Goal: Information Seeking & Learning: Learn about a topic

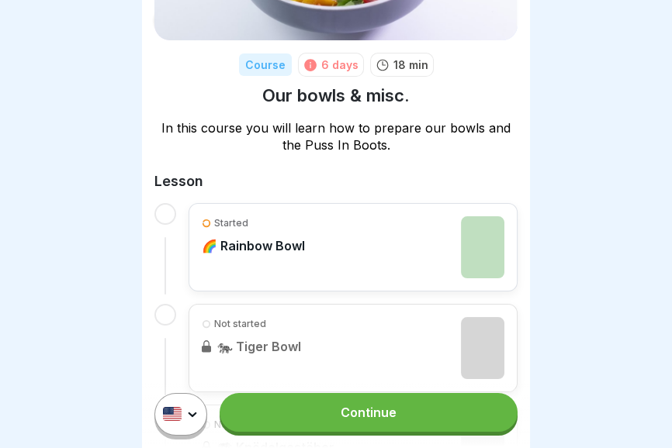
scroll to position [223, 0]
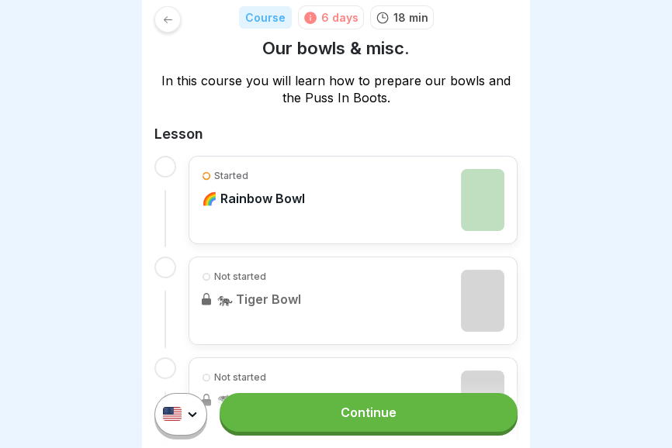
click at [412, 199] on div "Started 🌈 Rainbow Bowl" at bounding box center [353, 200] width 302 height 62
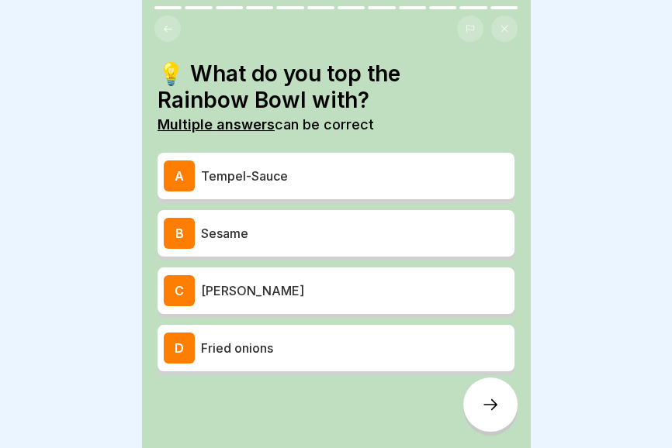
click at [358, 174] on p "Tempel-Sauce" at bounding box center [354, 176] width 307 height 19
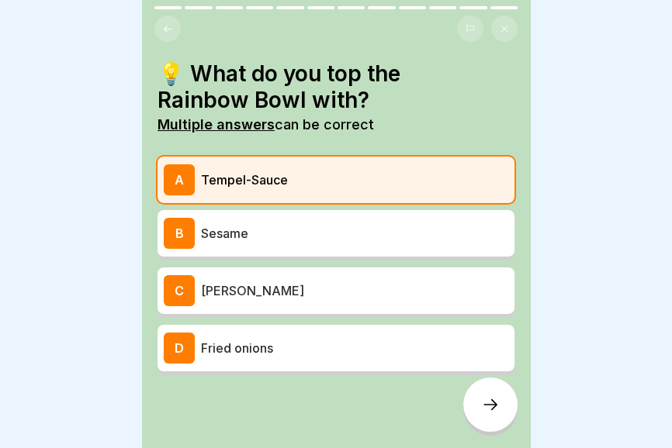
click at [482, 410] on icon at bounding box center [490, 404] width 19 height 19
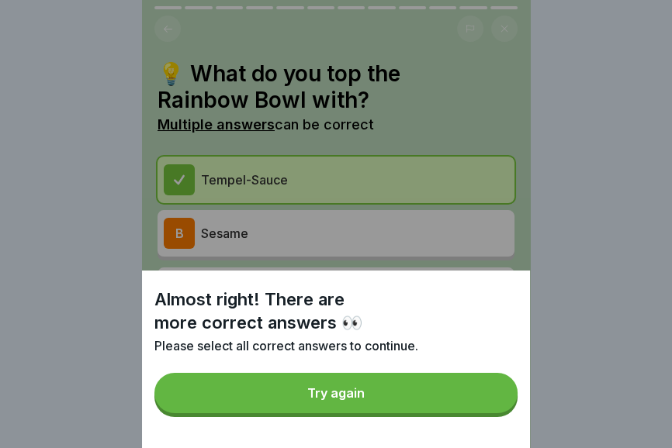
click at [395, 406] on button "Try again" at bounding box center [335, 393] width 363 height 40
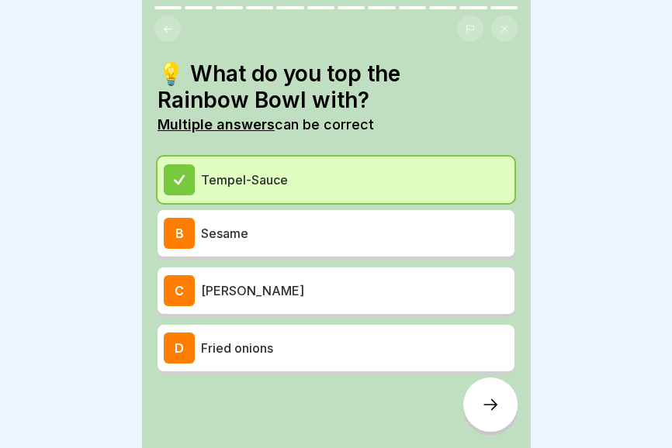
click at [485, 408] on icon at bounding box center [490, 404] width 19 height 19
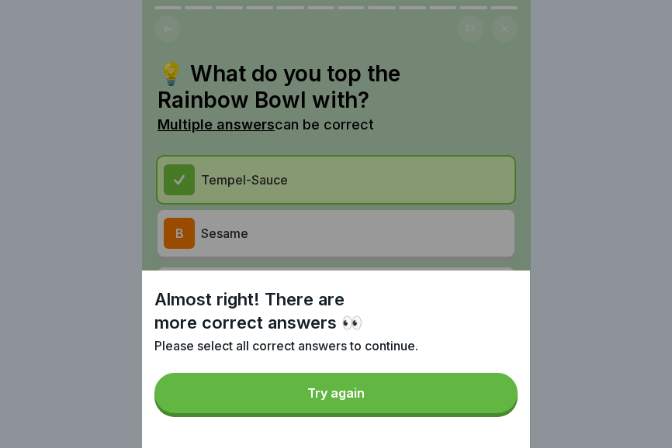
click at [402, 392] on button "Try again" at bounding box center [335, 393] width 363 height 40
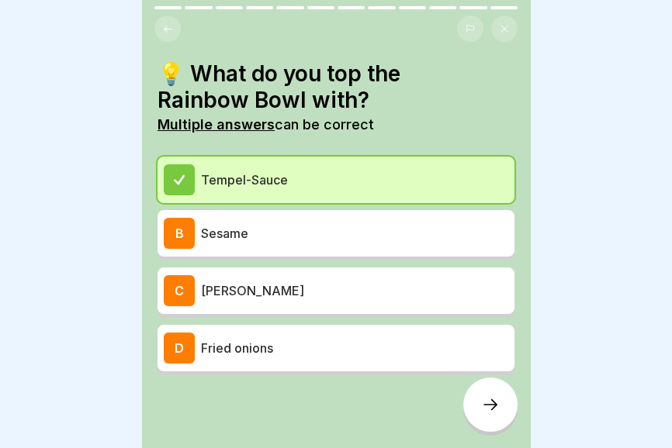
click at [401, 233] on p "Sesame" at bounding box center [354, 233] width 307 height 19
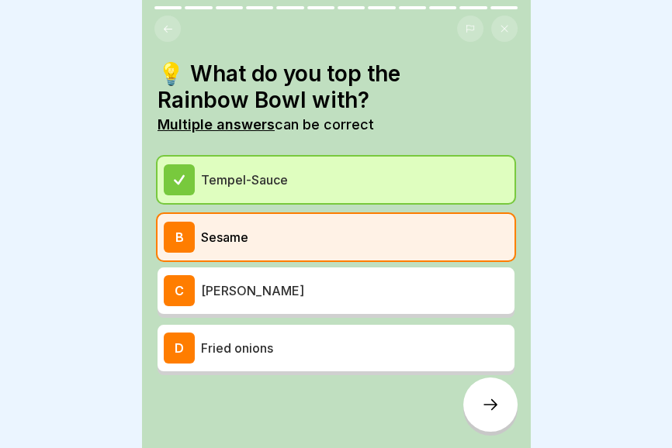
click at [482, 403] on icon at bounding box center [490, 404] width 19 height 19
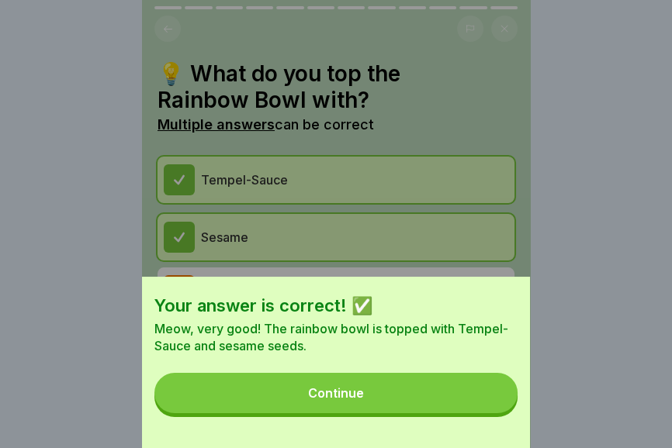
click at [427, 397] on button "Continue" at bounding box center [335, 393] width 363 height 40
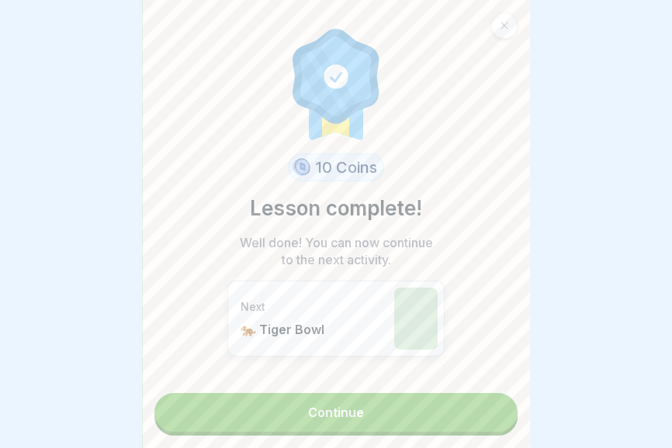
click at [400, 412] on link "Continue" at bounding box center [335, 412] width 363 height 39
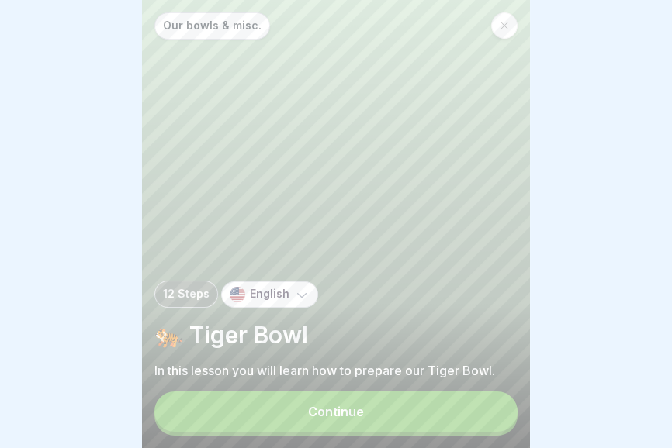
click at [393, 420] on button "Continue" at bounding box center [335, 412] width 363 height 40
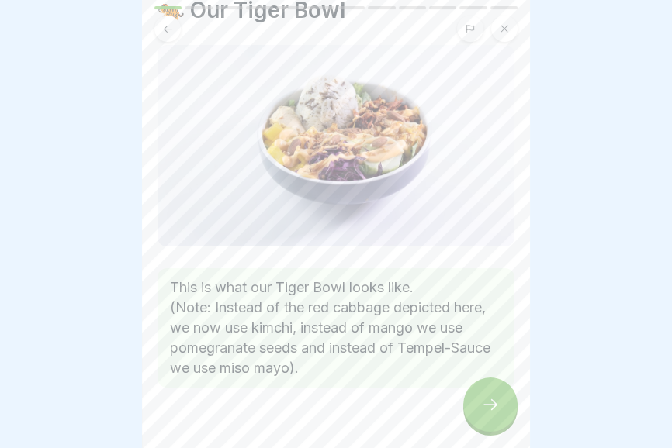
scroll to position [64, 0]
click at [488, 418] on div at bounding box center [490, 405] width 54 height 54
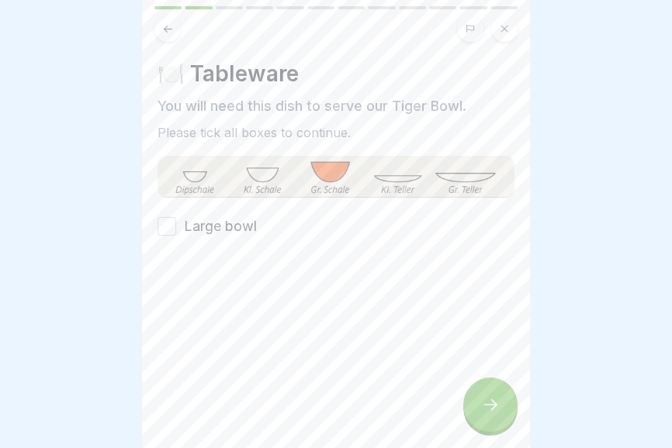
click at [257, 225] on div "Large bowl" at bounding box center [335, 226] width 357 height 20
click at [248, 225] on label "Large bowl" at bounding box center [220, 226] width 73 height 20
click at [176, 225] on button "Large bowl" at bounding box center [166, 226] width 19 height 19
click at [499, 410] on icon at bounding box center [490, 404] width 19 height 19
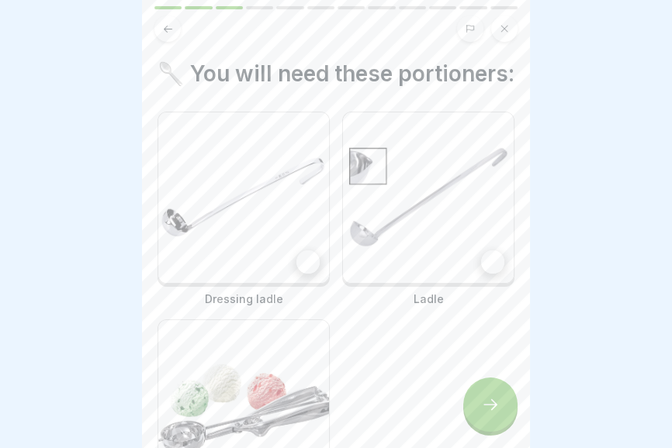
click at [305, 258] on div at bounding box center [307, 261] width 23 height 23
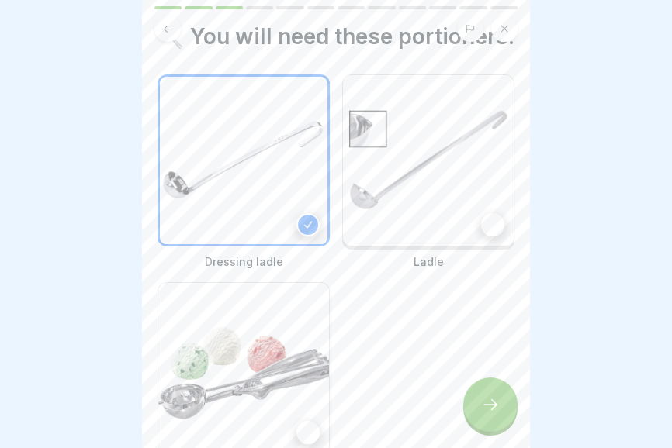
scroll to position [69, 0]
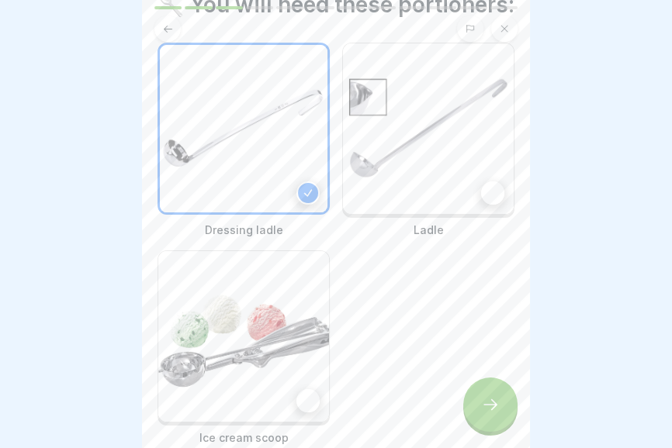
click at [301, 402] on div at bounding box center [307, 400] width 23 height 23
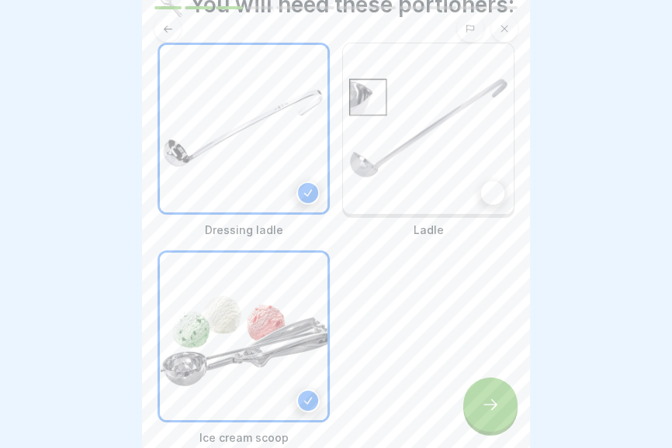
click at [481, 190] on div at bounding box center [492, 192] width 23 height 23
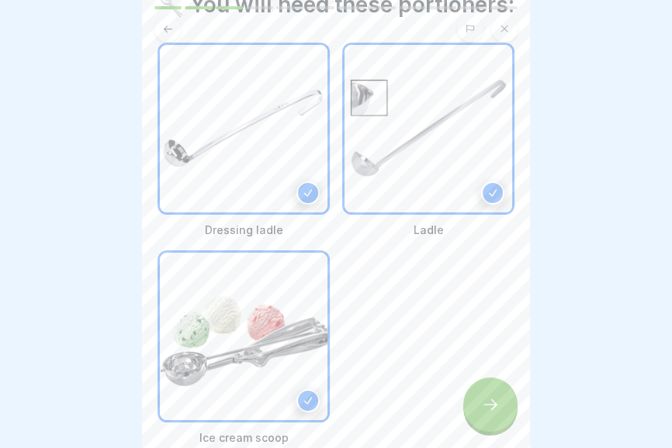
click at [433, 332] on div "Dressing ladle Ladle Ice cream scoop" at bounding box center [335, 244] width 357 height 403
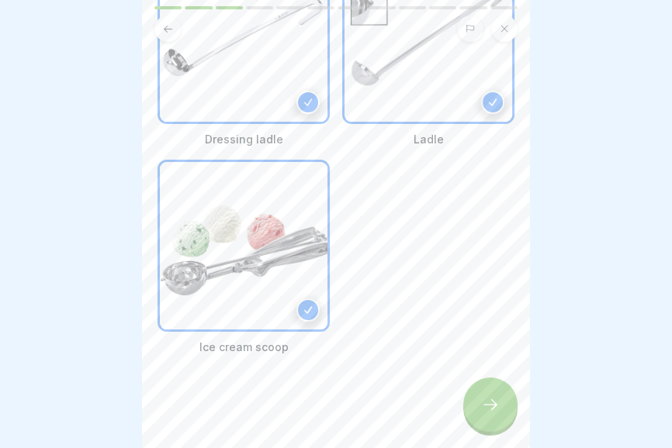
click at [484, 418] on div at bounding box center [490, 405] width 54 height 54
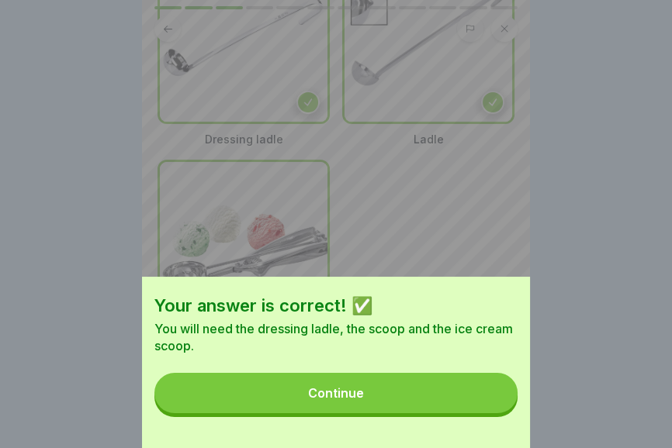
click at [428, 406] on button "Continue" at bounding box center [335, 393] width 363 height 40
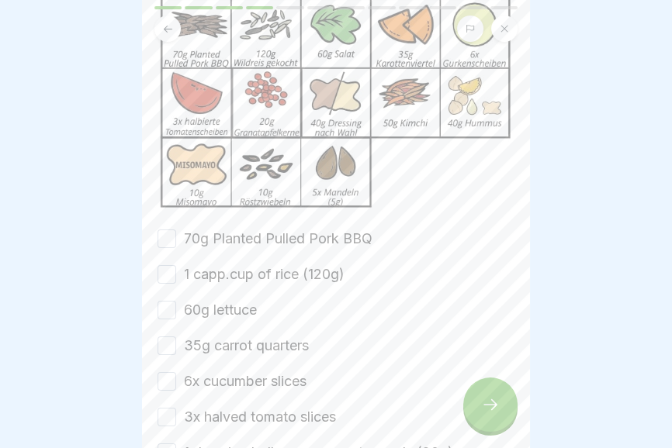
scroll to position [163, 0]
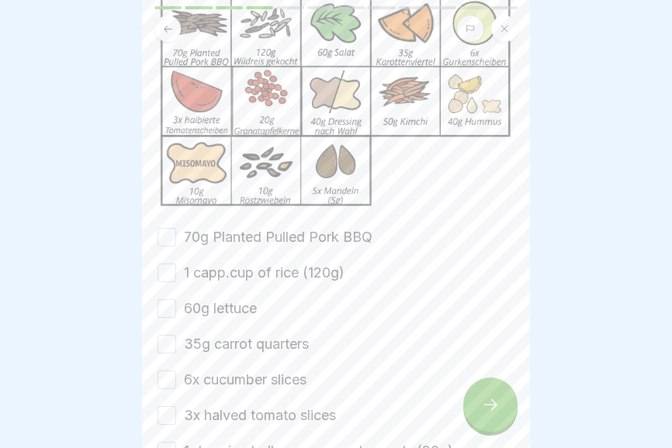
click at [354, 232] on label "70g Planted Pulled Pork BBQ" at bounding box center [278, 237] width 188 height 20
click at [176, 232] on button "70g Planted Pulled Pork BBQ" at bounding box center [166, 237] width 19 height 19
click at [240, 314] on label "60g lettuce" at bounding box center [220, 309] width 73 height 20
click at [176, 314] on button "60g lettuce" at bounding box center [166, 308] width 19 height 19
click at [259, 276] on label "1 capp.cup of rice (120g)" at bounding box center [264, 273] width 161 height 20
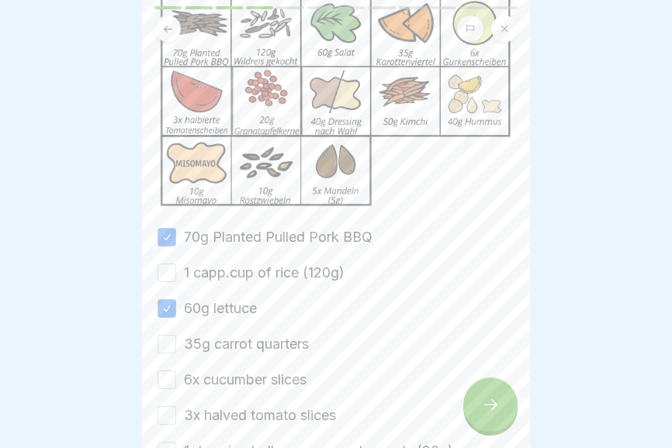
click at [176, 276] on button "1 capp.cup of rice (120g)" at bounding box center [166, 273] width 19 height 19
click at [280, 347] on label "35g carrot quarters" at bounding box center [246, 344] width 125 height 20
click at [176, 347] on button "35g carrot quarters" at bounding box center [166, 344] width 19 height 19
click at [282, 387] on label "6x cucumber slices" at bounding box center [245, 380] width 123 height 20
click at [176, 387] on button "6x cucumber slices" at bounding box center [166, 380] width 19 height 19
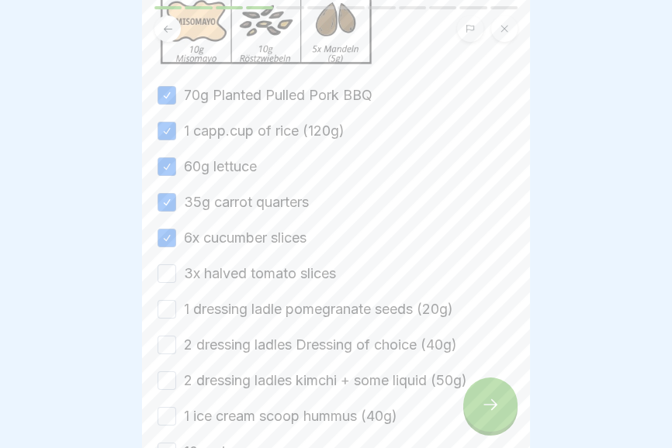
scroll to position [305, 0]
click at [313, 275] on label "3x halved tomato slices" at bounding box center [260, 274] width 152 height 20
click at [176, 275] on button "3x halved tomato slices" at bounding box center [166, 273] width 19 height 19
click at [316, 311] on label "1 dressing ladle pomegranate seeds (20g)" at bounding box center [318, 309] width 269 height 20
click at [176, 311] on button "1 dressing ladle pomegranate seeds (20g)" at bounding box center [166, 309] width 19 height 19
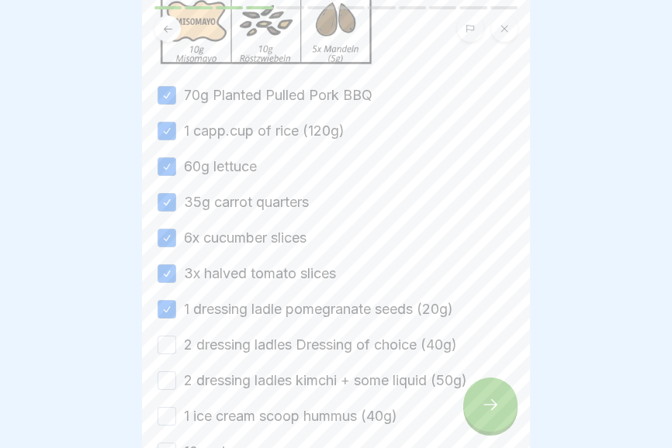
click at [320, 345] on label "2 dressing ladles Dressing of choice (40g)" at bounding box center [320, 345] width 273 height 20
click at [176, 345] on button "2 dressing ladles Dressing of choice (40g)" at bounding box center [166, 345] width 19 height 19
click at [327, 378] on label "2 dressing ladles kimchi + some liquid (50g)" at bounding box center [325, 381] width 283 height 20
click at [176, 378] on button "2 dressing ladles kimchi + some liquid (50g)" at bounding box center [166, 380] width 19 height 19
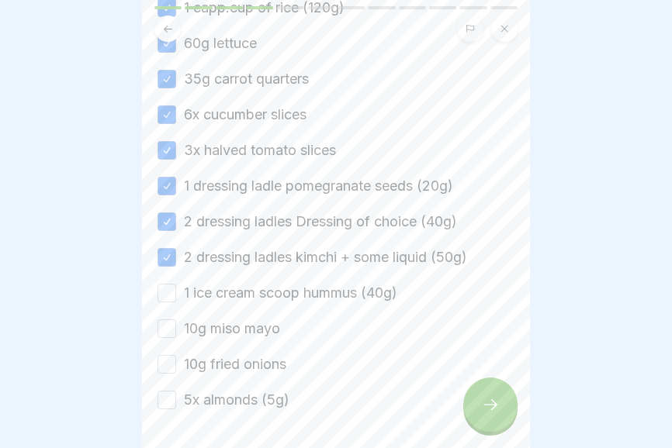
scroll to position [463, 0]
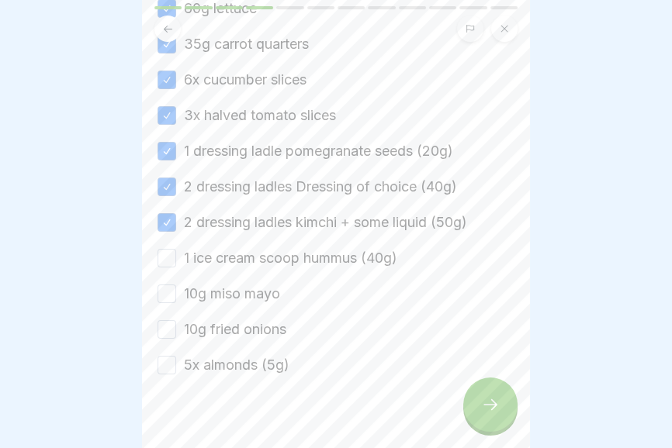
click at [320, 258] on label "1 ice cream scoop hummus (40g)" at bounding box center [290, 258] width 213 height 20
click at [176, 258] on button "1 ice cream scoop hummus (40g)" at bounding box center [166, 258] width 19 height 19
click at [267, 291] on label "10g miso mayo" at bounding box center [232, 294] width 96 height 20
click at [176, 291] on button "10g miso mayo" at bounding box center [166, 294] width 19 height 19
click at [275, 330] on label "10g fried onions" at bounding box center [235, 329] width 102 height 20
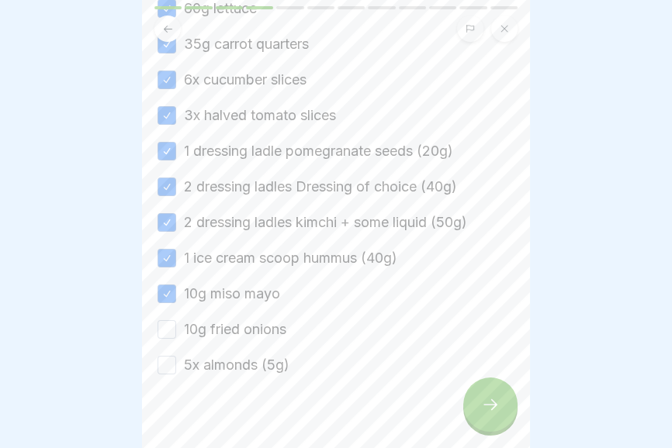
click at [176, 330] on button "10g fried onions" at bounding box center [166, 329] width 19 height 19
click at [268, 368] on label "5x almonds (5g)" at bounding box center [236, 365] width 105 height 20
click at [176, 368] on button "5x almonds (5g)" at bounding box center [166, 365] width 19 height 19
click at [485, 412] on icon at bounding box center [490, 404] width 19 height 19
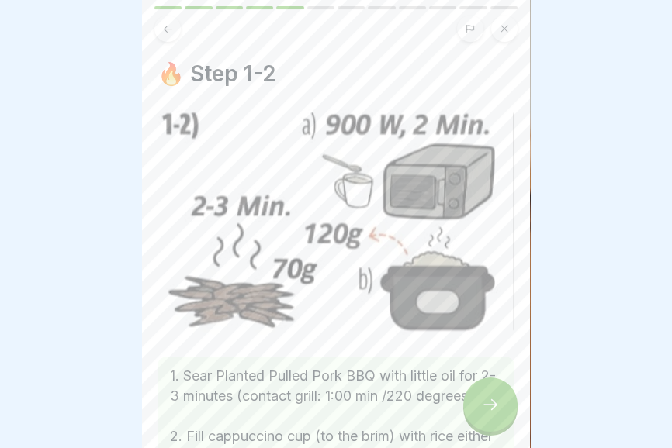
click at [440, 310] on img at bounding box center [335, 222] width 357 height 226
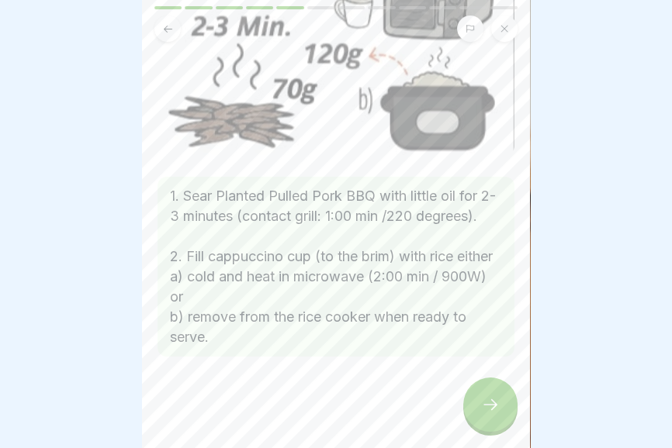
scroll to position [202, 0]
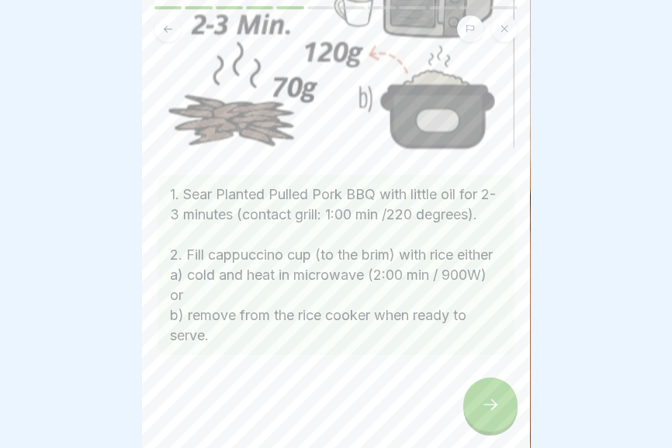
click at [486, 415] on div at bounding box center [490, 405] width 54 height 54
click at [484, 416] on div at bounding box center [490, 405] width 54 height 54
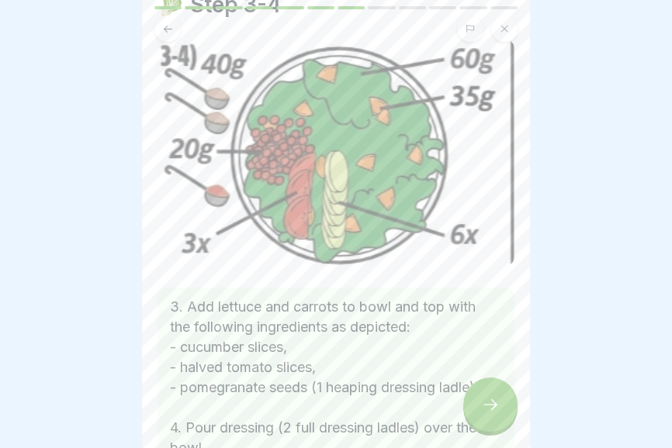
scroll to position [181, 0]
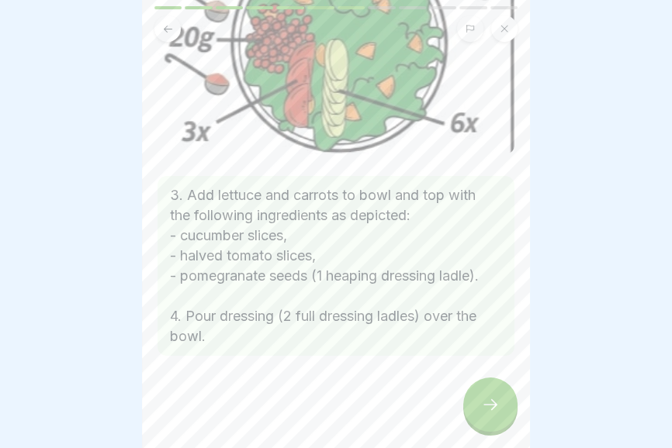
click at [485, 411] on icon at bounding box center [490, 404] width 19 height 19
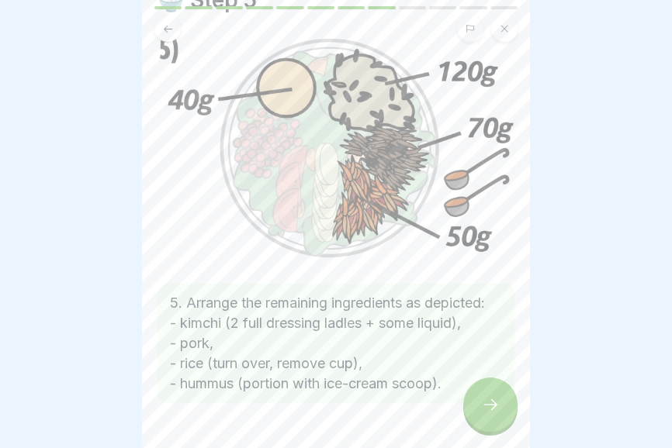
scroll to position [92, 0]
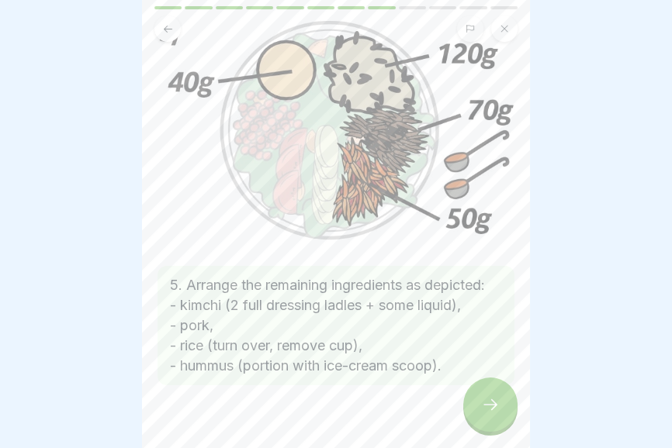
click at [482, 403] on icon at bounding box center [490, 404] width 19 height 19
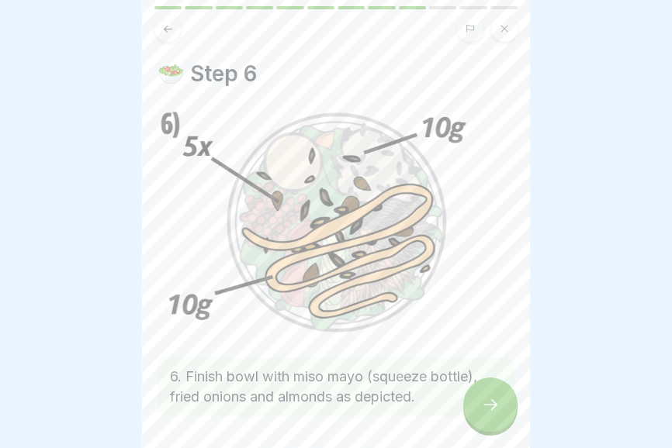
click at [448, 261] on img at bounding box center [335, 222] width 357 height 227
click at [487, 406] on icon at bounding box center [490, 404] width 19 height 19
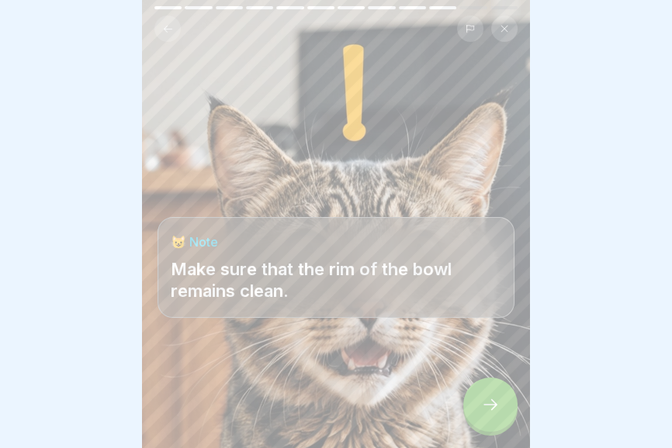
click at [497, 412] on icon at bounding box center [490, 404] width 19 height 19
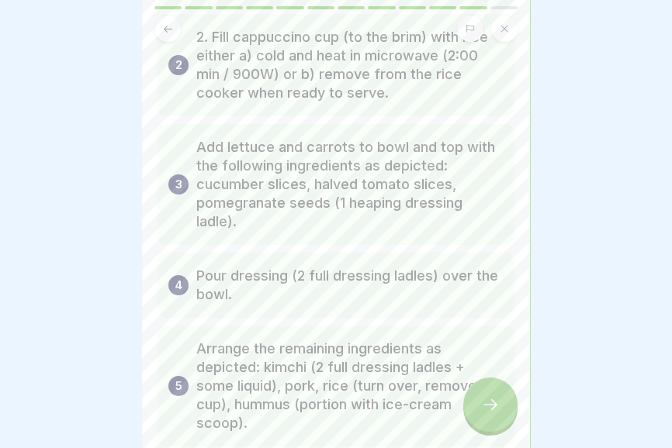
scroll to position [193, 0]
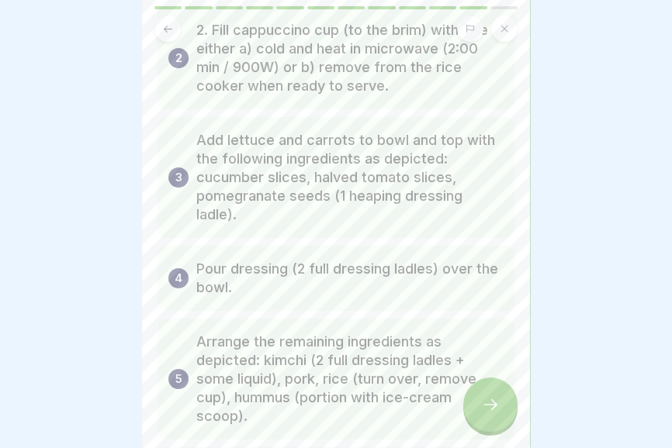
click at [483, 409] on icon at bounding box center [490, 404] width 19 height 19
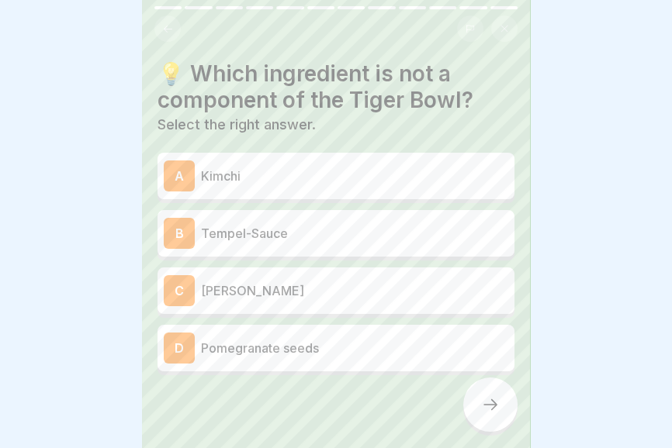
click at [416, 241] on p "Tempel-Sauce" at bounding box center [354, 233] width 307 height 19
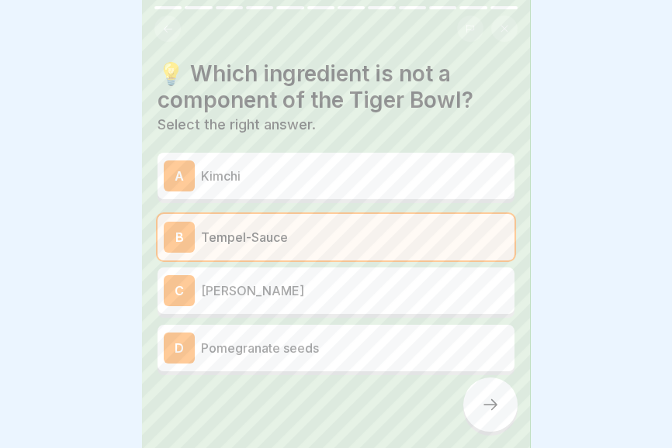
click at [485, 410] on icon at bounding box center [490, 404] width 19 height 19
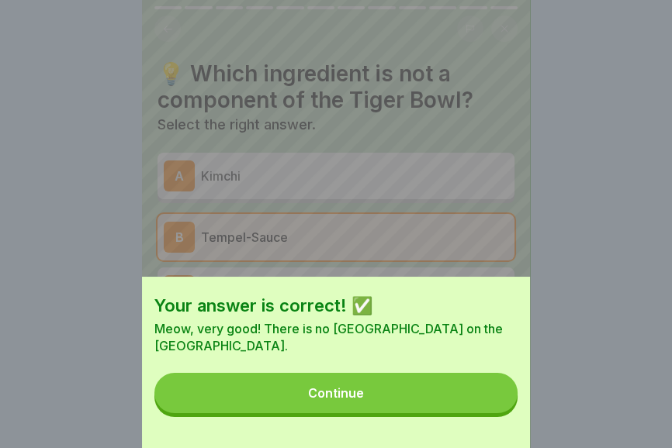
click at [426, 399] on button "Continue" at bounding box center [335, 393] width 363 height 40
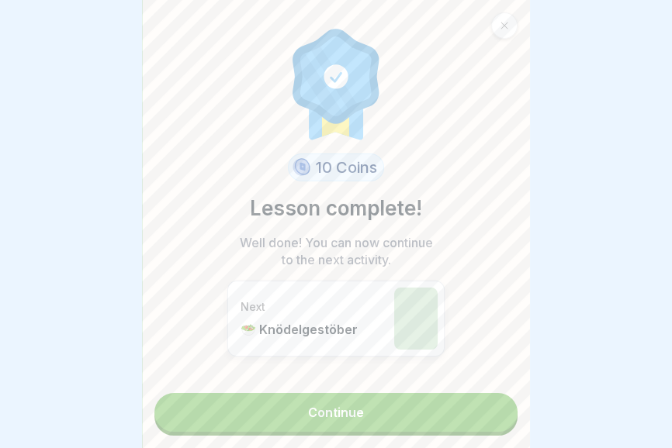
click at [402, 418] on link "Continue" at bounding box center [335, 412] width 363 height 39
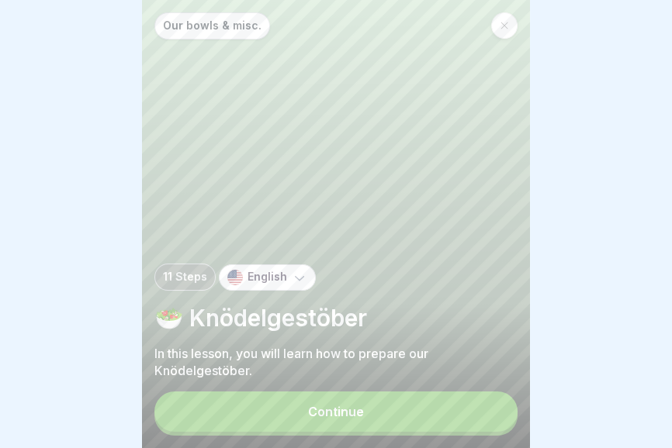
click at [404, 419] on button "Continue" at bounding box center [335, 412] width 363 height 40
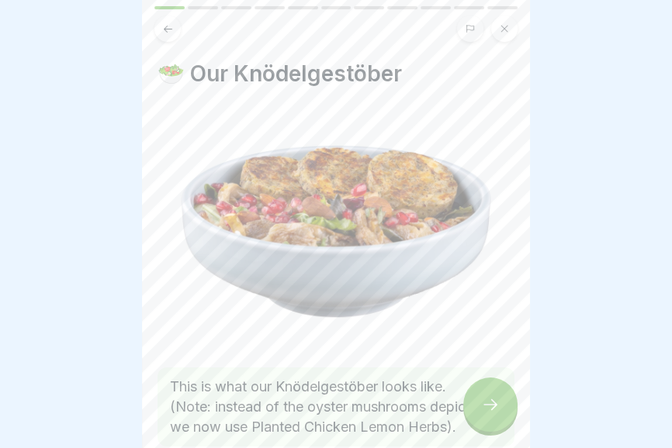
click at [413, 291] on img at bounding box center [335, 227] width 357 height 237
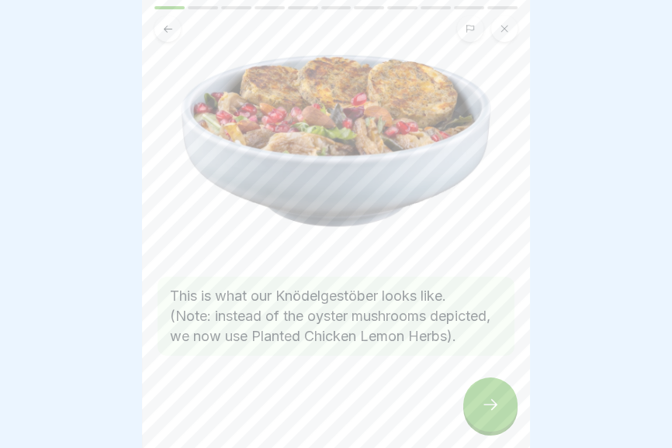
scroll to position [92, 0]
click at [485, 416] on div at bounding box center [490, 405] width 54 height 54
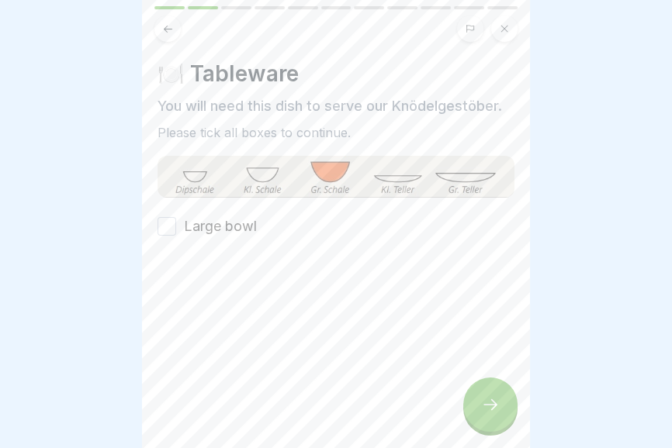
click at [238, 231] on label "Large bowl" at bounding box center [220, 226] width 73 height 20
click at [176, 231] on button "Large bowl" at bounding box center [166, 226] width 19 height 19
click at [492, 420] on div at bounding box center [490, 405] width 54 height 54
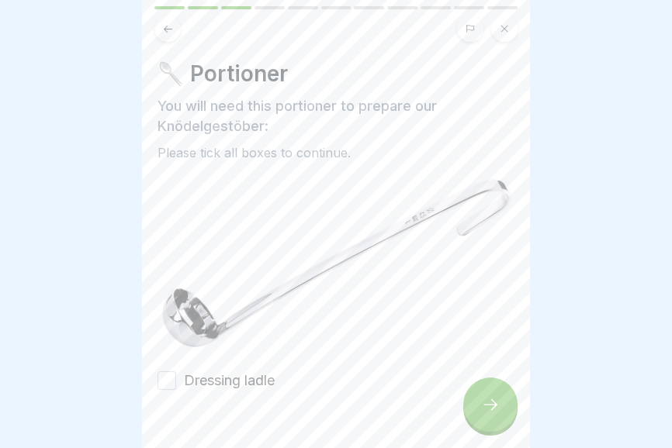
click at [256, 377] on label "Dressing ladle" at bounding box center [229, 381] width 91 height 20
click at [176, 377] on button "Dressing ladle" at bounding box center [166, 380] width 19 height 19
click at [496, 417] on div at bounding box center [490, 405] width 54 height 54
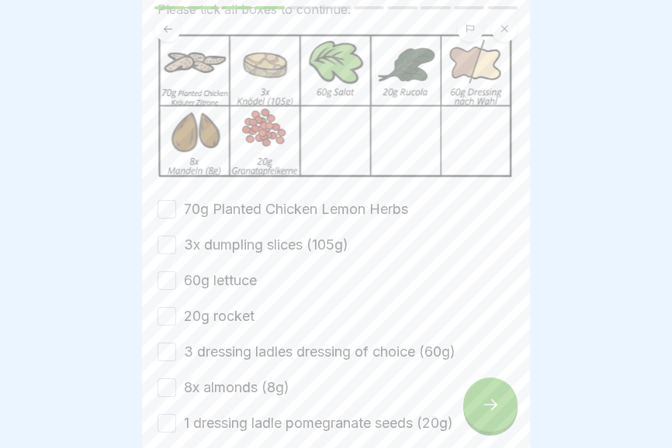
scroll to position [124, 0]
click at [363, 212] on label "70g Planted Chicken Lemon Herbs" at bounding box center [296, 209] width 224 height 20
click at [176, 212] on button "70g Planted Chicken Lemon Herbs" at bounding box center [166, 208] width 19 height 19
click at [232, 275] on label "60g lettuce" at bounding box center [220, 280] width 73 height 20
click at [176, 275] on button "60g lettuce" at bounding box center [166, 280] width 19 height 19
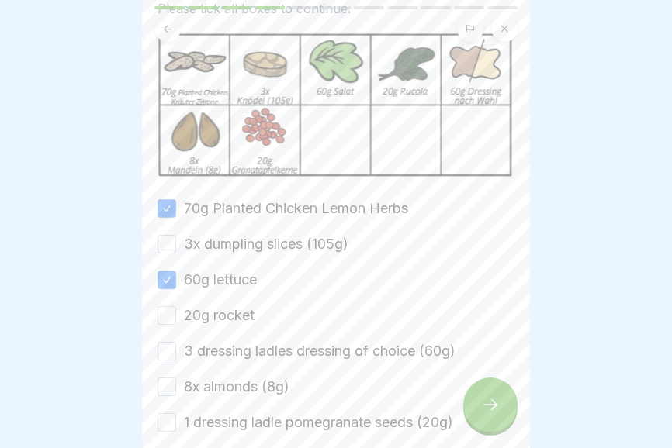
click at [242, 247] on label "3x dumpling slices (105g)" at bounding box center [266, 244] width 164 height 20
click at [176, 247] on button "3x dumpling slices (105g)" at bounding box center [166, 244] width 19 height 19
click at [232, 313] on label "20g rocket" at bounding box center [219, 316] width 71 height 20
click at [176, 313] on button "20g rocket" at bounding box center [166, 315] width 19 height 19
click at [228, 349] on label "3 dressing ladles dressing of choice (60g)" at bounding box center [319, 351] width 271 height 20
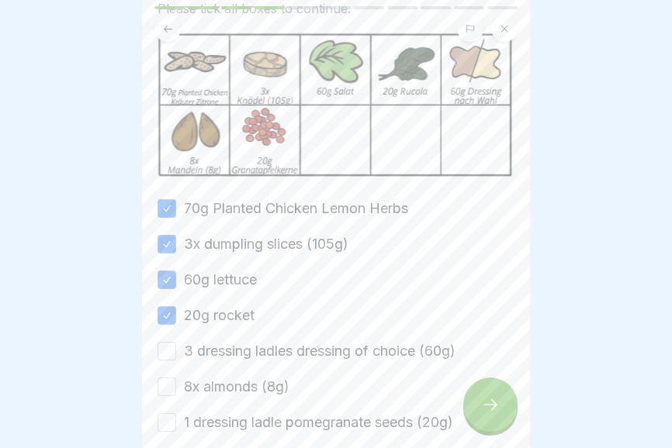
click at [176, 349] on button "3 dressing ladles dressing of choice (60g)" at bounding box center [166, 351] width 19 height 19
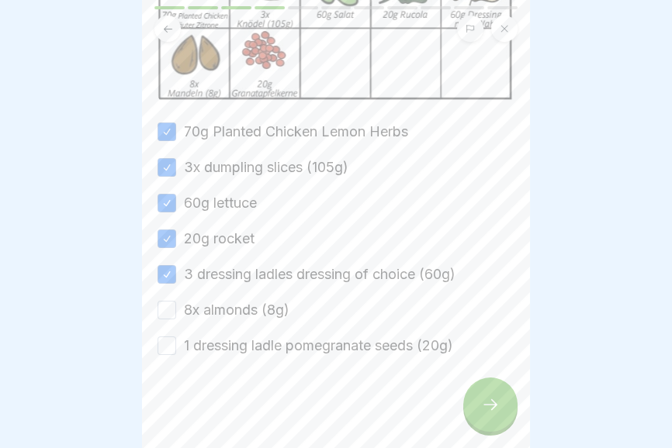
click at [248, 306] on label "8x almonds (8g)" at bounding box center [236, 310] width 105 height 20
click at [176, 306] on button "8x almonds (8g)" at bounding box center [166, 310] width 19 height 19
click at [258, 349] on label "1 dressing ladle pomegranate seeds (20g)" at bounding box center [318, 346] width 269 height 20
click at [176, 349] on button "1 dressing ladle pomegranate seeds (20g)" at bounding box center [166, 346] width 19 height 19
click at [491, 413] on icon at bounding box center [490, 404] width 19 height 19
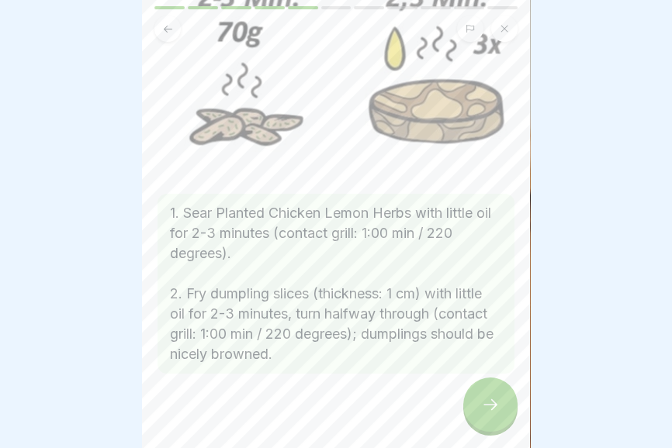
scroll to position [182, 0]
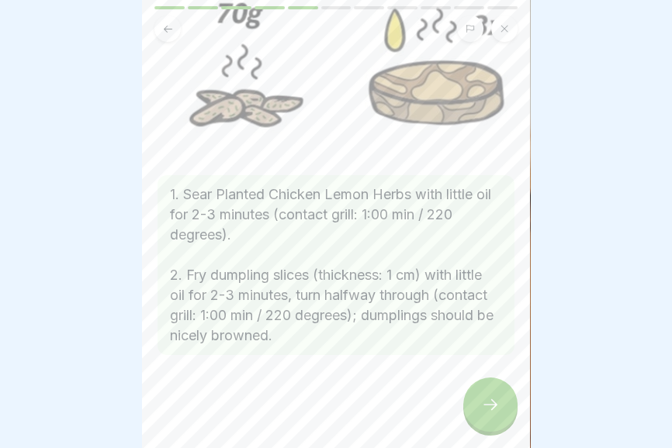
click at [485, 419] on div at bounding box center [490, 405] width 54 height 54
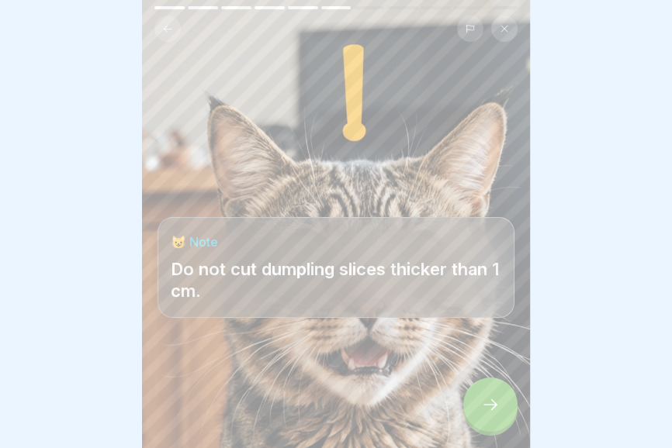
click at [490, 406] on icon at bounding box center [490, 404] width 19 height 19
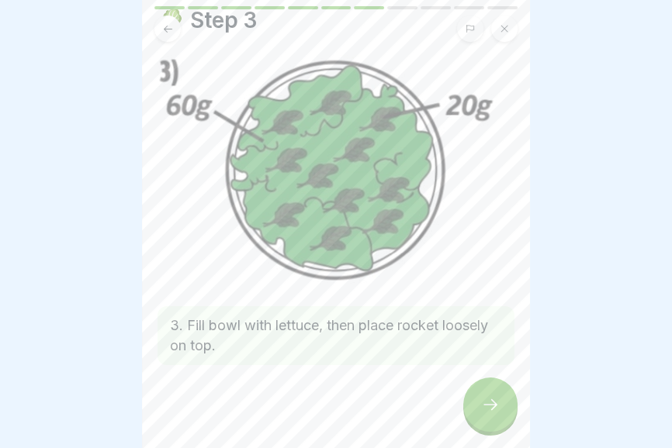
scroll to position [63, 0]
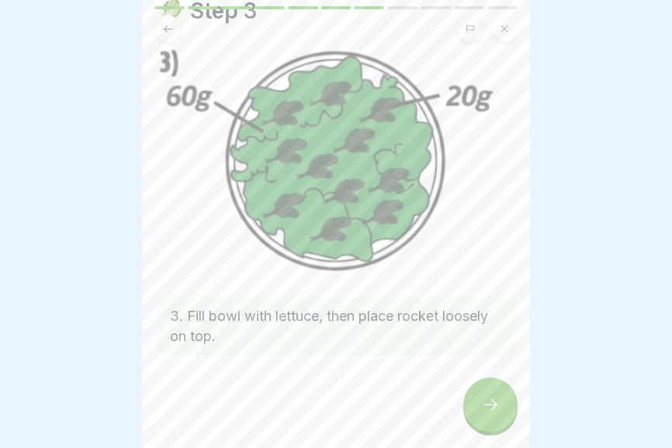
click at [486, 409] on icon at bounding box center [490, 404] width 19 height 19
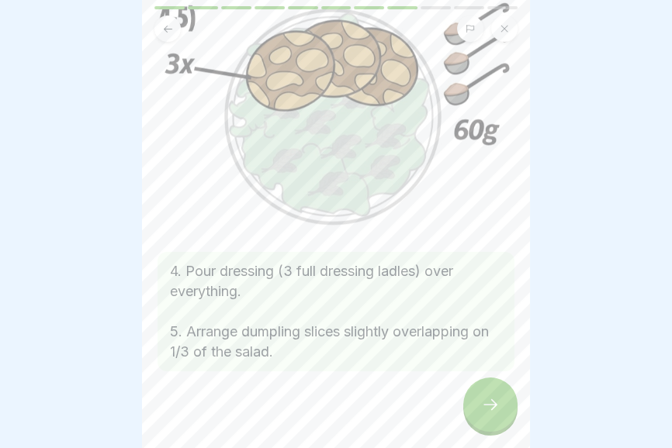
scroll to position [123, 0]
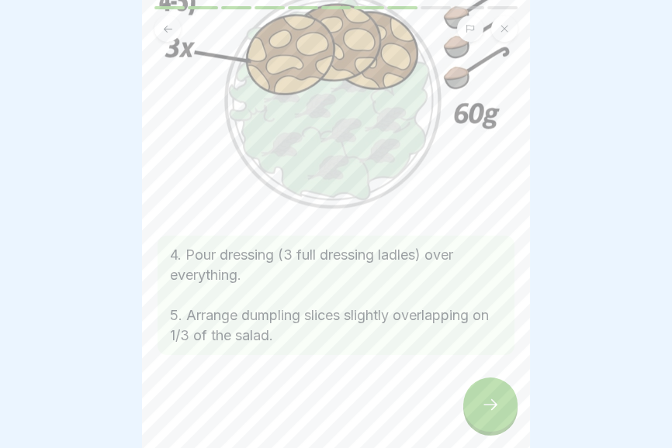
click at [489, 413] on icon at bounding box center [490, 404] width 19 height 19
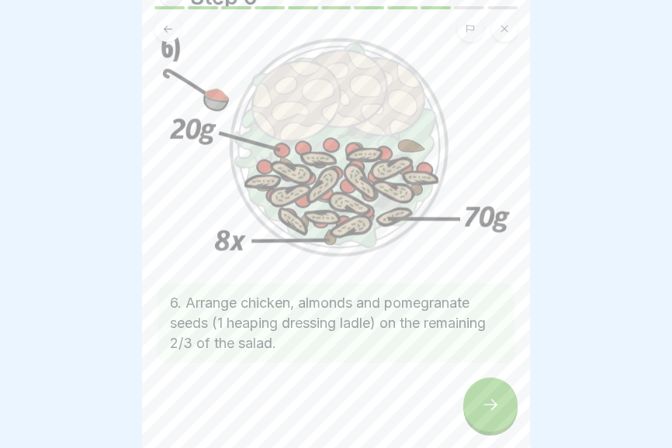
scroll to position [82, 0]
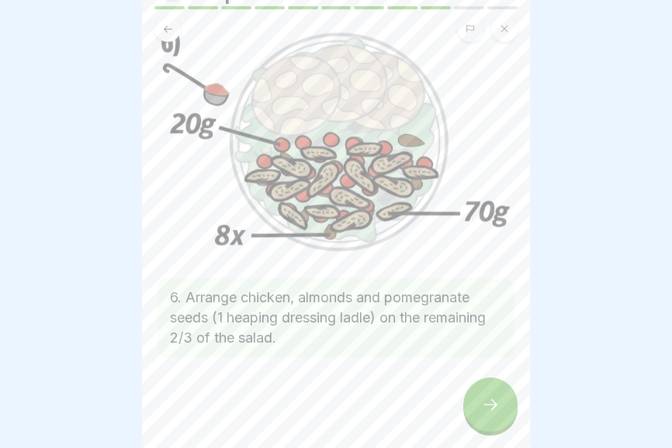
click at [492, 416] on div at bounding box center [490, 405] width 54 height 54
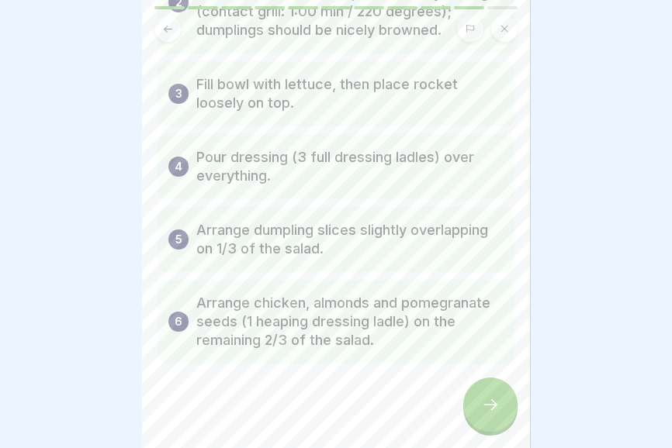
scroll to position [257, 0]
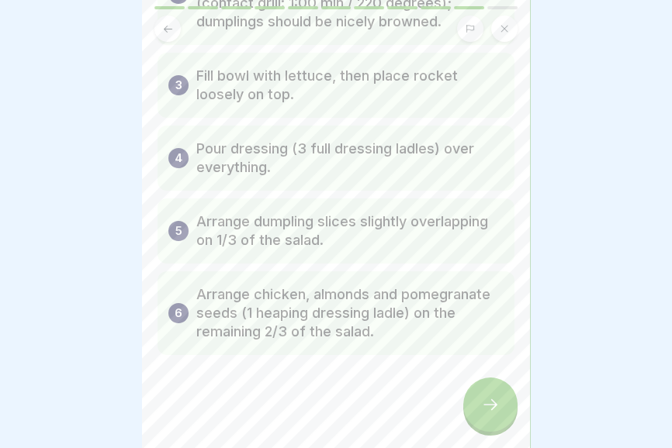
click at [492, 412] on icon at bounding box center [490, 404] width 19 height 19
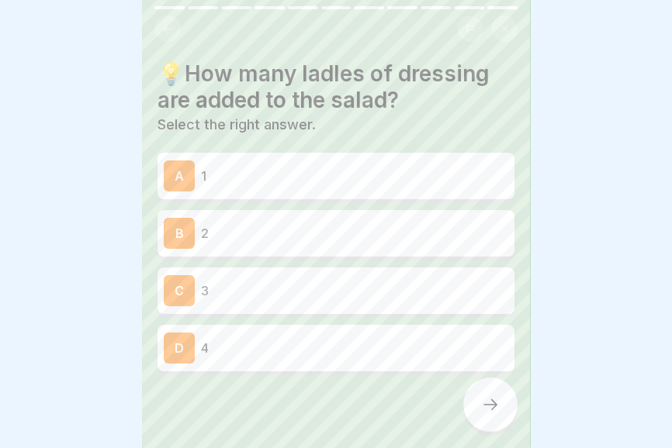
scroll to position [19, 0]
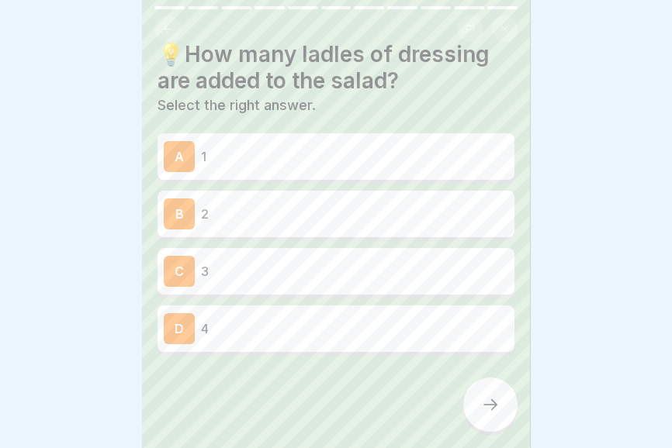
click at [423, 218] on p "2" at bounding box center [354, 214] width 307 height 19
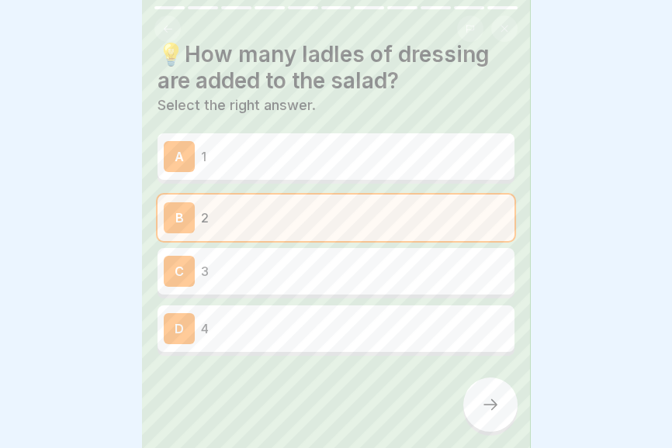
click at [490, 413] on icon at bounding box center [490, 404] width 19 height 19
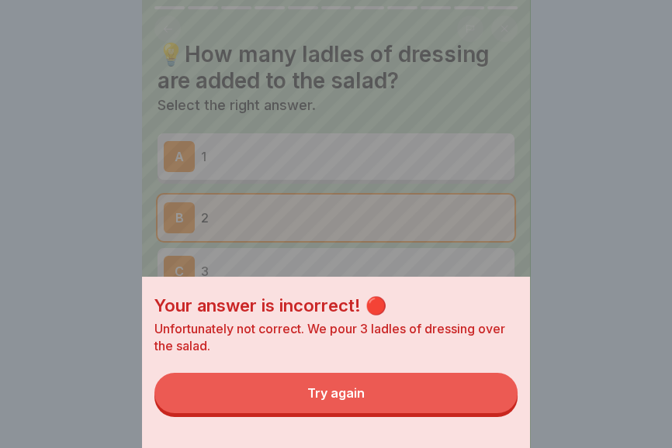
click at [434, 247] on div "Your answer is incorrect! 🔴 Unfortunately not correct. We pour 3 ladles of dres…" at bounding box center [336, 224] width 388 height 448
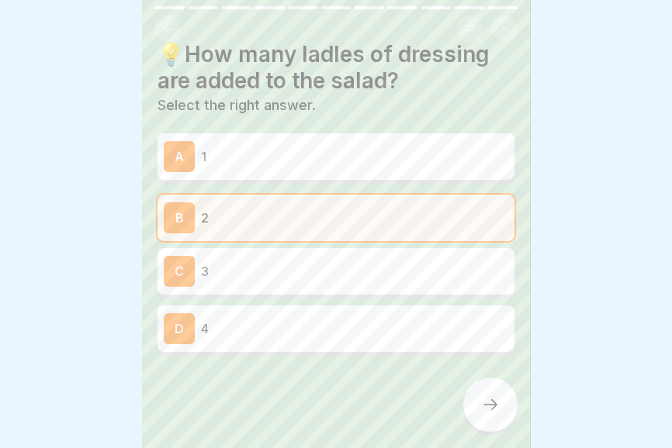
click at [392, 271] on p "3" at bounding box center [354, 271] width 307 height 19
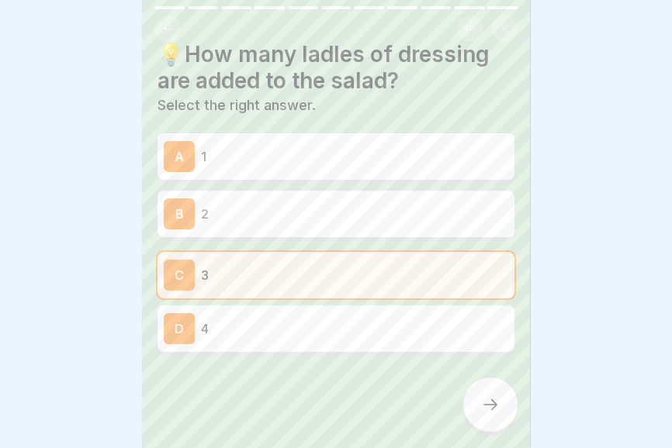
click at [482, 417] on div at bounding box center [490, 405] width 54 height 54
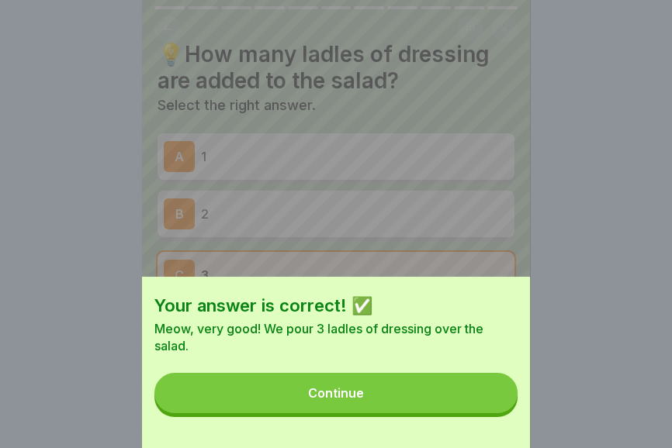
click at [437, 411] on button "Continue" at bounding box center [335, 393] width 363 height 40
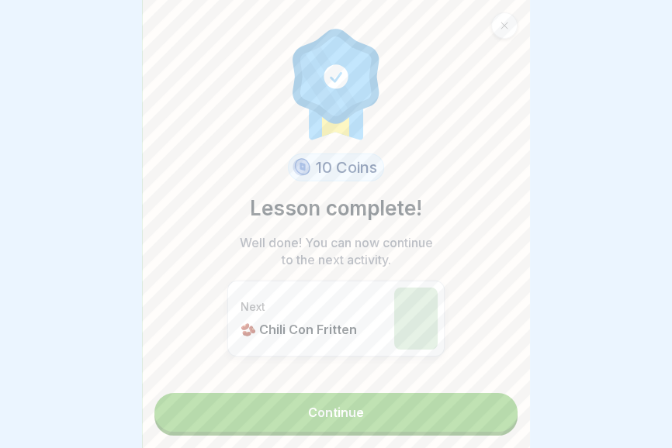
click at [404, 421] on link "Continue" at bounding box center [335, 412] width 363 height 39
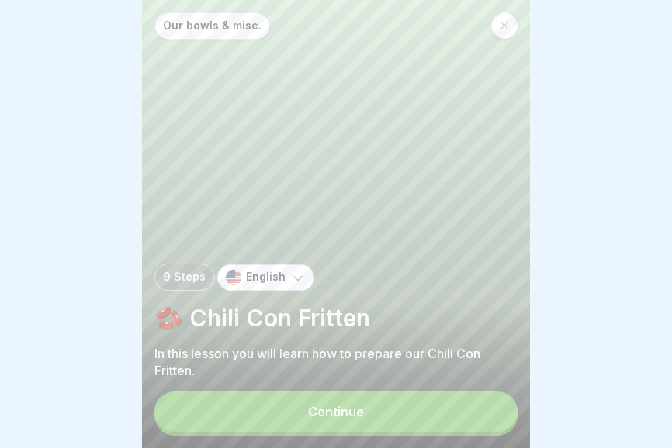
click at [396, 414] on button "Continue" at bounding box center [335, 412] width 363 height 40
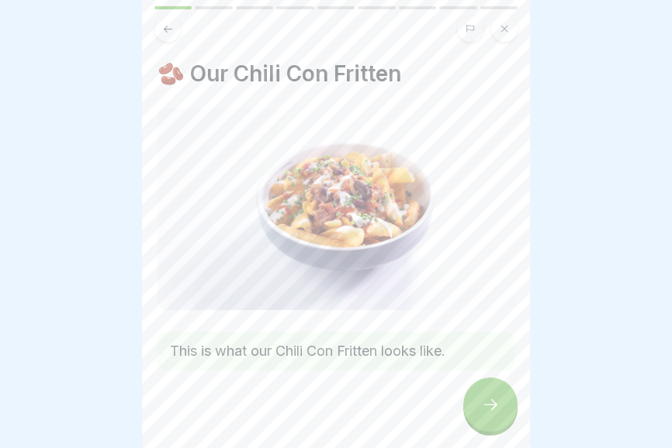
scroll to position [16, 0]
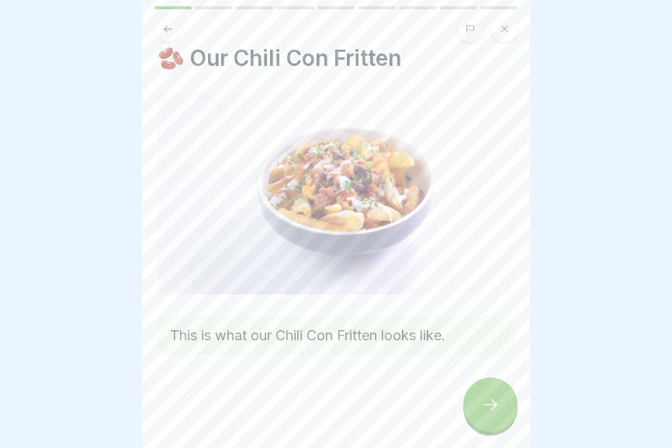
click at [484, 418] on div at bounding box center [490, 405] width 54 height 54
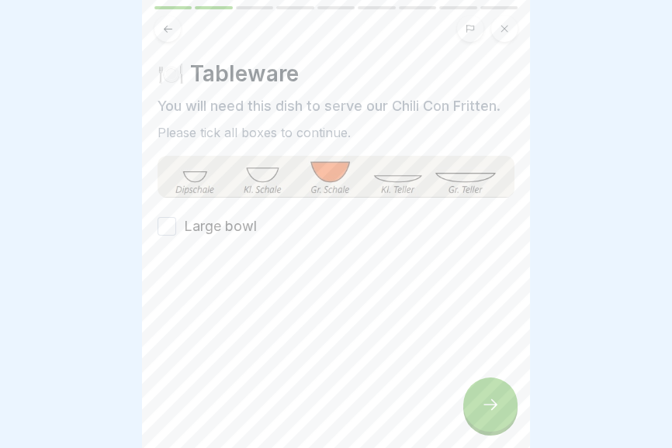
click at [243, 219] on label "Large bowl" at bounding box center [220, 226] width 73 height 20
click at [176, 219] on button "Large bowl" at bounding box center [166, 226] width 19 height 19
click at [493, 415] on div at bounding box center [490, 405] width 54 height 54
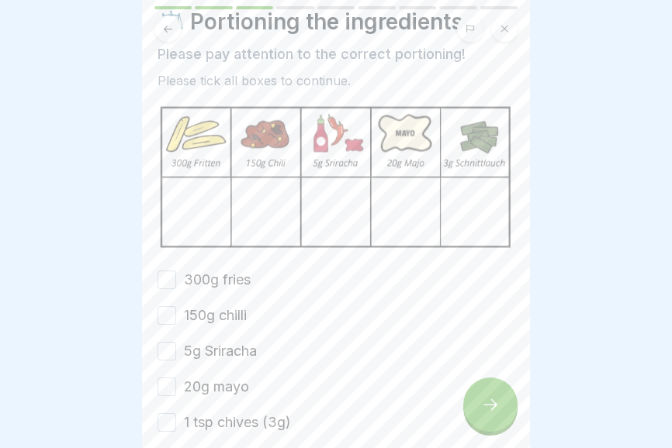
scroll to position [130, 0]
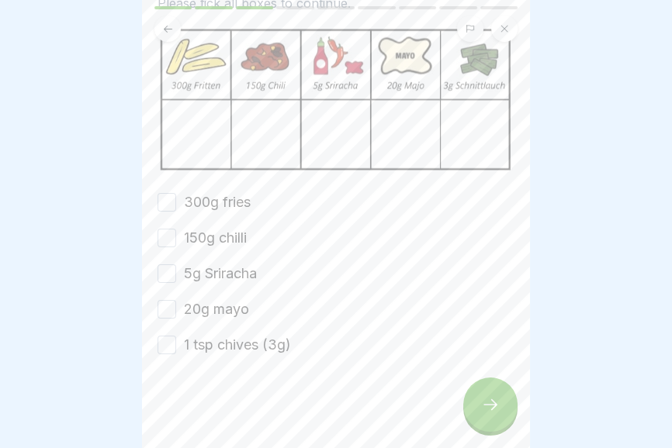
click at [231, 202] on label "300g fries" at bounding box center [217, 202] width 67 height 20
click at [176, 202] on button "300g fries" at bounding box center [166, 202] width 19 height 19
click at [228, 238] on label "150g chilli" at bounding box center [215, 238] width 63 height 20
click at [176, 238] on button "150g chilli" at bounding box center [166, 238] width 19 height 19
click at [233, 274] on label "5g Sriracha" at bounding box center [220, 274] width 73 height 20
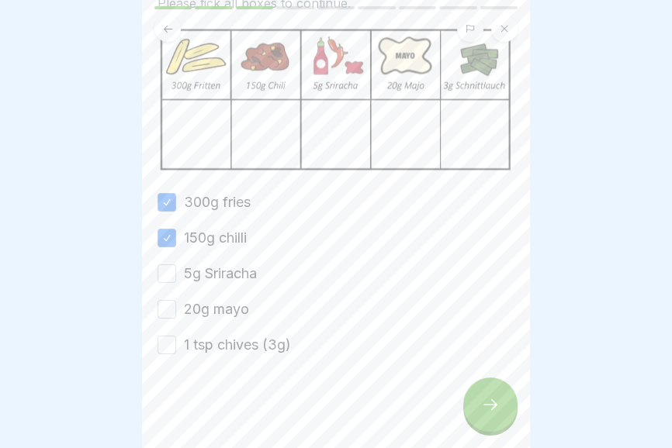
click at [176, 274] on button "5g Sriracha" at bounding box center [166, 273] width 19 height 19
click at [240, 344] on label "1 tsp chives (3g)" at bounding box center [237, 345] width 107 height 20
click at [176, 344] on button "1 tsp chives (3g)" at bounding box center [166, 345] width 19 height 19
click at [235, 308] on label "20g mayo" at bounding box center [216, 309] width 65 height 20
click at [176, 308] on button "20g mayo" at bounding box center [166, 309] width 19 height 19
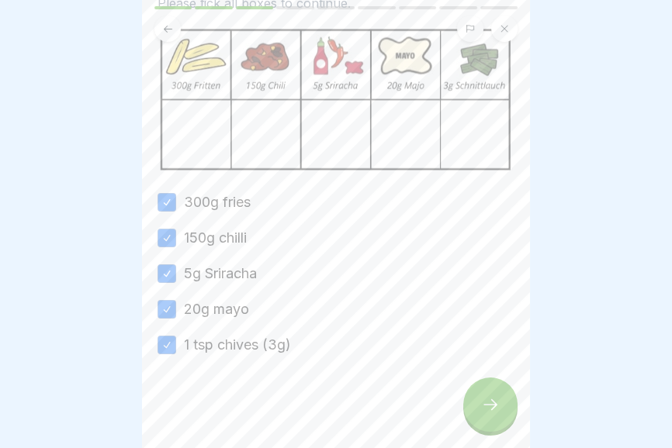
click at [496, 416] on div at bounding box center [490, 405] width 54 height 54
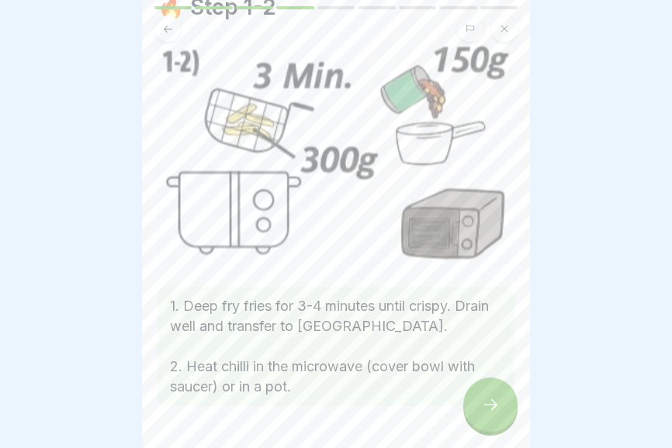
scroll to position [117, 0]
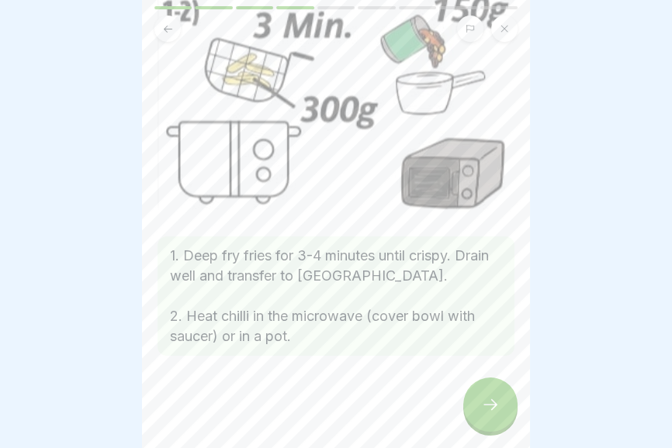
click at [493, 420] on div at bounding box center [490, 405] width 54 height 54
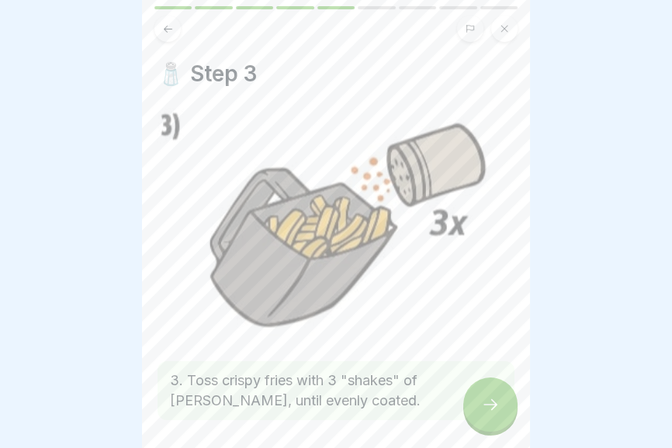
scroll to position [64, 0]
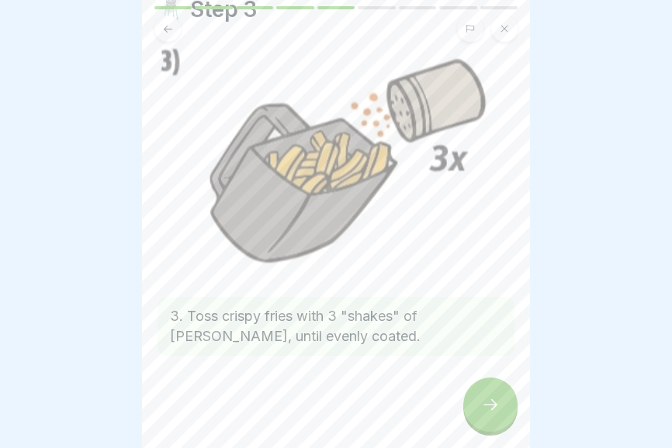
click at [488, 409] on icon at bounding box center [490, 404] width 19 height 19
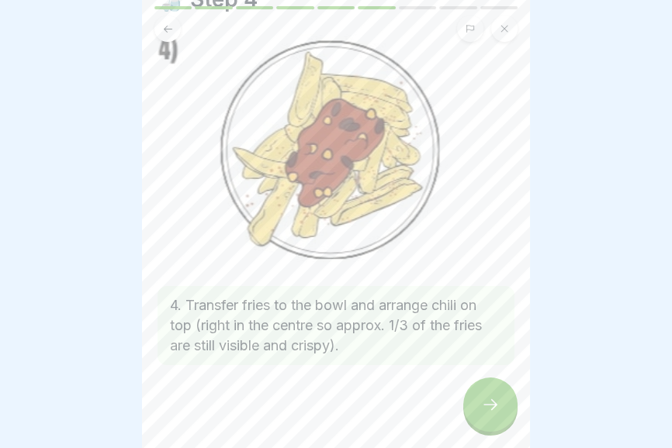
scroll to position [85, 0]
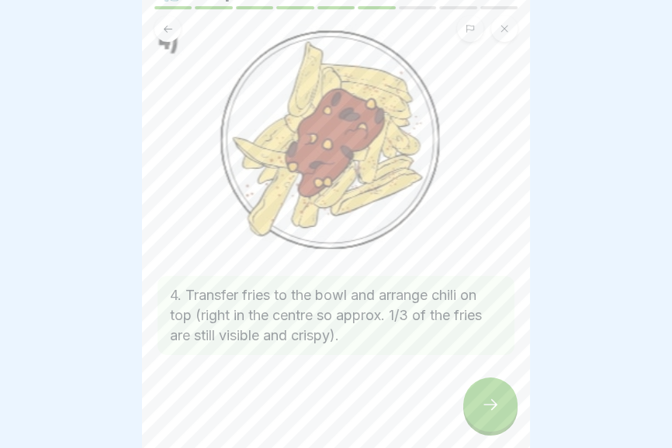
click at [482, 413] on icon at bounding box center [490, 404] width 19 height 19
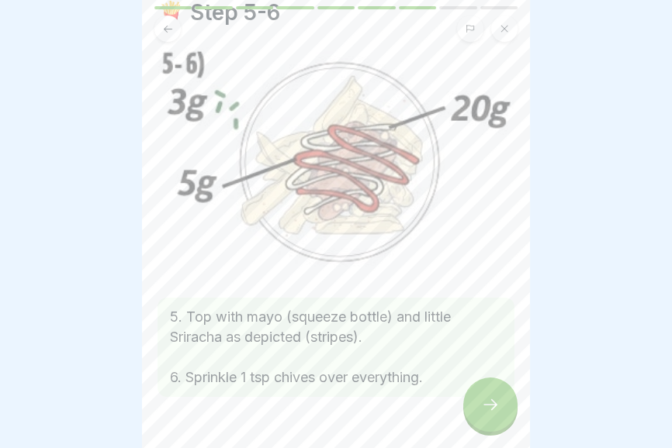
scroll to position [103, 0]
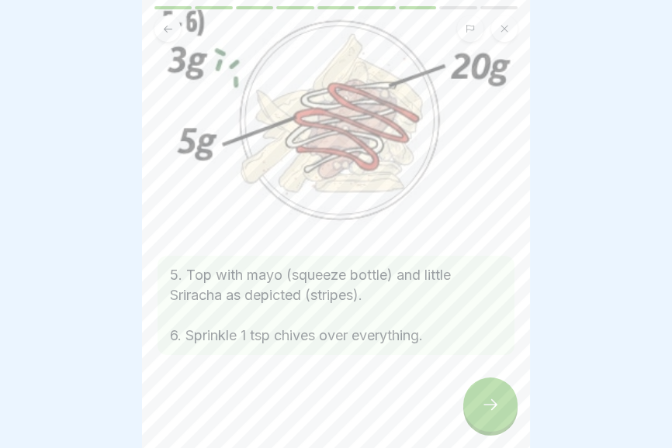
click at [482, 420] on div at bounding box center [490, 405] width 54 height 54
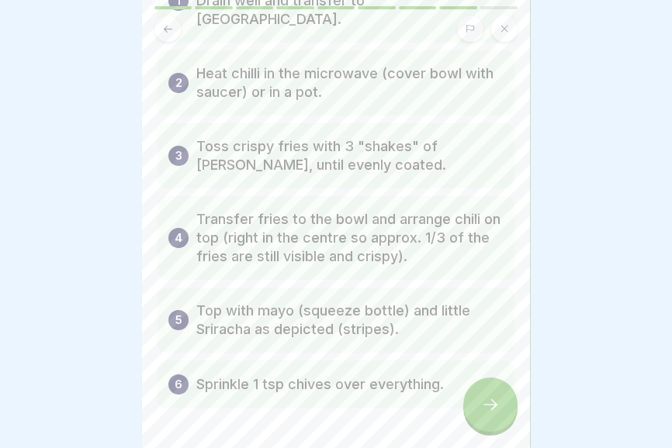
scroll to position [185, 0]
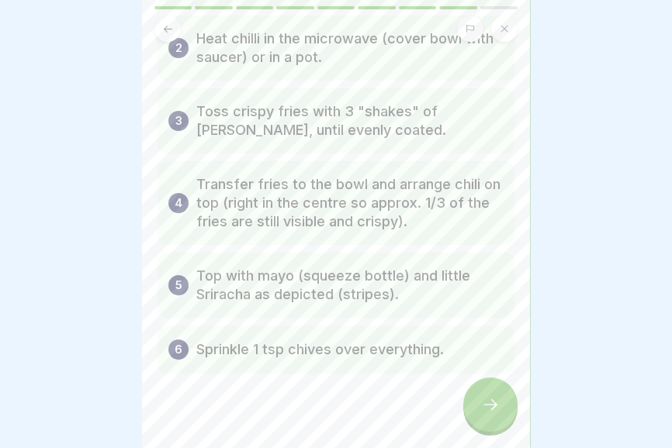
click at [490, 410] on icon at bounding box center [490, 404] width 19 height 19
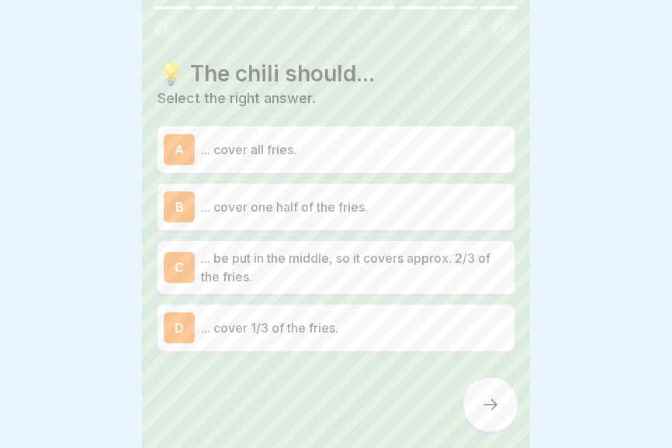
click at [424, 164] on div "A ... cover all fries." at bounding box center [336, 149] width 344 height 31
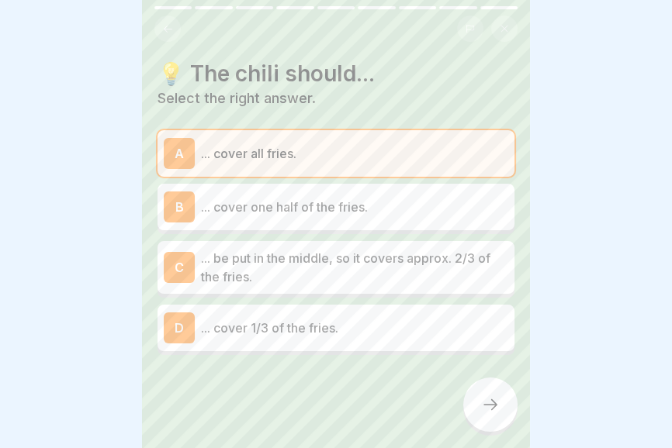
click at [490, 408] on icon at bounding box center [490, 404] width 19 height 19
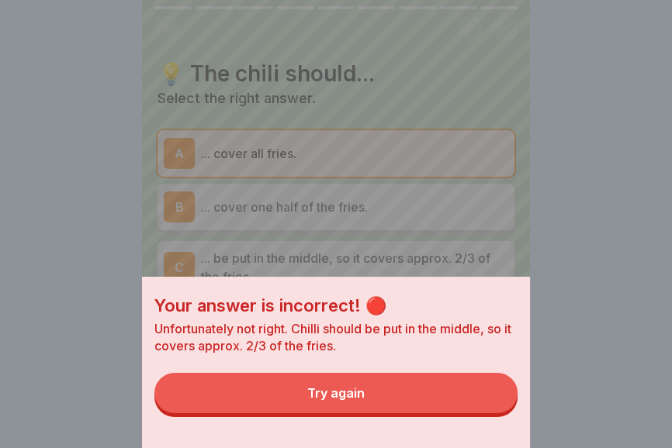
click at [423, 405] on button "Try again" at bounding box center [335, 393] width 363 height 40
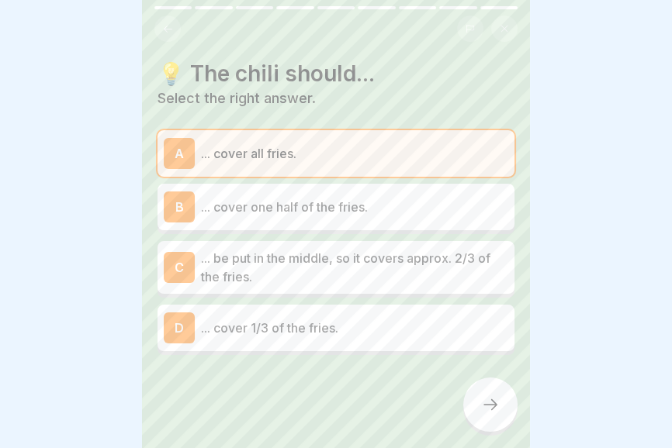
click at [451, 267] on p "... be put in the middle, so it covers approx. 2/3 of the fries." at bounding box center [354, 267] width 307 height 37
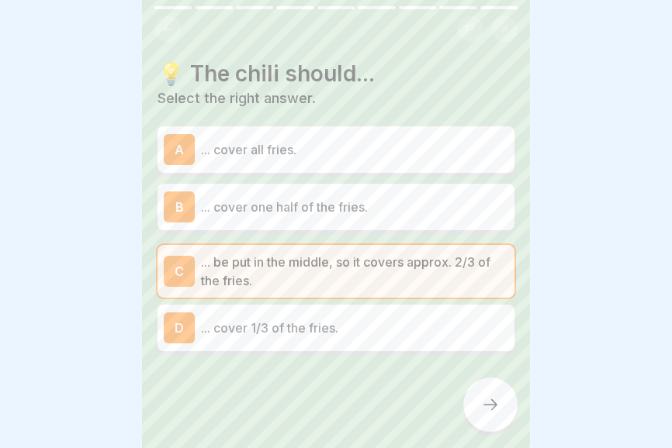
click at [490, 417] on div at bounding box center [490, 405] width 54 height 54
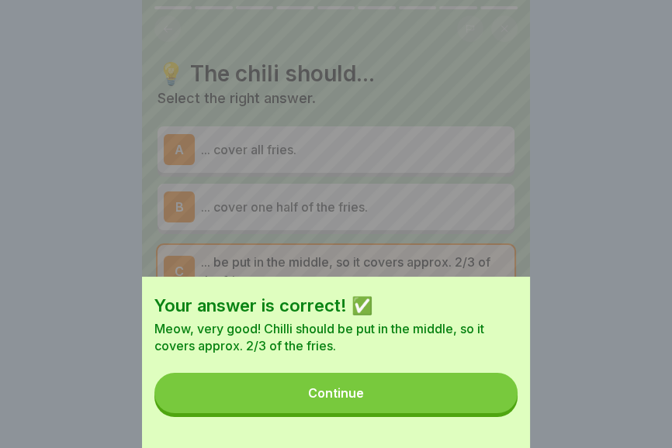
click at [441, 406] on button "Continue" at bounding box center [335, 393] width 363 height 40
click at [442, 402] on div "Your answer is correct! ✅ Meow, very good! Chilli should be put in the middle, …" at bounding box center [336, 224] width 388 height 448
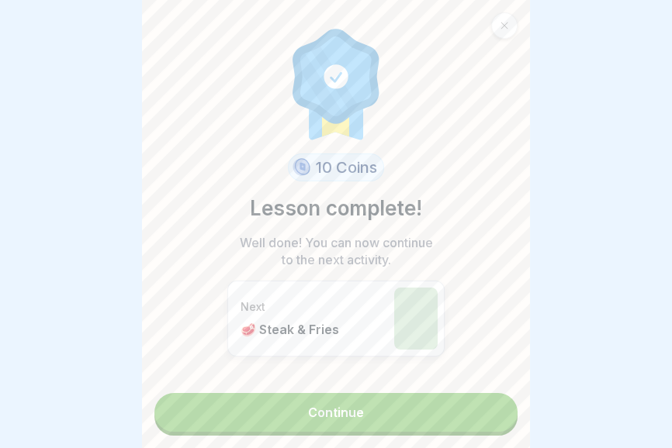
click at [402, 417] on link "Continue" at bounding box center [335, 412] width 363 height 39
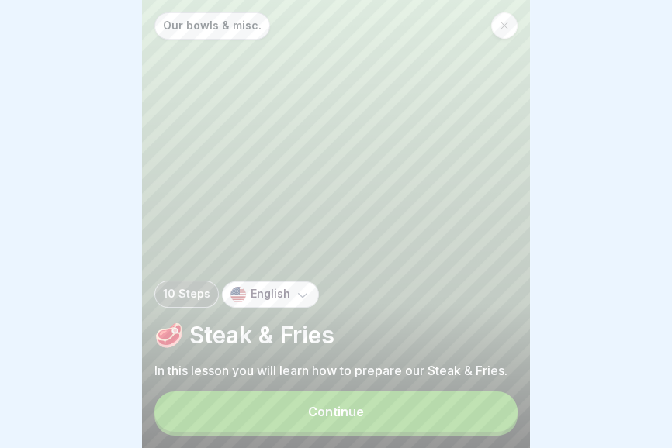
click at [408, 419] on button "Continue" at bounding box center [335, 412] width 363 height 40
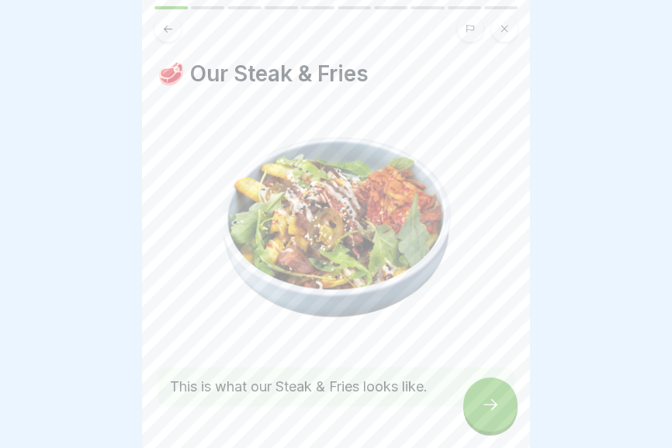
click at [419, 322] on img at bounding box center [335, 227] width 357 height 237
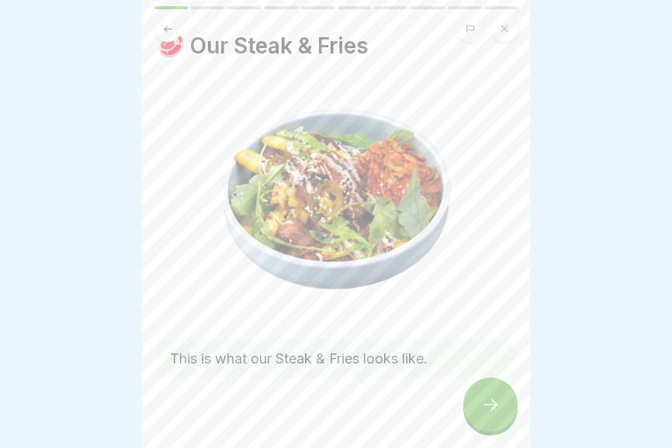
scroll to position [51, 0]
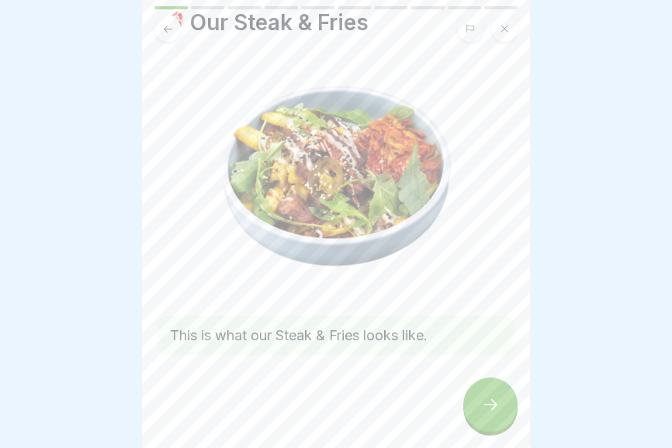
click at [484, 421] on div at bounding box center [490, 405] width 54 height 54
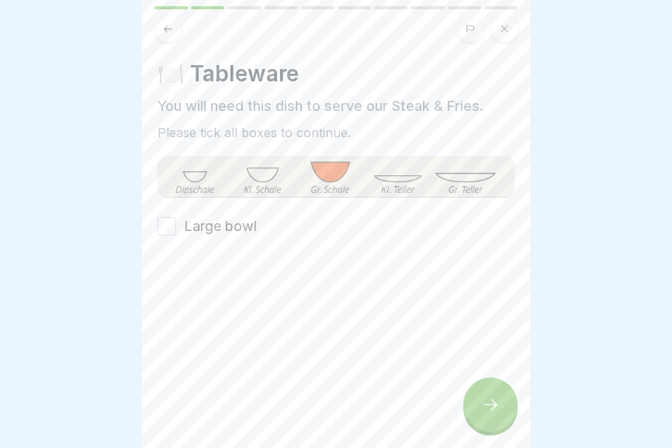
click at [237, 225] on label "Large bowl" at bounding box center [220, 226] width 73 height 20
click at [176, 225] on button "Large bowl" at bounding box center [166, 226] width 19 height 19
click at [490, 413] on icon at bounding box center [490, 404] width 19 height 19
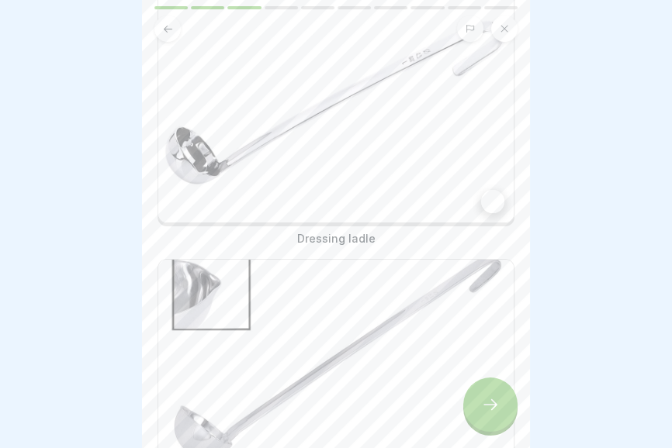
click at [488, 220] on img at bounding box center [335, 104] width 355 height 237
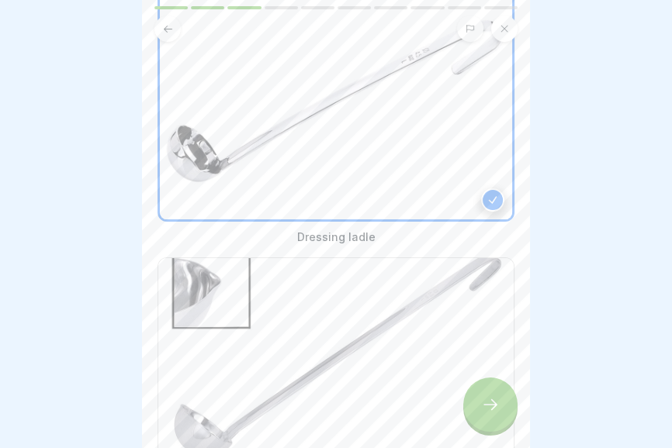
scroll to position [291, 0]
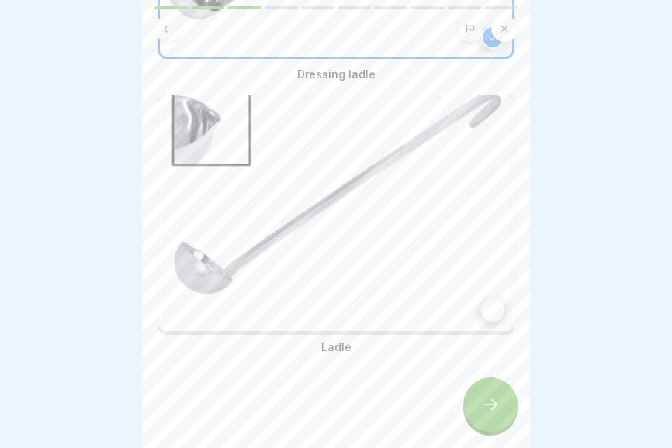
click at [496, 314] on div at bounding box center [492, 310] width 23 height 23
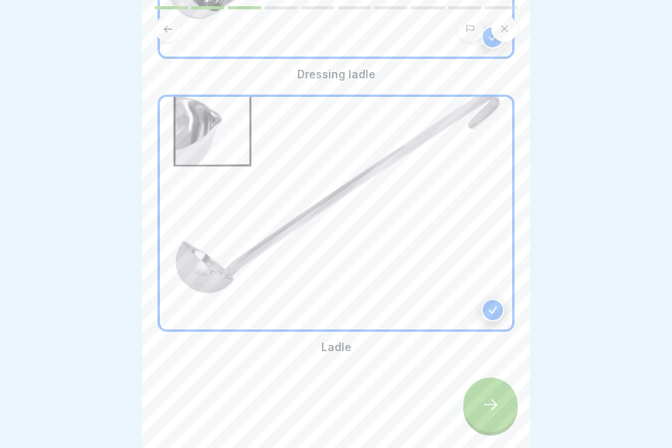
click at [480, 420] on div at bounding box center [490, 405] width 54 height 54
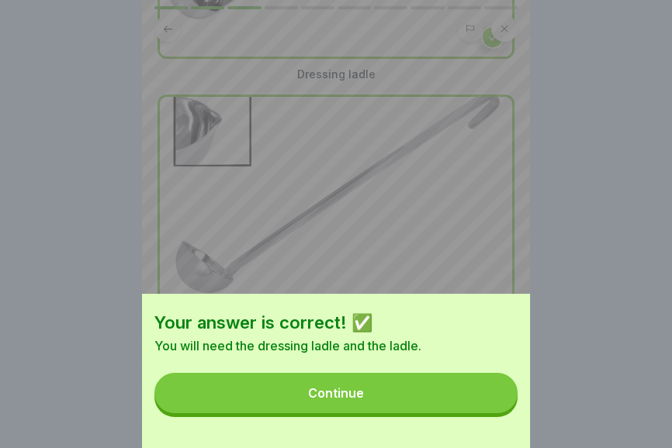
click at [435, 405] on button "Continue" at bounding box center [335, 393] width 363 height 40
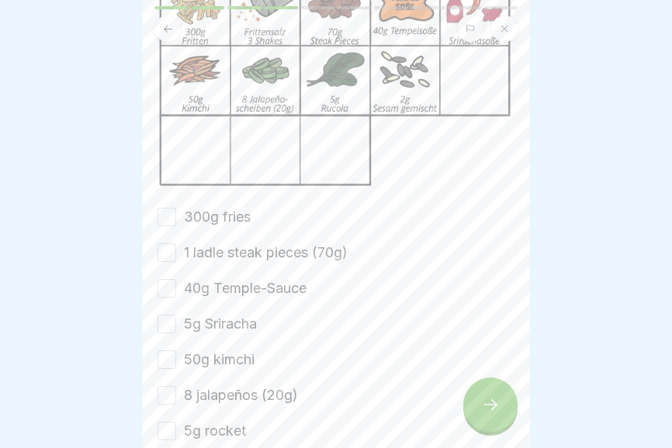
scroll to position [186, 0]
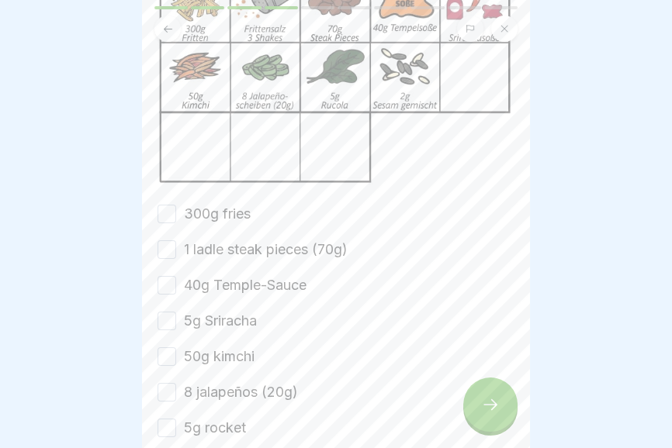
click at [295, 249] on label "1 ladle steak pieces (70g)" at bounding box center [266, 250] width 164 height 20
click at [176, 249] on button "1 ladle steak pieces (70g)" at bounding box center [166, 249] width 19 height 19
click at [232, 206] on label "300g fries" at bounding box center [217, 214] width 67 height 20
click at [176, 206] on button "300g fries" at bounding box center [166, 214] width 19 height 19
click at [275, 284] on label "40g Temple-Sauce" at bounding box center [245, 285] width 123 height 20
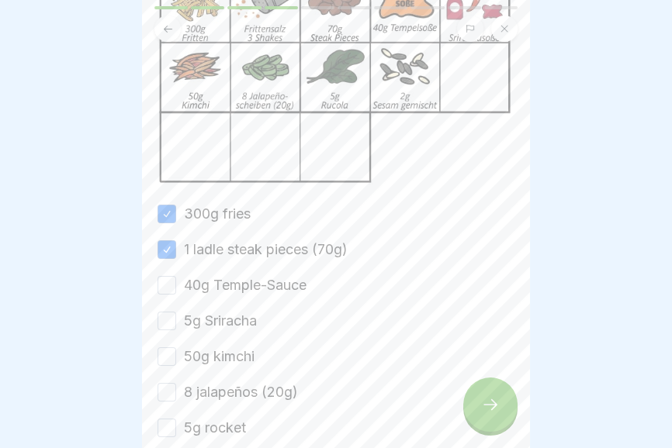
click at [176, 284] on button "40g Temple-Sauce" at bounding box center [166, 285] width 19 height 19
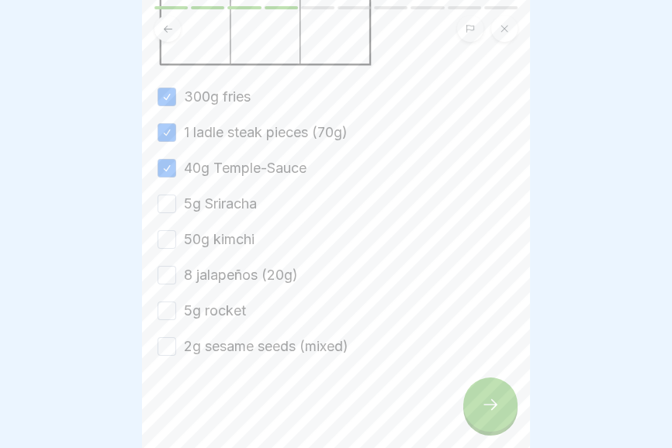
scroll to position [304, 0]
click at [239, 203] on label "5g Sriracha" at bounding box center [220, 203] width 73 height 20
click at [176, 203] on button "5g Sriracha" at bounding box center [166, 203] width 19 height 19
click at [245, 239] on label "50g kimchi" at bounding box center [219, 239] width 71 height 20
click at [176, 239] on button "50g kimchi" at bounding box center [166, 239] width 19 height 19
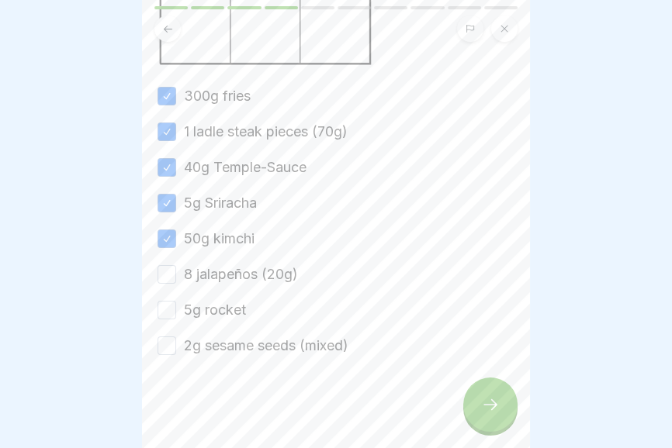
click at [267, 271] on label "8 jalapeños (20g)" at bounding box center [241, 274] width 114 height 20
click at [176, 271] on button "8 jalapeños (20g)" at bounding box center [166, 274] width 19 height 19
click at [224, 307] on label "5g rocket" at bounding box center [215, 310] width 62 height 20
click at [176, 307] on button "5g rocket" at bounding box center [166, 310] width 19 height 19
click at [268, 347] on label "2g sesame seeds (mixed)" at bounding box center [266, 346] width 164 height 20
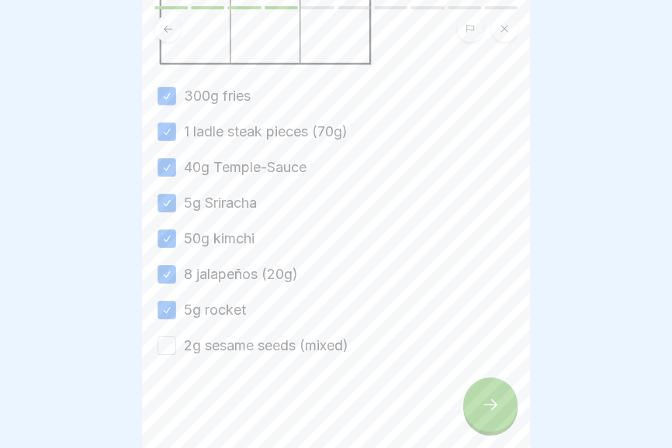
click at [176, 347] on button "2g sesame seeds (mixed)" at bounding box center [166, 346] width 19 height 19
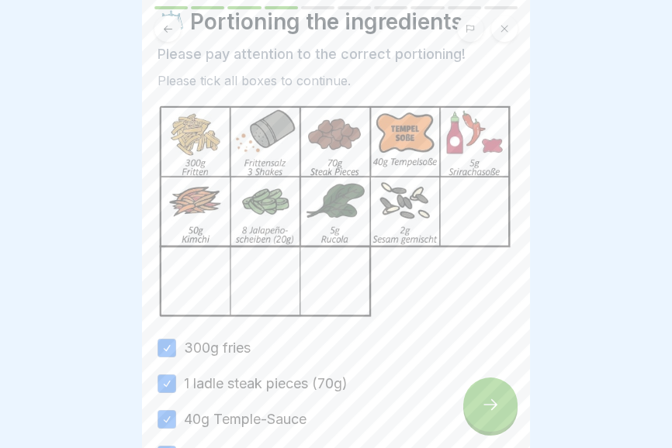
scroll to position [0, 0]
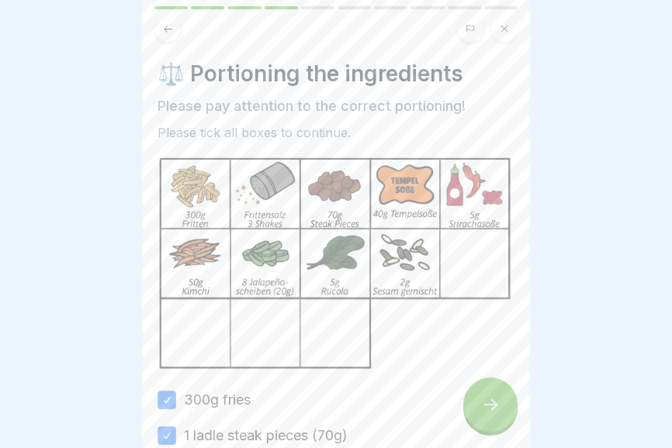
click at [489, 413] on icon at bounding box center [490, 404] width 19 height 19
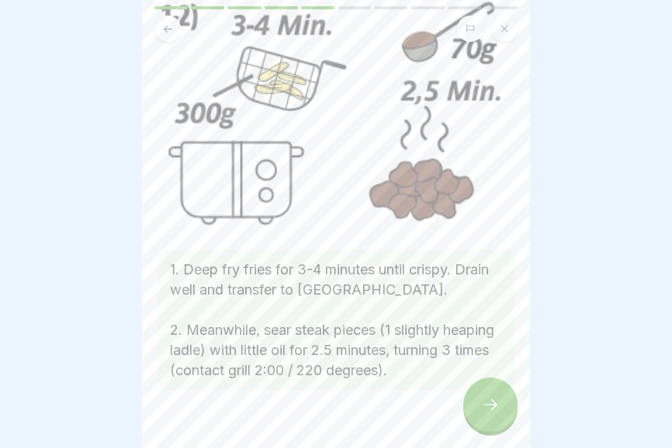
scroll to position [144, 0]
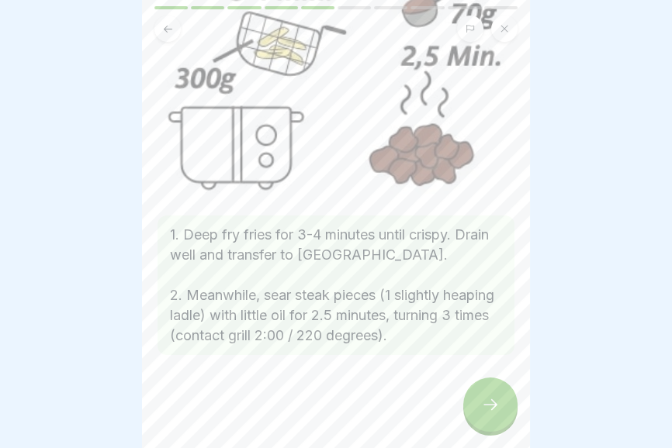
click at [482, 409] on icon at bounding box center [490, 404] width 19 height 19
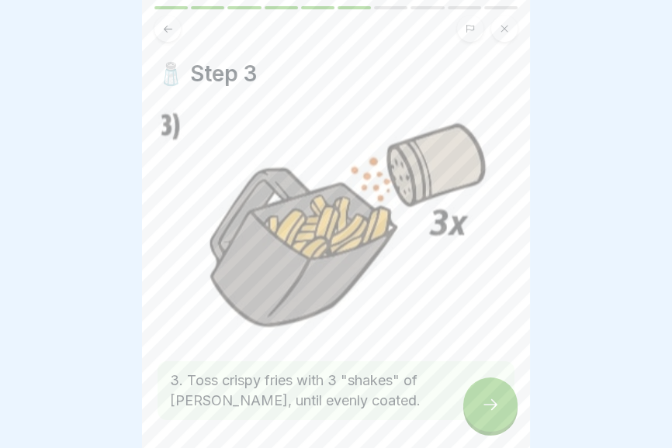
click at [442, 271] on img at bounding box center [335, 224] width 357 height 231
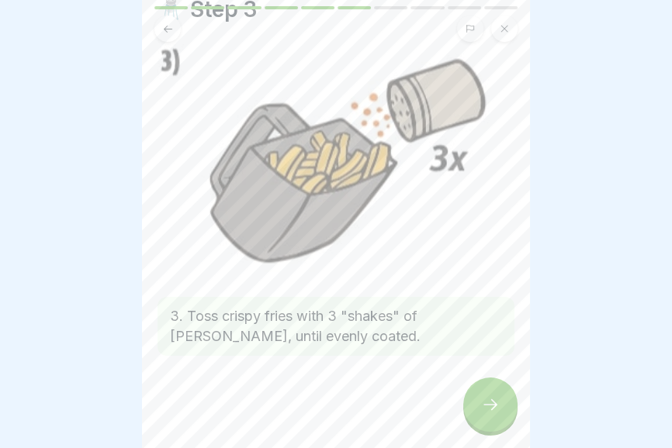
click at [487, 418] on div at bounding box center [490, 405] width 54 height 54
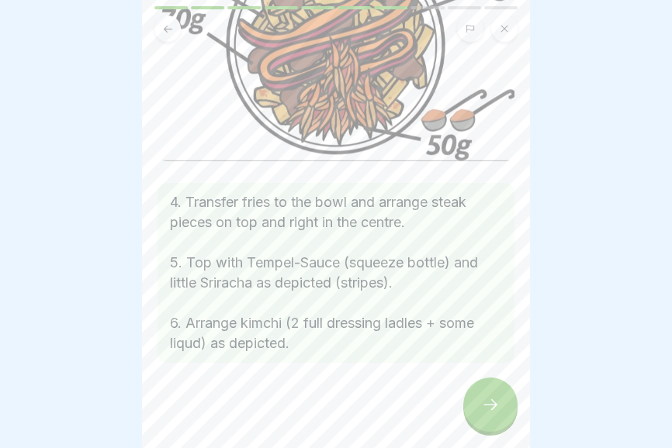
scroll to position [185, 0]
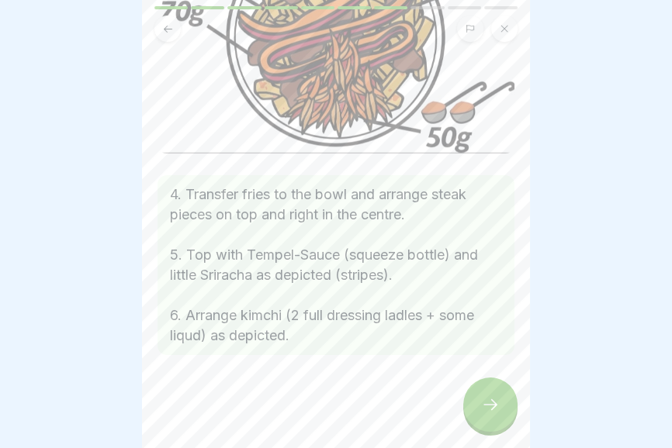
click at [491, 415] on div at bounding box center [490, 405] width 54 height 54
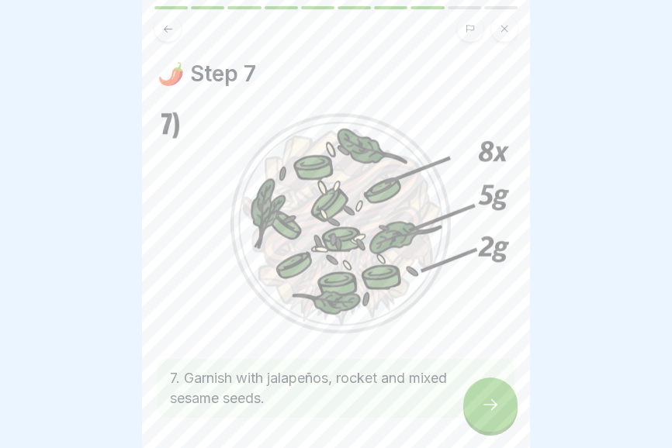
click at [436, 278] on img at bounding box center [335, 223] width 357 height 229
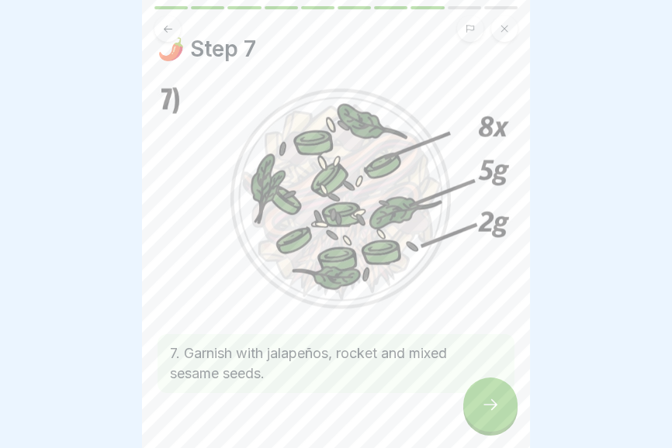
scroll to position [62, 0]
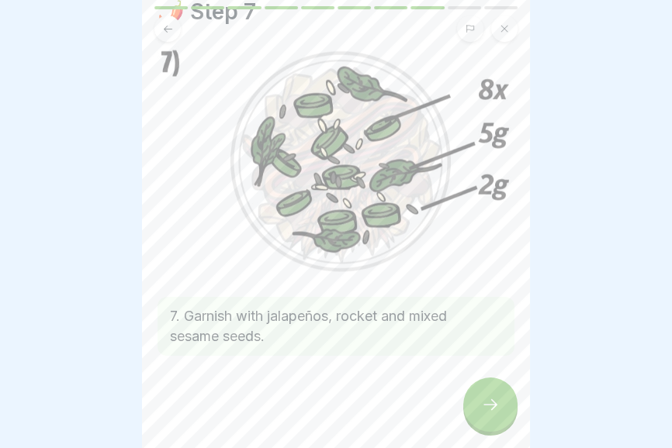
click at [171, 31] on icon at bounding box center [168, 29] width 12 height 12
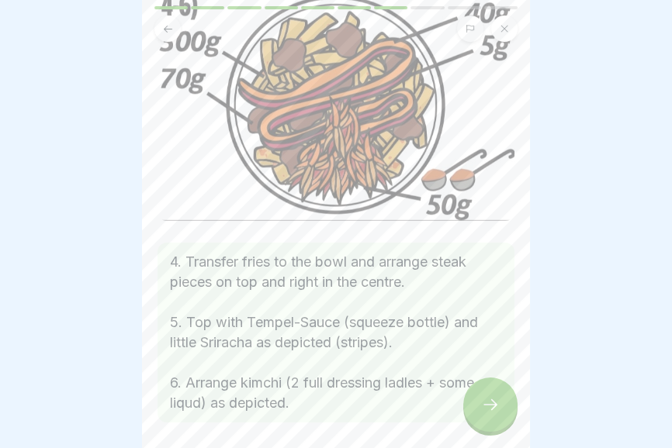
scroll to position [130, 0]
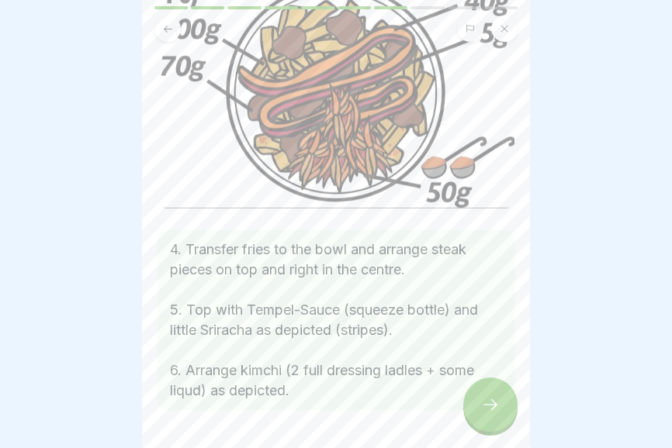
click at [489, 409] on icon at bounding box center [490, 404] width 19 height 19
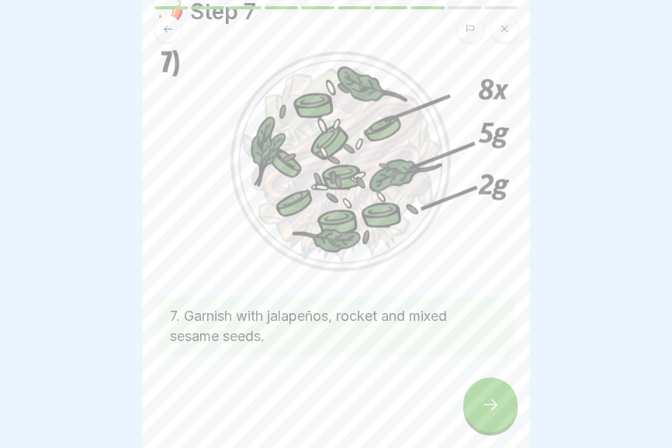
click at [492, 409] on icon at bounding box center [490, 404] width 14 height 11
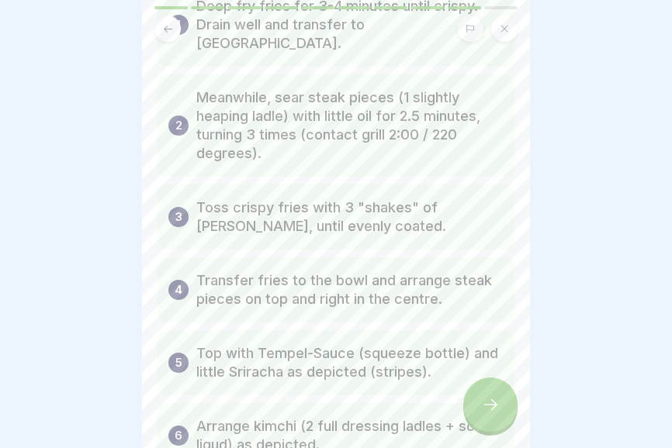
scroll to position [126, 0]
click at [488, 418] on div at bounding box center [490, 405] width 54 height 54
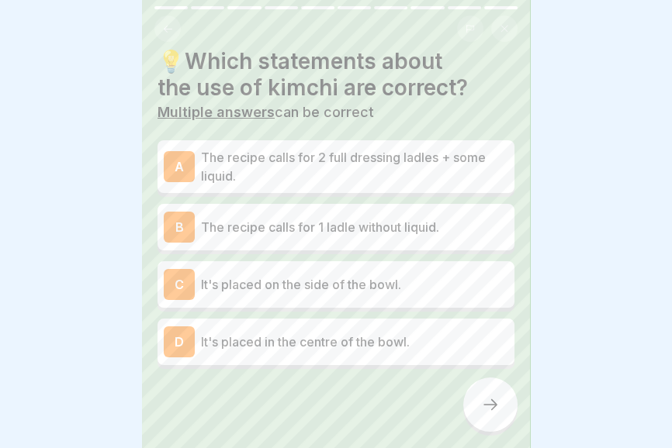
scroll to position [22, 0]
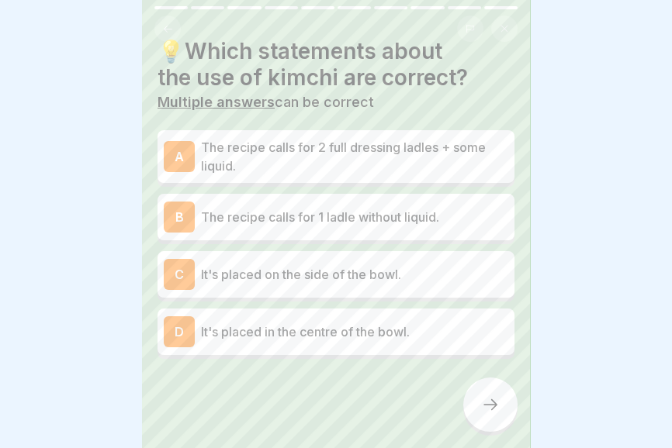
click at [445, 271] on p "It's placed on the side of the bowl." at bounding box center [354, 274] width 307 height 19
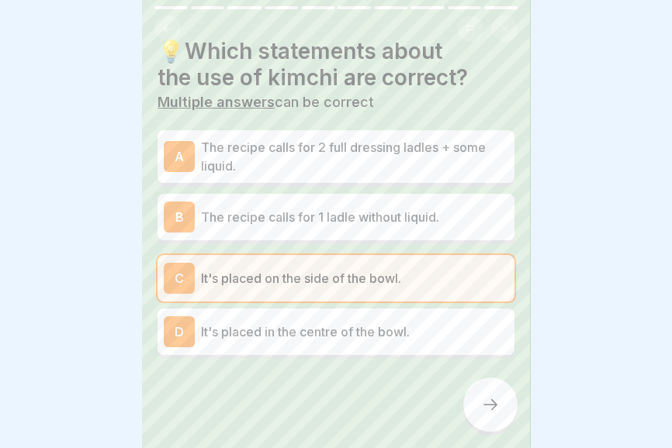
click at [482, 404] on icon at bounding box center [490, 404] width 19 height 19
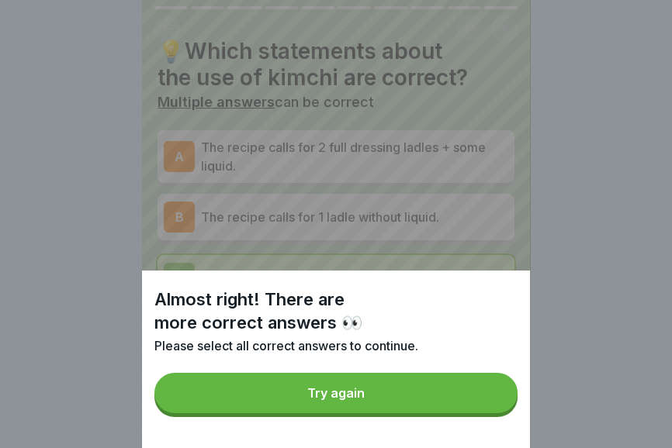
click at [412, 406] on button "Try again" at bounding box center [335, 393] width 363 height 40
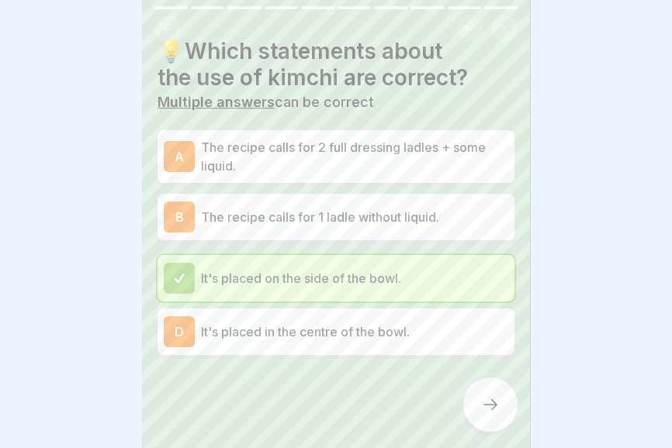
click at [423, 216] on p "The recipe calls for 1 ladle without liquid." at bounding box center [354, 217] width 307 height 19
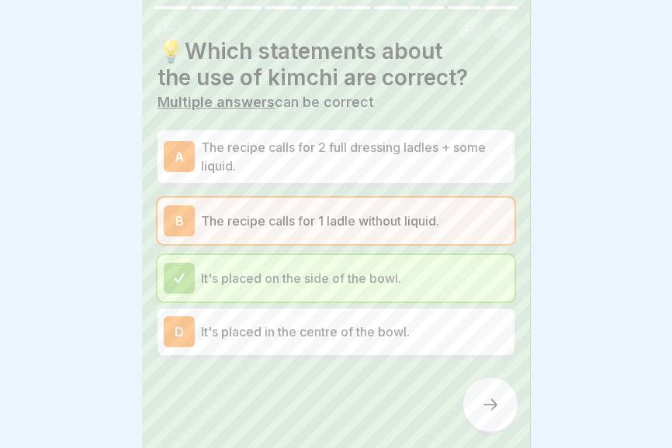
click at [492, 417] on div at bounding box center [490, 405] width 54 height 54
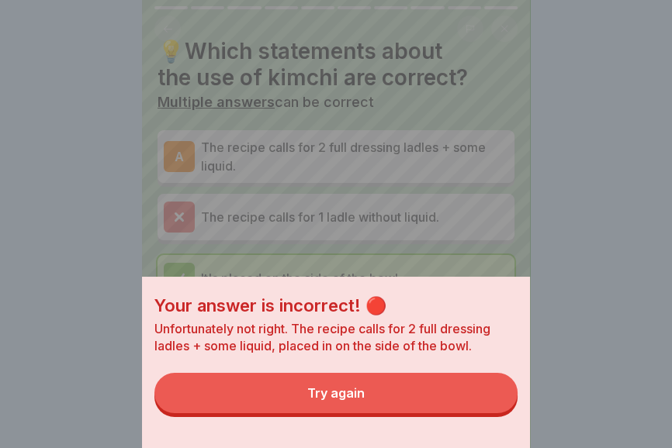
click at [420, 405] on button "Try again" at bounding box center [335, 393] width 363 height 40
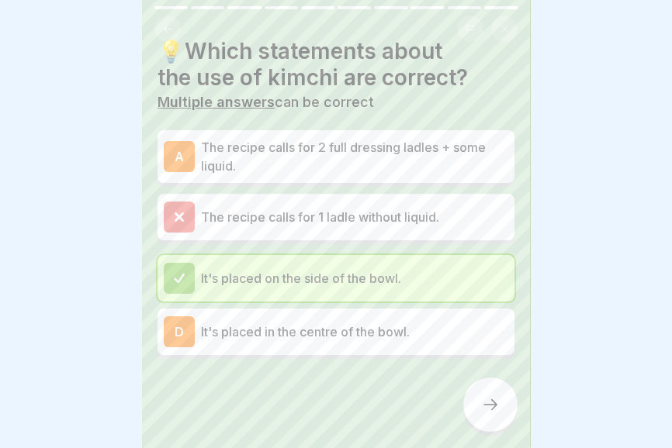
click at [382, 157] on p "The recipe calls for 2 full dressing ladles + some liquid." at bounding box center [354, 156] width 307 height 37
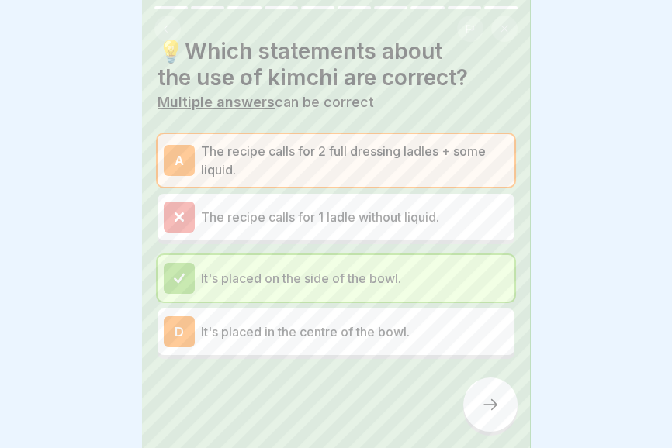
click at [493, 427] on div at bounding box center [490, 405] width 54 height 54
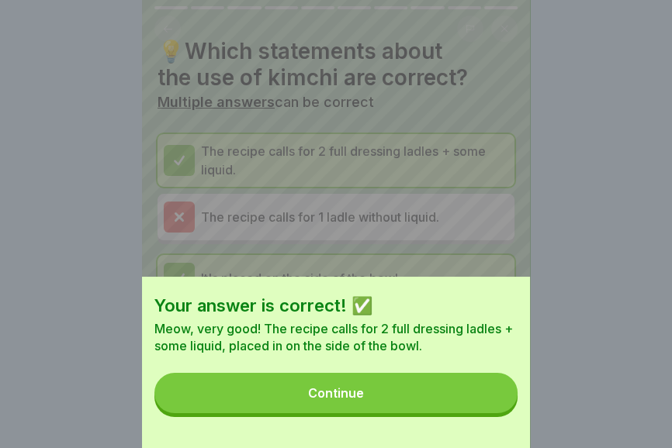
click at [444, 400] on button "Continue" at bounding box center [335, 393] width 363 height 40
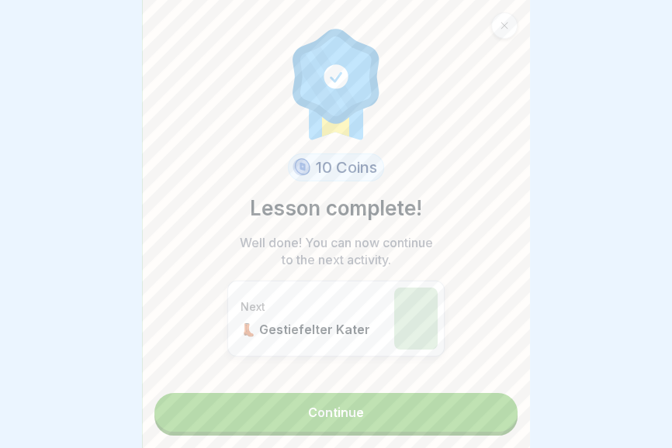
click at [432, 330] on div at bounding box center [415, 319] width 43 height 62
click at [371, 416] on link "Continue" at bounding box center [335, 412] width 363 height 39
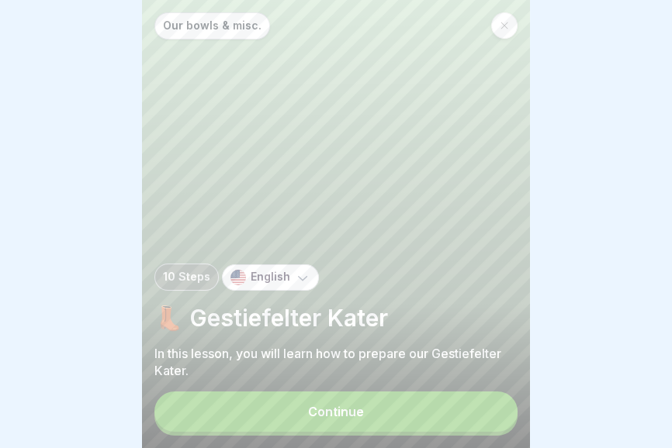
click at [379, 419] on button "Continue" at bounding box center [335, 412] width 363 height 40
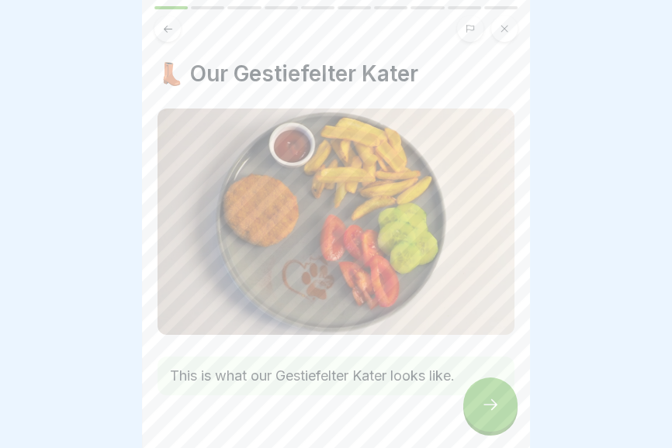
scroll to position [40, 0]
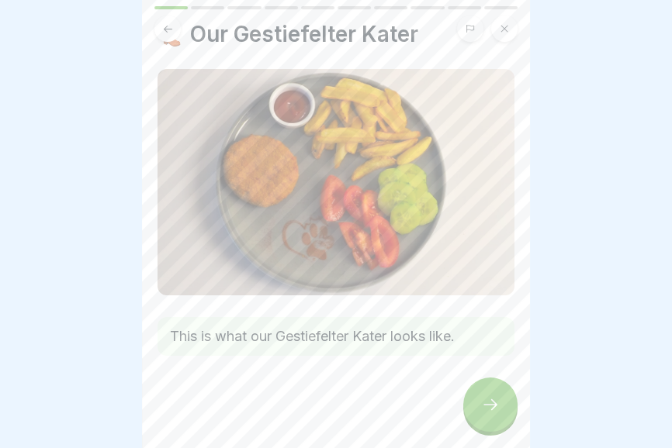
click at [485, 412] on icon at bounding box center [490, 404] width 19 height 19
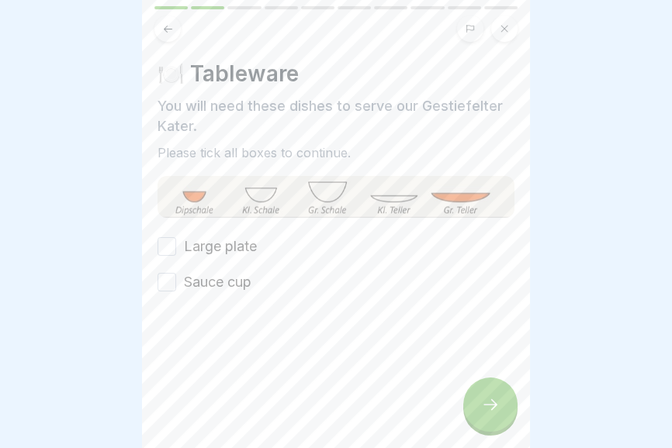
click at [247, 240] on label "Large plate" at bounding box center [220, 247] width 73 height 20
click at [176, 240] on button "Large plate" at bounding box center [166, 246] width 19 height 19
click at [227, 283] on label "Sauce cup" at bounding box center [217, 282] width 67 height 20
click at [176, 283] on button "Sauce cup" at bounding box center [166, 282] width 19 height 19
click at [496, 413] on icon at bounding box center [490, 404] width 19 height 19
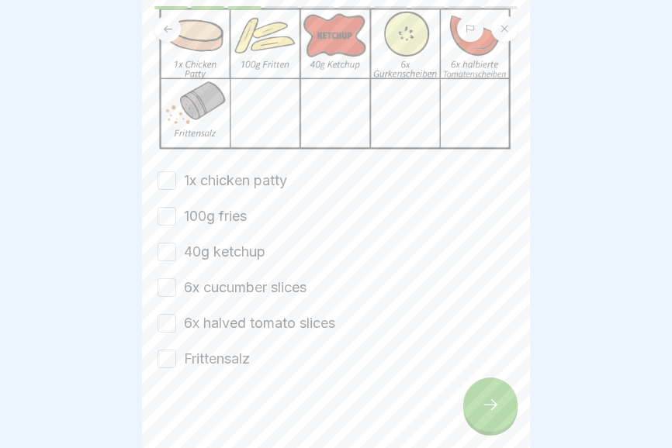
scroll to position [152, 0]
click at [264, 175] on label "1x chicken patty" at bounding box center [235, 179] width 103 height 20
click at [176, 175] on button "1x chicken patty" at bounding box center [166, 179] width 19 height 19
click at [230, 211] on label "100g fries" at bounding box center [215, 215] width 63 height 20
click at [176, 211] on button "100g fries" at bounding box center [166, 215] width 19 height 19
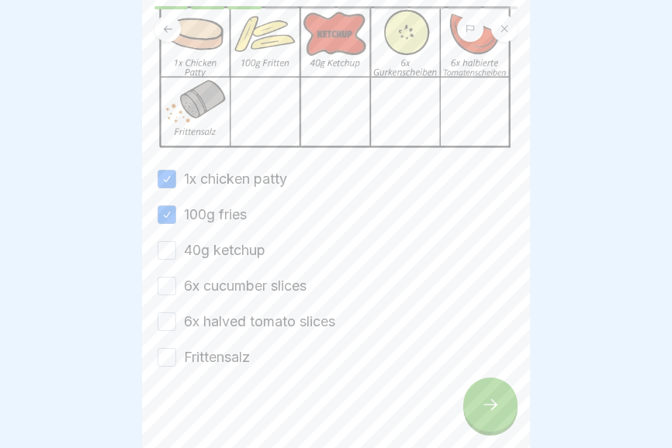
click at [242, 252] on label "40g ketchup" at bounding box center [224, 250] width 81 height 20
click at [176, 252] on button "40g ketchup" at bounding box center [166, 250] width 19 height 19
click at [263, 283] on label "6x cucumber slices" at bounding box center [245, 286] width 123 height 20
click at [176, 283] on button "6x cucumber slices" at bounding box center [166, 286] width 19 height 19
click at [254, 327] on label "6x halved tomato slices" at bounding box center [259, 322] width 151 height 20
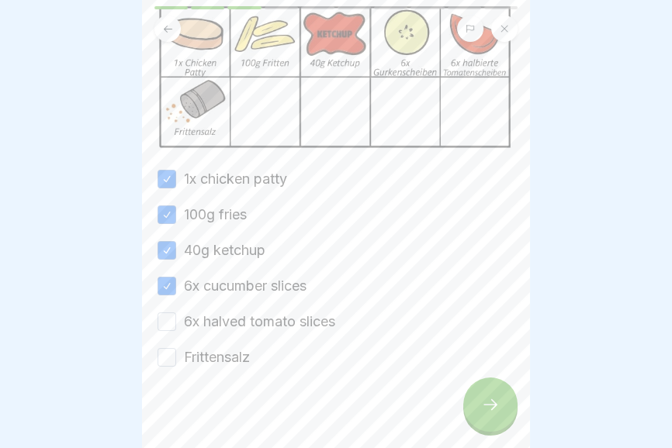
click at [176, 327] on button "6x halved tomato slices" at bounding box center [166, 322] width 19 height 19
click at [238, 361] on label "Frittensalz" at bounding box center [217, 357] width 66 height 20
click at [176, 361] on button "Frittensalz" at bounding box center [166, 357] width 19 height 19
click at [489, 420] on div at bounding box center [490, 405] width 54 height 54
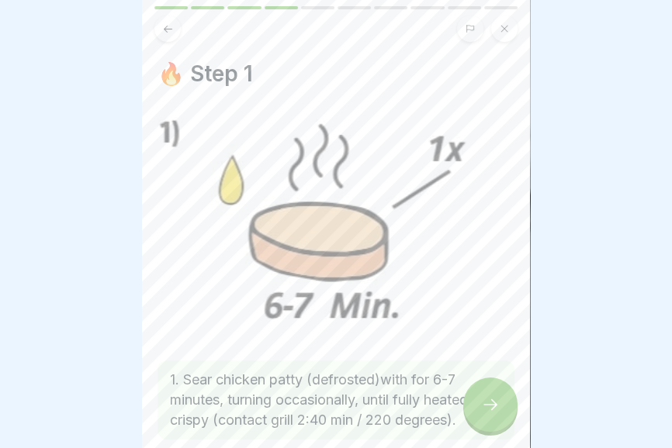
scroll to position [85, 0]
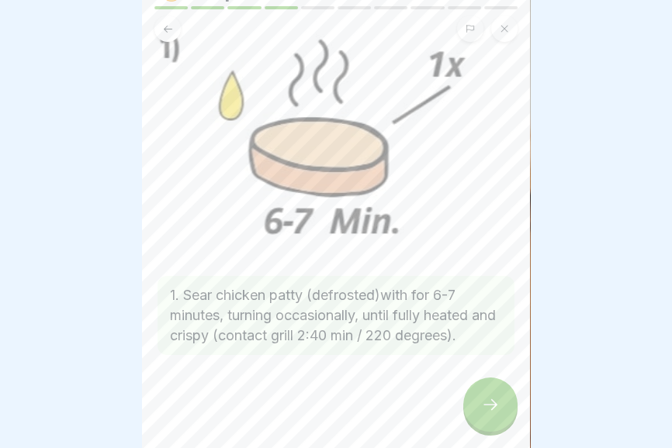
click at [491, 415] on div at bounding box center [490, 405] width 54 height 54
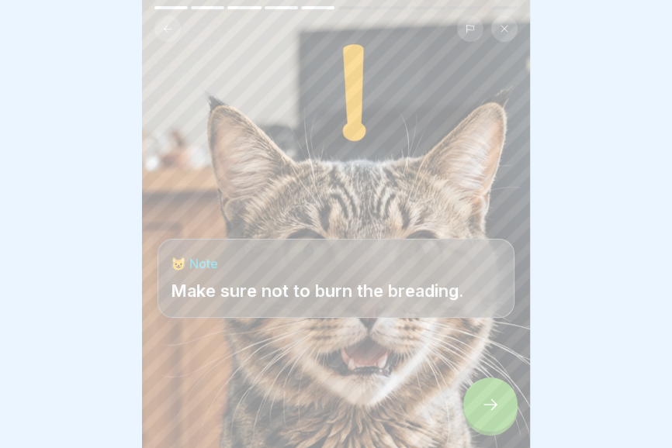
click at [489, 420] on div at bounding box center [490, 405] width 54 height 54
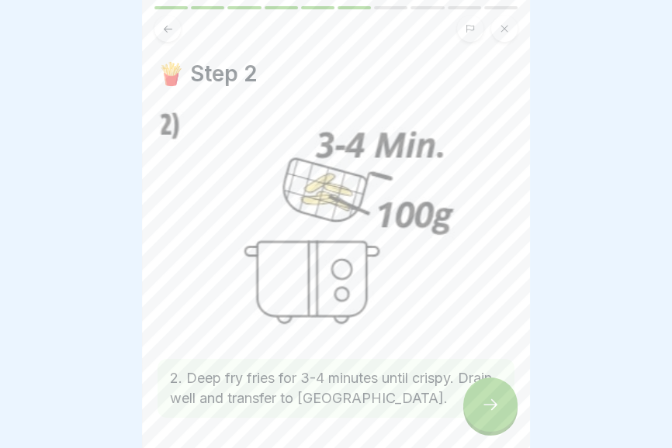
scroll to position [63, 0]
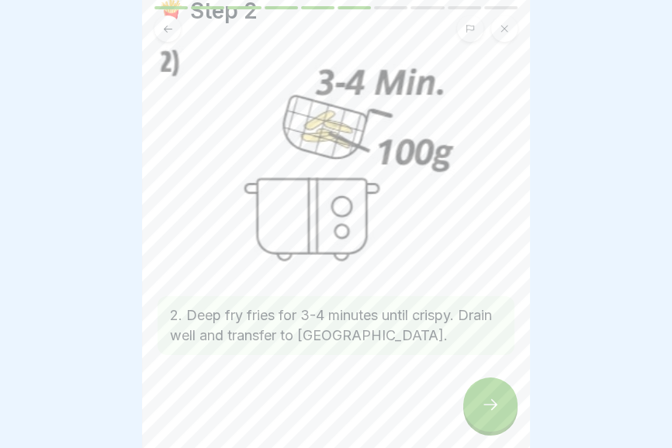
click at [165, 27] on icon at bounding box center [168, 29] width 12 height 12
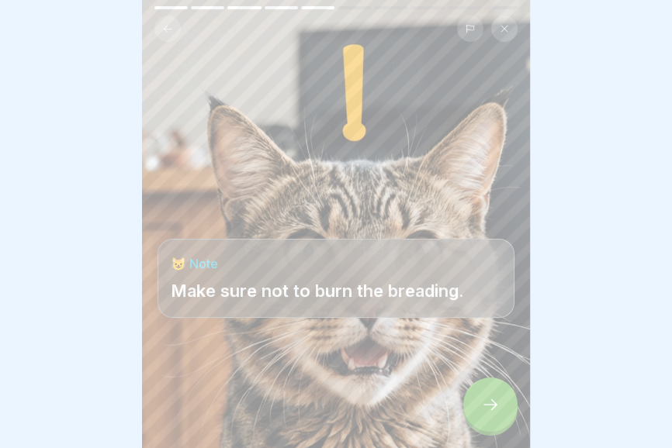
click at [482, 419] on div at bounding box center [490, 405] width 54 height 54
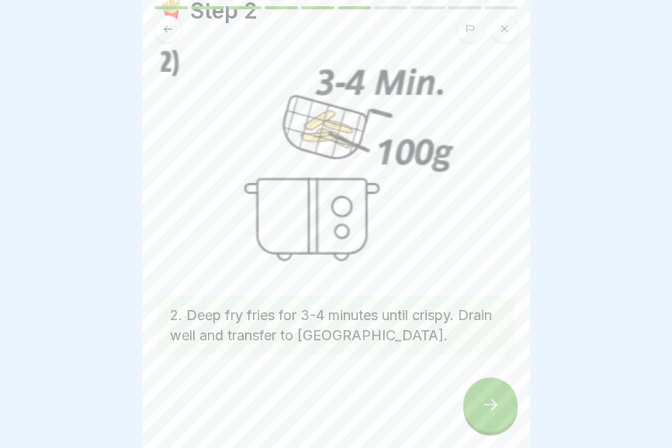
click at [474, 413] on div at bounding box center [490, 405] width 54 height 54
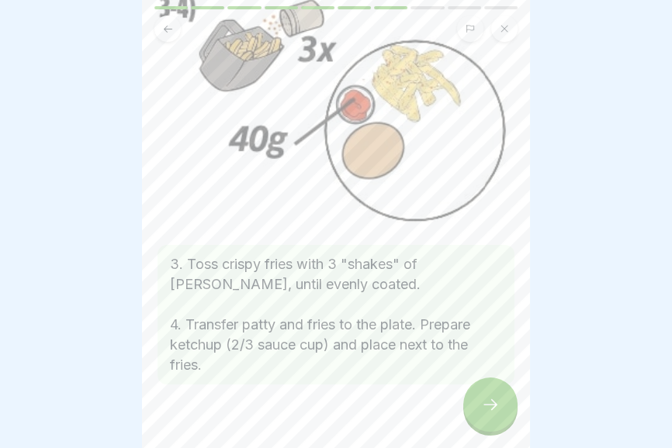
scroll to position [123, 0]
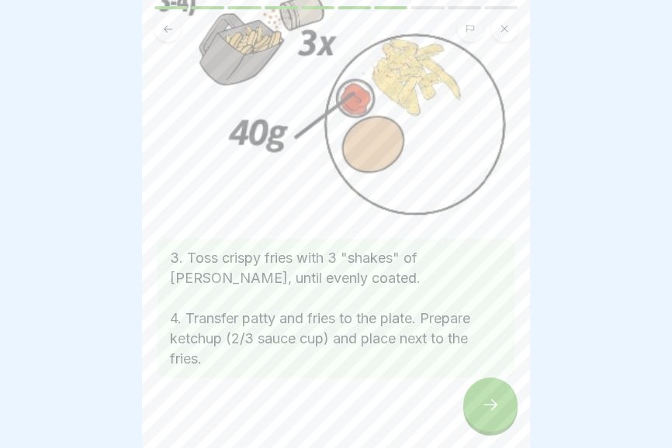
click at [489, 409] on icon at bounding box center [490, 404] width 19 height 19
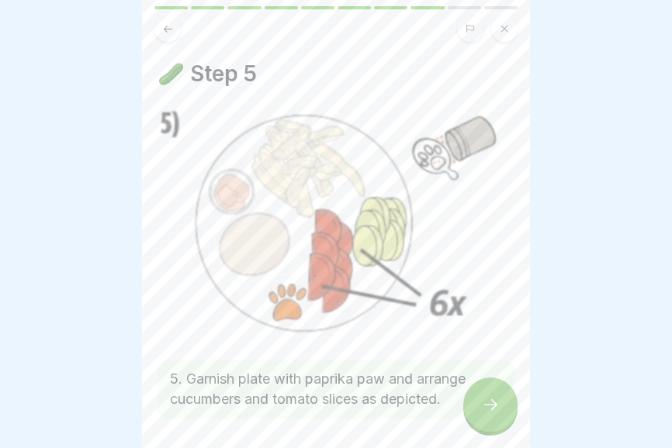
scroll to position [63, 0]
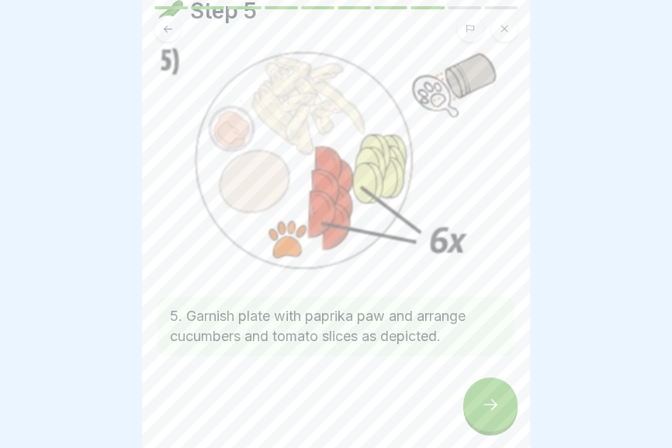
click at [488, 414] on div at bounding box center [490, 405] width 54 height 54
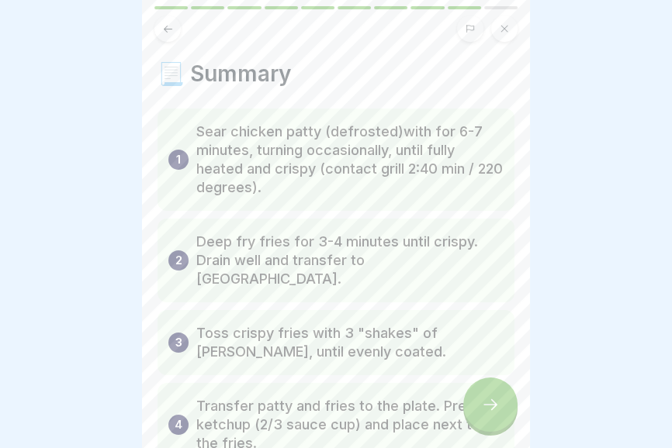
click at [483, 412] on icon at bounding box center [490, 404] width 19 height 19
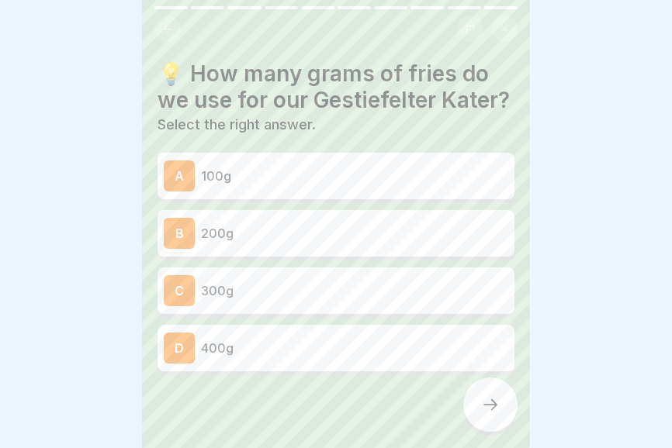
click at [402, 234] on p "200g" at bounding box center [354, 233] width 307 height 19
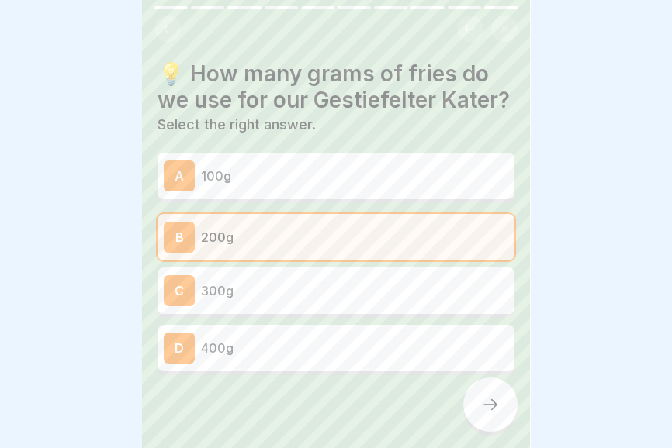
click at [417, 186] on div "A 100g" at bounding box center [336, 176] width 344 height 31
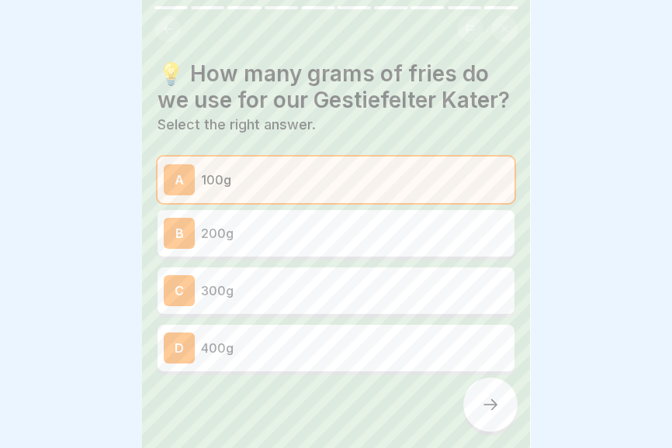
click at [492, 423] on div at bounding box center [490, 405] width 54 height 54
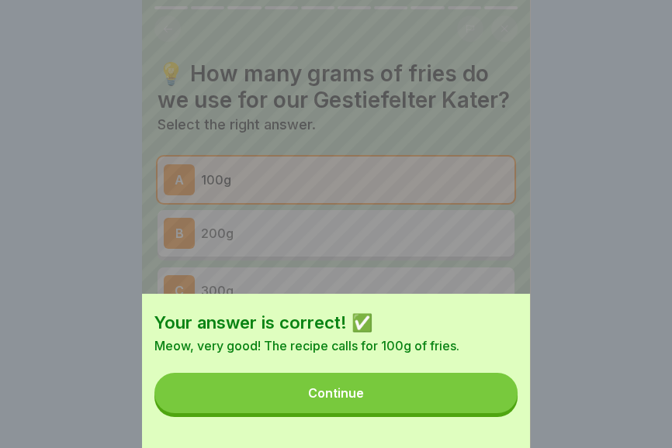
click at [412, 395] on button "Continue" at bounding box center [335, 393] width 363 height 40
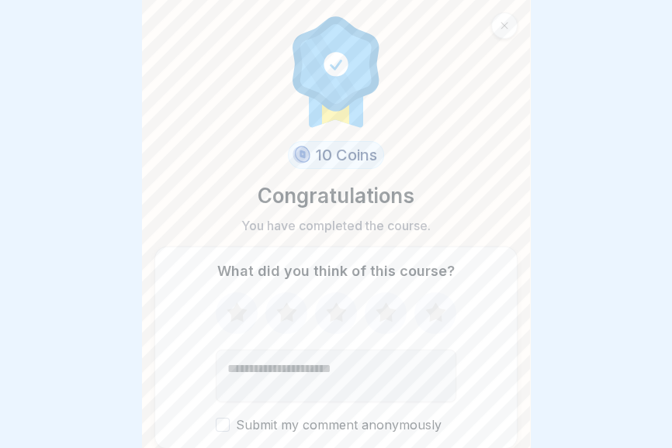
click at [433, 278] on p "What did you think of this course?" at bounding box center [335, 271] width 237 height 17
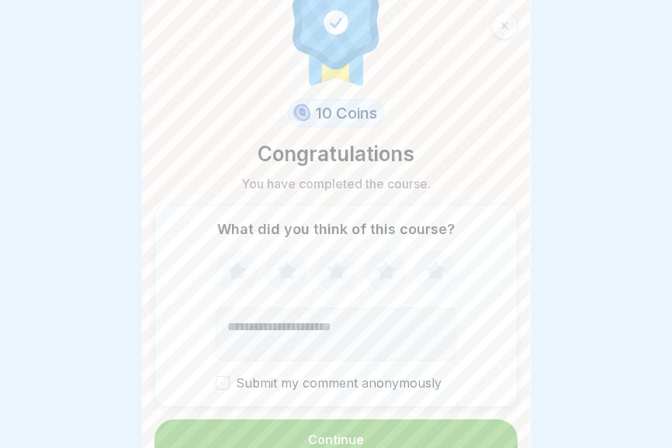
scroll to position [69, 0]
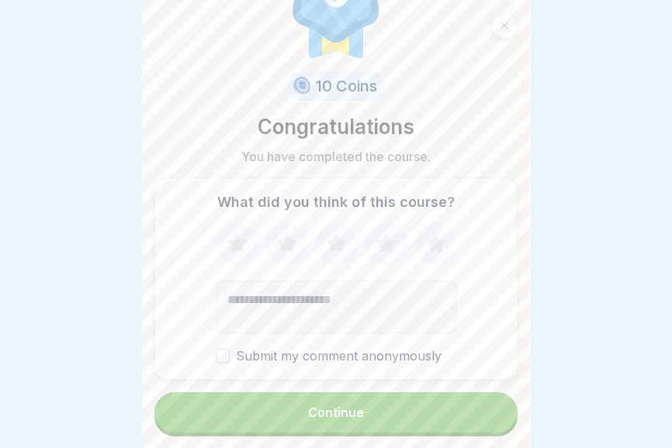
click at [425, 426] on button "Continue" at bounding box center [335, 412] width 363 height 40
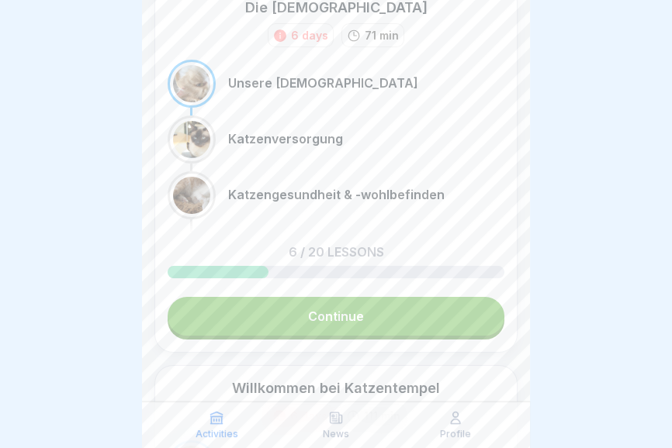
click at [398, 298] on link "Continue" at bounding box center [336, 316] width 337 height 39
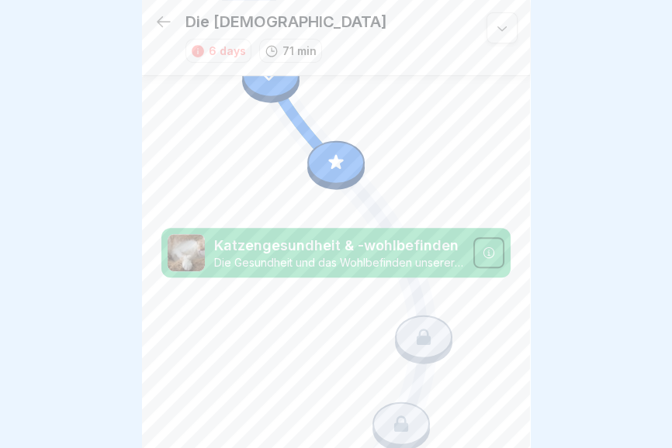
scroll to position [633, 0]
click at [337, 157] on icon at bounding box center [335, 161] width 15 height 15
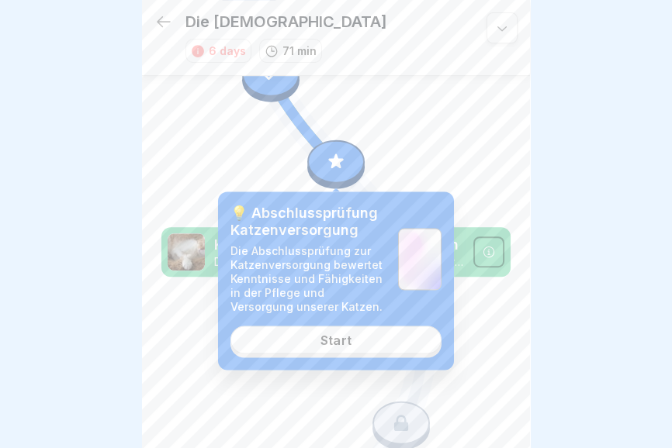
click at [361, 351] on link "Start" at bounding box center [335, 340] width 211 height 28
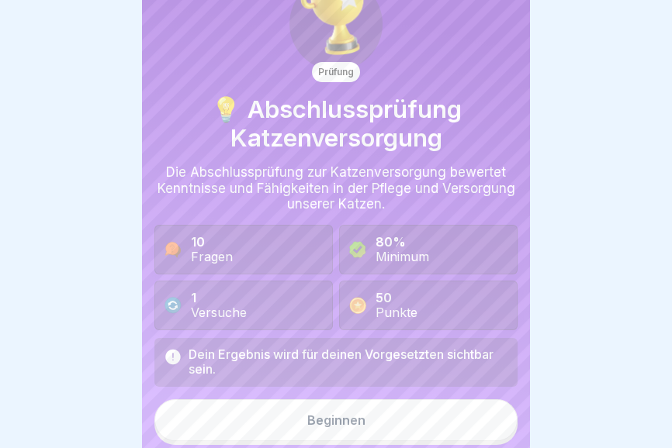
scroll to position [63, 0]
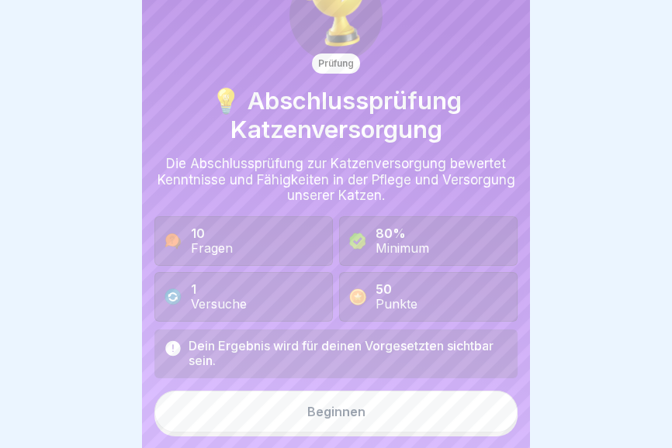
click at [401, 420] on button "Beginnen" at bounding box center [335, 412] width 363 height 42
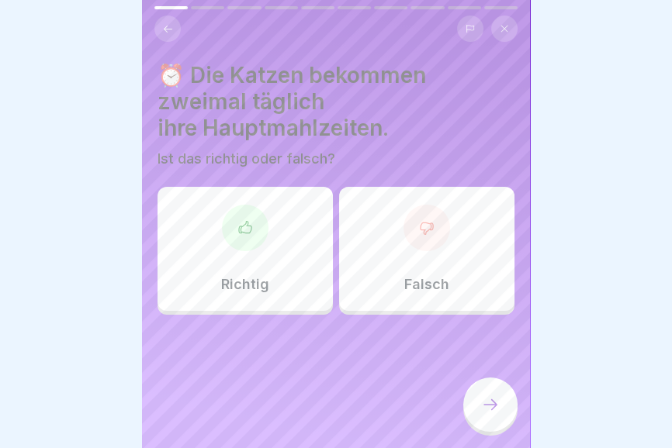
click at [168, 33] on icon at bounding box center [168, 29] width 12 height 12
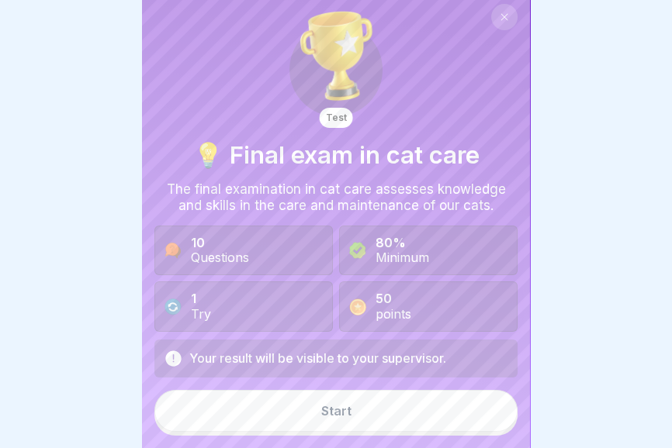
scroll to position [8, 0]
click at [386, 418] on button "Start" at bounding box center [335, 412] width 363 height 42
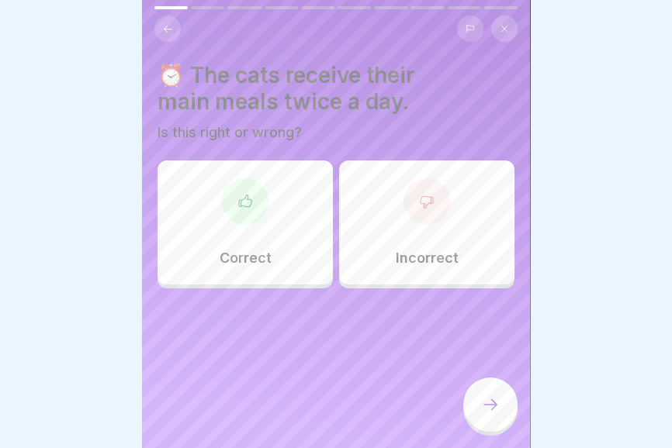
click at [268, 230] on div "Correct" at bounding box center [244, 223] width 175 height 124
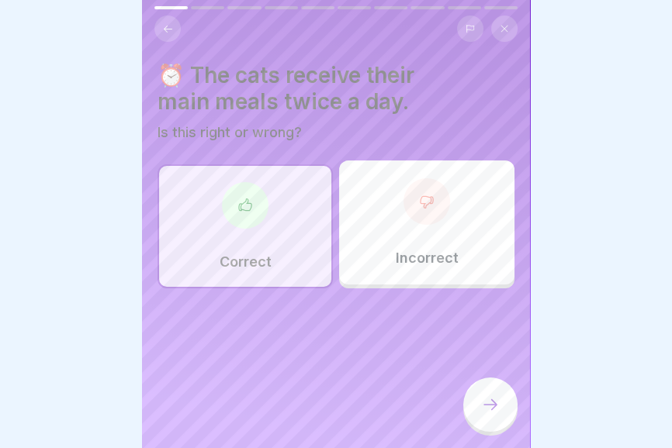
click at [484, 416] on div at bounding box center [490, 405] width 54 height 54
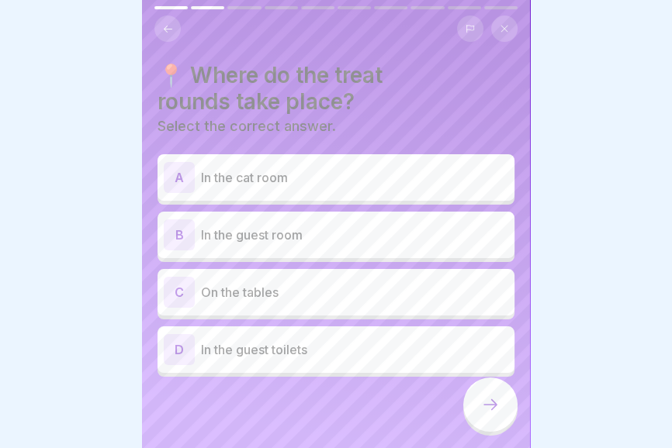
click at [371, 240] on p "In the guest room" at bounding box center [354, 235] width 307 height 19
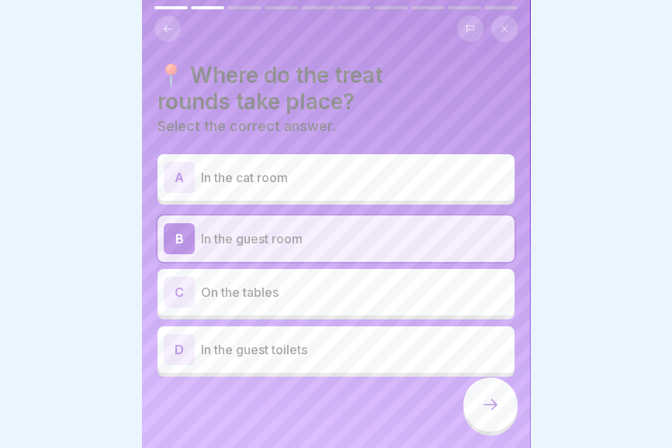
click at [484, 409] on icon at bounding box center [490, 404] width 19 height 19
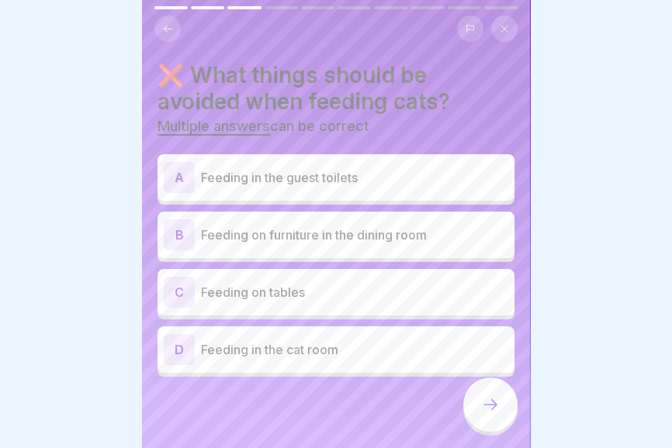
click at [258, 129] on font "Multiple answers" at bounding box center [213, 126] width 112 height 16
click at [508, 32] on icon at bounding box center [503, 28] width 9 height 9
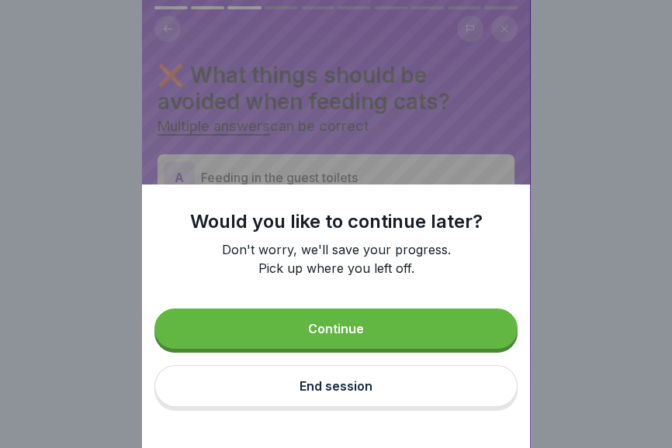
click at [396, 390] on button "End session" at bounding box center [335, 386] width 363 height 42
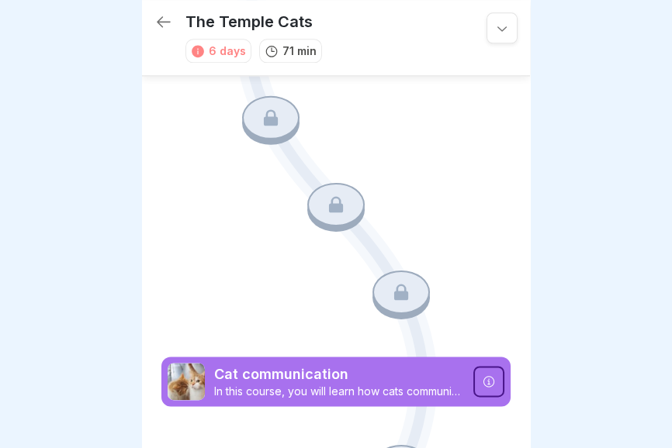
scroll to position [2143, 0]
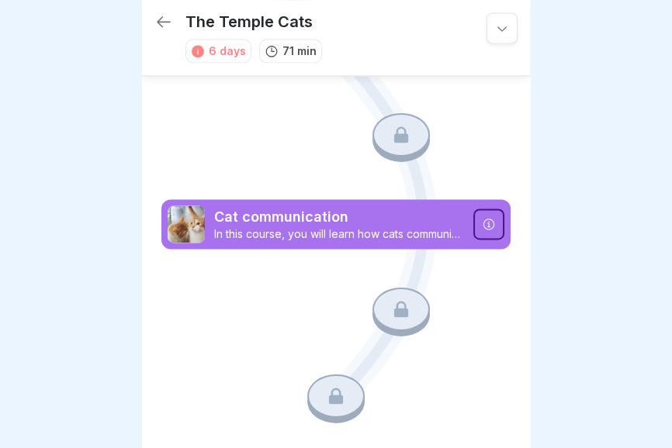
click at [160, 13] on icon at bounding box center [163, 21] width 19 height 19
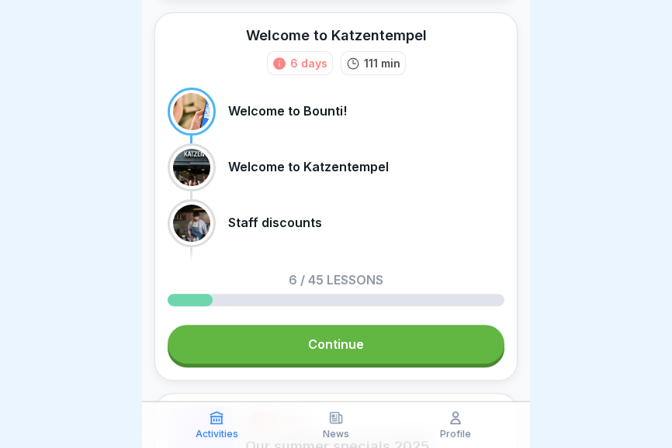
scroll to position [445, 0]
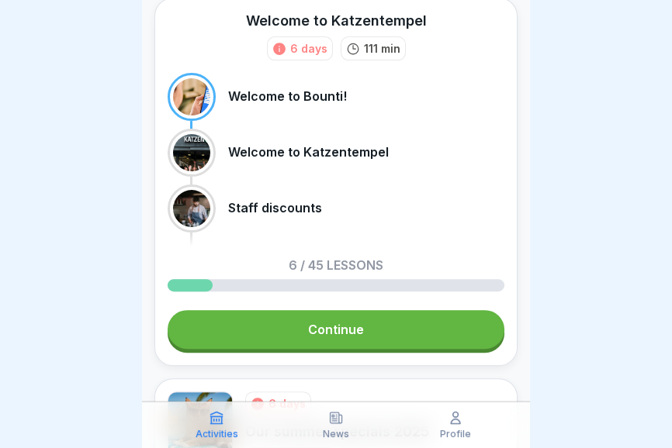
click at [380, 344] on link "Continue" at bounding box center [336, 329] width 337 height 39
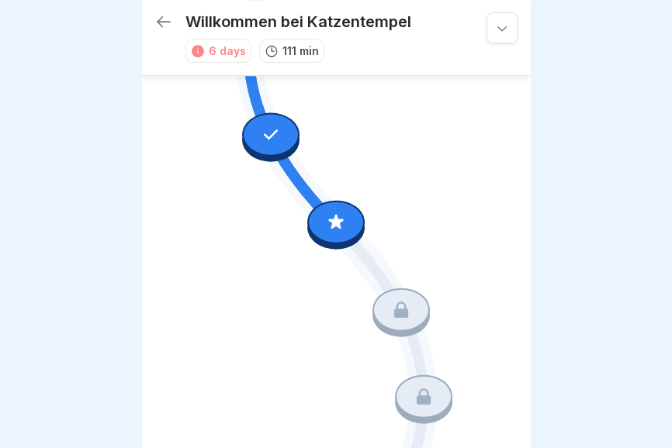
scroll to position [573, 0]
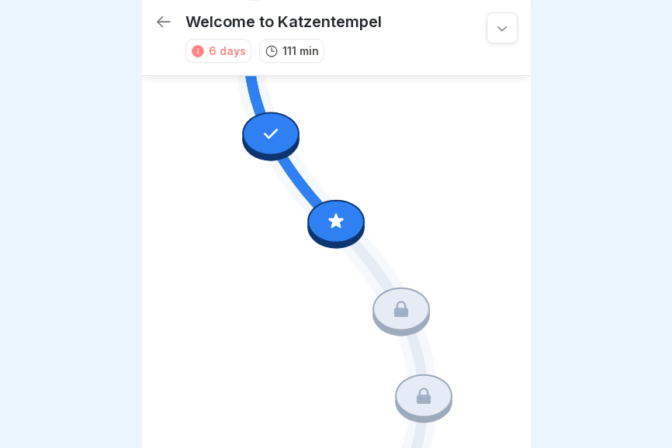
click at [343, 218] on icon at bounding box center [336, 221] width 20 height 20
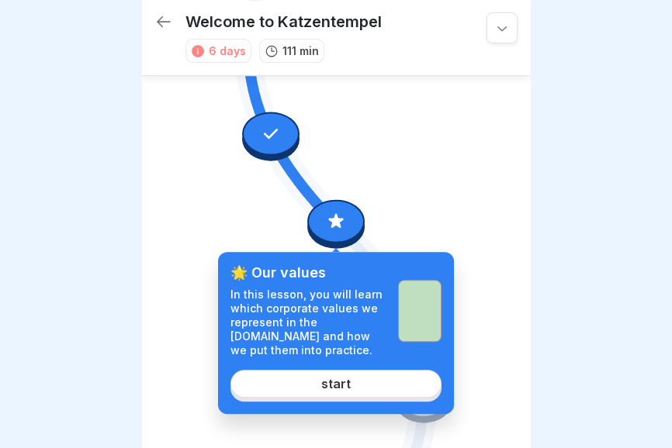
click at [363, 383] on link "start" at bounding box center [335, 384] width 211 height 28
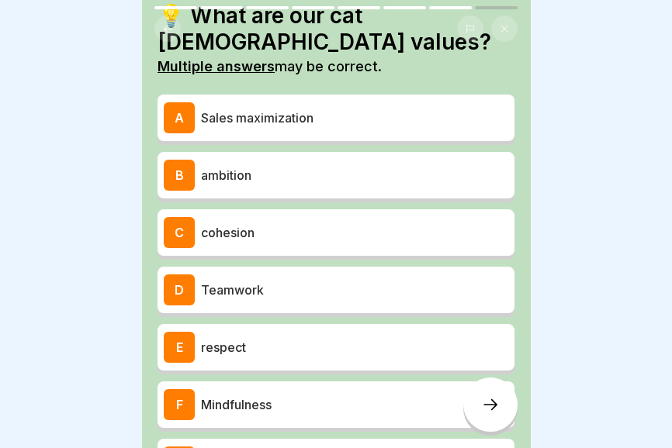
click at [415, 275] on div "D Teamwork" at bounding box center [336, 290] width 344 height 31
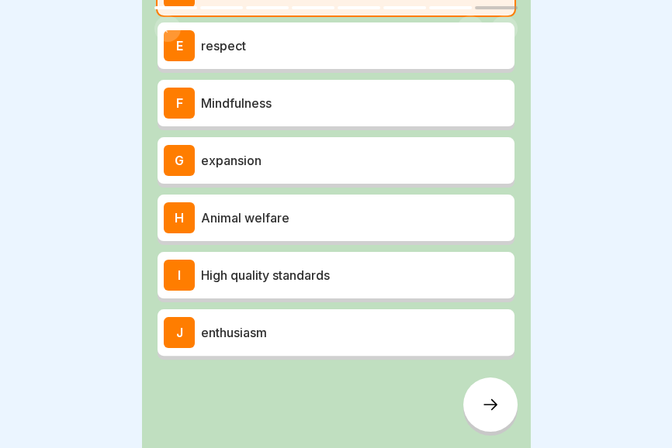
scroll to position [364, 0]
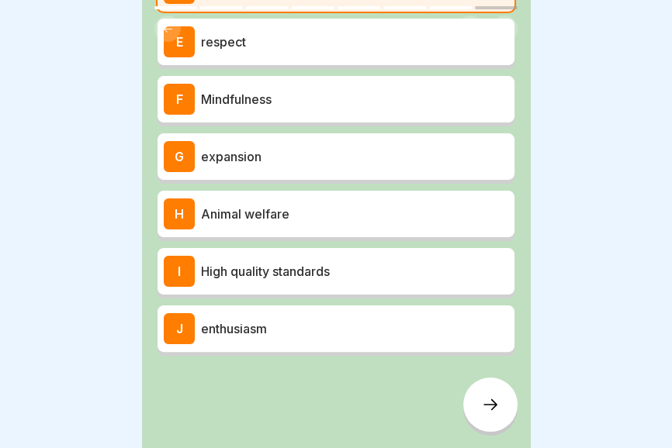
click at [386, 223] on div "H Animal welfare" at bounding box center [336, 214] width 344 height 31
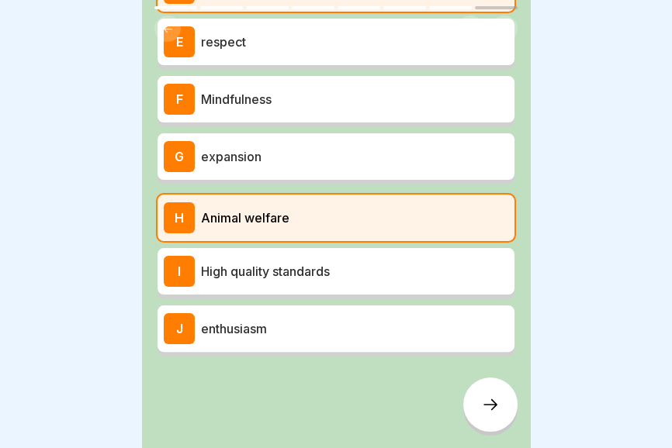
click at [376, 275] on p "High quality standards" at bounding box center [354, 271] width 307 height 19
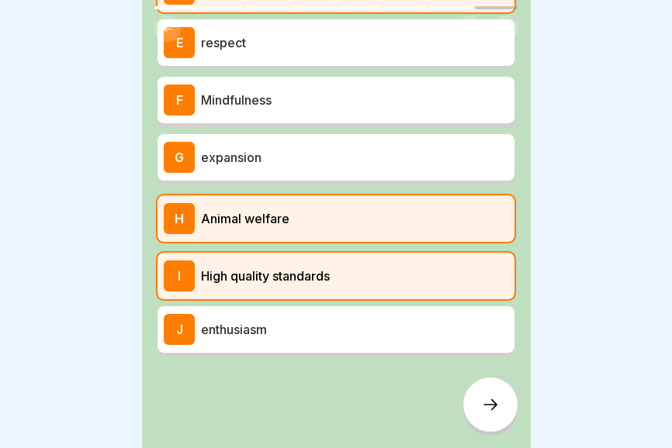
scroll to position [363, 0]
click at [362, 332] on p "enthusiasm" at bounding box center [354, 329] width 307 height 19
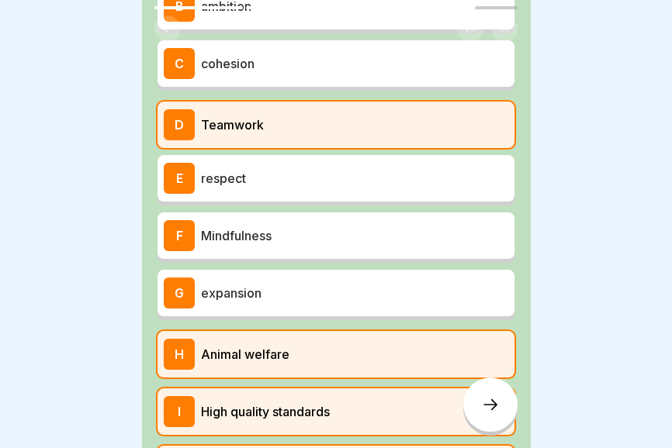
click at [364, 228] on p "Mindfulness" at bounding box center [354, 235] width 307 height 19
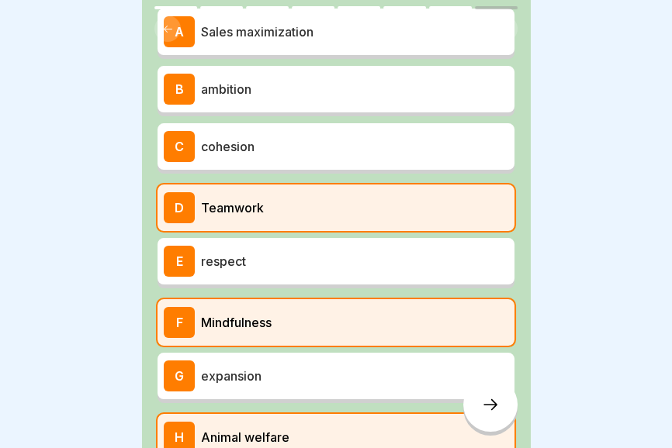
click at [367, 264] on p "respect" at bounding box center [354, 261] width 307 height 19
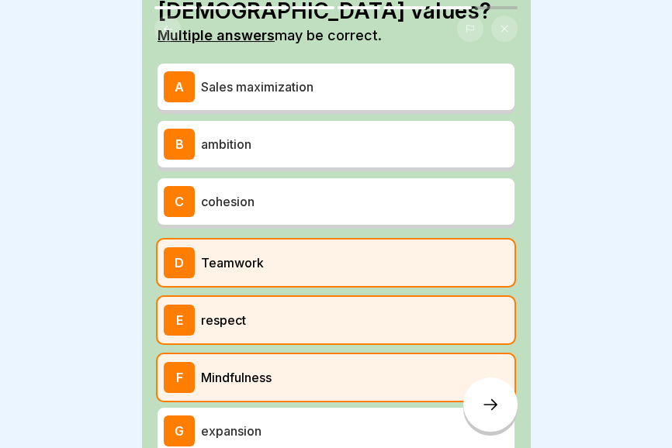
scroll to position [86, 0]
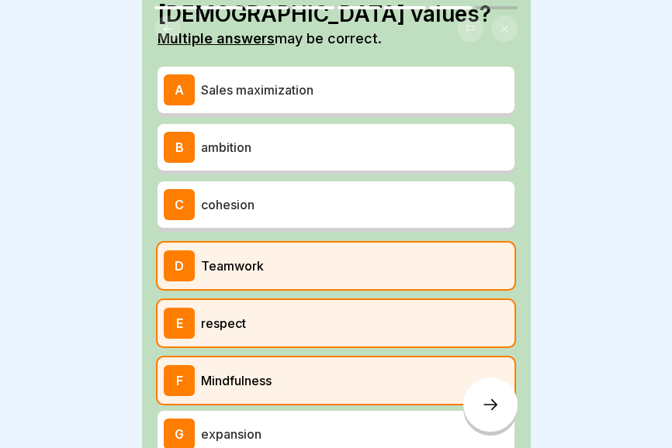
click at [404, 147] on p "ambition" at bounding box center [354, 147] width 307 height 19
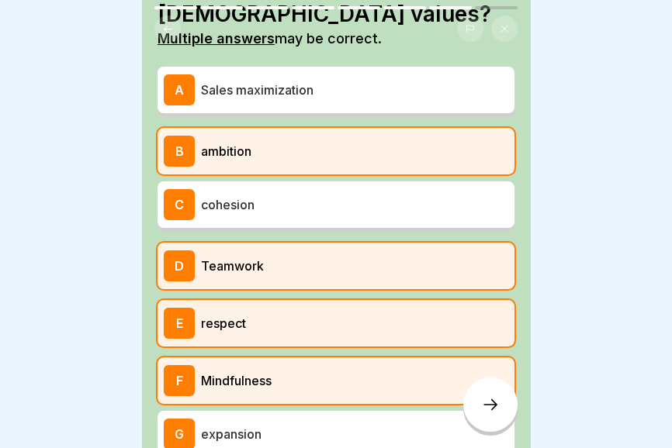
click at [492, 414] on icon at bounding box center [490, 404] width 19 height 19
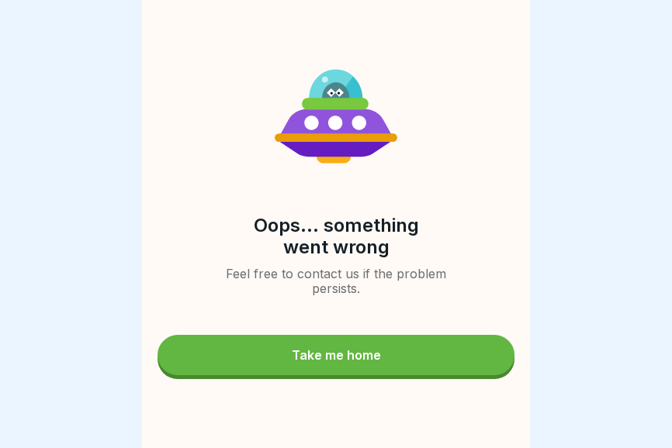
click at [385, 361] on button "Take me home" at bounding box center [335, 355] width 357 height 40
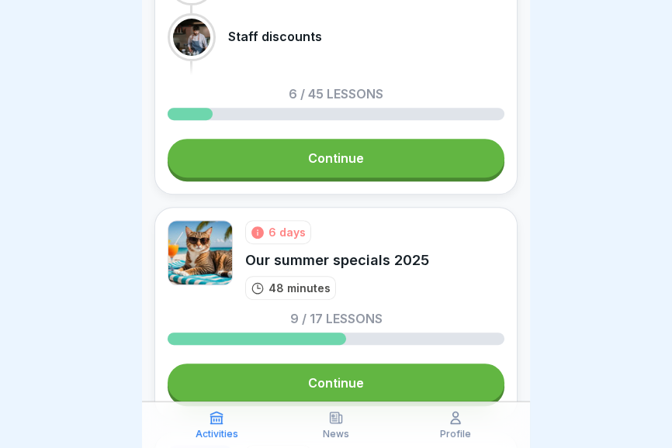
click at [398, 156] on link "Continue" at bounding box center [336, 158] width 337 height 39
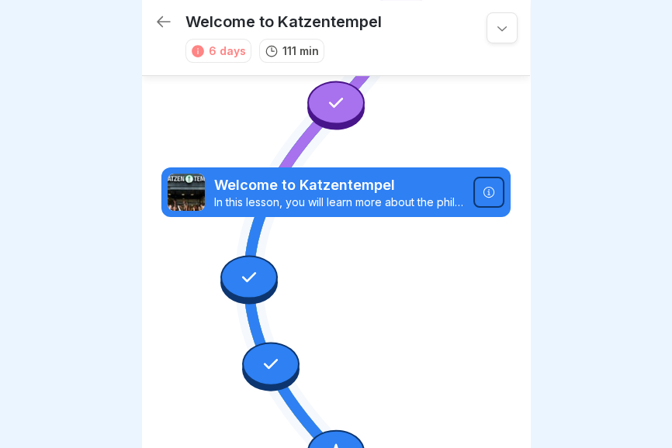
scroll to position [409, 0]
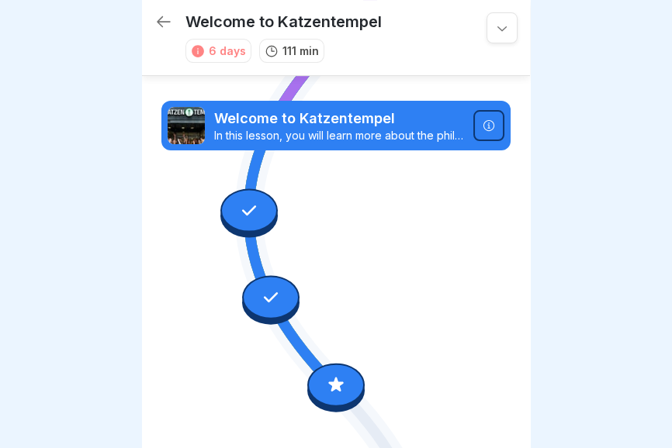
click at [483, 126] on icon at bounding box center [488, 125] width 11 height 11
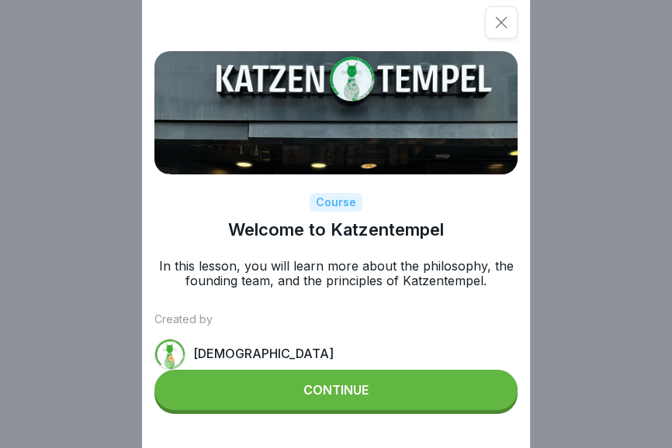
click at [371, 399] on button "Continue" at bounding box center [335, 390] width 363 height 40
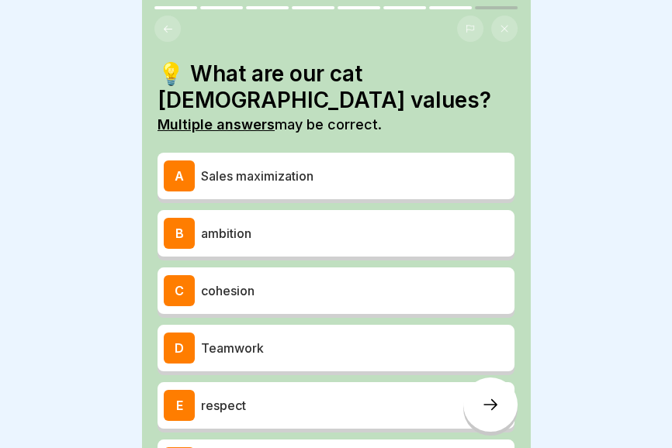
click at [466, 28] on icon at bounding box center [469, 28] width 9 height 9
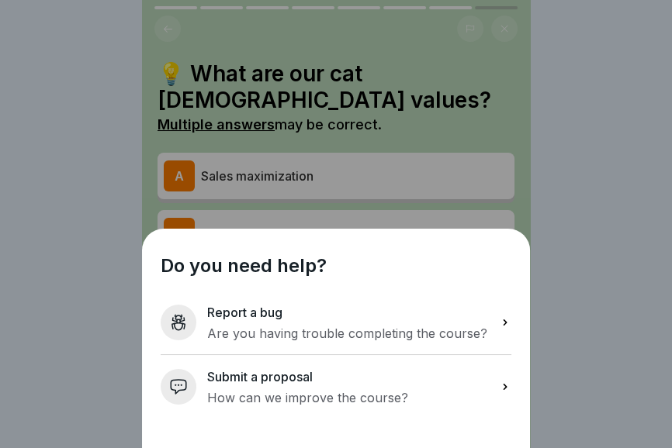
click at [457, 330] on font "Are you having trouble completing the course?" at bounding box center [347, 334] width 280 height 16
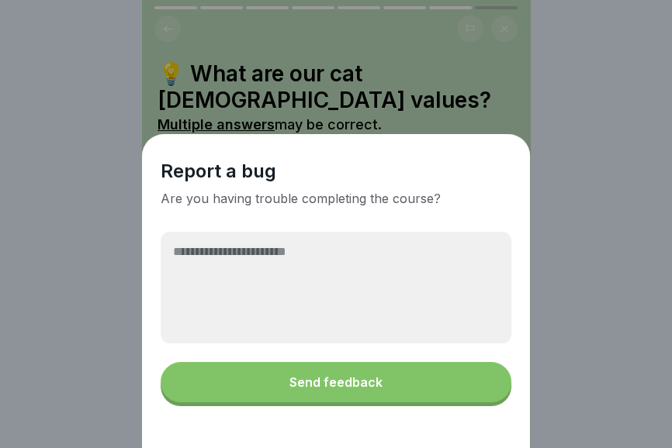
click at [347, 256] on textarea at bounding box center [336, 288] width 351 height 112
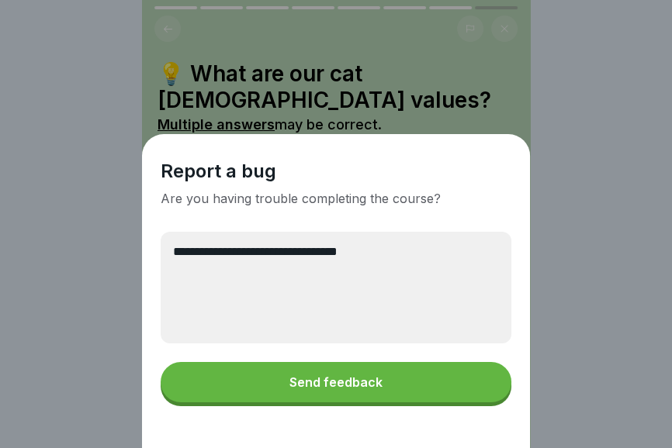
type textarea "**********"
click at [354, 388] on font "Send feedback" at bounding box center [335, 383] width 93 height 16
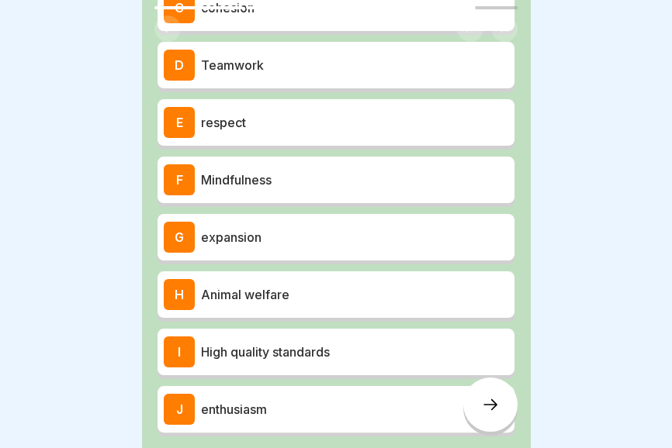
scroll to position [285, 0]
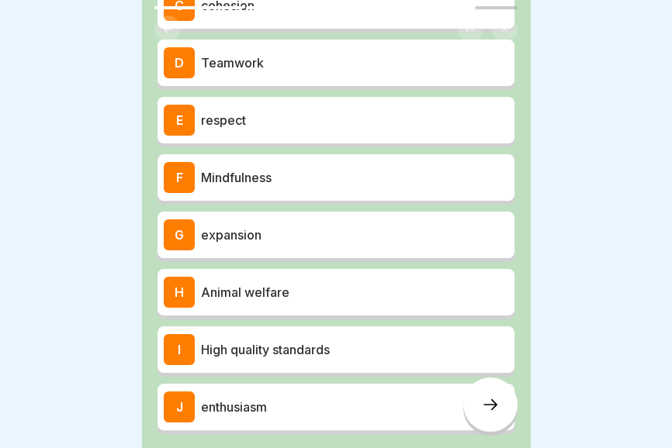
click at [412, 122] on p "respect" at bounding box center [354, 120] width 307 height 19
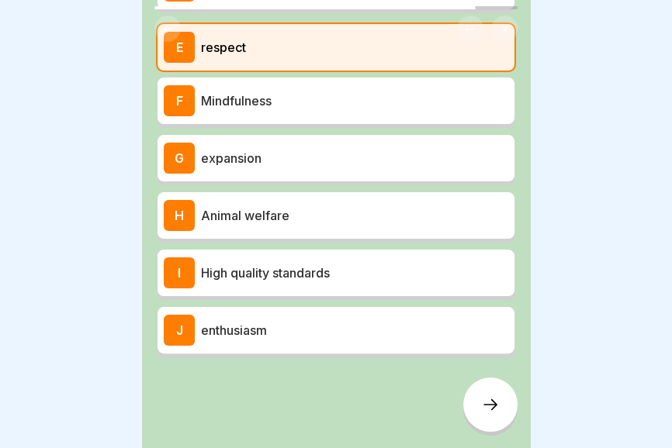
scroll to position [364, 0]
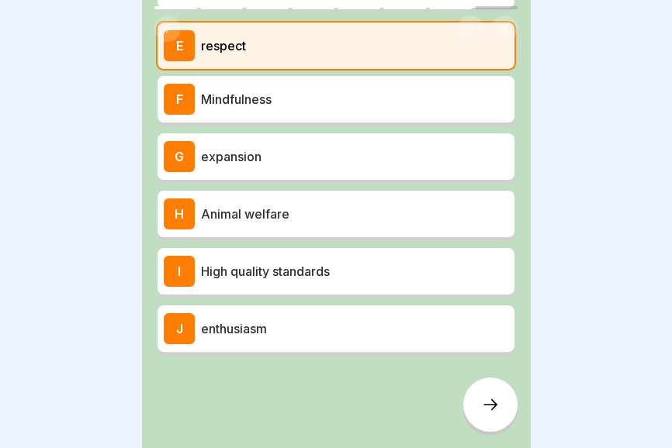
click at [375, 219] on p "Animal welfare" at bounding box center [354, 214] width 307 height 19
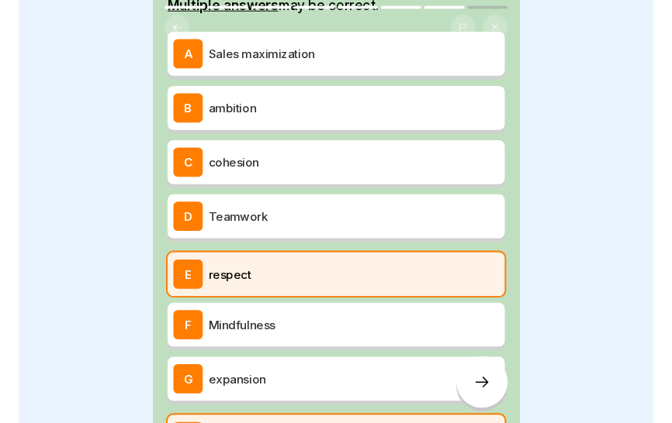
scroll to position [94, 0]
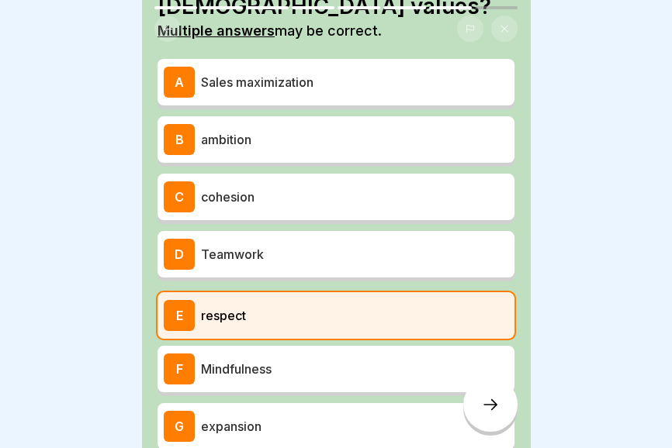
click at [385, 247] on p "Teamwork" at bounding box center [354, 254] width 307 height 19
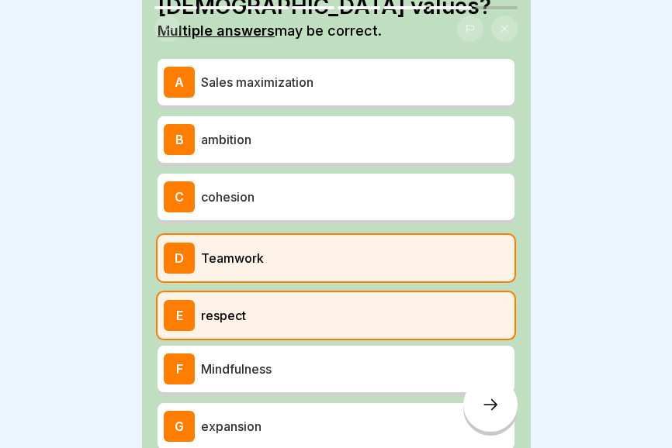
click at [486, 409] on icon at bounding box center [490, 404] width 19 height 19
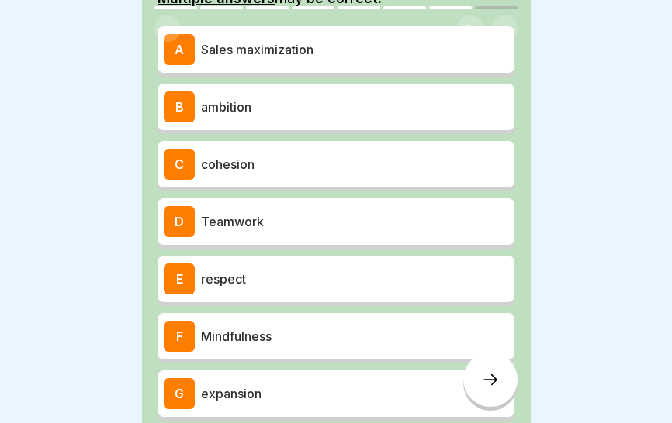
scroll to position [126, 0]
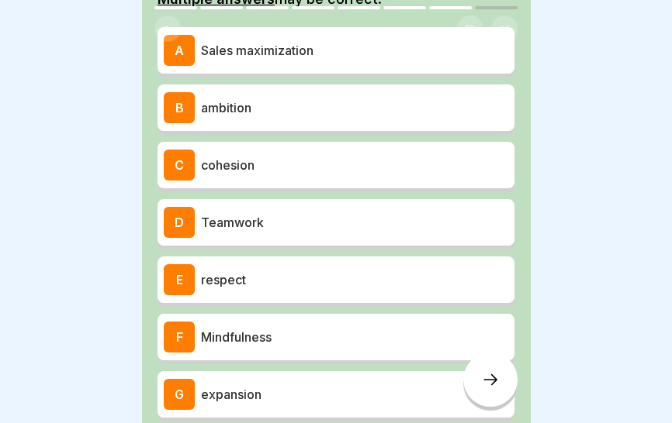
click at [416, 230] on p "Teamwork" at bounding box center [354, 222] width 307 height 19
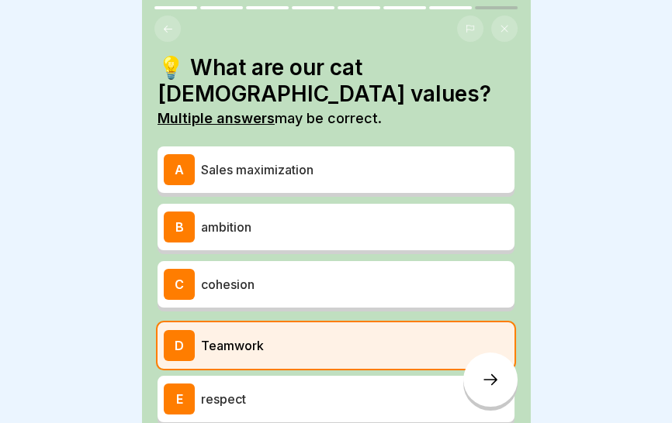
scroll to position [0, 0]
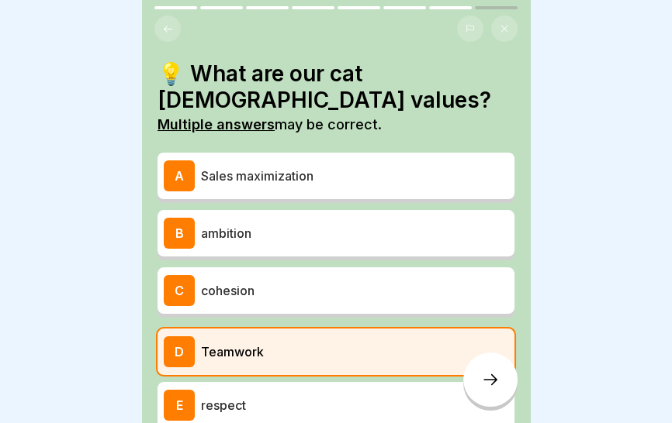
click at [163, 27] on icon at bounding box center [168, 29] width 12 height 12
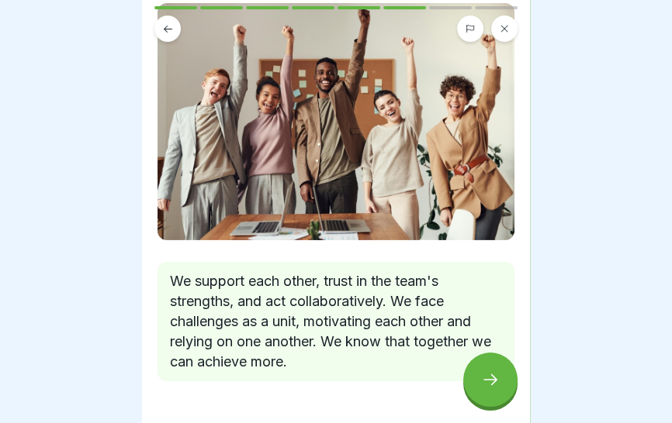
scroll to position [101, 0]
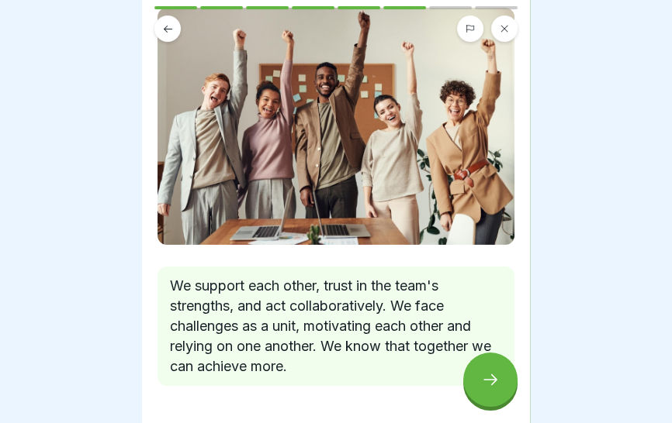
click at [170, 28] on icon at bounding box center [168, 29] width 12 height 12
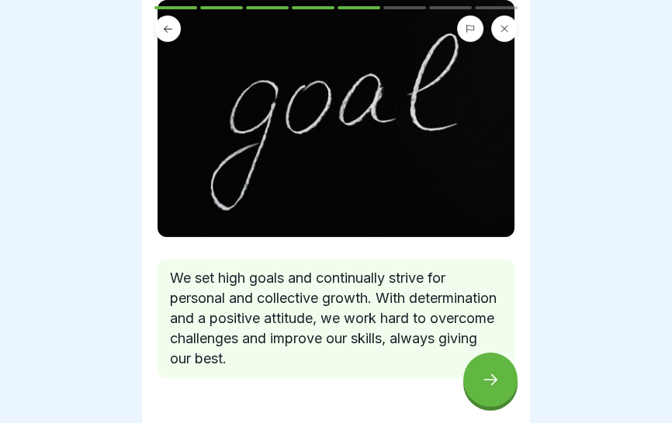
scroll to position [112, 0]
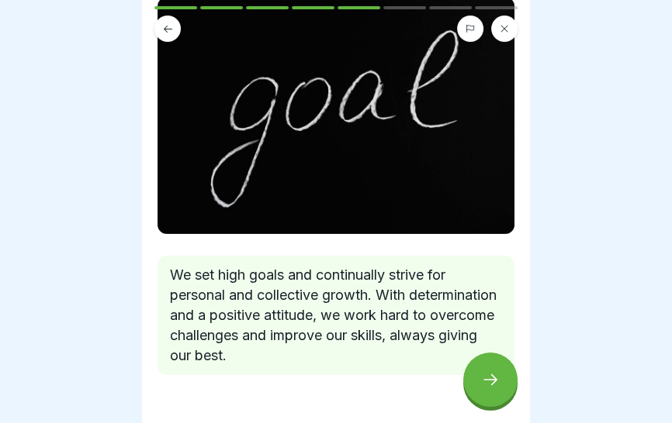
click at [161, 26] on button at bounding box center [167, 29] width 26 height 26
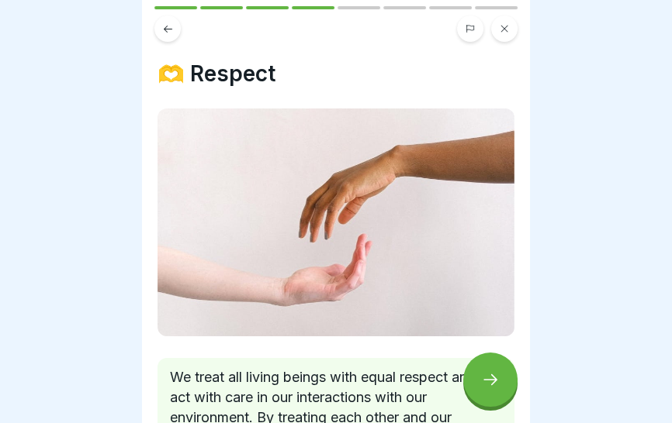
click at [168, 31] on icon at bounding box center [168, 29] width 12 height 12
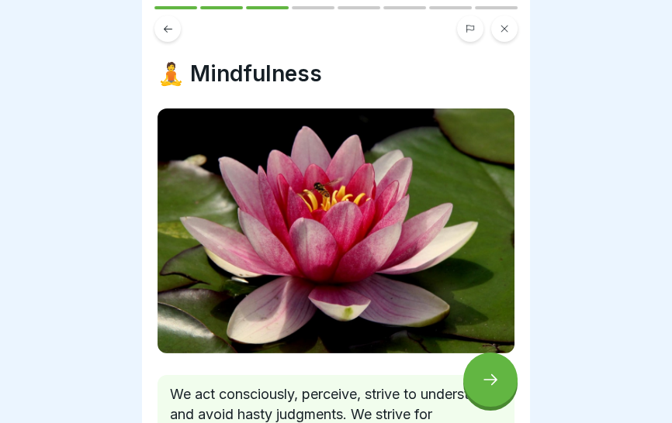
click at [164, 33] on icon at bounding box center [168, 29] width 12 height 12
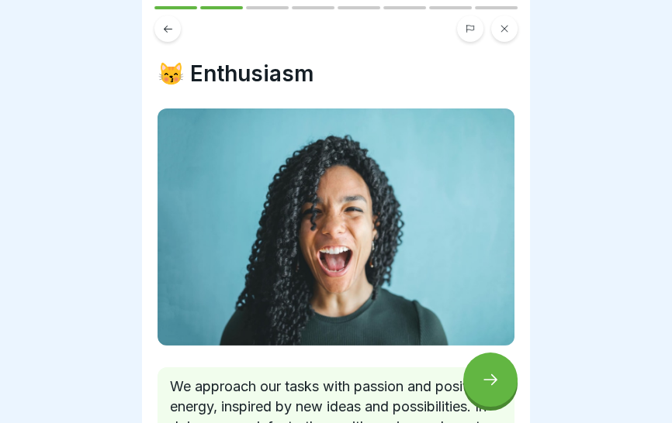
click at [172, 33] on icon at bounding box center [168, 29] width 12 height 12
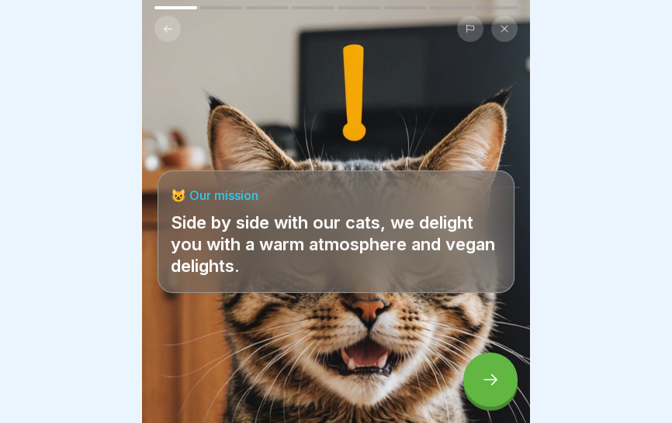
click at [488, 371] on icon at bounding box center [490, 380] width 19 height 19
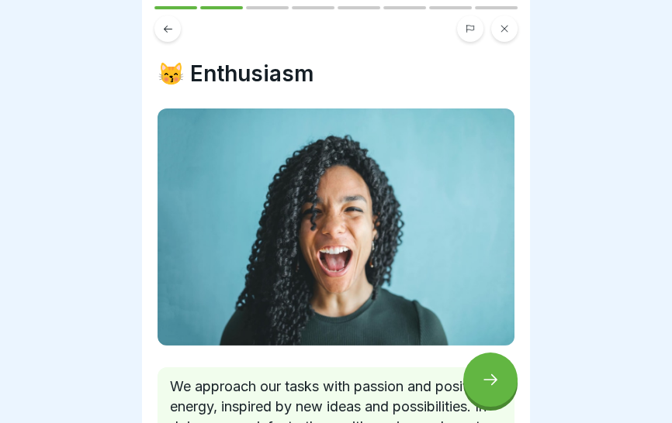
click at [491, 373] on icon at bounding box center [490, 380] width 19 height 19
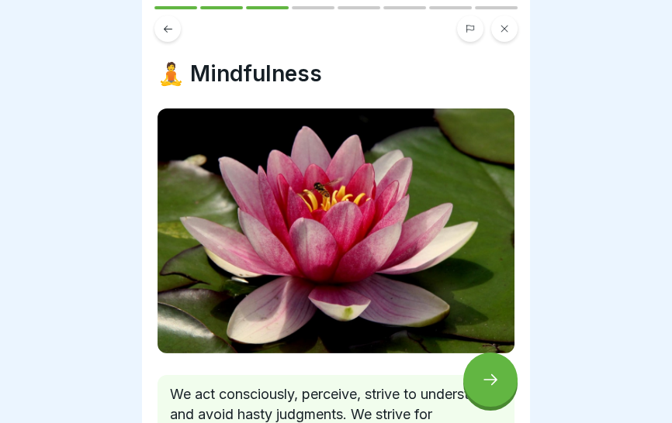
click at [489, 371] on icon at bounding box center [490, 380] width 19 height 19
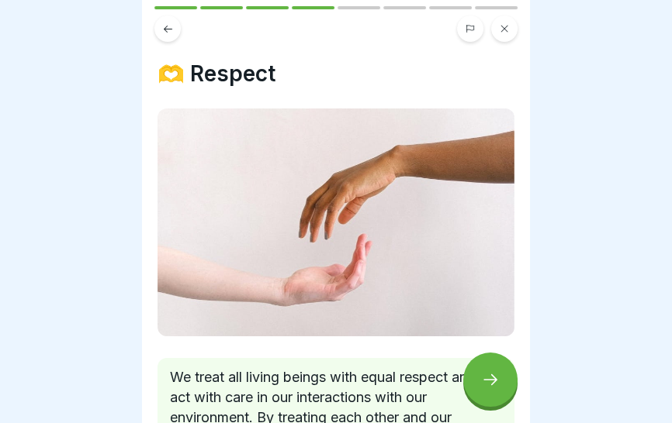
click at [491, 371] on icon at bounding box center [490, 380] width 19 height 19
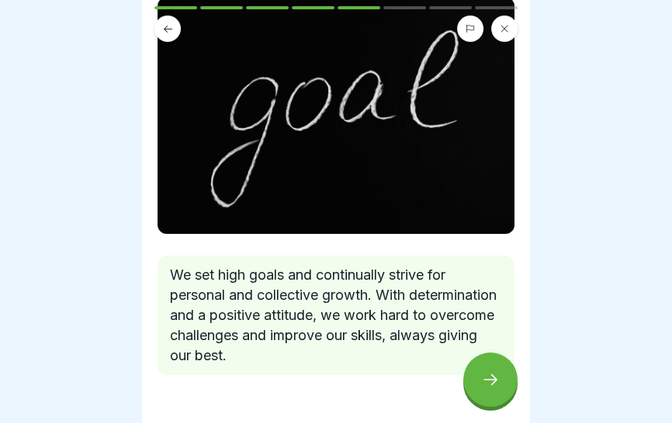
click at [491, 367] on div at bounding box center [490, 380] width 54 height 54
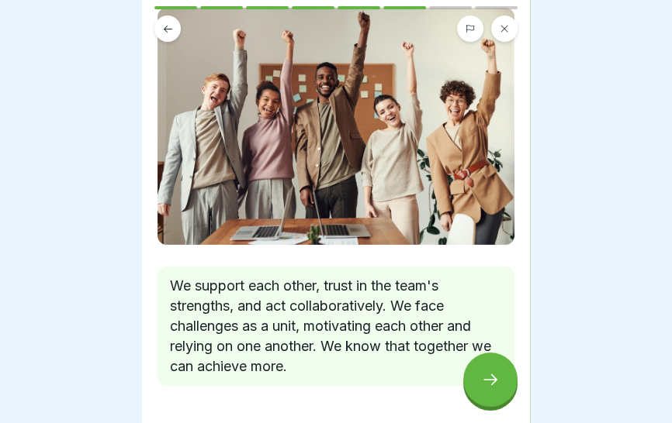
click at [491, 370] on div at bounding box center [490, 380] width 54 height 54
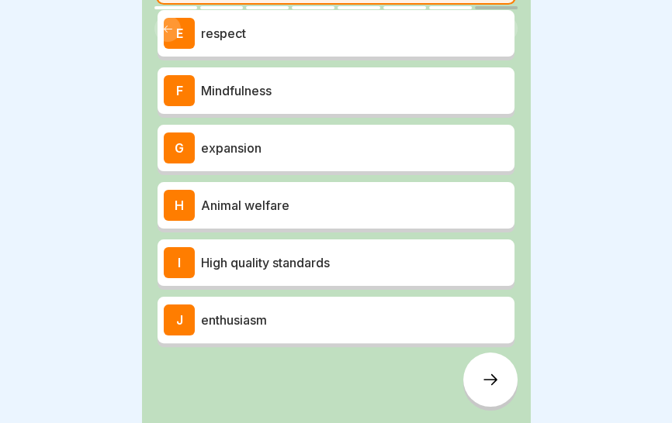
scroll to position [389, 0]
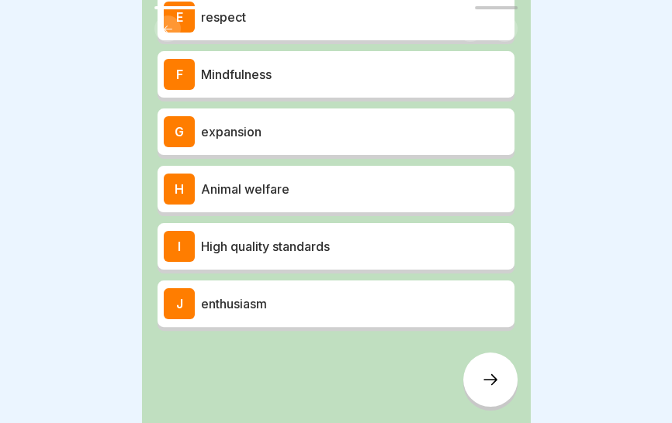
click at [387, 301] on p "enthusiasm" at bounding box center [354, 304] width 307 height 19
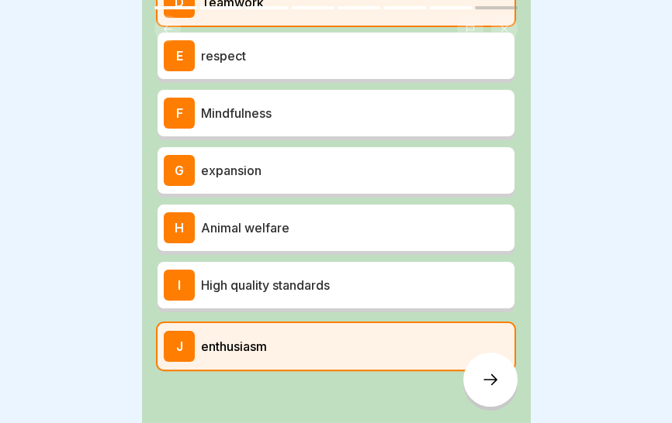
scroll to position [334, 0]
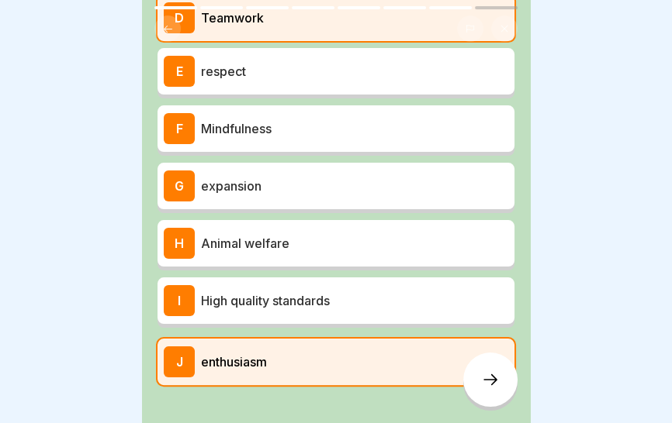
click at [410, 124] on p "Mindfulness" at bounding box center [354, 128] width 307 height 19
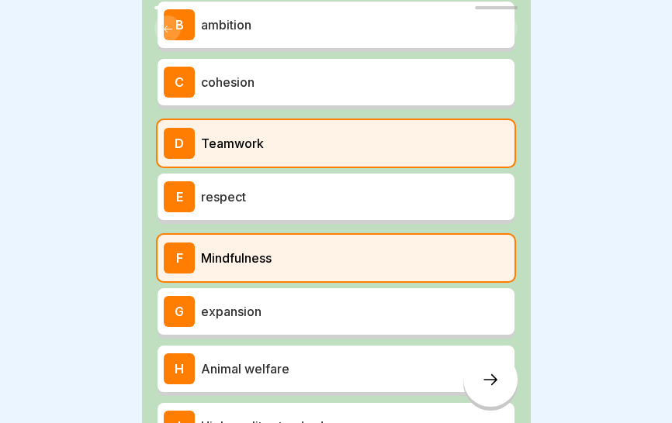
scroll to position [206, 0]
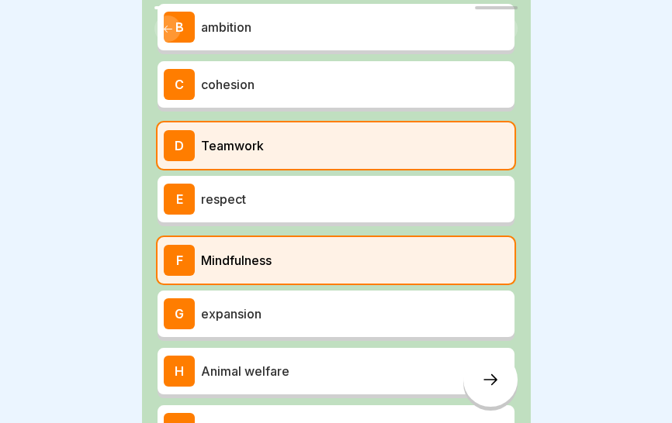
click at [406, 195] on p "respect" at bounding box center [354, 199] width 307 height 19
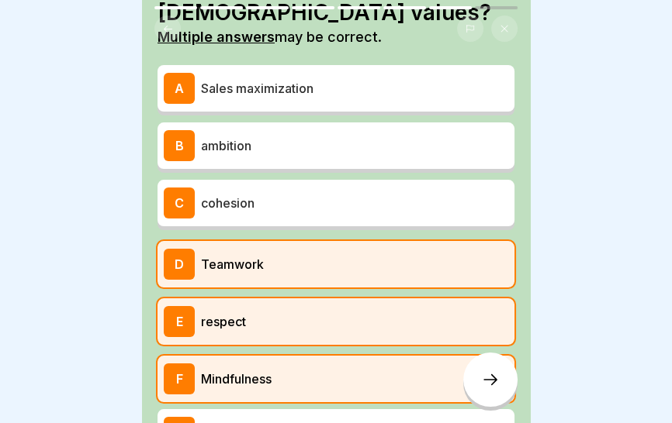
click at [410, 150] on p "ambition" at bounding box center [354, 145] width 307 height 19
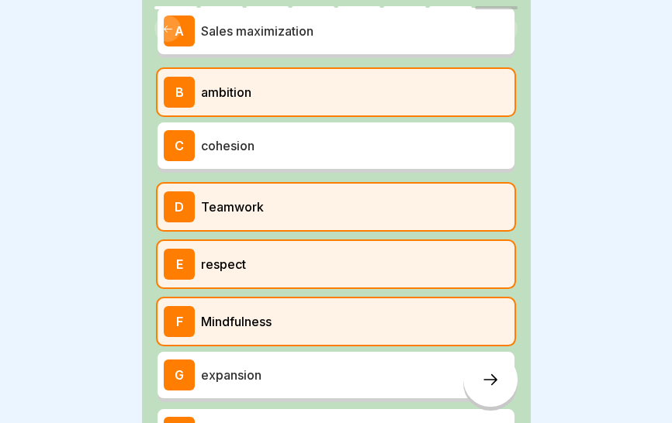
scroll to position [389, 0]
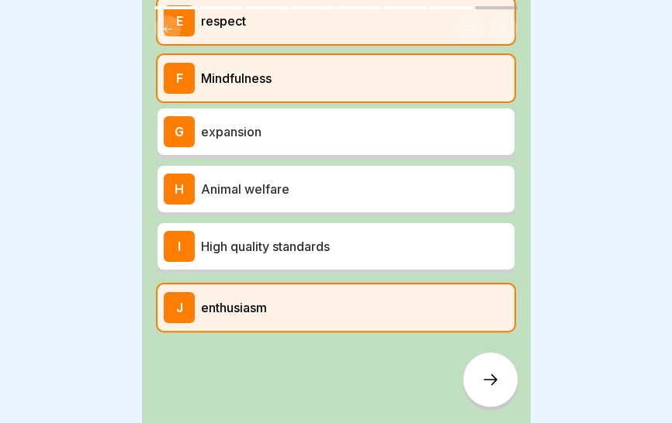
click at [493, 384] on icon at bounding box center [490, 380] width 14 height 11
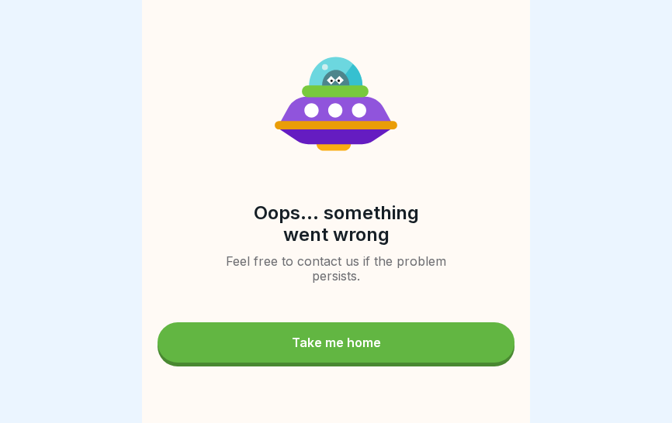
click at [438, 349] on button "Take me home" at bounding box center [335, 343] width 357 height 40
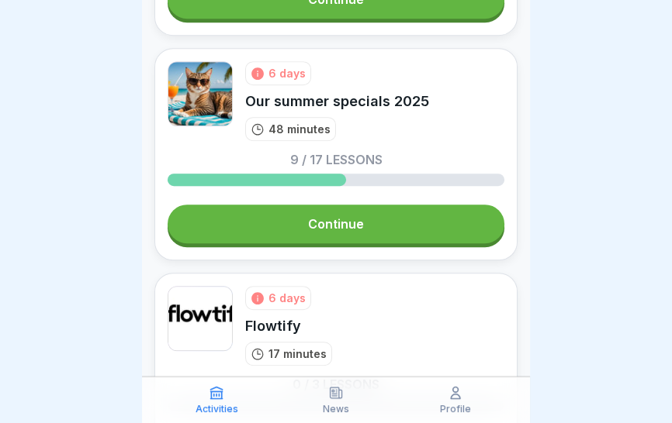
scroll to position [780, 0]
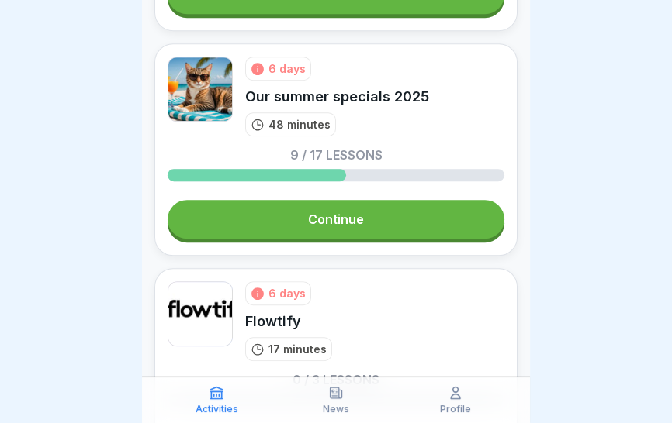
click at [416, 226] on link "Continue" at bounding box center [336, 219] width 337 height 39
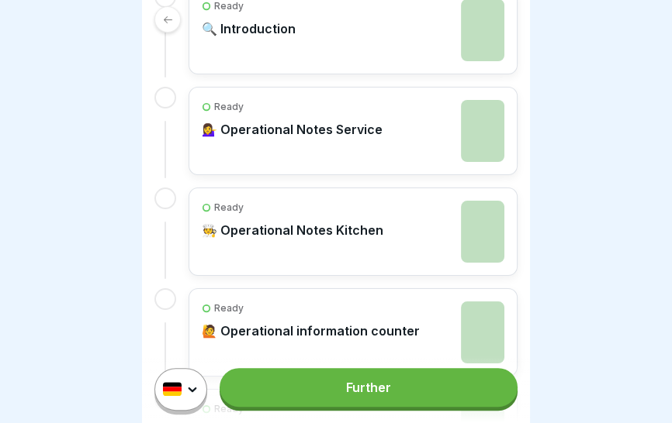
scroll to position [395, 0]
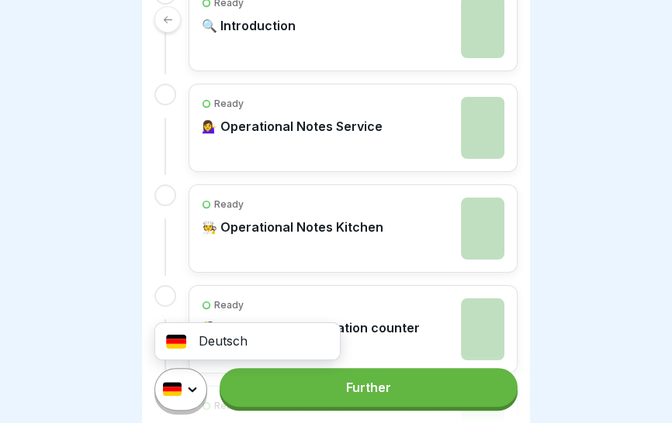
click at [192, 390] on html "Course 6 days 48 min. Our summer specials 2025 In this course you will learn ho…" at bounding box center [336, 211] width 672 height 423
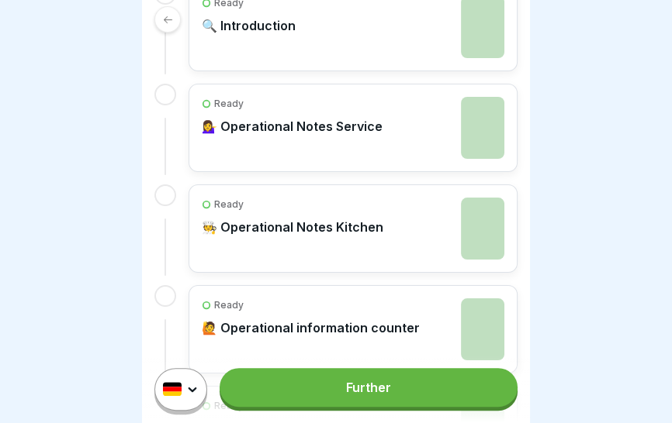
click at [409, 410] on div "Further" at bounding box center [336, 389] width 388 height 67
click at [402, 394] on link "Further" at bounding box center [368, 387] width 298 height 39
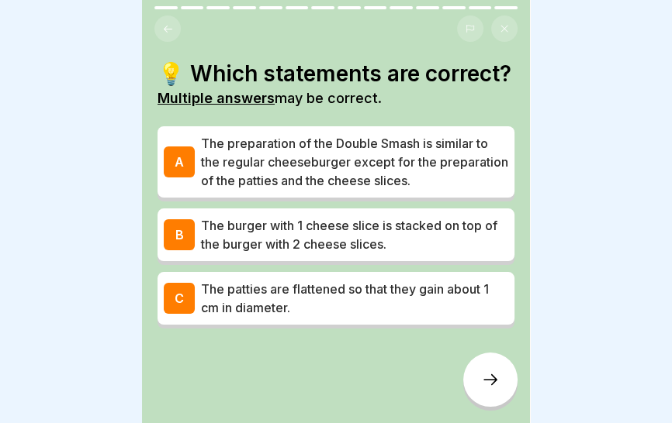
click at [453, 235] on p "The burger with 1 cheese slice is stacked on top of the burger with 2 cheese sl…" at bounding box center [354, 234] width 307 height 37
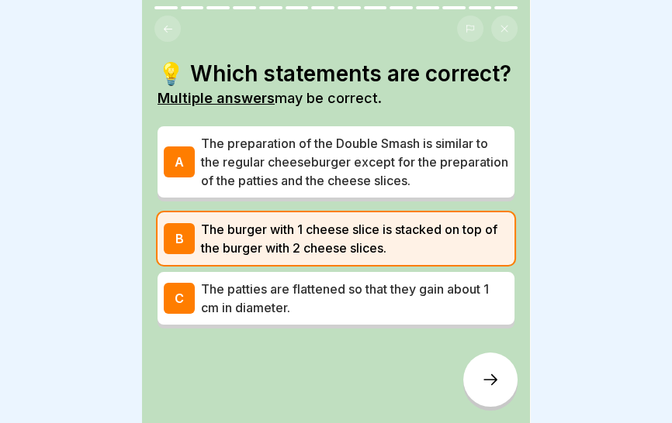
click at [485, 386] on icon at bounding box center [490, 380] width 19 height 19
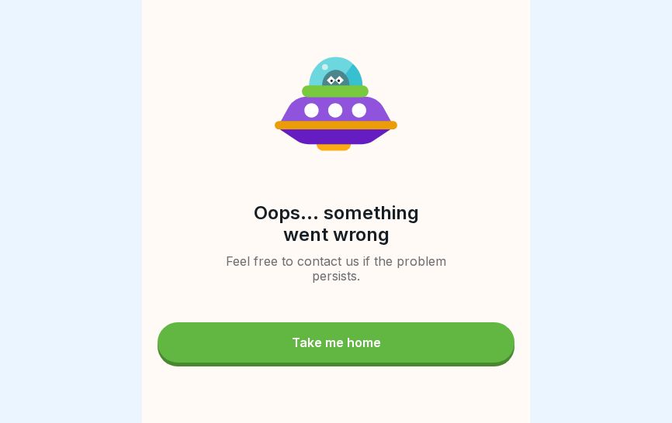
click at [445, 348] on button "Take me home" at bounding box center [335, 343] width 357 height 40
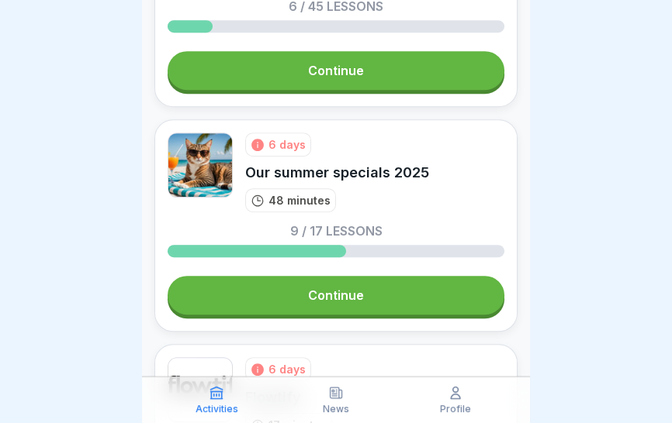
scroll to position [727, 0]
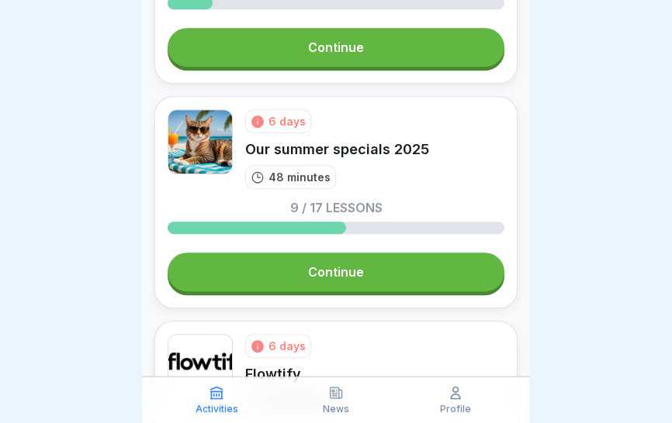
click at [415, 284] on link "Continue" at bounding box center [336, 272] width 337 height 39
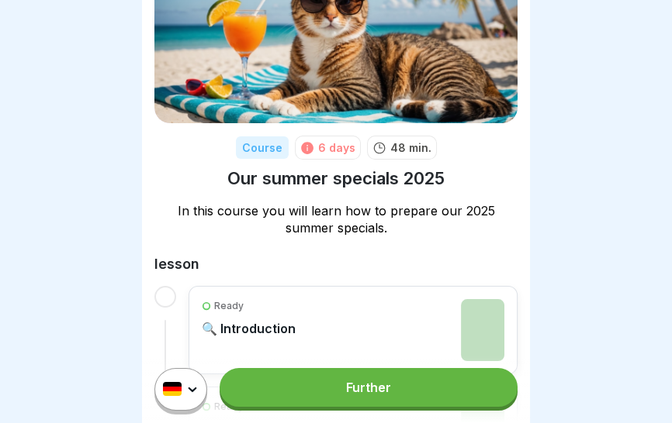
scroll to position [94, 0]
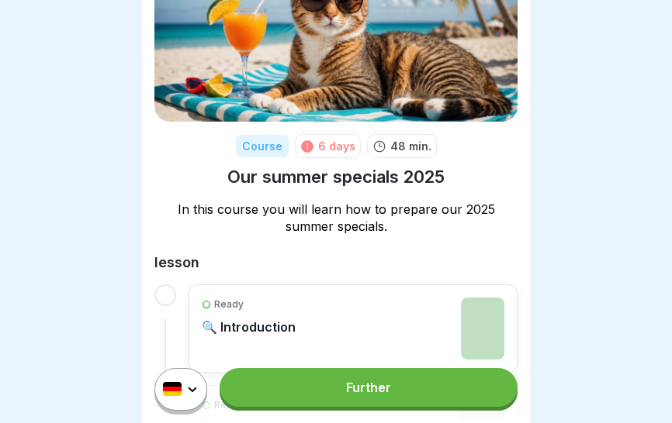
click at [411, 394] on link "Further" at bounding box center [368, 387] width 298 height 39
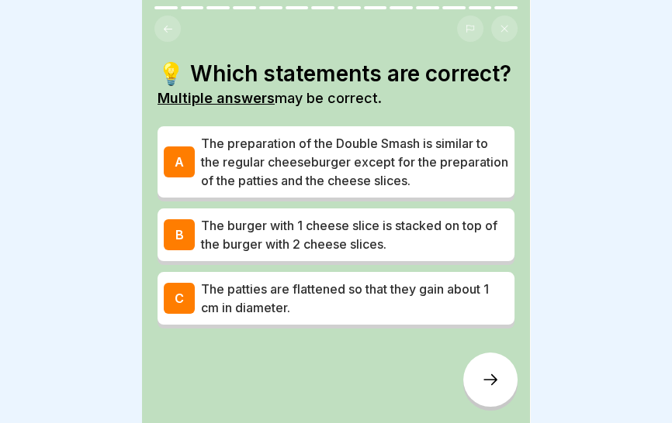
click at [403, 160] on font "The preparation of the Double Smash is similar to the regular cheeseburger exce…" at bounding box center [354, 162] width 307 height 53
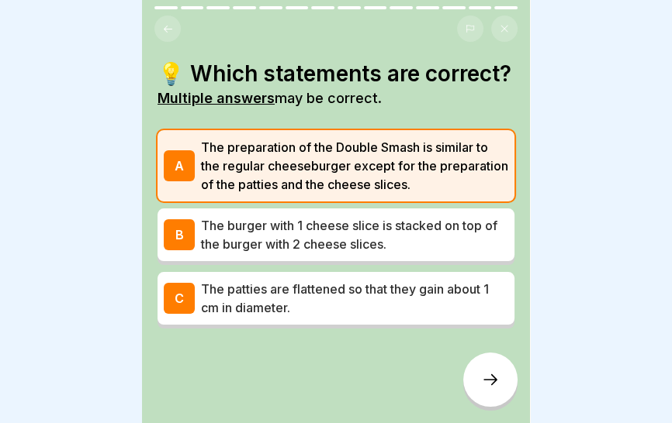
click at [410, 233] on p "The burger with 1 cheese slice is stacked on top of the burger with 2 cheese sl…" at bounding box center [354, 234] width 307 height 37
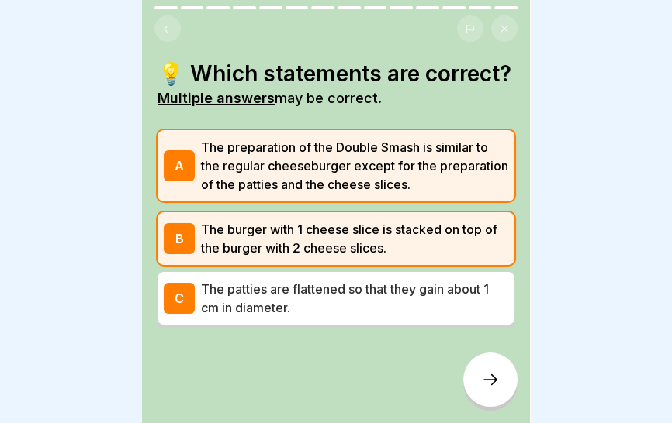
click at [486, 389] on div at bounding box center [490, 380] width 54 height 54
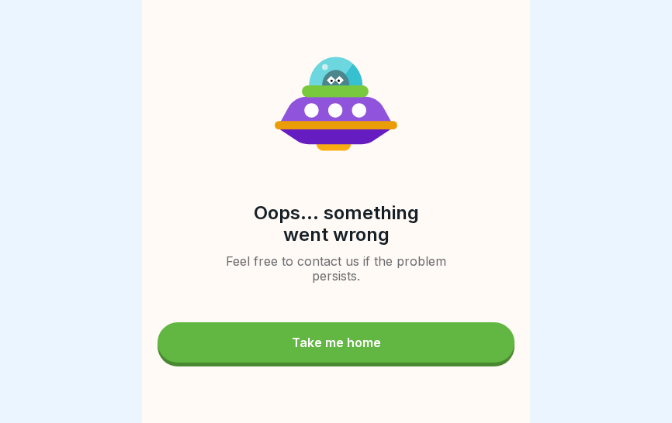
click at [437, 350] on button "Take me home" at bounding box center [335, 343] width 357 height 40
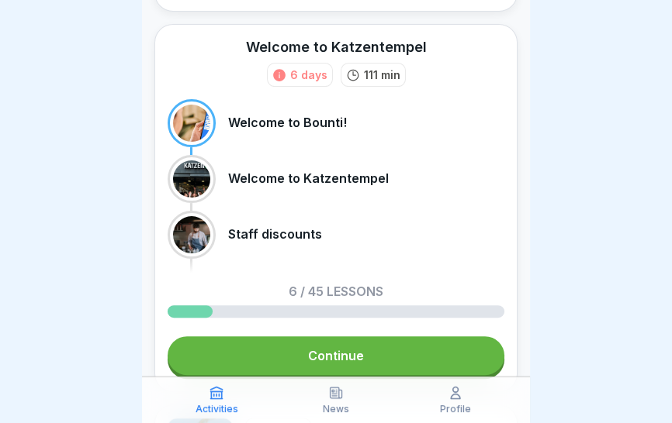
scroll to position [428, 0]
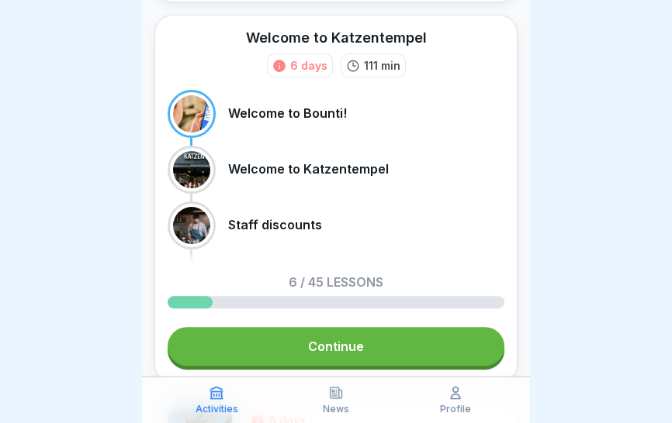
click at [420, 357] on link "Continue" at bounding box center [336, 346] width 337 height 39
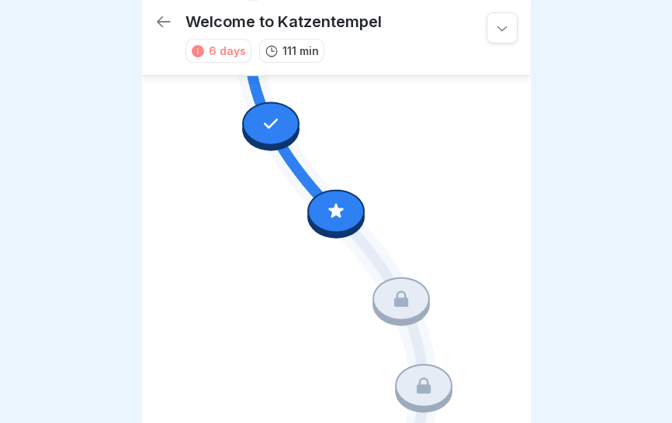
scroll to position [585, 0]
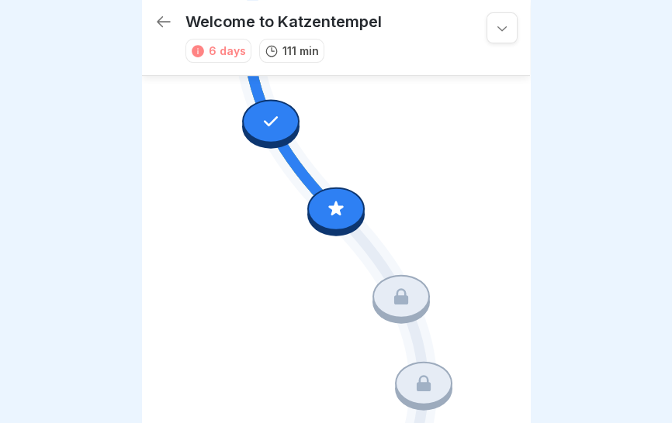
click at [337, 208] on icon at bounding box center [335, 208] width 15 height 15
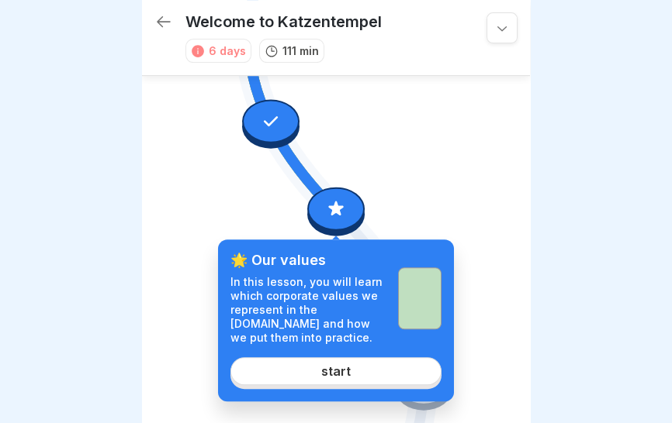
click at [390, 383] on link "start" at bounding box center [335, 371] width 211 height 28
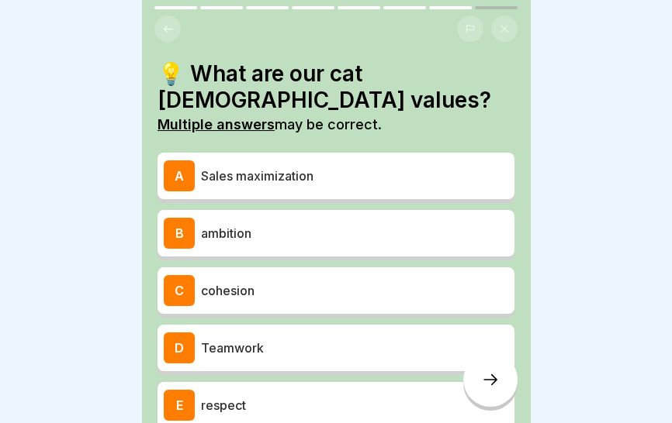
click at [394, 224] on p "ambition" at bounding box center [354, 233] width 307 height 19
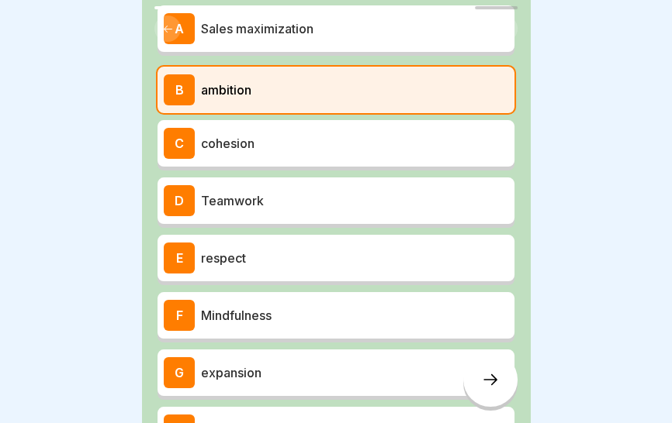
scroll to position [149, 0]
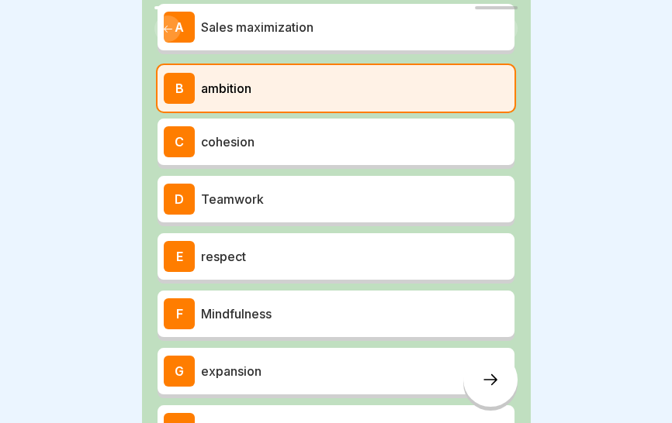
click at [395, 197] on p "Teamwork" at bounding box center [354, 199] width 307 height 19
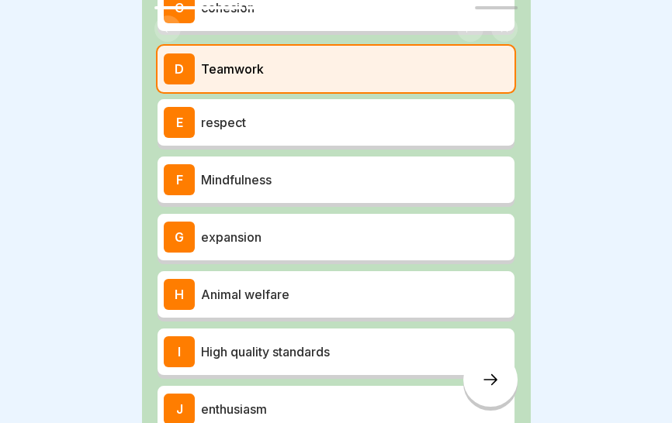
scroll to position [389, 0]
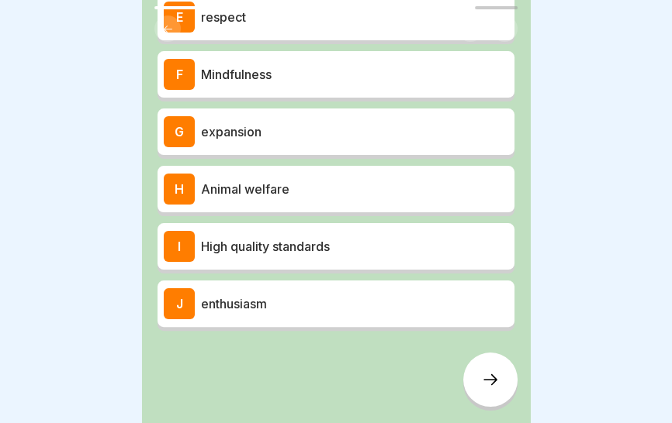
click at [482, 389] on div at bounding box center [490, 380] width 54 height 54
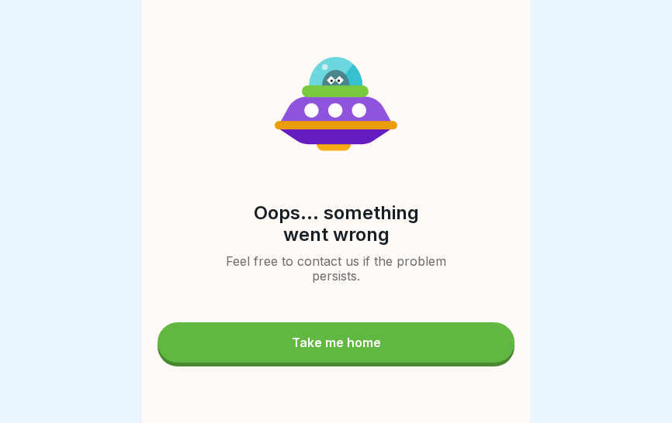
click at [441, 340] on button "Take me home" at bounding box center [335, 343] width 357 height 40
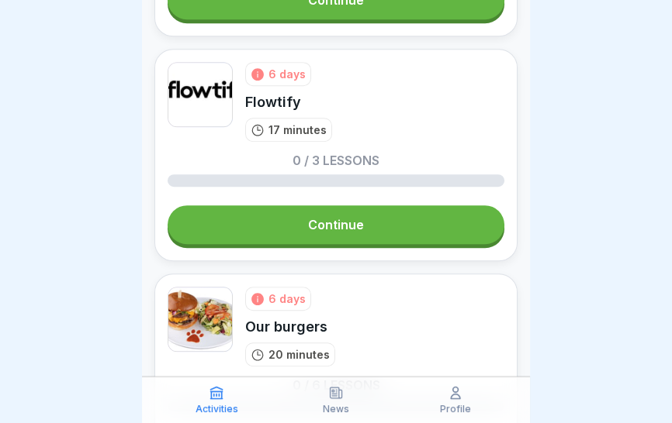
scroll to position [1003, 0]
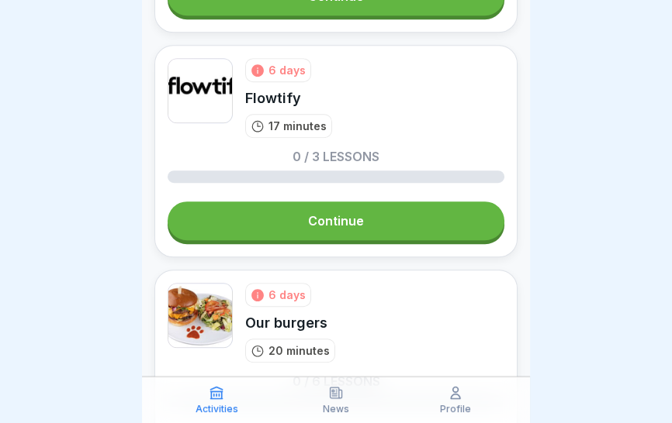
click at [413, 216] on link "Continue" at bounding box center [336, 221] width 337 height 39
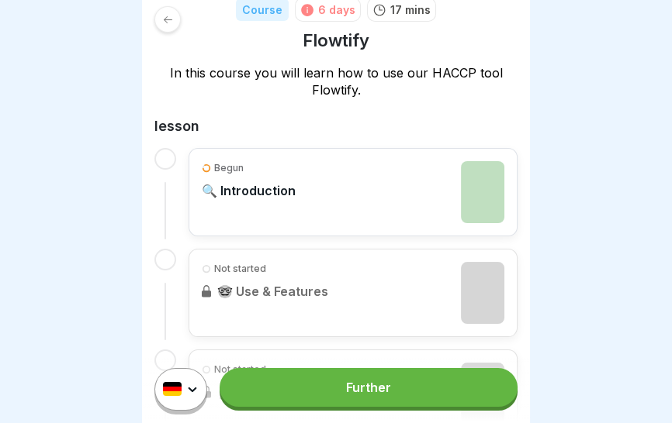
scroll to position [238, 0]
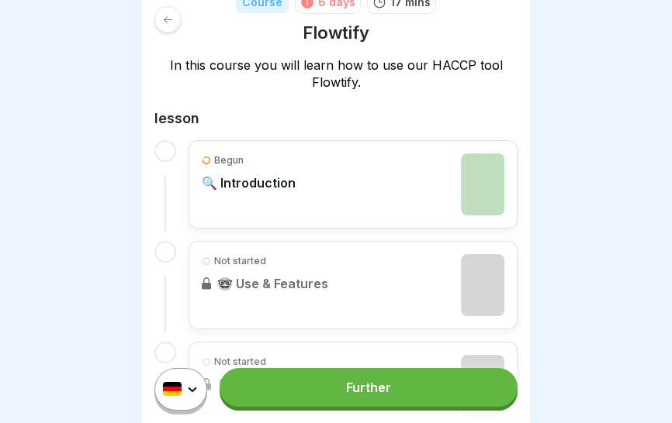
click at [420, 402] on link "Further" at bounding box center [368, 387] width 298 height 39
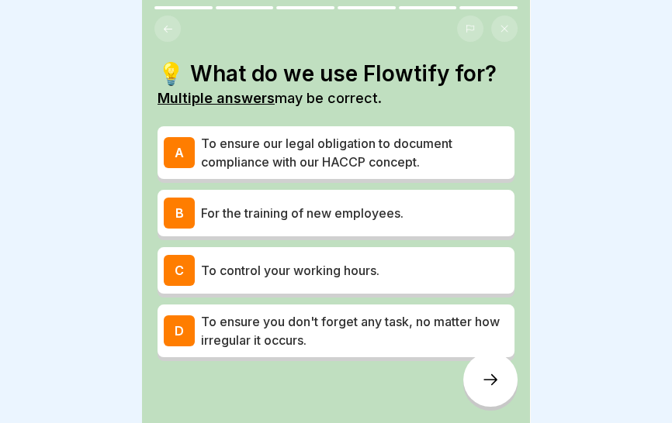
scroll to position [22, 0]
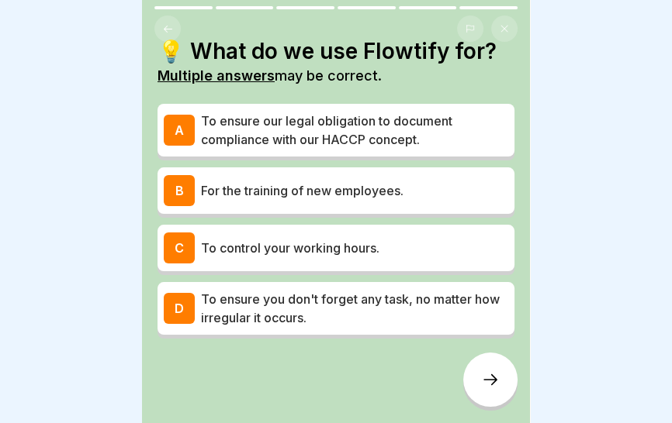
click at [433, 137] on p "To ensure our legal obligation to document compliance with our HACCP concept." at bounding box center [354, 130] width 307 height 37
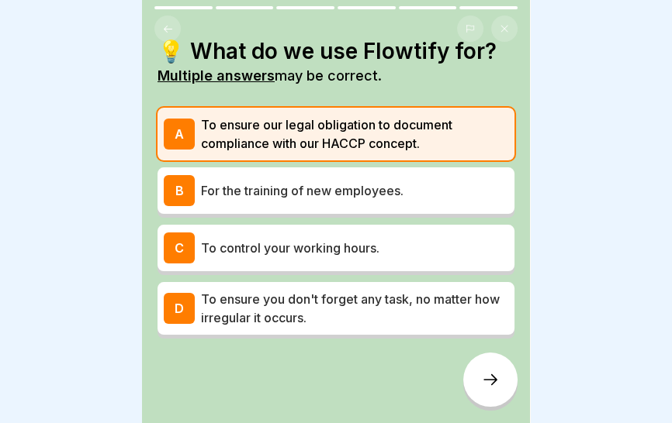
click at [440, 185] on p "For the training of new employees." at bounding box center [354, 190] width 307 height 19
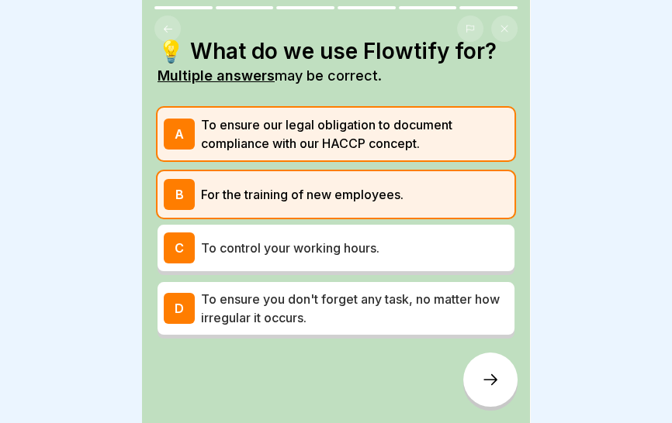
click at [487, 391] on div at bounding box center [490, 380] width 54 height 54
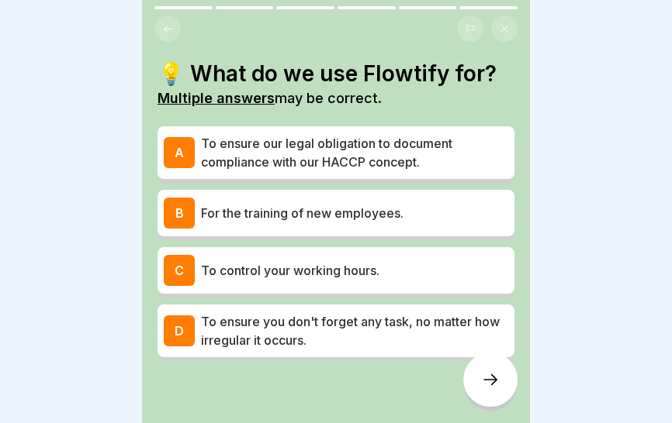
click at [389, 212] on font "For the training of new employees." at bounding box center [302, 214] width 202 height 16
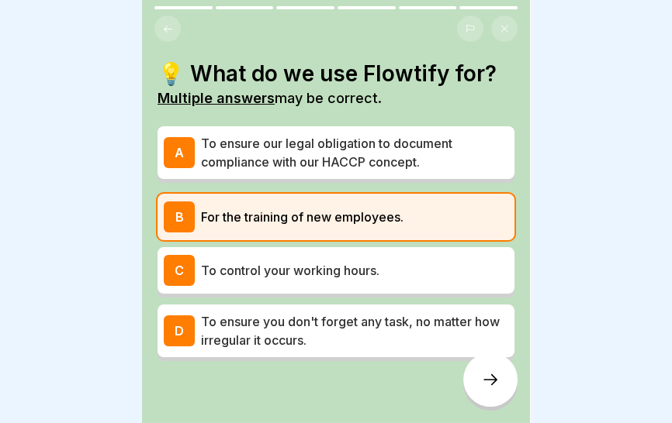
click at [483, 378] on icon at bounding box center [490, 380] width 19 height 19
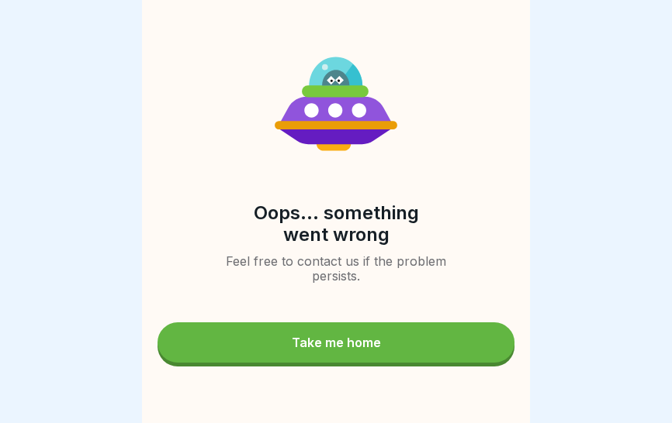
click at [426, 354] on button "Take me home" at bounding box center [335, 343] width 357 height 40
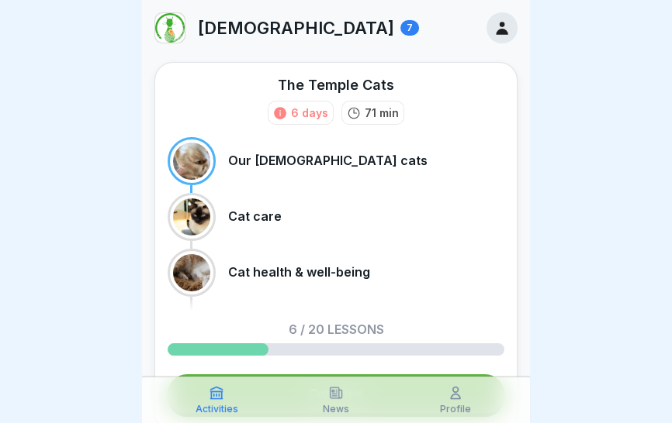
click at [496, 23] on icon at bounding box center [501, 27] width 17 height 17
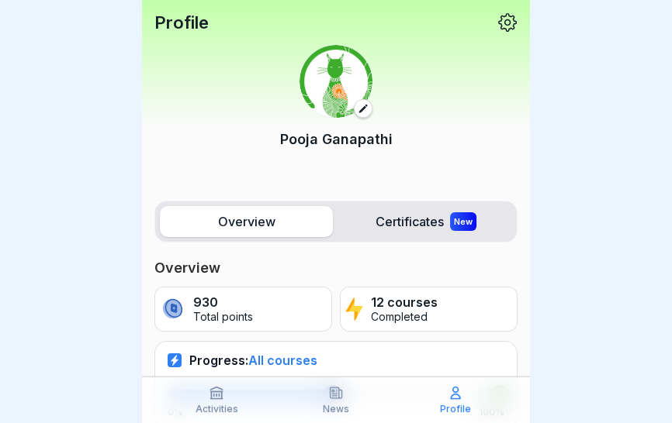
click at [429, 312] on p "Completed" at bounding box center [404, 317] width 67 height 13
click at [430, 221] on font "Certificates" at bounding box center [409, 222] width 68 height 16
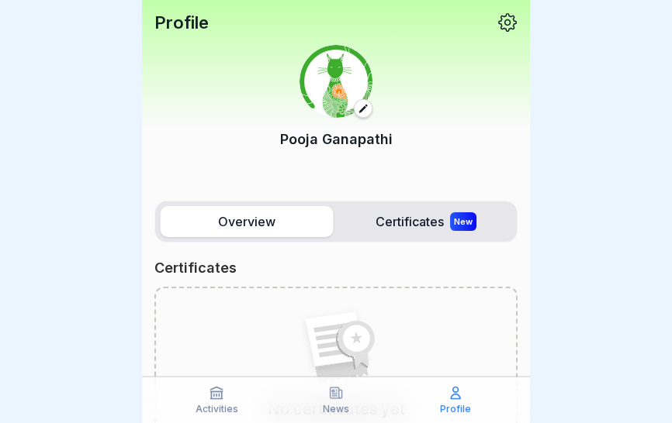
click at [433, 224] on font "Certificates" at bounding box center [409, 222] width 68 height 16
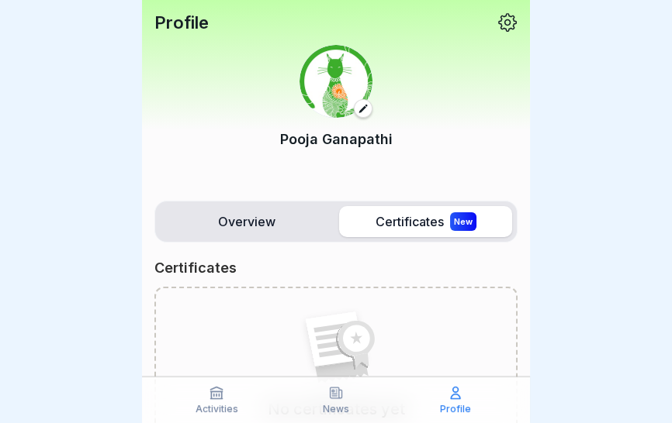
click at [288, 211] on label "Overview" at bounding box center [246, 221] width 173 height 31
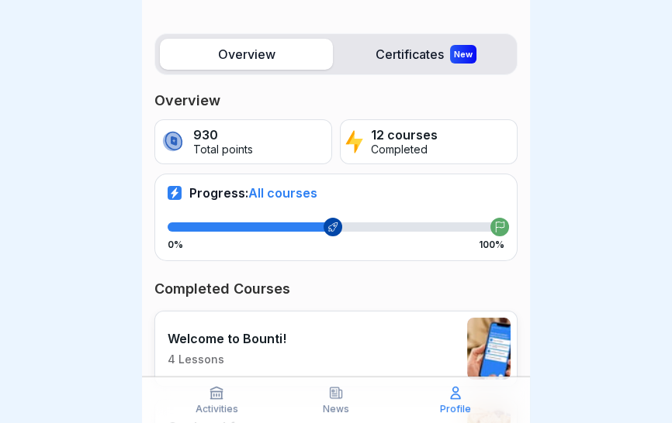
scroll to position [170, 0]
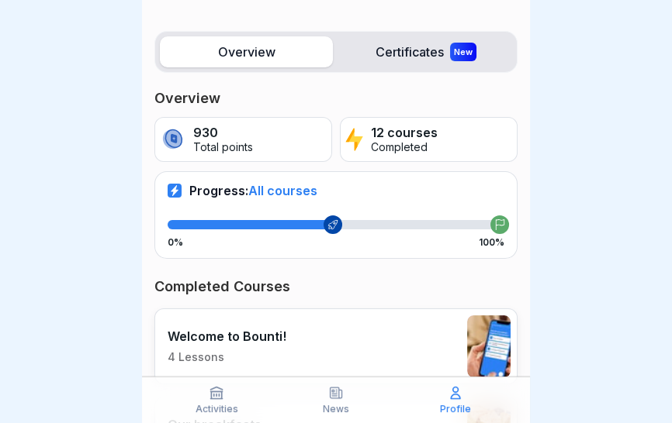
click at [223, 393] on icon at bounding box center [217, 393] width 16 height 16
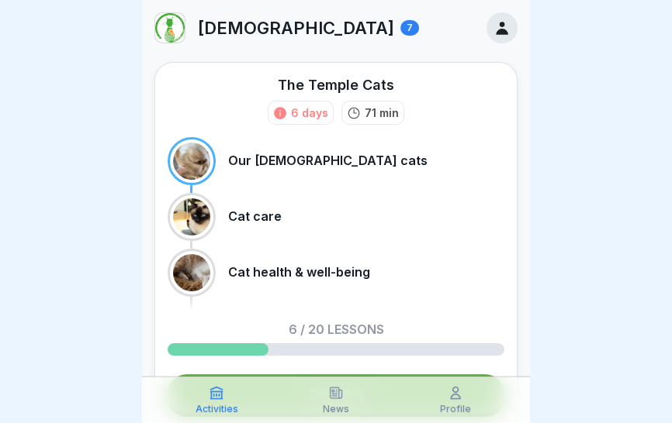
click at [216, 395] on icon at bounding box center [217, 394] width 12 height 12
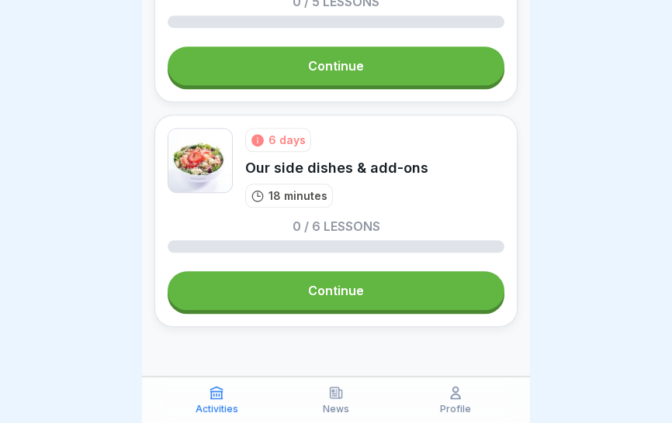
scroll to position [1615, 0]
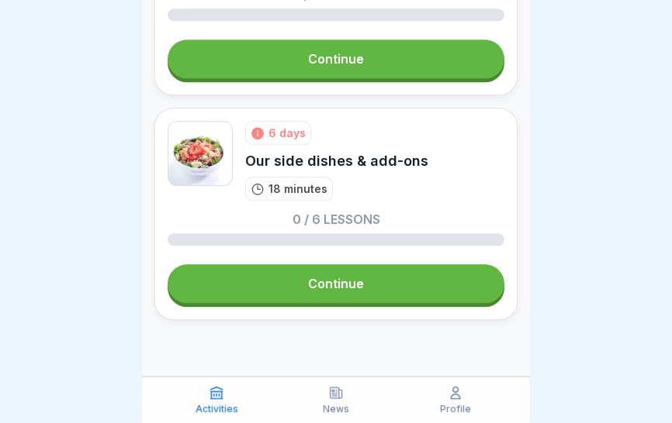
click at [389, 296] on link "Continue" at bounding box center [336, 283] width 337 height 39
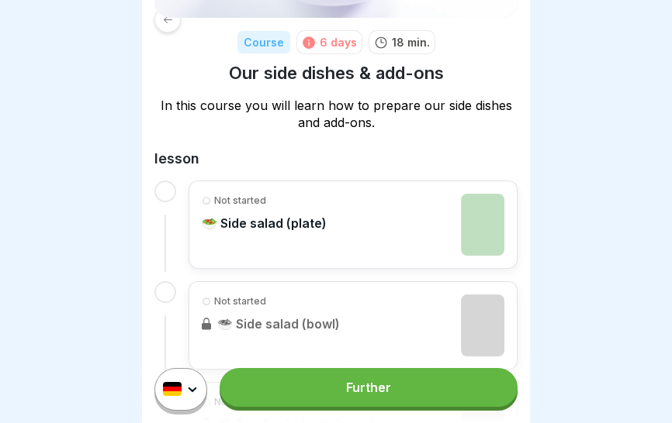
scroll to position [202, 0]
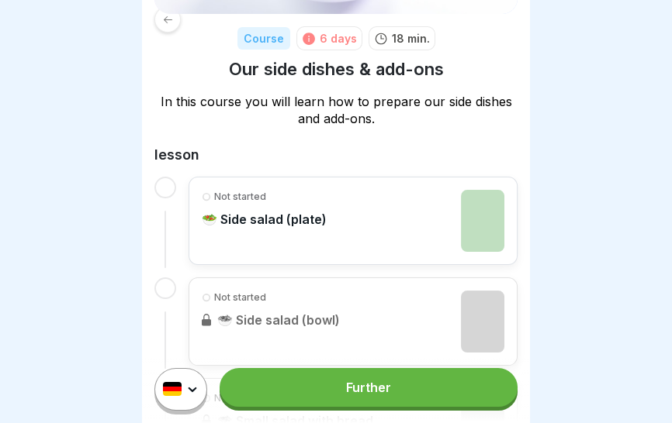
click at [392, 407] on div "Further" at bounding box center [336, 389] width 388 height 67
click at [381, 395] on link "Further" at bounding box center [368, 387] width 298 height 39
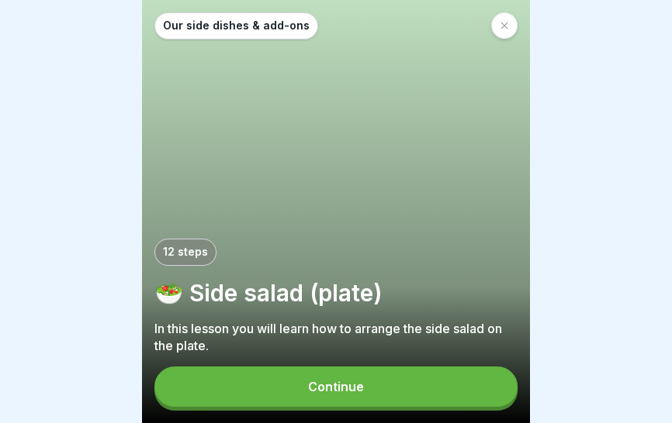
click at [401, 394] on button "Continue" at bounding box center [335, 387] width 363 height 40
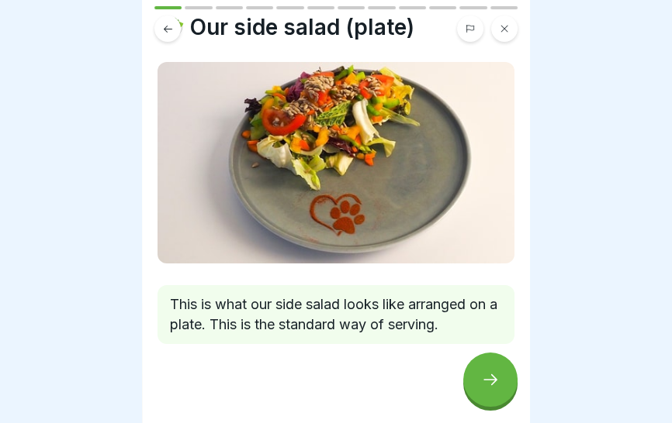
scroll to position [49, 0]
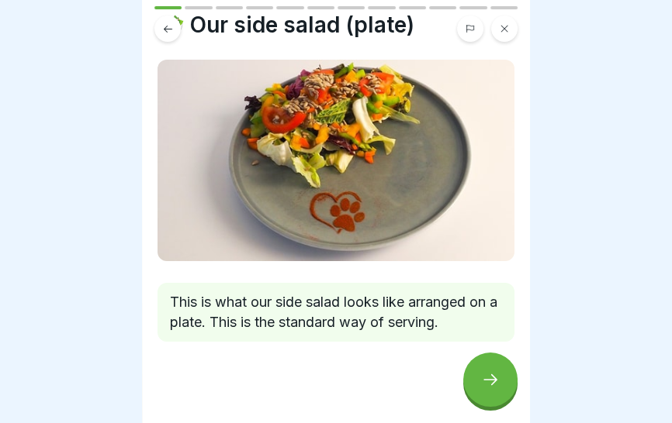
click at [488, 380] on icon at bounding box center [490, 380] width 14 height 11
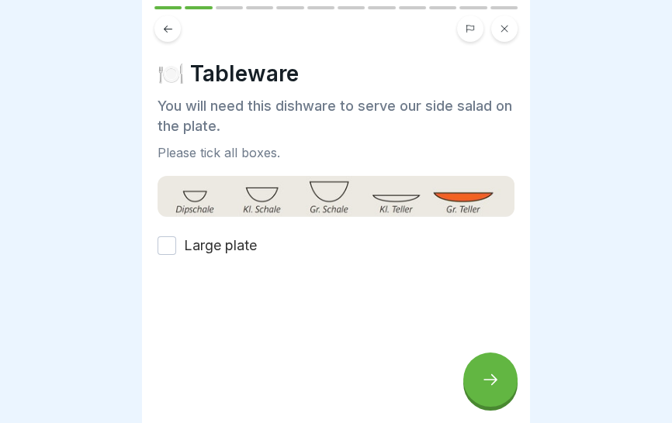
click at [231, 243] on font "Large plate" at bounding box center [220, 245] width 73 height 16
click at [176, 243] on button "Large plate" at bounding box center [166, 246] width 19 height 19
click at [496, 386] on icon at bounding box center [490, 380] width 19 height 19
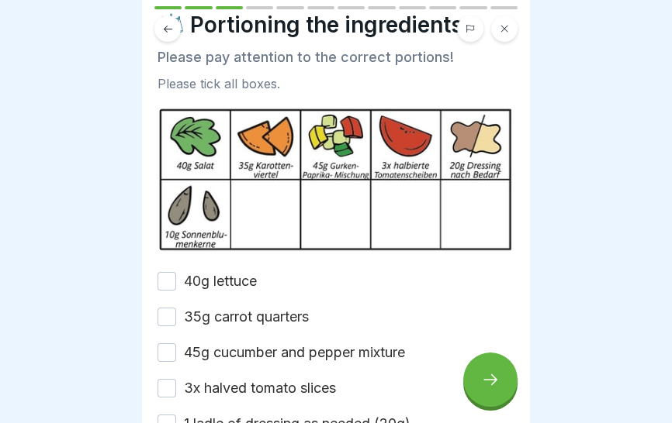
scroll to position [116, 0]
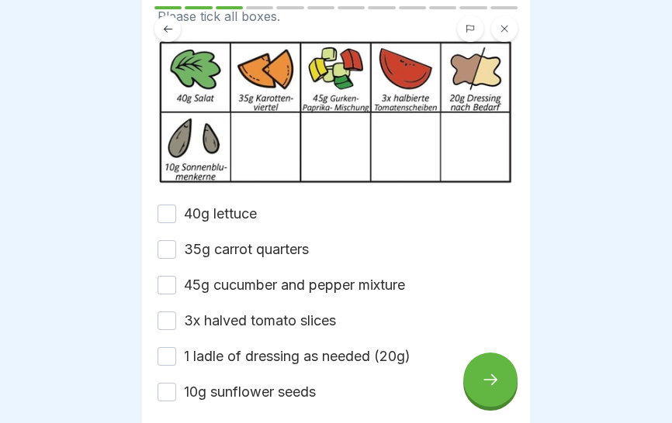
click at [235, 216] on font "40g lettuce" at bounding box center [220, 214] width 73 height 16
click at [176, 216] on button "40g lettuce" at bounding box center [166, 214] width 19 height 19
click at [287, 245] on font "35g carrot quarters" at bounding box center [246, 249] width 125 height 16
click at [176, 245] on button "35g carrot quarters" at bounding box center [166, 249] width 19 height 19
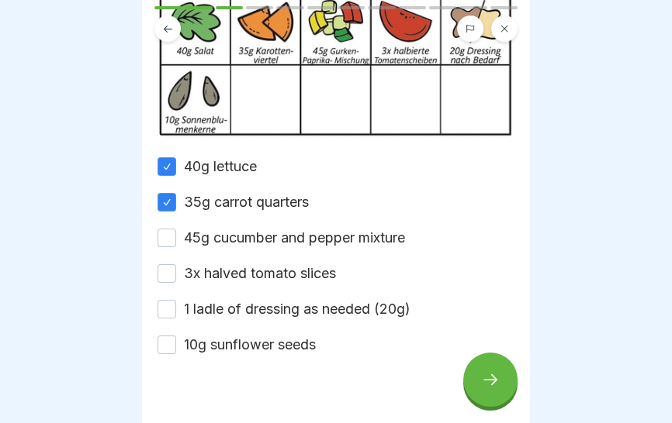
scroll to position [188, 0]
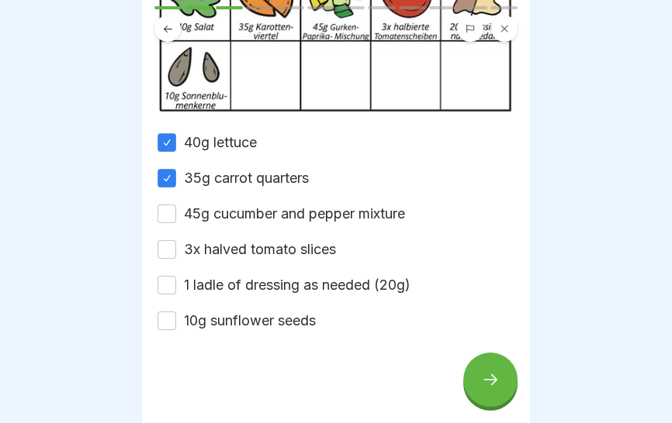
click at [326, 207] on font "45g cucumber and pepper mixture" at bounding box center [294, 214] width 221 height 16
click at [176, 207] on button "45g cucumber and pepper mixture" at bounding box center [166, 214] width 19 height 19
click at [325, 250] on font "3x halved tomato slices" at bounding box center [260, 249] width 152 height 16
click at [176, 250] on button "3x halved tomato slices" at bounding box center [166, 249] width 19 height 19
click at [344, 285] on font "1 ladle of dressing as needed (20g)" at bounding box center [297, 285] width 226 height 16
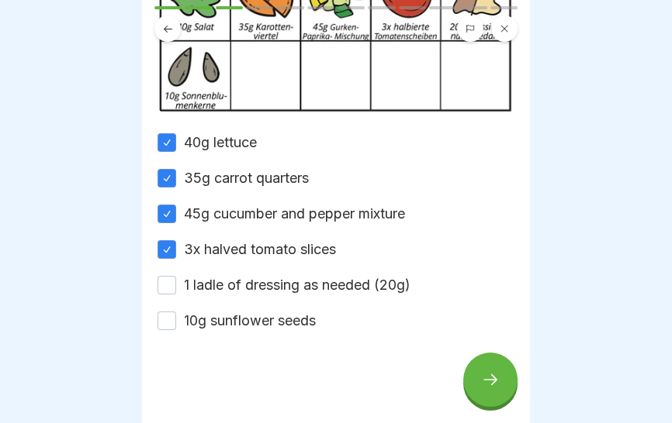
click at [176, 285] on button "1 ladle of dressing as needed (20g)" at bounding box center [166, 285] width 19 height 19
click at [295, 320] on font "10g sunflower seeds" at bounding box center [250, 321] width 132 height 16
click at [176, 320] on button "10g sunflower seeds" at bounding box center [166, 321] width 19 height 19
click at [486, 381] on icon at bounding box center [490, 380] width 19 height 19
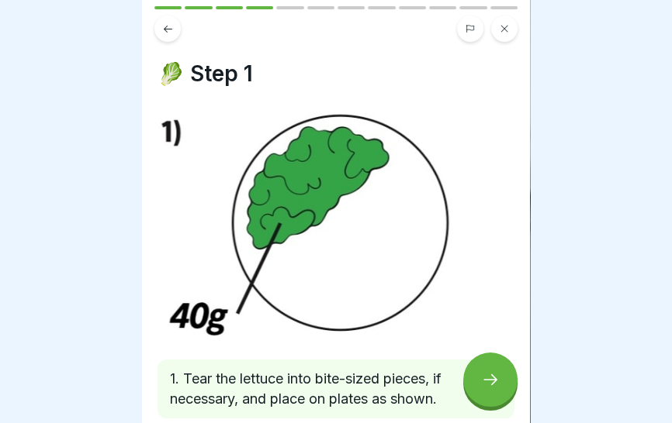
scroll to position [88, 0]
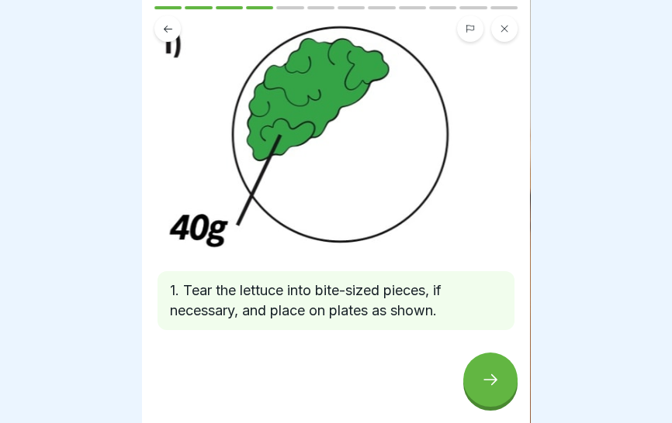
click at [487, 385] on icon at bounding box center [490, 380] width 19 height 19
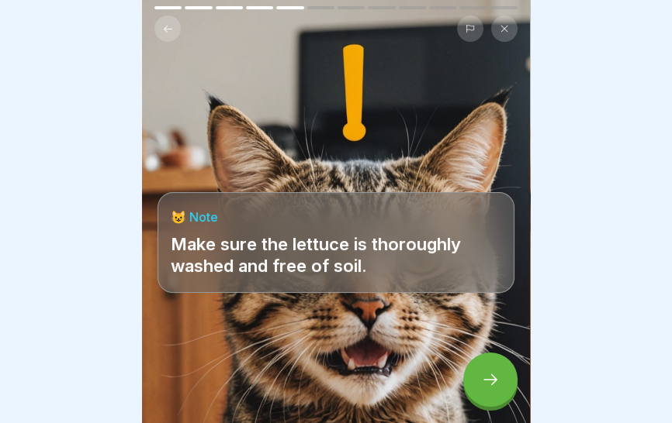
click at [455, 276] on p "Make sure the lettuce is thoroughly washed and free of soil." at bounding box center [336, 254] width 330 height 43
click at [490, 378] on icon at bounding box center [490, 380] width 19 height 19
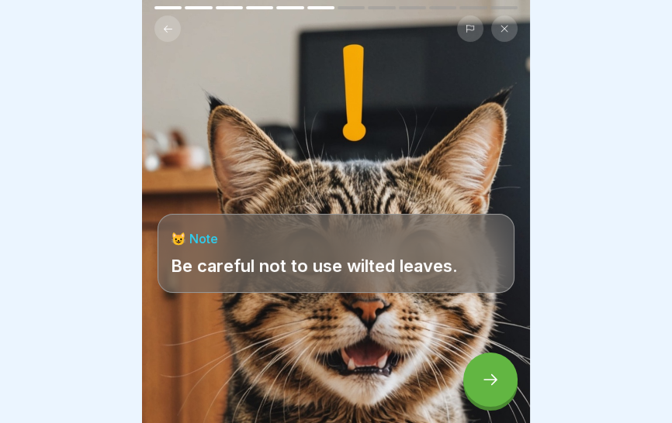
click at [457, 298] on div "😺 Note Be careful not to use wilted leaves." at bounding box center [336, 211] width 388 height 423
click at [491, 386] on icon at bounding box center [490, 380] width 19 height 19
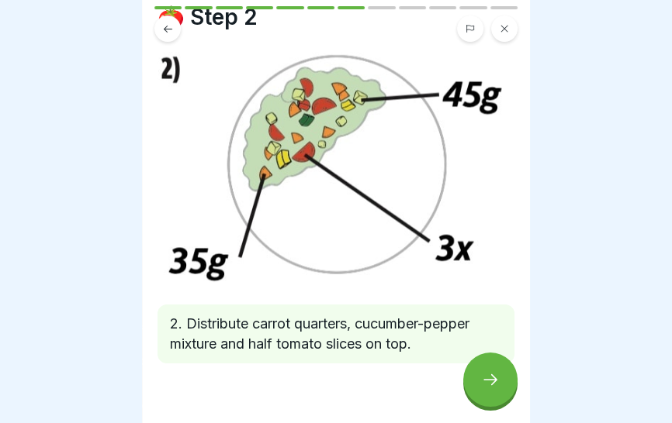
scroll to position [90, 0]
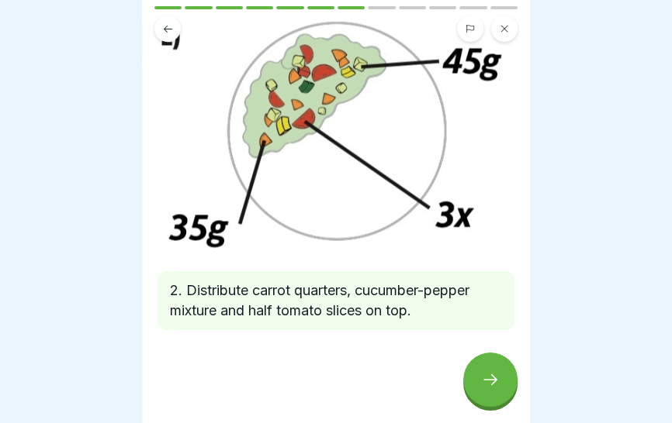
click at [486, 395] on div at bounding box center [490, 380] width 54 height 54
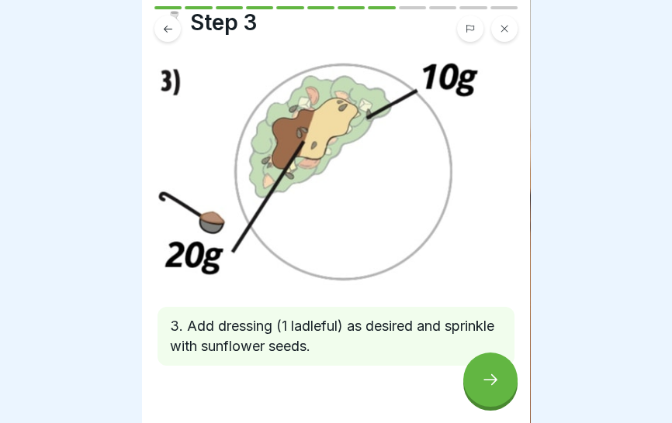
scroll to position [87, 0]
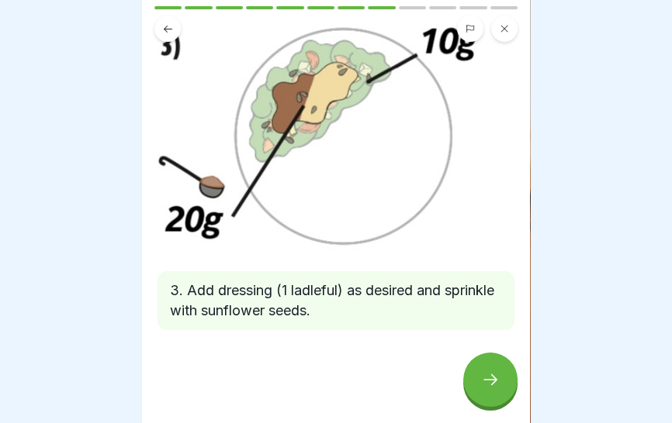
click at [485, 393] on div at bounding box center [490, 380] width 54 height 54
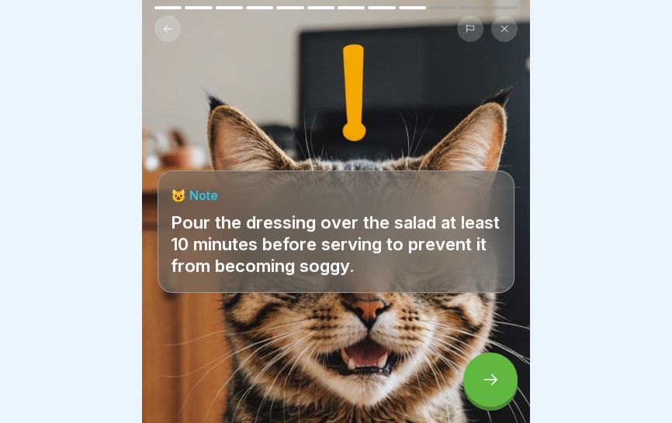
click at [459, 309] on div "😺 Note Pour the dressing over the salad at least 10 minutes before serving to p…" at bounding box center [336, 211] width 388 height 423
click at [494, 383] on icon at bounding box center [490, 380] width 19 height 19
click at [493, 383] on icon at bounding box center [490, 380] width 14 height 11
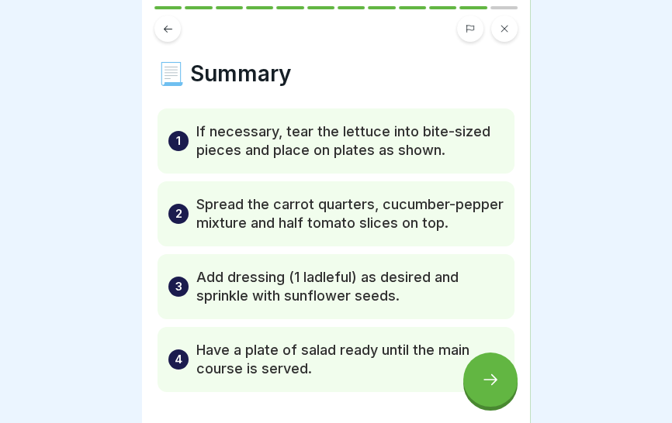
scroll to position [62, 0]
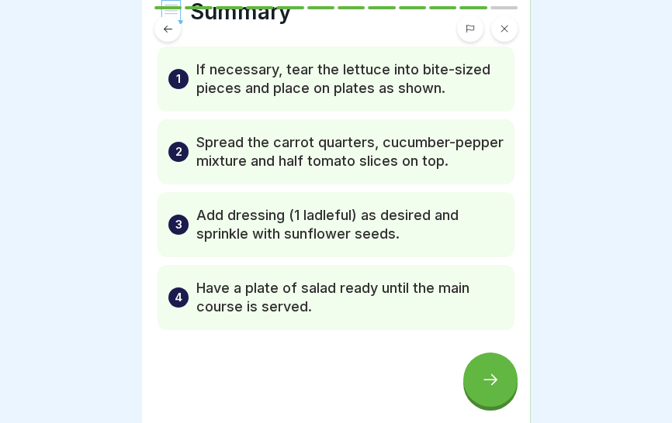
click at [489, 387] on icon at bounding box center [490, 380] width 19 height 19
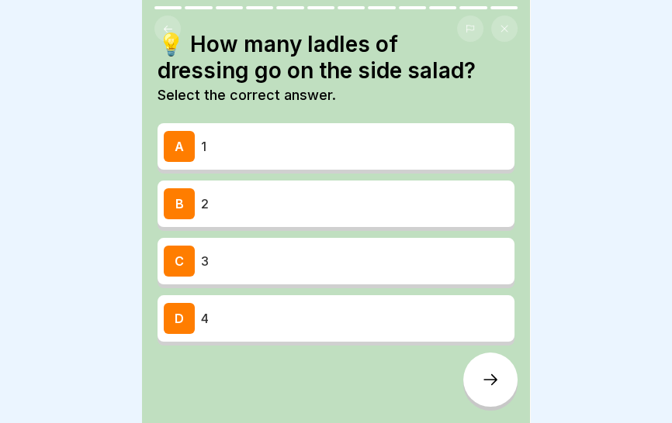
scroll to position [44, 0]
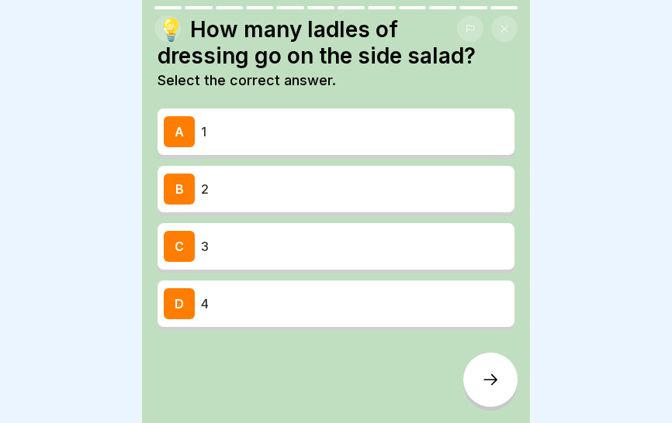
click at [437, 140] on p "1" at bounding box center [354, 132] width 307 height 19
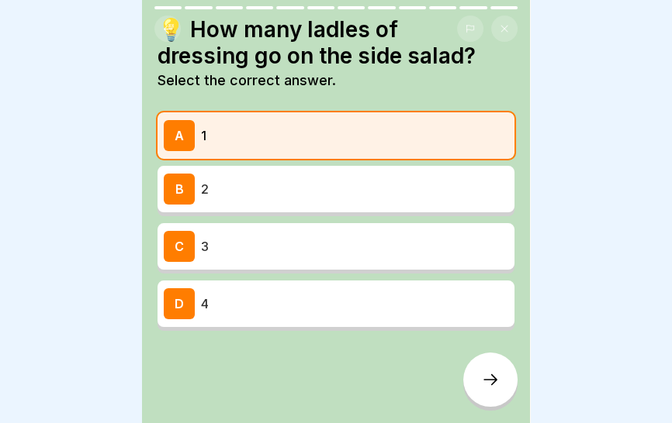
click at [487, 385] on icon at bounding box center [490, 380] width 19 height 19
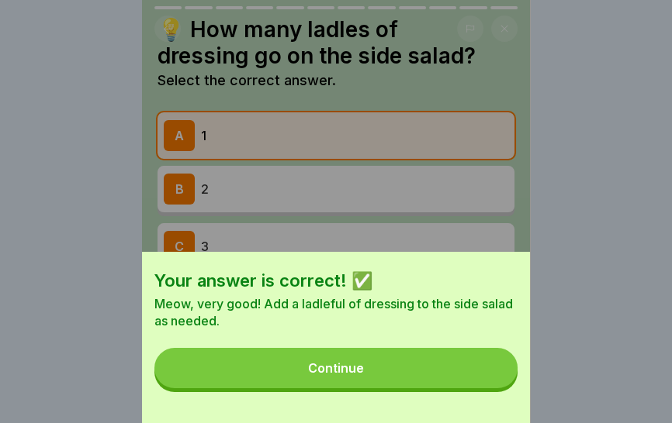
click at [433, 371] on button "Continue" at bounding box center [335, 368] width 363 height 40
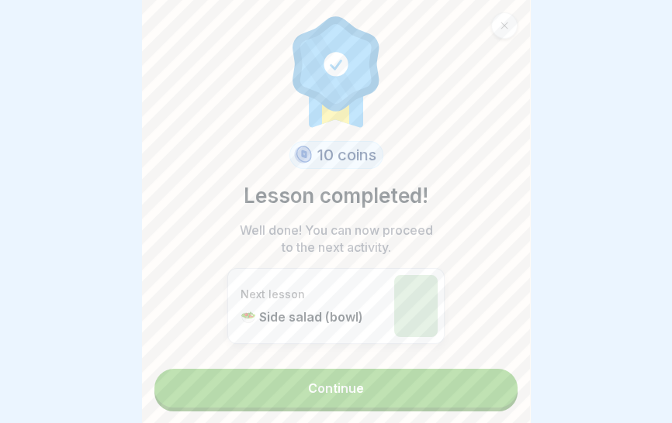
click at [408, 393] on link "Continue" at bounding box center [335, 388] width 363 height 39
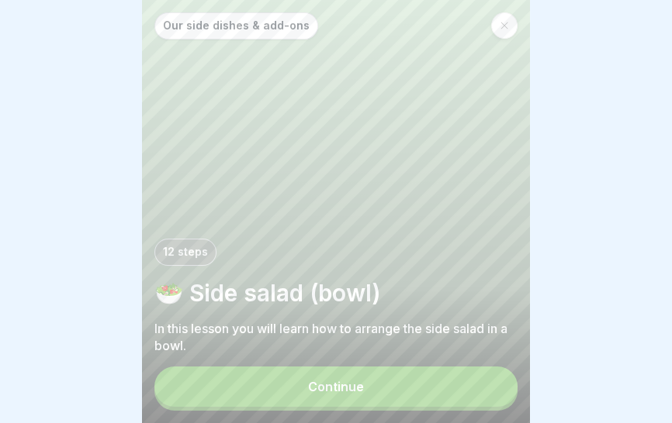
click at [407, 395] on button "Continue" at bounding box center [335, 387] width 363 height 40
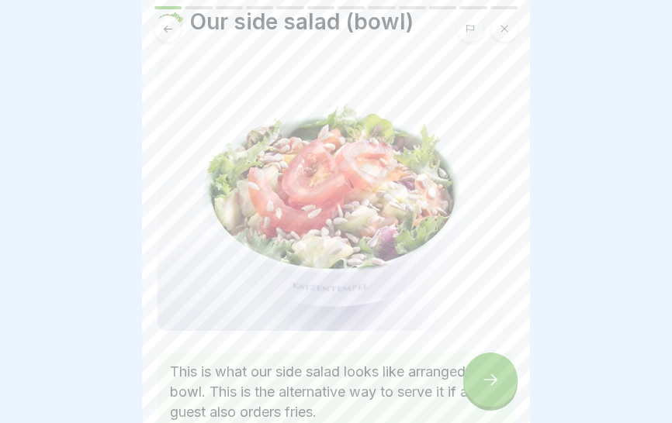
click at [439, 282] on img at bounding box center [335, 194] width 357 height 275
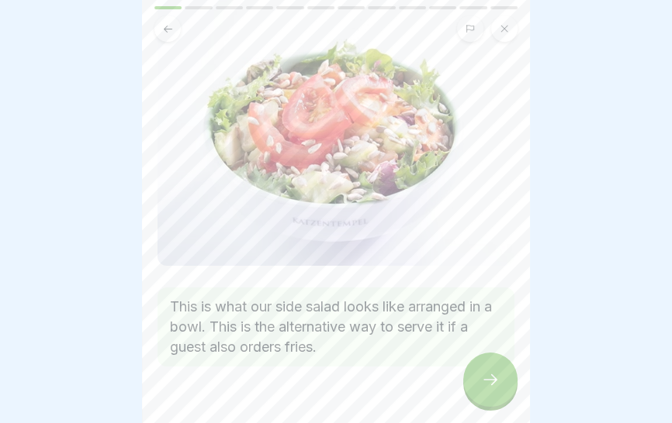
scroll to position [153, 0]
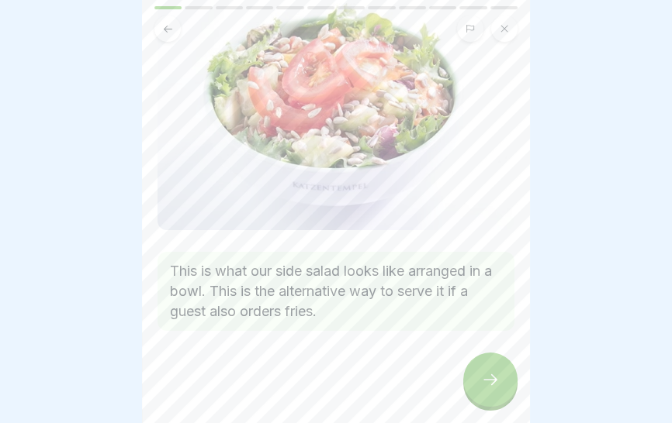
click at [488, 382] on icon at bounding box center [490, 380] width 19 height 19
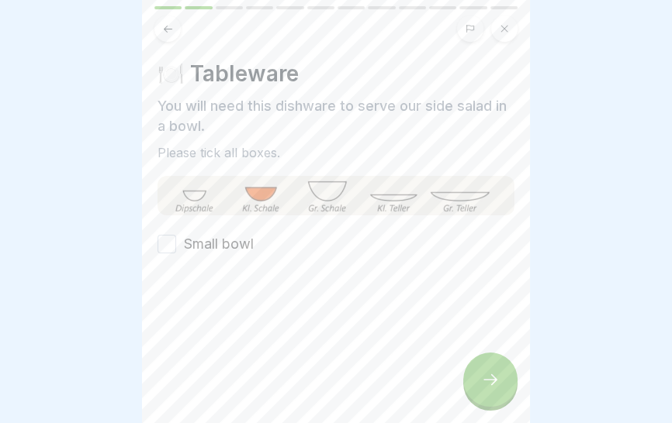
click at [486, 382] on icon at bounding box center [490, 380] width 19 height 19
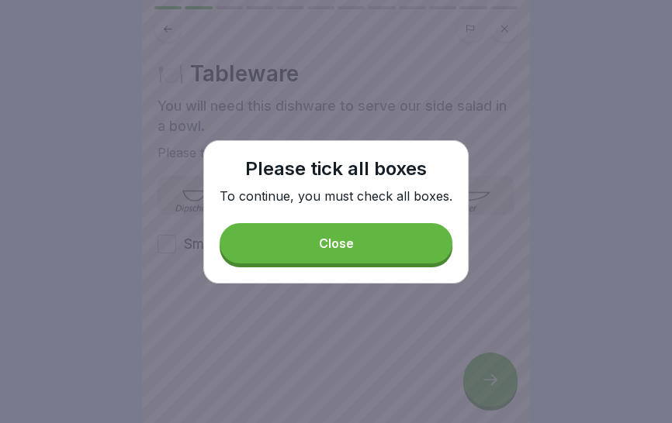
click at [390, 237] on button "Close" at bounding box center [335, 243] width 233 height 40
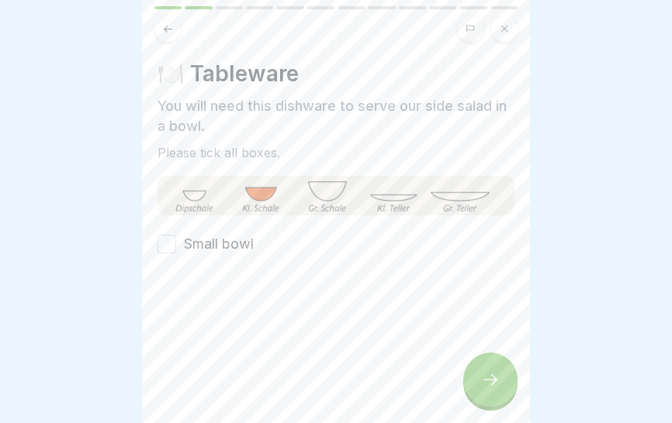
click at [229, 245] on font "Small bowl" at bounding box center [219, 244] width 70 height 16
click at [176, 245] on button "Small bowl" at bounding box center [166, 244] width 19 height 19
click at [492, 382] on icon at bounding box center [490, 380] width 19 height 19
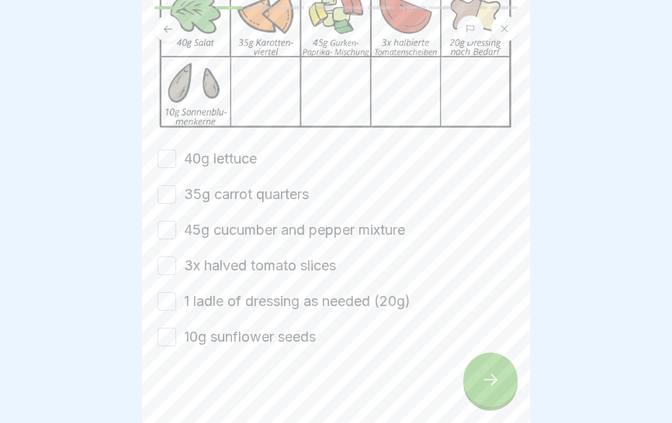
scroll to position [188, 0]
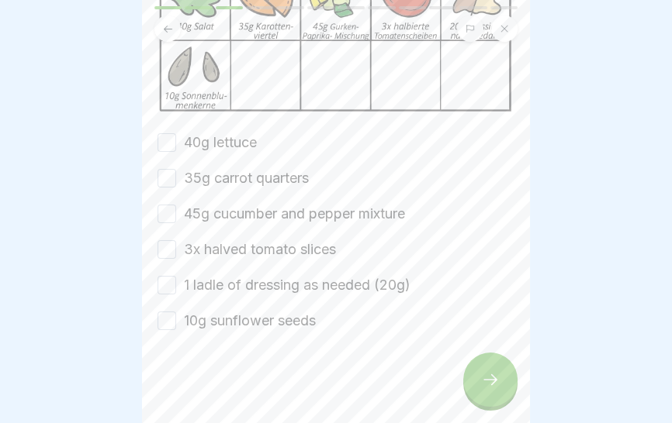
click at [245, 138] on font "40g lettuce" at bounding box center [220, 142] width 73 height 16
click at [176, 138] on button "40g lettuce" at bounding box center [166, 142] width 19 height 19
click at [302, 172] on font "35g carrot quarters" at bounding box center [246, 178] width 125 height 16
click at [176, 172] on button "35g carrot quarters" at bounding box center [166, 178] width 19 height 19
click at [300, 220] on font "45g cucumber and pepper mixture" at bounding box center [294, 214] width 221 height 16
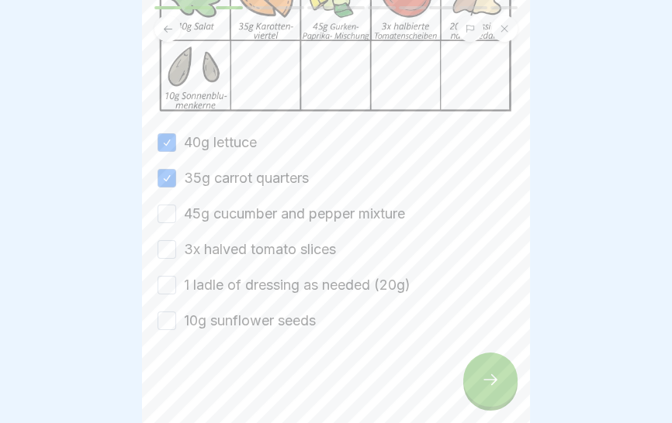
click at [176, 220] on button "45g cucumber and pepper mixture" at bounding box center [166, 214] width 19 height 19
click at [298, 275] on label "1 ladle of dressing as needed (20g)" at bounding box center [297, 285] width 226 height 20
click at [176, 276] on button "1 ladle of dressing as needed (20g)" at bounding box center [166, 285] width 19 height 19
click at [283, 248] on font "3x halved tomato slices" at bounding box center [260, 249] width 152 height 16
click at [176, 248] on button "3x halved tomato slices" at bounding box center [166, 249] width 19 height 19
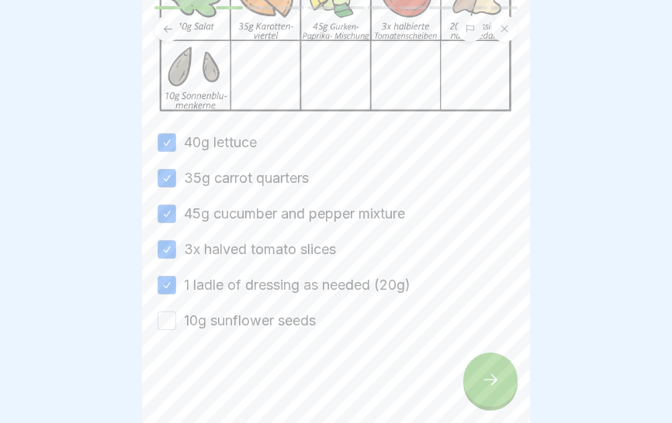
click at [281, 326] on font "10g sunflower seeds" at bounding box center [250, 321] width 132 height 16
click at [176, 326] on button "10g sunflower seeds" at bounding box center [166, 321] width 19 height 19
click at [485, 384] on icon at bounding box center [490, 380] width 19 height 19
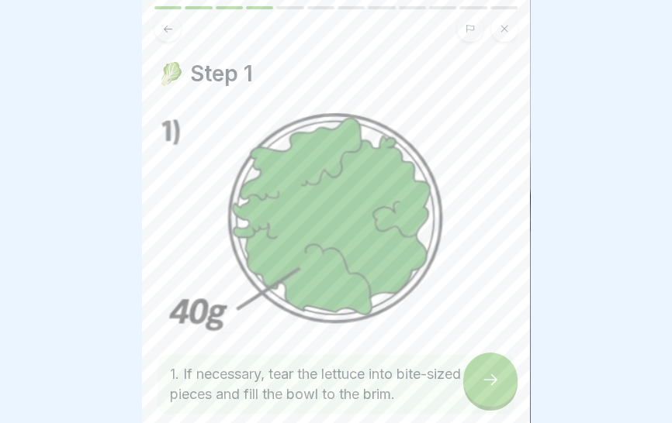
click at [485, 386] on icon at bounding box center [490, 380] width 19 height 19
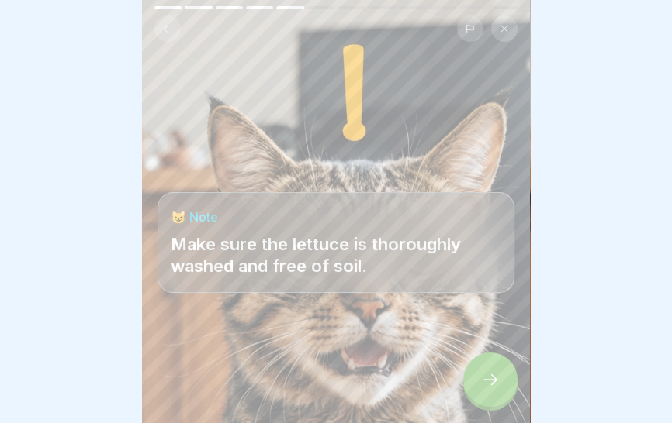
click at [489, 387] on icon at bounding box center [490, 380] width 19 height 19
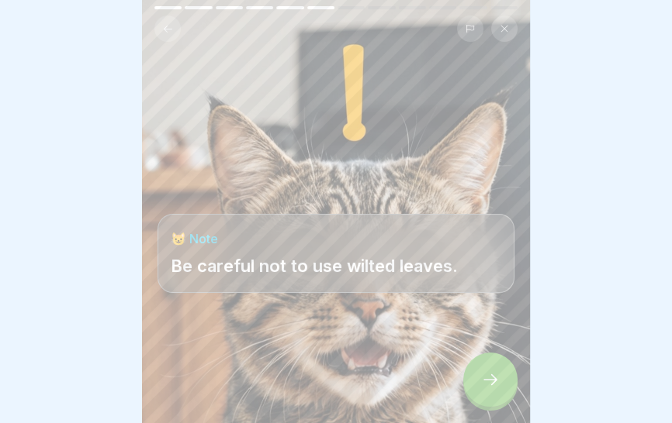
click at [489, 383] on icon at bounding box center [490, 380] width 19 height 19
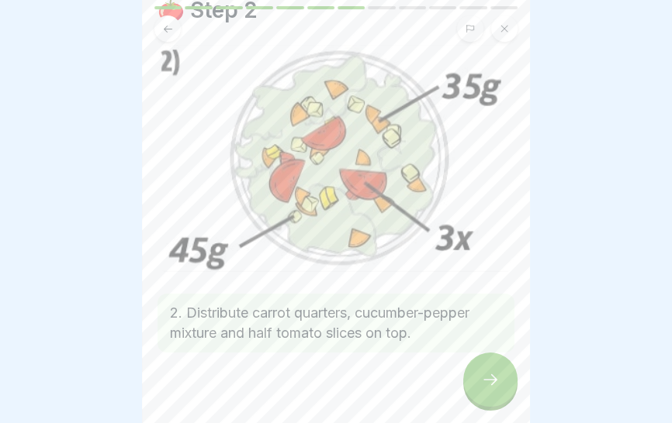
scroll to position [86, 0]
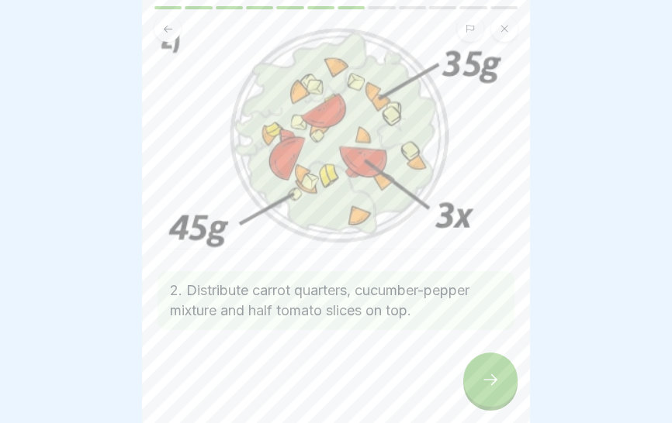
click at [476, 392] on div at bounding box center [490, 380] width 54 height 54
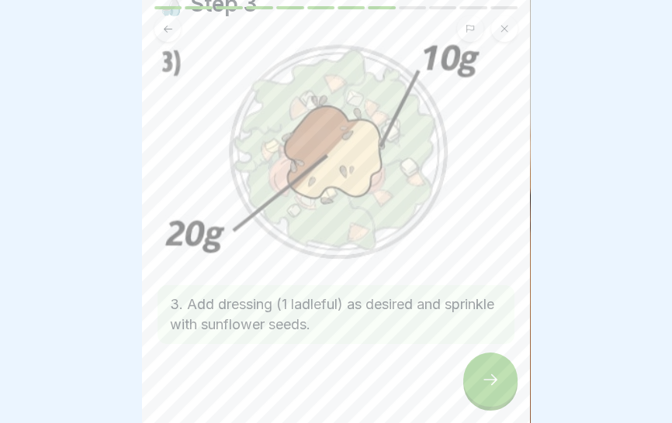
scroll to position [84, 0]
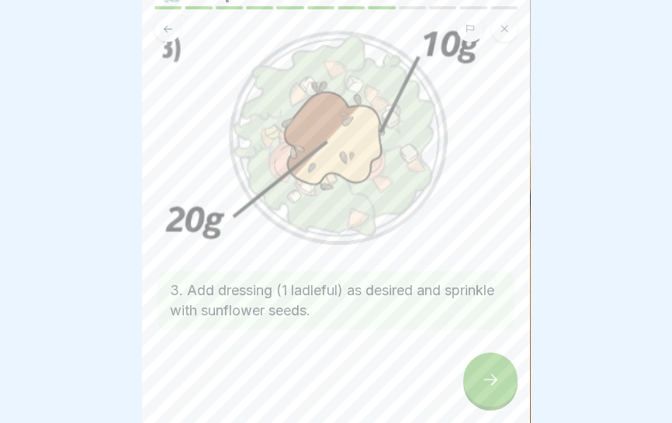
click at [477, 387] on div at bounding box center [490, 380] width 54 height 54
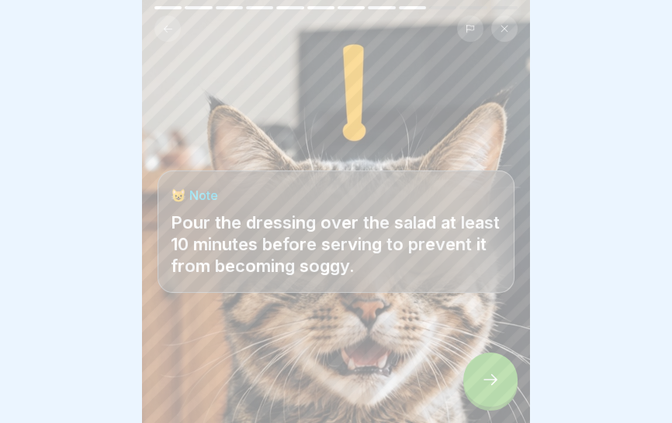
click at [489, 379] on icon at bounding box center [490, 380] width 14 height 11
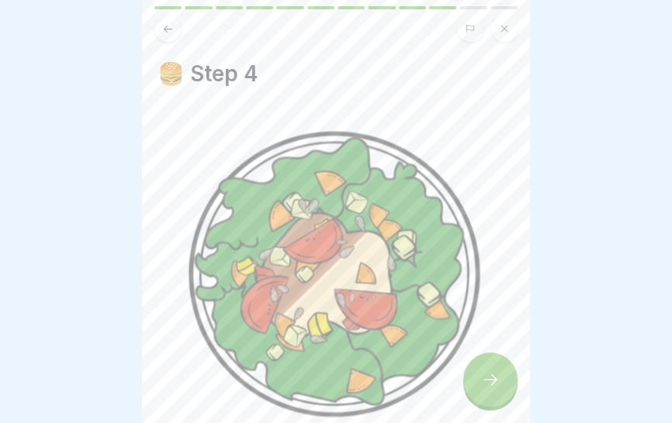
click at [489, 380] on icon at bounding box center [490, 380] width 19 height 19
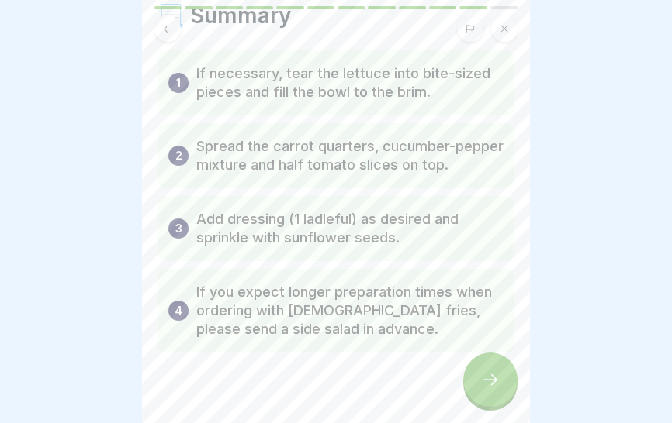
scroll to position [81, 0]
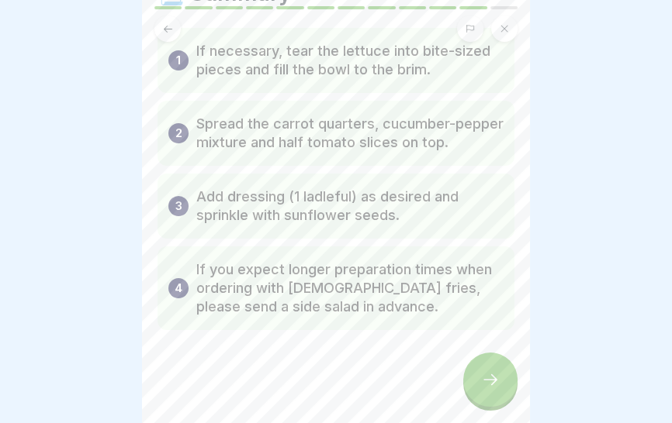
click at [488, 383] on icon at bounding box center [490, 380] width 19 height 19
click at [488, 385] on icon at bounding box center [490, 380] width 19 height 19
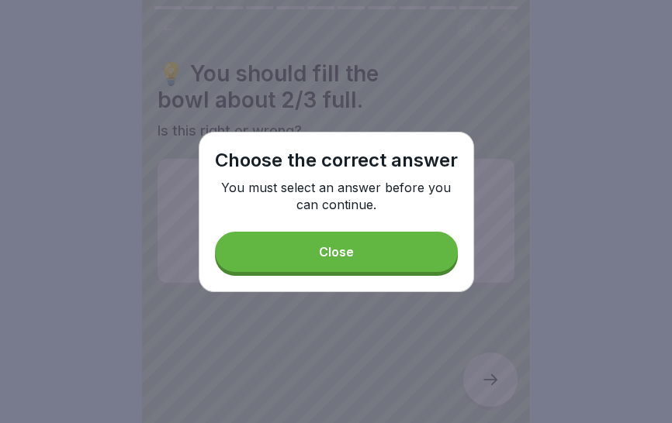
click at [380, 259] on button "Close" at bounding box center [336, 252] width 243 height 40
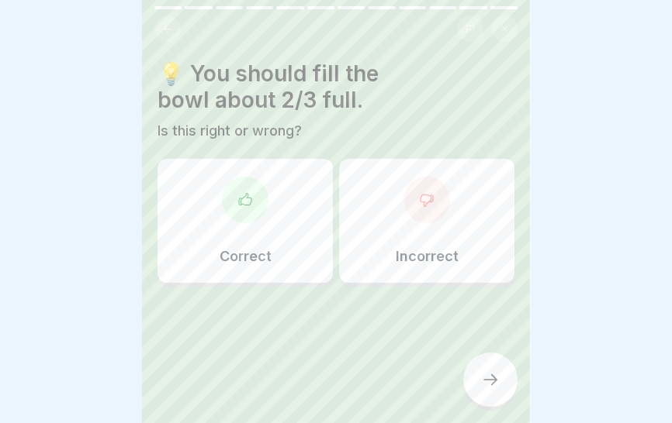
click at [271, 223] on div "Correct" at bounding box center [244, 221] width 175 height 124
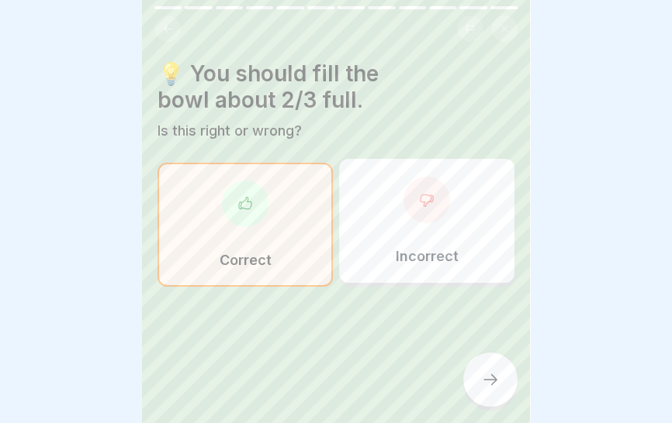
click at [482, 388] on icon at bounding box center [490, 380] width 19 height 19
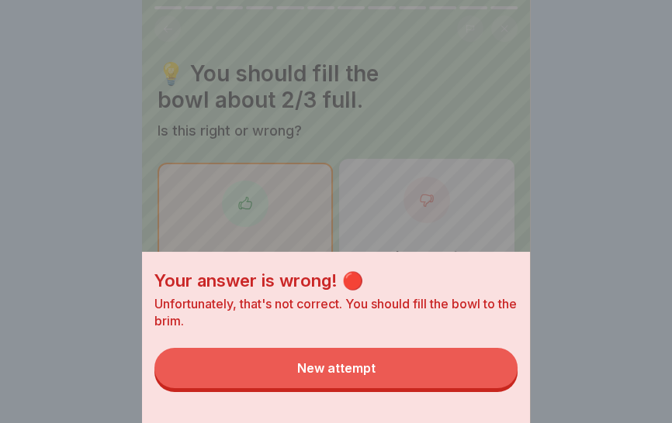
click at [427, 389] on button "New attempt" at bounding box center [335, 368] width 363 height 40
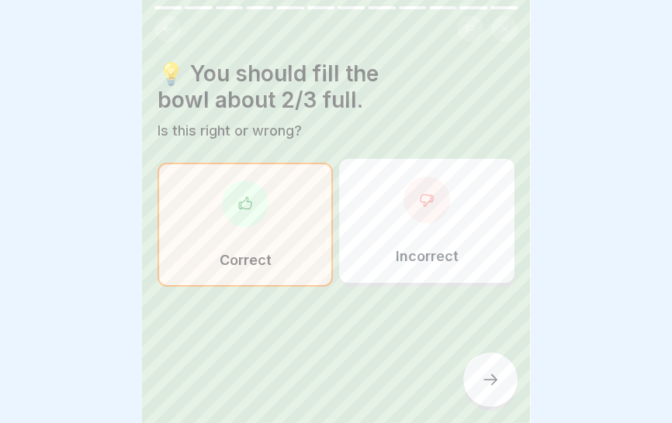
click at [420, 242] on div "Incorrect" at bounding box center [426, 221] width 175 height 124
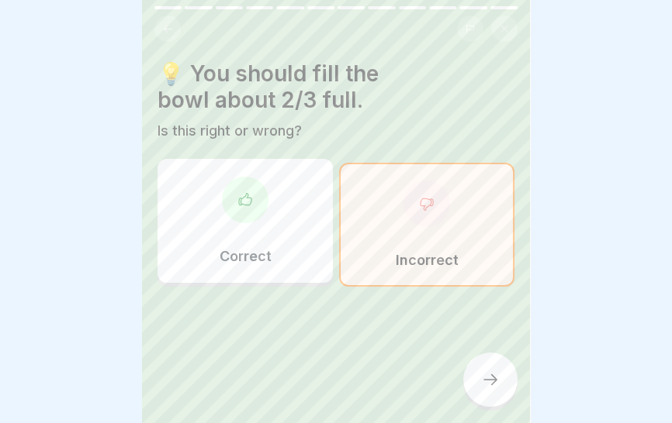
click at [490, 389] on icon at bounding box center [490, 380] width 19 height 19
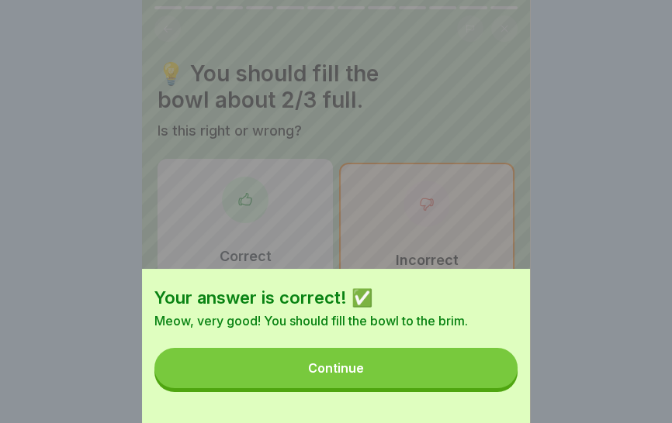
click at [413, 381] on button "Continue" at bounding box center [335, 368] width 363 height 40
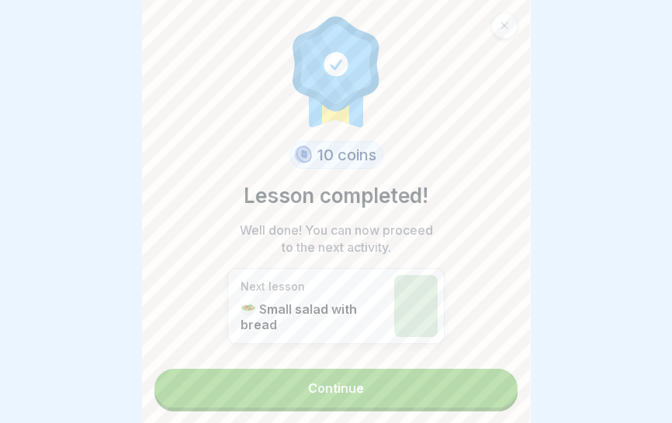
click at [430, 281] on div at bounding box center [415, 306] width 43 height 62
click at [389, 392] on link "Continue" at bounding box center [335, 388] width 363 height 39
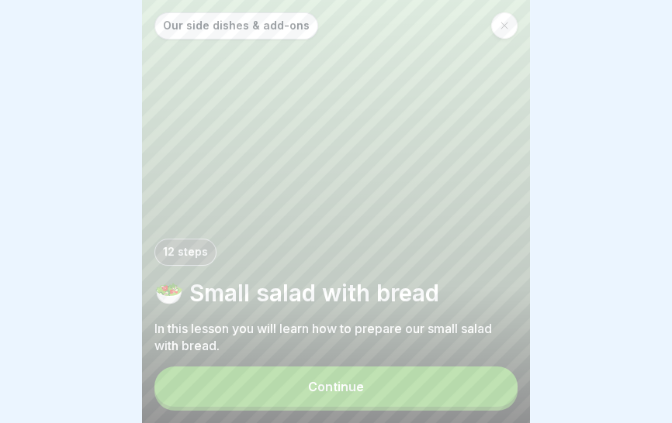
click at [401, 402] on button "Continue" at bounding box center [335, 387] width 363 height 40
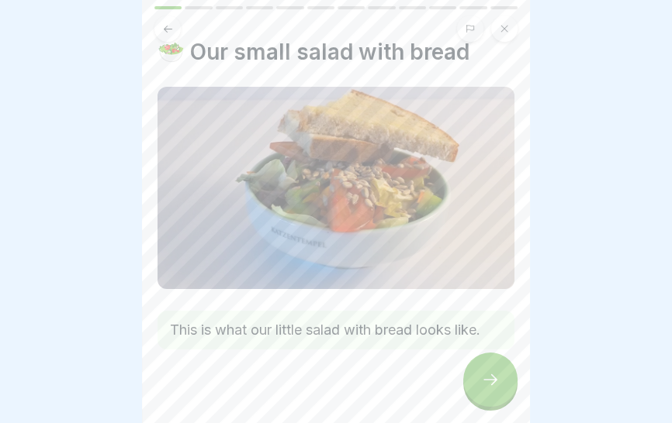
scroll to position [40, 0]
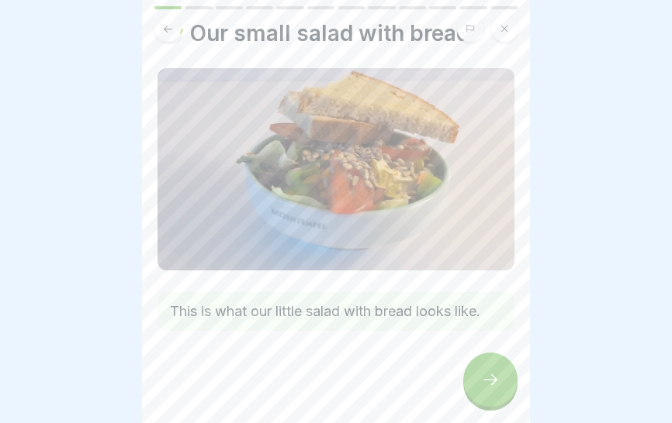
click at [488, 394] on div at bounding box center [490, 380] width 54 height 54
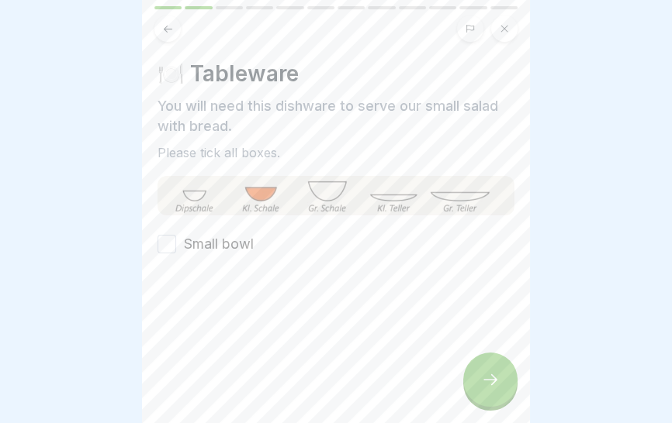
click at [440, 292] on div at bounding box center [335, 300] width 357 height 93
click at [165, 242] on button "Small bowl" at bounding box center [166, 244] width 19 height 19
click at [161, 40] on div at bounding box center [335, 29] width 363 height 26
click at [180, 26] on button at bounding box center [167, 29] width 26 height 26
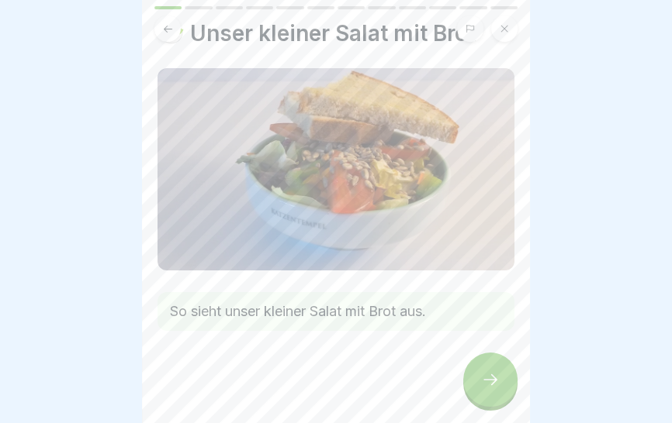
click at [468, 148] on img at bounding box center [335, 169] width 357 height 202
click at [488, 385] on icon at bounding box center [490, 380] width 19 height 19
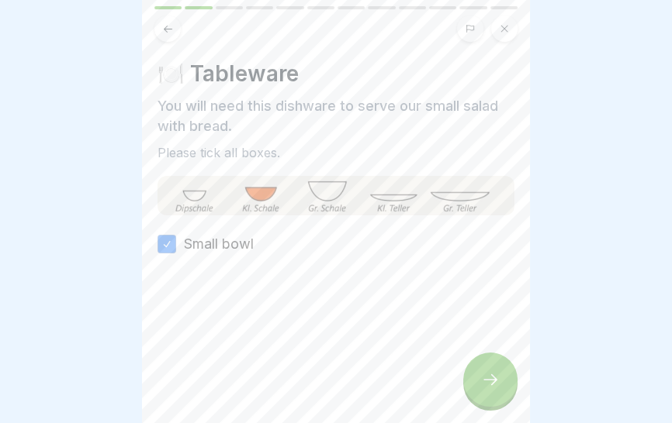
click at [486, 391] on div at bounding box center [490, 380] width 54 height 54
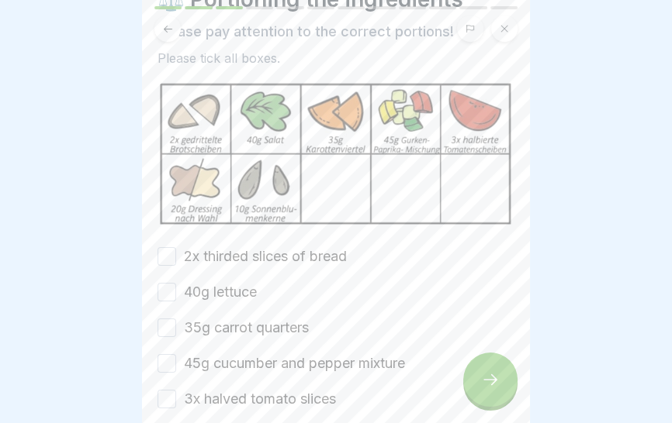
scroll to position [95, 0]
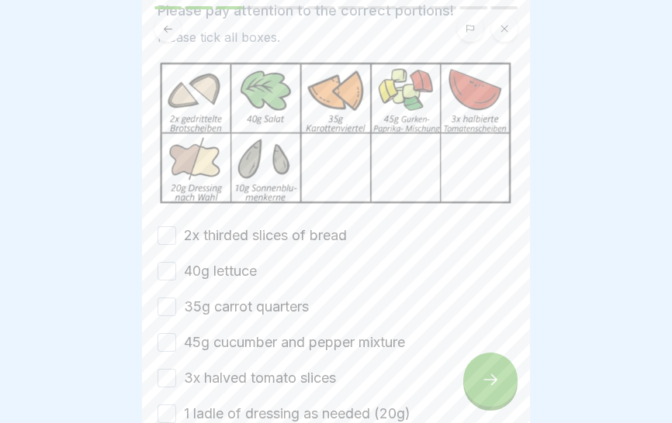
click at [337, 232] on font "2x thirded slices of bread" at bounding box center [265, 235] width 163 height 16
click at [176, 232] on button "2x thirded slices of bread" at bounding box center [166, 235] width 19 height 19
click at [237, 265] on font "40g lettuce" at bounding box center [220, 271] width 73 height 16
click at [176, 265] on button "40g lettuce" at bounding box center [166, 271] width 19 height 19
click at [271, 308] on font "35g carrot quarters" at bounding box center [246, 307] width 125 height 16
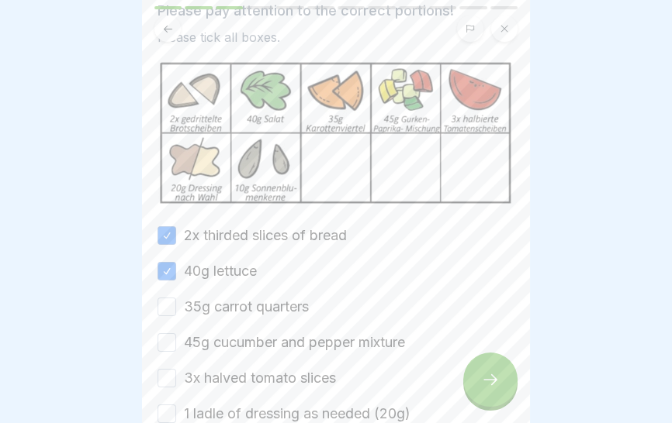
click at [176, 308] on button "35g carrot quarters" at bounding box center [166, 307] width 19 height 19
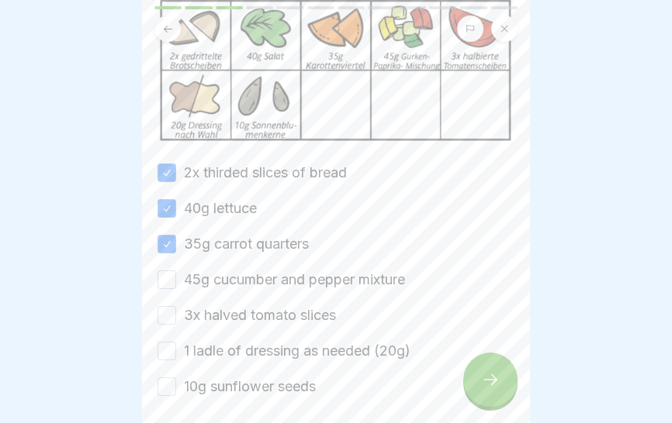
scroll to position [225, 0]
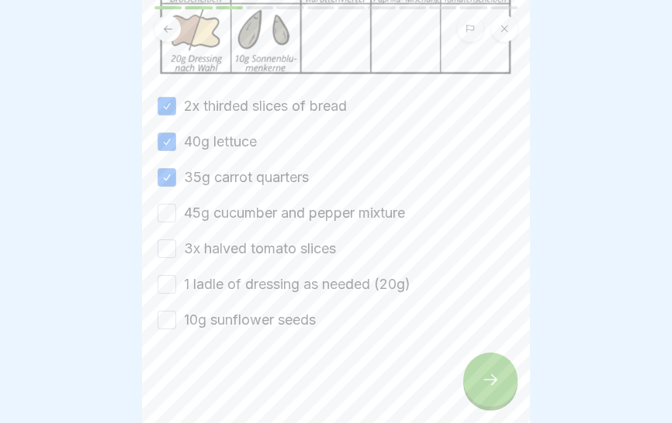
click at [271, 209] on font "45g cucumber and pepper mixture" at bounding box center [294, 213] width 221 height 16
click at [176, 209] on button "45g cucumber and pepper mixture" at bounding box center [166, 213] width 19 height 19
click at [279, 247] on font "3x halved tomato slices" at bounding box center [260, 248] width 152 height 16
click at [176, 247] on button "3x halved tomato slices" at bounding box center [166, 249] width 19 height 19
click at [286, 282] on font "1 ladle of dressing as needed (20g)" at bounding box center [297, 284] width 226 height 16
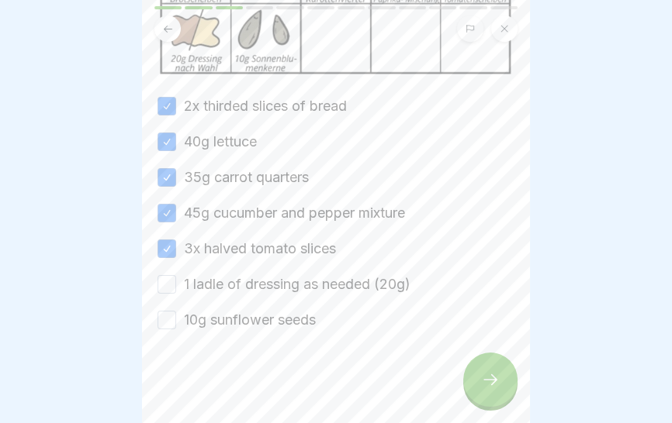
click at [176, 282] on button "1 ladle of dressing as needed (20g)" at bounding box center [166, 284] width 19 height 19
click at [279, 322] on font "10g sunflower seeds" at bounding box center [250, 320] width 132 height 16
click at [176, 322] on button "10g sunflower seeds" at bounding box center [166, 320] width 19 height 19
click at [491, 395] on div at bounding box center [490, 380] width 54 height 54
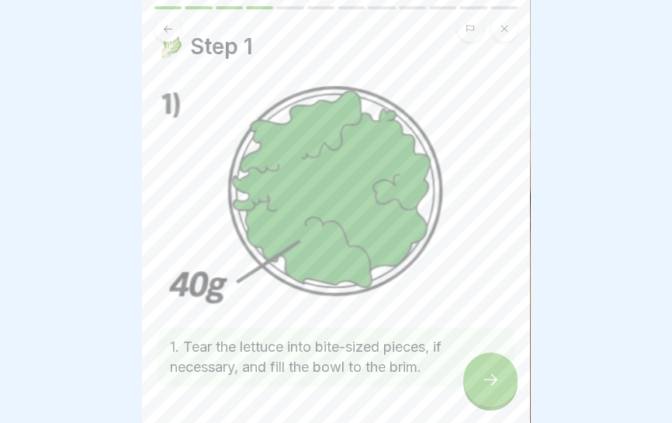
scroll to position [84, 0]
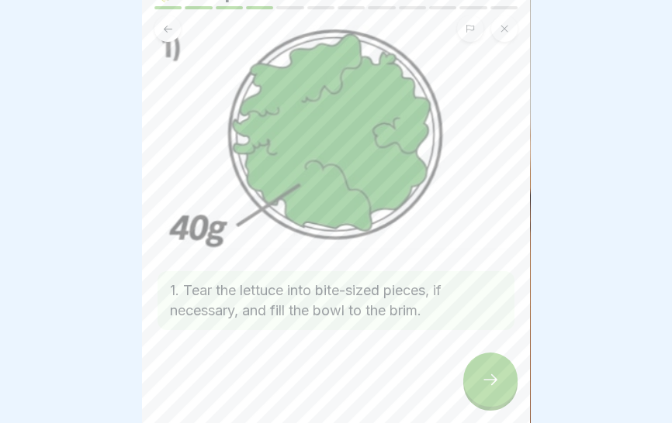
click at [479, 399] on div at bounding box center [490, 380] width 54 height 54
click at [478, 399] on div at bounding box center [490, 380] width 54 height 54
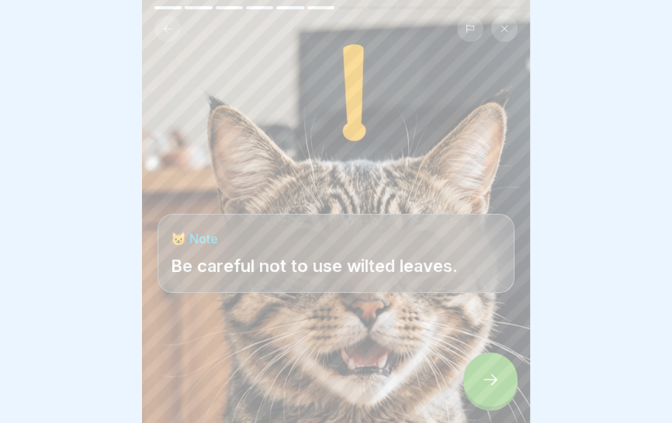
click at [482, 396] on div at bounding box center [490, 380] width 54 height 54
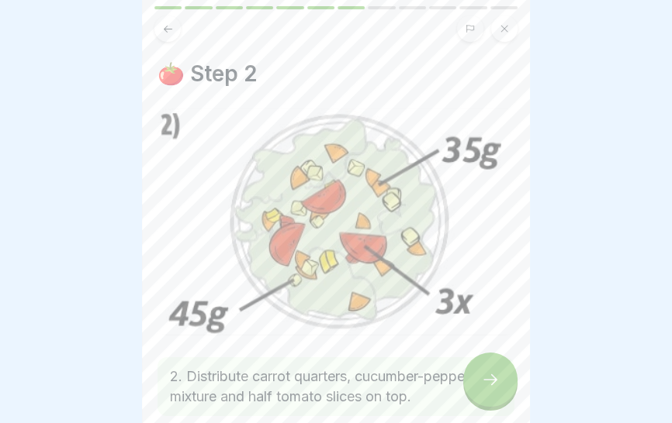
scroll to position [86, 0]
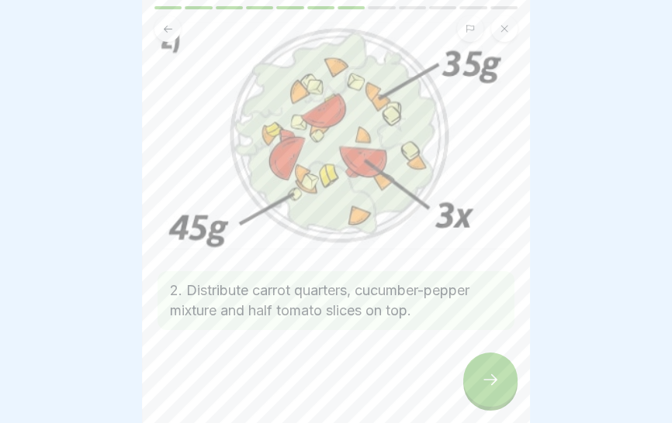
click at [489, 399] on div at bounding box center [490, 380] width 54 height 54
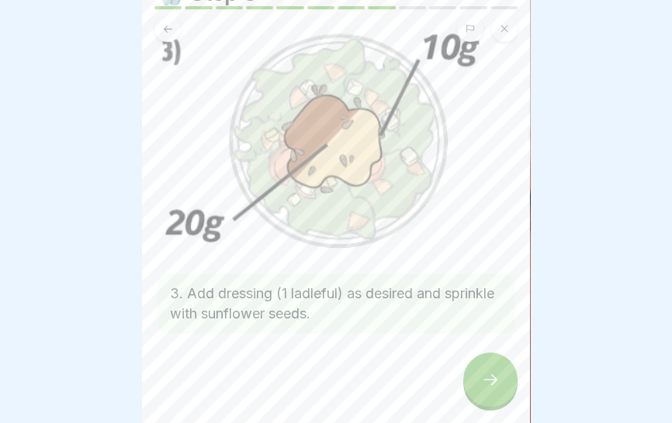
scroll to position [84, 0]
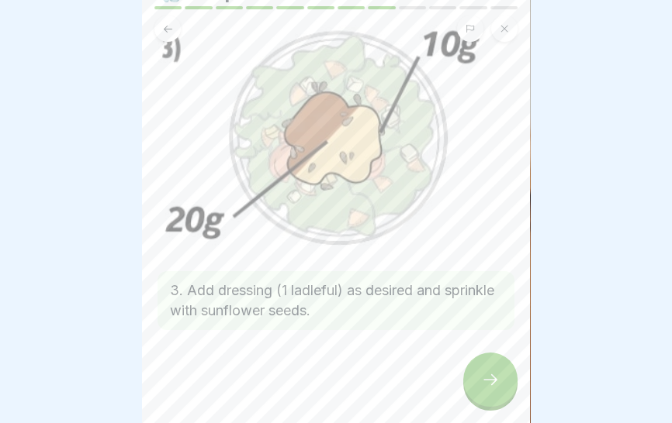
click at [487, 390] on div at bounding box center [490, 380] width 54 height 54
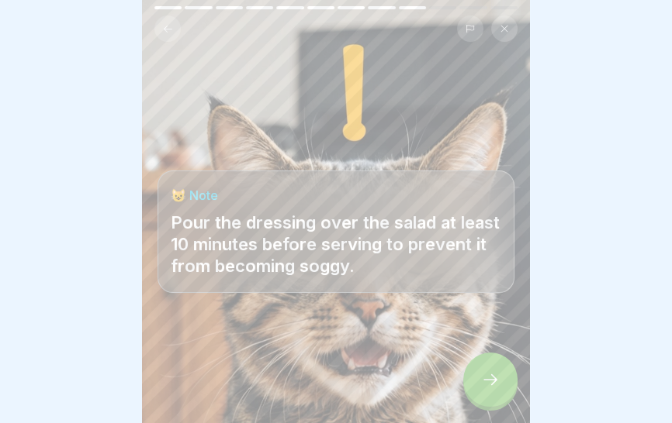
click at [491, 403] on div at bounding box center [490, 380] width 54 height 54
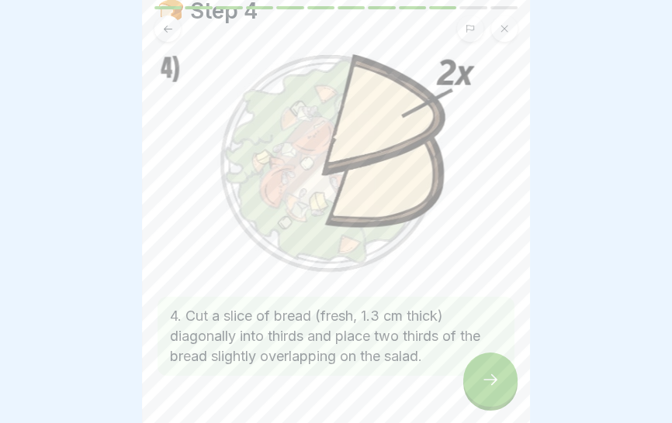
scroll to position [108, 0]
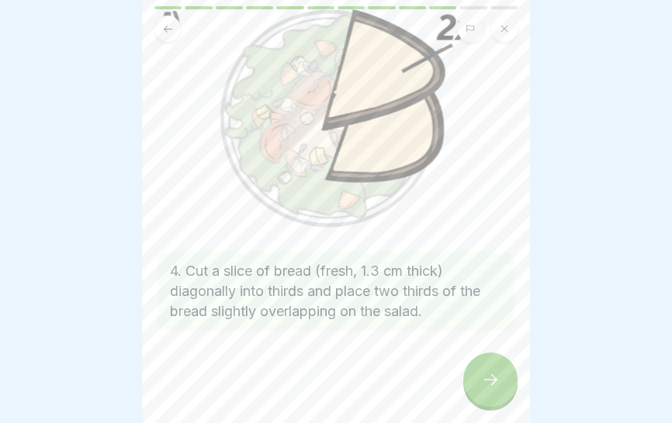
click at [486, 395] on div at bounding box center [490, 380] width 54 height 54
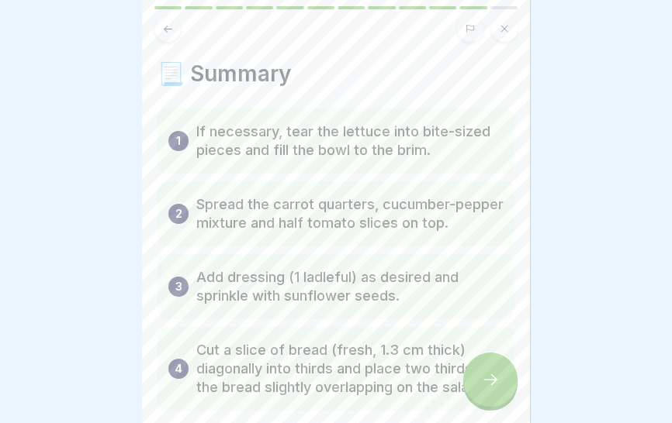
scroll to position [81, 0]
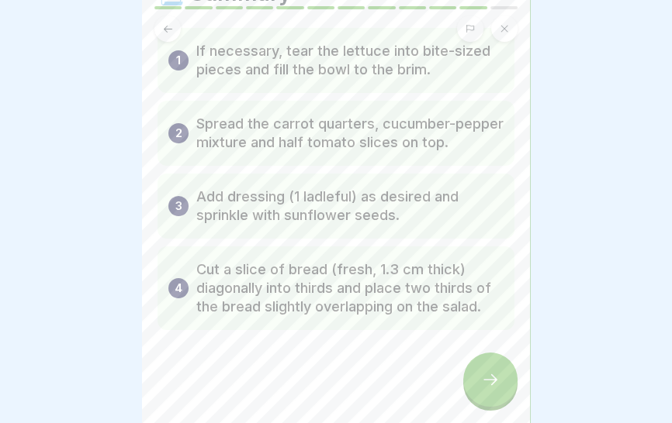
click at [490, 392] on div at bounding box center [490, 380] width 54 height 54
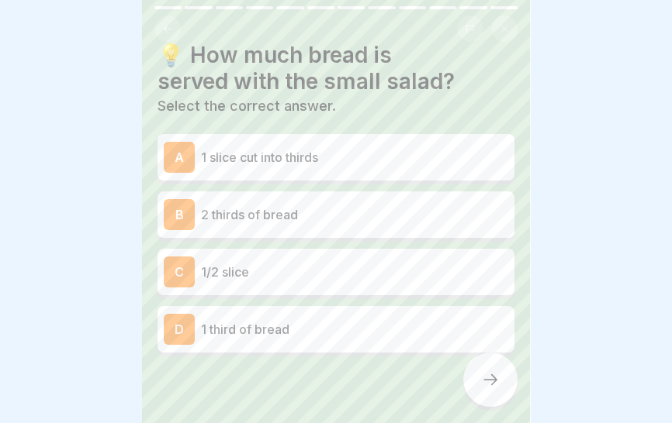
scroll to position [29, 0]
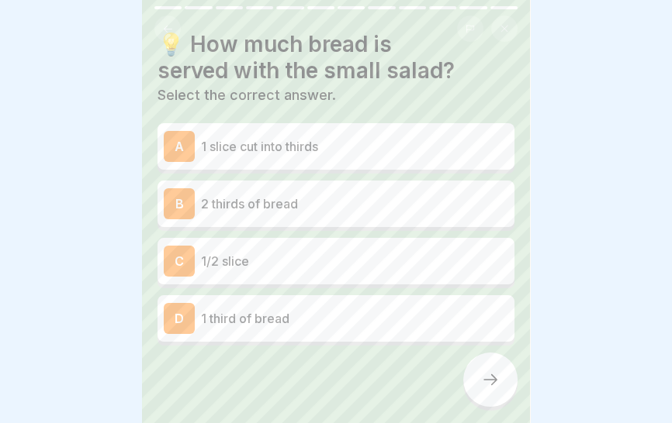
click at [425, 152] on p "1 slice cut into thirds" at bounding box center [354, 146] width 307 height 19
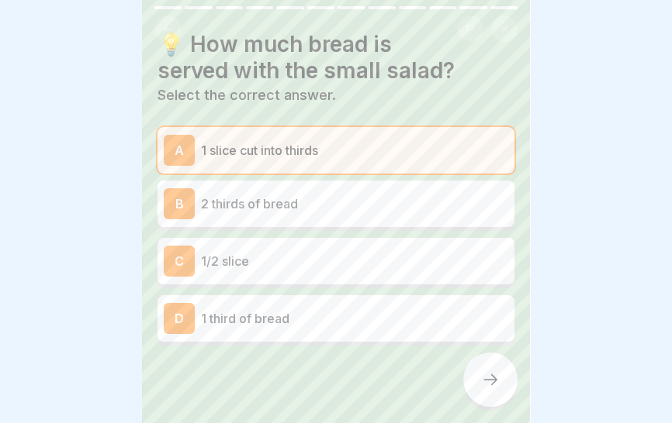
click at [492, 384] on icon at bounding box center [490, 380] width 14 height 11
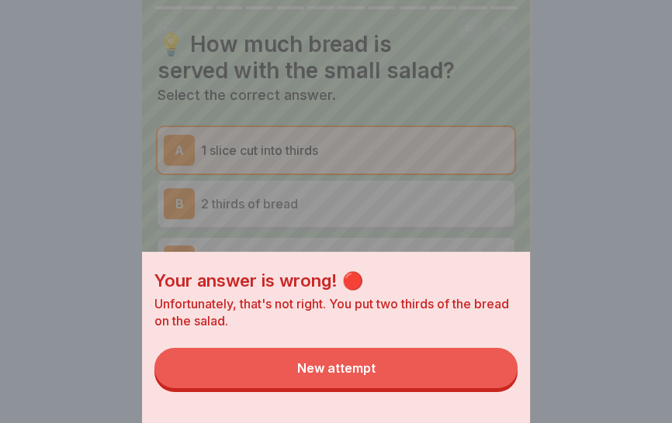
click at [437, 380] on button "New attempt" at bounding box center [335, 368] width 363 height 40
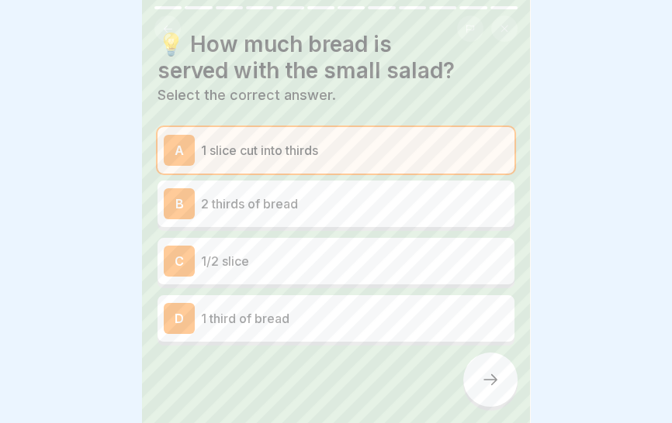
click at [348, 205] on p "2 thirds of bread" at bounding box center [354, 204] width 307 height 19
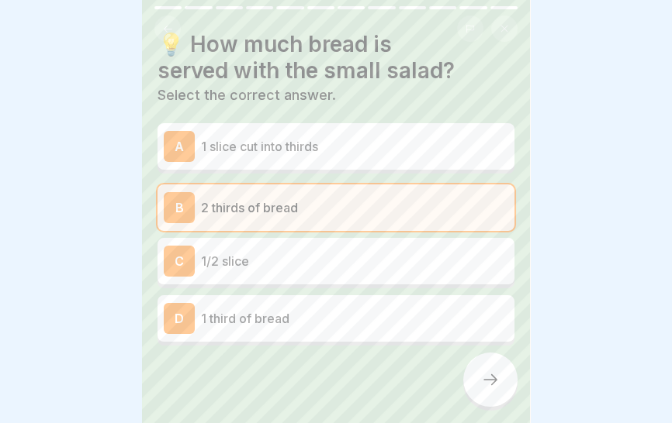
click at [484, 382] on icon at bounding box center [490, 380] width 14 height 11
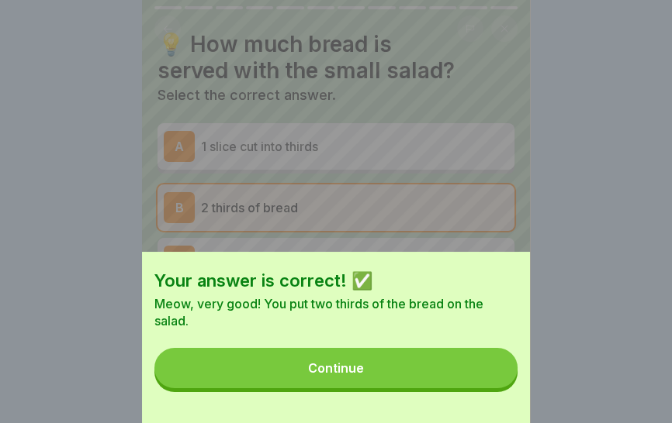
click at [399, 382] on button "Continue" at bounding box center [335, 368] width 363 height 40
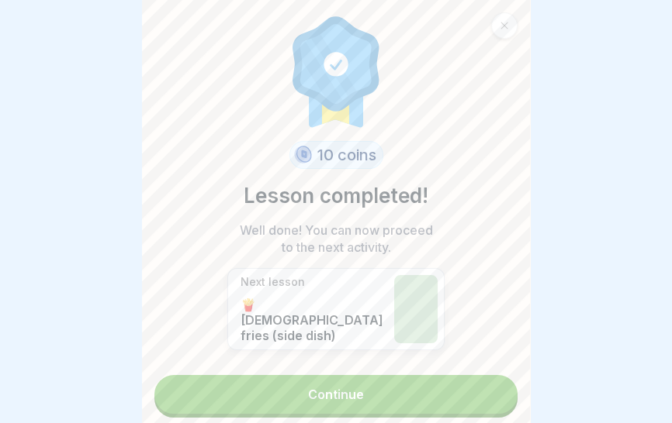
click at [380, 395] on link "Continue" at bounding box center [335, 394] width 363 height 39
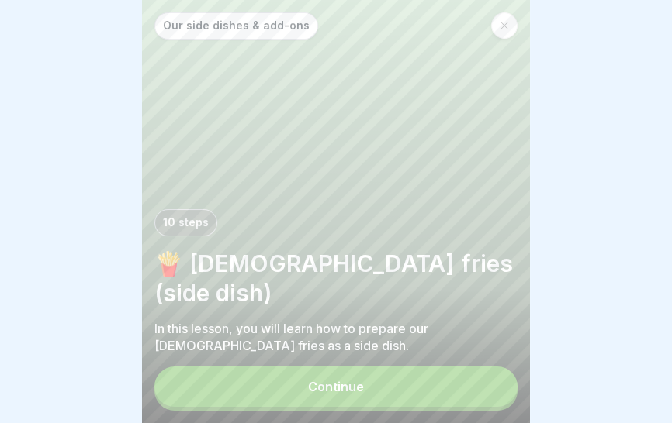
click at [399, 395] on button "Continue" at bounding box center [335, 387] width 363 height 40
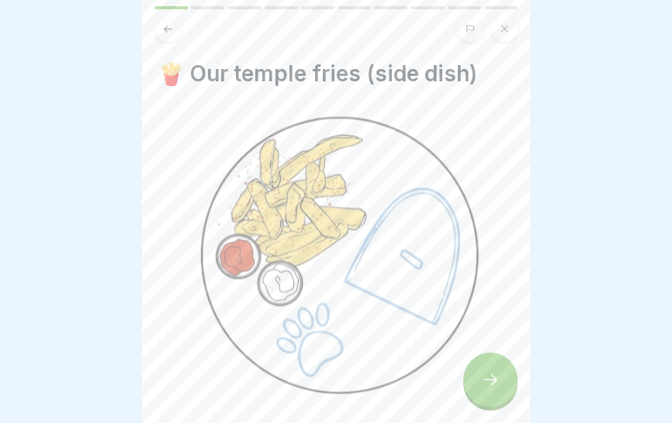
click at [403, 296] on img at bounding box center [335, 256] width 357 height 295
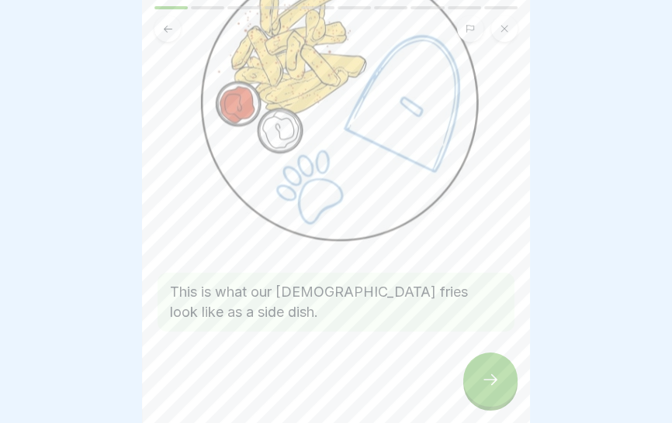
scroll to position [153, 0]
click at [489, 395] on div at bounding box center [490, 380] width 54 height 54
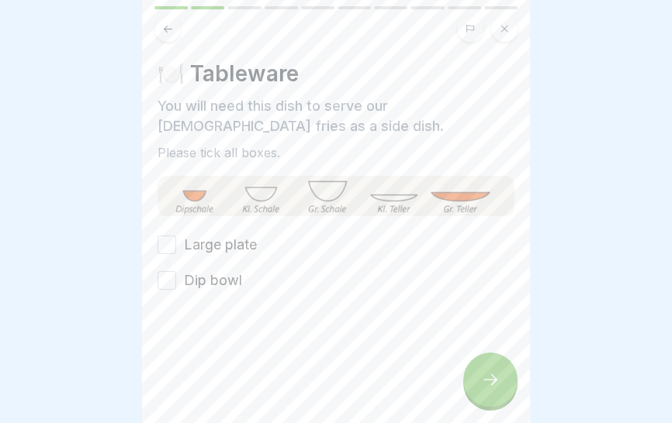
click at [241, 238] on font "Large plate" at bounding box center [220, 245] width 73 height 16
click at [176, 238] on button "Large plate" at bounding box center [166, 245] width 19 height 19
click at [227, 271] on label "Dip bowl" at bounding box center [213, 281] width 58 height 20
click at [176, 271] on button "Dip bowl" at bounding box center [166, 280] width 19 height 19
click at [488, 396] on div at bounding box center [490, 380] width 54 height 54
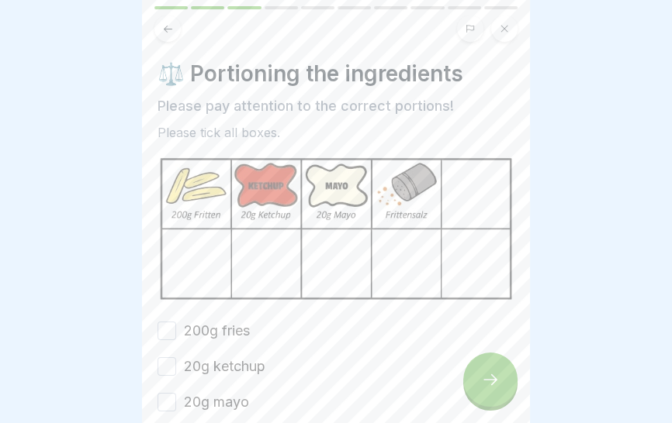
scroll to position [118, 0]
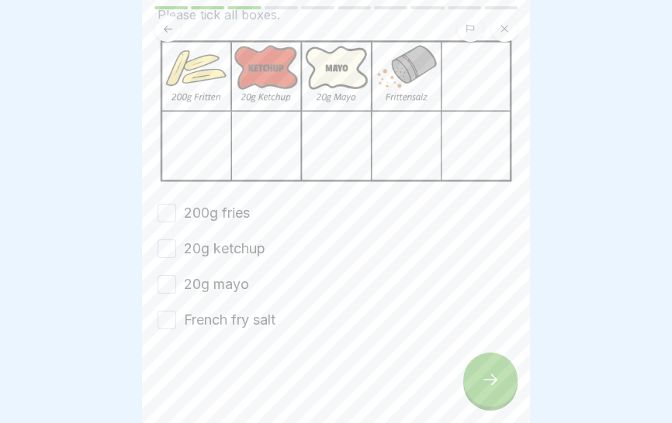
click at [226, 208] on font "200g fries" at bounding box center [217, 213] width 66 height 16
click at [176, 208] on button "200g fries" at bounding box center [166, 213] width 19 height 19
click at [246, 250] on font "20g ketchup" at bounding box center [224, 248] width 81 height 16
click at [176, 250] on button "20g ketchup" at bounding box center [166, 249] width 19 height 19
click at [230, 294] on label "20g mayo" at bounding box center [216, 285] width 65 height 20
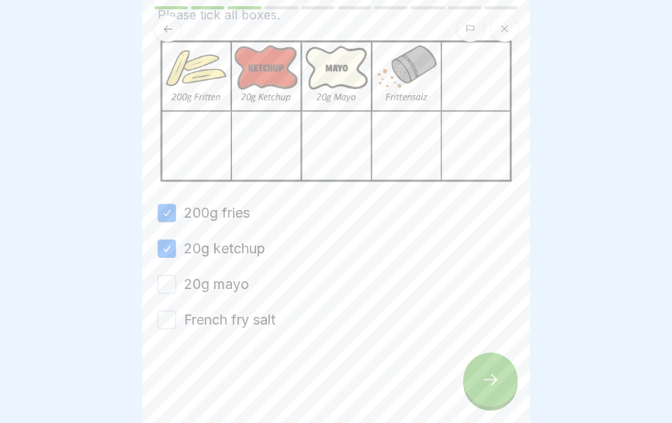
click at [176, 294] on button "20g mayo" at bounding box center [166, 284] width 19 height 19
click at [253, 323] on font "French fry salt" at bounding box center [230, 320] width 92 height 16
click at [176, 323] on button "French fry salt" at bounding box center [166, 320] width 19 height 19
click at [497, 396] on div at bounding box center [490, 380] width 54 height 54
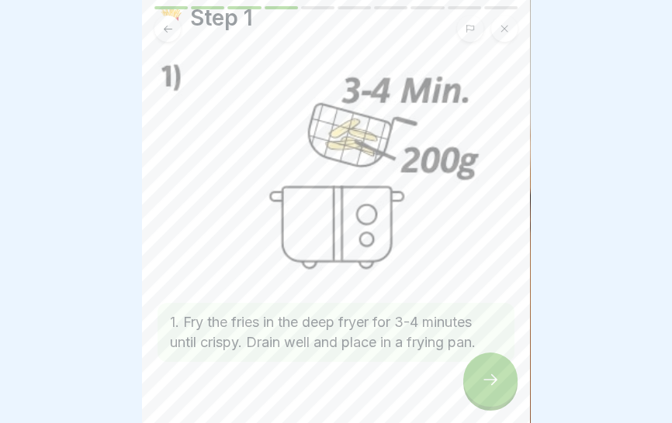
scroll to position [87, 0]
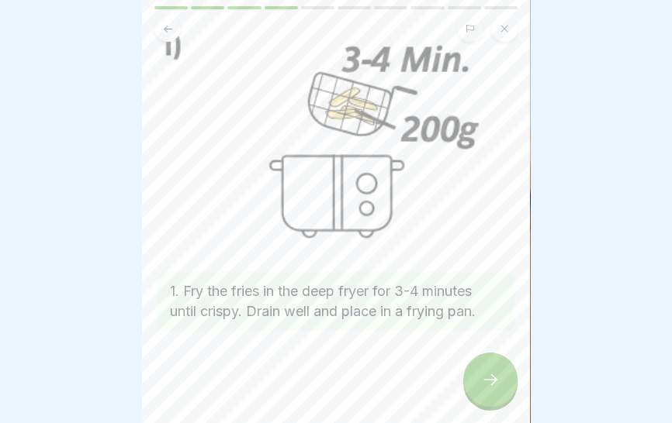
click at [484, 382] on icon at bounding box center [490, 380] width 19 height 19
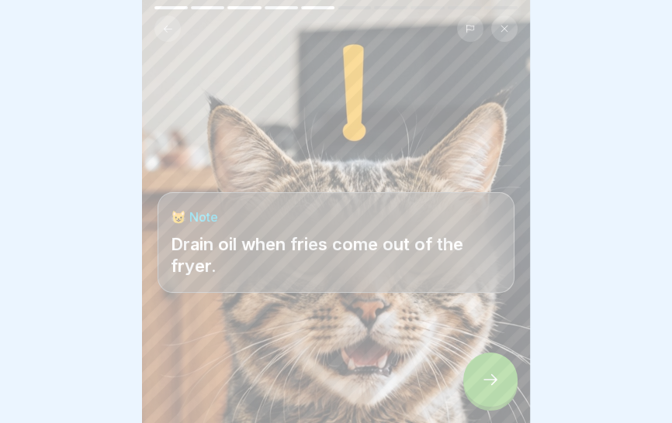
click at [498, 385] on icon at bounding box center [490, 380] width 19 height 19
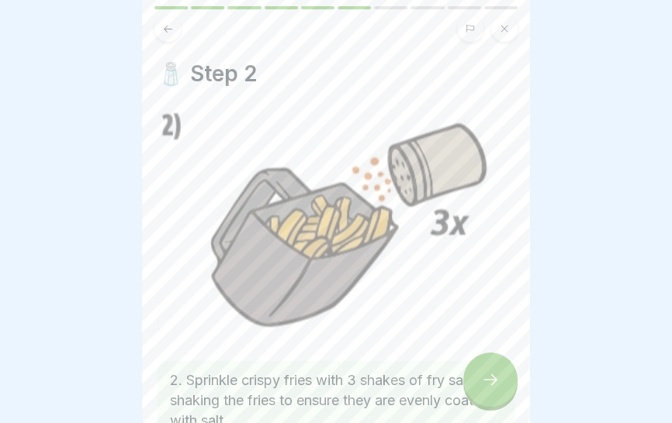
scroll to position [109, 0]
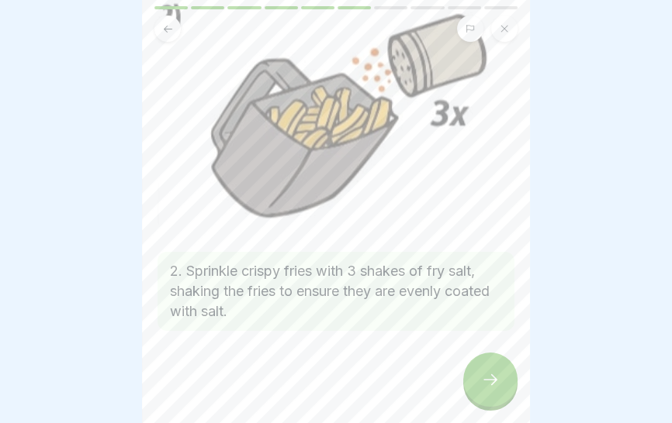
click at [483, 391] on div at bounding box center [490, 380] width 54 height 54
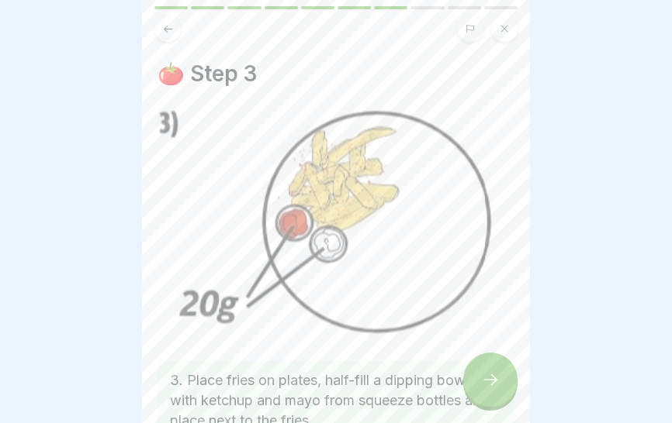
click at [434, 288] on img at bounding box center [335, 224] width 357 height 231
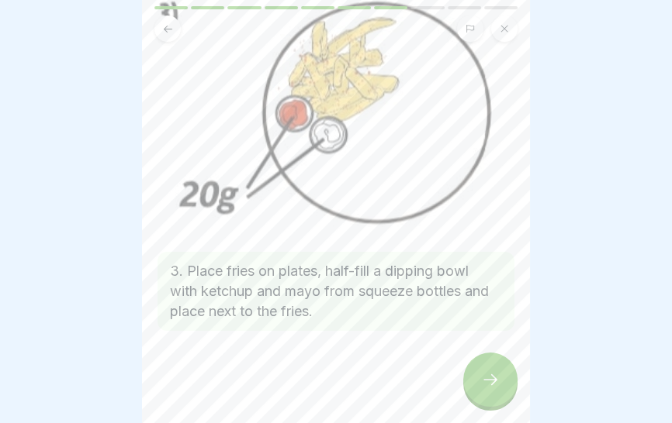
click at [490, 387] on icon at bounding box center [490, 380] width 19 height 19
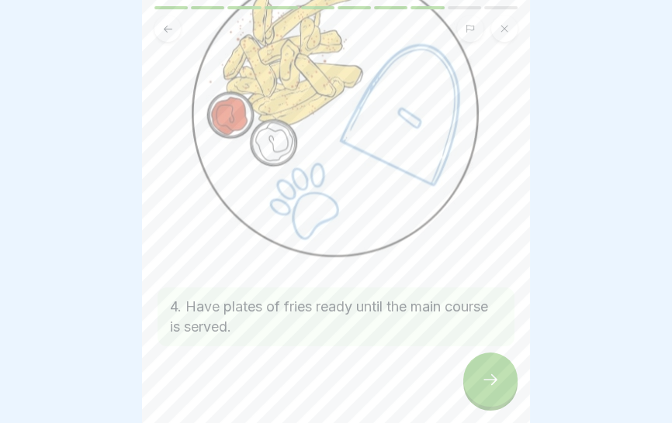
scroll to position [163, 0]
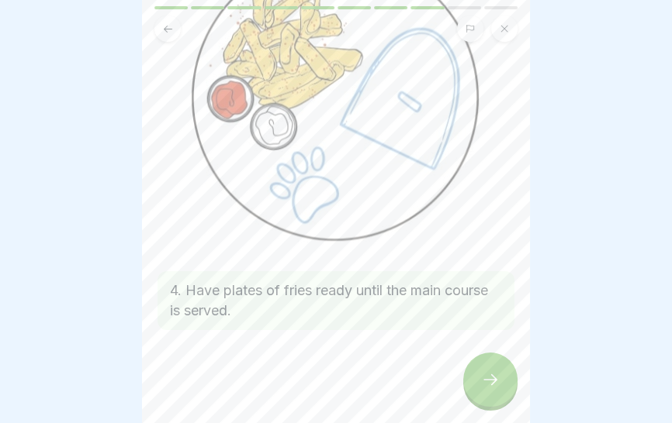
click at [485, 399] on div at bounding box center [490, 380] width 54 height 54
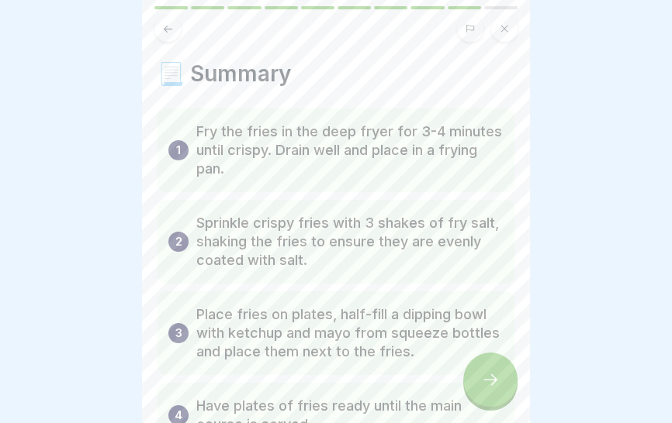
scroll to position [118, 0]
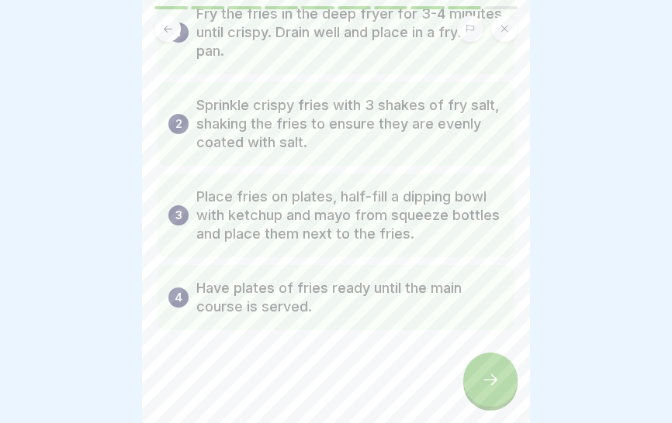
click at [488, 388] on icon at bounding box center [490, 380] width 19 height 19
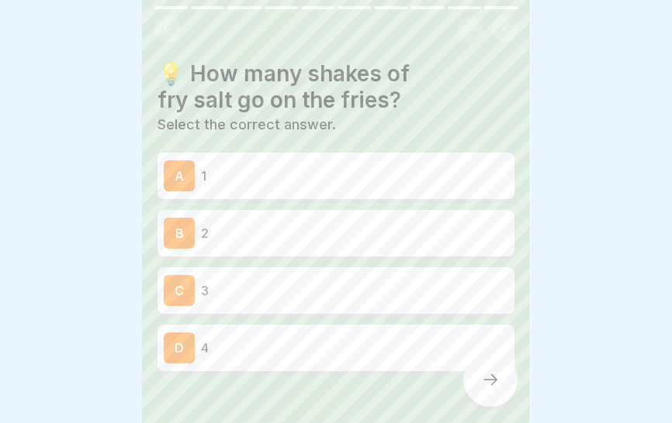
click at [385, 296] on p "3" at bounding box center [354, 290] width 307 height 19
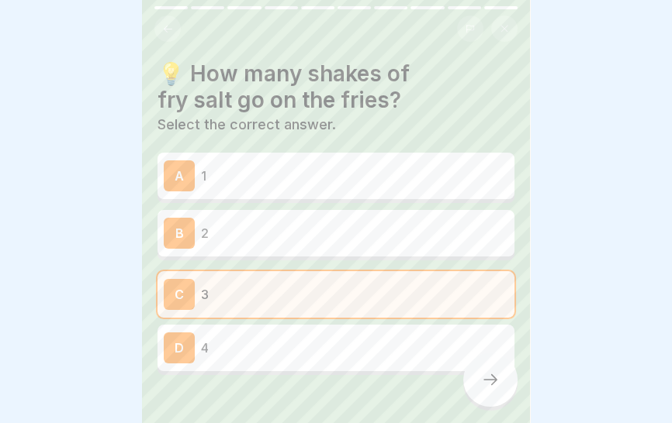
click at [491, 390] on div at bounding box center [490, 380] width 54 height 54
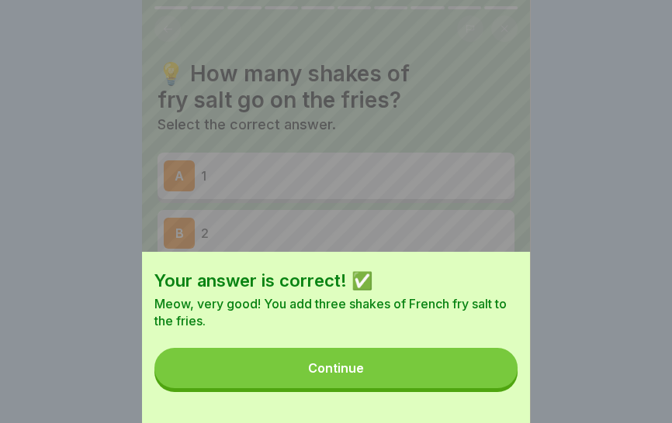
click at [427, 378] on button "Continue" at bounding box center [335, 368] width 363 height 40
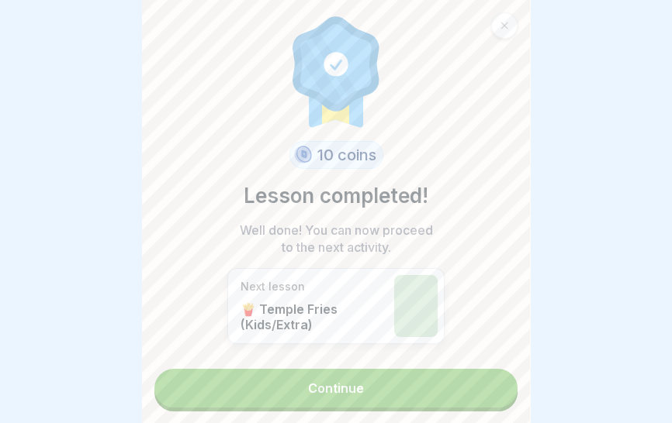
click at [433, 264] on div "10 coins Lesson completed! Well done! You can now proceed to the next activity.…" at bounding box center [335, 184] width 217 height 344
click at [412, 395] on link "Continue" at bounding box center [335, 388] width 363 height 39
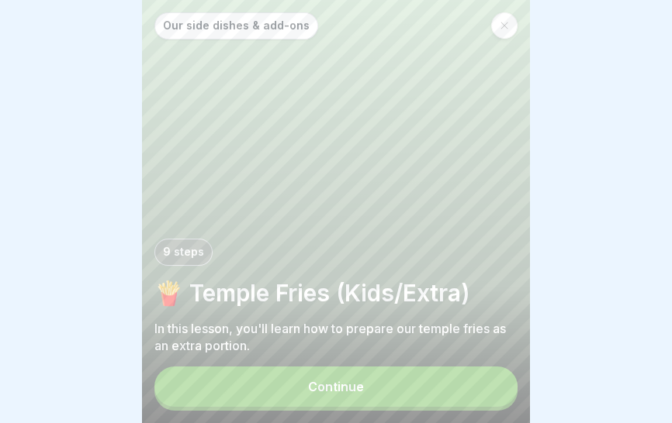
click at [421, 299] on font "🍟 Temple Fries (Kids/Extra)" at bounding box center [312, 293] width 316 height 28
click at [415, 397] on button "Continue" at bounding box center [335, 387] width 363 height 40
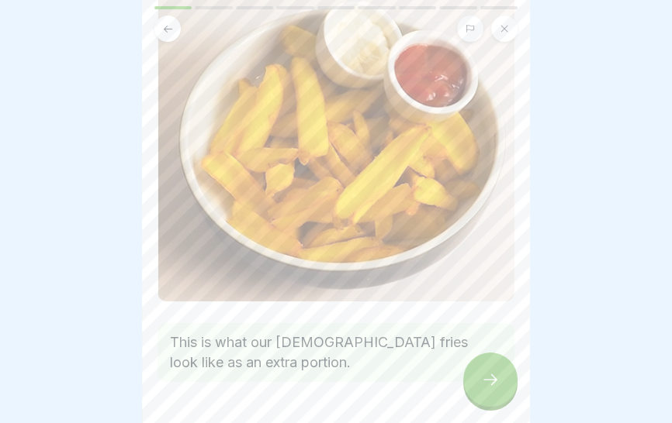
scroll to position [192, 0]
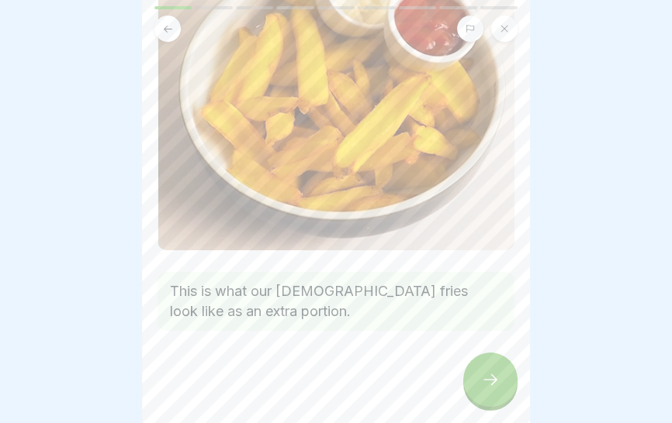
click at [488, 395] on div at bounding box center [490, 380] width 54 height 54
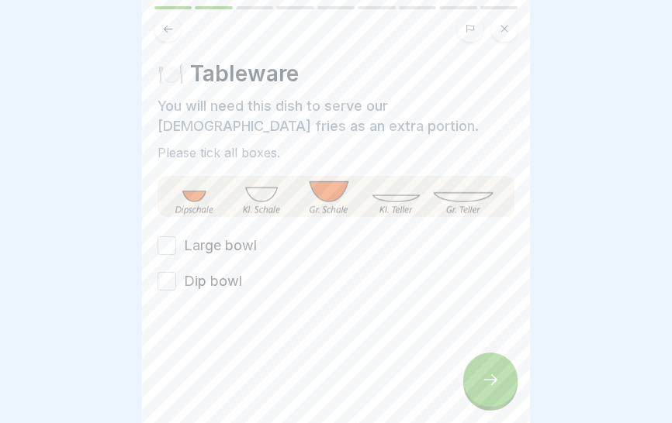
click at [223, 280] on font "Dip bowl" at bounding box center [213, 281] width 58 height 16
click at [176, 280] on button "Dip bowl" at bounding box center [166, 281] width 19 height 19
click at [230, 252] on font "Large bowl" at bounding box center [220, 245] width 73 height 16
click at [176, 252] on button "Large bowl" at bounding box center [166, 246] width 19 height 19
click at [505, 396] on div at bounding box center [490, 380] width 54 height 54
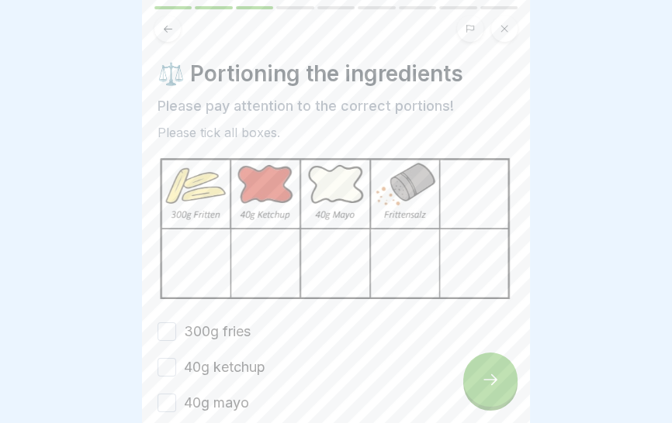
click at [429, 298] on img at bounding box center [335, 229] width 357 height 147
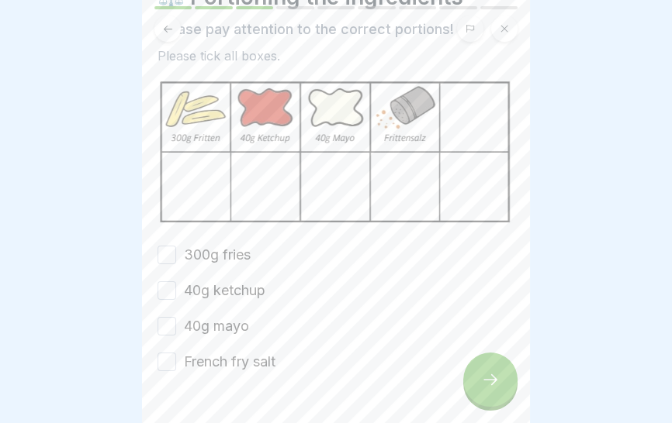
scroll to position [118, 0]
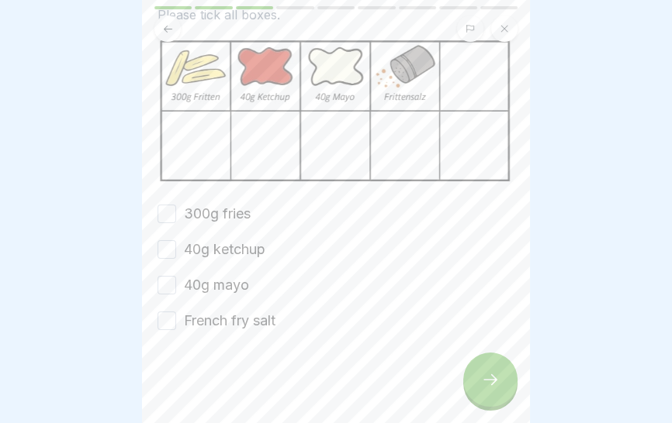
click at [227, 210] on font "300g fries" at bounding box center [217, 214] width 67 height 16
click at [176, 210] on button "300g fries" at bounding box center [166, 214] width 19 height 19
click at [242, 251] on font "40g ketchup" at bounding box center [224, 249] width 81 height 16
click at [176, 251] on button "40g ketchup" at bounding box center [166, 249] width 19 height 19
click at [223, 283] on font "40g mayo" at bounding box center [216, 285] width 65 height 16
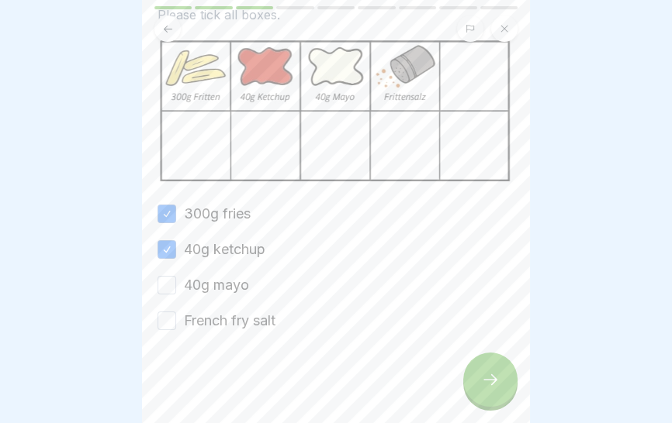
click at [176, 283] on button "40g mayo" at bounding box center [166, 285] width 19 height 19
click at [251, 327] on font "French fry salt" at bounding box center [230, 321] width 92 height 16
click at [176, 327] on button "French fry salt" at bounding box center [166, 321] width 19 height 19
click at [481, 401] on div at bounding box center [490, 380] width 54 height 54
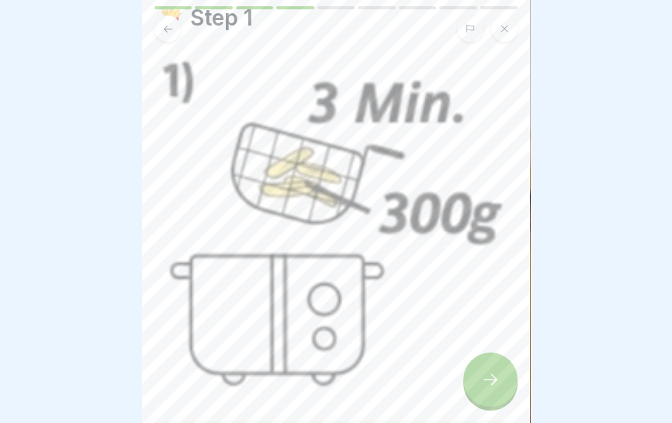
scroll to position [205, 0]
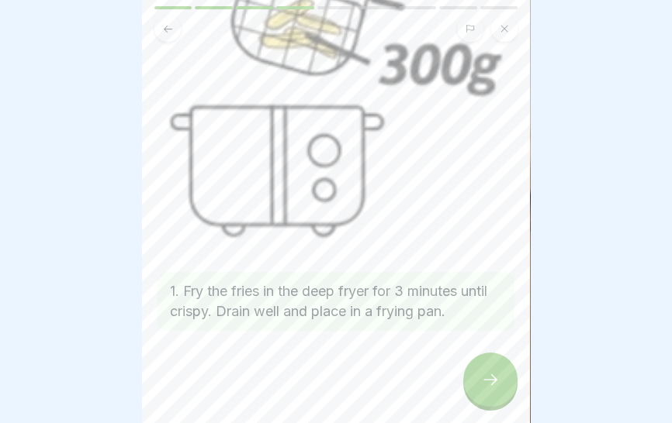
click at [485, 392] on div at bounding box center [490, 380] width 54 height 54
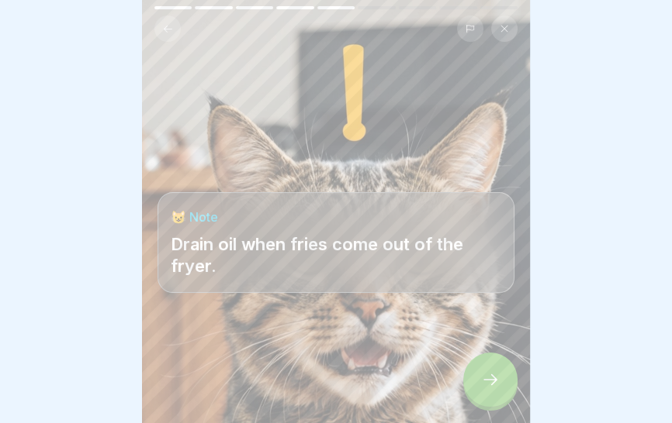
click at [497, 389] on div at bounding box center [490, 380] width 54 height 54
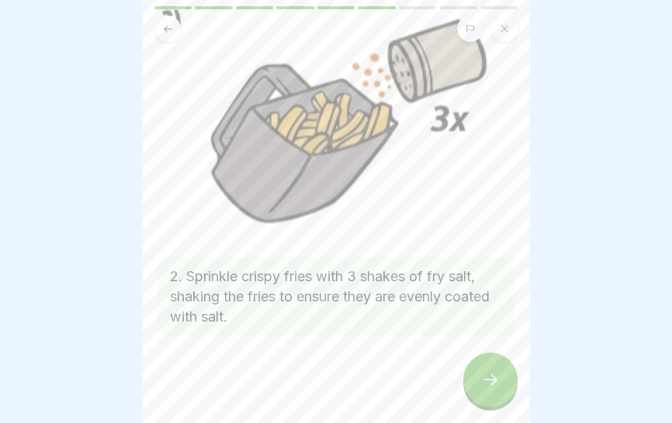
scroll to position [109, 0]
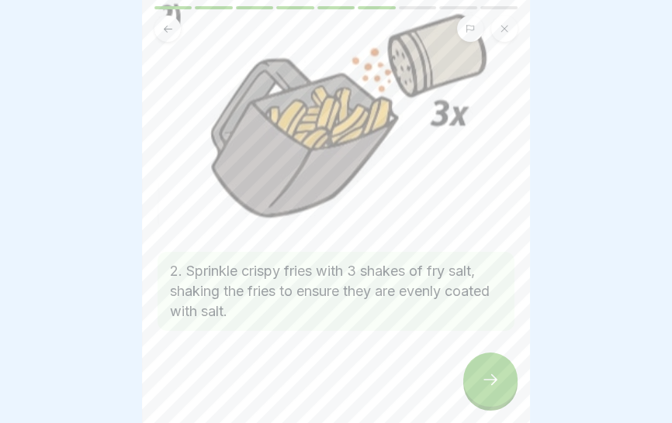
click at [489, 385] on icon at bounding box center [490, 380] width 19 height 19
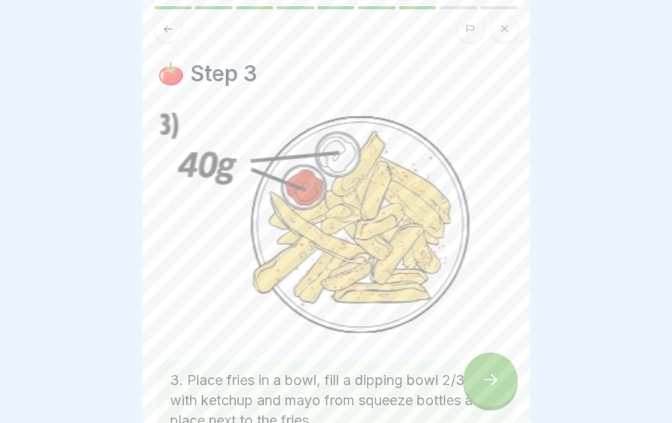
scroll to position [110, 0]
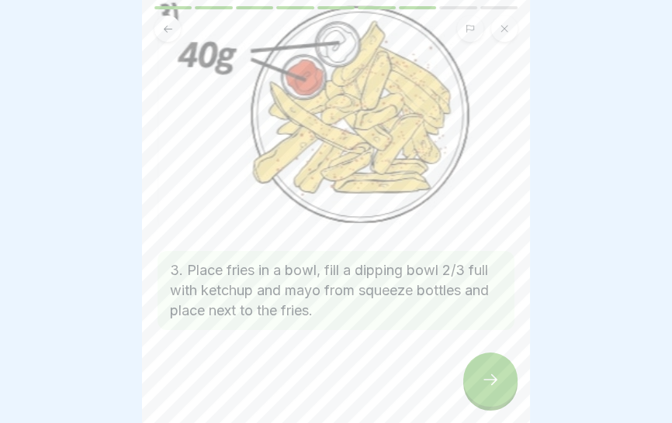
click at [492, 392] on div at bounding box center [490, 380] width 54 height 54
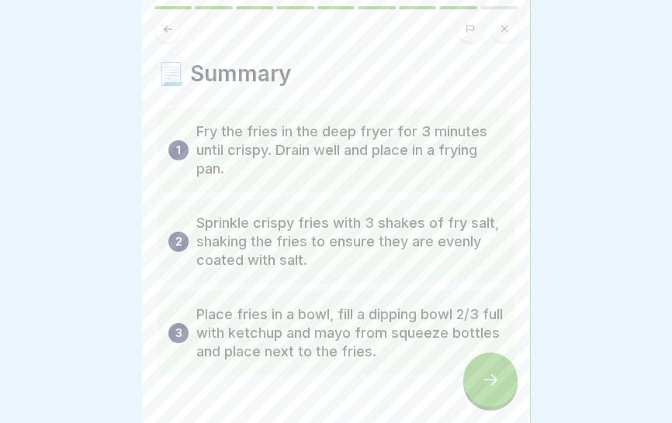
click at [439, 261] on p "Sprinkle crispy fries with 3 shakes of fry salt, shaking the fries to ensure th…" at bounding box center [349, 242] width 307 height 56
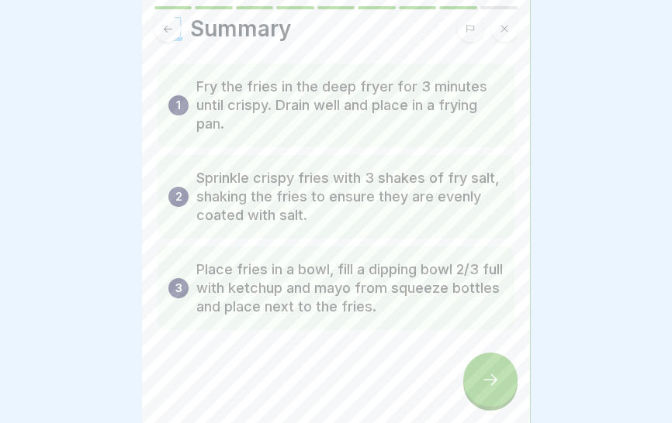
click at [491, 386] on icon at bounding box center [490, 380] width 19 height 19
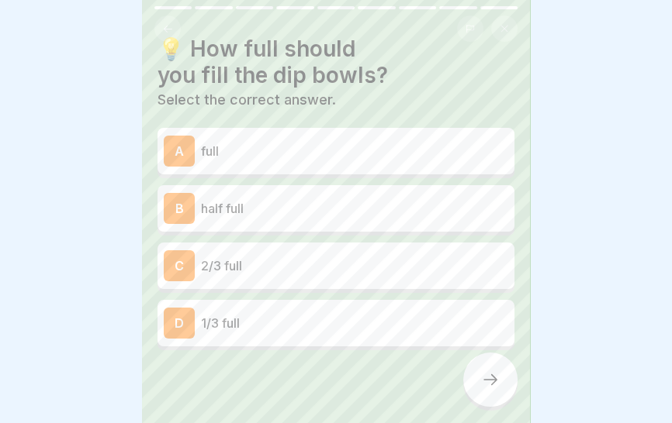
scroll to position [44, 0]
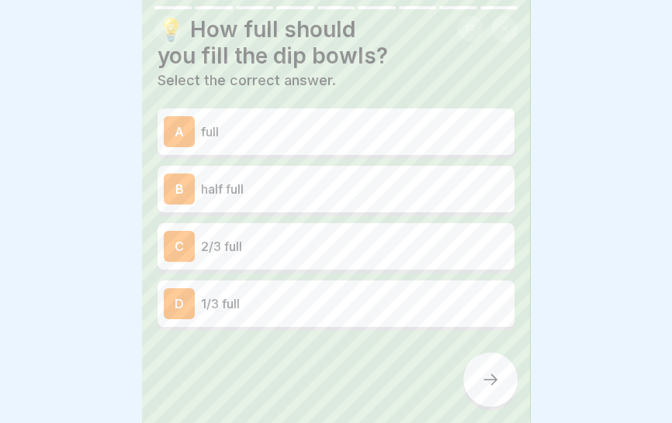
click at [400, 237] on p "2/3 full" at bounding box center [354, 246] width 307 height 19
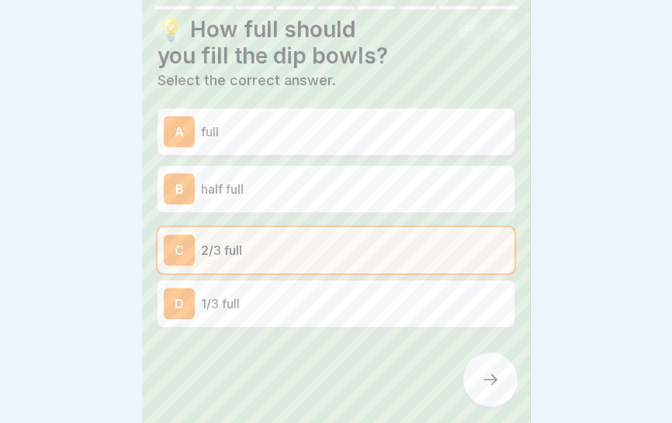
click at [485, 390] on div at bounding box center [490, 380] width 54 height 54
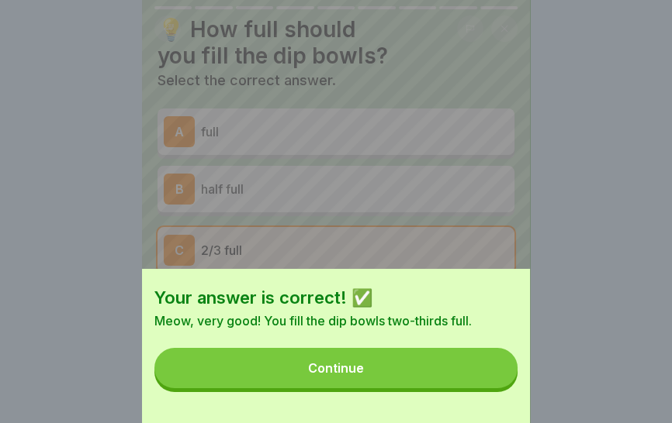
click at [437, 373] on button "Continue" at bounding box center [335, 368] width 363 height 40
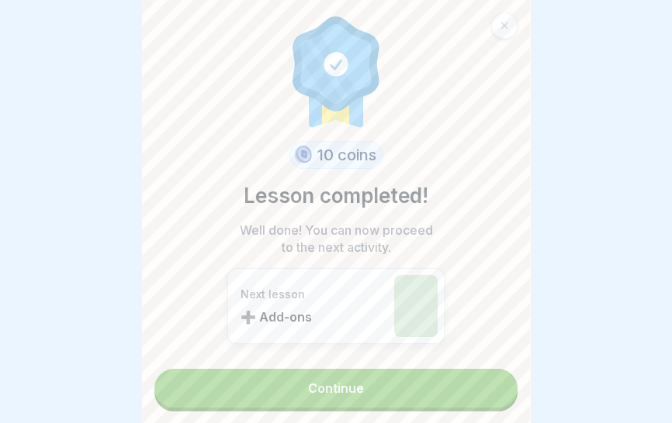
scroll to position [0, 0]
click at [390, 392] on link "Continue" at bounding box center [335, 388] width 363 height 39
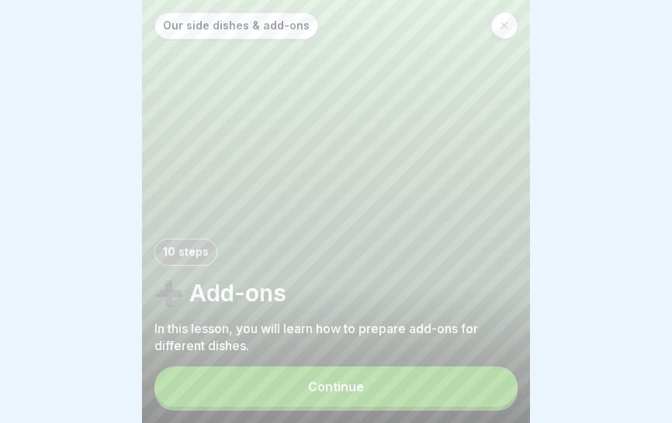
click at [408, 397] on button "Continue" at bounding box center [335, 387] width 363 height 40
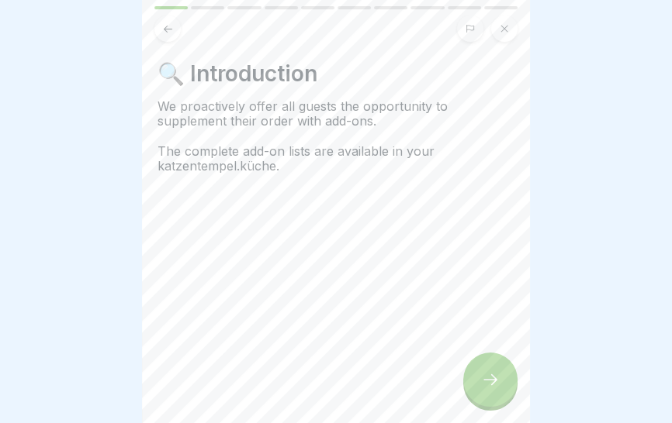
click at [475, 401] on div at bounding box center [490, 380] width 54 height 54
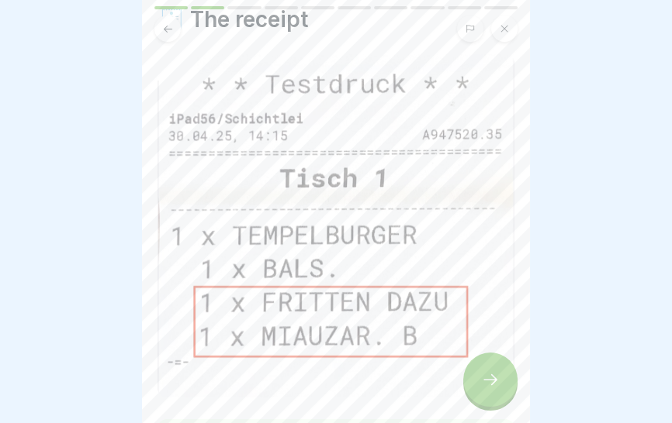
scroll to position [55, 0]
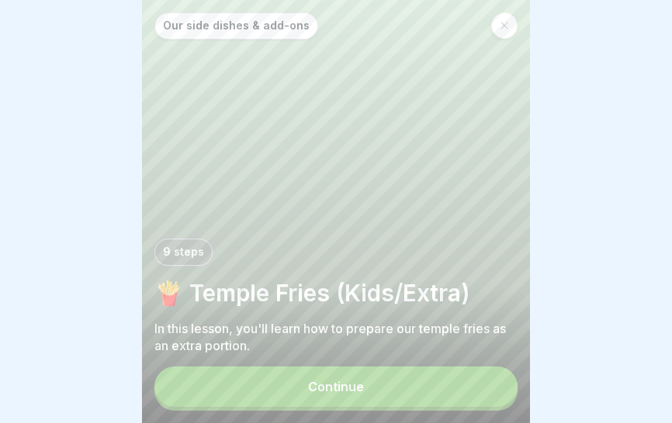
click at [420, 240] on div "9 steps" at bounding box center [335, 252] width 363 height 27
click at [351, 401] on button "Continue" at bounding box center [335, 387] width 363 height 40
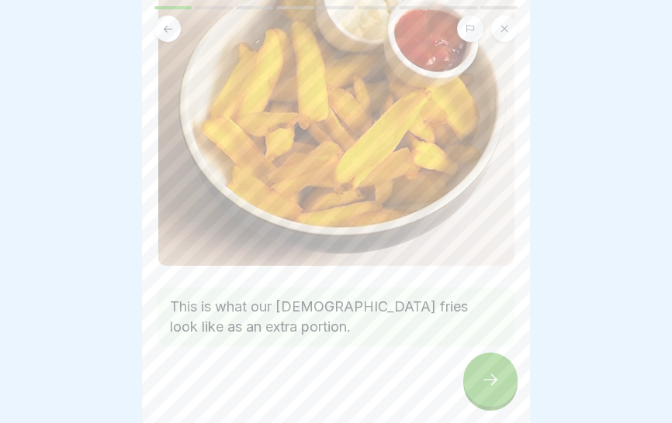
scroll to position [192, 0]
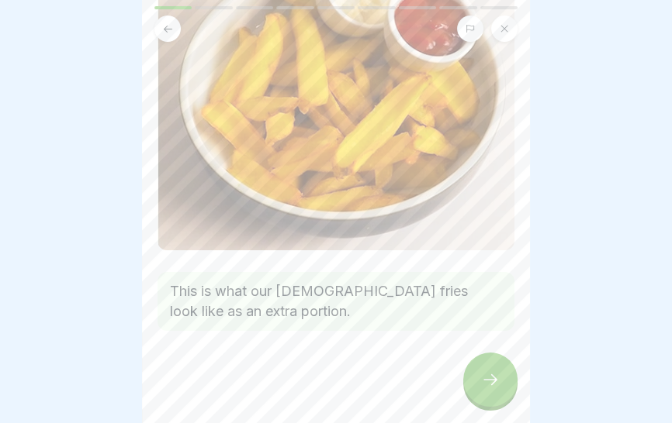
click at [473, 380] on div at bounding box center [490, 380] width 54 height 54
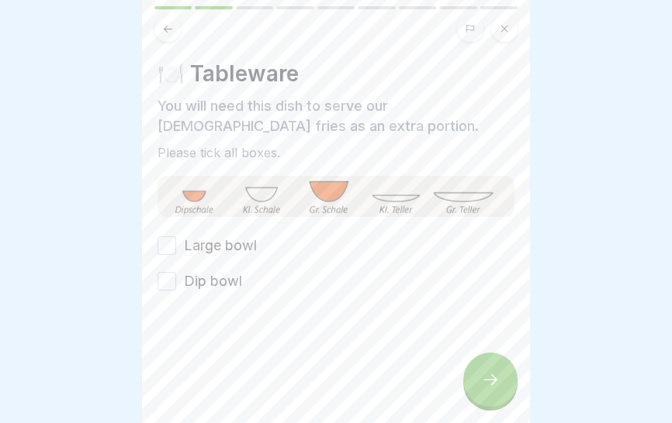
click at [223, 284] on font "Dip bowl" at bounding box center [213, 281] width 58 height 16
click at [176, 284] on button "Dip bowl" at bounding box center [166, 281] width 19 height 19
click at [241, 242] on font "Large bowl" at bounding box center [220, 245] width 73 height 16
click at [176, 242] on button "Large bowl" at bounding box center [166, 246] width 19 height 19
click at [481, 397] on div at bounding box center [490, 380] width 54 height 54
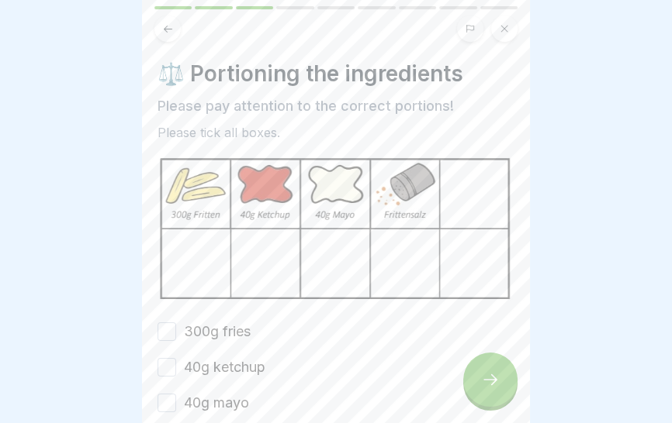
scroll to position [118, 0]
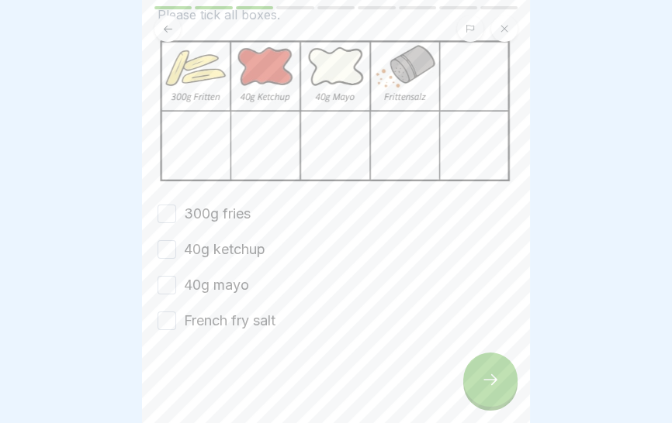
click at [236, 209] on font "300g fries" at bounding box center [217, 214] width 67 height 16
click at [176, 209] on button "300g fries" at bounding box center [166, 214] width 19 height 19
click at [233, 251] on font "40g ketchup" at bounding box center [224, 249] width 81 height 16
click at [176, 251] on button "40g ketchup" at bounding box center [166, 249] width 19 height 19
click at [223, 278] on font "40g mayo" at bounding box center [216, 285] width 65 height 16
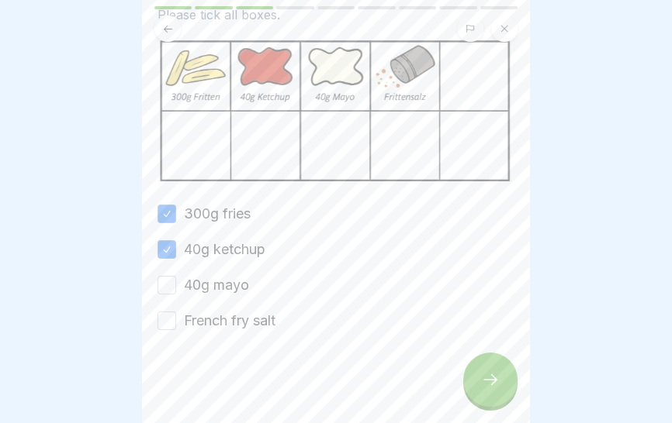
click at [176, 278] on button "40g mayo" at bounding box center [166, 285] width 19 height 19
click at [245, 322] on font "French fry salt" at bounding box center [230, 321] width 92 height 16
click at [176, 322] on button "French fry salt" at bounding box center [166, 321] width 19 height 19
click at [487, 381] on icon at bounding box center [490, 380] width 19 height 19
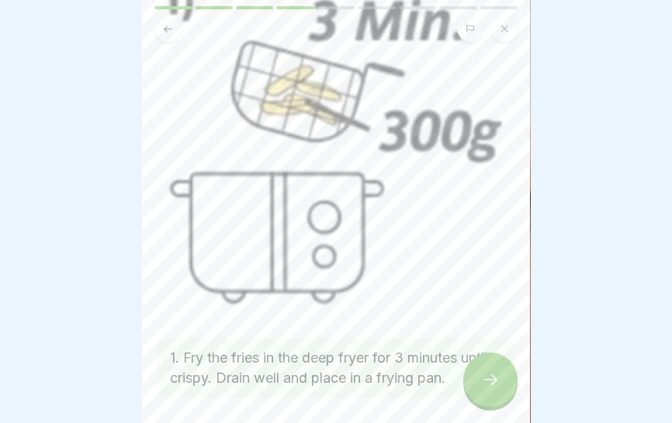
scroll to position [205, 0]
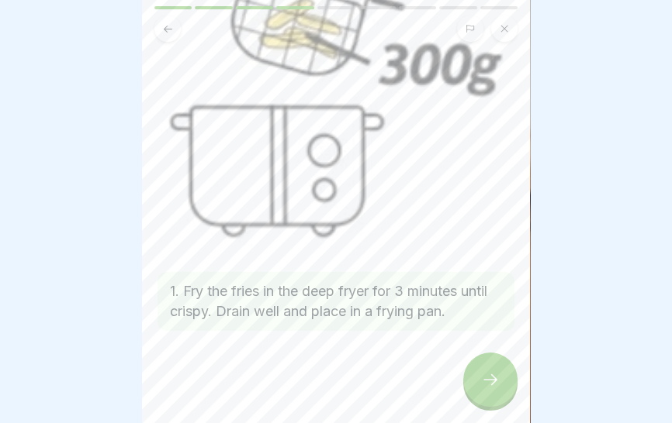
click at [486, 392] on div at bounding box center [490, 380] width 54 height 54
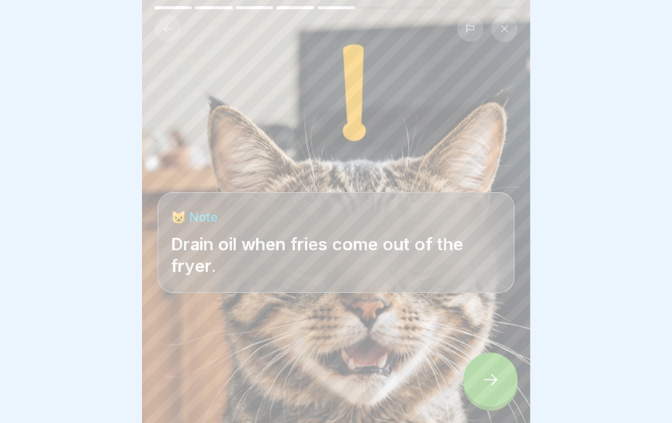
click at [480, 385] on div at bounding box center [490, 380] width 54 height 54
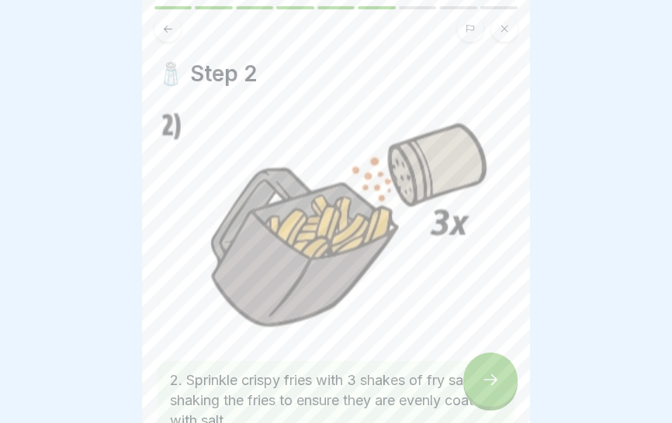
scroll to position [109, 0]
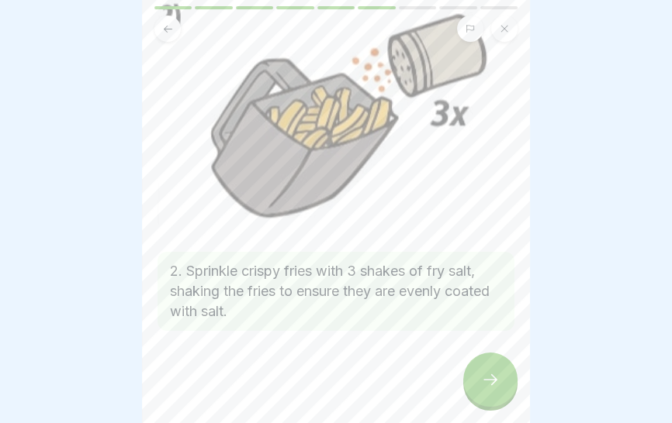
click at [488, 383] on icon at bounding box center [490, 380] width 19 height 19
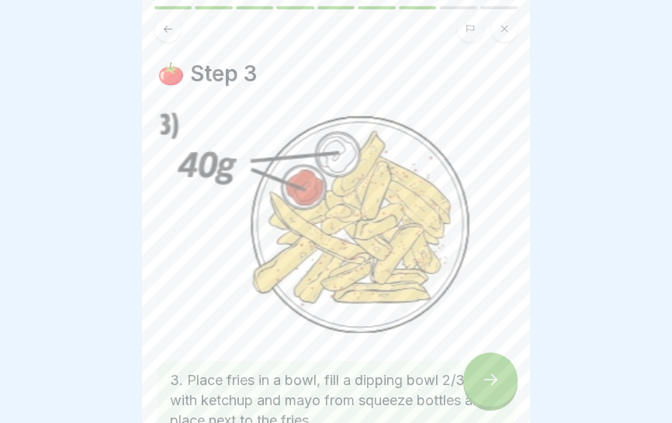
scroll to position [110, 0]
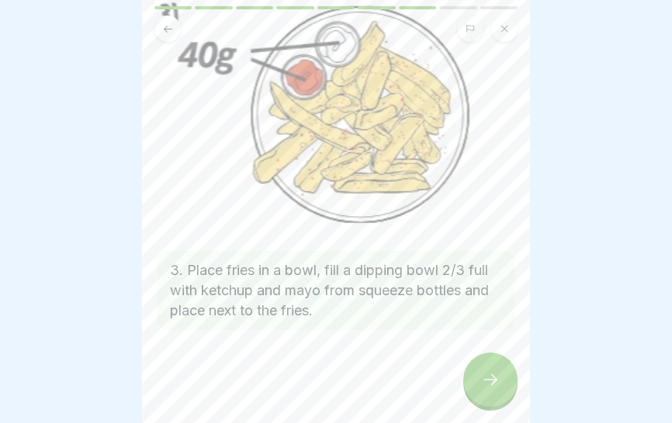
click at [486, 389] on icon at bounding box center [490, 380] width 19 height 19
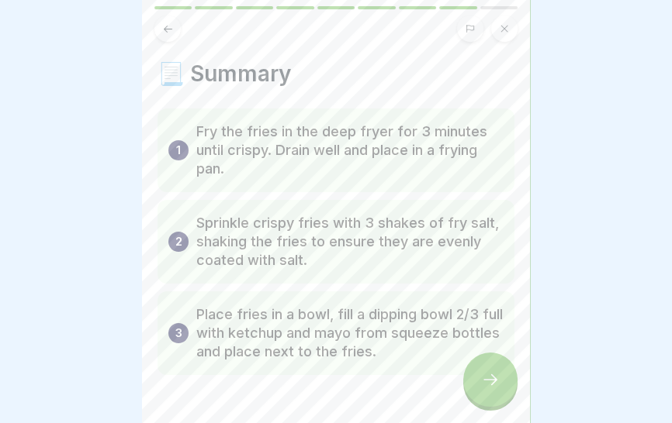
scroll to position [45, 0]
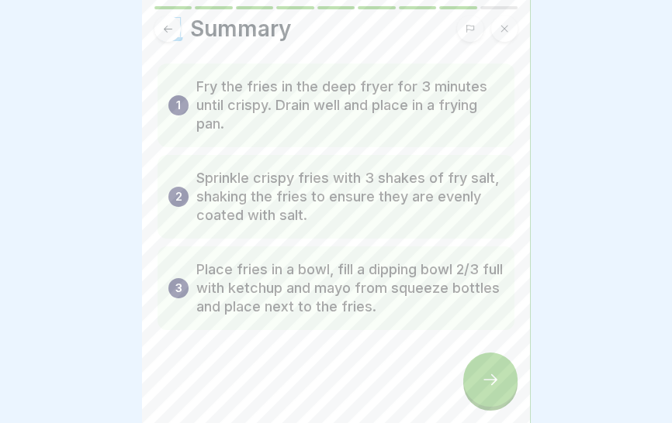
click at [482, 394] on div at bounding box center [490, 380] width 54 height 54
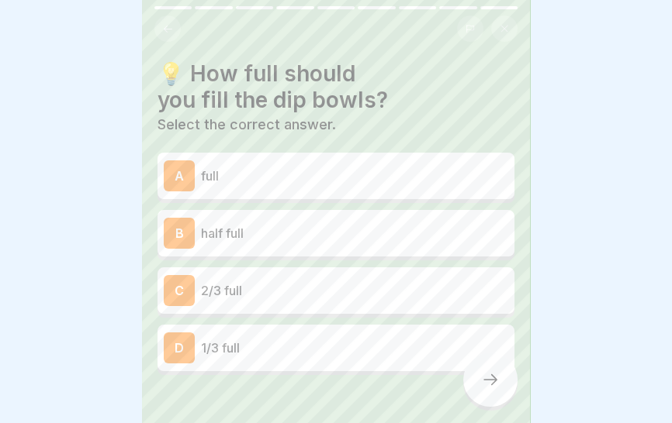
scroll to position [44, 0]
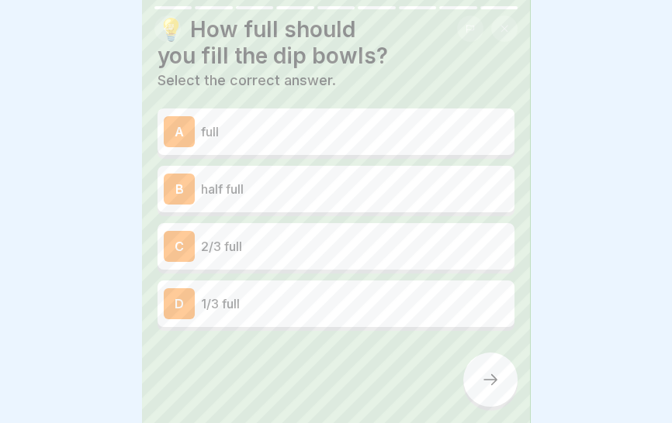
click at [343, 250] on p "2/3 full" at bounding box center [354, 246] width 307 height 19
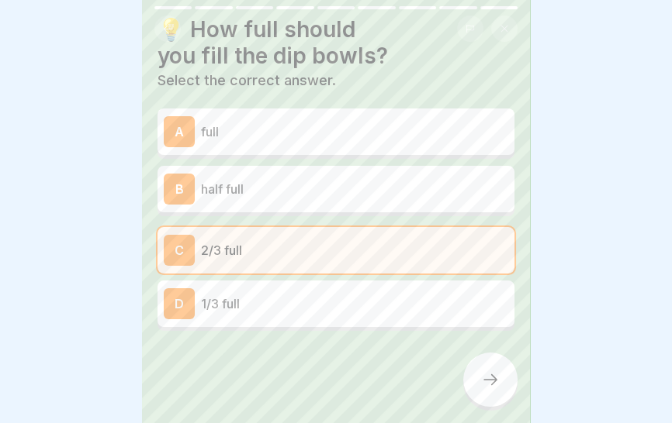
click at [486, 387] on icon at bounding box center [490, 380] width 19 height 19
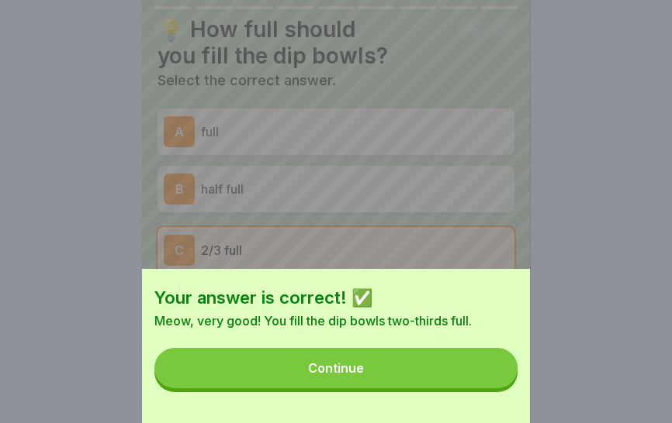
click at [389, 371] on button "Continue" at bounding box center [335, 368] width 363 height 40
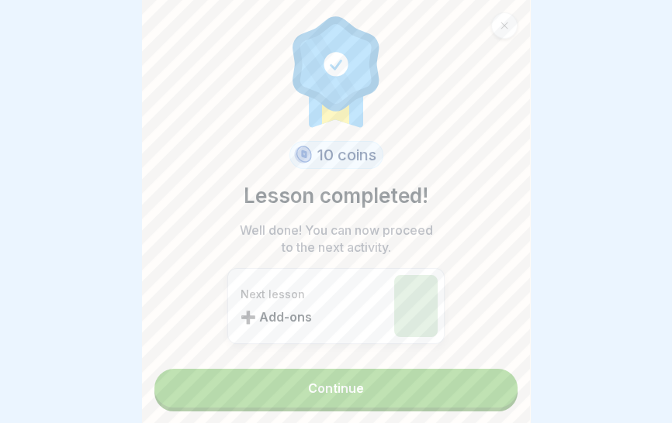
click at [415, 247] on p "Well done! You can now proceed to the next activity." at bounding box center [336, 239] width 202 height 34
click at [358, 385] on font "Continue" at bounding box center [336, 389] width 56 height 16
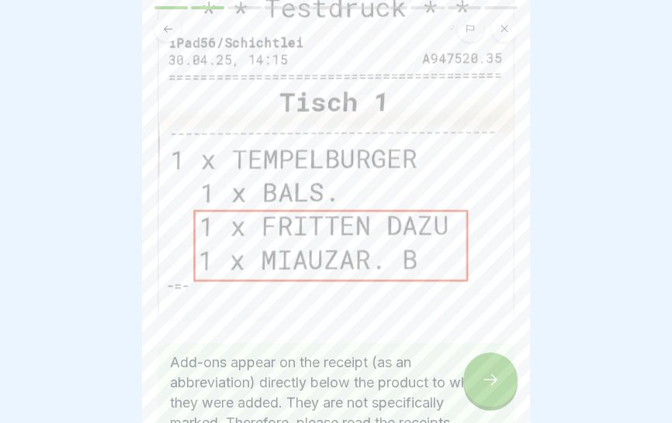
scroll to position [132, 0]
click at [522, 233] on div "🧾 The receipt Add-ons appear on the receipt (as an abbreviation) directly below…" at bounding box center [336, 211] width 388 height 423
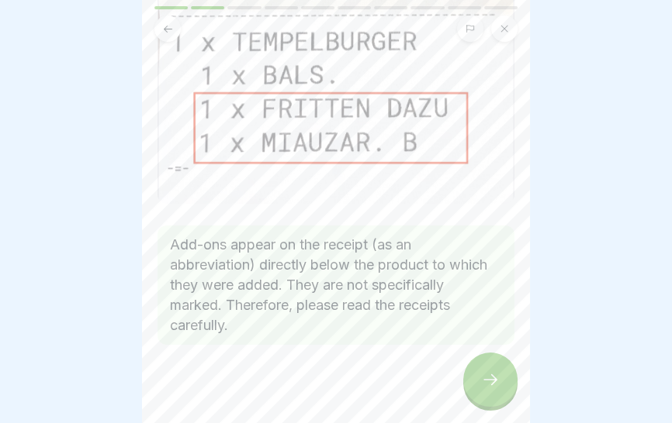
click at [489, 268] on font "Add-ons appear on the receipt (as an abbreviation) directly below the product t…" at bounding box center [330, 285] width 321 height 97
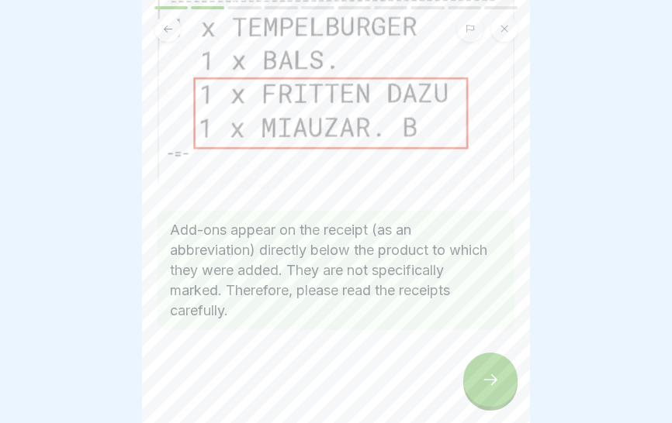
click at [487, 381] on icon at bounding box center [490, 380] width 19 height 19
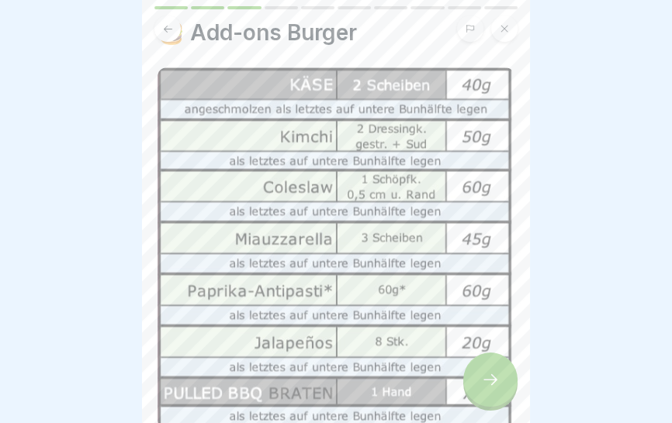
scroll to position [40, 0]
click at [437, 171] on img at bounding box center [335, 249] width 357 height 362
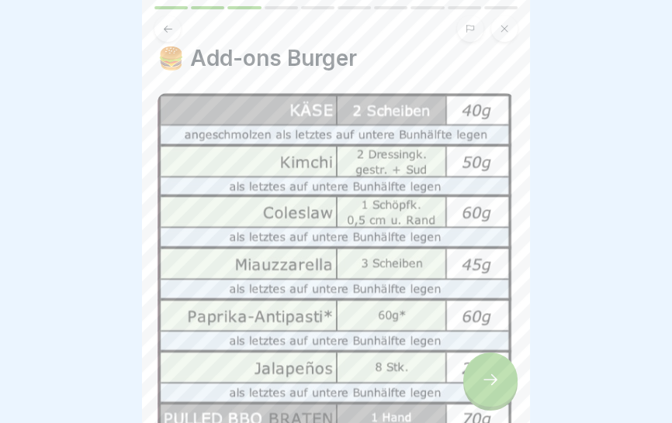
scroll to position [16, 0]
click at [399, 300] on img at bounding box center [335, 273] width 357 height 362
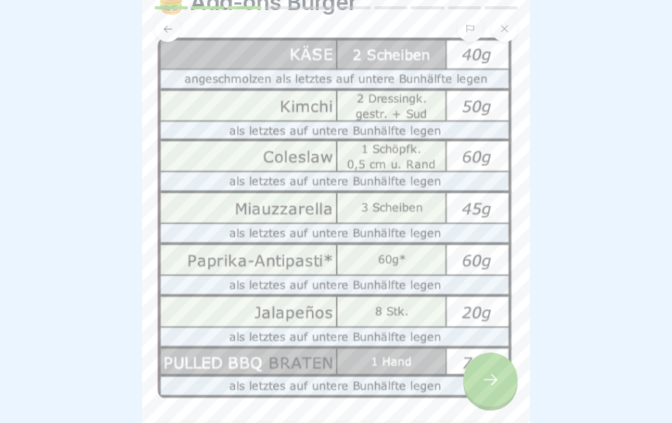
scroll to position [0, 0]
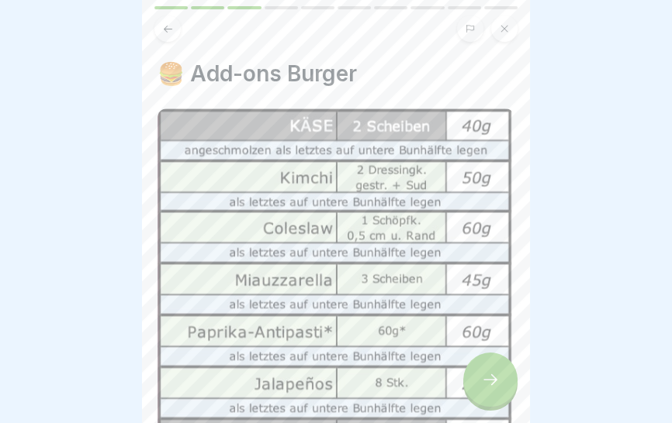
click at [164, 33] on icon at bounding box center [168, 29] width 12 height 12
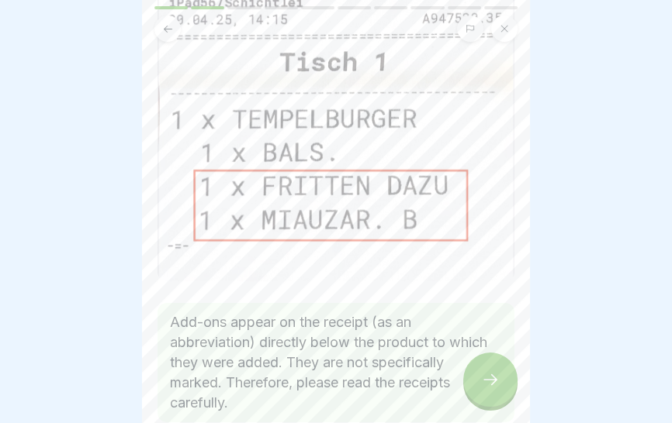
scroll to position [263, 0]
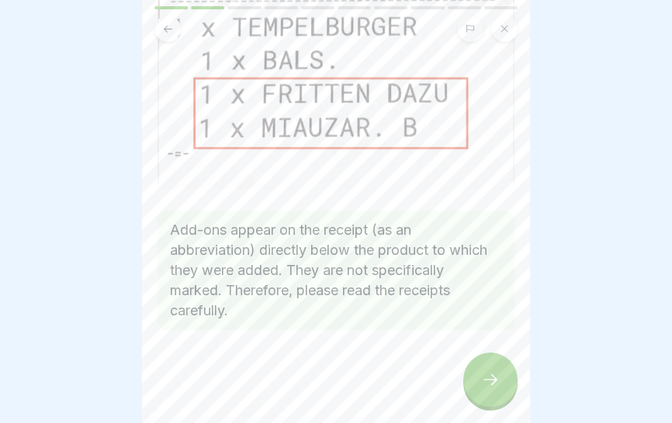
click at [483, 377] on icon at bounding box center [490, 380] width 19 height 19
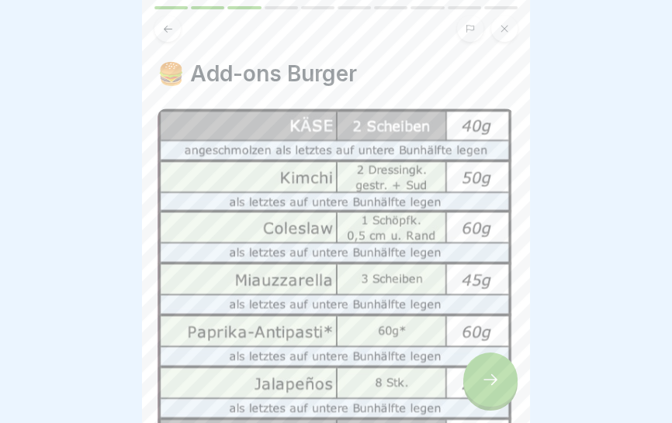
click at [451, 252] on img at bounding box center [335, 290] width 357 height 362
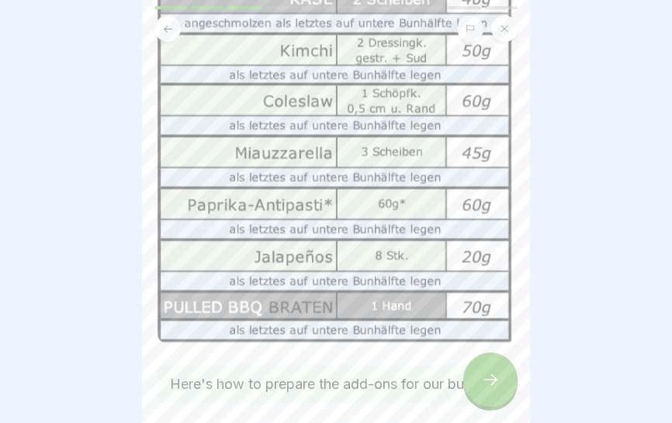
scroll to position [220, 0]
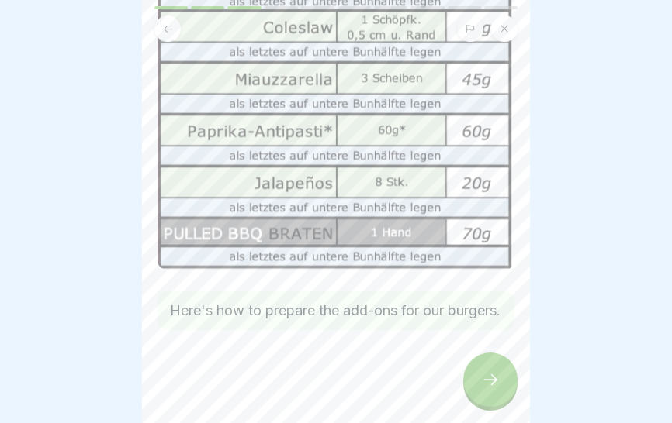
click at [489, 375] on icon at bounding box center [490, 380] width 19 height 19
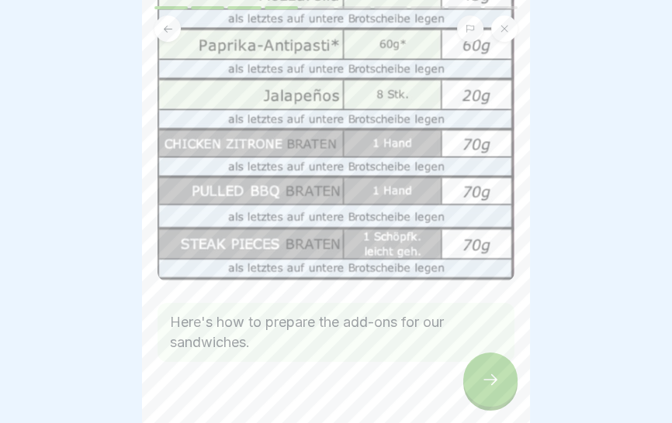
scroll to position [312, 0]
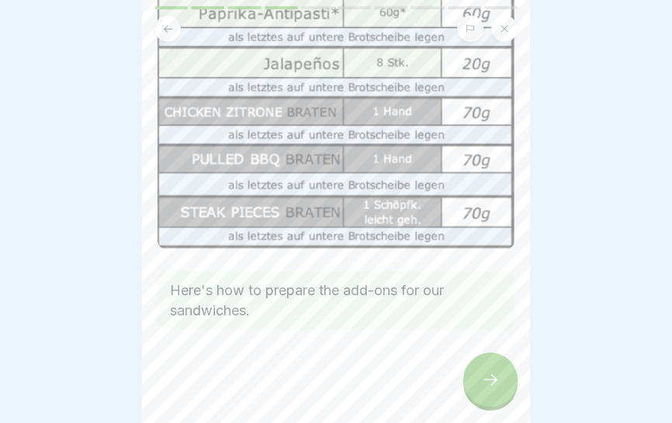
click at [496, 393] on div at bounding box center [490, 380] width 54 height 54
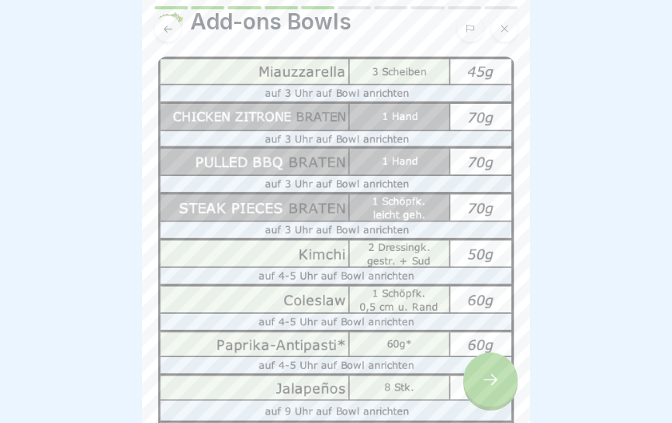
scroll to position [60, 0]
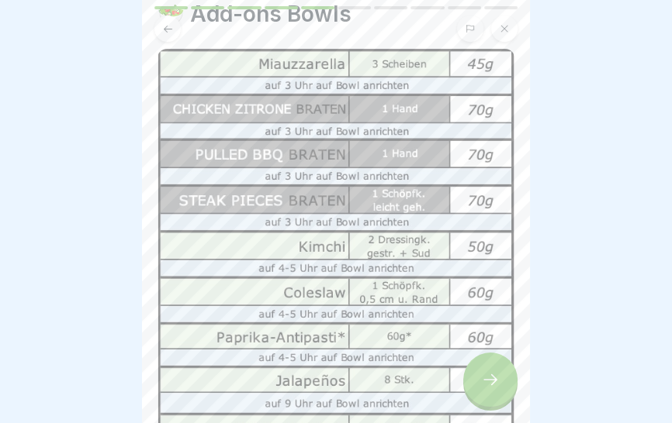
click at [514, 269] on div "🥗 Add-ons Bowls Here's how to prepare the add-ons for our bowls." at bounding box center [336, 211] width 388 height 423
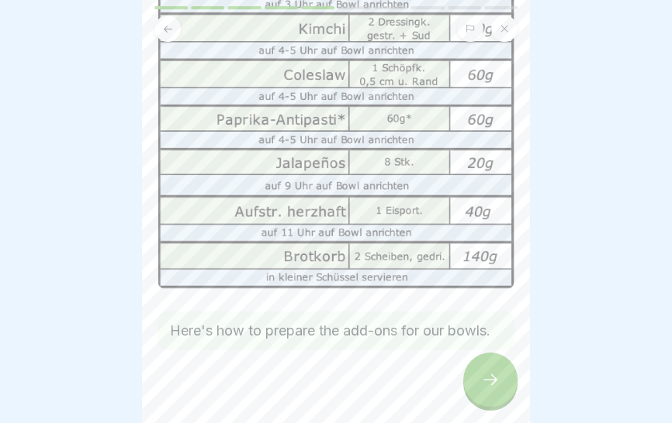
scroll to position [298, 0]
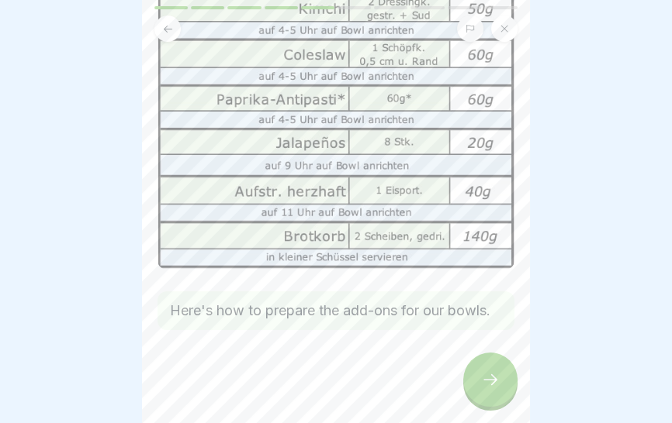
click at [485, 379] on icon at bounding box center [490, 380] width 14 height 11
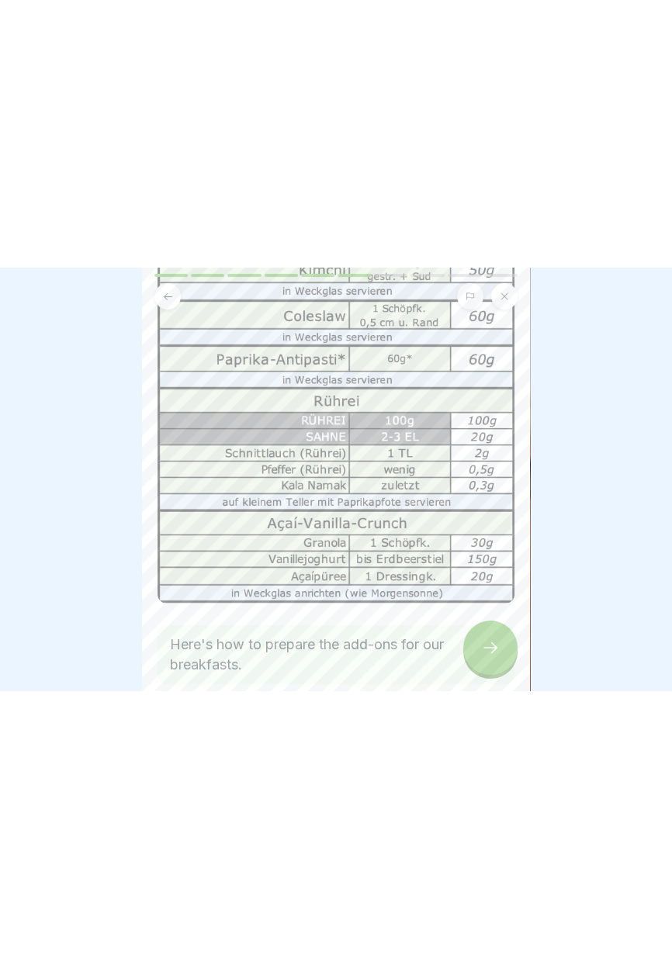
scroll to position [383, 0]
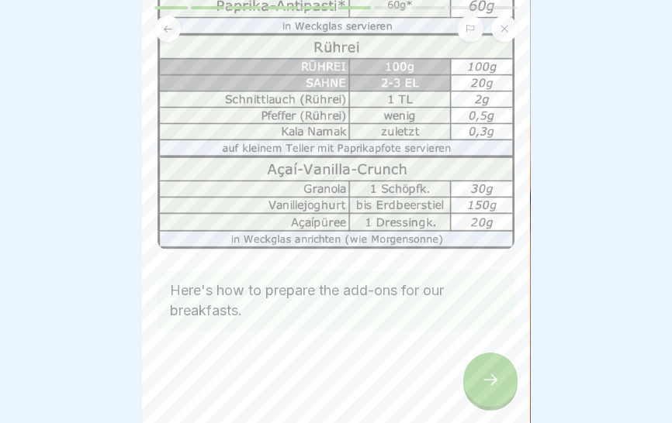
click at [492, 376] on icon at bounding box center [490, 380] width 14 height 11
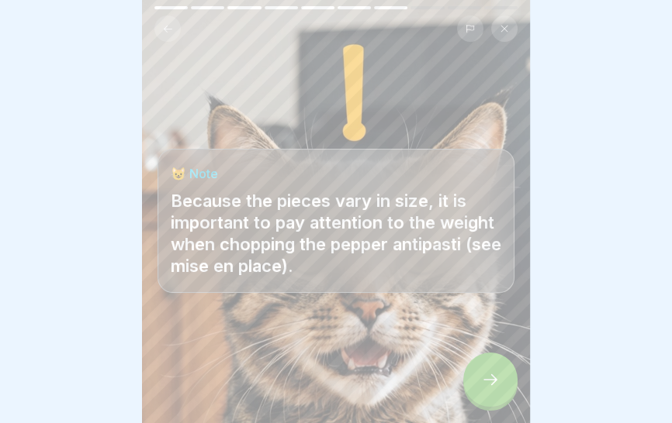
click at [483, 302] on div "😺 Note Because the pieces vary in size, it is important to pay attention to the…" at bounding box center [336, 211] width 388 height 423
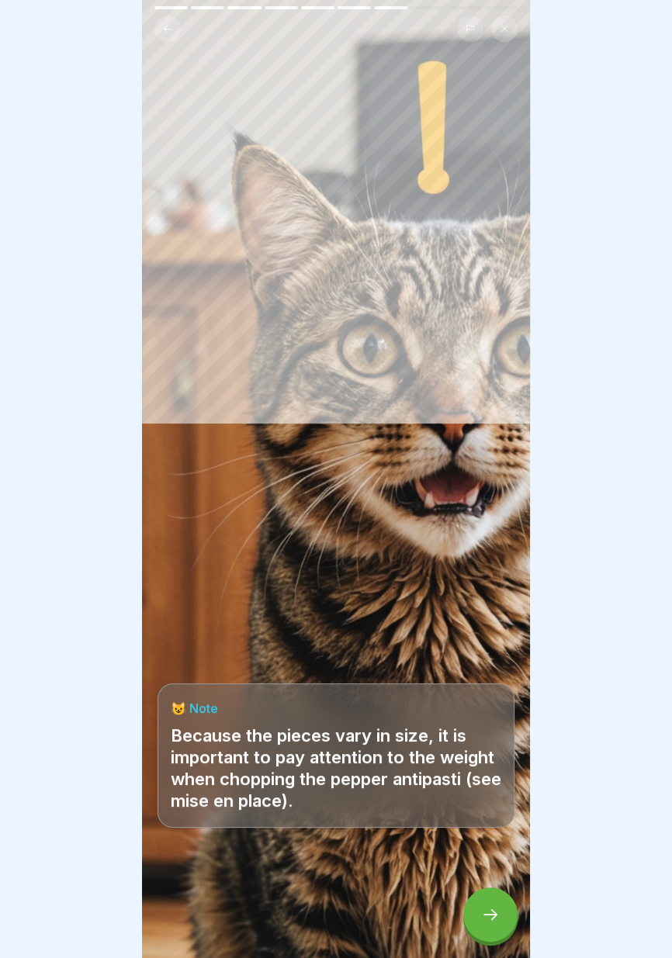
scroll to position [0, 0]
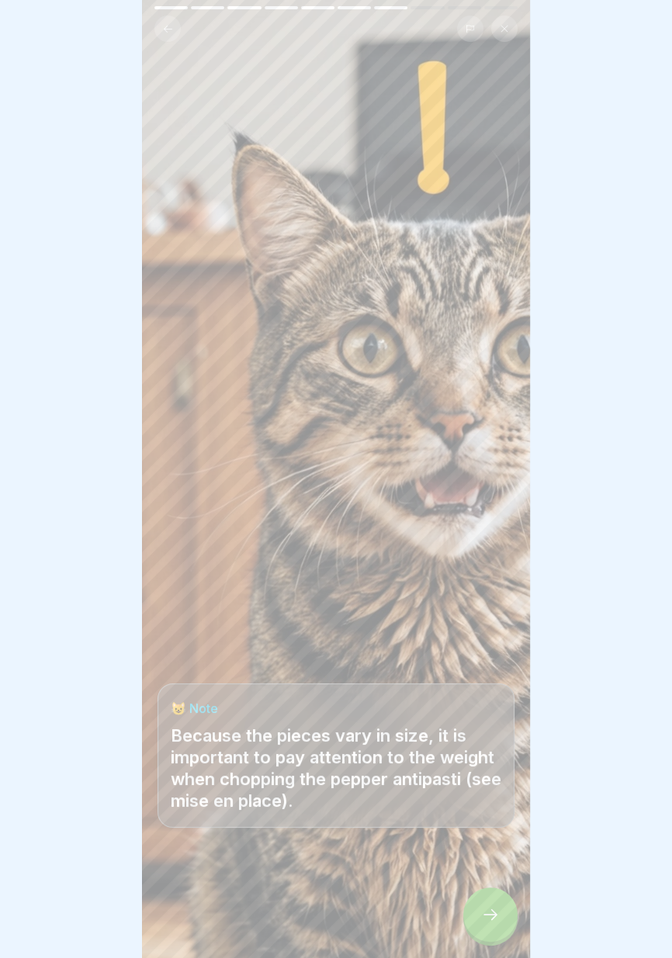
click at [491, 423] on div at bounding box center [490, 914] width 54 height 54
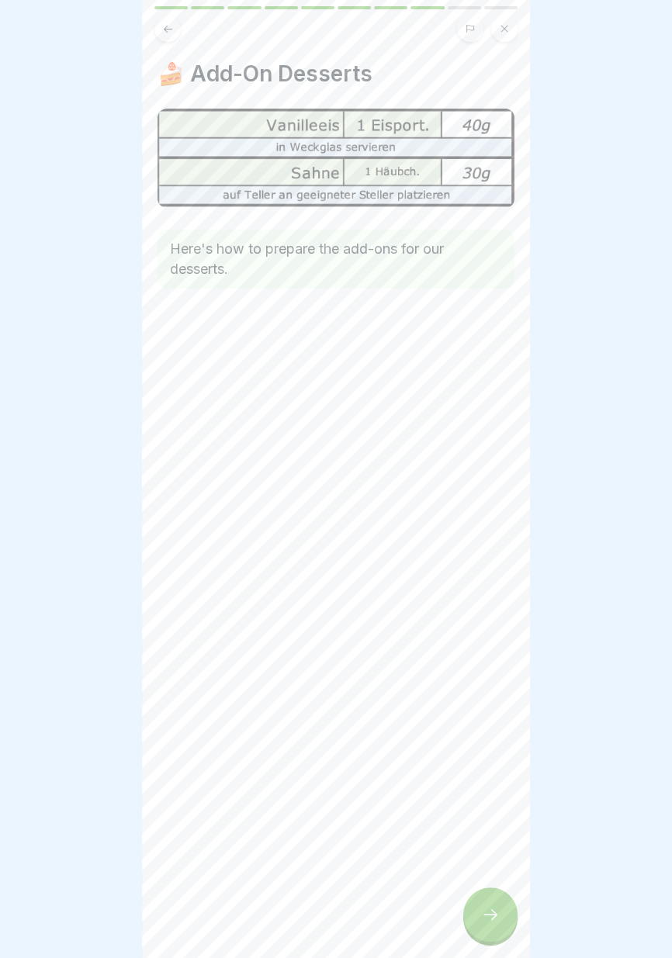
click at [496, 423] on icon at bounding box center [490, 914] width 19 height 19
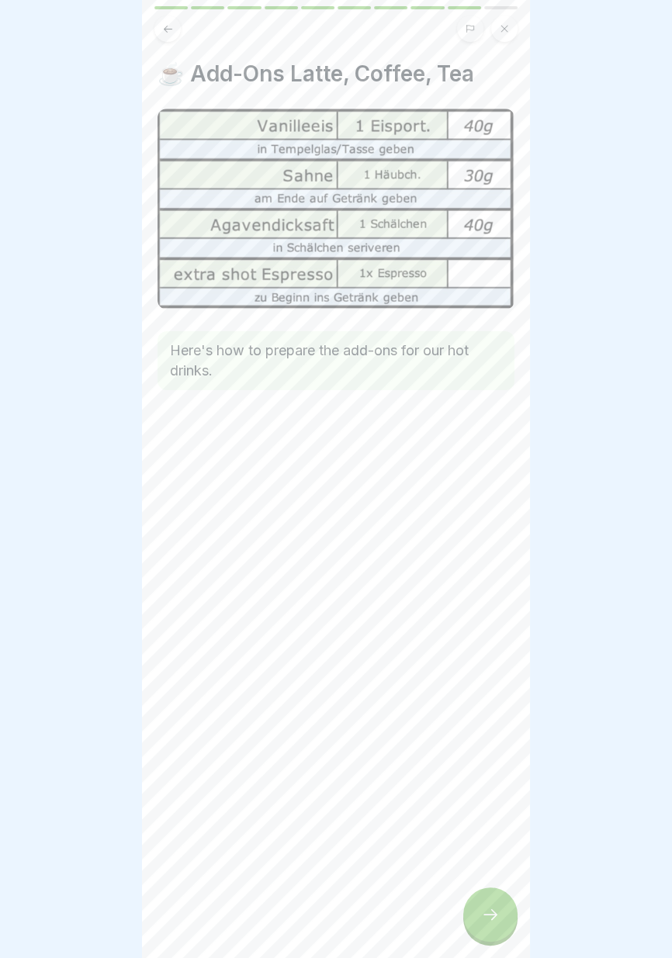
click at [492, 423] on div at bounding box center [490, 914] width 54 height 54
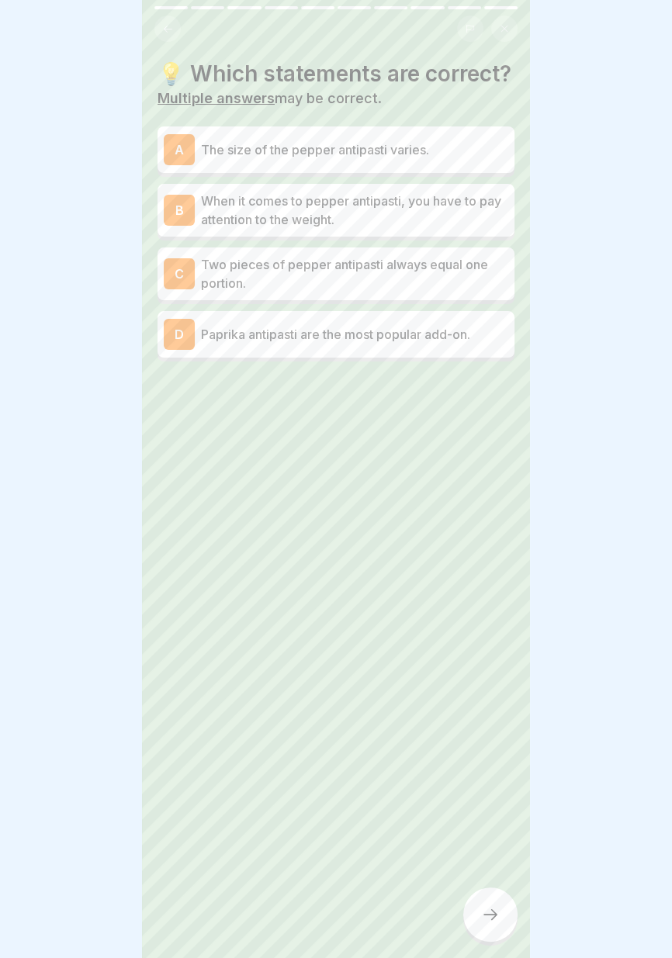
click at [476, 143] on p "The size of the pepper antipasti varies." at bounding box center [354, 149] width 307 height 19
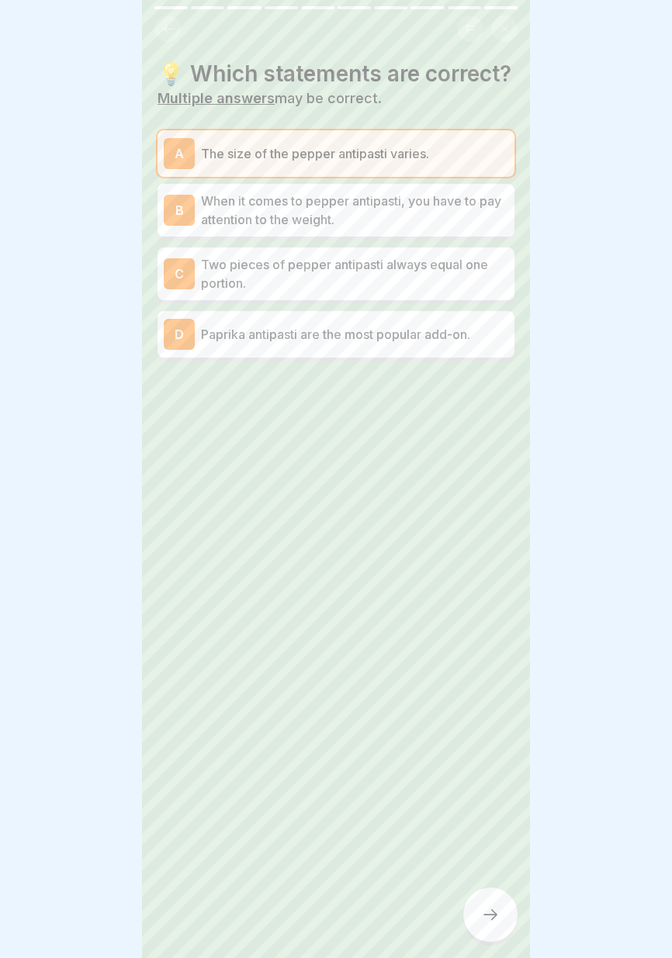
click at [471, 267] on font "Two pieces of pepper antipasti always equal one portion." at bounding box center [344, 274] width 287 height 34
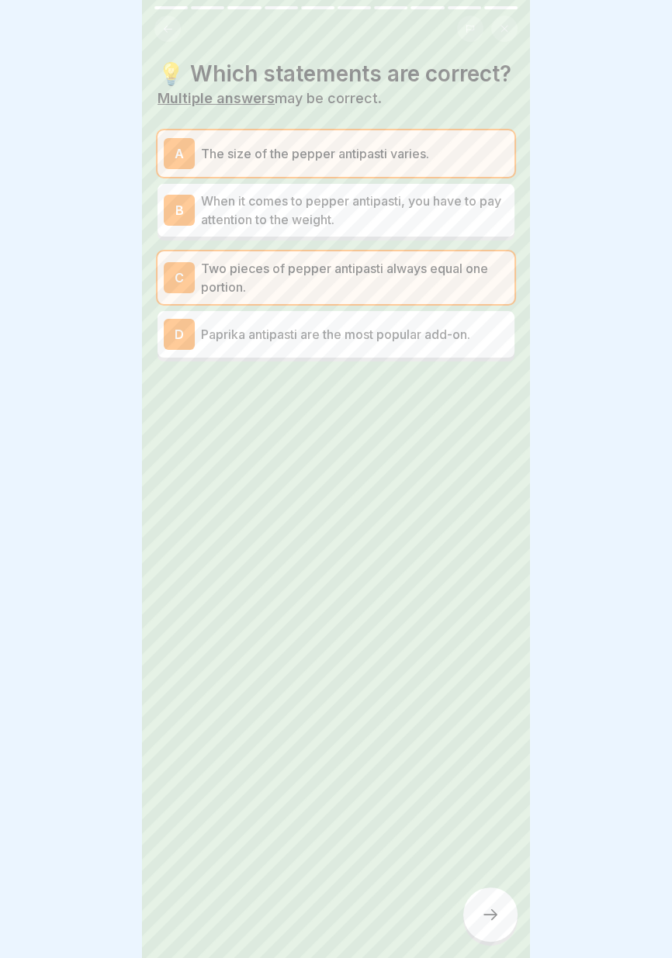
click at [488, 423] on div at bounding box center [490, 914] width 54 height 54
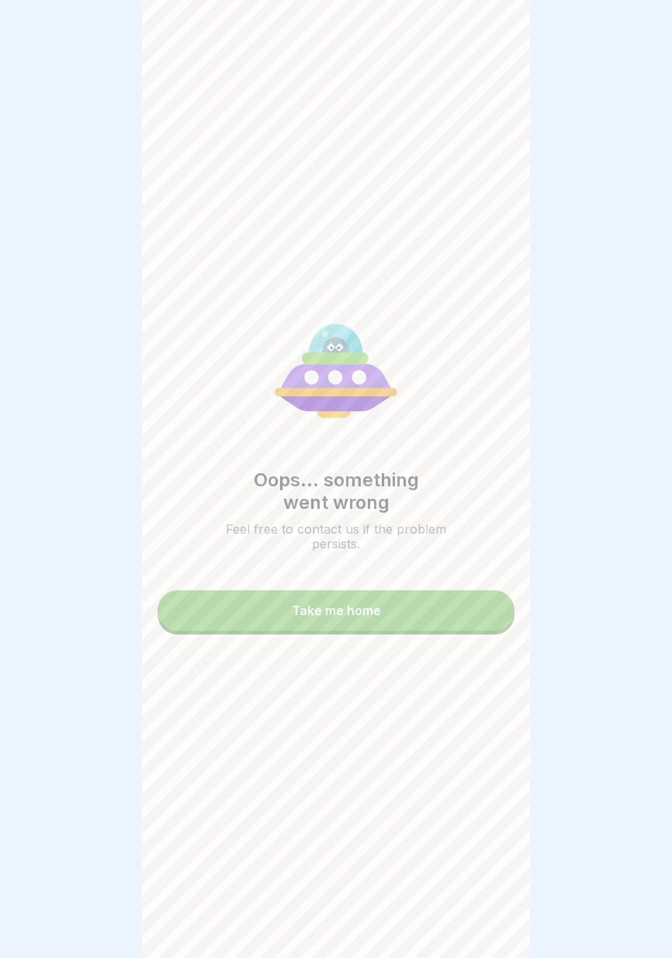
click at [363, 423] on button "Take me home" at bounding box center [335, 610] width 357 height 40
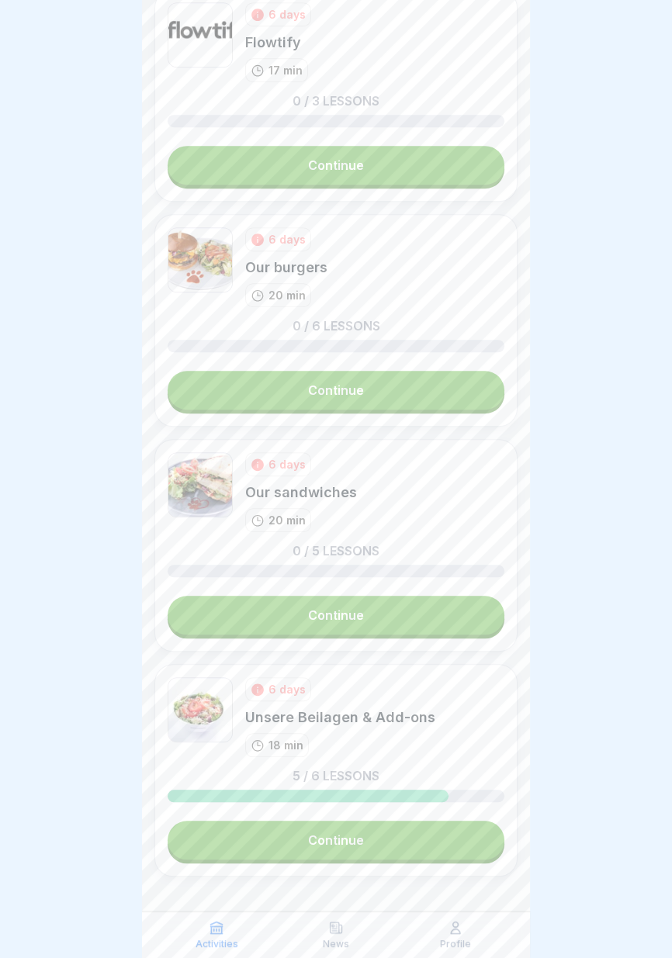
scroll to position [1081, 0]
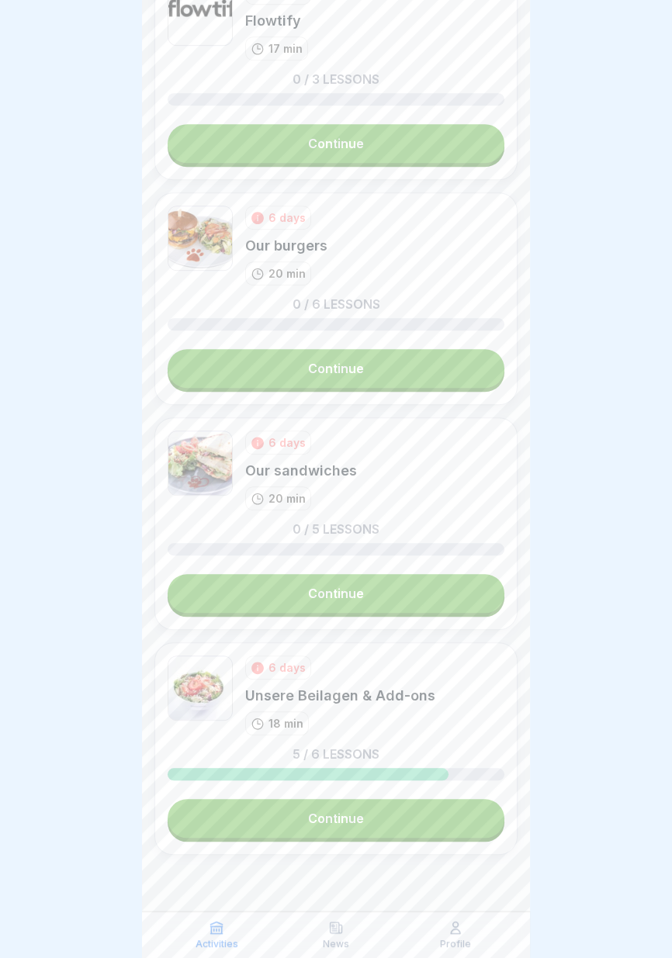
click at [386, 423] on link "Continue" at bounding box center [336, 818] width 337 height 39
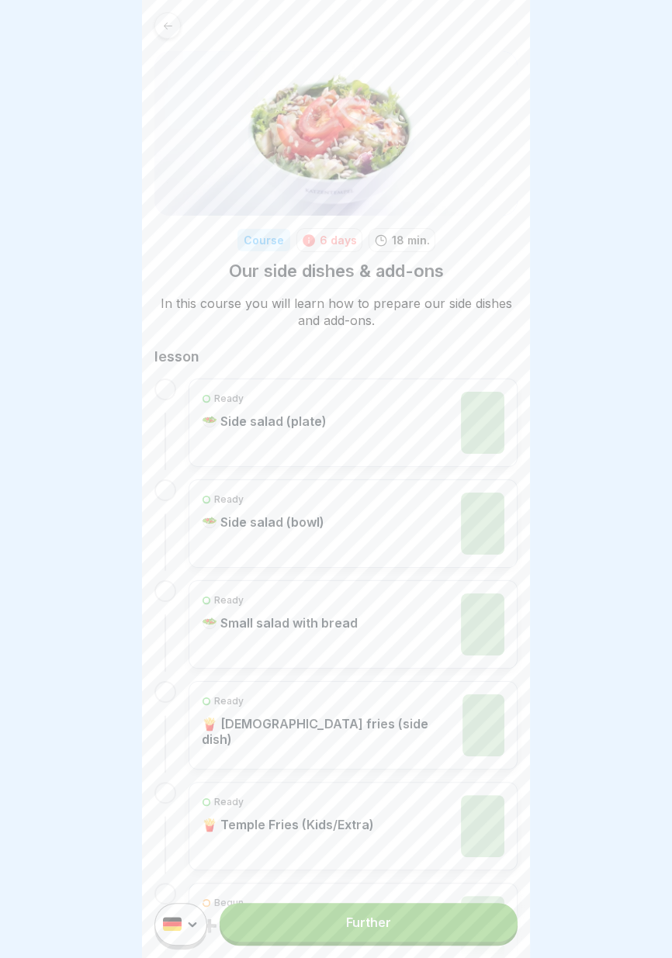
scroll to position [104, 0]
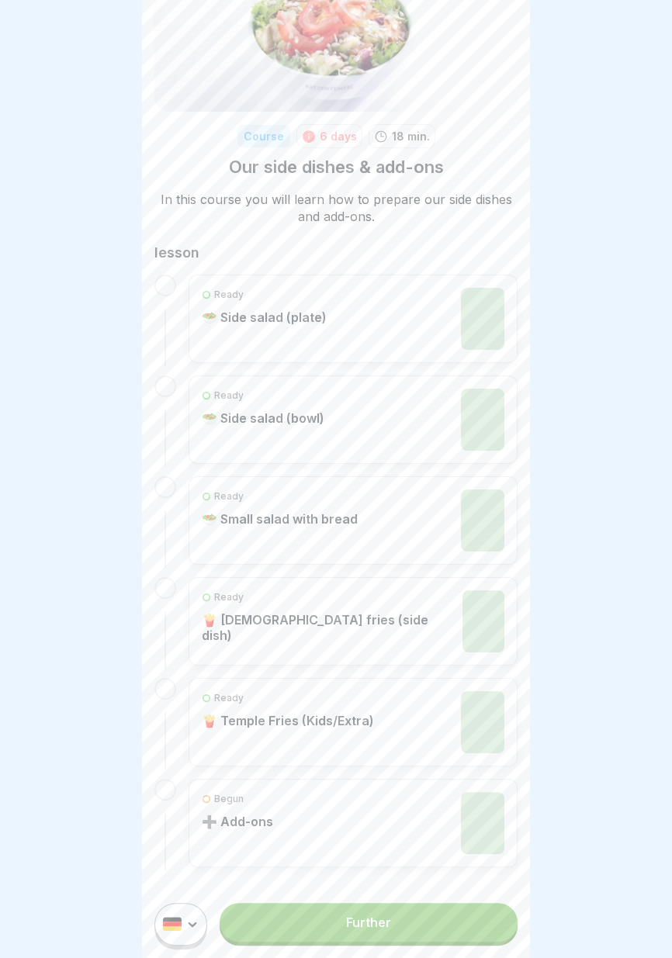
click at [390, 423] on font "Further" at bounding box center [368, 922] width 45 height 16
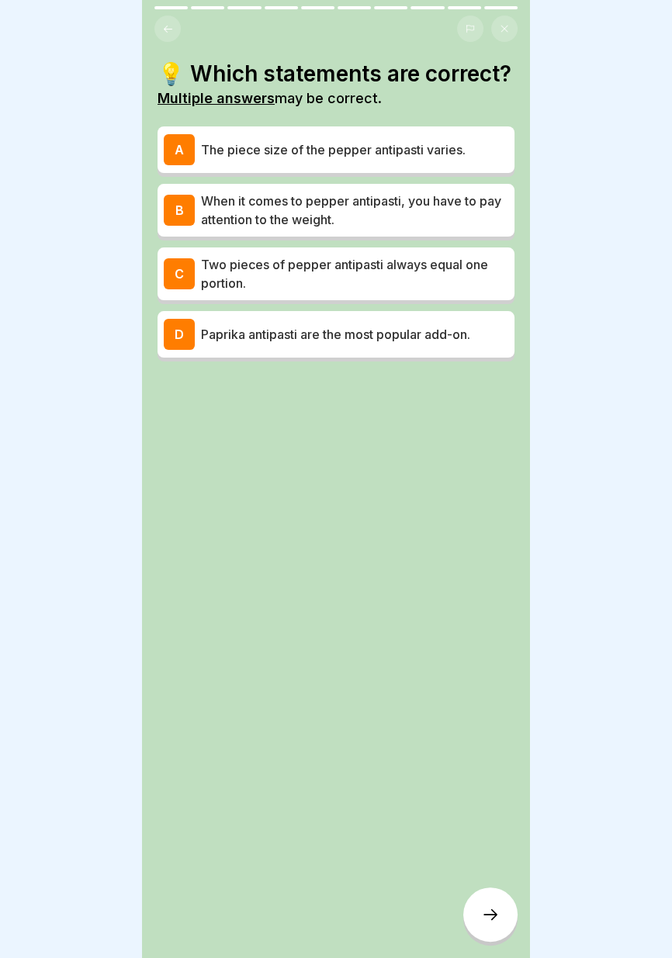
click at [448, 264] on font "Two pieces of pepper antipasti always equal one portion." at bounding box center [344, 274] width 287 height 34
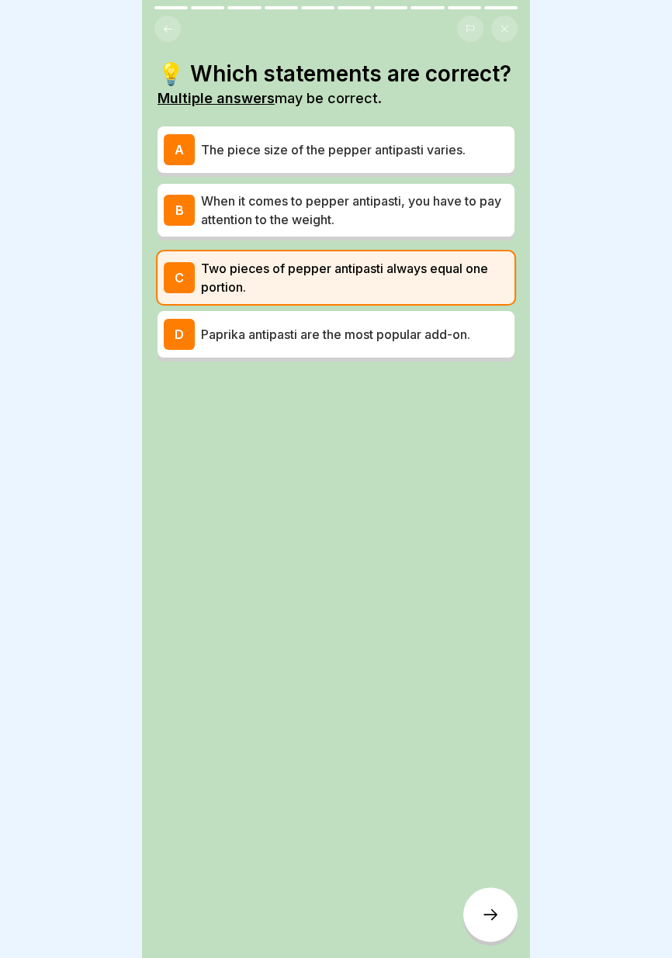
click at [470, 217] on p "When it comes to pepper antipasti, you have to pay attention to the weight." at bounding box center [354, 210] width 307 height 37
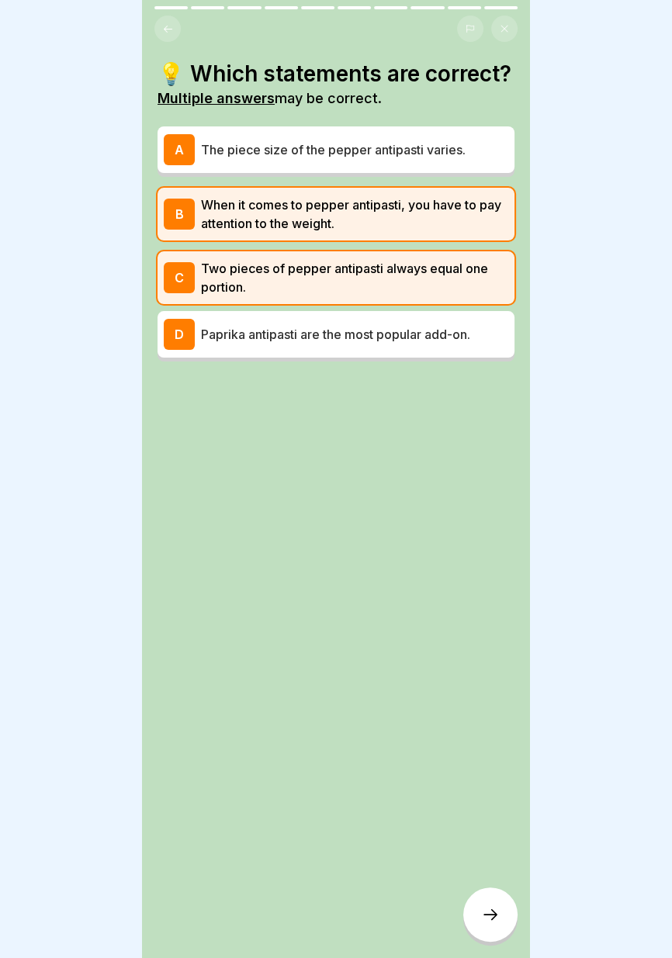
click at [488, 912] on icon at bounding box center [490, 914] width 19 height 19
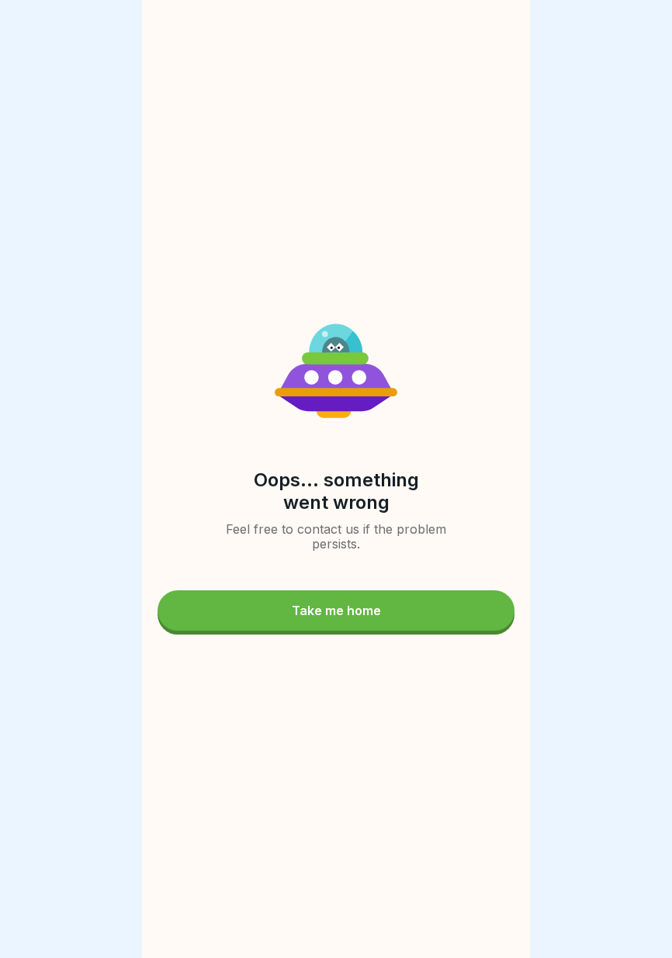
click at [377, 610] on div "Take me home" at bounding box center [336, 610] width 89 height 14
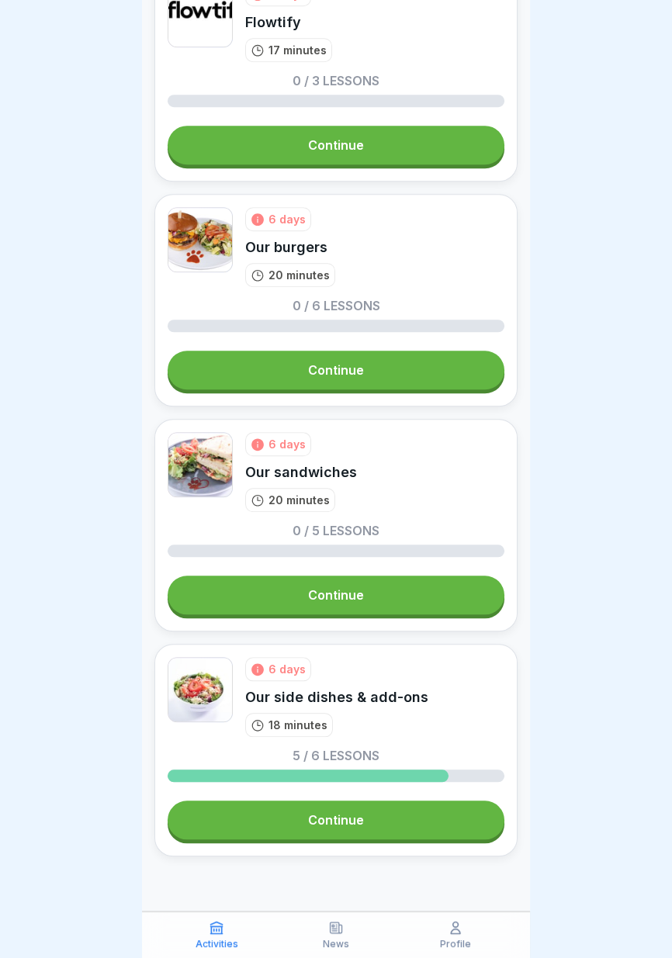
scroll to position [1081, 0]
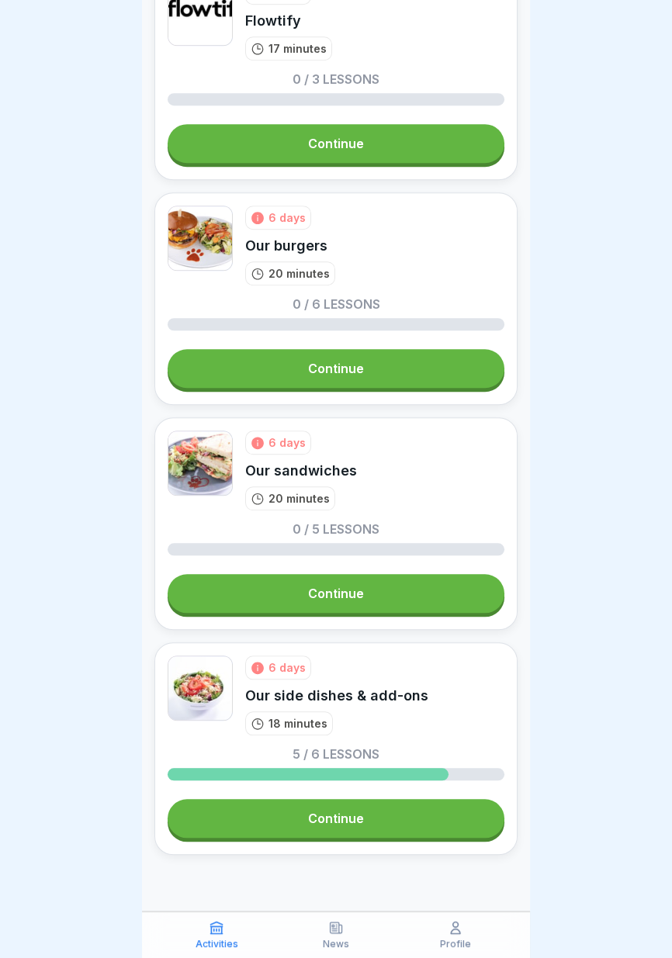
click at [338, 935] on icon at bounding box center [336, 928] width 16 height 16
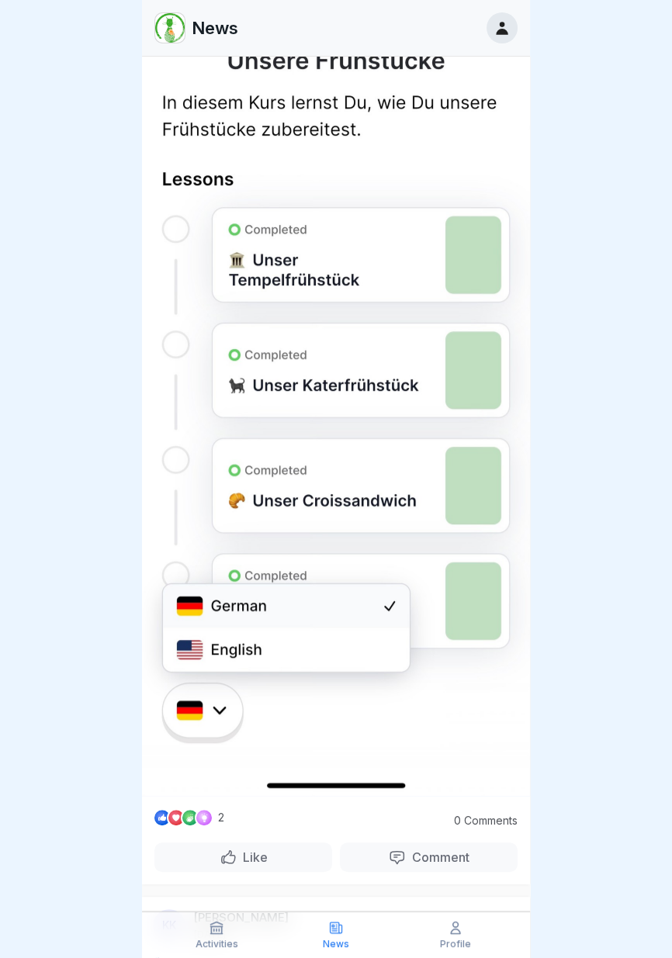
scroll to position [524, 0]
click at [391, 748] on img at bounding box center [336, 375] width 388 height 839
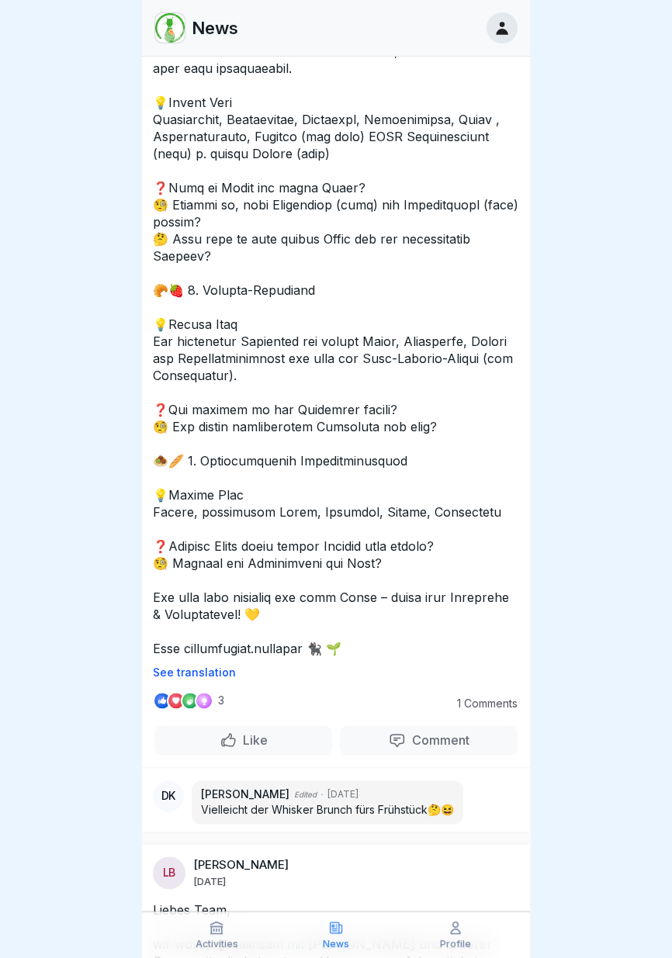
click at [410, 661] on div "See translation" at bounding box center [336, 283] width 388 height 789
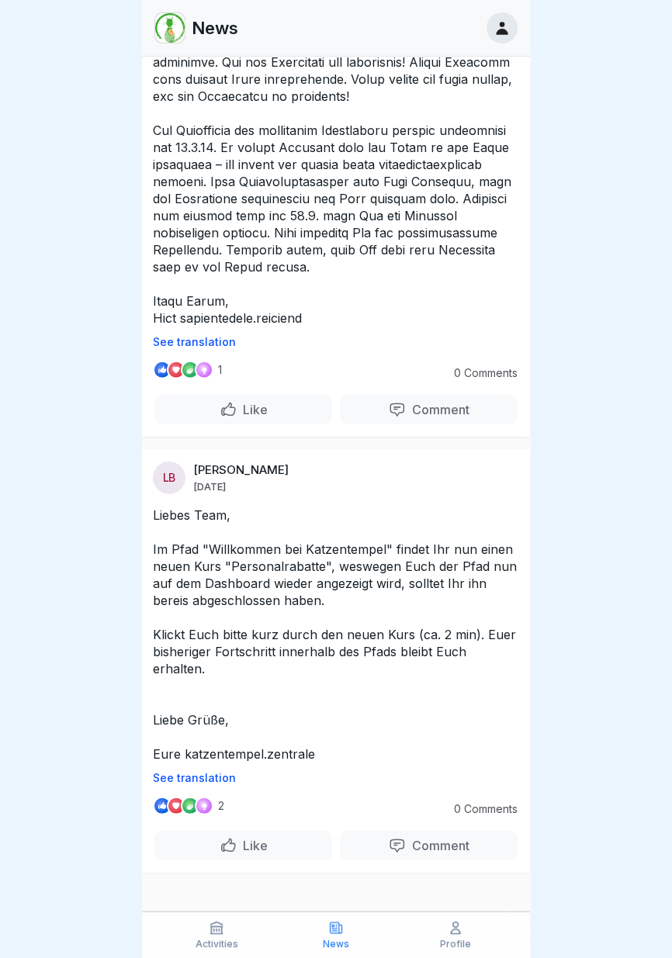
scroll to position [4045, 0]
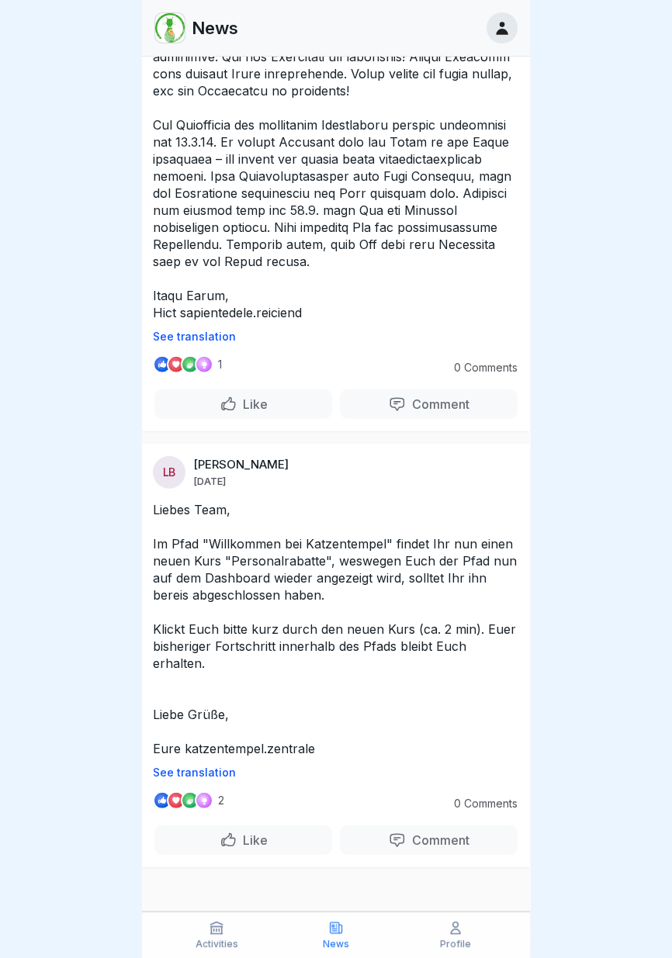
click at [412, 609] on p "Liebes Team, Im Pfad "Willkommen bei Katzentempel" findet Ihr nun einen neuen K…" at bounding box center [336, 629] width 366 height 256
click at [409, 402] on div "1 0 Comments Like Comment" at bounding box center [336, 393] width 388 height 76
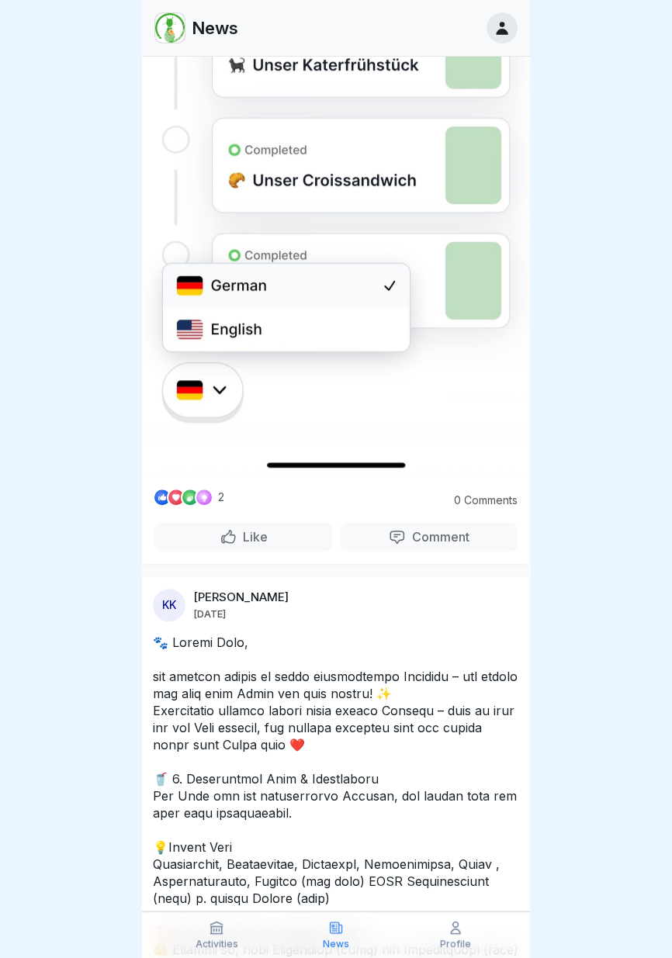
scroll to position [831, 0]
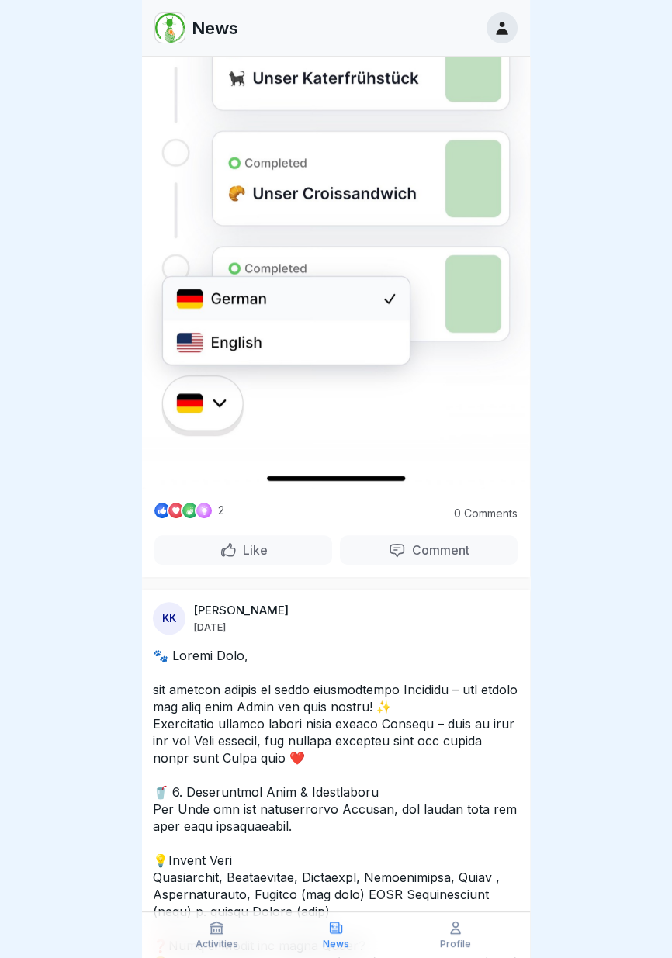
click at [216, 934] on icon at bounding box center [217, 928] width 16 height 16
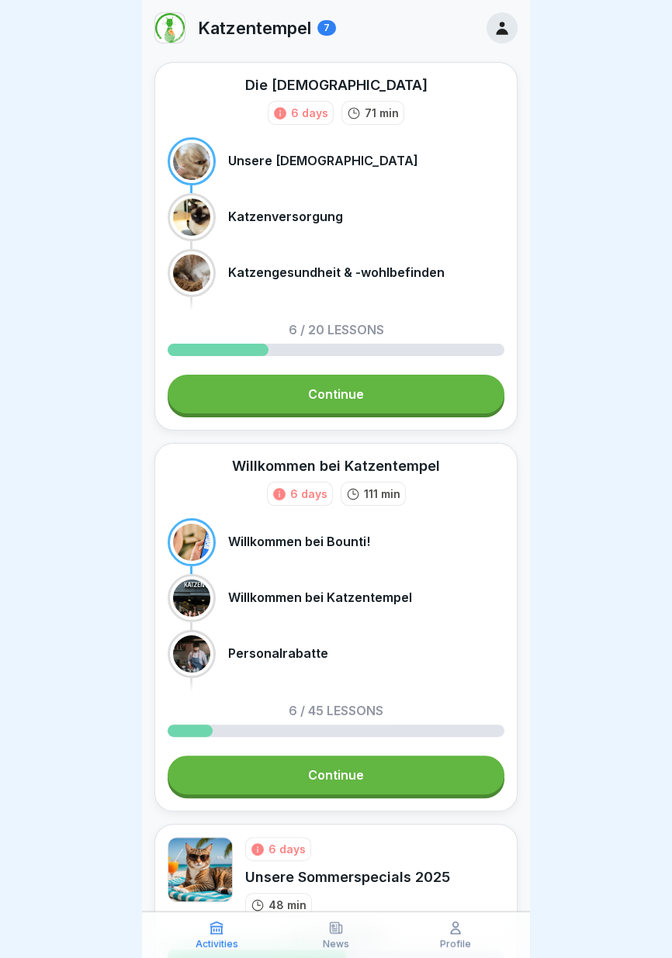
click at [373, 394] on link "Continue" at bounding box center [336, 394] width 337 height 39
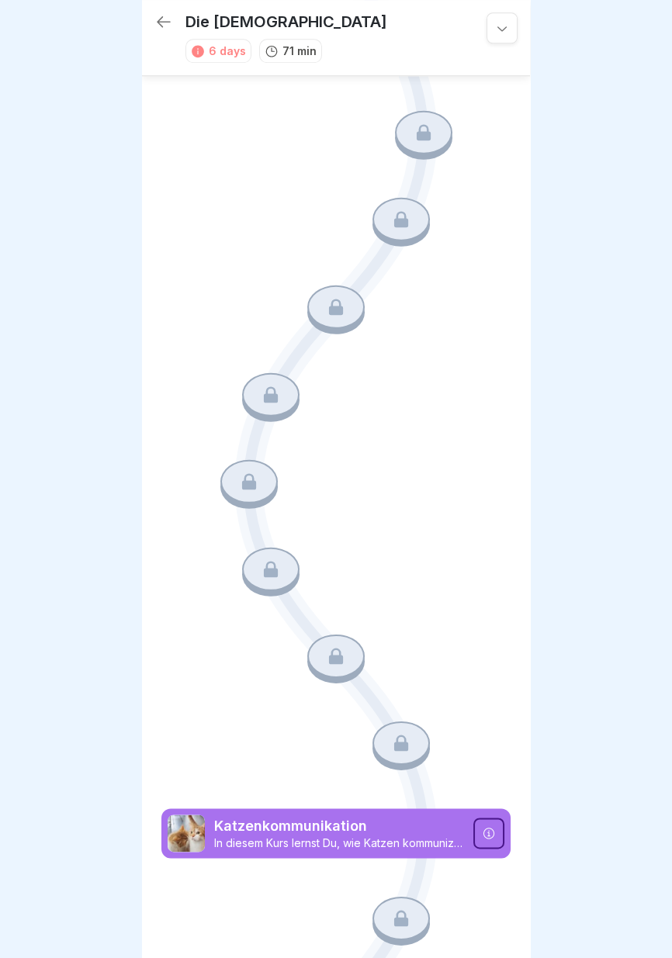
scroll to position [1633, 0]
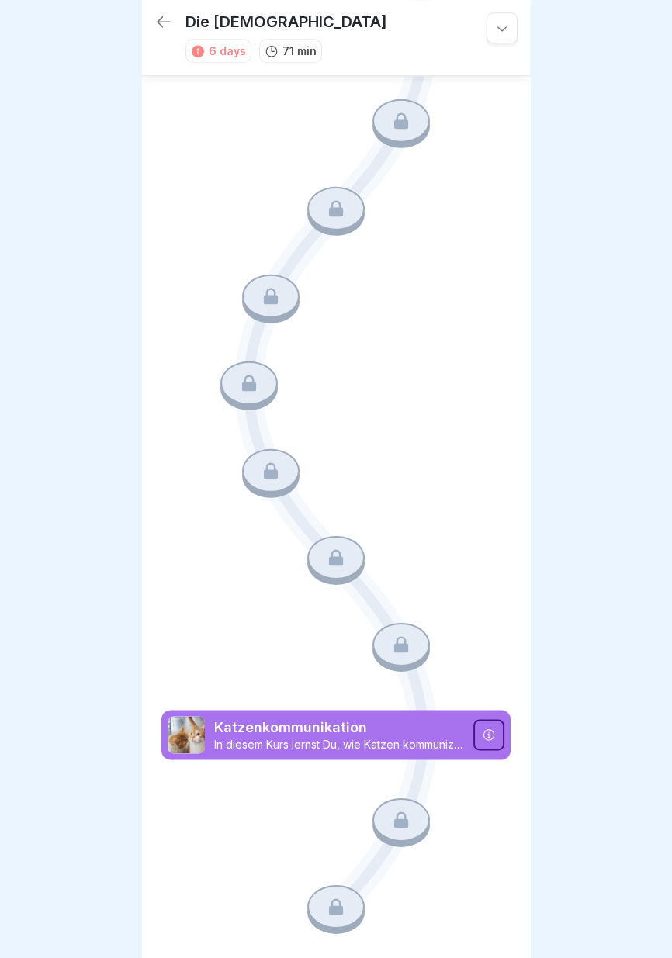
click at [502, 29] on icon at bounding box center [502, 28] width 16 height 16
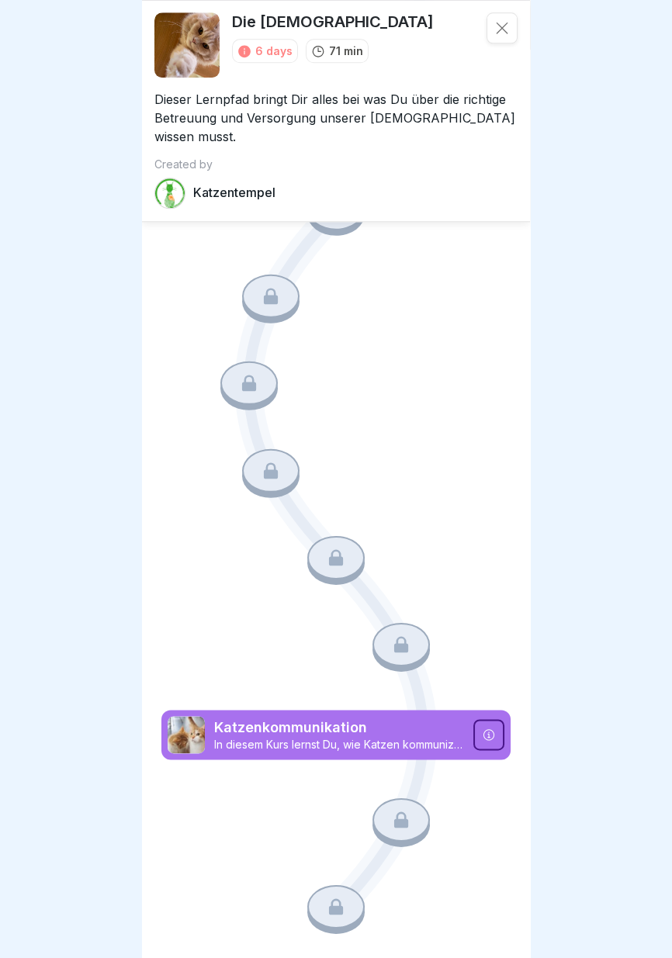
click at [511, 24] on div at bounding box center [501, 27] width 31 height 31
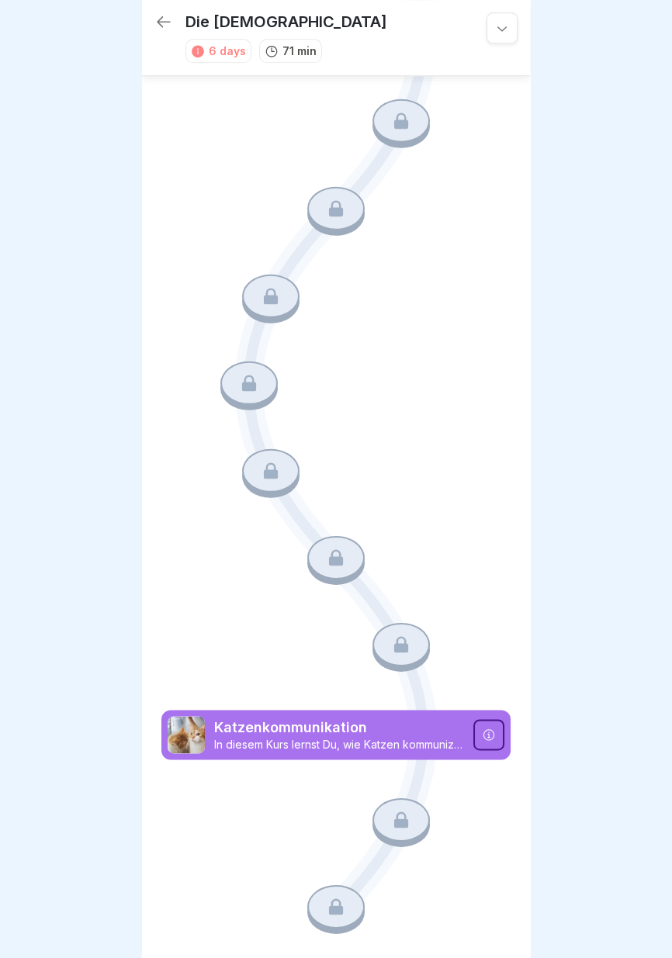
click at [163, 26] on icon at bounding box center [163, 21] width 19 height 19
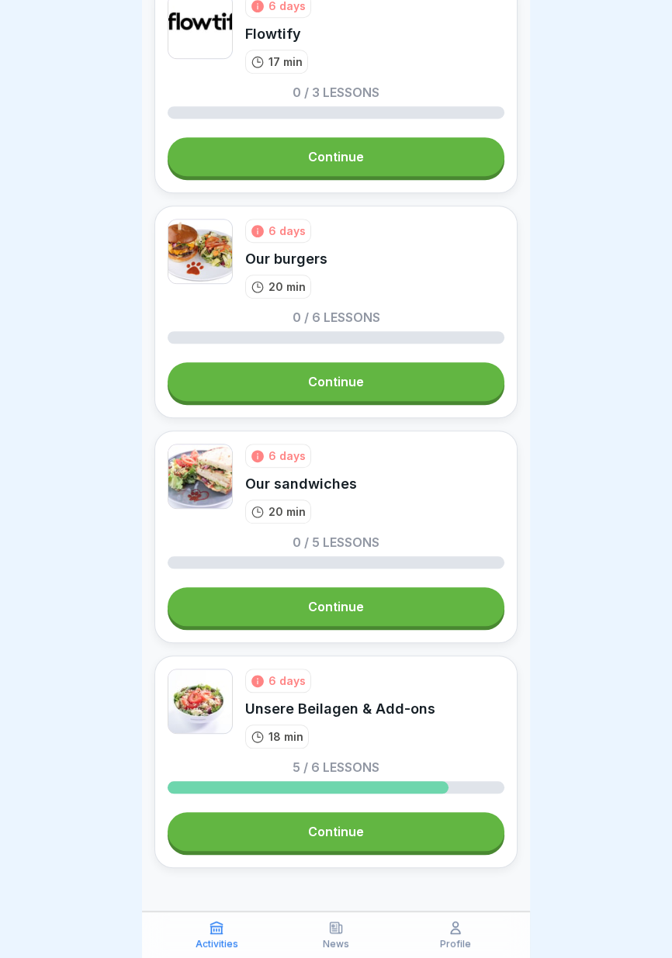
scroll to position [1081, 0]
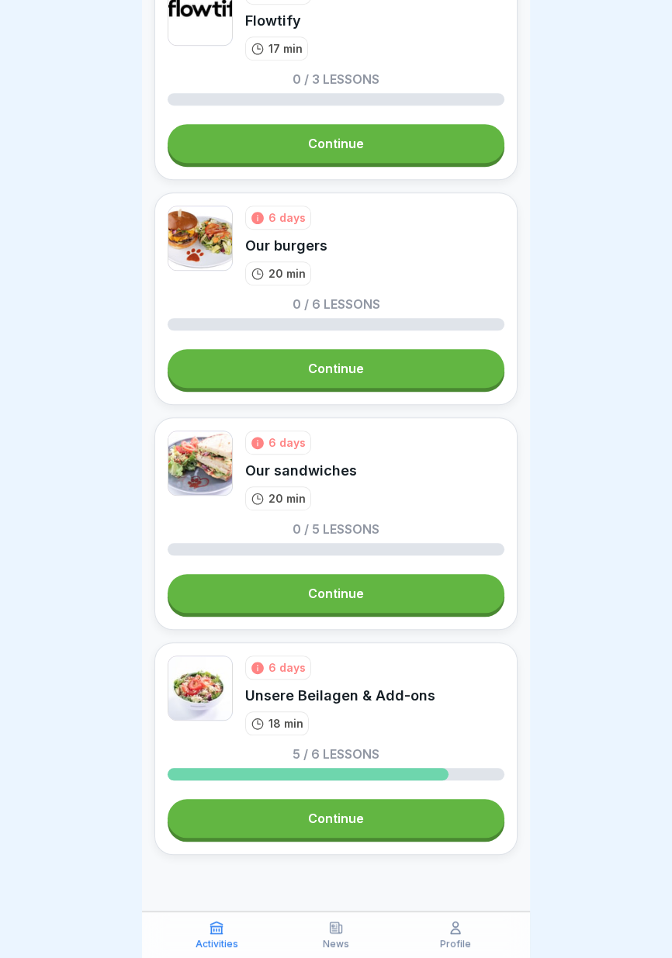
click at [378, 597] on link "Continue" at bounding box center [336, 593] width 337 height 39
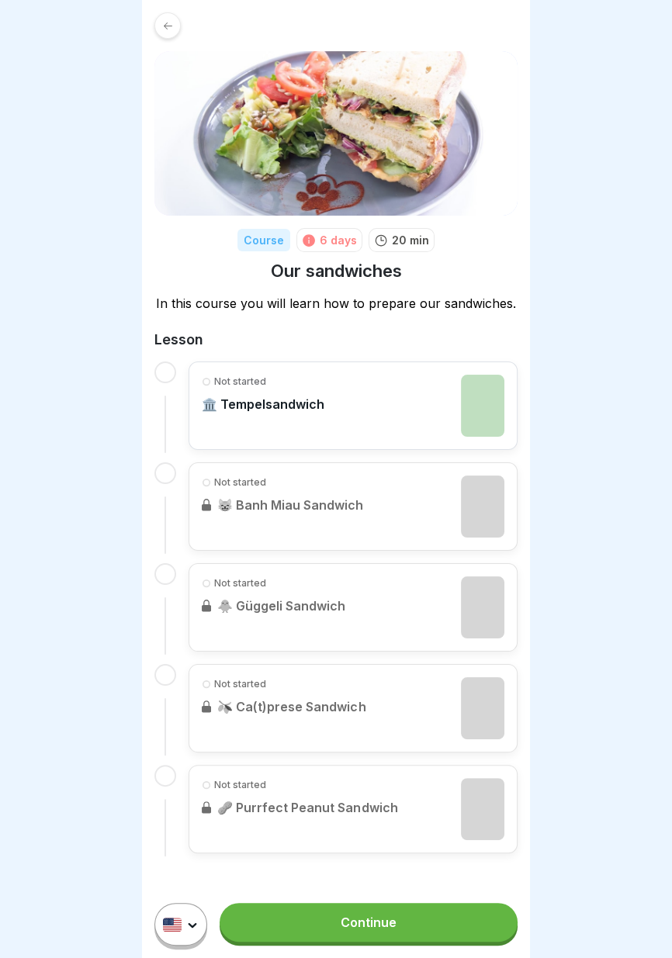
click at [402, 930] on link "Continue" at bounding box center [368, 922] width 298 height 39
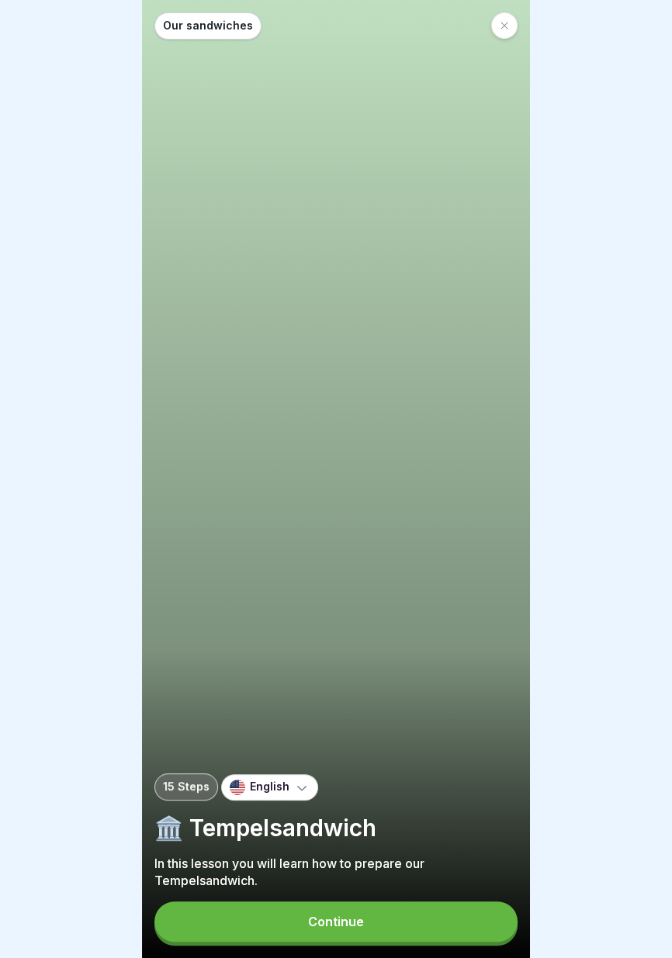
click at [375, 931] on button "Continue" at bounding box center [335, 921] width 363 height 40
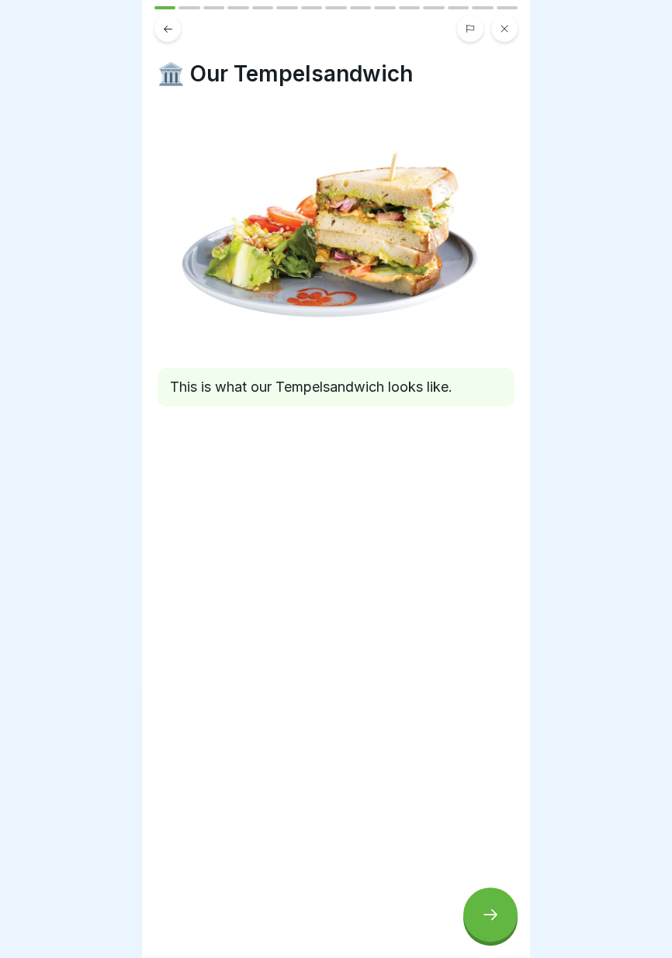
click at [493, 920] on icon at bounding box center [490, 914] width 19 height 19
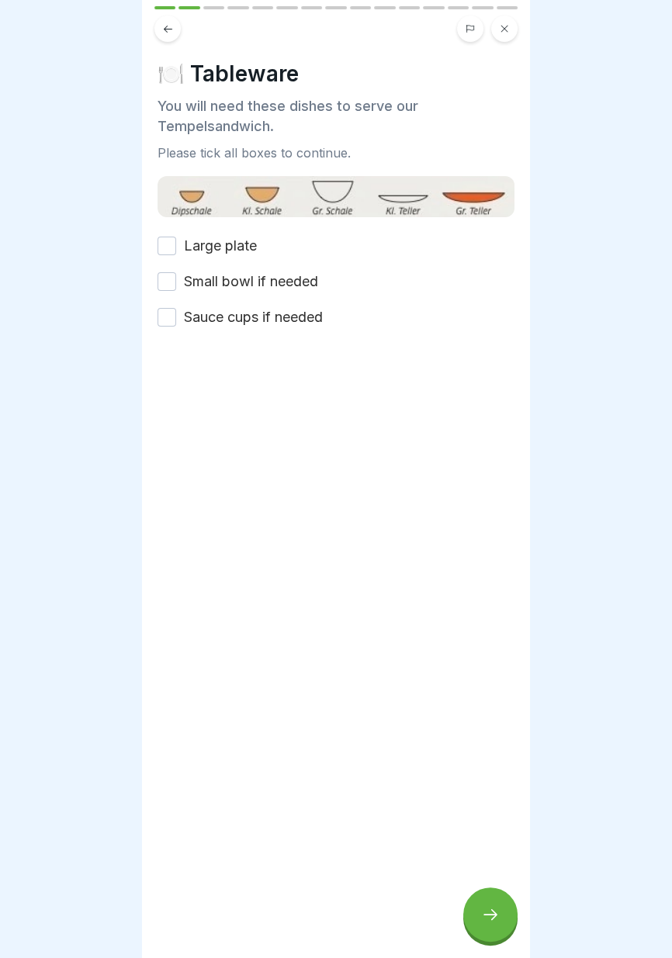
click at [246, 242] on label "Large plate" at bounding box center [220, 246] width 73 height 20
click at [176, 242] on button "Large plate" at bounding box center [166, 246] width 19 height 19
click at [271, 283] on label "Small bowl if needed" at bounding box center [251, 281] width 134 height 20
click at [176, 283] on button "Small bowl if needed" at bounding box center [166, 281] width 19 height 19
click at [276, 322] on label "Sauce cups if needed" at bounding box center [253, 317] width 139 height 20
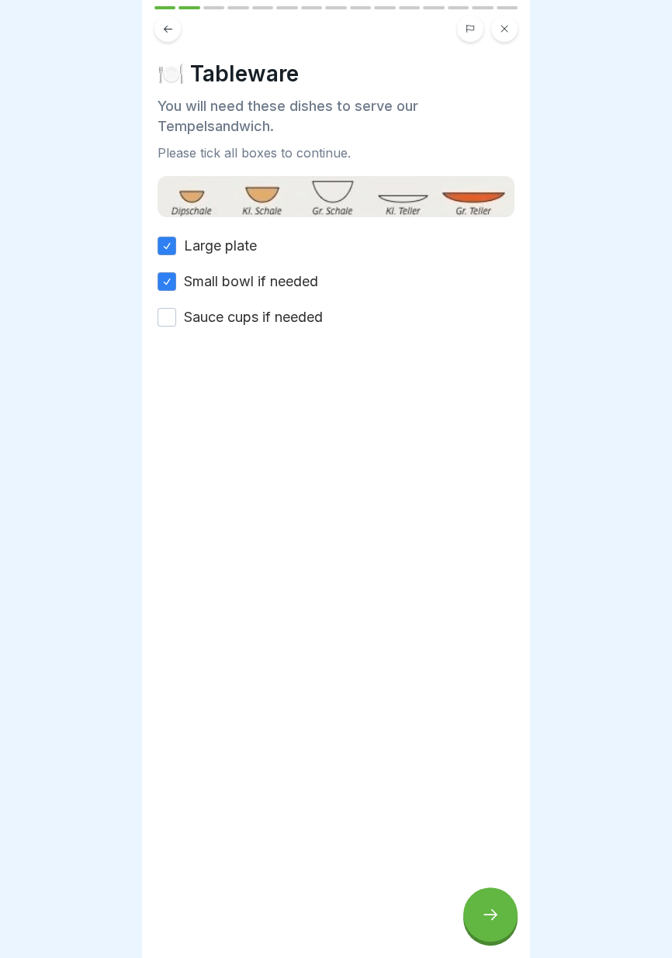
click at [176, 322] on button "Sauce cups if needed" at bounding box center [166, 317] width 19 height 19
click at [489, 923] on icon at bounding box center [490, 914] width 19 height 19
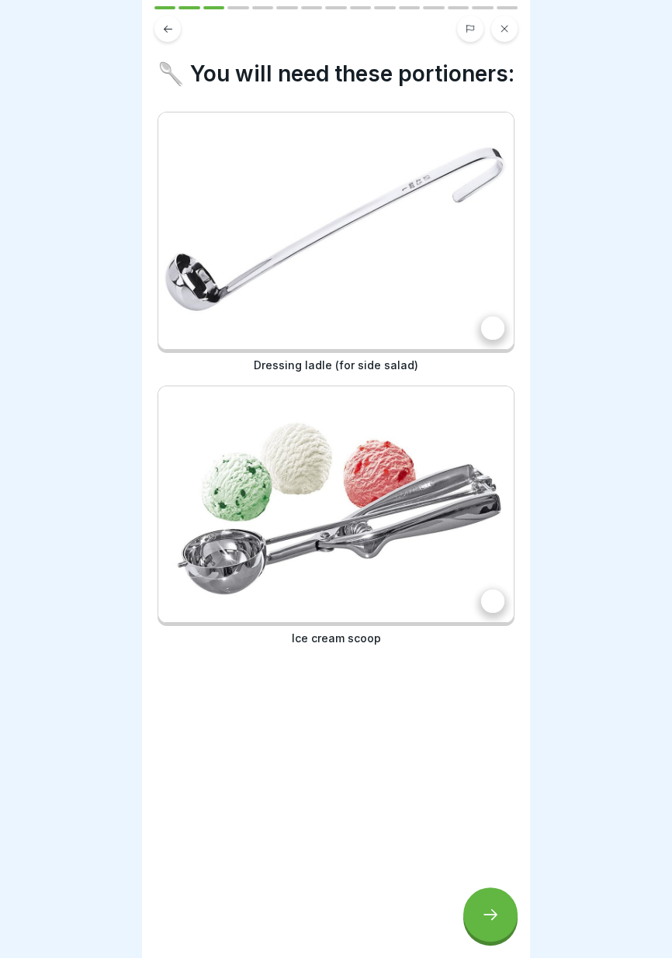
click at [490, 321] on div at bounding box center [492, 327] width 23 height 23
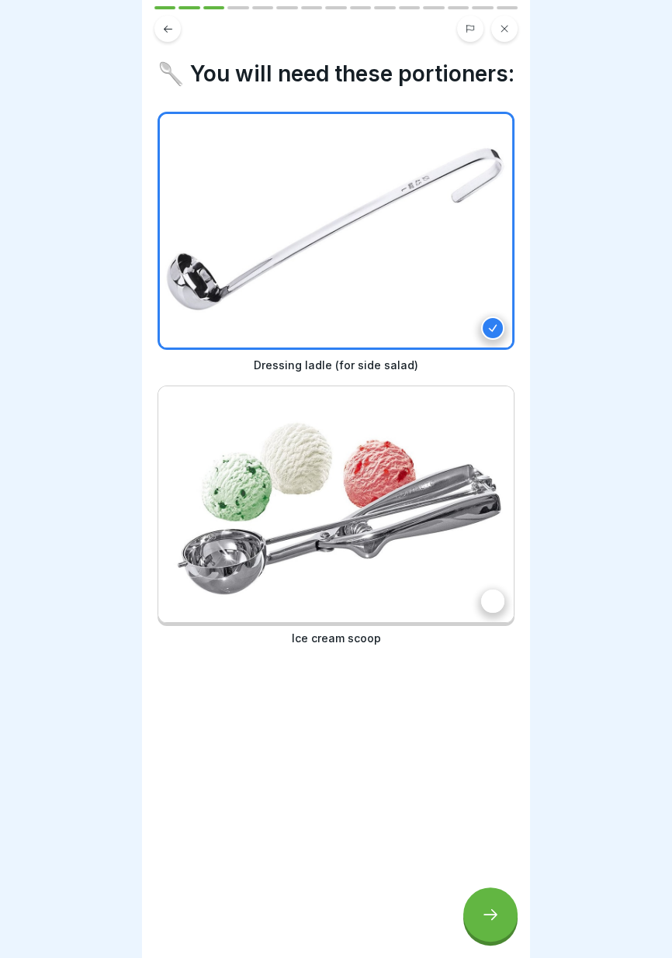
click at [488, 606] on div at bounding box center [492, 600] width 23 height 23
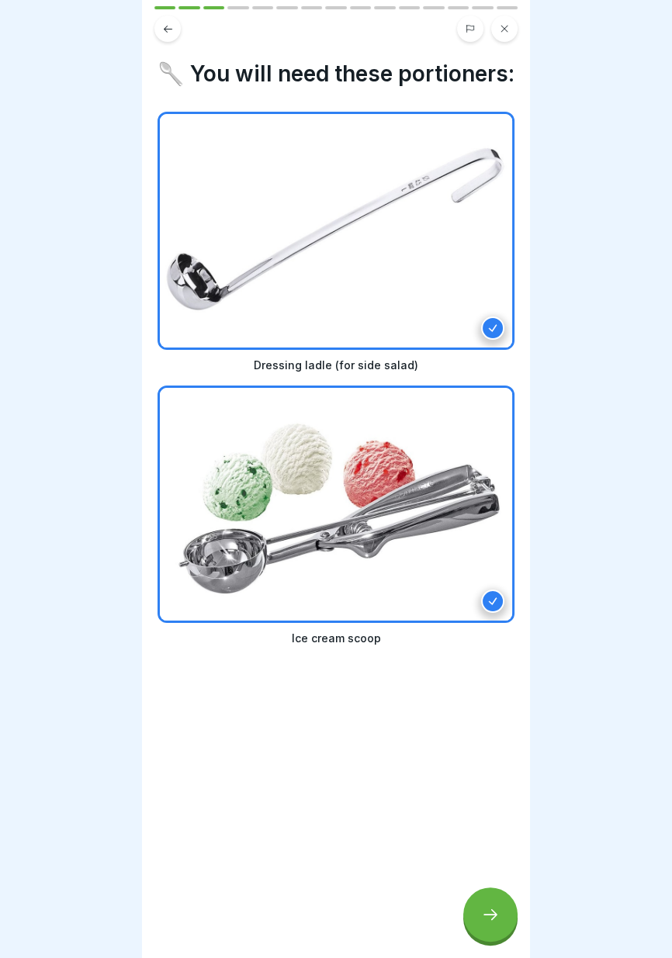
click at [491, 920] on icon at bounding box center [490, 914] width 19 height 19
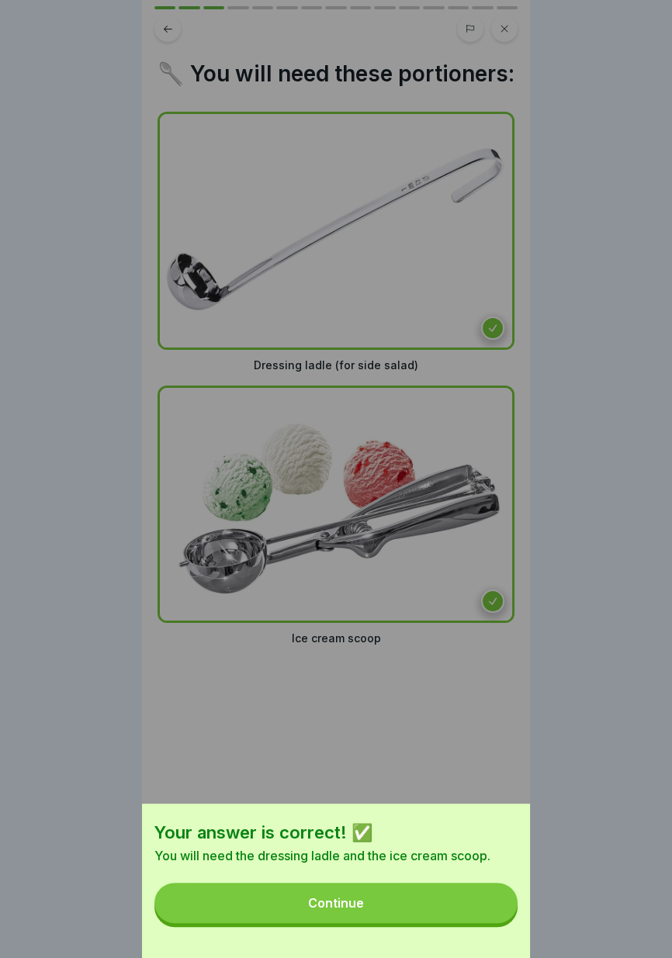
click at [466, 914] on button "Continue" at bounding box center [335, 902] width 363 height 40
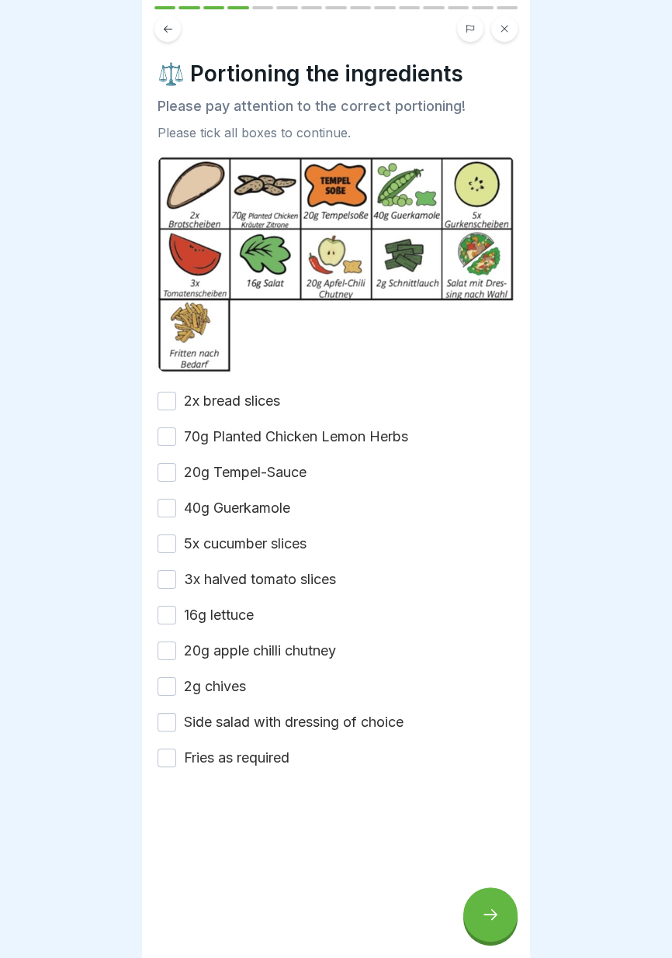
click at [261, 398] on label "2x bread slices" at bounding box center [232, 401] width 96 height 20
click at [176, 398] on button "2x bread slices" at bounding box center [166, 401] width 19 height 19
click at [303, 435] on label "70g Planted Chicken Lemon Herbs" at bounding box center [296, 437] width 224 height 20
click at [176, 435] on button "70g Planted Chicken Lemon Herbs" at bounding box center [166, 436] width 19 height 19
click at [286, 470] on label "20g Tempel-Sauce" at bounding box center [245, 472] width 123 height 20
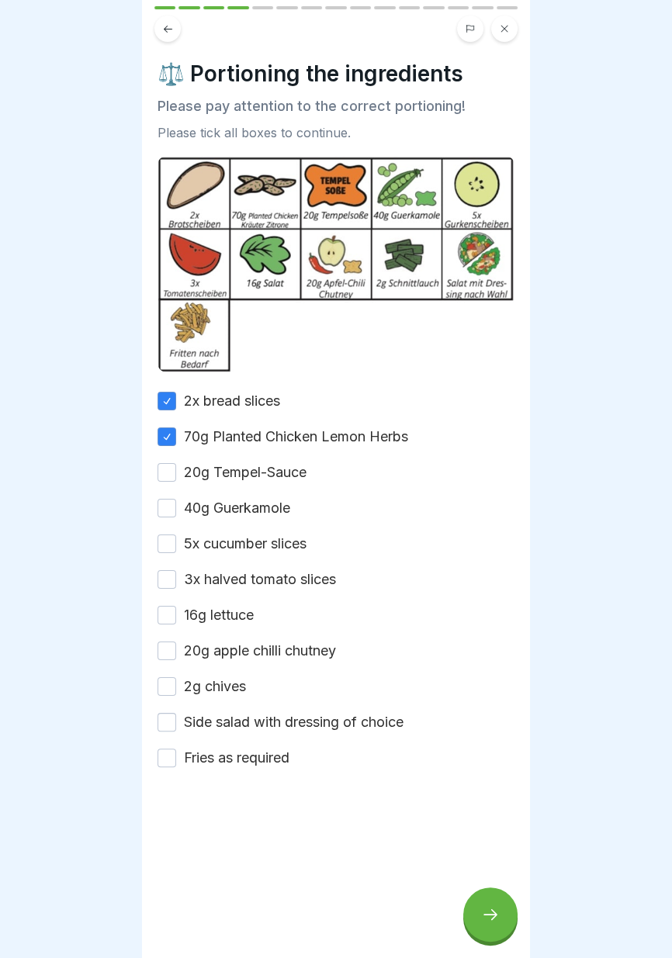
click at [176, 470] on button "20g Tempel-Sauce" at bounding box center [166, 472] width 19 height 19
click at [264, 505] on label "40g Guerkamole" at bounding box center [237, 508] width 106 height 20
click at [176, 505] on button "40g Guerkamole" at bounding box center [166, 508] width 19 height 19
click at [273, 537] on label "5x cucumber slices" at bounding box center [245, 544] width 123 height 20
click at [176, 537] on button "5x cucumber slices" at bounding box center [166, 543] width 19 height 19
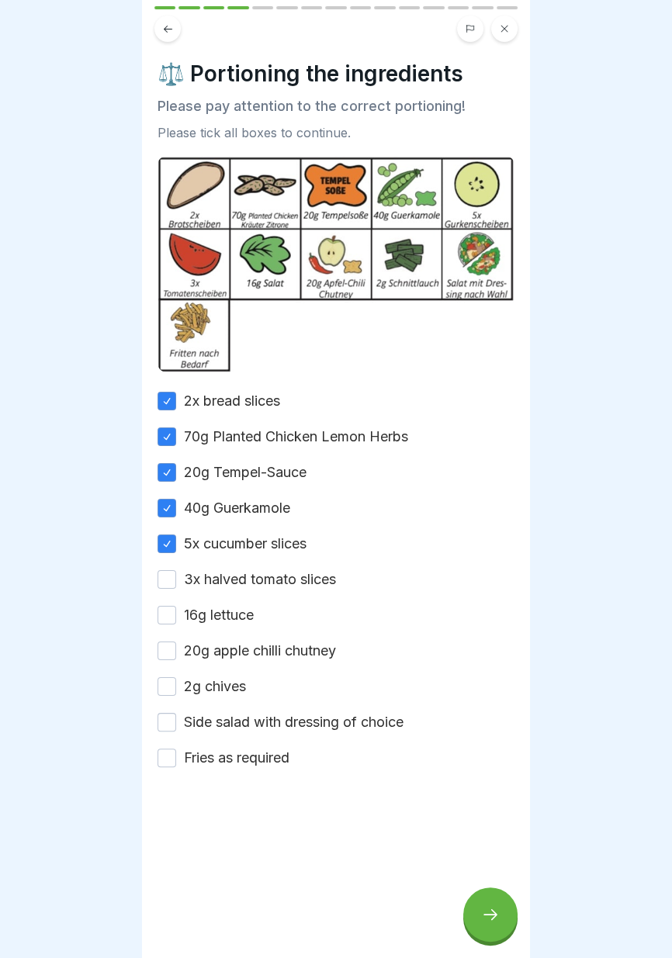
click at [278, 579] on label "3x halved tomato slices" at bounding box center [260, 579] width 152 height 20
click at [176, 579] on button "3x halved tomato slices" at bounding box center [166, 579] width 19 height 19
click at [238, 610] on label "16g lettuce" at bounding box center [219, 615] width 70 height 20
click at [176, 610] on button "16g lettuce" at bounding box center [166, 615] width 19 height 19
click at [252, 654] on label "20g apple chilli chutney" at bounding box center [260, 651] width 152 height 20
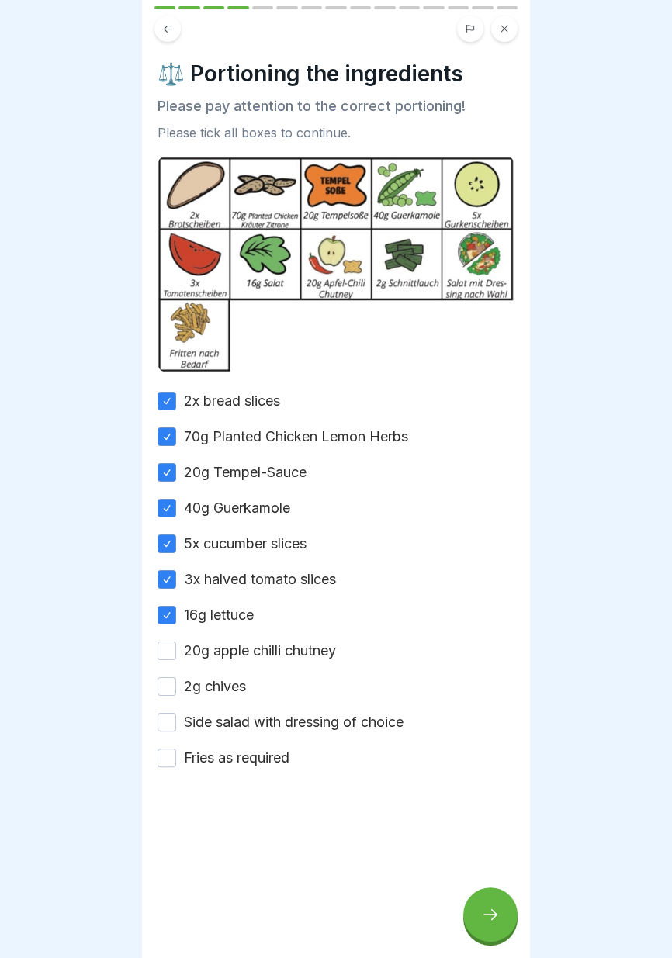
click at [176, 654] on button "20g apple chilli chutney" at bounding box center [166, 650] width 19 height 19
click at [227, 683] on label "2g chives" at bounding box center [215, 686] width 62 height 20
click at [176, 683] on button "2g chives" at bounding box center [166, 686] width 19 height 19
click at [254, 720] on label "Side salad with dressing of choice" at bounding box center [293, 722] width 219 height 20
click at [176, 720] on button "Side salad with dressing of choice" at bounding box center [166, 722] width 19 height 19
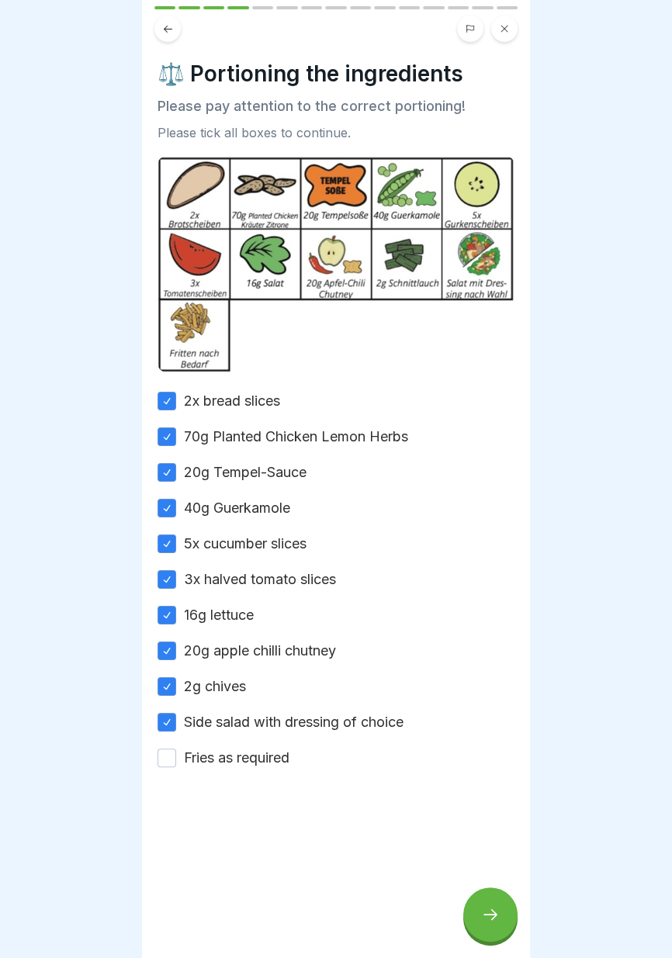
click at [272, 763] on label "Fries as required" at bounding box center [236, 758] width 105 height 20
click at [176, 763] on button "Fries as required" at bounding box center [166, 757] width 19 height 19
click at [490, 928] on div at bounding box center [490, 914] width 54 height 54
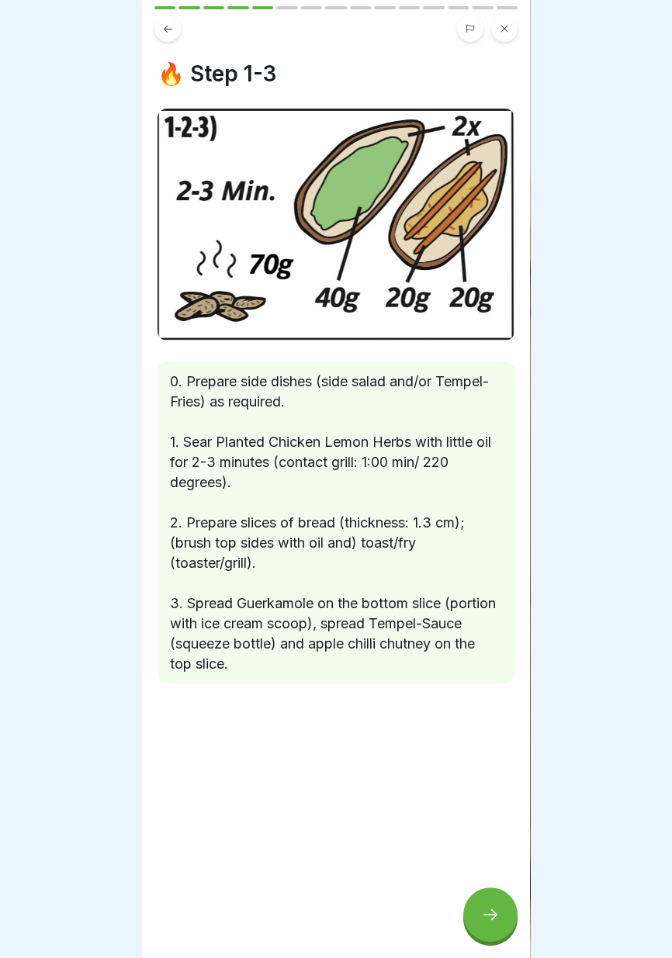
click at [488, 913] on icon at bounding box center [490, 914] width 19 height 19
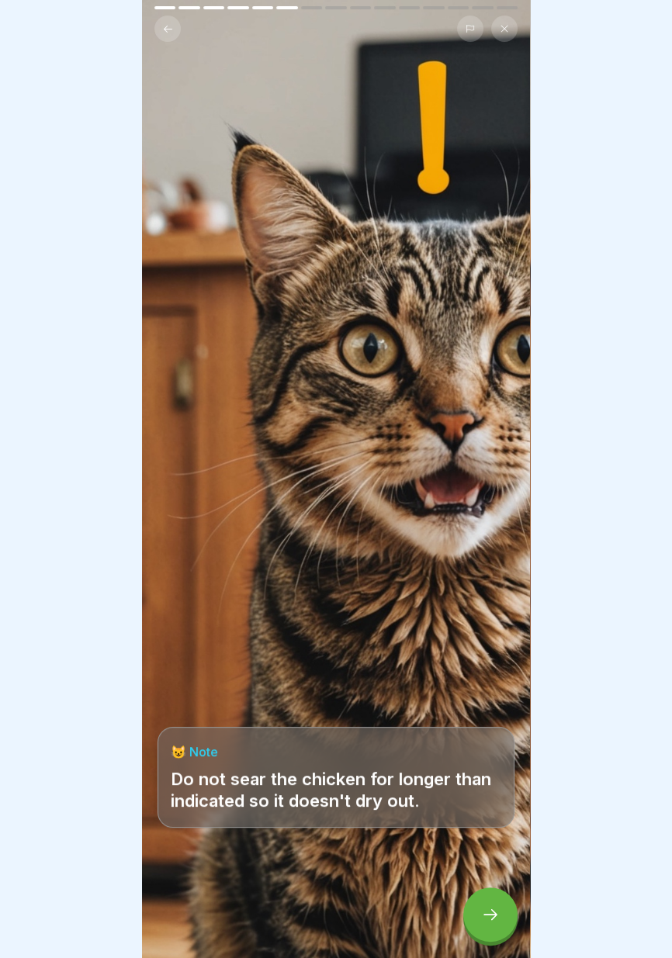
click at [492, 910] on icon at bounding box center [490, 914] width 14 height 11
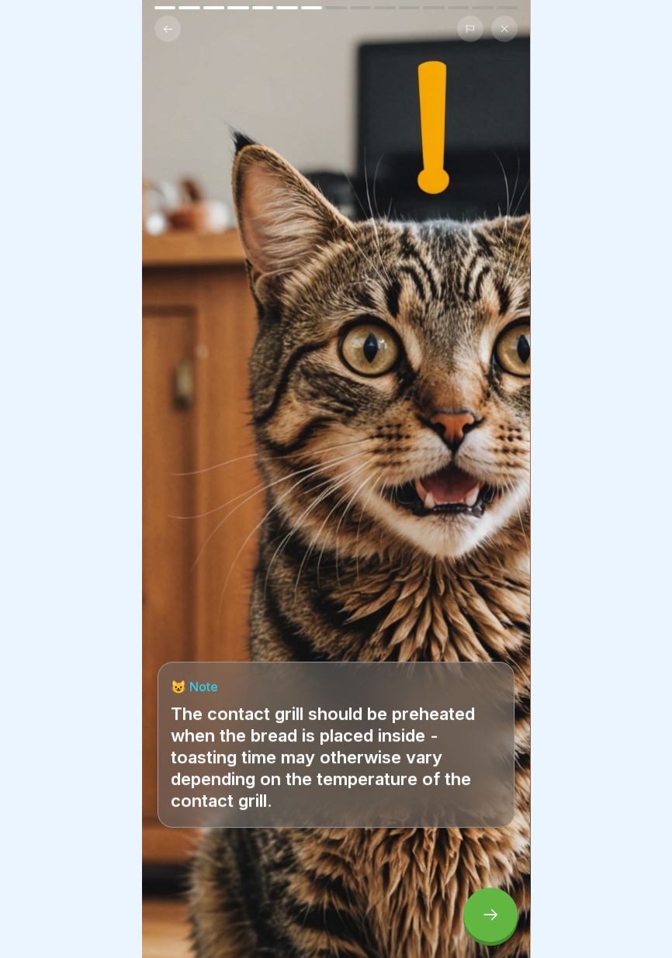
click at [491, 913] on icon at bounding box center [490, 914] width 19 height 19
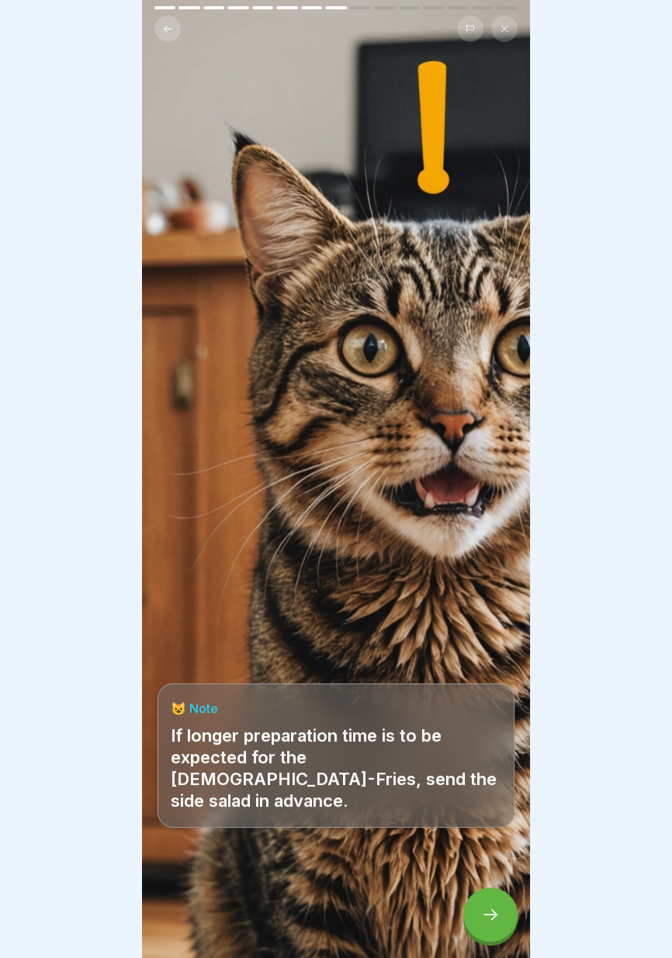
click at [490, 910] on icon at bounding box center [490, 914] width 19 height 19
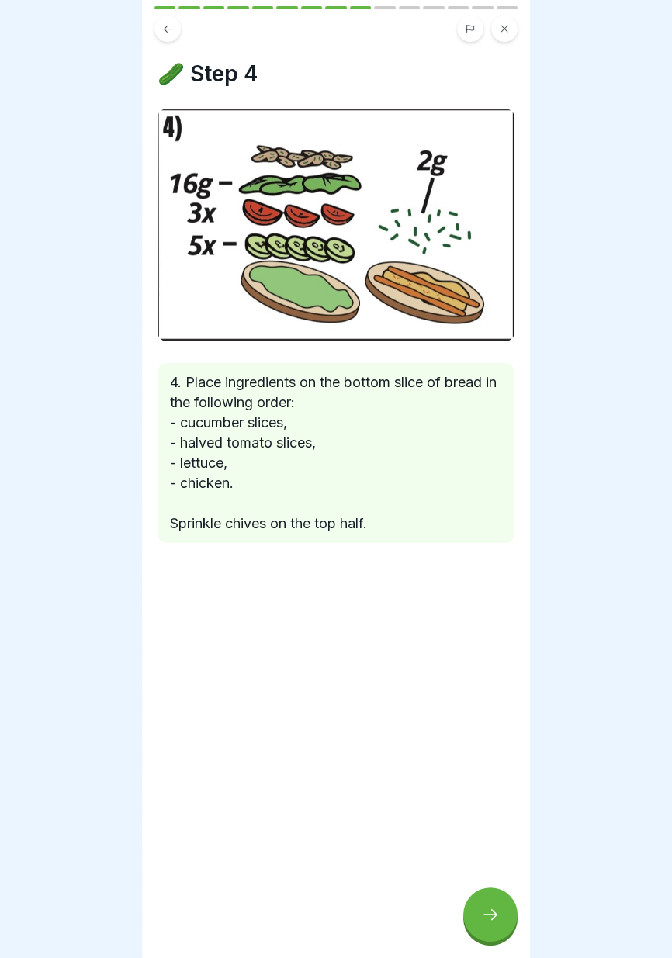
click at [505, 922] on div at bounding box center [490, 914] width 54 height 54
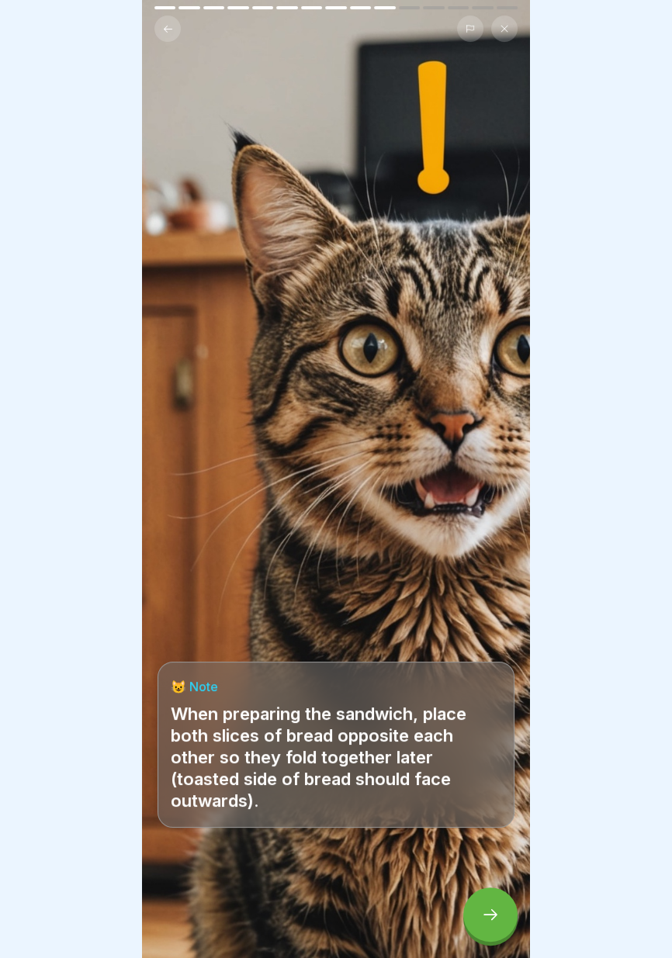
click at [484, 921] on icon at bounding box center [490, 914] width 19 height 19
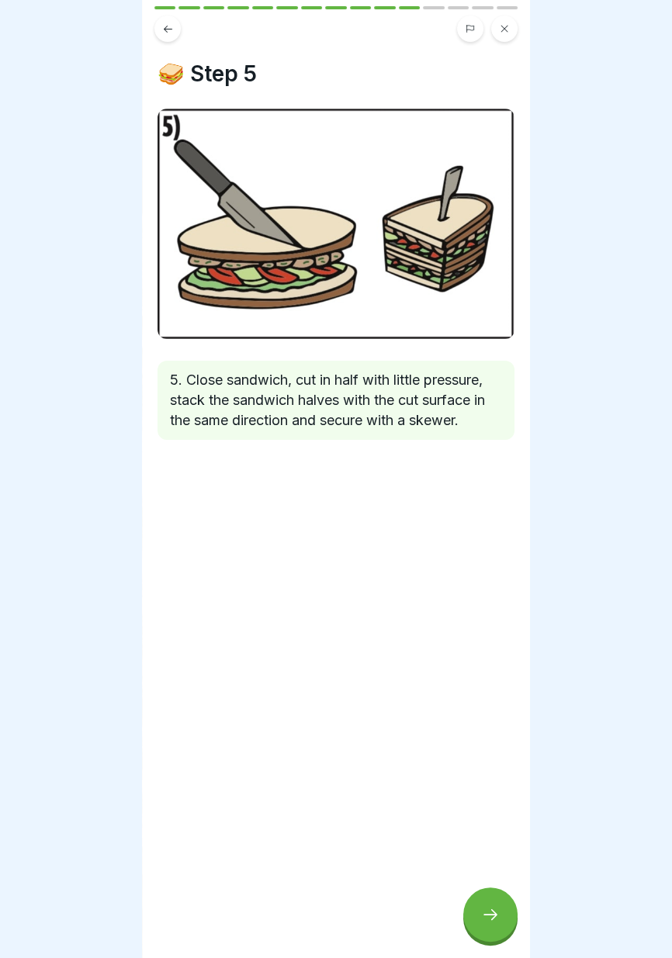
click at [491, 920] on icon at bounding box center [490, 914] width 14 height 11
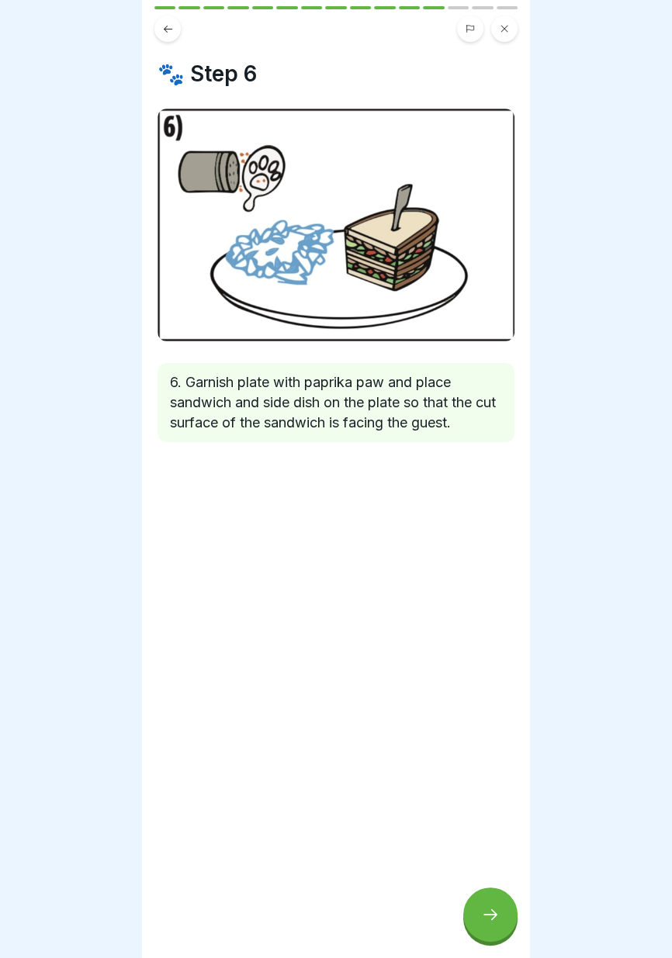
click at [499, 922] on div at bounding box center [490, 914] width 54 height 54
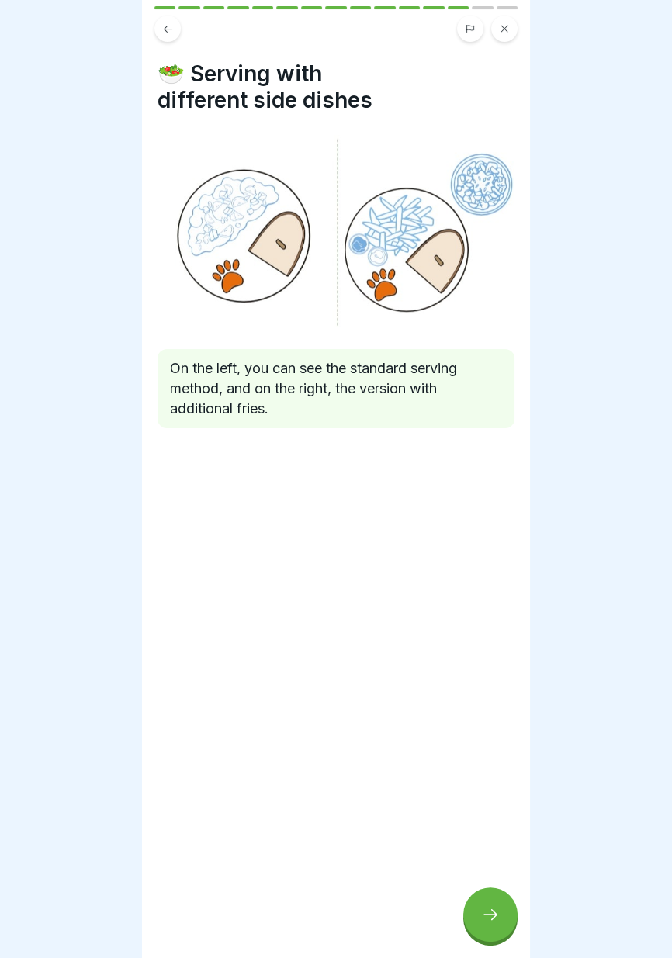
click at [496, 920] on icon at bounding box center [490, 914] width 19 height 19
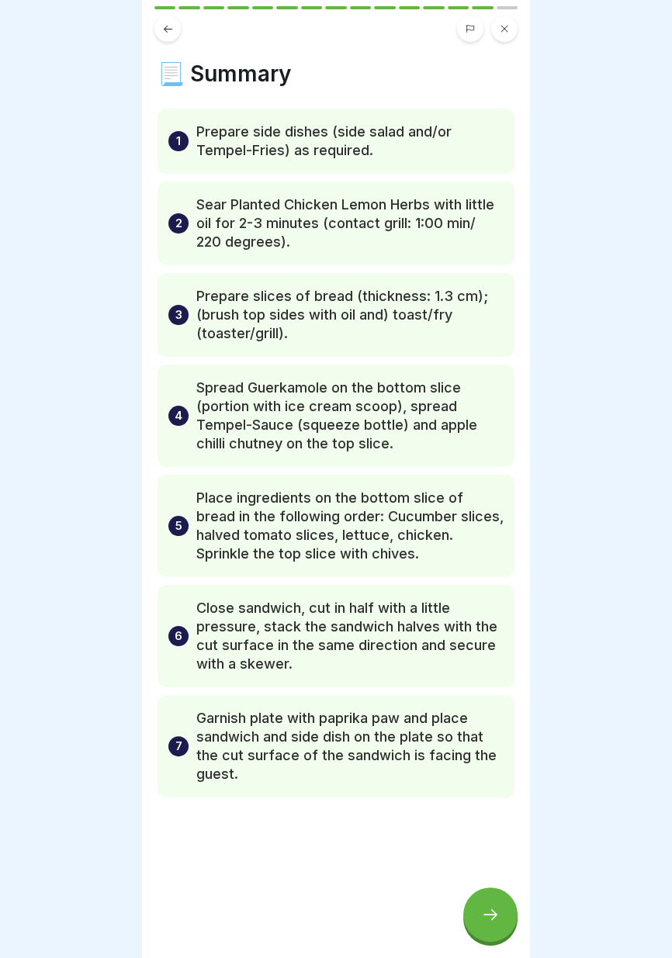
click at [488, 920] on icon at bounding box center [490, 914] width 19 height 19
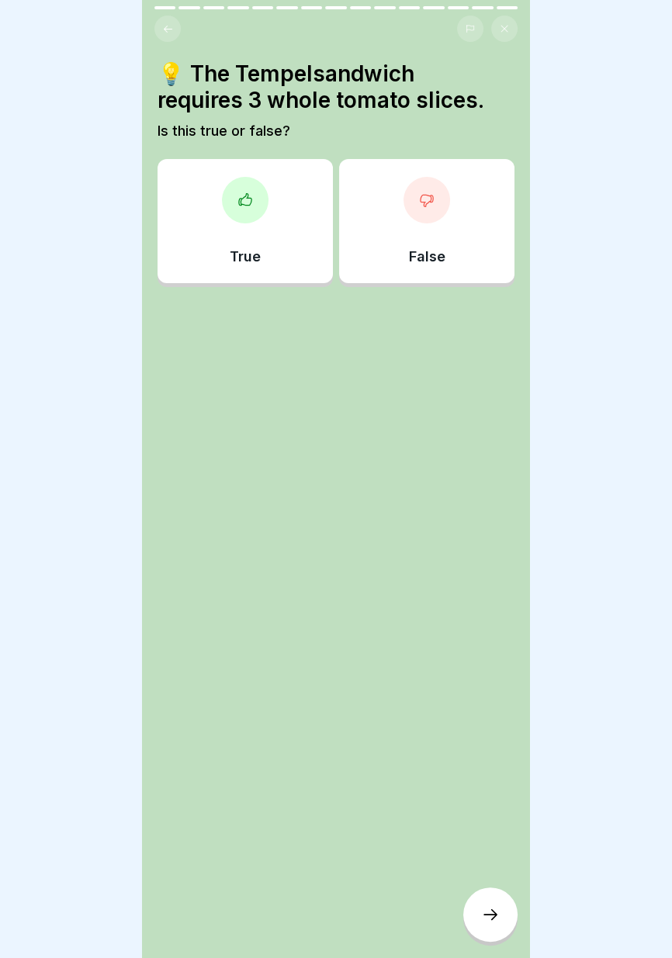
click at [278, 221] on div "True" at bounding box center [244, 221] width 175 height 124
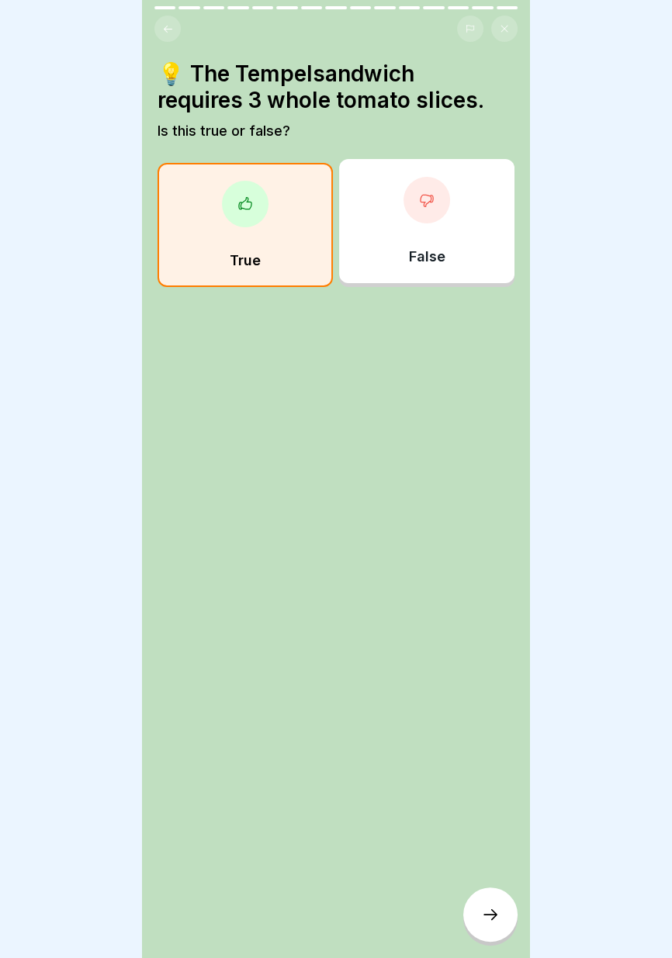
click at [489, 914] on icon at bounding box center [490, 914] width 14 height 11
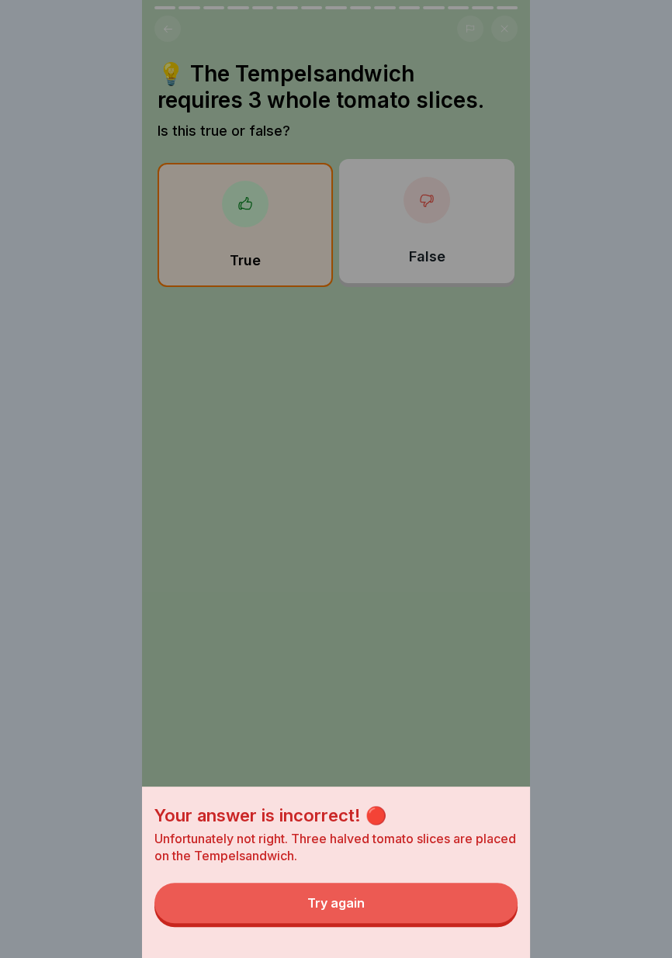
click at [420, 907] on button "Try again" at bounding box center [335, 902] width 363 height 40
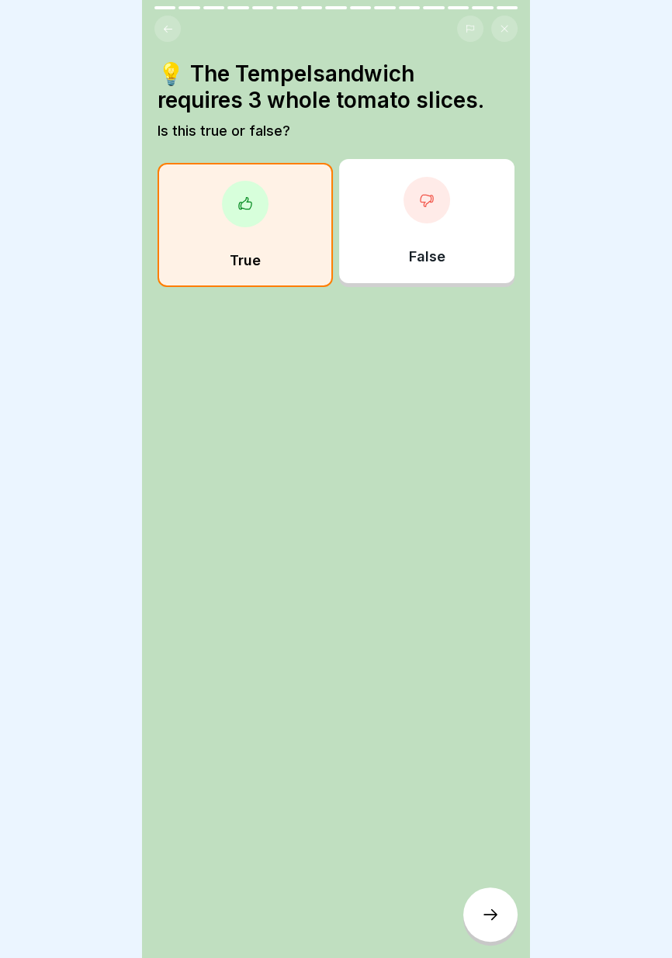
click at [458, 222] on div "False" at bounding box center [426, 221] width 175 height 124
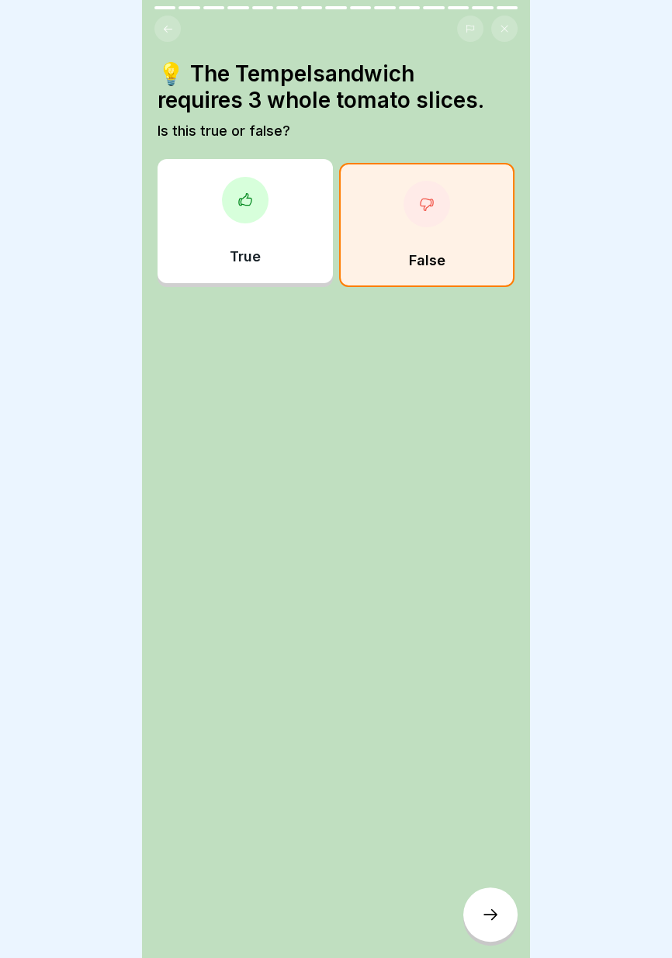
click at [493, 914] on icon at bounding box center [490, 914] width 14 height 11
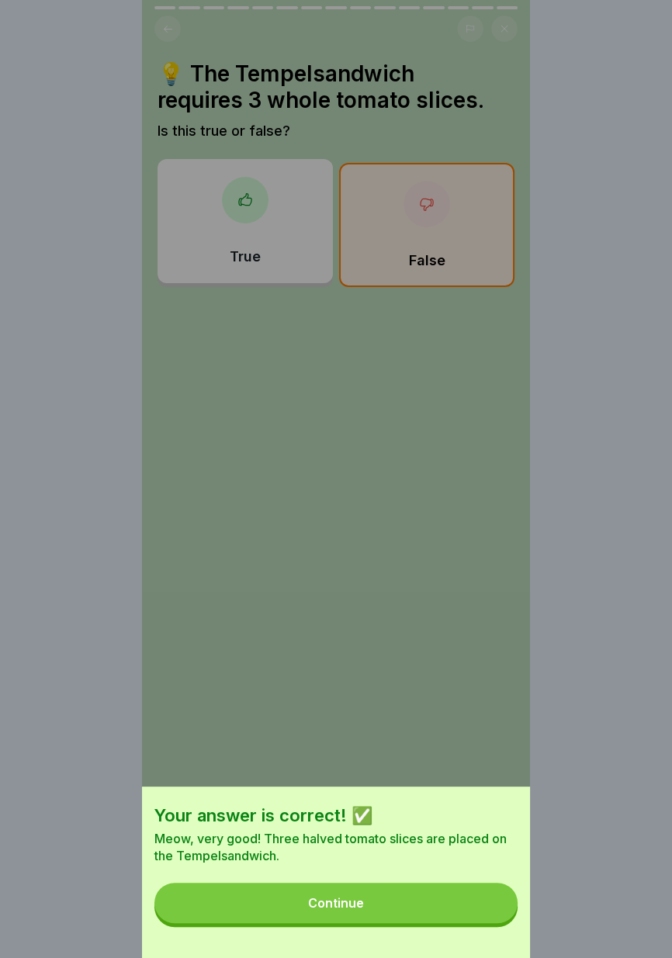
click at [422, 912] on button "Continue" at bounding box center [335, 902] width 363 height 40
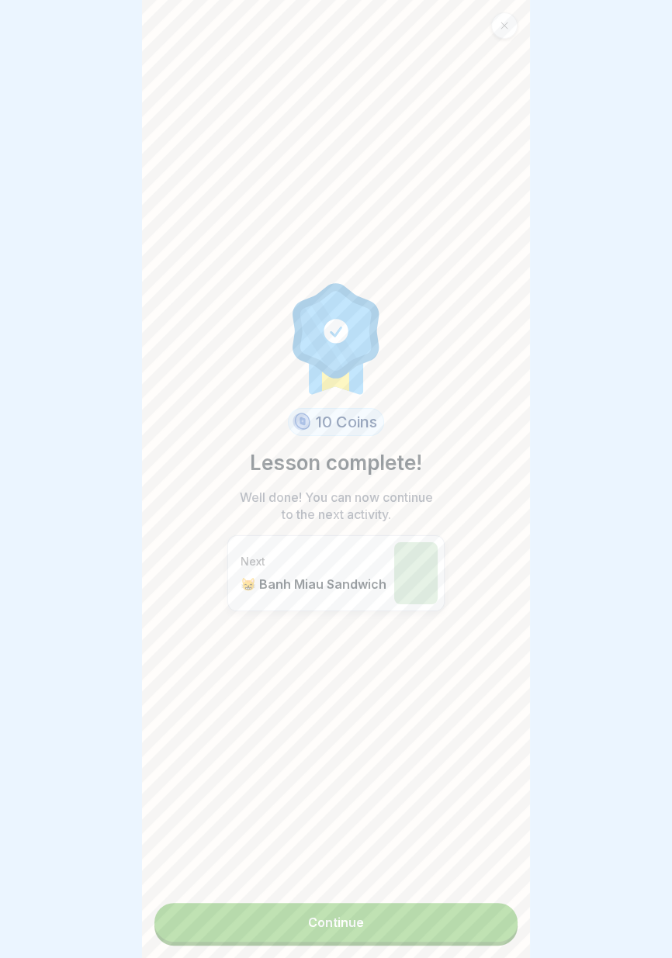
click at [420, 930] on link "Continue" at bounding box center [335, 922] width 363 height 39
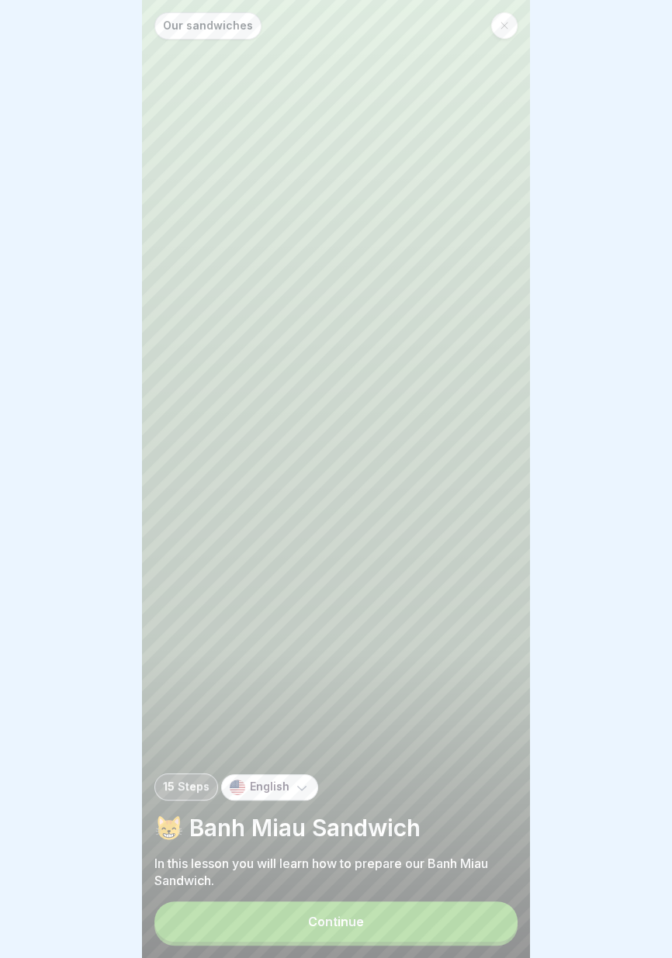
click at [410, 926] on button "Continue" at bounding box center [335, 921] width 363 height 40
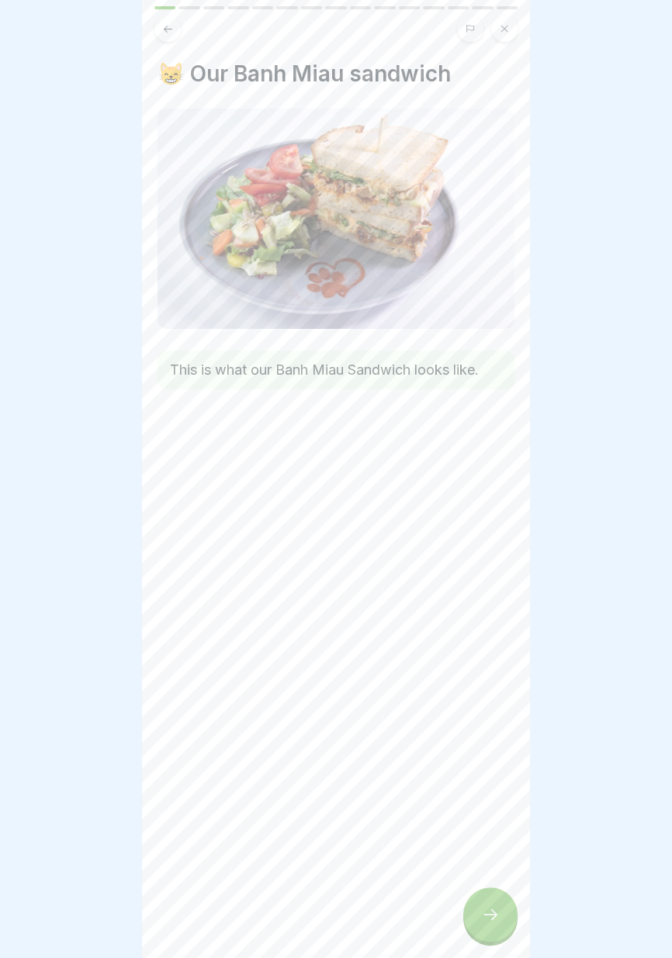
click at [489, 925] on div at bounding box center [490, 914] width 54 height 54
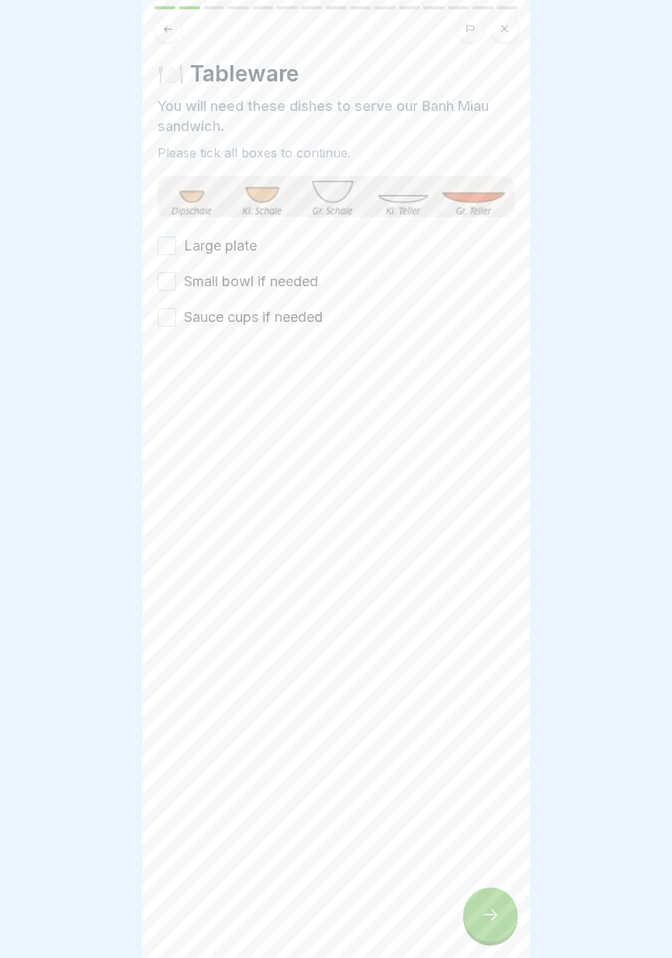
click at [251, 237] on label "Large plate" at bounding box center [220, 246] width 73 height 20
click at [176, 237] on button "Large plate" at bounding box center [166, 246] width 19 height 19
click at [271, 275] on label "Small bowl if needed" at bounding box center [251, 281] width 134 height 20
click at [176, 275] on button "Small bowl if needed" at bounding box center [166, 281] width 19 height 19
click at [283, 319] on label "Sauce cups if needed" at bounding box center [253, 317] width 139 height 20
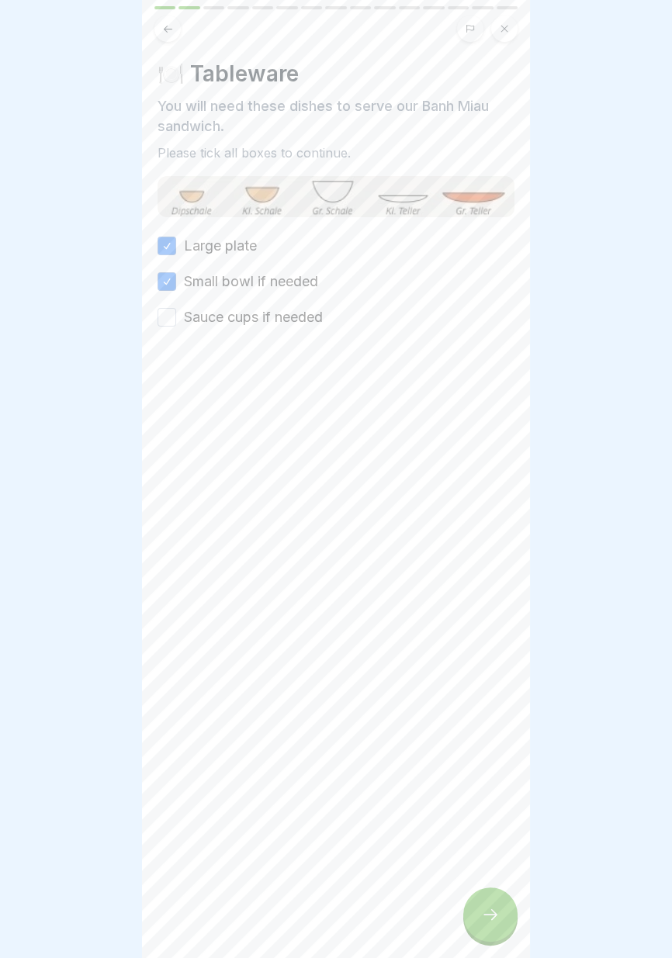
click at [176, 319] on button "Sauce cups if needed" at bounding box center [166, 317] width 19 height 19
click at [489, 927] on div at bounding box center [490, 914] width 54 height 54
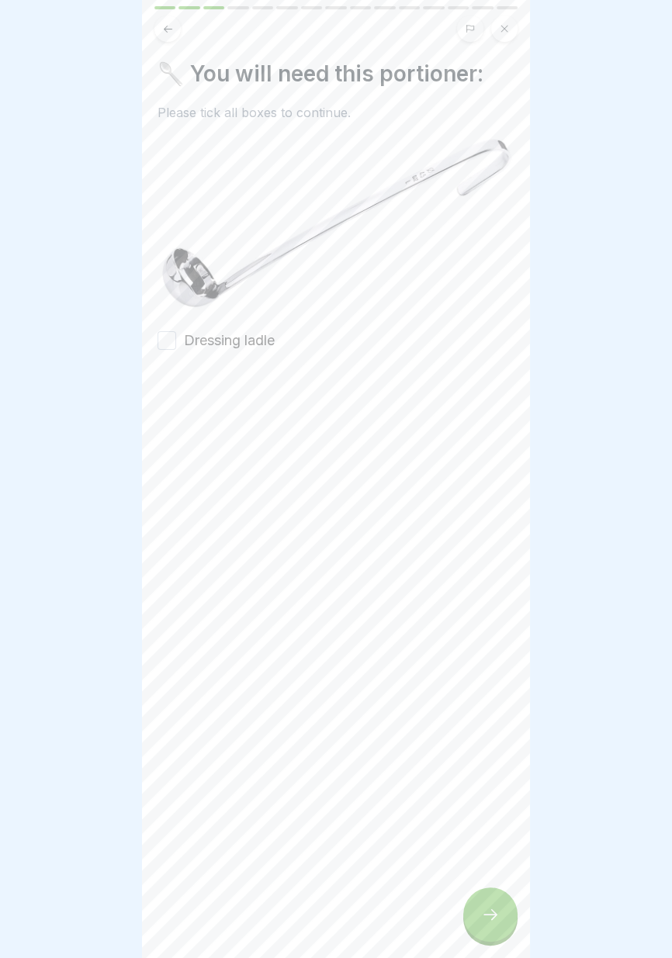
click at [255, 353] on div at bounding box center [335, 397] width 357 height 93
click at [261, 335] on label "Dressing ladle" at bounding box center [229, 340] width 91 height 20
click at [176, 335] on button "Dressing ladle" at bounding box center [166, 340] width 19 height 19
click at [492, 923] on icon at bounding box center [490, 914] width 19 height 19
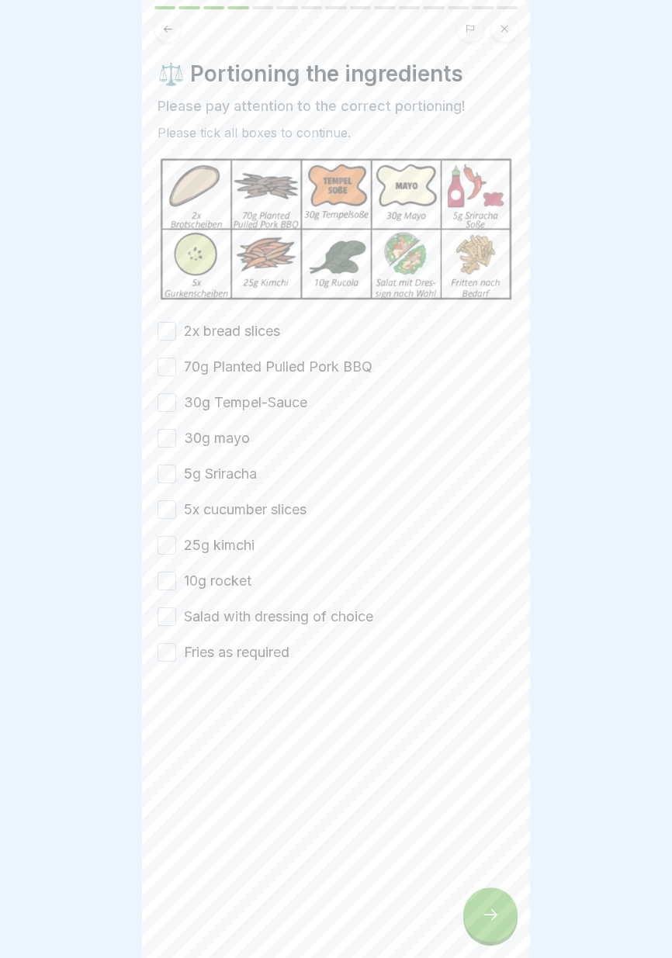
click at [262, 323] on label "2x bread slices" at bounding box center [232, 331] width 96 height 20
click at [176, 323] on button "2x bread slices" at bounding box center [166, 331] width 19 height 19
click at [275, 362] on label "70g Planted Pulled Pork BBQ" at bounding box center [278, 367] width 188 height 20
click at [176, 362] on button "70g Planted Pulled Pork BBQ" at bounding box center [166, 366] width 19 height 19
click at [270, 406] on label "30g Tempel-Sauce" at bounding box center [245, 402] width 123 height 20
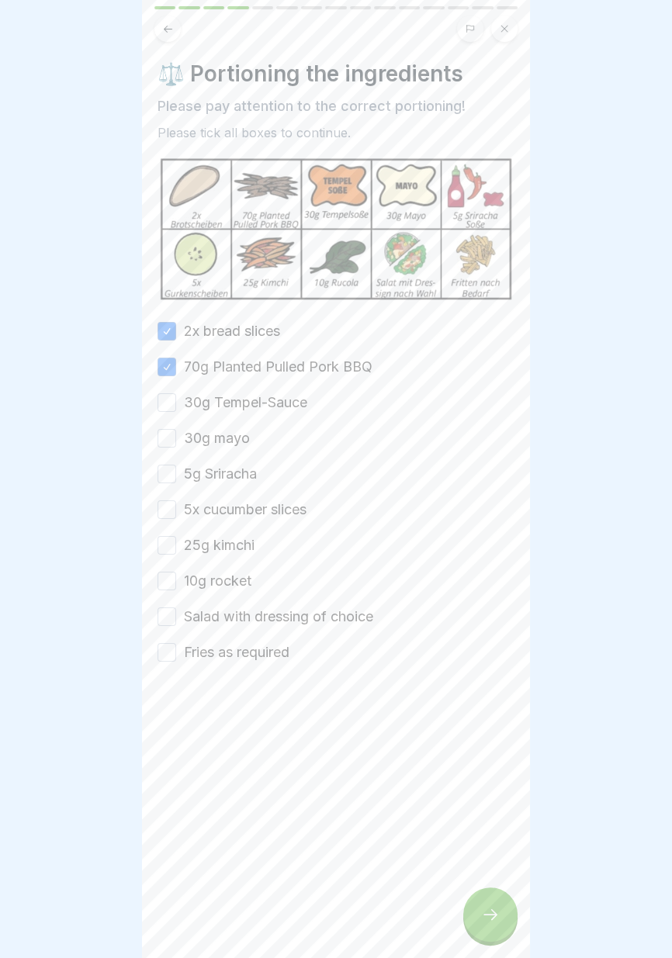
click at [176, 406] on button "30g Tempel-Sauce" at bounding box center [166, 402] width 19 height 19
click at [223, 437] on label "30g mayo" at bounding box center [217, 438] width 66 height 20
click at [176, 437] on button "30g mayo" at bounding box center [166, 438] width 19 height 19
click at [230, 477] on label "5g Sriracha" at bounding box center [220, 474] width 73 height 20
click at [176, 477] on button "5g Sriracha" at bounding box center [166, 474] width 19 height 19
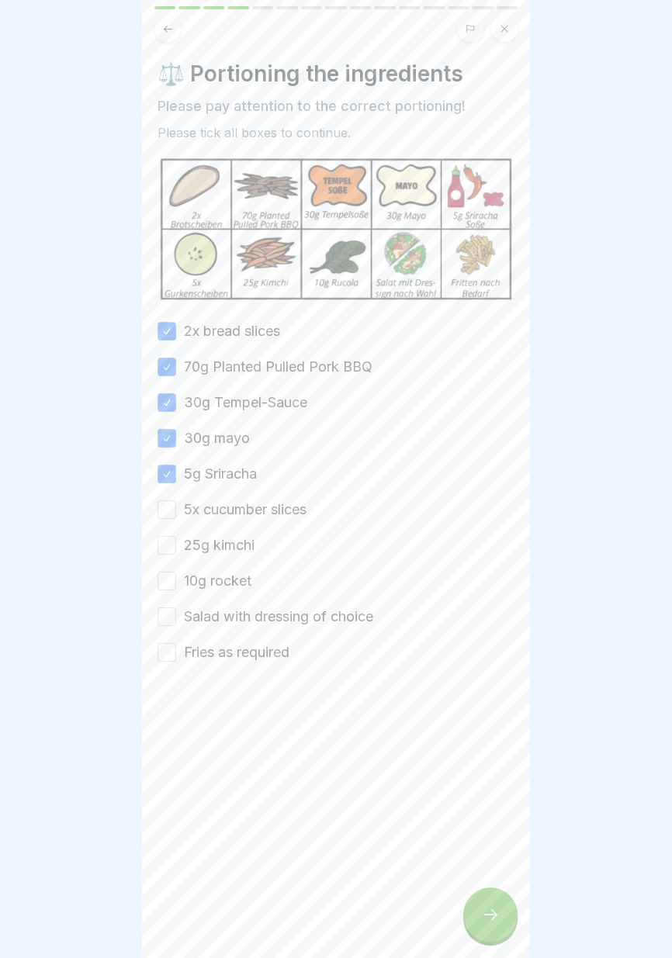
click at [236, 504] on label "5x cucumber slices" at bounding box center [245, 509] width 123 height 20
click at [176, 504] on button "5x cucumber slices" at bounding box center [166, 509] width 19 height 19
click at [224, 550] on label "25g kimchi" at bounding box center [219, 545] width 71 height 20
click at [176, 550] on button "25g kimchi" at bounding box center [166, 545] width 19 height 19
click at [221, 580] on label "10g rocket" at bounding box center [217, 581] width 67 height 20
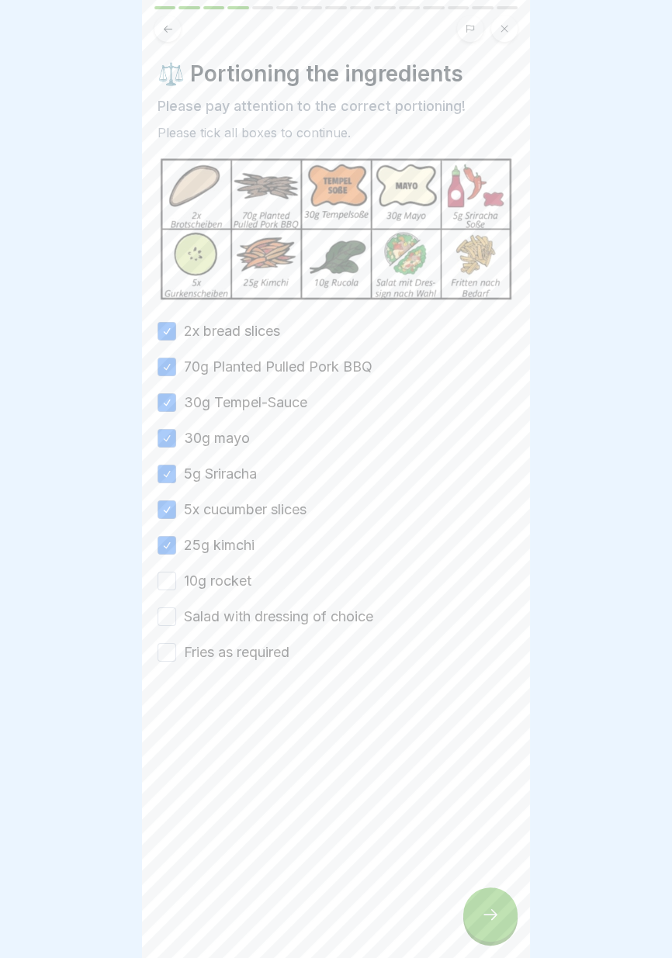
click at [176, 580] on button "10g rocket" at bounding box center [166, 581] width 19 height 19
click at [271, 616] on label "Salad with dressing of choice" at bounding box center [278, 616] width 189 height 20
click at [176, 616] on button "Salad with dressing of choice" at bounding box center [166, 616] width 19 height 19
click at [267, 658] on label "Fries as required" at bounding box center [236, 652] width 105 height 20
click at [176, 658] on button "Fries as required" at bounding box center [166, 652] width 19 height 19
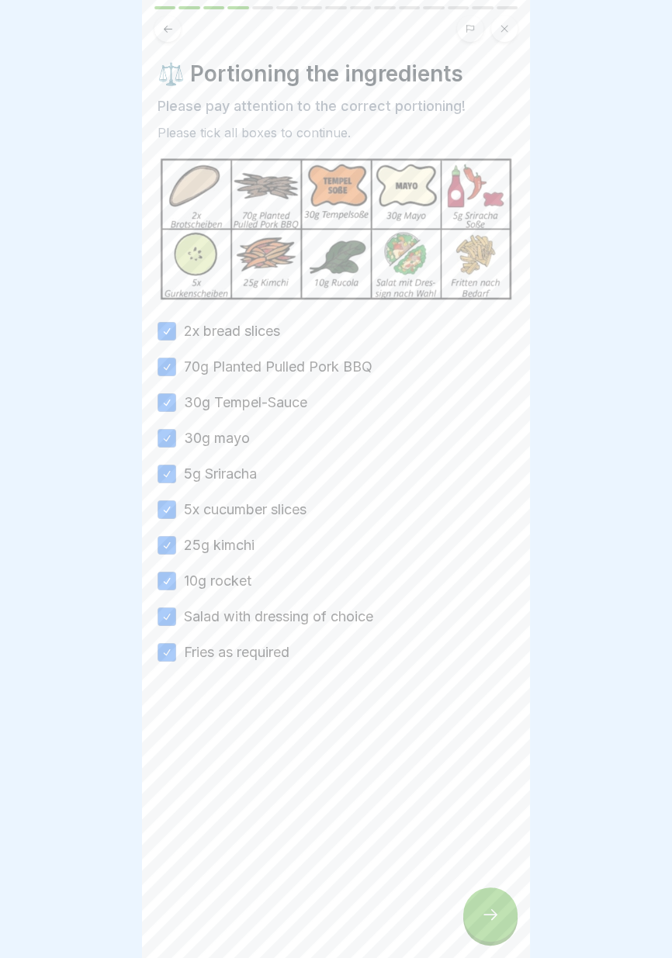
click at [496, 917] on icon at bounding box center [490, 914] width 19 height 19
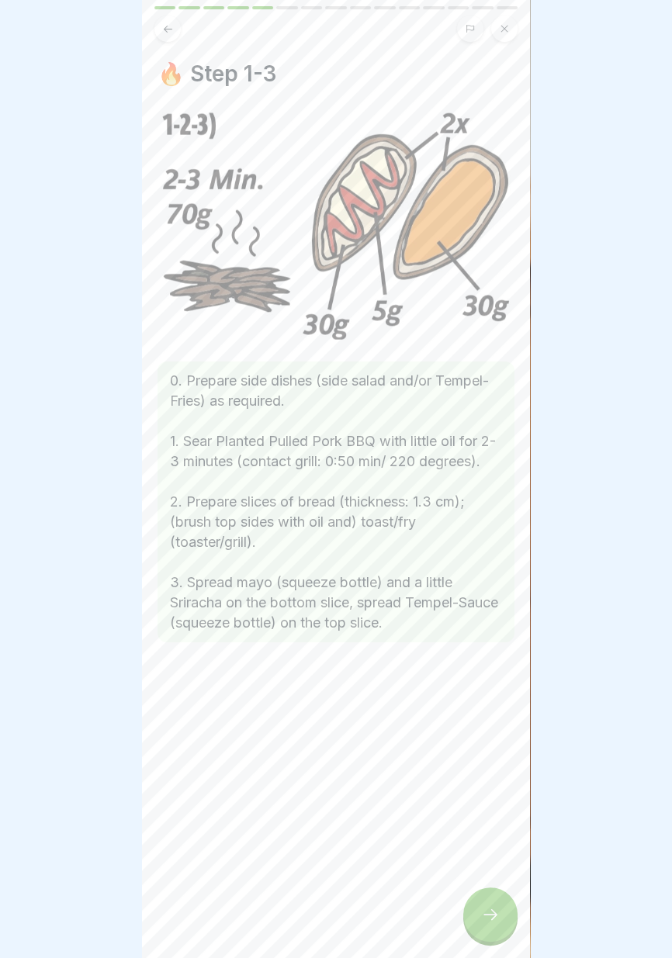
click at [491, 912] on icon at bounding box center [490, 914] width 19 height 19
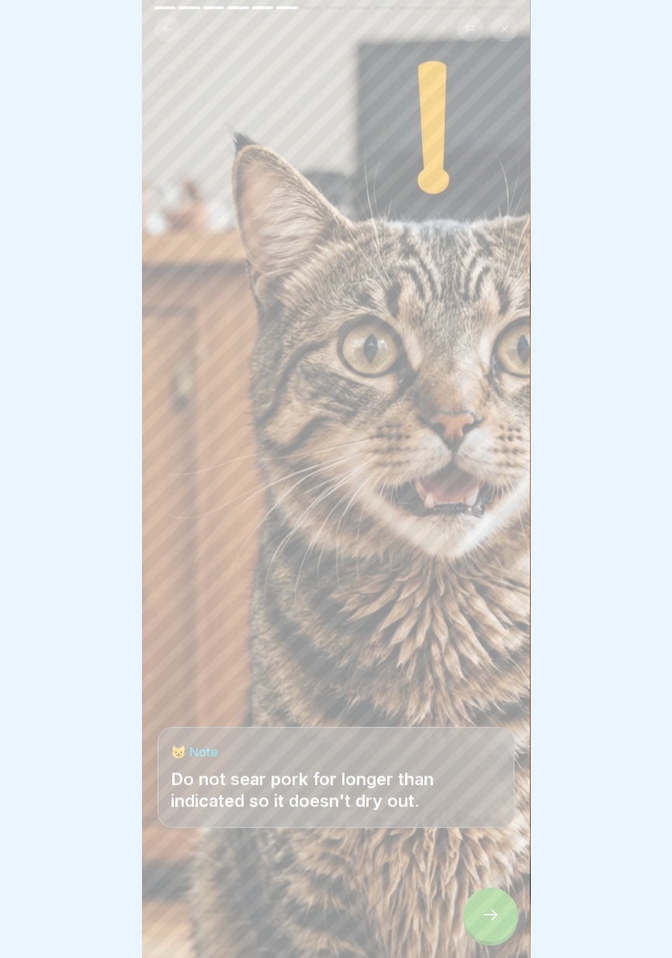
click at [494, 906] on icon at bounding box center [490, 914] width 19 height 19
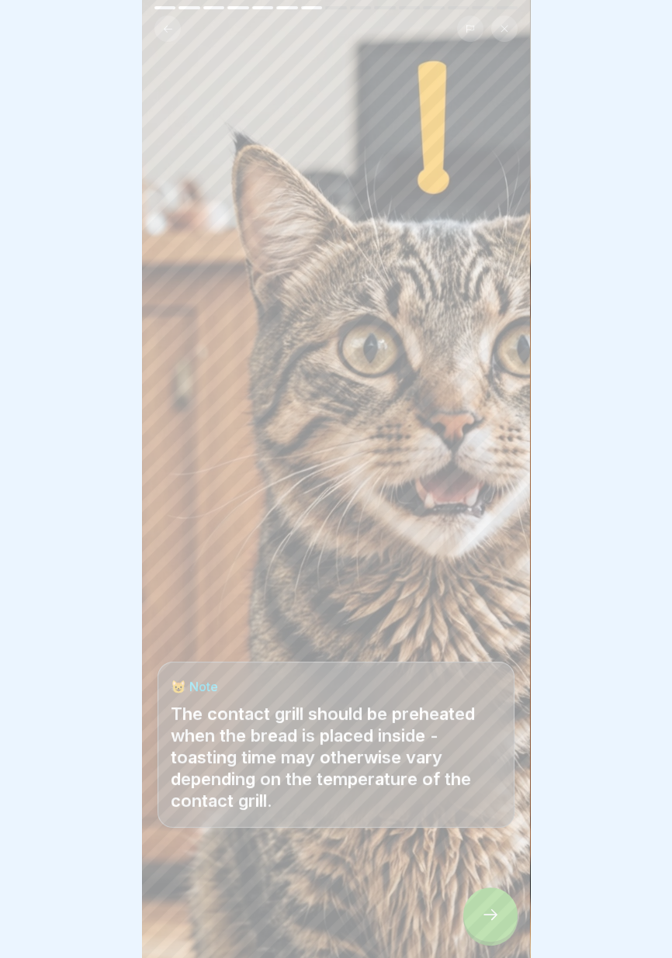
click at [490, 929] on div at bounding box center [490, 914] width 54 height 54
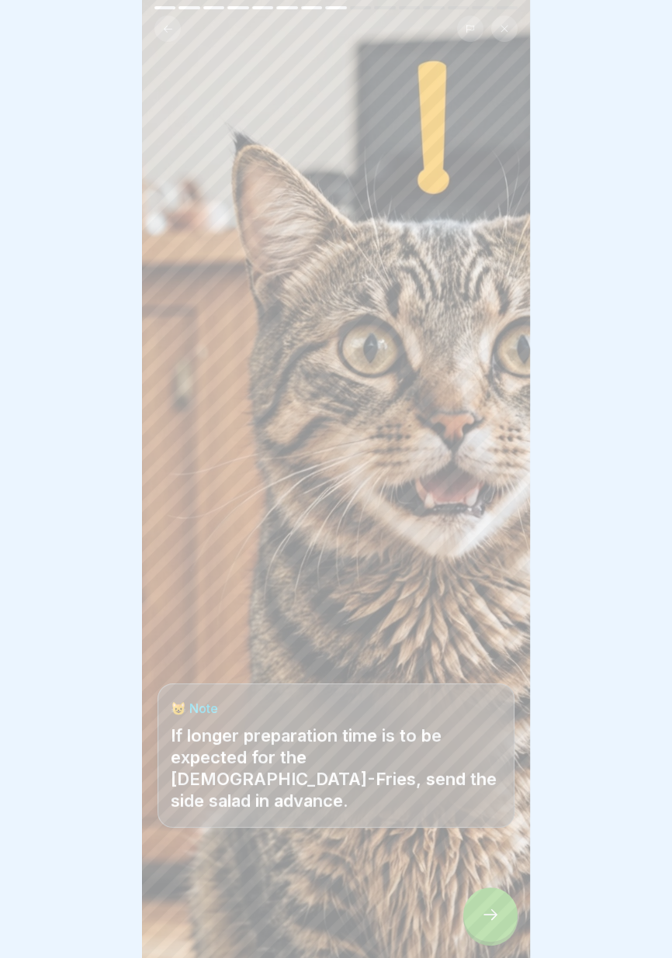
click at [491, 929] on div at bounding box center [490, 914] width 54 height 54
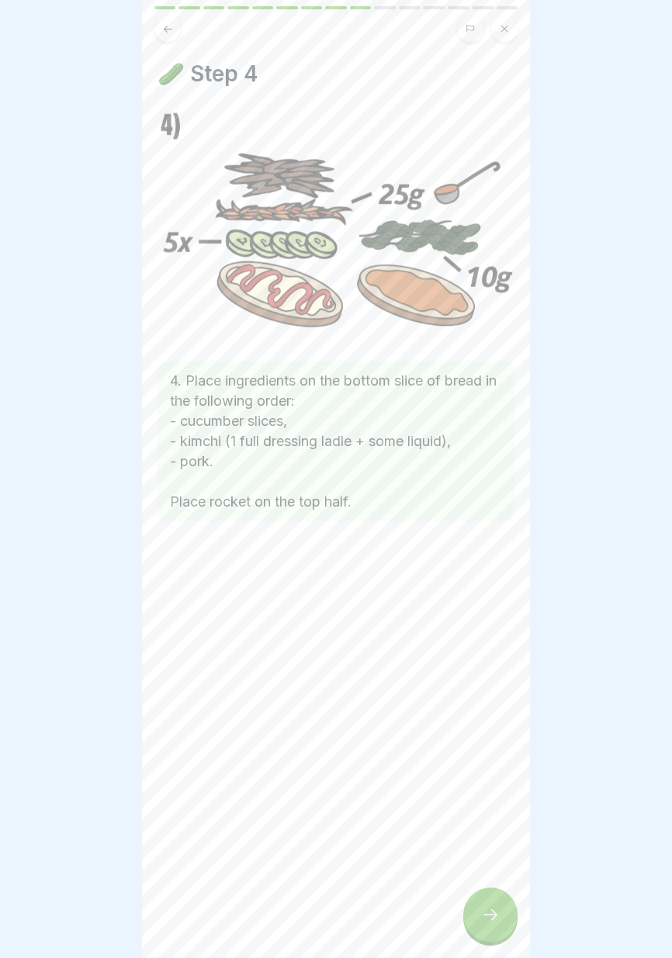
click at [161, 33] on button at bounding box center [167, 29] width 26 height 26
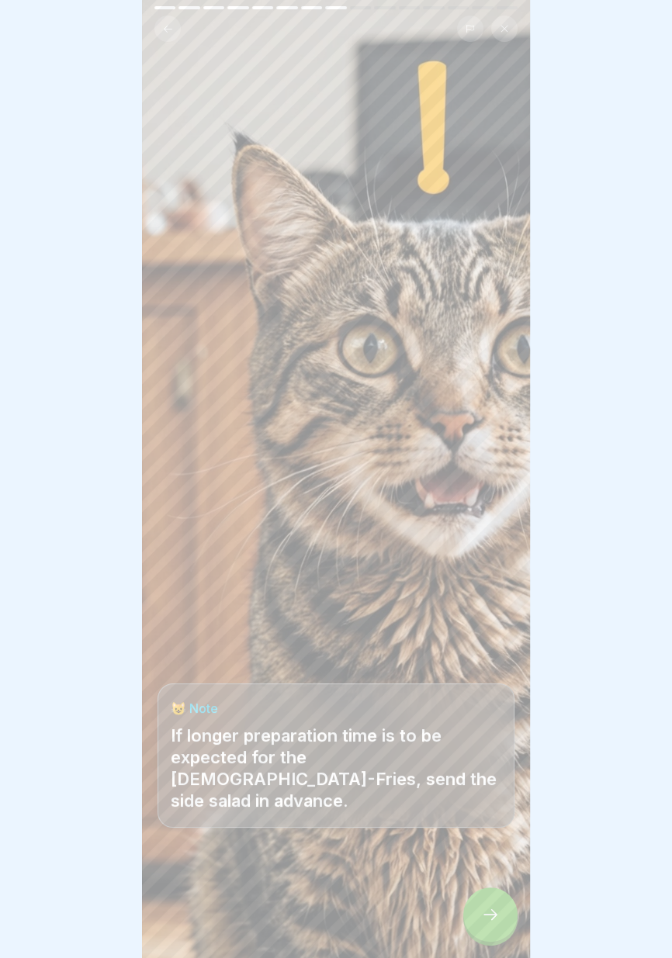
click at [168, 32] on icon at bounding box center [168, 29] width 12 height 12
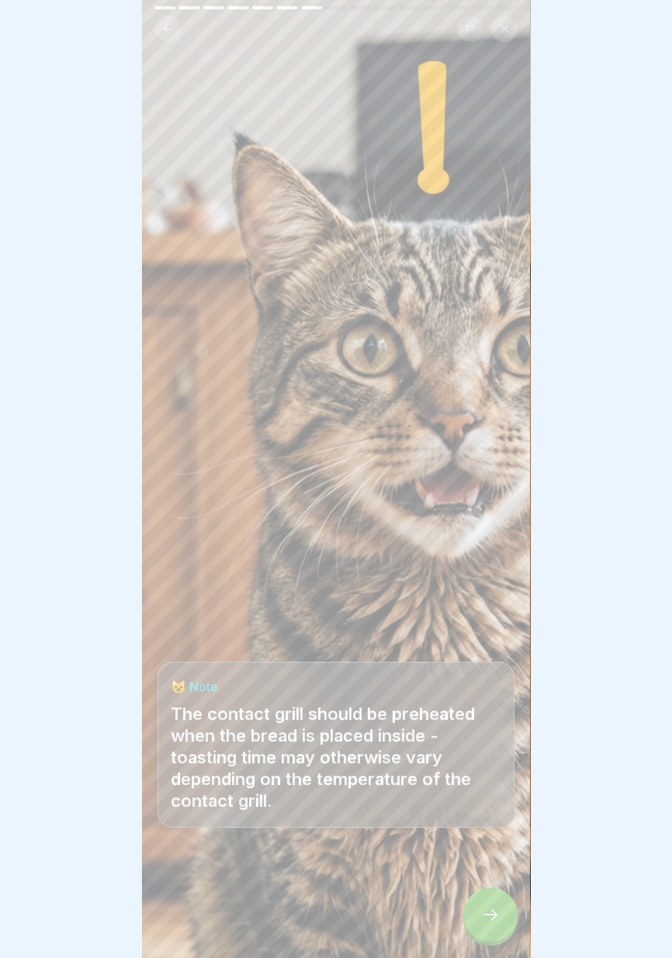
click at [172, 35] on button at bounding box center [167, 29] width 26 height 26
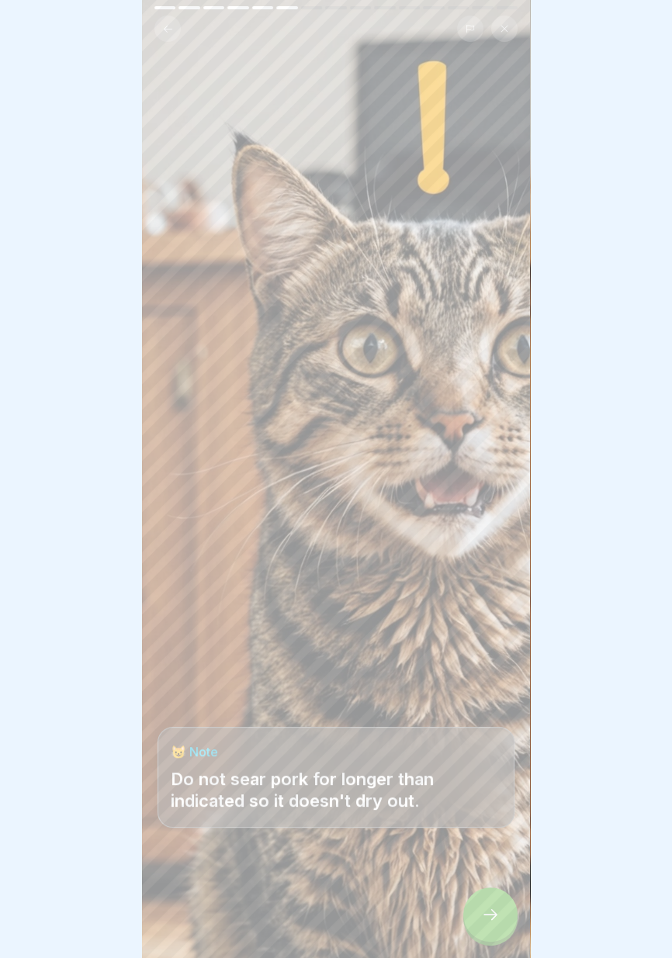
click at [174, 34] on button at bounding box center [167, 29] width 26 height 26
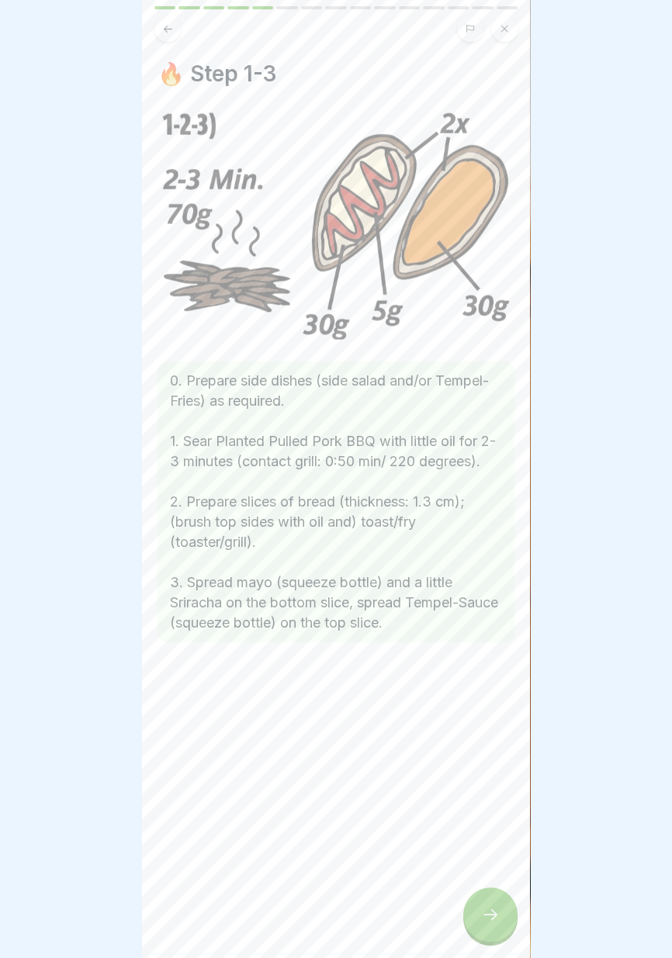
click at [483, 930] on div at bounding box center [490, 914] width 54 height 54
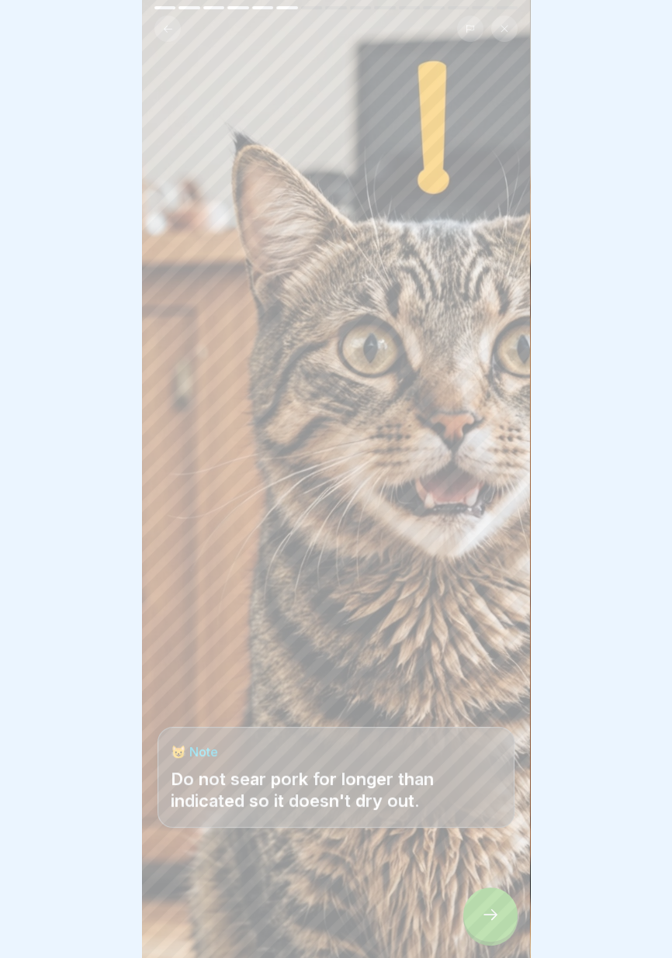
click at [496, 905] on icon at bounding box center [490, 914] width 19 height 19
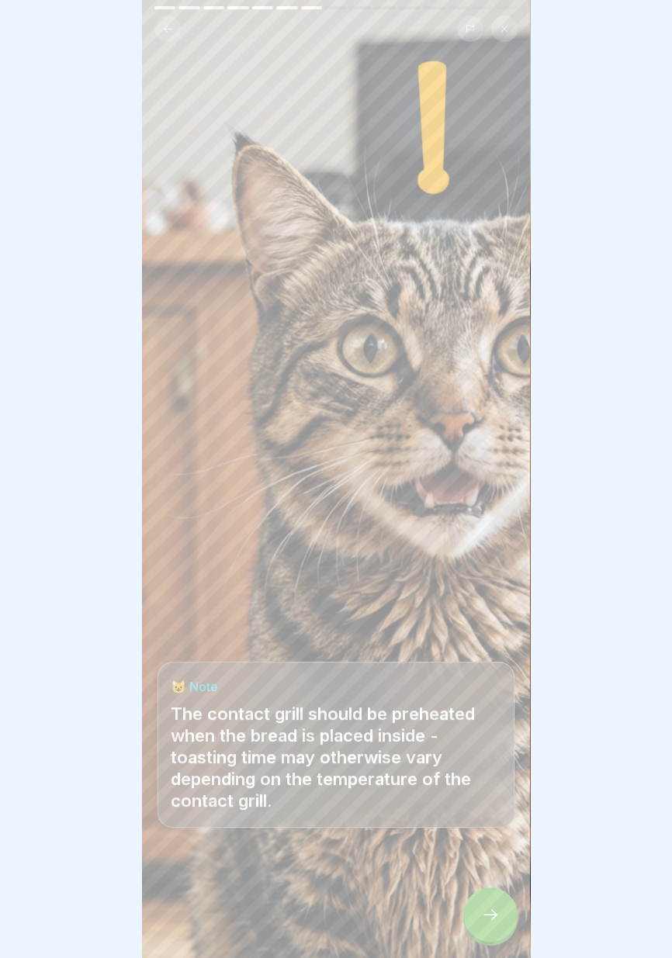
click at [486, 920] on icon at bounding box center [490, 914] width 19 height 19
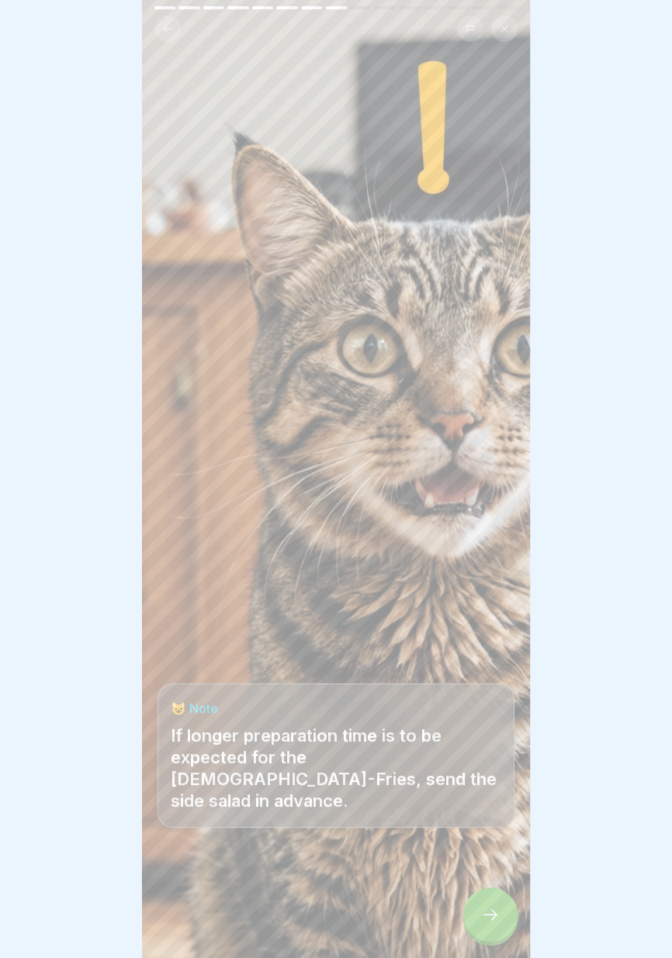
click at [489, 920] on icon at bounding box center [490, 914] width 19 height 19
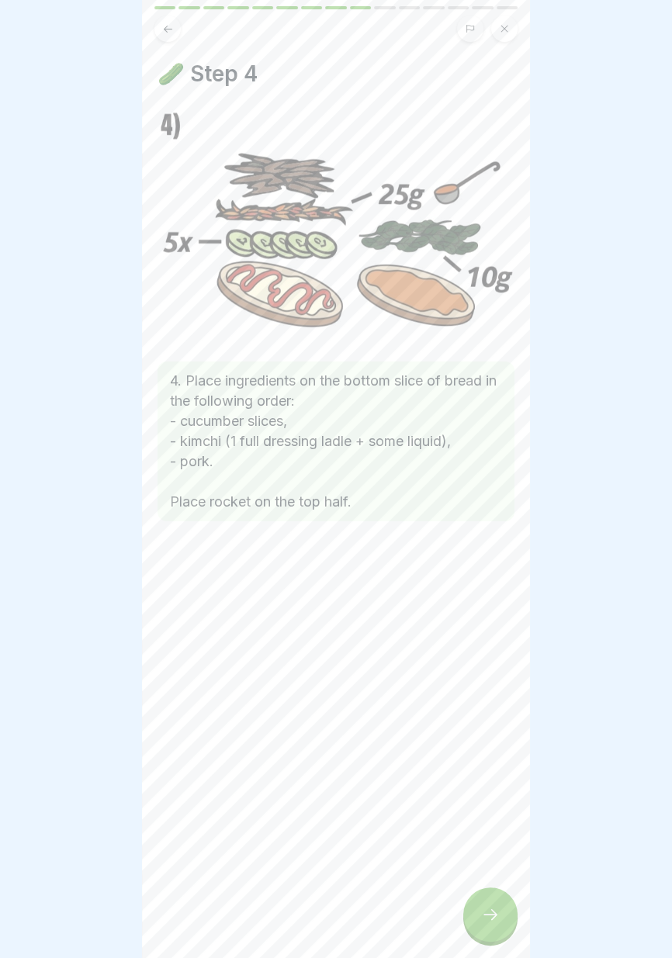
click at [488, 922] on icon at bounding box center [490, 914] width 19 height 19
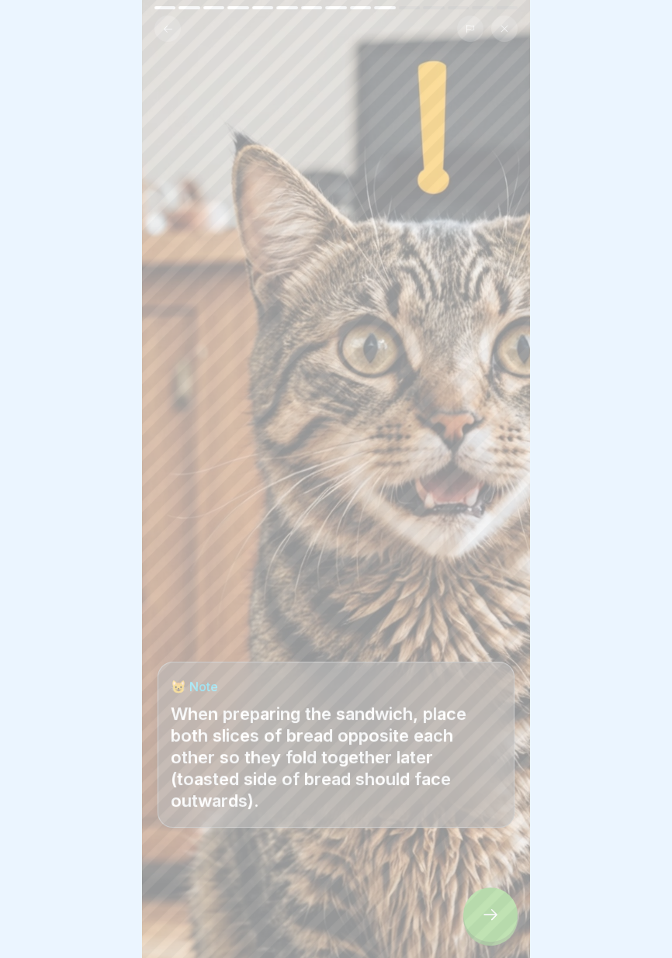
click at [487, 921] on icon at bounding box center [490, 914] width 19 height 19
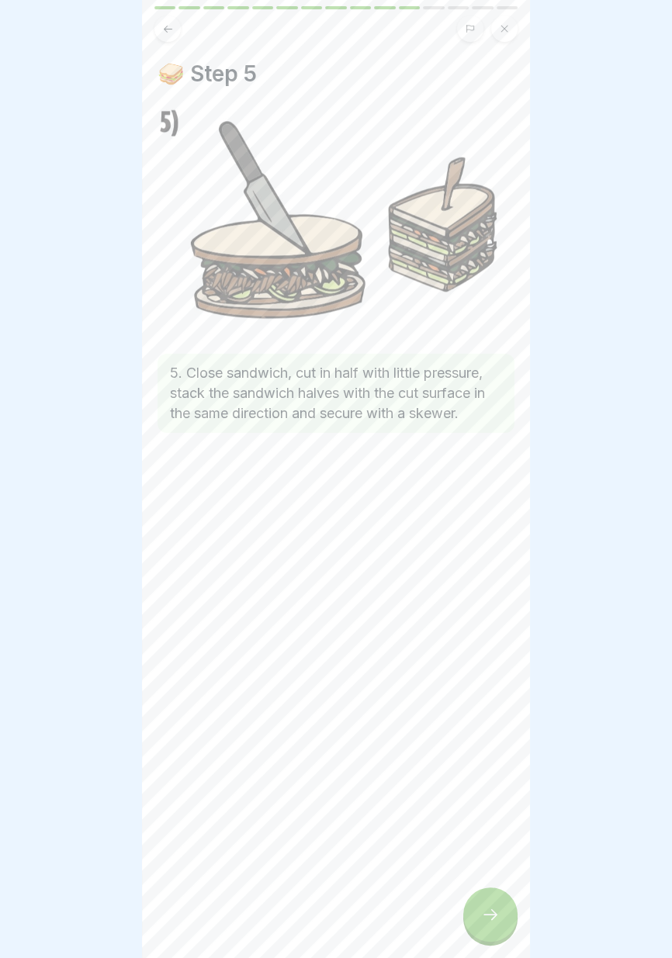
click at [478, 931] on div at bounding box center [490, 914] width 54 height 54
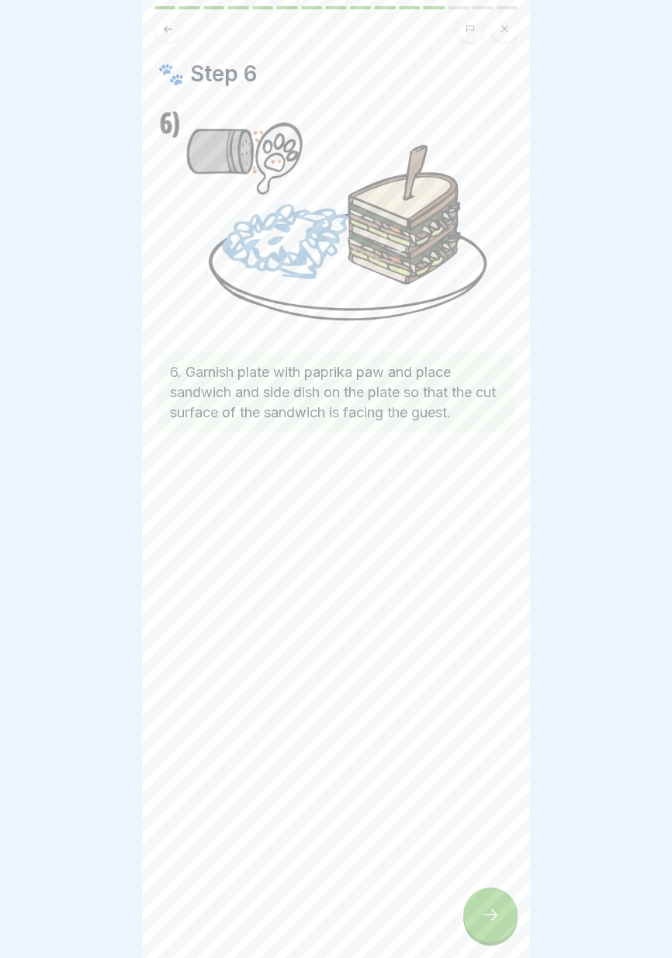
click at [479, 931] on div at bounding box center [490, 914] width 54 height 54
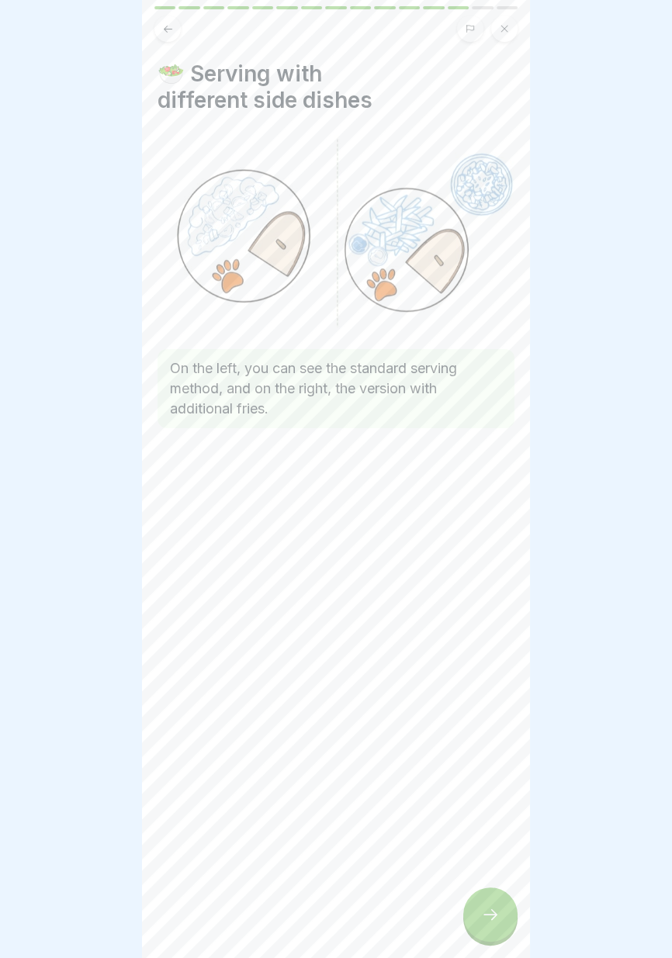
click at [485, 931] on div at bounding box center [490, 914] width 54 height 54
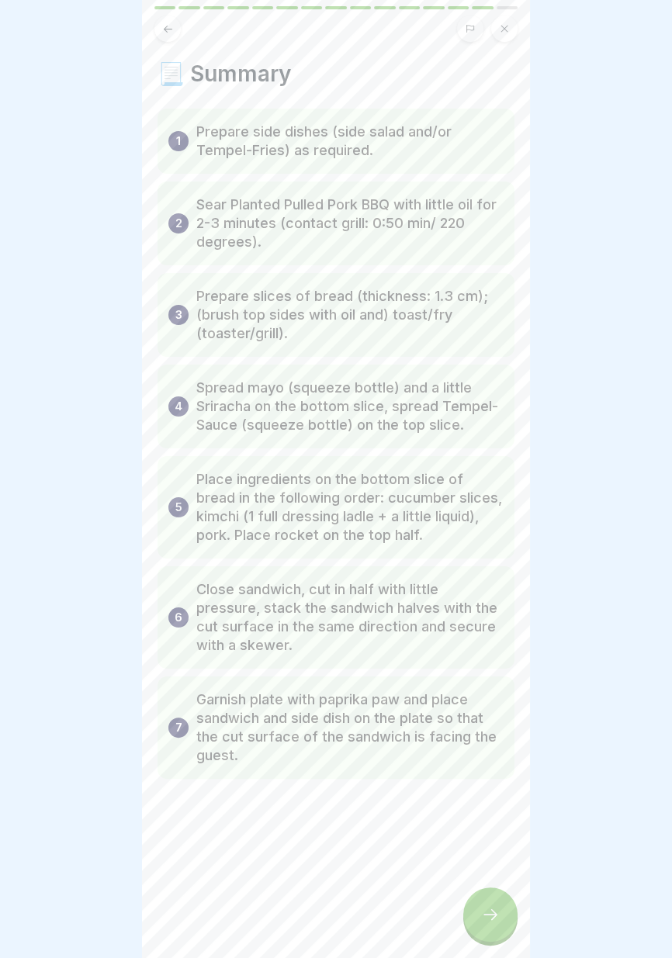
click at [485, 927] on div at bounding box center [490, 914] width 54 height 54
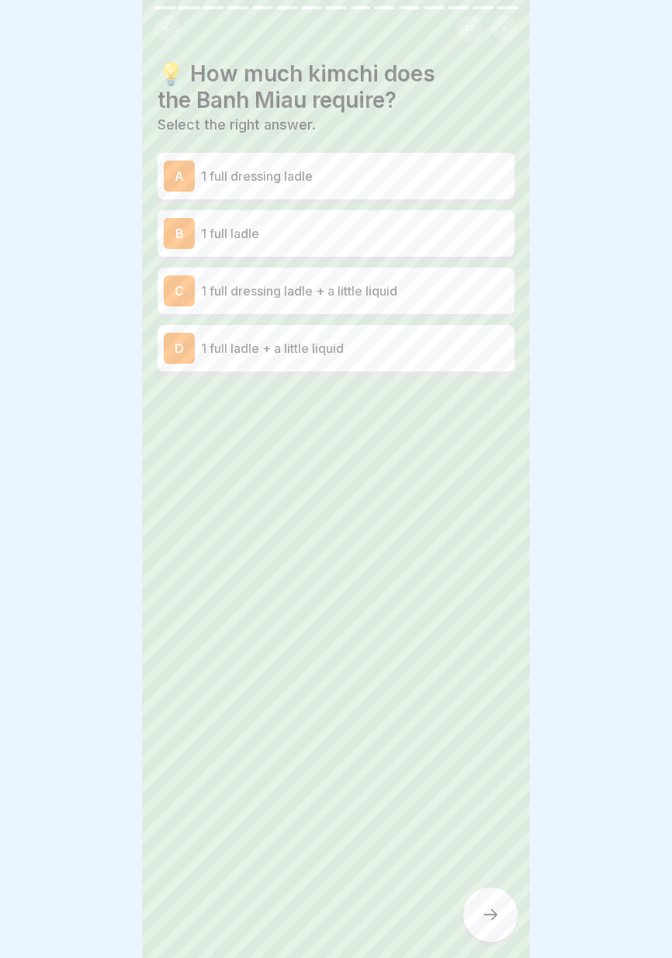
click at [440, 229] on p "1 full ladle" at bounding box center [354, 233] width 307 height 19
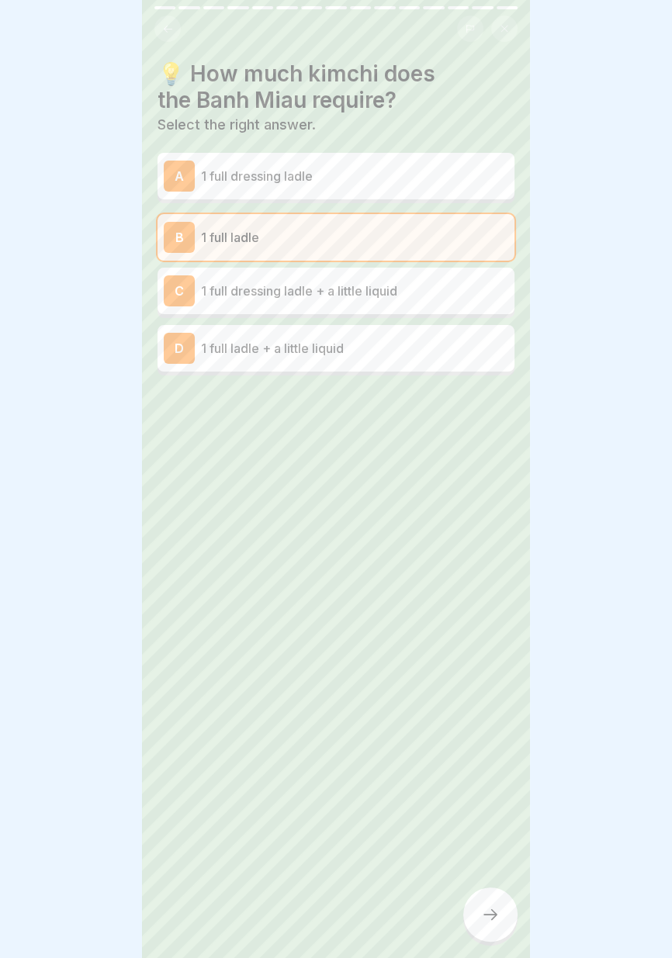
click at [492, 920] on icon at bounding box center [490, 914] width 19 height 19
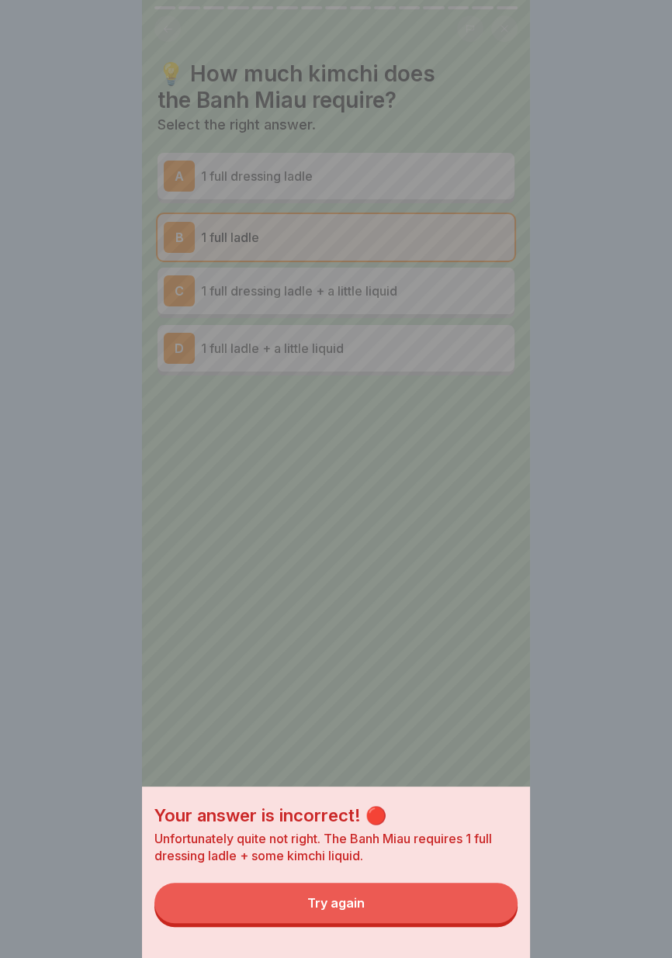
click at [468, 915] on button "Try again" at bounding box center [335, 902] width 363 height 40
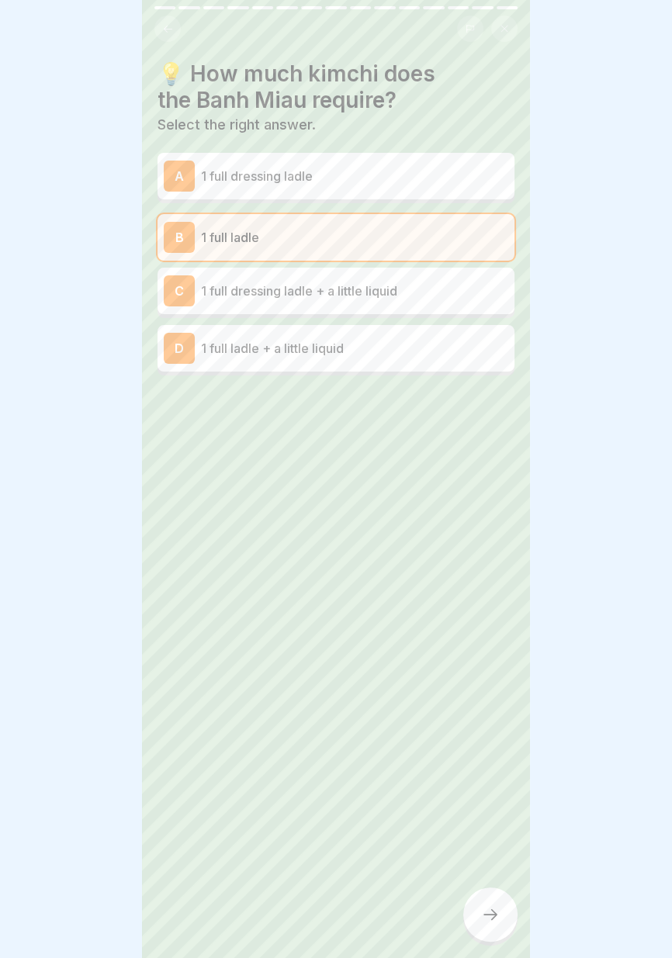
click at [455, 279] on div "C 1 full dressing ladle + a little liquid" at bounding box center [336, 290] width 344 height 31
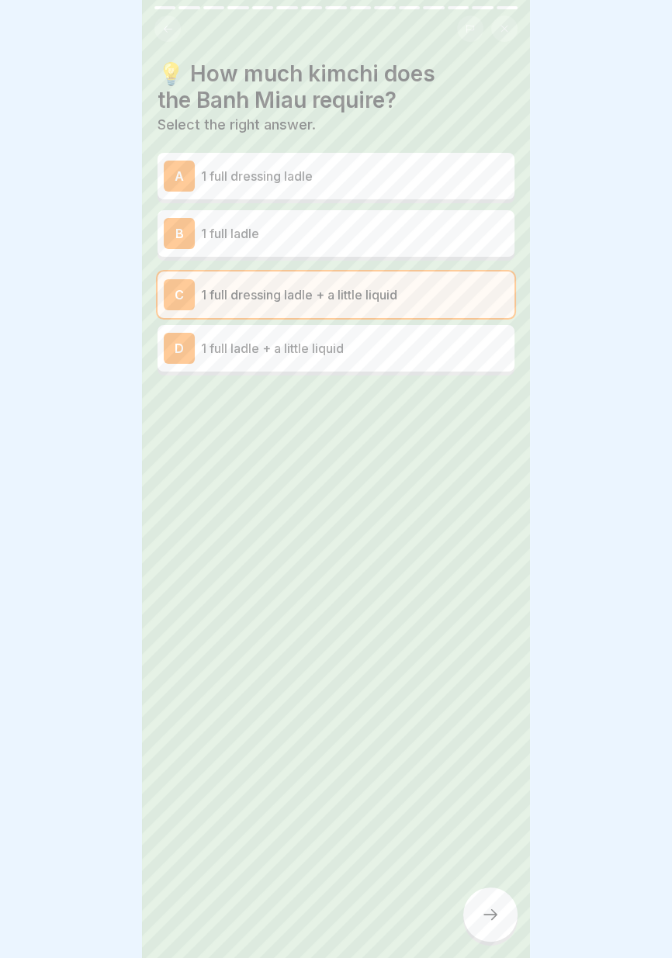
click at [485, 917] on icon at bounding box center [490, 914] width 19 height 19
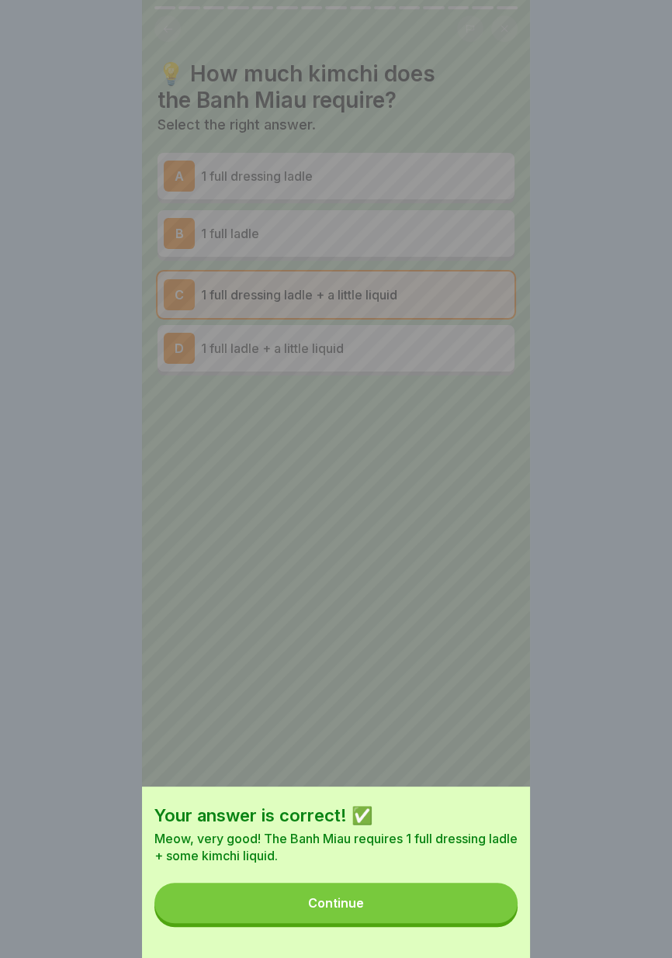
click at [461, 911] on button "Continue" at bounding box center [335, 902] width 363 height 40
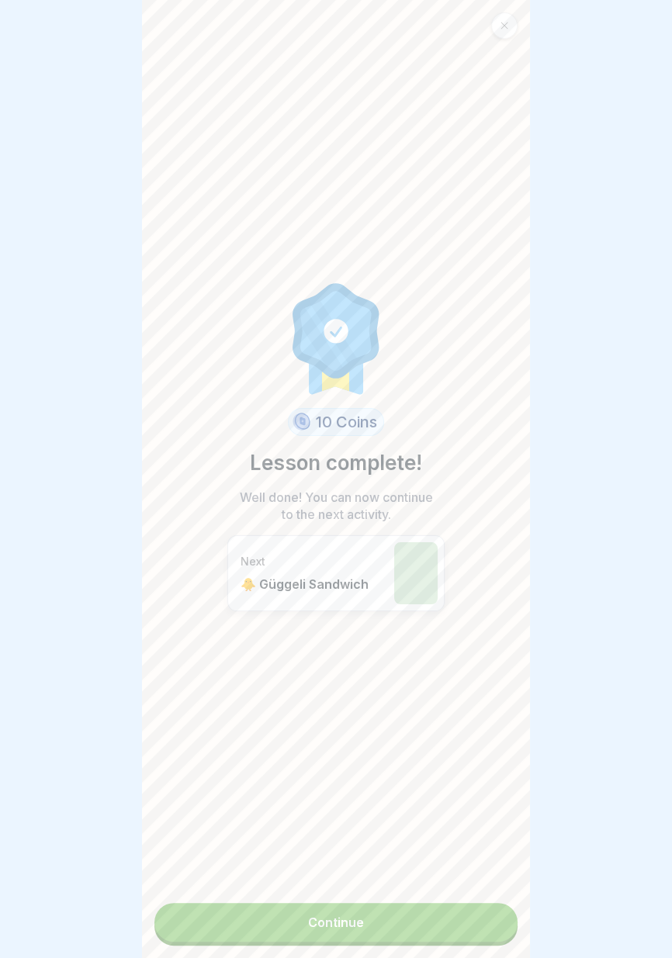
click at [463, 921] on link "Continue" at bounding box center [335, 922] width 363 height 39
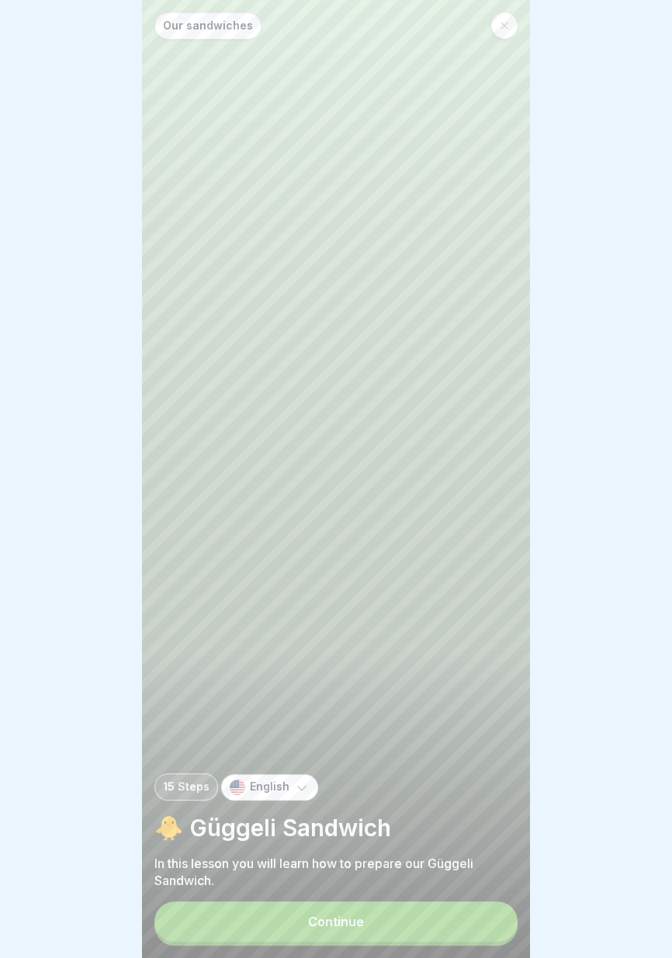
click at [464, 920] on button "Continue" at bounding box center [335, 921] width 363 height 40
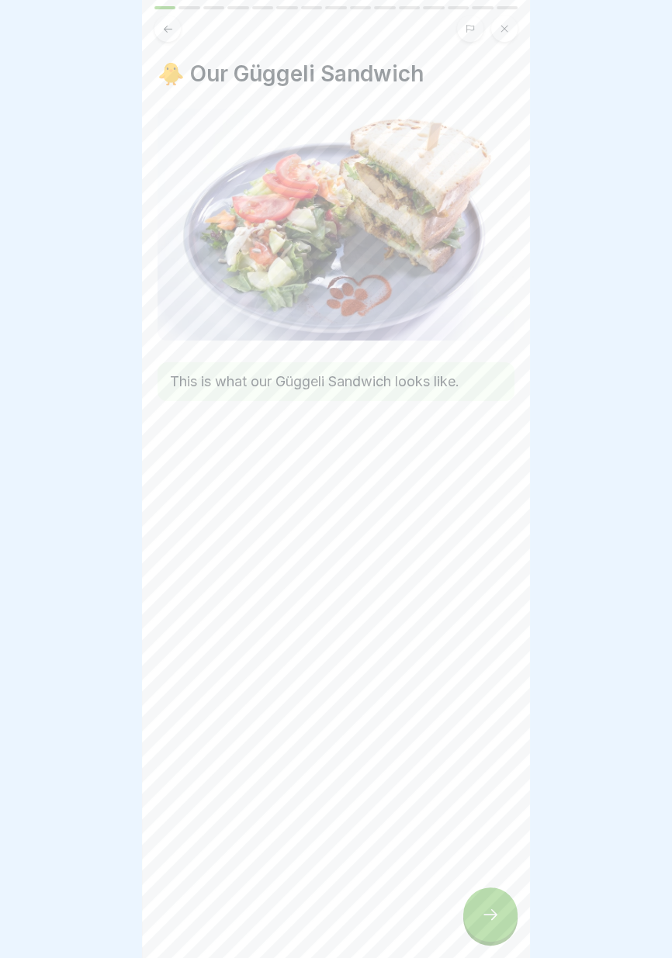
click at [496, 921] on icon at bounding box center [490, 914] width 19 height 19
click at [489, 917] on icon at bounding box center [490, 914] width 19 height 19
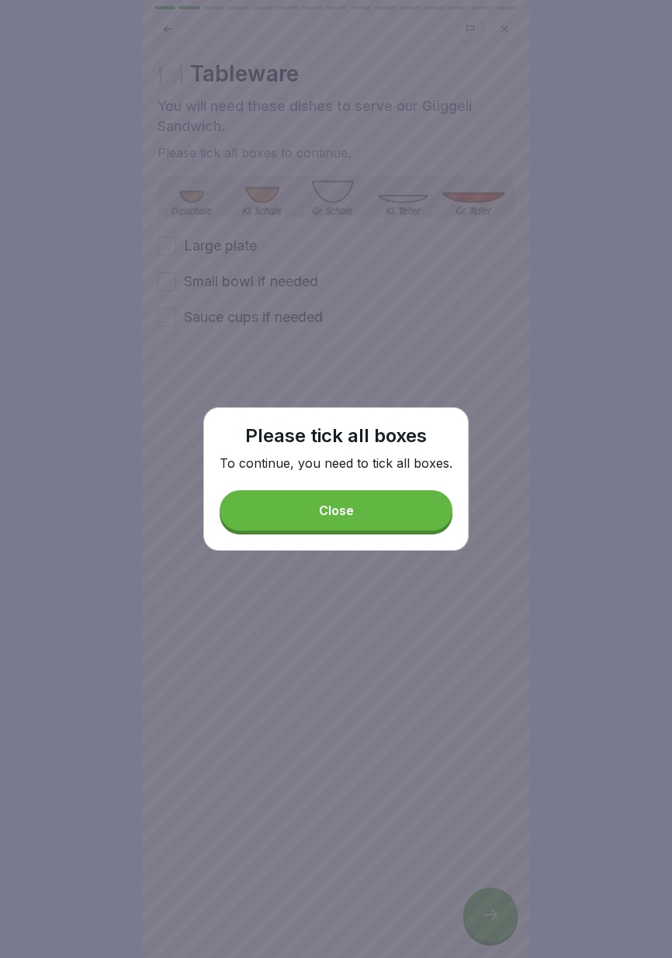
click at [394, 515] on button "Close" at bounding box center [335, 510] width 233 height 40
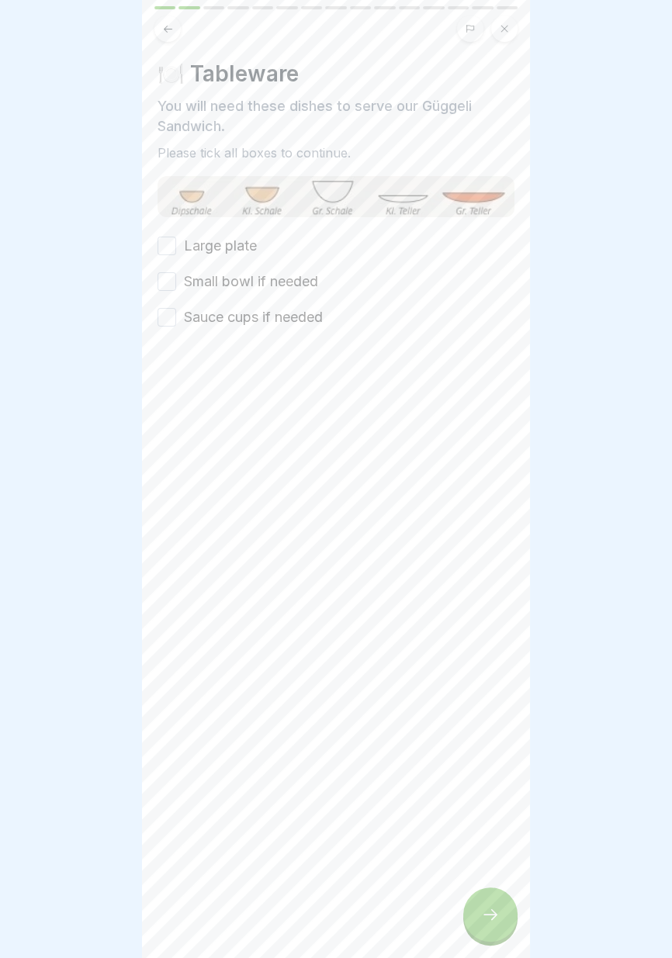
click at [167, 240] on button "Large plate" at bounding box center [166, 246] width 19 height 19
click at [172, 283] on button "Small bowl if needed" at bounding box center [166, 281] width 19 height 19
click at [170, 319] on button "Sauce cups if needed" at bounding box center [166, 317] width 19 height 19
click at [492, 919] on icon at bounding box center [490, 914] width 14 height 11
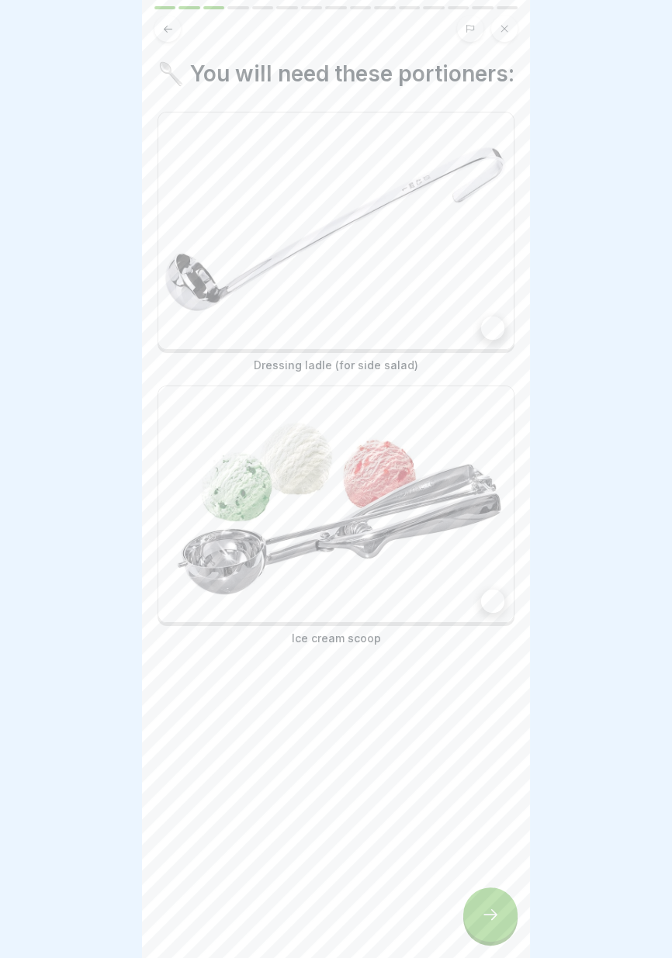
click at [489, 608] on div at bounding box center [492, 600] width 23 height 23
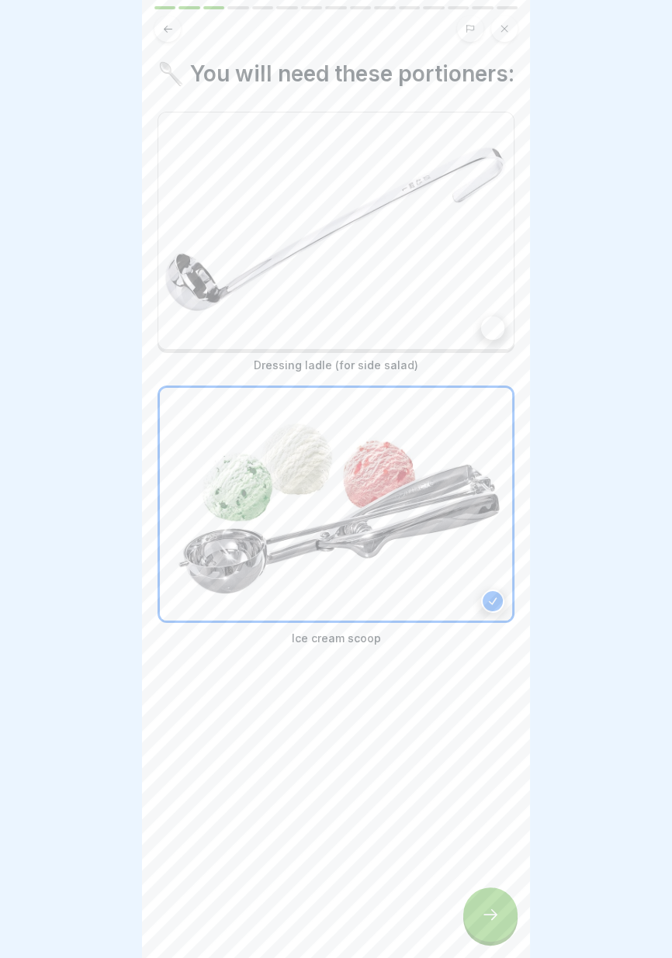
click at [489, 324] on div at bounding box center [492, 327] width 23 height 23
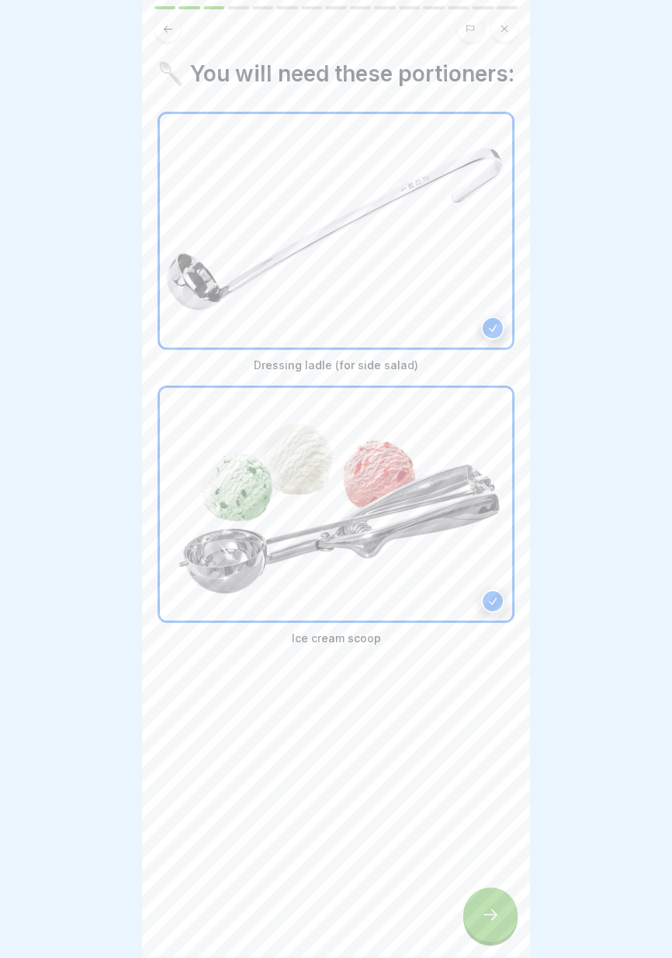
click at [499, 917] on icon at bounding box center [490, 914] width 19 height 19
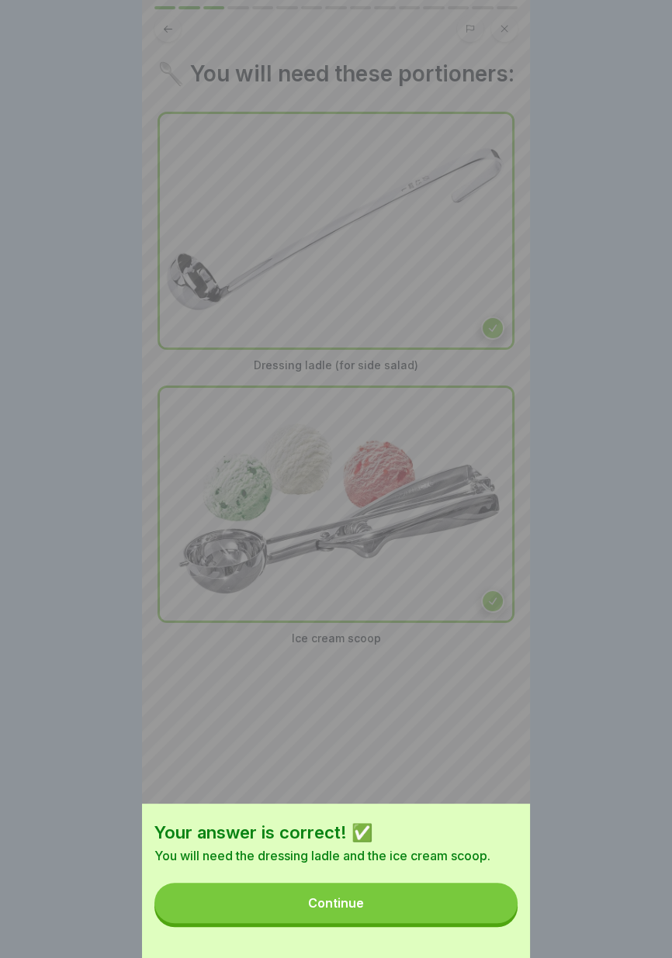
click at [436, 906] on button "Continue" at bounding box center [335, 902] width 363 height 40
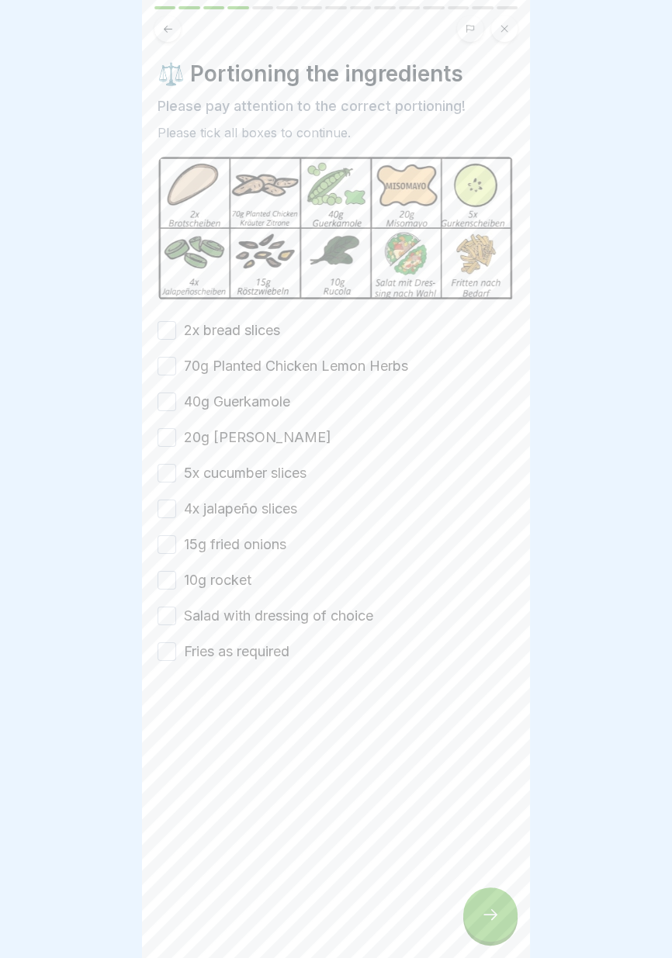
click at [257, 326] on label "2x bread slices" at bounding box center [232, 330] width 96 height 20
click at [176, 326] on button "2x bread slices" at bounding box center [166, 330] width 19 height 19
click at [278, 367] on label "70g Planted Chicken Lemon Herbs" at bounding box center [296, 366] width 224 height 20
click at [176, 367] on button "70g Planted Chicken Lemon Herbs" at bounding box center [166, 366] width 19 height 19
click at [268, 404] on label "40g Guerkamole" at bounding box center [237, 402] width 106 height 20
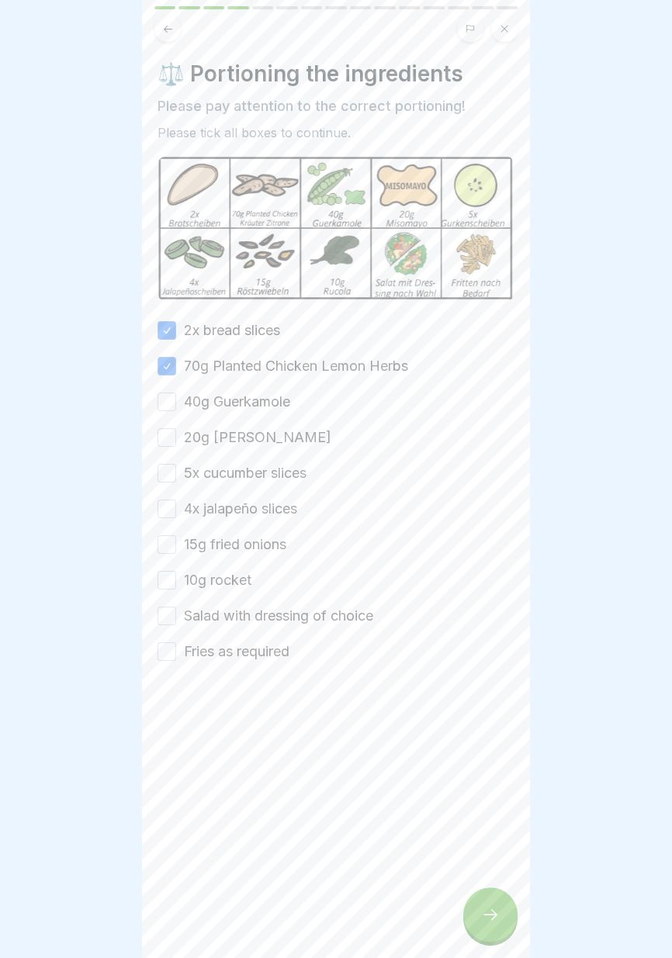
click at [176, 404] on button "40g Guerkamole" at bounding box center [166, 401] width 19 height 19
click at [263, 436] on label "20g miso mayo" at bounding box center [257, 437] width 147 height 20
click at [176, 436] on button "20g miso mayo" at bounding box center [166, 437] width 19 height 19
click at [275, 471] on label "5x cucumber slices" at bounding box center [245, 473] width 123 height 20
click at [176, 471] on button "5x cucumber slices" at bounding box center [166, 473] width 19 height 19
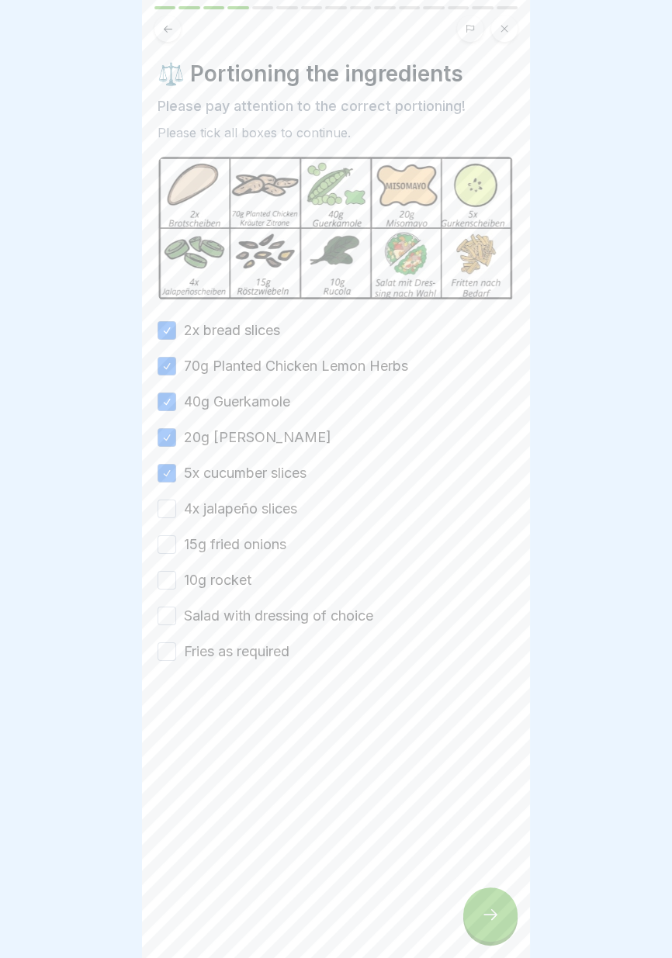
click at [271, 502] on label "4x jalapeño slices" at bounding box center [240, 509] width 113 height 20
click at [176, 502] on button "4x jalapeño slices" at bounding box center [166, 508] width 19 height 19
click at [257, 546] on label "15g fried onions" at bounding box center [235, 544] width 102 height 20
click at [176, 546] on button "15g fried onions" at bounding box center [166, 544] width 19 height 19
click at [226, 577] on label "10g rocket" at bounding box center [217, 580] width 67 height 20
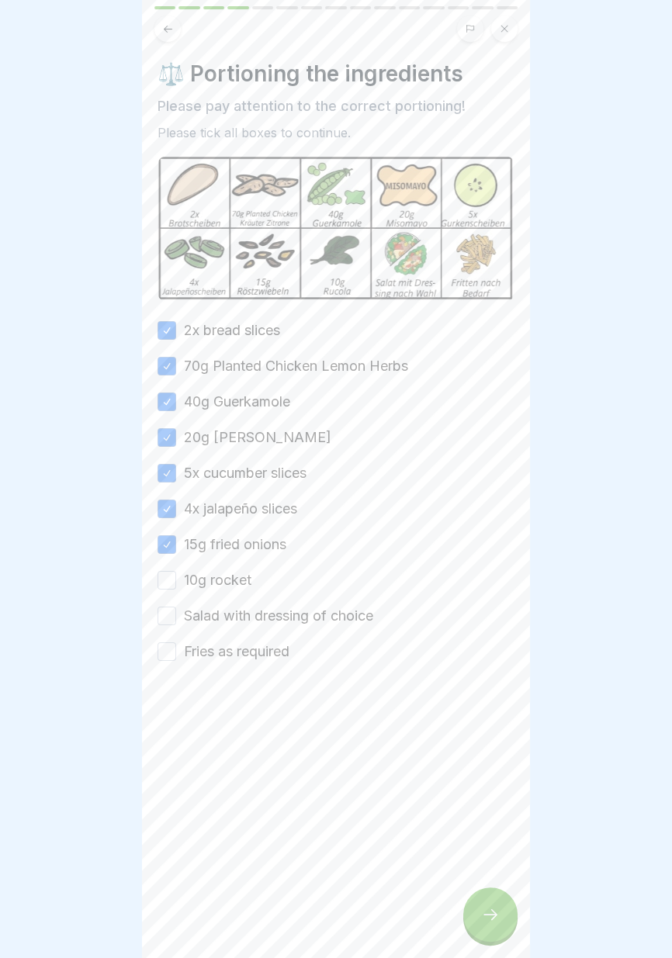
click at [176, 577] on button "10g rocket" at bounding box center [166, 580] width 19 height 19
click at [230, 624] on label "Salad with dressing of choice" at bounding box center [278, 616] width 189 height 20
click at [176, 624] on button "Salad with dressing of choice" at bounding box center [166, 615] width 19 height 19
click at [238, 646] on label "Fries as required" at bounding box center [236, 651] width 105 height 20
click at [176, 646] on button "Fries as required" at bounding box center [166, 651] width 19 height 19
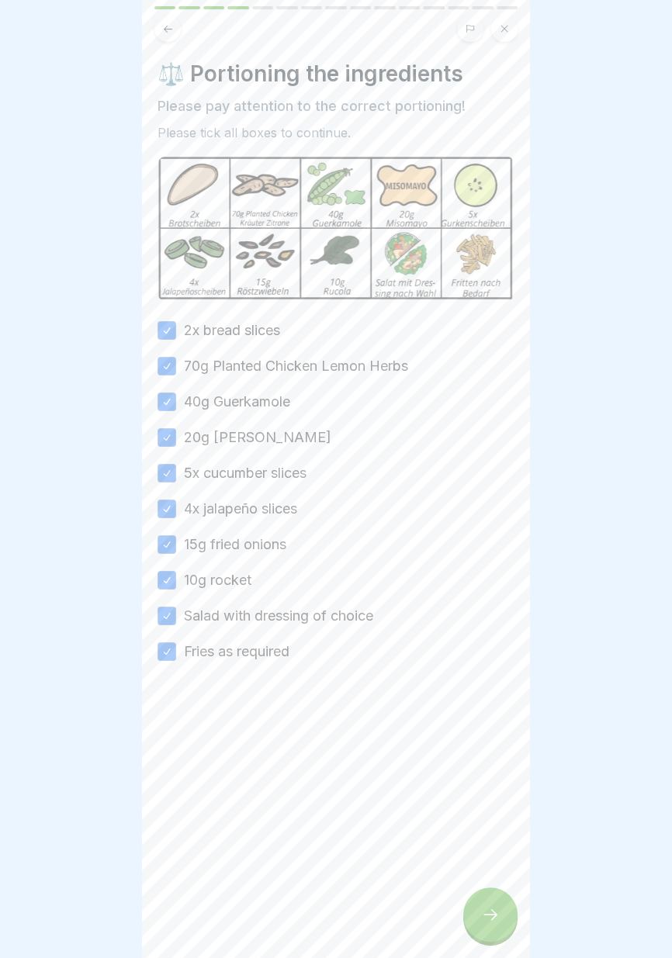
click at [496, 918] on icon at bounding box center [490, 914] width 19 height 19
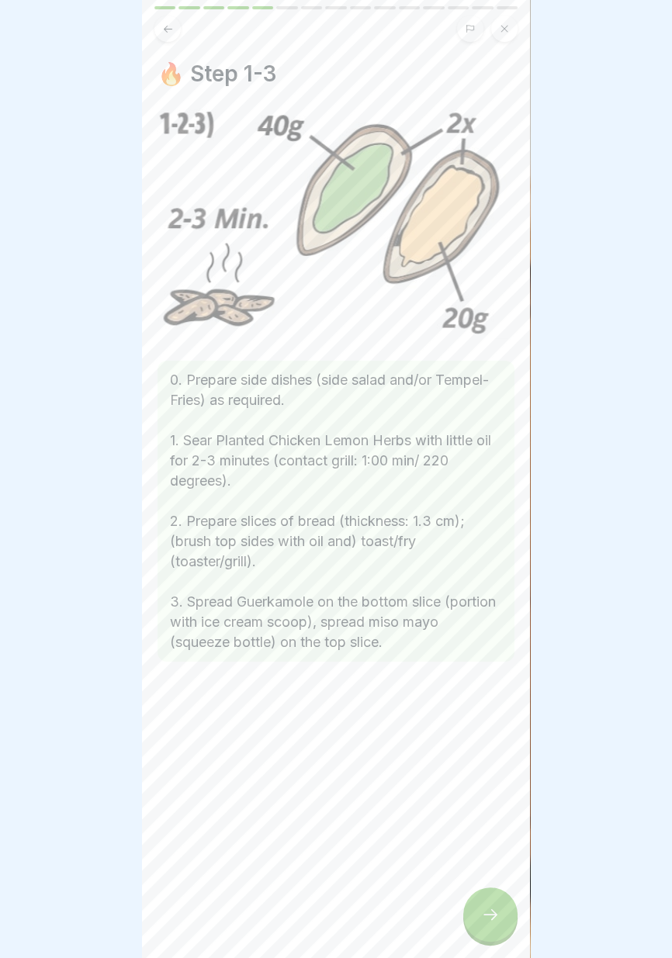
click at [494, 914] on icon at bounding box center [490, 914] width 14 height 11
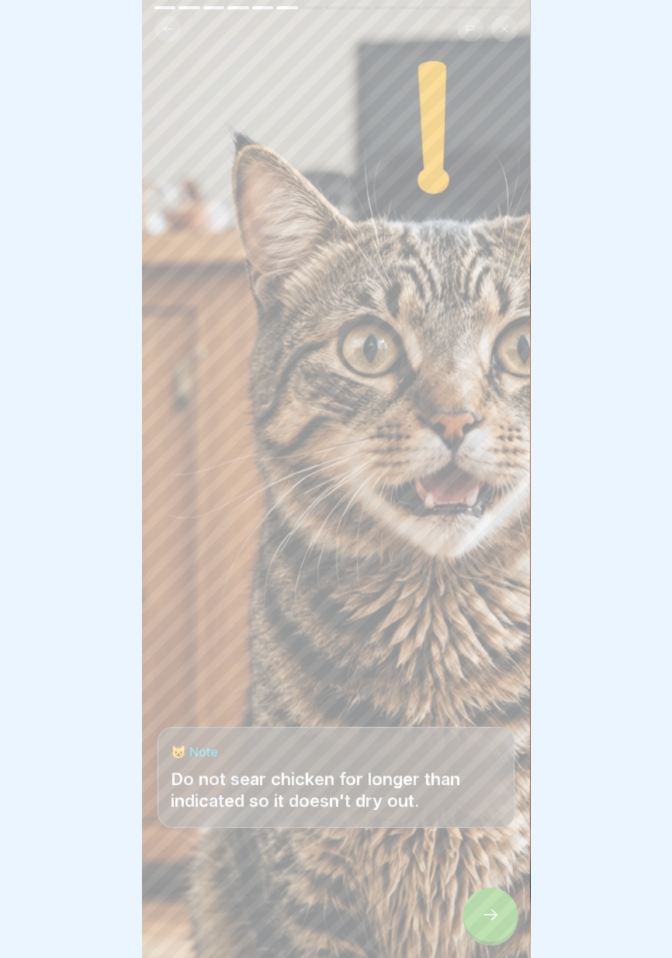
click at [166, 21] on button at bounding box center [167, 29] width 26 height 26
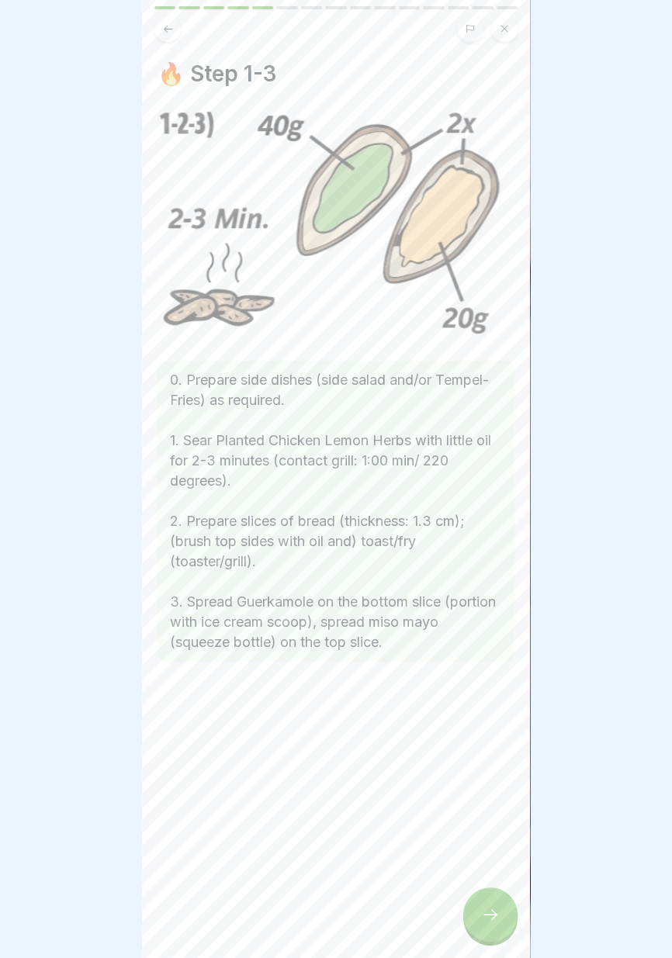
click at [483, 927] on div at bounding box center [490, 914] width 54 height 54
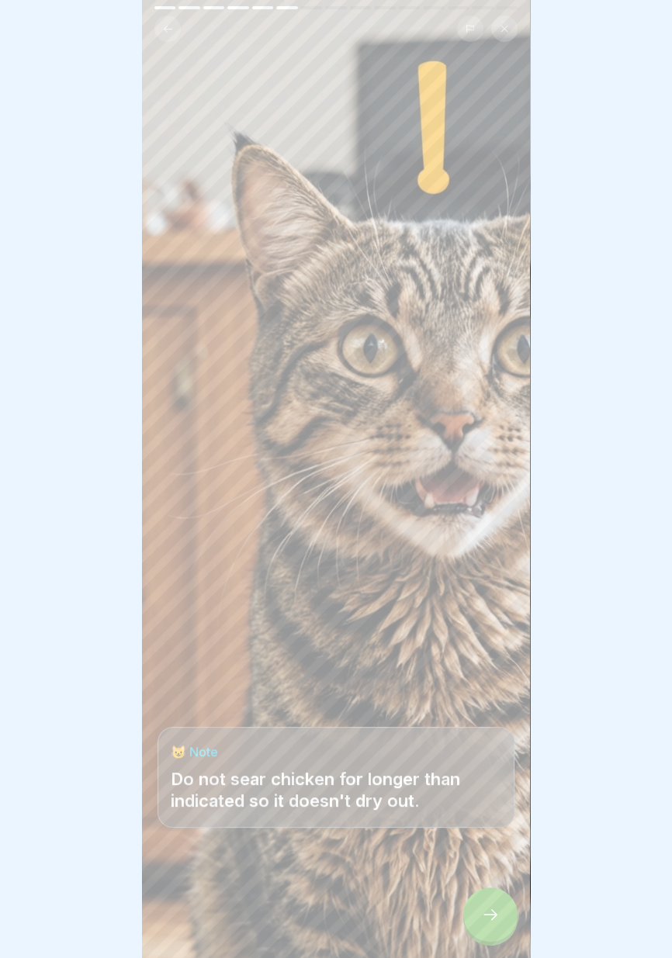
click at [489, 920] on icon at bounding box center [490, 914] width 19 height 19
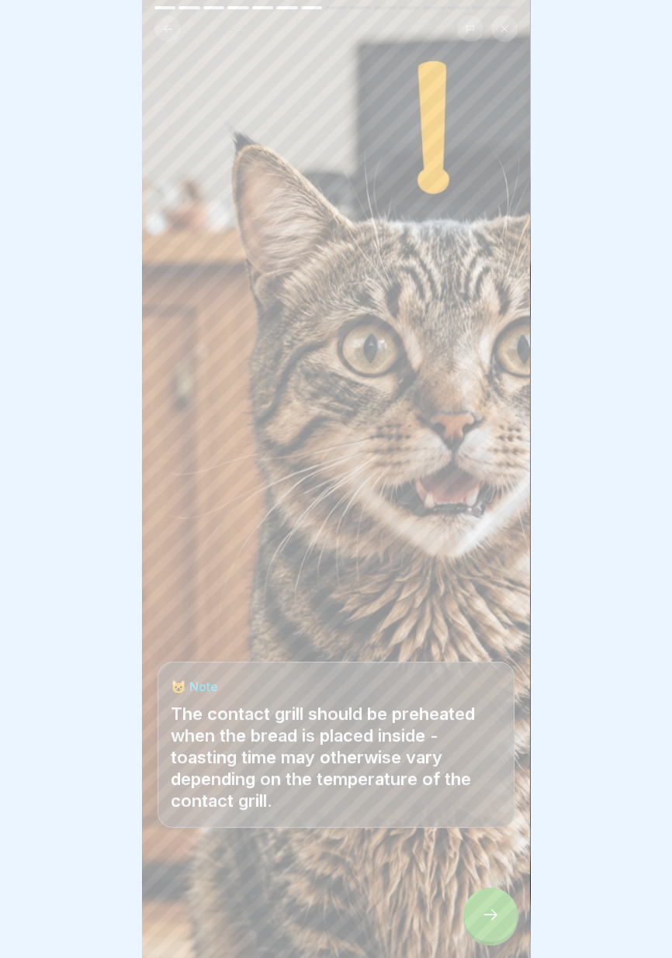
click at [487, 921] on icon at bounding box center [490, 914] width 19 height 19
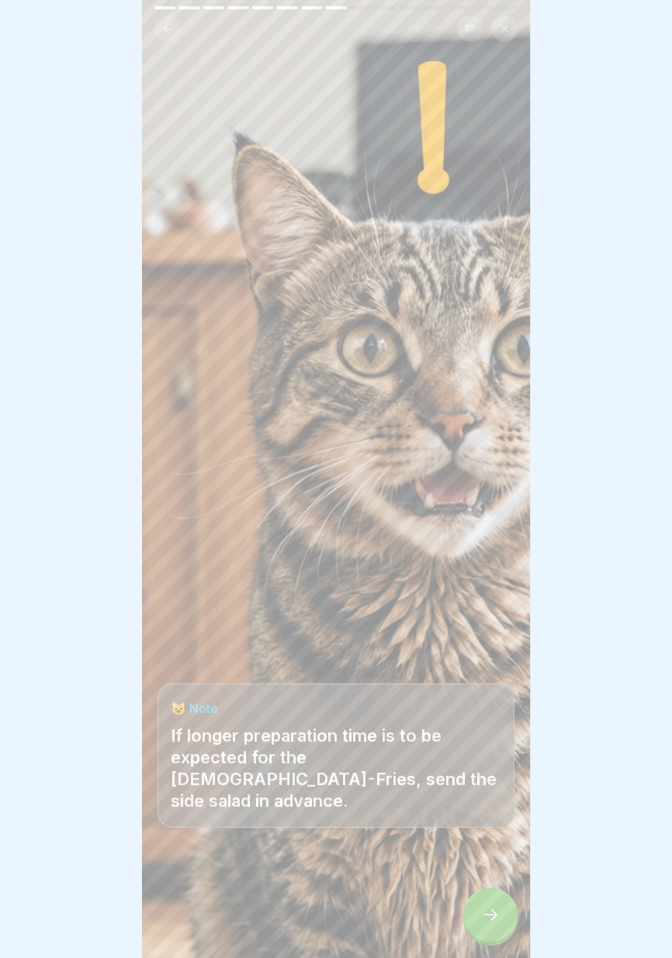
click at [486, 922] on icon at bounding box center [490, 914] width 19 height 19
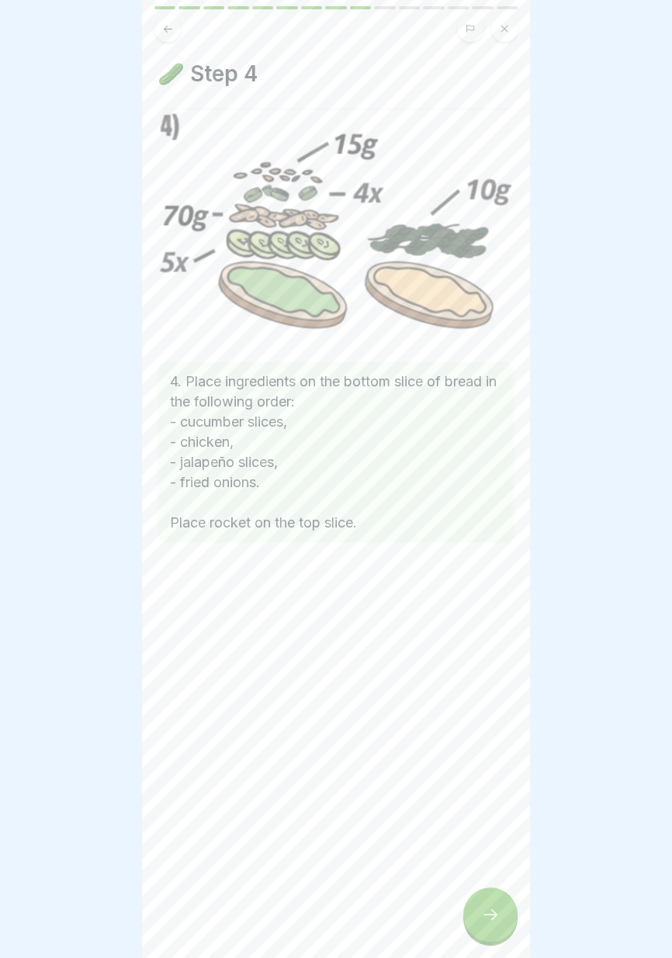
click at [476, 917] on div at bounding box center [490, 914] width 54 height 54
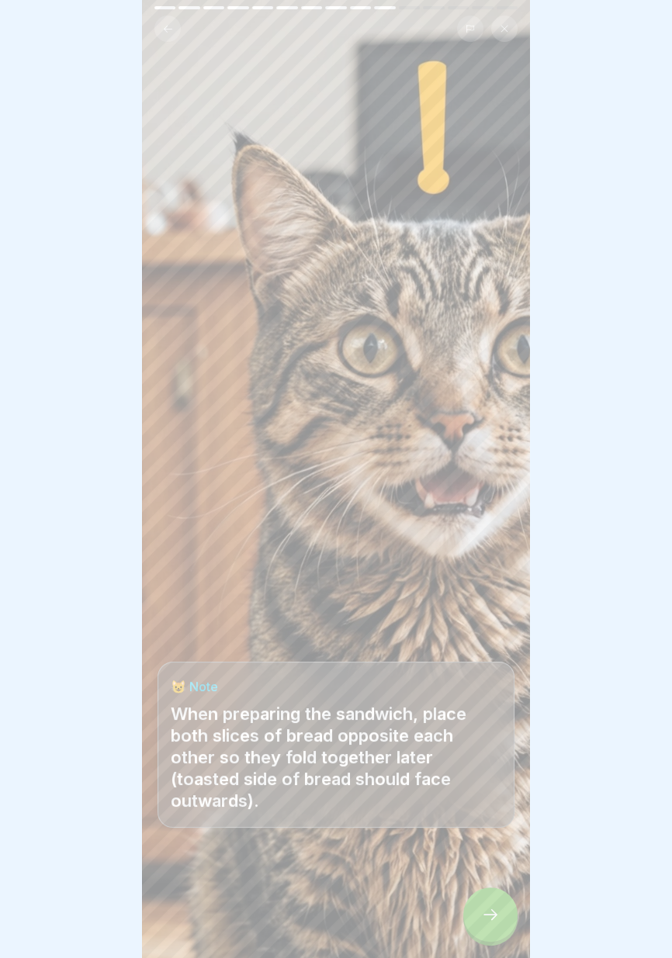
click at [485, 921] on icon at bounding box center [490, 914] width 19 height 19
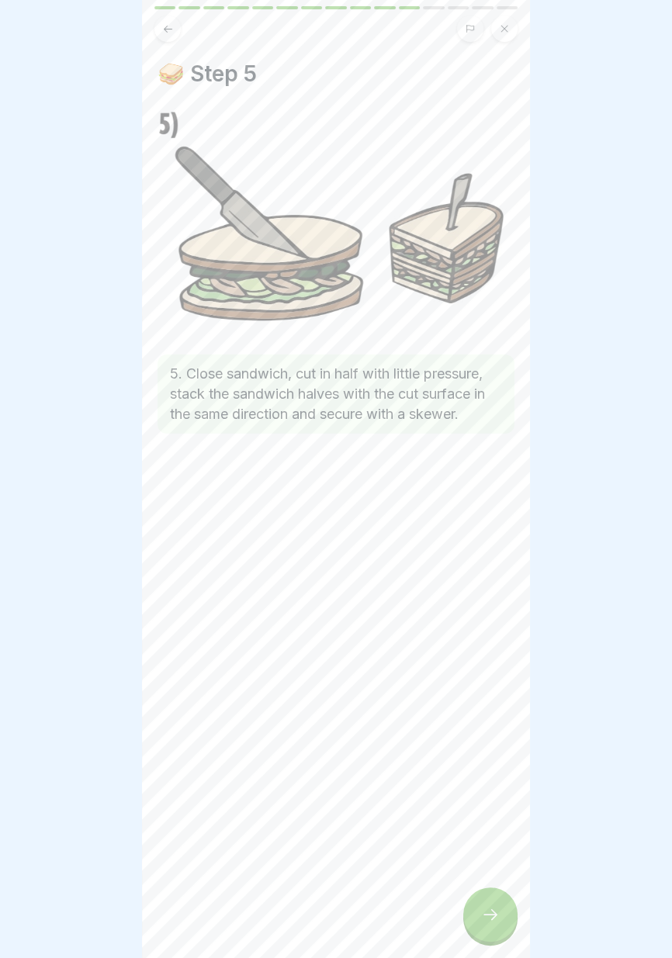
click at [485, 920] on icon at bounding box center [490, 914] width 19 height 19
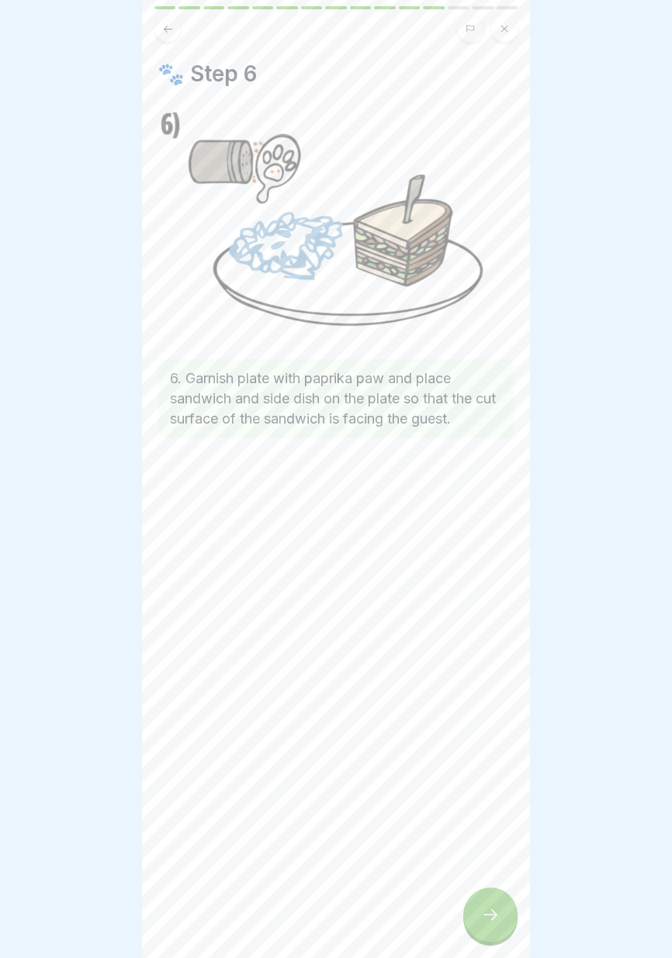
click at [487, 926] on div at bounding box center [490, 914] width 54 height 54
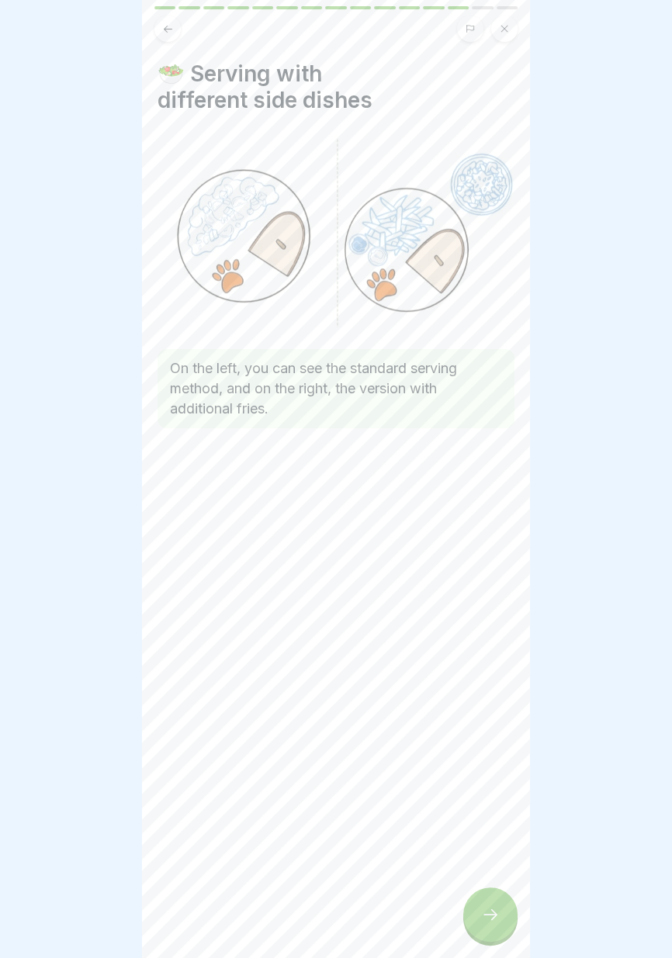
click at [487, 920] on icon at bounding box center [490, 914] width 19 height 19
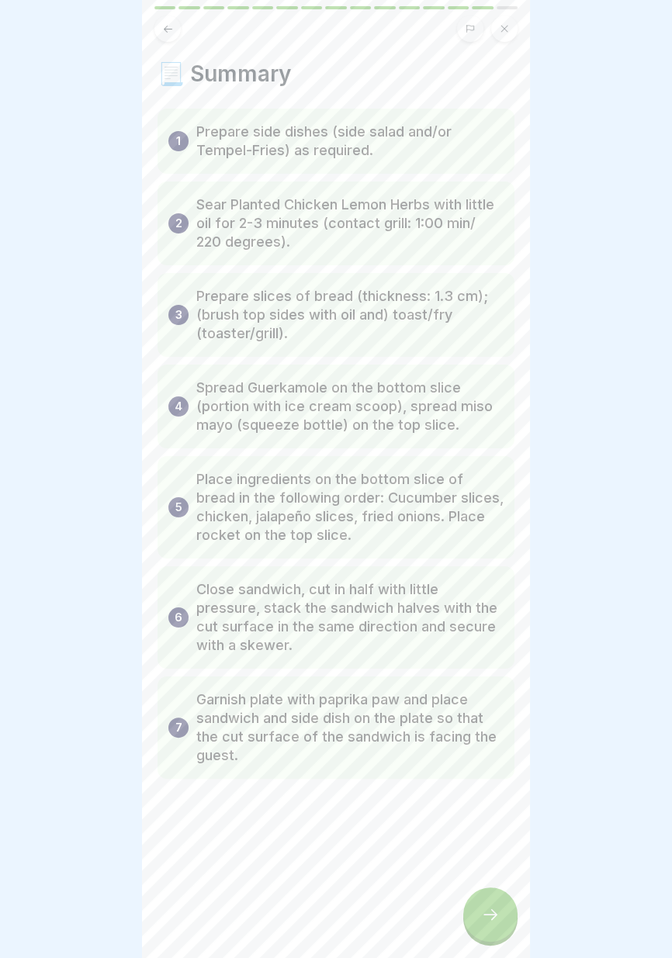
click at [487, 905] on icon at bounding box center [490, 914] width 19 height 19
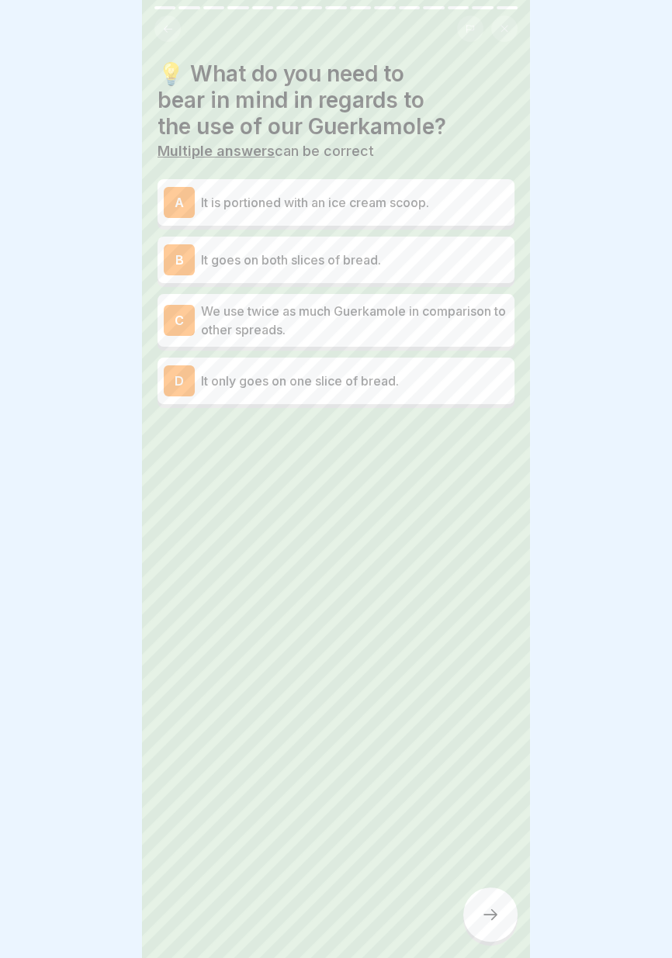
click at [454, 207] on p "It is portioned with an ice cream scoop." at bounding box center [354, 202] width 307 height 19
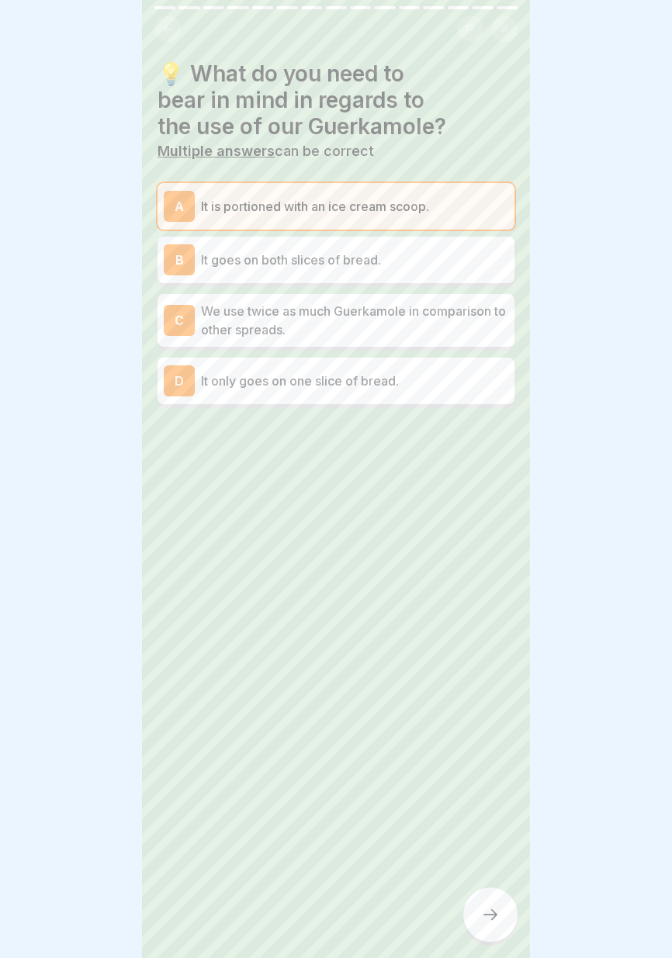
click at [446, 377] on p "It only goes on one slice of bread." at bounding box center [354, 380] width 307 height 19
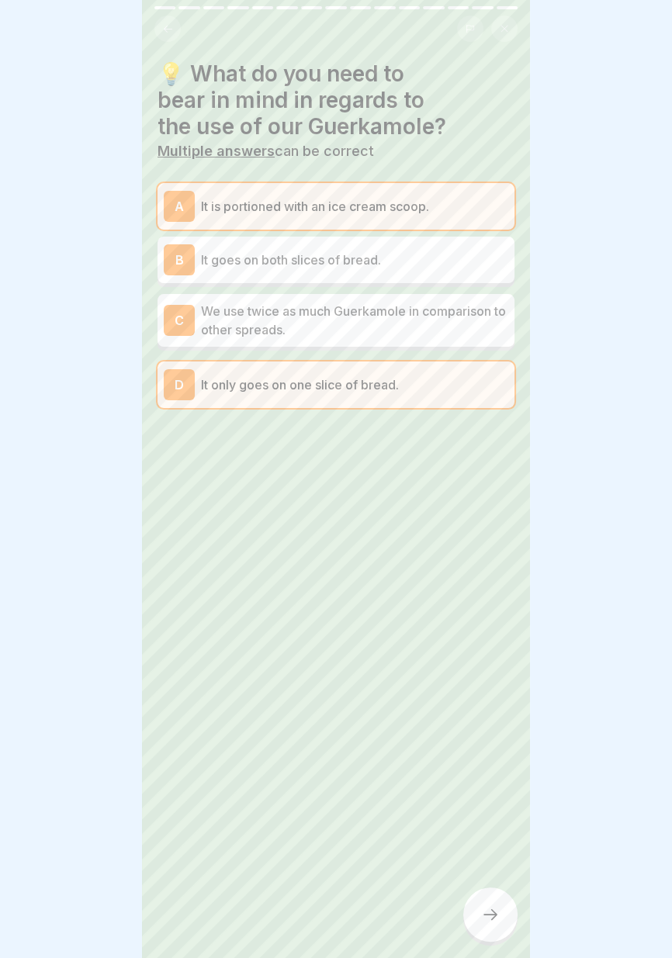
click at [489, 911] on icon at bounding box center [490, 914] width 19 height 19
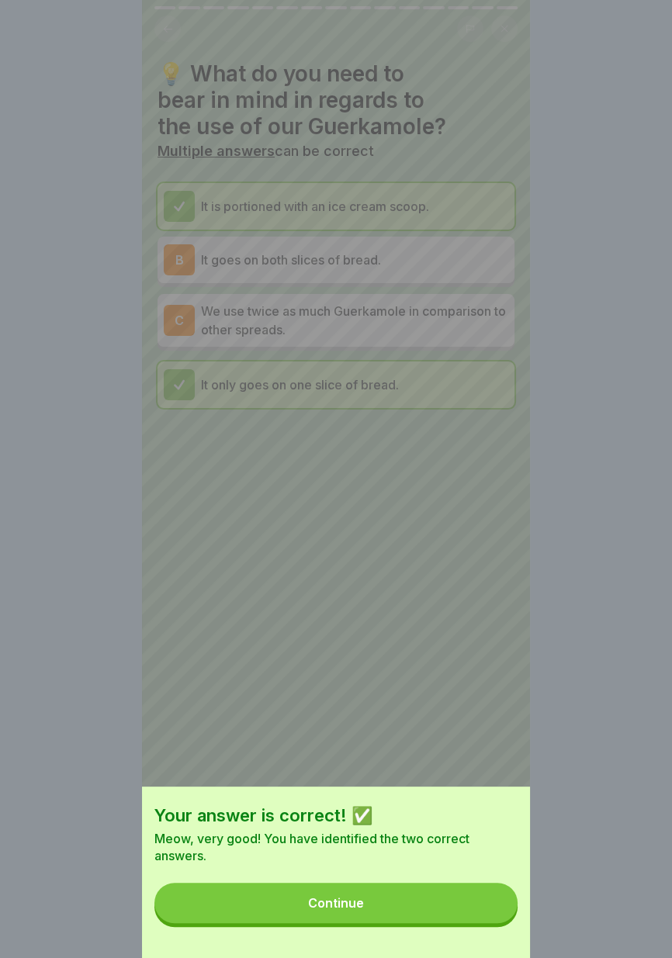
click at [475, 908] on button "Continue" at bounding box center [335, 902] width 363 height 40
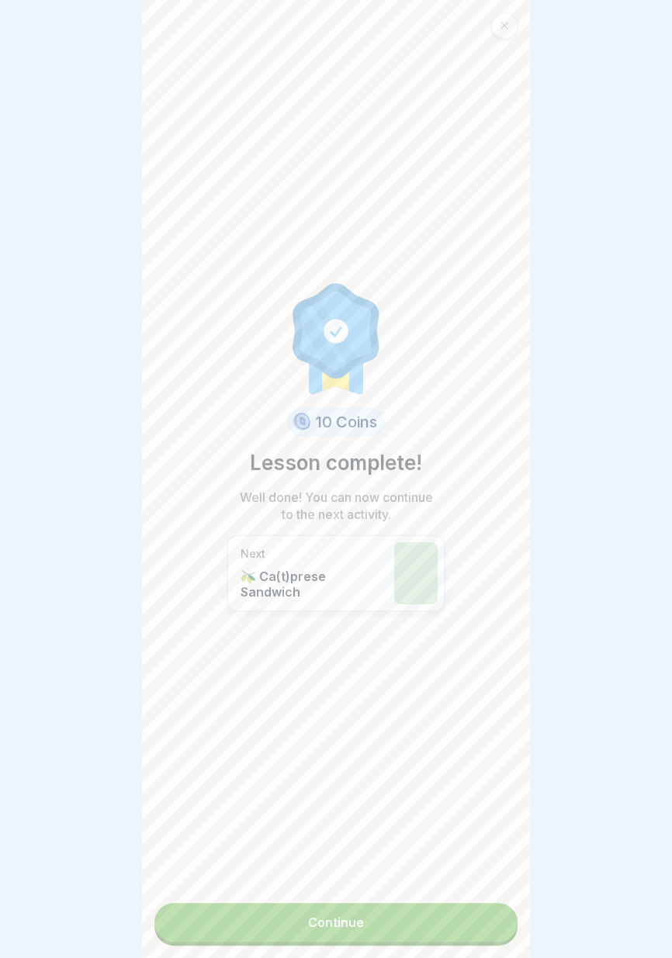
click at [445, 925] on link "Continue" at bounding box center [335, 922] width 363 height 39
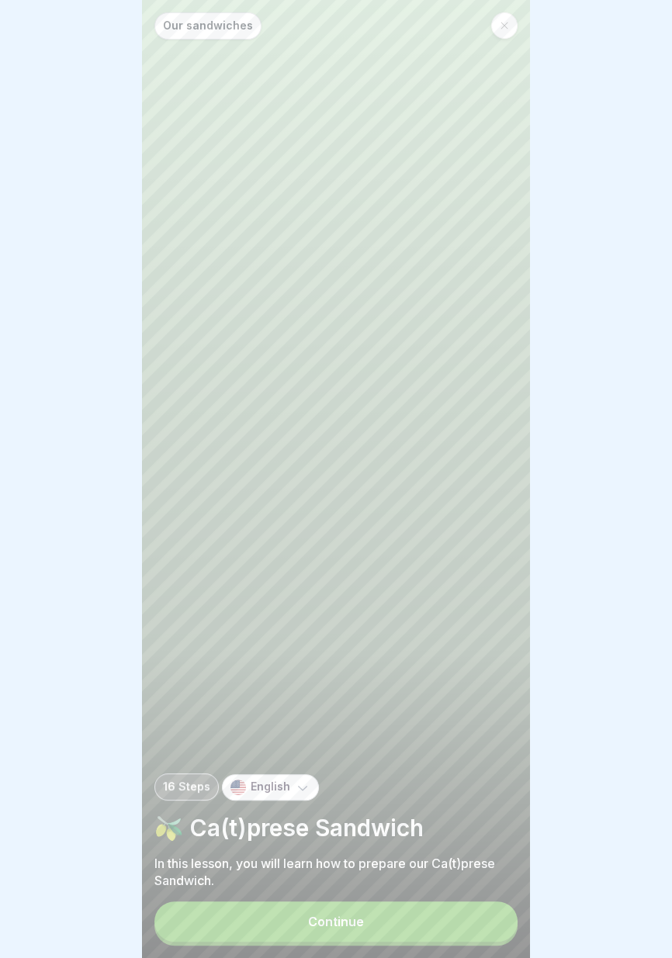
click at [428, 921] on button "Continue" at bounding box center [335, 921] width 363 height 40
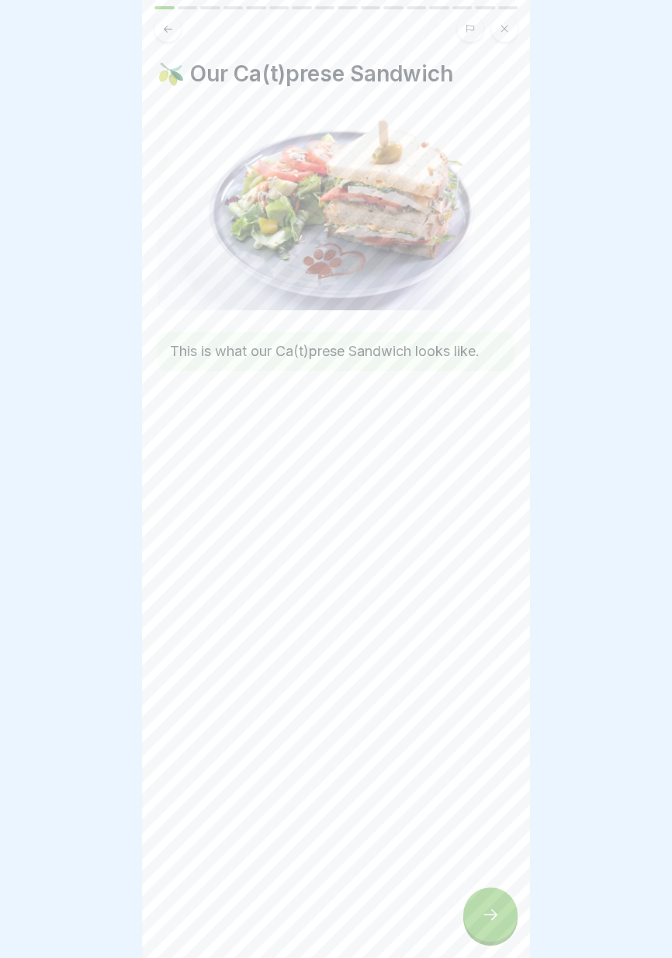
click at [492, 918] on icon at bounding box center [490, 914] width 19 height 19
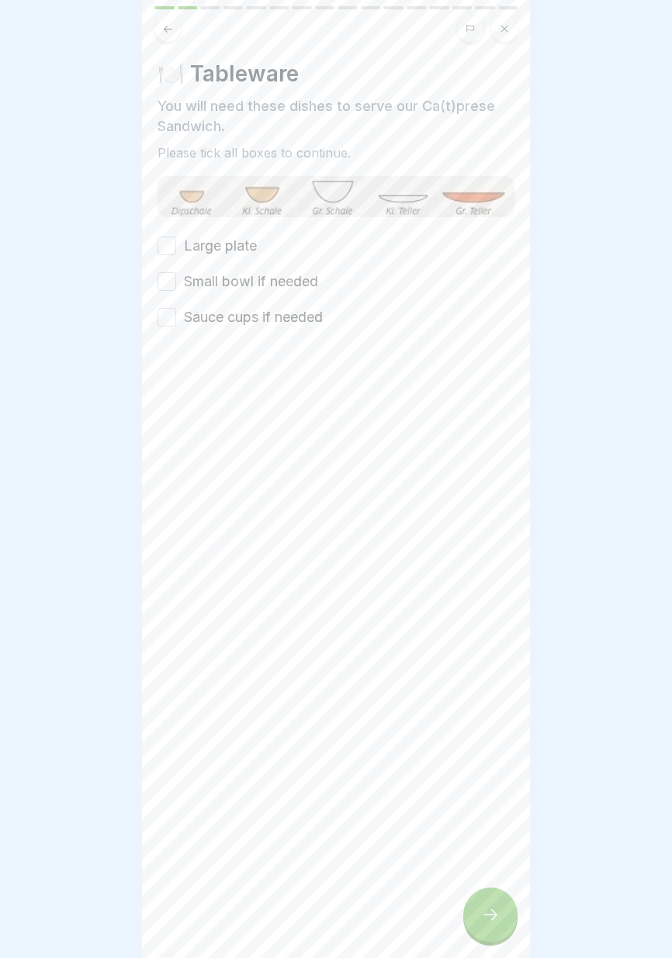
click at [239, 233] on div "🍽️ Tableware You will need these dishes to serve our Ca(t)prese Sandwich. Pleas…" at bounding box center [335, 193] width 357 height 267
click at [254, 280] on label "Small bowl if needed" at bounding box center [251, 281] width 134 height 20
click at [176, 280] on button "Small bowl if needed" at bounding box center [166, 281] width 19 height 19
click at [261, 308] on label "Sauce cups if needed" at bounding box center [253, 317] width 139 height 20
click at [176, 308] on button "Sauce cups if needed" at bounding box center [166, 317] width 19 height 19
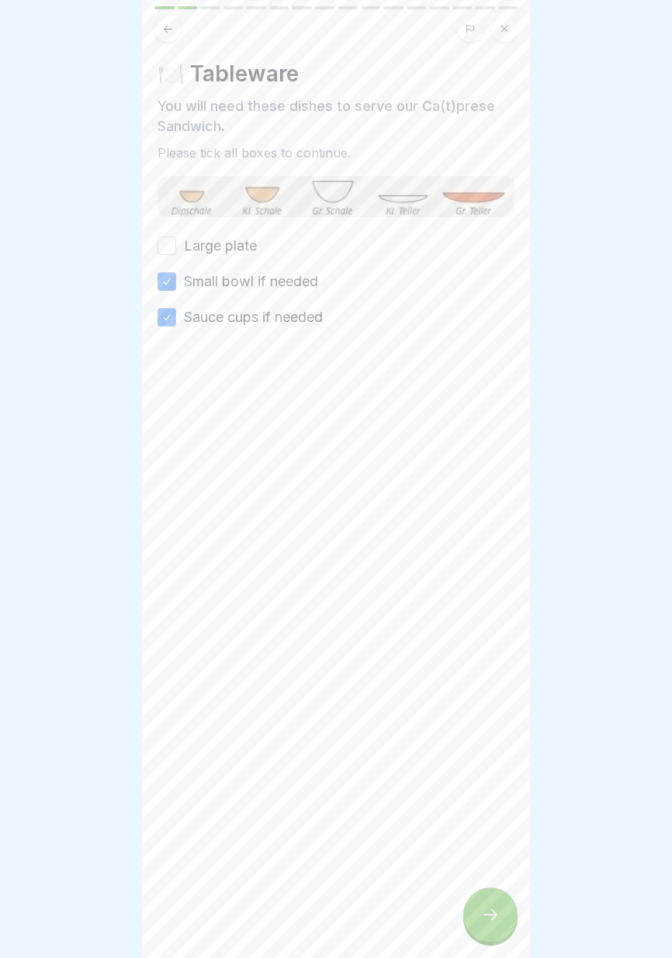
click at [248, 239] on label "Large plate" at bounding box center [220, 246] width 73 height 20
click at [176, 239] on button "Large plate" at bounding box center [166, 246] width 19 height 19
click at [489, 925] on div at bounding box center [490, 914] width 54 height 54
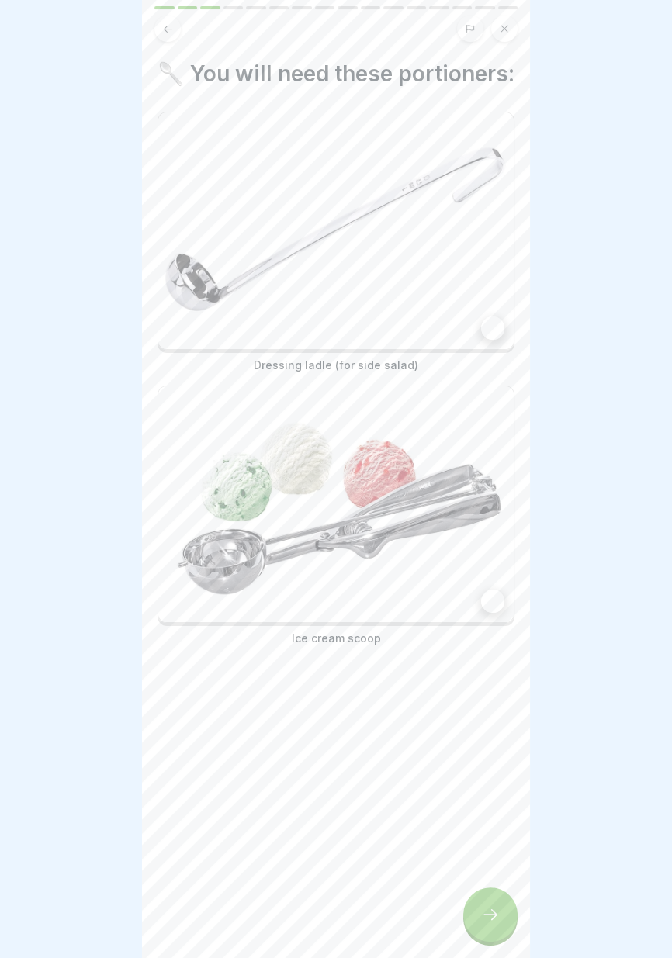
click at [492, 611] on div at bounding box center [492, 600] width 23 height 23
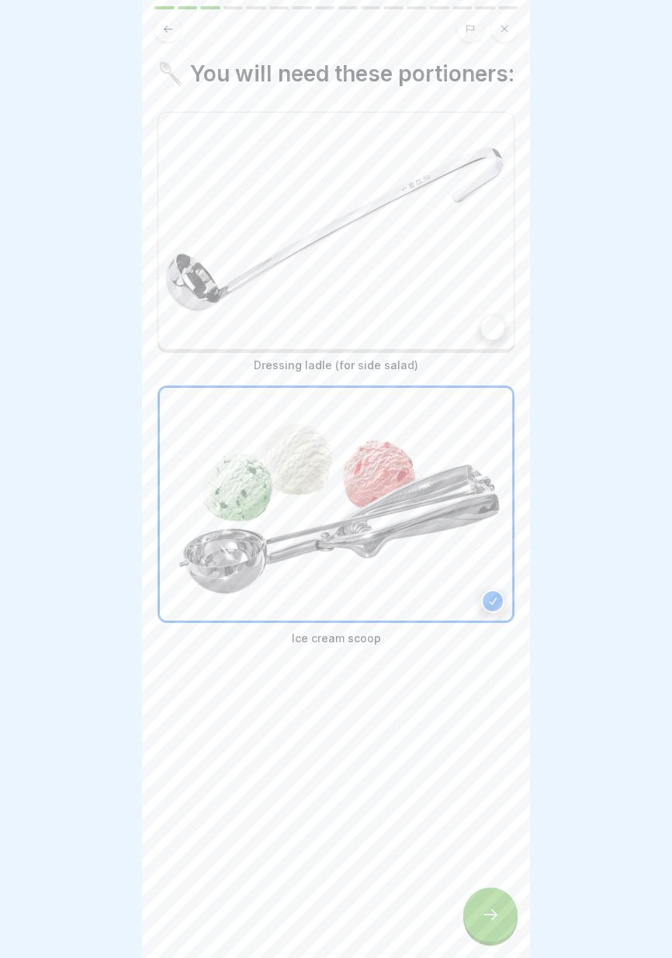
click at [491, 329] on div at bounding box center [492, 327] width 23 height 23
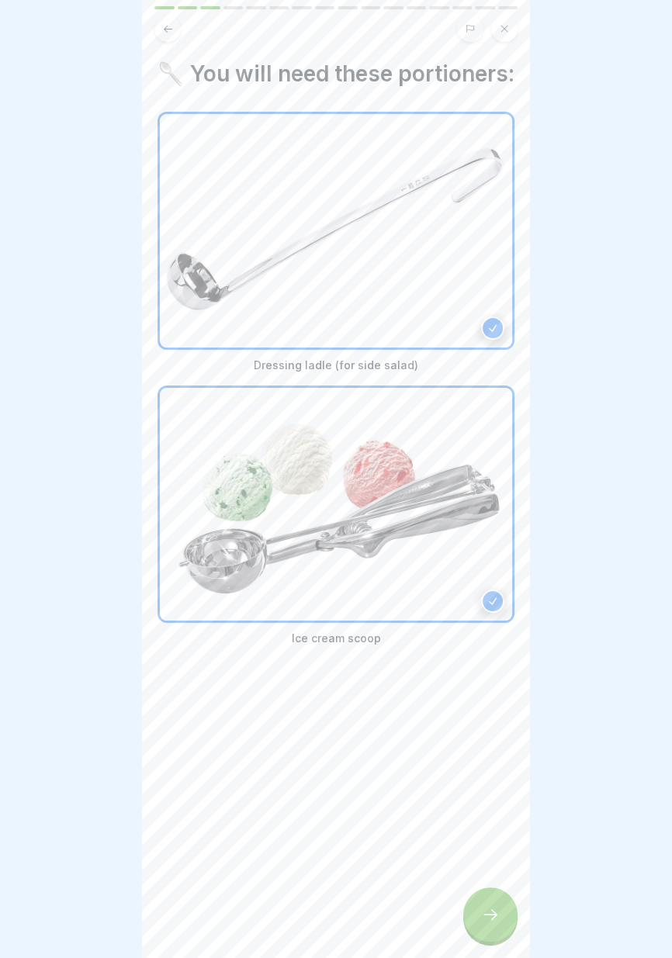
click at [485, 921] on icon at bounding box center [490, 914] width 19 height 19
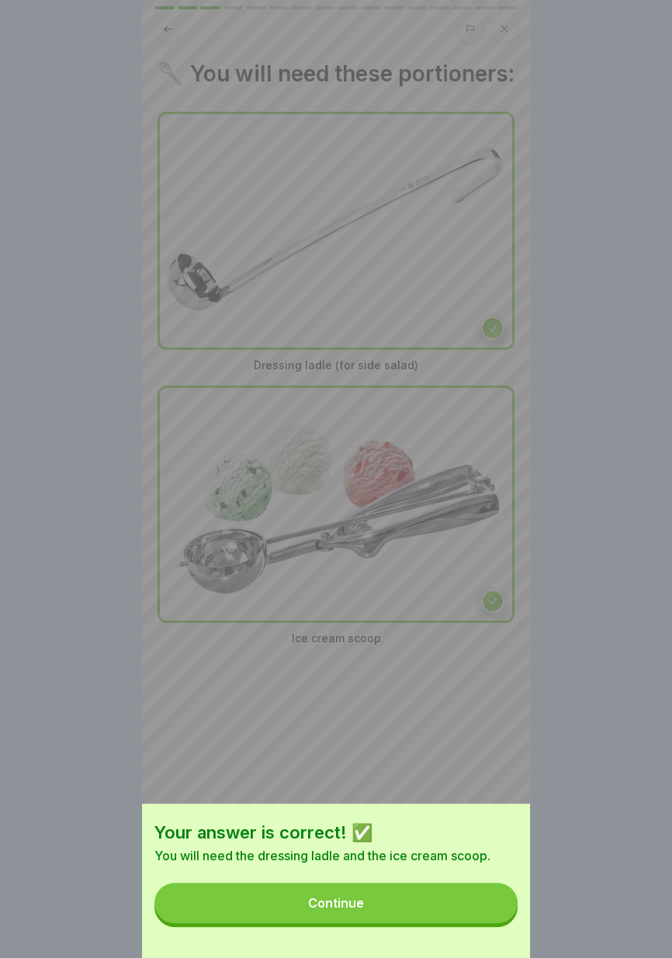
click at [416, 911] on button "Continue" at bounding box center [335, 902] width 363 height 40
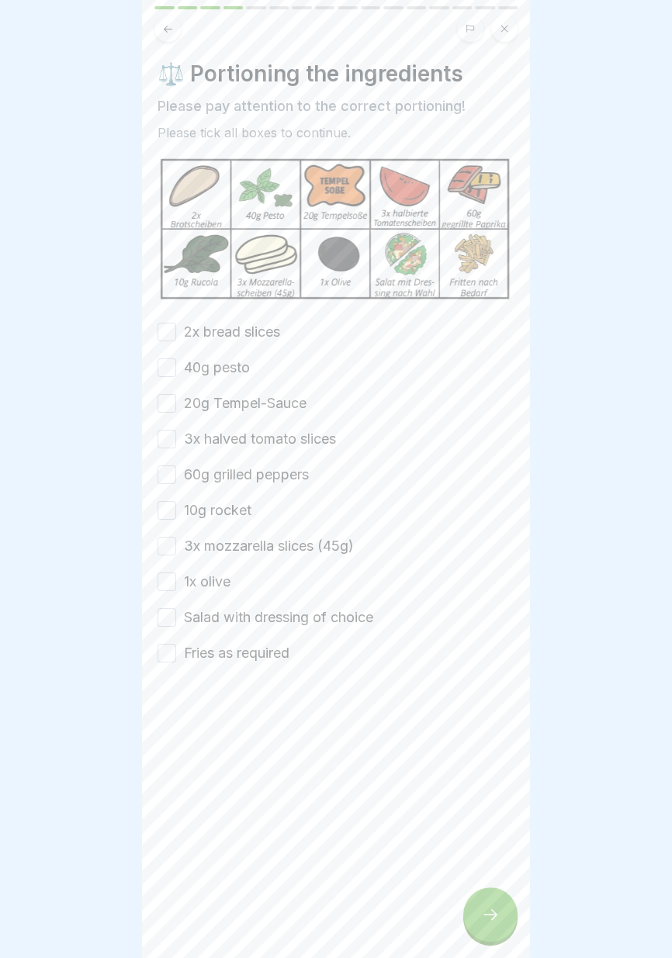
click at [254, 334] on label "2x bread slices" at bounding box center [232, 332] width 96 height 20
click at [176, 334] on button "2x bread slices" at bounding box center [166, 332] width 19 height 19
click at [231, 360] on label "40g pesto" at bounding box center [217, 367] width 66 height 20
click at [176, 360] on button "40g pesto" at bounding box center [166, 367] width 19 height 19
click at [240, 399] on label "20g Tempel-Sauce" at bounding box center [245, 403] width 123 height 20
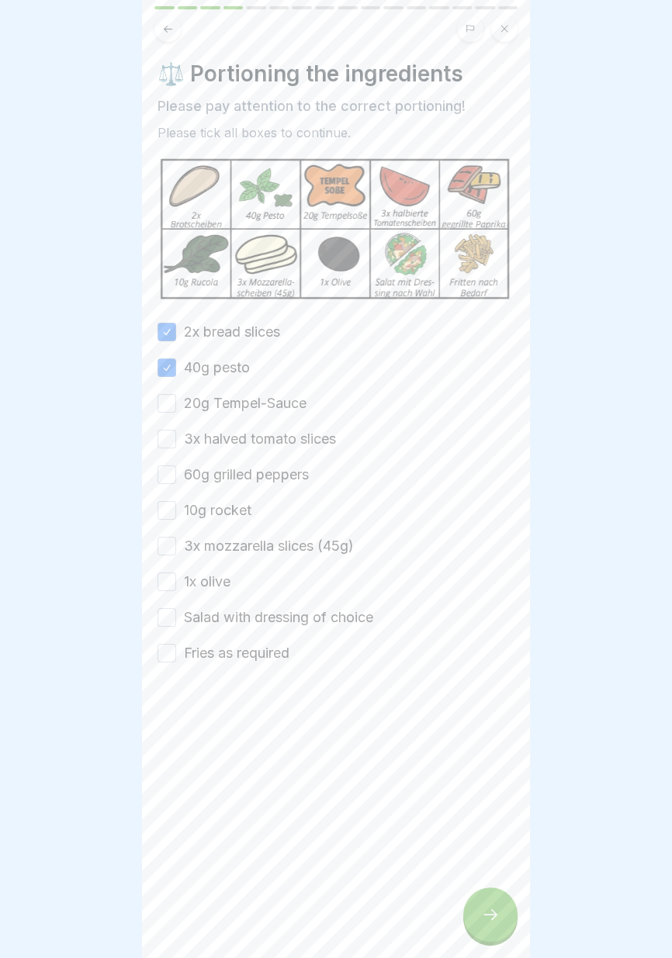
click at [176, 399] on button "20g Tempel-Sauce" at bounding box center [166, 403] width 19 height 19
click at [234, 431] on label "3x halved tomato slices" at bounding box center [260, 439] width 152 height 20
click at [176, 431] on button "3x halved tomato slices" at bounding box center [166, 439] width 19 height 19
click at [235, 467] on label "60g grilled peppers" at bounding box center [246, 475] width 125 height 20
click at [176, 467] on button "60g grilled peppers" at bounding box center [166, 474] width 19 height 19
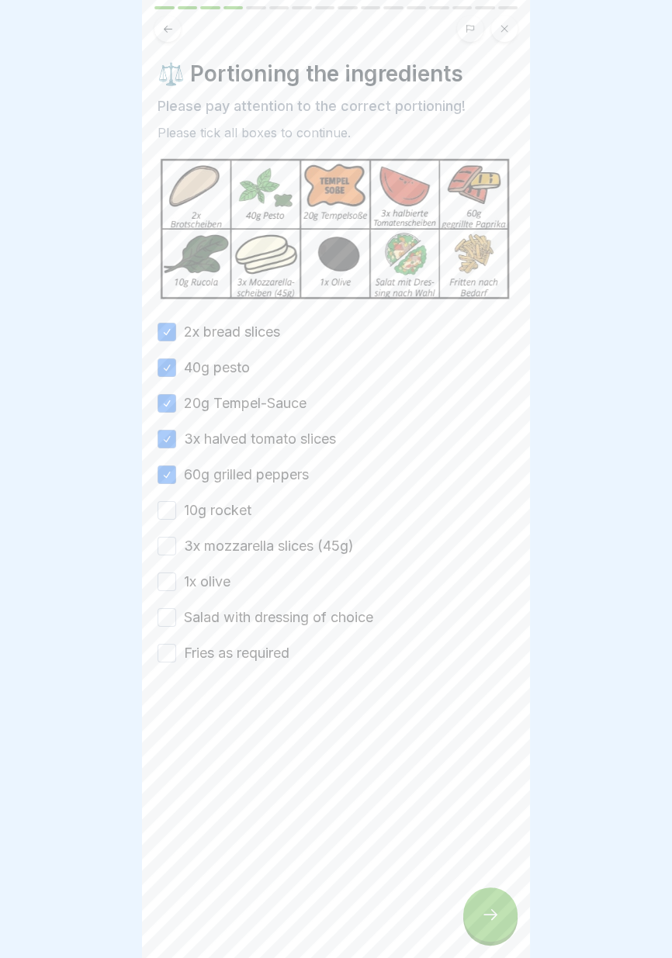
click at [222, 509] on label "10g rocket" at bounding box center [217, 510] width 67 height 20
click at [176, 509] on button "10g rocket" at bounding box center [166, 510] width 19 height 19
click at [225, 547] on label "3x mozzarella slices (45g)" at bounding box center [269, 546] width 170 height 20
click at [176, 547] on button "3x mozzarella slices (45g)" at bounding box center [166, 546] width 19 height 19
click at [212, 580] on label "1x olive" at bounding box center [207, 582] width 47 height 20
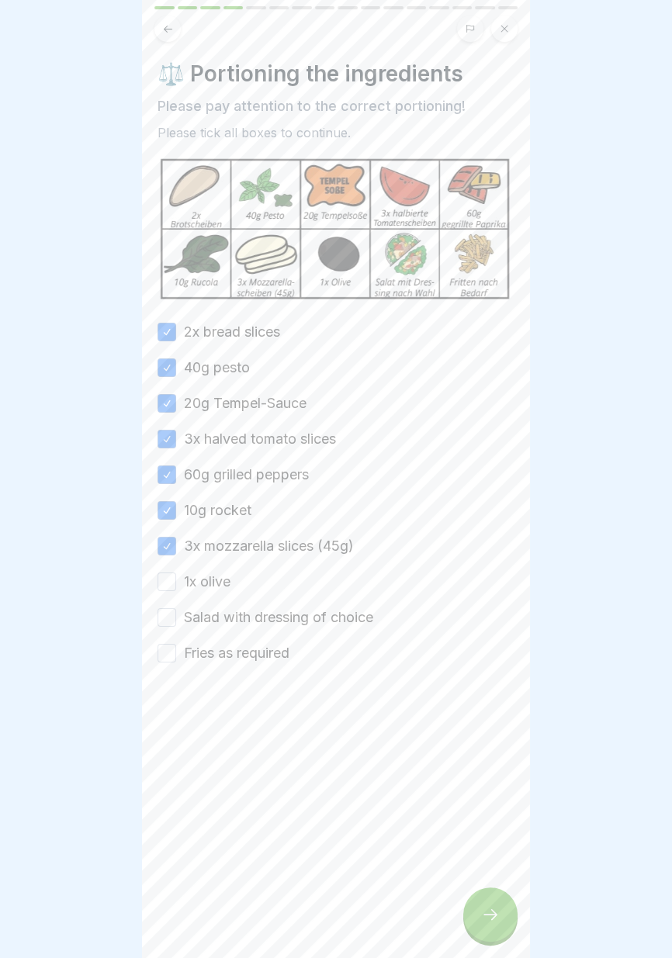
click at [176, 580] on button "1x olive" at bounding box center [166, 581] width 19 height 19
click at [217, 619] on label "Salad with dressing of choice" at bounding box center [278, 617] width 189 height 20
click at [176, 619] on button "Salad with dressing of choice" at bounding box center [166, 617] width 19 height 19
click at [223, 651] on label "Fries as required" at bounding box center [236, 653] width 105 height 20
click at [176, 651] on button "Fries as required" at bounding box center [166, 653] width 19 height 19
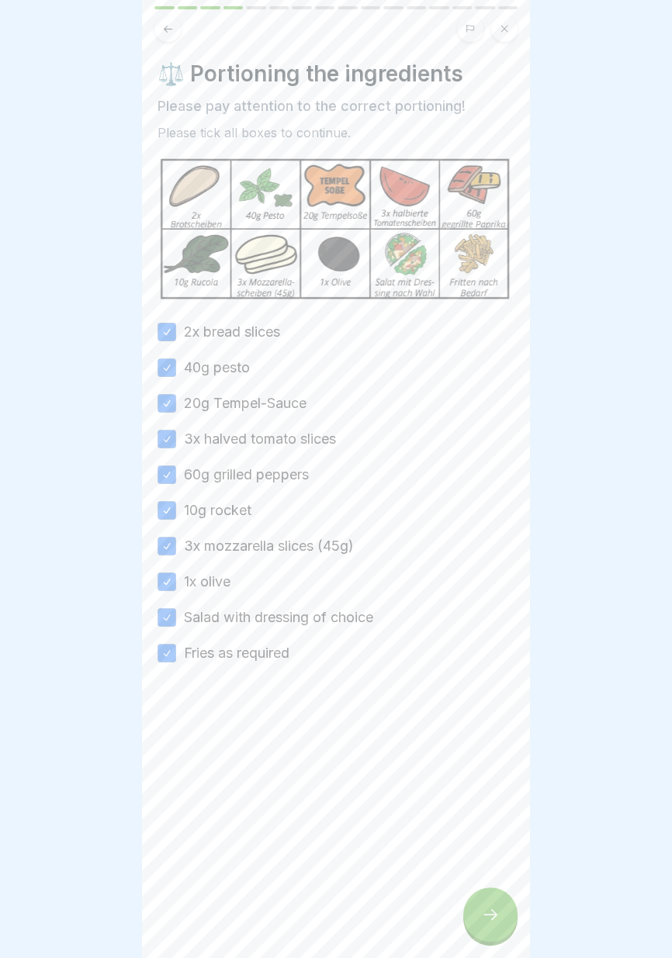
click at [488, 920] on icon at bounding box center [490, 914] width 19 height 19
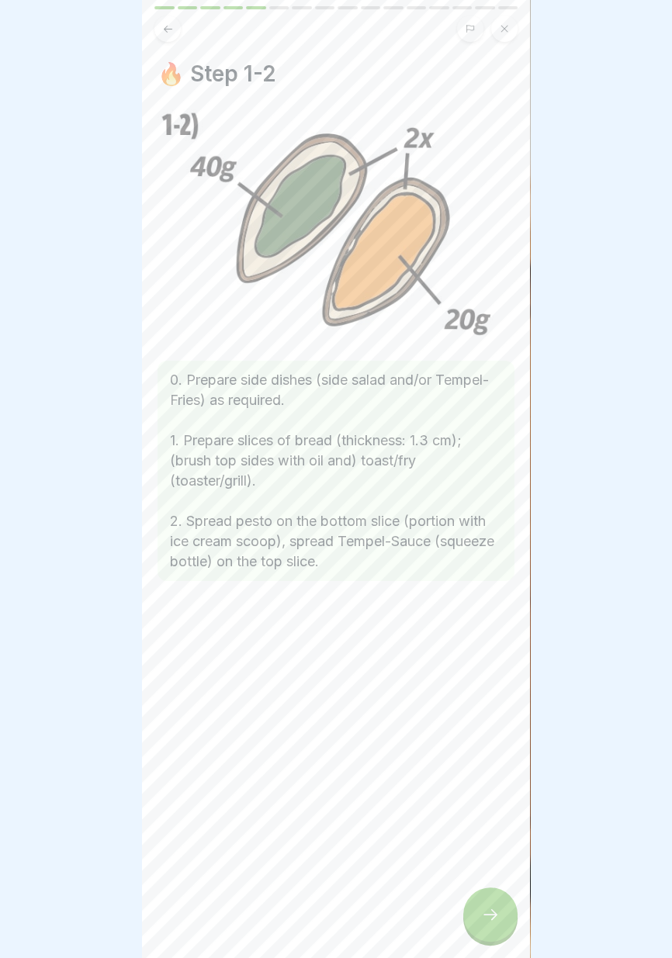
click at [488, 931] on div at bounding box center [490, 914] width 54 height 54
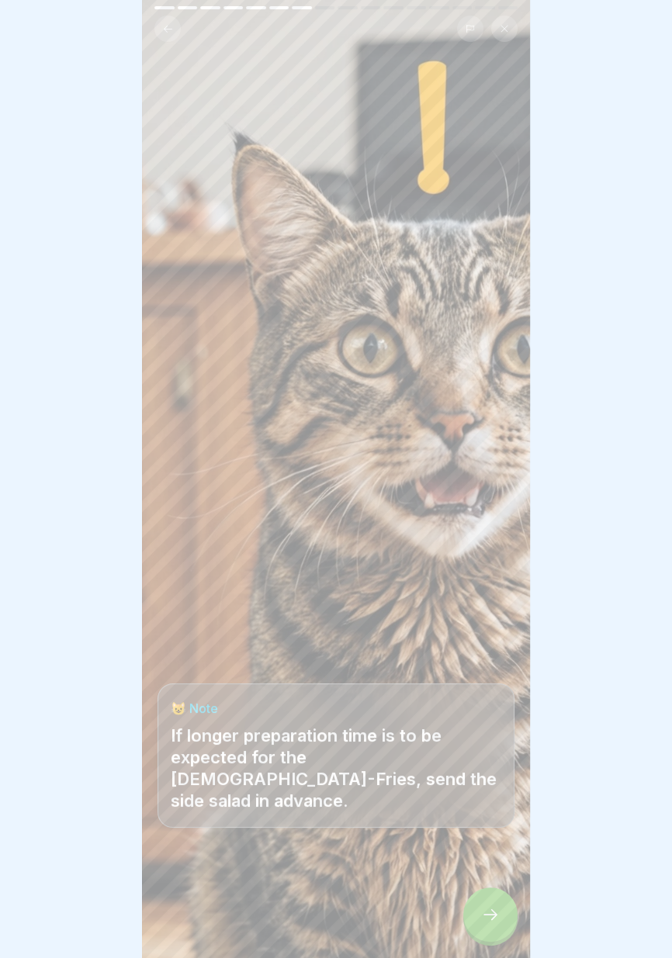
click at [485, 924] on icon at bounding box center [490, 914] width 19 height 19
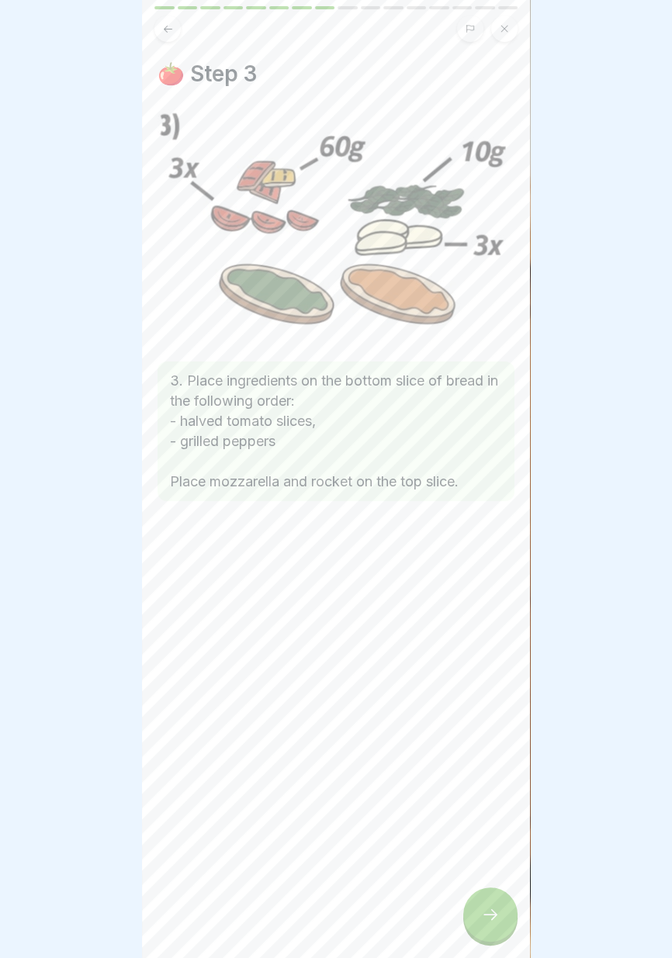
click at [490, 921] on icon at bounding box center [490, 914] width 19 height 19
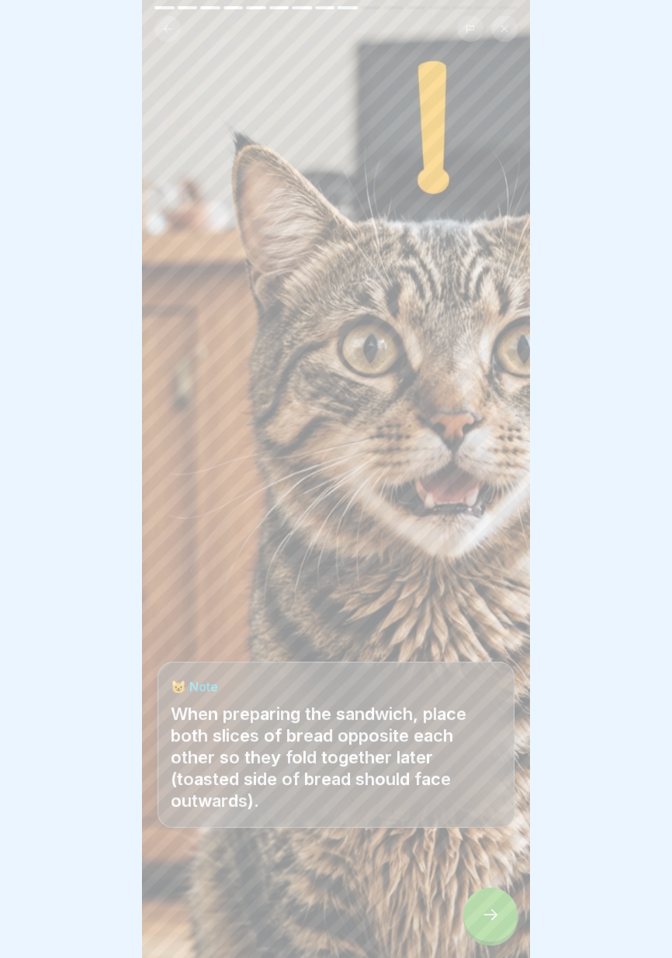
click at [492, 917] on icon at bounding box center [490, 914] width 19 height 19
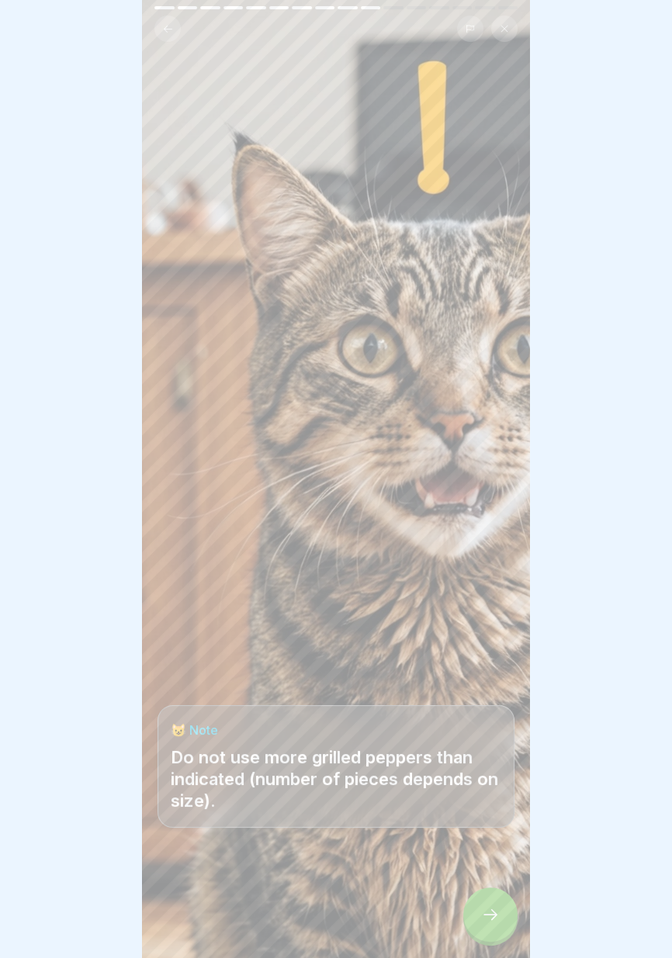
click at [492, 916] on icon at bounding box center [490, 914] width 14 height 11
click at [487, 916] on icon at bounding box center [490, 914] width 19 height 19
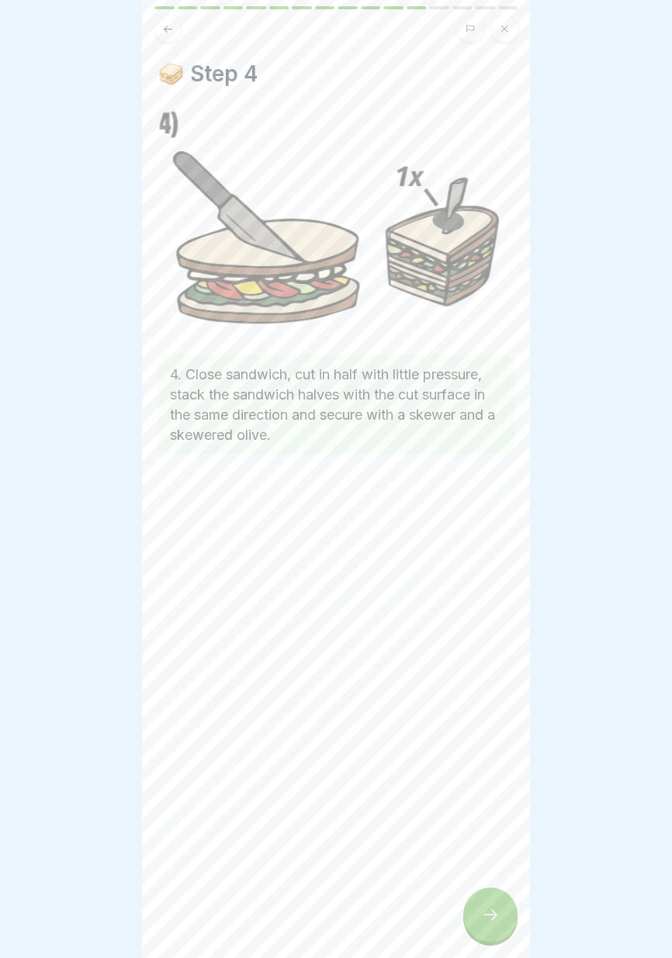
click at [489, 919] on icon at bounding box center [490, 914] width 19 height 19
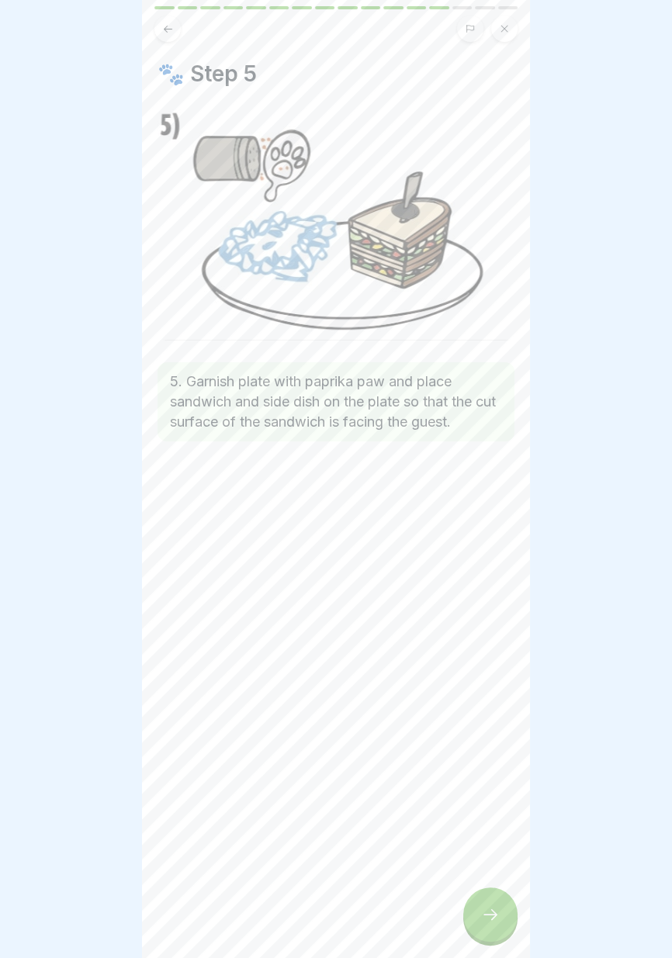
click at [494, 922] on icon at bounding box center [490, 914] width 19 height 19
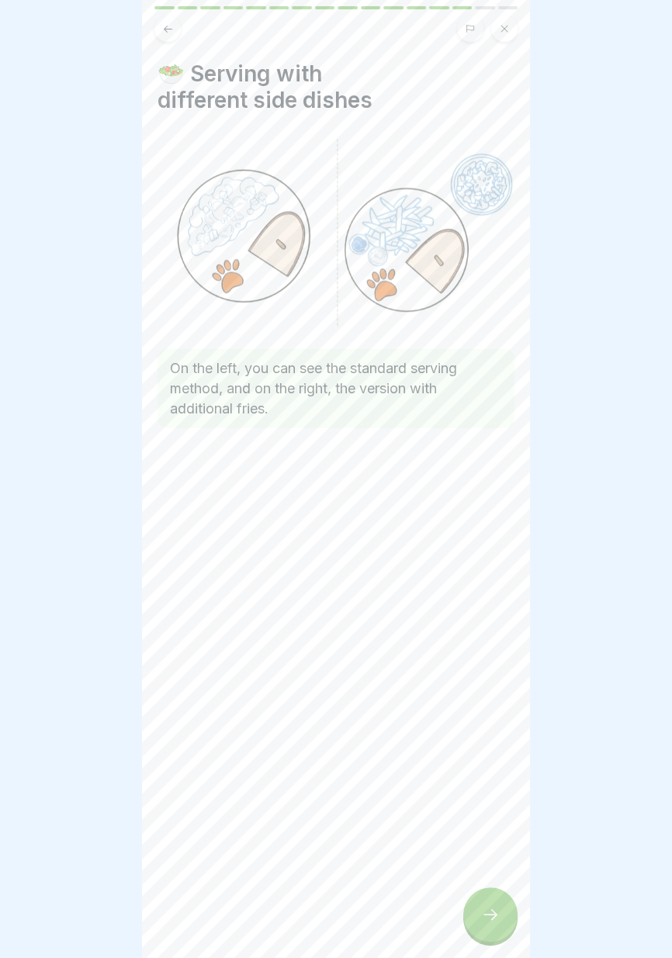
click at [497, 923] on icon at bounding box center [490, 914] width 19 height 19
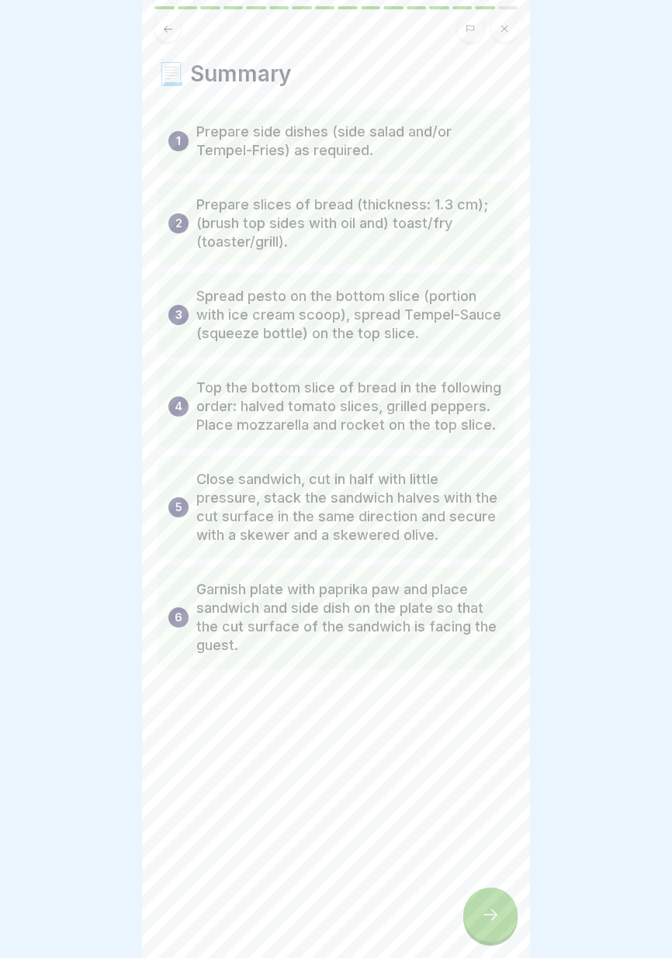
click at [478, 910] on div at bounding box center [490, 914] width 54 height 54
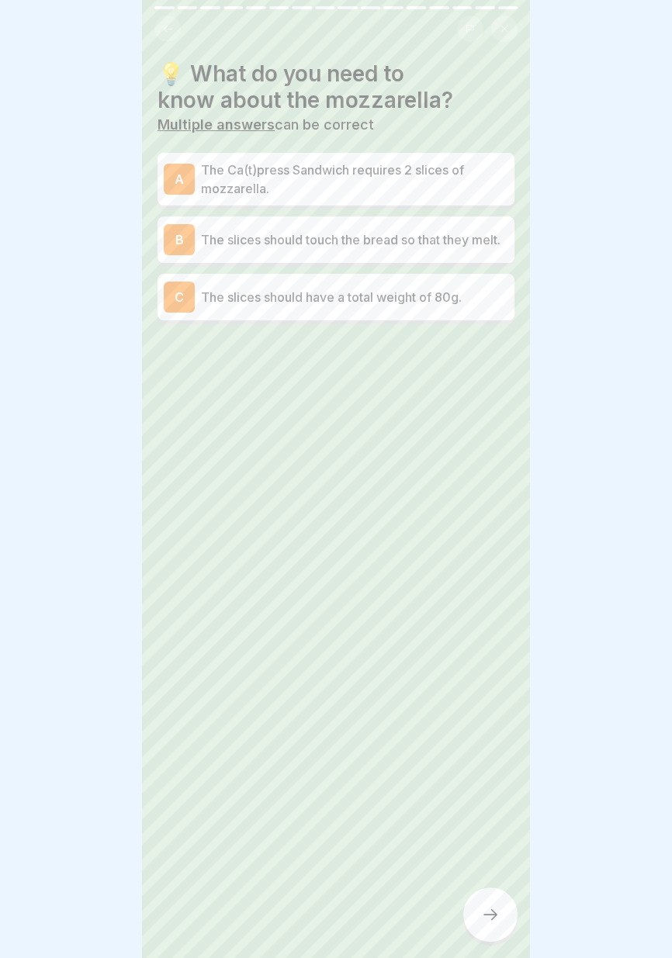
click at [461, 187] on p "The Ca(t)press Sandwich requires 2 slices of mozzarella." at bounding box center [354, 179] width 307 height 37
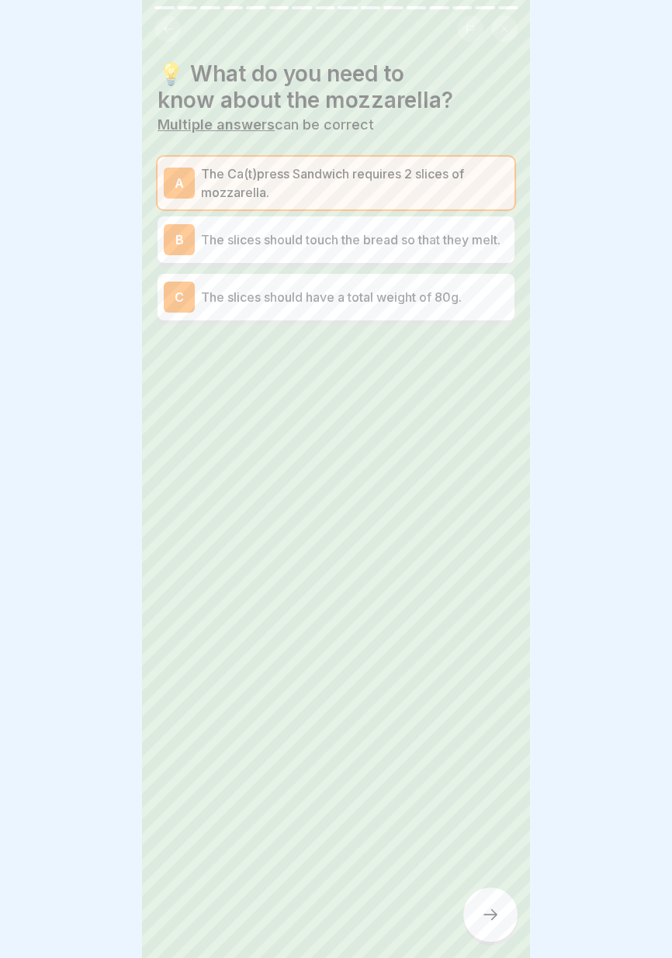
click at [481, 243] on p "The slices should touch the bread so that they melt." at bounding box center [354, 239] width 307 height 19
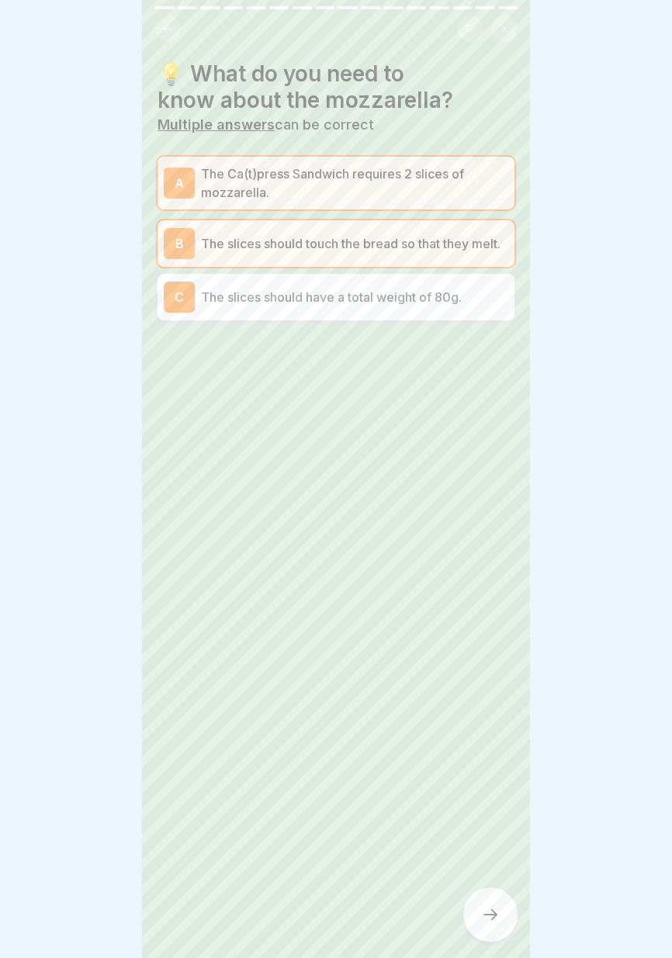
click at [480, 932] on div at bounding box center [490, 914] width 54 height 54
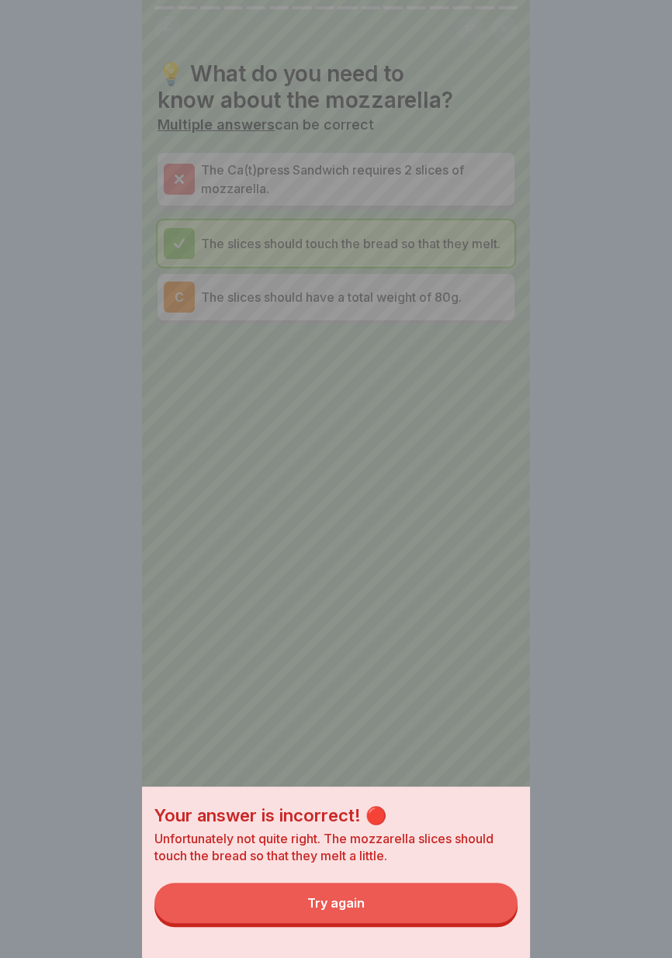
click at [444, 924] on div "Your answer is incorrect! 🔴 Unfortunately not quite right. The mozzarella slice…" at bounding box center [336, 871] width 388 height 171
click at [443, 924] on div "Your answer is incorrect! 🔴 Unfortunately not quite right. The mozzarella slice…" at bounding box center [336, 871] width 388 height 171
click at [411, 921] on button "Try again" at bounding box center [335, 902] width 363 height 40
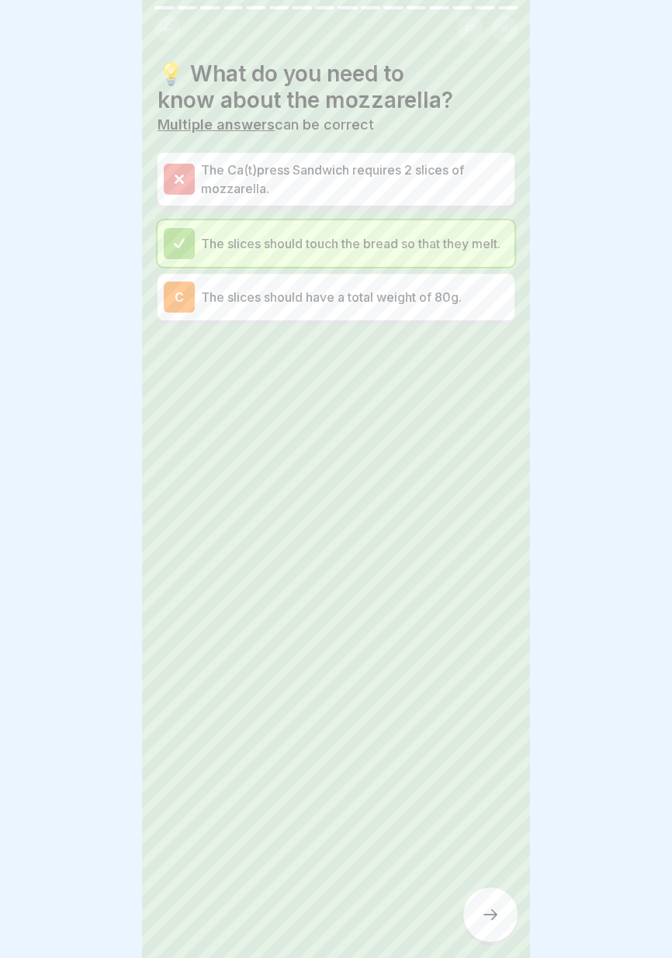
click at [413, 291] on p "The slices should have a total weight of 80g." at bounding box center [354, 297] width 307 height 19
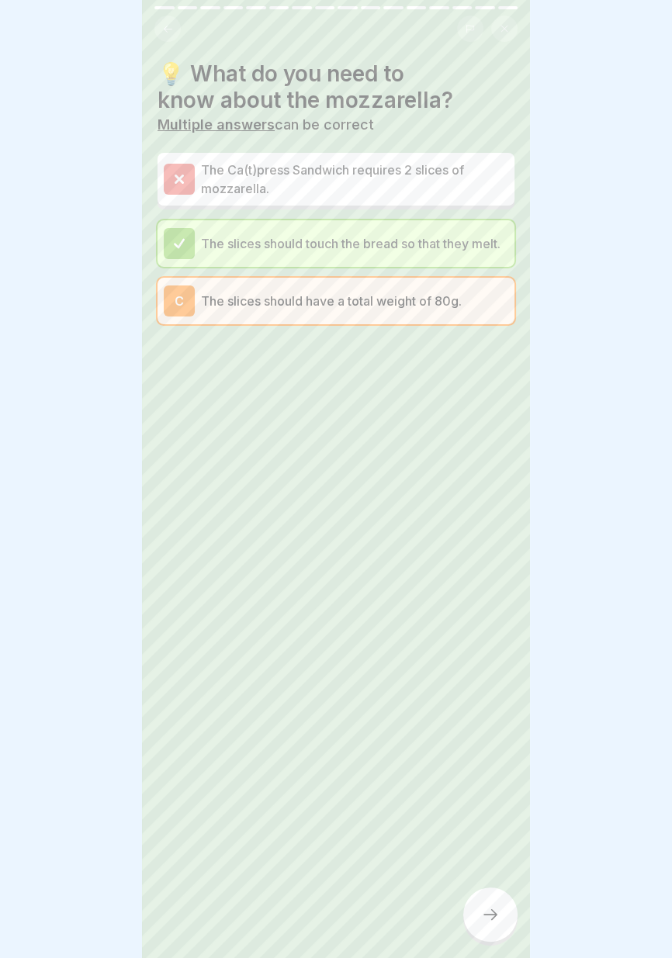
click at [503, 922] on div at bounding box center [490, 914] width 54 height 54
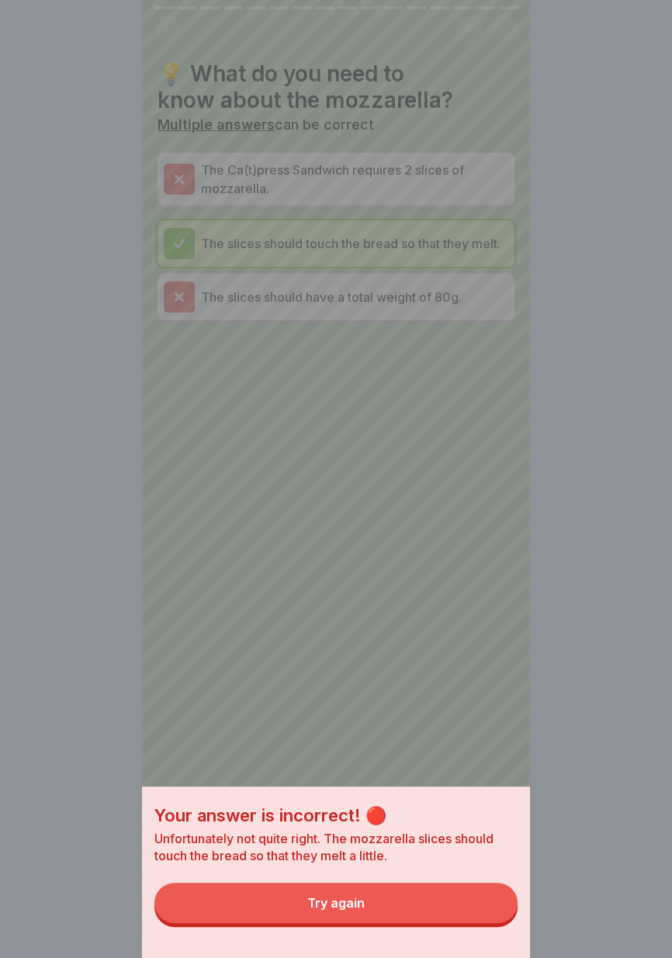
click at [463, 916] on button "Try again" at bounding box center [335, 902] width 363 height 40
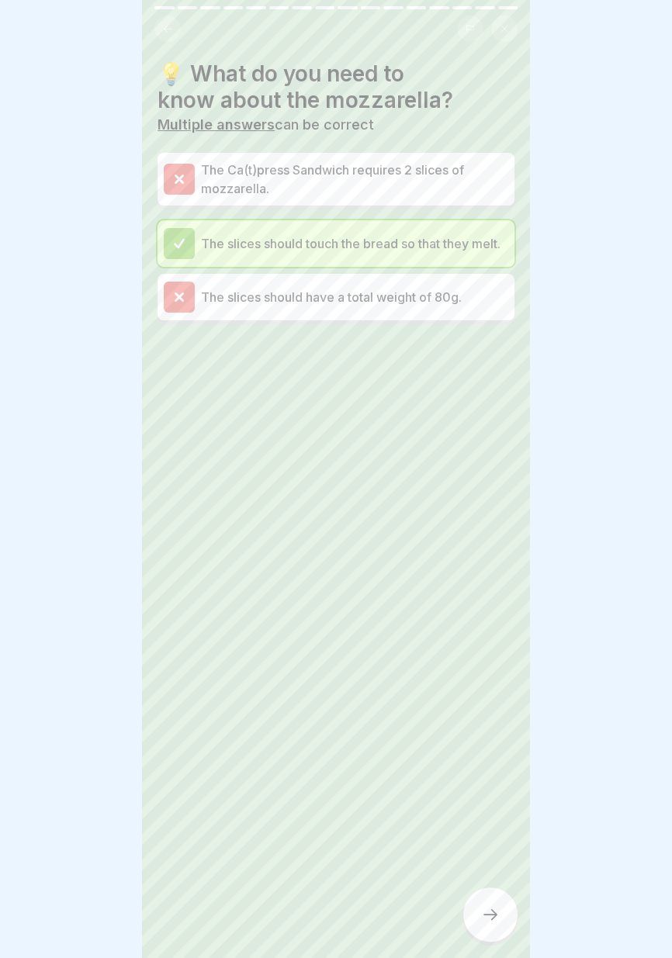
click at [493, 907] on icon at bounding box center [490, 914] width 19 height 19
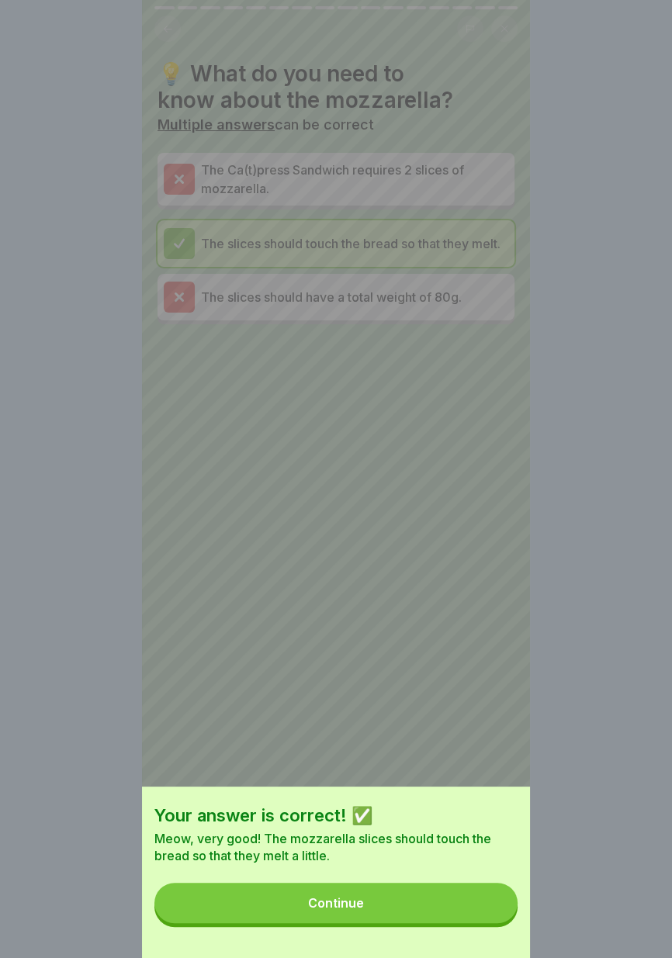
click at [460, 914] on button "Continue" at bounding box center [335, 902] width 363 height 40
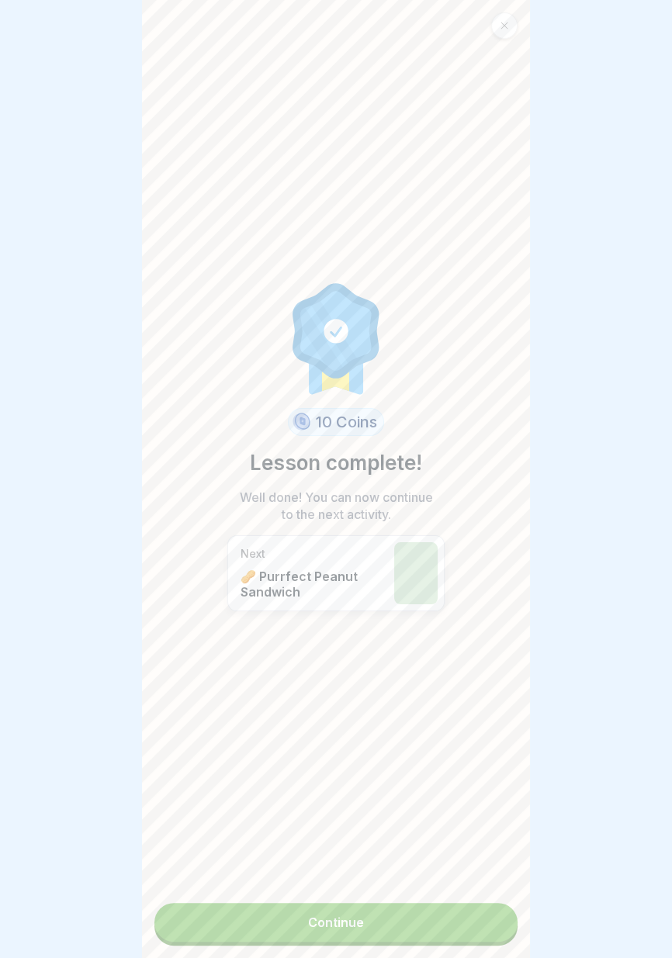
click at [440, 933] on link "Continue" at bounding box center [335, 922] width 363 height 39
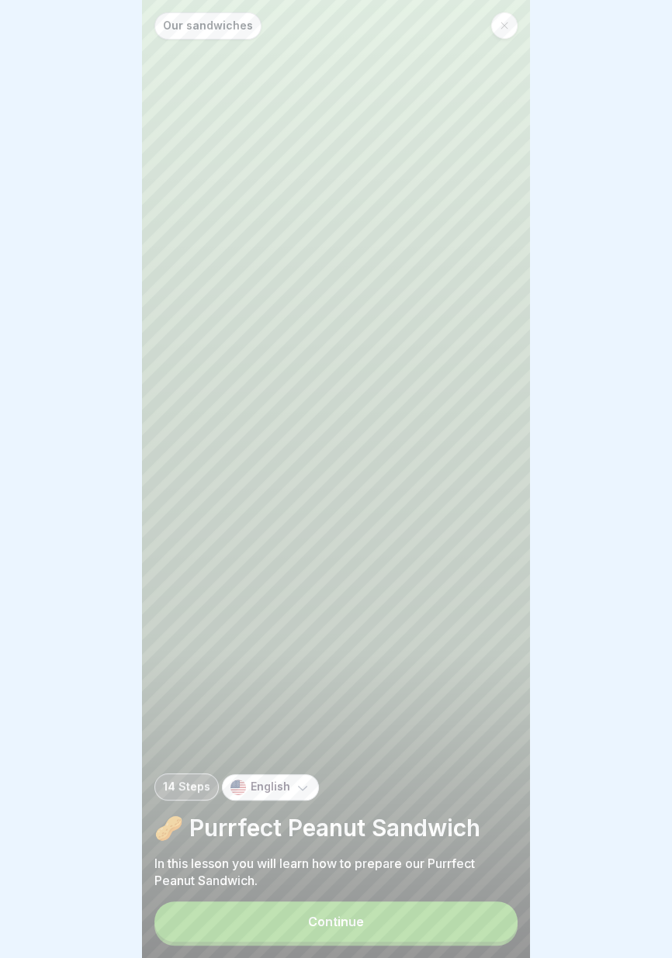
click at [433, 932] on button "Continue" at bounding box center [335, 921] width 363 height 40
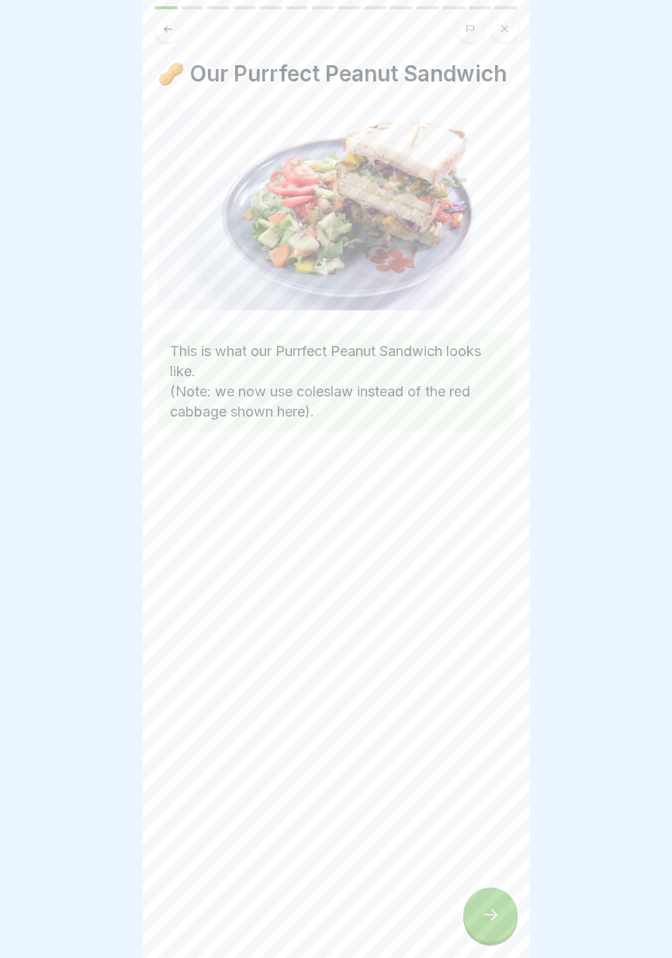
click at [489, 935] on div at bounding box center [490, 914] width 54 height 54
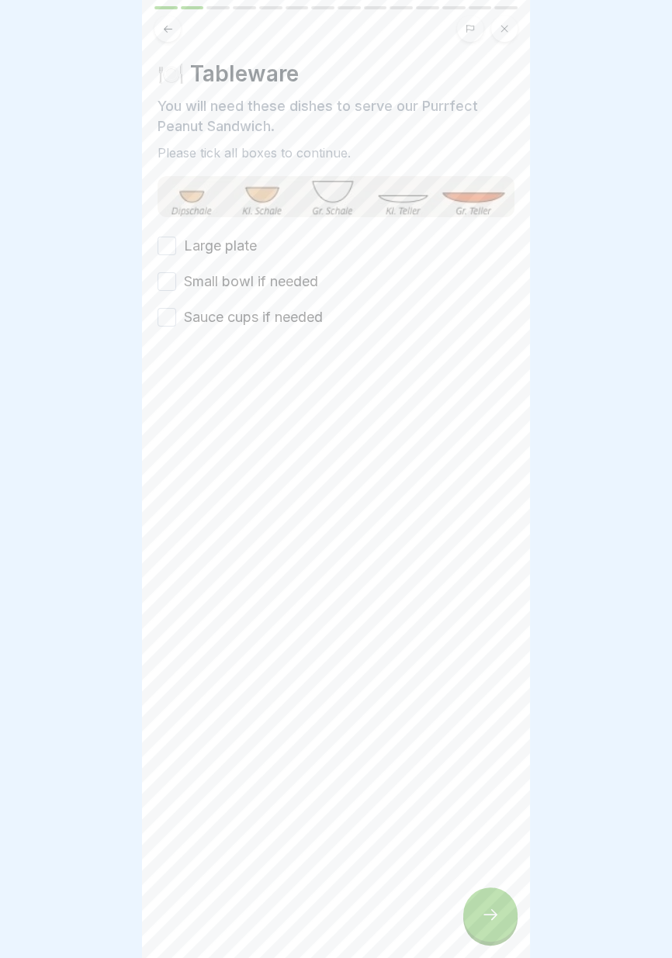
click at [240, 244] on label "Large plate" at bounding box center [220, 246] width 73 height 20
click at [176, 244] on button "Large plate" at bounding box center [166, 246] width 19 height 19
click at [257, 279] on label "Small bowl if needed" at bounding box center [251, 281] width 134 height 20
click at [176, 279] on button "Small bowl if needed" at bounding box center [166, 281] width 19 height 19
click at [269, 331] on div at bounding box center [335, 373] width 357 height 93
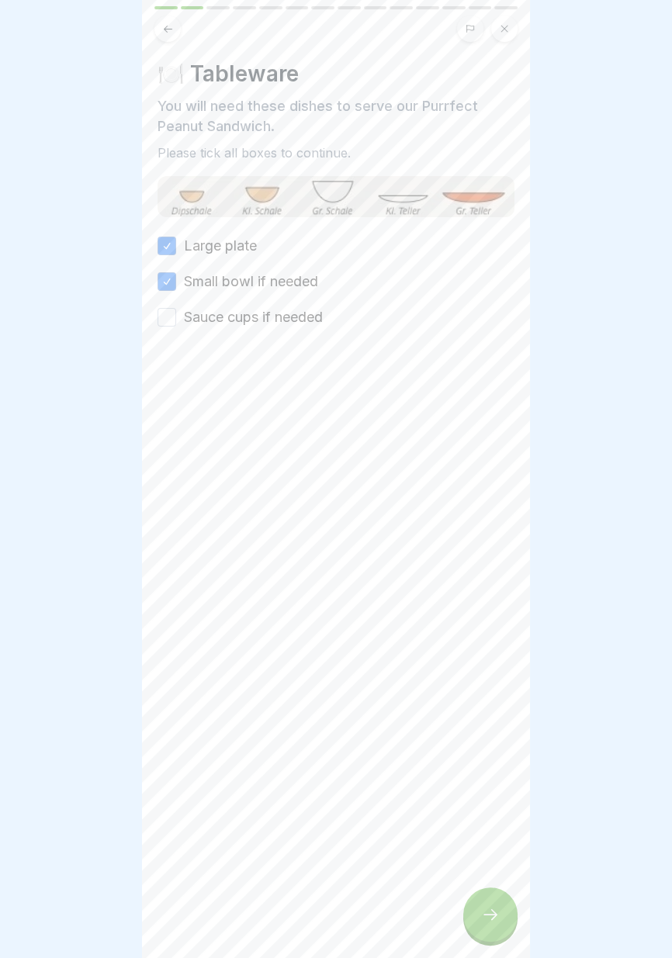
click at [298, 320] on label "Sauce cups if needed" at bounding box center [253, 317] width 139 height 20
click at [176, 320] on button "Sauce cups if needed" at bounding box center [166, 317] width 19 height 19
click at [491, 913] on icon at bounding box center [490, 914] width 19 height 19
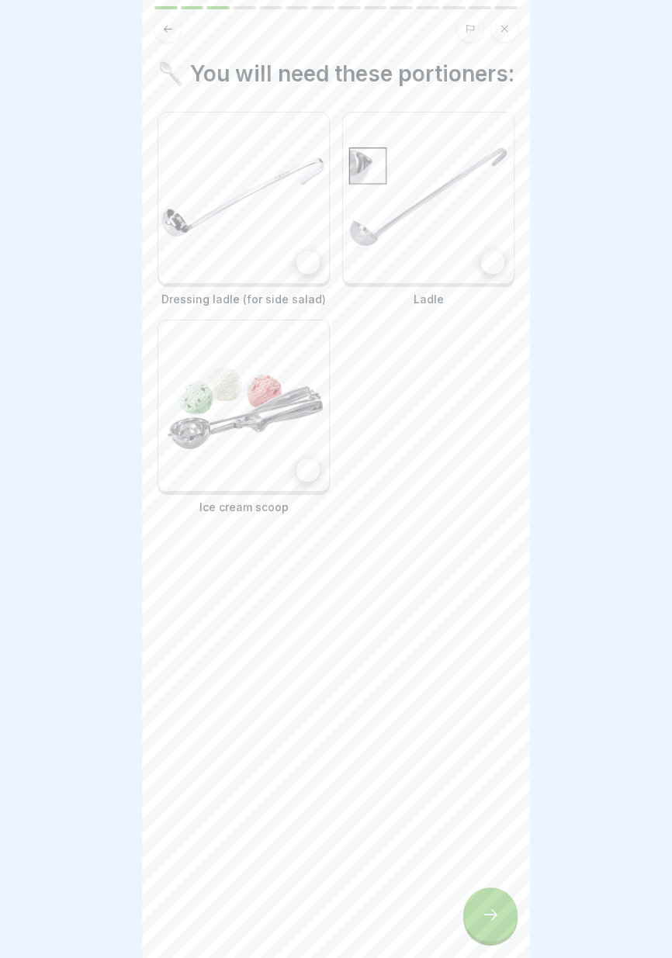
click at [305, 267] on div at bounding box center [307, 261] width 23 height 23
click at [307, 472] on div at bounding box center [307, 469] width 23 height 23
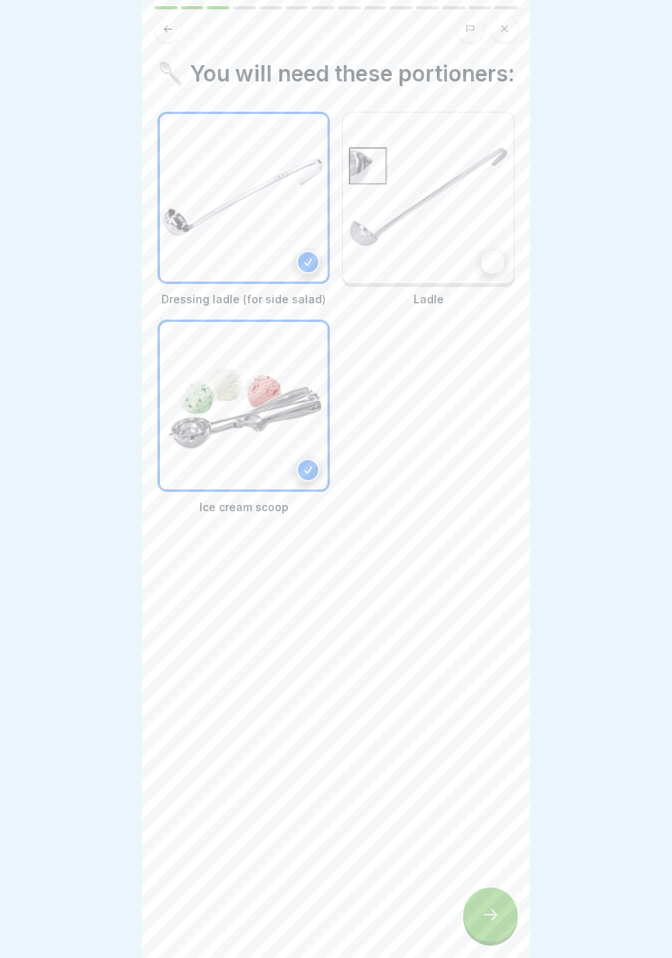
click at [499, 261] on div at bounding box center [492, 261] width 23 height 23
click at [485, 910] on icon at bounding box center [490, 914] width 19 height 19
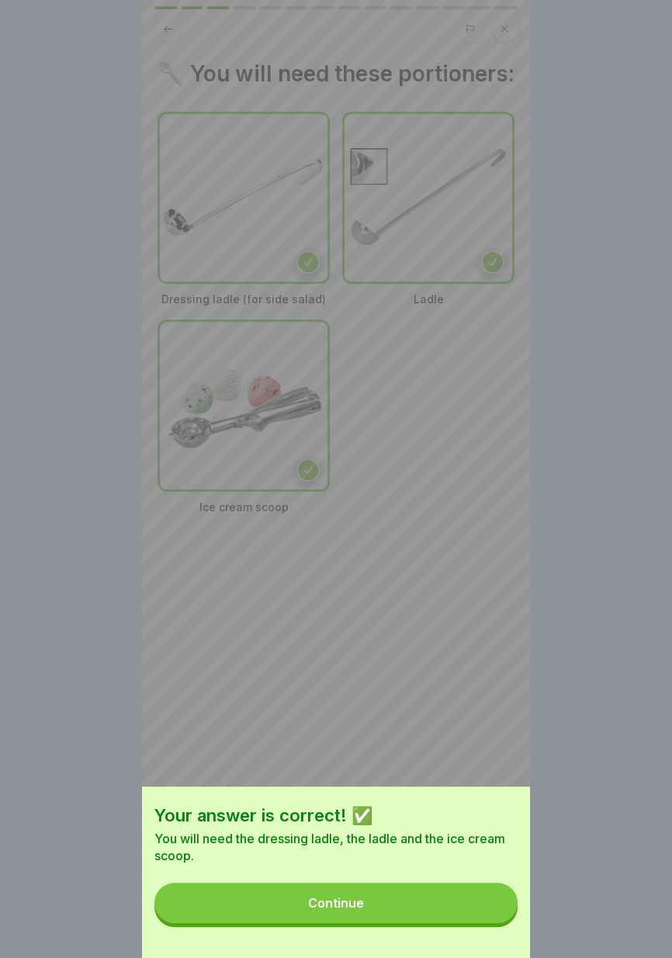
click at [440, 906] on button "Continue" at bounding box center [335, 902] width 363 height 40
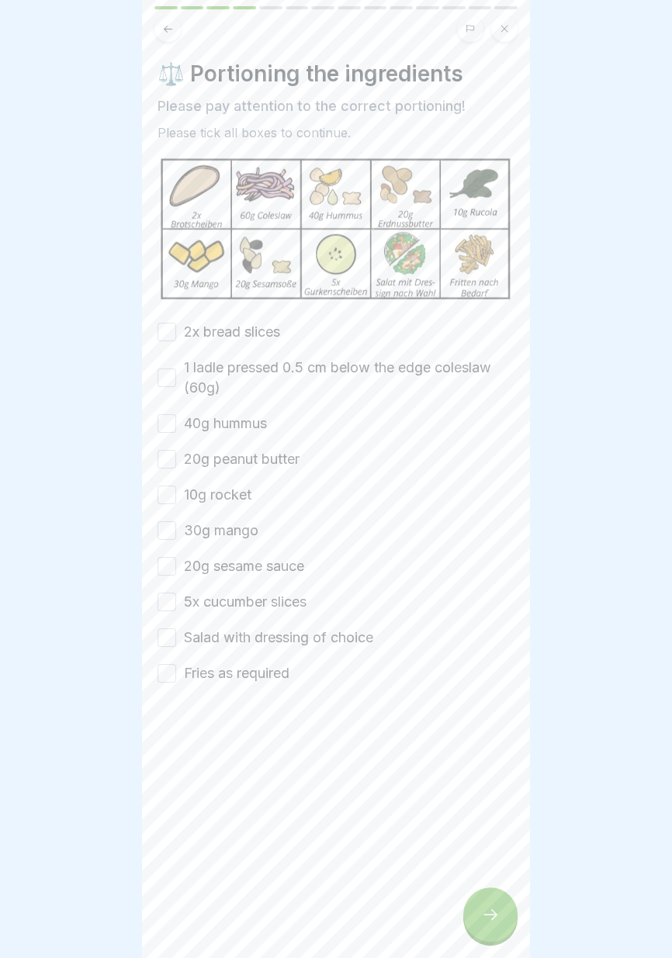
click at [248, 325] on label "2x bread slices" at bounding box center [232, 332] width 96 height 20
click at [176, 325] on button "2x bread slices" at bounding box center [166, 332] width 19 height 19
click at [300, 359] on label "1 ladle pressed 0.5 cm below the edge coleslaw (60g)" at bounding box center [349, 377] width 330 height 40
click at [176, 368] on button "1 ladle pressed 0.5 cm below the edge coleslaw (60g)" at bounding box center [166, 377] width 19 height 19
click at [250, 423] on label "40g hummus" at bounding box center [225, 423] width 83 height 20
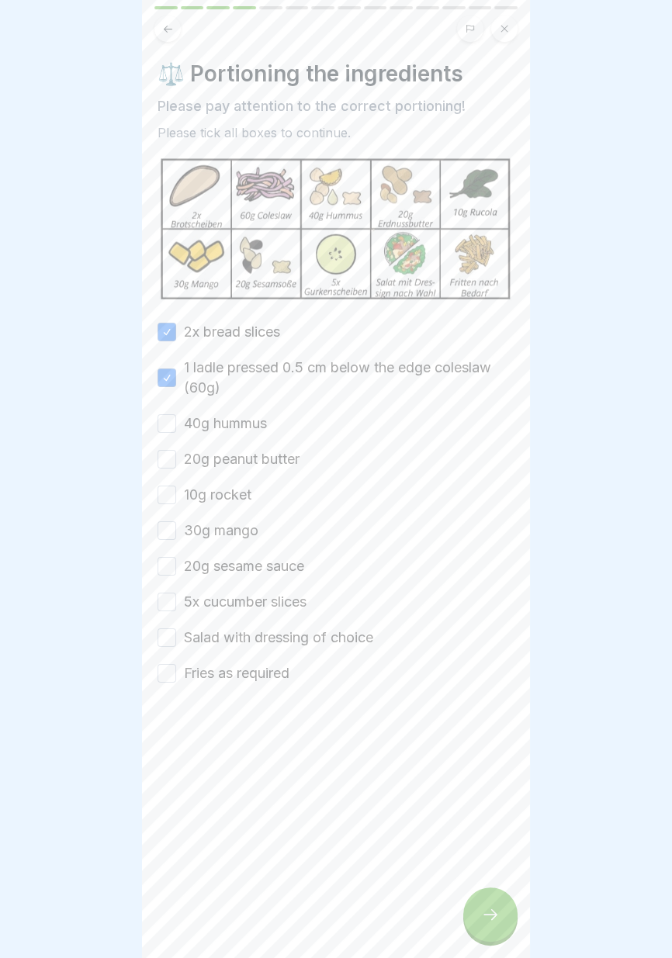
click at [176, 423] on button "40g hummus" at bounding box center [166, 423] width 19 height 19
click at [258, 458] on label "20g peanut butter" at bounding box center [242, 459] width 116 height 20
click at [176, 458] on button "20g peanut butter" at bounding box center [166, 459] width 19 height 19
click at [236, 487] on label "10g rocket" at bounding box center [217, 495] width 67 height 20
click at [176, 487] on button "10g rocket" at bounding box center [166, 494] width 19 height 19
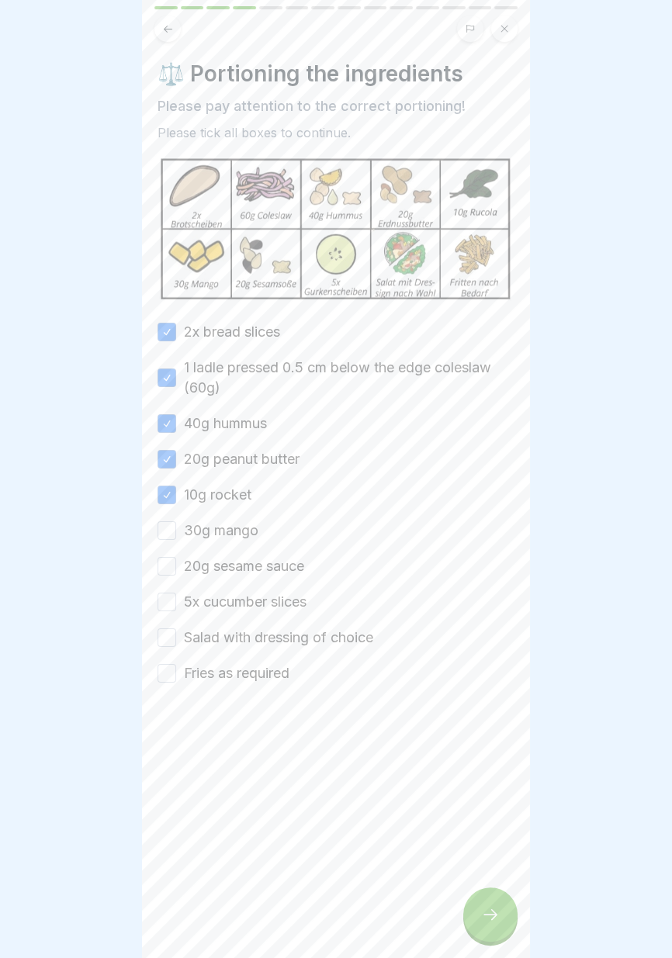
click at [234, 530] on label "30g mango" at bounding box center [221, 530] width 74 height 20
click at [176, 530] on button "30g mango" at bounding box center [166, 530] width 19 height 19
click at [241, 561] on label "20g sesame sauce" at bounding box center [244, 566] width 120 height 20
click at [176, 561] on button "20g sesame sauce" at bounding box center [166, 566] width 19 height 19
click at [257, 602] on label "5x cucumber slices" at bounding box center [245, 602] width 123 height 20
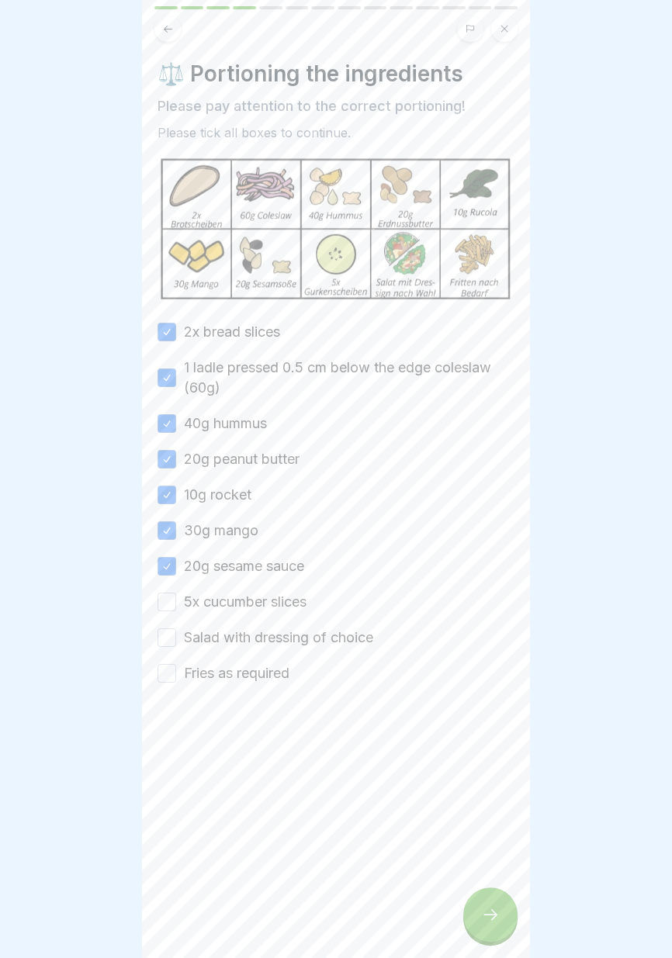
click at [176, 602] on button "5x cucumber slices" at bounding box center [166, 601] width 19 height 19
click at [266, 642] on label "Salad with dressing of choice" at bounding box center [278, 637] width 189 height 20
click at [176, 642] on button "Salad with dressing of choice" at bounding box center [166, 637] width 19 height 19
click at [267, 666] on label "Fries as required" at bounding box center [236, 673] width 105 height 20
click at [176, 666] on button "Fries as required" at bounding box center [166, 673] width 19 height 19
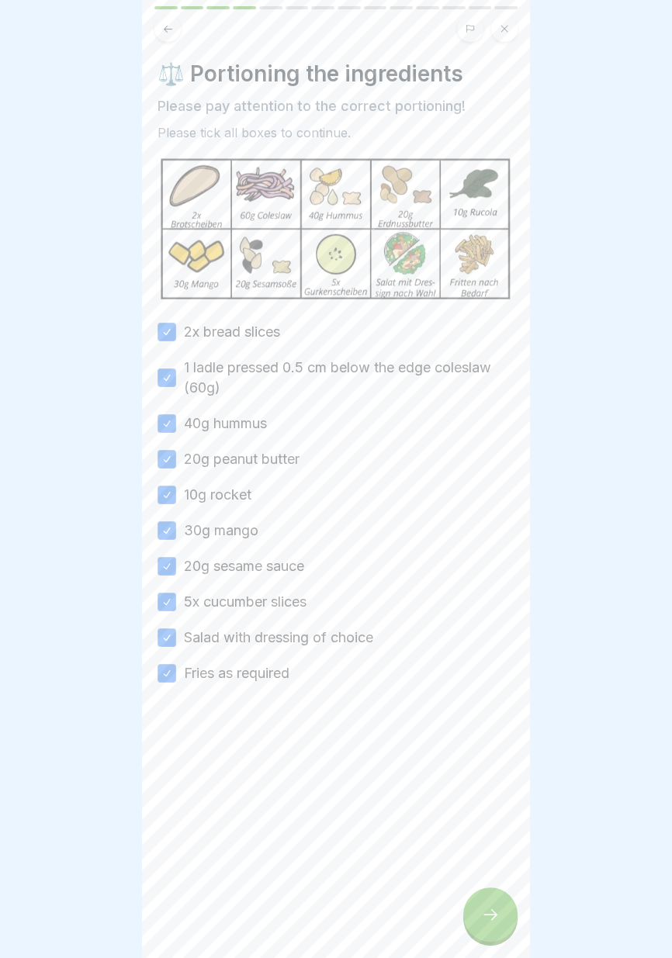
click at [503, 930] on div at bounding box center [490, 914] width 54 height 54
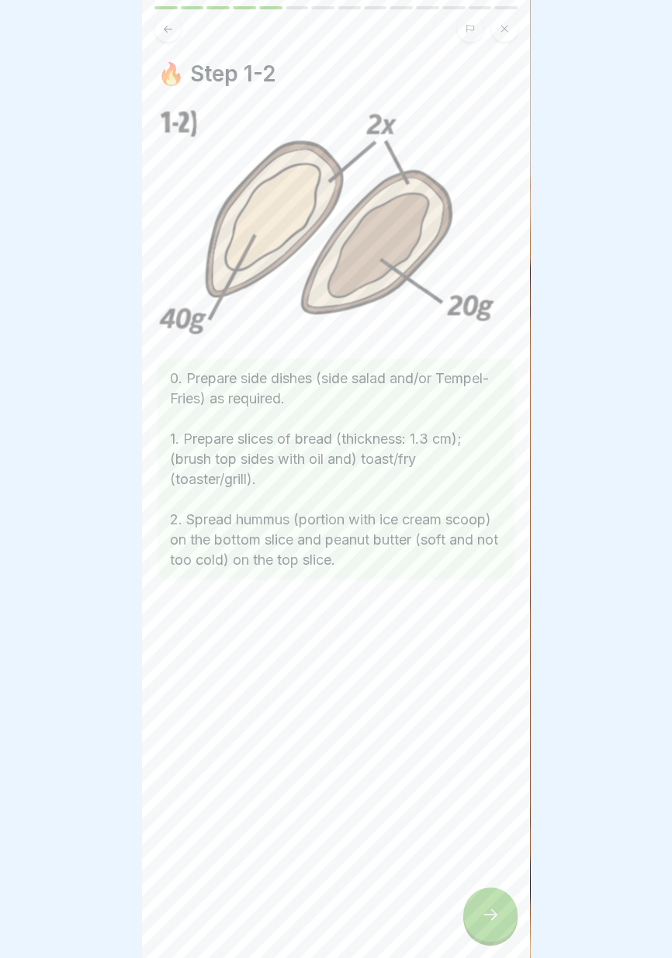
click at [488, 927] on div at bounding box center [490, 914] width 54 height 54
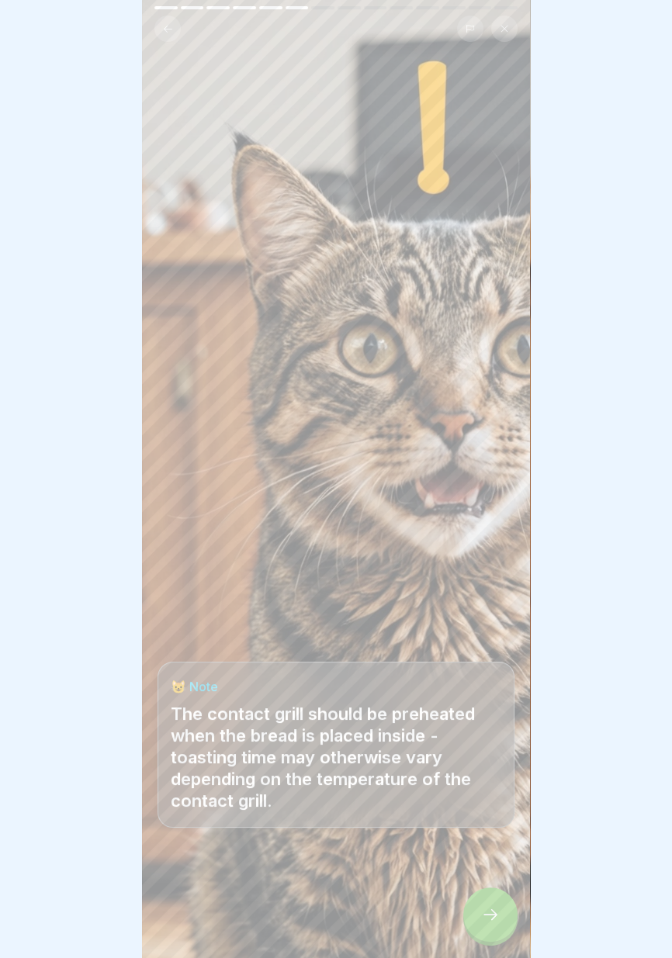
click at [487, 930] on div at bounding box center [490, 914] width 54 height 54
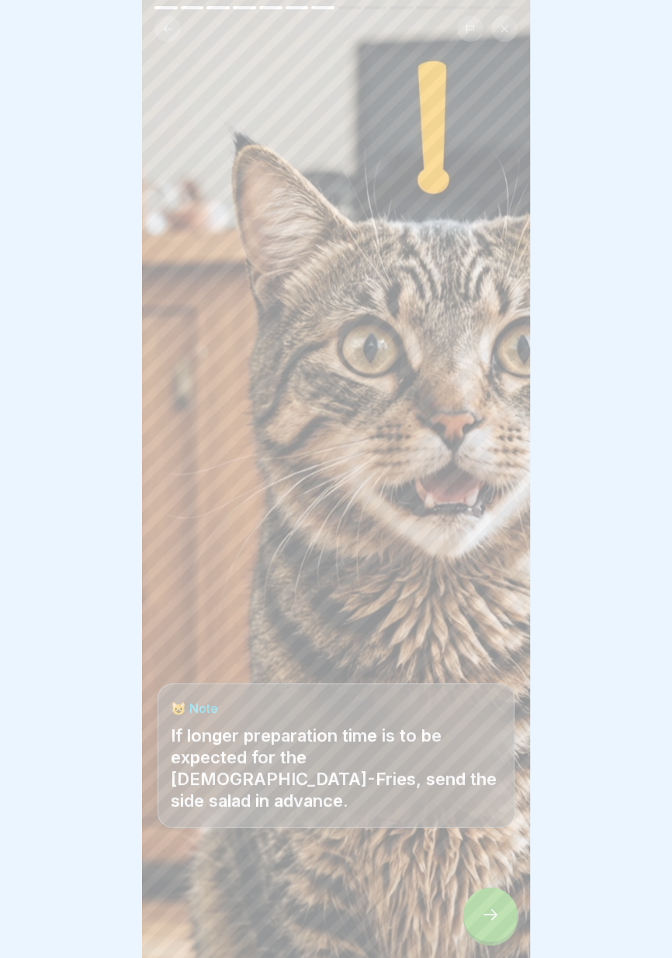
click at [487, 919] on icon at bounding box center [490, 914] width 19 height 19
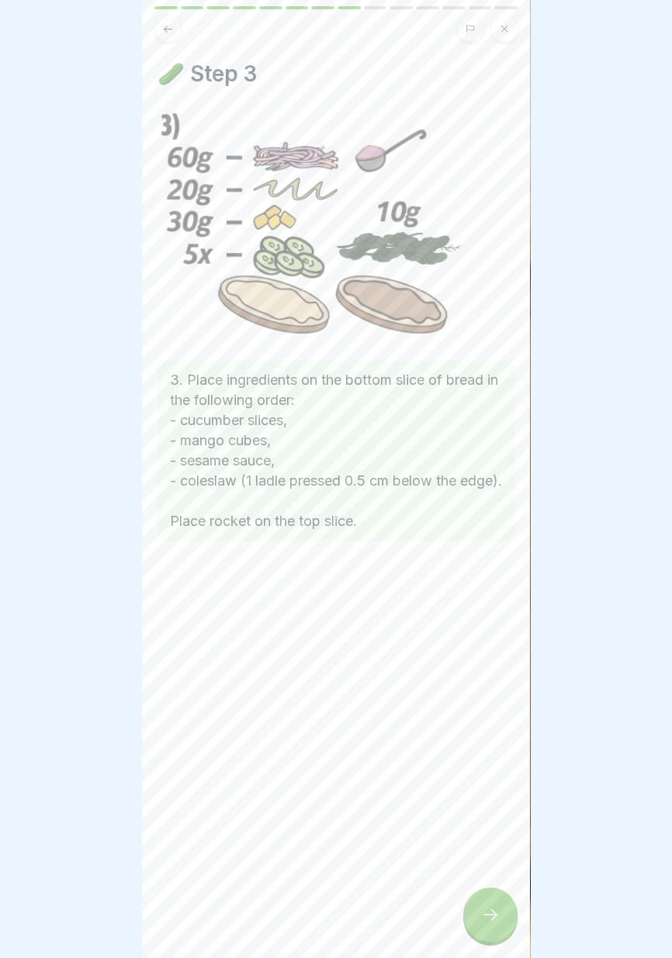
click at [492, 918] on icon at bounding box center [490, 914] width 14 height 11
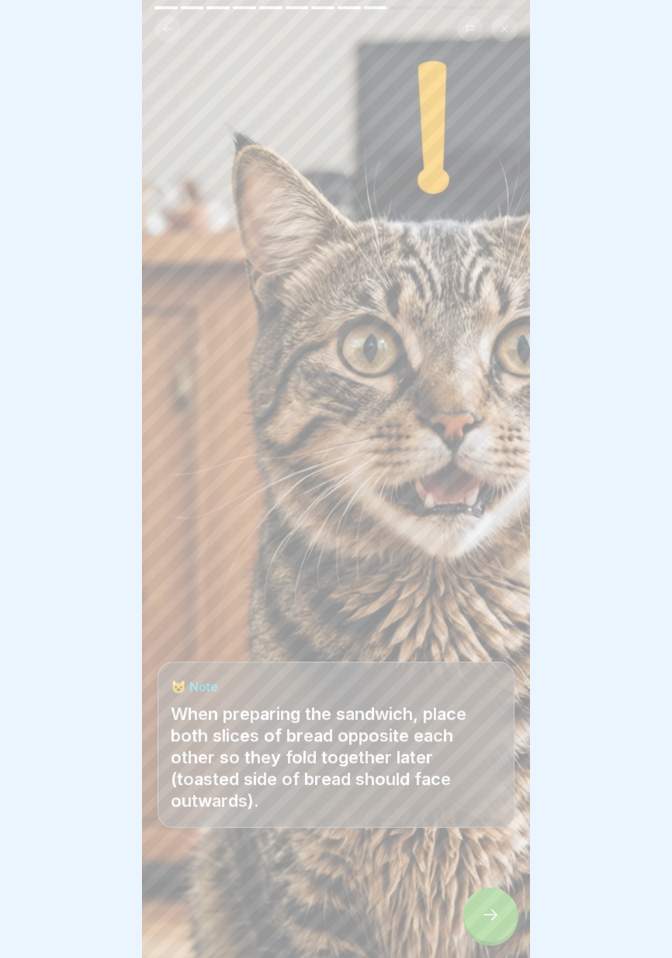
click at [488, 925] on div at bounding box center [490, 914] width 54 height 54
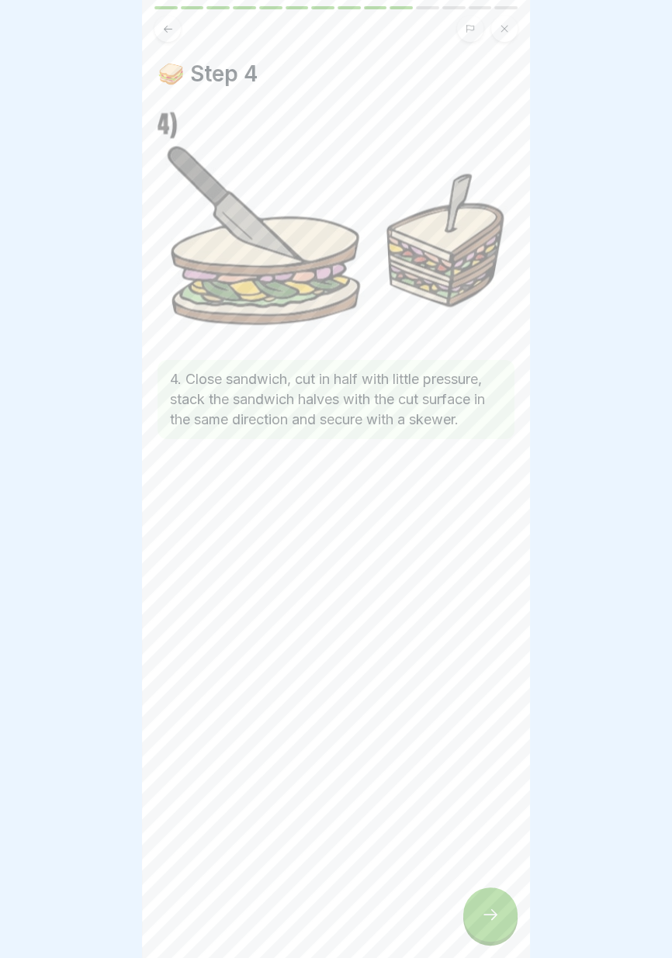
click at [483, 926] on div at bounding box center [490, 914] width 54 height 54
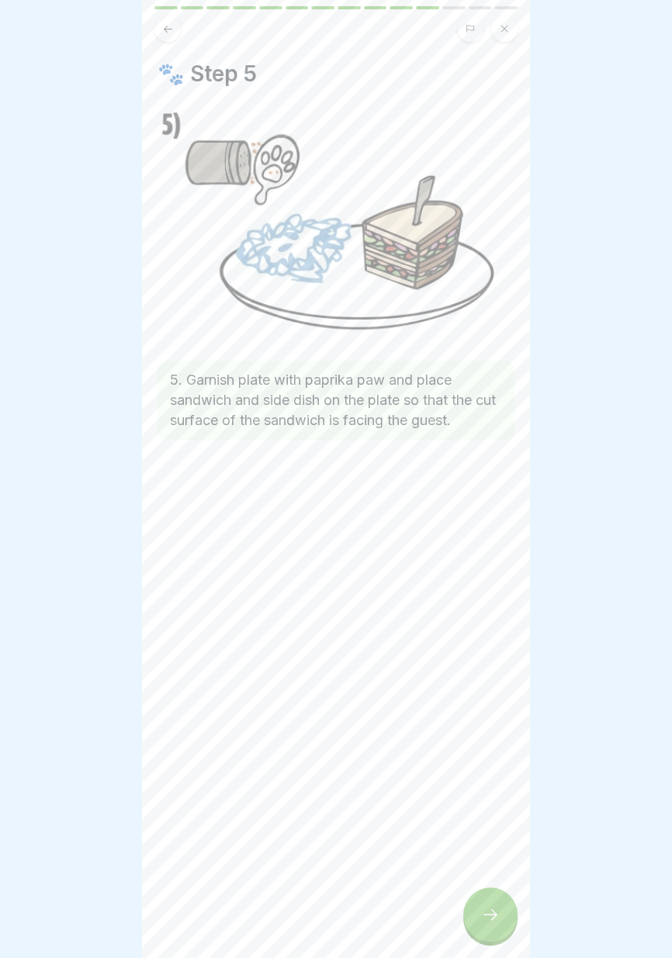
click at [496, 924] on icon at bounding box center [490, 914] width 19 height 19
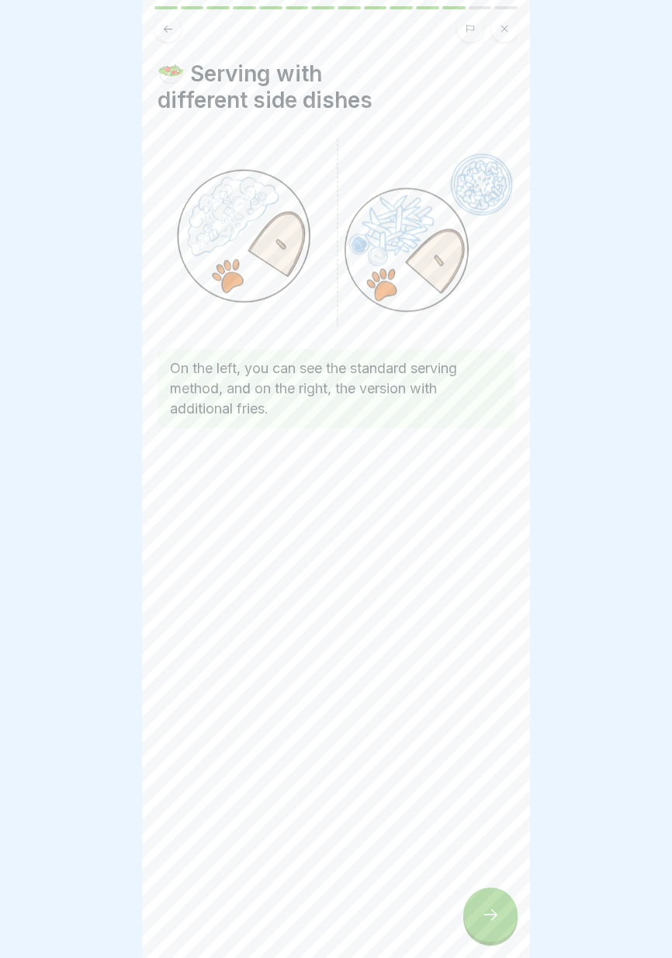
click at [493, 925] on div at bounding box center [490, 914] width 54 height 54
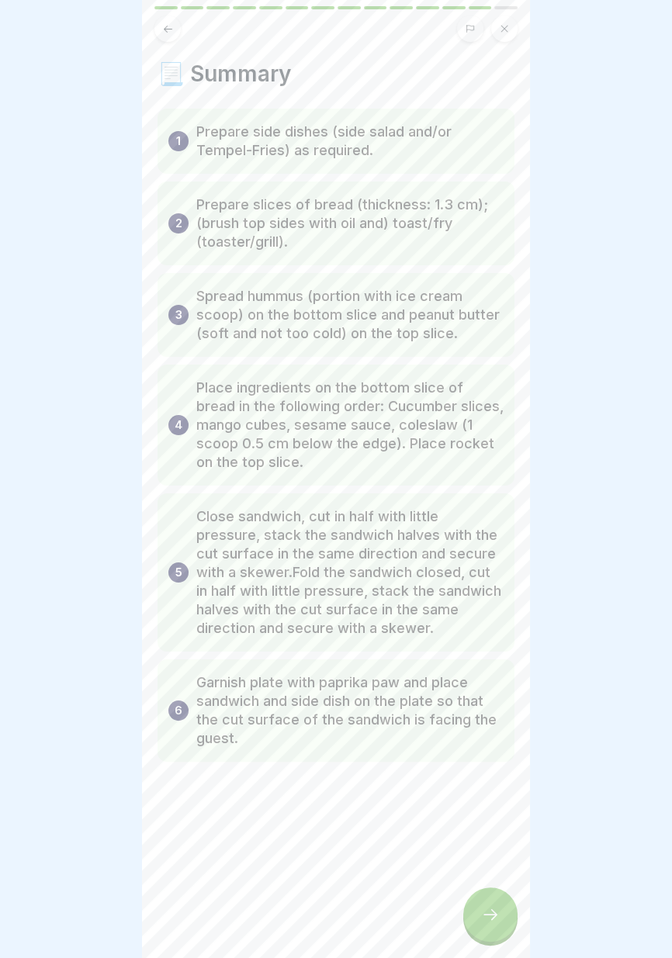
click at [491, 924] on div at bounding box center [490, 914] width 54 height 54
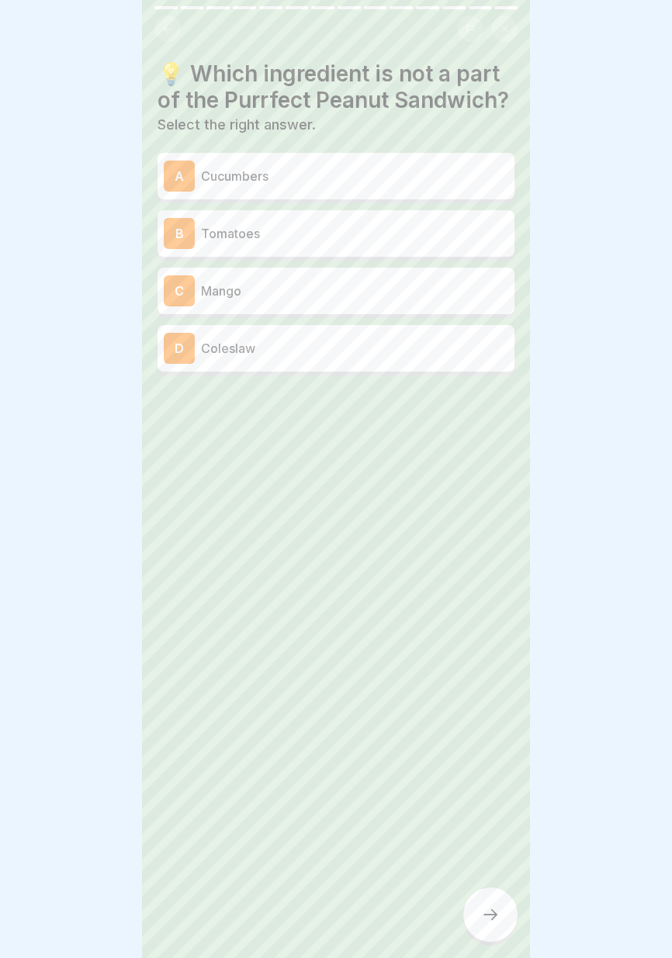
click at [458, 232] on p "Tomatoes" at bounding box center [354, 233] width 307 height 19
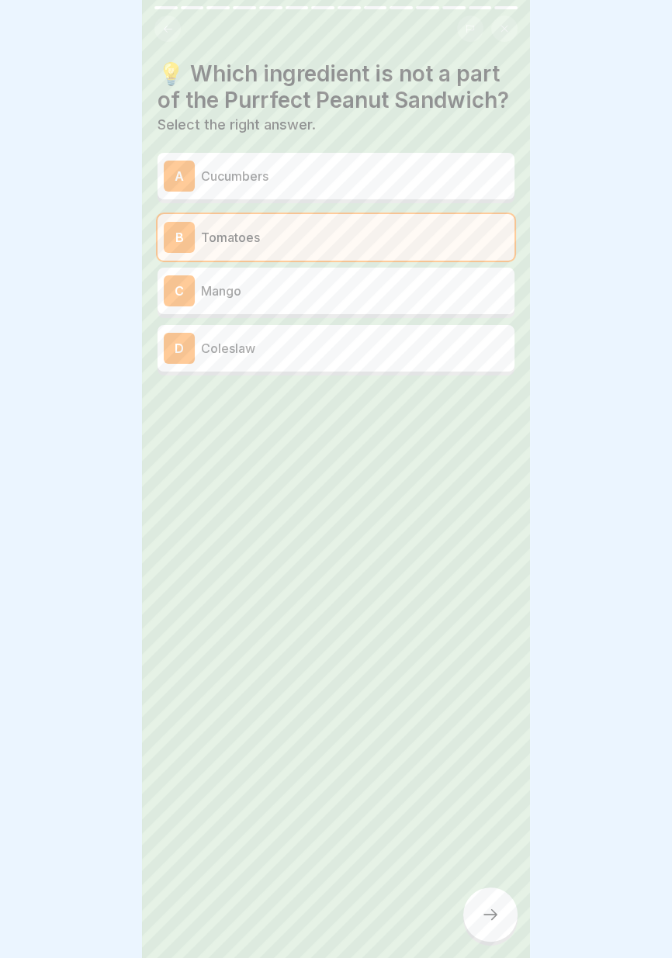
click at [506, 931] on div at bounding box center [490, 914] width 54 height 54
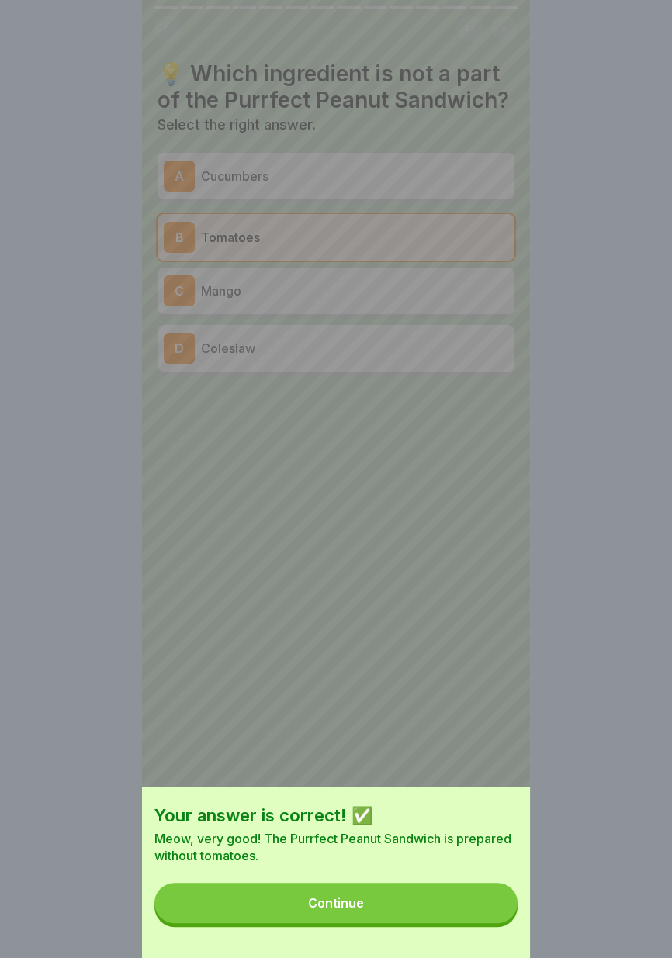
click at [482, 911] on button "Continue" at bounding box center [335, 902] width 363 height 40
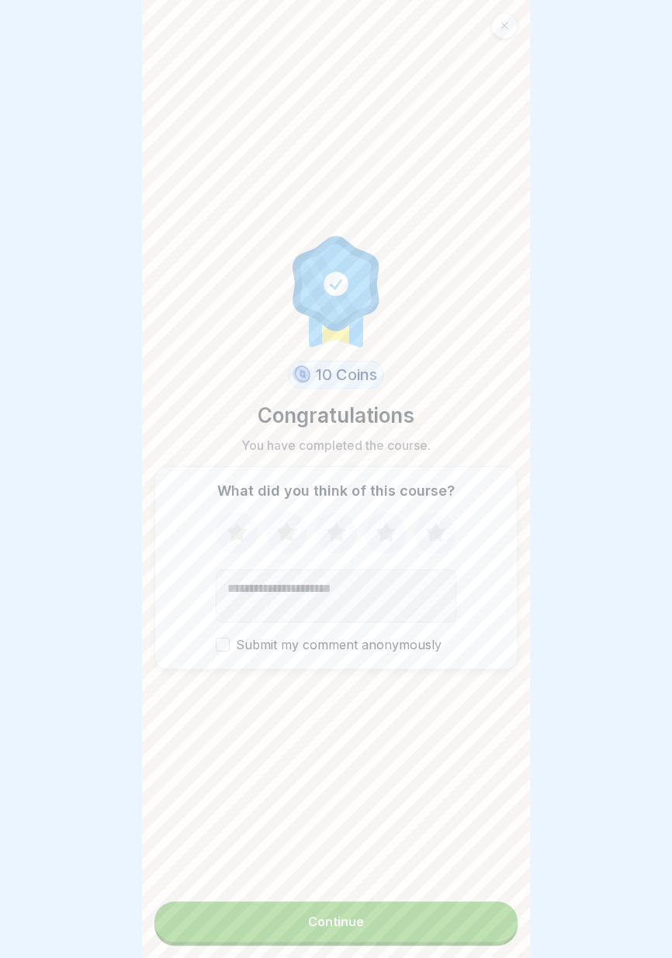
click at [434, 934] on button "Continue" at bounding box center [335, 921] width 363 height 40
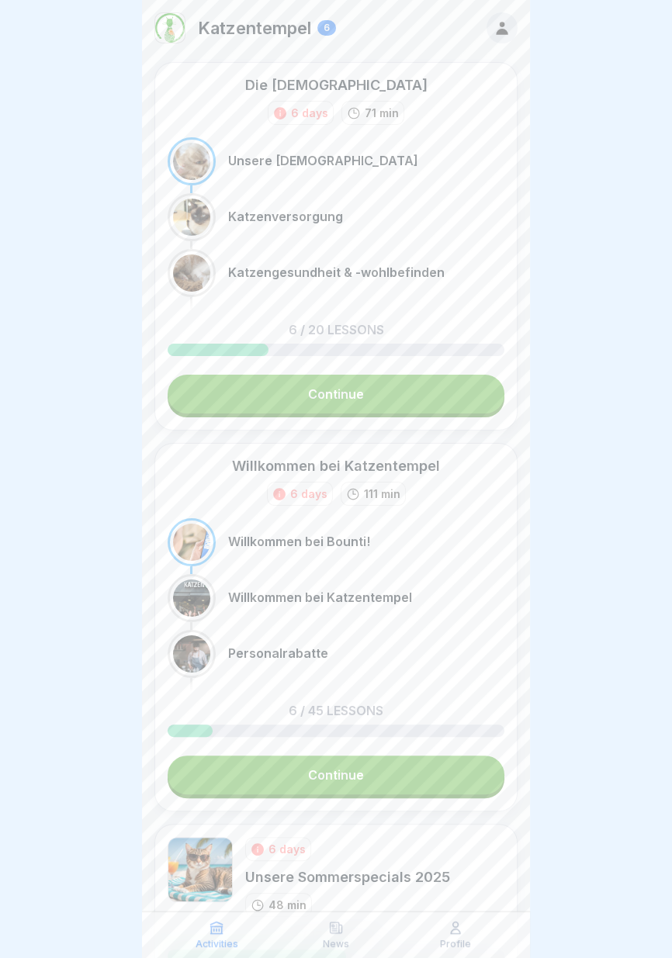
click at [425, 924] on div "Profile" at bounding box center [455, 934] width 112 height 29
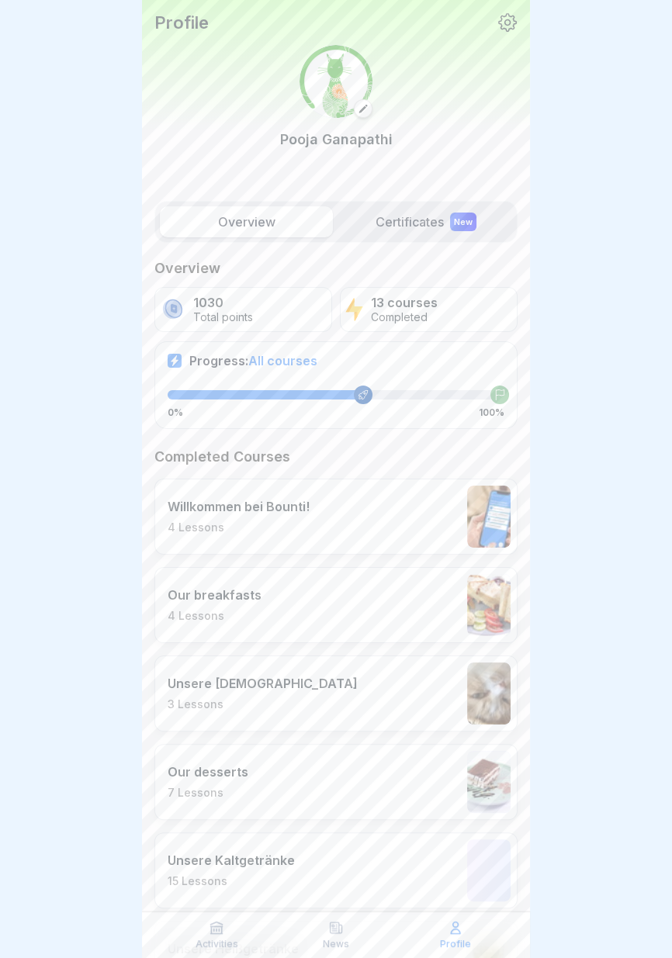
click at [219, 932] on icon at bounding box center [217, 928] width 16 height 16
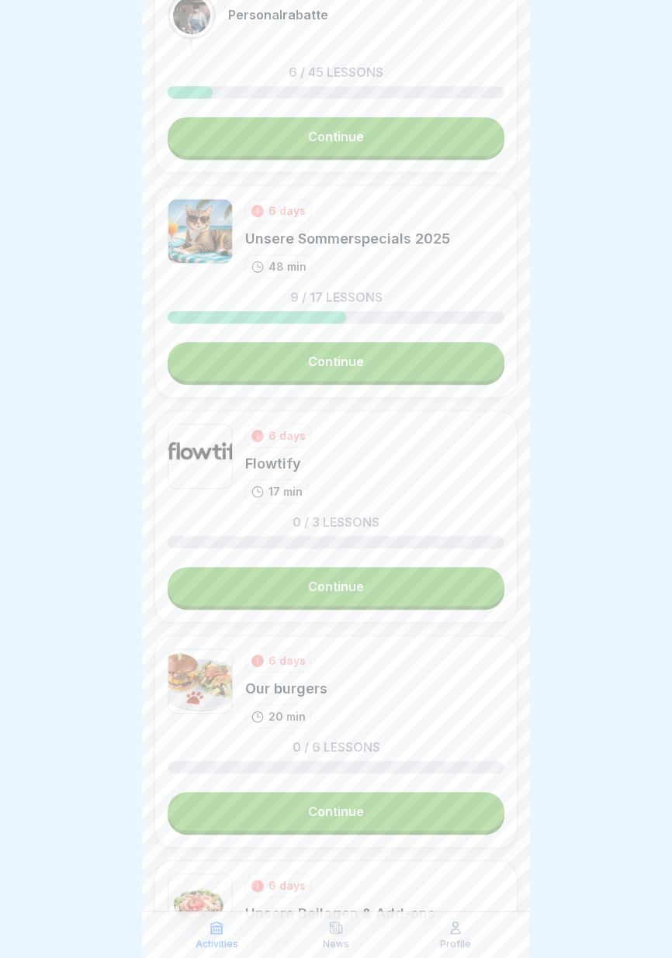
scroll to position [856, 0]
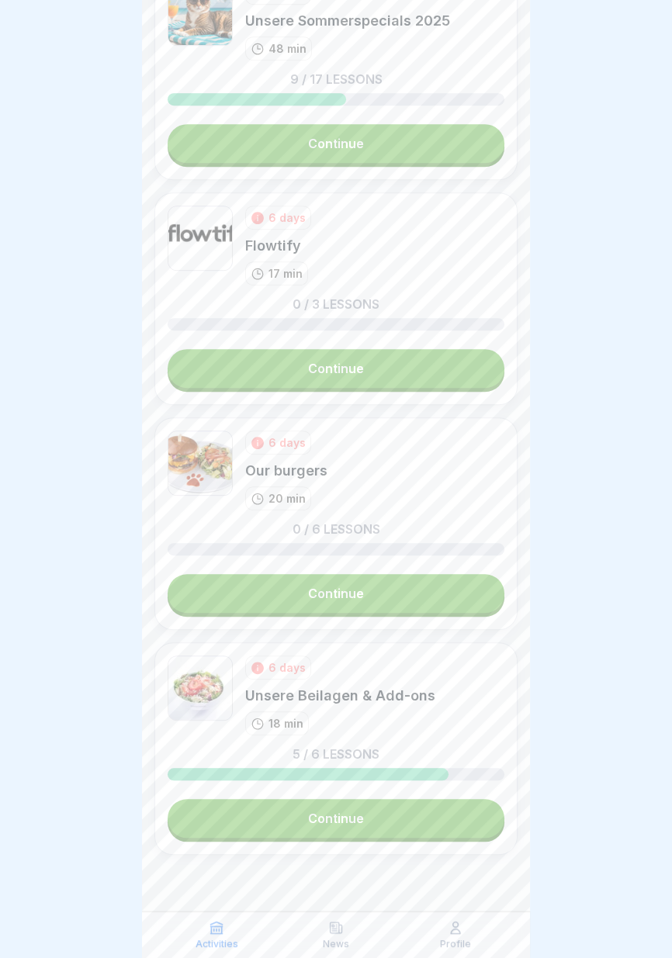
click at [401, 824] on link "Continue" at bounding box center [336, 818] width 337 height 39
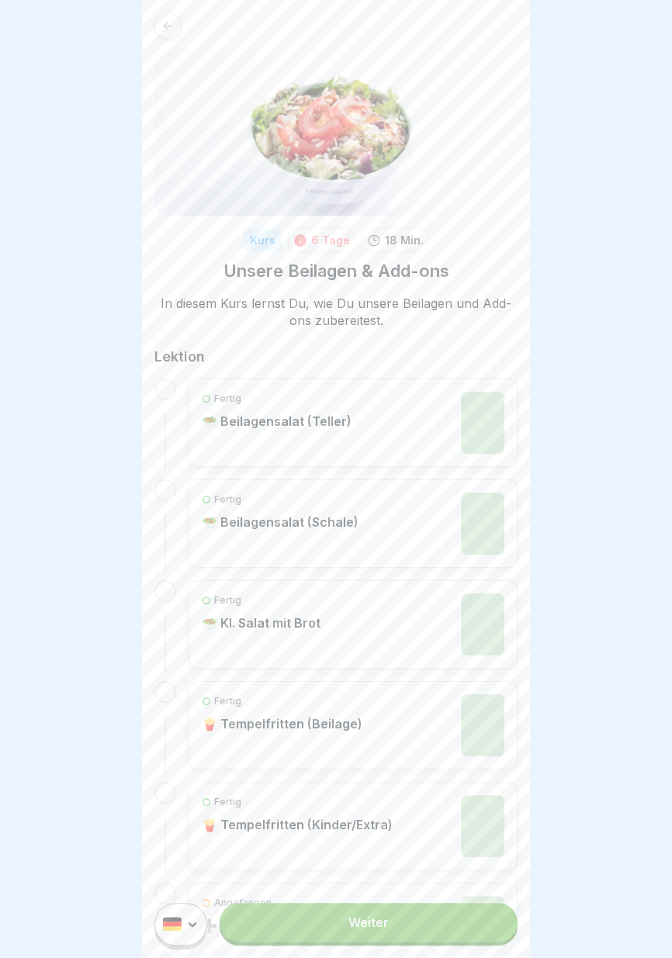
scroll to position [104, 0]
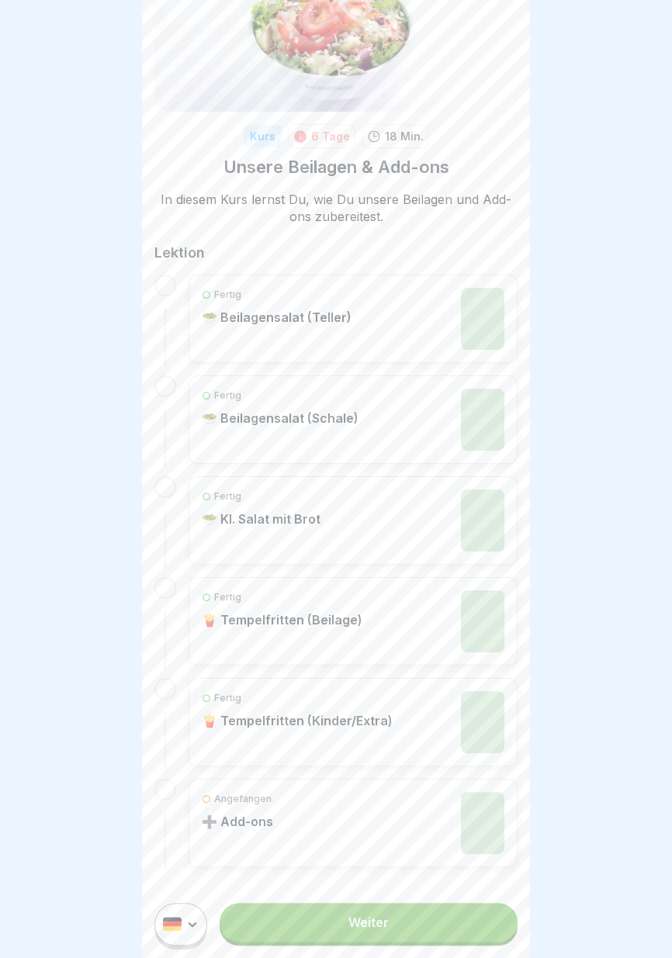
click at [398, 931] on link "Weiter" at bounding box center [368, 922] width 298 height 39
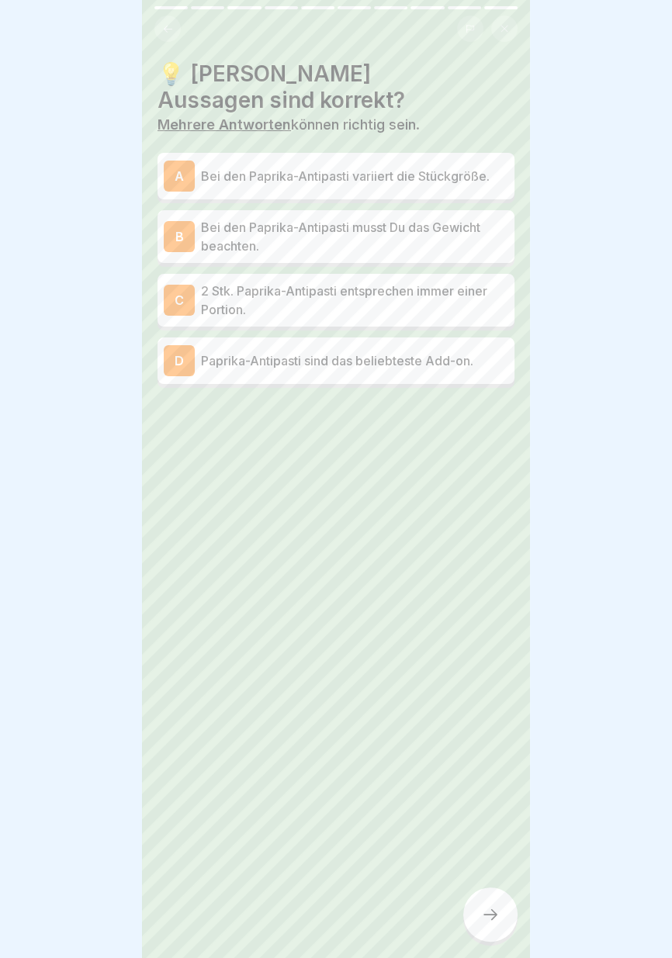
click at [469, 288] on p "2 Stk. Paprika-Antipasti entsprechen immer einer Portion." at bounding box center [354, 299] width 307 height 37
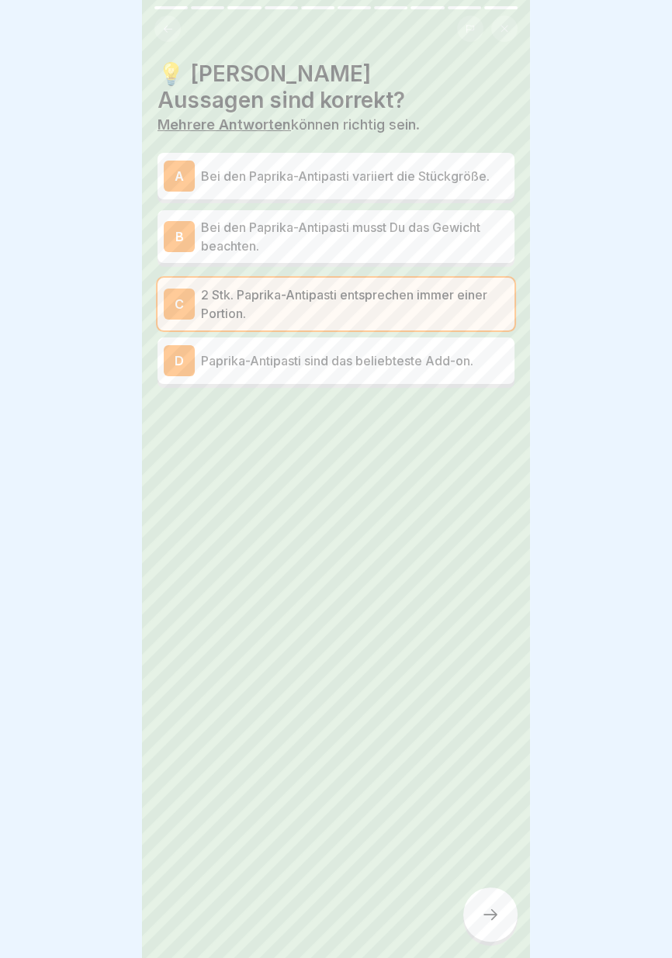
click at [507, 910] on div at bounding box center [490, 914] width 54 height 54
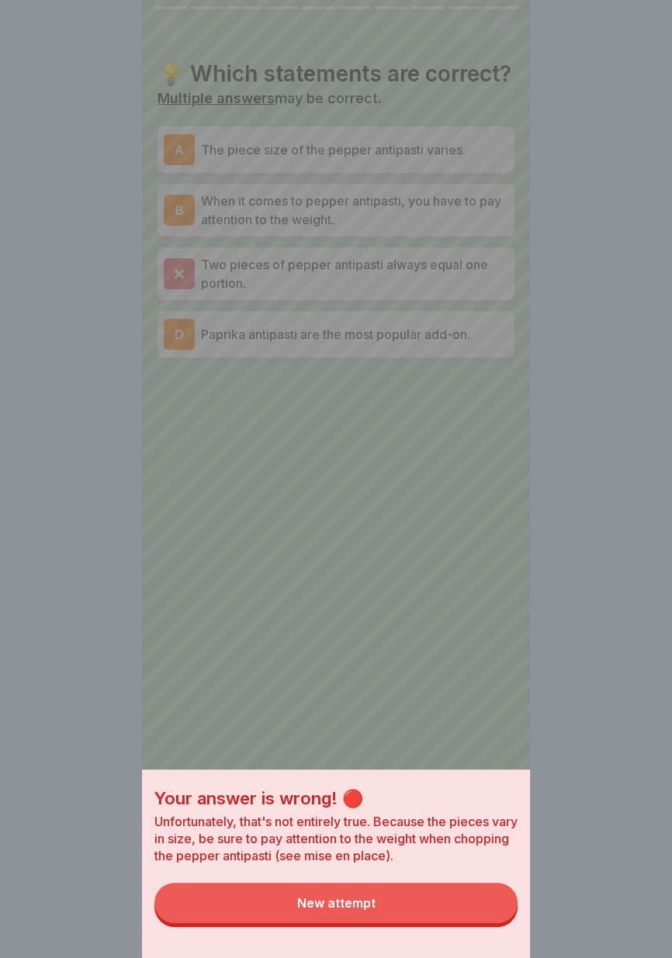
click at [385, 902] on button "New attempt" at bounding box center [335, 902] width 363 height 40
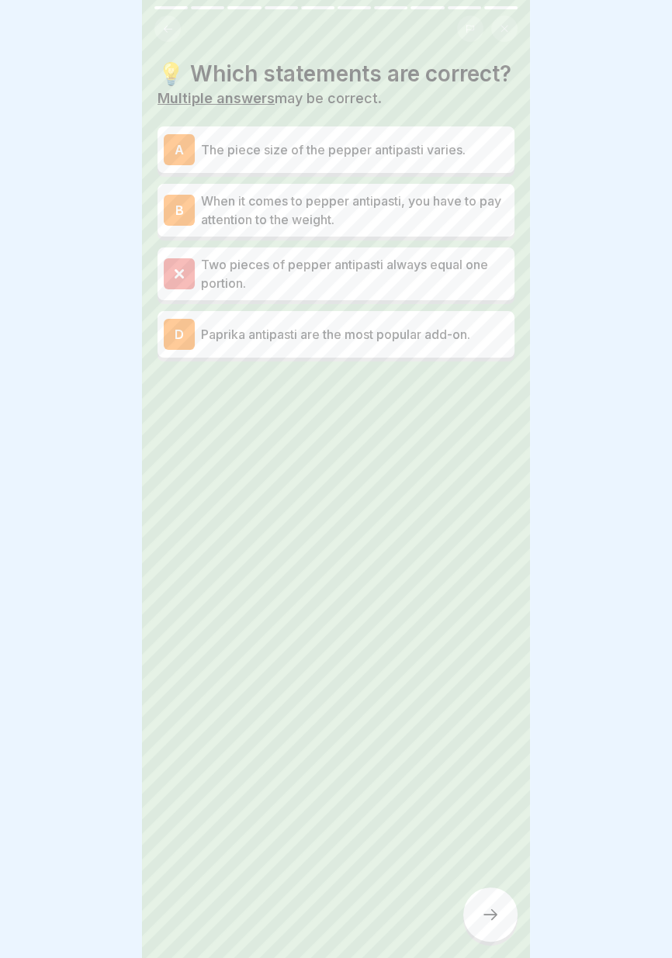
click at [469, 152] on p "The piece size of the pepper antipasti varies." at bounding box center [354, 149] width 307 height 19
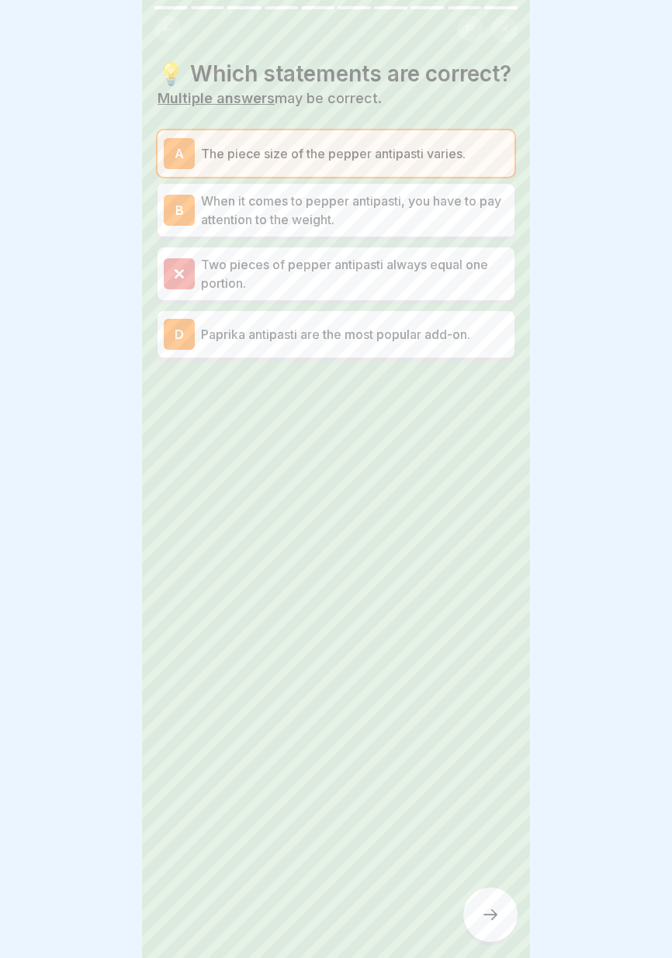
click at [499, 917] on icon at bounding box center [490, 914] width 19 height 19
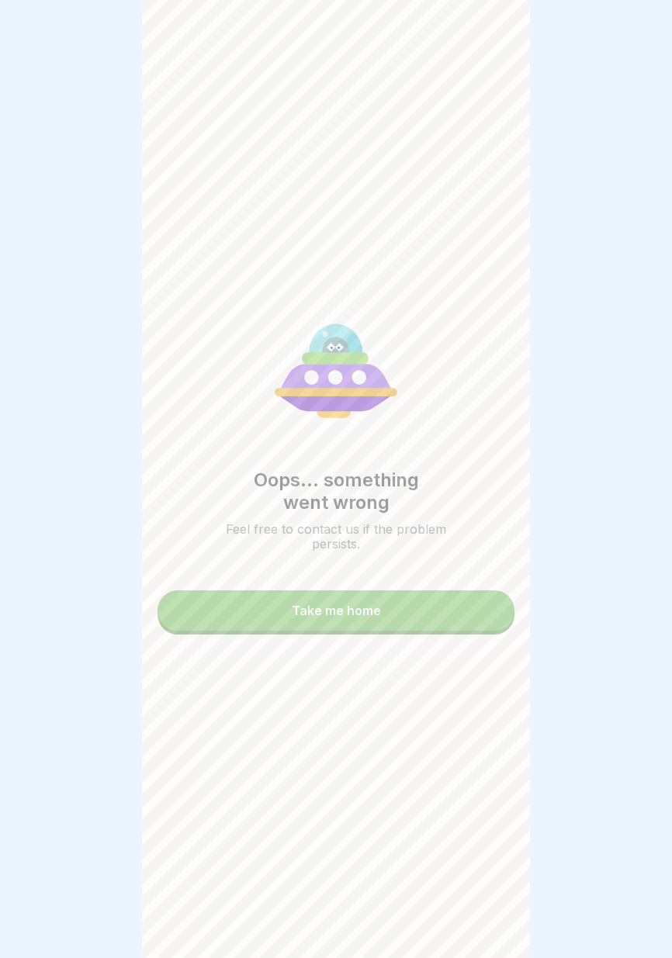
click at [383, 608] on button "Take me home" at bounding box center [335, 610] width 357 height 40
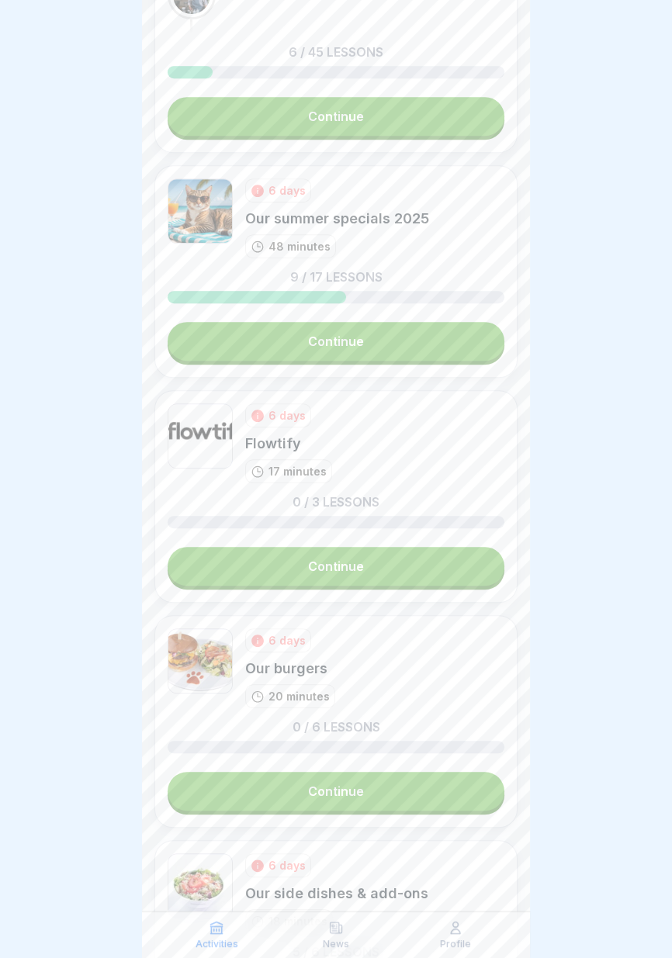
scroll to position [856, 0]
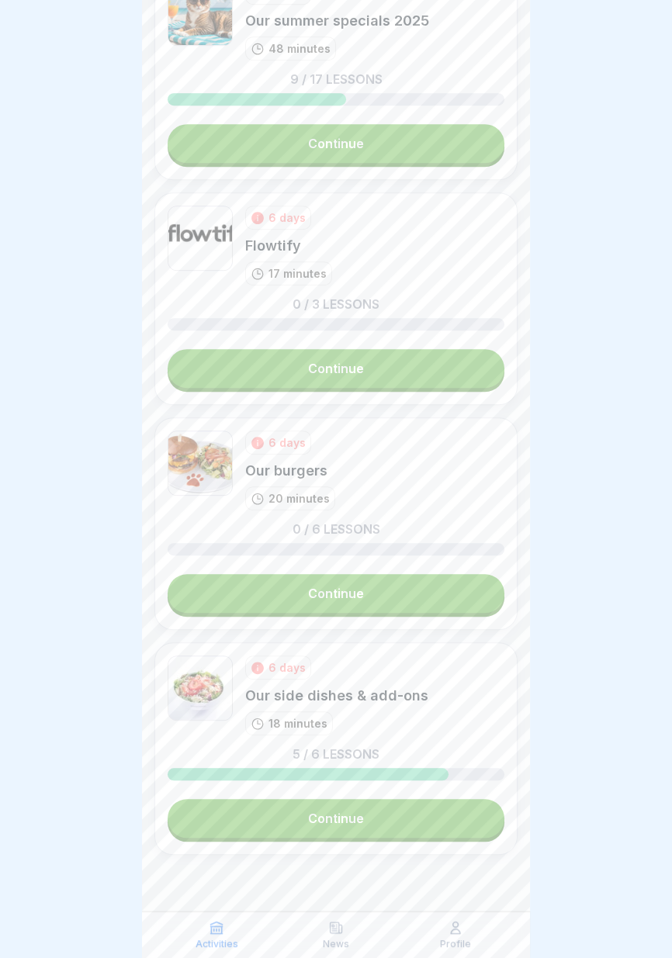
click at [412, 831] on link "Continue" at bounding box center [336, 818] width 337 height 39
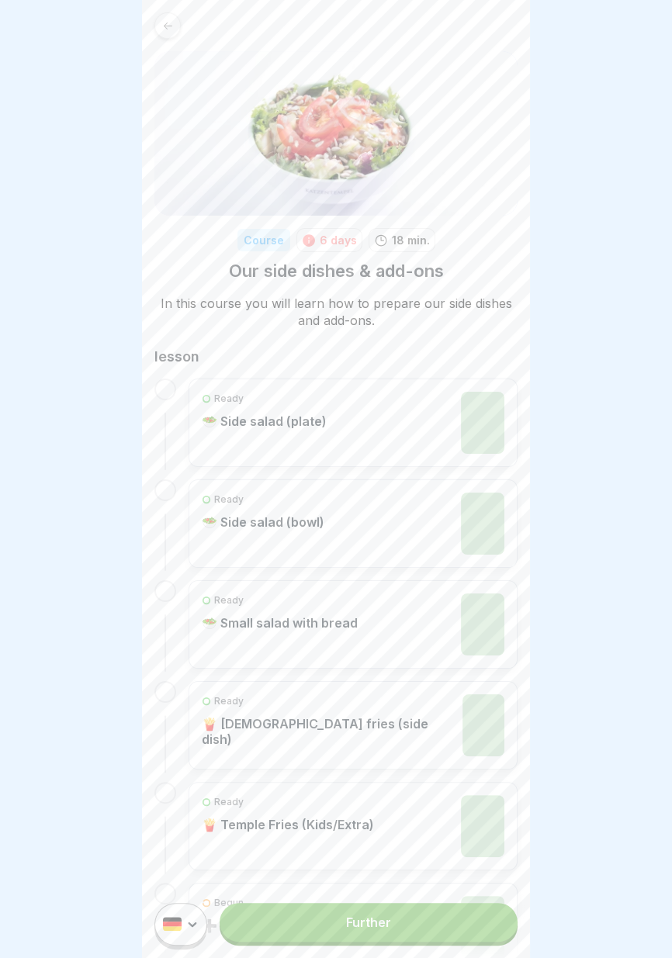
scroll to position [104, 0]
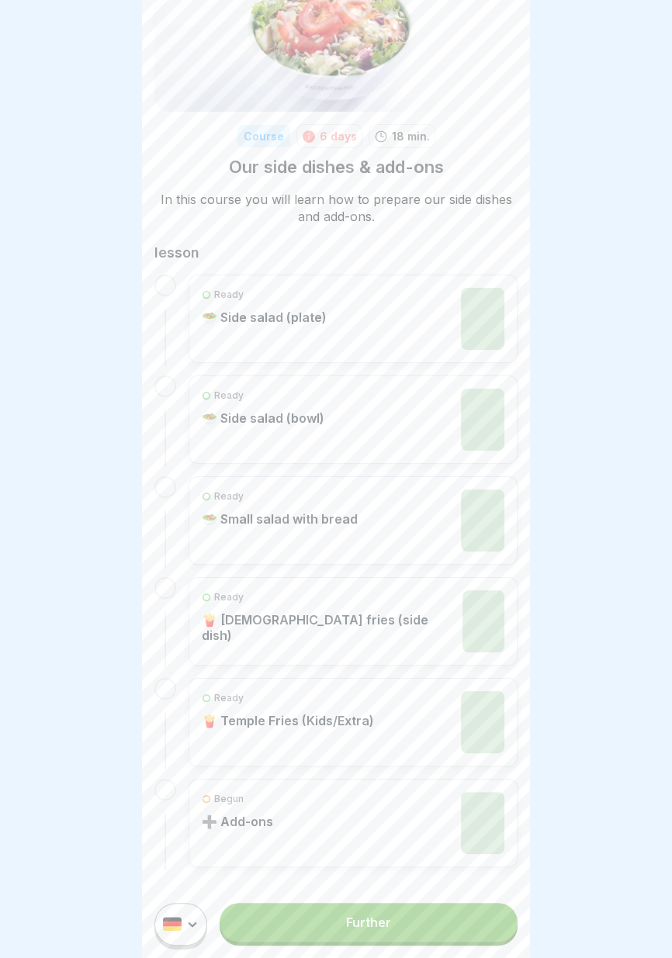
click at [403, 938] on link "Further" at bounding box center [368, 922] width 298 height 39
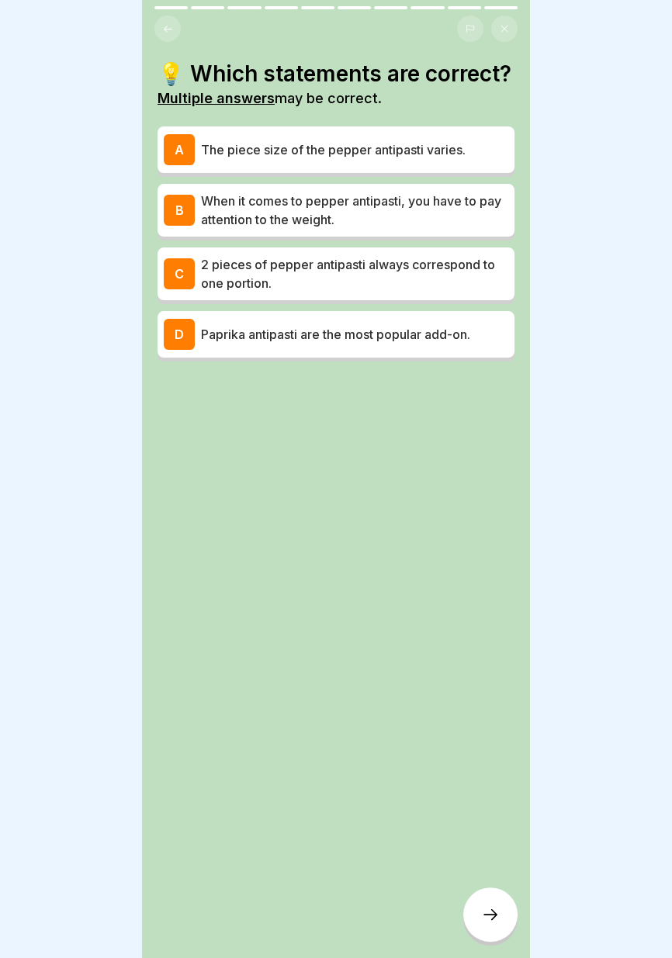
click at [489, 149] on p "The piece size of the pepper antipasti varies." at bounding box center [354, 149] width 307 height 19
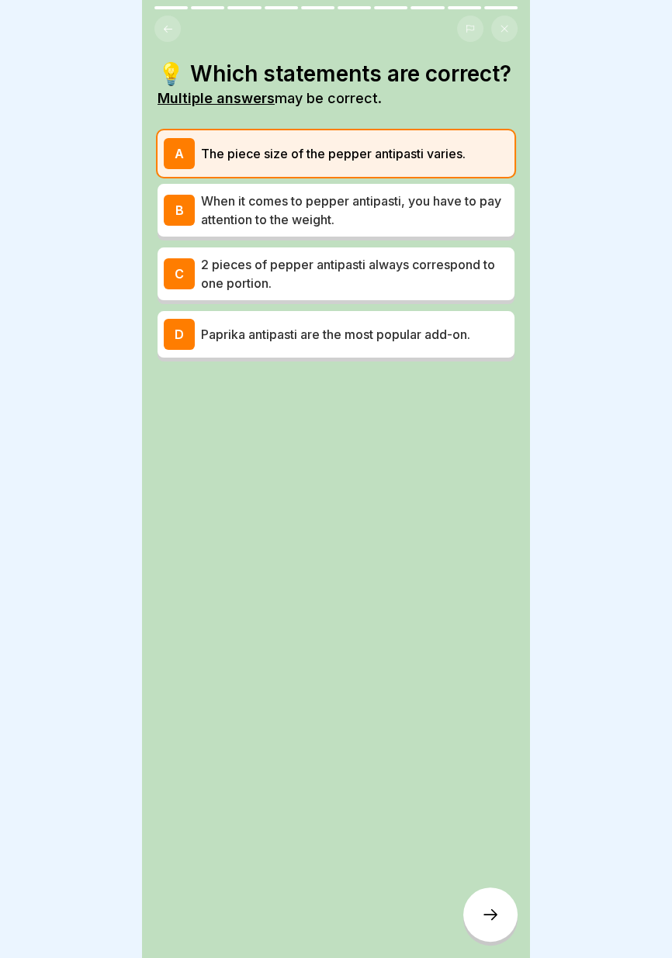
click at [496, 918] on icon at bounding box center [490, 914] width 19 height 19
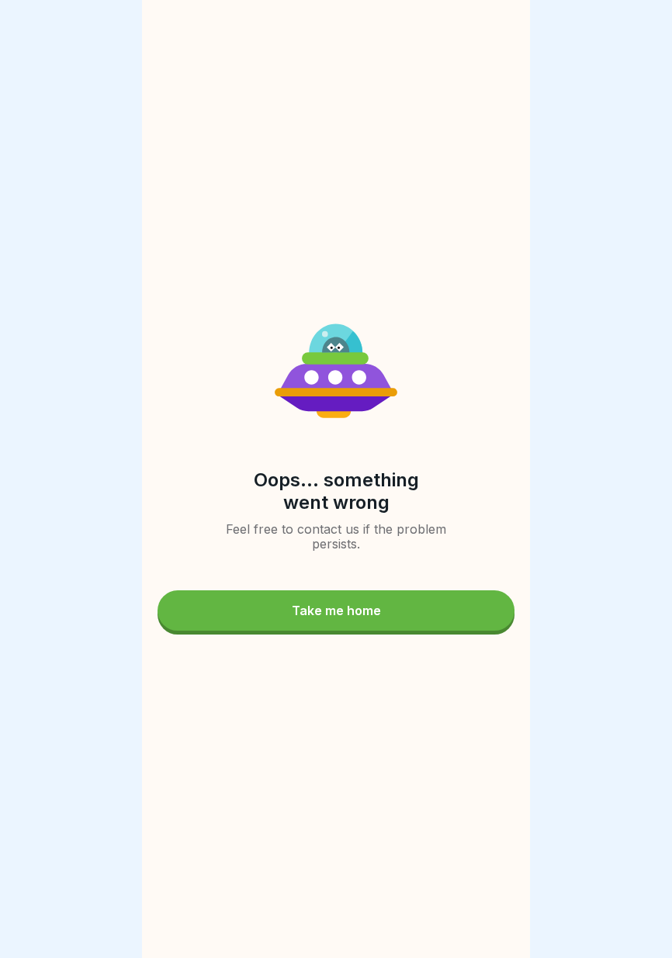
click at [417, 612] on button "Take me home" at bounding box center [335, 610] width 357 height 40
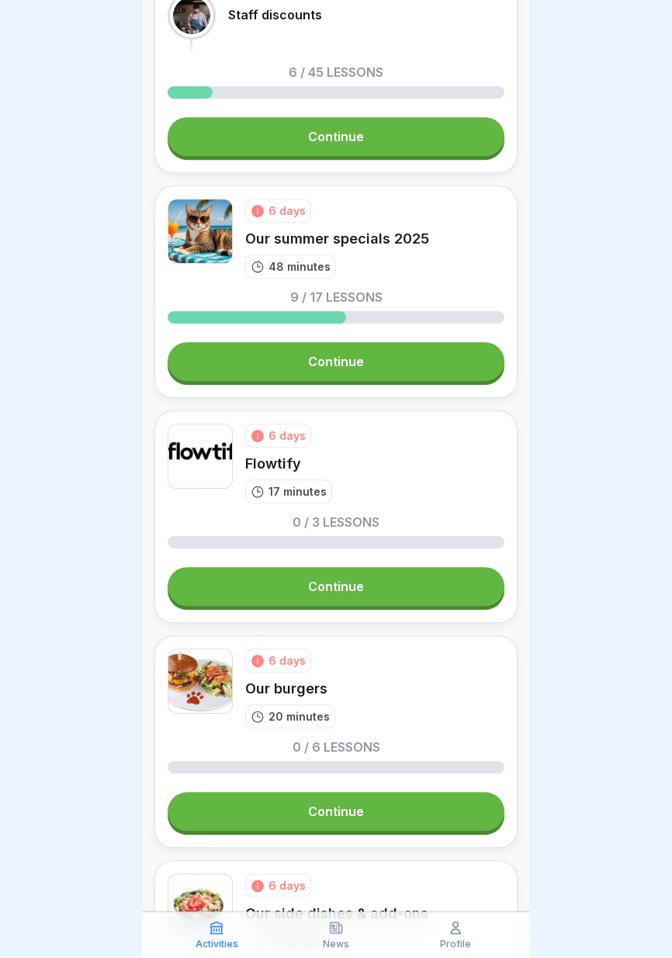
scroll to position [856, 0]
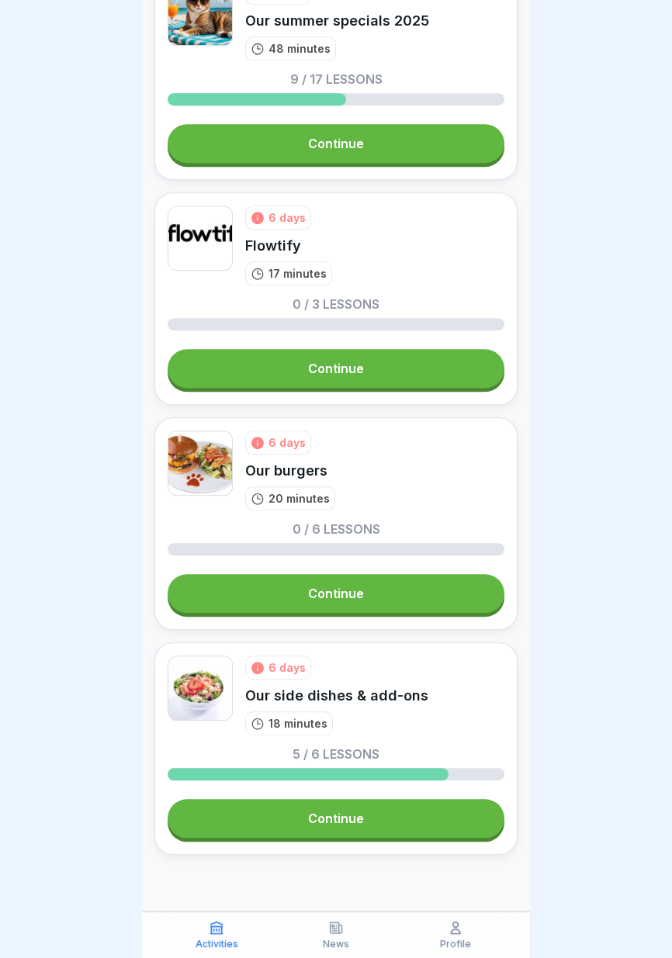
click at [395, 824] on link "Continue" at bounding box center [336, 818] width 337 height 39
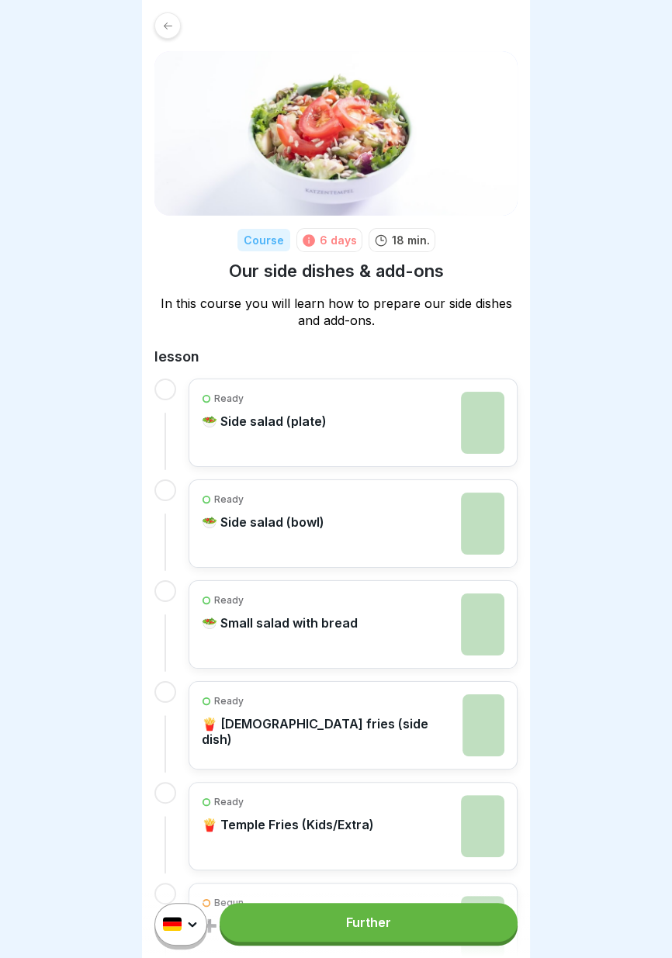
scroll to position [104, 0]
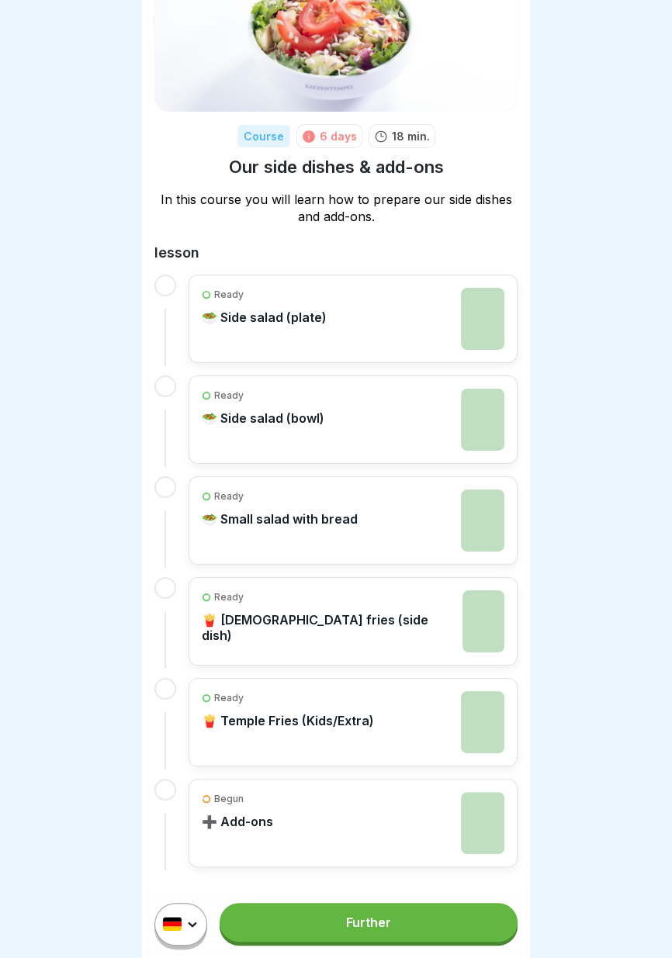
click at [392, 931] on link "Further" at bounding box center [368, 922] width 298 height 39
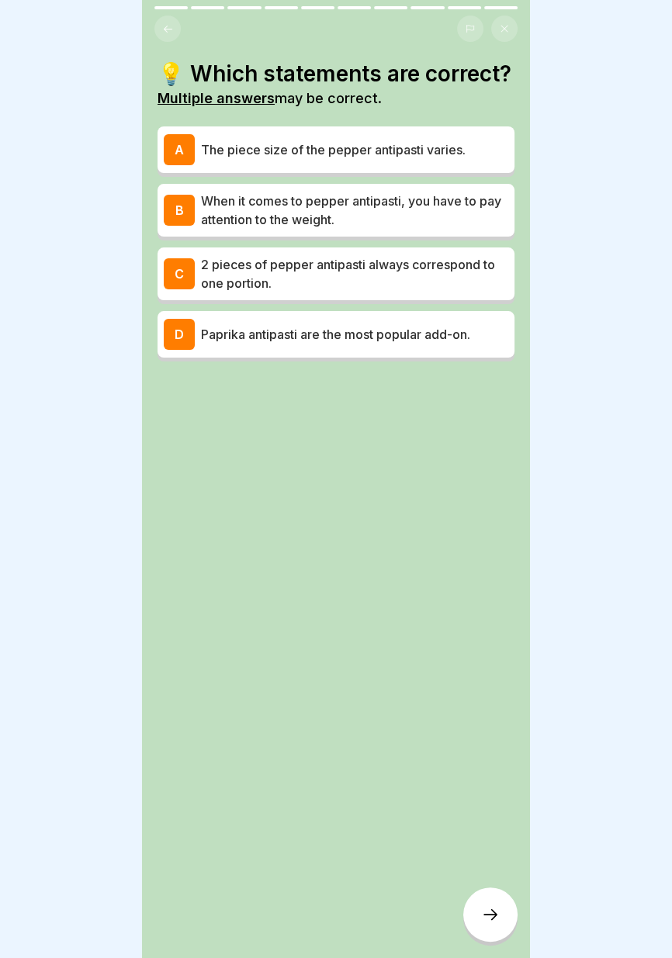
click at [446, 208] on font "When it comes to pepper antipasti, you have to pay attention to the weight." at bounding box center [351, 210] width 300 height 34
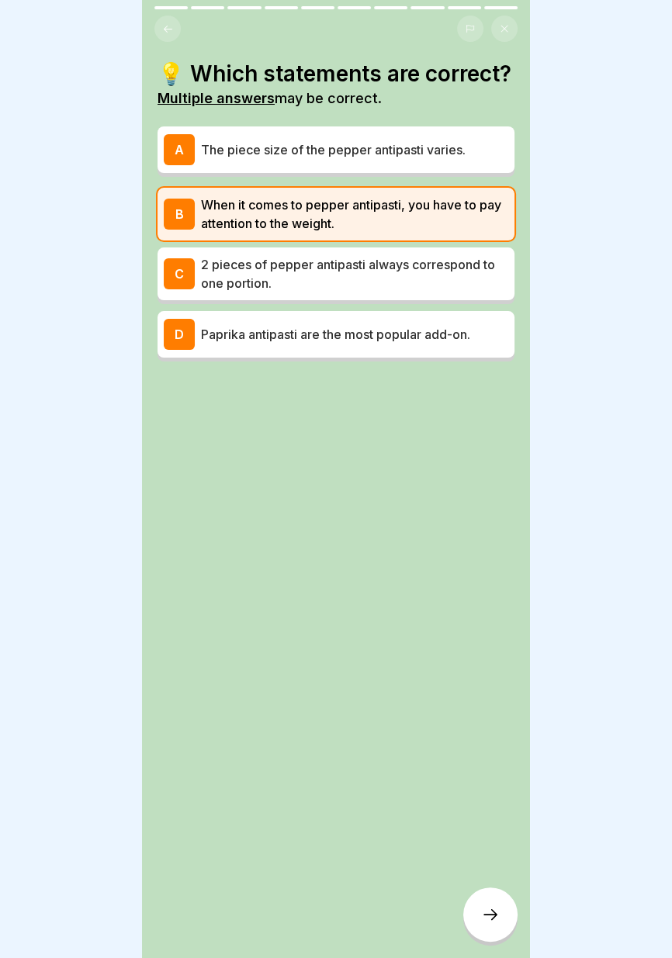
click at [494, 927] on div at bounding box center [490, 914] width 54 height 54
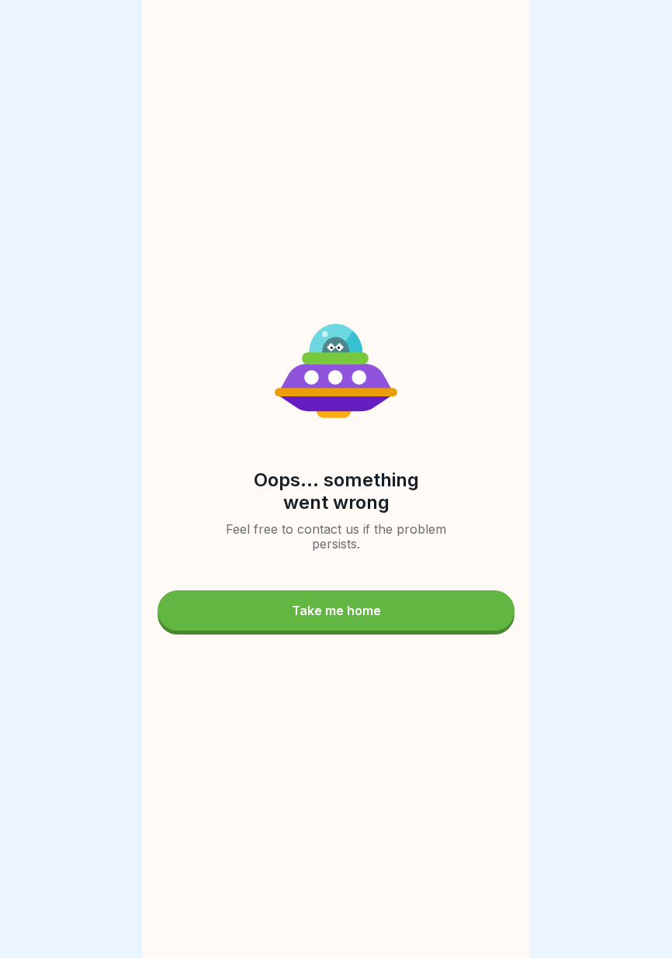
click at [423, 605] on button "Take me home" at bounding box center [335, 610] width 357 height 40
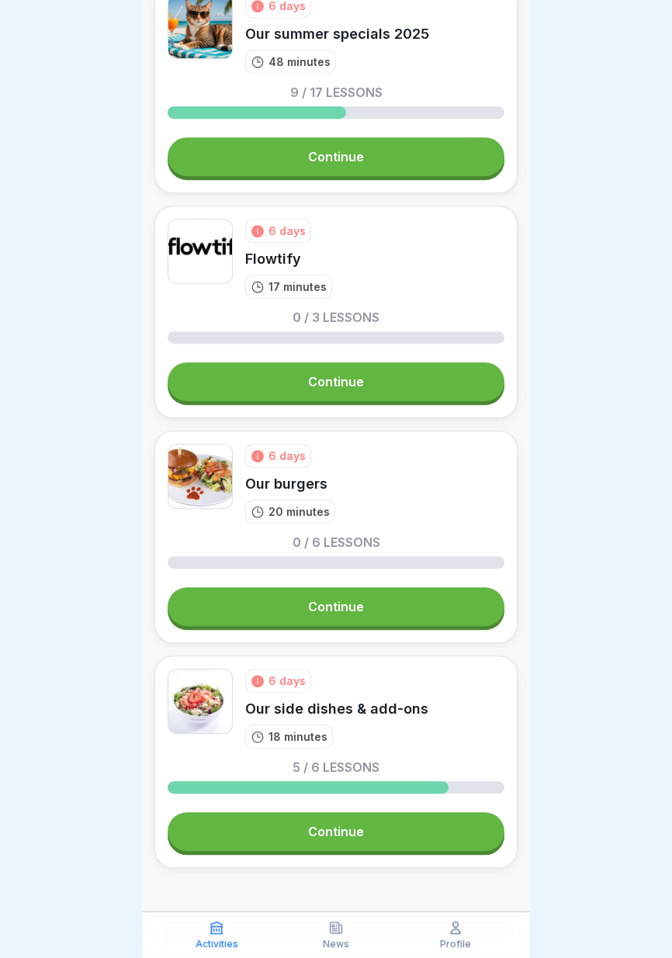
scroll to position [856, 0]
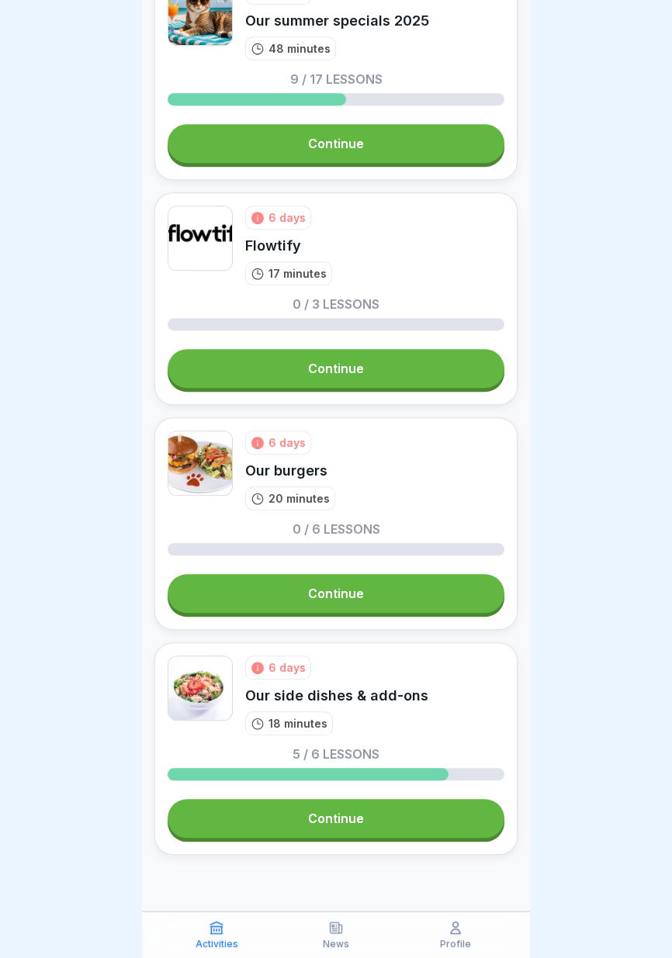
click at [401, 599] on link "Continue" at bounding box center [336, 593] width 337 height 39
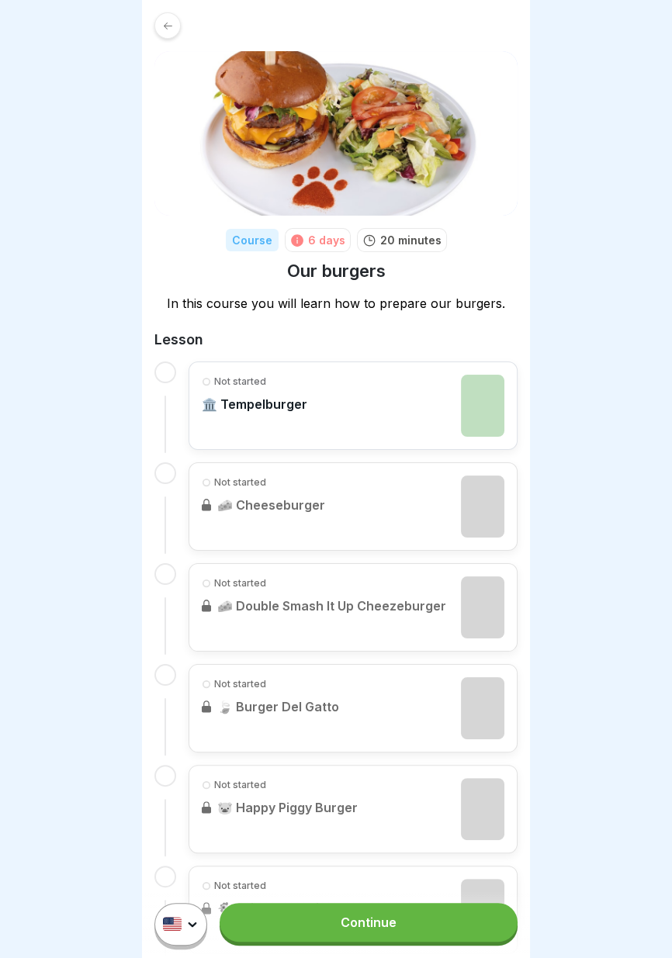
click at [405, 924] on link "Continue" at bounding box center [368, 922] width 298 height 39
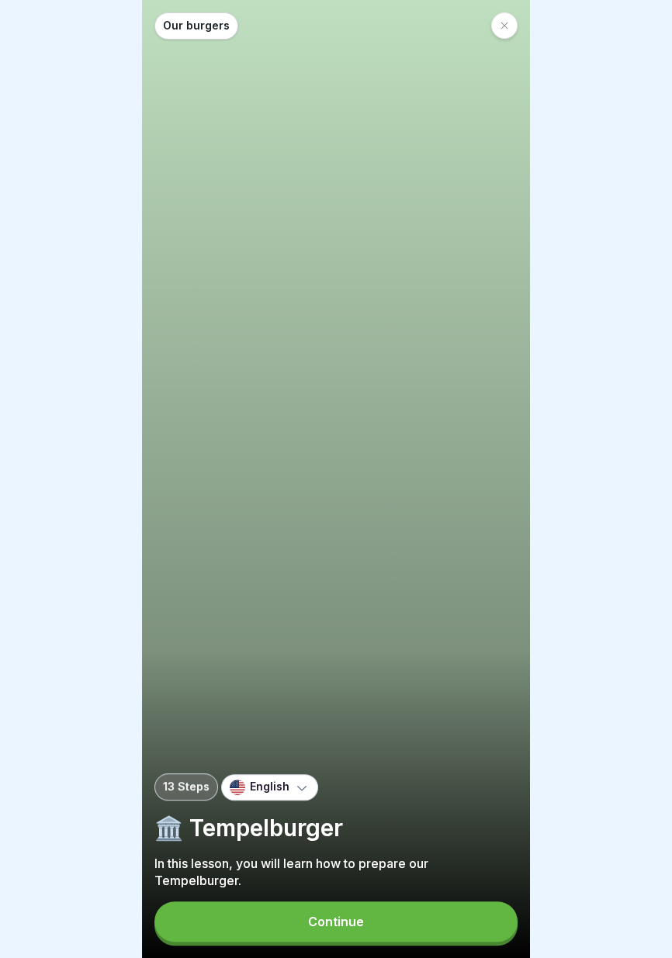
click at [416, 933] on button "Continue" at bounding box center [335, 921] width 363 height 40
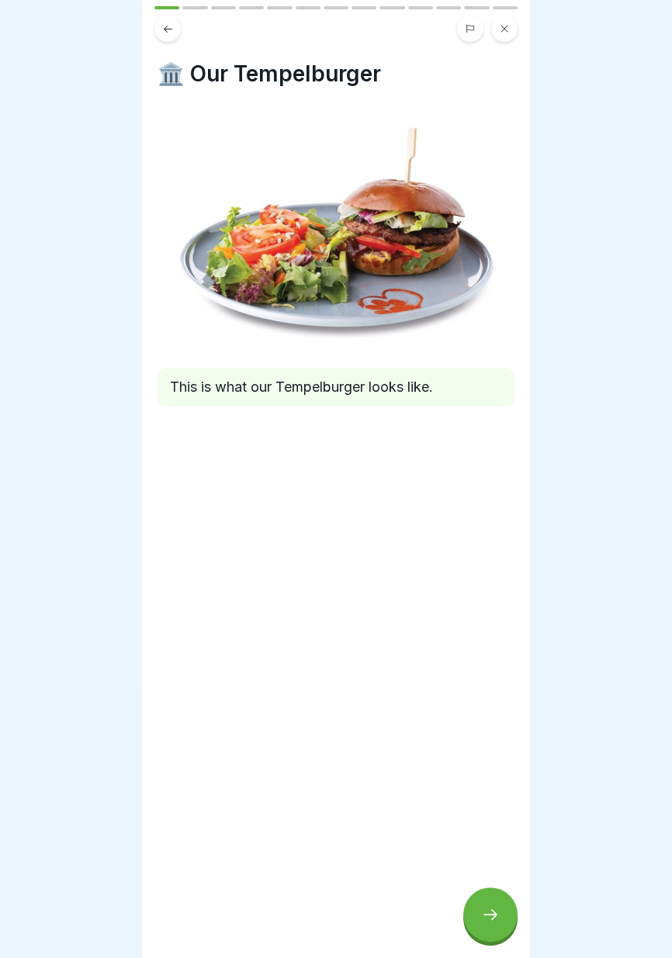
click at [494, 920] on icon at bounding box center [490, 914] width 19 height 19
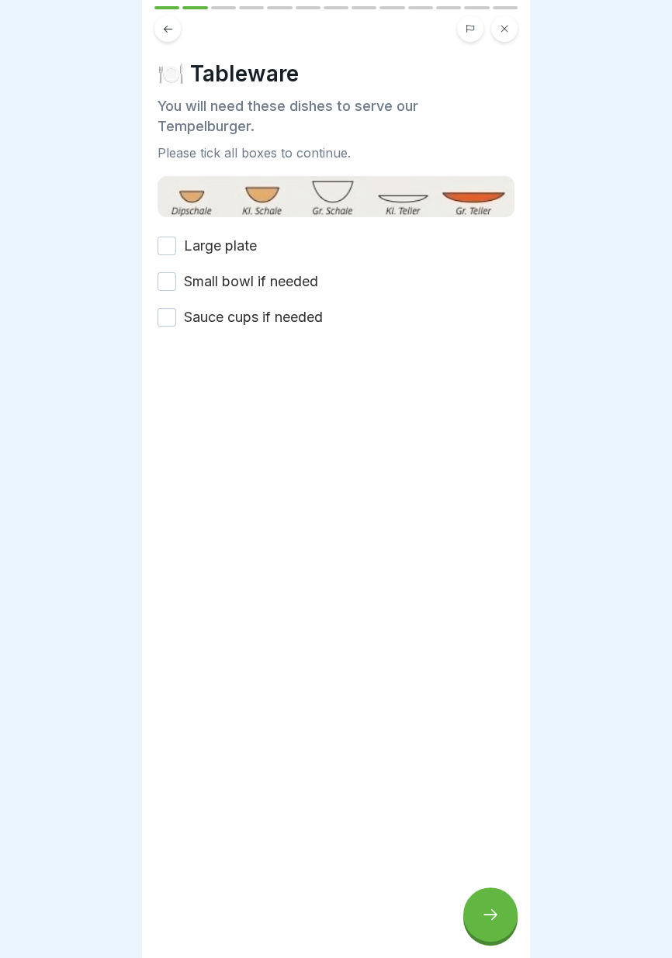
click at [662, 351] on div at bounding box center [336, 479] width 672 height 958
click at [166, 285] on button "Small bowl if needed" at bounding box center [166, 281] width 19 height 19
click at [166, 321] on button "Sauce cups if needed" at bounding box center [166, 317] width 19 height 19
click at [166, 243] on button "Large plate" at bounding box center [166, 246] width 19 height 19
click at [489, 921] on icon at bounding box center [490, 914] width 19 height 19
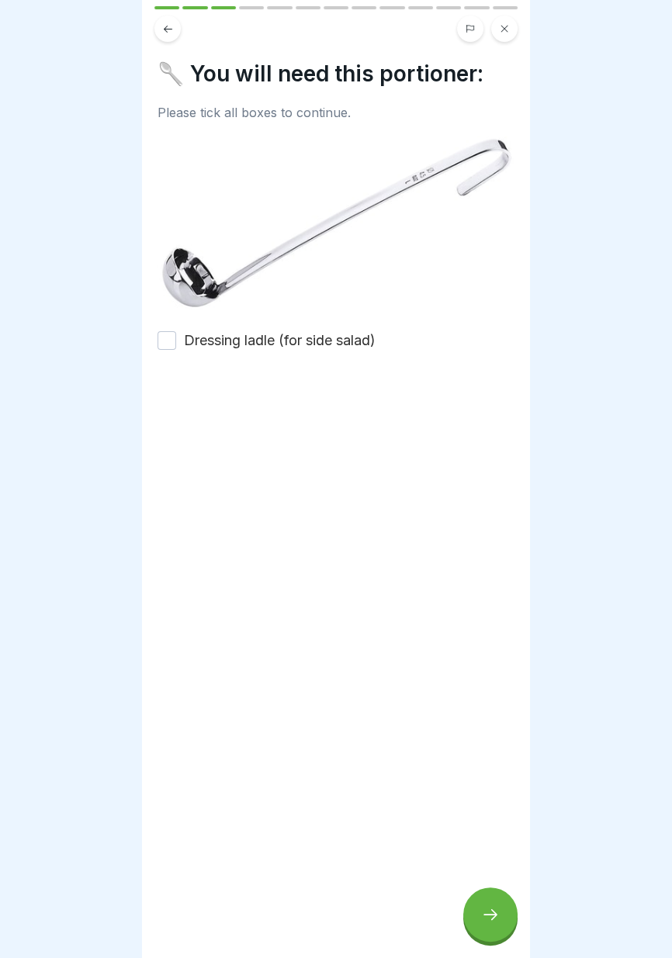
click at [299, 344] on font "Dressing ladle (for side salad)" at bounding box center [280, 340] width 192 height 16
click at [176, 344] on button "Dressing ladle (for side salad)" at bounding box center [166, 340] width 19 height 19
click at [488, 915] on icon at bounding box center [490, 914] width 19 height 19
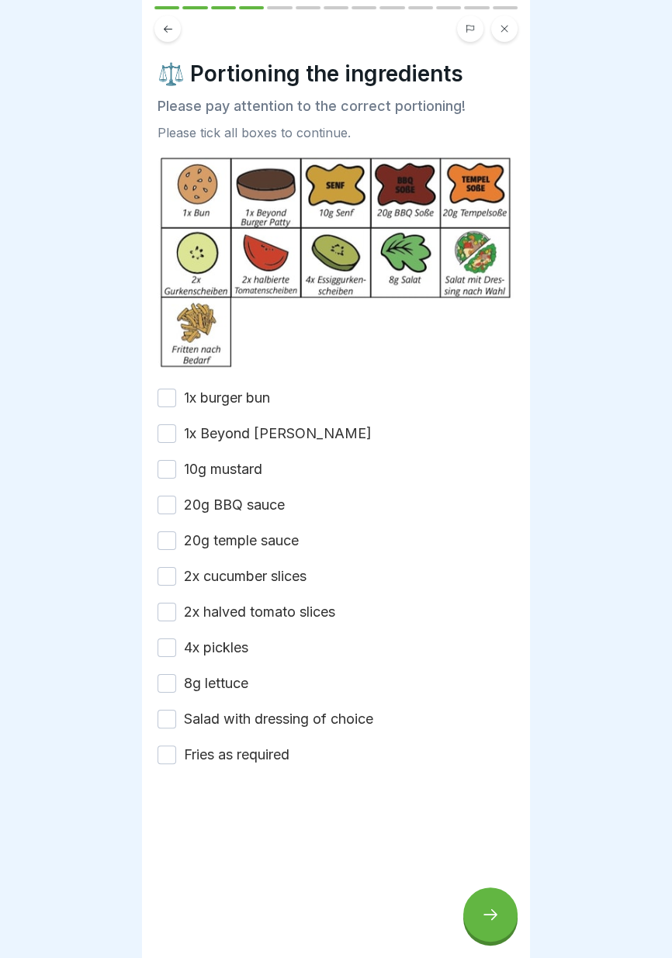
click at [234, 392] on font "1x burger bun" at bounding box center [227, 397] width 86 height 16
click at [176, 392] on button "1x burger bun" at bounding box center [166, 398] width 19 height 19
click at [252, 435] on font "1x Beyond [PERSON_NAME]" at bounding box center [278, 433] width 188 height 16
click at [176, 435] on button "1x Beyond [PERSON_NAME]" at bounding box center [166, 433] width 19 height 19
click at [241, 474] on font "10g mustard" at bounding box center [223, 469] width 78 height 16
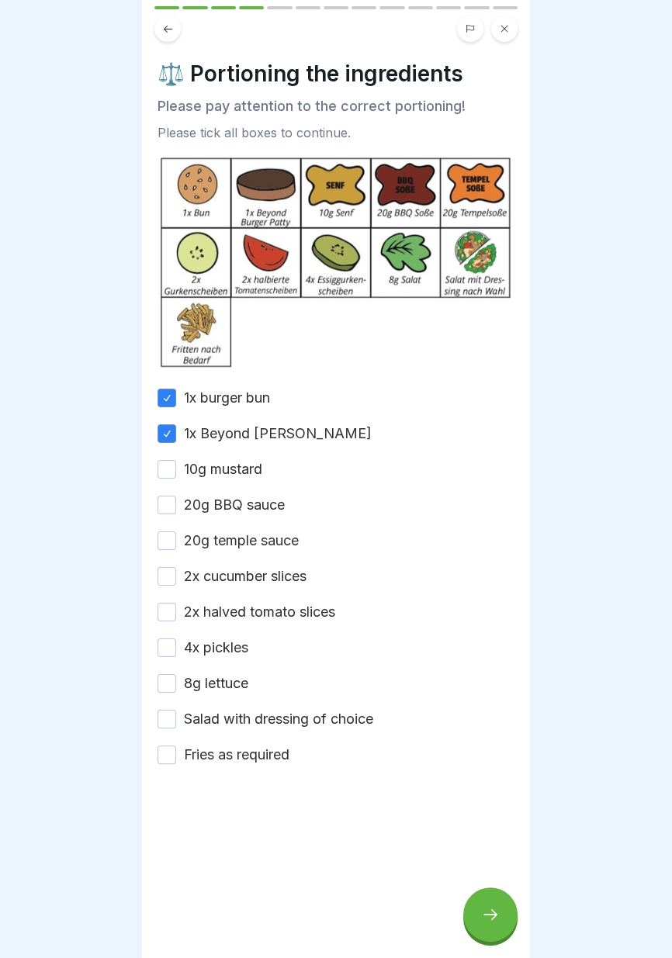
click at [176, 474] on button "10g mustard" at bounding box center [166, 469] width 19 height 19
click at [245, 509] on font "20g BBQ sauce" at bounding box center [234, 504] width 101 height 16
click at [176, 509] on button "20g BBQ sauce" at bounding box center [166, 505] width 19 height 19
click at [249, 543] on font "20g temple sauce" at bounding box center [241, 540] width 115 height 16
click at [176, 543] on button "20g temple sauce" at bounding box center [166, 540] width 19 height 19
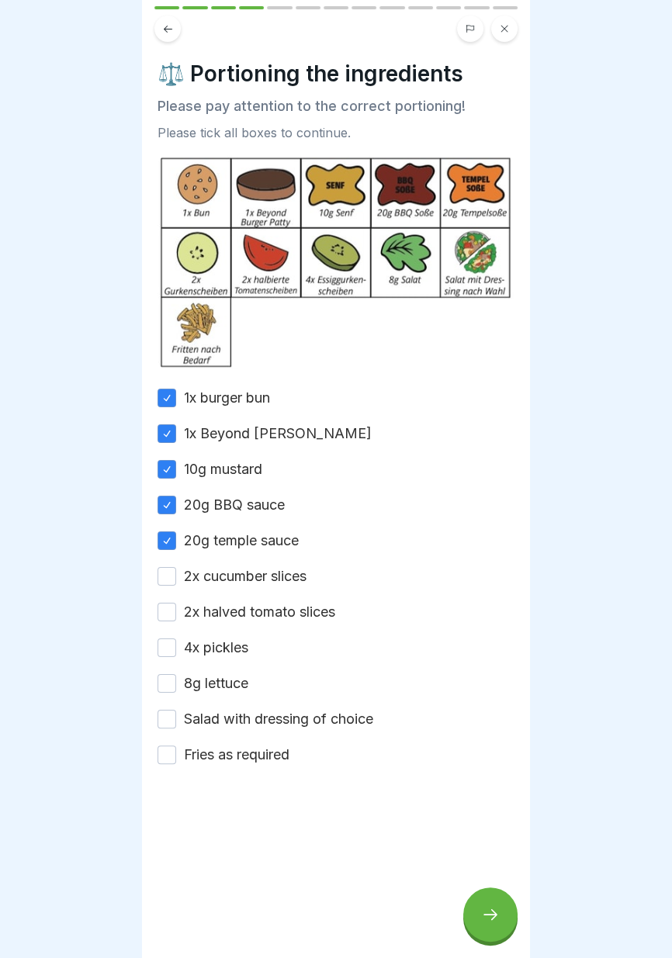
click at [246, 575] on font "2x cucumber slices" at bounding box center [245, 576] width 123 height 16
click at [176, 575] on button "2x cucumber slices" at bounding box center [166, 576] width 19 height 19
click at [244, 614] on font "2x halved tomato slices" at bounding box center [259, 611] width 151 height 16
click at [176, 614] on button "2x halved tomato slices" at bounding box center [166, 612] width 19 height 19
click at [227, 649] on font "4x pickles" at bounding box center [216, 647] width 64 height 16
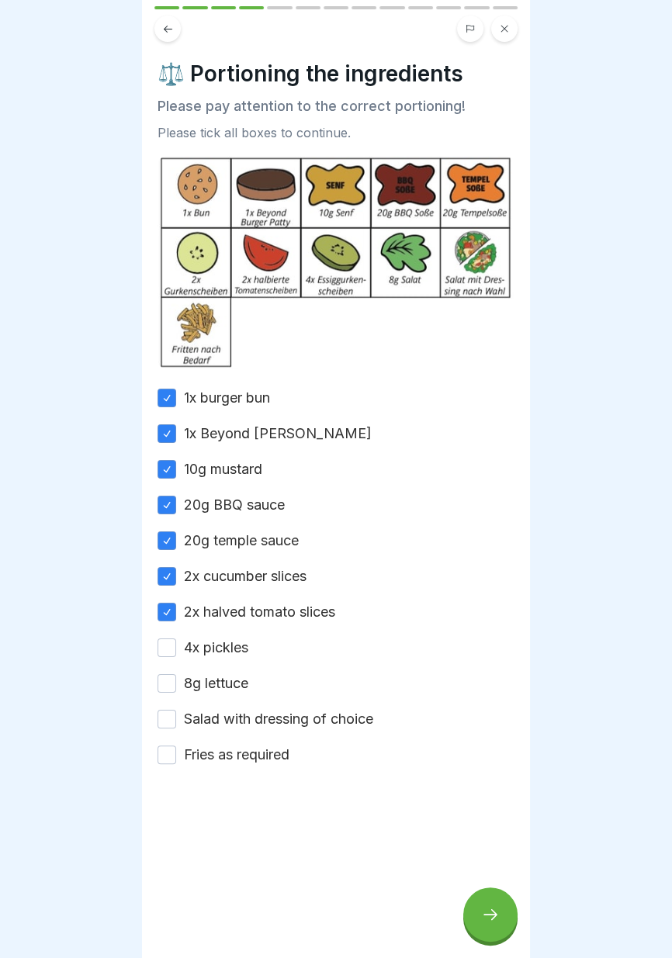
click at [176, 649] on button "4x pickles" at bounding box center [166, 647] width 19 height 19
click at [226, 687] on font "8g lettuce" at bounding box center [216, 683] width 64 height 16
click at [176, 687] on button "8g lettuce" at bounding box center [166, 683] width 19 height 19
click at [234, 724] on font "Salad with dressing of choice" at bounding box center [278, 718] width 189 height 16
click at [176, 724] on button "Salad with dressing of choice" at bounding box center [166, 719] width 19 height 19
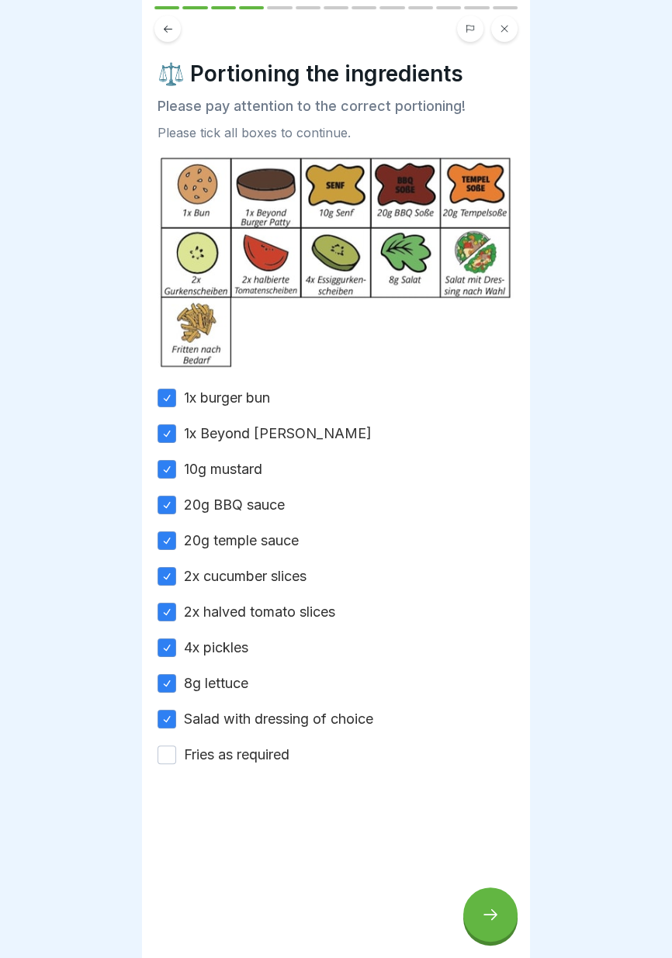
click at [244, 757] on font "Fries as required" at bounding box center [236, 754] width 105 height 16
click at [176, 757] on button "Fries as required" at bounding box center [166, 754] width 19 height 19
click at [497, 919] on icon at bounding box center [490, 914] width 19 height 19
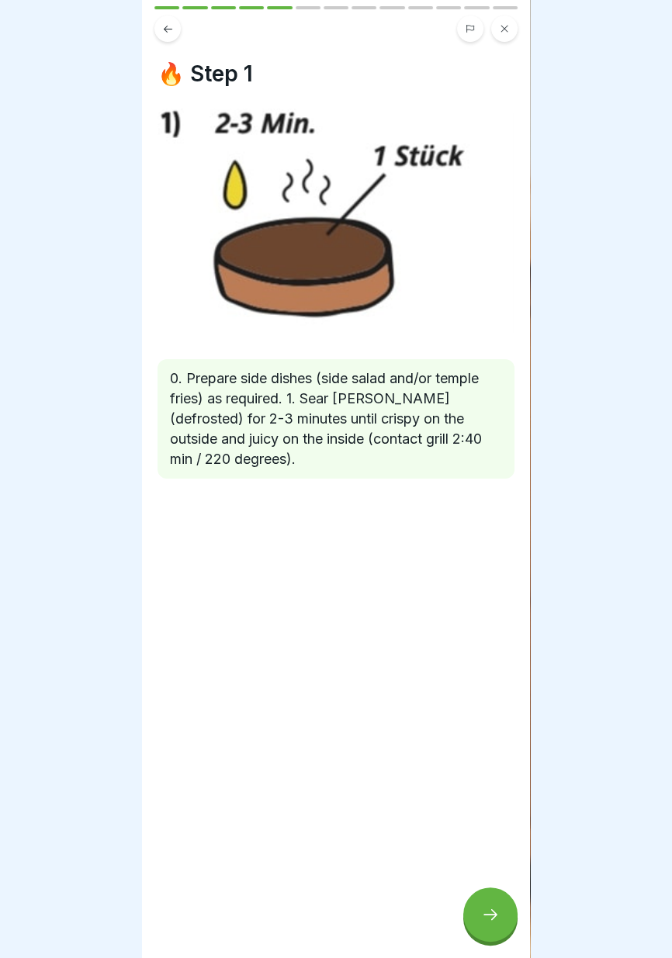
click at [482, 914] on icon at bounding box center [490, 914] width 19 height 19
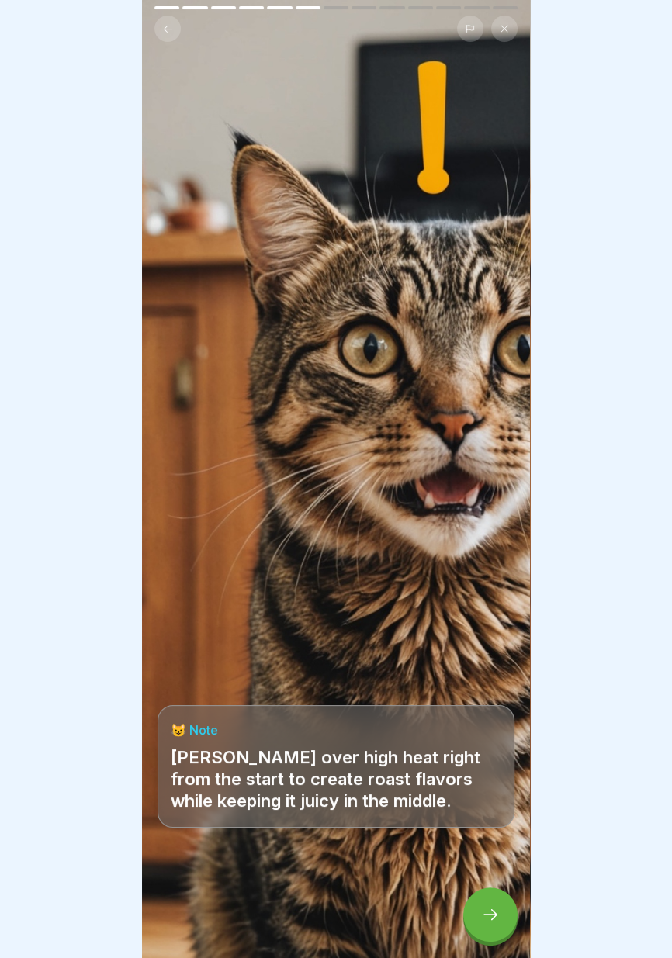
click at [485, 908] on icon at bounding box center [490, 914] width 19 height 19
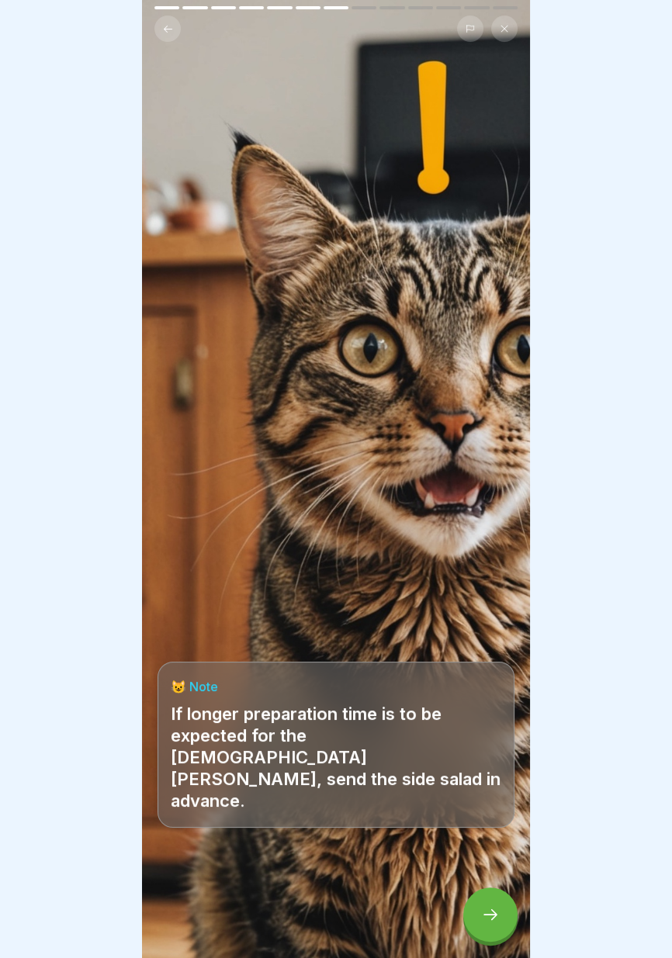
click at [487, 909] on icon at bounding box center [490, 914] width 19 height 19
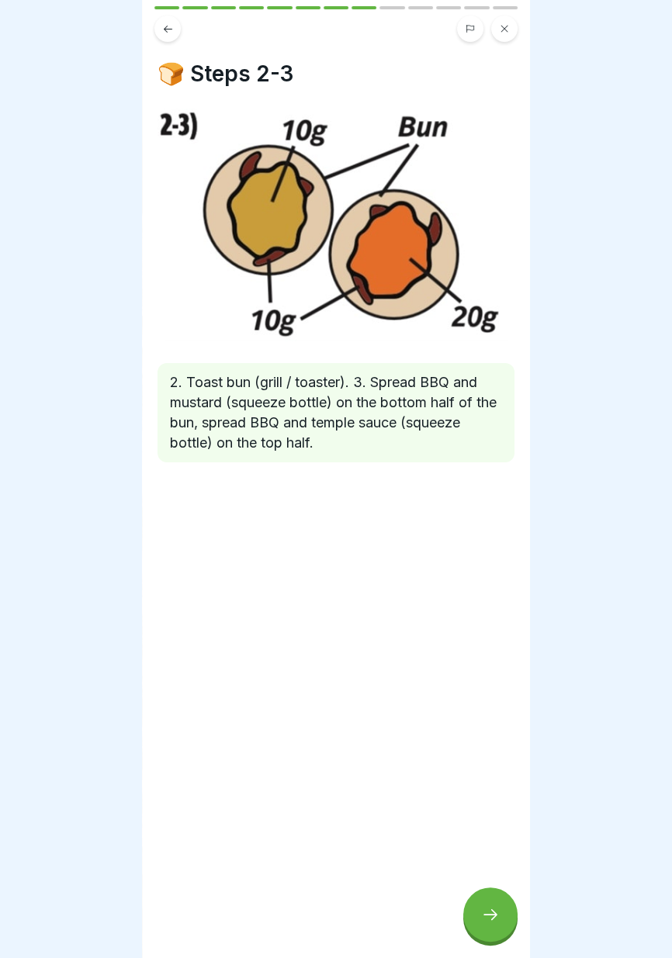
click at [492, 917] on icon at bounding box center [490, 914] width 14 height 11
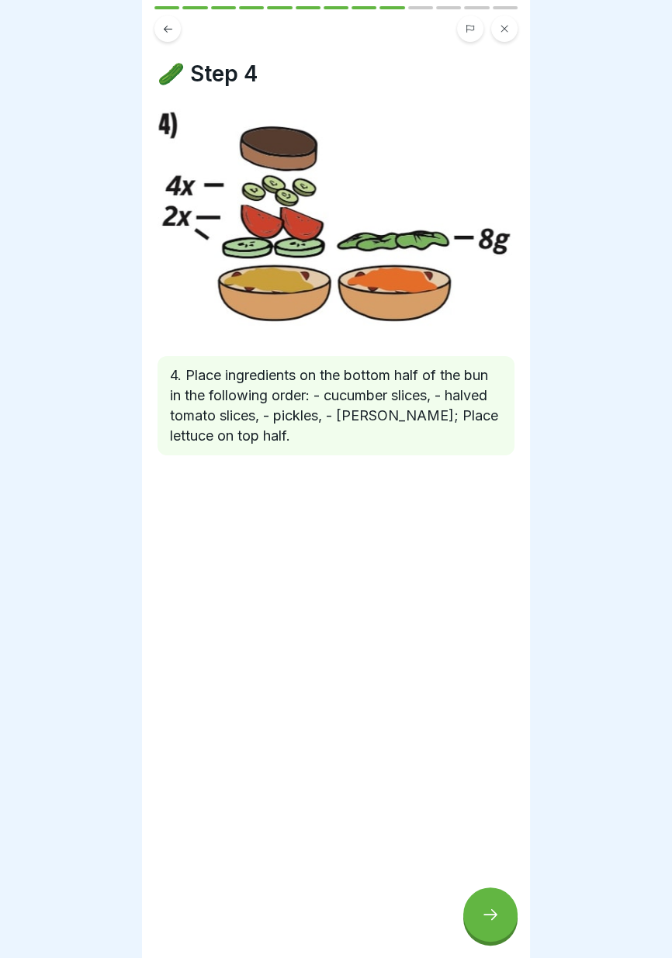
click at [493, 911] on icon at bounding box center [490, 914] width 14 height 11
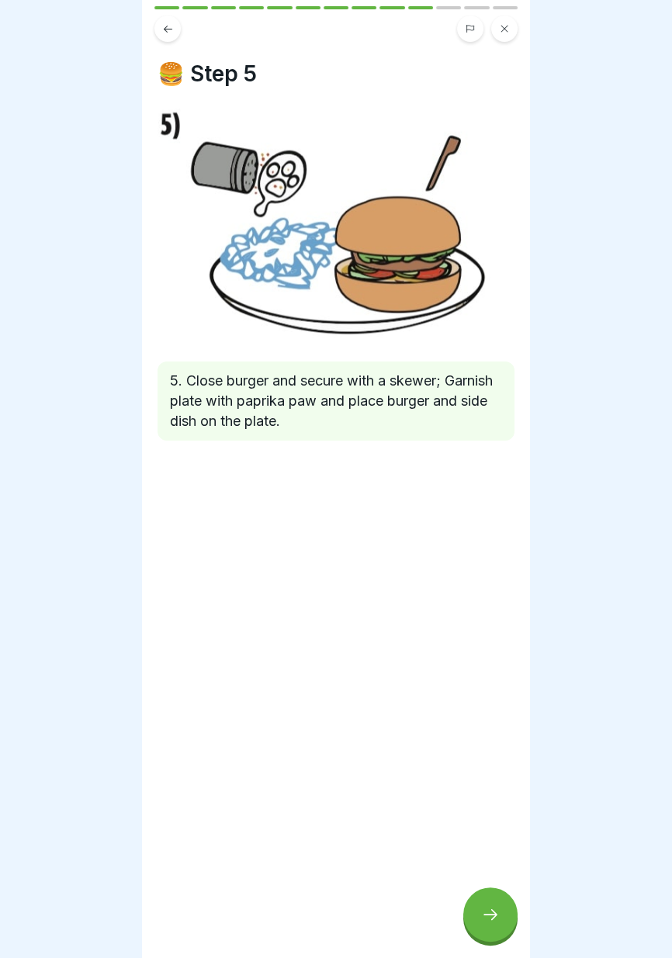
click at [486, 931] on div at bounding box center [490, 914] width 54 height 54
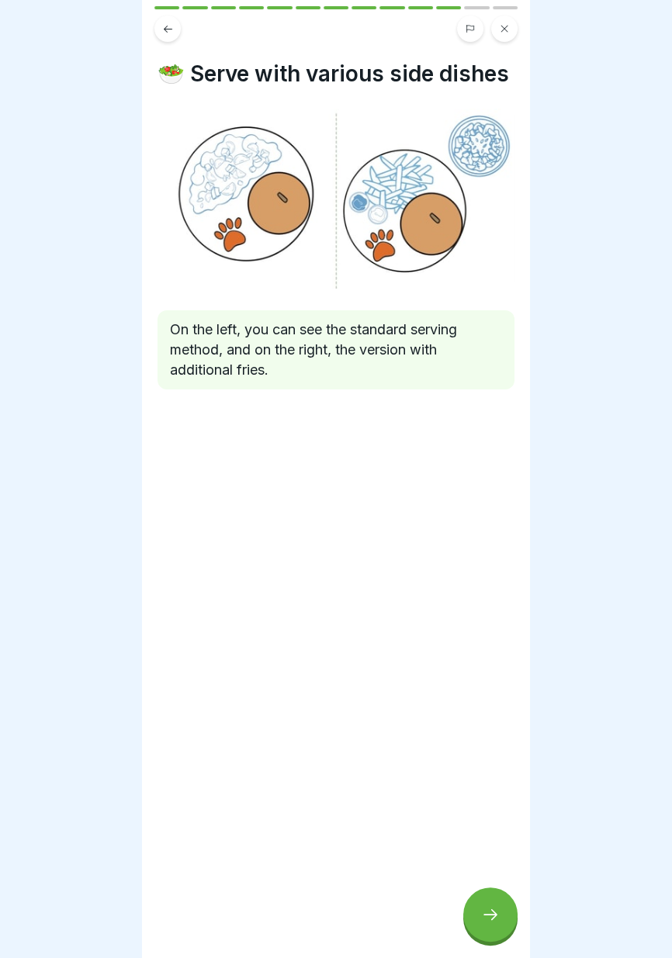
click at [500, 927] on div at bounding box center [490, 914] width 54 height 54
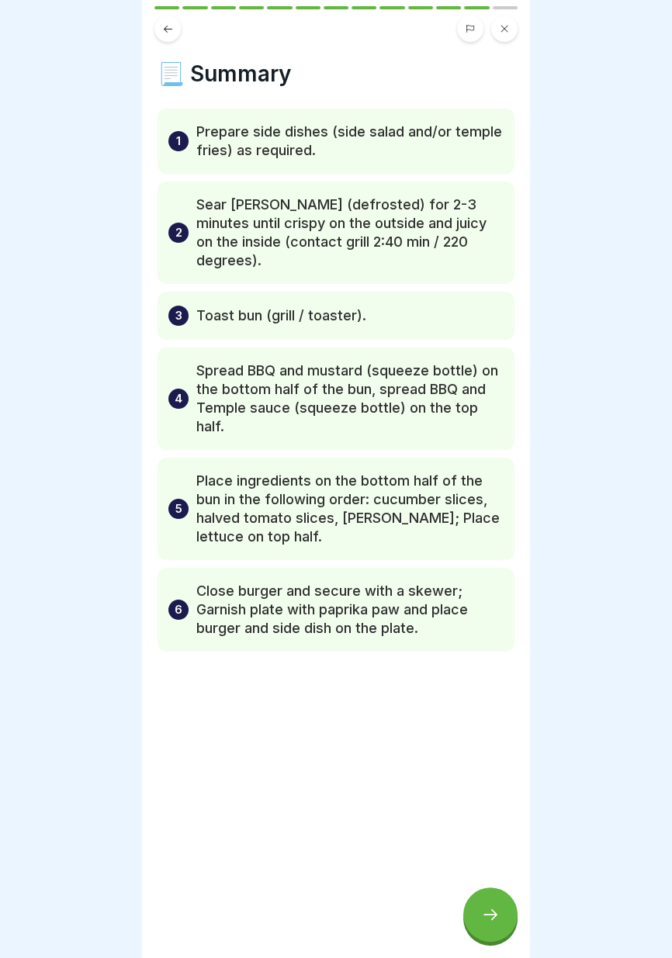
click at [500, 924] on div at bounding box center [490, 914] width 54 height 54
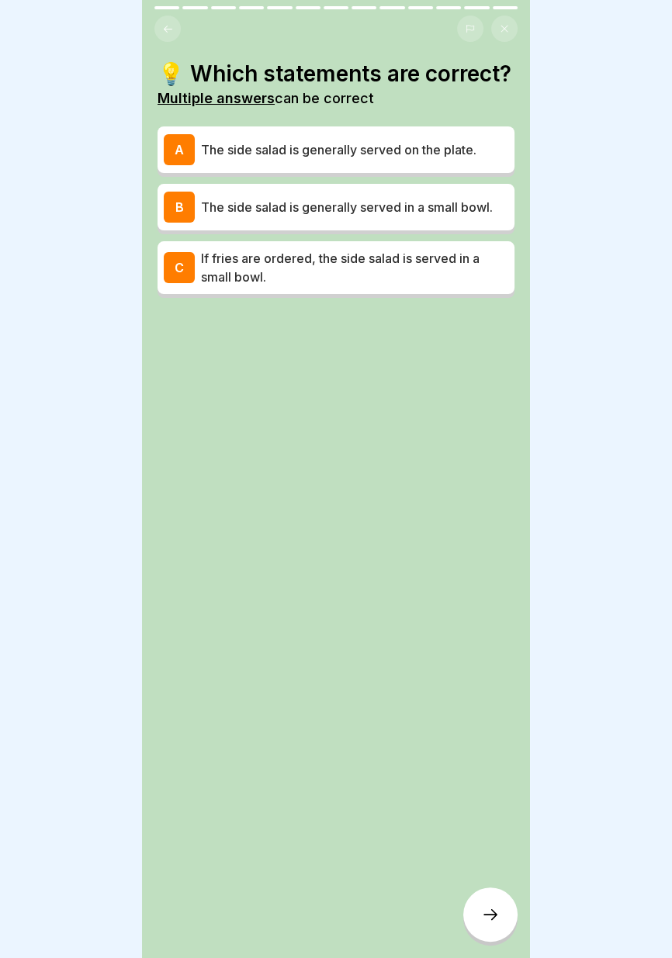
click at [453, 266] on p "If fries are ordered, the side salad is served in a small bowl." at bounding box center [354, 267] width 307 height 37
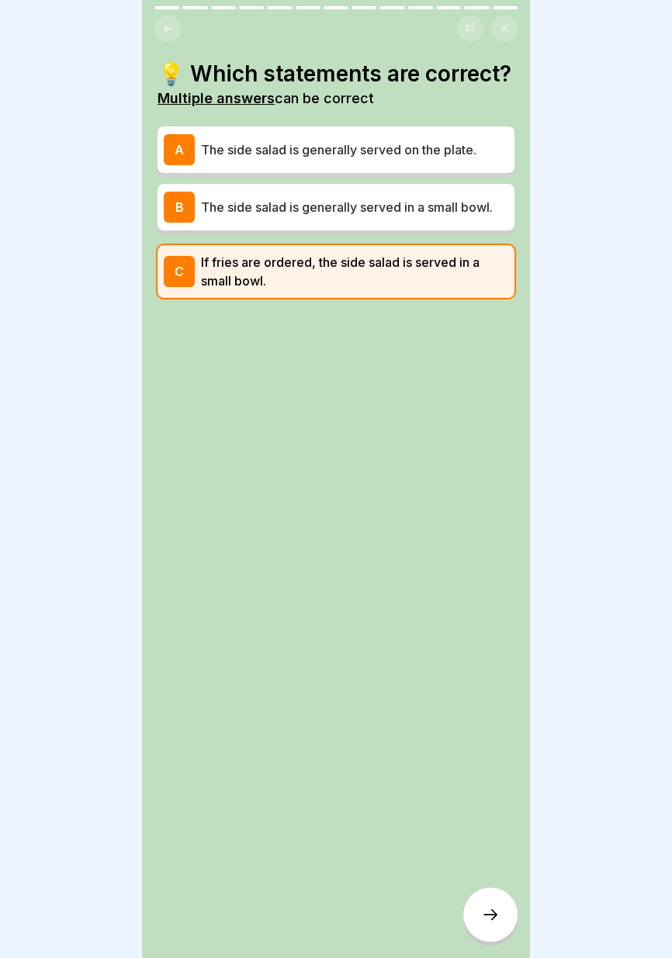
click at [472, 128] on div "A The side salad is generally served on the plate." at bounding box center [335, 149] width 357 height 47
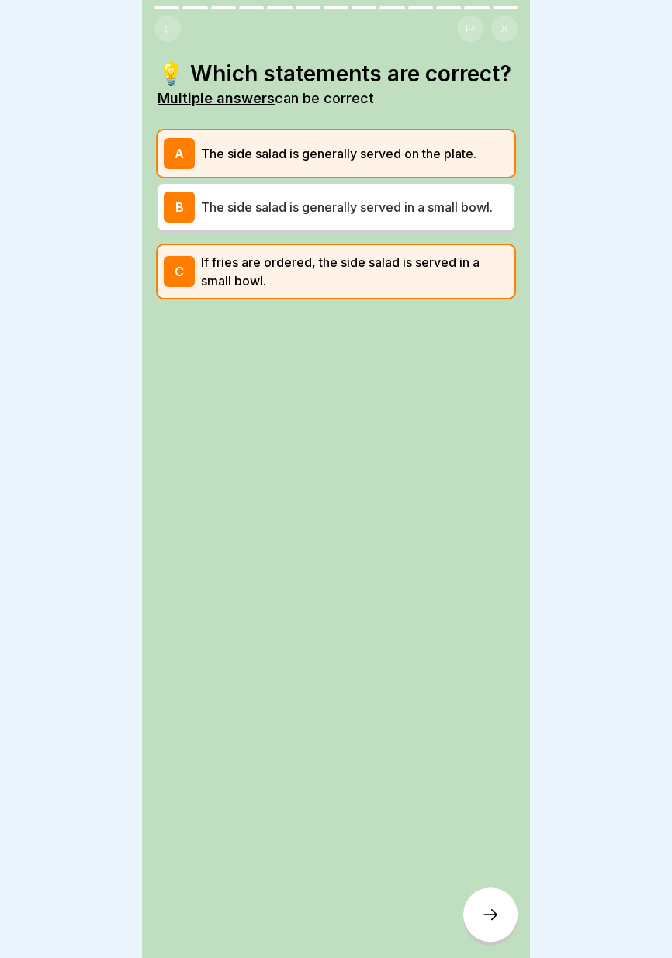
click at [497, 919] on icon at bounding box center [490, 914] width 19 height 19
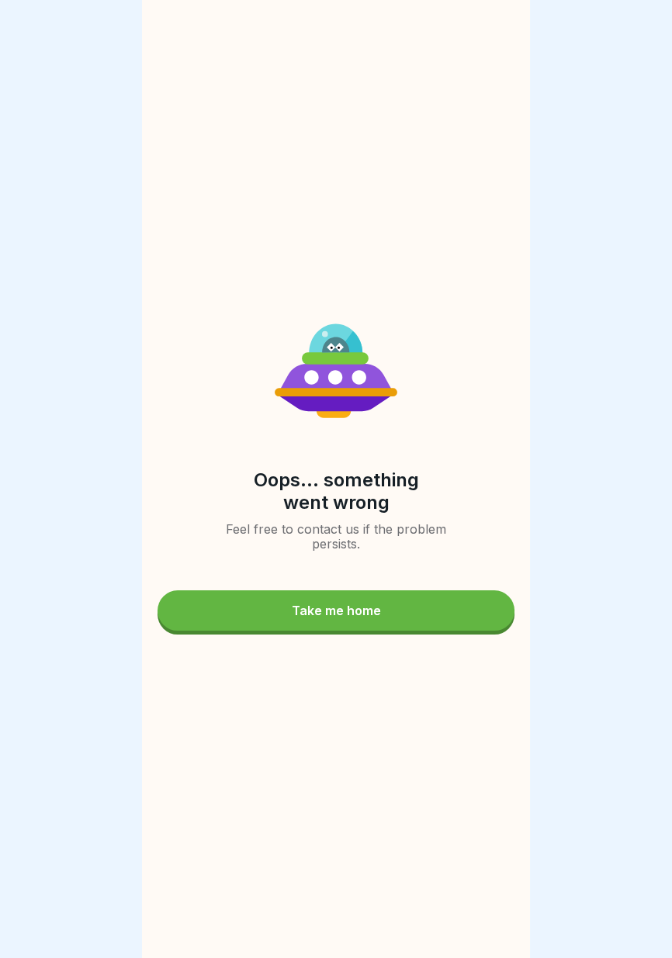
click at [461, 603] on button "Take me home" at bounding box center [335, 610] width 357 height 40
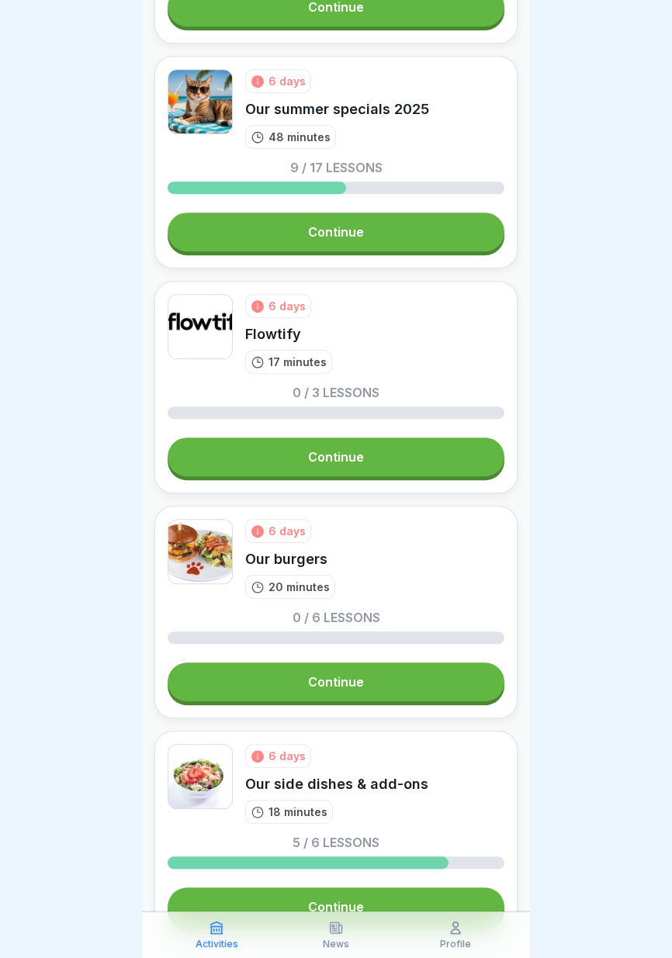
scroll to position [856, 0]
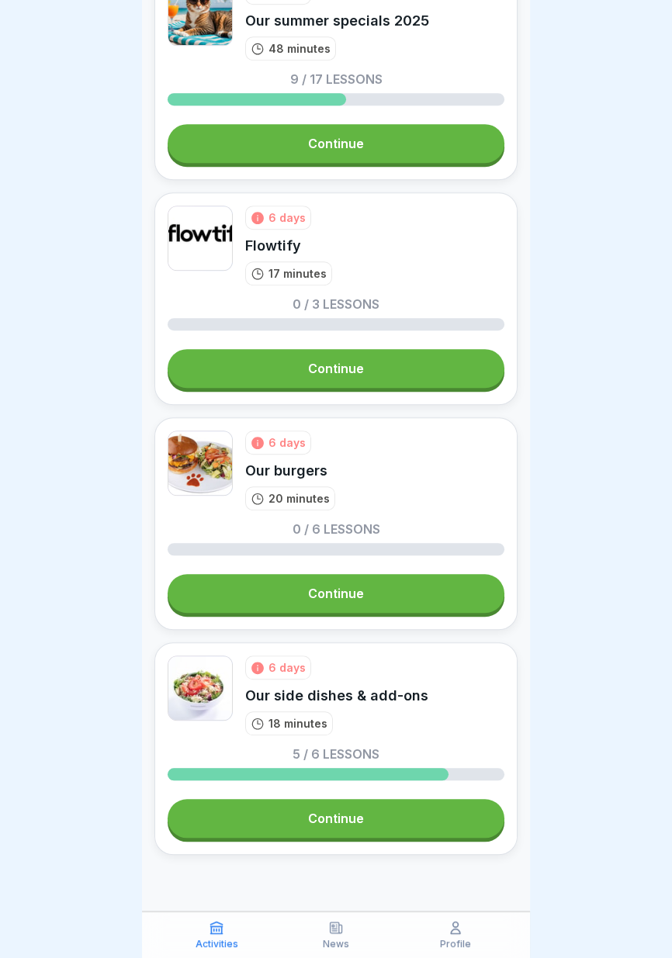
click at [422, 594] on link "Continue" at bounding box center [336, 593] width 337 height 39
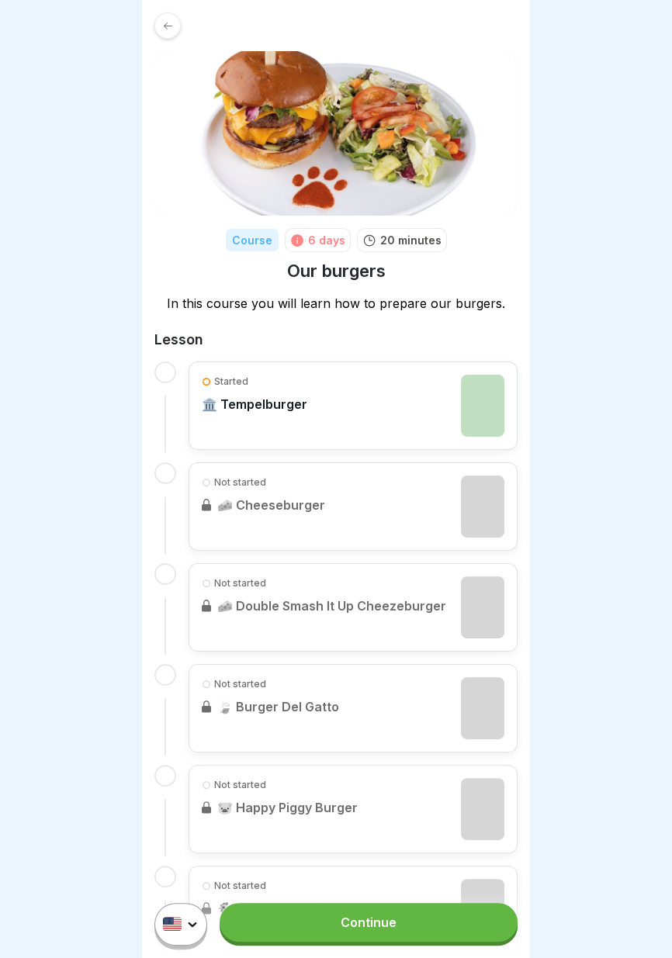
click at [473, 409] on img at bounding box center [482, 406] width 43 height 62
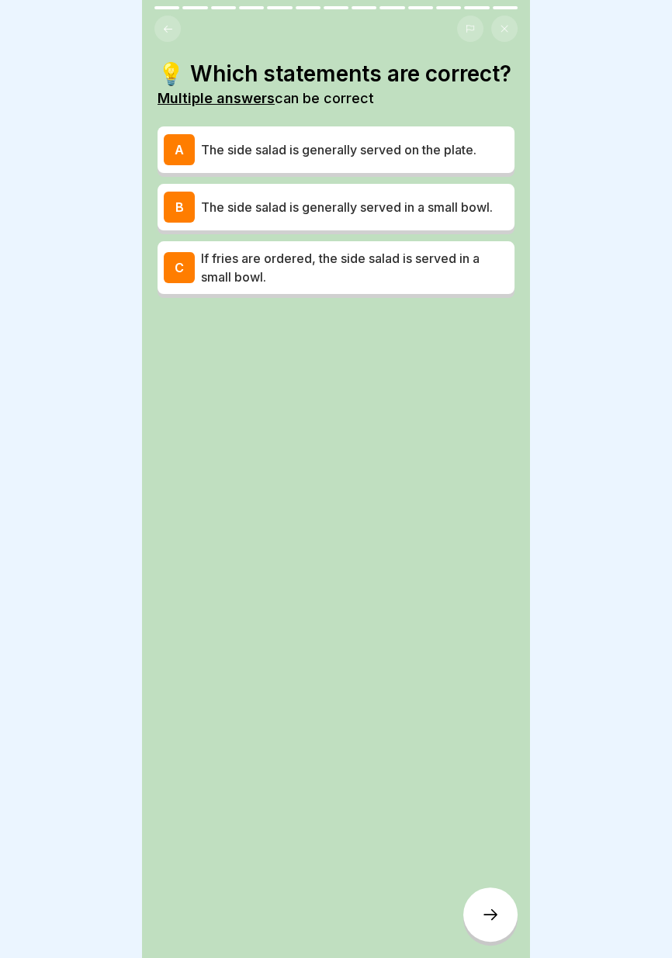
click at [436, 202] on font "The side salad is generally served in a small bowl." at bounding box center [347, 207] width 292 height 16
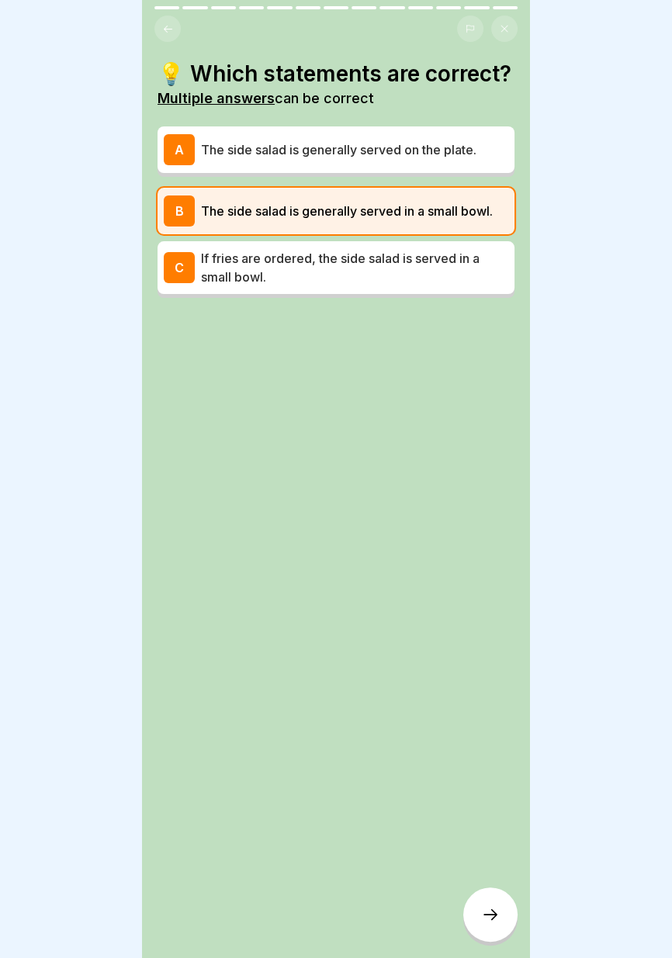
click at [449, 259] on font "If fries are ordered, the side salad is served in a small bowl." at bounding box center [340, 267] width 278 height 34
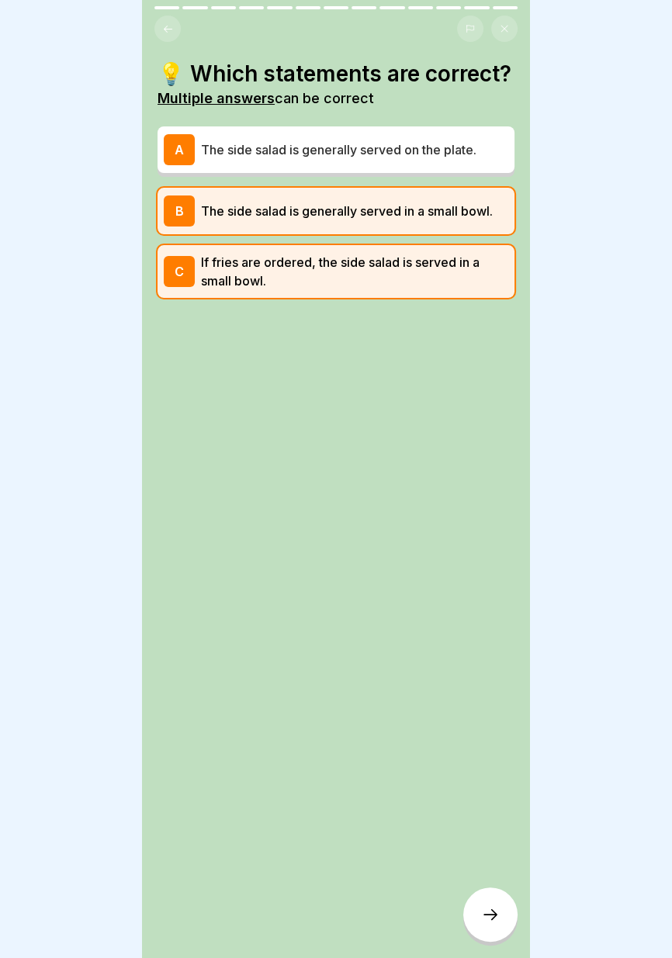
click at [453, 212] on font "The side salad is generally served in a small bowl." at bounding box center [347, 211] width 292 height 16
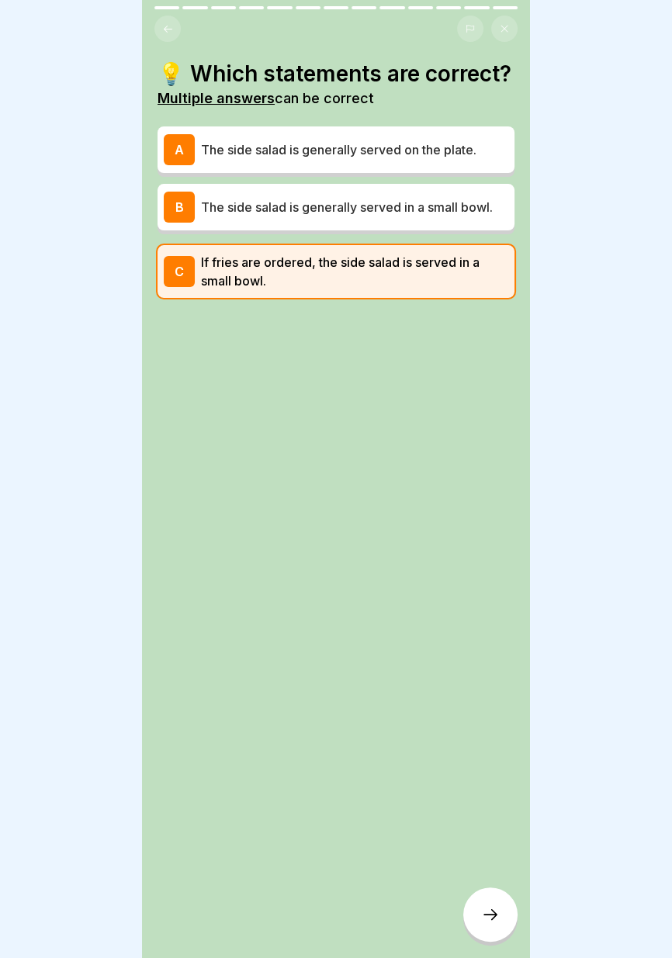
click at [461, 154] on font "The side salad is generally served on the plate." at bounding box center [338, 150] width 275 height 16
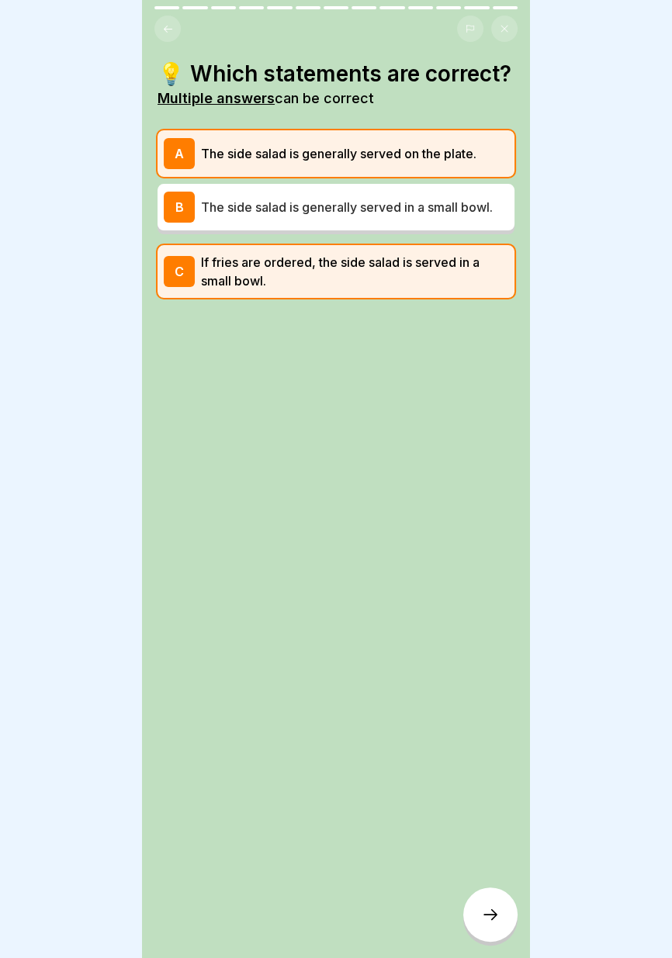
click at [490, 917] on icon at bounding box center [490, 914] width 19 height 19
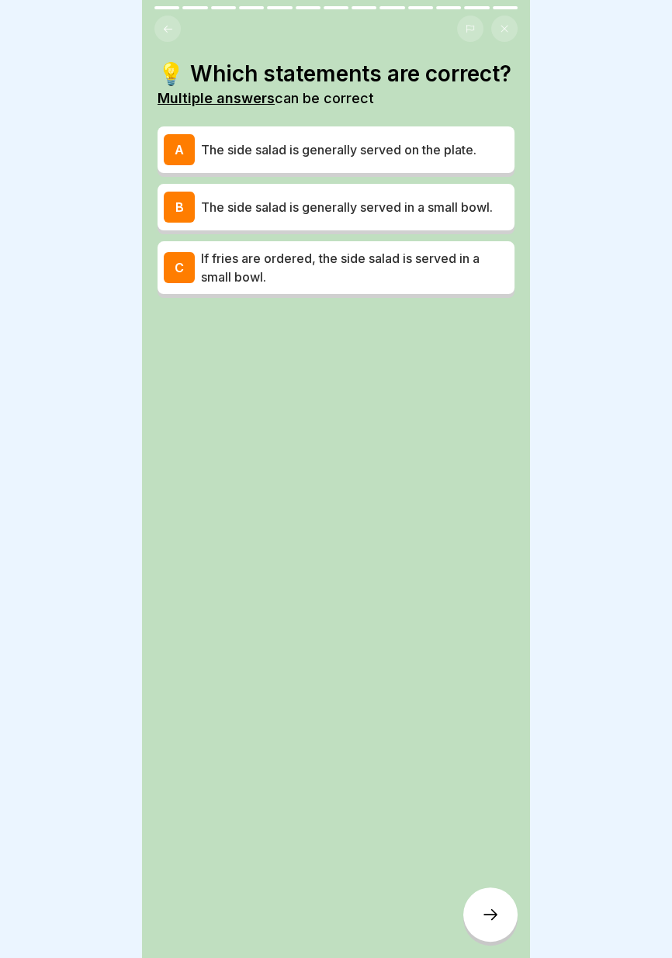
click at [412, 139] on div "A The side salad is generally served on the plate." at bounding box center [336, 149] width 344 height 31
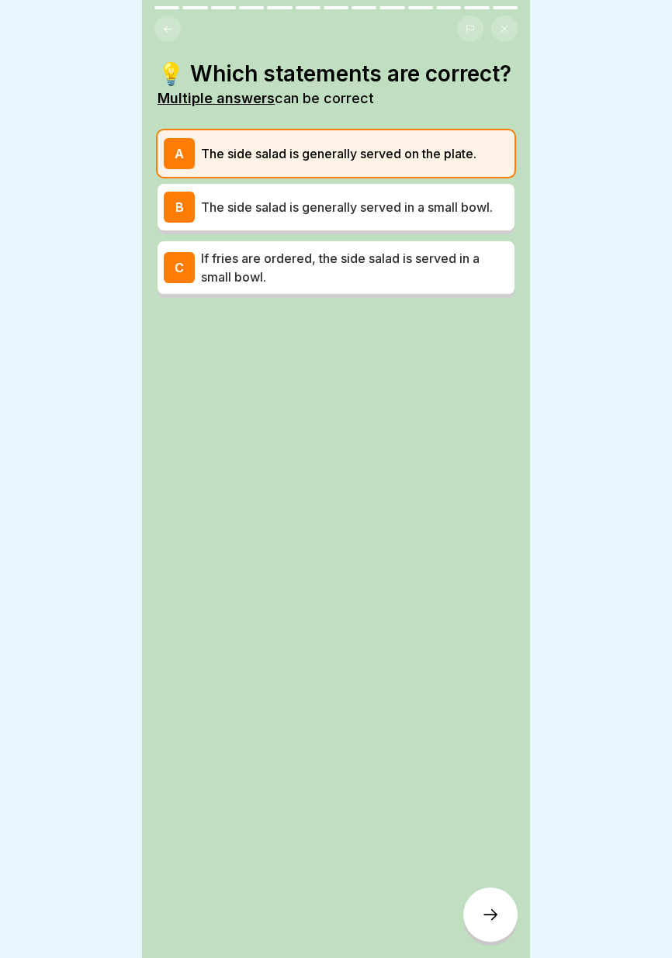
click at [452, 263] on font "If fries are ordered, the side salad is served in a small bowl." at bounding box center [340, 267] width 278 height 34
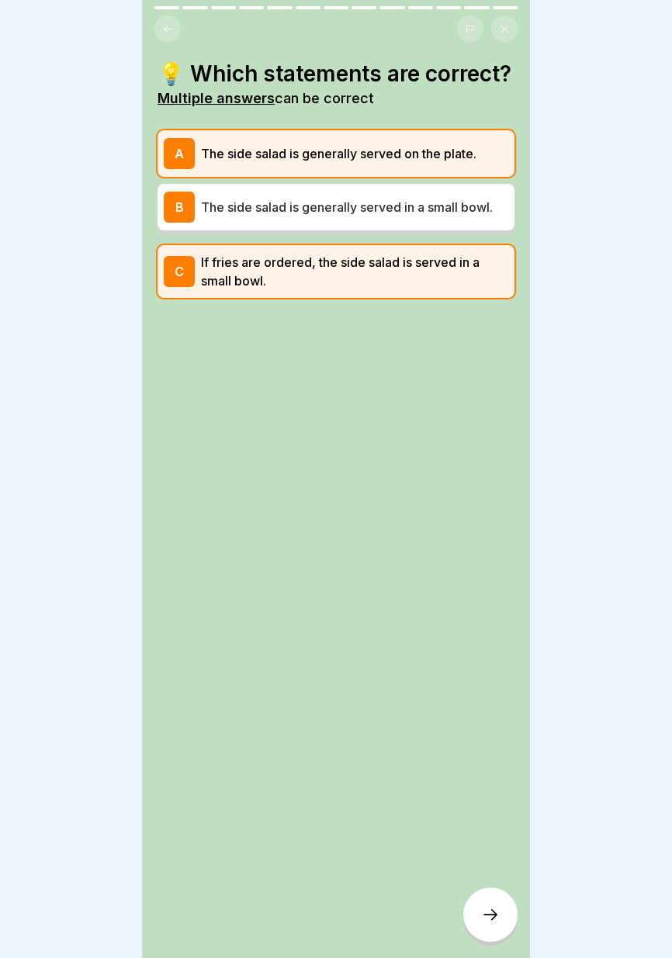
click at [445, 149] on font "The side salad is generally served on the plate." at bounding box center [338, 154] width 275 height 16
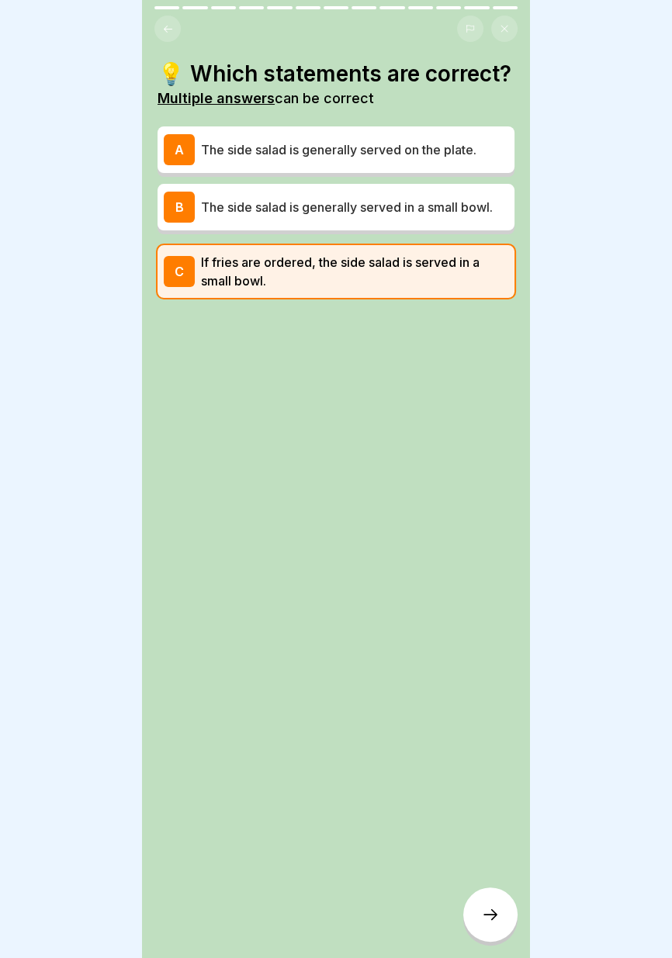
click at [498, 924] on div at bounding box center [490, 914] width 54 height 54
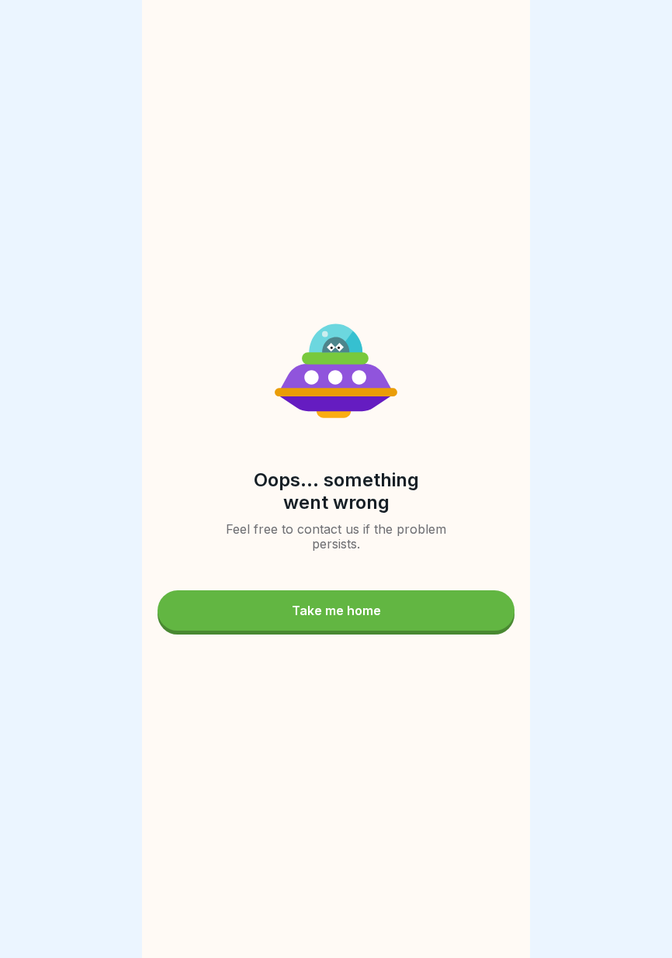
click at [395, 610] on button "Take me home" at bounding box center [335, 610] width 357 height 40
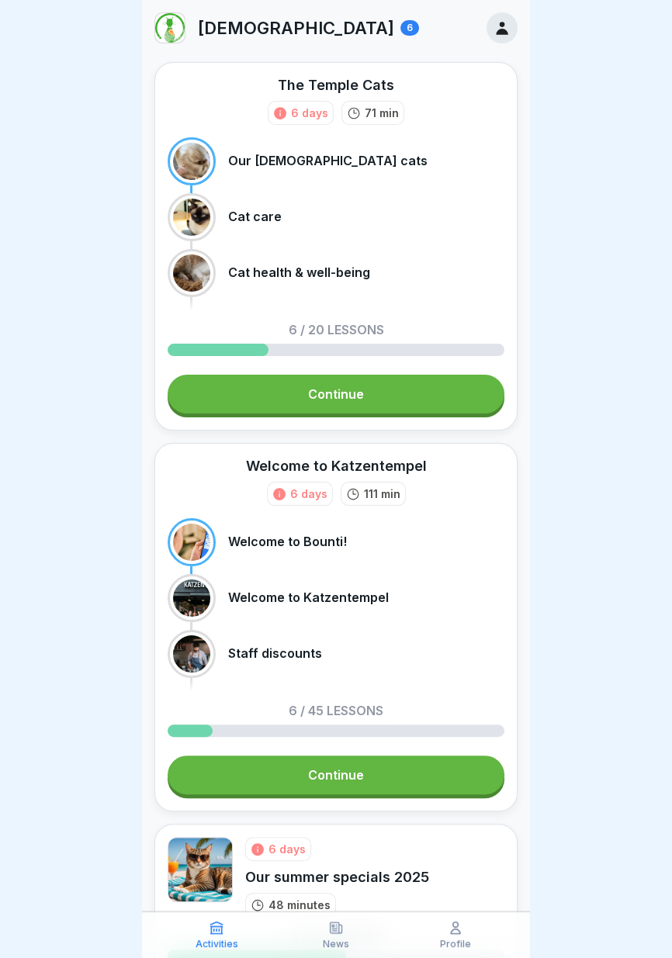
click at [385, 669] on div "Staff discounts" at bounding box center [336, 654] width 337 height 48
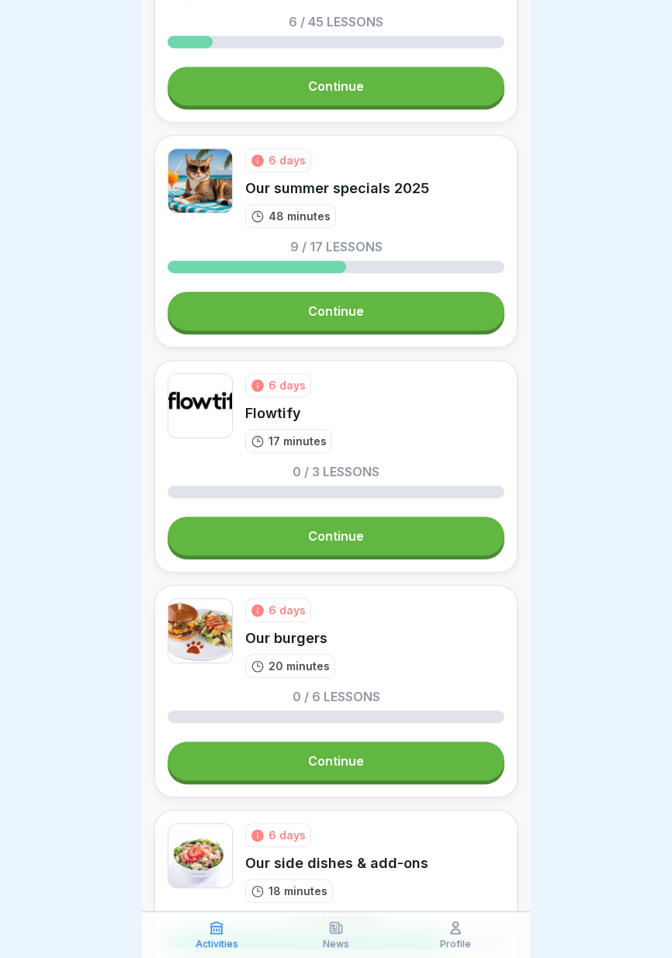
scroll to position [856, 0]
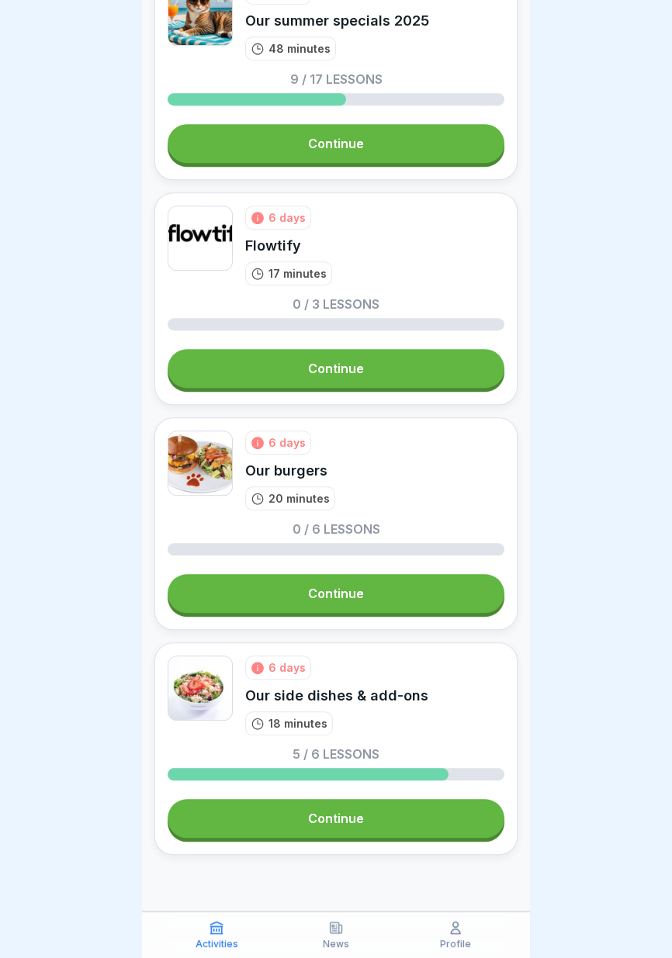
click at [394, 819] on link "Continue" at bounding box center [336, 818] width 337 height 39
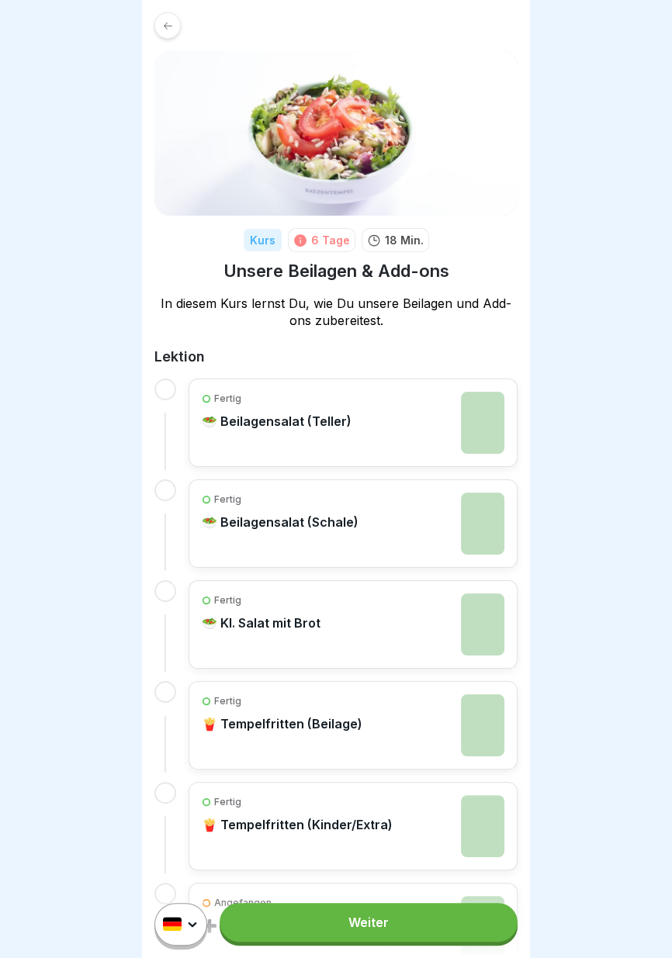
click at [428, 929] on link "Weiter" at bounding box center [368, 922] width 298 height 39
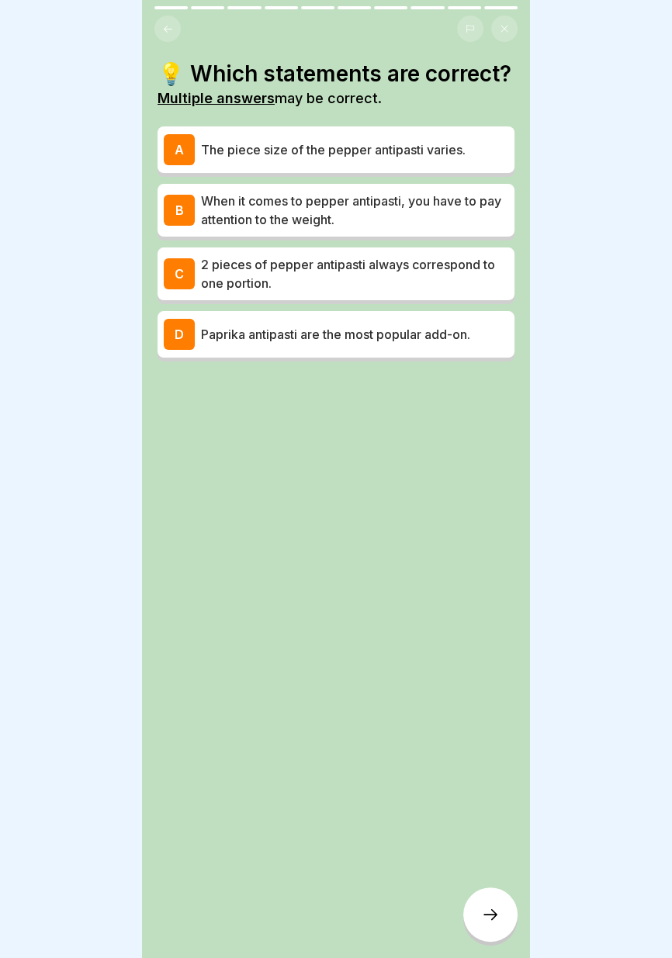
click at [484, 140] on p "The piece size of the pepper antipasti varies." at bounding box center [354, 149] width 307 height 19
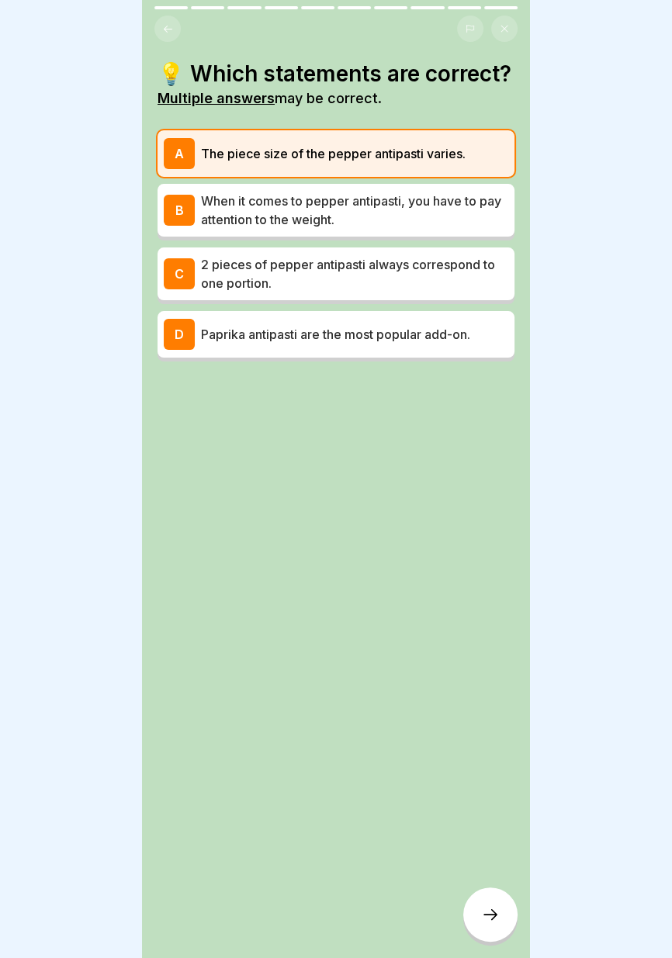
click at [494, 905] on icon at bounding box center [490, 914] width 19 height 19
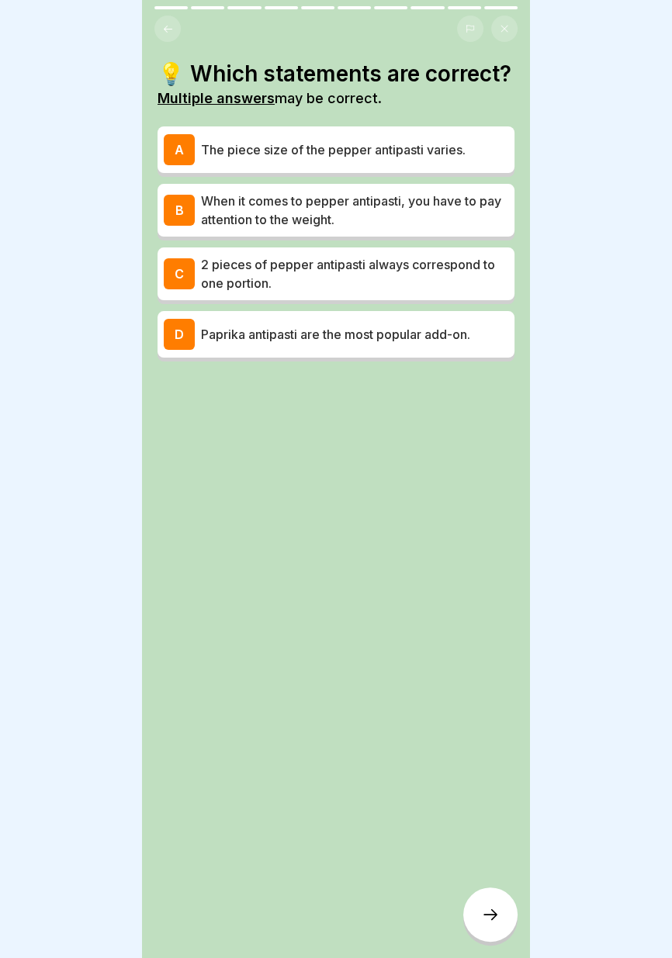
click at [264, 155] on font "The piece size of the pepper antipasti varies." at bounding box center [333, 150] width 264 height 16
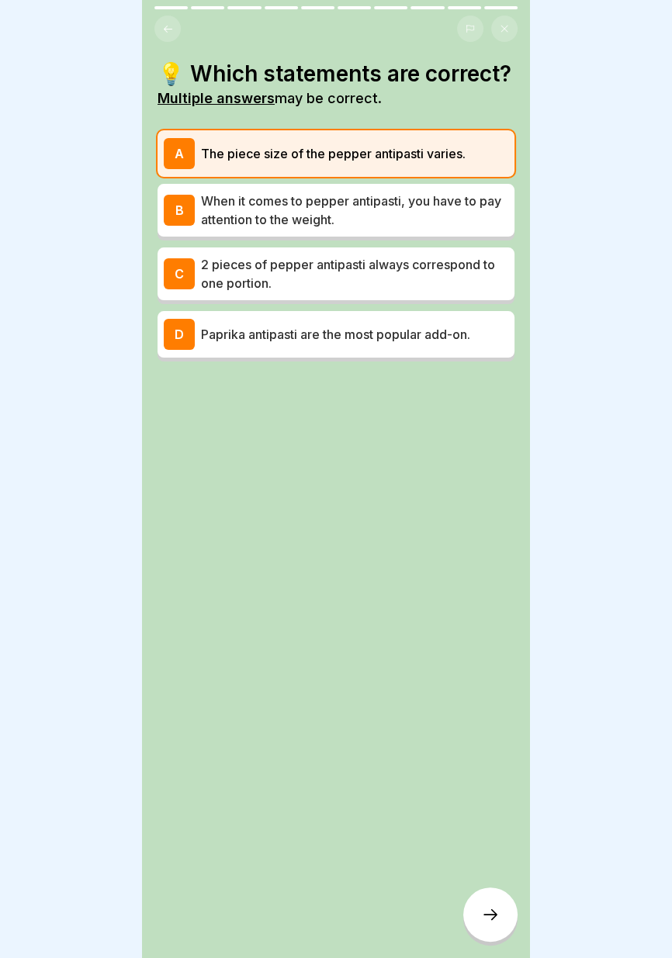
click at [266, 151] on font "The piece size of the pepper antipasti varies." at bounding box center [333, 154] width 264 height 16
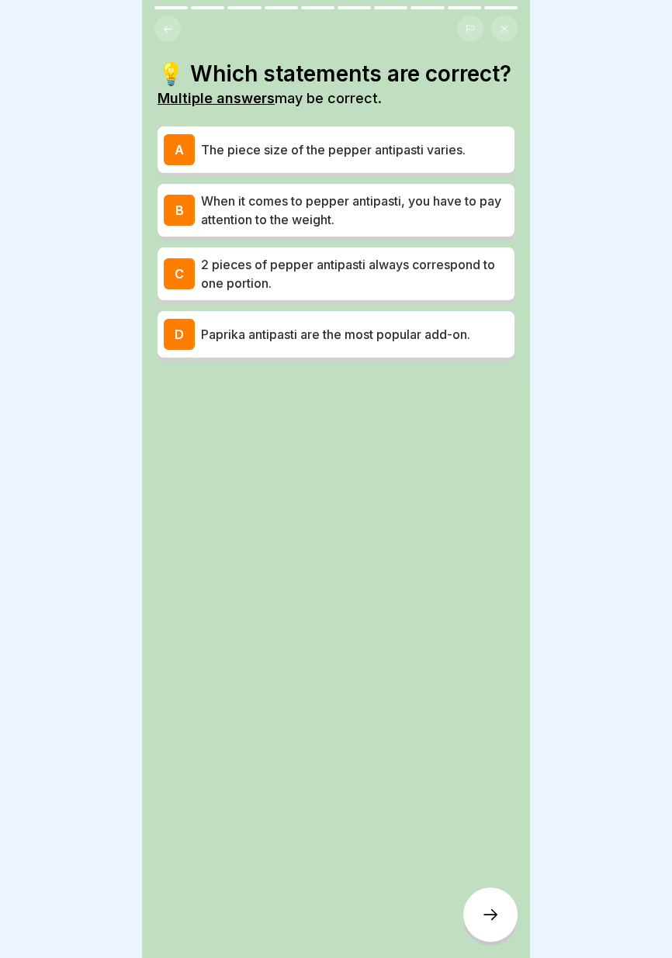
click at [452, 147] on font "The piece size of the pepper antipasti varies." at bounding box center [333, 150] width 264 height 16
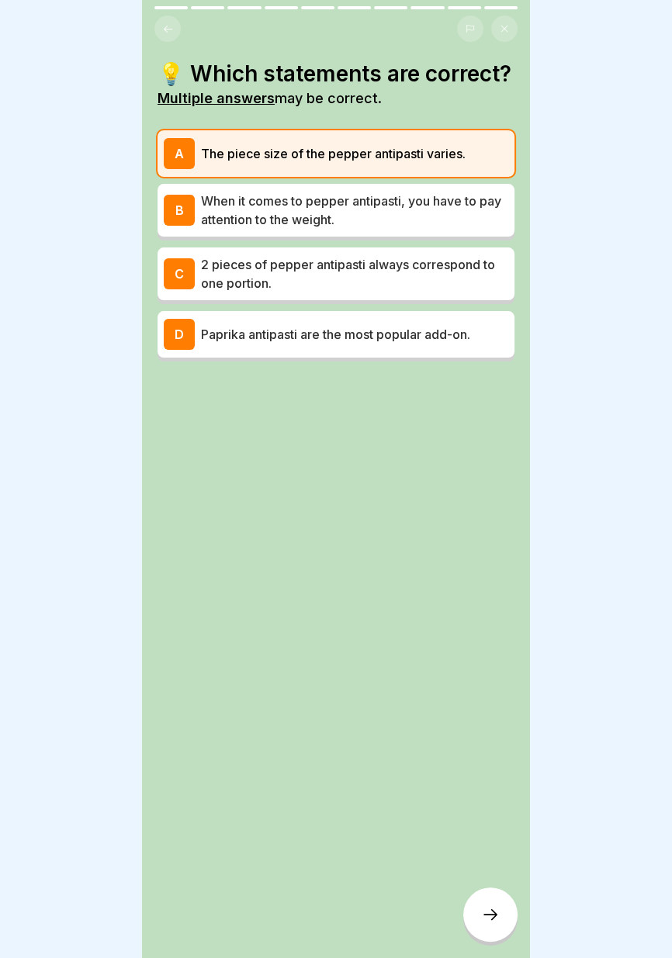
click at [490, 914] on icon at bounding box center [490, 914] width 14 height 11
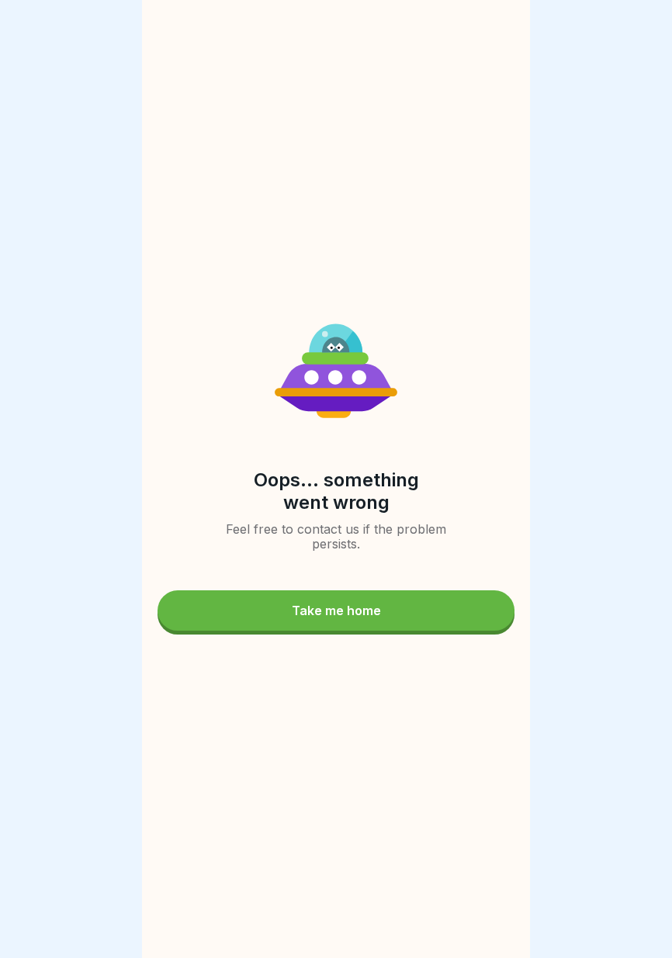
click at [399, 614] on button "Take me home" at bounding box center [335, 610] width 357 height 40
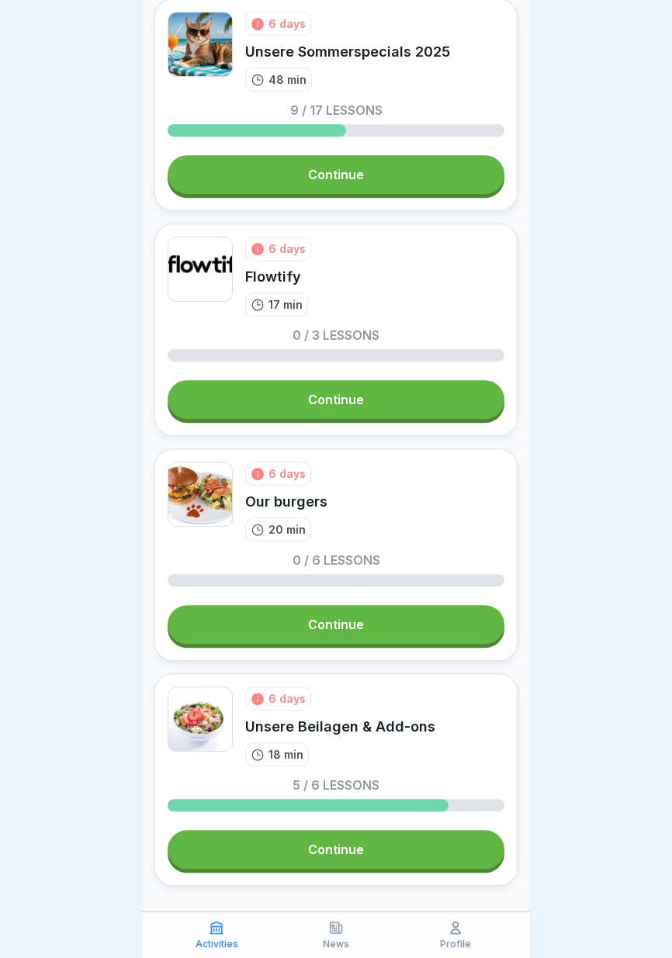
scroll to position [856, 0]
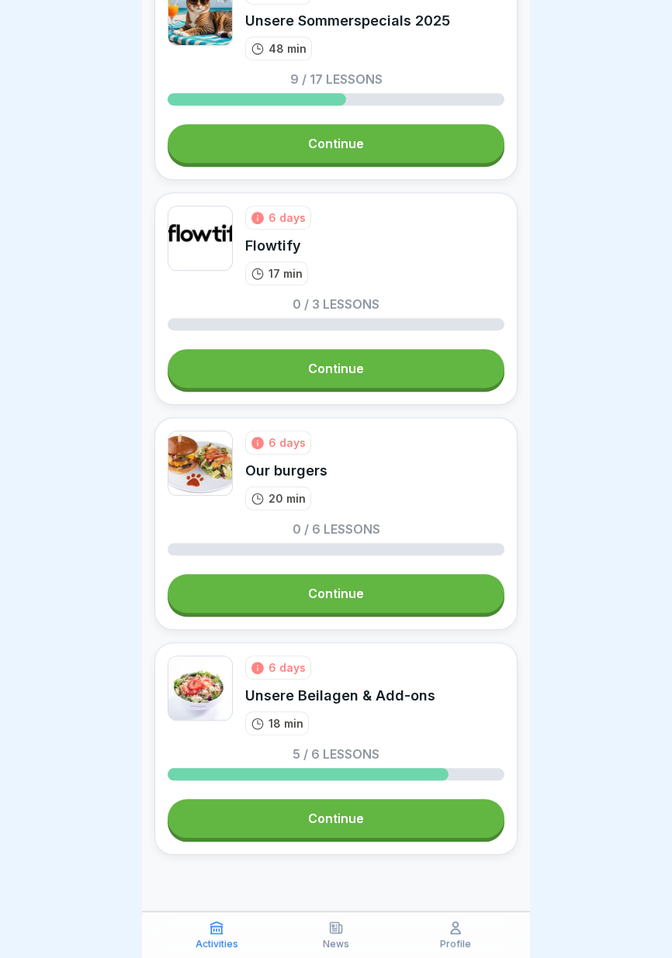
click at [364, 595] on link "Continue" at bounding box center [336, 593] width 337 height 39
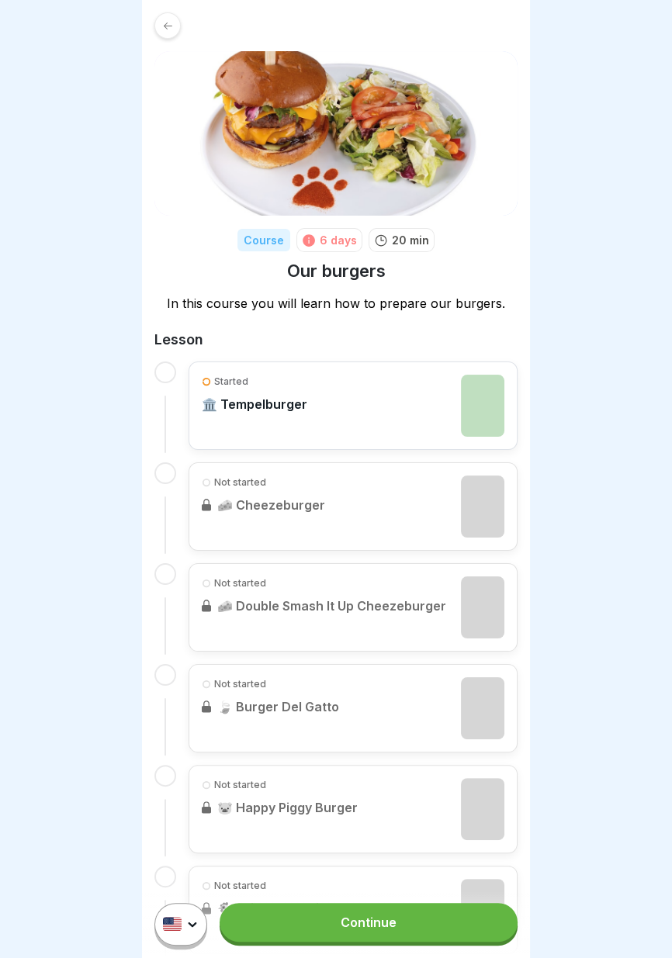
click at [484, 403] on img at bounding box center [482, 406] width 43 height 62
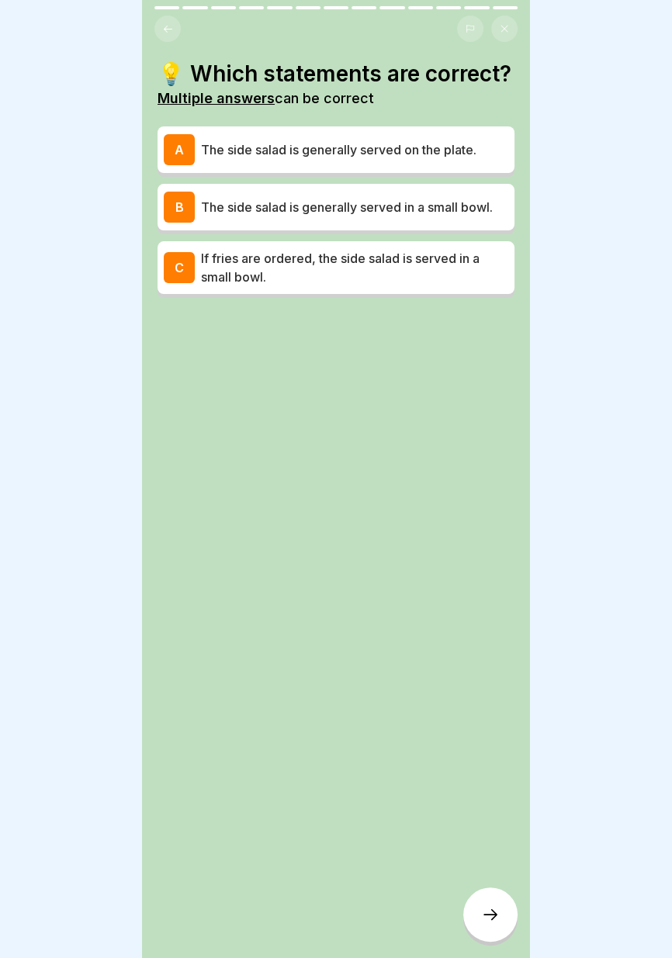
click at [447, 271] on p "If fries are ordered, the side salad is served in a small bowl." at bounding box center [354, 267] width 307 height 37
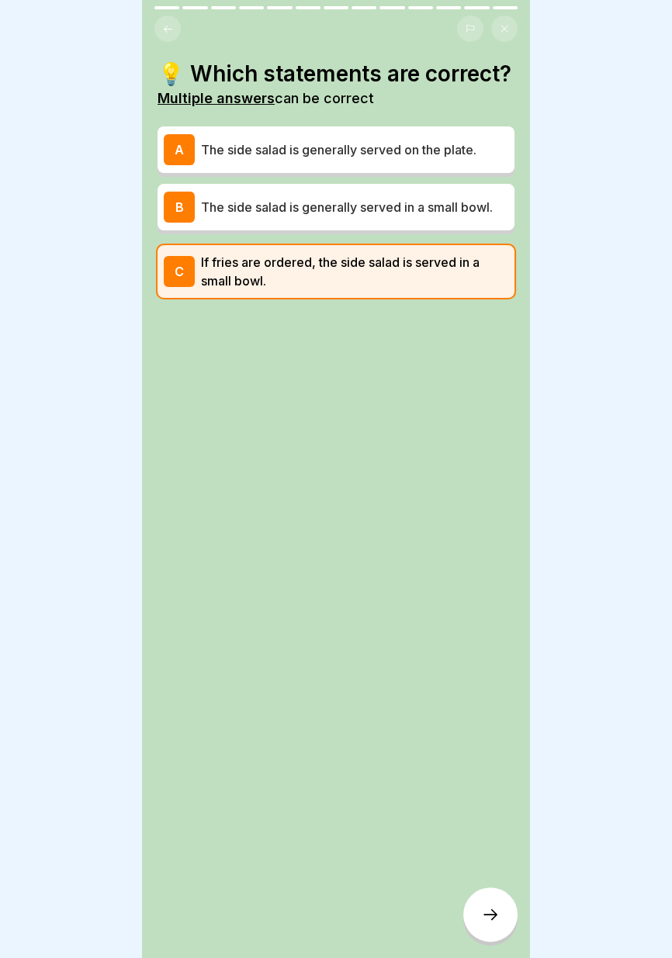
click at [491, 914] on icon at bounding box center [490, 914] width 19 height 19
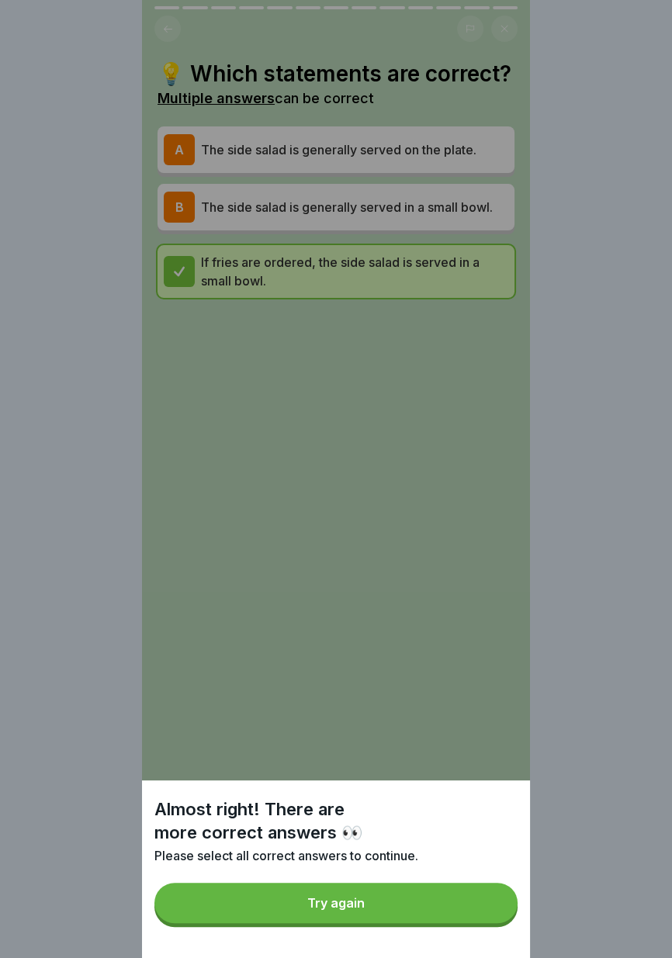
click at [429, 905] on button "Try again" at bounding box center [335, 902] width 363 height 40
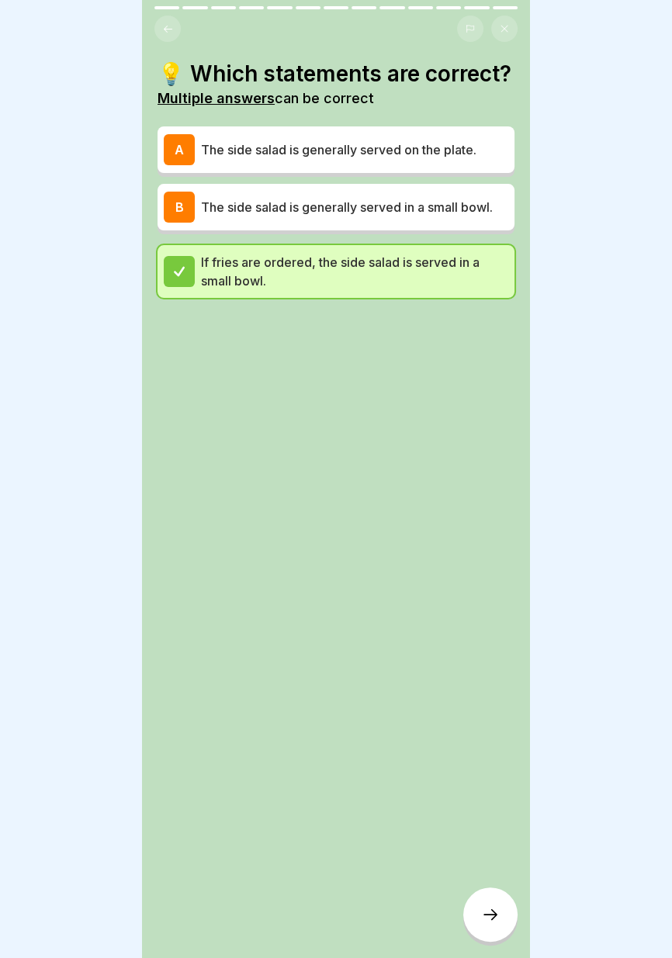
click at [436, 140] on p "The side salad is generally served on the plate." at bounding box center [354, 149] width 307 height 19
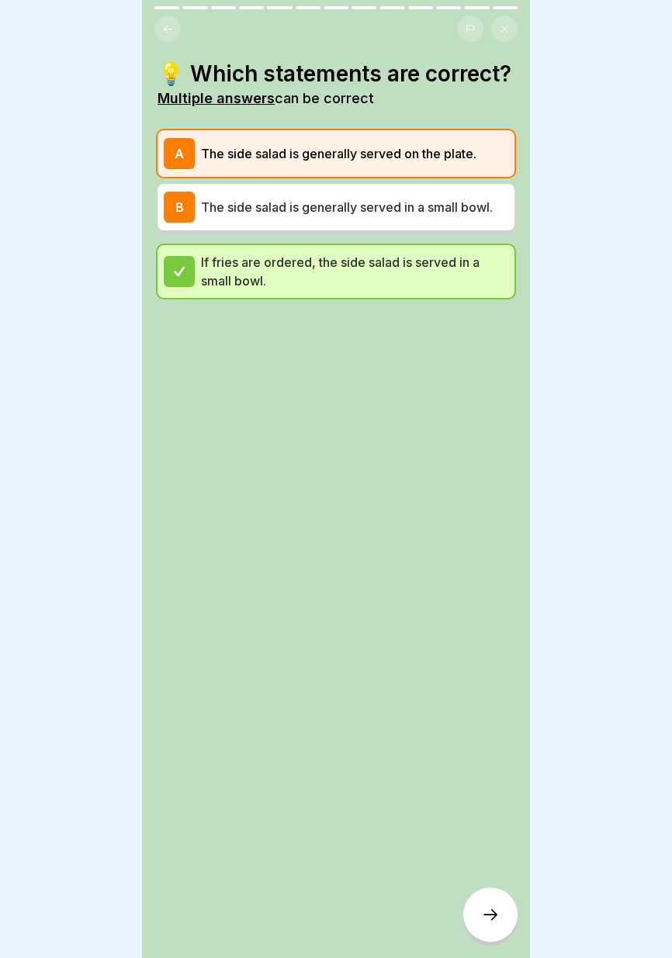
click at [492, 912] on icon at bounding box center [490, 914] width 19 height 19
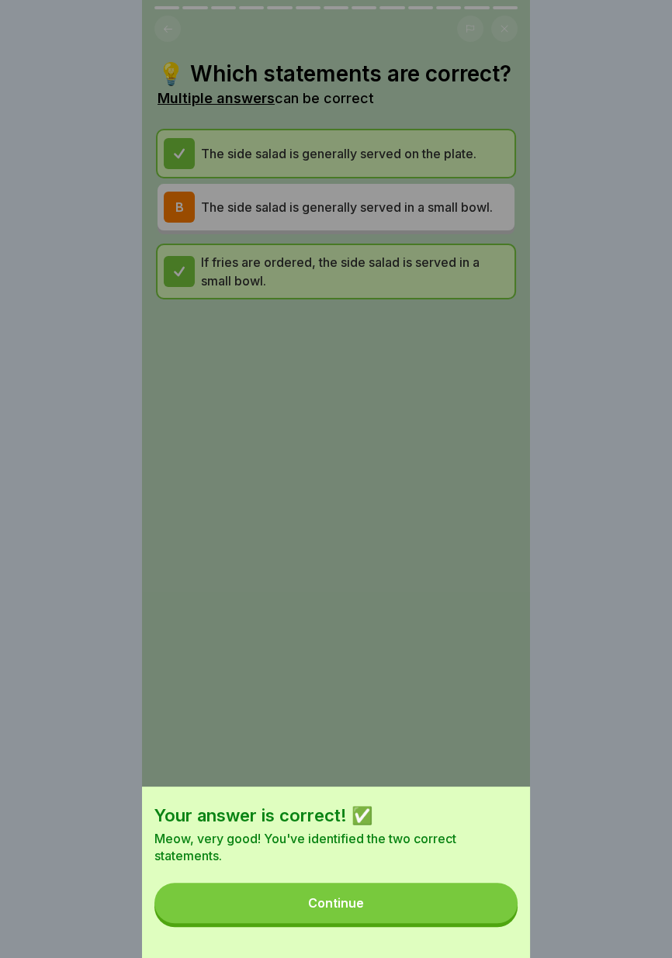
click at [460, 914] on button "Continue" at bounding box center [335, 902] width 363 height 40
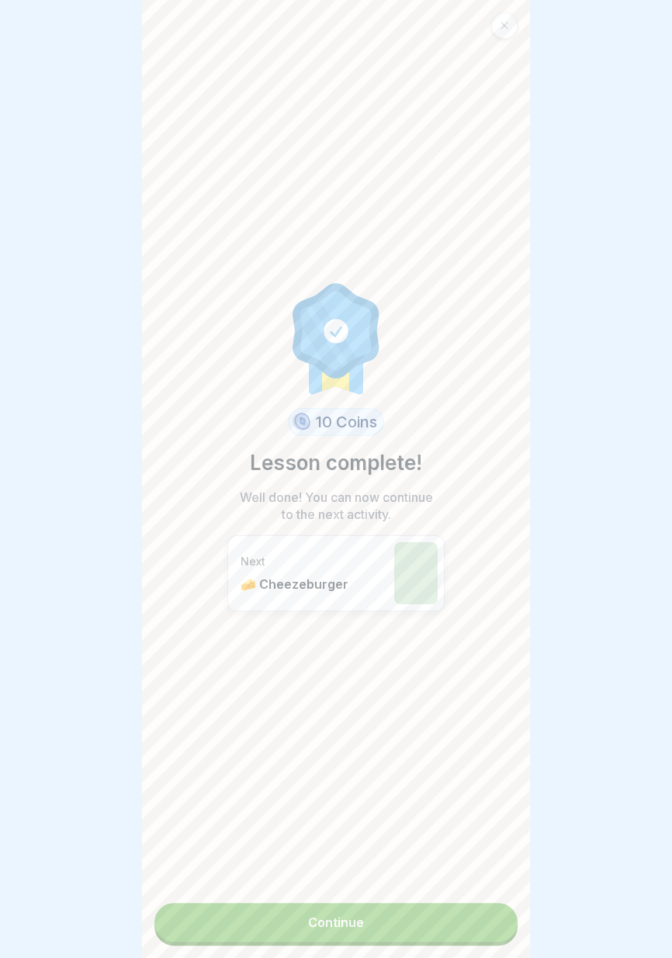
click at [413, 929] on link "Continue" at bounding box center [335, 922] width 363 height 39
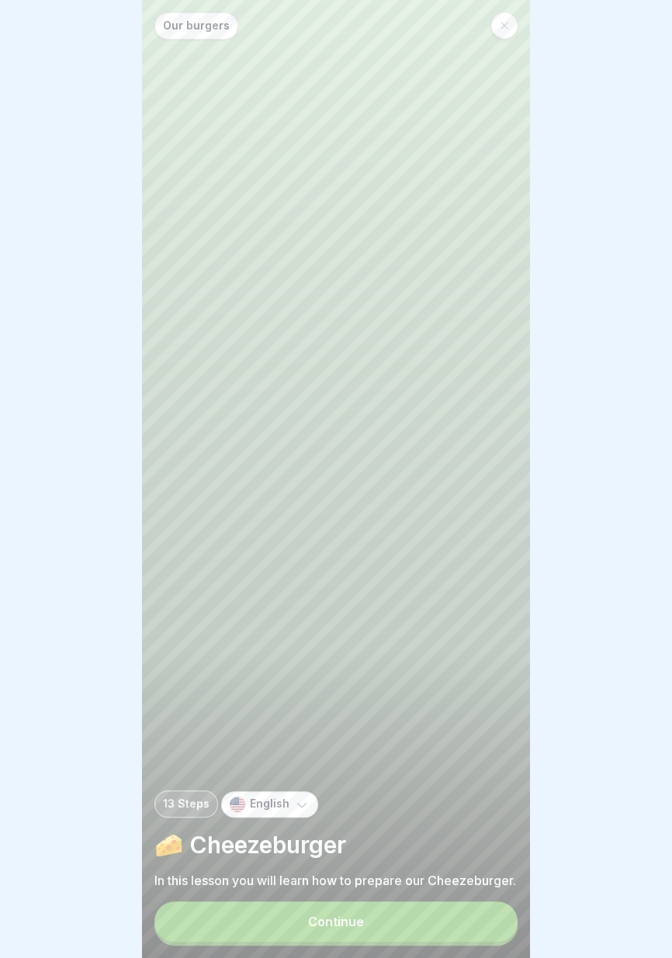
click at [386, 927] on button "Continue" at bounding box center [335, 921] width 363 height 40
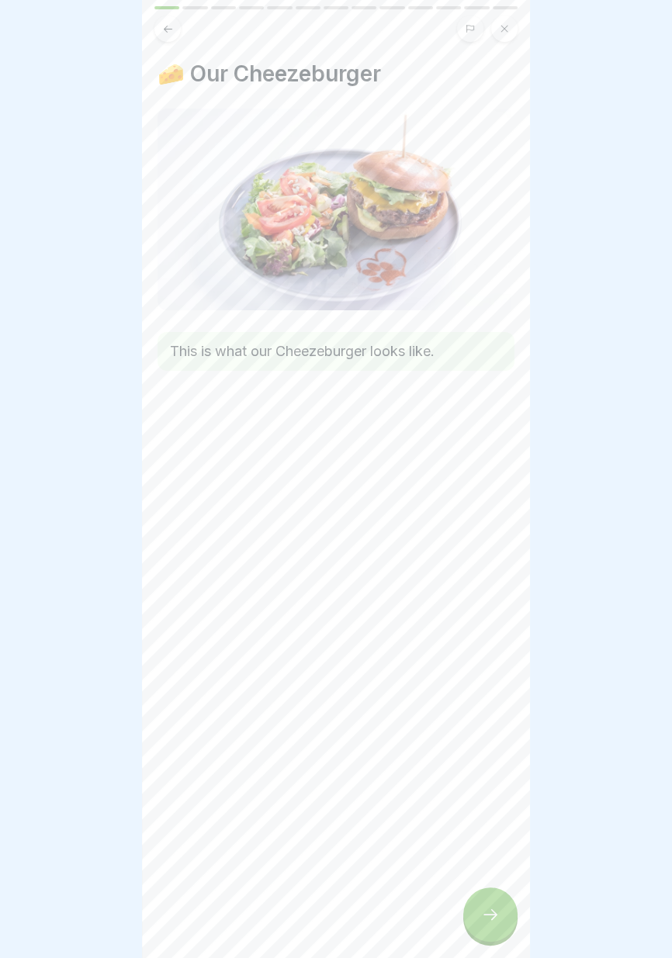
click at [487, 926] on div at bounding box center [490, 914] width 54 height 54
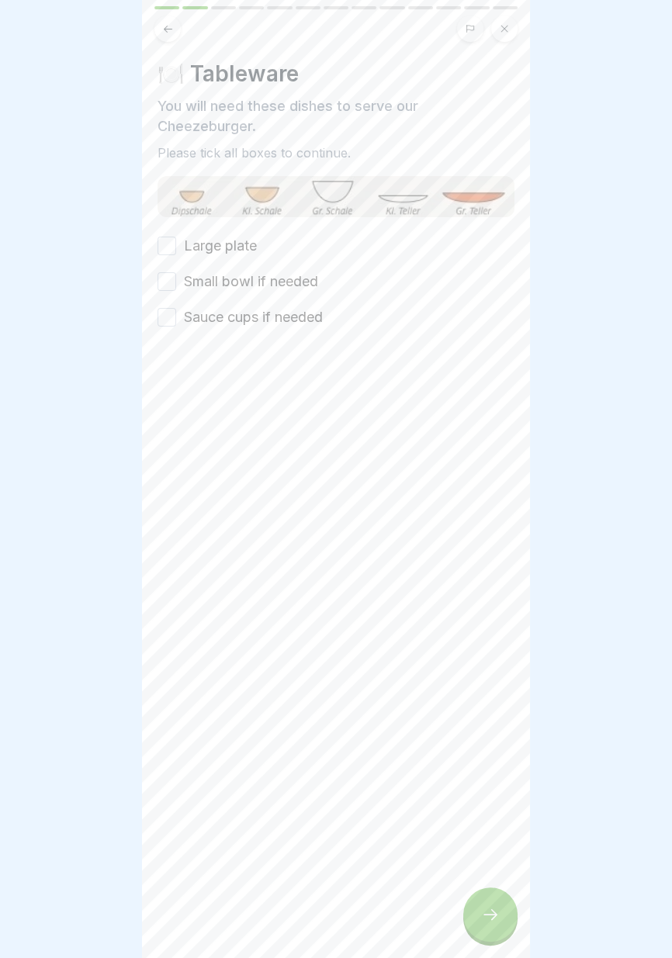
click at [240, 241] on label "Large plate" at bounding box center [220, 246] width 73 height 20
click at [176, 241] on button "Large plate" at bounding box center [166, 246] width 19 height 19
click at [257, 285] on label "Small bowl if needed" at bounding box center [251, 281] width 134 height 20
click at [176, 285] on button "Small bowl if needed" at bounding box center [166, 281] width 19 height 19
click at [267, 319] on label "Sauce cups if needed" at bounding box center [253, 317] width 139 height 20
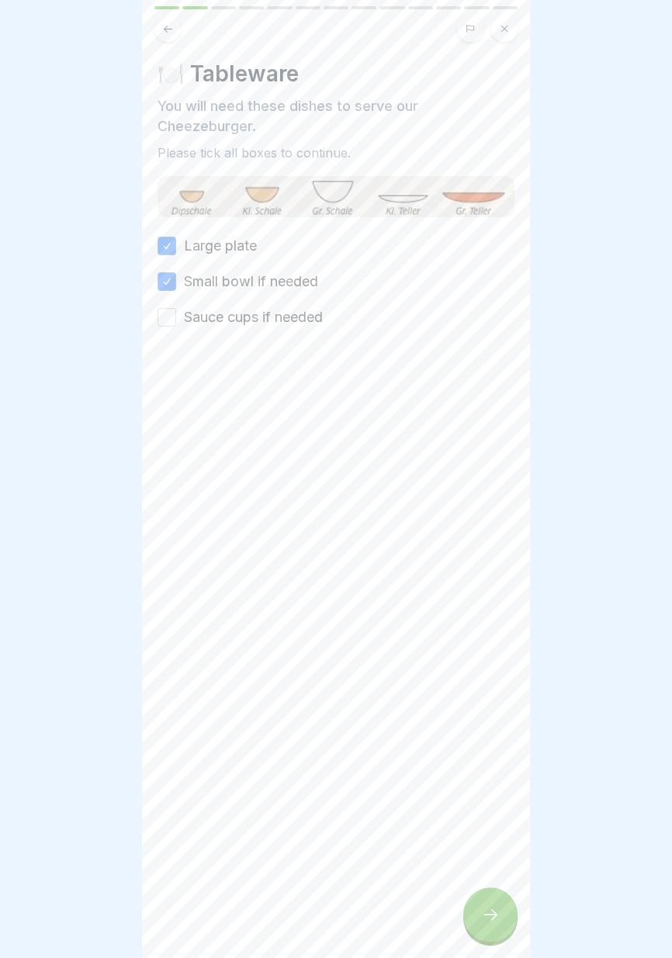
click at [176, 319] on button "Sauce cups if needed" at bounding box center [166, 317] width 19 height 19
click at [484, 917] on icon at bounding box center [490, 914] width 19 height 19
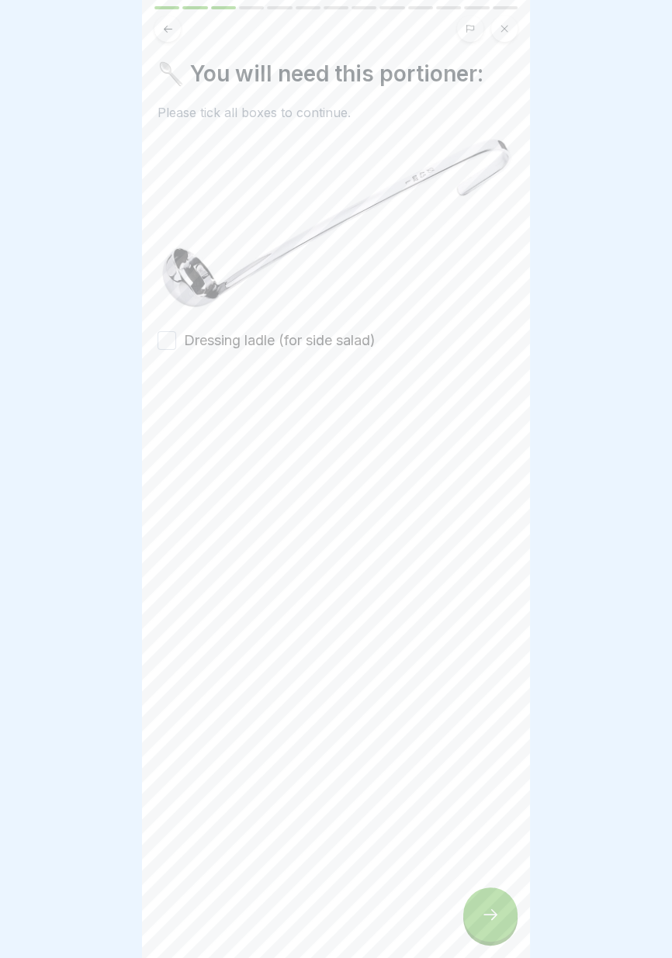
click at [315, 337] on label "Dressing ladle (for side salad)" at bounding box center [280, 340] width 192 height 20
click at [176, 337] on button "Dressing ladle (for side salad)" at bounding box center [166, 340] width 19 height 19
click at [485, 920] on icon at bounding box center [490, 914] width 19 height 19
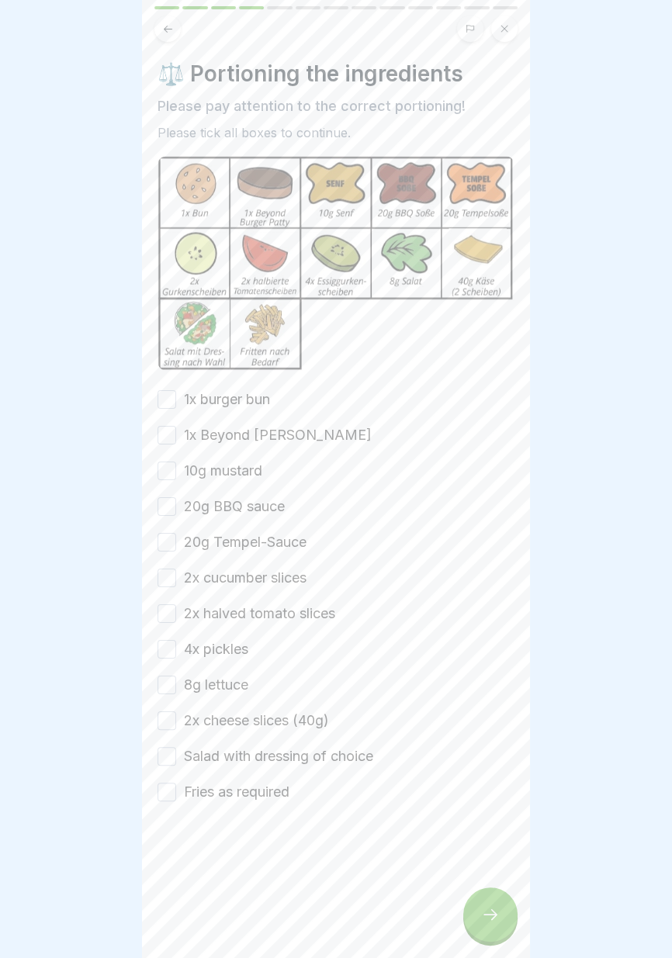
click at [237, 393] on label "1x burger bun" at bounding box center [227, 399] width 86 height 20
click at [176, 393] on button "1x burger bun" at bounding box center [166, 399] width 19 height 19
click at [250, 444] on label "1x Beyond [PERSON_NAME]" at bounding box center [278, 435] width 188 height 20
click at [176, 444] on button "1x Beyond [PERSON_NAME]" at bounding box center [166, 435] width 19 height 19
click at [231, 472] on label "10g mustard" at bounding box center [223, 471] width 78 height 20
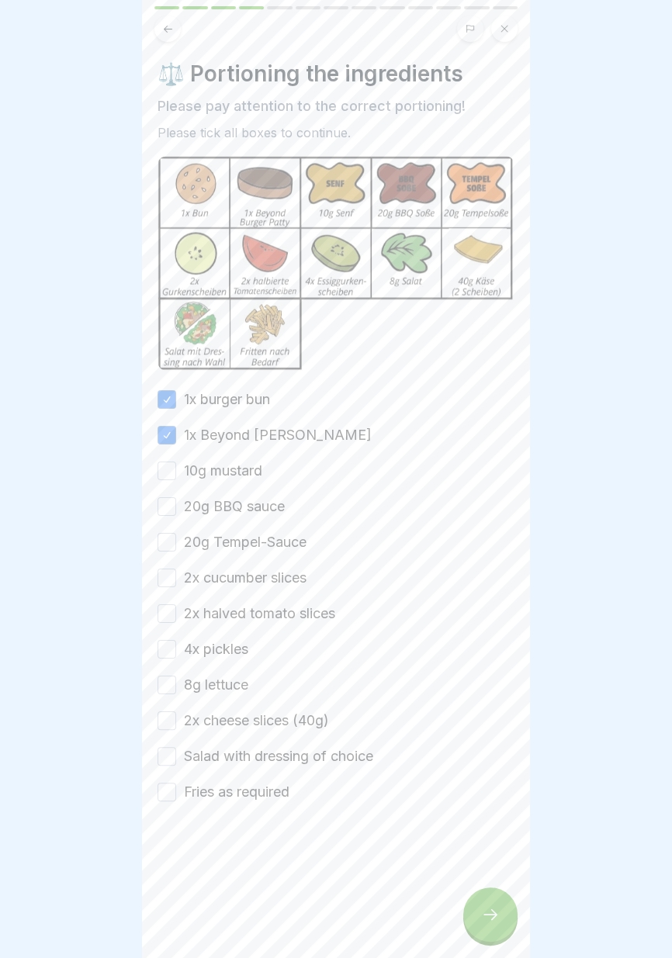
click at [176, 472] on button "10g mustard" at bounding box center [166, 470] width 19 height 19
click at [238, 513] on label "20g BBQ sauce" at bounding box center [234, 506] width 101 height 20
click at [176, 513] on button "20g BBQ sauce" at bounding box center [166, 506] width 19 height 19
click at [237, 541] on label "20g Tempel-Sauce" at bounding box center [245, 542] width 123 height 20
click at [176, 541] on button "20g Tempel-Sauce" at bounding box center [166, 542] width 19 height 19
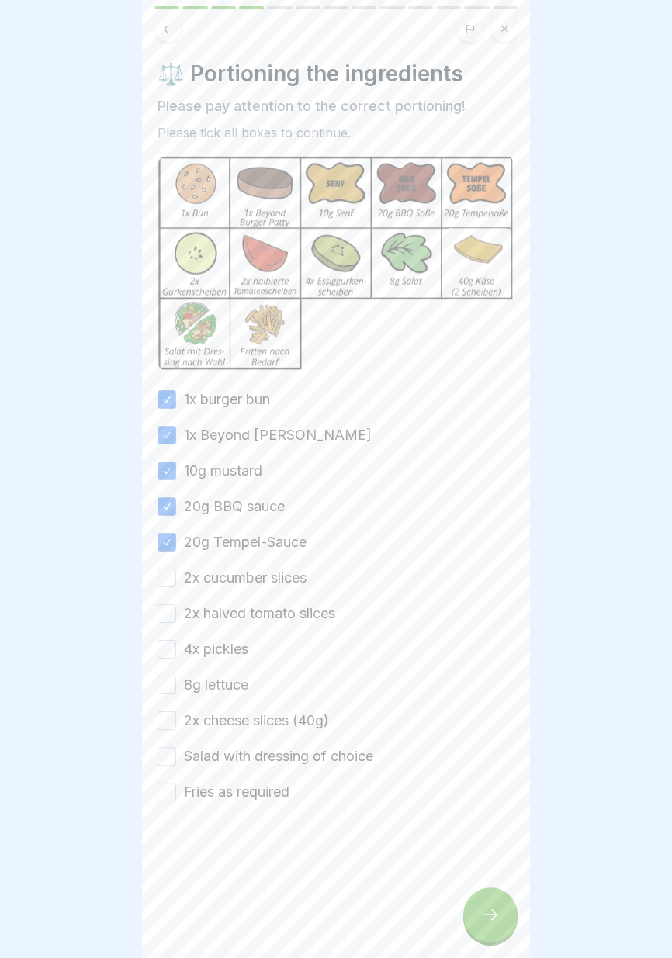
click at [167, 579] on button "2x cucumber slices" at bounding box center [166, 577] width 19 height 19
click at [163, 617] on button "2x halved tomato slices" at bounding box center [166, 613] width 19 height 19
click at [164, 653] on button "4x pickles" at bounding box center [166, 649] width 19 height 19
click at [164, 689] on button "8g lettuce" at bounding box center [166, 684] width 19 height 19
click at [167, 727] on button "2x cheese slices (40g)" at bounding box center [166, 720] width 19 height 19
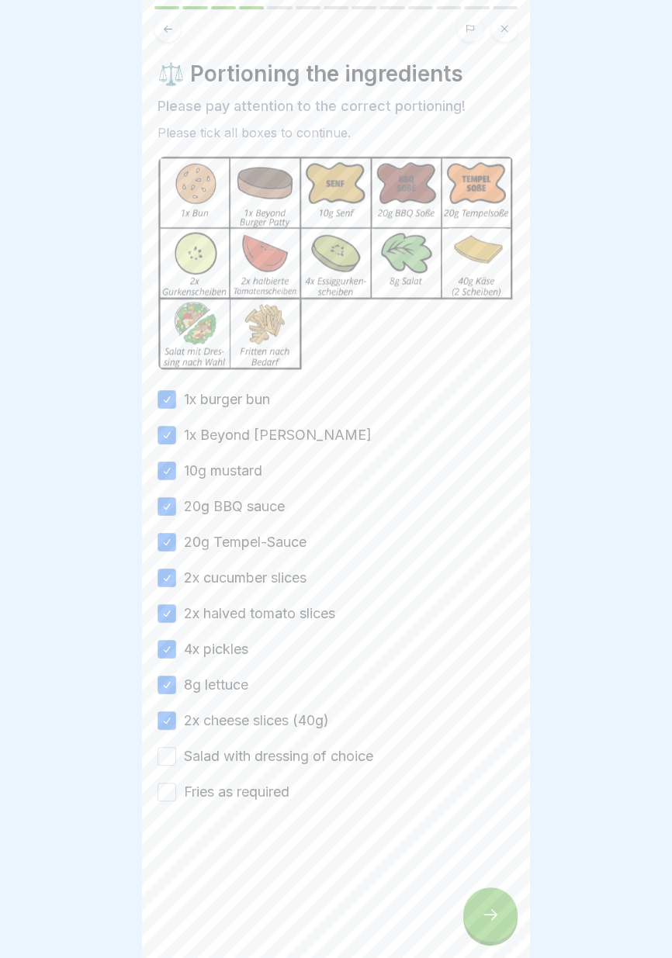
click at [167, 757] on button "Salad with dressing of choice" at bounding box center [166, 756] width 19 height 19
click at [164, 789] on button "Fries as required" at bounding box center [166, 791] width 19 height 19
click at [495, 921] on icon at bounding box center [490, 914] width 19 height 19
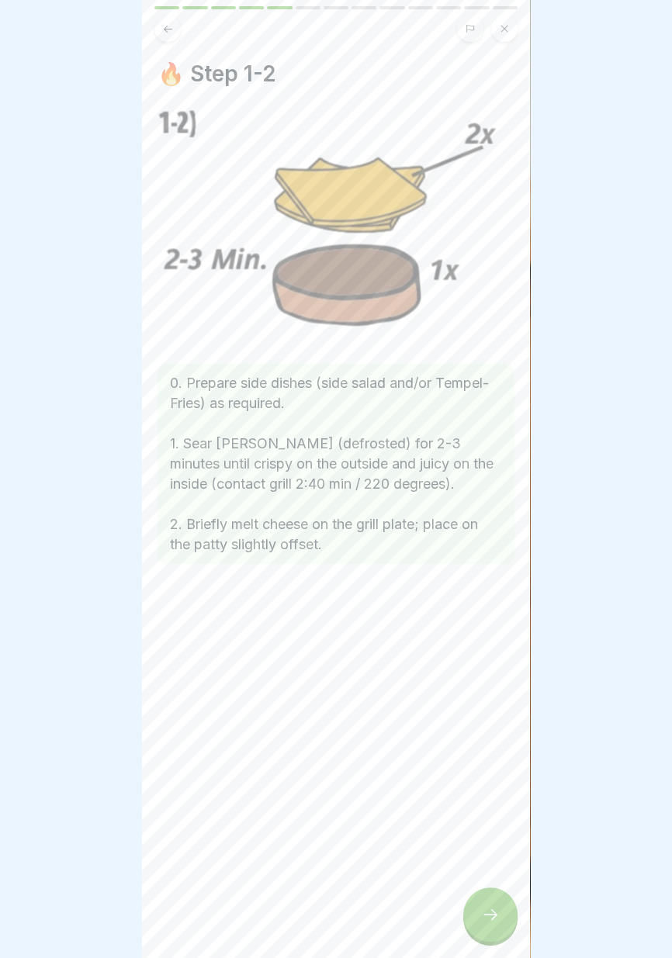
click at [489, 921] on icon at bounding box center [490, 914] width 19 height 19
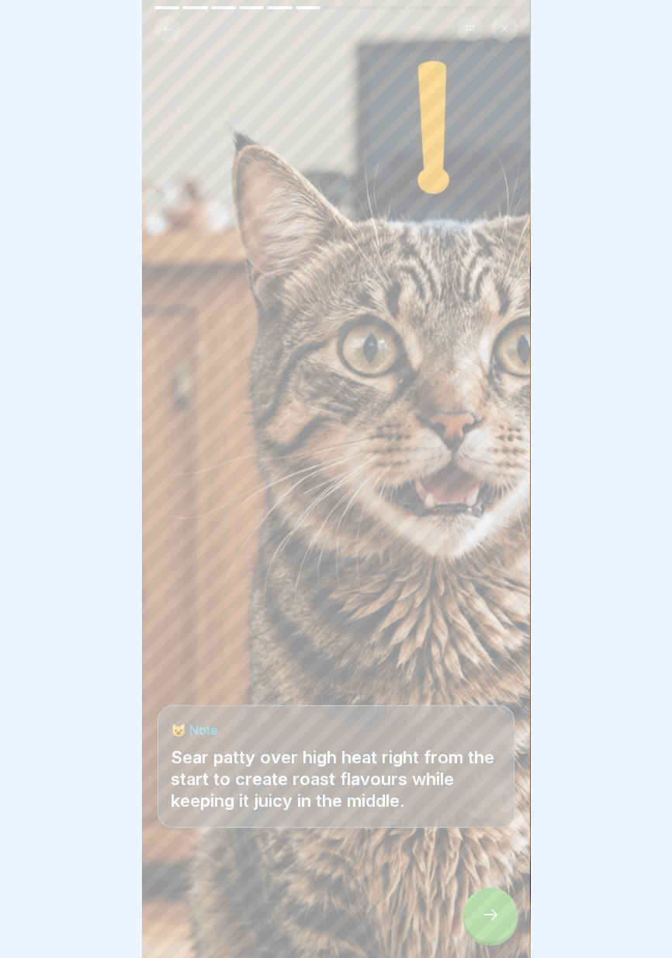
click at [488, 917] on icon at bounding box center [490, 914] width 19 height 19
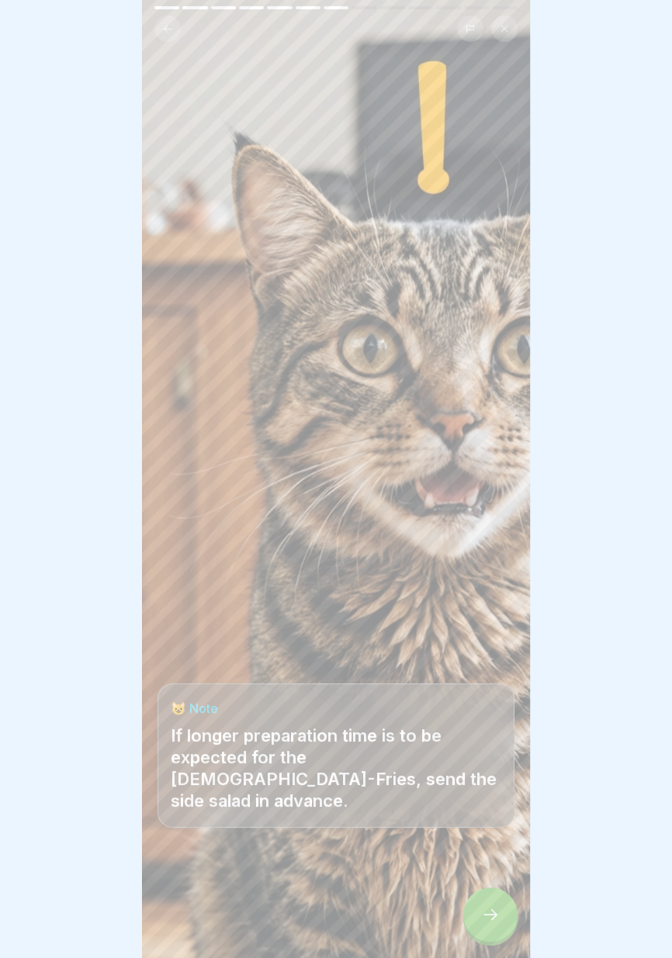
click at [499, 925] on div at bounding box center [490, 914] width 54 height 54
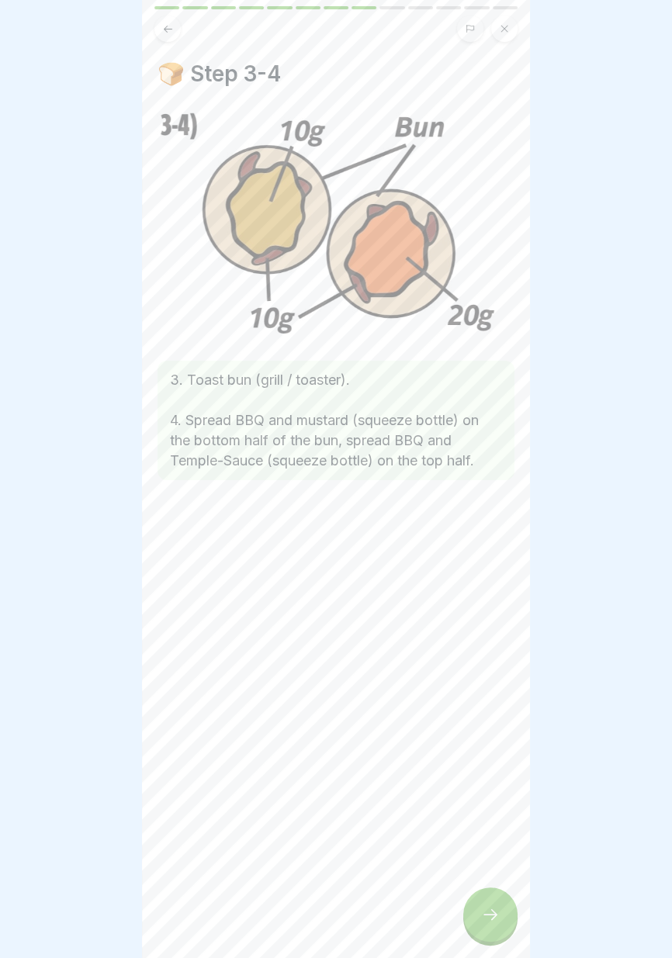
click at [493, 917] on icon at bounding box center [490, 914] width 14 height 11
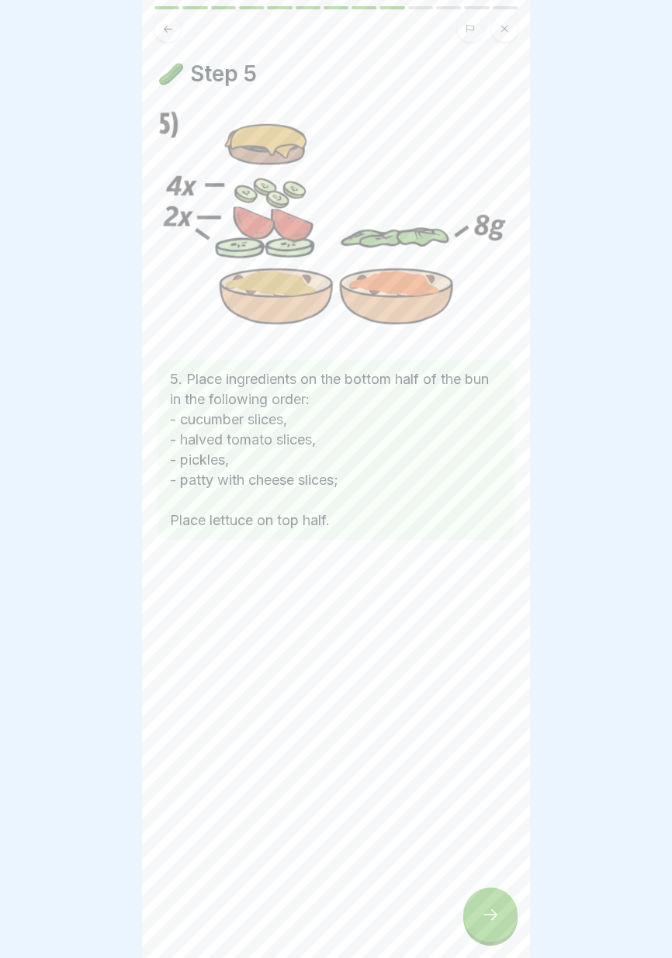
click at [489, 915] on icon at bounding box center [490, 914] width 19 height 19
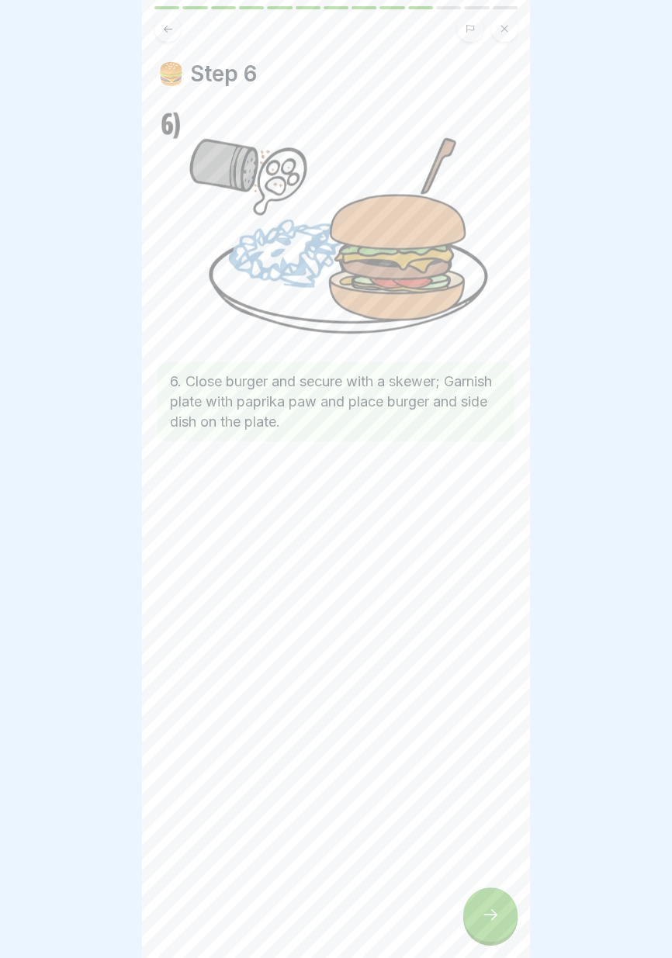
click at [492, 917] on icon at bounding box center [490, 914] width 19 height 19
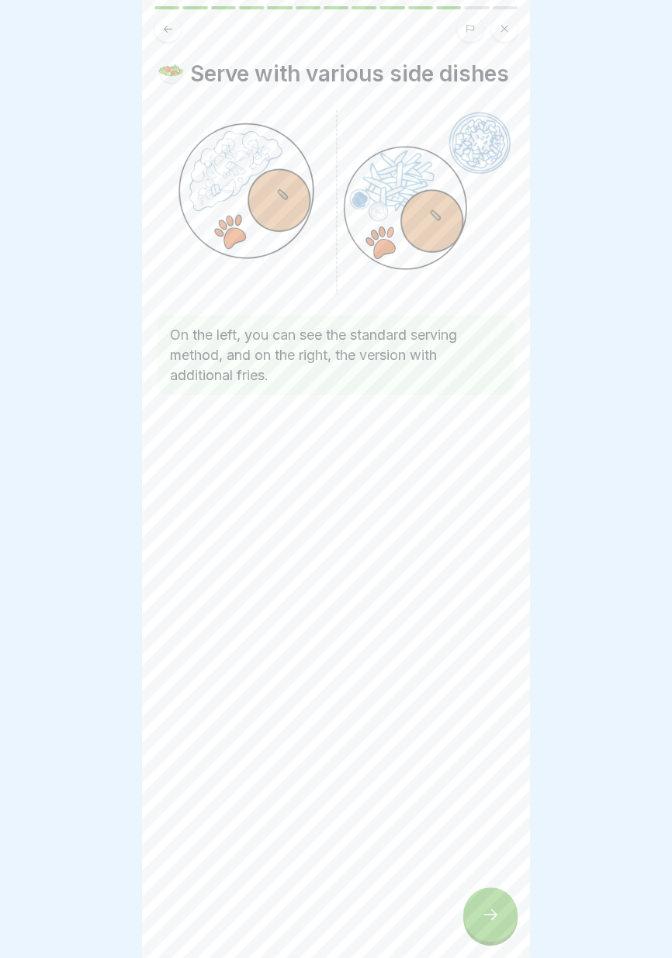
click at [492, 916] on icon at bounding box center [490, 914] width 14 height 11
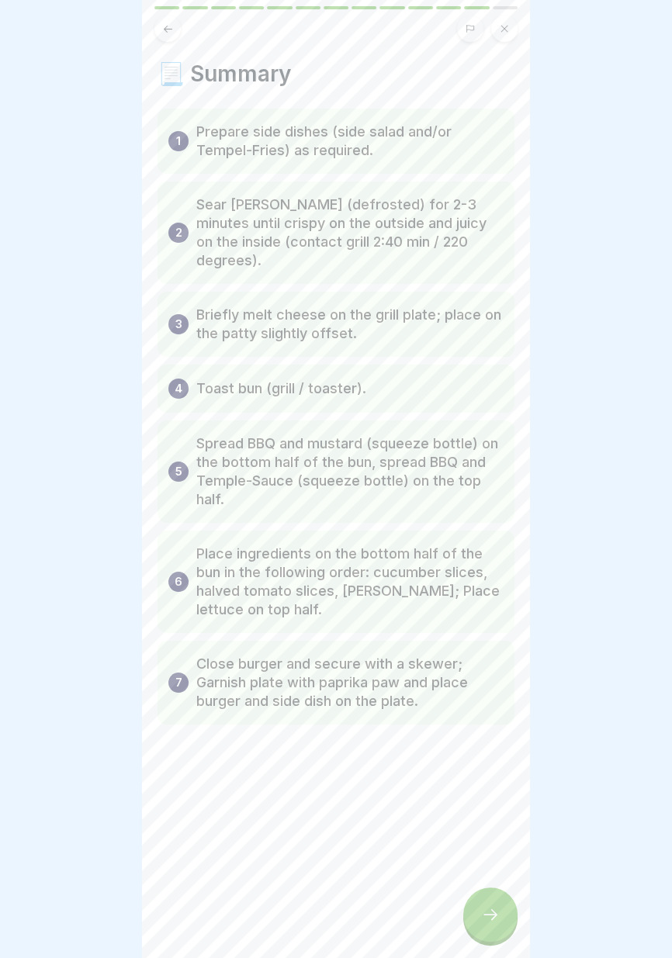
click at [492, 914] on icon at bounding box center [490, 914] width 19 height 19
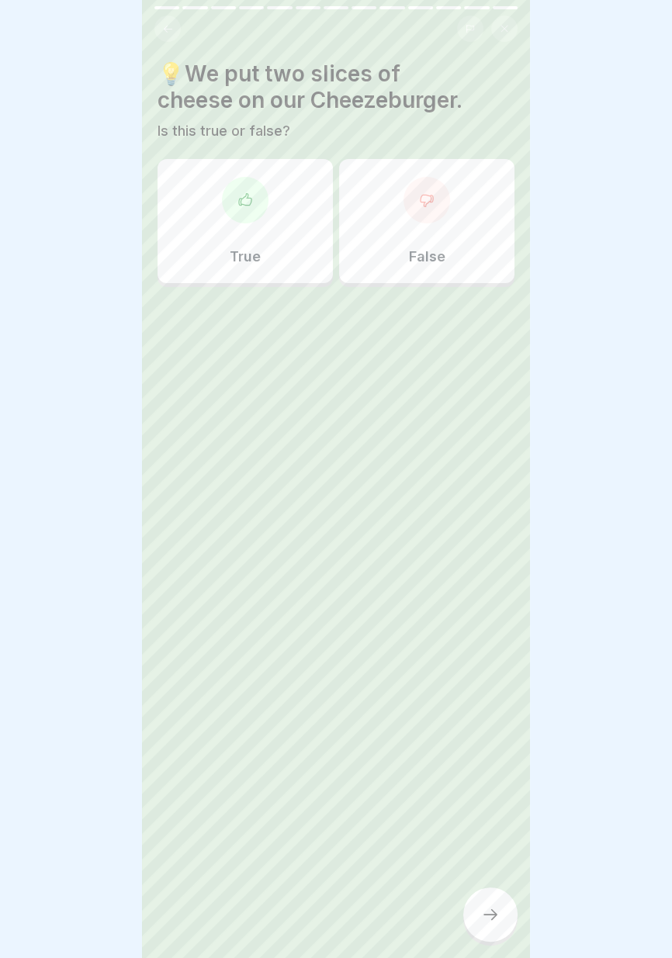
click at [278, 212] on div "True" at bounding box center [244, 221] width 175 height 124
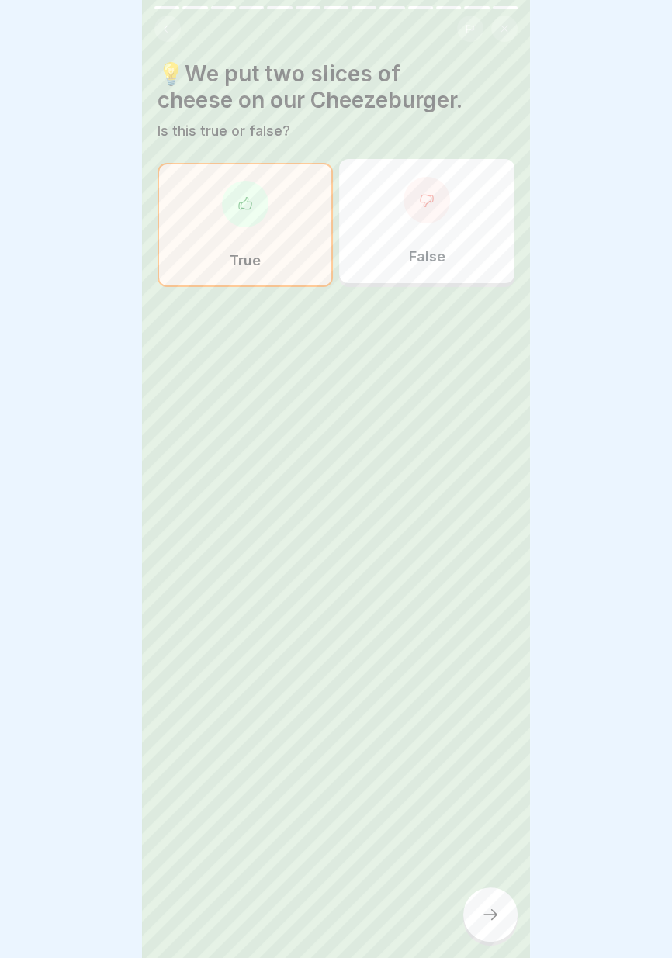
click at [496, 928] on div at bounding box center [490, 914] width 54 height 54
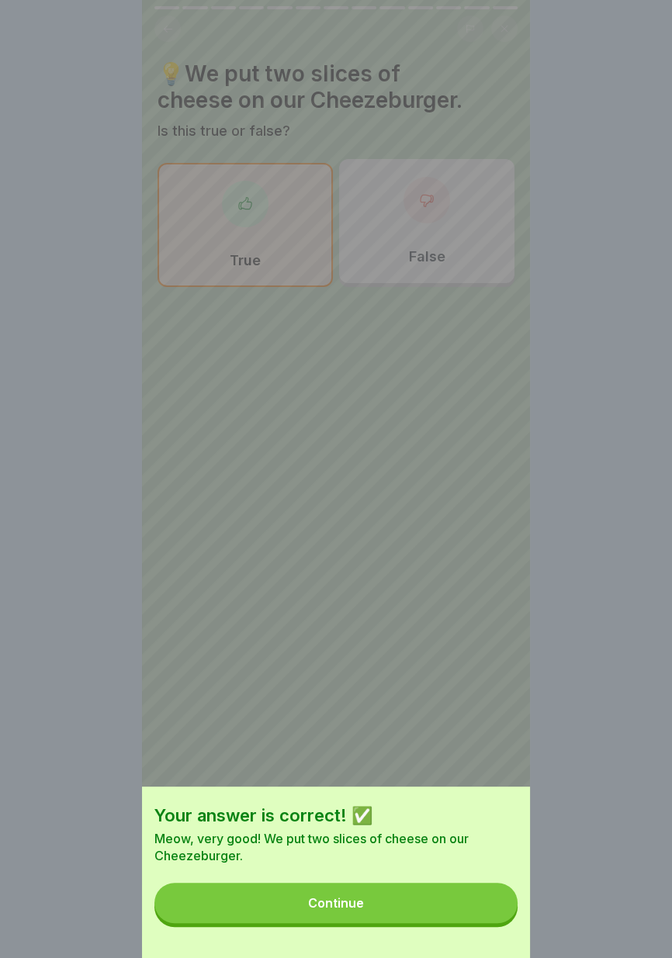
click at [454, 920] on button "Continue" at bounding box center [335, 902] width 363 height 40
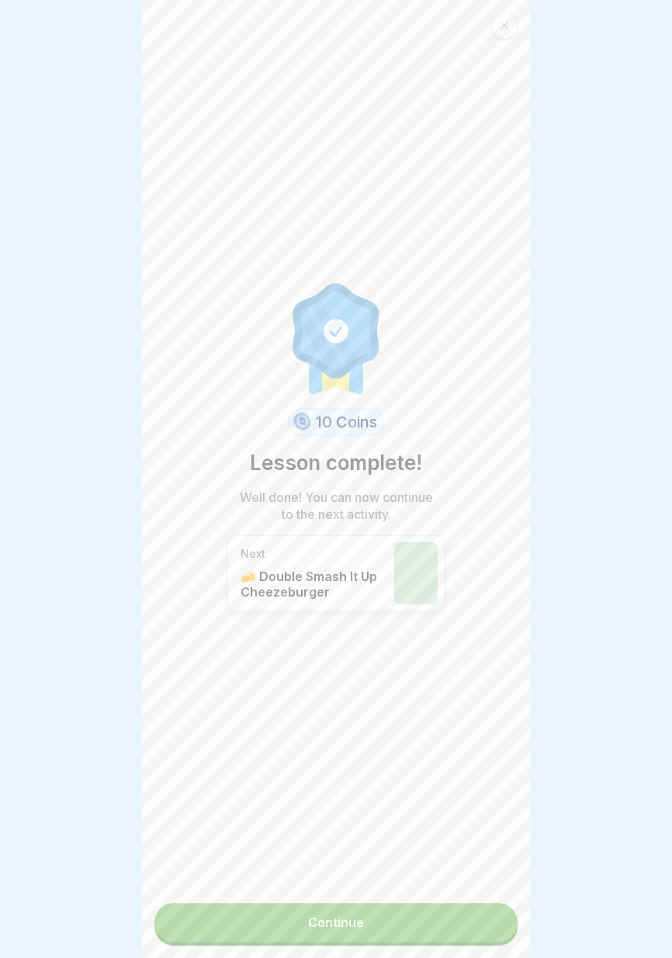
click at [430, 927] on link "Continue" at bounding box center [335, 922] width 363 height 39
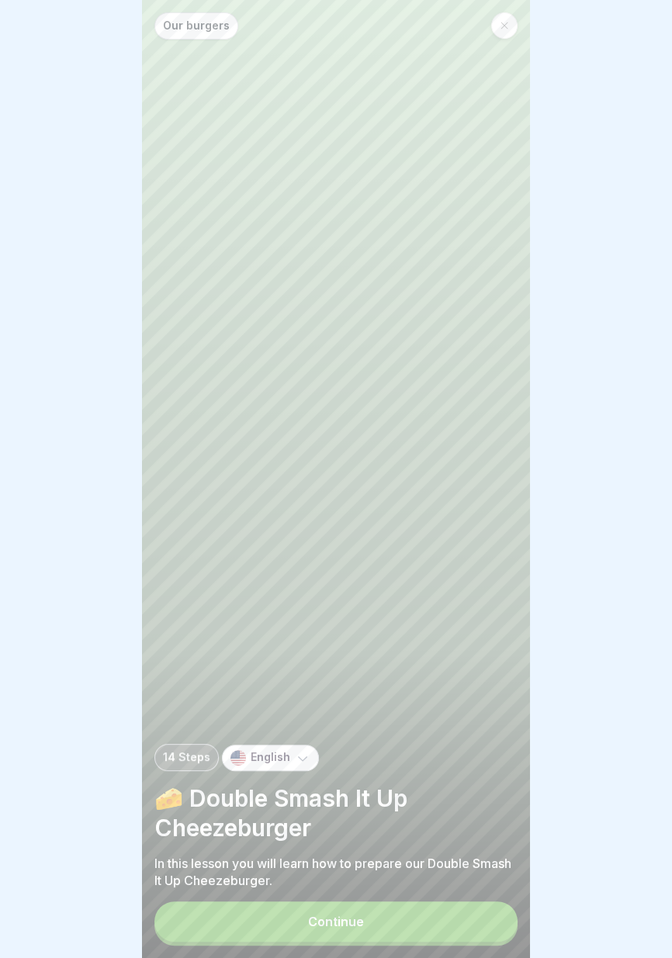
click at [421, 927] on button "Continue" at bounding box center [335, 921] width 363 height 40
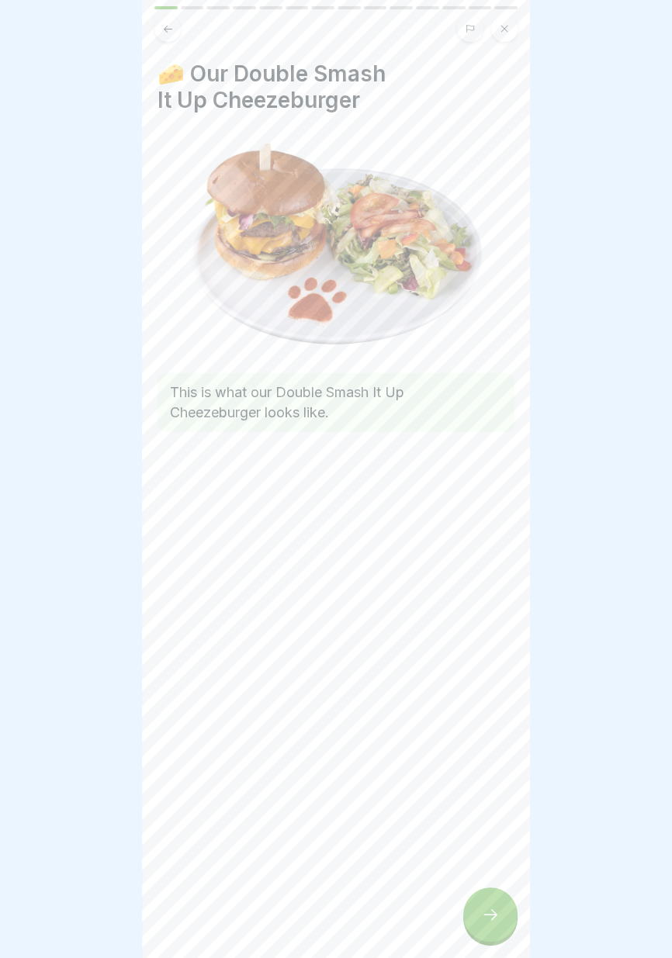
click at [494, 933] on div at bounding box center [490, 914] width 54 height 54
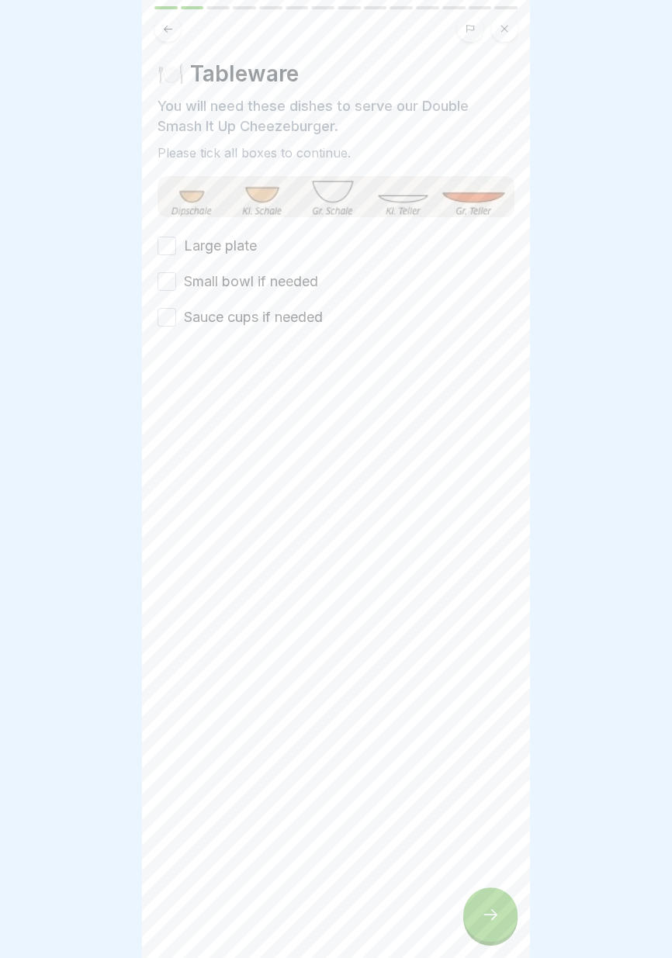
click at [233, 247] on label "Large plate" at bounding box center [220, 246] width 73 height 20
click at [176, 247] on button "Large plate" at bounding box center [166, 246] width 19 height 19
click at [249, 281] on label "Small bowl if needed" at bounding box center [251, 281] width 134 height 20
click at [176, 281] on button "Small bowl if needed" at bounding box center [166, 281] width 19 height 19
click at [256, 312] on label "Sauce cups if needed" at bounding box center [253, 317] width 139 height 20
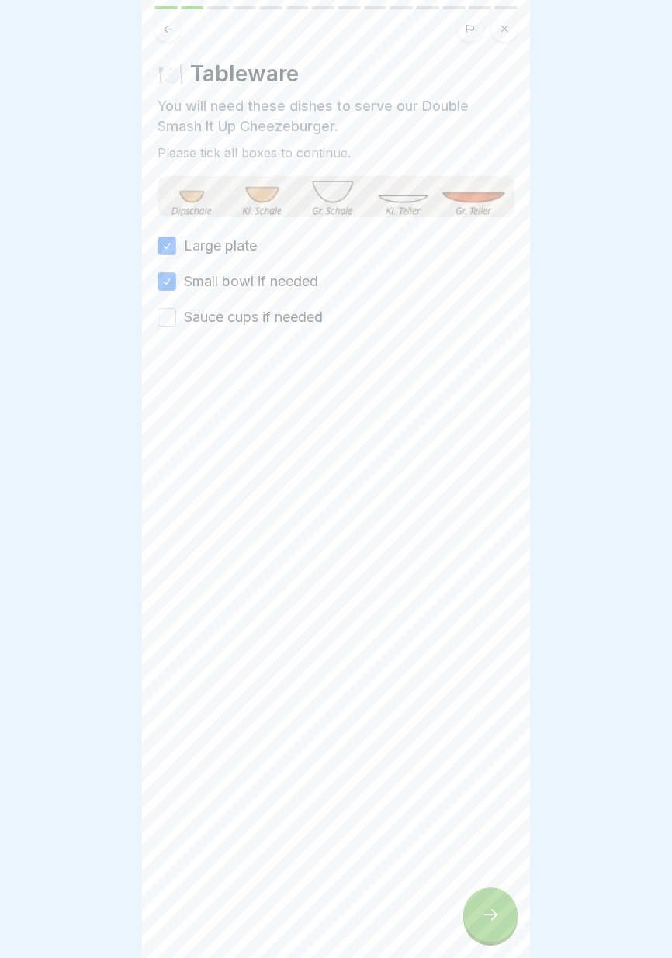
click at [176, 312] on button "Sauce cups if needed" at bounding box center [166, 317] width 19 height 19
click at [482, 908] on icon at bounding box center [490, 914] width 19 height 19
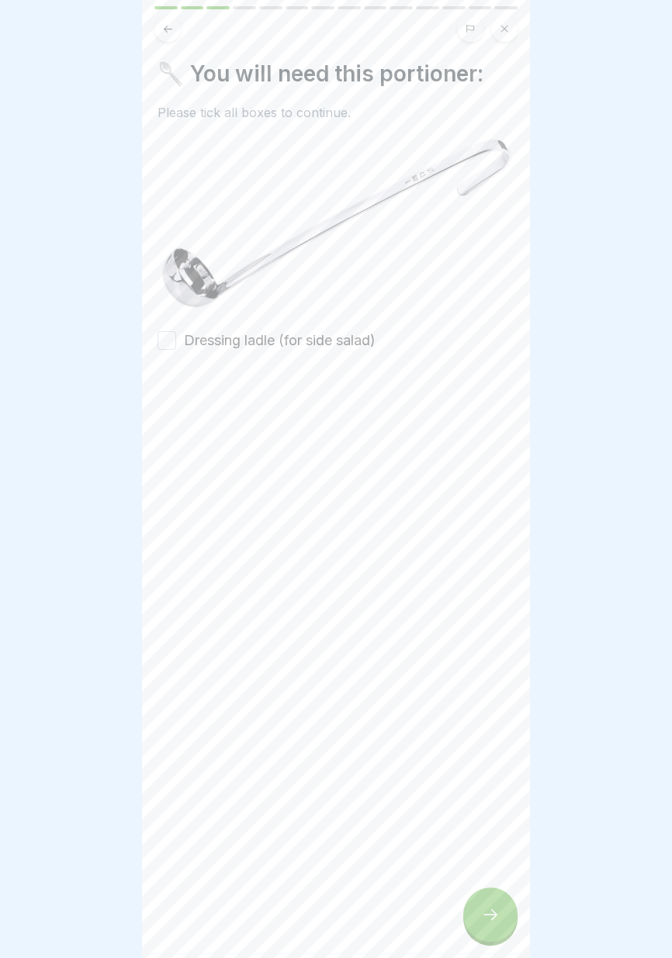
click at [484, 914] on icon at bounding box center [490, 914] width 14 height 11
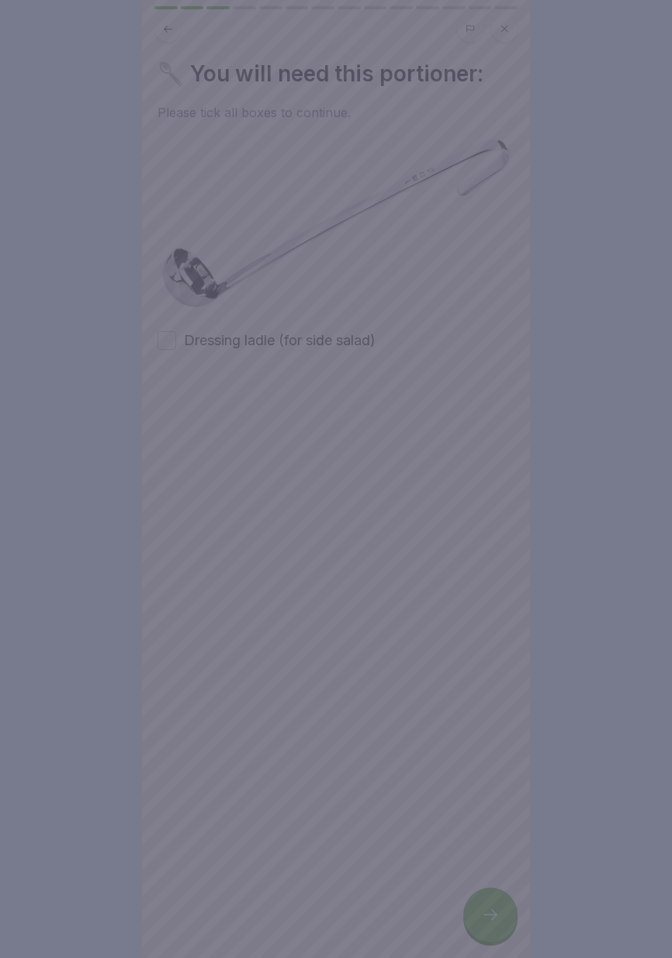
click at [317, 340] on div at bounding box center [336, 479] width 672 height 958
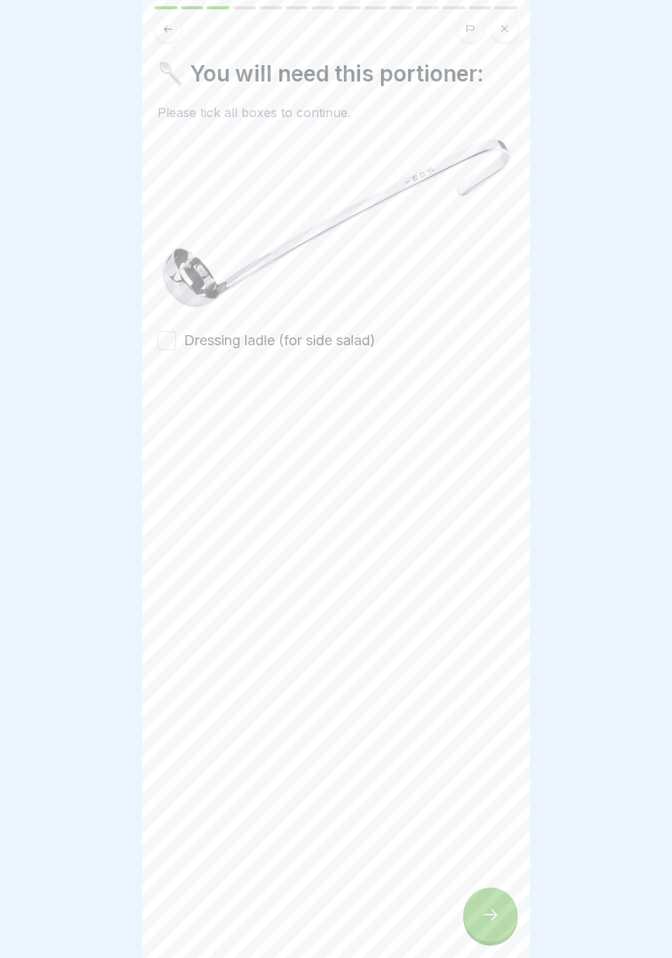
click at [326, 351] on div at bounding box center [335, 397] width 357 height 93
click at [352, 344] on label "Dressing ladle (for side salad)" at bounding box center [280, 340] width 192 height 20
click at [176, 344] on button "Dressing ladle (for side salad)" at bounding box center [166, 340] width 19 height 19
click at [490, 908] on icon at bounding box center [490, 914] width 19 height 19
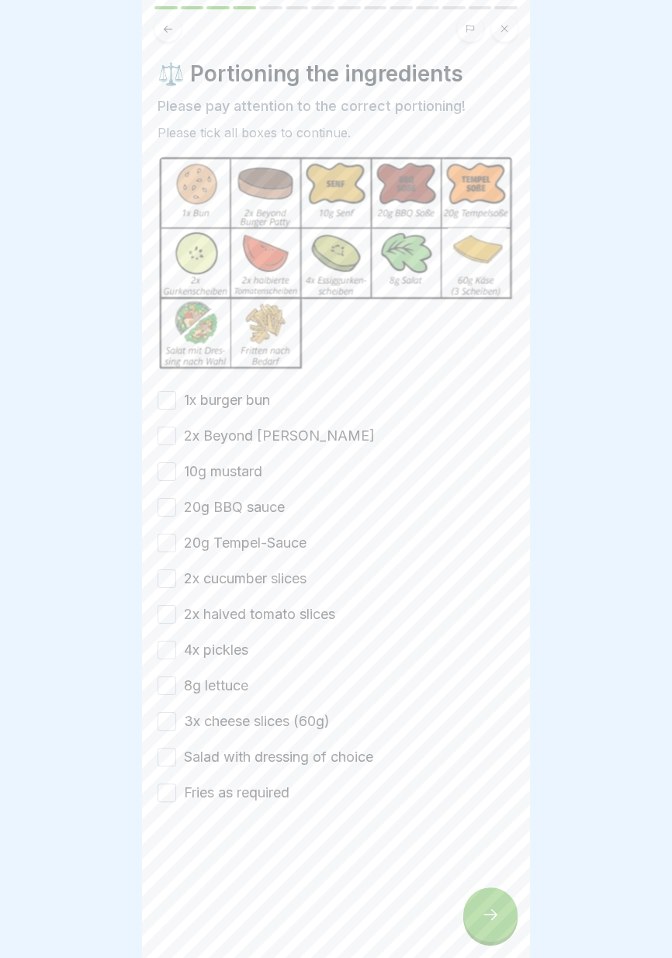
click at [254, 397] on label "1x burger bun" at bounding box center [227, 400] width 86 height 20
click at [176, 397] on button "1x burger bun" at bounding box center [166, 400] width 19 height 19
click at [264, 432] on label "2x Beyond Burger Patty" at bounding box center [279, 436] width 191 height 20
click at [176, 432] on button "2x Beyond Burger Patty" at bounding box center [166, 436] width 19 height 19
click at [245, 468] on label "10g mustard" at bounding box center [223, 471] width 78 height 20
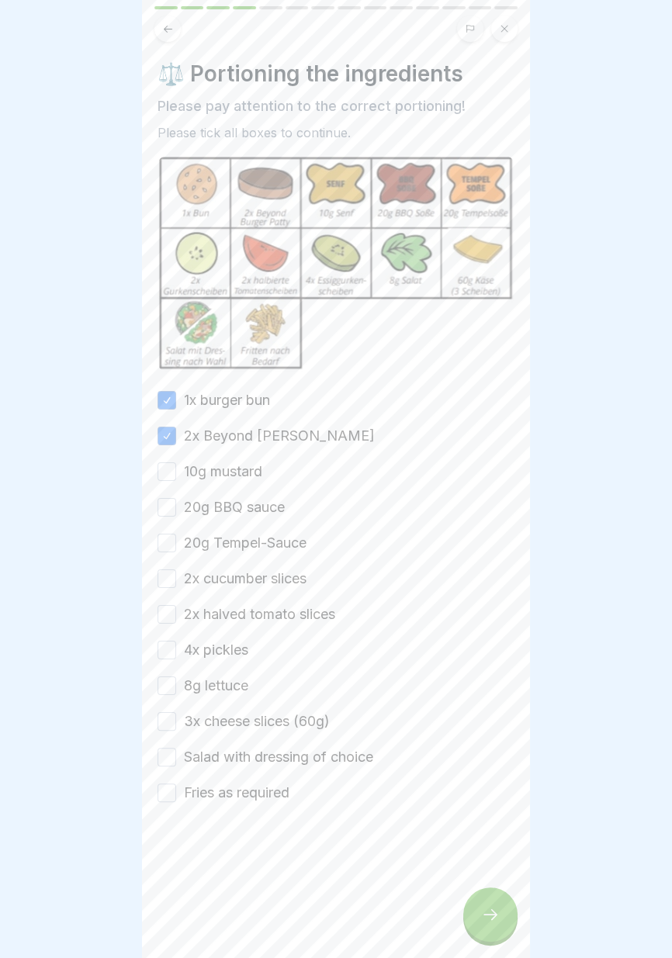
click at [176, 468] on button "10g mustard" at bounding box center [166, 471] width 19 height 19
click at [245, 496] on div "1x burger bun 2x Beyond Burger Patty 10g mustard 20g BBQ sauce 20g Tempel-Sauce…" at bounding box center [335, 596] width 357 height 413
click at [247, 536] on label "20g Tempel-Sauce" at bounding box center [245, 543] width 123 height 20
click at [176, 536] on button "20g Tempel-Sauce" at bounding box center [166, 543] width 19 height 19
click at [255, 570] on label "2x cucumber slices" at bounding box center [245, 578] width 123 height 20
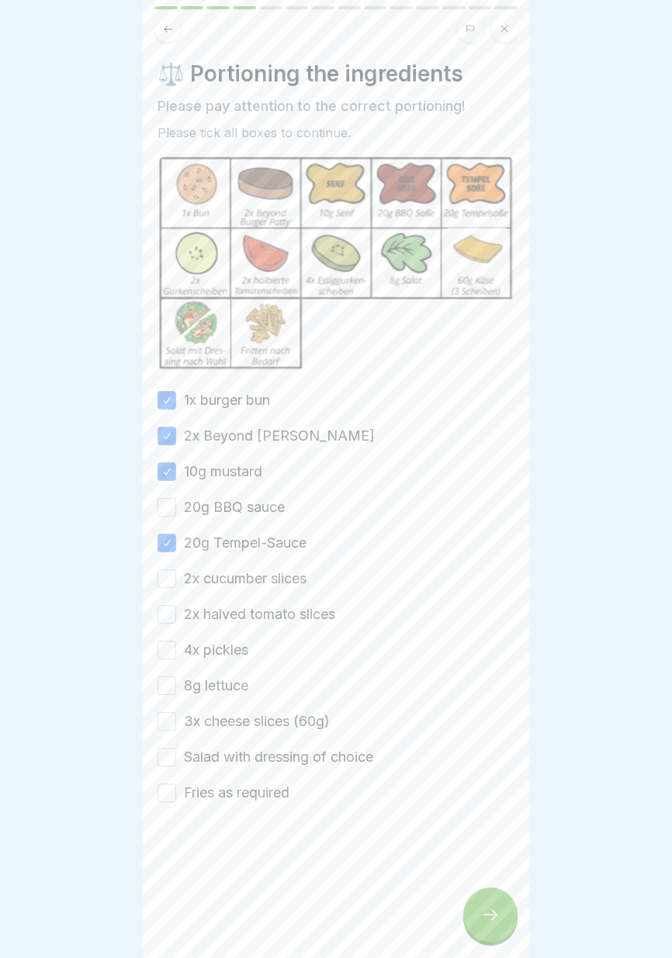
click at [176, 570] on button "2x cucumber slices" at bounding box center [166, 578] width 19 height 19
click at [241, 505] on label "20g BBQ sauce" at bounding box center [234, 507] width 101 height 20
click at [176, 505] on button "20g BBQ sauce" at bounding box center [166, 507] width 19 height 19
click at [251, 613] on label "2x halved tomato slices" at bounding box center [259, 614] width 151 height 20
click at [176, 613] on button "2x halved tomato slices" at bounding box center [166, 614] width 19 height 19
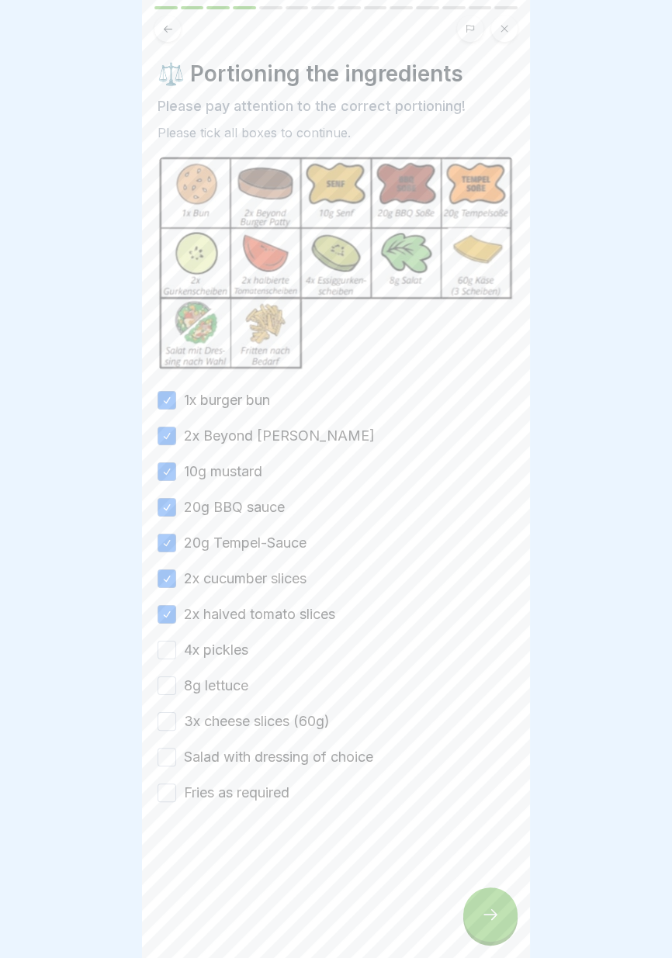
click at [233, 649] on label "4x pickles" at bounding box center [216, 650] width 64 height 20
click at [176, 649] on button "4x pickles" at bounding box center [166, 650] width 19 height 19
click at [233, 684] on label "8g lettuce" at bounding box center [216, 685] width 64 height 20
click at [176, 684] on button "8g lettuce" at bounding box center [166, 685] width 19 height 19
click at [247, 720] on label "3x cheese slices (60g)" at bounding box center [257, 721] width 146 height 20
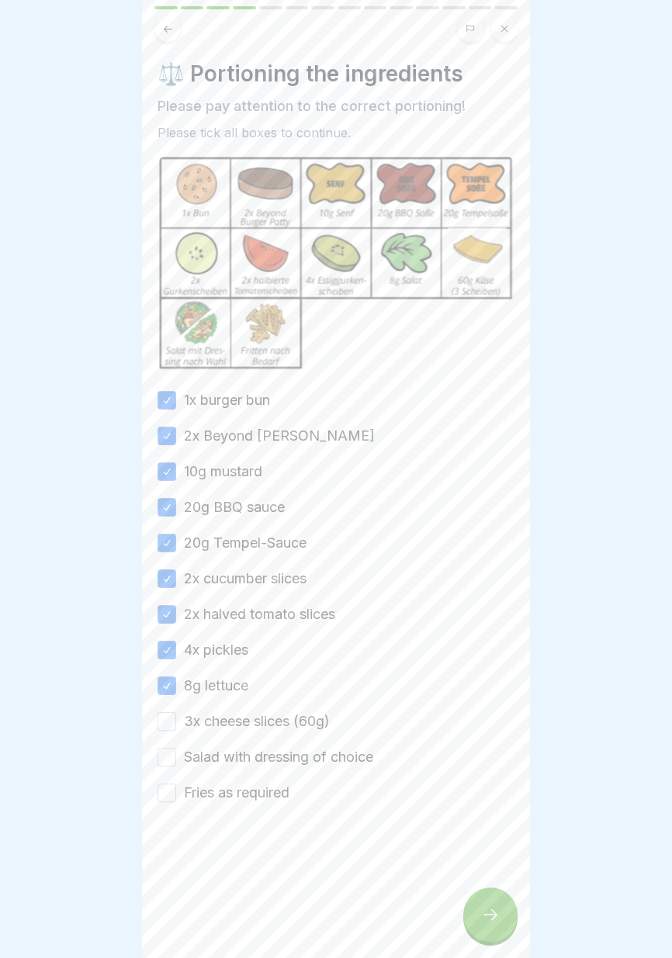
click at [176, 720] on button "3x cheese slices (60g)" at bounding box center [166, 721] width 19 height 19
click at [261, 755] on label "Salad with dressing of choice" at bounding box center [278, 757] width 189 height 20
click at [176, 755] on button "Salad with dressing of choice" at bounding box center [166, 757] width 19 height 19
click at [272, 790] on label "Fries as required" at bounding box center [236, 792] width 105 height 20
click at [176, 790] on button "Fries as required" at bounding box center [166, 792] width 19 height 19
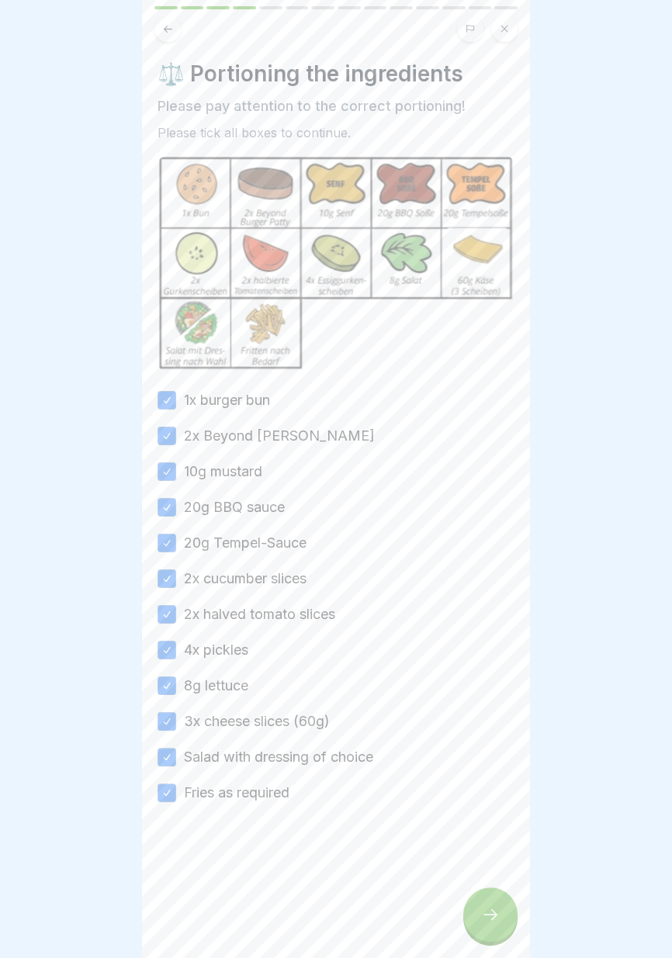
click at [487, 914] on icon at bounding box center [490, 914] width 14 height 11
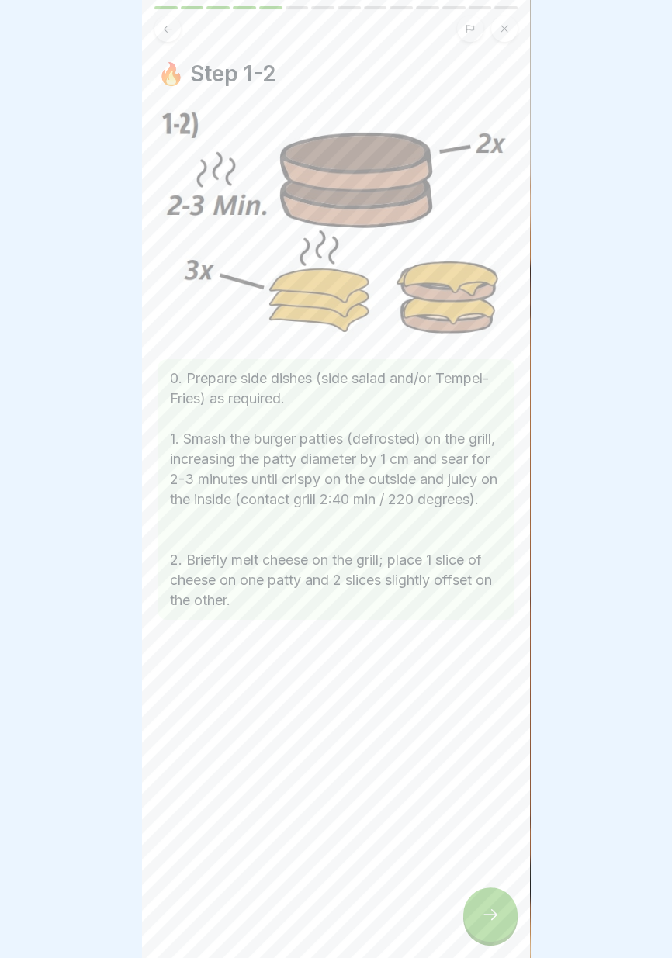
click at [491, 917] on icon at bounding box center [490, 914] width 19 height 19
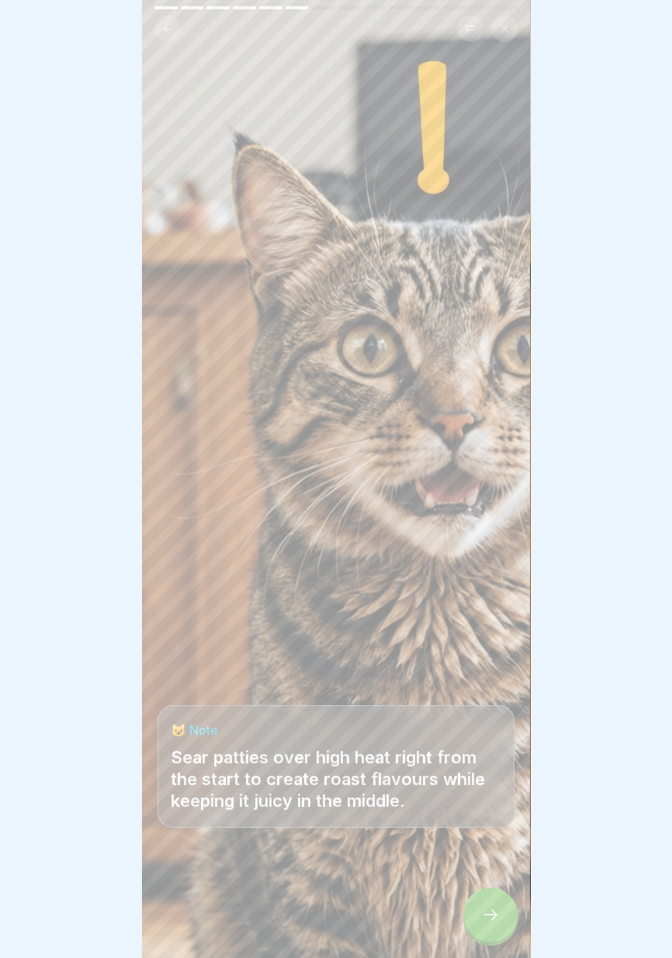
click at [492, 915] on icon at bounding box center [490, 914] width 19 height 19
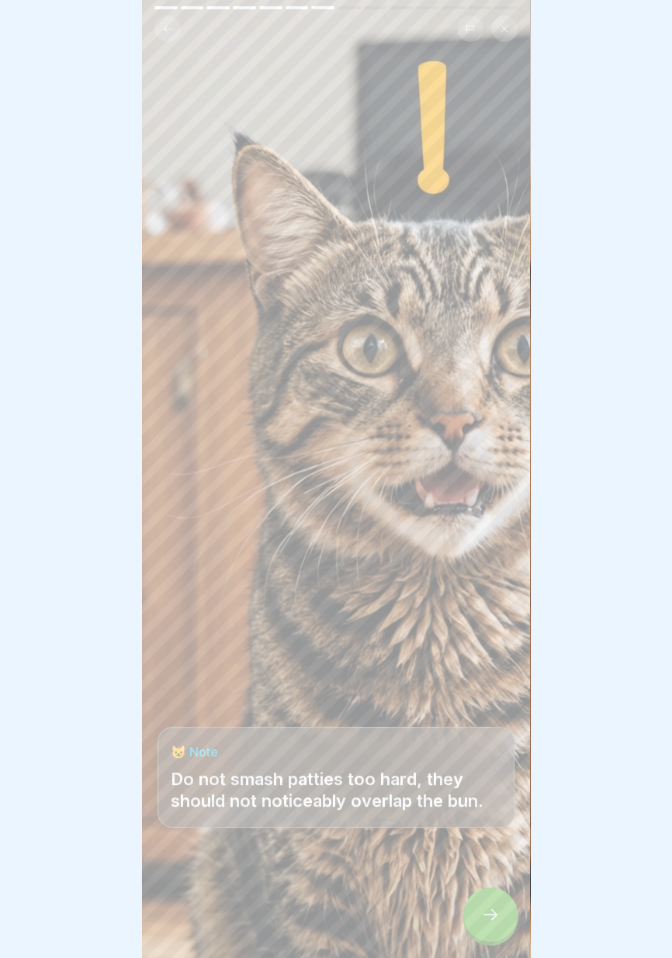
click at [490, 916] on icon at bounding box center [490, 914] width 14 height 11
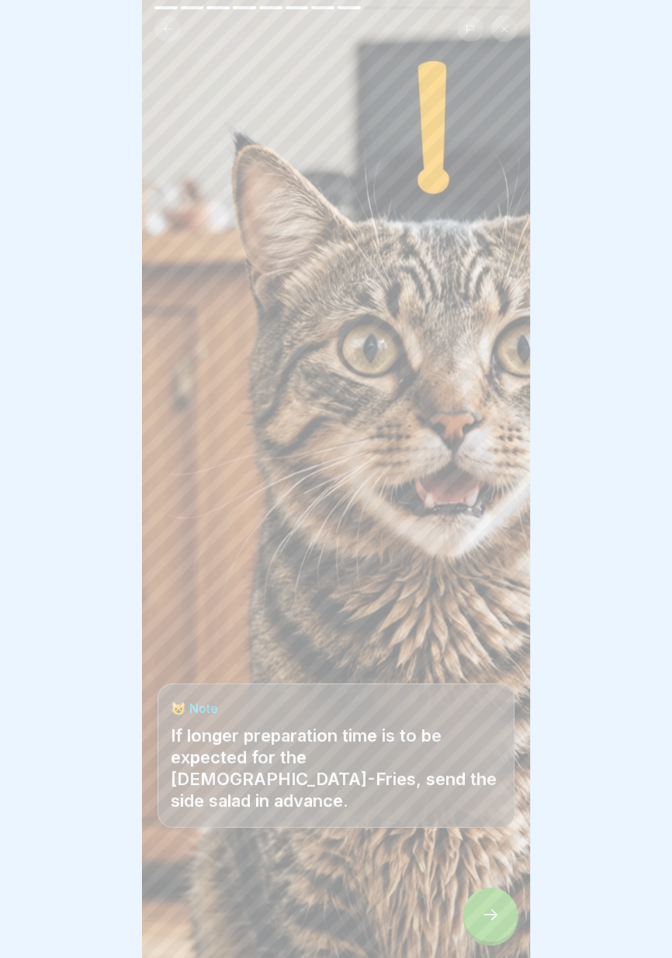
click at [494, 918] on icon at bounding box center [490, 914] width 19 height 19
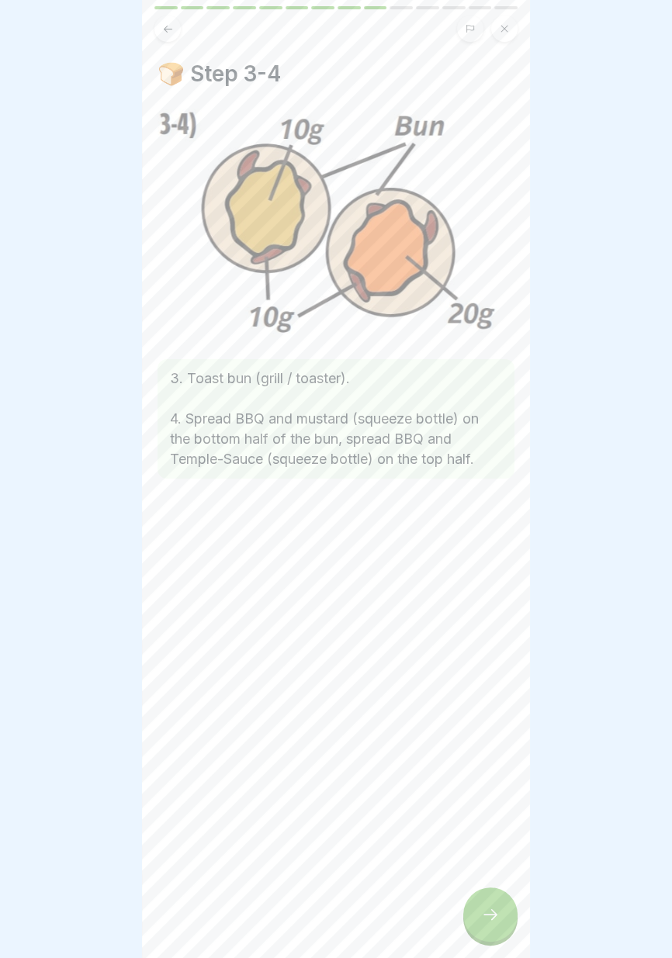
click at [496, 918] on icon at bounding box center [490, 914] width 19 height 19
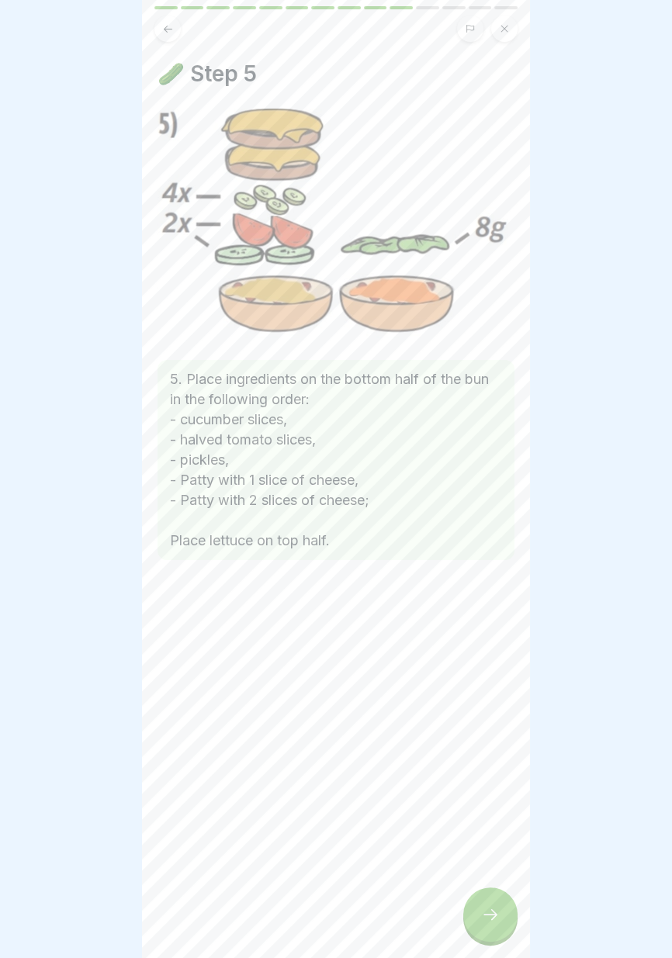
click at [496, 918] on icon at bounding box center [490, 914] width 19 height 19
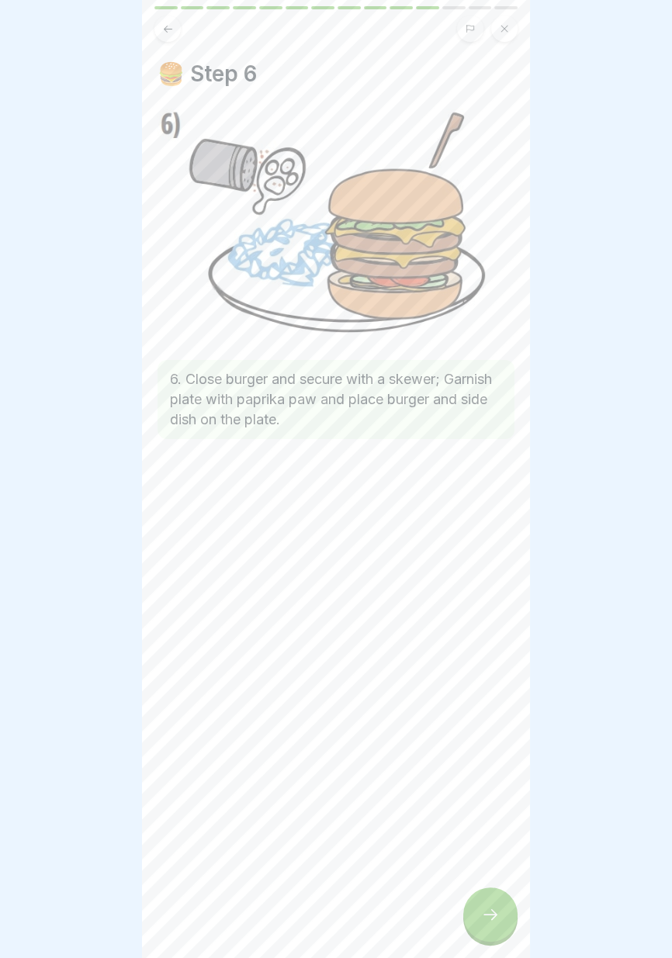
click at [496, 916] on icon at bounding box center [490, 914] width 19 height 19
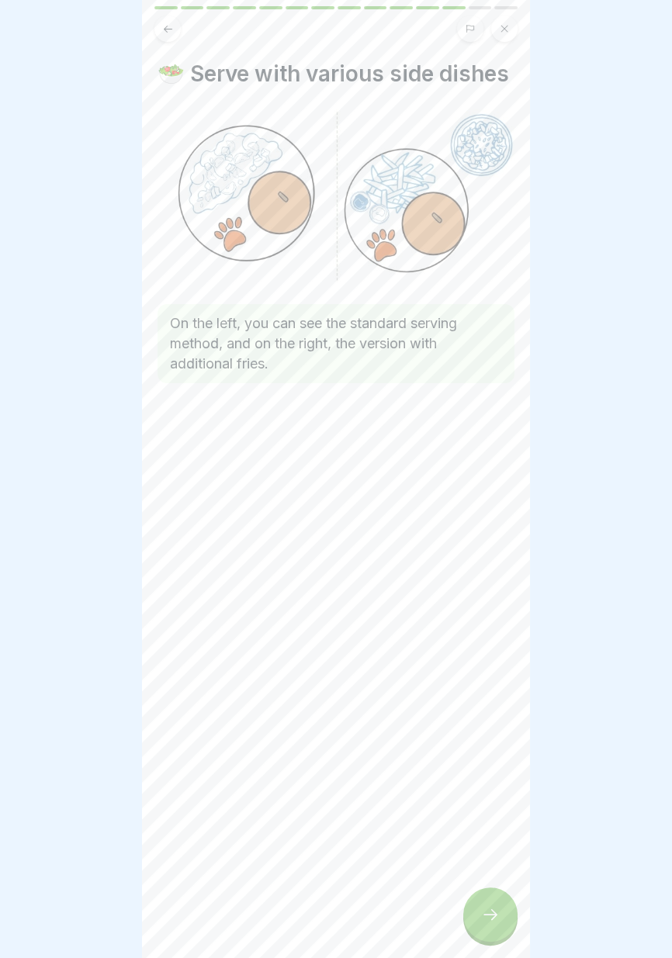
click at [497, 917] on icon at bounding box center [490, 914] width 19 height 19
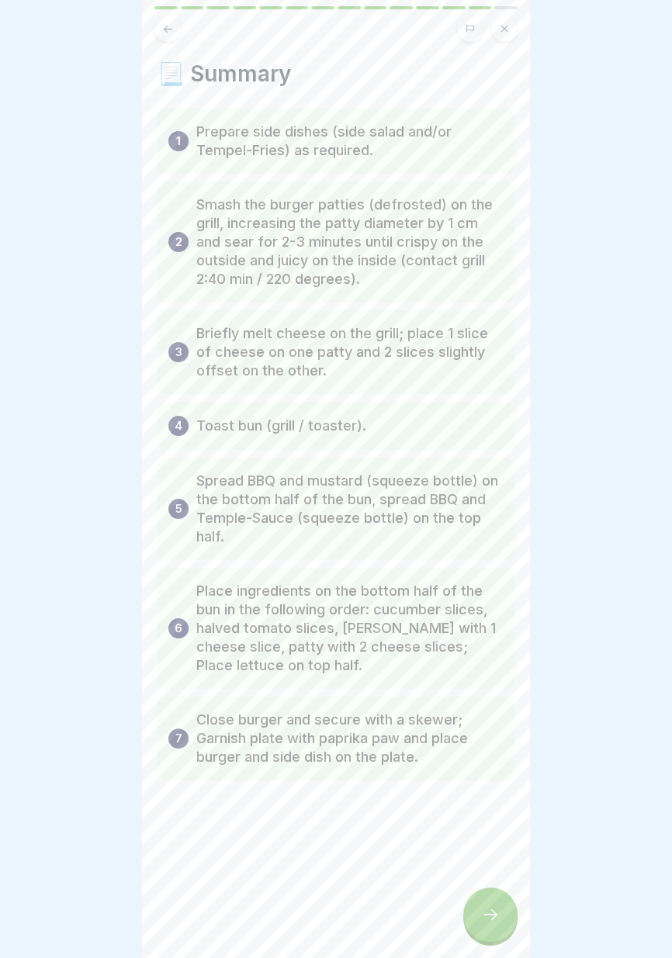
click at [497, 916] on icon at bounding box center [490, 914] width 19 height 19
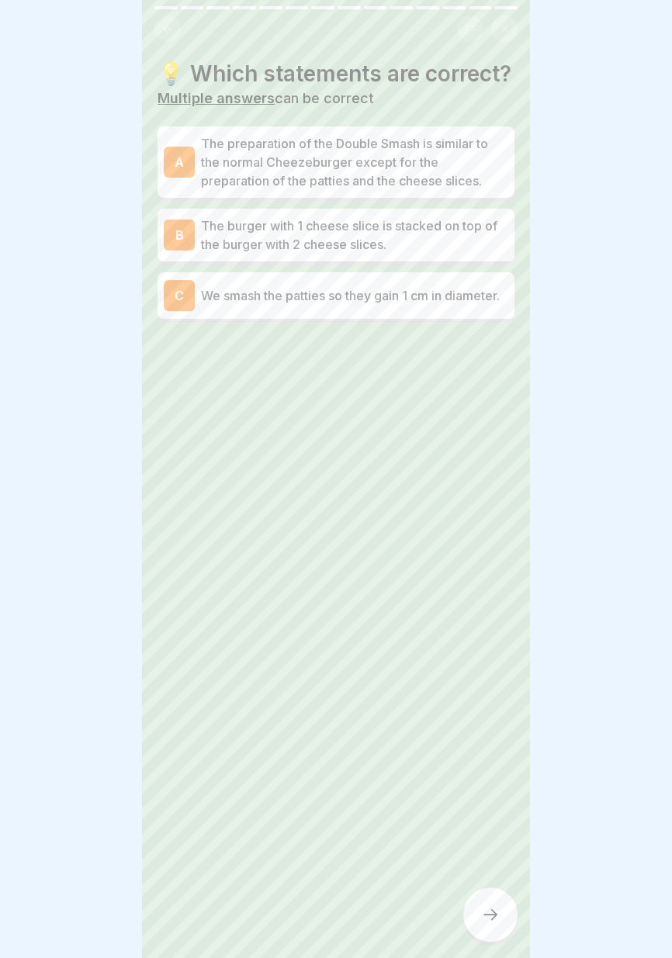
click at [670, 802] on div at bounding box center [336, 479] width 672 height 958
click at [461, 157] on p "The preparation of the Double Smash is similar to the normal Cheezeburger excep…" at bounding box center [354, 162] width 307 height 56
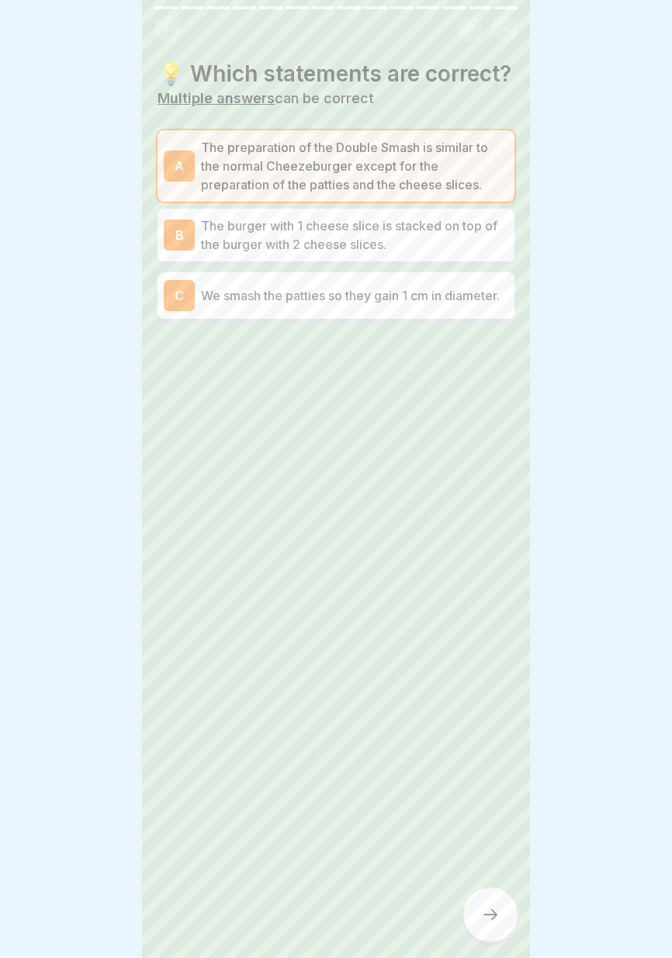
click at [475, 228] on p "The burger with 1 cheese slice is stacked on top of the burger with 2 cheese sl…" at bounding box center [354, 234] width 307 height 37
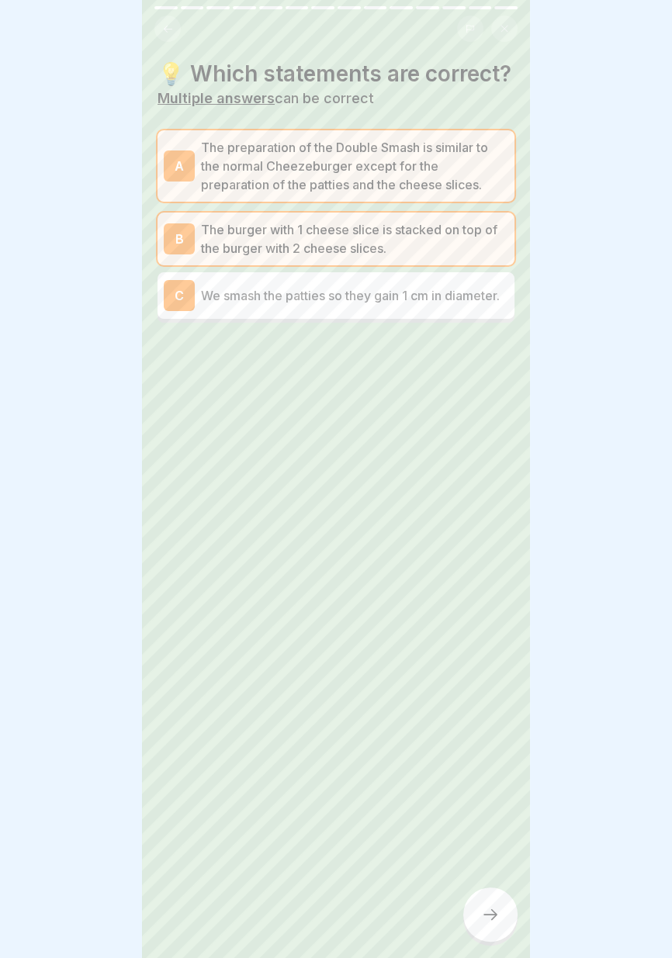
click at [493, 914] on icon at bounding box center [490, 914] width 19 height 19
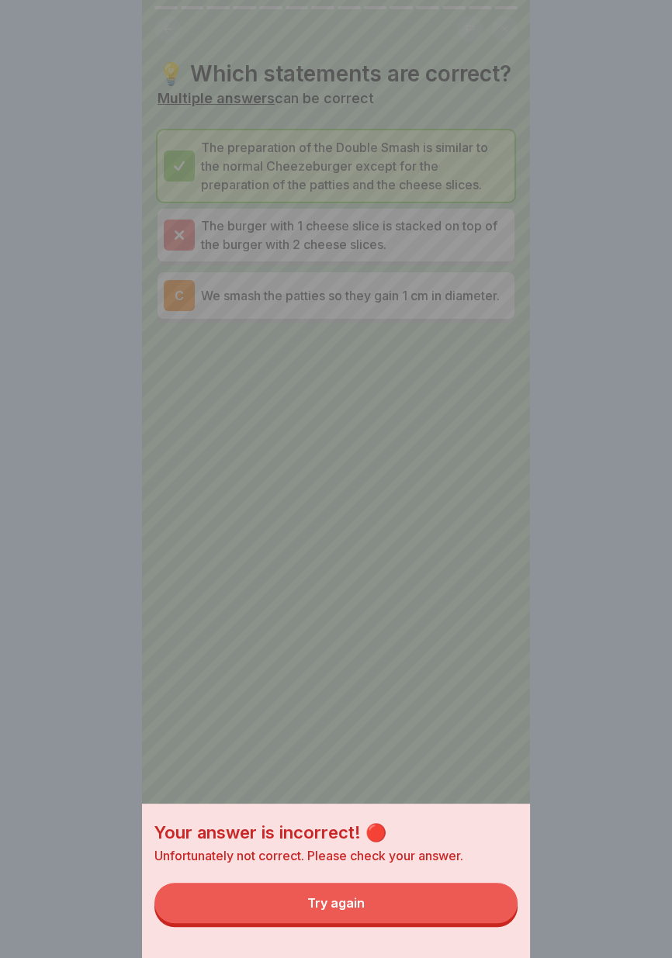
click at [438, 900] on button "Try again" at bounding box center [335, 902] width 363 height 40
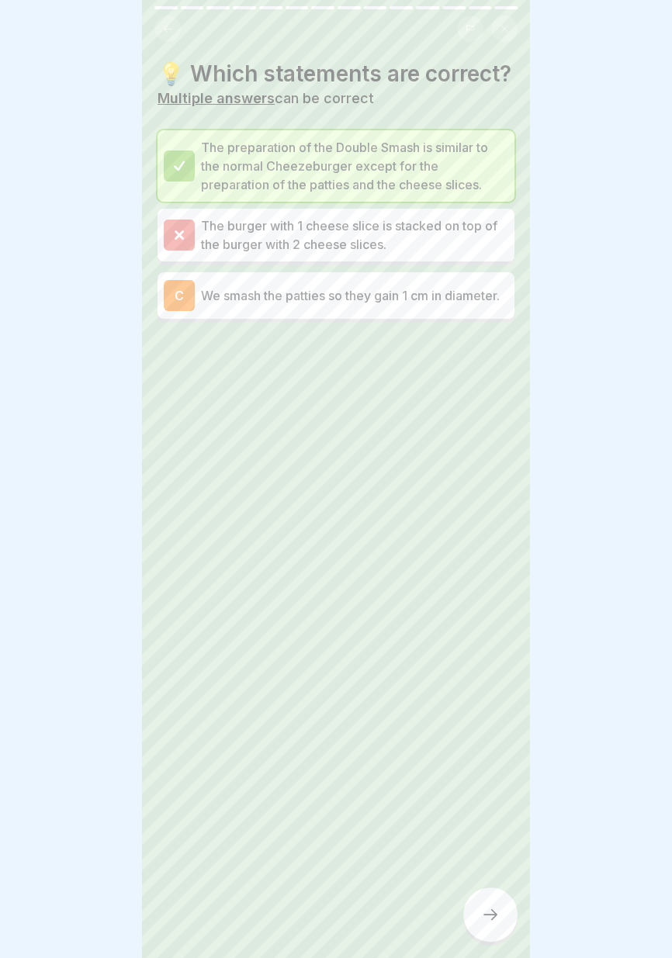
click at [491, 919] on icon at bounding box center [490, 914] width 19 height 19
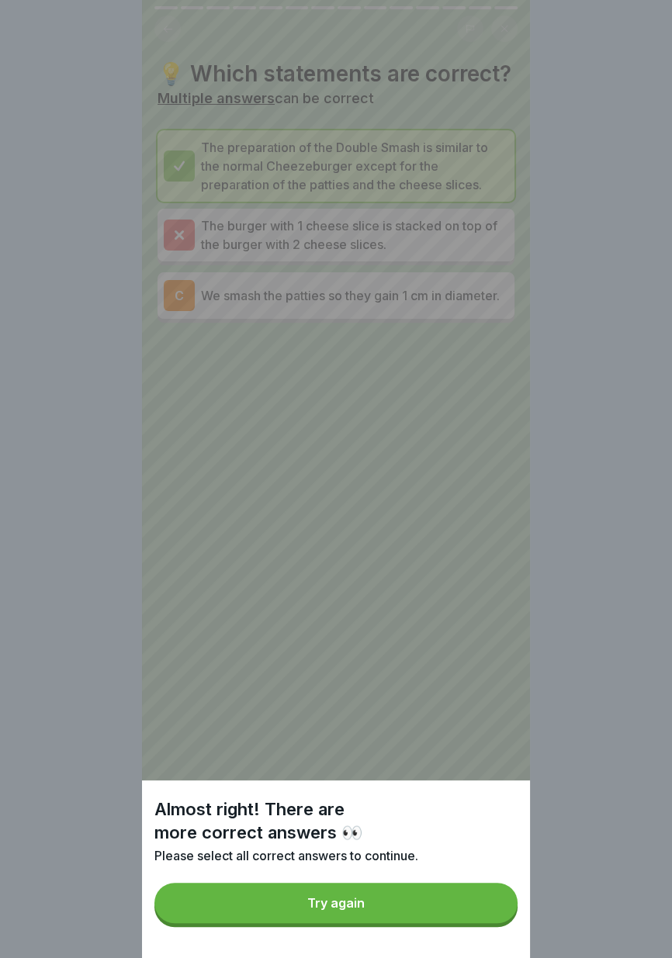
click at [421, 903] on button "Try again" at bounding box center [335, 902] width 363 height 40
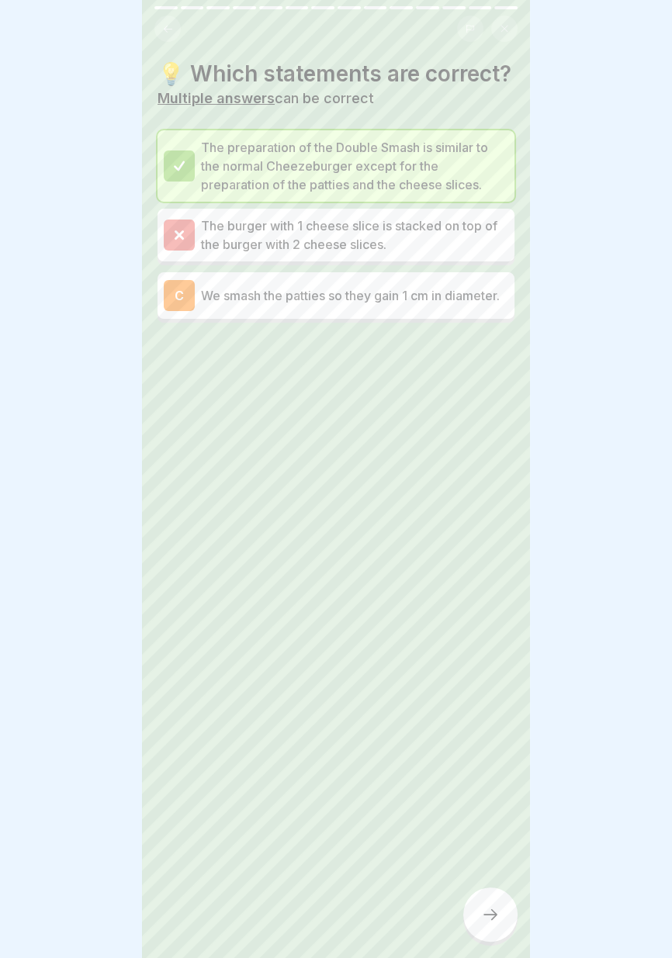
click at [472, 289] on p "We smash the patties so they gain 1 cm in diameter." at bounding box center [354, 295] width 307 height 19
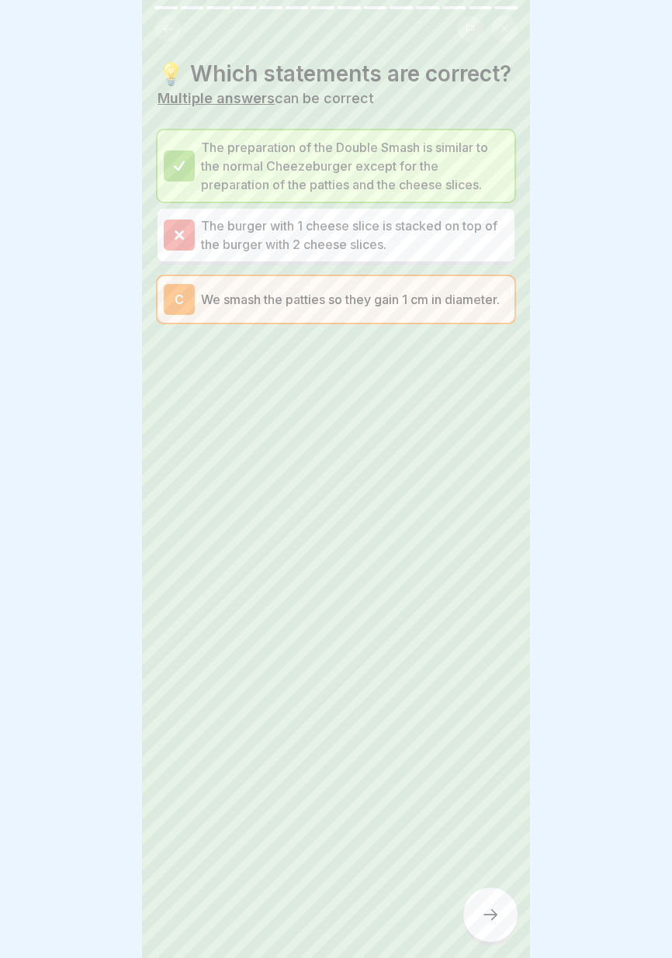
click at [488, 929] on div at bounding box center [490, 914] width 54 height 54
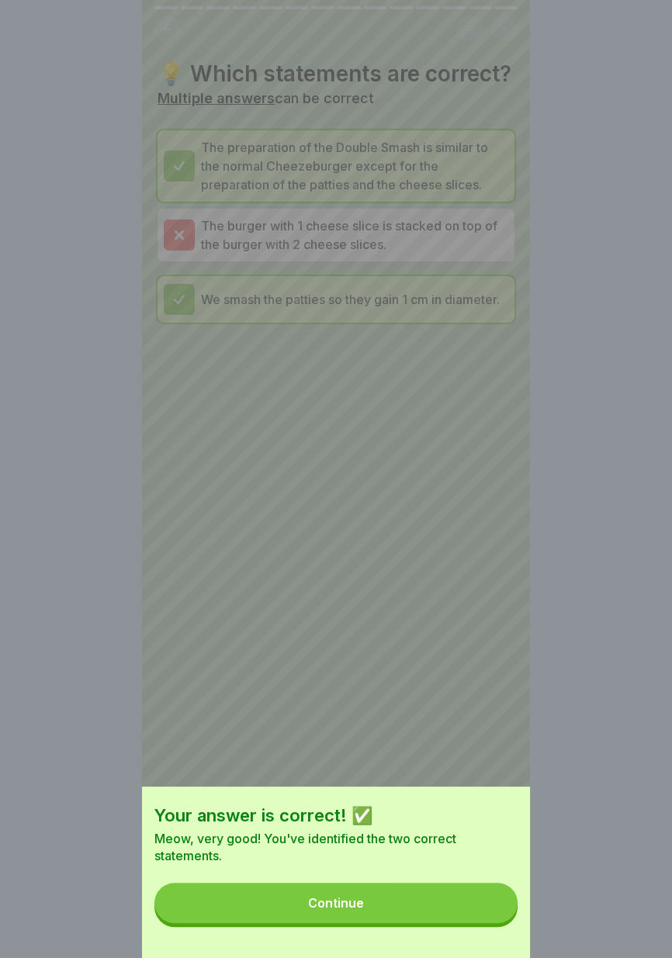
click at [449, 910] on button "Continue" at bounding box center [335, 902] width 363 height 40
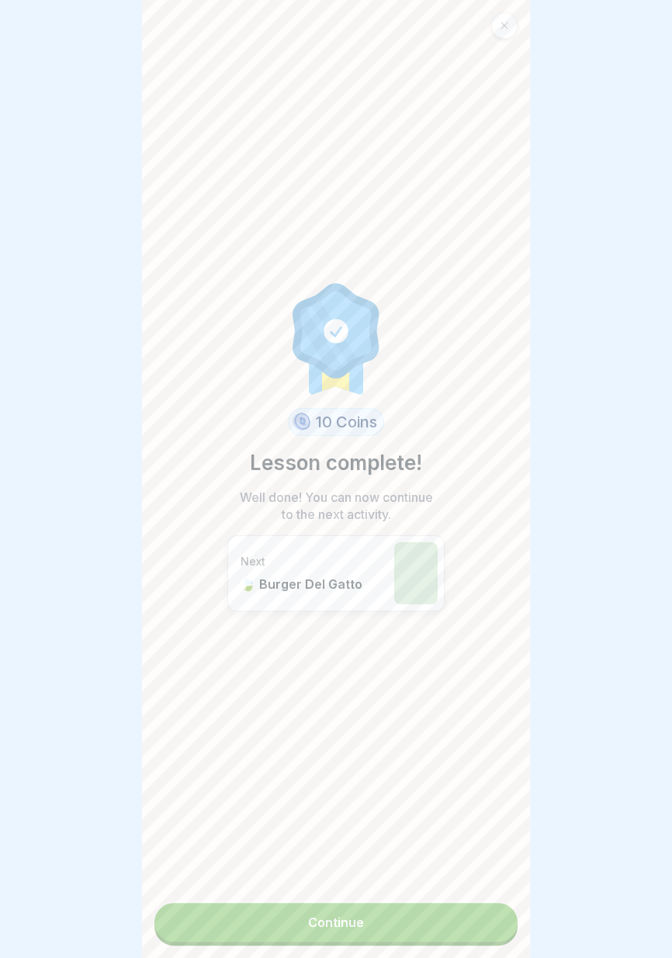
click at [398, 923] on link "Continue" at bounding box center [335, 922] width 363 height 39
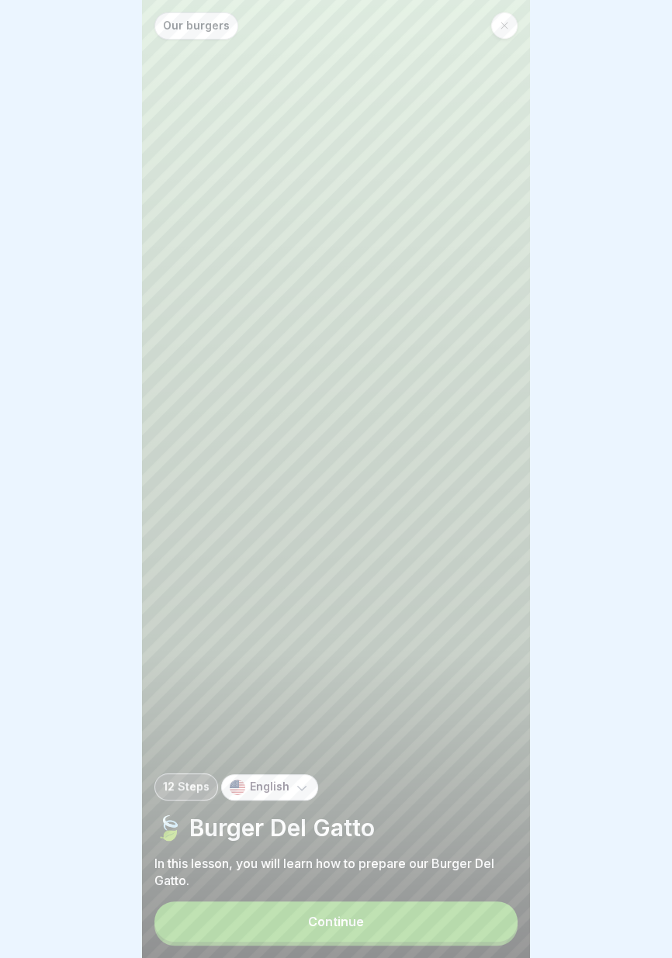
click at [402, 924] on button "Continue" at bounding box center [335, 921] width 363 height 40
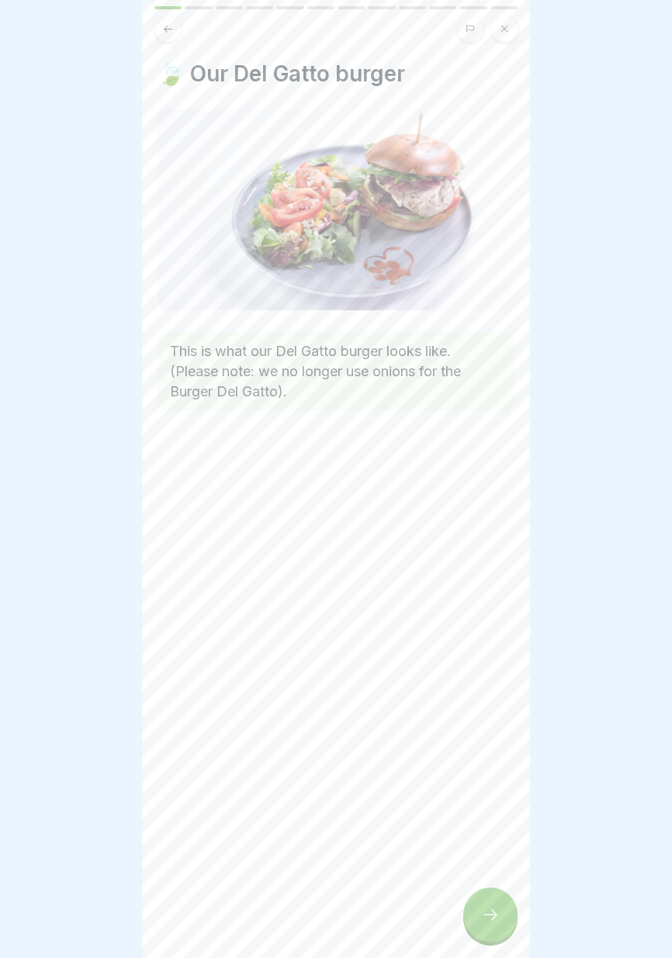
click at [492, 914] on icon at bounding box center [490, 914] width 19 height 19
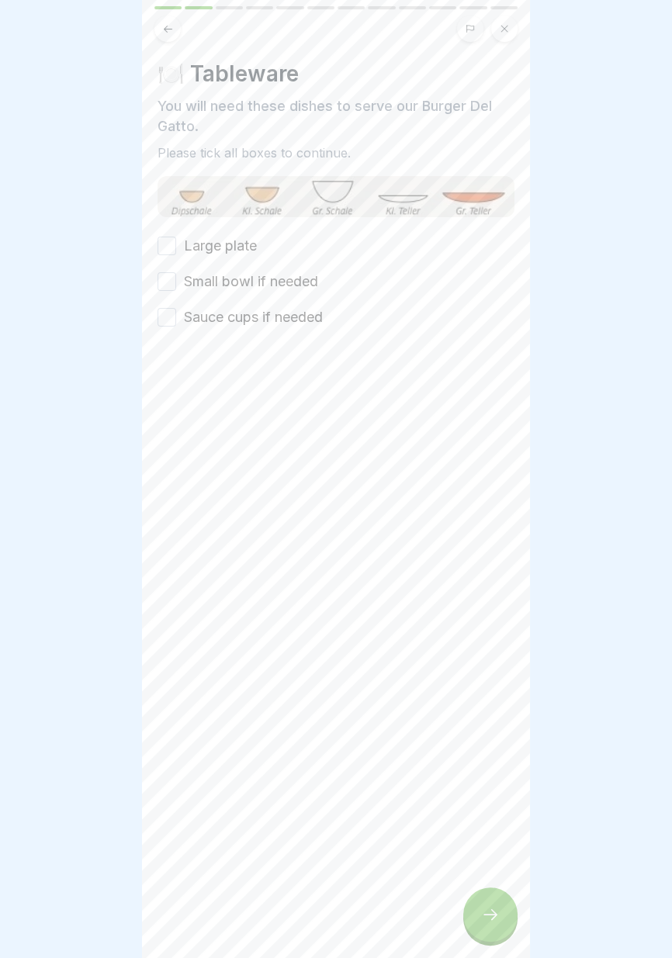
click at [237, 241] on label "Large plate" at bounding box center [220, 246] width 73 height 20
click at [176, 241] on button "Large plate" at bounding box center [166, 246] width 19 height 19
click at [240, 275] on label "Small bowl if needed" at bounding box center [251, 281] width 134 height 20
click at [176, 275] on button "Small bowl if needed" at bounding box center [166, 281] width 19 height 19
click at [241, 309] on label "Sauce cups if needed" at bounding box center [253, 317] width 139 height 20
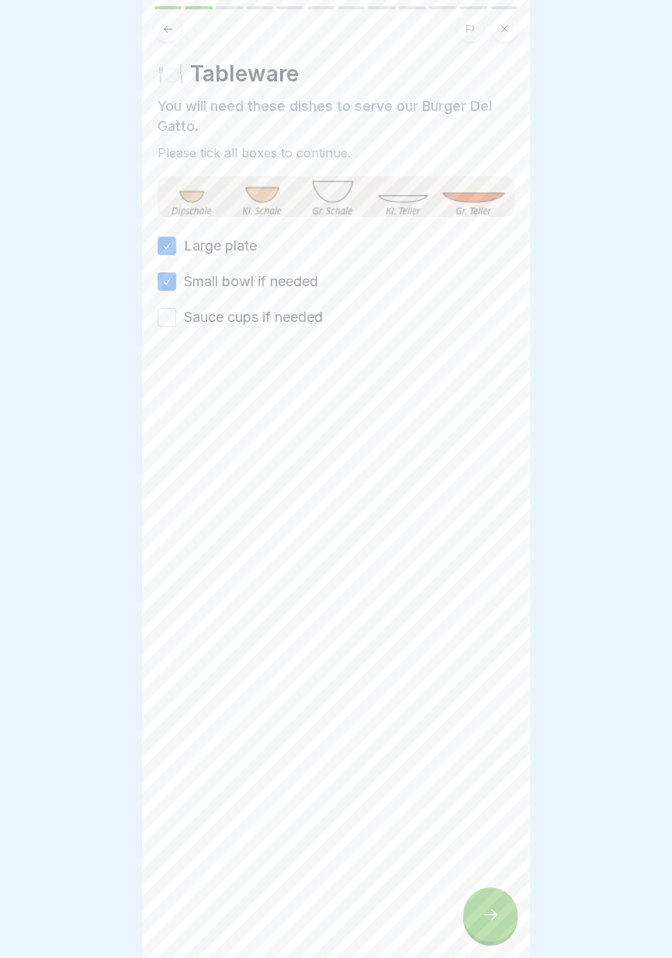
click at [176, 309] on button "Sauce cups if needed" at bounding box center [166, 317] width 19 height 19
click at [489, 932] on div at bounding box center [490, 914] width 54 height 54
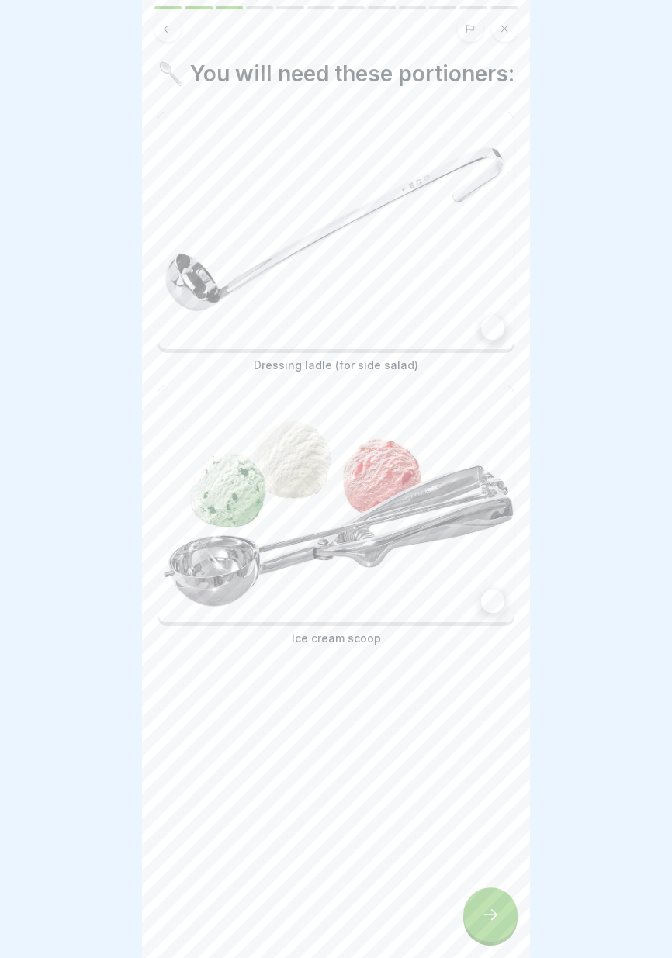
click at [489, 325] on div at bounding box center [492, 327] width 23 height 23
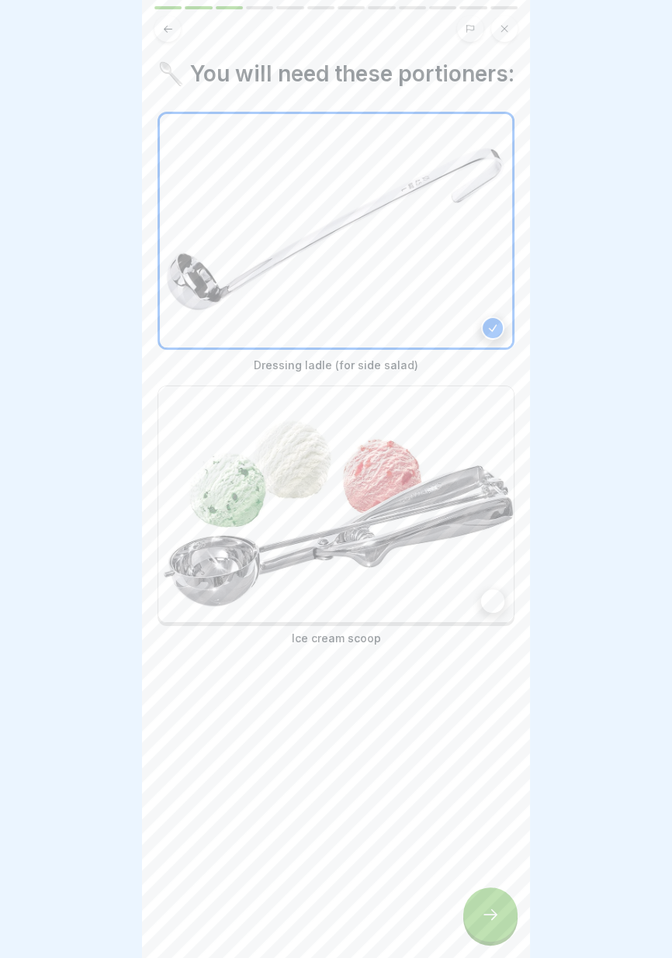
click at [482, 608] on img at bounding box center [335, 504] width 355 height 237
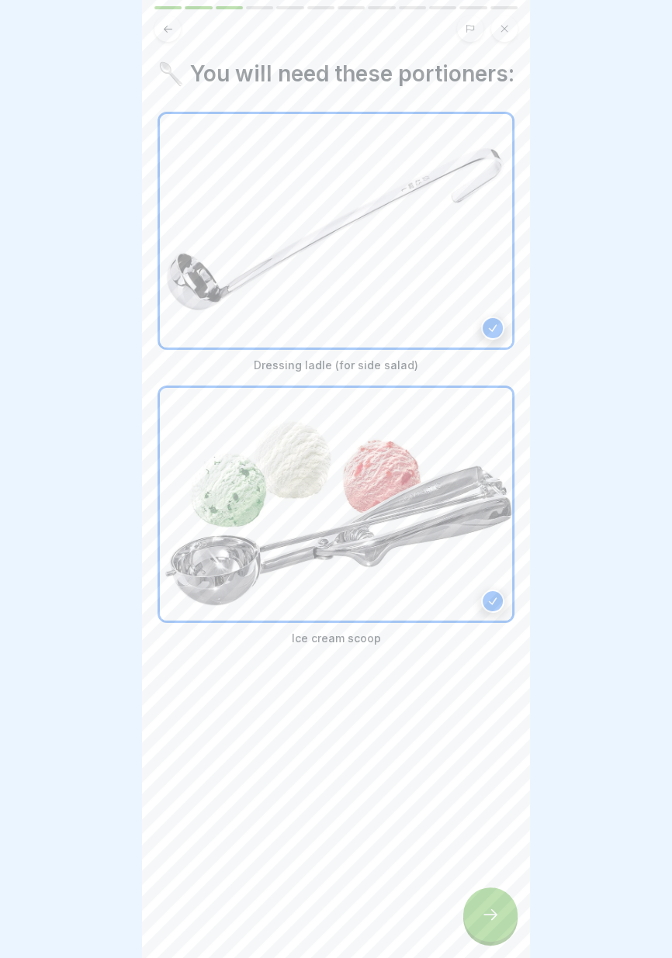
click at [472, 935] on div "🥄 You will need these portioners: Dressing ladle (for side salad) Ice cream sco…" at bounding box center [336, 479] width 388 height 958
click at [479, 916] on div at bounding box center [490, 914] width 54 height 54
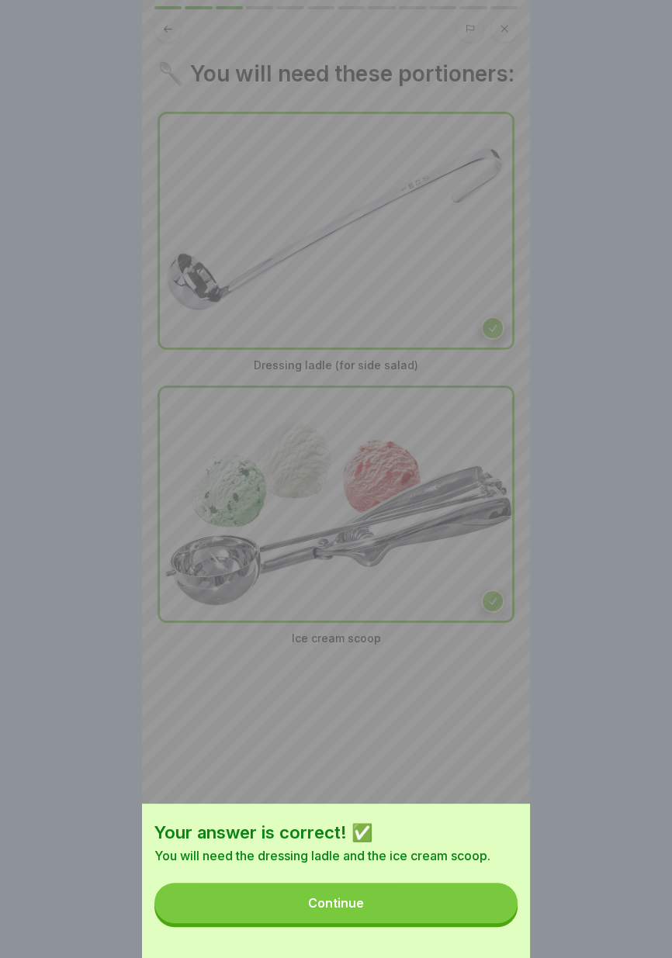
click at [435, 894] on button "Continue" at bounding box center [335, 902] width 363 height 40
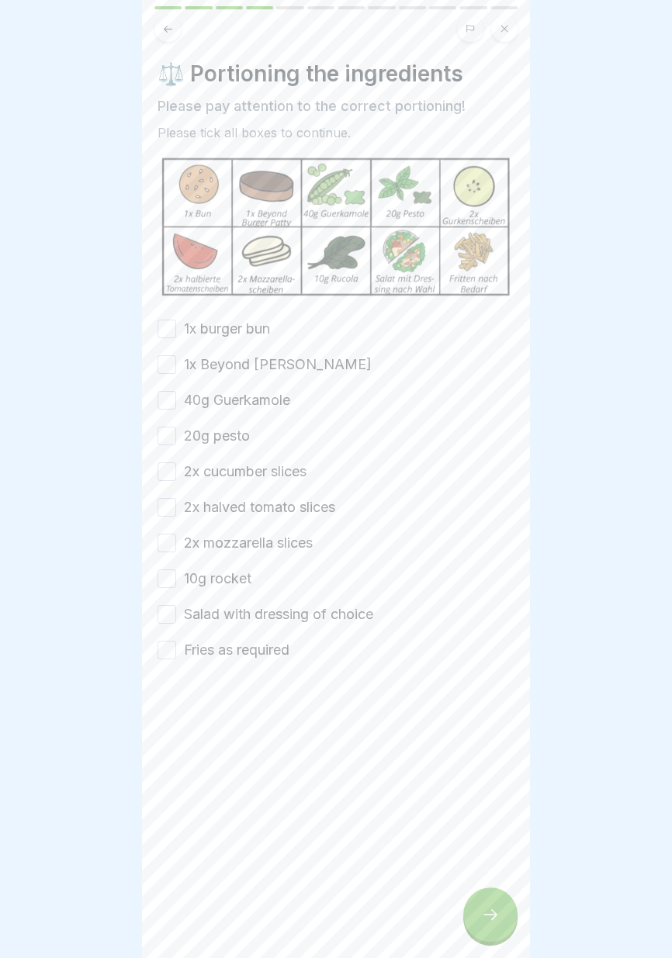
click at [204, 329] on label "1x burger bun" at bounding box center [227, 329] width 86 height 20
click at [176, 329] on button "1x burger bun" at bounding box center [166, 328] width 19 height 19
click at [227, 324] on label "1x burger bun" at bounding box center [227, 329] width 86 height 20
click at [176, 324] on button "1x burger bun" at bounding box center [166, 328] width 19 height 19
click at [232, 363] on label "1x Beyond Burger Patty" at bounding box center [278, 364] width 188 height 20
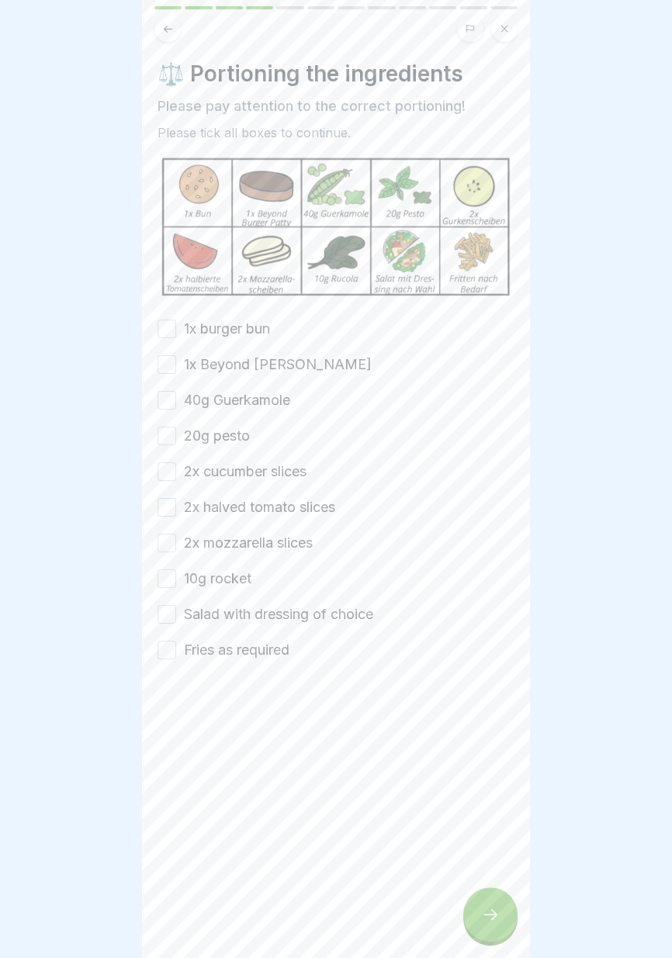
click at [176, 363] on button "1x Beyond Burger Patty" at bounding box center [166, 364] width 19 height 19
click at [226, 316] on div "⚖️ Portioning the ingredients Please pay attention to the correct portioning! P…" at bounding box center [335, 359] width 357 height 599
click at [222, 392] on label "40g Guerkamole" at bounding box center [237, 400] width 106 height 20
click at [176, 392] on button "40g Guerkamole" at bounding box center [166, 400] width 19 height 19
click at [237, 319] on label "1x burger bun" at bounding box center [227, 329] width 86 height 20
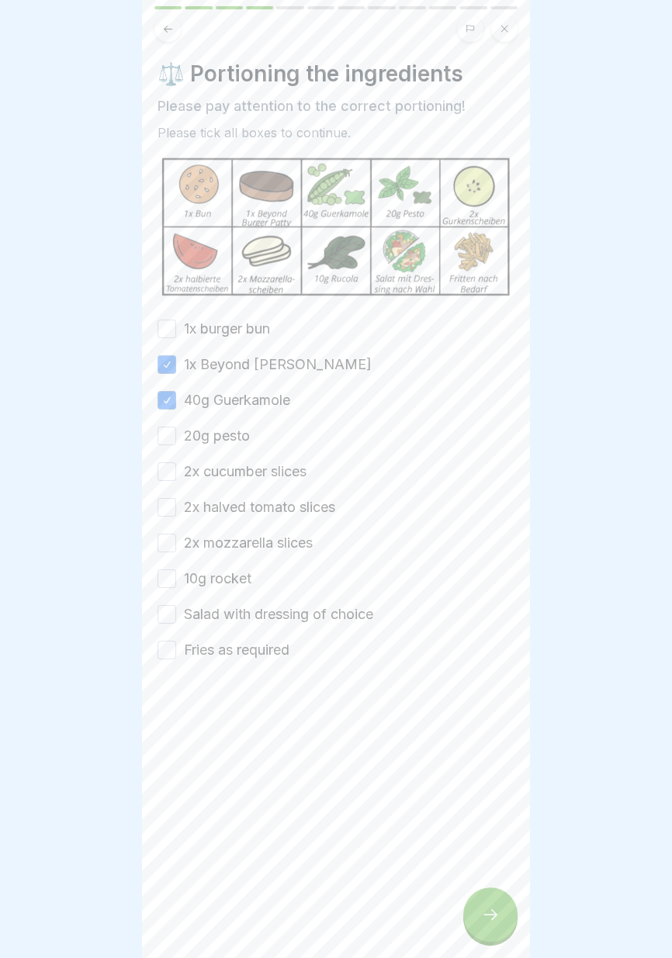
click at [176, 319] on button "1x burger bun" at bounding box center [166, 328] width 19 height 19
click at [216, 433] on label "20g pesto" at bounding box center [217, 436] width 66 height 20
click at [176, 433] on button "20g pesto" at bounding box center [166, 436] width 19 height 19
click at [216, 470] on label "2x cucumber slices" at bounding box center [245, 471] width 123 height 20
click at [176, 470] on button "2x cucumber slices" at bounding box center [166, 471] width 19 height 19
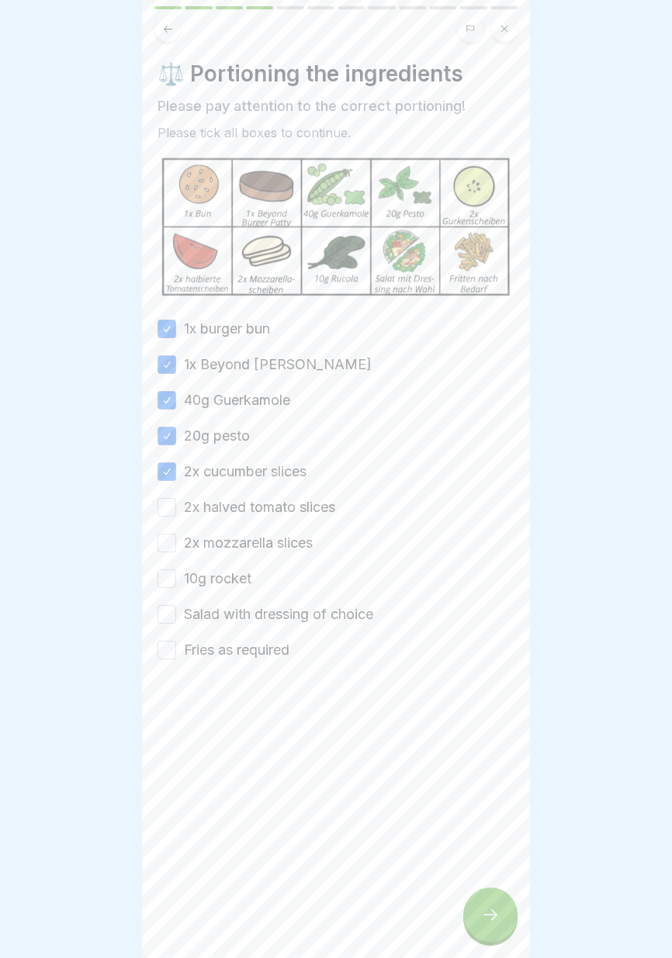
click at [212, 507] on label "2x halved tomato slices" at bounding box center [259, 507] width 151 height 20
click at [176, 507] on button "2x halved tomato slices" at bounding box center [166, 507] width 19 height 19
click at [210, 544] on label "2x mozzarella slices" at bounding box center [248, 543] width 129 height 20
click at [176, 544] on button "2x mozzarella slices" at bounding box center [166, 543] width 19 height 19
click at [206, 578] on label "10g rocket" at bounding box center [217, 578] width 67 height 20
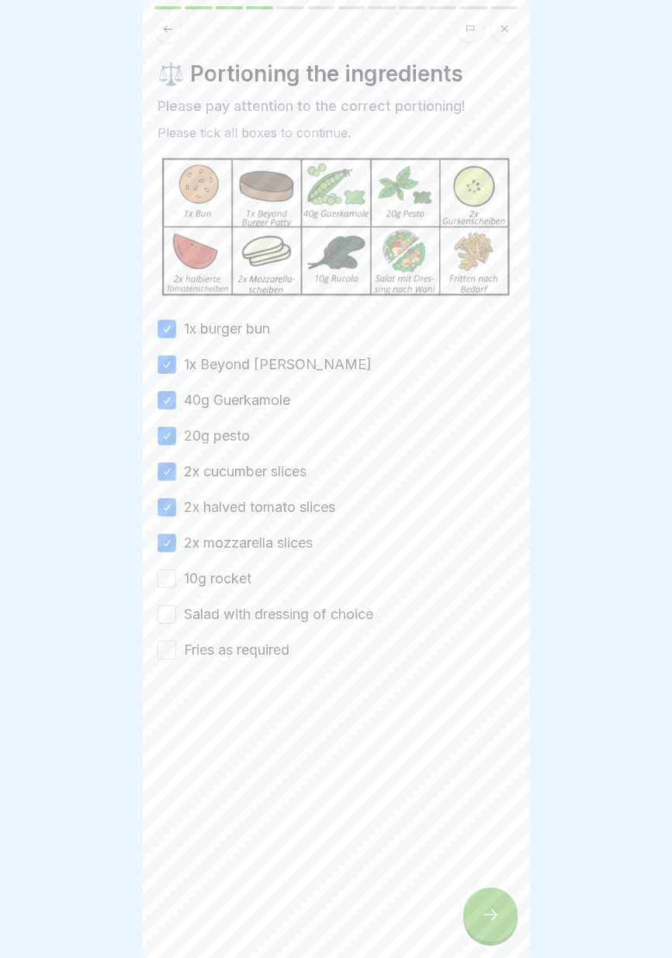
click at [176, 578] on button "10g rocket" at bounding box center [166, 578] width 19 height 19
click at [210, 614] on label "Salad with dressing of choice" at bounding box center [278, 614] width 189 height 20
click at [176, 614] on button "Salad with dressing of choice" at bounding box center [166, 614] width 19 height 19
click at [216, 660] on div at bounding box center [335, 706] width 357 height 93
click at [168, 652] on button "Fries as required" at bounding box center [166, 650] width 19 height 19
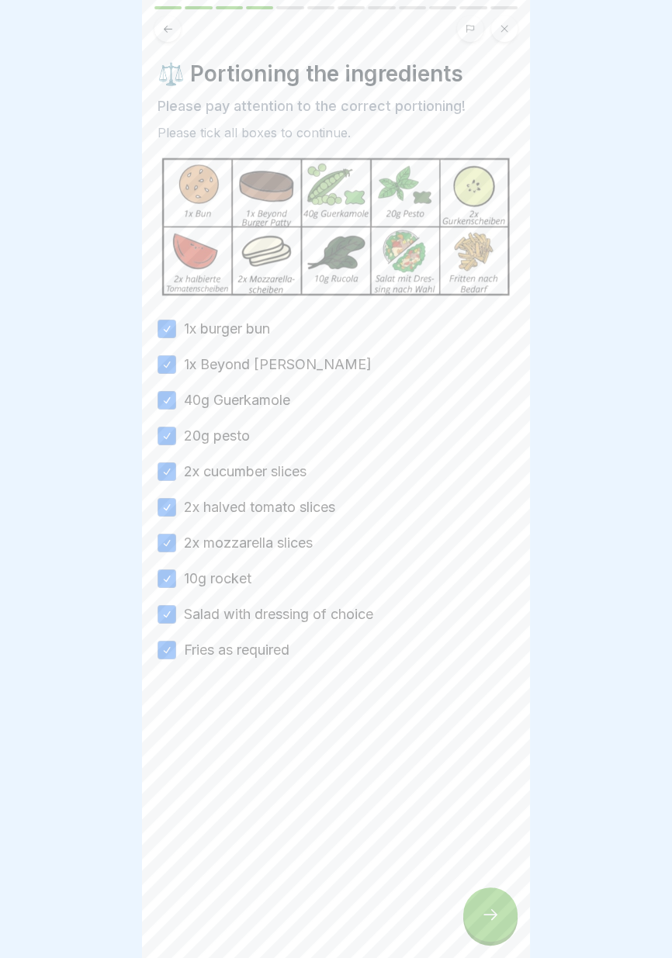
click at [509, 914] on div at bounding box center [490, 914] width 54 height 54
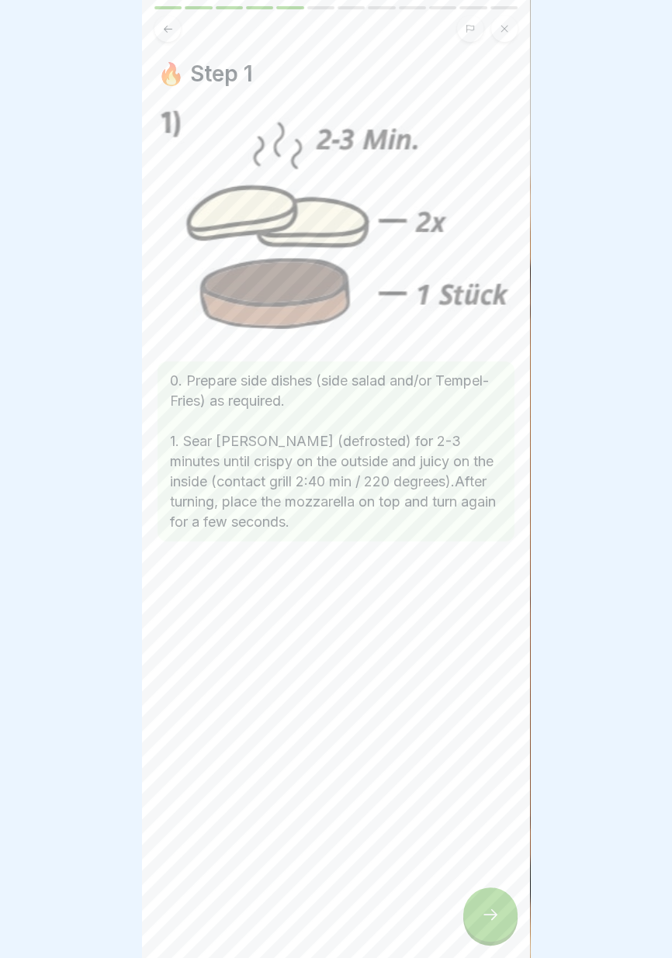
click at [509, 920] on div at bounding box center [490, 914] width 54 height 54
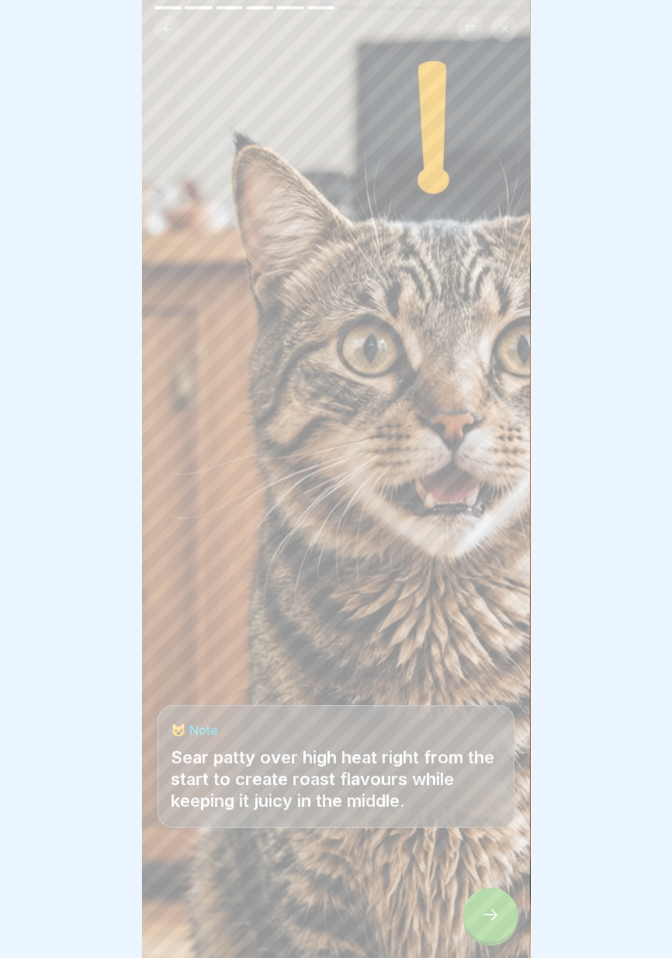
click at [486, 911] on icon at bounding box center [490, 914] width 19 height 19
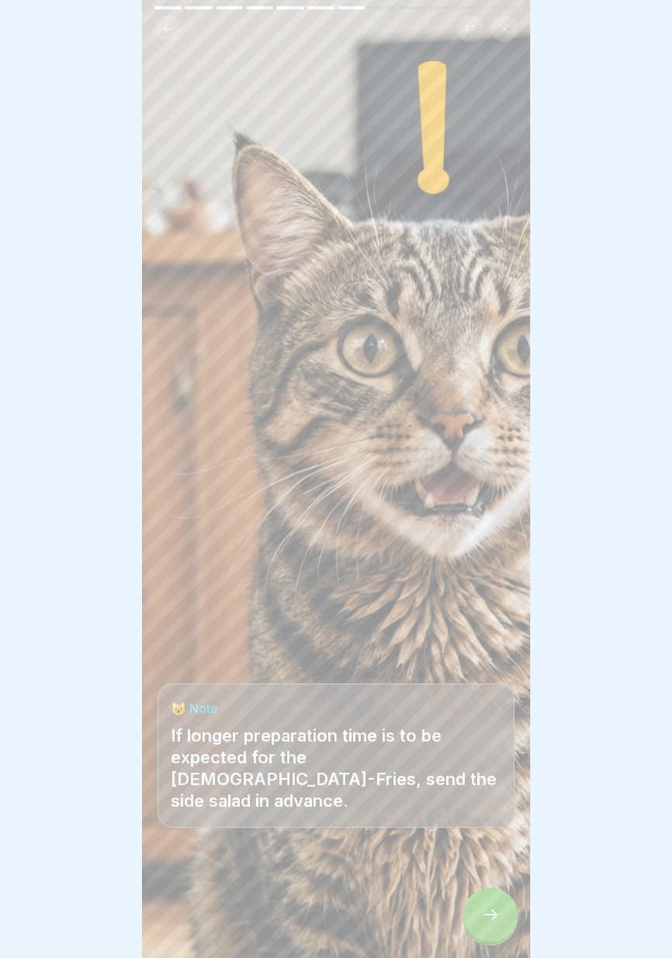
click at [496, 901] on div at bounding box center [490, 914] width 54 height 54
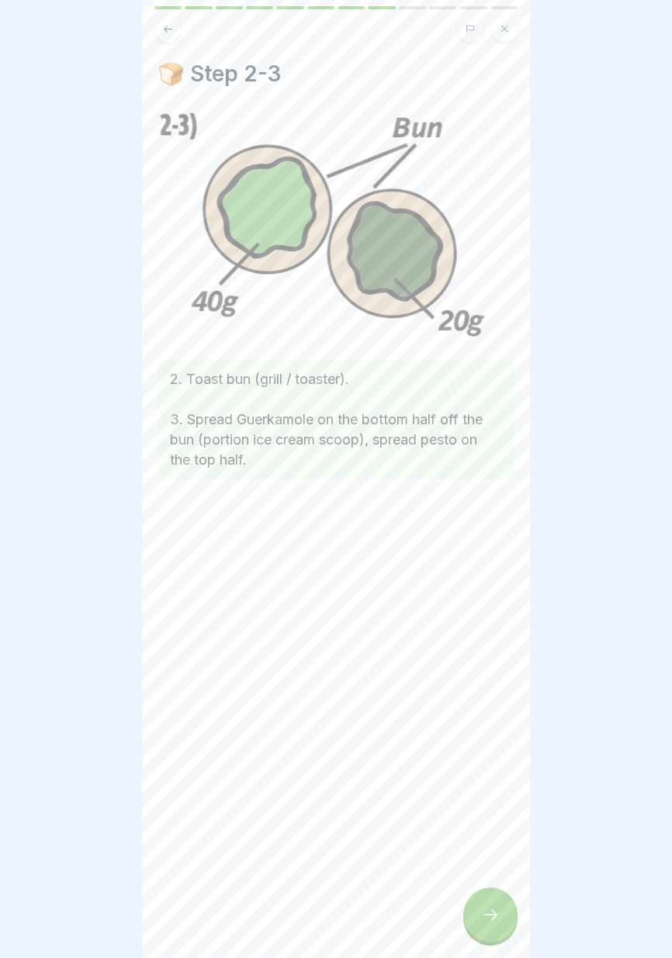
click at [500, 914] on div at bounding box center [490, 914] width 54 height 54
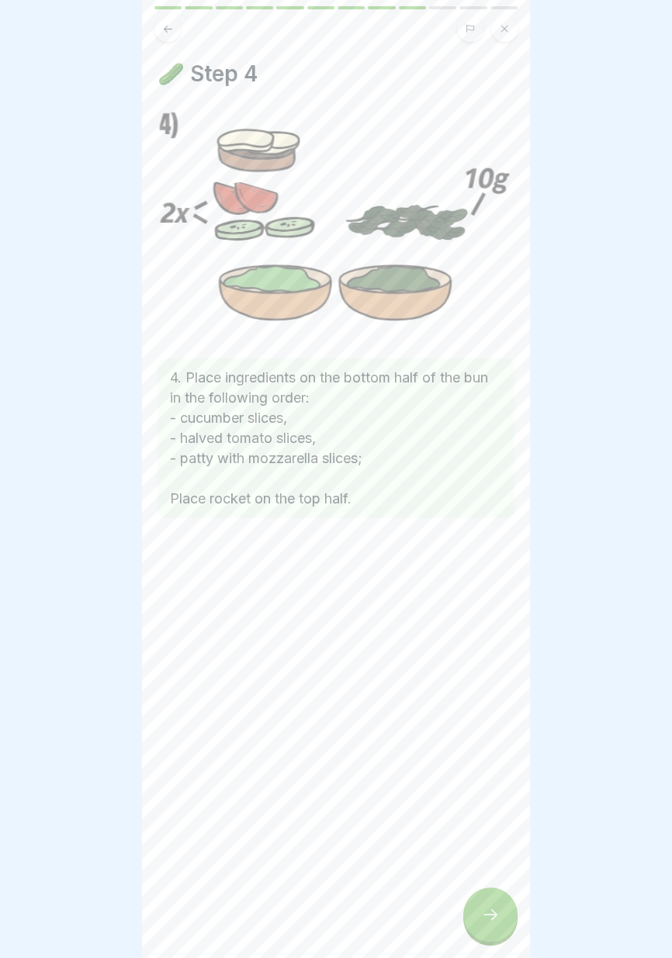
click at [492, 918] on icon at bounding box center [490, 914] width 14 height 11
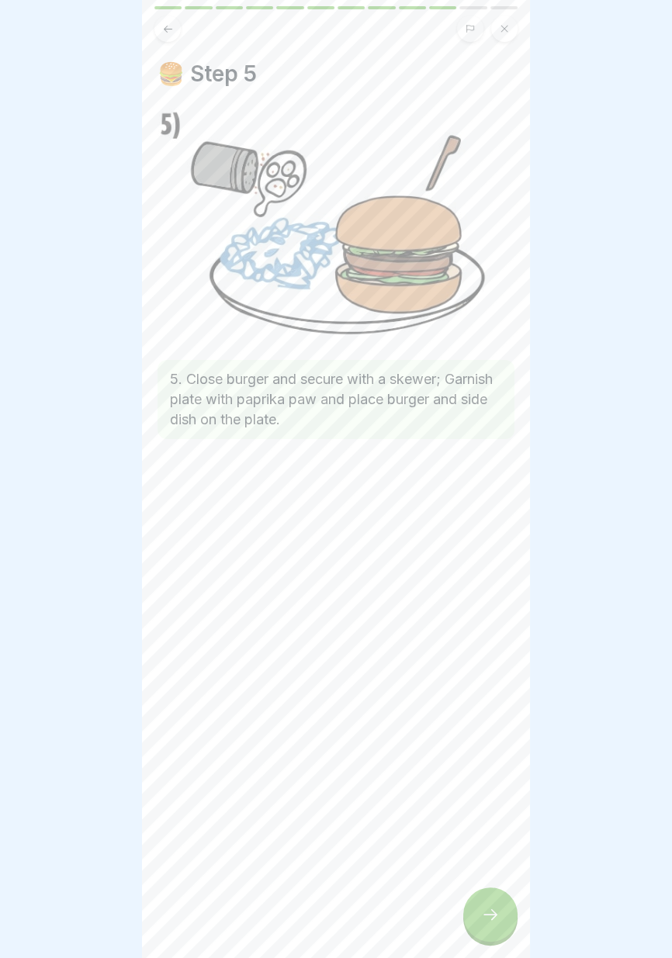
click at [488, 917] on icon at bounding box center [490, 914] width 19 height 19
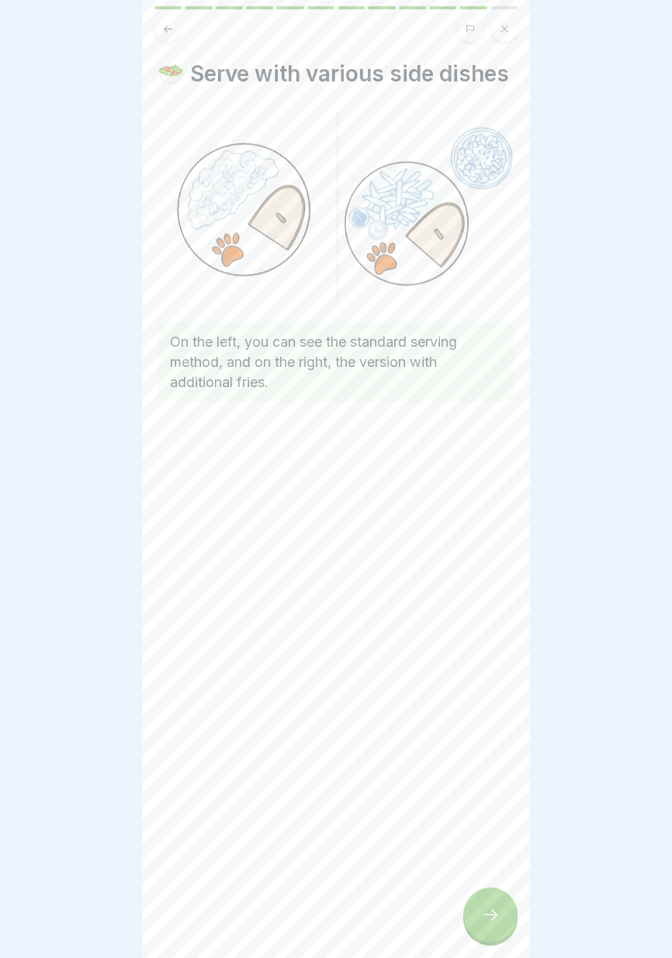
click at [495, 924] on div at bounding box center [490, 914] width 54 height 54
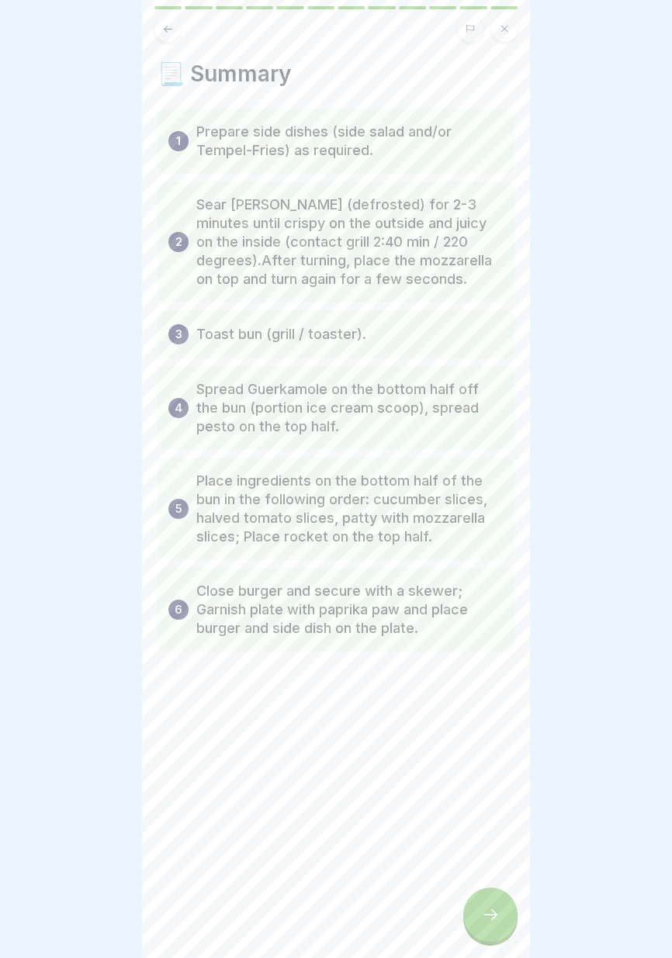
click at [499, 917] on div at bounding box center [490, 914] width 54 height 54
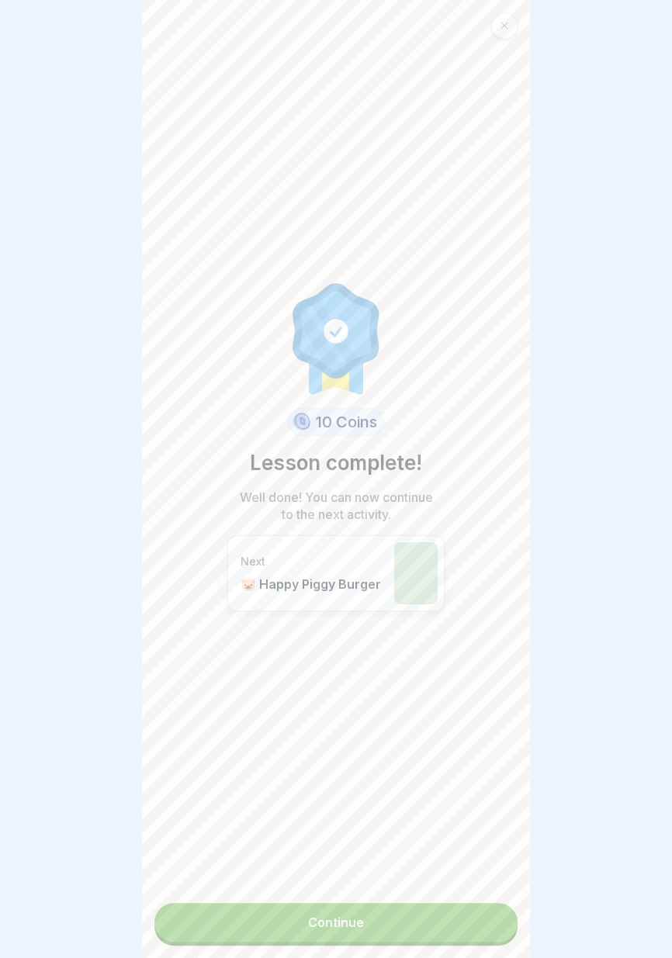
click at [426, 922] on link "Continue" at bounding box center [335, 922] width 363 height 39
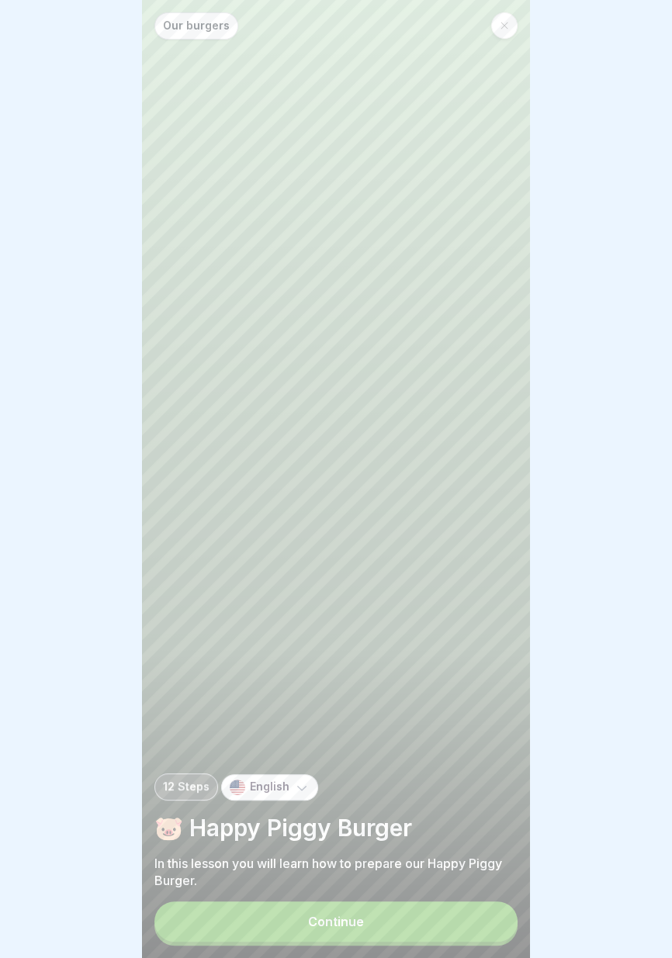
click at [389, 917] on button "Continue" at bounding box center [335, 921] width 363 height 40
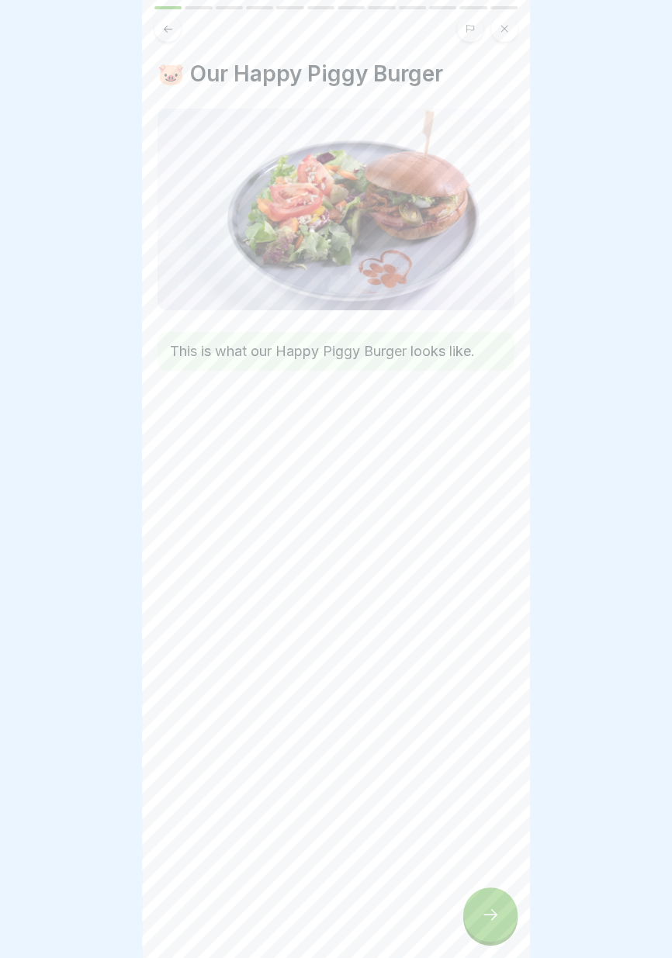
click at [488, 923] on icon at bounding box center [490, 914] width 19 height 19
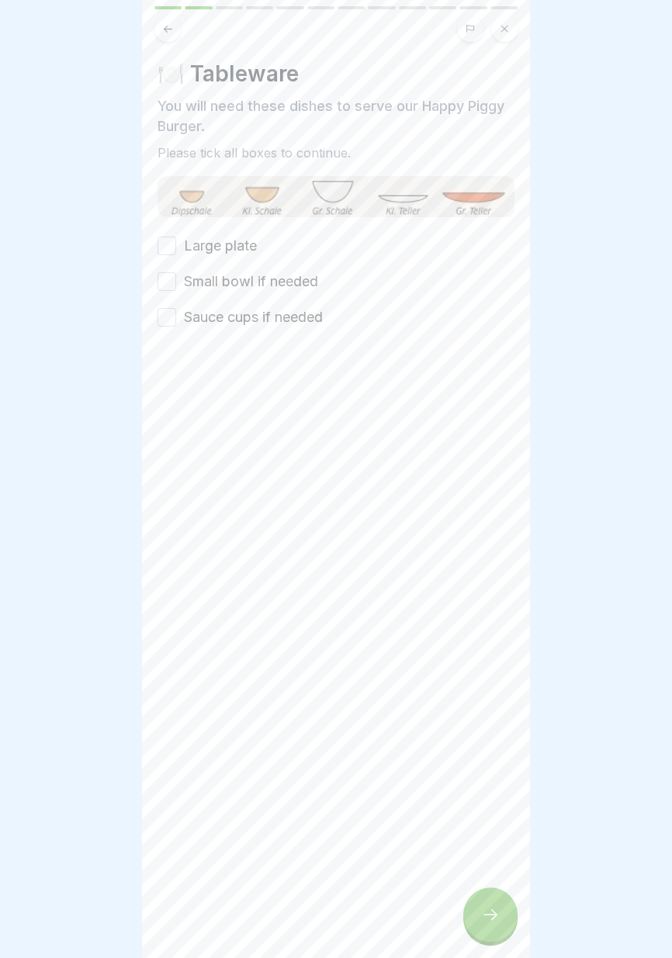
click at [164, 247] on button "Large plate" at bounding box center [166, 246] width 19 height 19
click at [166, 283] on button "Small bowl if needed" at bounding box center [166, 281] width 19 height 19
click at [168, 319] on button "Sauce cups if needed" at bounding box center [166, 317] width 19 height 19
click at [503, 911] on div at bounding box center [490, 914] width 54 height 54
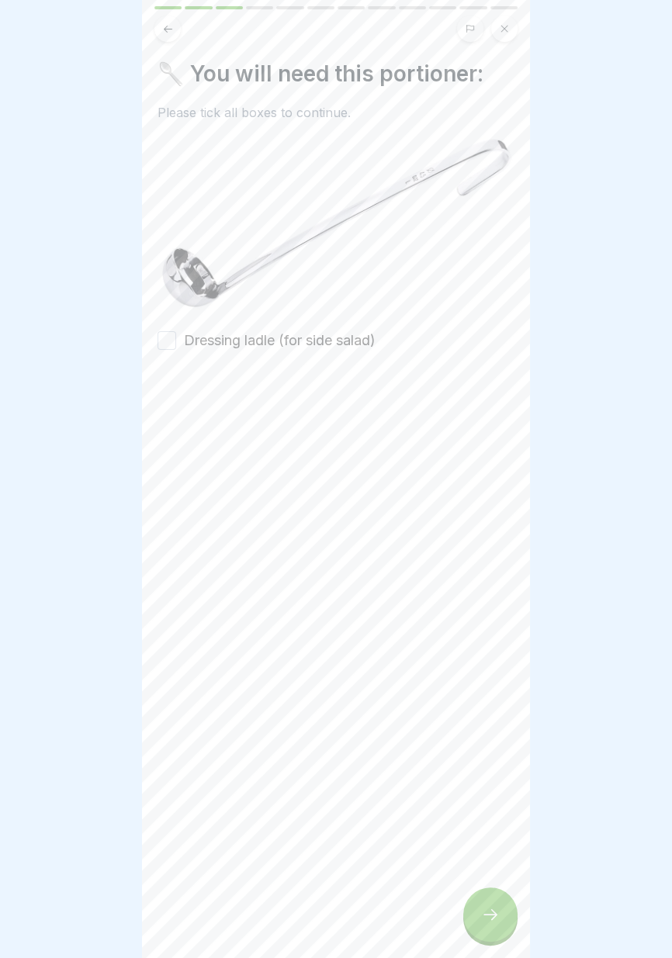
click at [159, 339] on button "Dressing ladle (for side salad)" at bounding box center [166, 340] width 19 height 19
click at [490, 922] on icon at bounding box center [490, 914] width 19 height 19
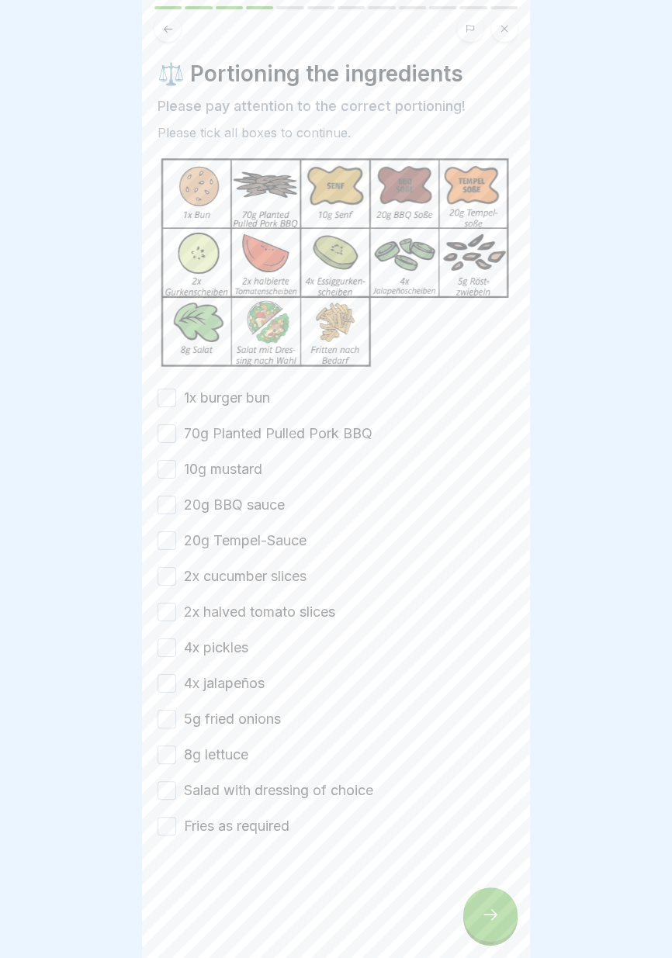
click at [163, 395] on button "1x burger bun" at bounding box center [166, 398] width 19 height 19
click at [170, 437] on button "70g Planted Pulled Pork BBQ" at bounding box center [166, 433] width 19 height 19
click at [169, 485] on div "1x burger bun 70g Planted Pulled Pork BBQ 10g mustard 20g BBQ sauce 20g Tempel-…" at bounding box center [335, 612] width 357 height 448
click at [170, 512] on button "20g BBQ sauce" at bounding box center [166, 505] width 19 height 19
click at [164, 470] on button "10g mustard" at bounding box center [166, 469] width 19 height 19
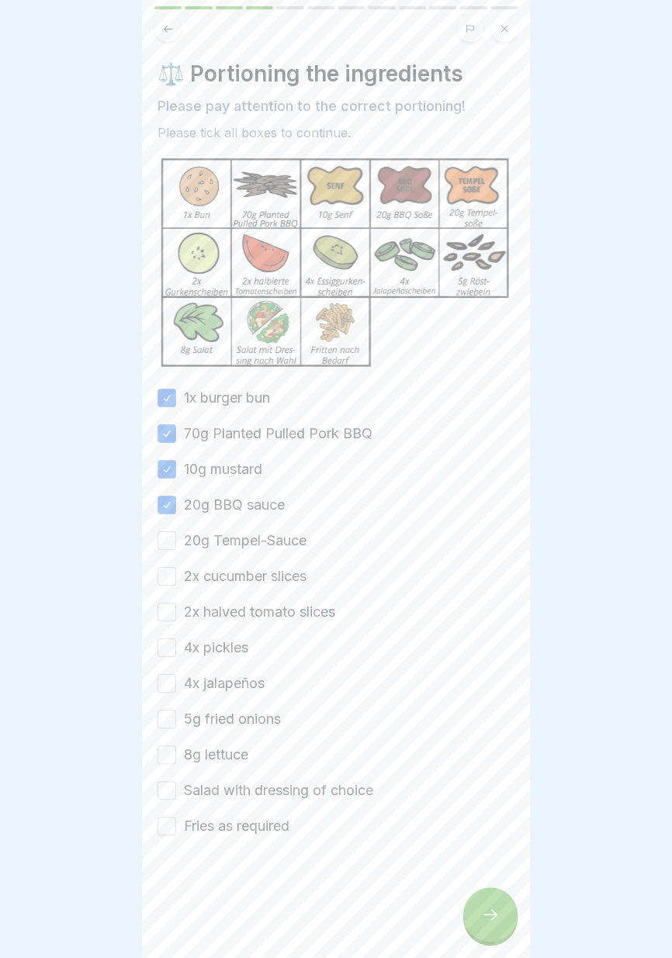
click at [164, 545] on button "20g Tempel-Sauce" at bounding box center [166, 540] width 19 height 19
click at [169, 581] on button "2x cucumber slices" at bounding box center [166, 576] width 19 height 19
click at [169, 615] on button "2x halved tomato slices" at bounding box center [166, 612] width 19 height 19
click at [166, 658] on div "1x burger bun 70g Planted Pulled Pork BBQ 10g mustard 20g BBQ sauce 20g Tempel-…" at bounding box center [335, 612] width 357 height 448
click at [167, 645] on button "4x pickles" at bounding box center [166, 647] width 19 height 19
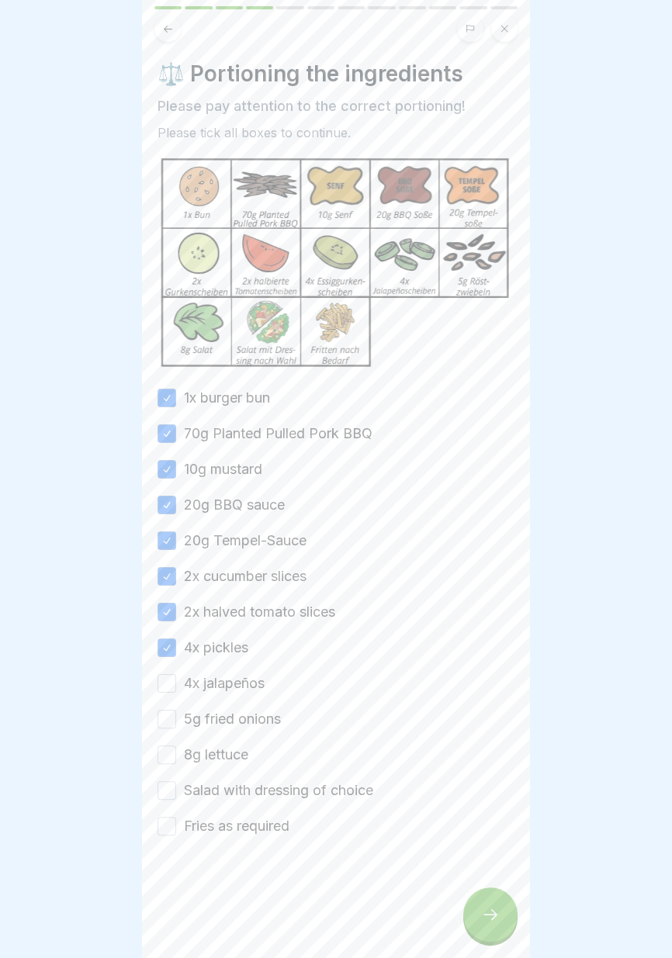
click at [168, 688] on button "4x jalapeños" at bounding box center [166, 683] width 19 height 19
click at [168, 724] on button "5g fried onions" at bounding box center [166, 719] width 19 height 19
click at [168, 768] on div "1x burger bun 70g Planted Pulled Pork BBQ 10g mustard 20g BBQ sauce 20g Tempel-…" at bounding box center [335, 612] width 357 height 448
click at [167, 793] on button "Salad with dressing of choice" at bounding box center [166, 790] width 19 height 19
click at [164, 758] on button "8g lettuce" at bounding box center [166, 754] width 19 height 19
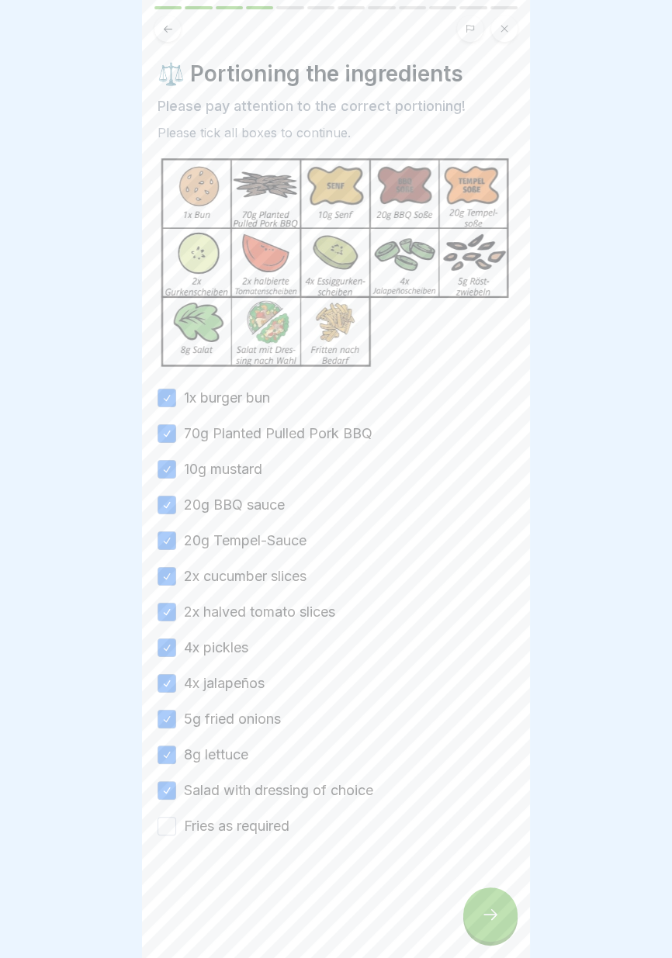
click at [461, 762] on div "1x burger bun 70g Planted Pulled Pork BBQ 10g mustard 20g BBQ sauce 20g Tempel-…" at bounding box center [335, 612] width 357 height 448
click at [169, 826] on button "Fries as required" at bounding box center [166, 826] width 19 height 19
click at [492, 924] on div at bounding box center [490, 914] width 54 height 54
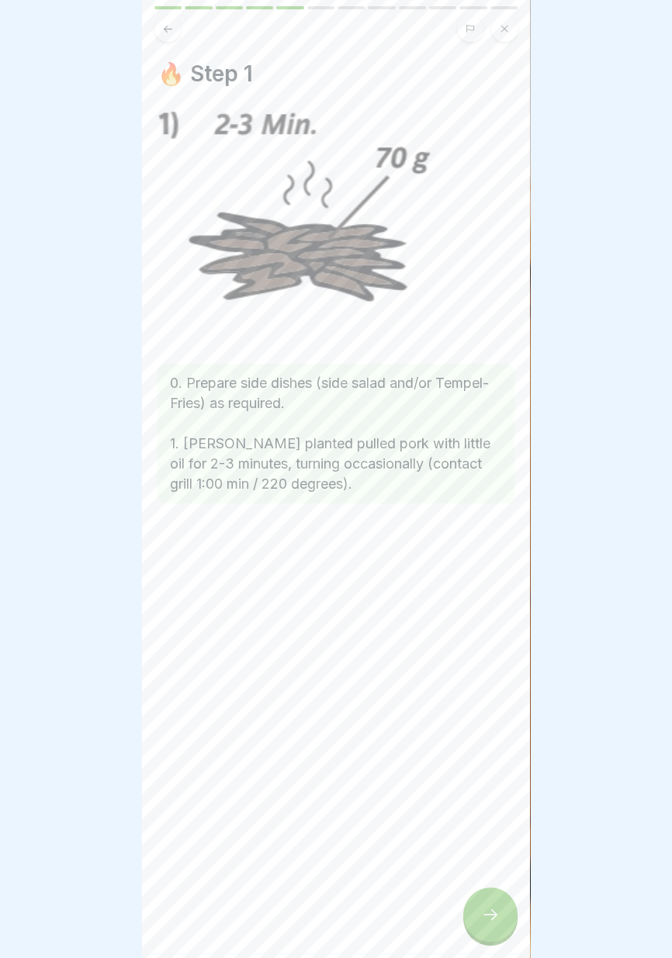
click at [486, 903] on div at bounding box center [490, 914] width 54 height 54
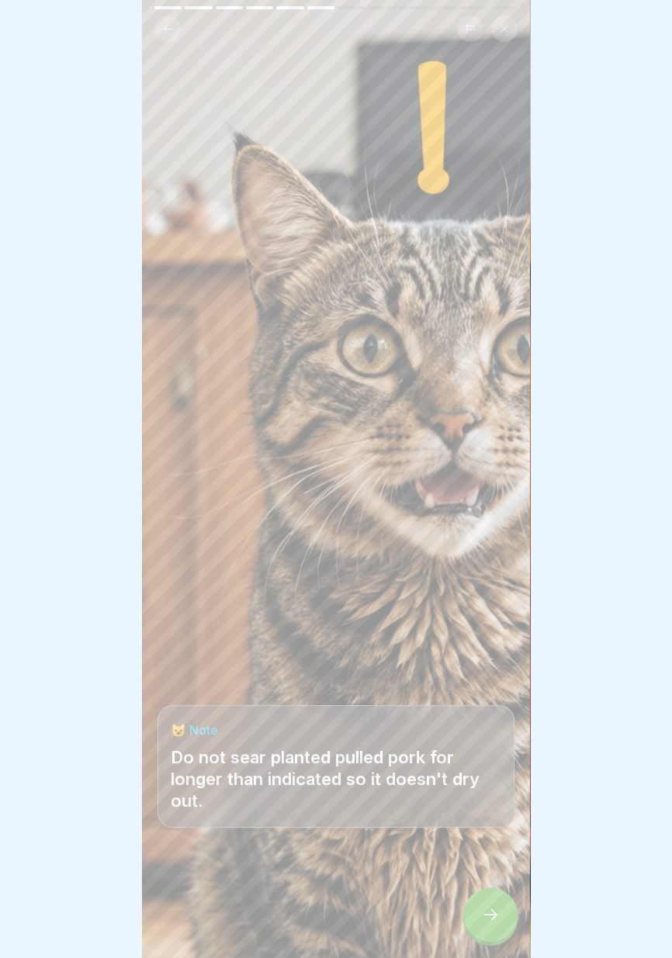
click at [489, 914] on icon at bounding box center [490, 914] width 14 height 11
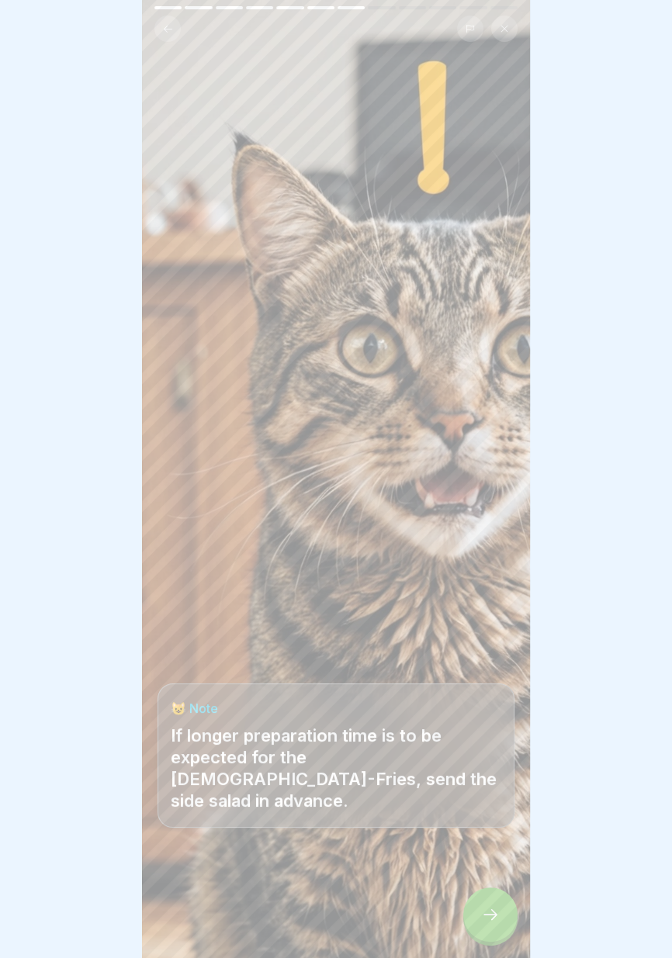
click at [492, 911] on icon at bounding box center [490, 914] width 14 height 11
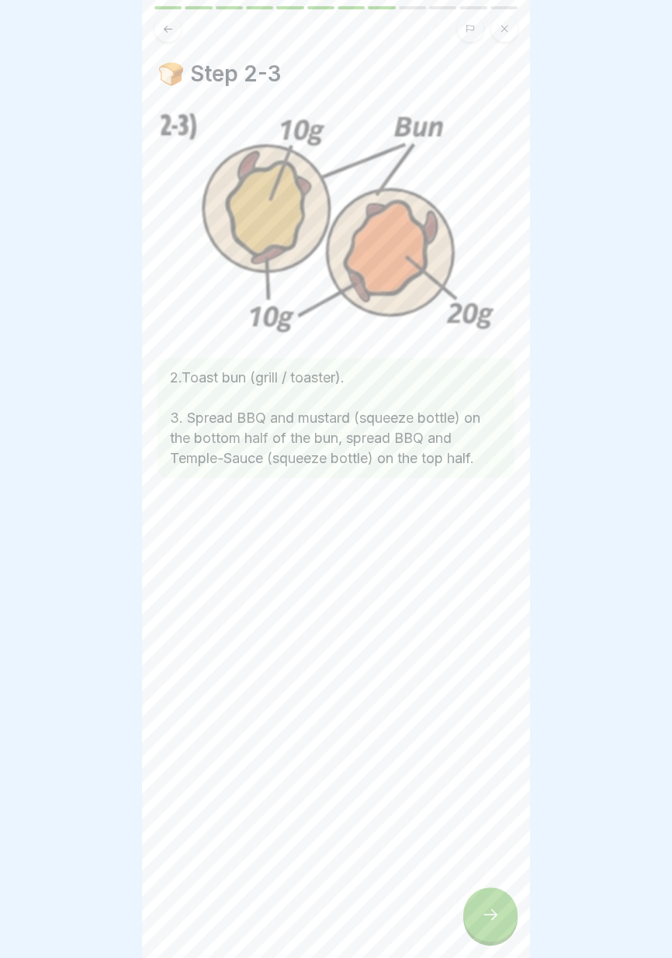
click at [496, 914] on icon at bounding box center [490, 914] width 14 height 11
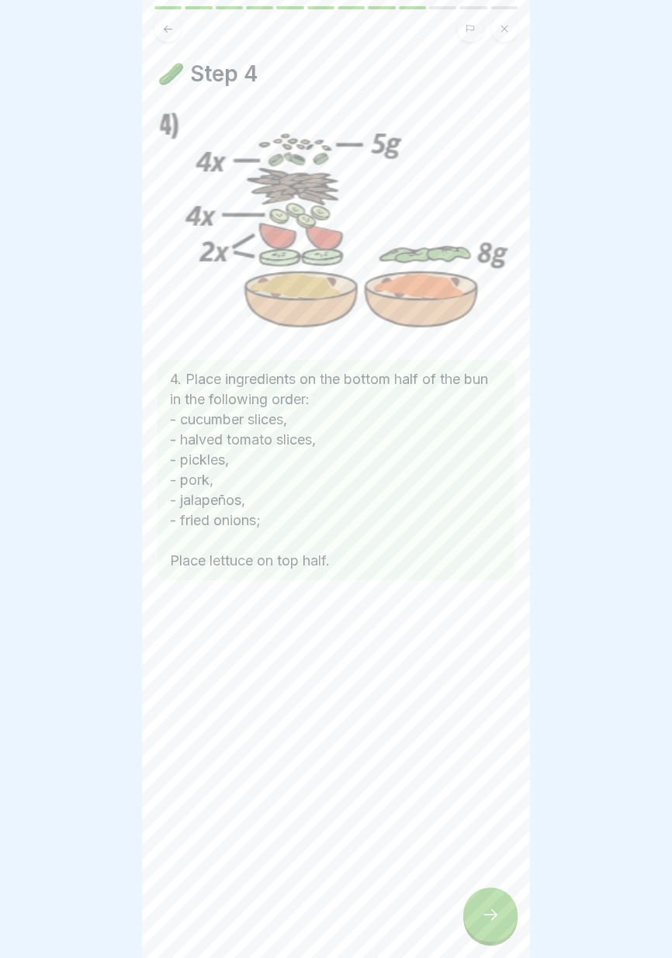
click at [489, 898] on div at bounding box center [490, 914] width 54 height 54
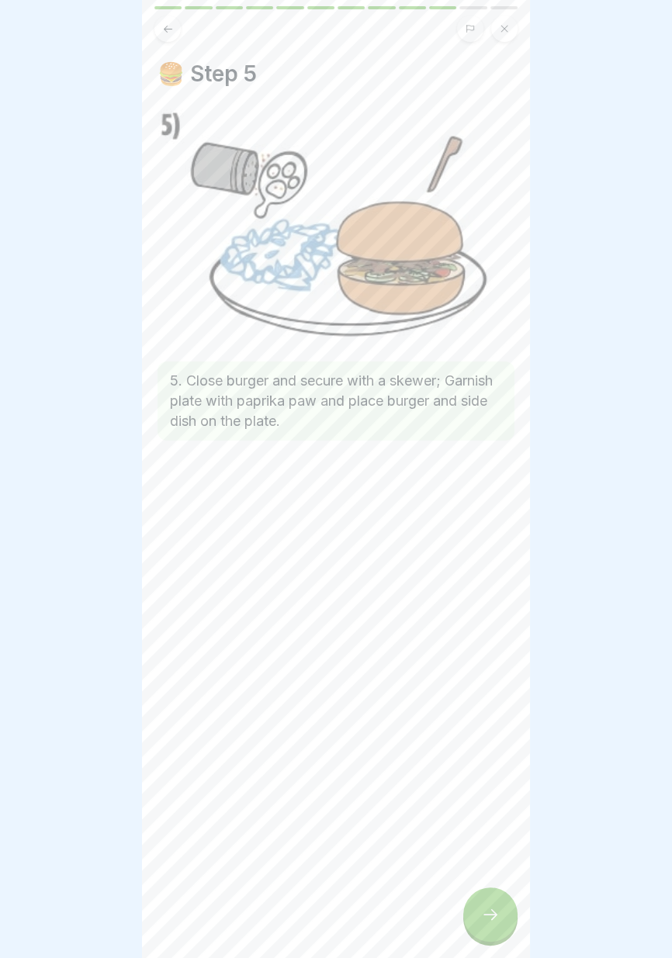
click at [489, 903] on div at bounding box center [490, 914] width 54 height 54
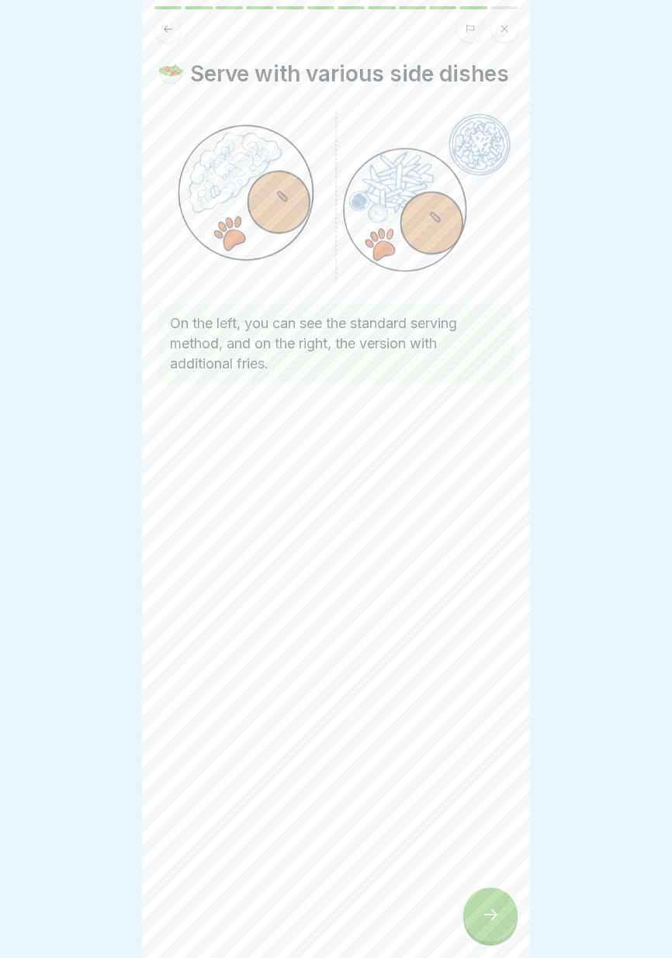
click at [496, 903] on div at bounding box center [490, 914] width 54 height 54
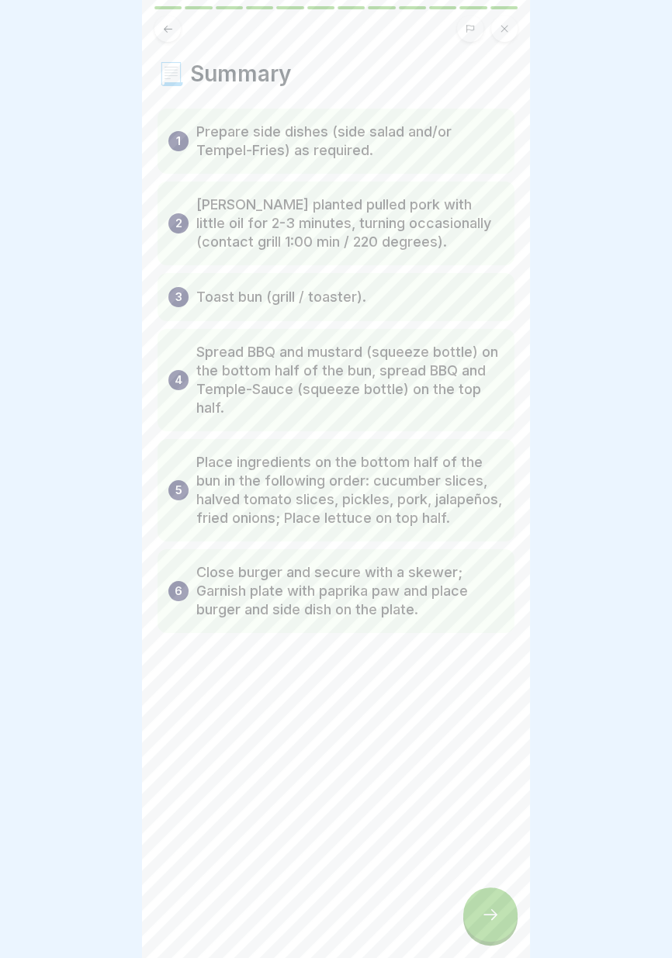
click at [492, 907] on icon at bounding box center [490, 914] width 19 height 19
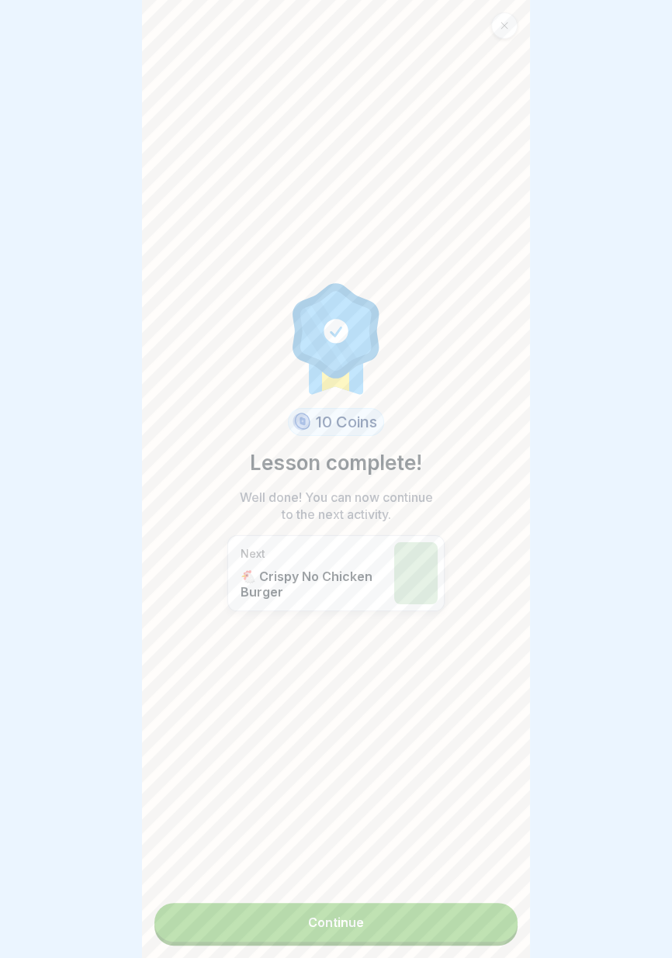
click at [416, 922] on link "Continue" at bounding box center [335, 922] width 363 height 39
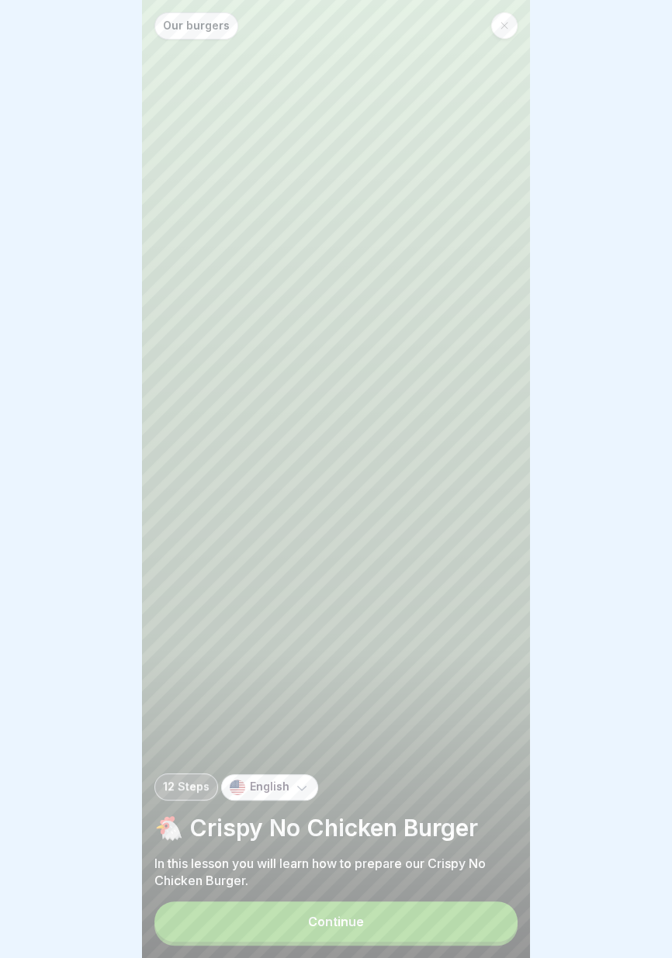
click at [413, 924] on button "Continue" at bounding box center [335, 921] width 363 height 40
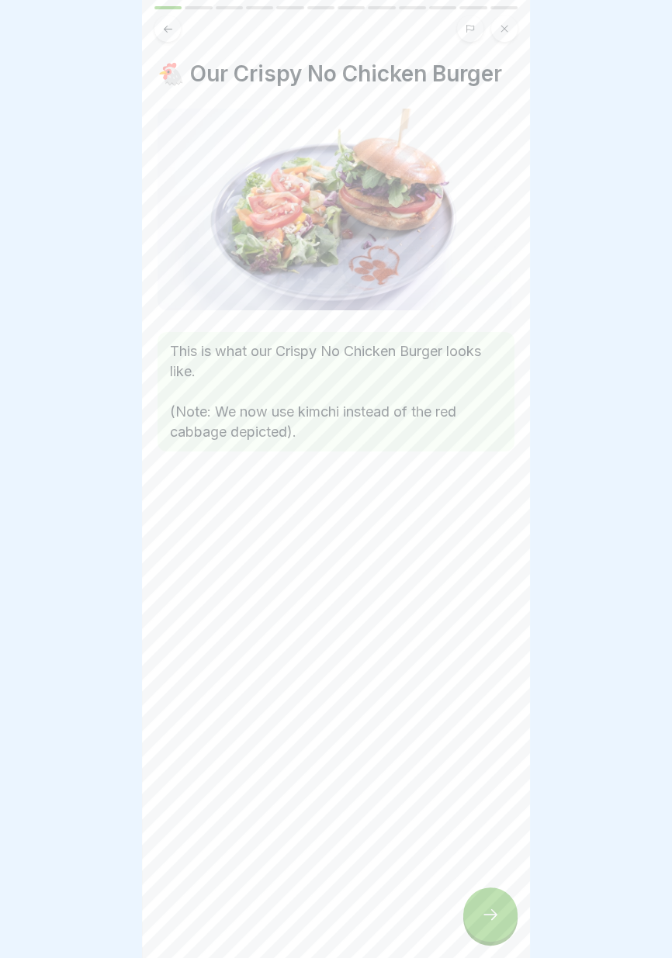
click at [492, 918] on icon at bounding box center [490, 914] width 14 height 11
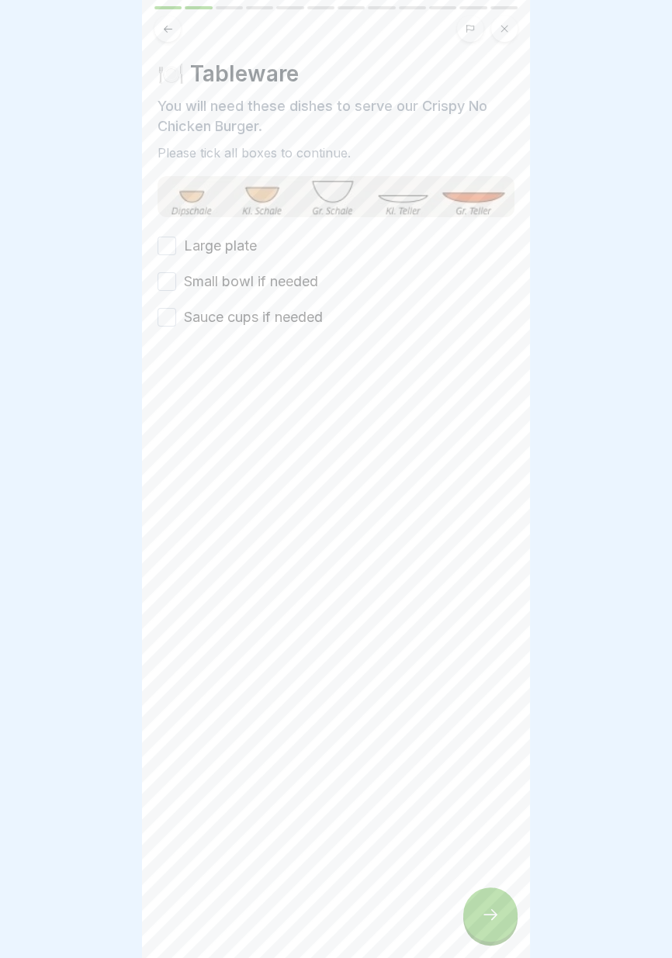
click at [164, 256] on div "Large plate Small bowl if needed Sauce cups if needed" at bounding box center [335, 282] width 357 height 92
click at [169, 288] on button "Small bowl if needed" at bounding box center [166, 281] width 19 height 19
click at [168, 319] on button "Sauce cups if needed" at bounding box center [166, 317] width 19 height 19
click at [167, 247] on button "Large plate" at bounding box center [166, 246] width 19 height 19
click at [498, 912] on icon at bounding box center [490, 914] width 19 height 19
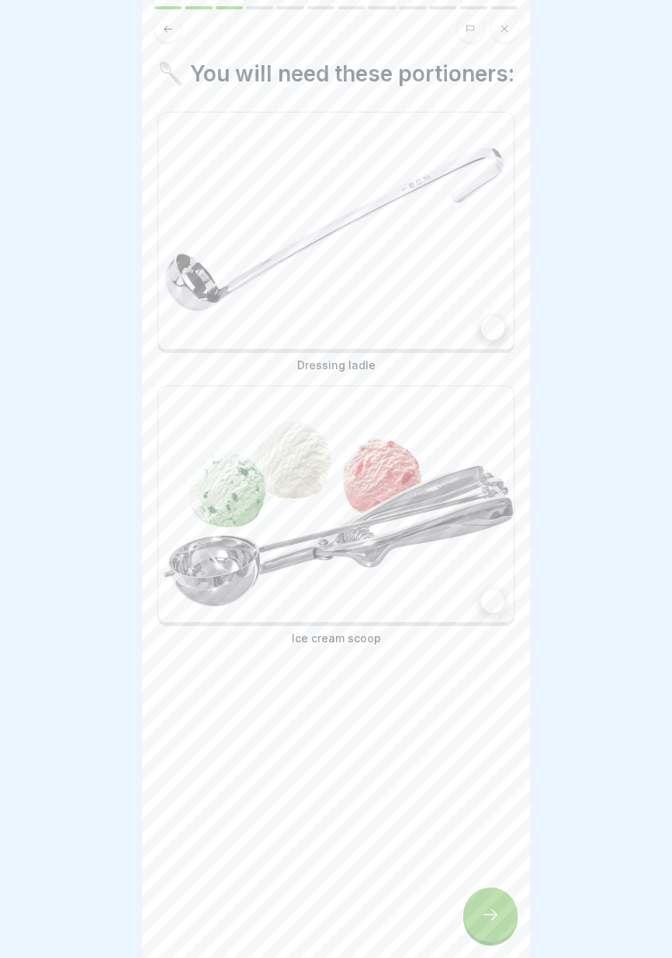
click at [492, 332] on div at bounding box center [492, 327] width 23 height 23
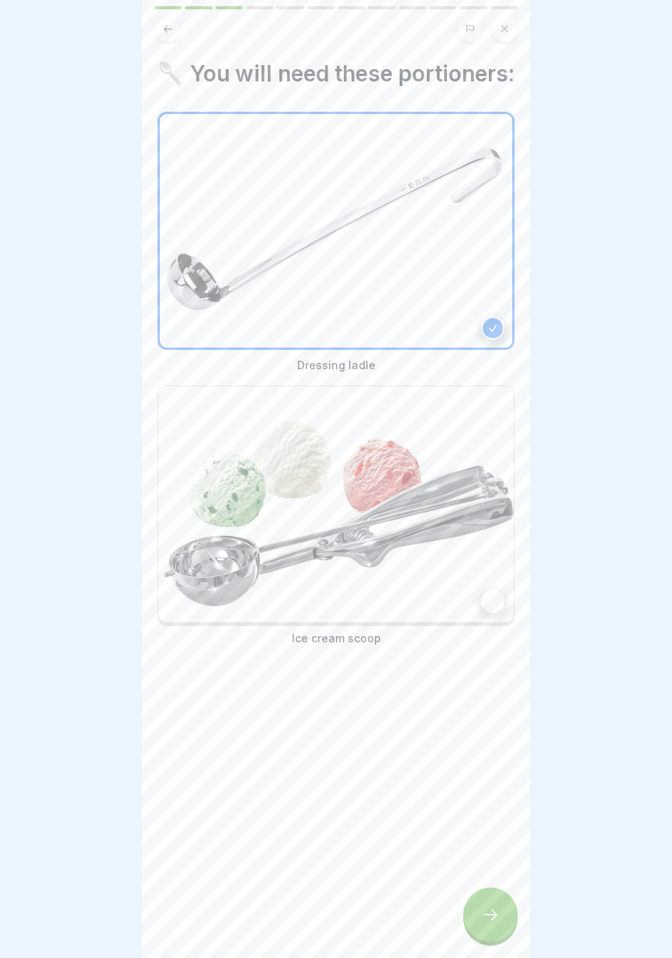
click at [490, 610] on div at bounding box center [492, 600] width 23 height 23
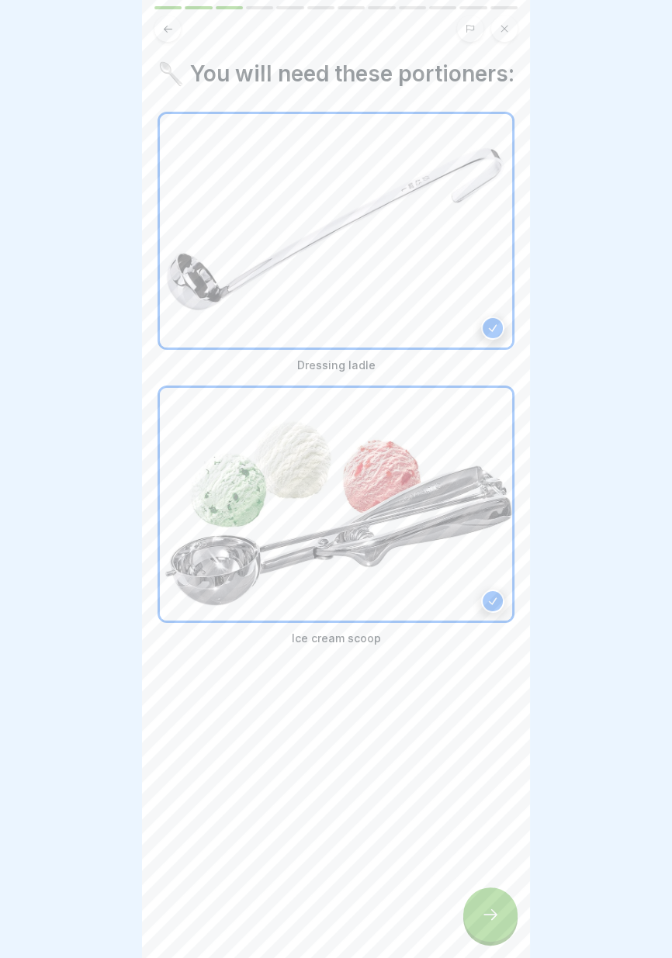
click at [496, 910] on icon at bounding box center [490, 914] width 19 height 19
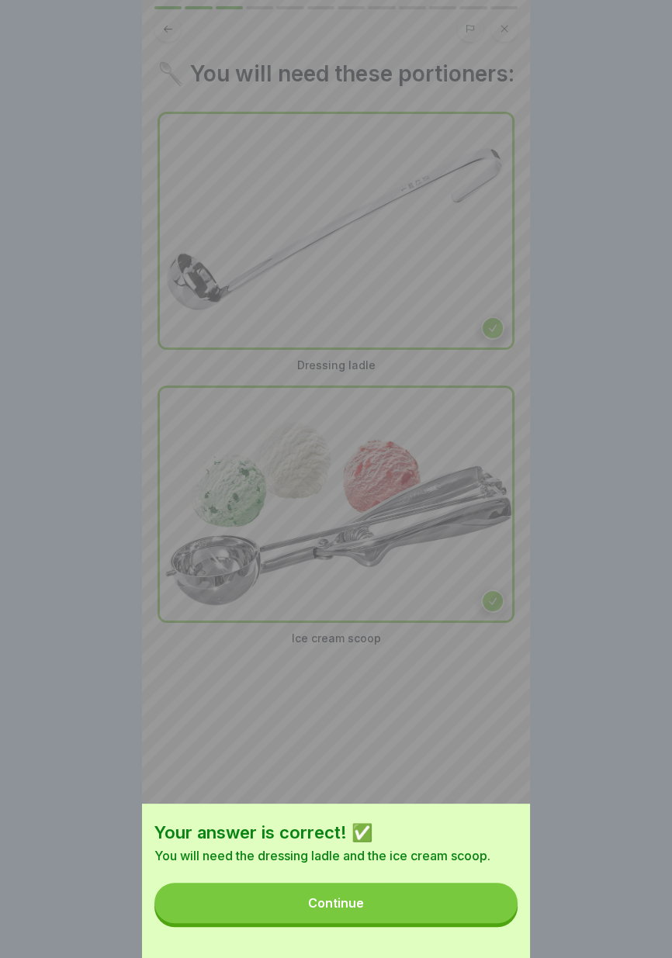
click at [461, 906] on button "Continue" at bounding box center [335, 902] width 363 height 40
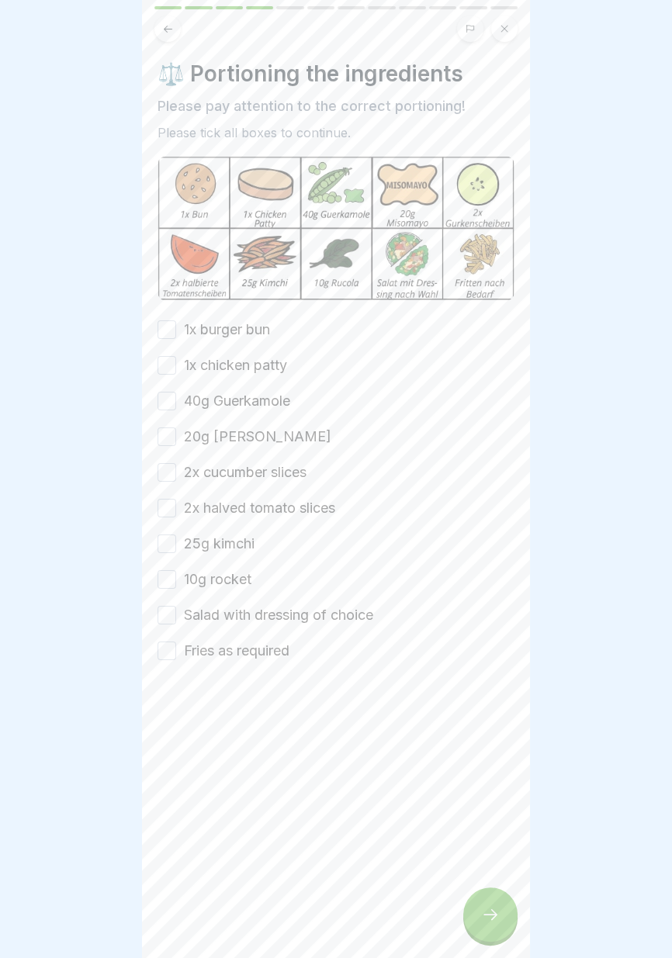
click at [168, 330] on button "1x burger bun" at bounding box center [166, 329] width 19 height 19
click at [174, 377] on div "1x burger bun 1x chicken patty 40g Guerkamole 20g miso mayo 2x cucumber slices …" at bounding box center [335, 489] width 357 height 341
click at [164, 376] on div "1x burger bun 1x chicken patty 40g Guerkamole 20g miso mayo 2x cucumber slices …" at bounding box center [335, 489] width 357 height 341
click at [168, 405] on button "40g Guerkamole" at bounding box center [166, 401] width 19 height 19
click at [165, 371] on button "1x chicken patty" at bounding box center [166, 365] width 19 height 19
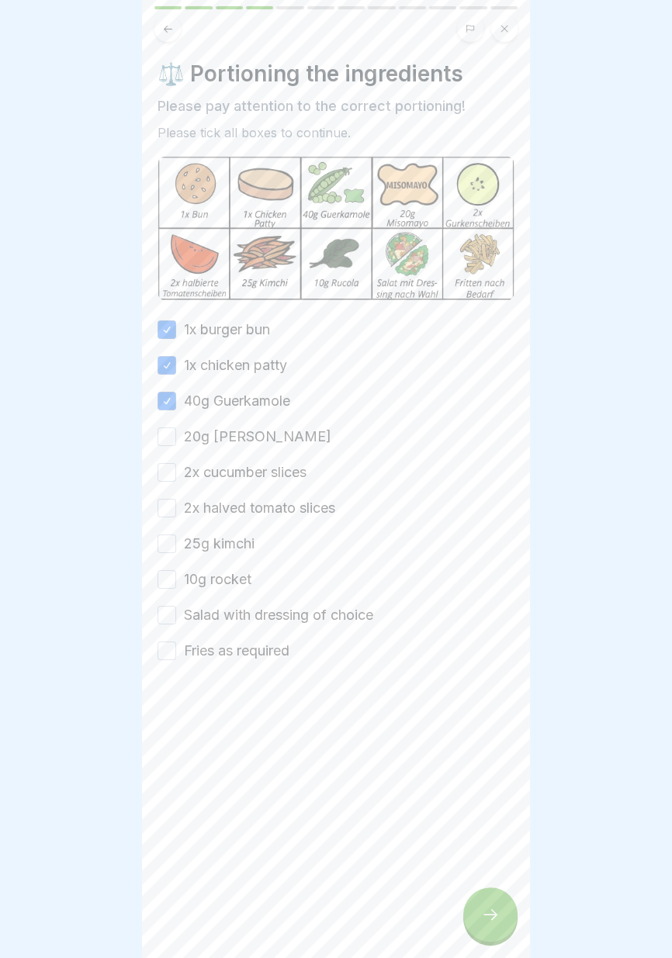
click at [168, 436] on button "20g miso mayo" at bounding box center [166, 436] width 19 height 19
click at [169, 473] on button "2x cucumber slices" at bounding box center [166, 472] width 19 height 19
click at [170, 512] on button "2x halved tomato slices" at bounding box center [166, 508] width 19 height 19
click at [168, 544] on button "25g kimchi" at bounding box center [166, 543] width 19 height 19
click at [166, 579] on button "10g rocket" at bounding box center [166, 579] width 19 height 19
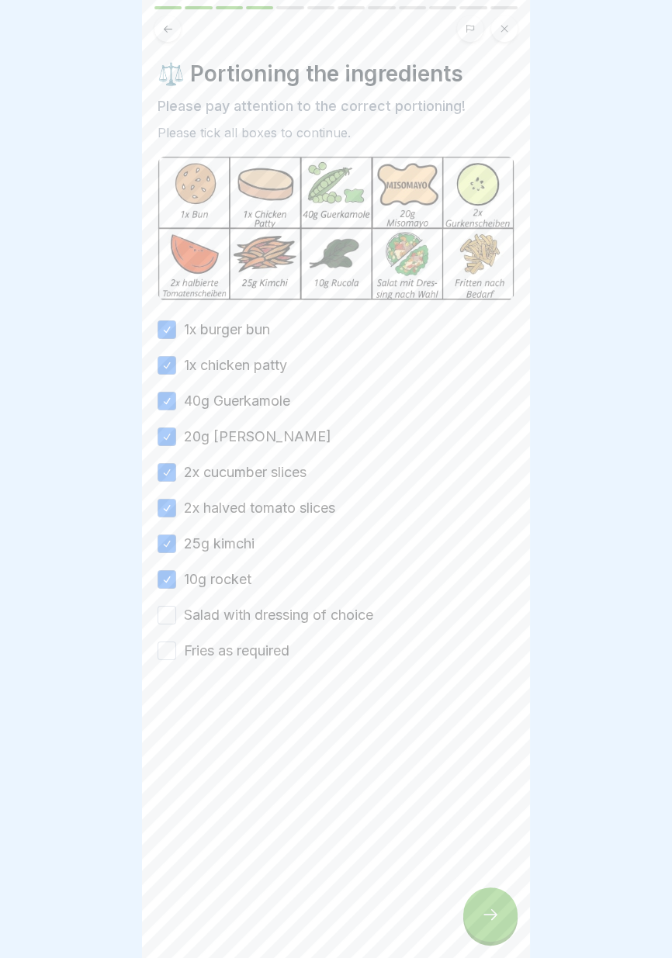
click at [164, 617] on button "Salad with dressing of choice" at bounding box center [166, 615] width 19 height 19
click at [168, 658] on button "Fries as required" at bounding box center [166, 650] width 19 height 19
click at [485, 914] on icon at bounding box center [490, 914] width 14 height 11
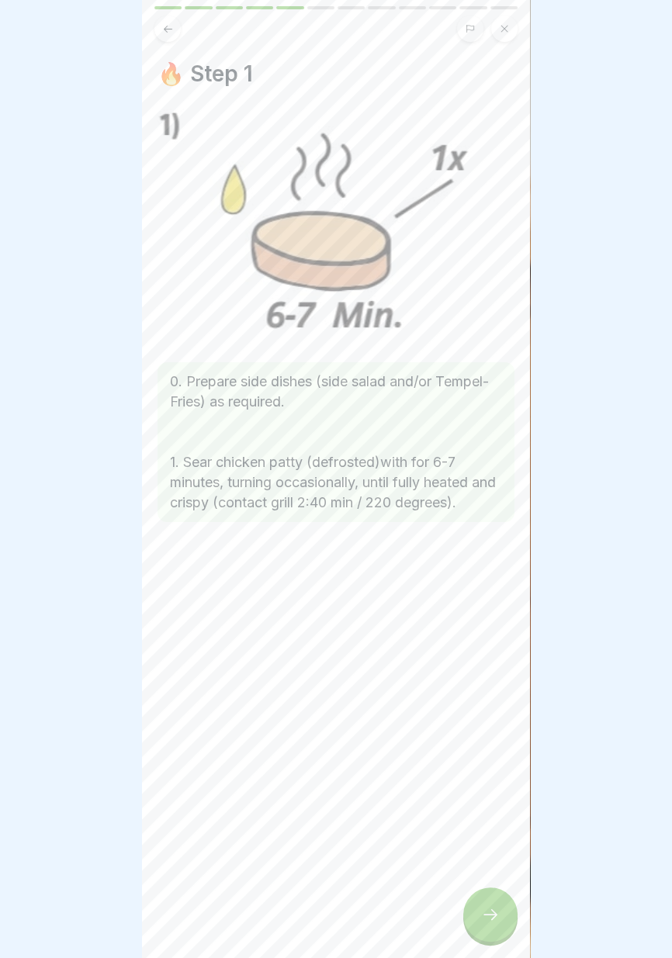
click at [492, 903] on div at bounding box center [490, 914] width 54 height 54
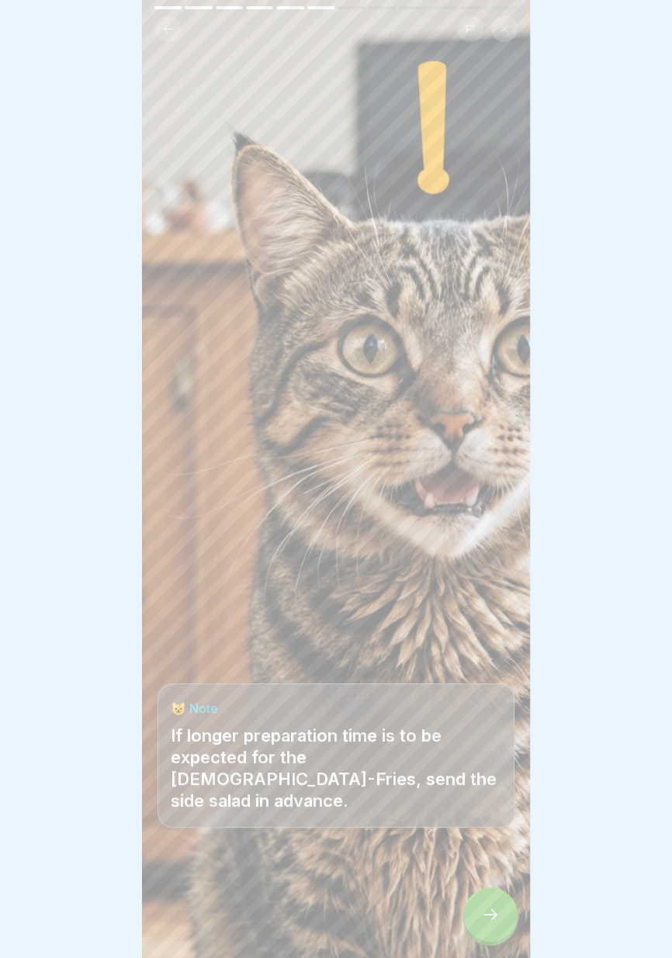
click at [493, 907] on icon at bounding box center [490, 914] width 19 height 19
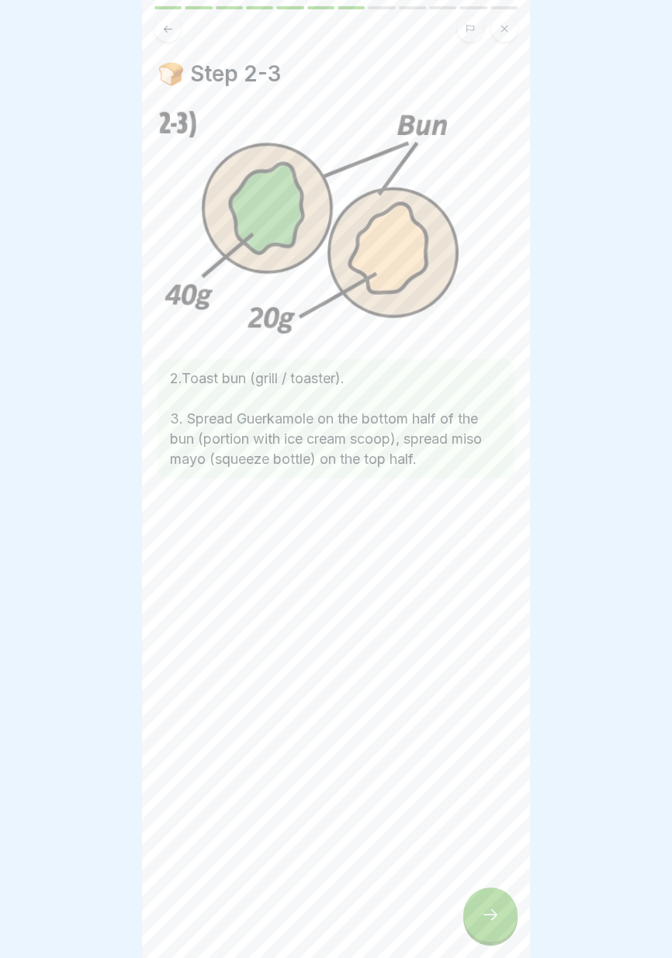
click at [491, 903] on div at bounding box center [490, 914] width 54 height 54
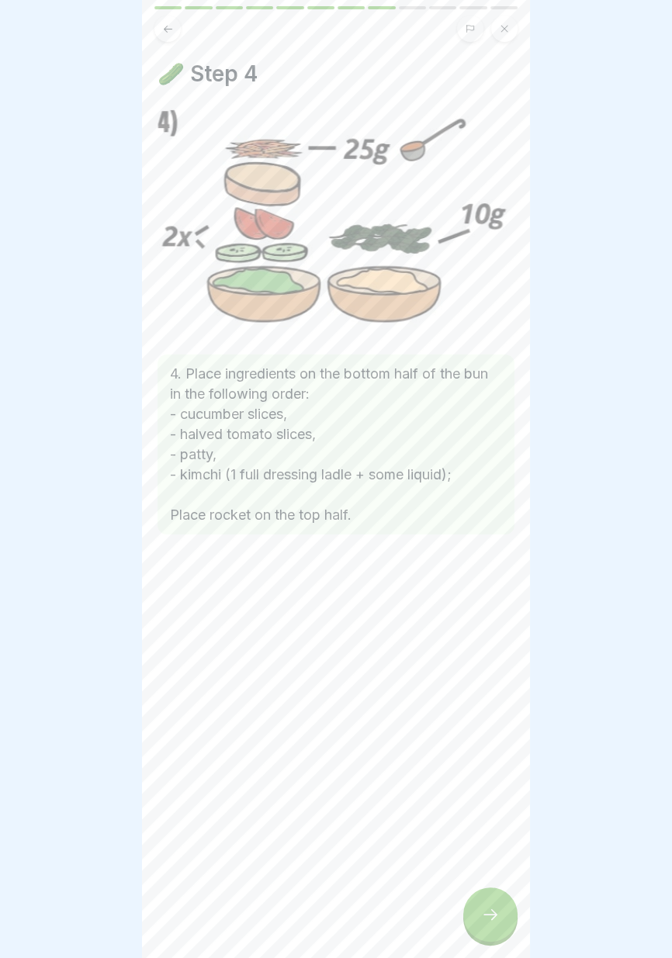
click at [489, 912] on icon at bounding box center [490, 914] width 19 height 19
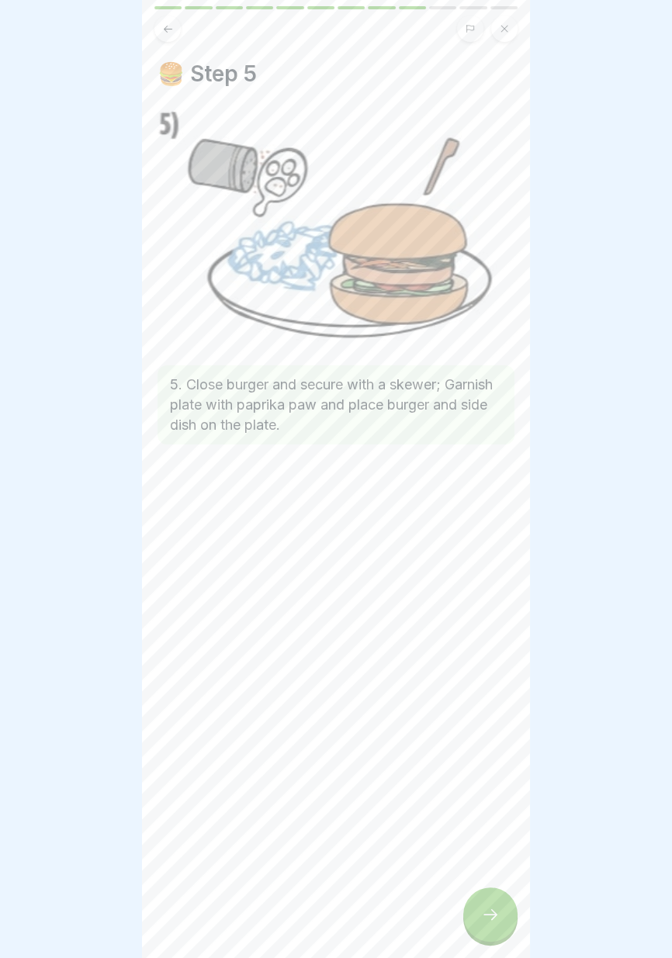
click at [493, 918] on icon at bounding box center [490, 914] width 14 height 11
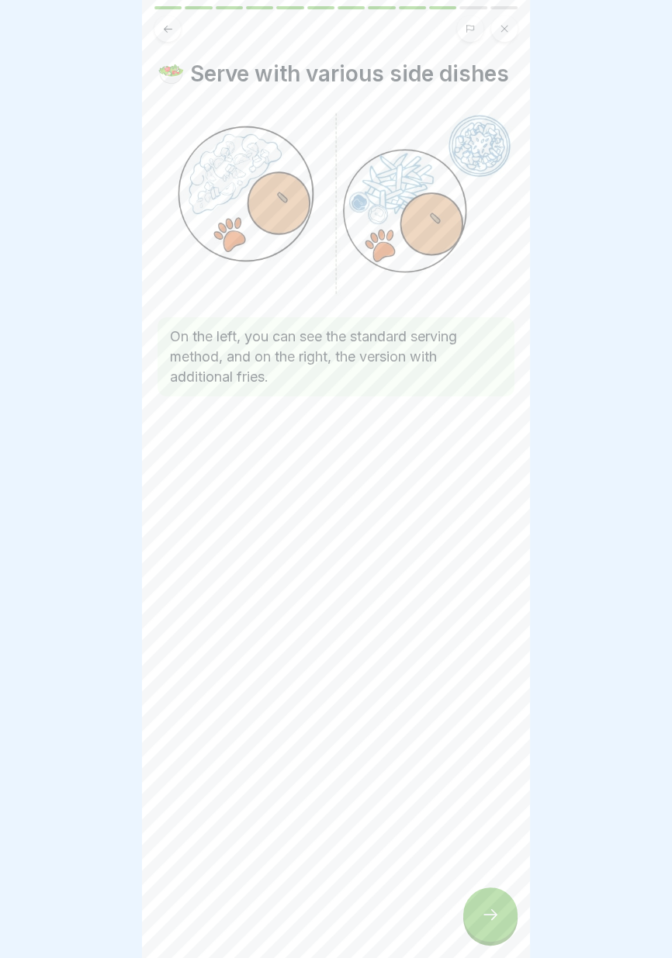
click at [485, 915] on icon at bounding box center [490, 914] width 19 height 19
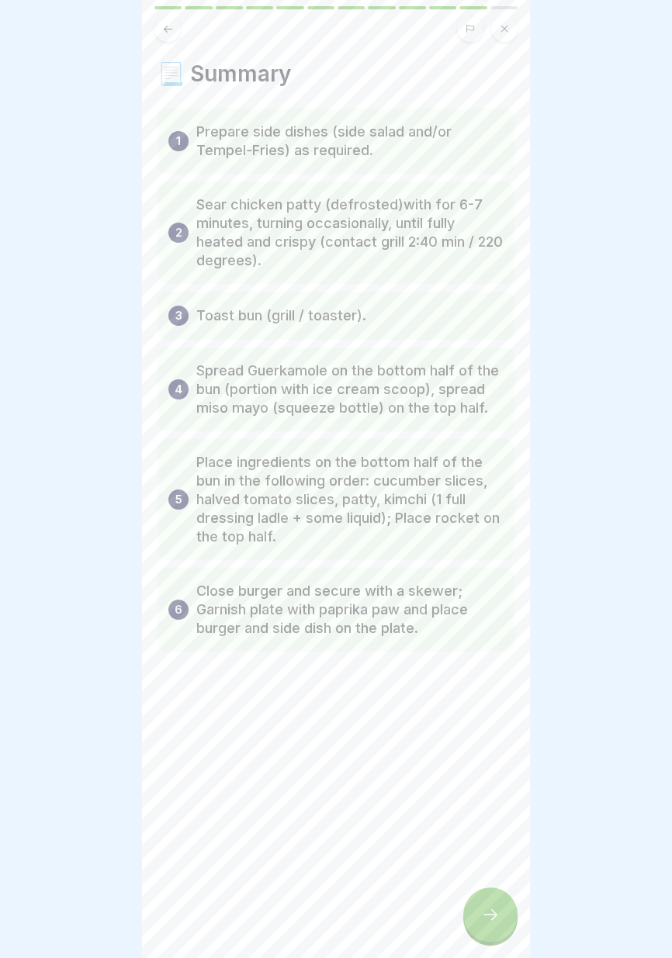
click at [488, 914] on icon at bounding box center [490, 914] width 14 height 11
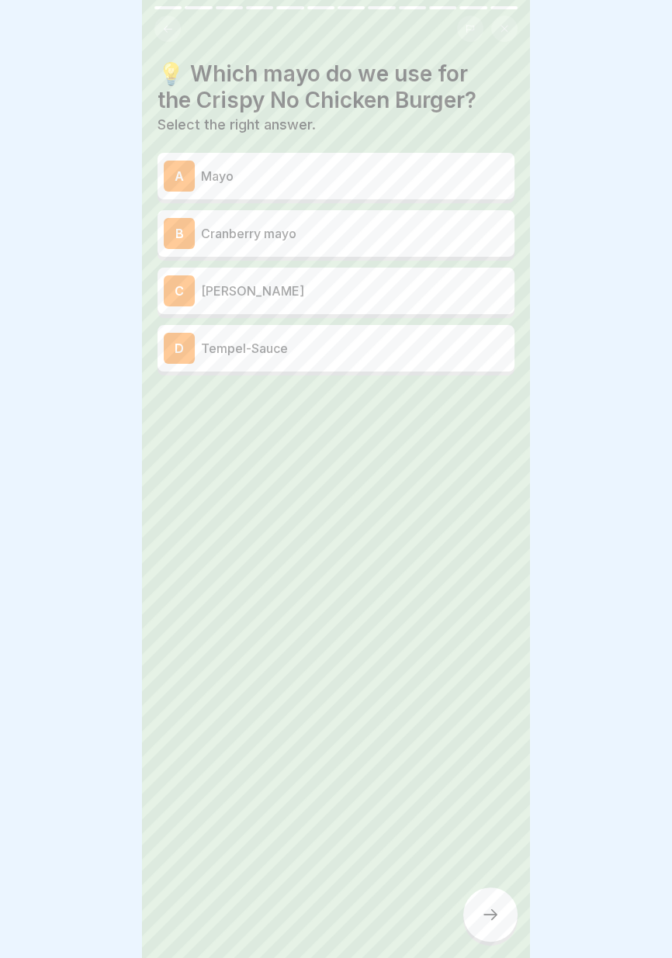
click at [490, 224] on p "Cranberry mayo" at bounding box center [354, 233] width 307 height 19
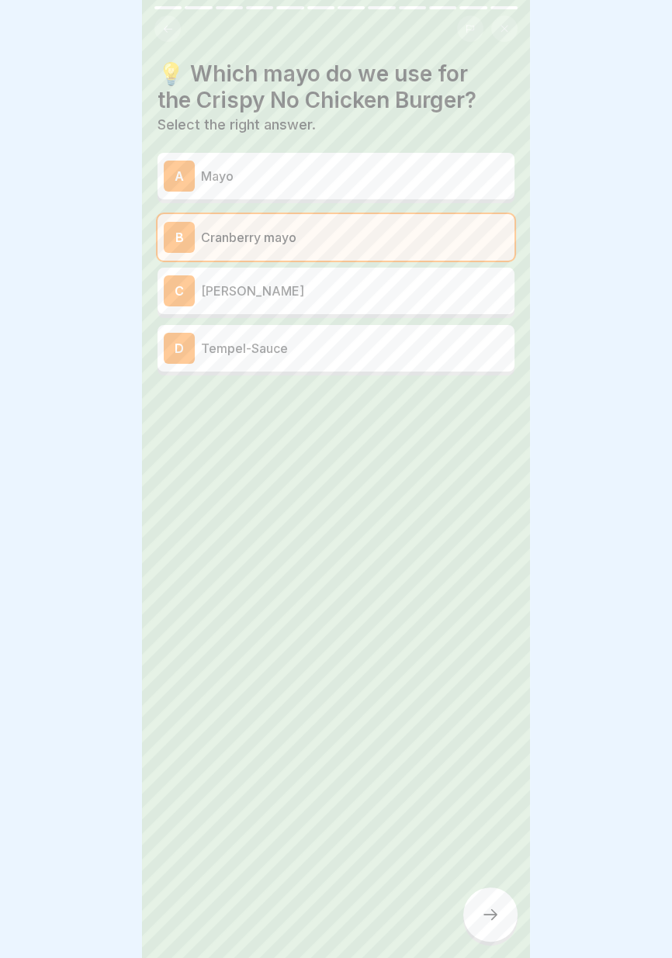
click at [489, 919] on icon at bounding box center [490, 914] width 19 height 19
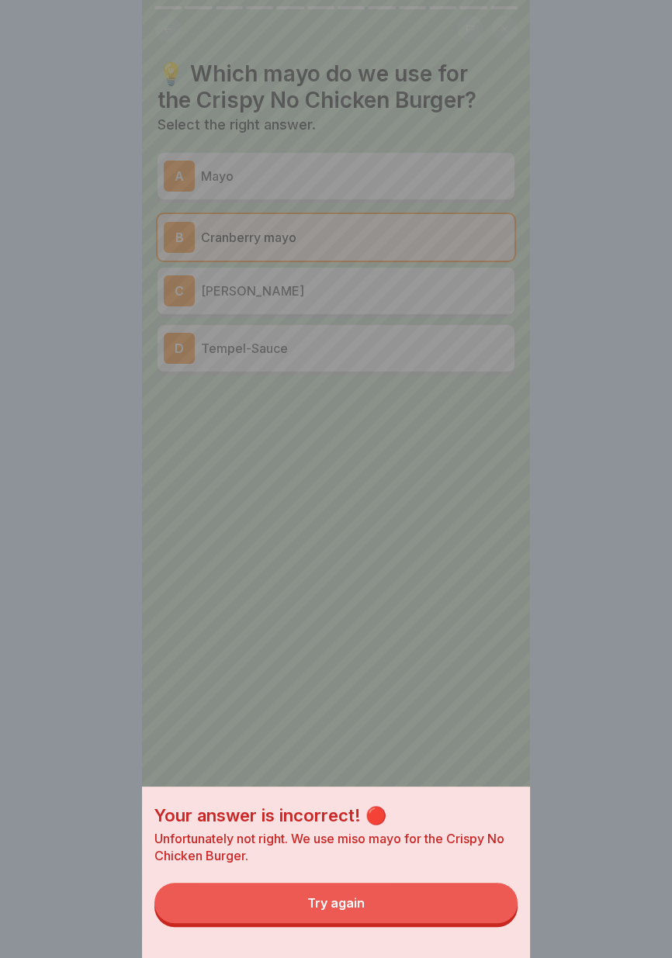
click at [327, 893] on button "Try again" at bounding box center [335, 902] width 363 height 40
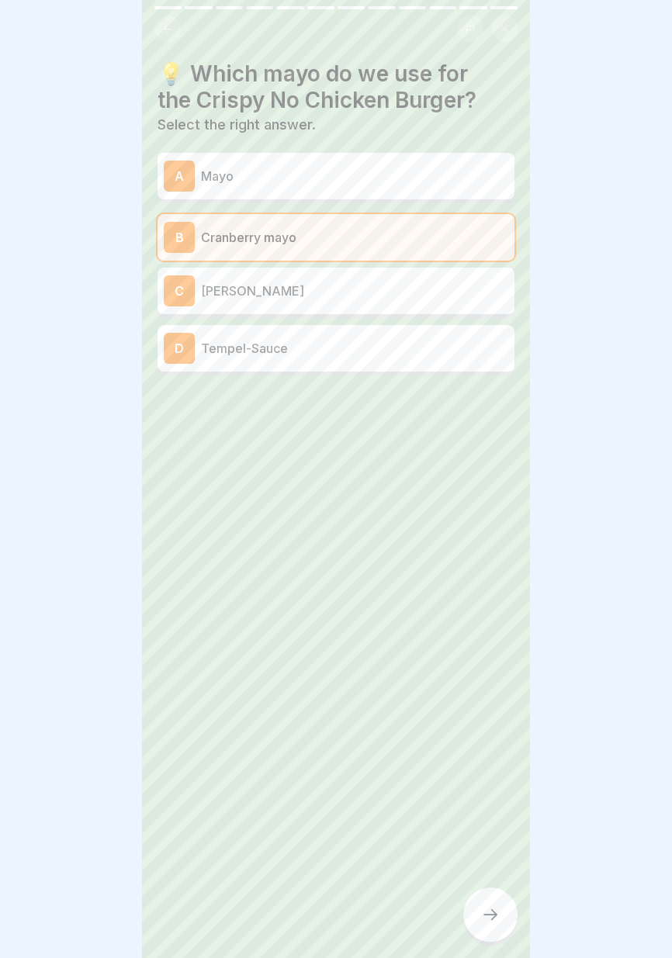
click at [353, 282] on p "Miso mayo" at bounding box center [354, 290] width 307 height 19
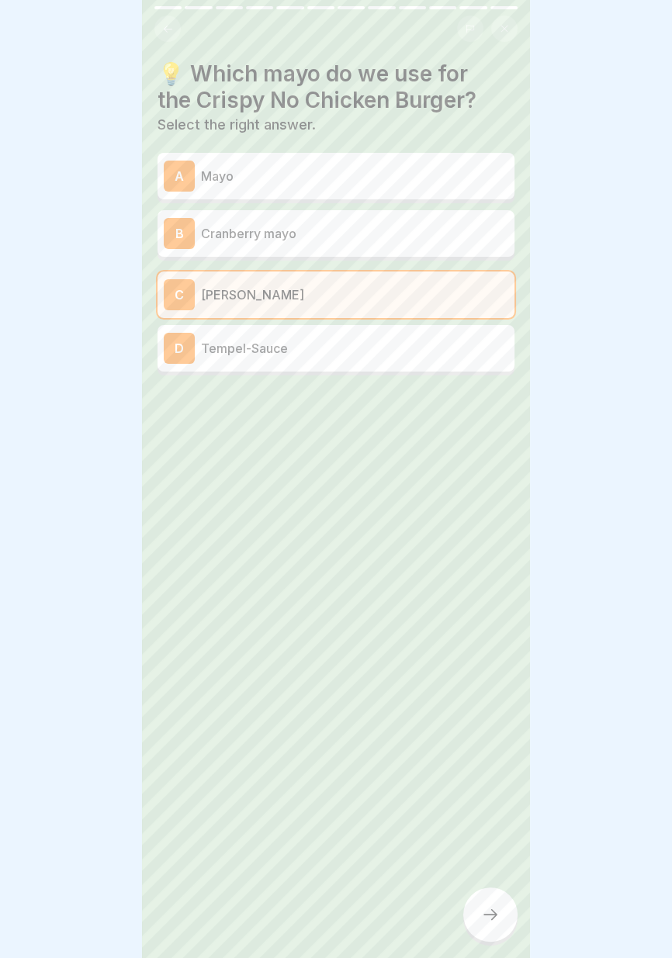
click at [496, 917] on icon at bounding box center [490, 914] width 19 height 19
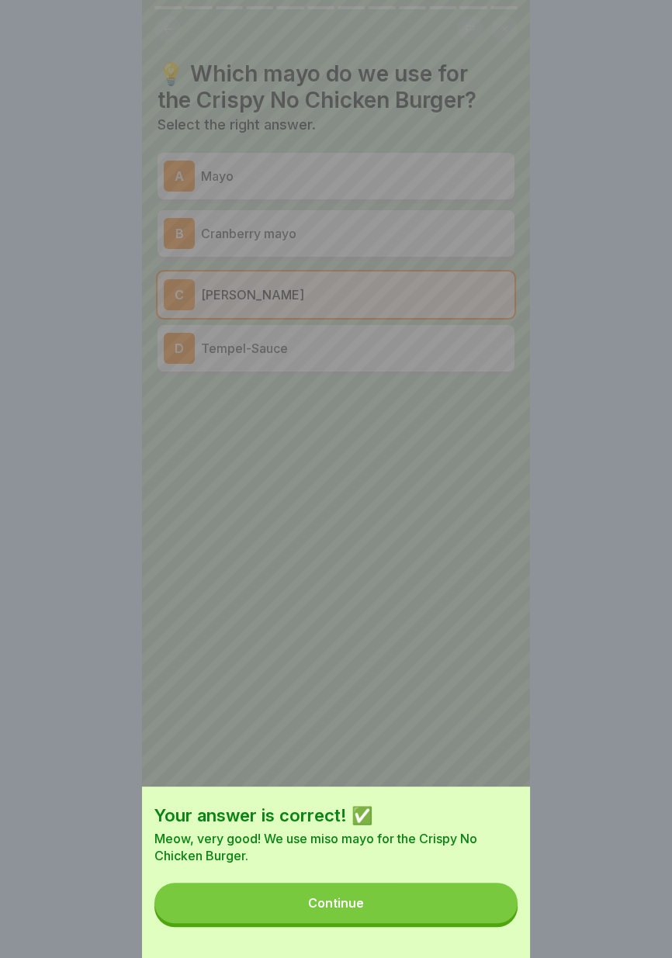
click at [379, 900] on button "Continue" at bounding box center [335, 902] width 363 height 40
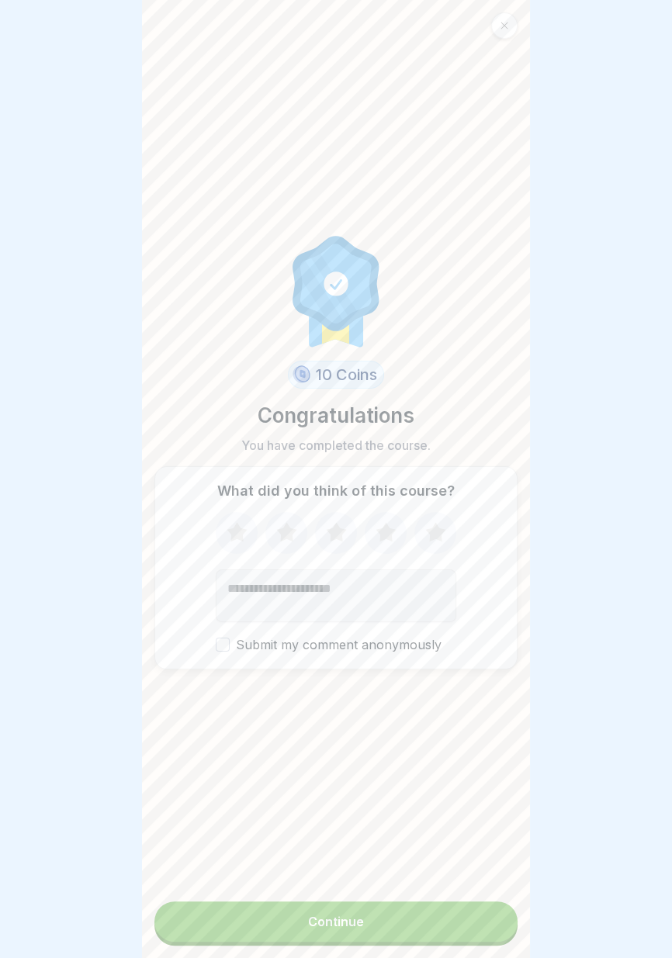
click at [374, 927] on button "Continue" at bounding box center [335, 921] width 363 height 40
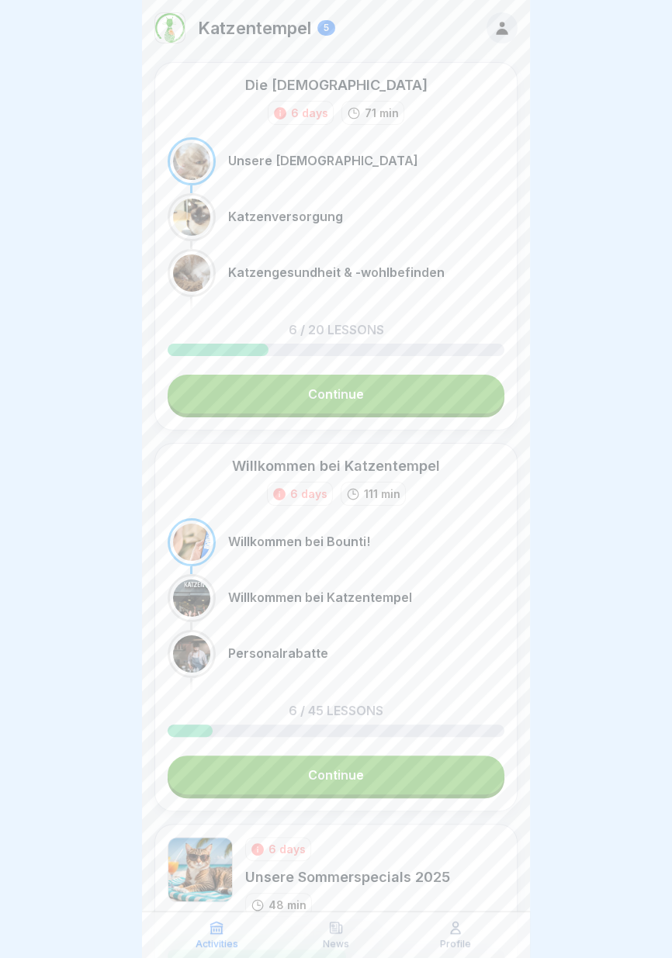
click at [371, 924] on div "News" at bounding box center [336, 934] width 112 height 29
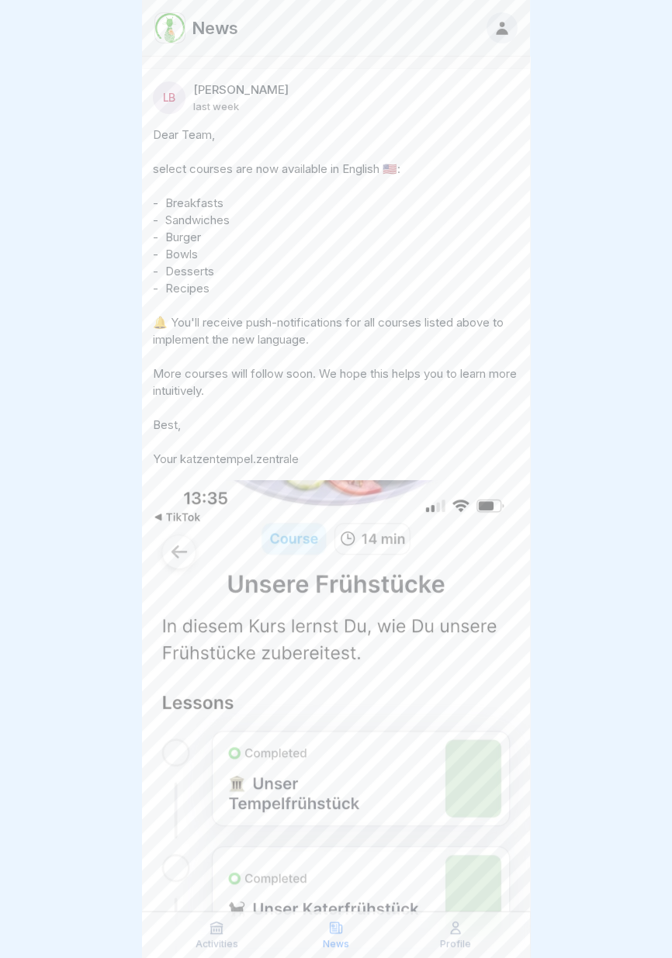
click at [209, 931] on icon at bounding box center [217, 928] width 16 height 16
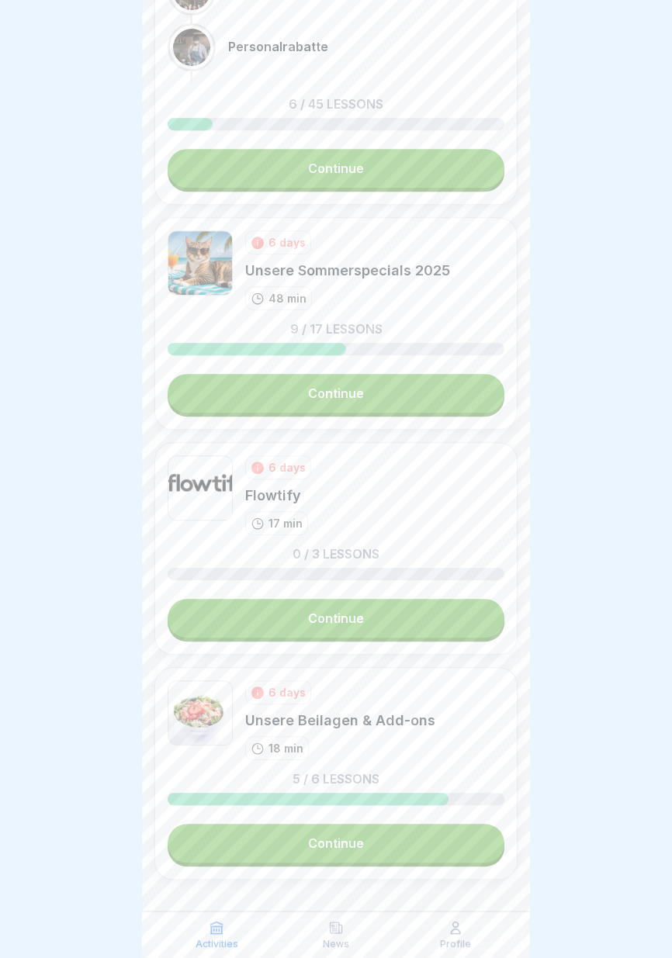
scroll to position [632, 0]
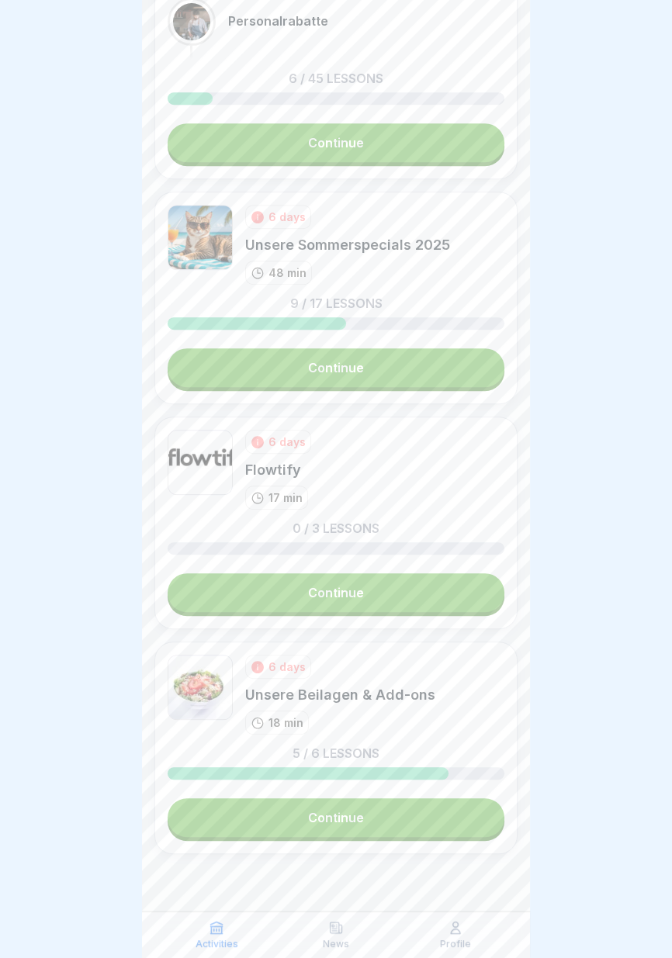
click at [378, 825] on link "Continue" at bounding box center [336, 817] width 337 height 39
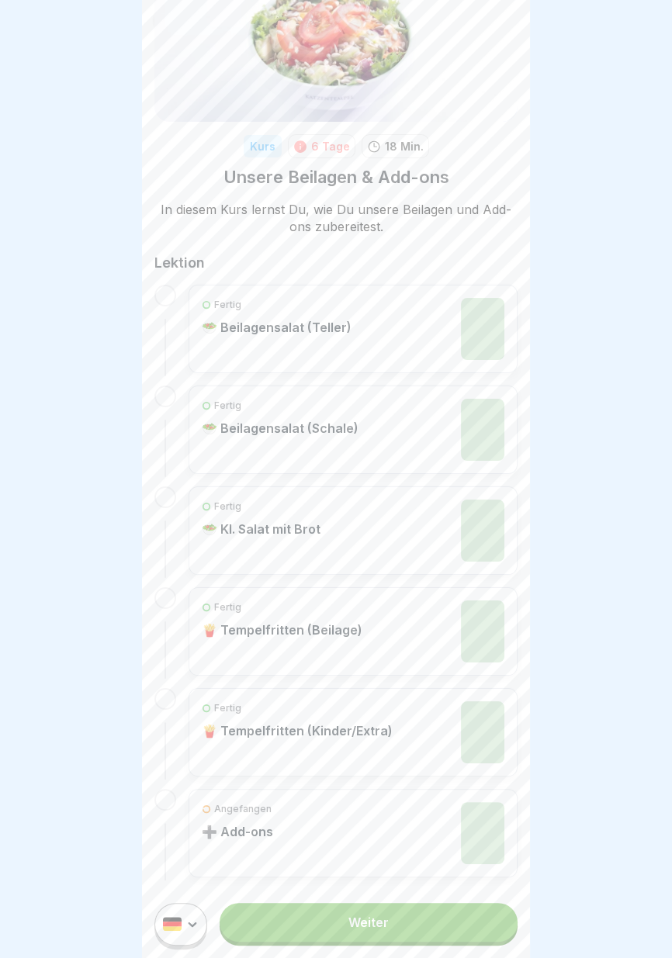
scroll to position [104, 0]
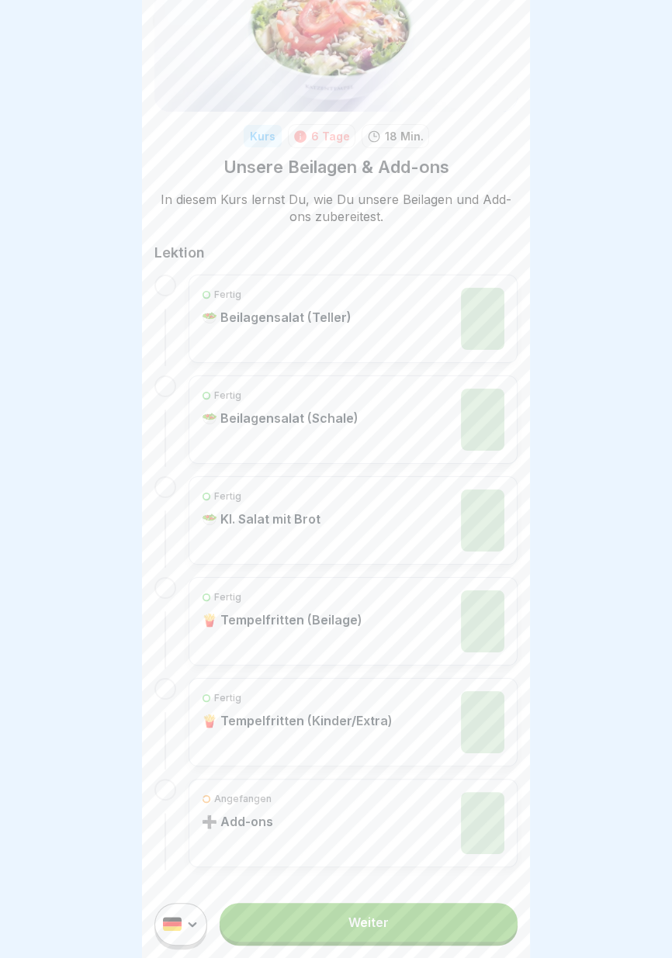
click at [399, 922] on link "Weiter" at bounding box center [368, 922] width 298 height 39
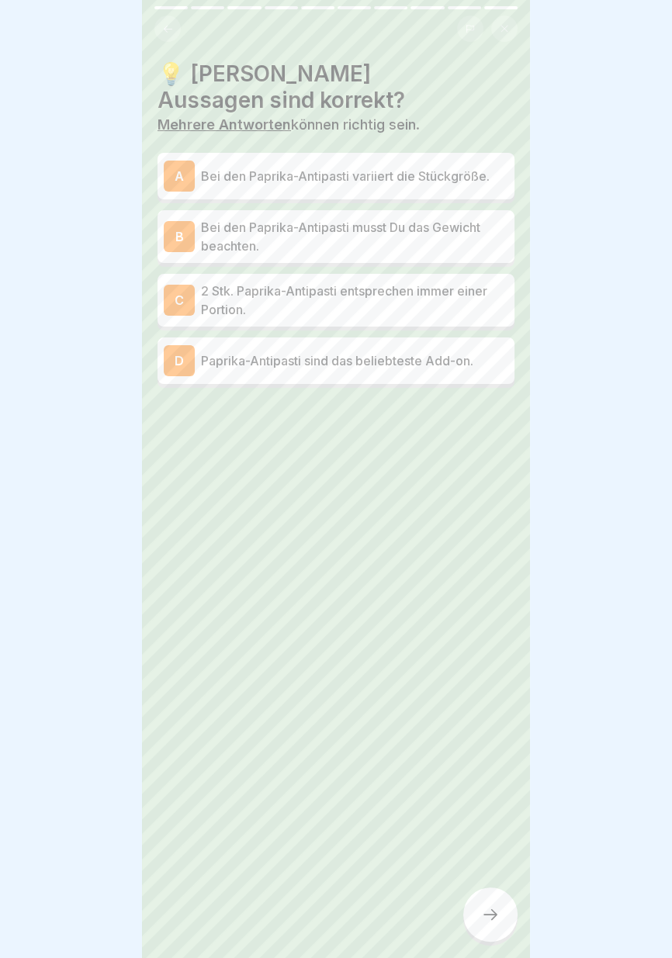
click at [487, 168] on p "Bei den Paprika-Antipasti variiert die Stückgröße." at bounding box center [354, 176] width 307 height 19
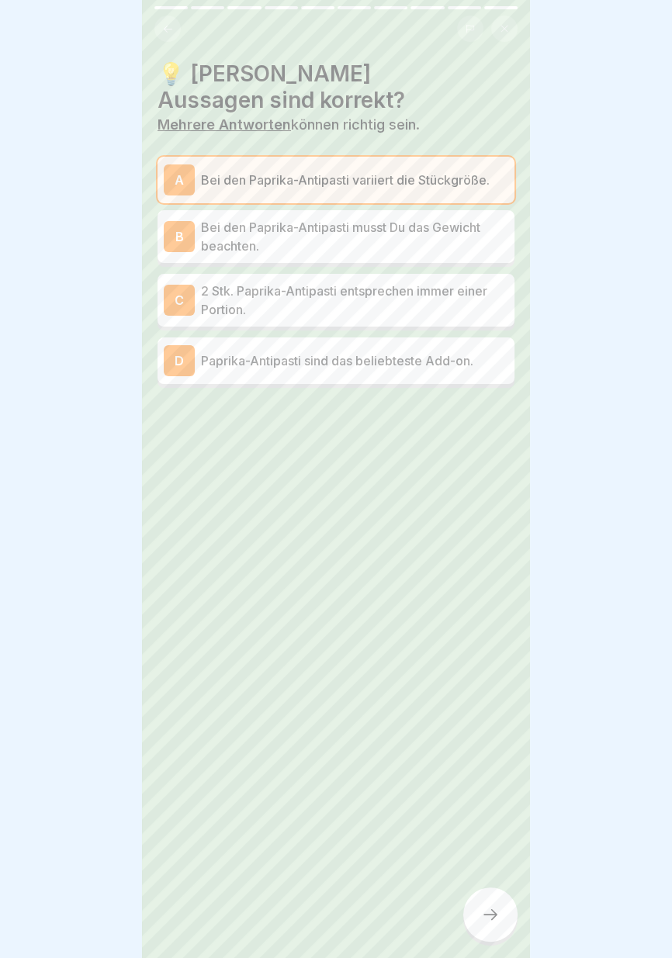
click at [482, 917] on icon at bounding box center [490, 914] width 19 height 19
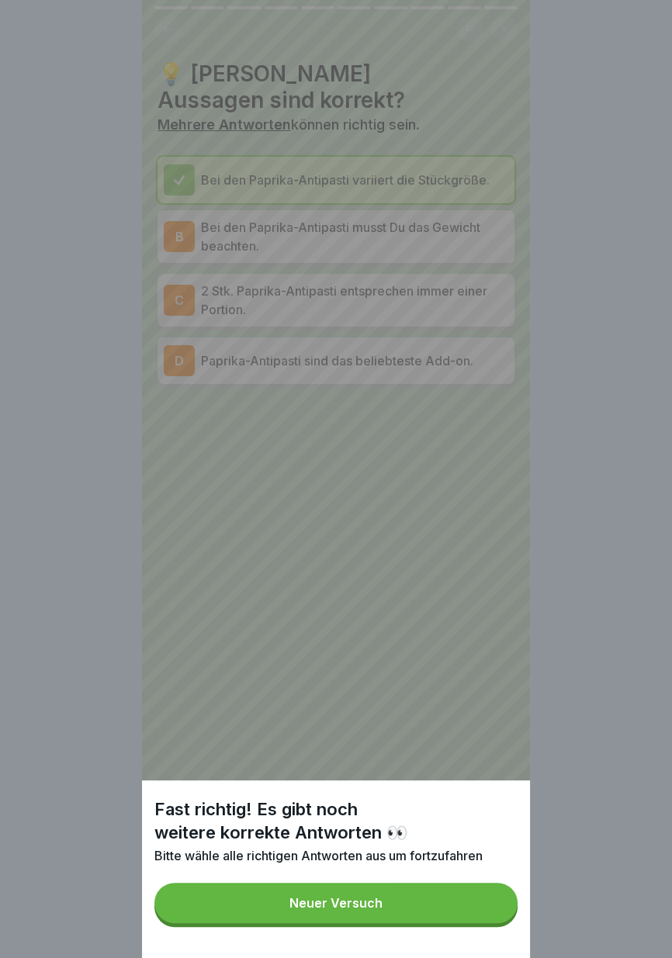
click at [449, 907] on button "Neuer Versuch" at bounding box center [335, 902] width 363 height 40
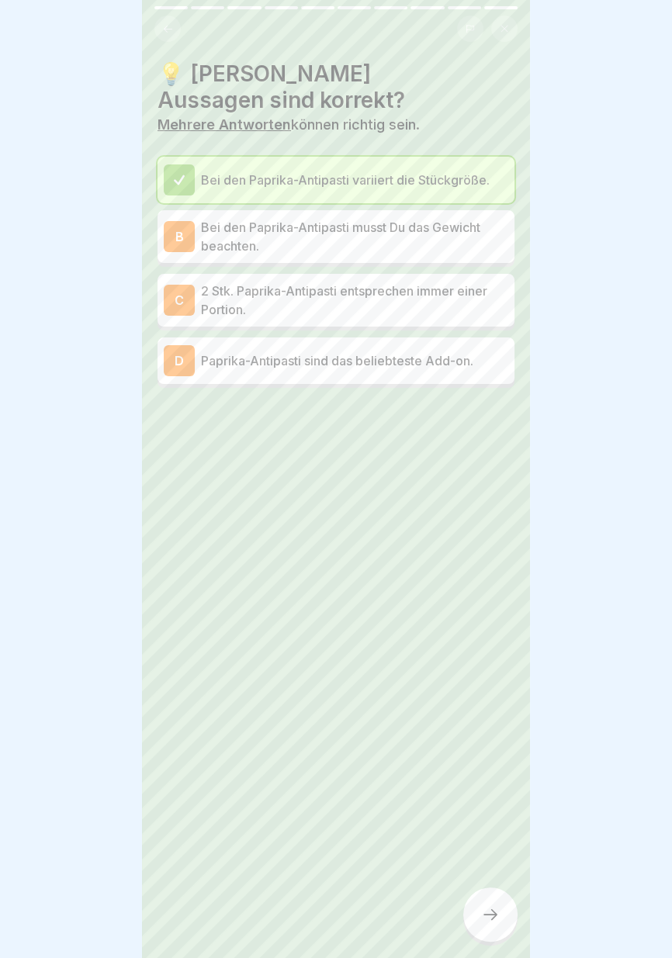
click at [489, 911] on icon at bounding box center [490, 914] width 19 height 19
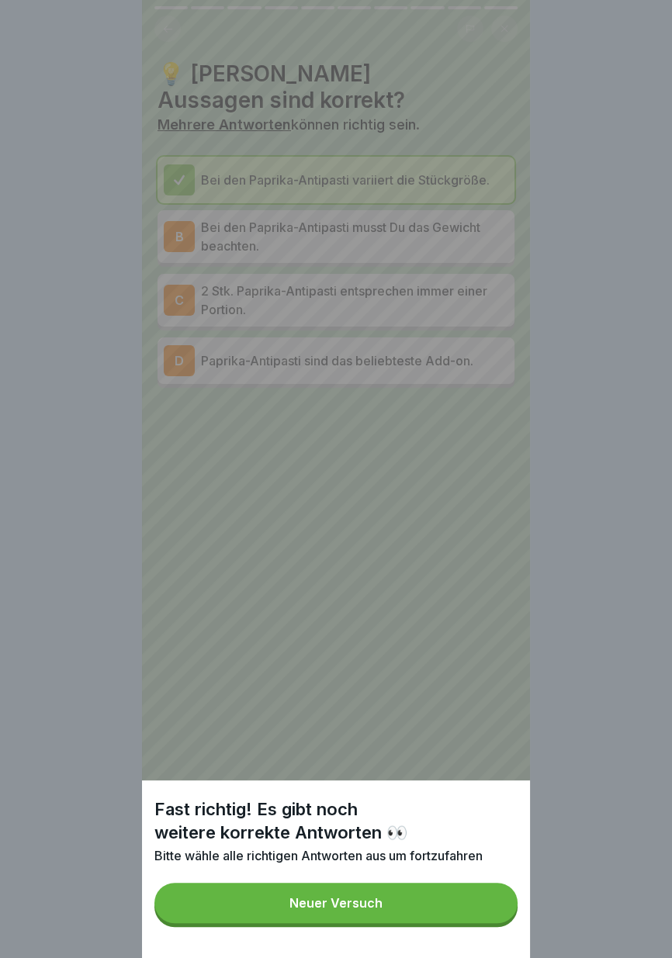
click at [477, 528] on div "Fast richtig! Es gibt noch weitere korrekte Antworten 👀 Bitte wähle alle richti…" at bounding box center [336, 479] width 388 height 958
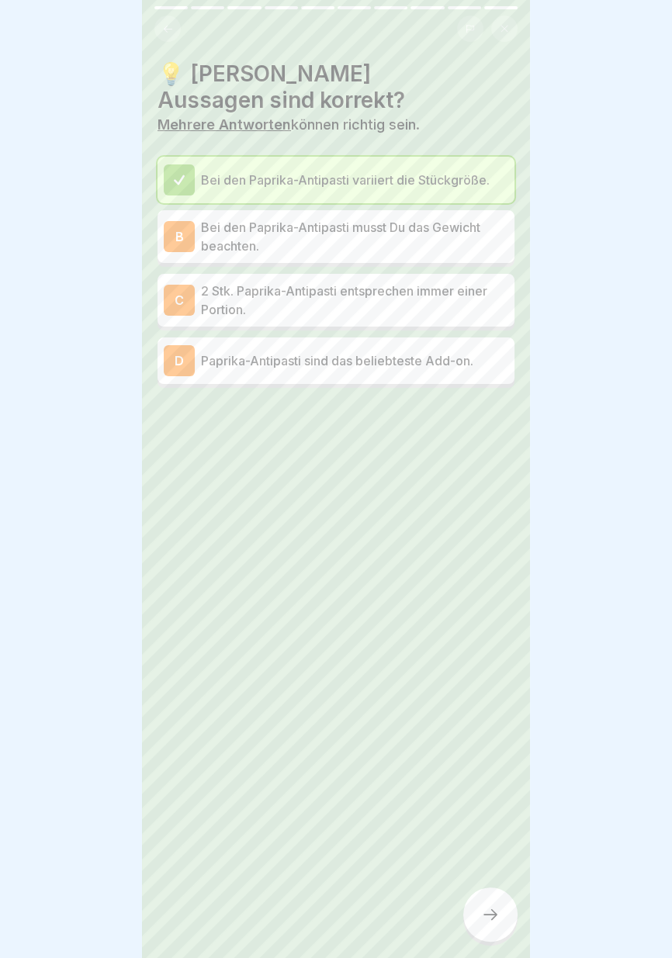
click at [451, 311] on p "2 Stk. Paprika-Antipasti entsprechen immer einer Portion." at bounding box center [354, 299] width 307 height 37
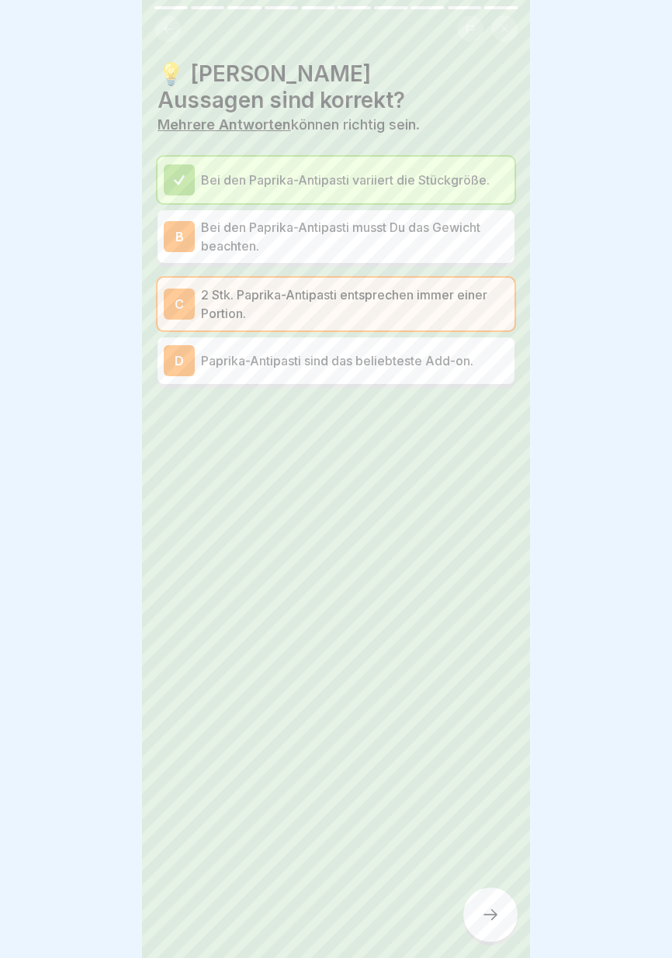
click at [488, 915] on icon at bounding box center [490, 914] width 19 height 19
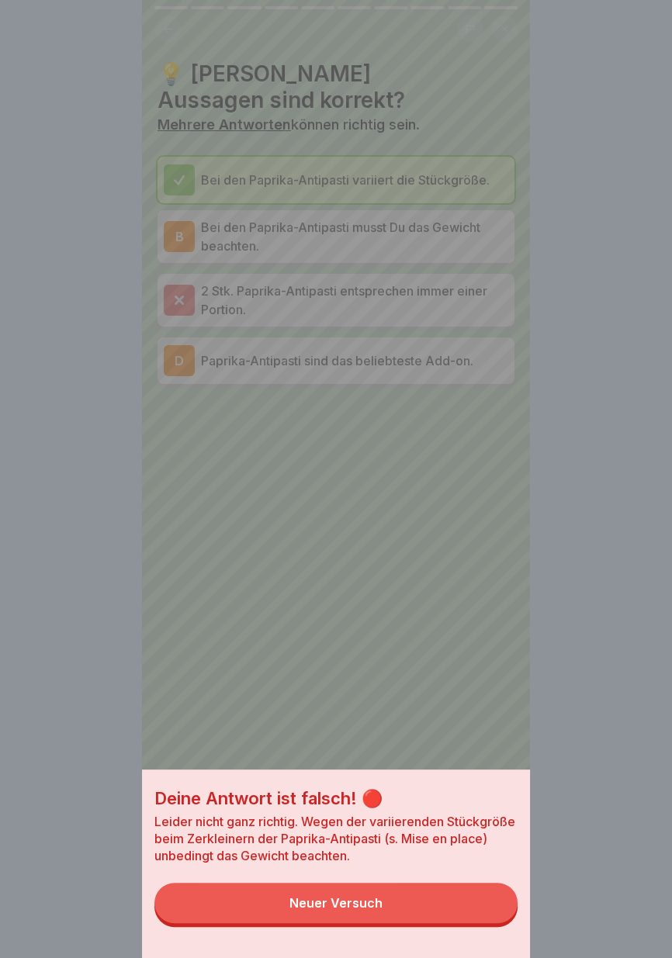
click at [429, 659] on div "Deine Antwort ist falsch! 🔴 Leider nicht ganz richtig. Wegen der variierenden S…" at bounding box center [336, 479] width 388 height 958
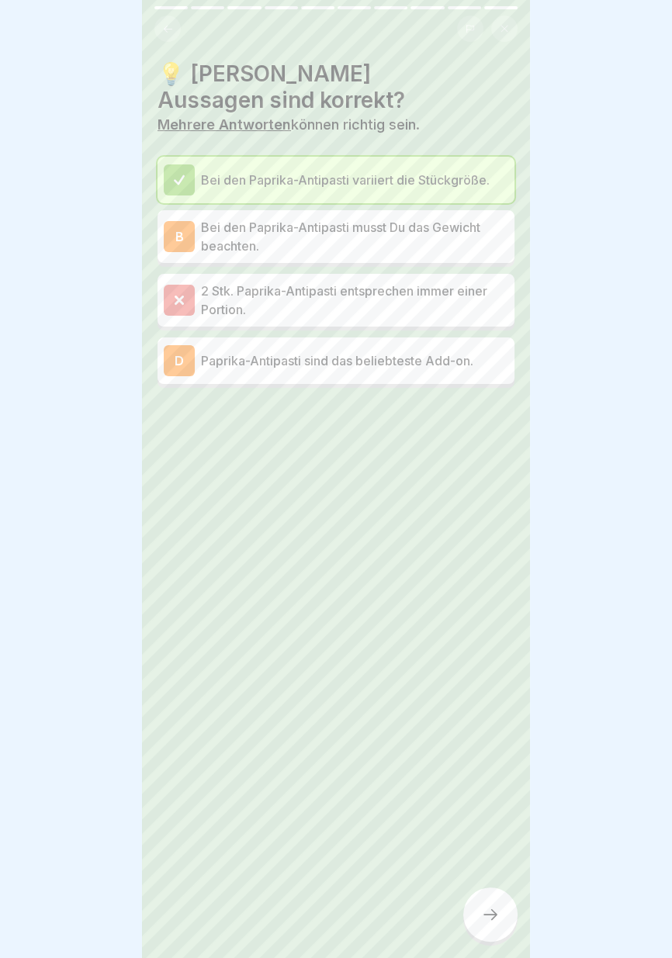
click at [428, 354] on p "Paprika-Antipasti sind das beliebteste Add-on." at bounding box center [354, 360] width 307 height 19
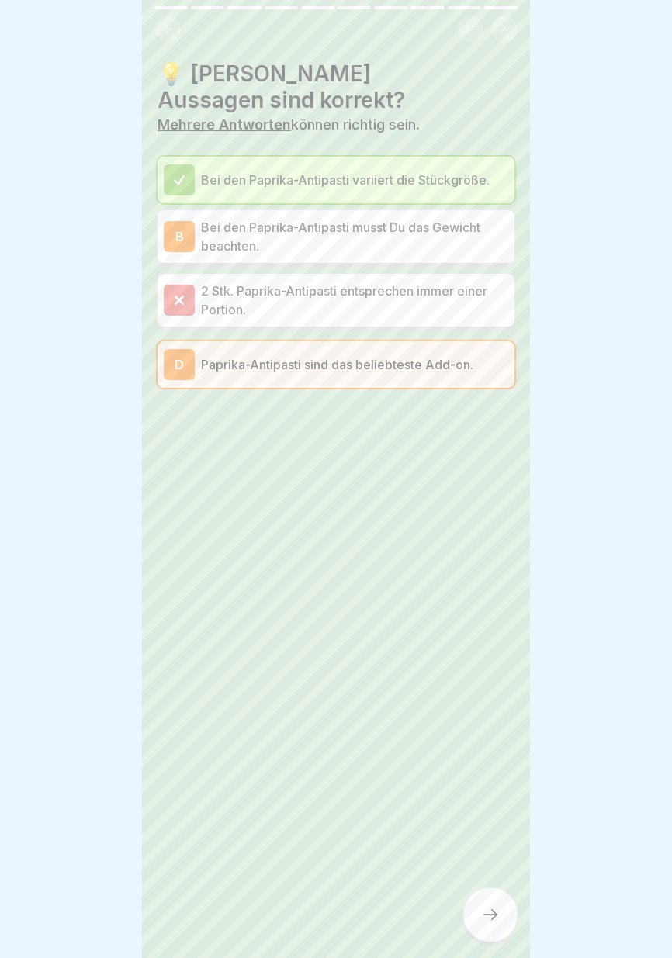
click at [488, 919] on icon at bounding box center [490, 914] width 19 height 19
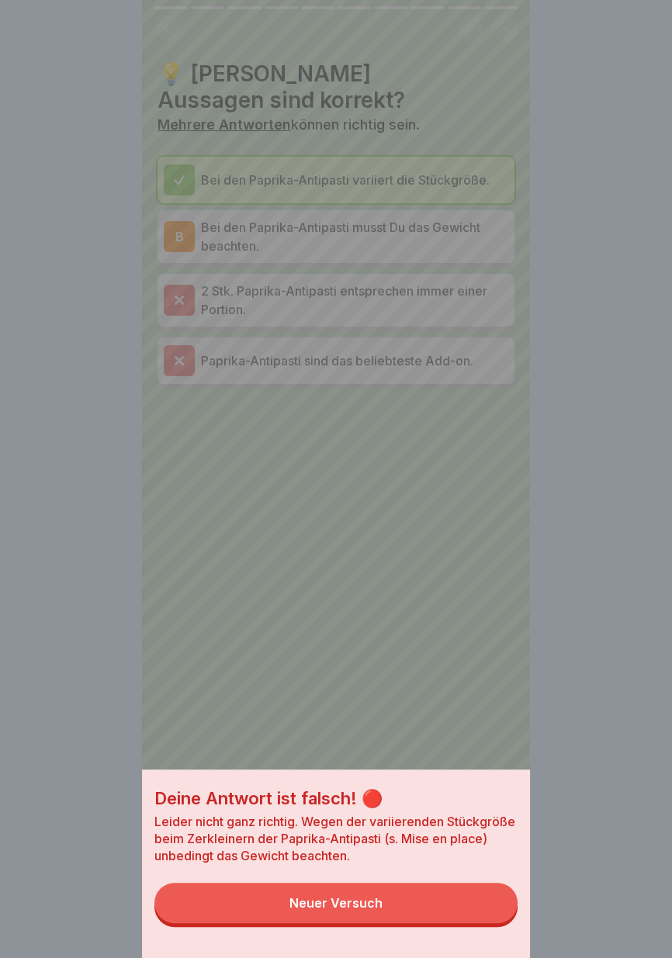
click at [441, 910] on button "Neuer Versuch" at bounding box center [335, 902] width 363 height 40
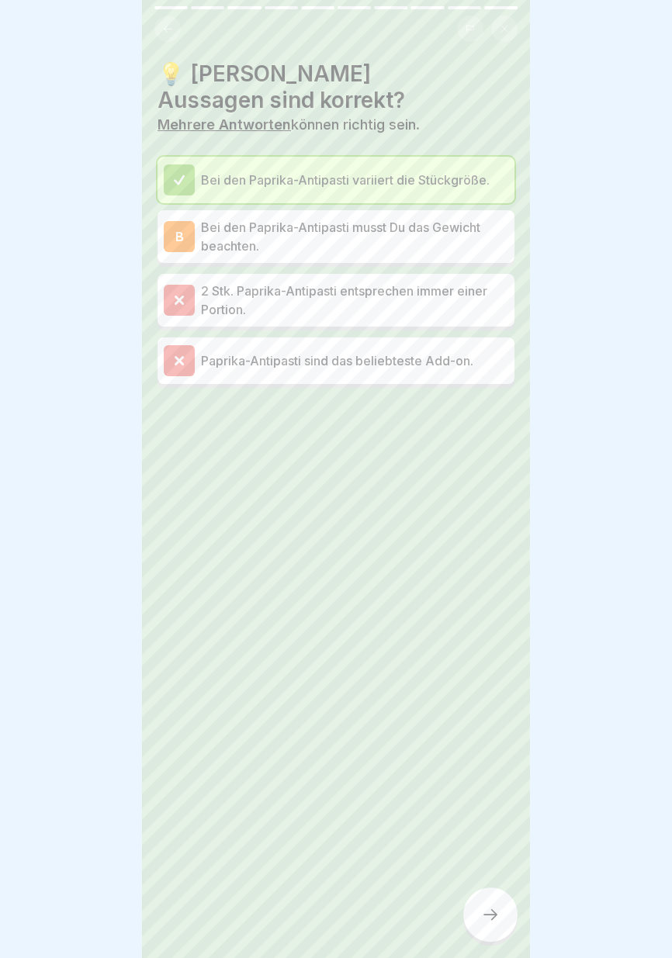
click at [471, 246] on p "Bei den Paprika-Antipasti musst Du das Gewicht beachten." at bounding box center [354, 236] width 307 height 37
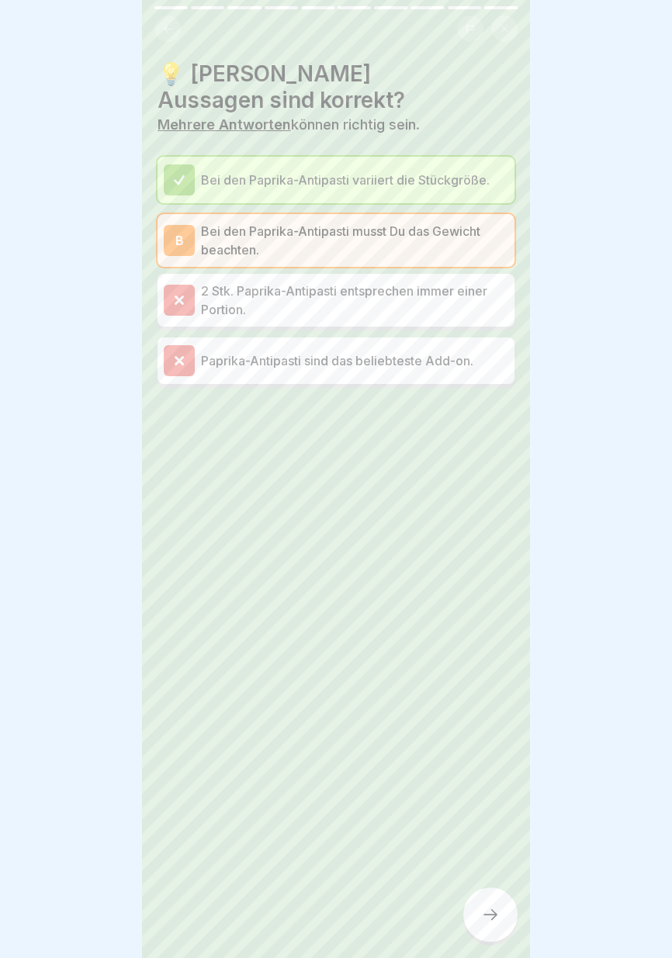
click at [494, 923] on icon at bounding box center [490, 914] width 19 height 19
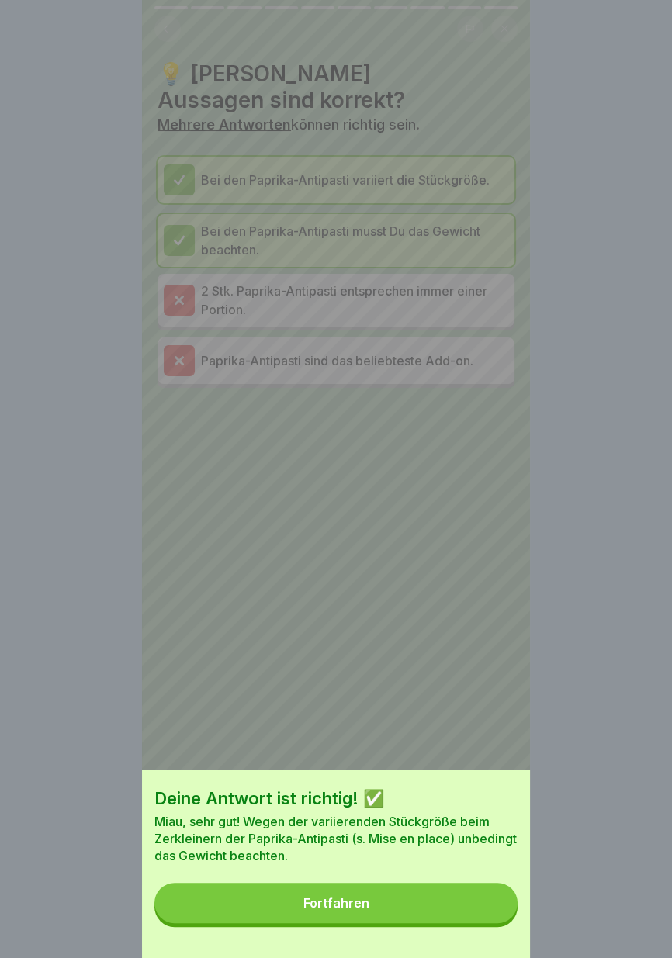
click at [441, 909] on button "Fortfahren" at bounding box center [335, 902] width 363 height 40
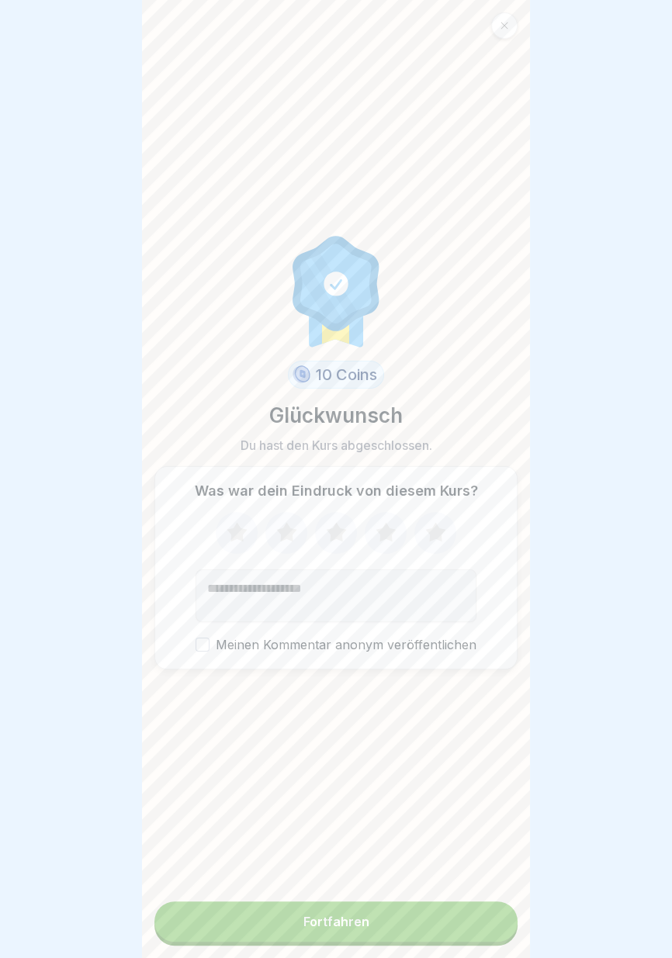
click at [427, 920] on button "Fortfahren" at bounding box center [335, 921] width 363 height 40
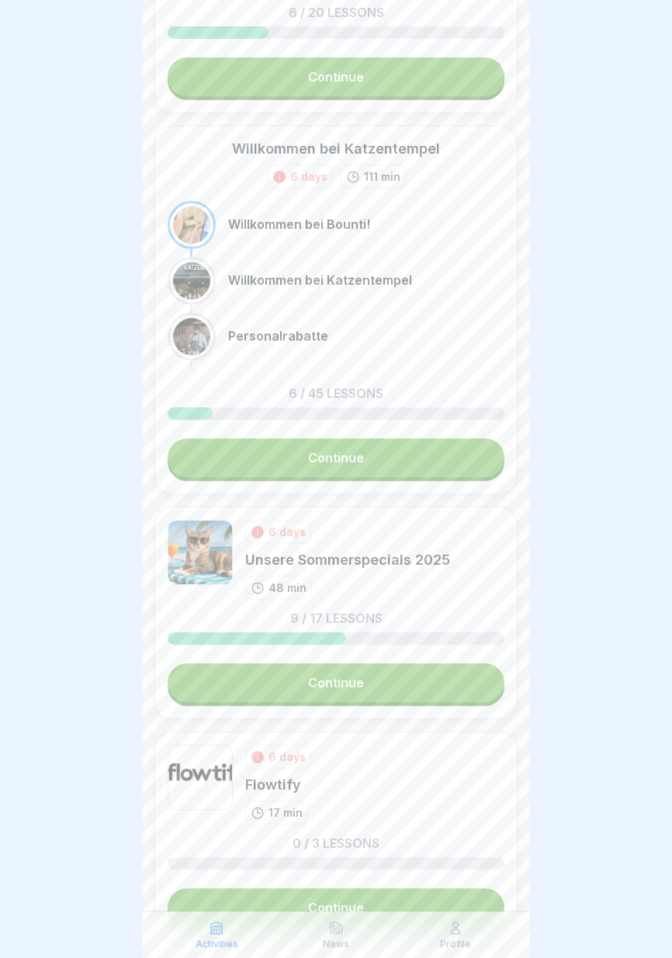
scroll to position [407, 0]
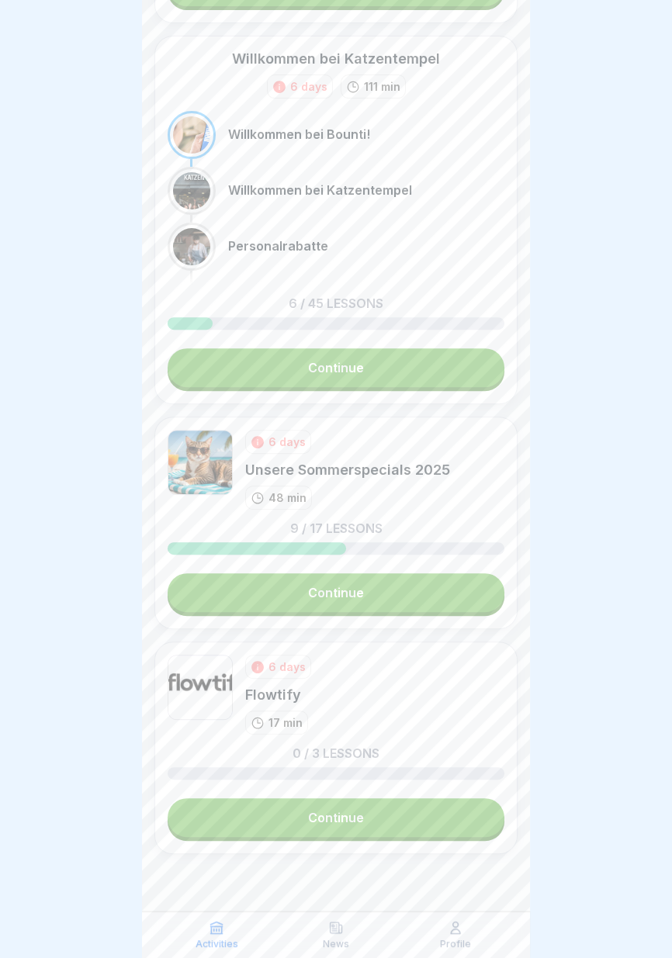
click at [339, 819] on link "Continue" at bounding box center [336, 817] width 337 height 39
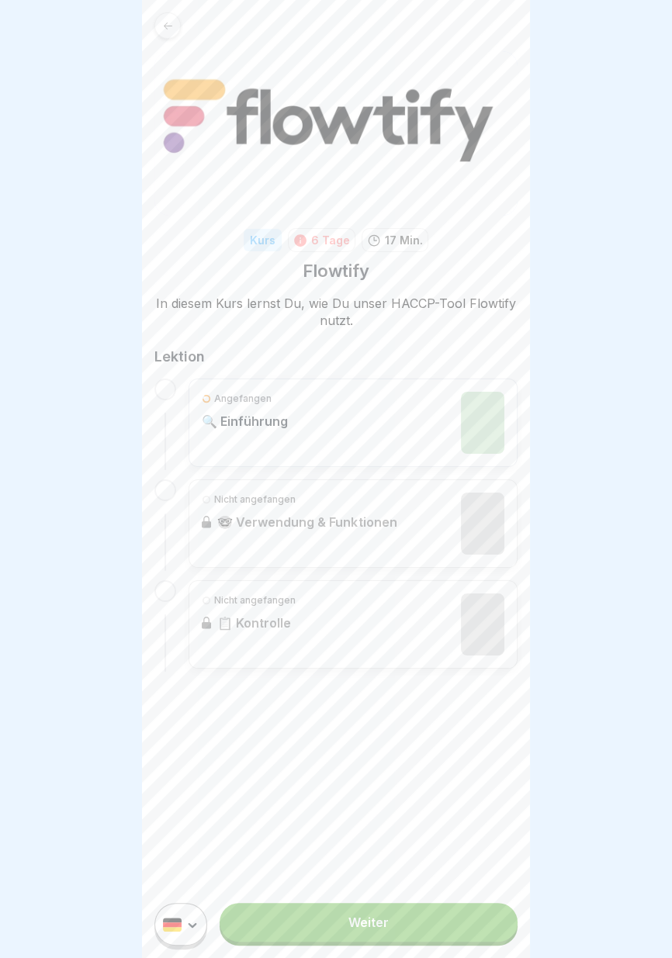
click at [409, 921] on link "Weiter" at bounding box center [368, 922] width 298 height 39
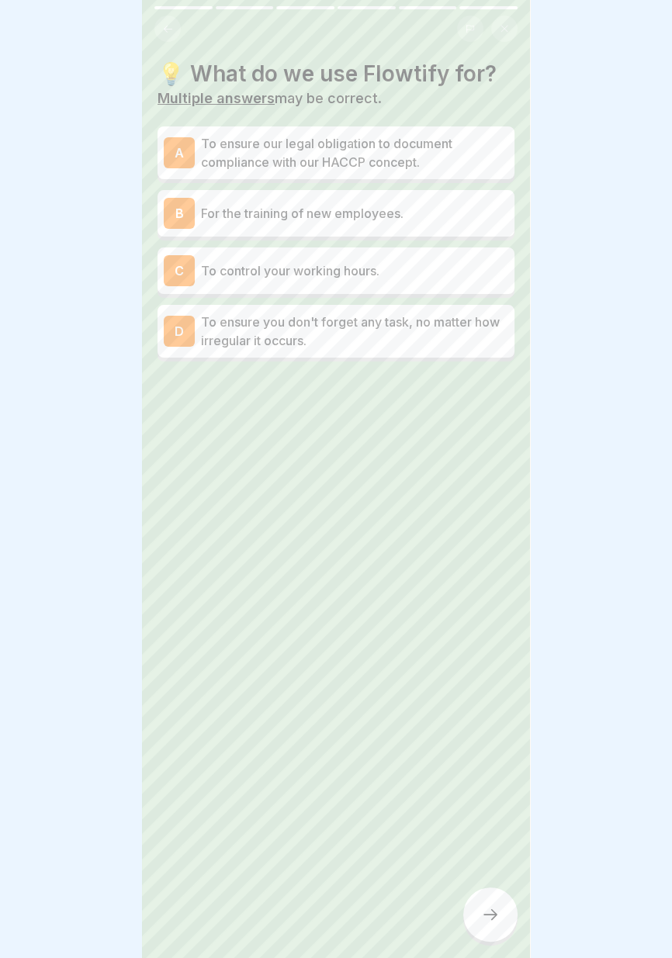
click at [456, 147] on p "To ensure our legal obligation to document compliance with our HACCP concept." at bounding box center [354, 152] width 307 height 37
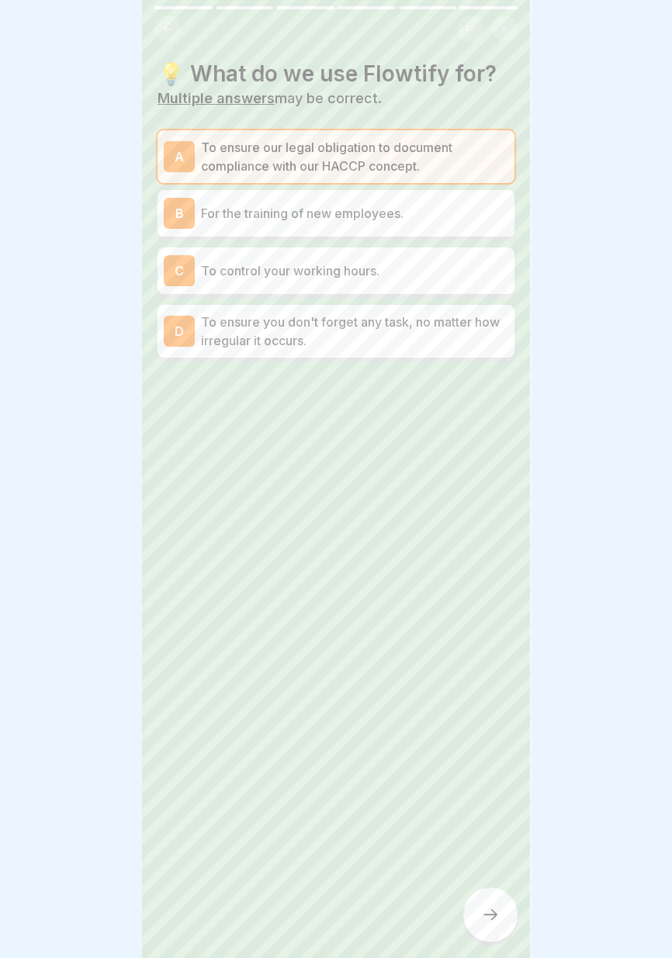
click at [452, 206] on p "For the training of new employees." at bounding box center [354, 213] width 307 height 19
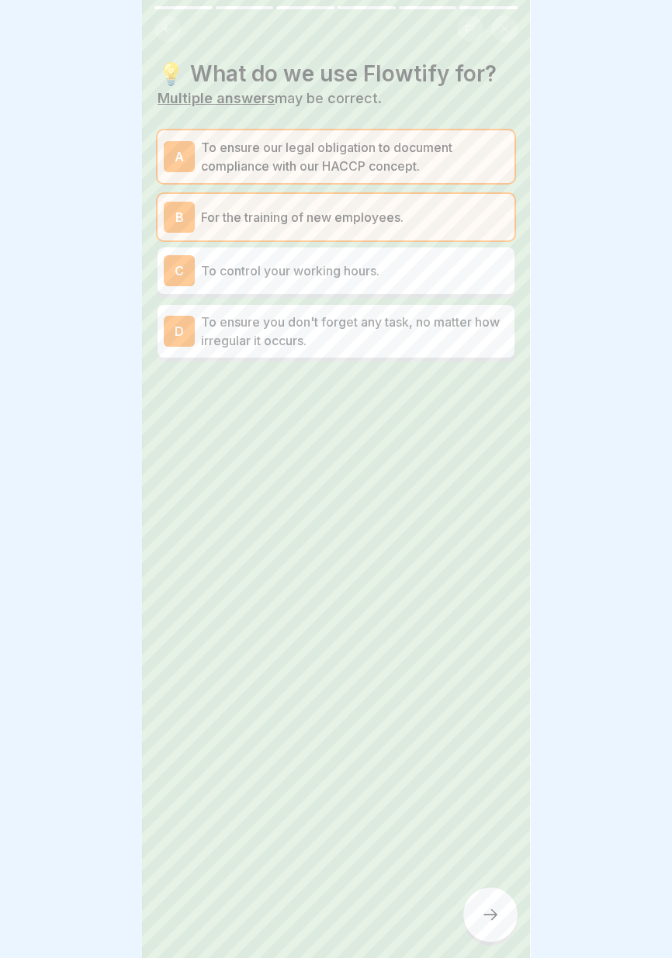
click at [484, 916] on icon at bounding box center [490, 914] width 19 height 19
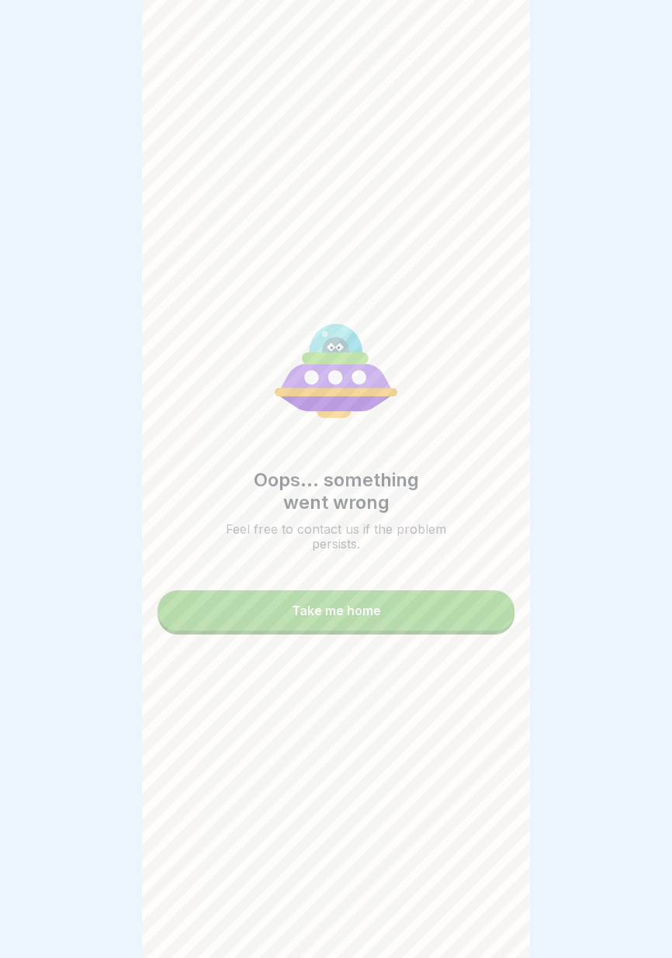
click at [434, 602] on button "Take me home" at bounding box center [335, 610] width 357 height 40
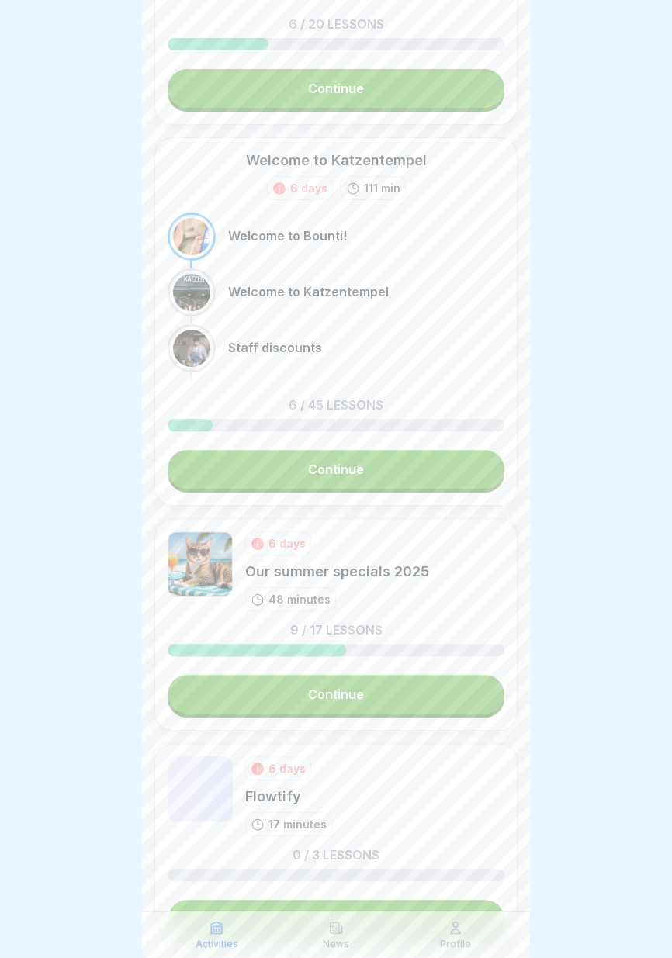
scroll to position [407, 0]
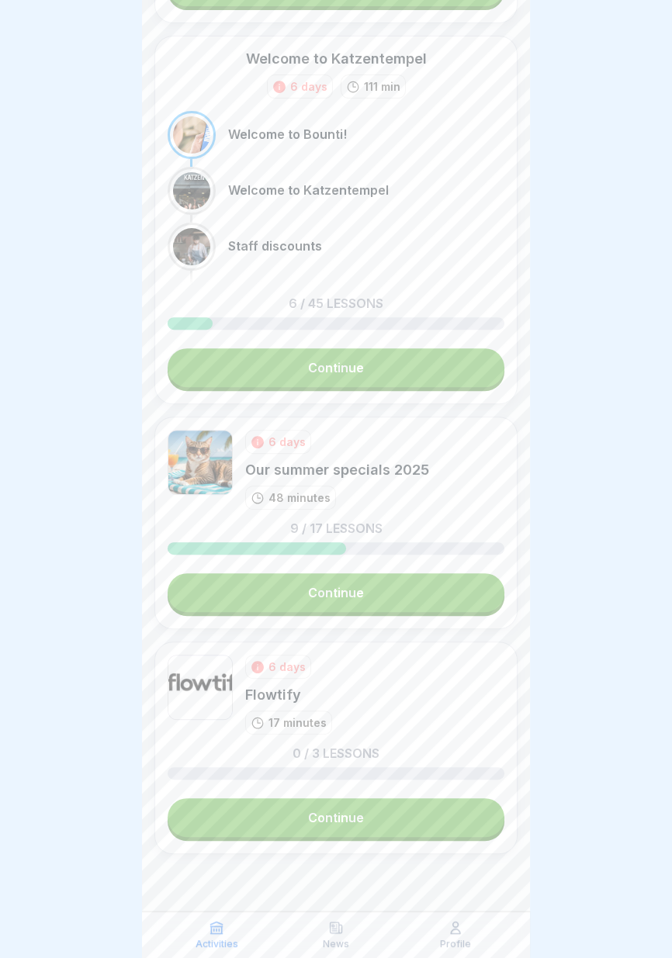
click at [405, 817] on link "Continue" at bounding box center [336, 817] width 337 height 39
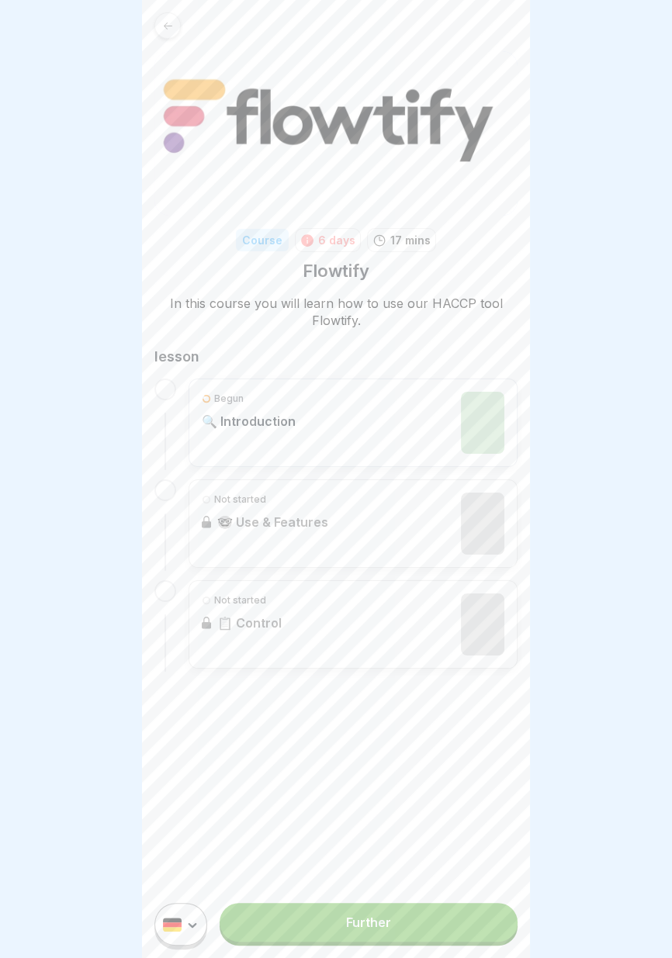
click at [423, 920] on link "Further" at bounding box center [368, 922] width 298 height 39
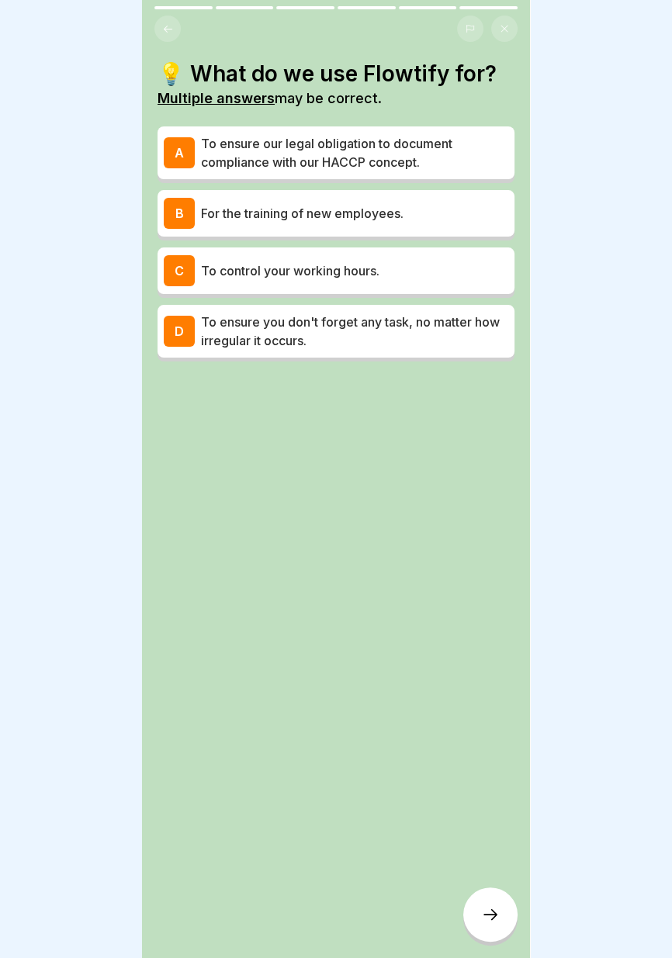
click at [130, 941] on div at bounding box center [336, 479] width 672 height 958
click at [130, 955] on div at bounding box center [336, 479] width 672 height 958
click at [462, 212] on p "For the training of new employees." at bounding box center [354, 213] width 307 height 19
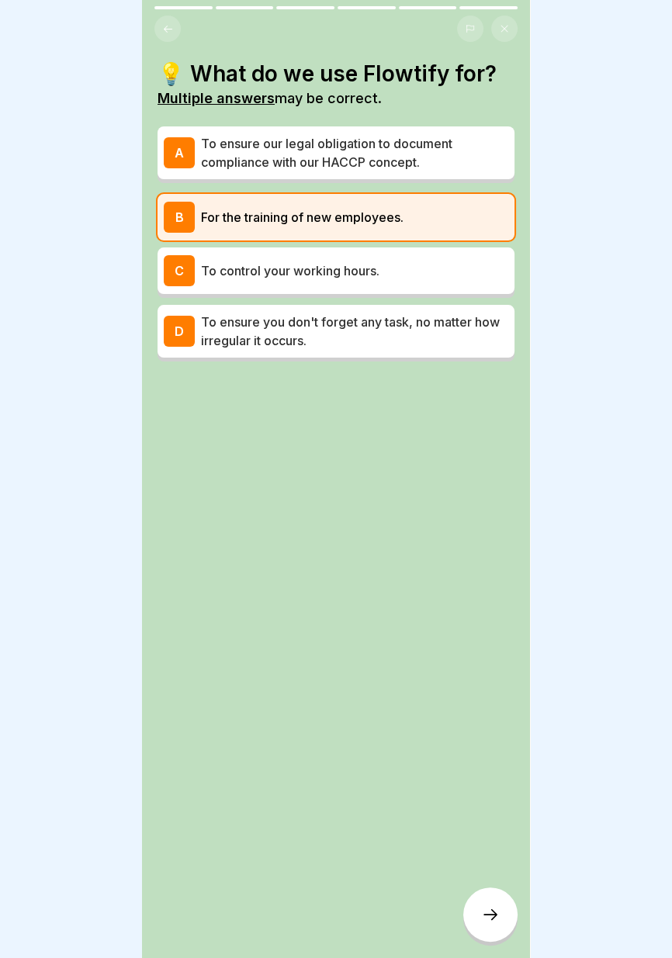
click at [489, 917] on icon at bounding box center [490, 914] width 19 height 19
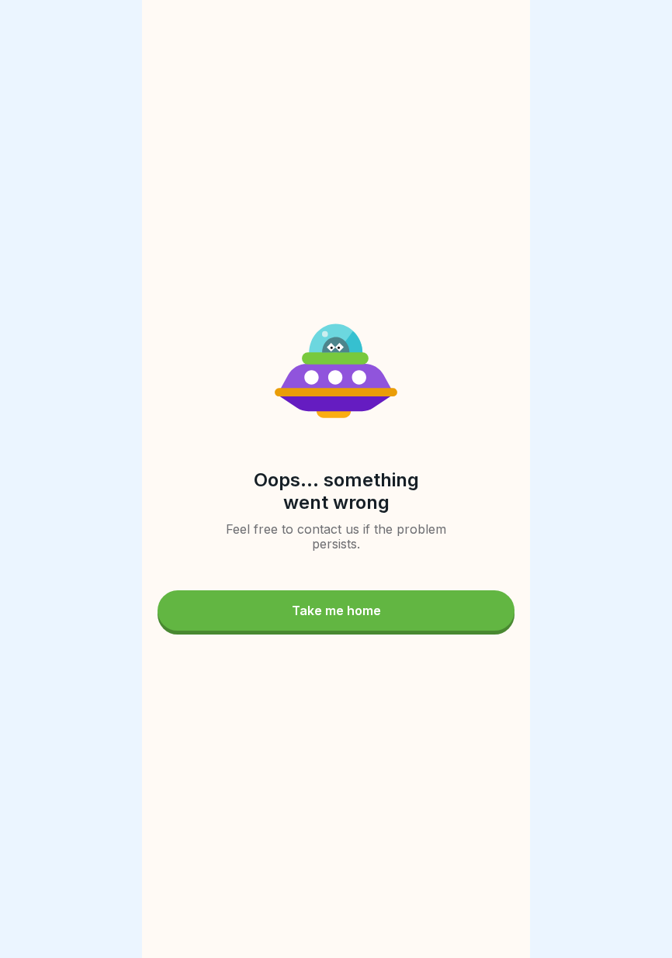
click at [396, 604] on button "Take me home" at bounding box center [335, 610] width 357 height 40
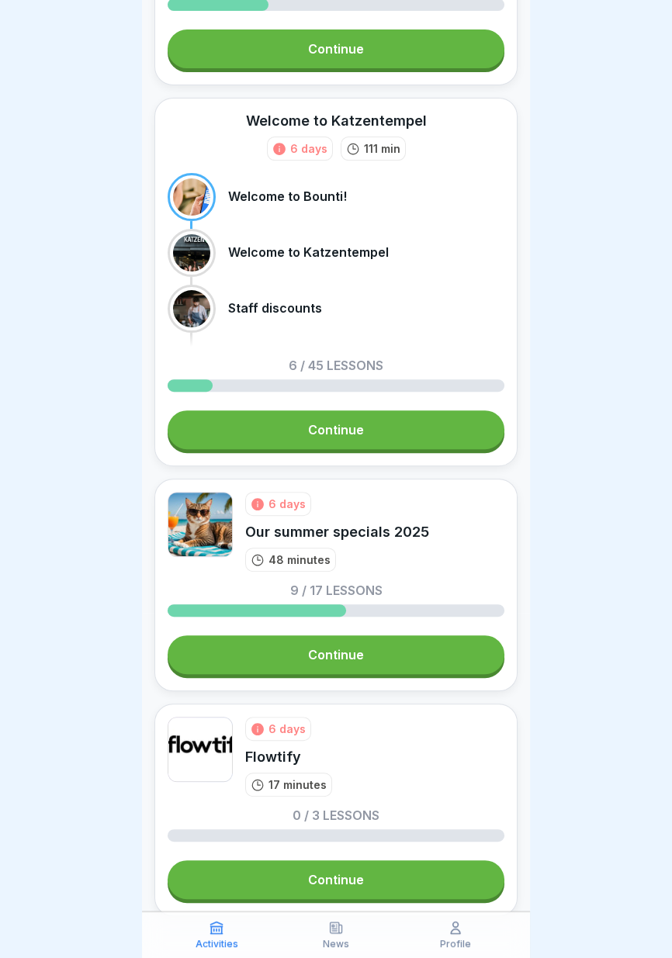
scroll to position [407, 0]
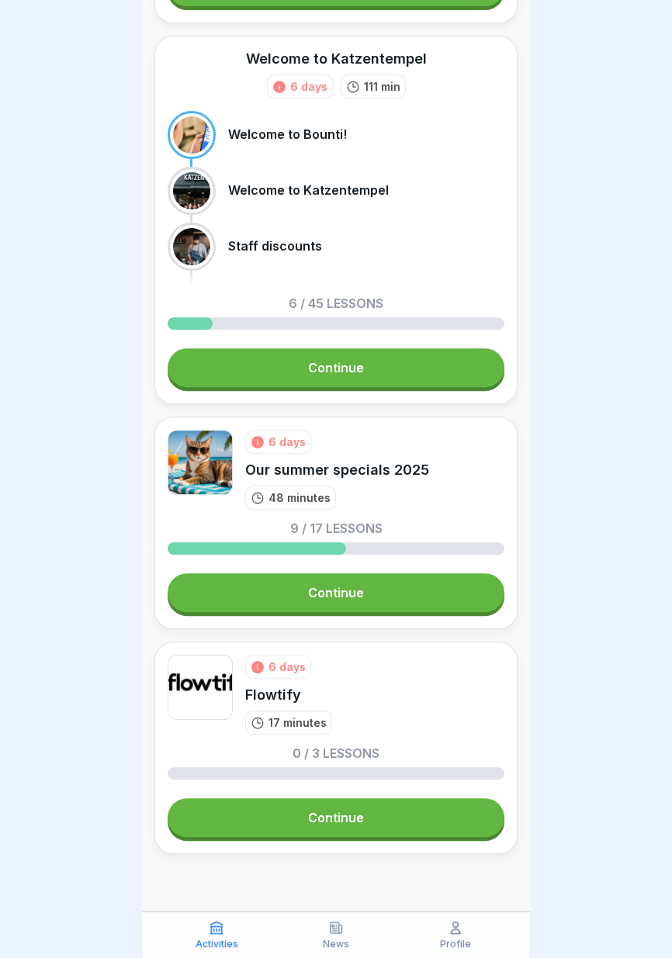
click at [385, 591] on link "Continue" at bounding box center [336, 592] width 337 height 39
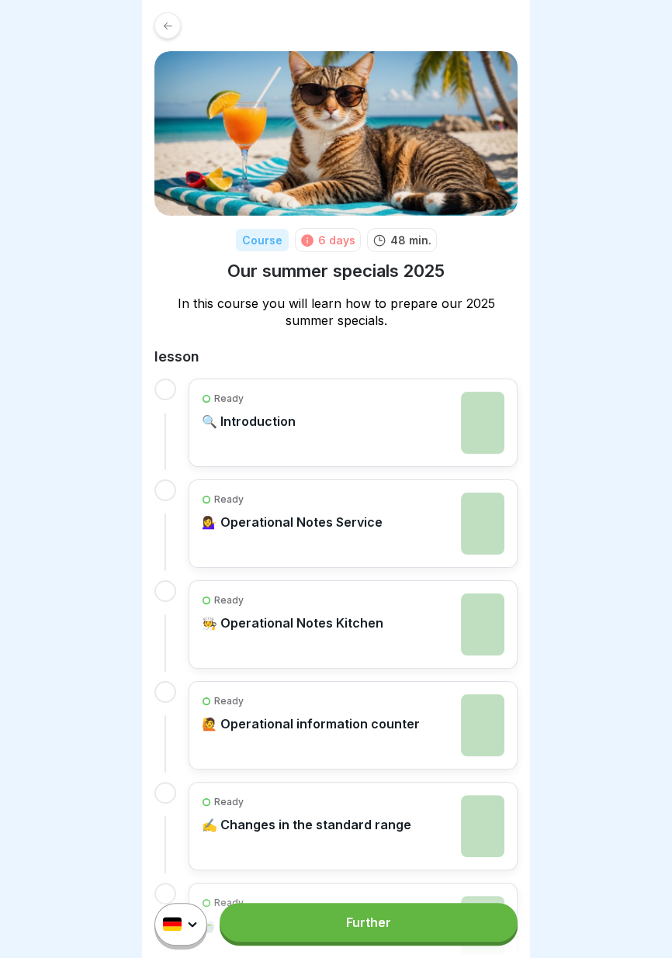
click at [370, 931] on link "Further" at bounding box center [368, 922] width 298 height 39
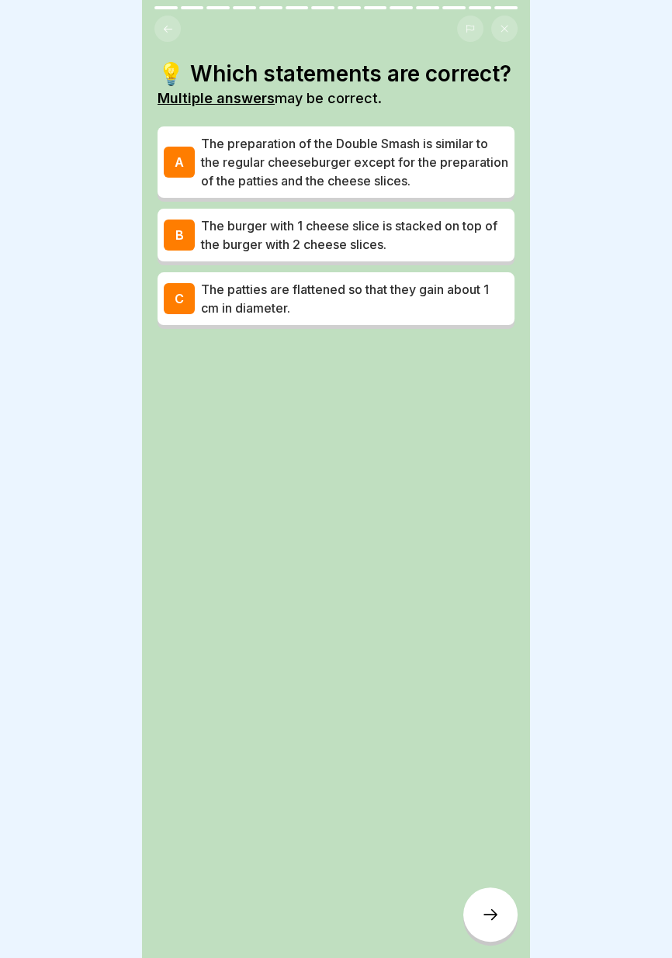
click at [482, 174] on font "The preparation of the Double Smash is similar to the regular cheeseburger exce…" at bounding box center [354, 162] width 307 height 53
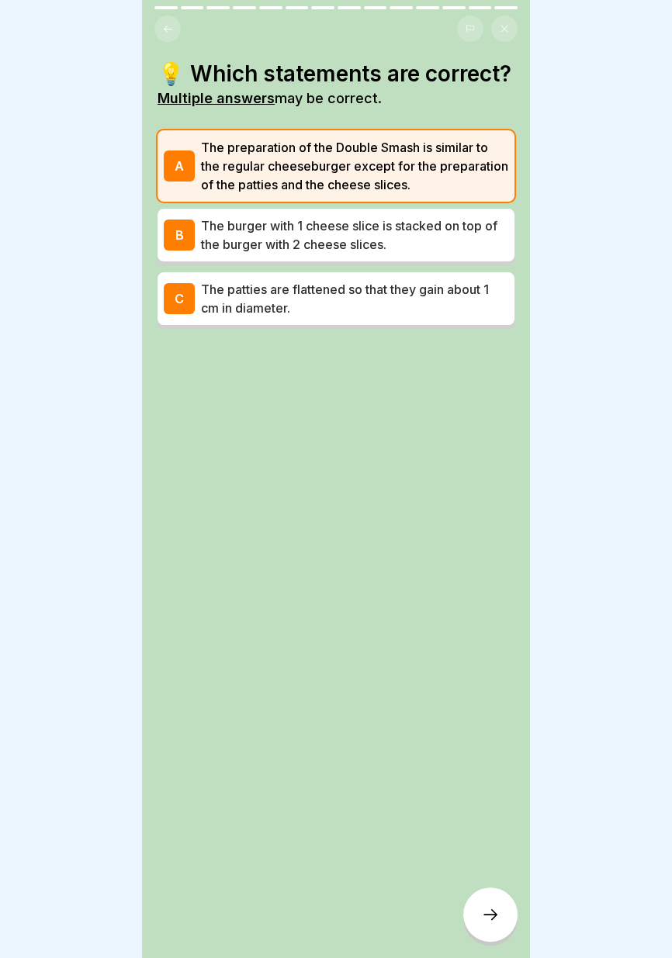
click at [427, 294] on font "The patties are flattened so that they gain about 1 cm in diameter." at bounding box center [345, 298] width 288 height 34
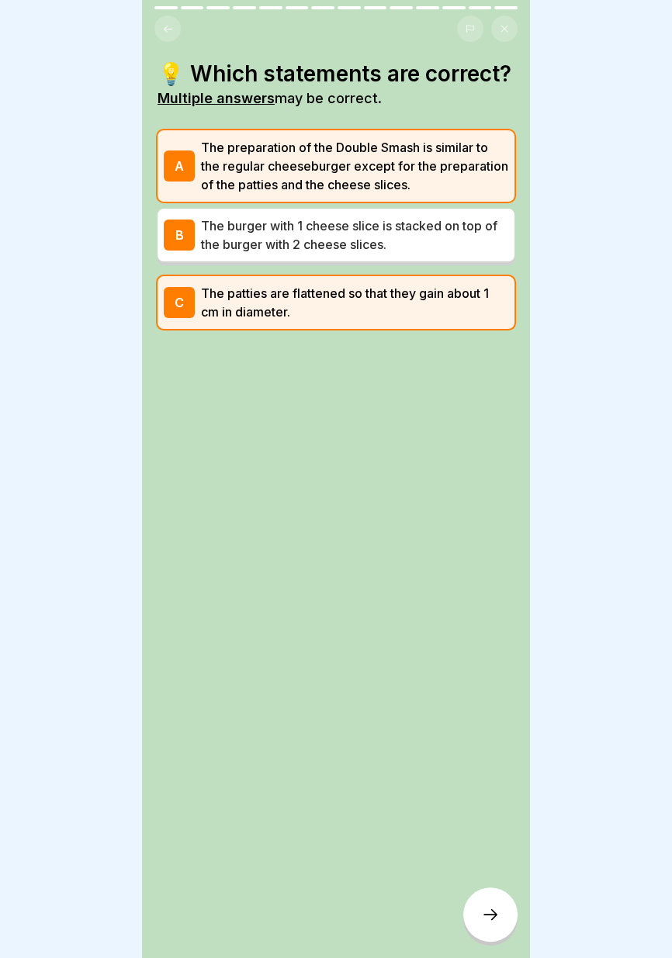
click at [484, 915] on icon at bounding box center [490, 914] width 14 height 11
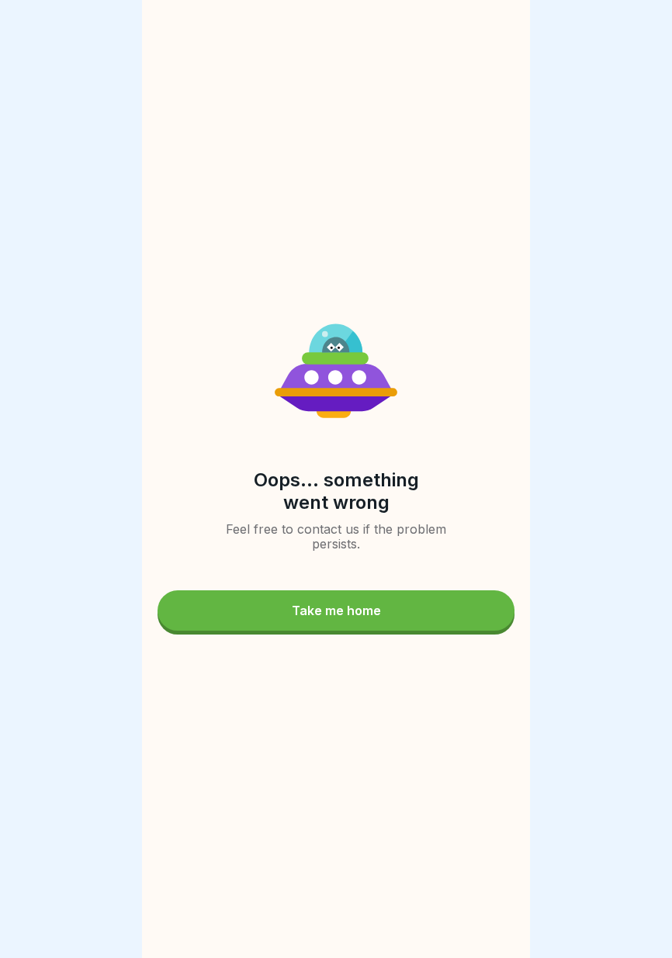
click at [384, 610] on button "Take me home" at bounding box center [335, 610] width 357 height 40
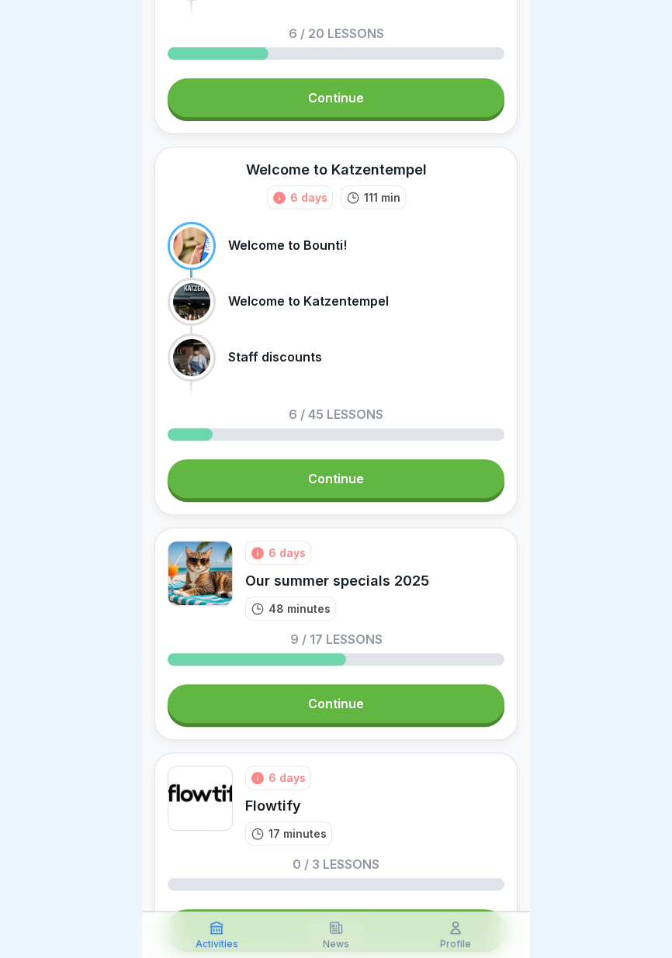
scroll to position [407, 0]
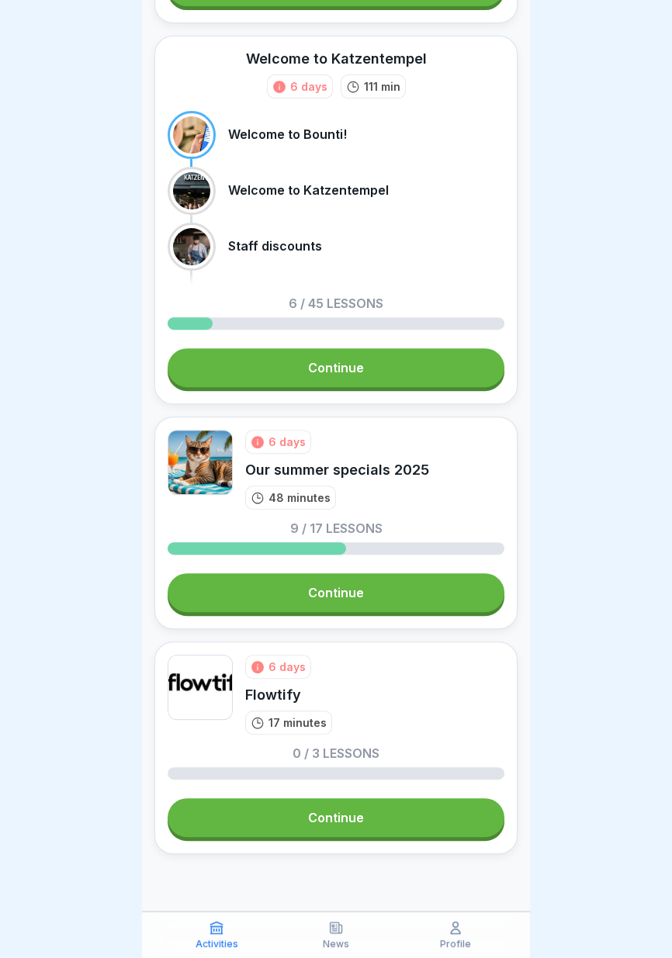
click at [394, 594] on link "Continue" at bounding box center [336, 592] width 337 height 39
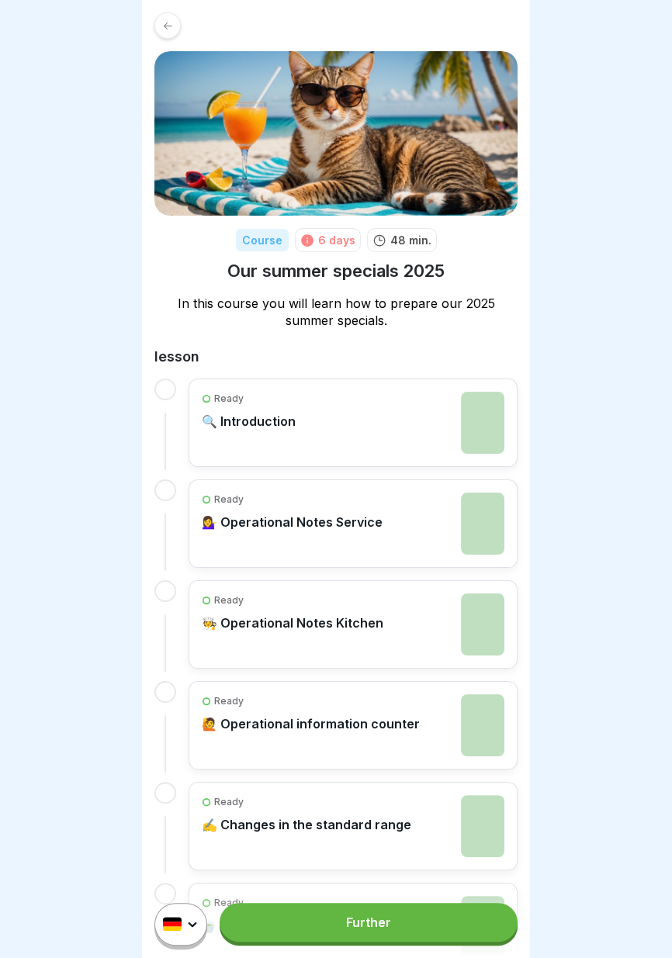
click at [371, 927] on font "Further" at bounding box center [368, 922] width 45 height 16
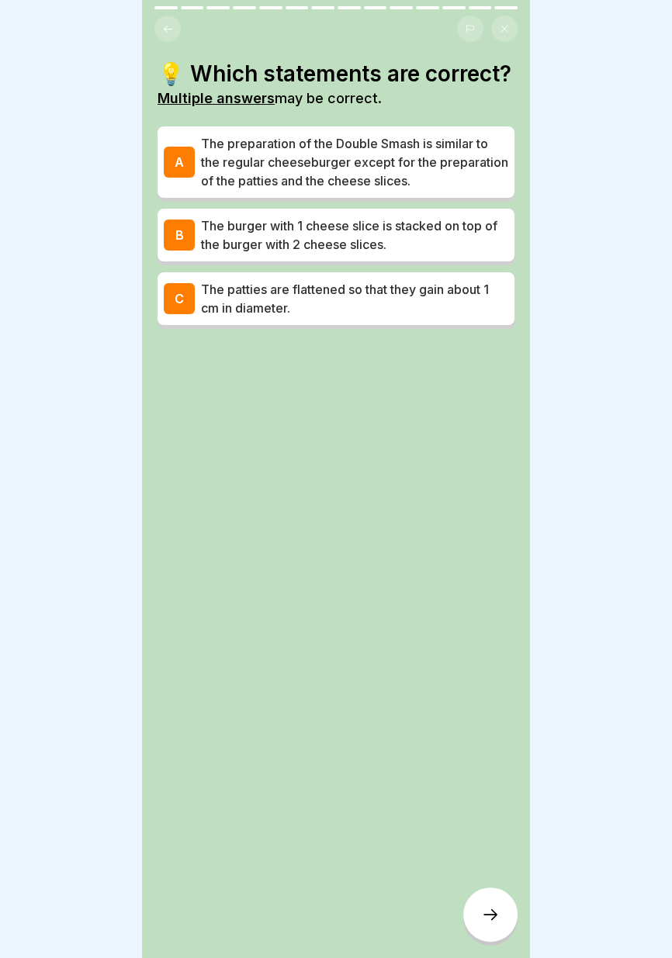
click at [402, 310] on p "The patties are flattened so that they gain about 1 cm in diameter." at bounding box center [354, 298] width 307 height 37
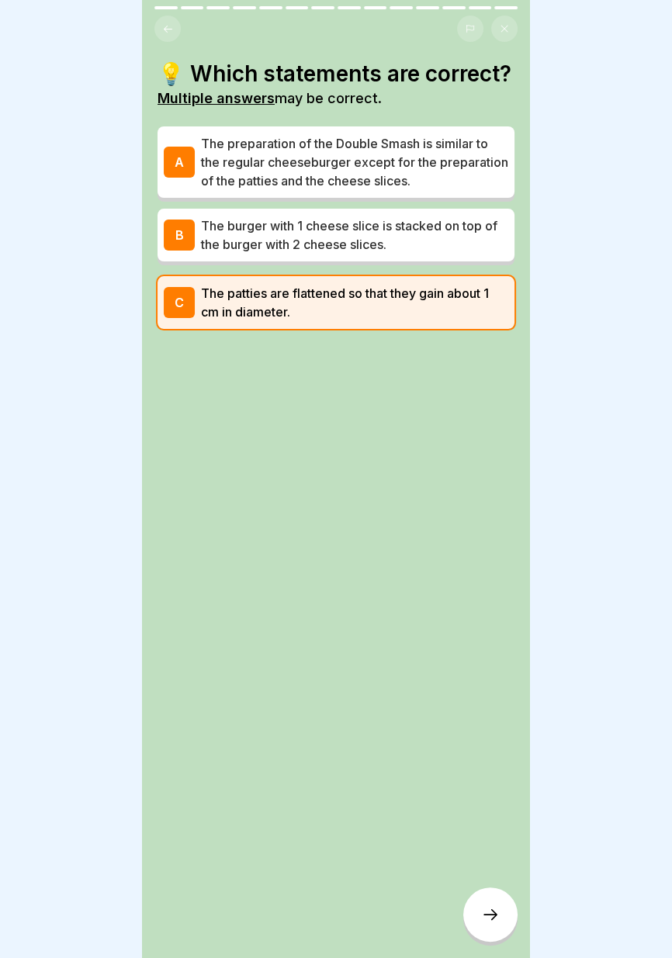
click at [434, 160] on font "The preparation of the Double Smash is similar to the regular cheeseburger exce…" at bounding box center [354, 162] width 307 height 53
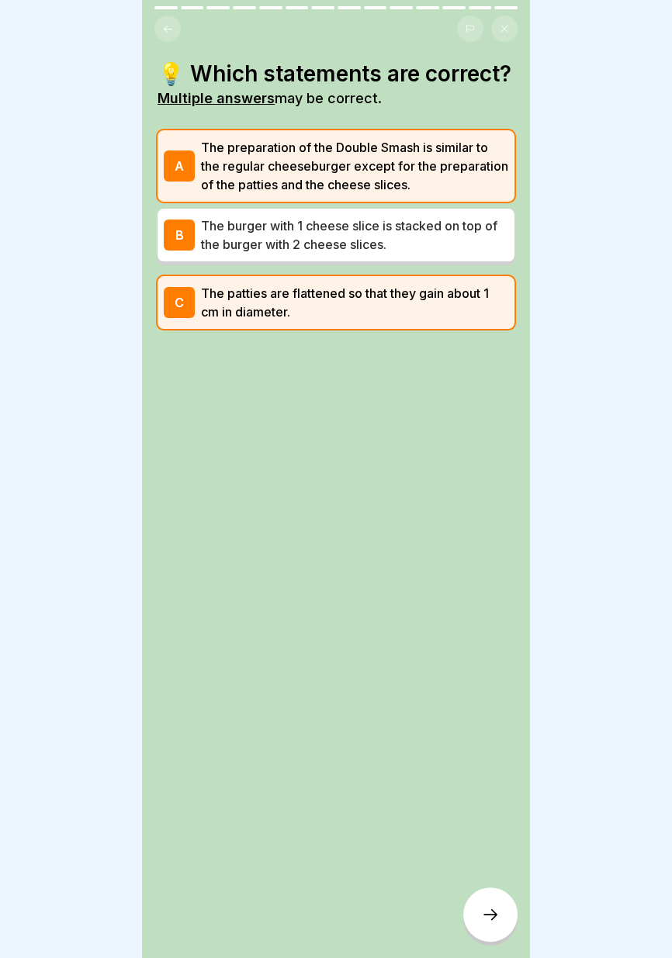
click at [492, 934] on div at bounding box center [490, 914] width 54 height 54
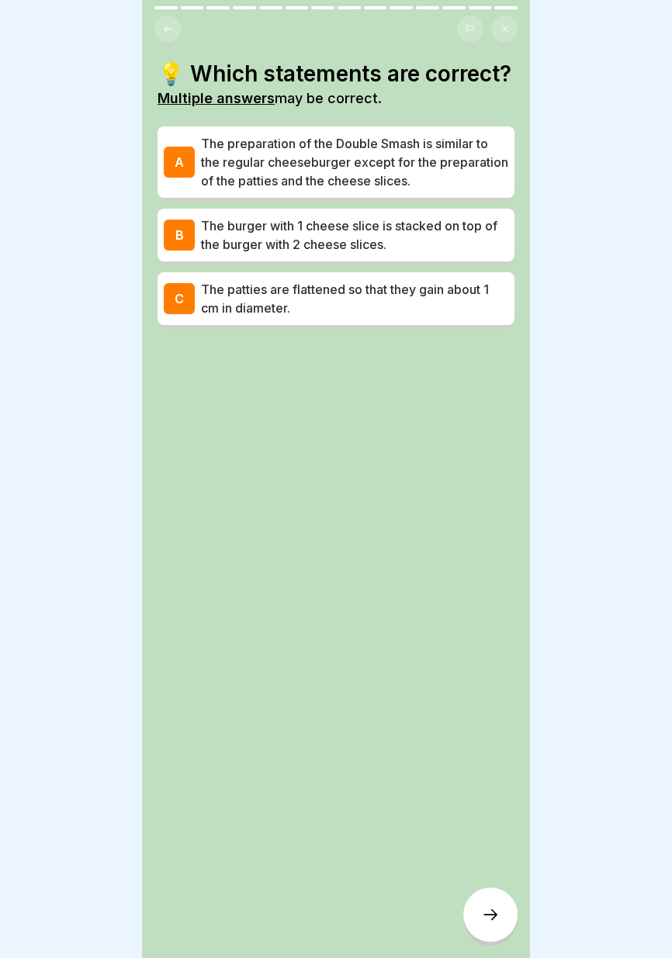
click at [358, 166] on font "The preparation of the Double Smash is similar to the regular cheeseburger exce…" at bounding box center [354, 162] width 307 height 53
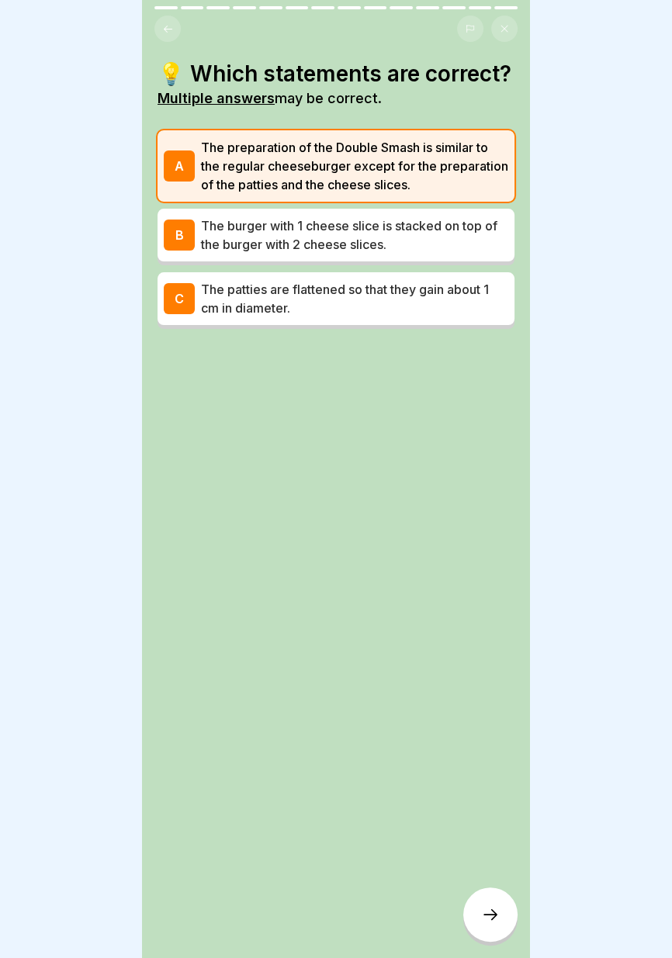
click at [351, 292] on font "The patties are flattened so that they gain about 1 cm in diameter." at bounding box center [345, 298] width 288 height 34
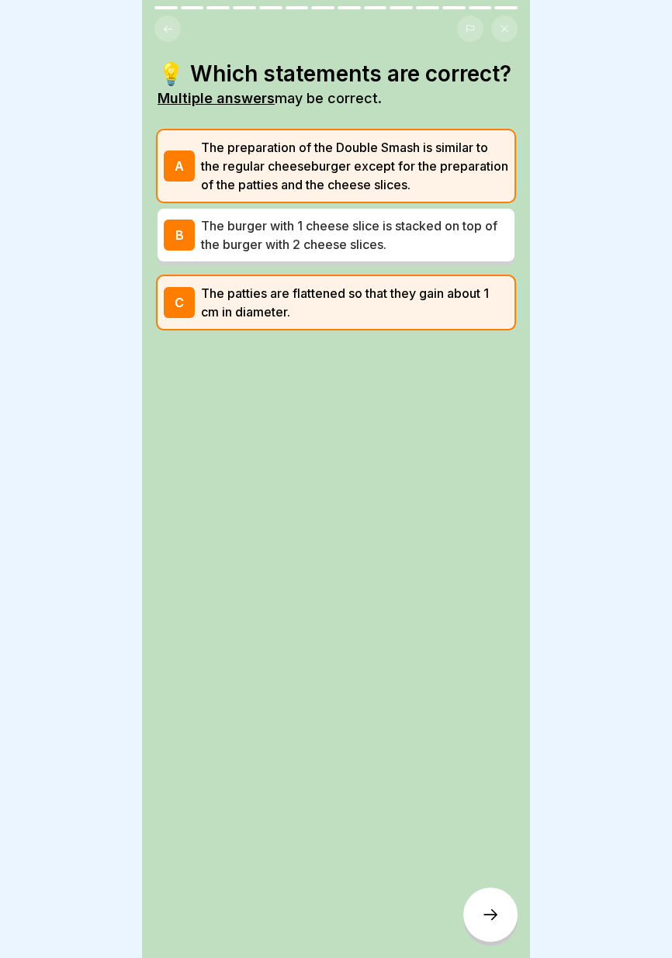
click at [483, 917] on icon at bounding box center [490, 914] width 19 height 19
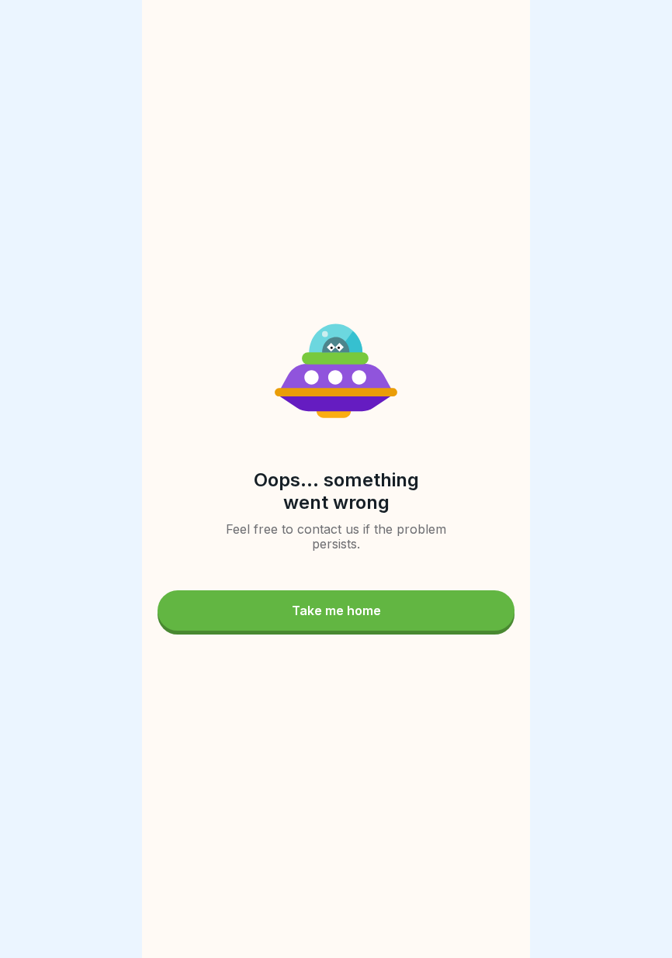
click at [370, 599] on button "Take me home" at bounding box center [335, 610] width 357 height 40
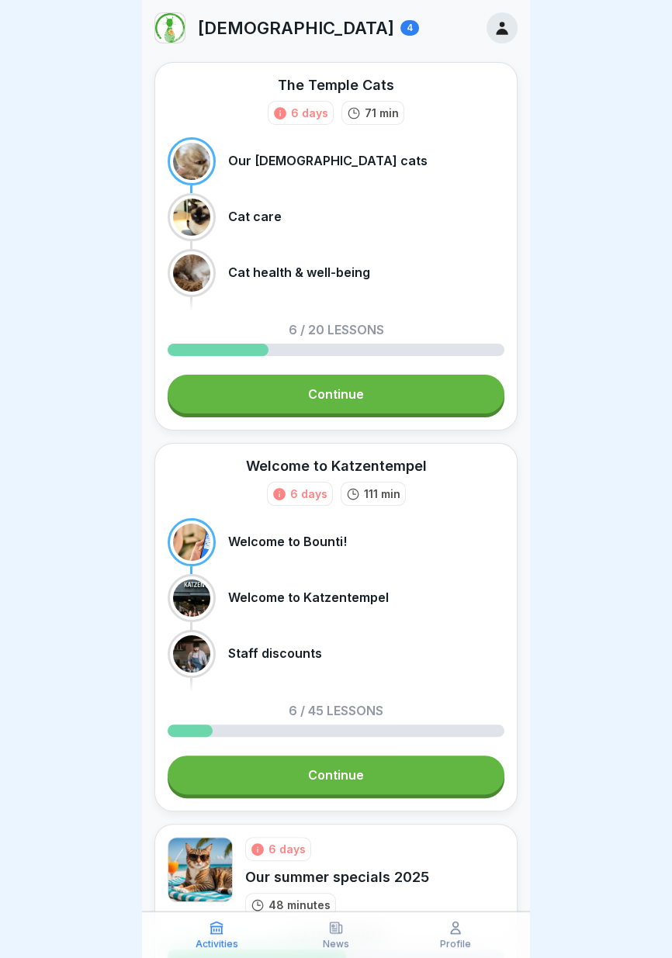
click at [394, 392] on link "Continue" at bounding box center [336, 394] width 337 height 39
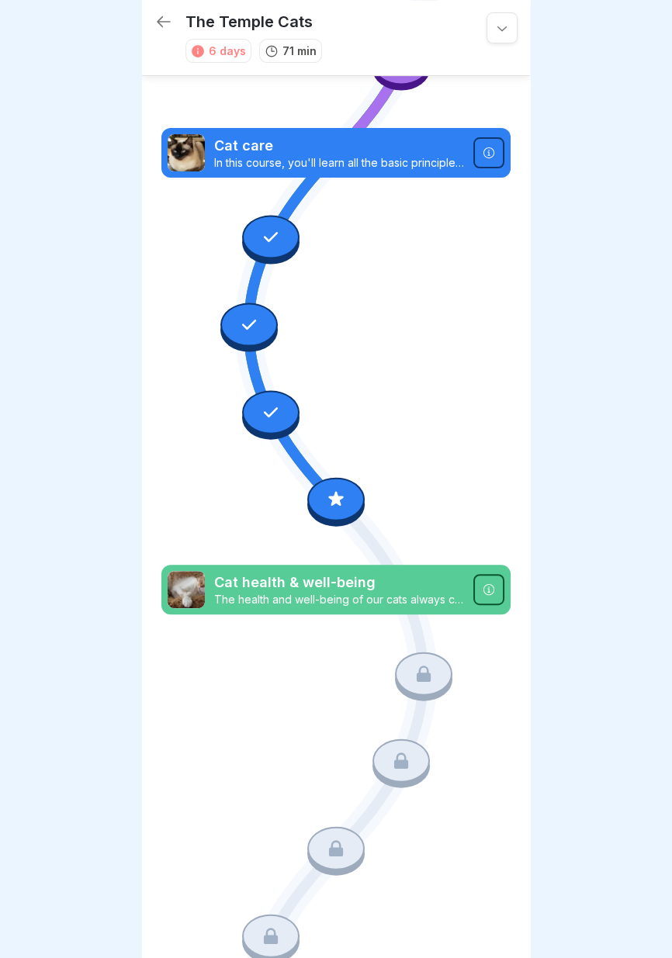
scroll to position [318, 0]
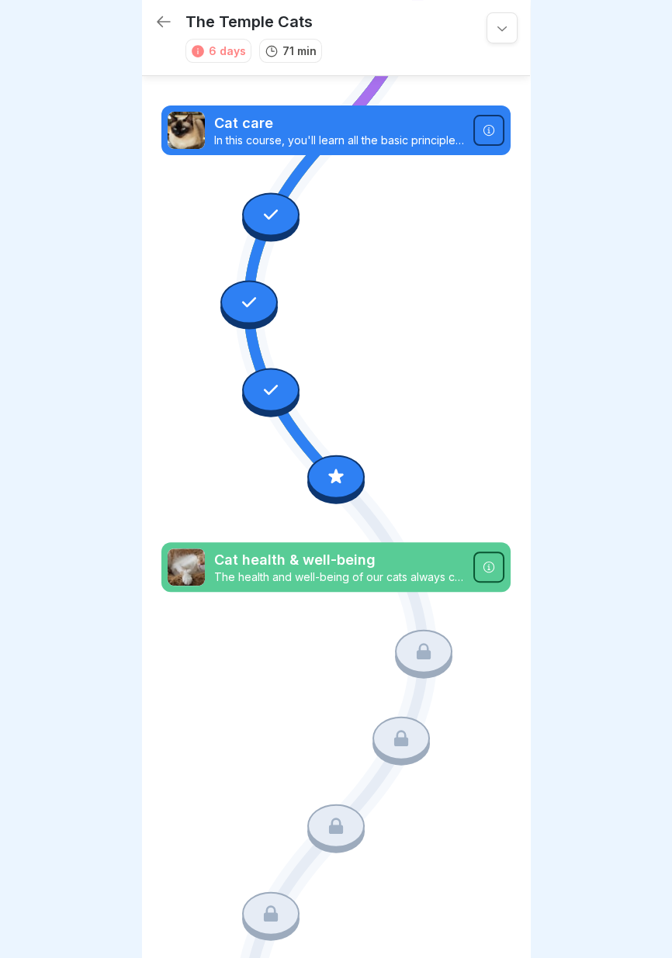
click at [345, 482] on icon at bounding box center [336, 476] width 20 height 20
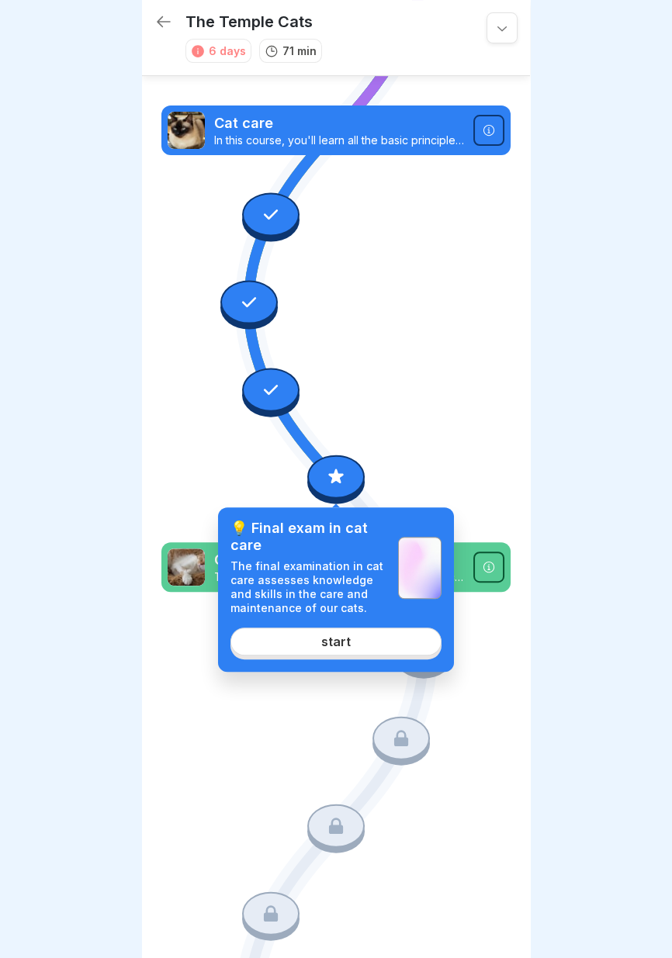
click at [346, 637] on font "start" at bounding box center [335, 642] width 29 height 16
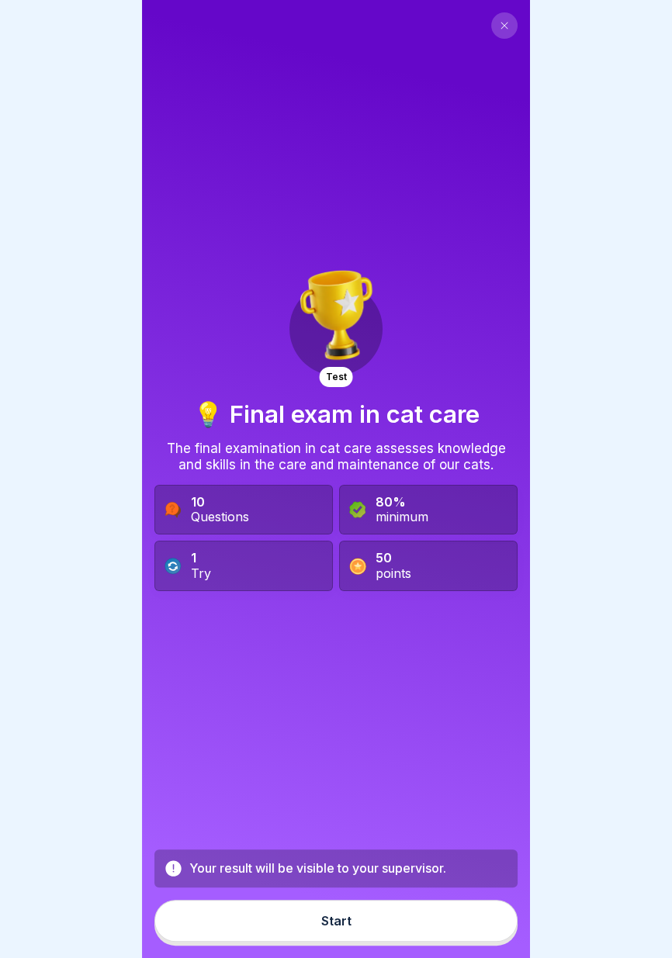
click at [169, 566] on 419 at bounding box center [172, 566] width 16 height 16
click at [173, 564] on 419 at bounding box center [172, 566] width 16 height 16
click at [176, 563] on 419 at bounding box center [172, 566] width 16 height 16
click at [341, 920] on font "Start" at bounding box center [336, 921] width 30 height 16
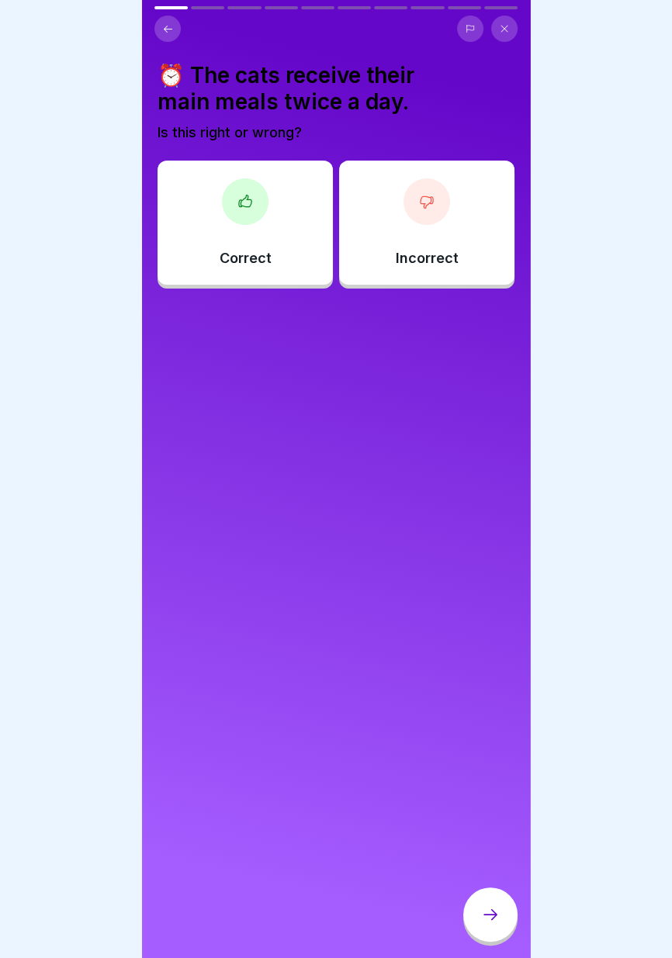
click at [283, 236] on div "Correct" at bounding box center [244, 223] width 175 height 124
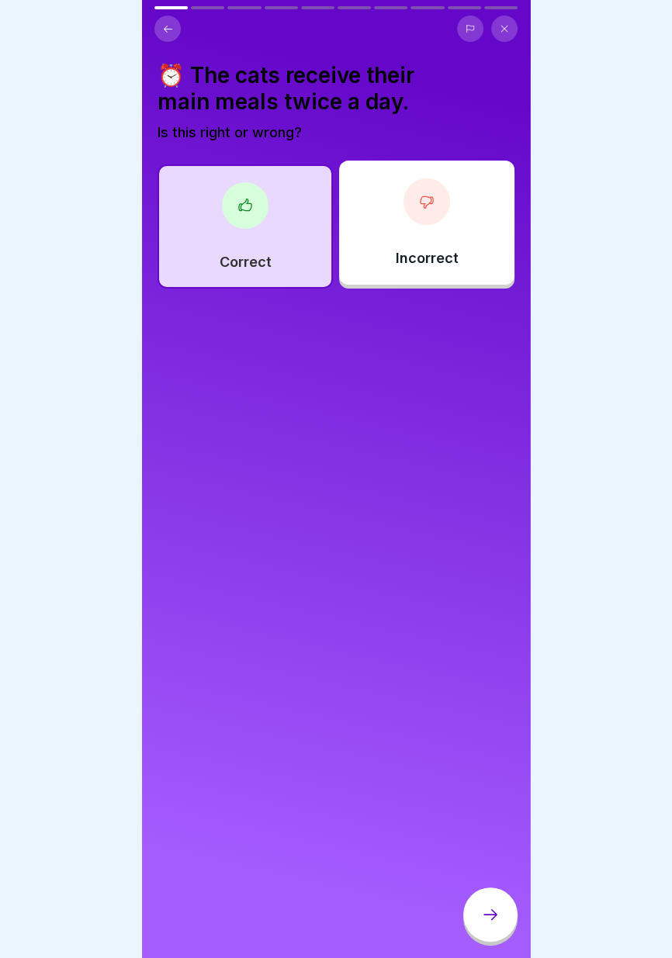
click at [480, 915] on div at bounding box center [490, 914] width 54 height 54
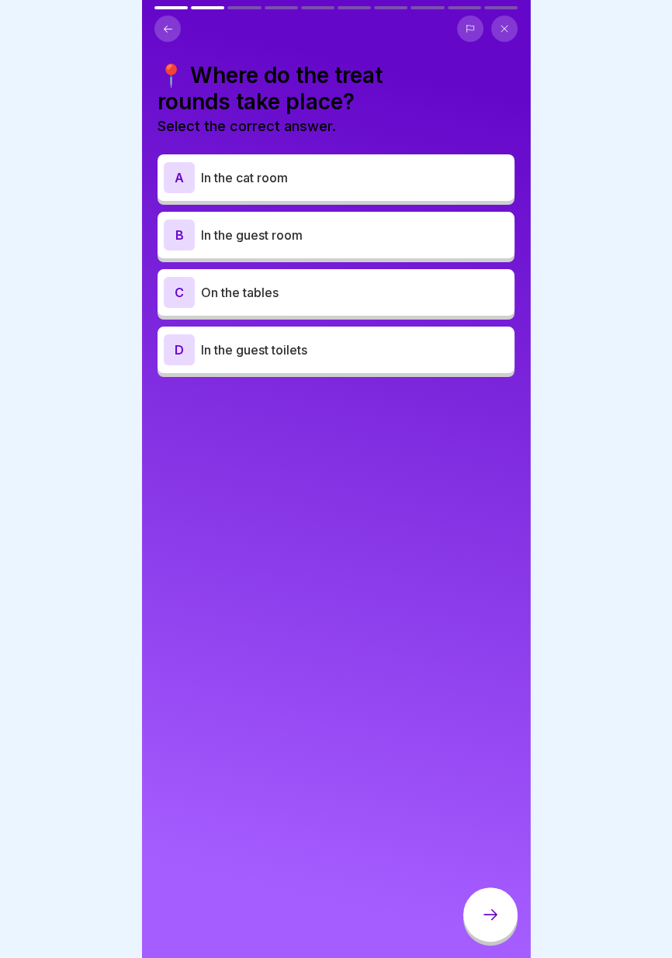
click at [426, 234] on p "In the guest room" at bounding box center [354, 235] width 307 height 19
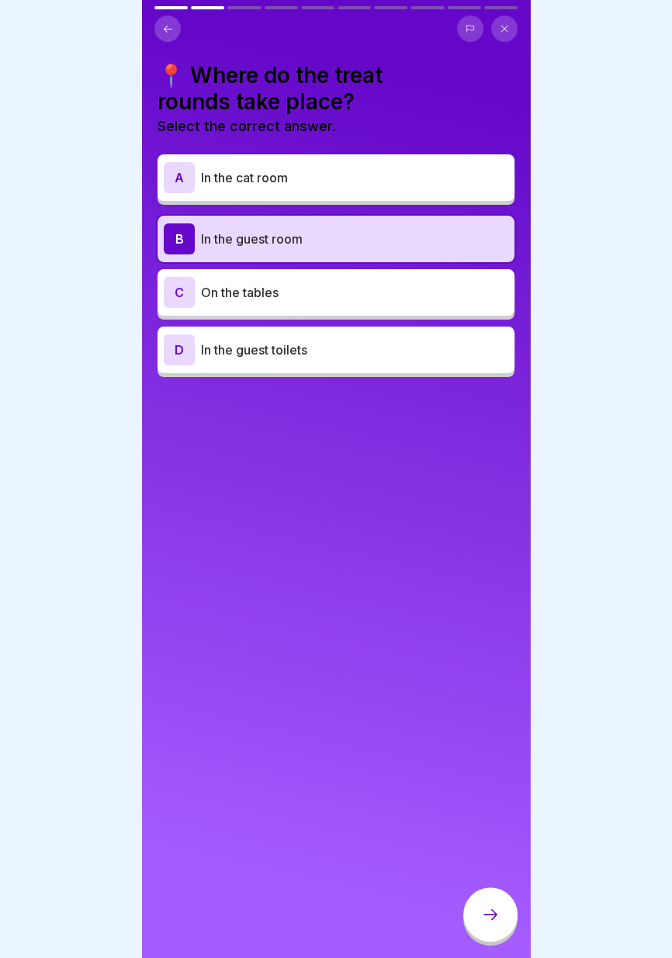
click at [423, 178] on p "In the cat room" at bounding box center [354, 177] width 307 height 19
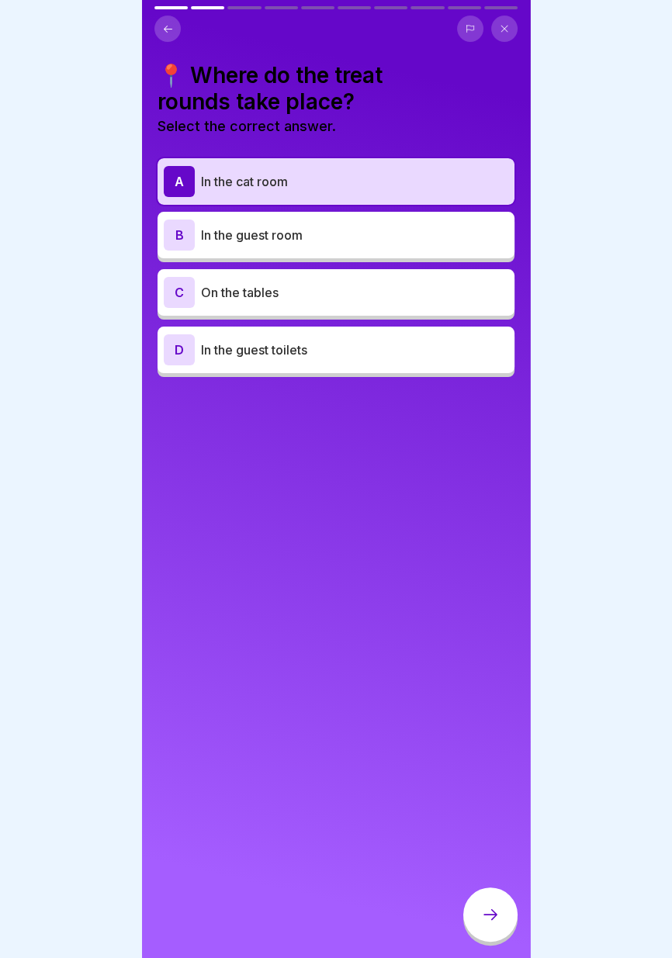
click at [406, 226] on p "In the guest room" at bounding box center [354, 235] width 307 height 19
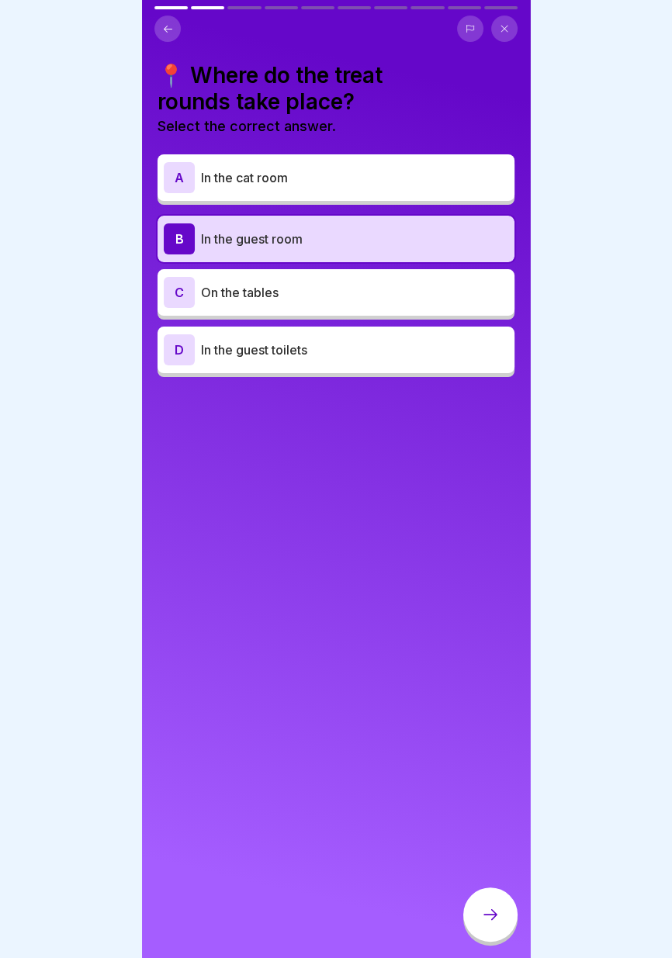
click at [484, 910] on icon at bounding box center [490, 914] width 19 height 19
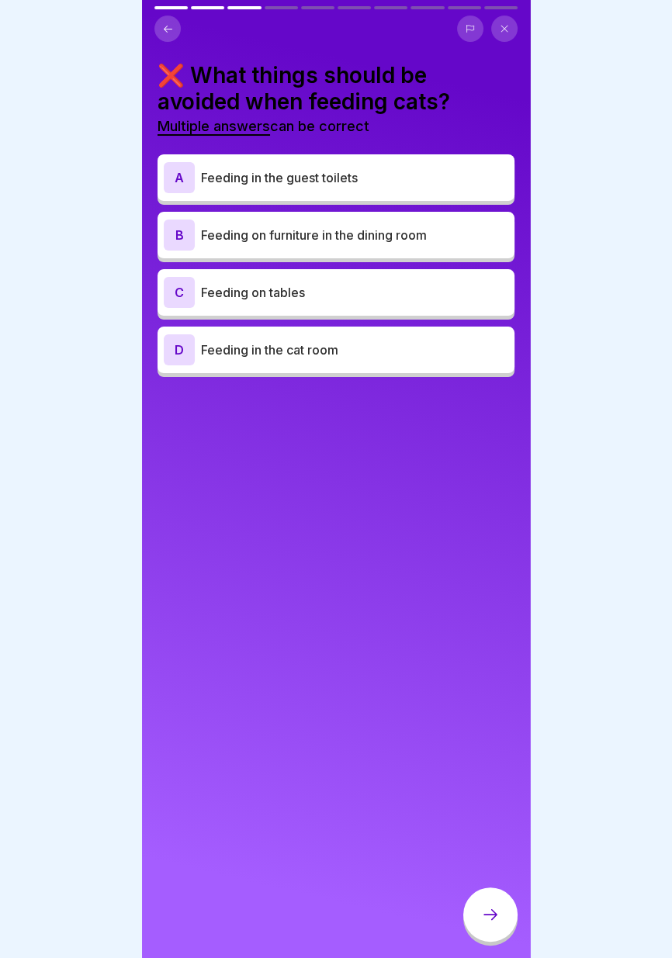
click at [421, 181] on p "Feeding in the guest toilets" at bounding box center [354, 177] width 307 height 19
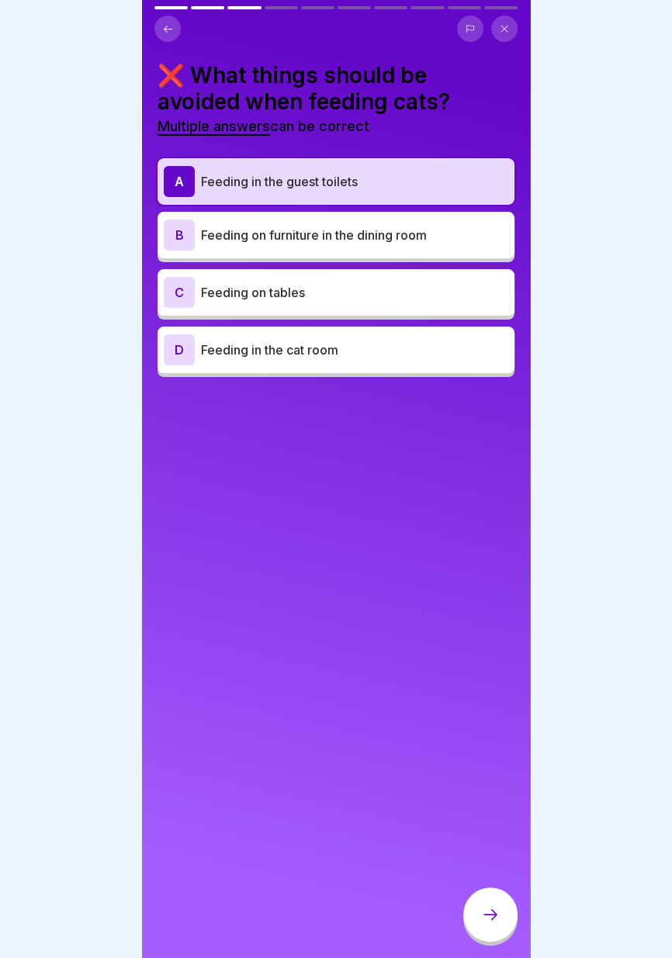
click at [386, 292] on p "Feeding on tables" at bounding box center [354, 292] width 307 height 19
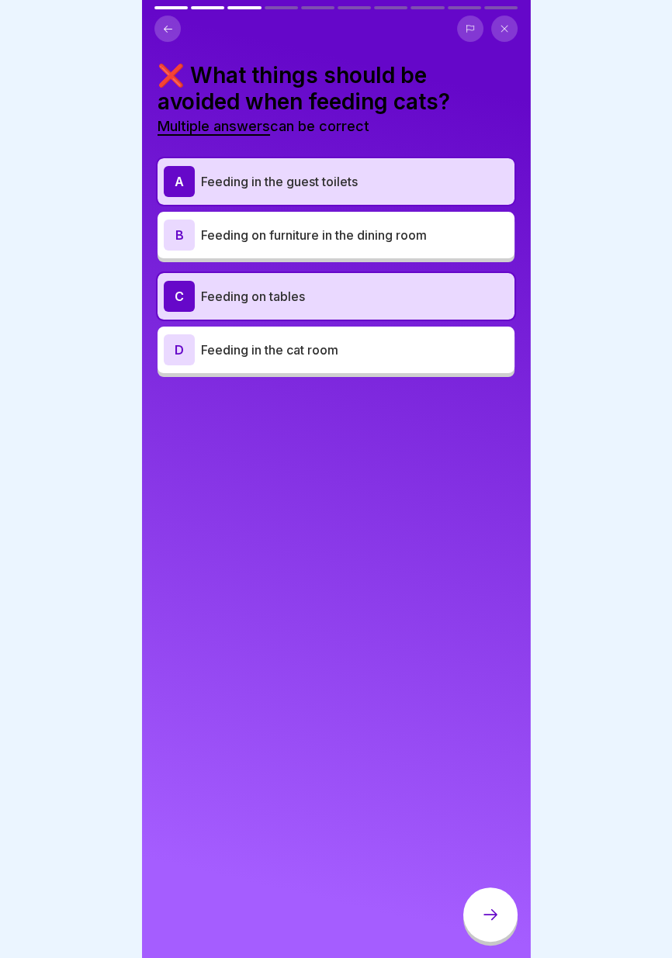
click at [494, 920] on icon at bounding box center [490, 914] width 19 height 19
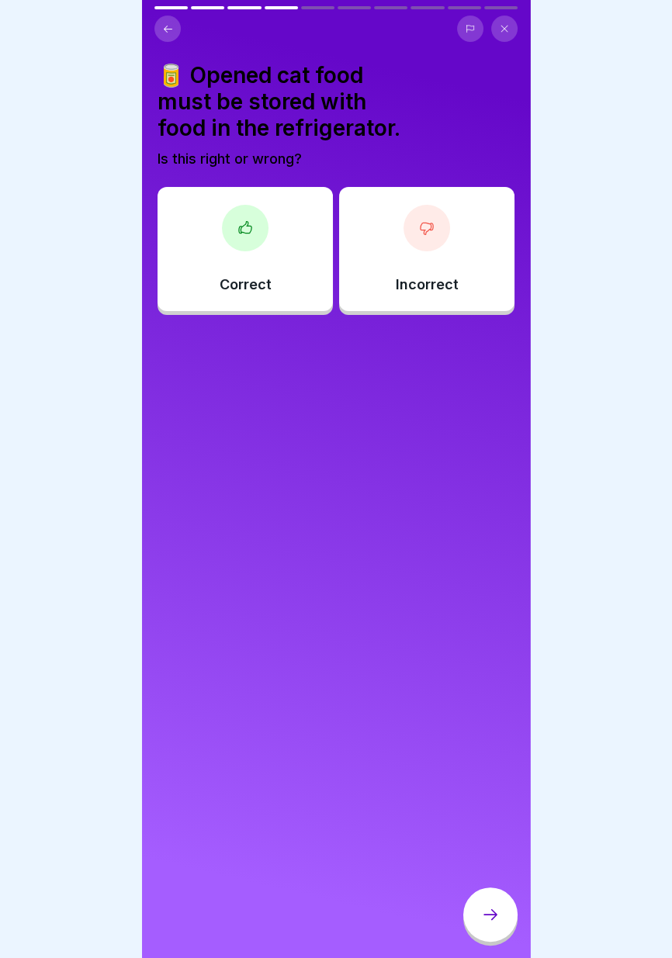
click at [437, 247] on div at bounding box center [426, 228] width 47 height 47
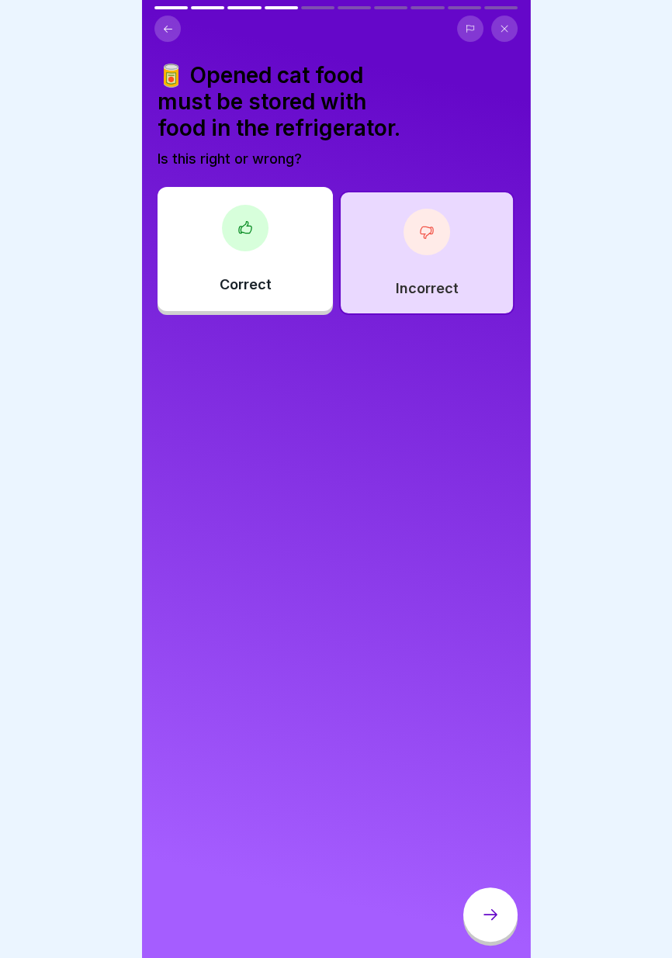
click at [486, 925] on div at bounding box center [490, 914] width 54 height 54
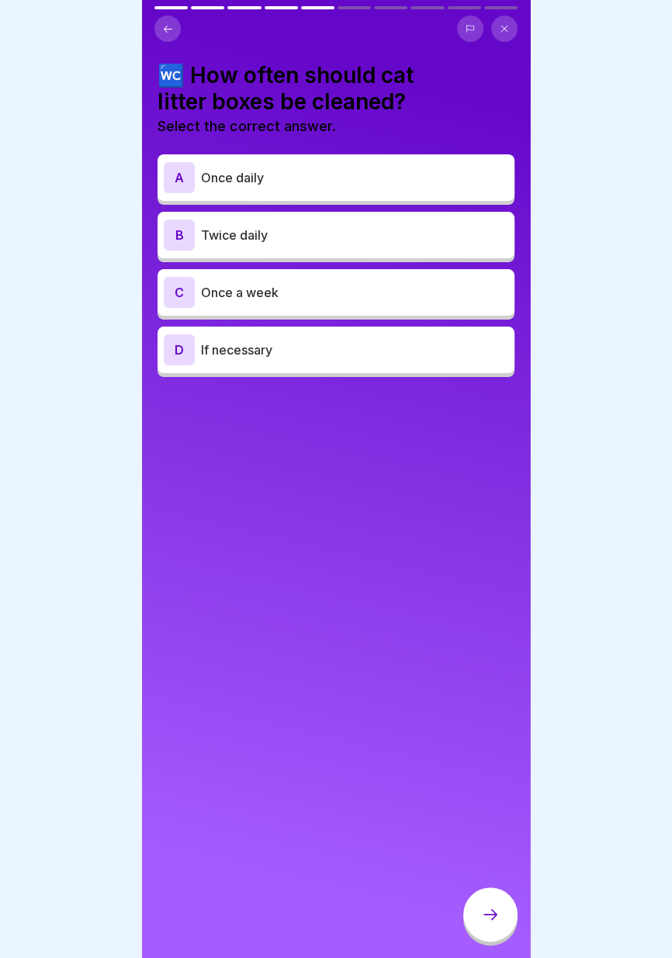
click at [472, 174] on p "Once daily" at bounding box center [354, 177] width 307 height 19
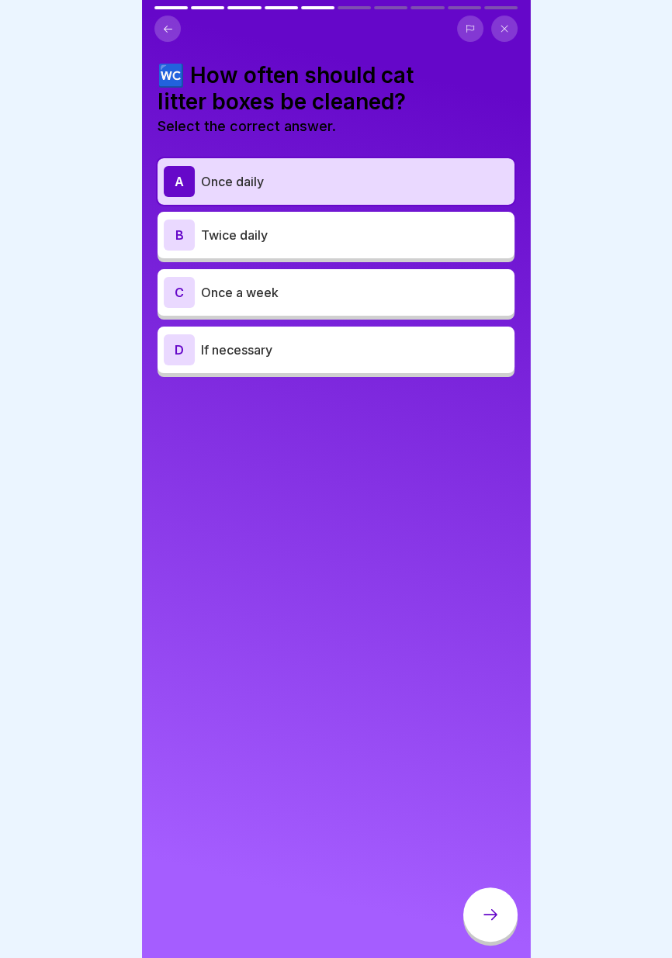
click at [452, 237] on p "Twice daily" at bounding box center [354, 235] width 307 height 19
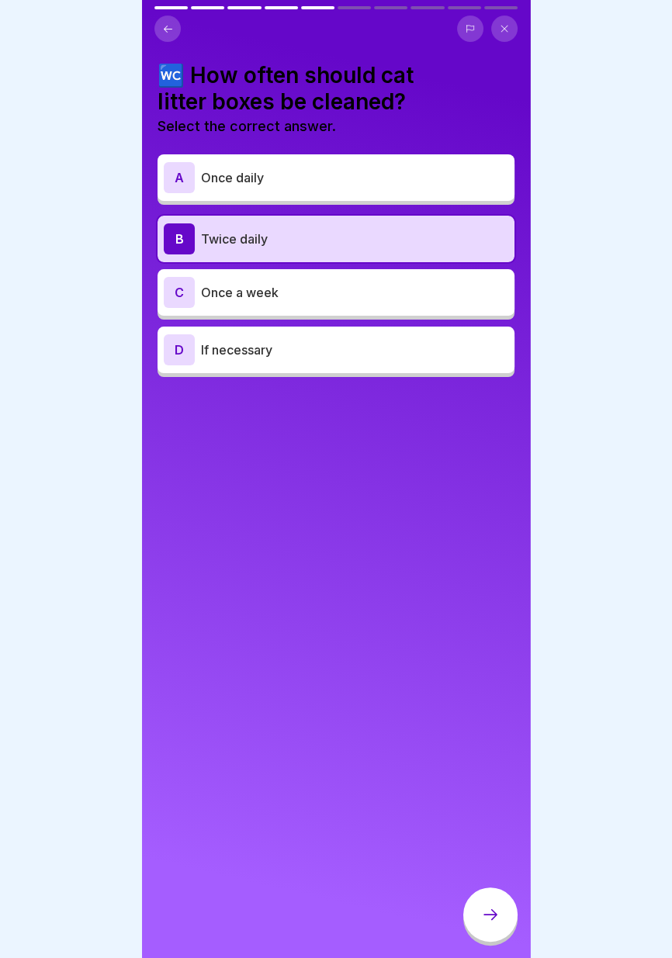
click at [468, 174] on p "Once daily" at bounding box center [354, 177] width 307 height 19
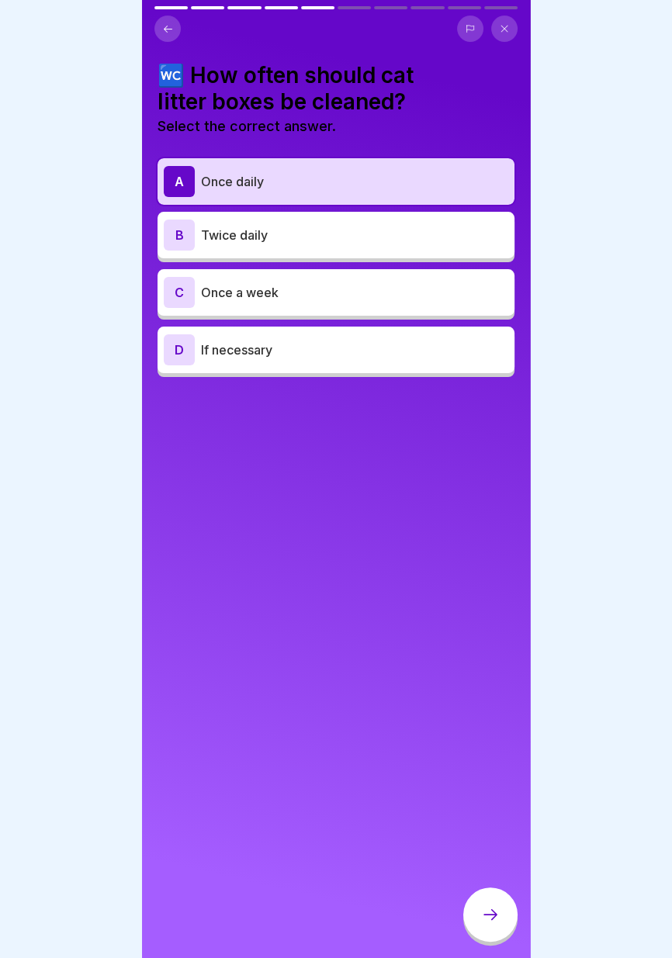
click at [489, 916] on icon at bounding box center [490, 914] width 19 height 19
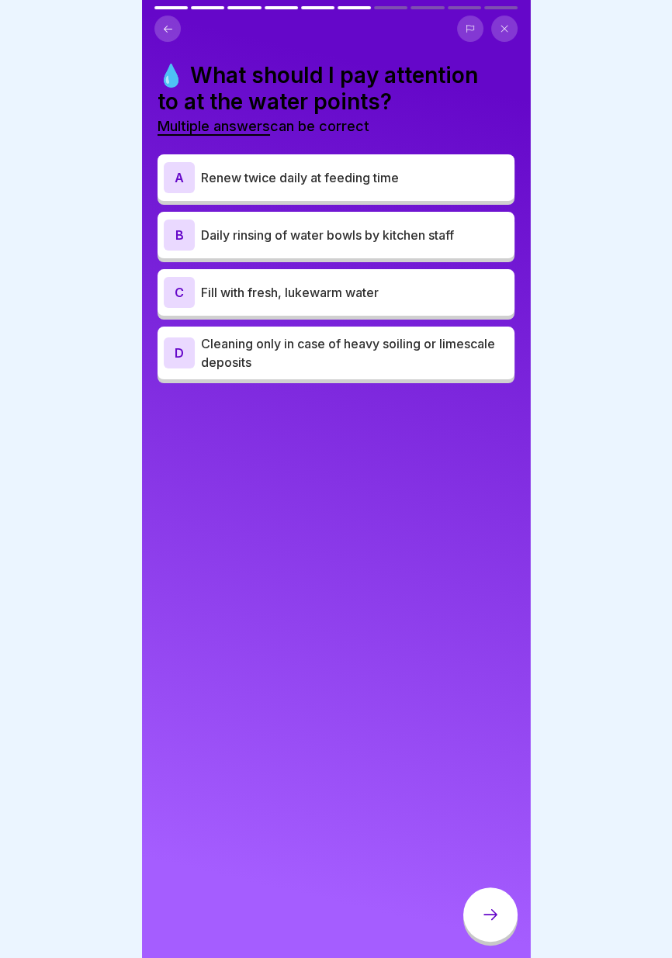
click at [440, 288] on p "Fill with fresh, lukewarm water" at bounding box center [354, 292] width 307 height 19
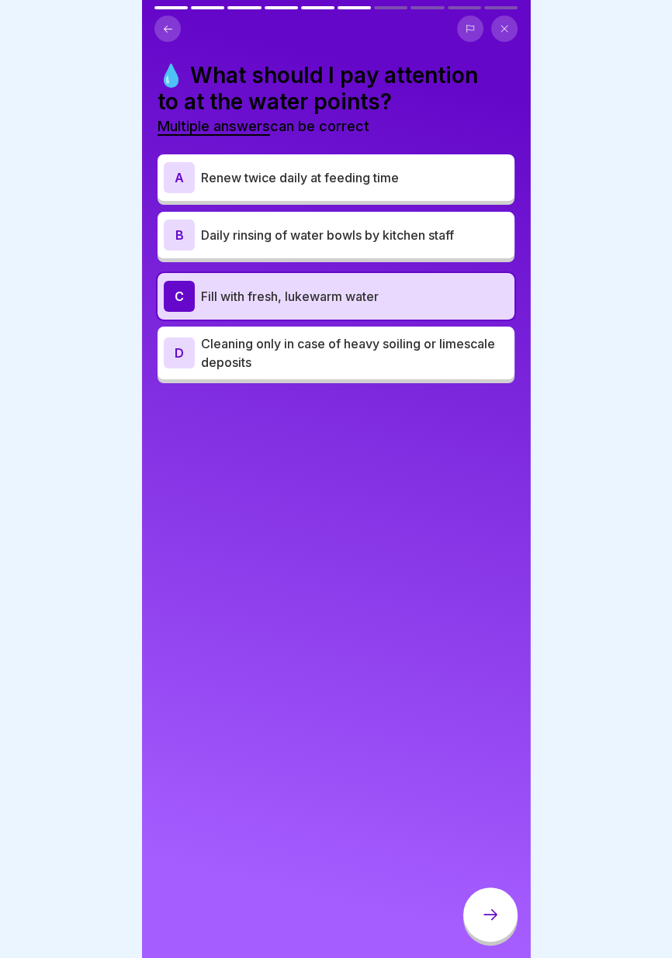
click at [451, 181] on p "Renew twice daily at feeding time" at bounding box center [354, 177] width 307 height 19
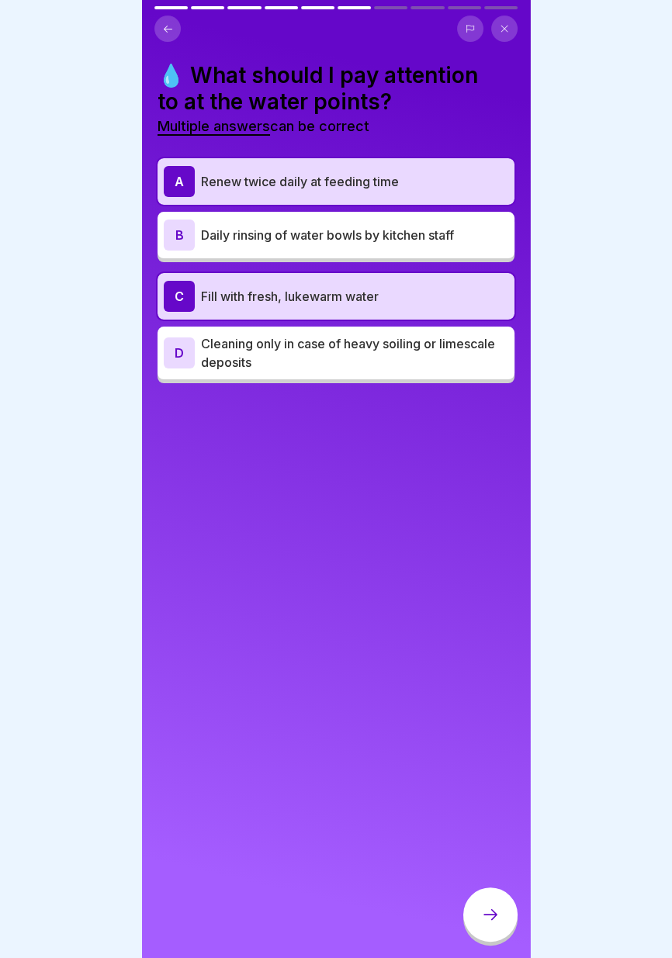
click at [492, 919] on icon at bounding box center [490, 914] width 14 height 11
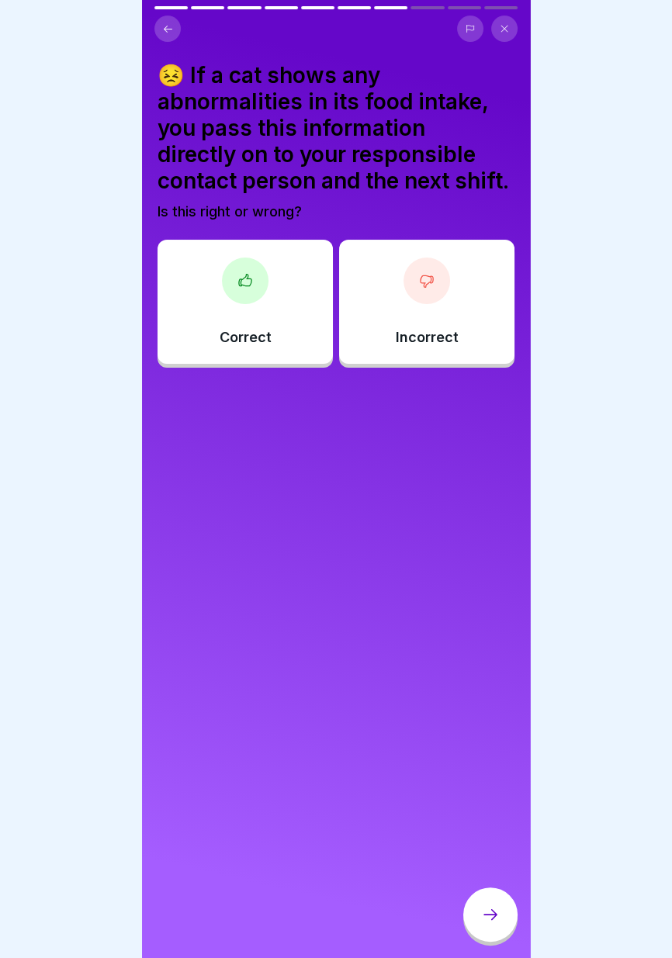
click at [281, 320] on div "Correct" at bounding box center [244, 302] width 175 height 124
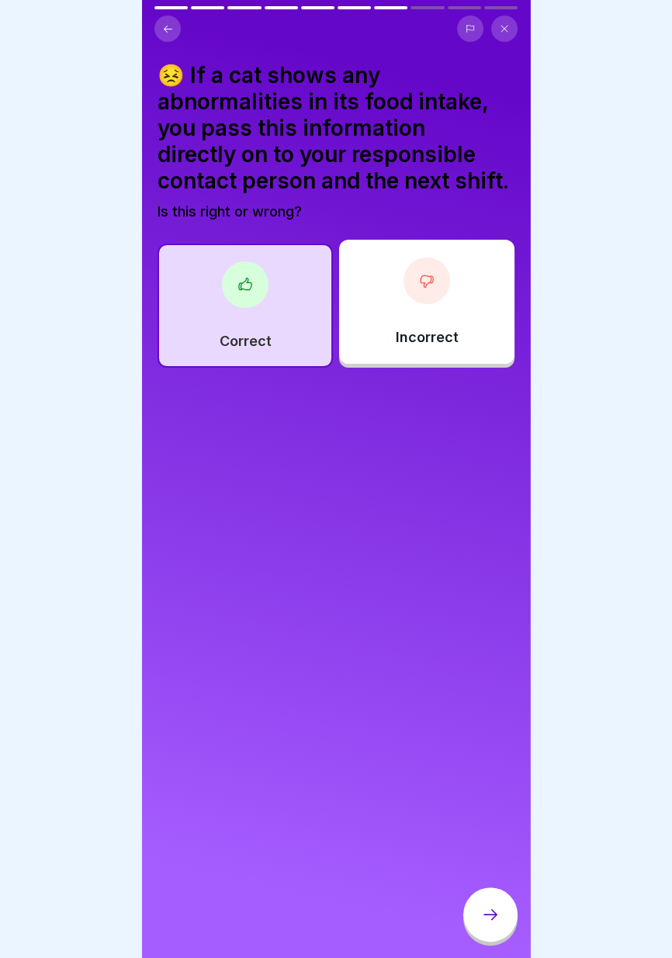
click at [489, 913] on icon at bounding box center [490, 914] width 19 height 19
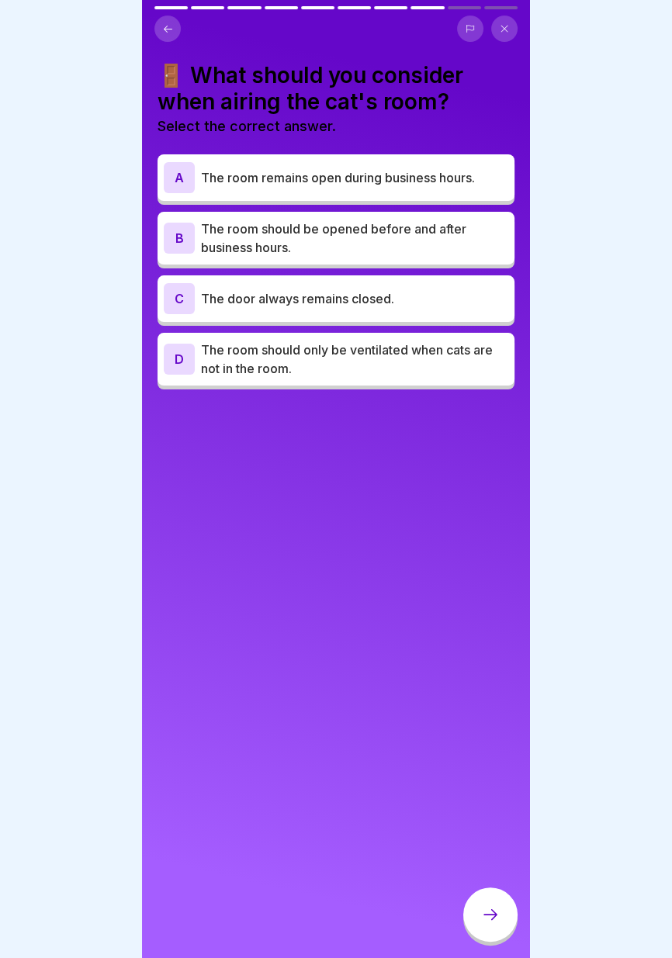
click at [488, 914] on icon at bounding box center [490, 914] width 14 height 11
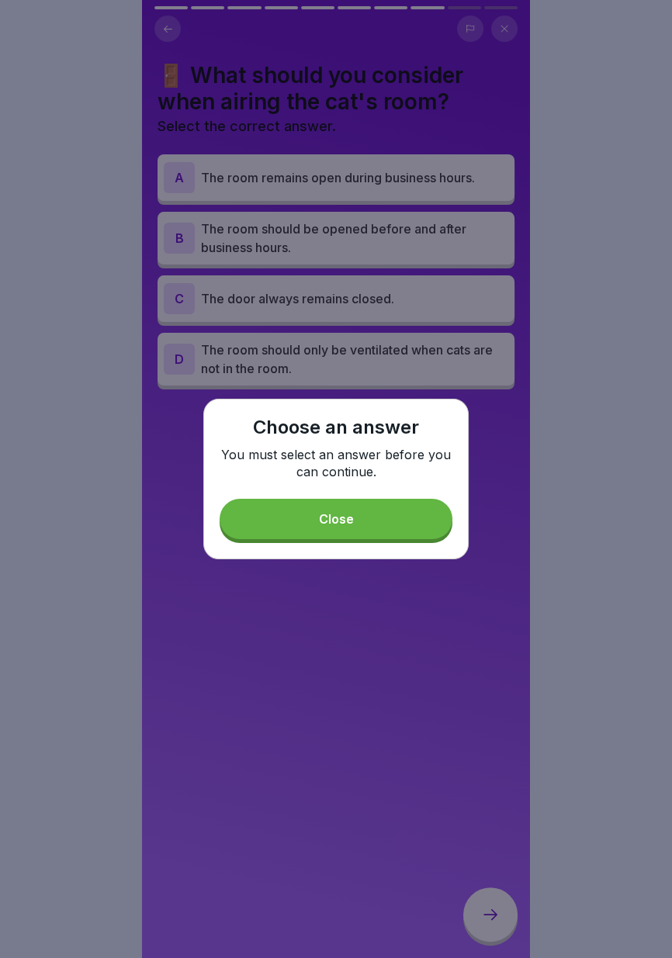
click at [386, 518] on button "Close" at bounding box center [335, 519] width 233 height 40
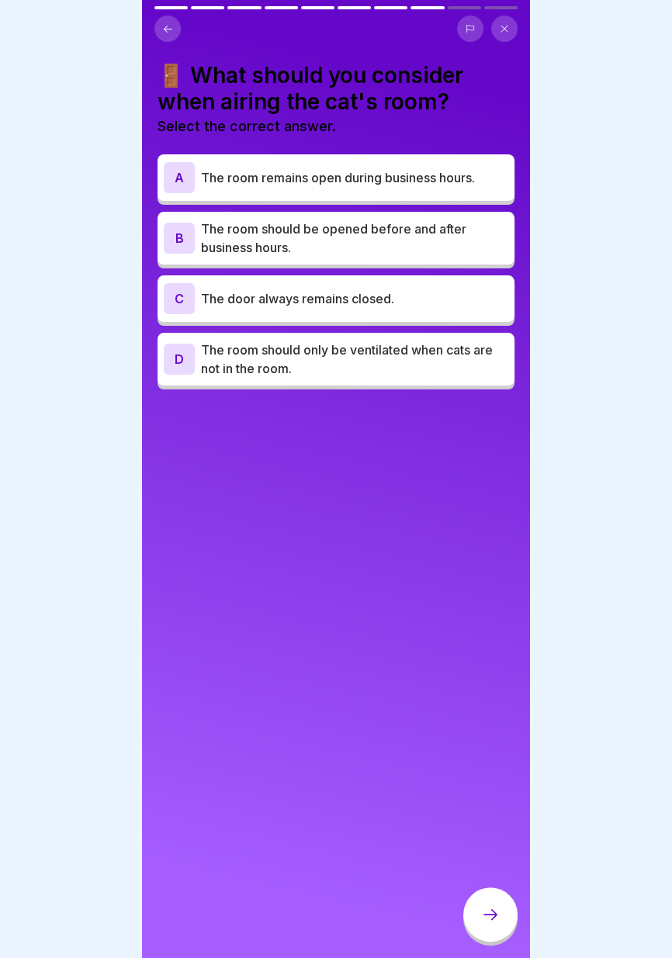
click at [174, 27] on button at bounding box center [167, 29] width 26 height 26
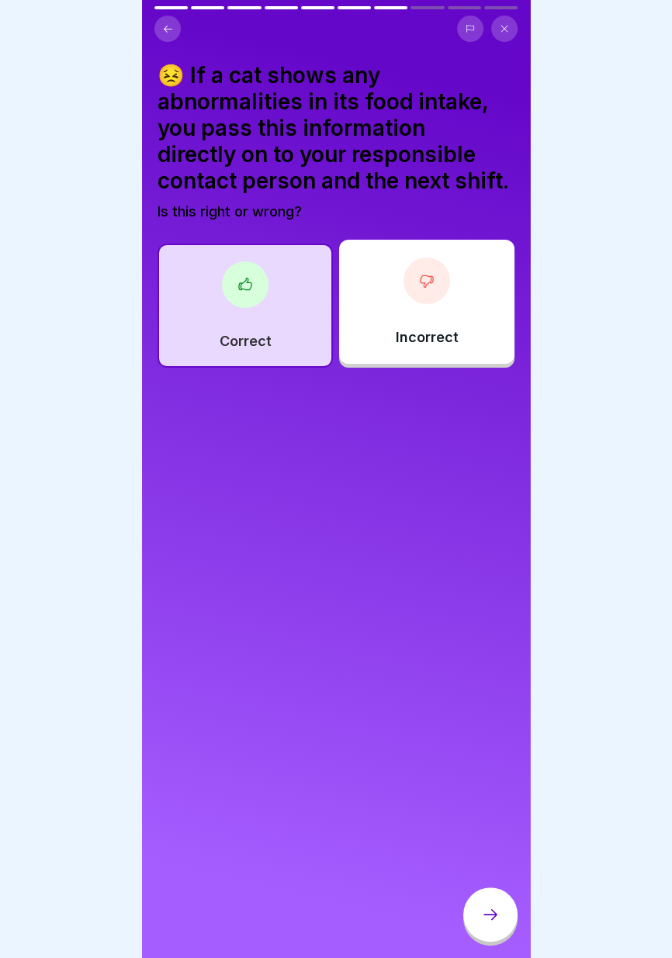
click at [170, 31] on icon at bounding box center [168, 29] width 12 height 12
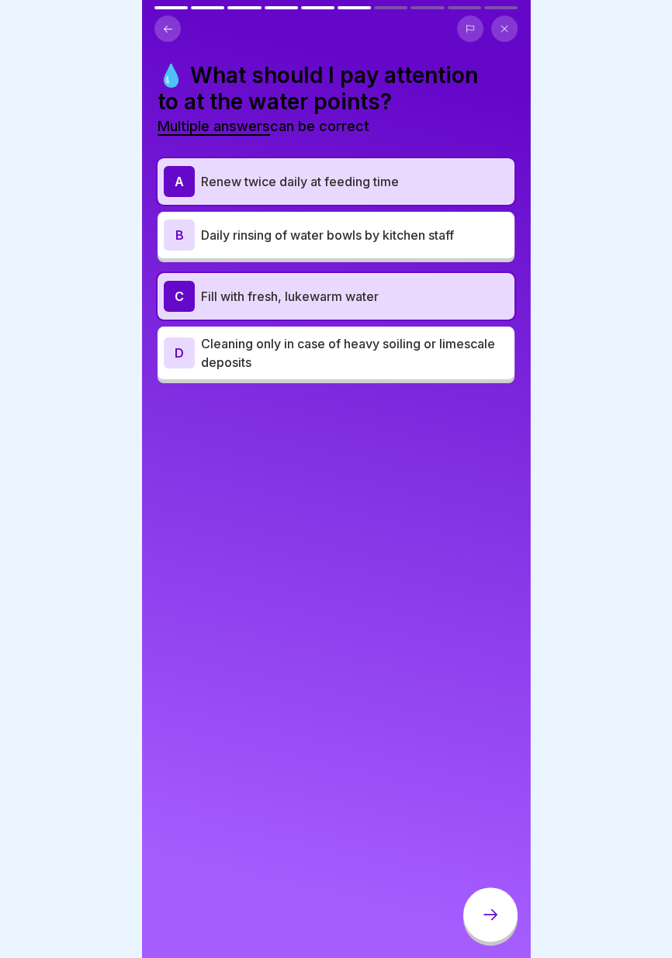
click at [168, 35] on button at bounding box center [167, 29] width 26 height 26
click at [168, 33] on icon at bounding box center [168, 29] width 12 height 12
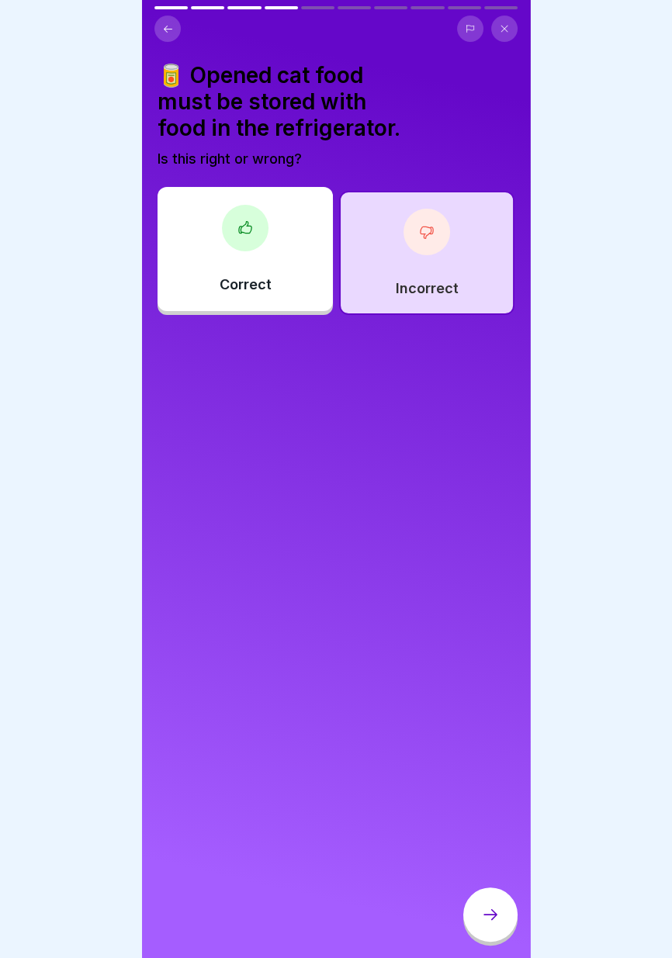
click at [168, 35] on button at bounding box center [167, 29] width 26 height 26
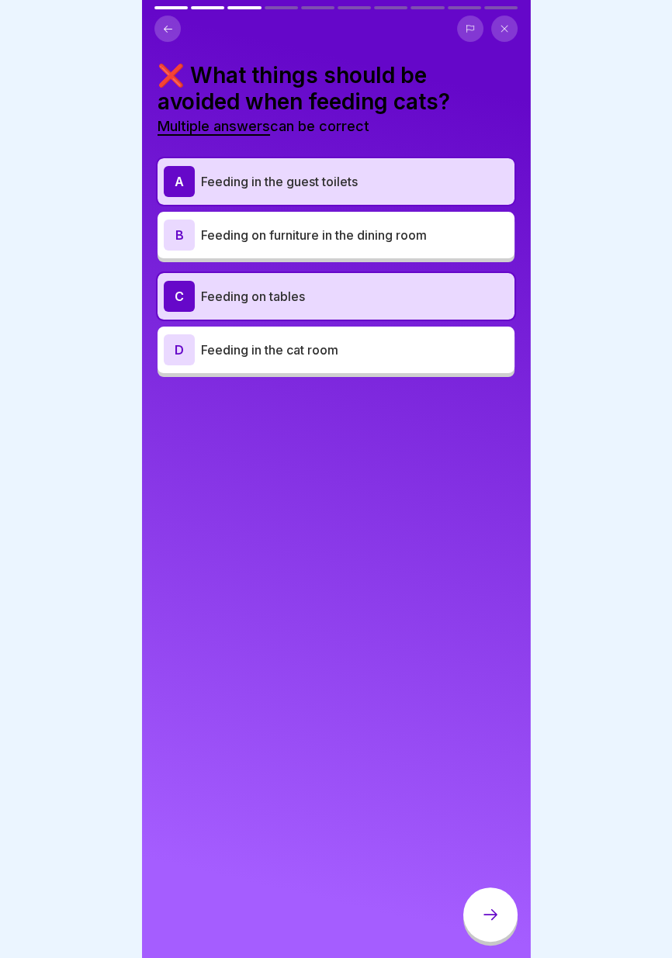
click at [166, 33] on icon at bounding box center [168, 29] width 12 height 12
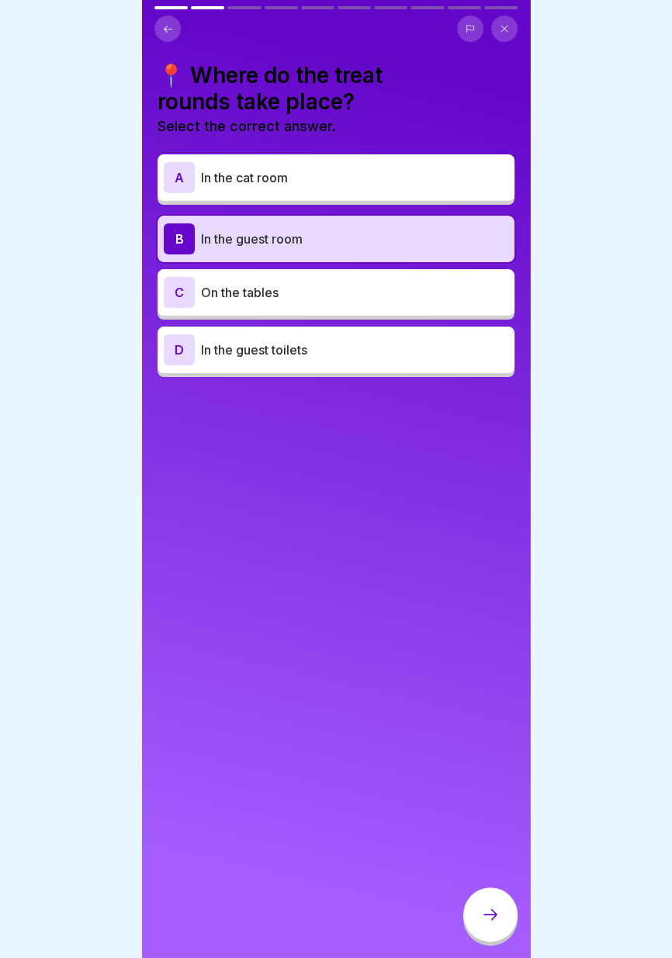
click at [168, 31] on icon at bounding box center [168, 29] width 12 height 12
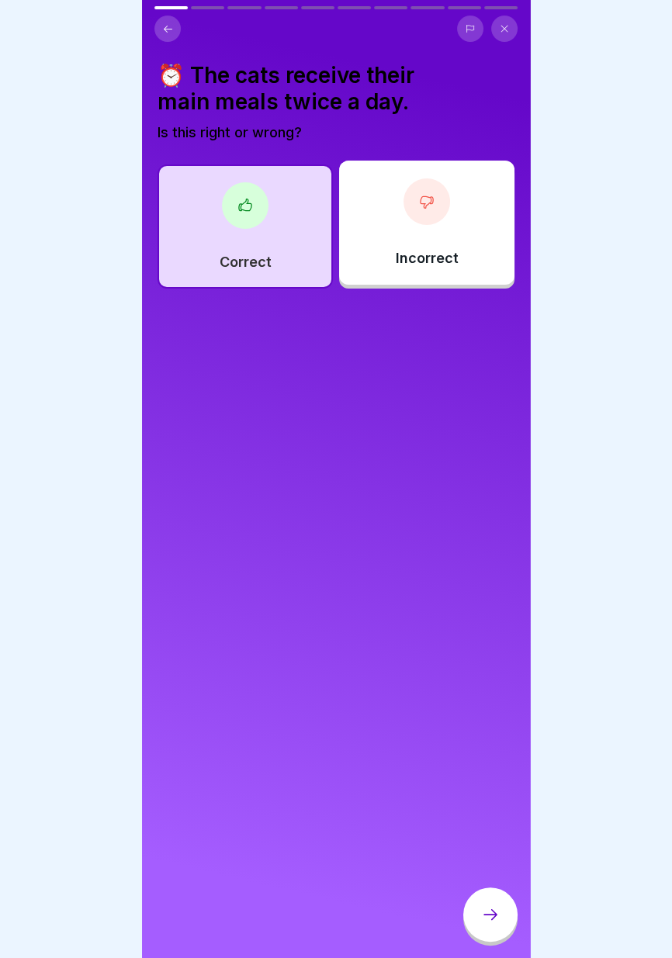
click at [273, 250] on div "Correct" at bounding box center [244, 226] width 175 height 124
click at [487, 911] on icon at bounding box center [490, 914] width 19 height 19
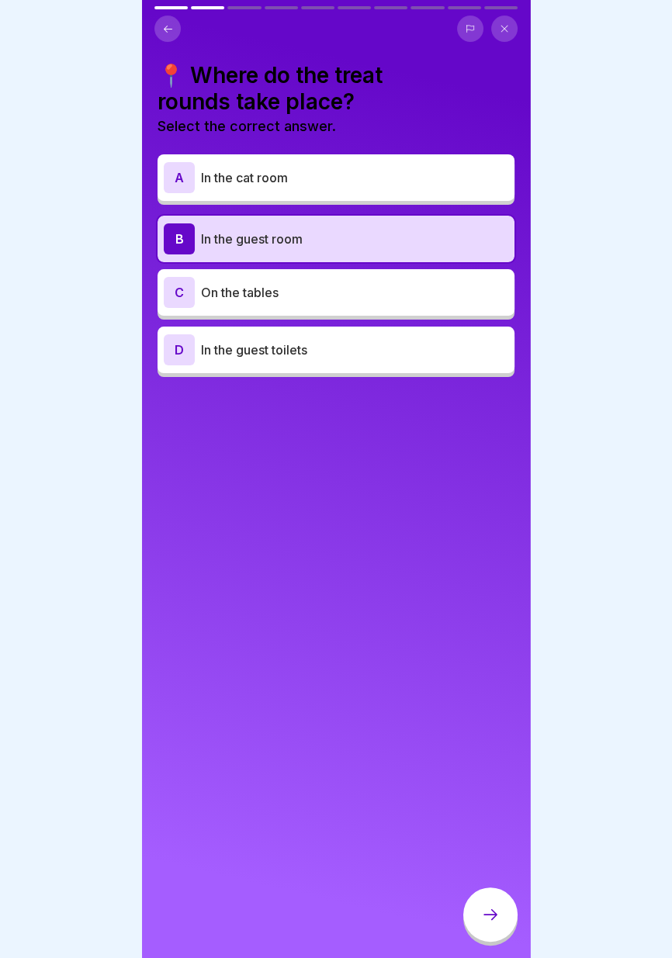
click at [488, 914] on icon at bounding box center [490, 914] width 19 height 19
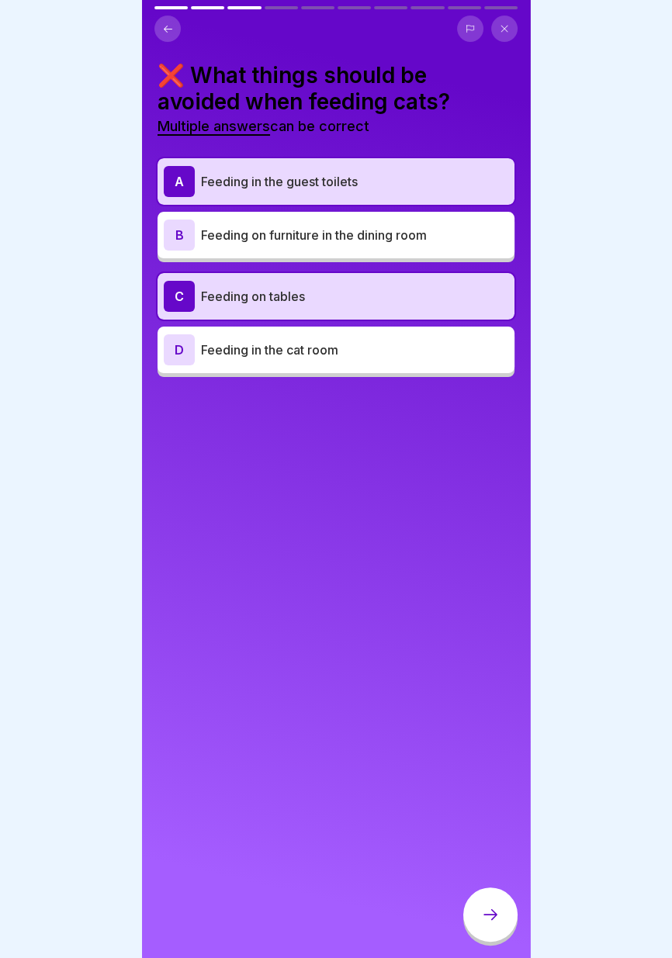
click at [166, 32] on icon at bounding box center [168, 28] width 9 height 7
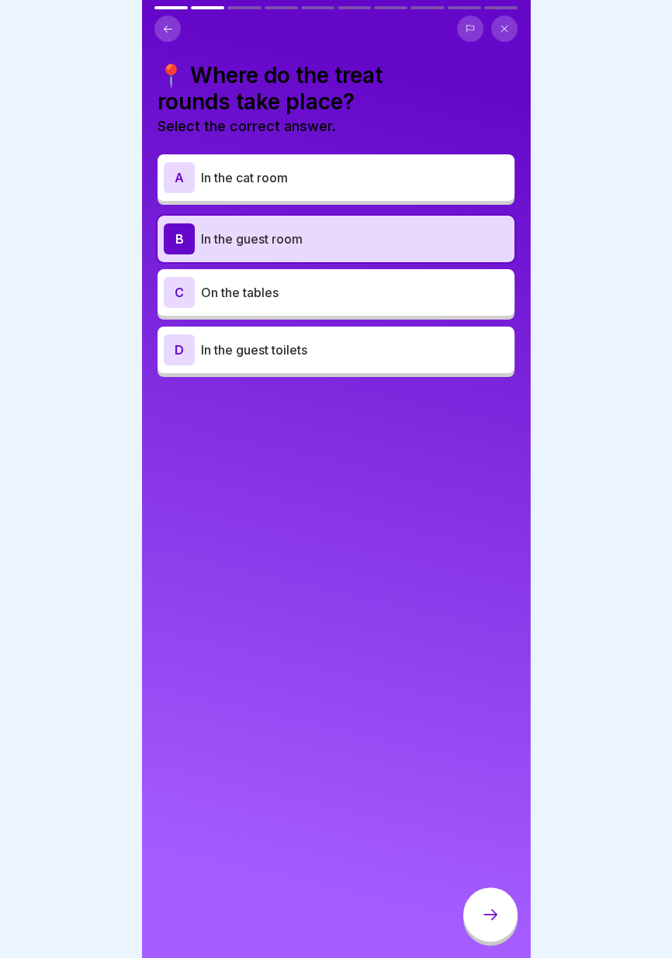
click at [490, 929] on div at bounding box center [490, 914] width 54 height 54
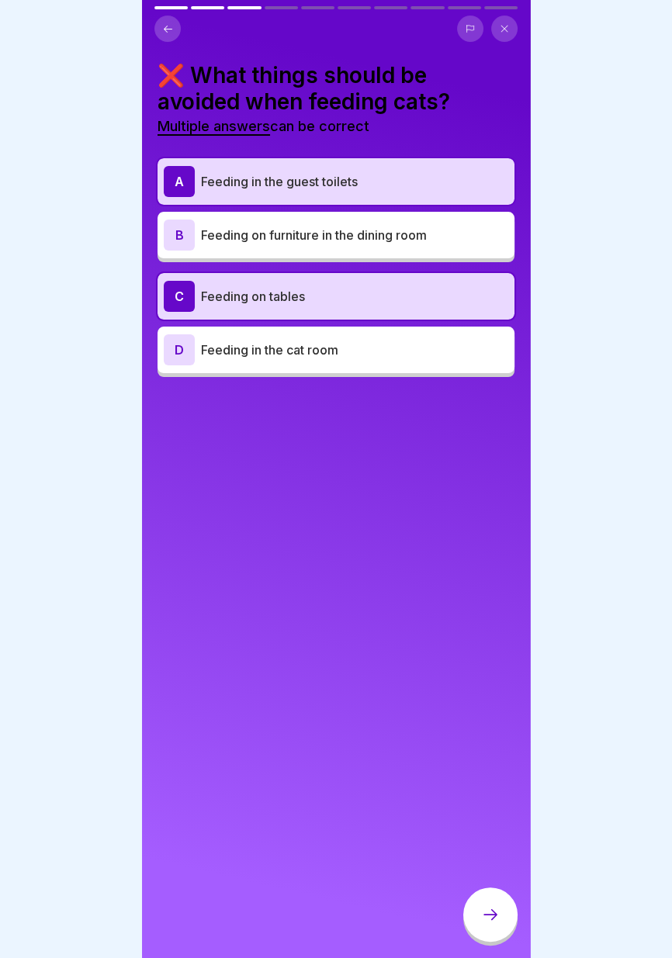
click at [405, 238] on font "Feeding on furniture in the dining room" at bounding box center [314, 235] width 226 height 16
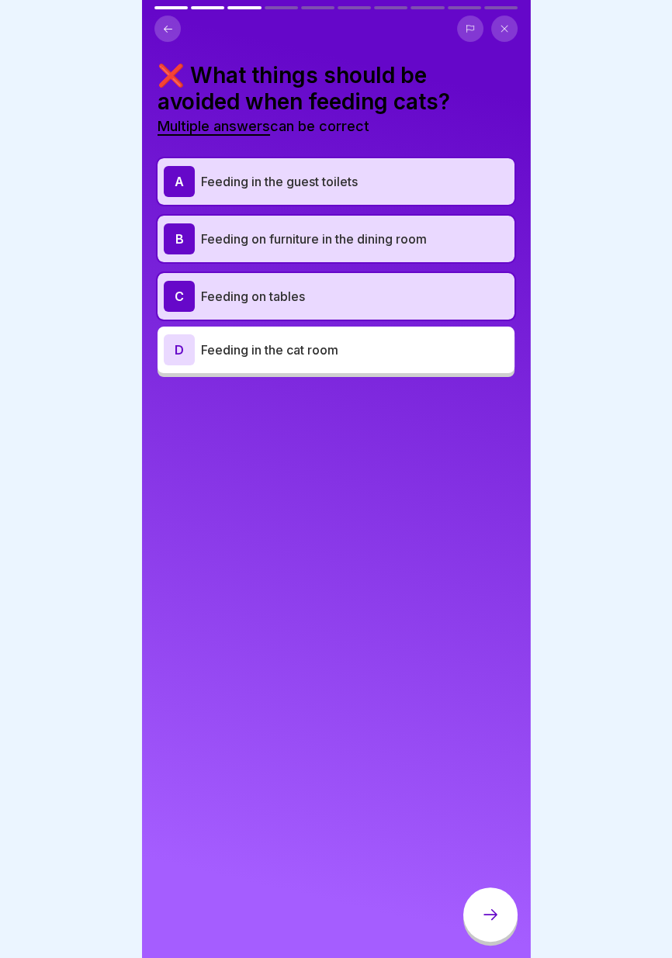
click at [379, 354] on p "Feeding in the cat room" at bounding box center [354, 349] width 307 height 19
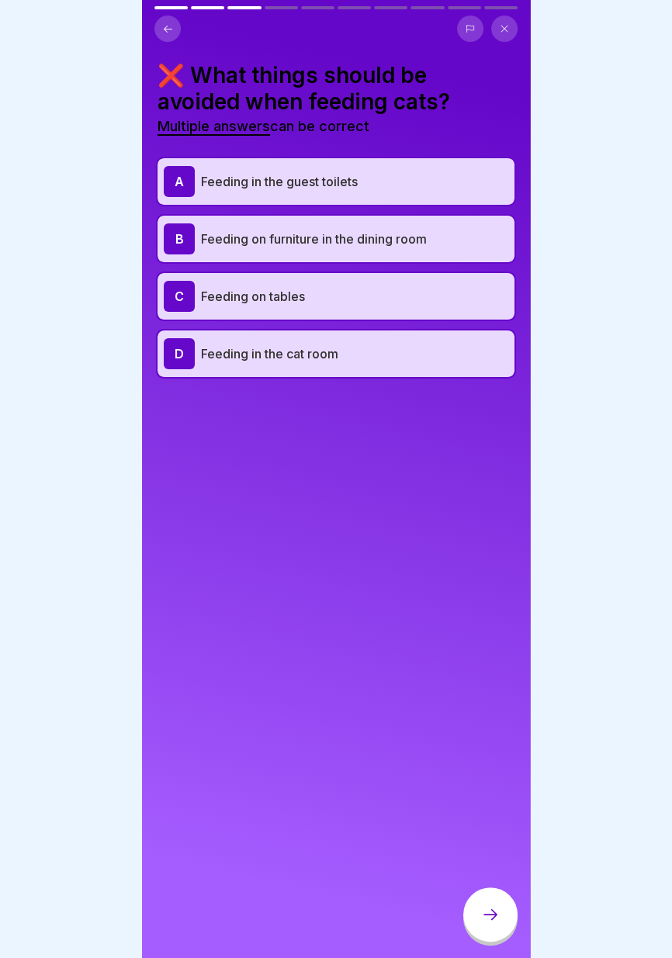
click at [398, 182] on p "Feeding in the guest toilets" at bounding box center [354, 181] width 307 height 19
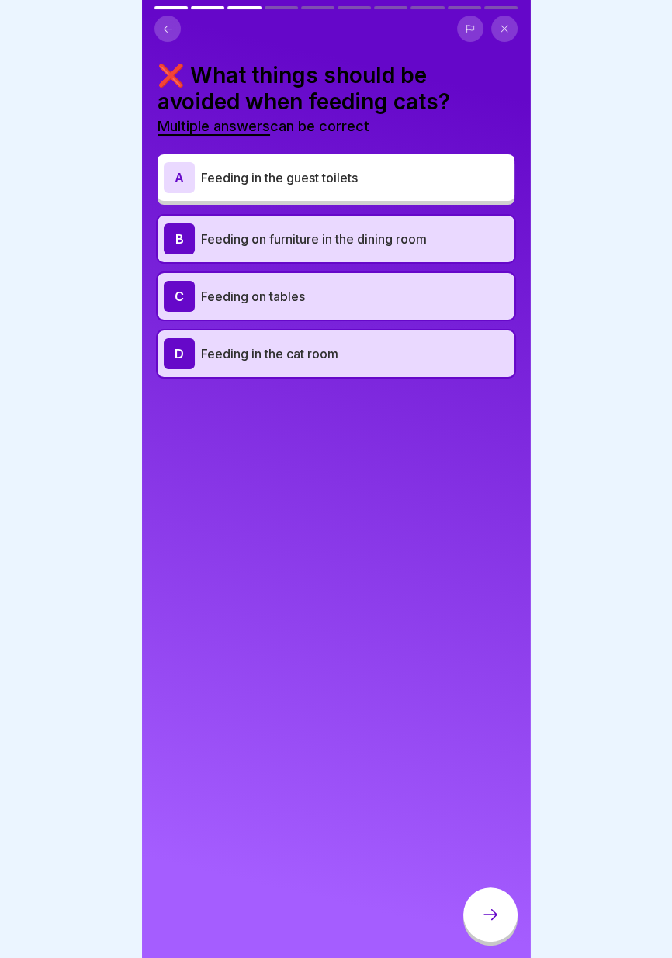
click at [377, 177] on p "Feeding in the guest toilets" at bounding box center [354, 177] width 307 height 19
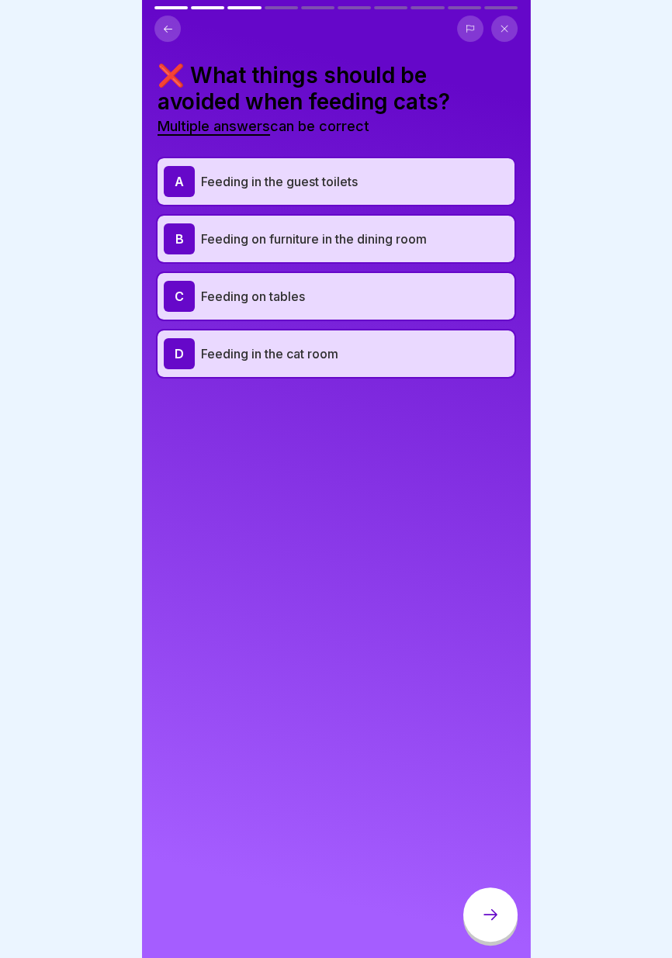
click at [426, 347] on p "Feeding in the cat room" at bounding box center [354, 353] width 307 height 19
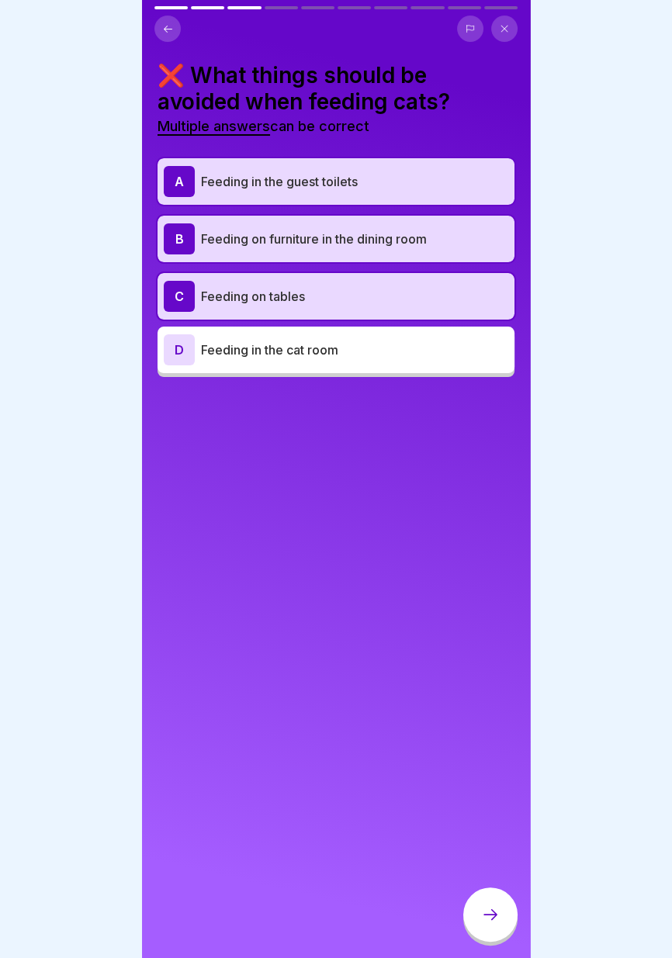
click at [494, 912] on icon at bounding box center [490, 914] width 14 height 11
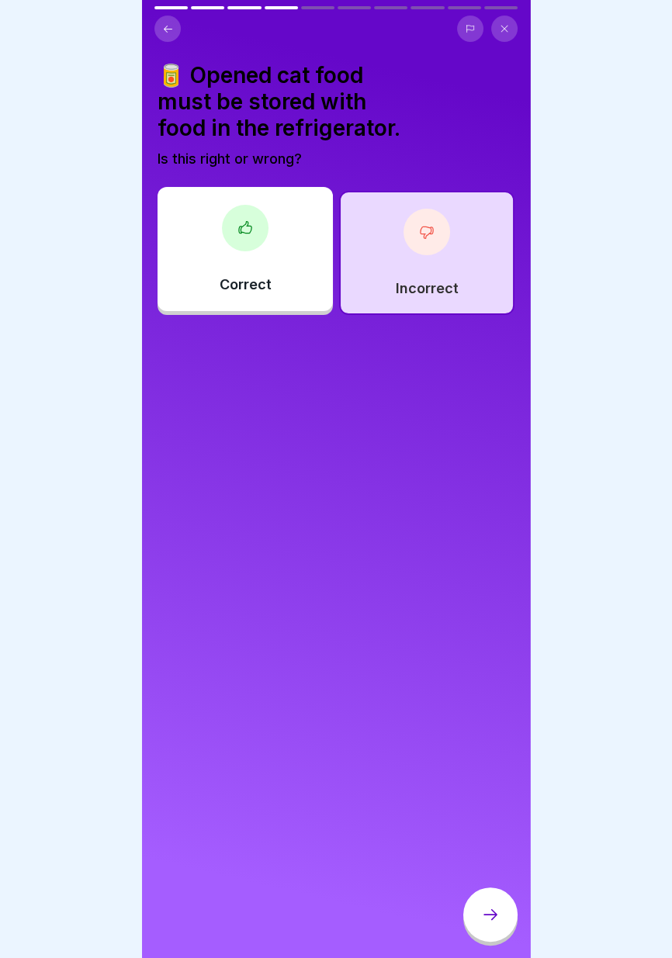
click at [445, 270] on div "Incorrect" at bounding box center [426, 253] width 175 height 124
click at [494, 920] on icon at bounding box center [490, 914] width 19 height 19
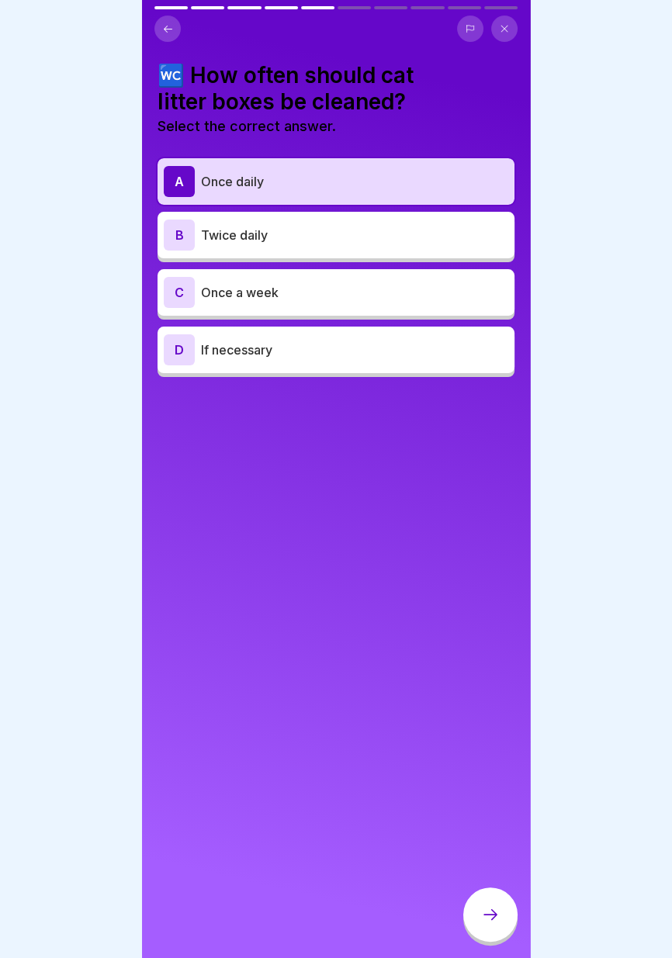
click at [168, 32] on icon at bounding box center [168, 29] width 12 height 12
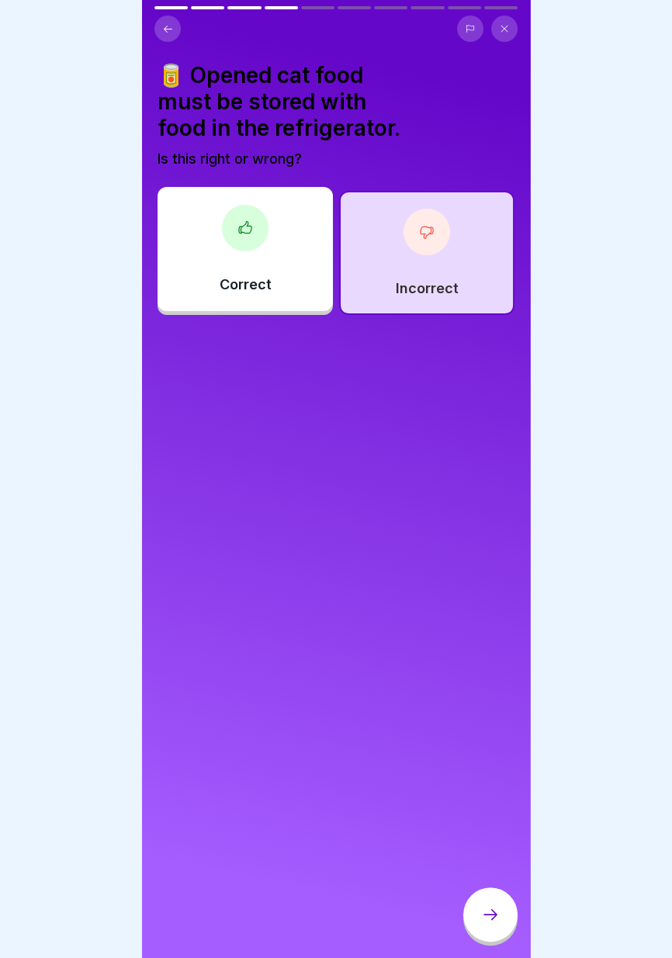
click at [494, 902] on div at bounding box center [490, 914] width 54 height 54
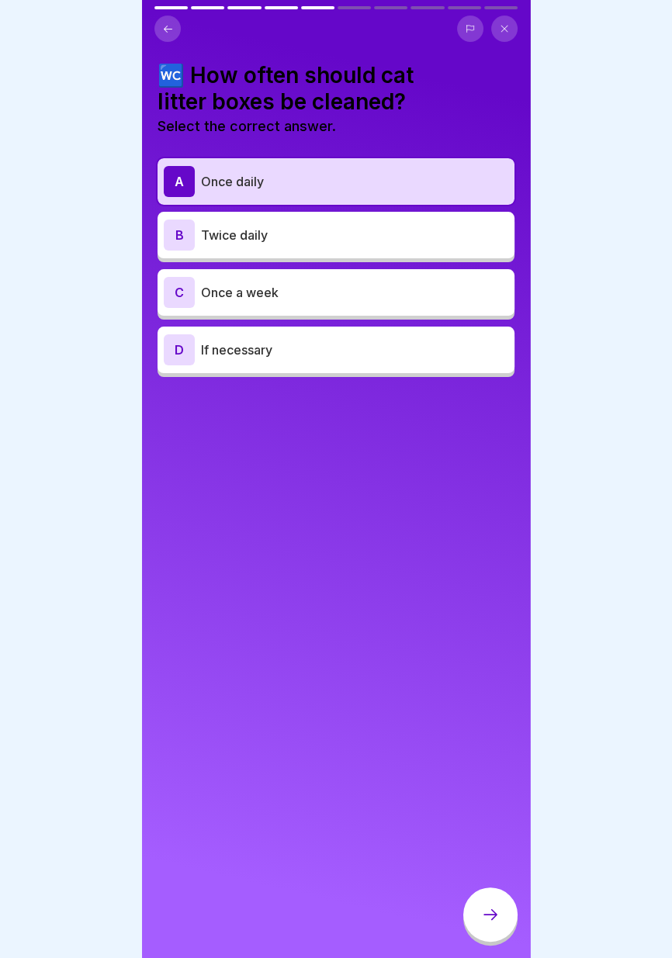
click at [495, 919] on icon at bounding box center [490, 914] width 19 height 19
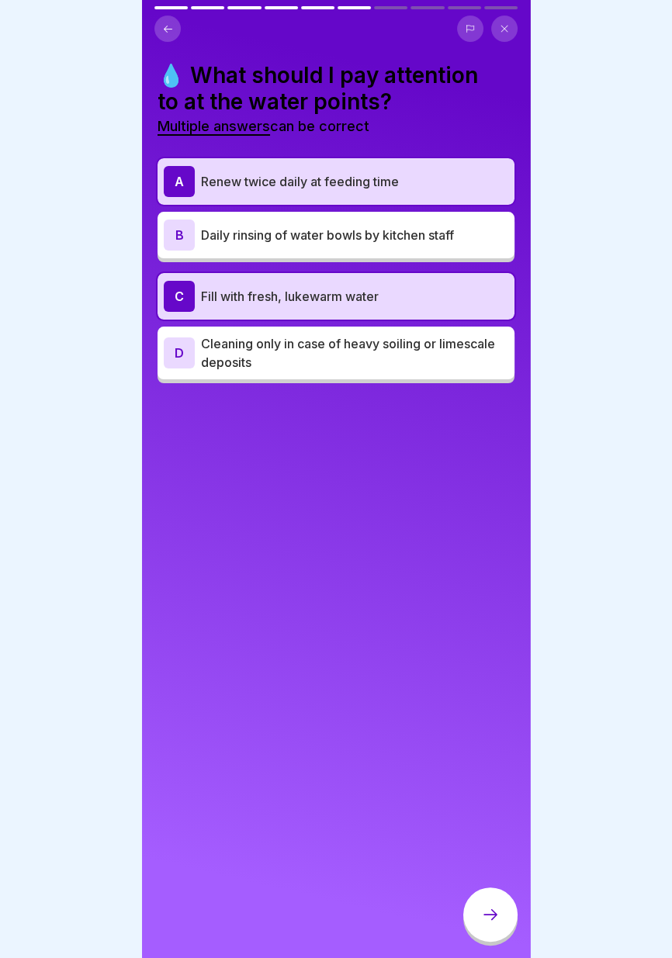
click at [467, 34] on button at bounding box center [470, 29] width 26 height 26
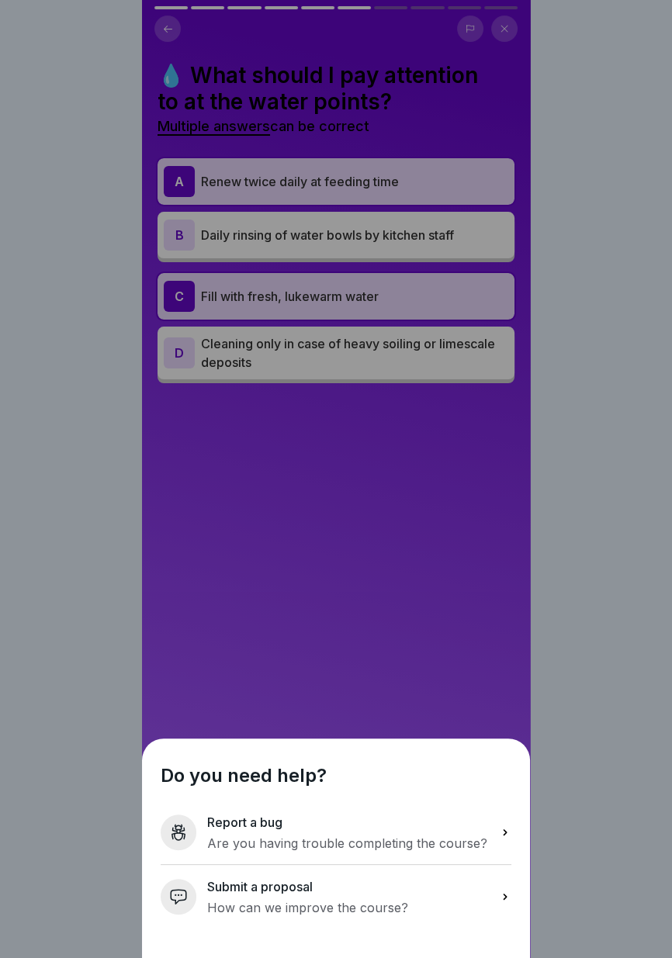
click at [464, 687] on div "Do you need help? Report a bug Are you having trouble completing the course? Su…" at bounding box center [336, 479] width 388 height 958
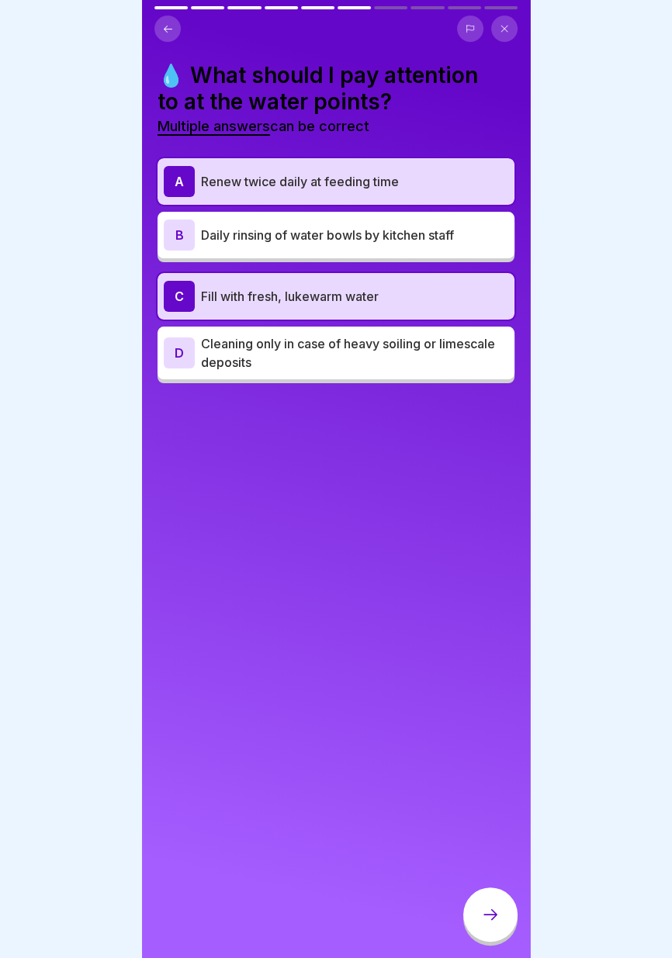
click at [492, 918] on icon at bounding box center [490, 914] width 14 height 11
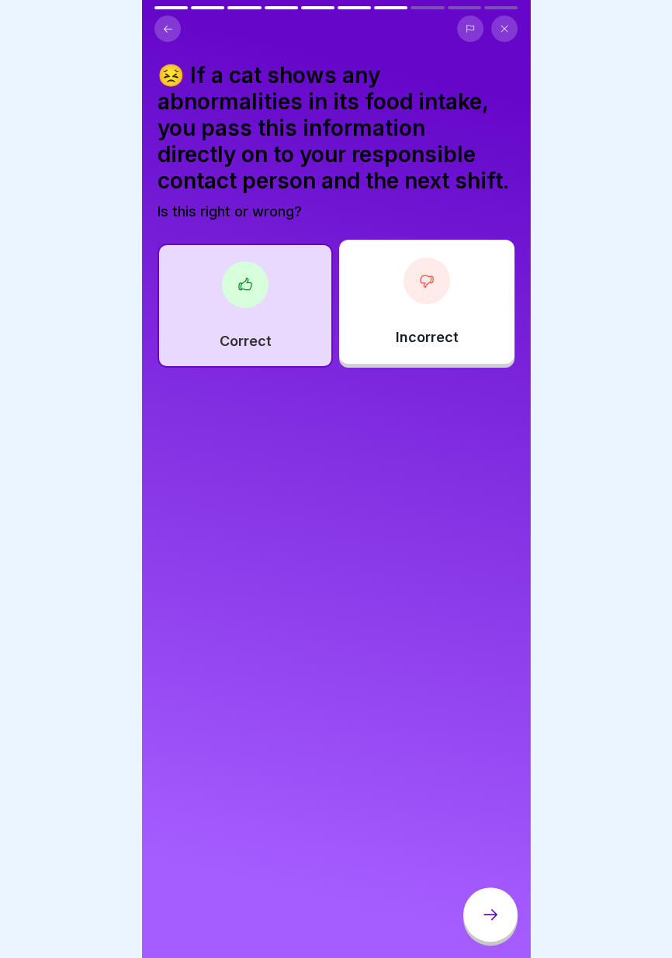
click at [494, 913] on icon at bounding box center [490, 914] width 19 height 19
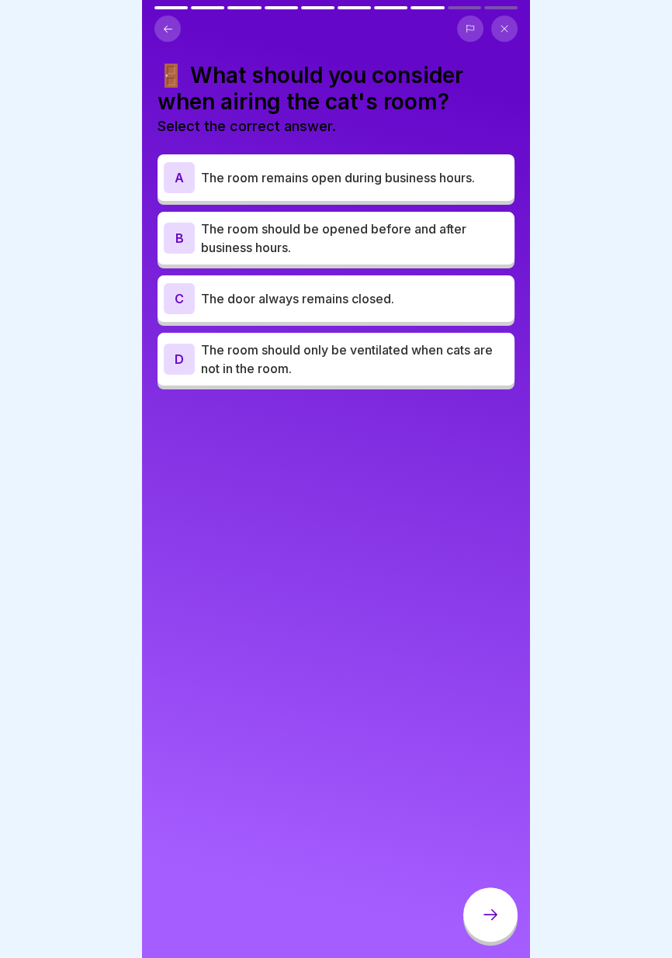
click at [424, 227] on font "The room should be opened before and after business hours." at bounding box center [333, 238] width 265 height 34
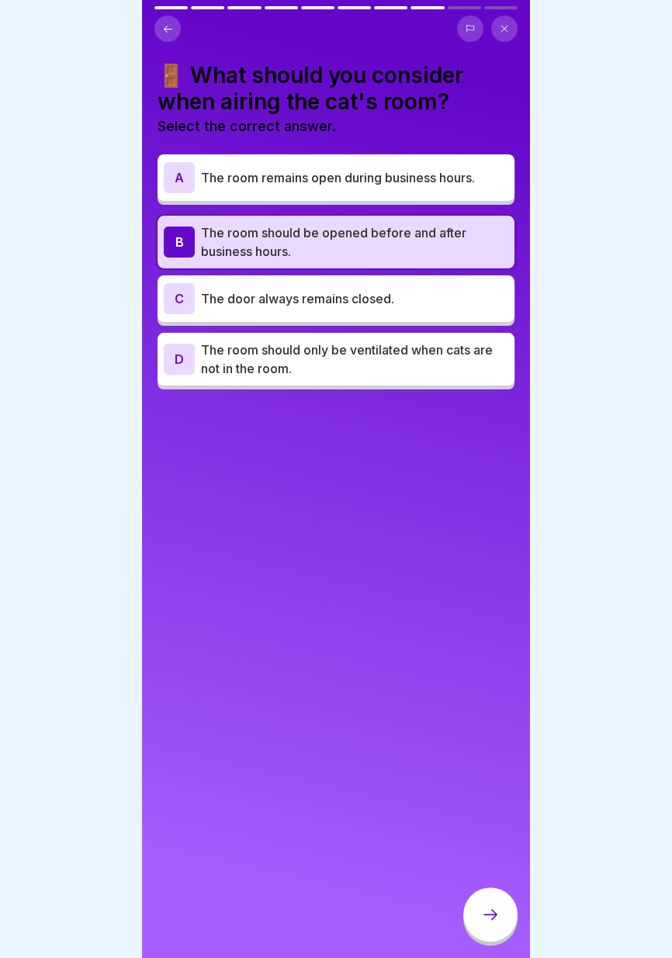
click at [497, 923] on icon at bounding box center [490, 914] width 19 height 19
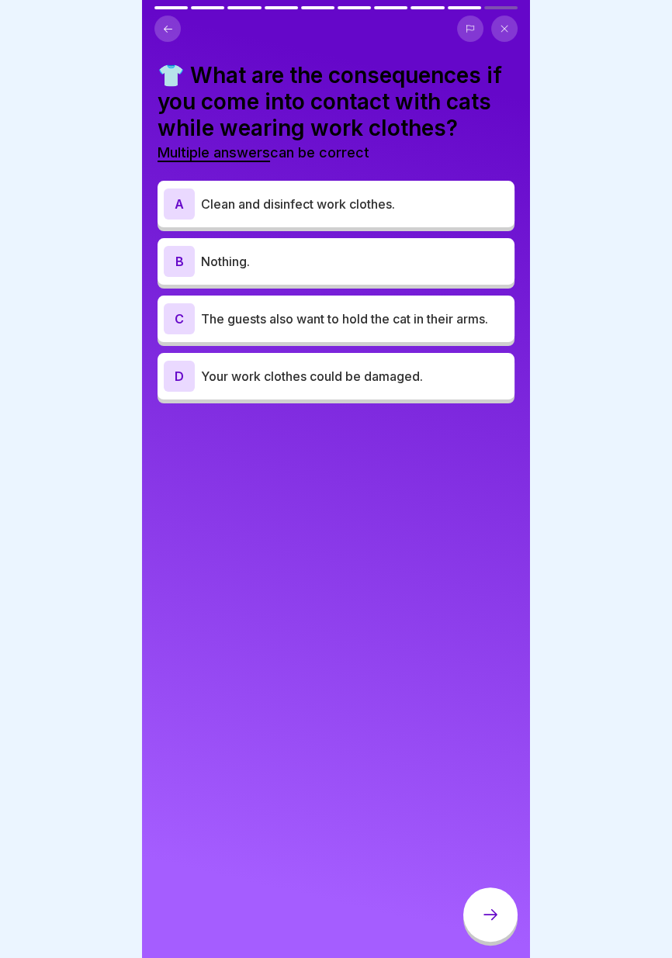
click at [451, 200] on p "Clean and disinfect work clothes." at bounding box center [354, 204] width 307 height 19
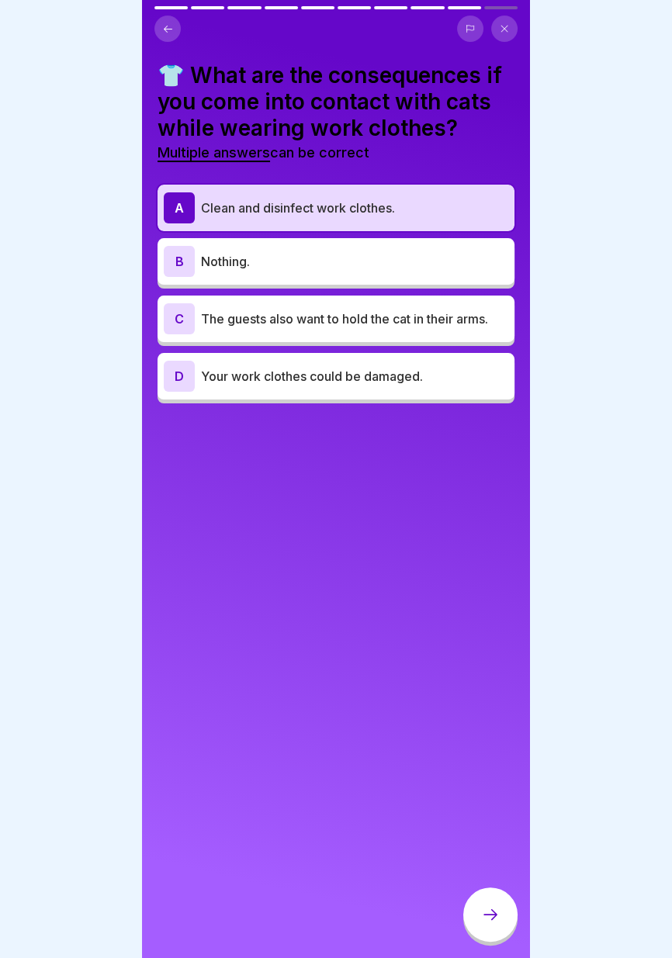
click at [492, 918] on icon at bounding box center [490, 914] width 14 height 11
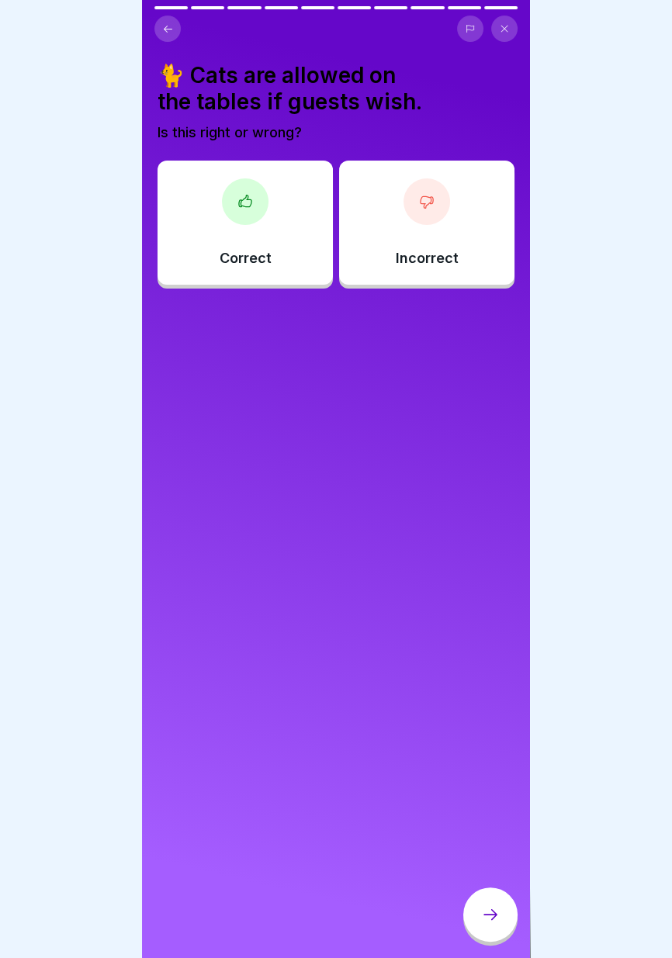
click at [451, 241] on div "Incorrect" at bounding box center [426, 223] width 175 height 124
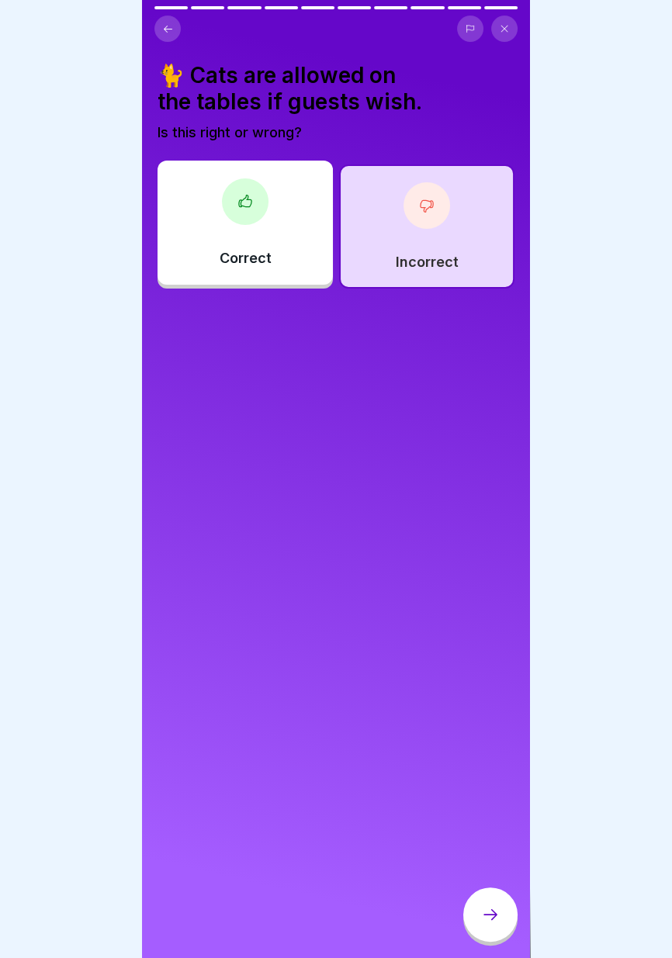
click at [170, 33] on icon at bounding box center [168, 29] width 12 height 12
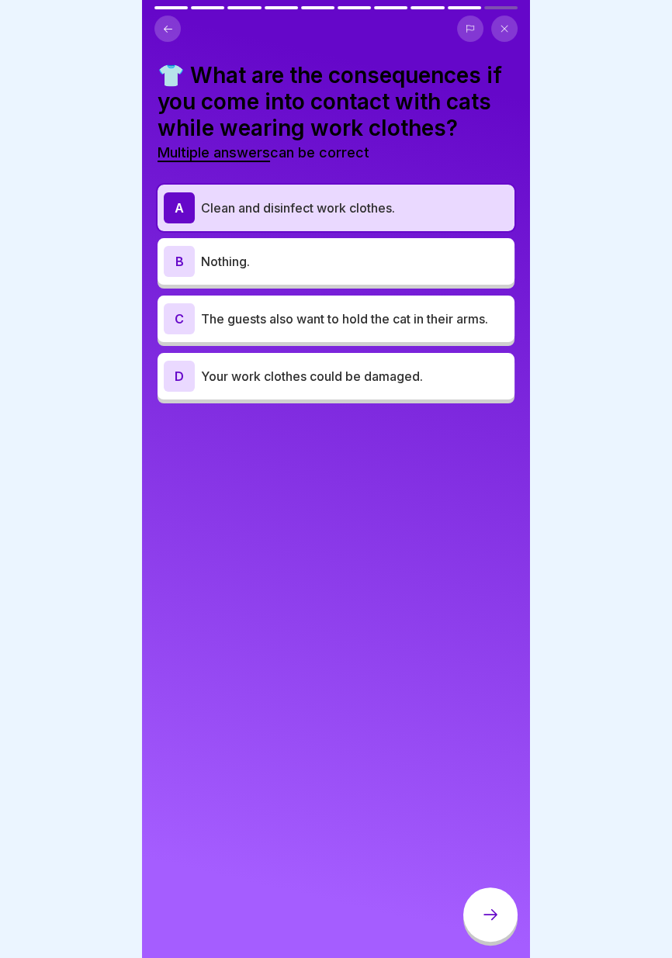
click at [167, 33] on icon at bounding box center [168, 29] width 12 height 12
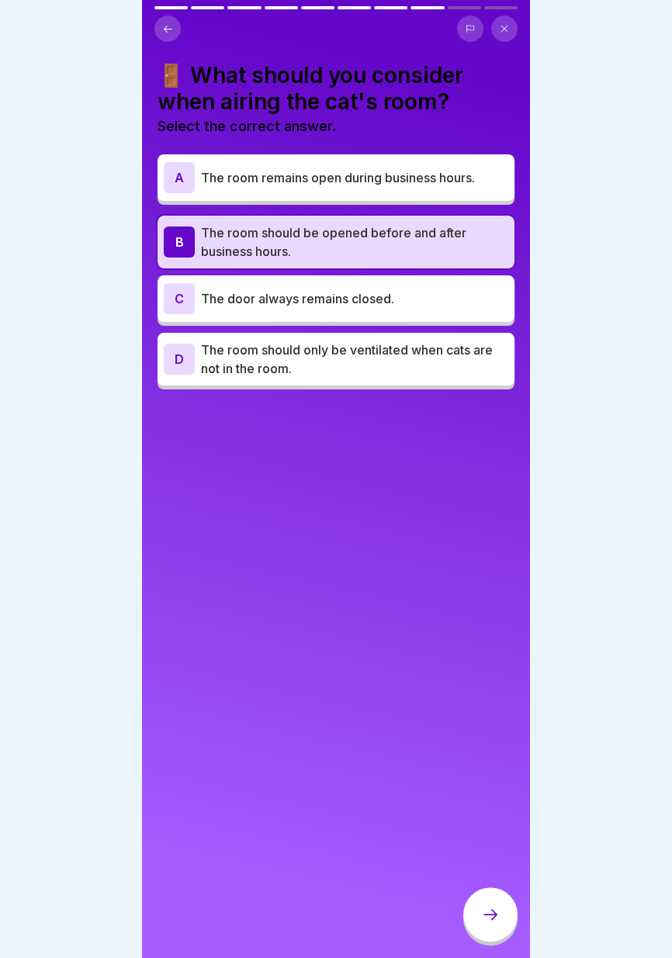
click at [166, 38] on button at bounding box center [167, 29] width 26 height 26
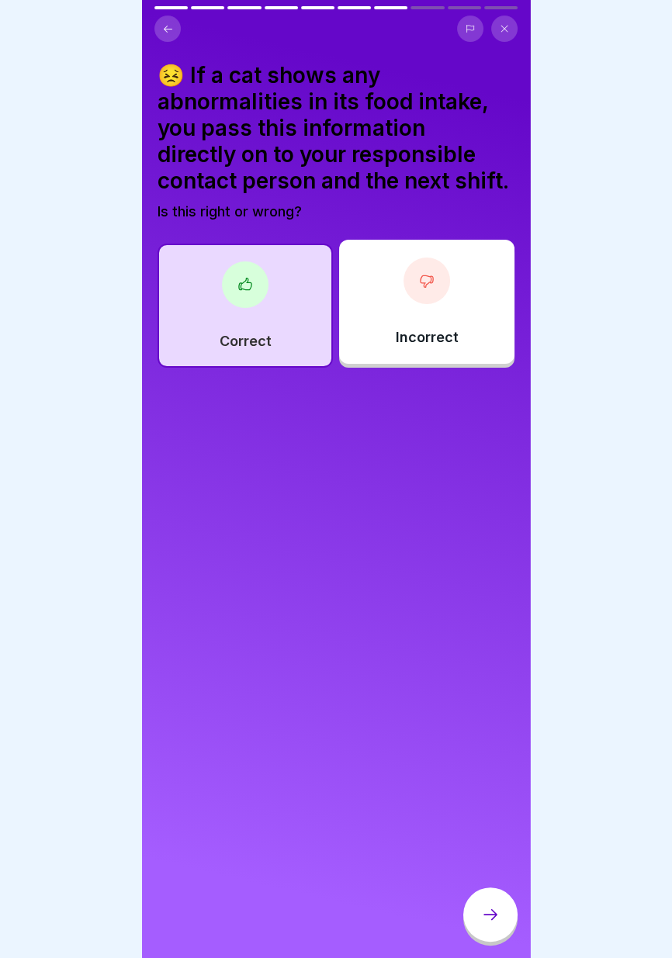
click at [162, 38] on button at bounding box center [167, 29] width 26 height 26
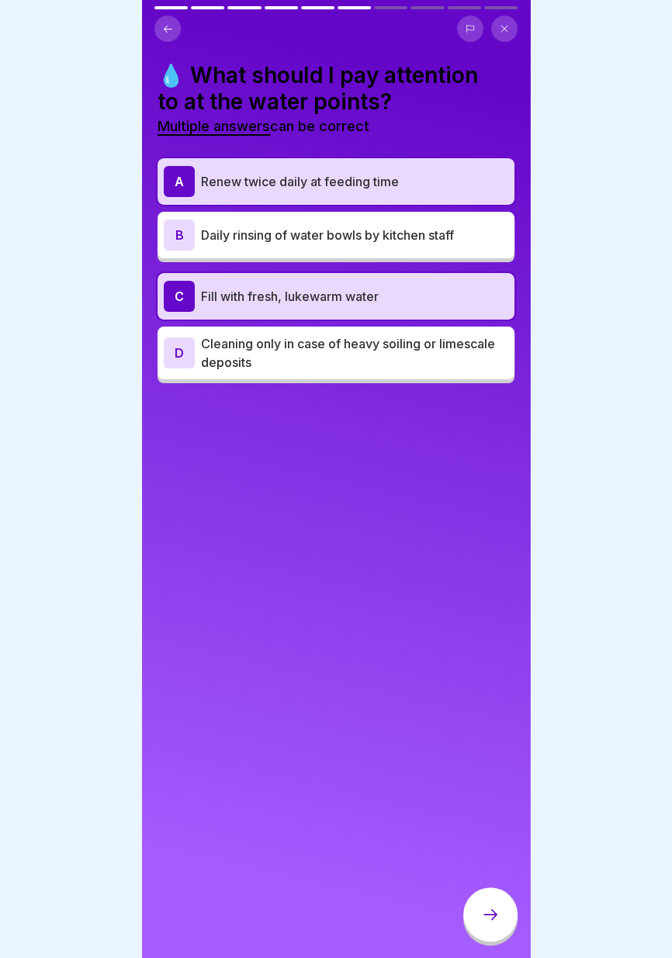
click at [496, 918] on icon at bounding box center [490, 914] width 19 height 19
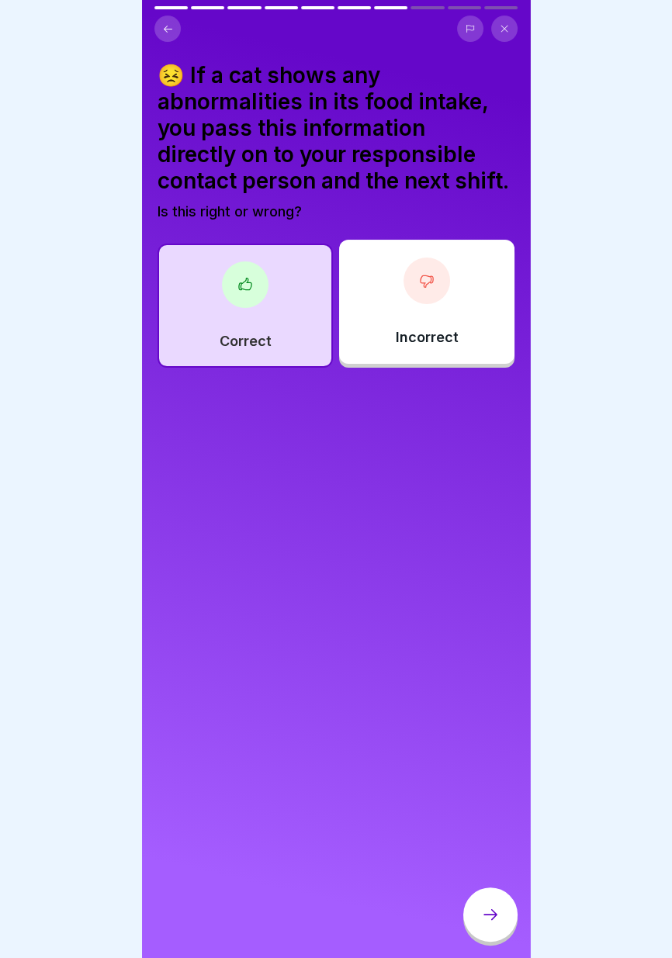
click at [496, 922] on icon at bounding box center [490, 914] width 19 height 19
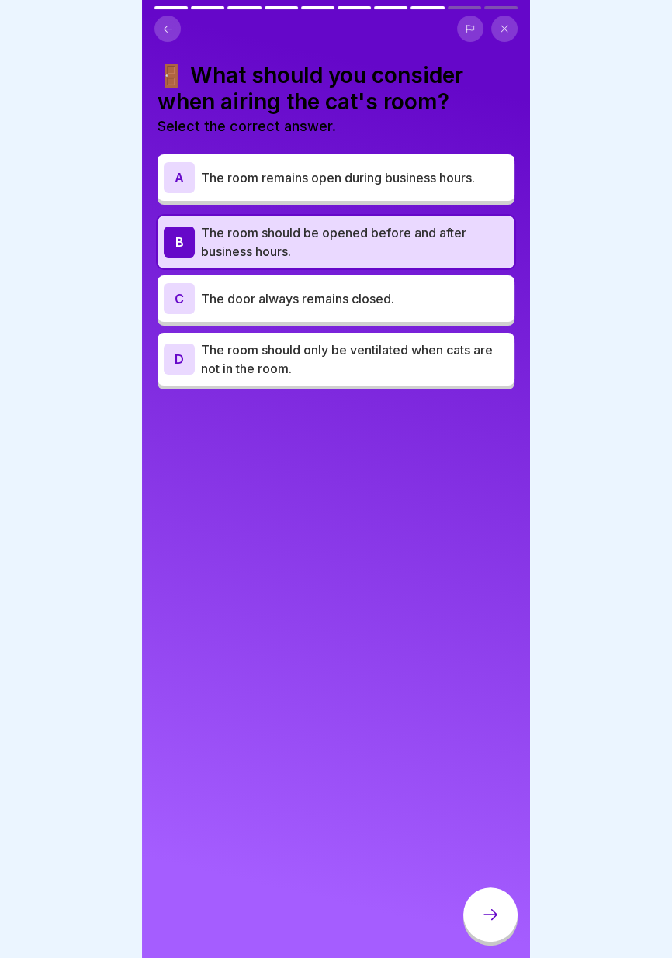
click at [496, 924] on div at bounding box center [490, 914] width 54 height 54
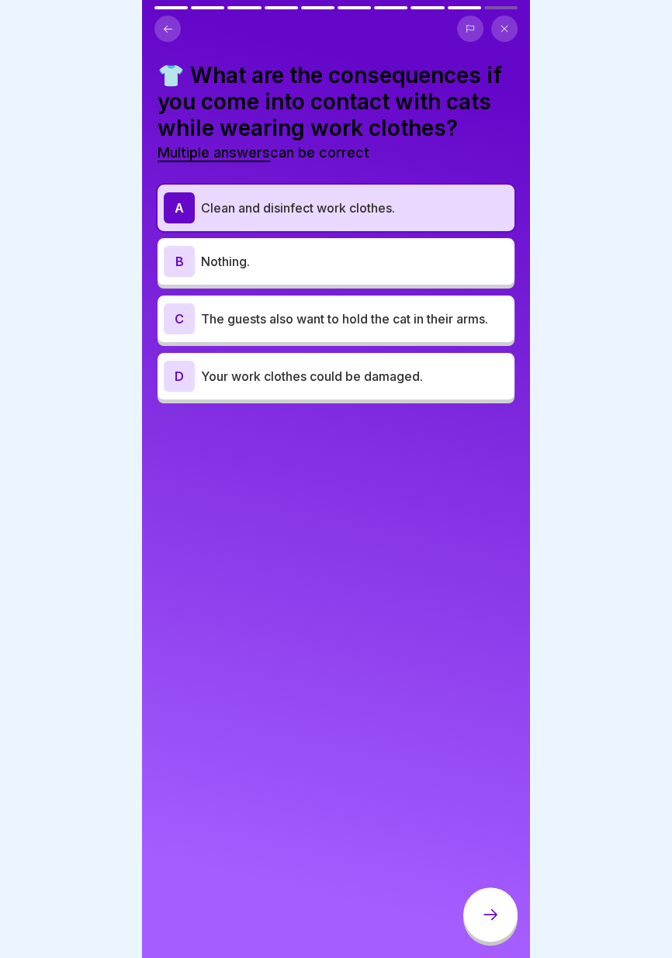
click at [434, 381] on p "Your work clothes could be damaged." at bounding box center [354, 376] width 307 height 19
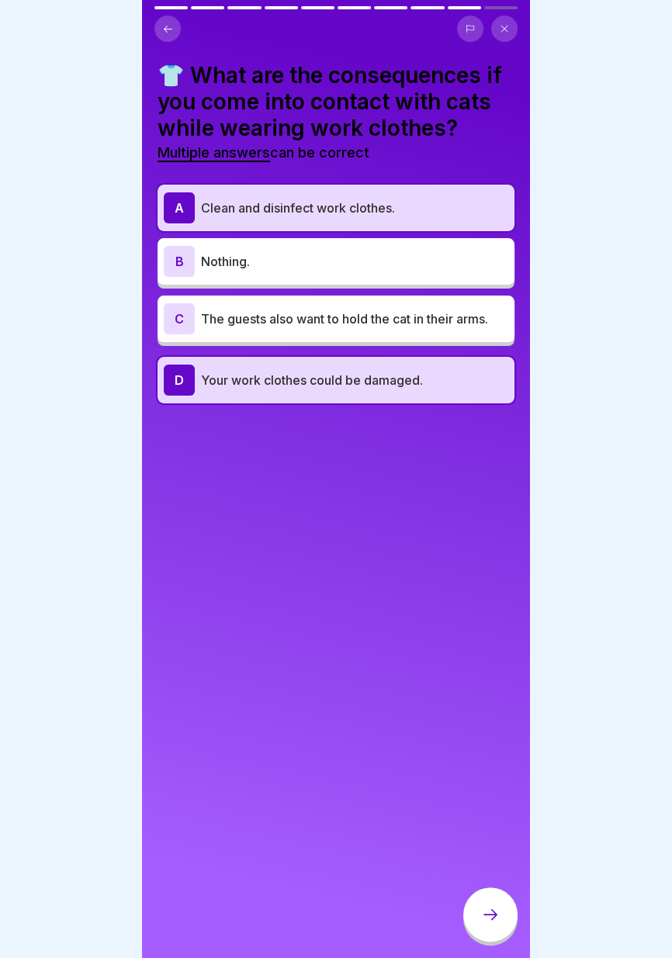
click at [417, 209] on p "Clean and disinfect work clothes." at bounding box center [354, 208] width 307 height 19
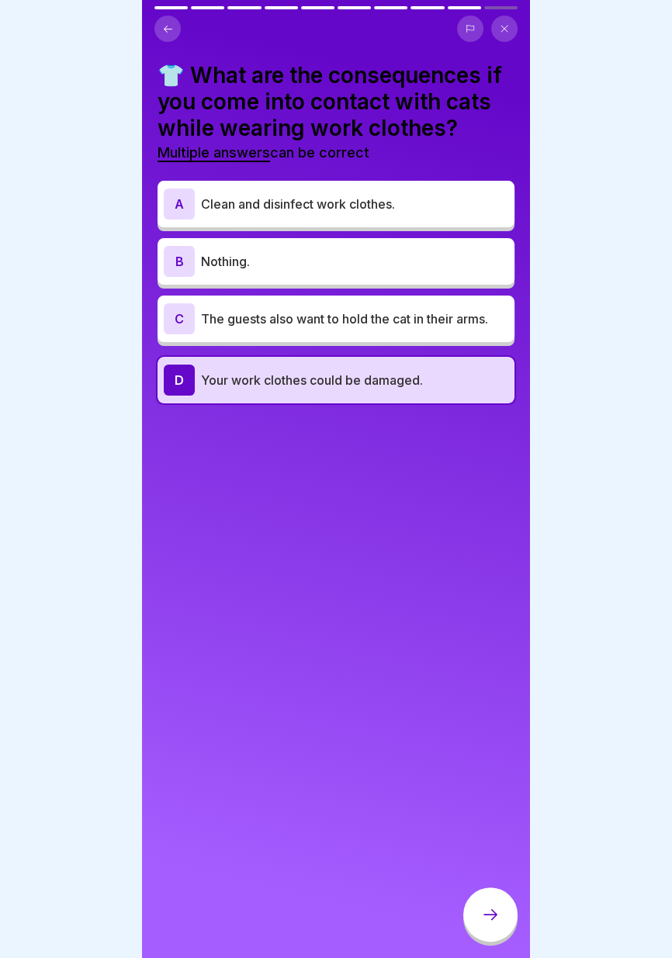
click at [170, 29] on icon at bounding box center [168, 29] width 12 height 12
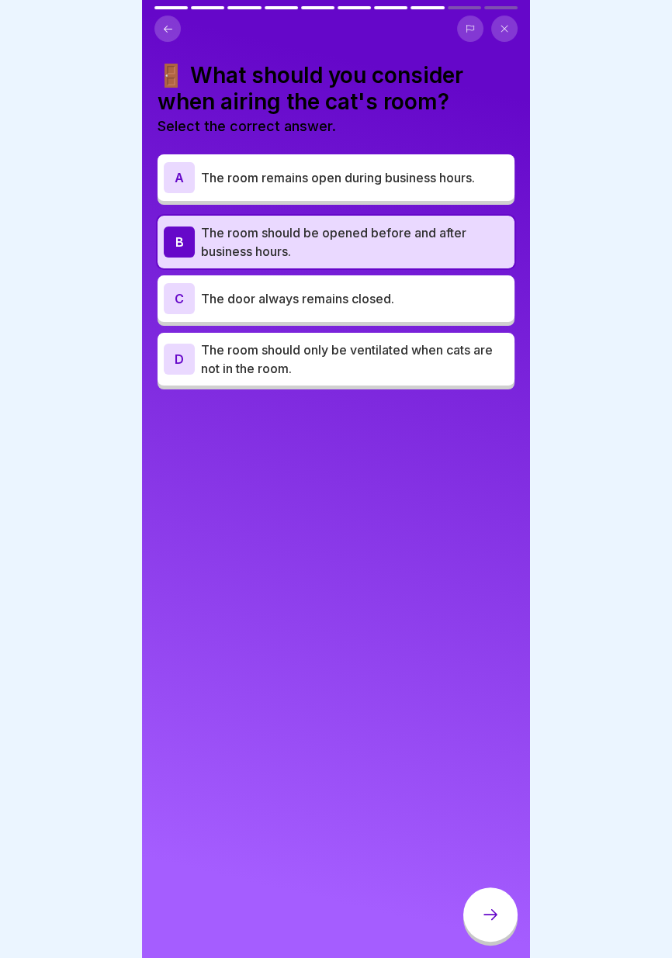
click at [168, 29] on icon at bounding box center [168, 29] width 12 height 12
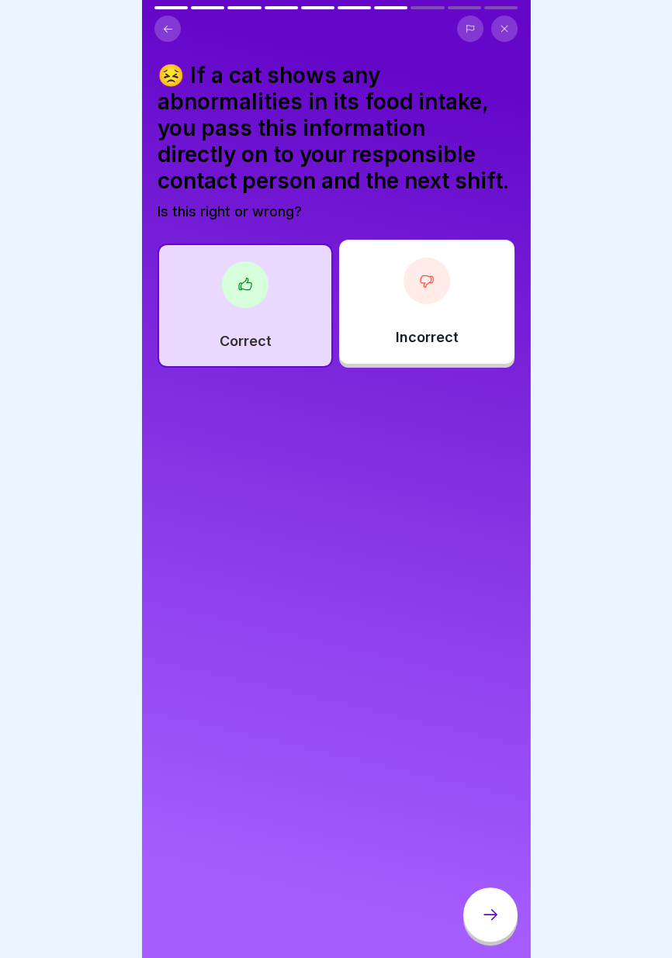
click at [164, 31] on icon at bounding box center [168, 29] width 12 height 12
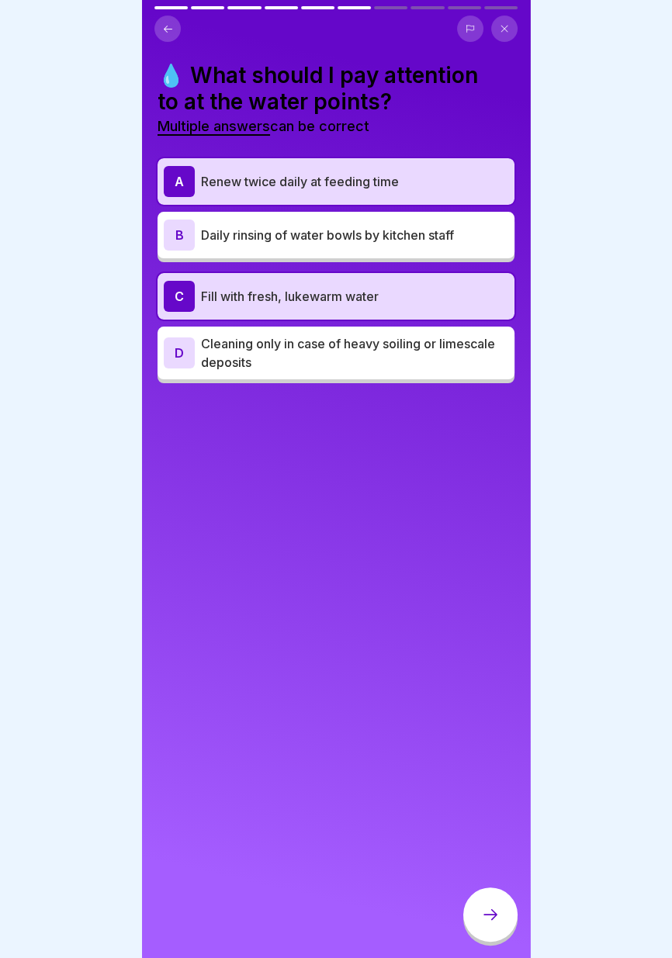
click at [162, 30] on icon at bounding box center [168, 29] width 12 height 12
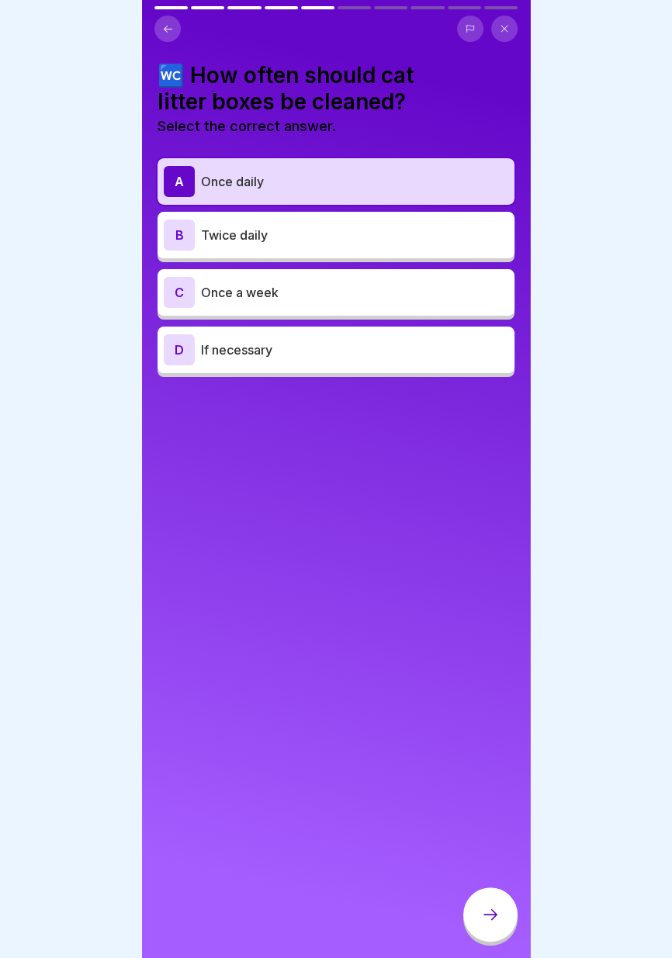
click at [161, 28] on button at bounding box center [167, 29] width 26 height 26
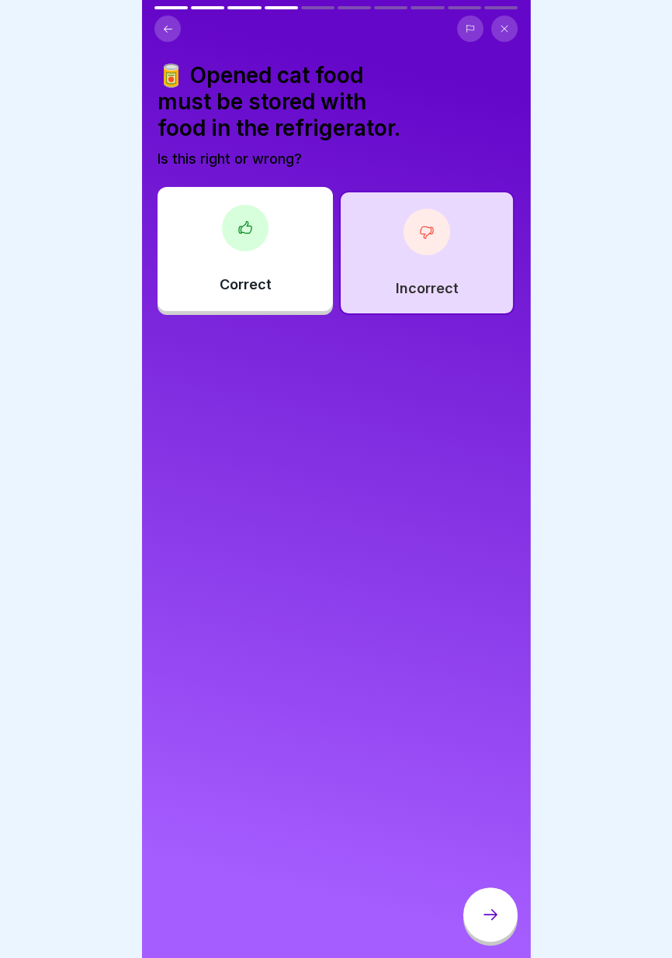
click at [157, 26] on button at bounding box center [167, 29] width 26 height 26
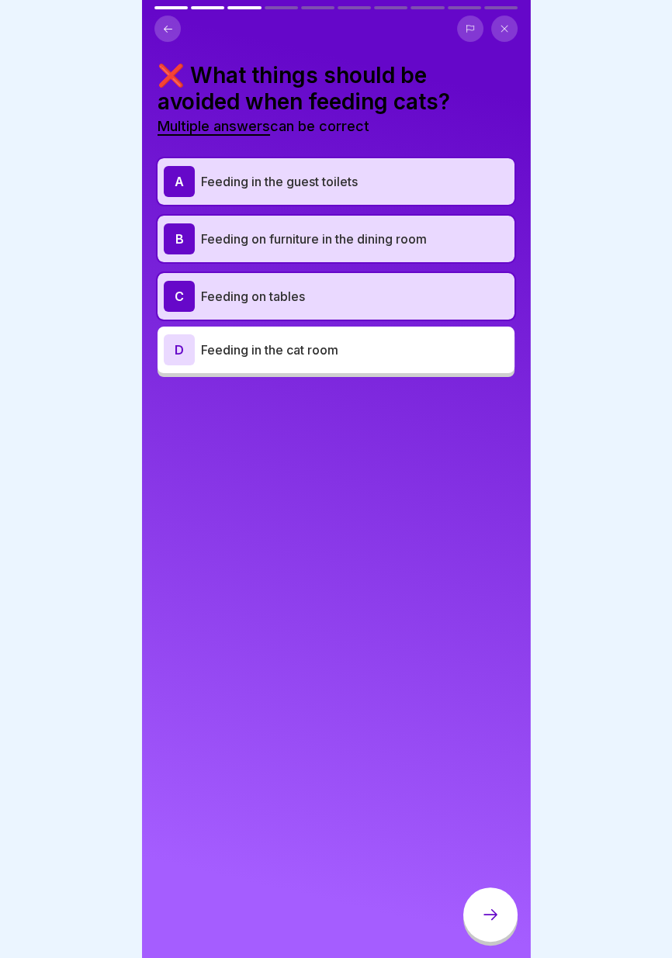
click at [157, 33] on button at bounding box center [167, 29] width 26 height 26
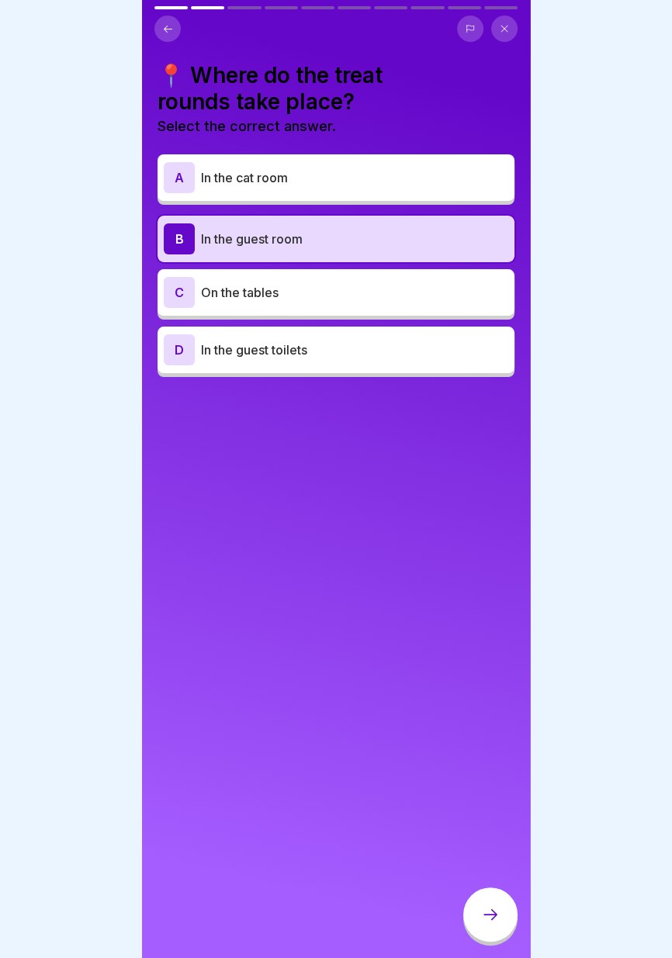
click at [498, 930] on div at bounding box center [490, 914] width 54 height 54
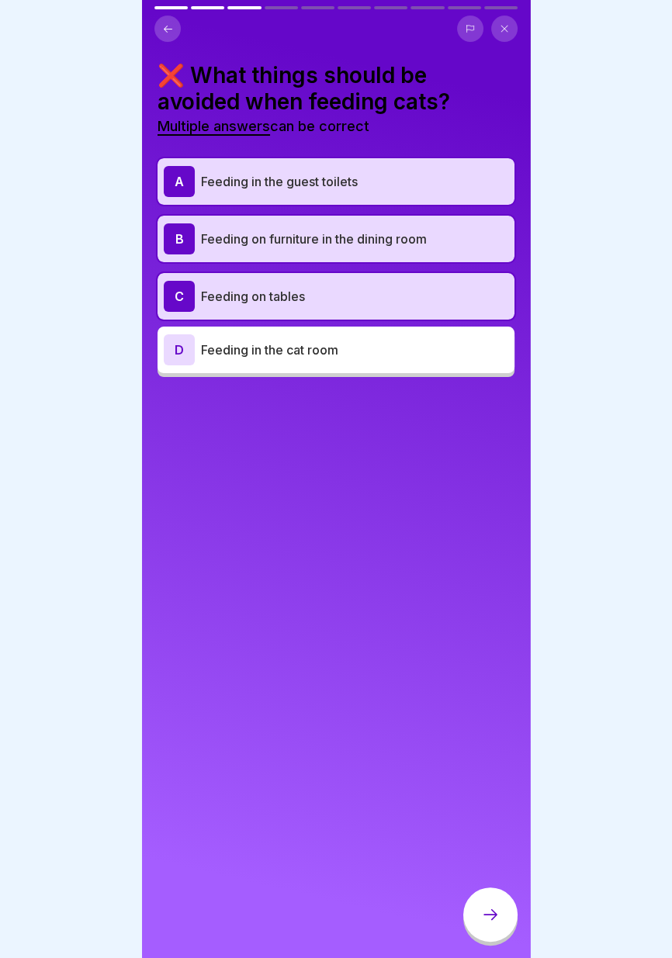
click at [497, 928] on div at bounding box center [490, 914] width 54 height 54
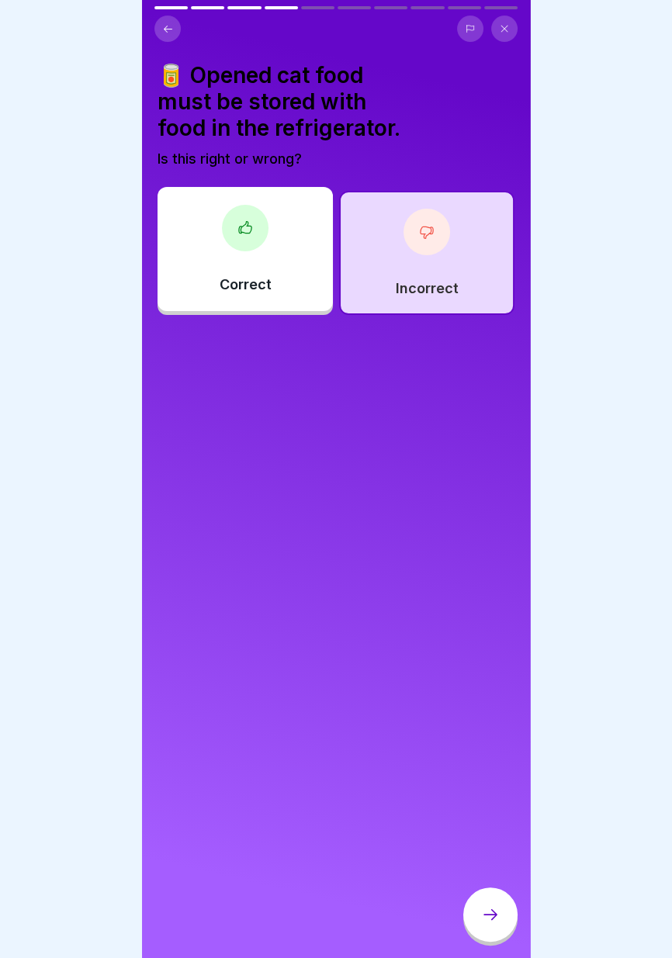
click at [499, 929] on div at bounding box center [490, 914] width 54 height 54
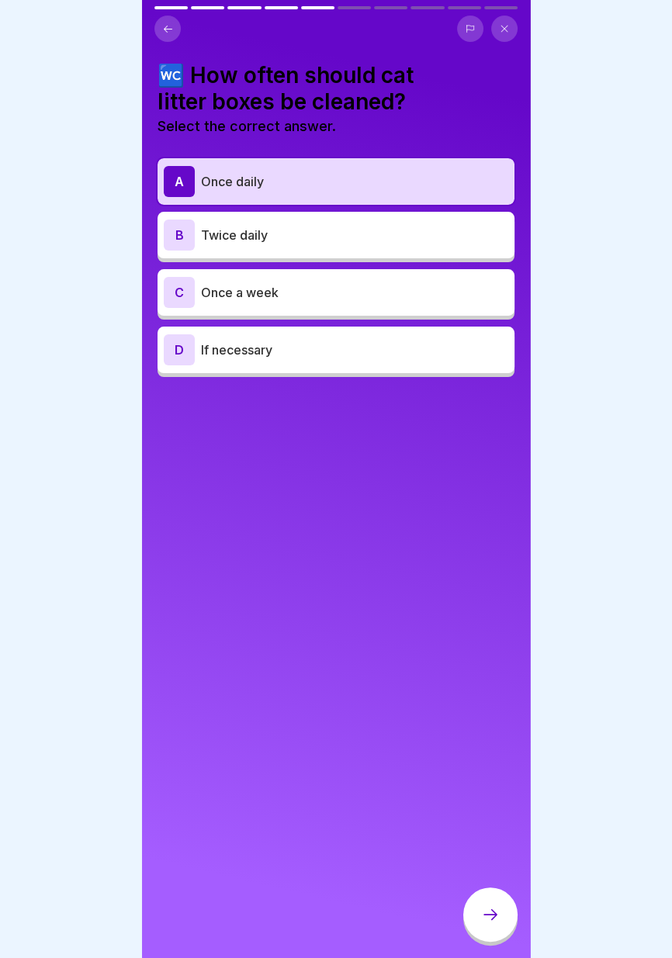
click at [499, 930] on div at bounding box center [490, 914] width 54 height 54
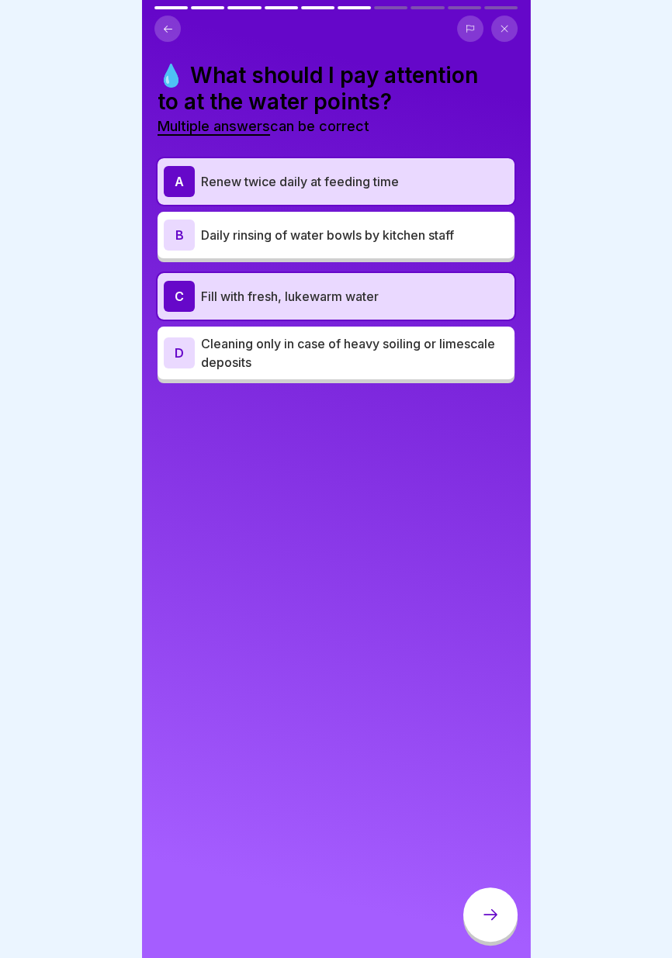
click at [499, 931] on div at bounding box center [490, 914] width 54 height 54
click at [499, 930] on div at bounding box center [490, 914] width 54 height 54
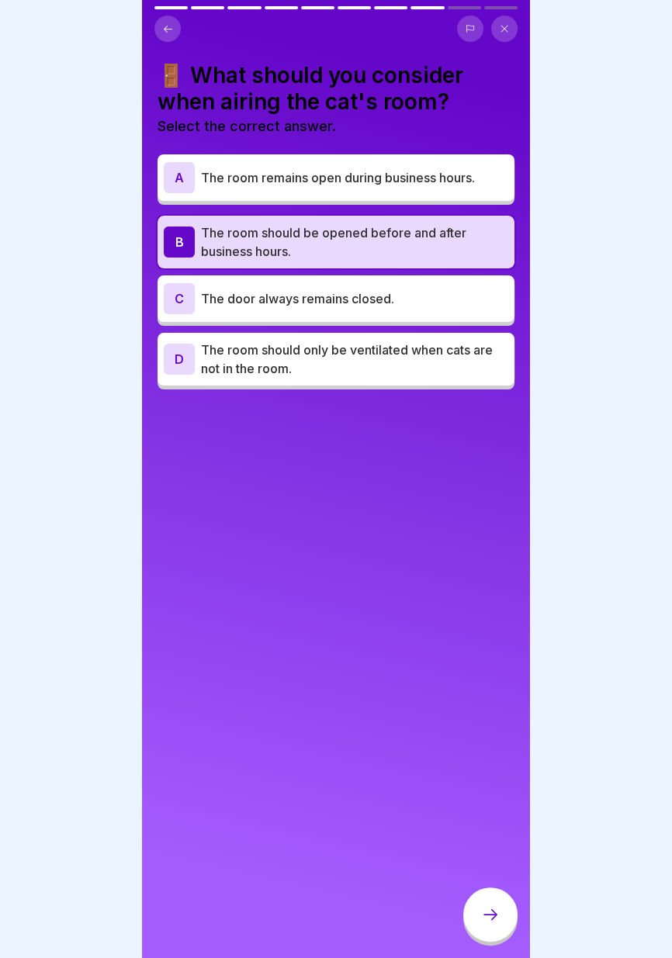
click at [499, 931] on div at bounding box center [490, 914] width 54 height 54
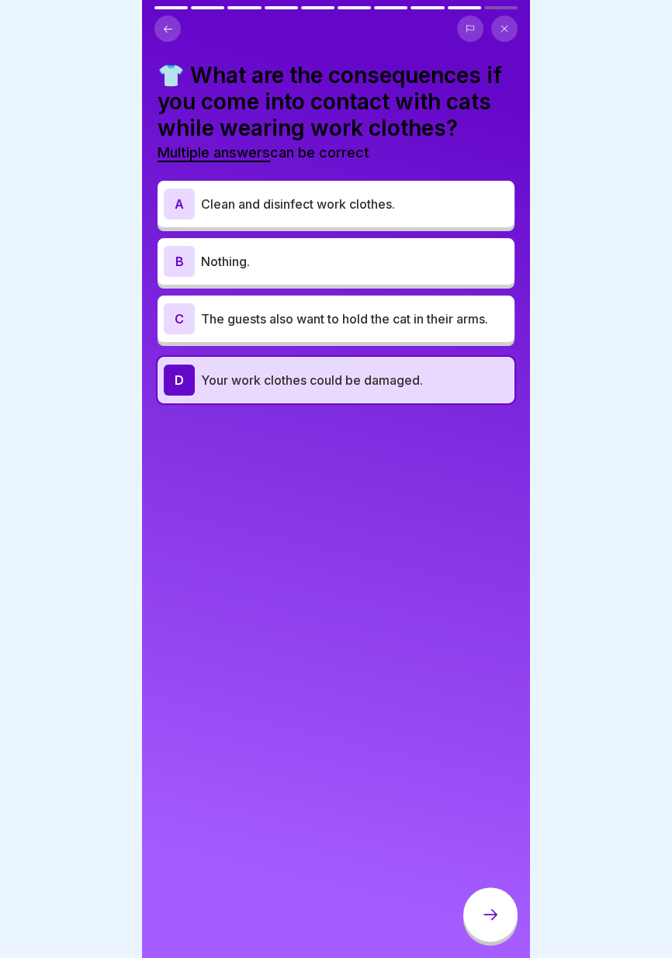
click at [499, 932] on div at bounding box center [490, 914] width 54 height 54
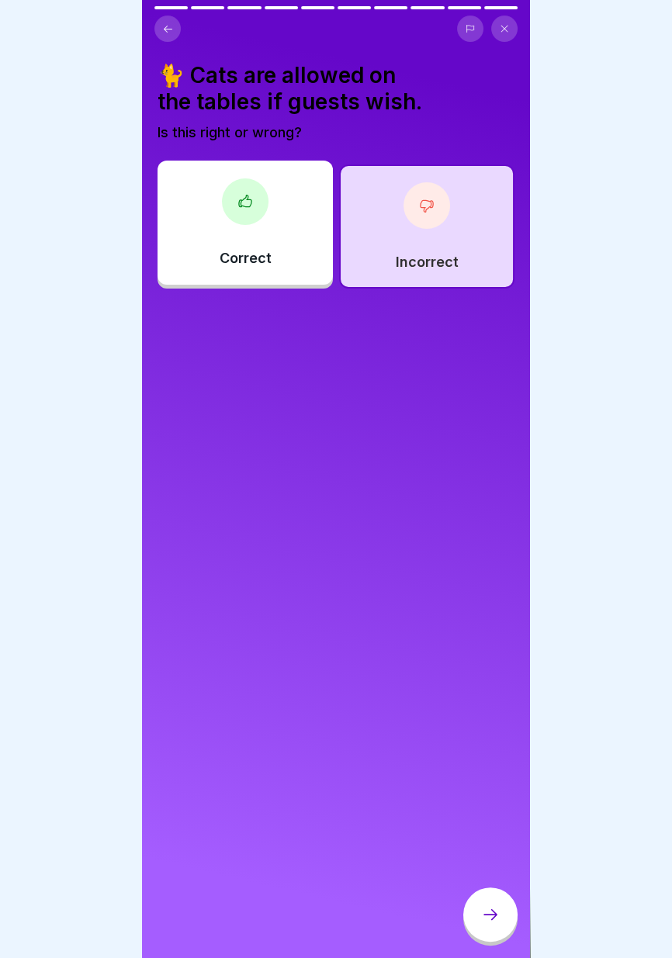
click at [499, 933] on div at bounding box center [490, 914] width 54 height 54
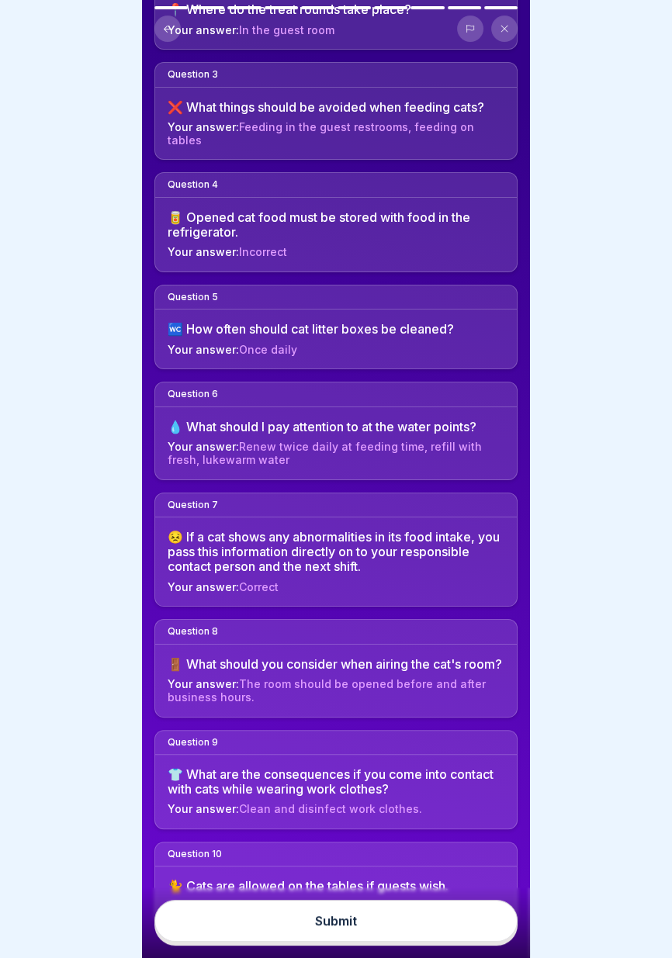
scroll to position [341, 0]
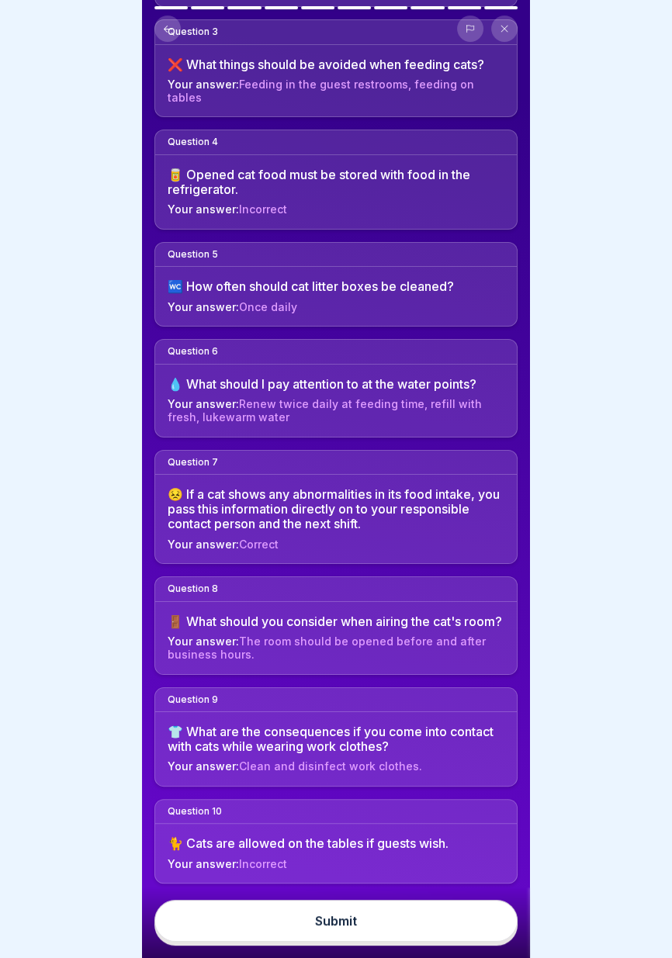
click at [385, 924] on button "Submit" at bounding box center [335, 921] width 363 height 42
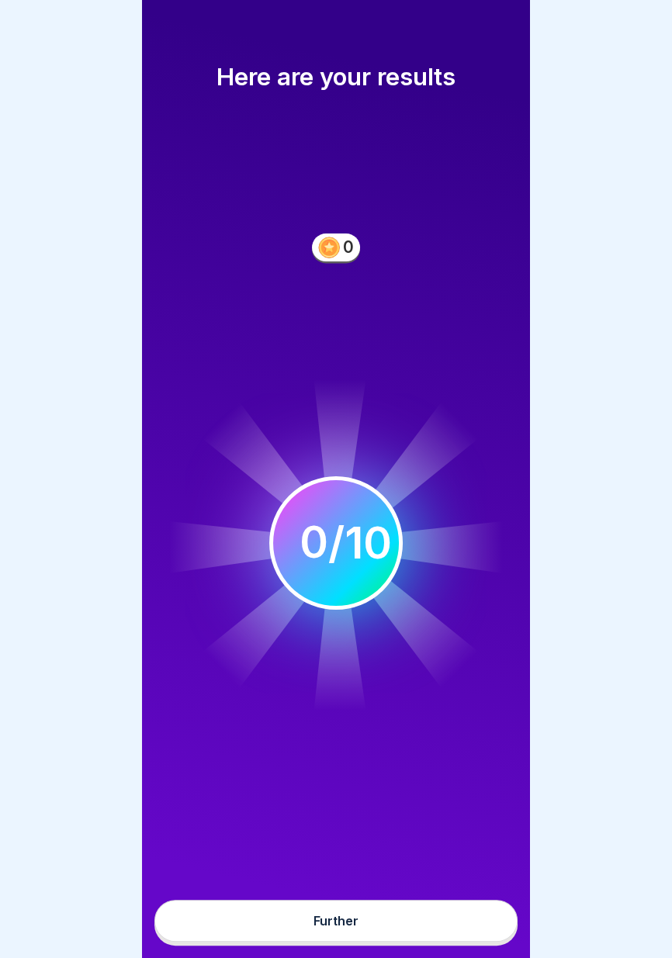
click at [417, 918] on button "Further" at bounding box center [335, 921] width 363 height 42
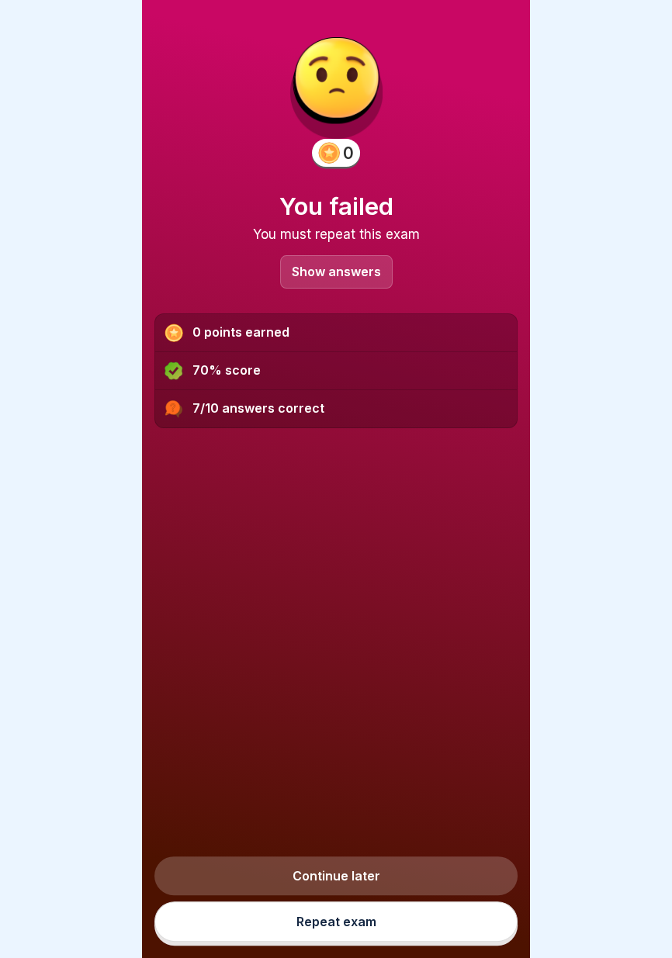
click at [365, 274] on font "Show answers" at bounding box center [336, 272] width 89 height 16
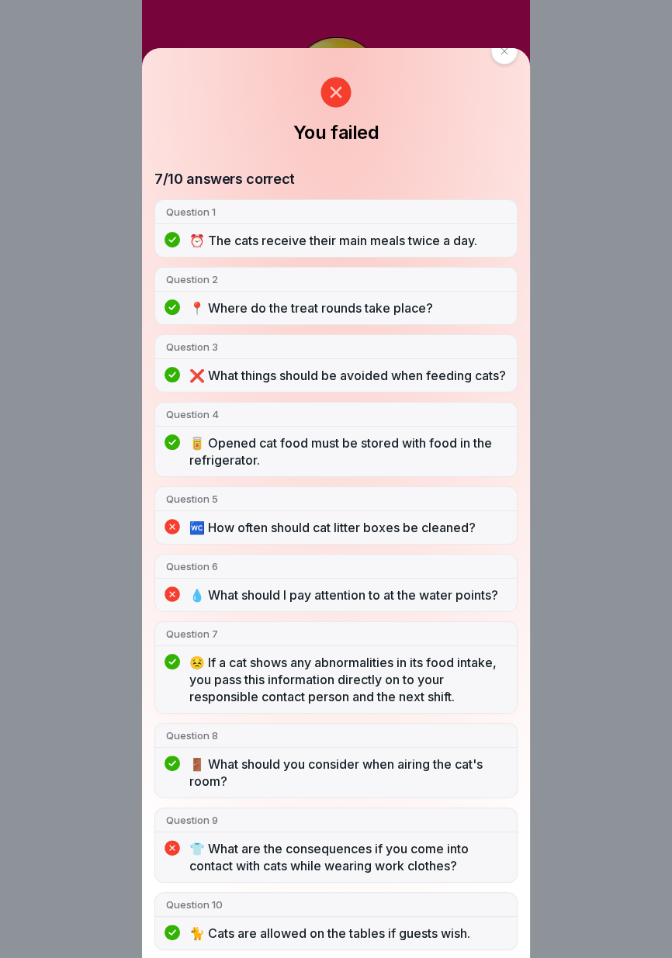
scroll to position [0, 0]
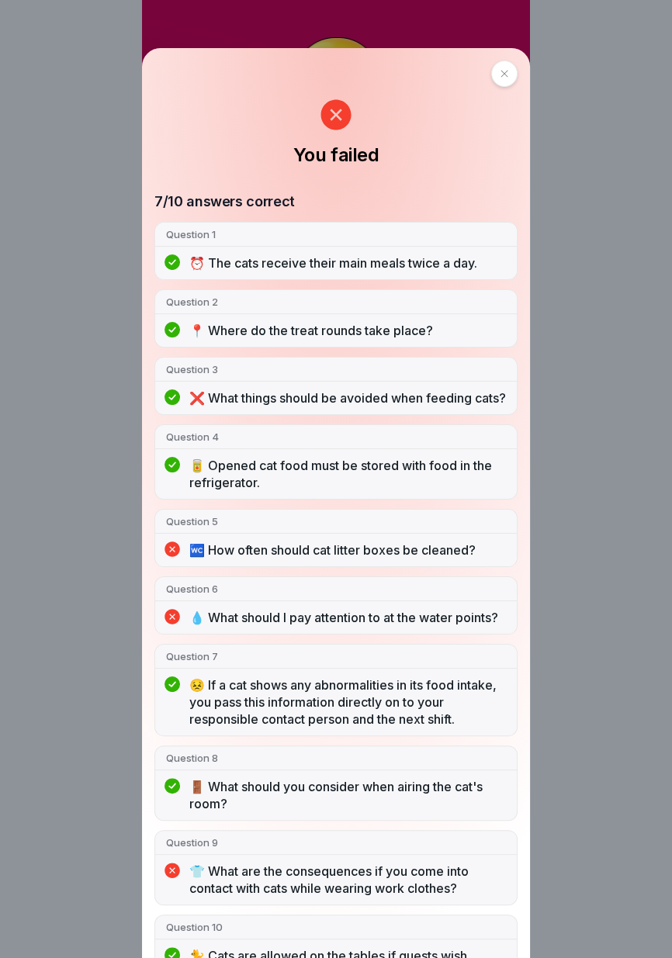
click at [506, 74] on icon at bounding box center [503, 73] width 9 height 9
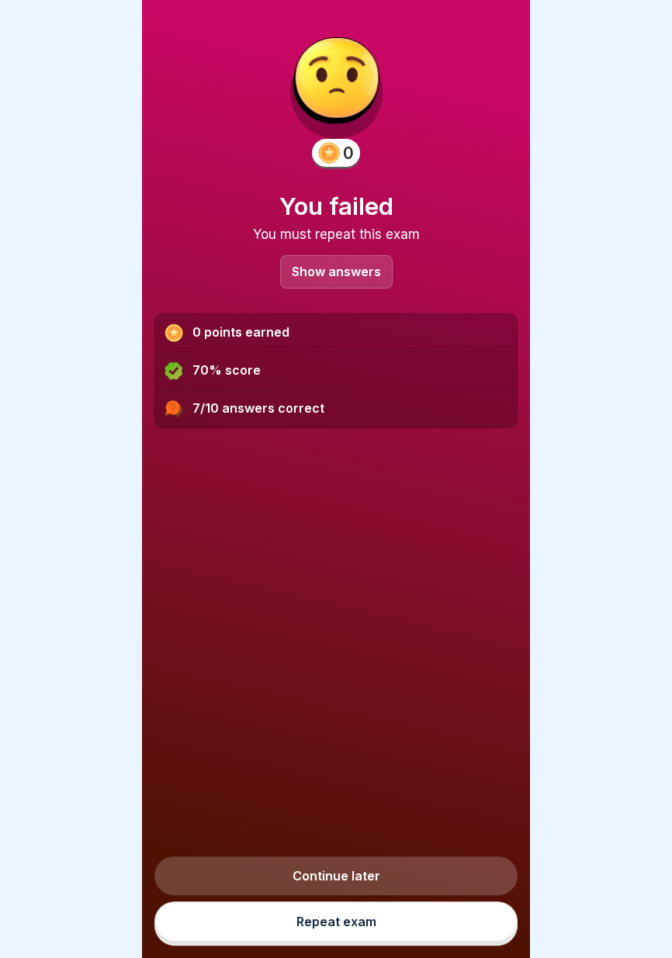
click at [385, 930] on link "Repeat exam" at bounding box center [335, 921] width 363 height 40
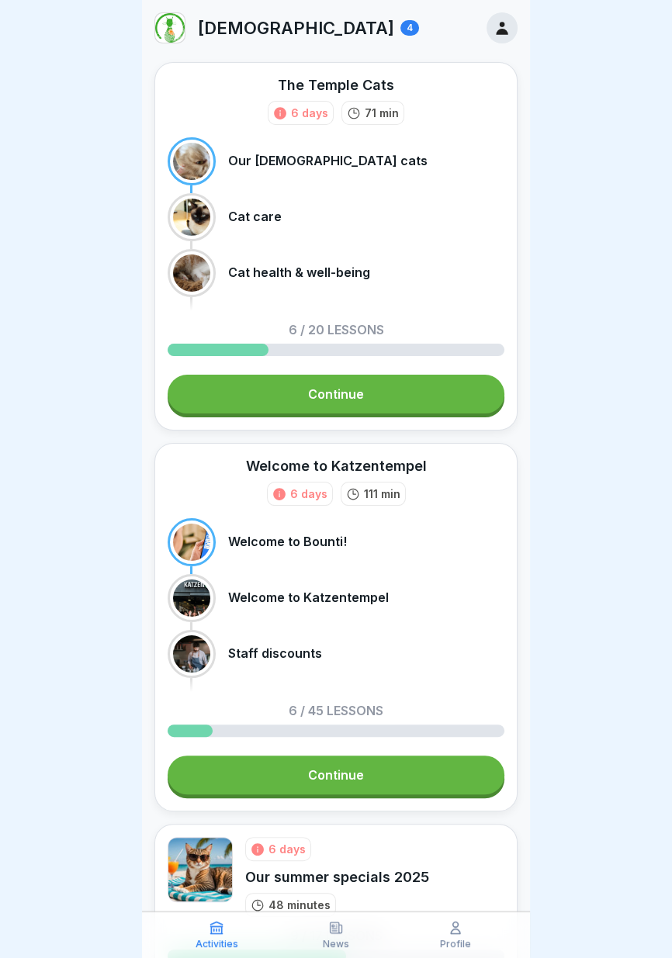
click at [397, 397] on link "Continue" at bounding box center [336, 394] width 337 height 39
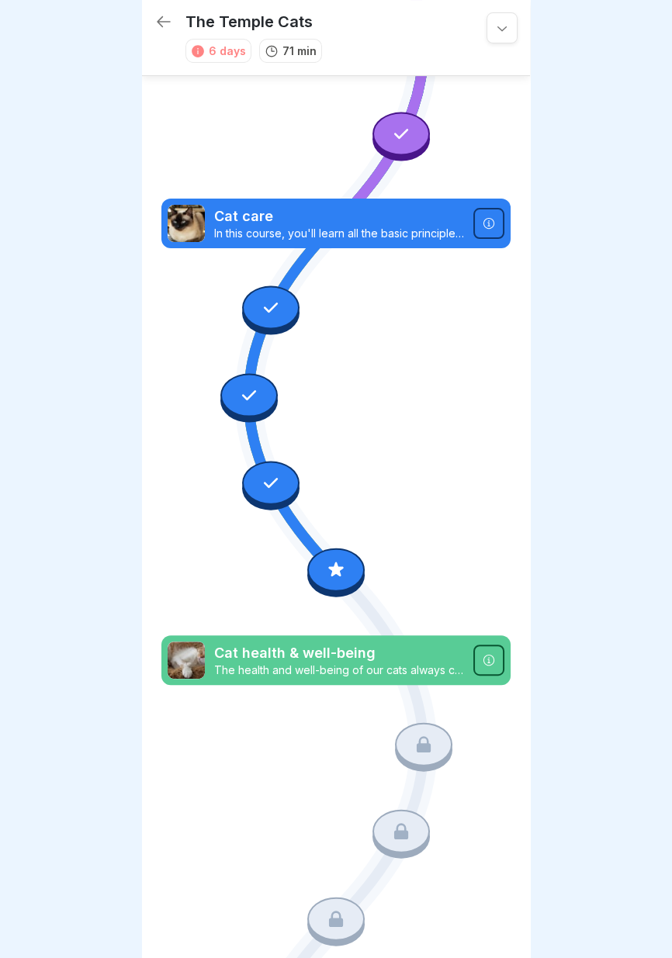
scroll to position [318, 0]
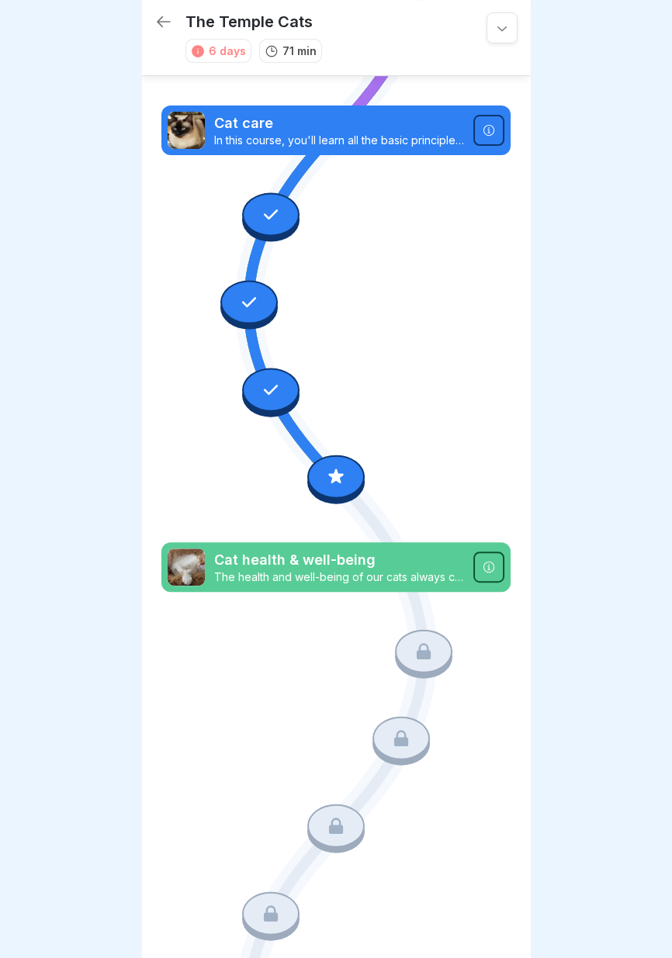
click at [275, 208] on icon at bounding box center [271, 215] width 20 height 20
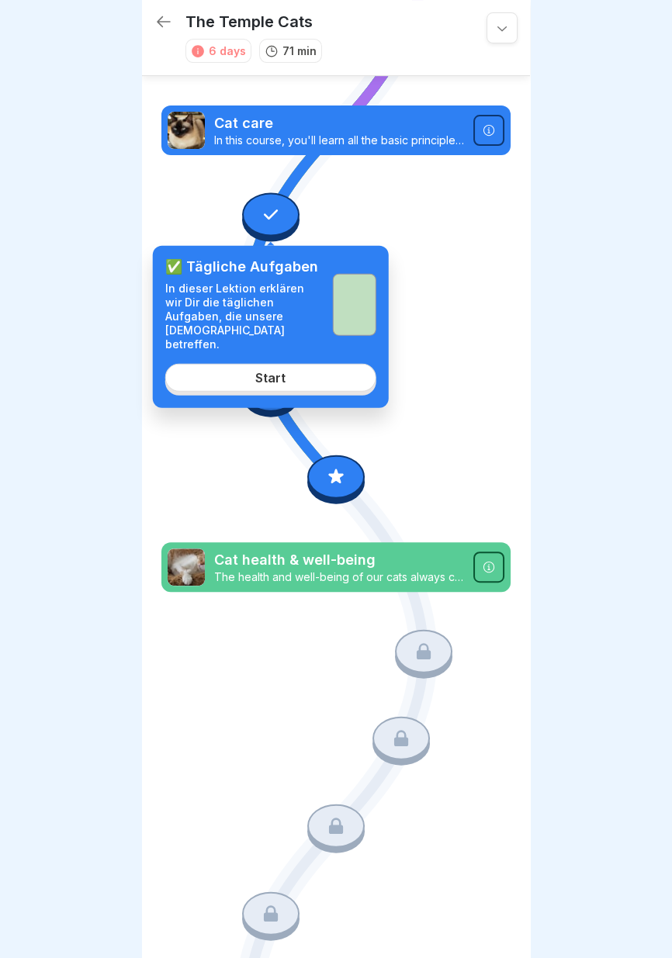
click at [299, 363] on link "Start" at bounding box center [270, 377] width 211 height 28
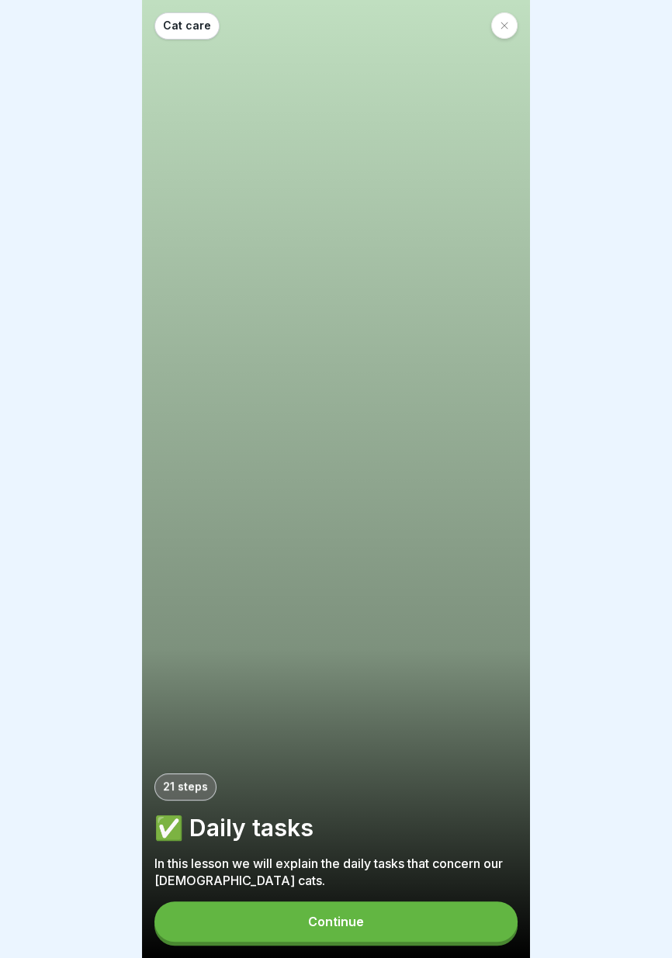
click at [352, 920] on font "Continue" at bounding box center [336, 922] width 56 height 16
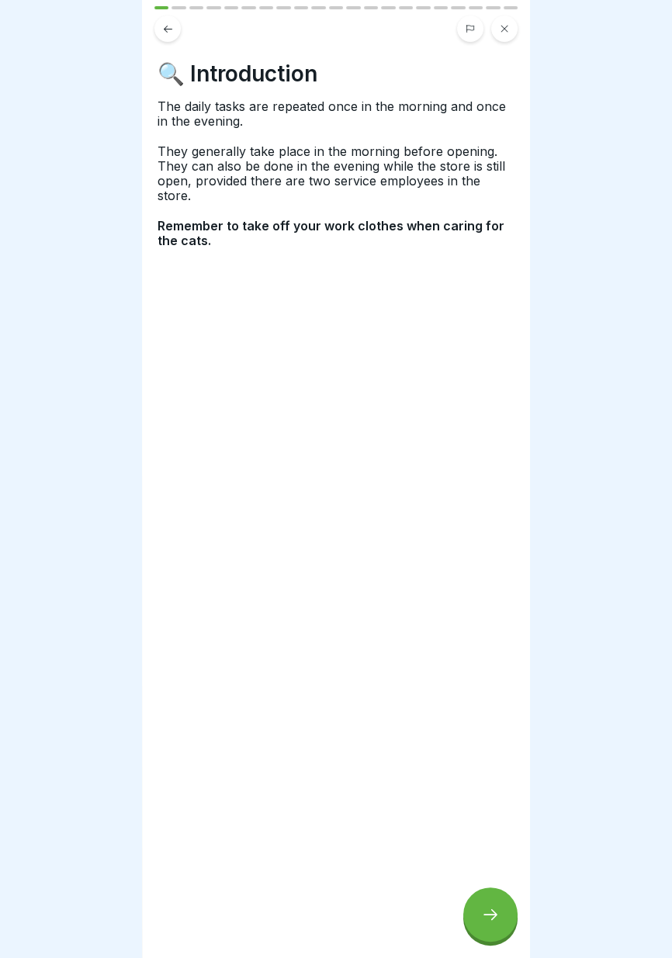
click at [494, 925] on div at bounding box center [490, 914] width 54 height 54
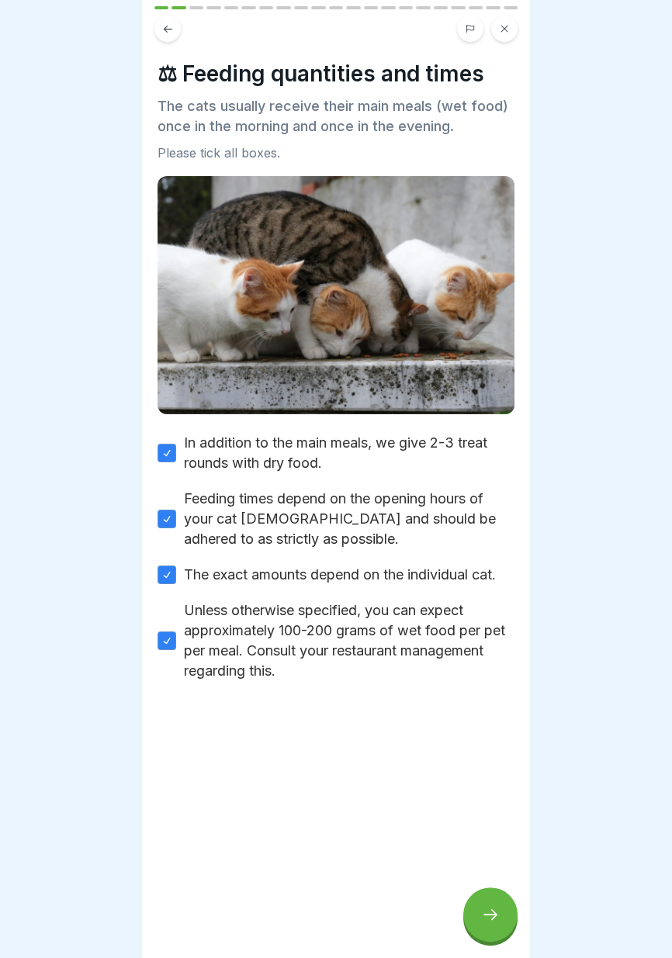
click at [492, 920] on icon at bounding box center [490, 914] width 19 height 19
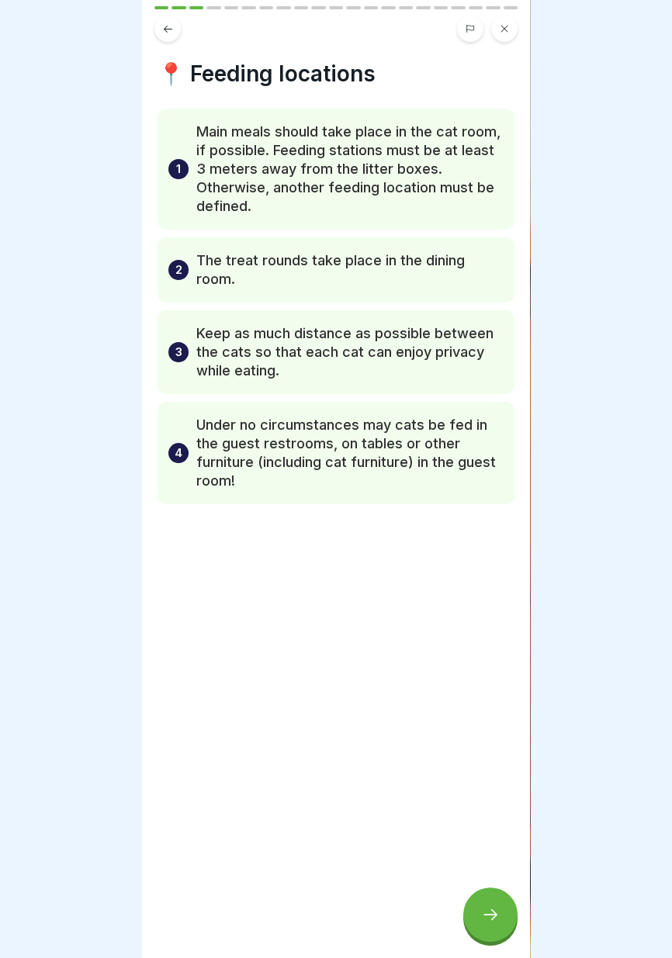
click at [496, 917] on icon at bounding box center [490, 914] width 19 height 19
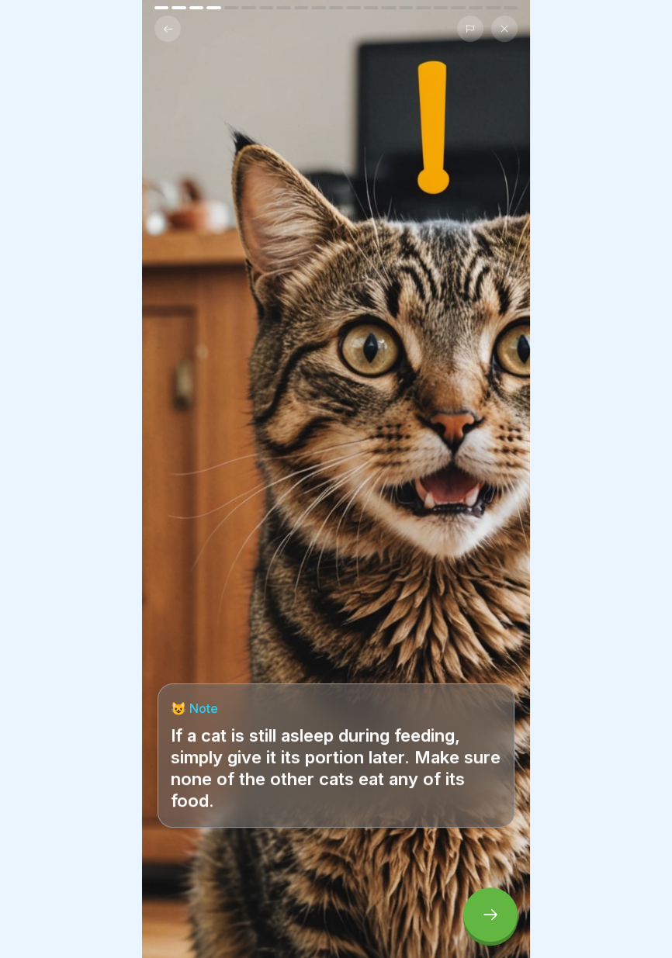
click at [168, 33] on icon at bounding box center [168, 29] width 12 height 12
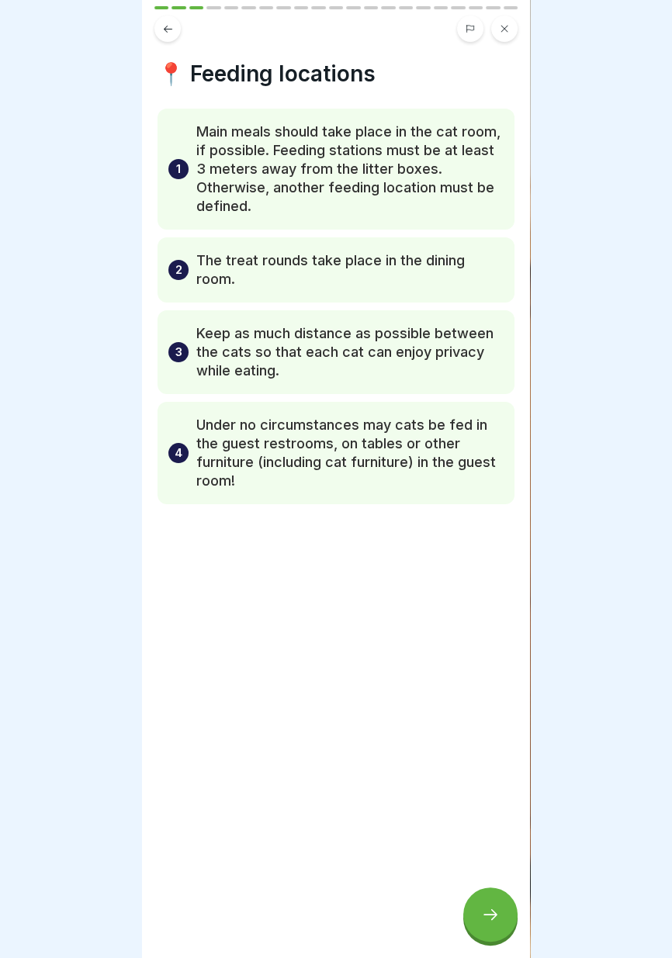
click at [164, 29] on icon at bounding box center [168, 28] width 9 height 7
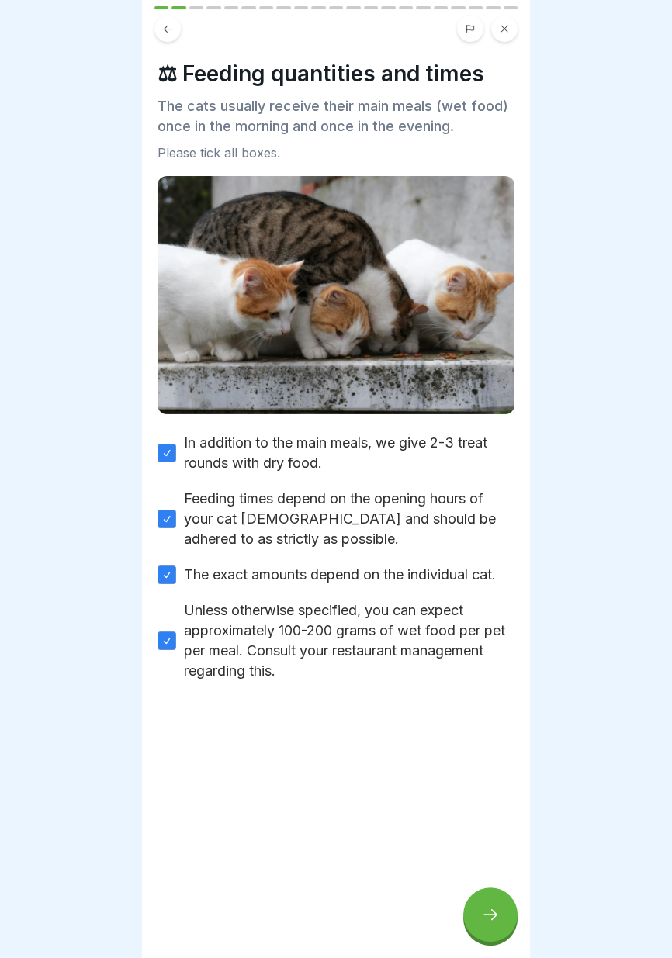
click at [168, 26] on icon at bounding box center [168, 29] width 12 height 12
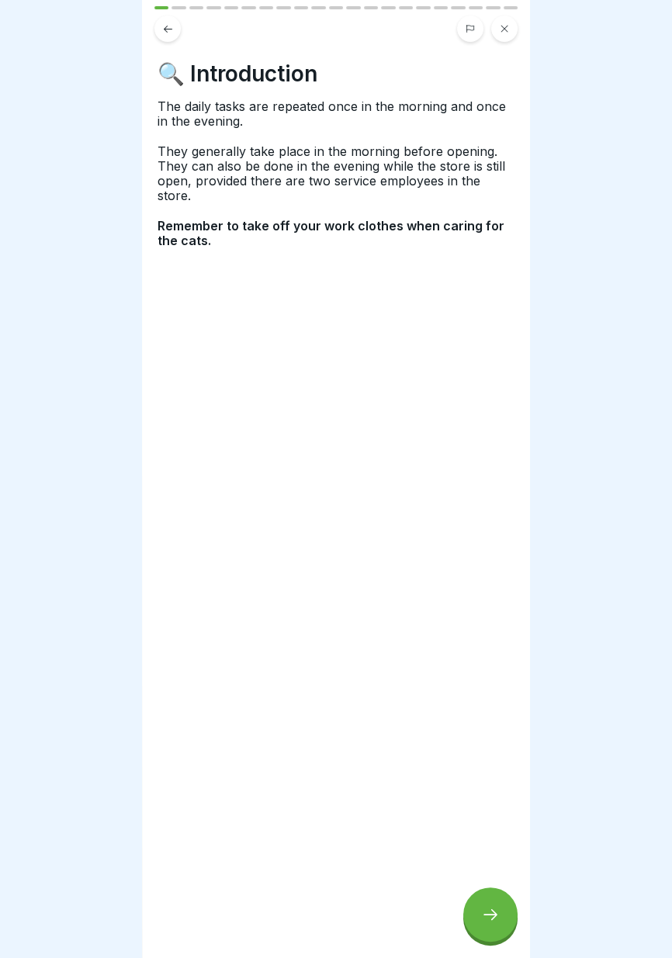
click at [503, 27] on icon at bounding box center [504, 29] width 7 height 7
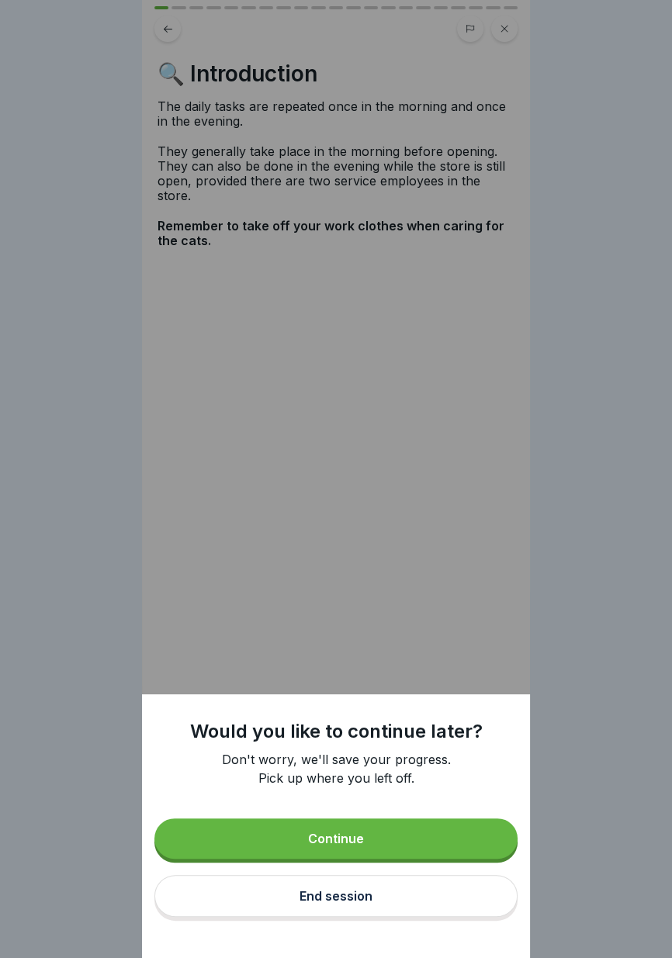
click at [385, 900] on button "End session" at bounding box center [335, 896] width 363 height 42
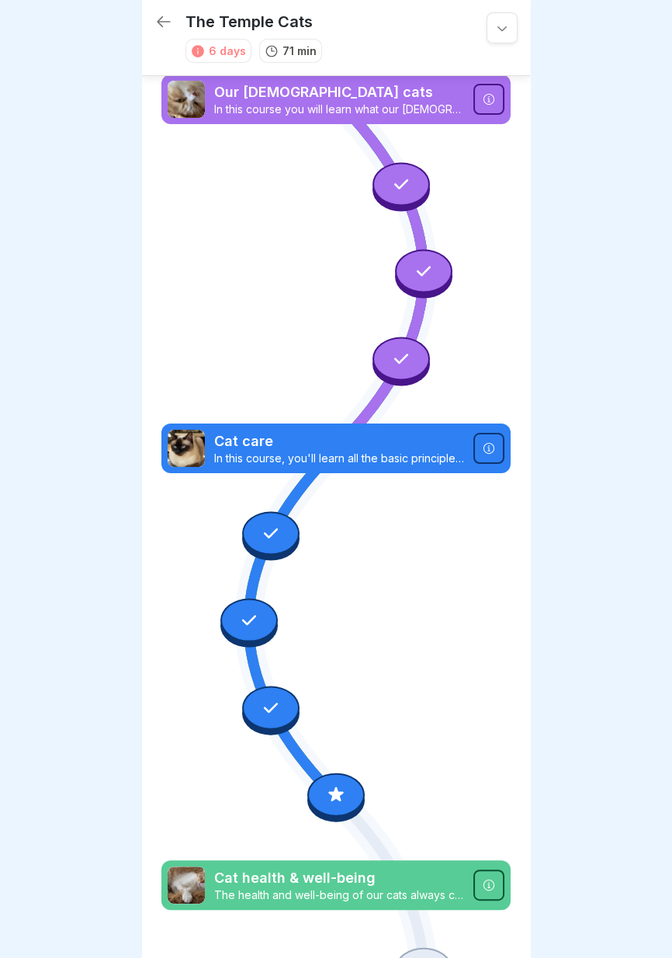
click at [399, 191] on icon at bounding box center [401, 184] width 20 height 20
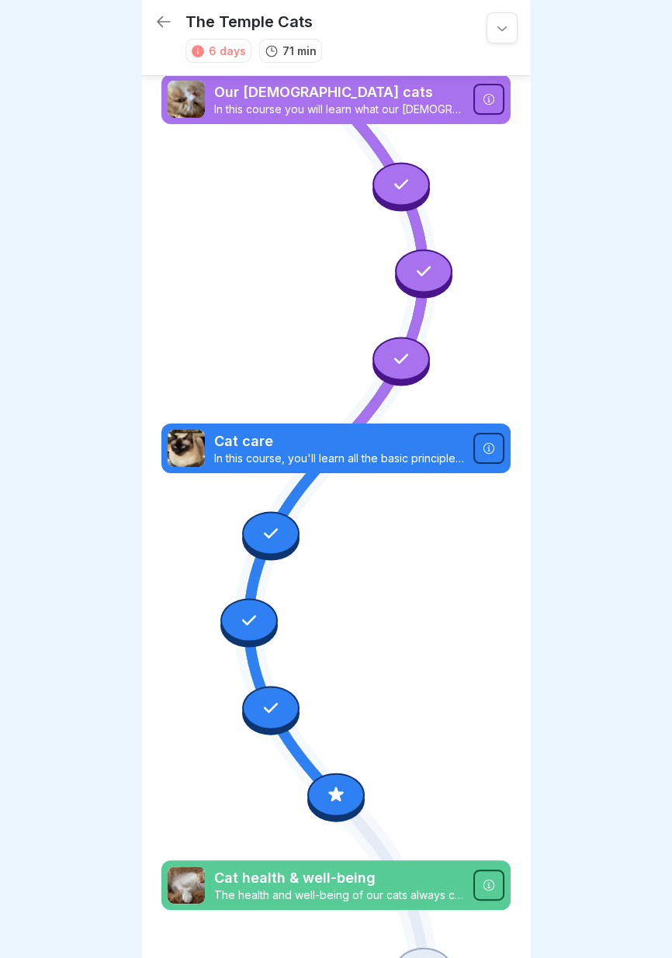
click at [421, 273] on icon at bounding box center [423, 271] width 20 height 20
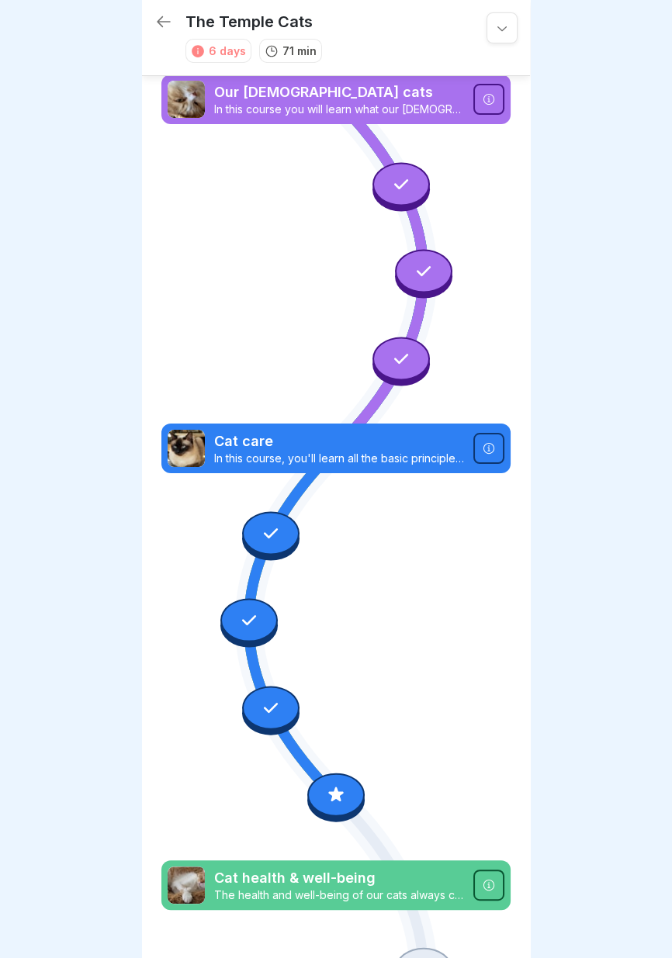
click at [408, 371] on div at bounding box center [400, 358] width 57 height 43
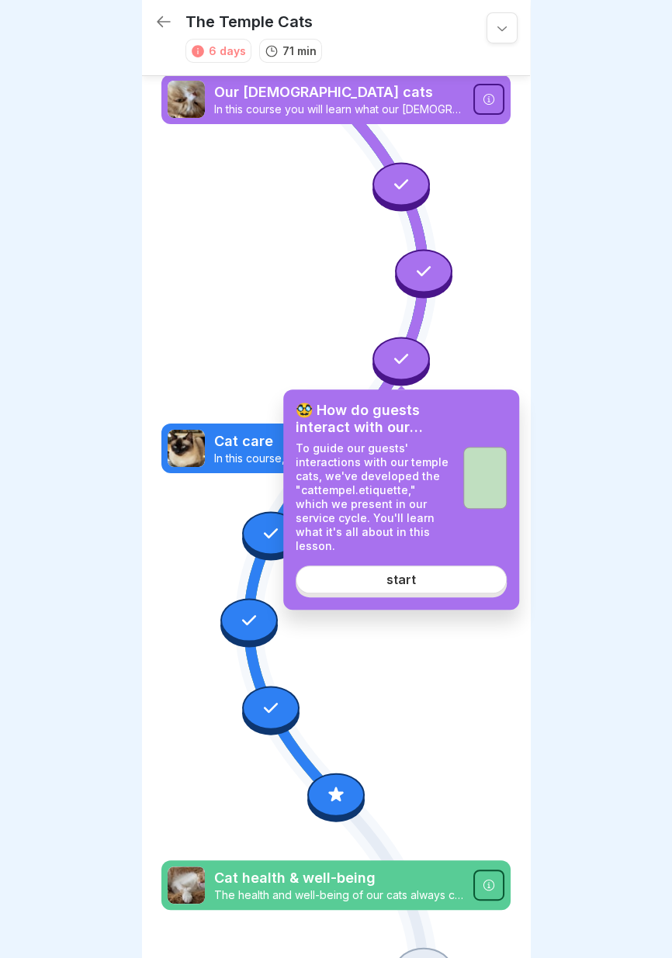
click at [416, 565] on link "start" at bounding box center [400, 579] width 211 height 28
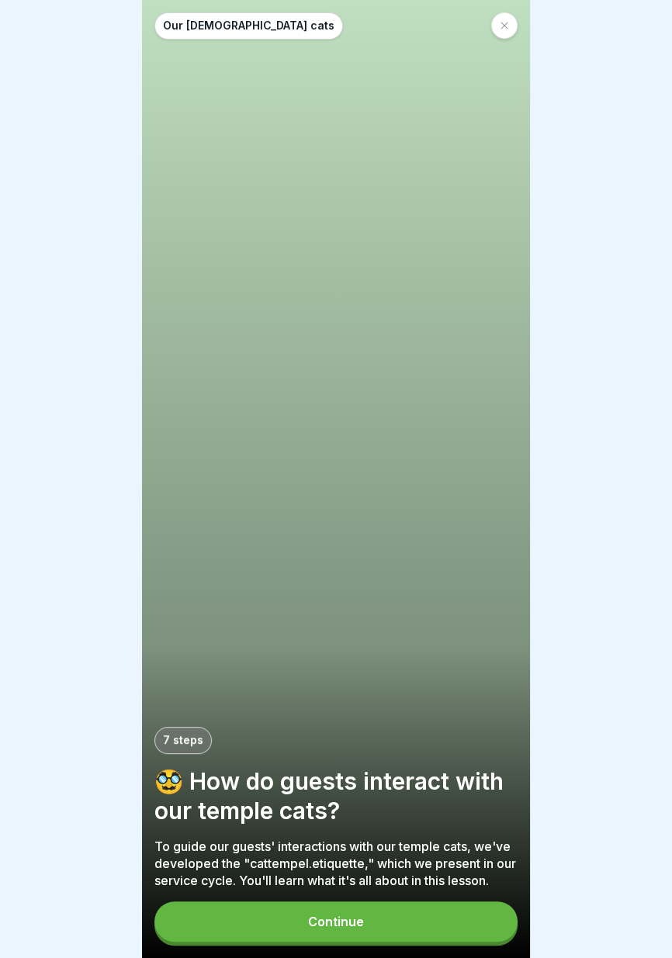
click at [389, 927] on button "Continue" at bounding box center [335, 921] width 363 height 40
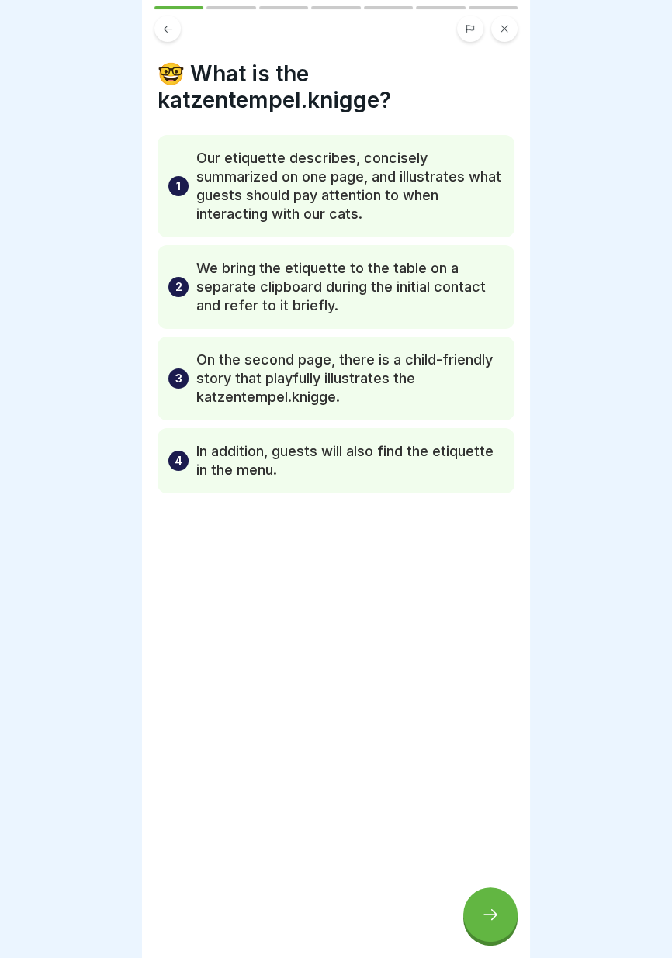
click at [671, 539] on div at bounding box center [336, 479] width 672 height 958
click at [486, 920] on icon at bounding box center [490, 914] width 19 height 19
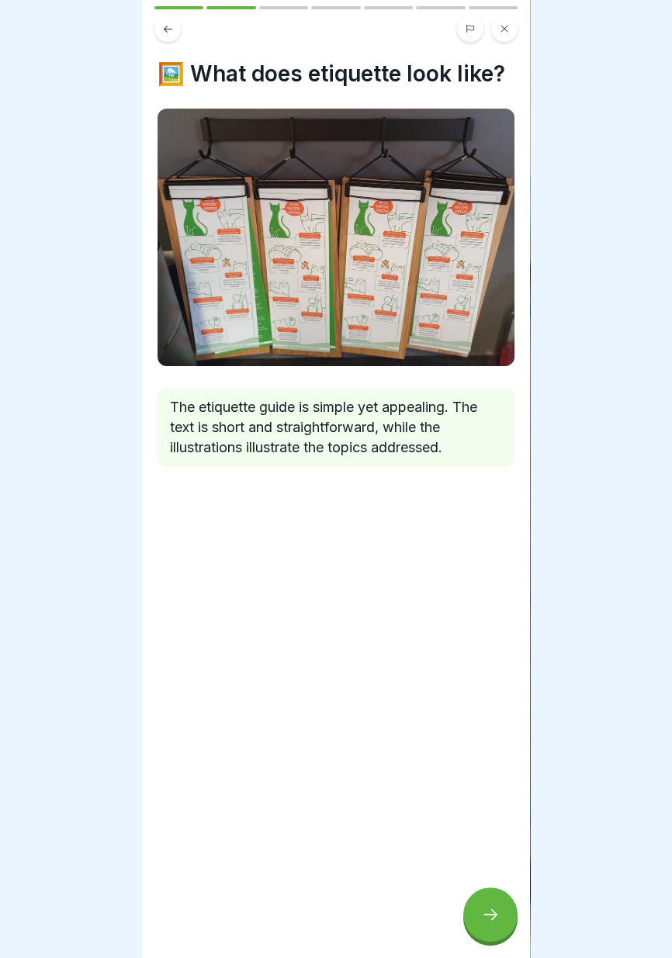
click at [493, 917] on icon at bounding box center [490, 914] width 19 height 19
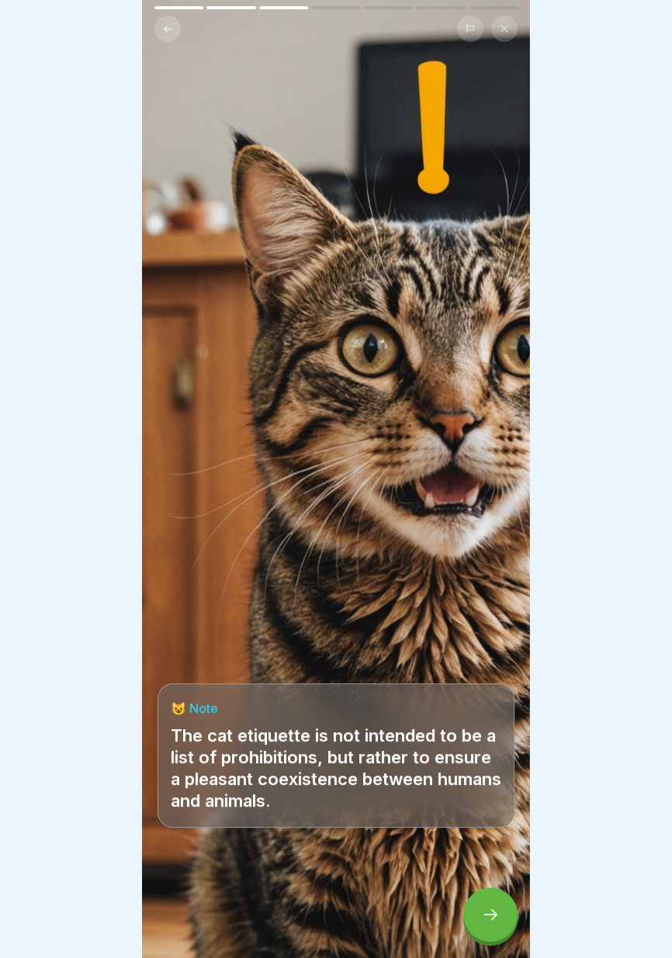
click at [486, 918] on icon at bounding box center [490, 914] width 19 height 19
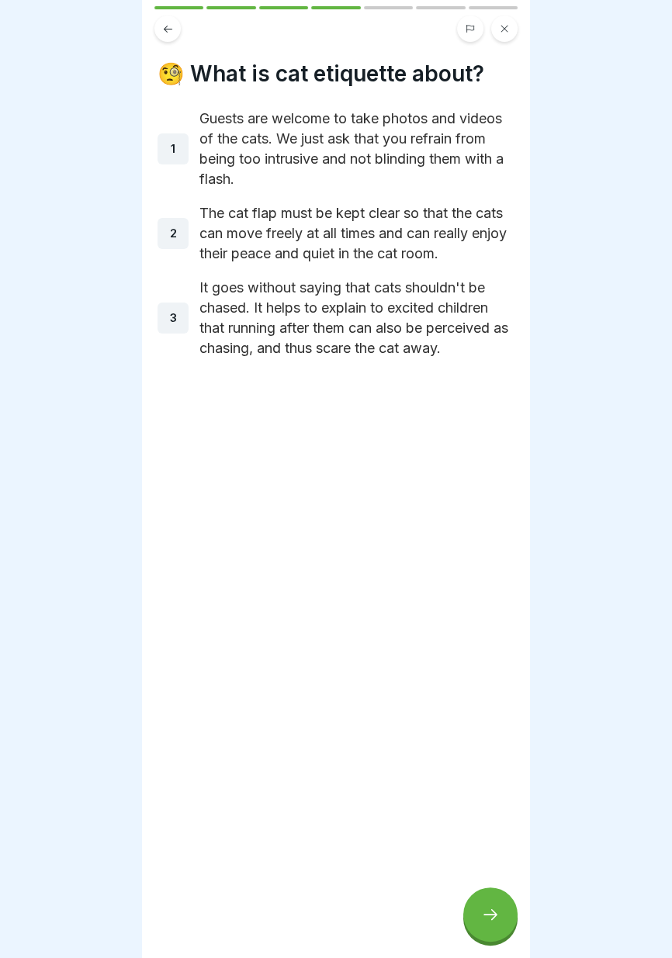
click at [493, 919] on icon at bounding box center [490, 914] width 19 height 19
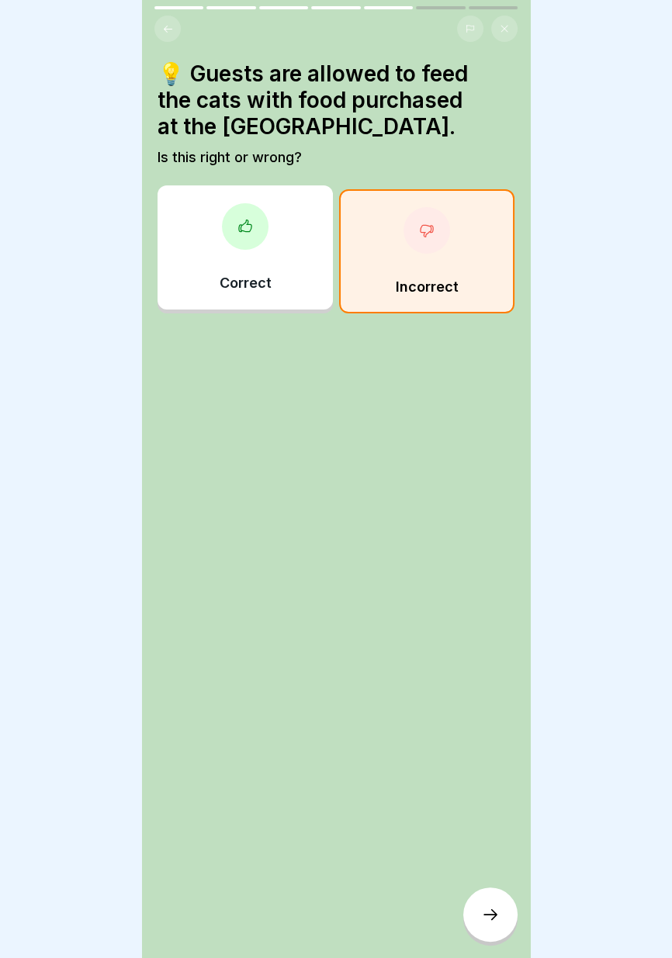
click at [496, 918] on icon at bounding box center [490, 914] width 19 height 19
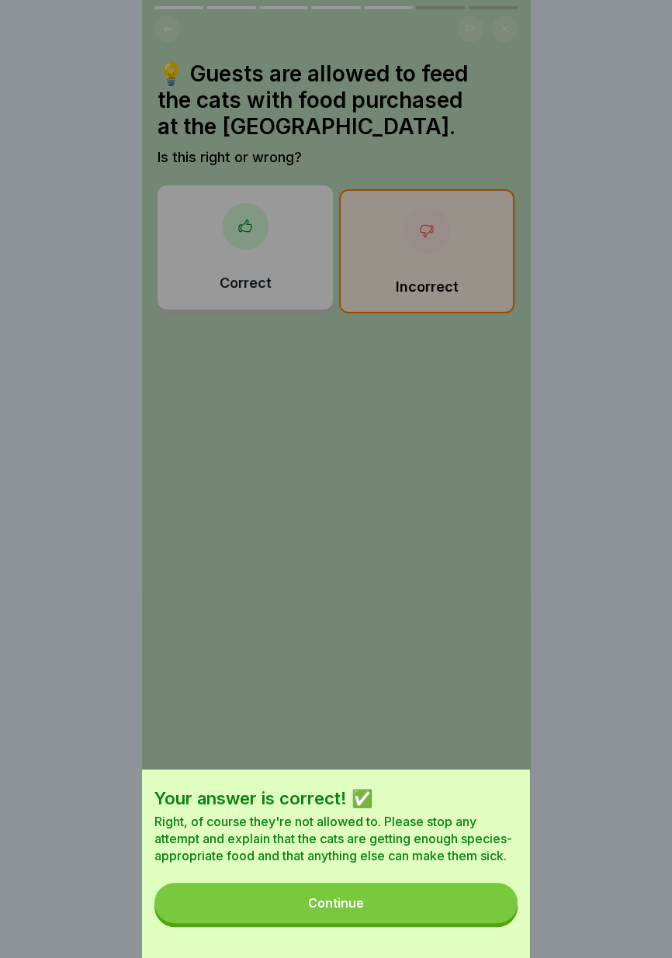
click at [469, 897] on button "Continue" at bounding box center [335, 902] width 363 height 40
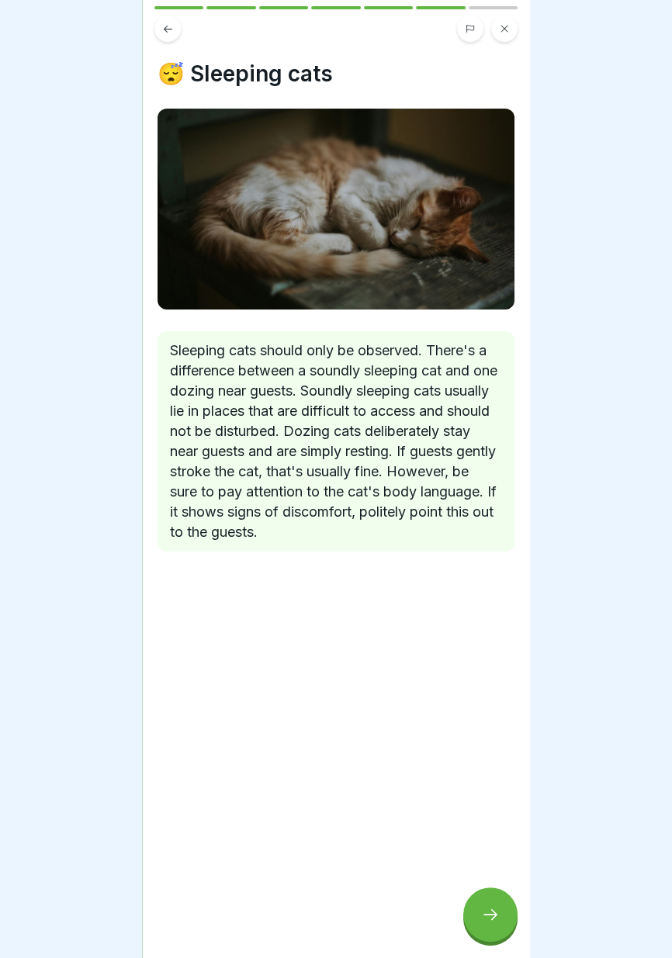
click at [491, 916] on icon at bounding box center [490, 914] width 19 height 19
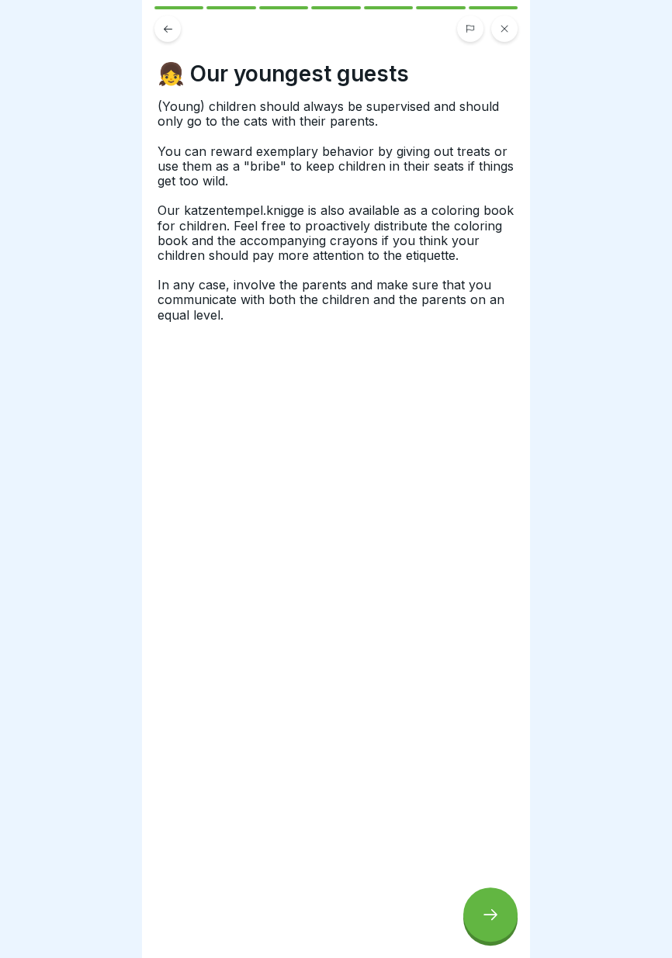
click at [489, 918] on icon at bounding box center [490, 914] width 19 height 19
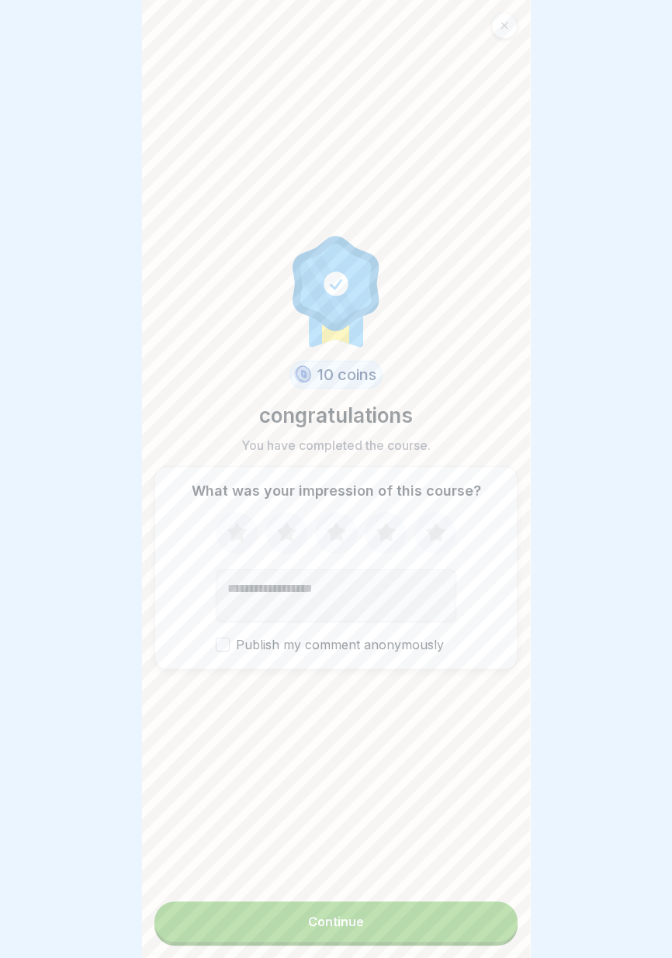
click at [477, 919] on button "Continue" at bounding box center [335, 921] width 363 height 40
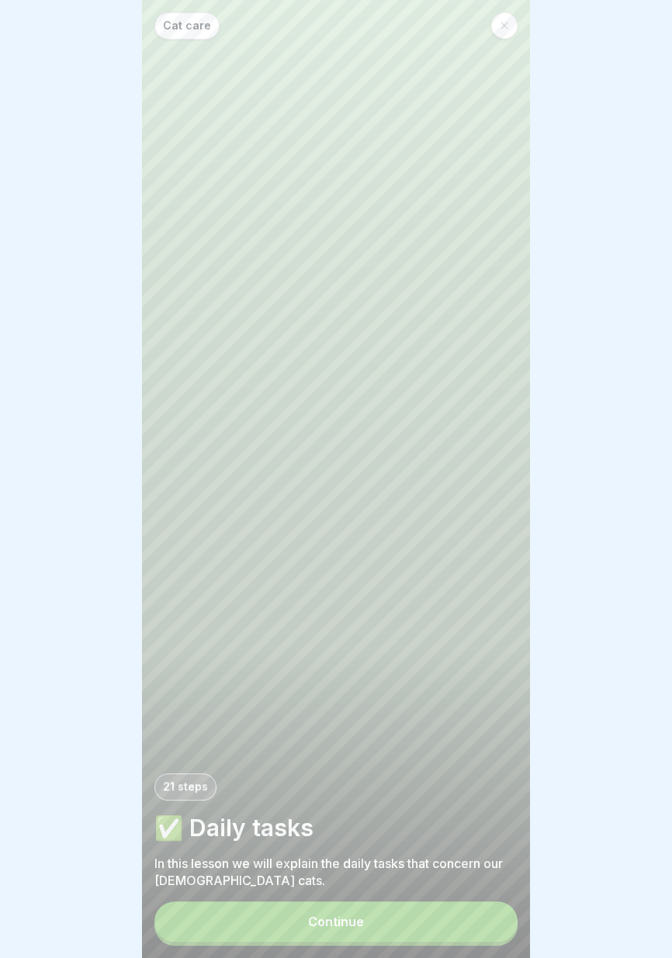
click at [406, 922] on button "Continue" at bounding box center [335, 921] width 363 height 40
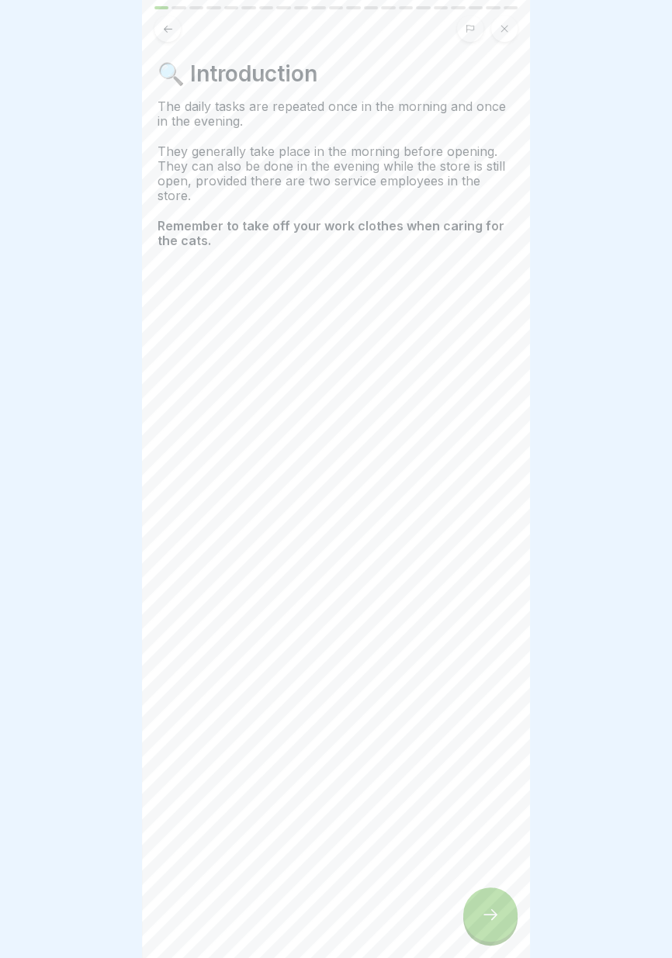
click at [503, 918] on div at bounding box center [490, 914] width 54 height 54
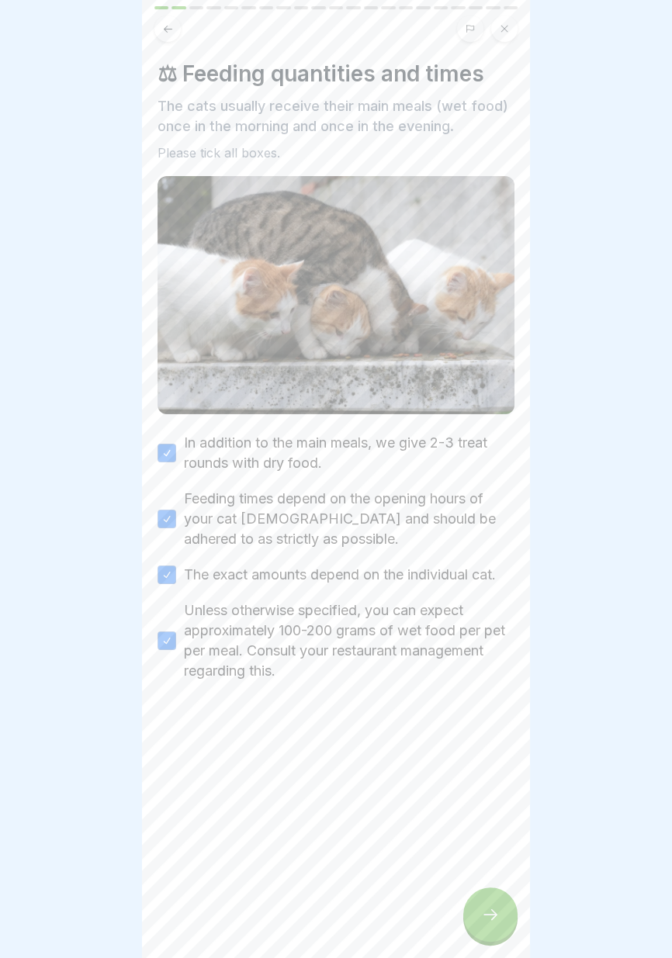
click at [497, 917] on icon at bounding box center [490, 914] width 19 height 19
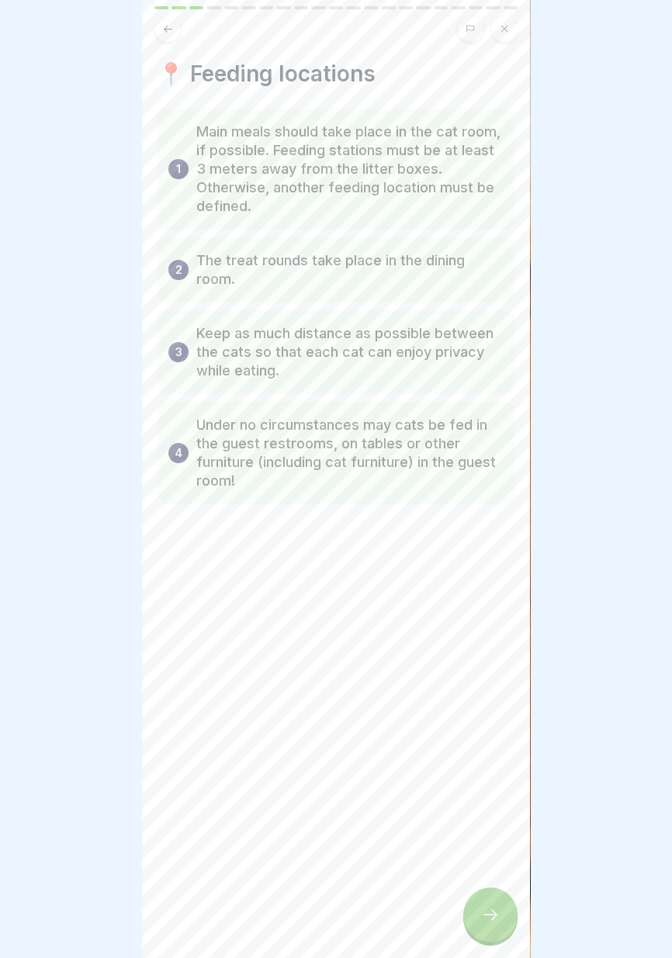
click at [496, 918] on icon at bounding box center [490, 914] width 19 height 19
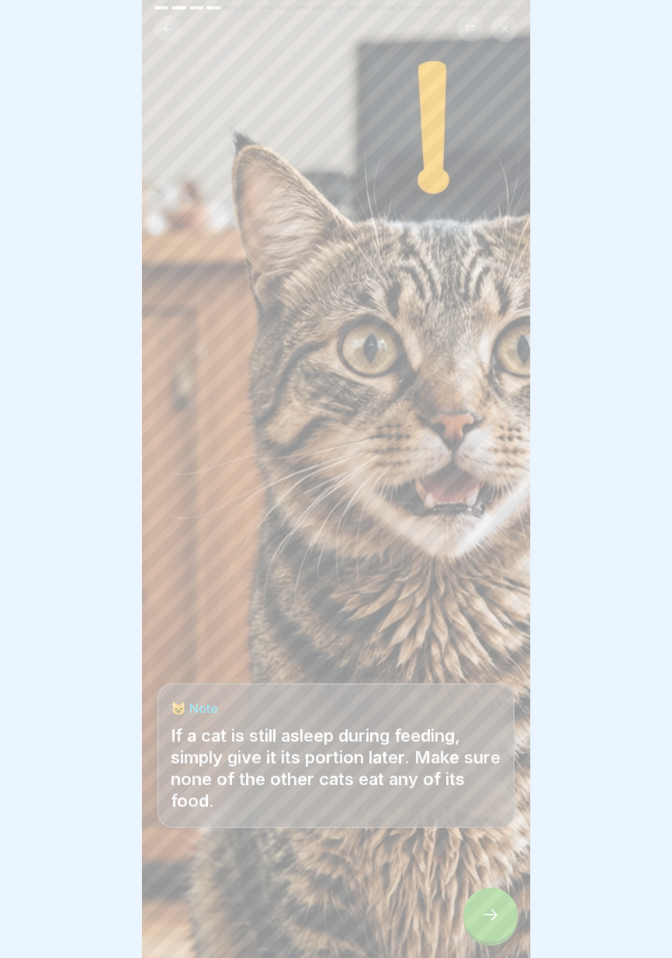
click at [491, 925] on div at bounding box center [490, 914] width 54 height 54
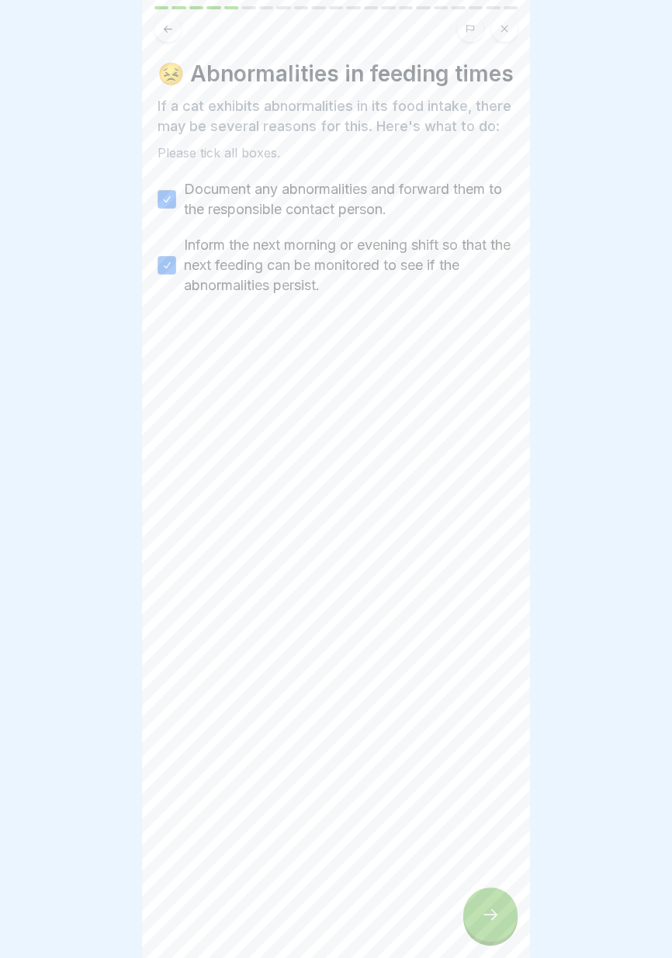
click at [496, 915] on icon at bounding box center [490, 914] width 14 height 11
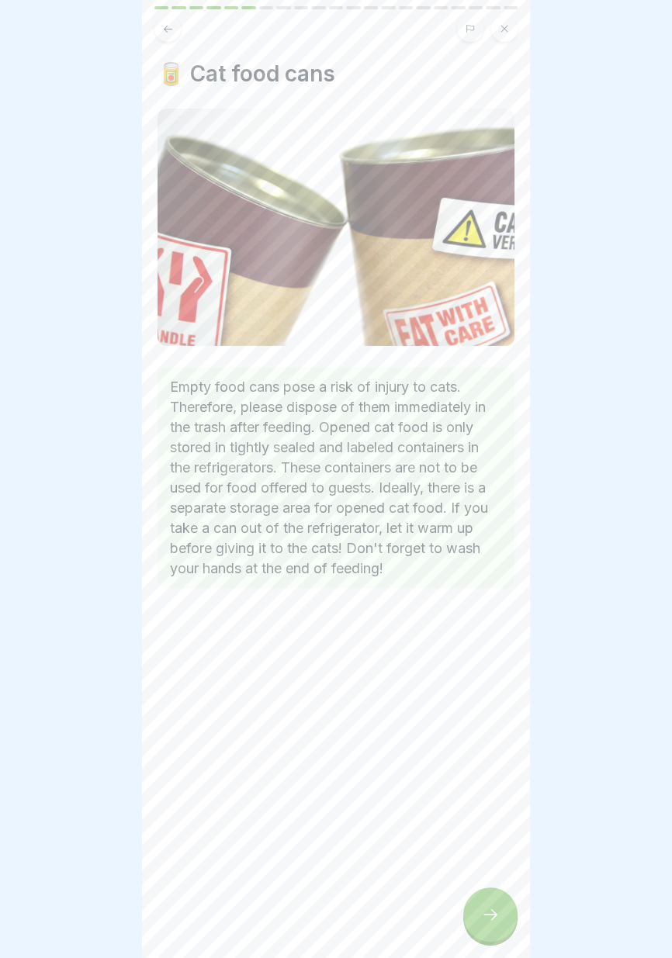
click at [498, 924] on div at bounding box center [490, 914] width 54 height 54
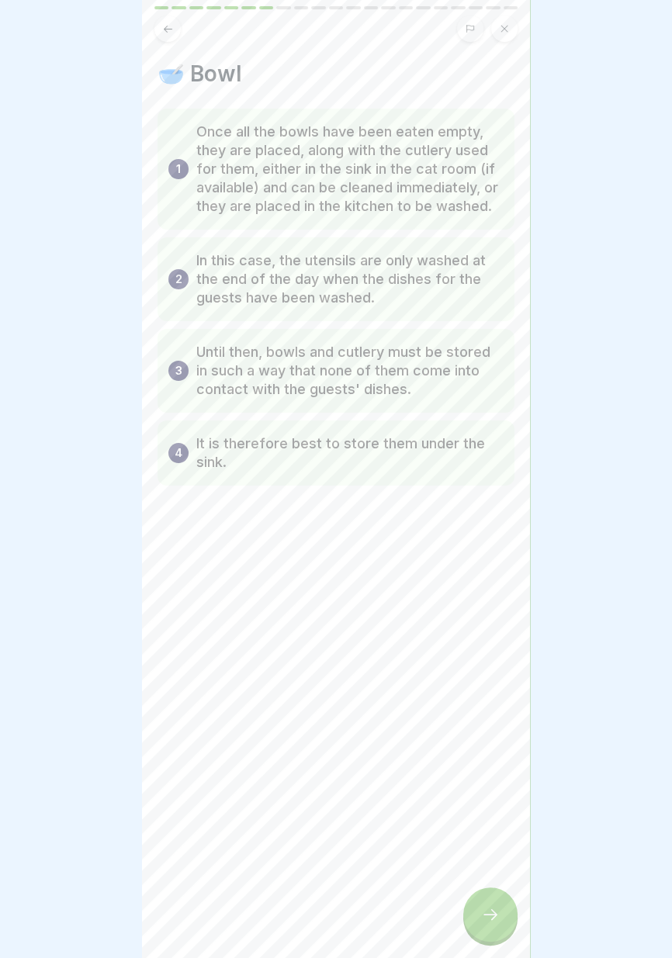
click at [493, 923] on icon at bounding box center [490, 914] width 19 height 19
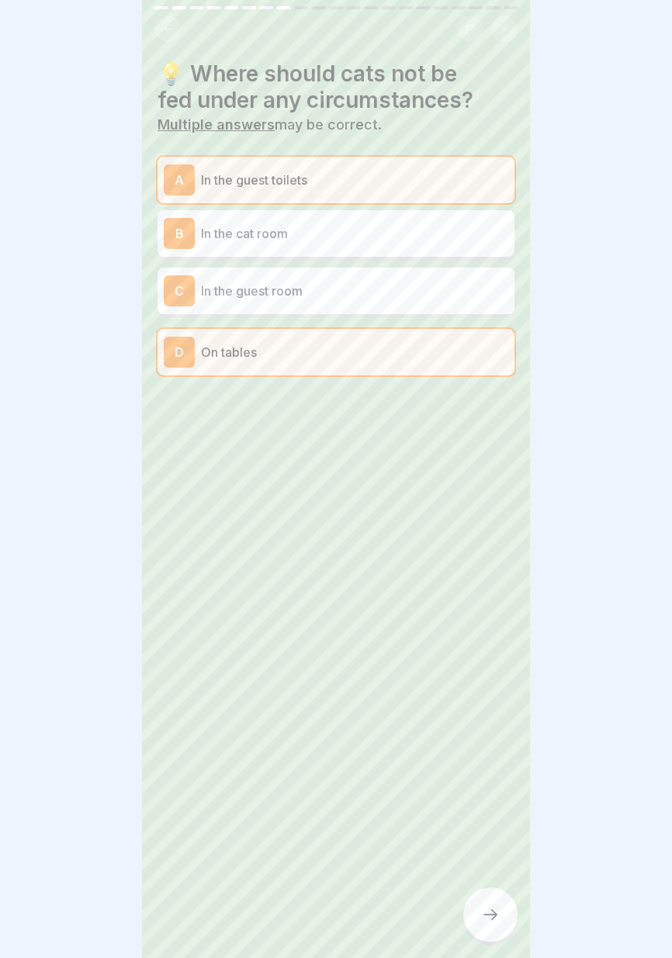
click at [507, 29] on icon at bounding box center [503, 28] width 9 height 9
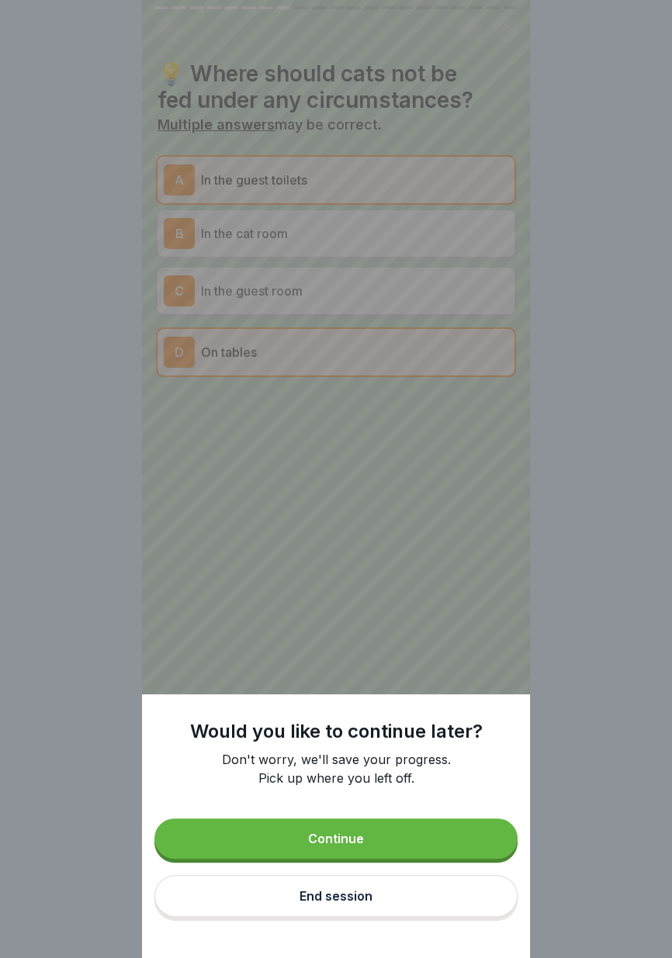
click at [399, 898] on button "End session" at bounding box center [335, 896] width 363 height 42
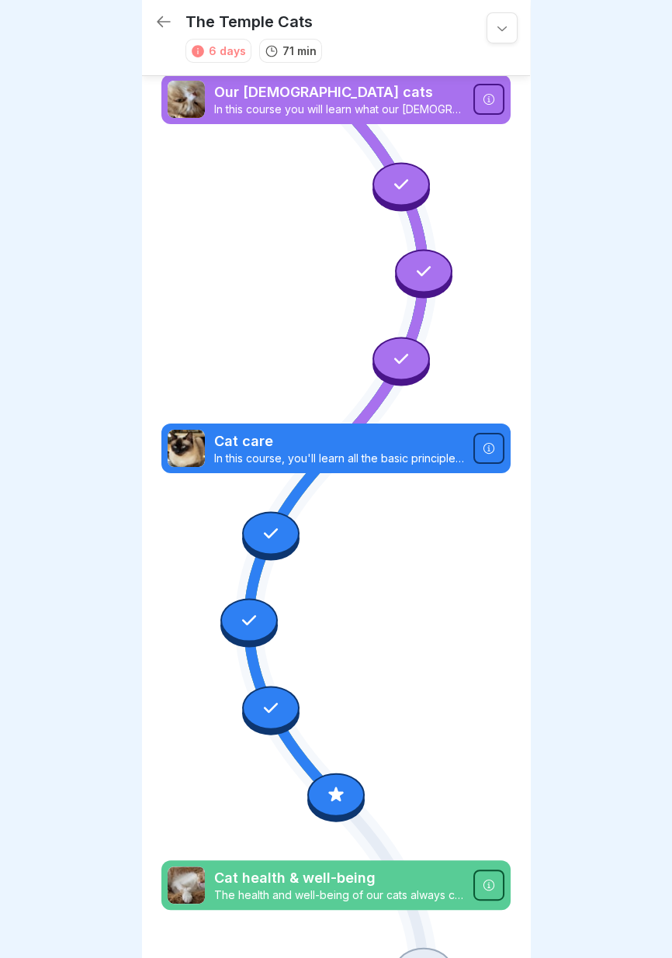
scroll to position [318, 0]
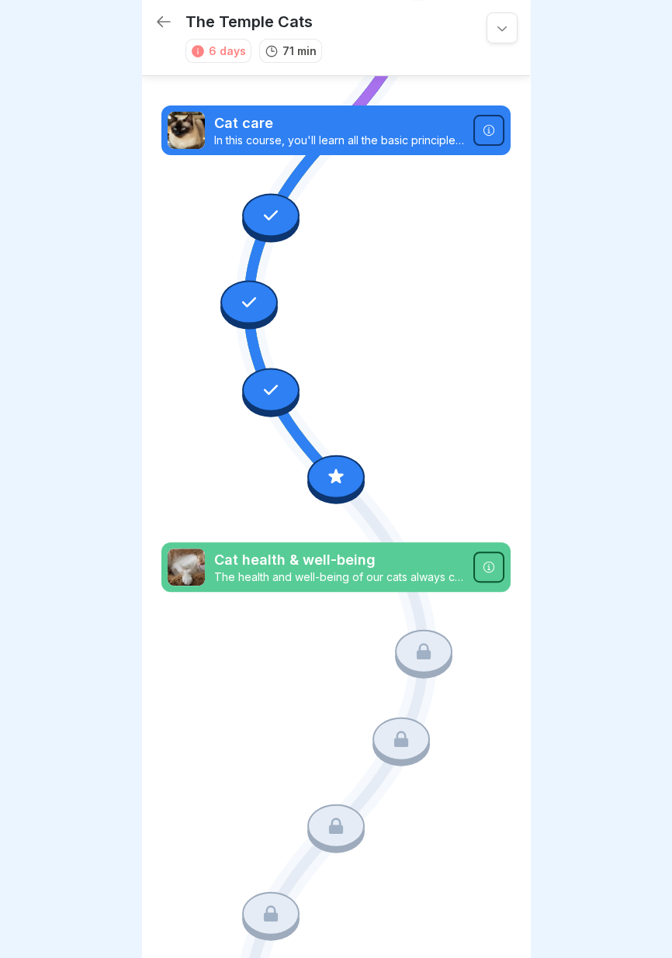
click at [274, 216] on icon at bounding box center [271, 215] width 20 height 20
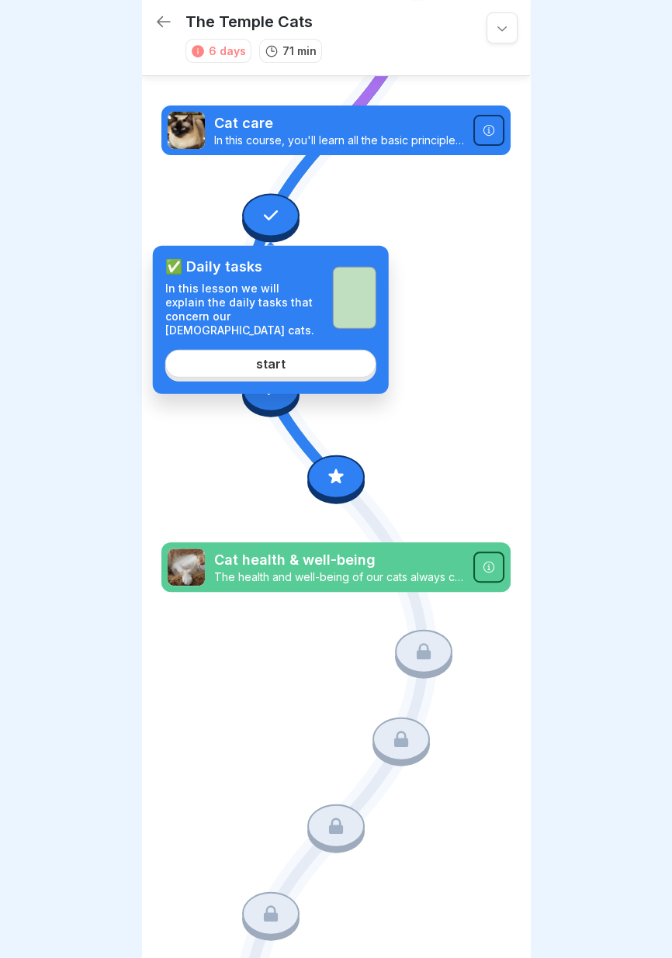
click at [309, 354] on link "start" at bounding box center [270, 363] width 211 height 28
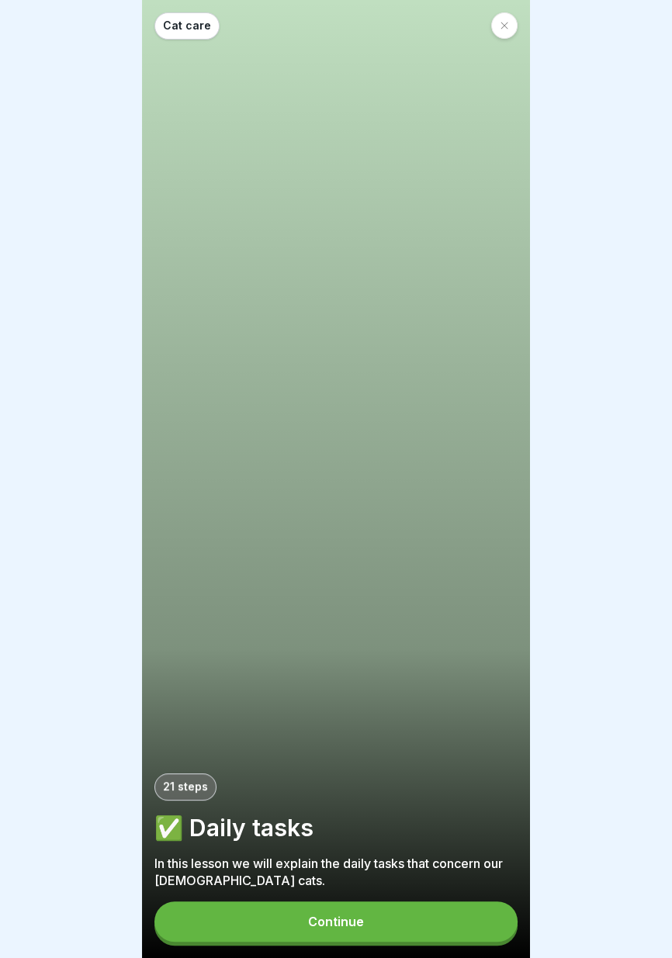
click at [468, 927] on button "Continue" at bounding box center [335, 921] width 363 height 40
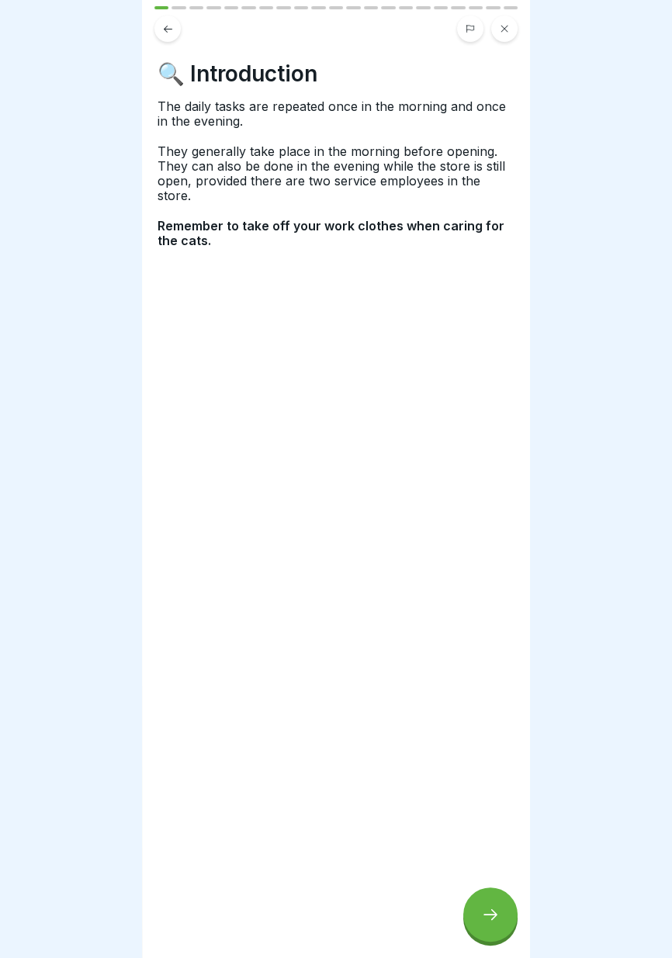
click at [492, 925] on div at bounding box center [490, 914] width 54 height 54
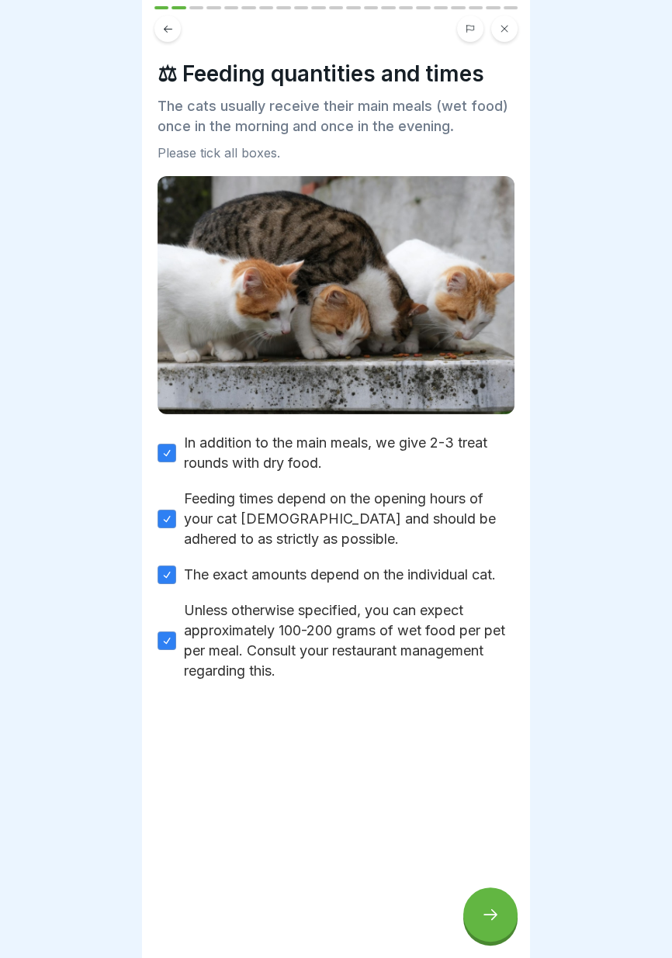
click at [495, 926] on div at bounding box center [490, 914] width 54 height 54
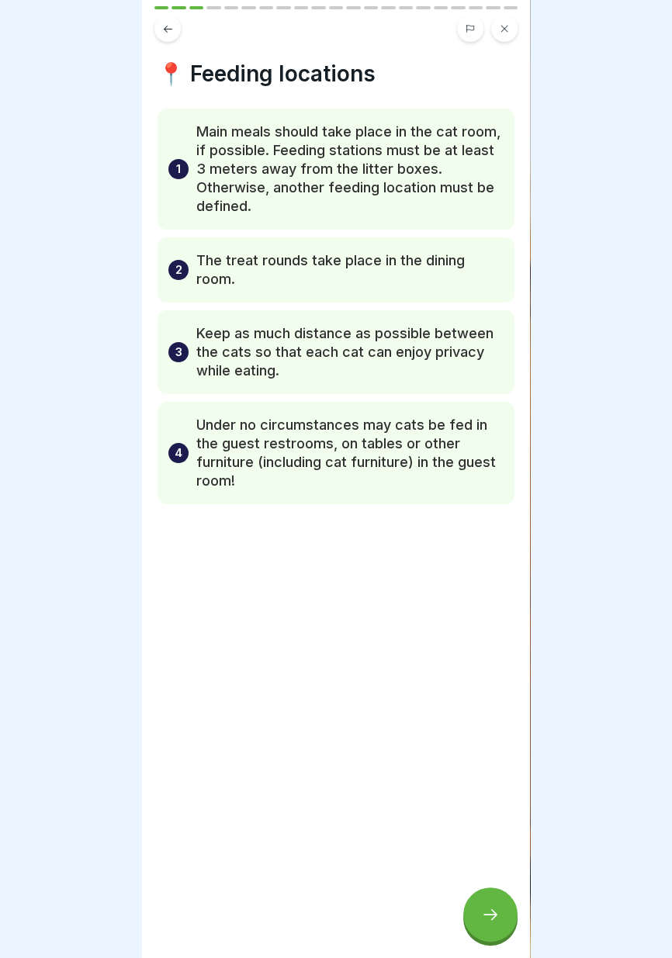
click at [497, 926] on div at bounding box center [490, 914] width 54 height 54
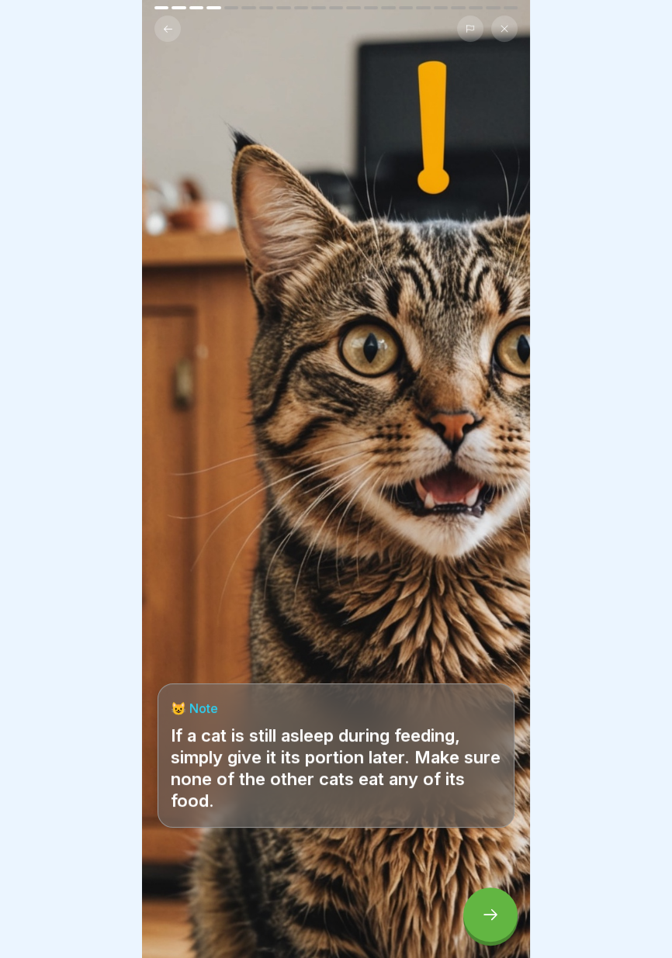
click at [499, 927] on div at bounding box center [490, 914] width 54 height 54
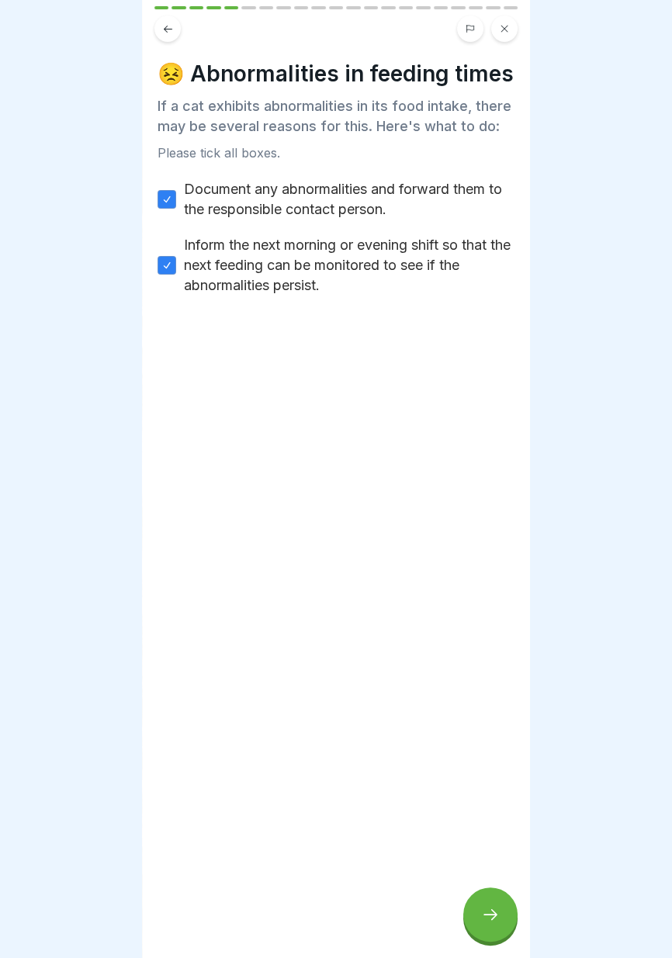
click at [499, 927] on div at bounding box center [490, 914] width 54 height 54
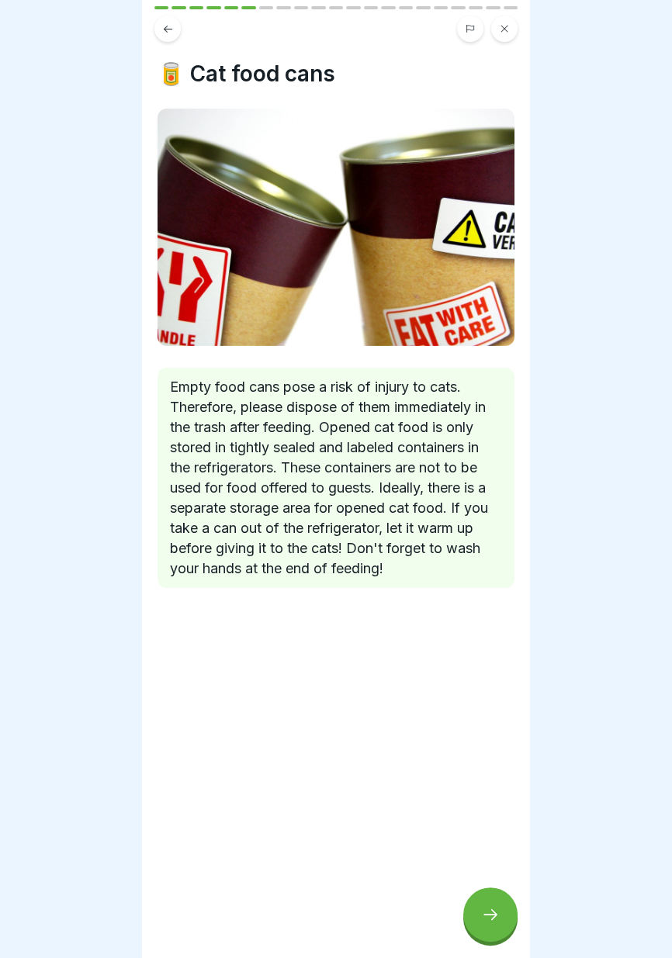
click at [499, 930] on div at bounding box center [490, 914] width 54 height 54
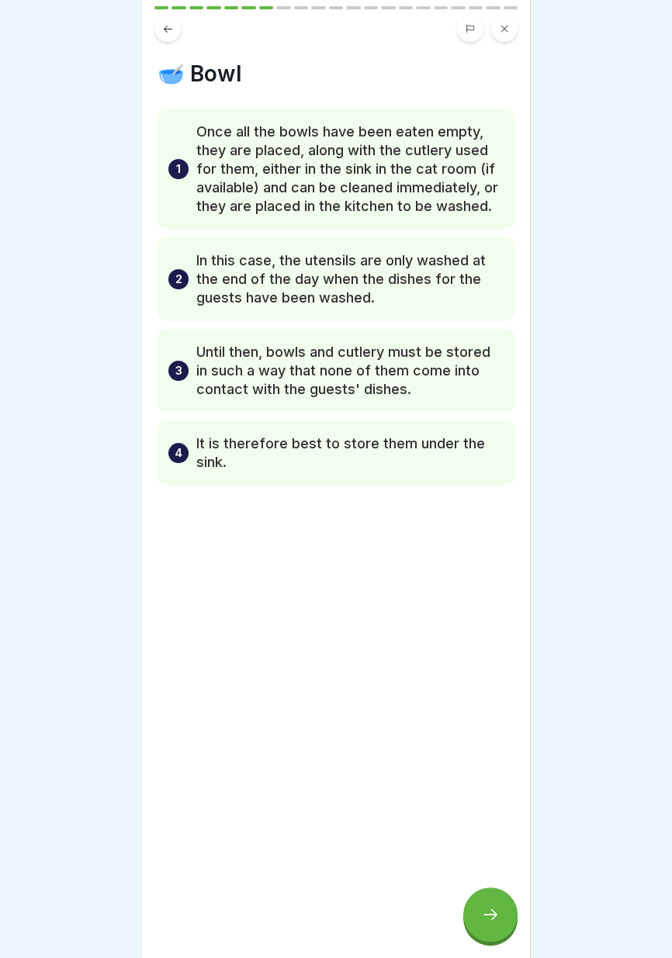
click at [499, 927] on div at bounding box center [490, 914] width 54 height 54
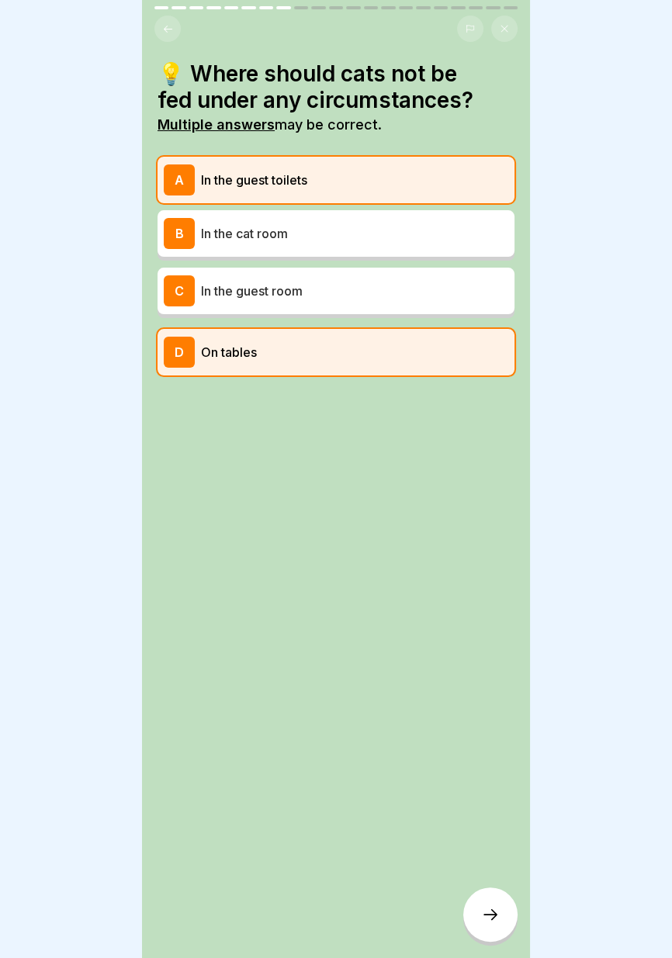
click at [502, 931] on div at bounding box center [490, 914] width 54 height 54
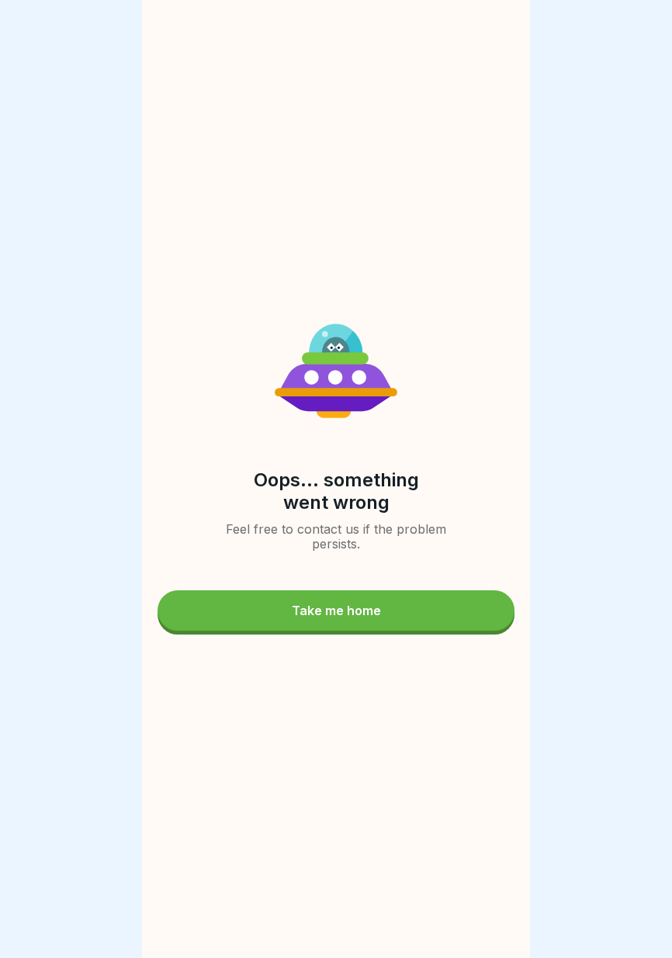
click at [437, 629] on button "Take me home" at bounding box center [335, 610] width 357 height 40
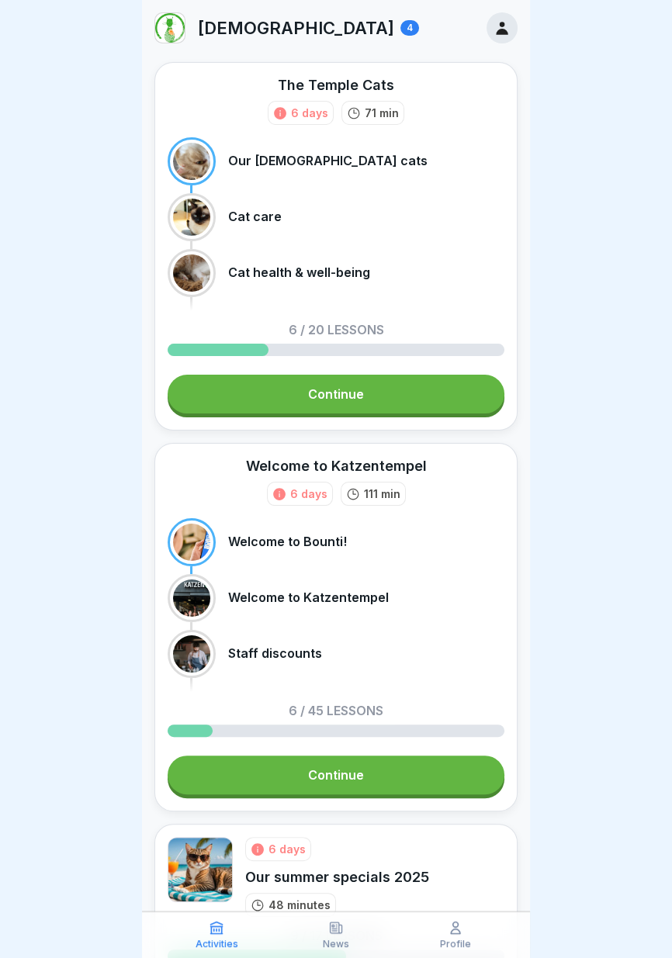
click at [425, 395] on link "Continue" at bounding box center [336, 394] width 337 height 39
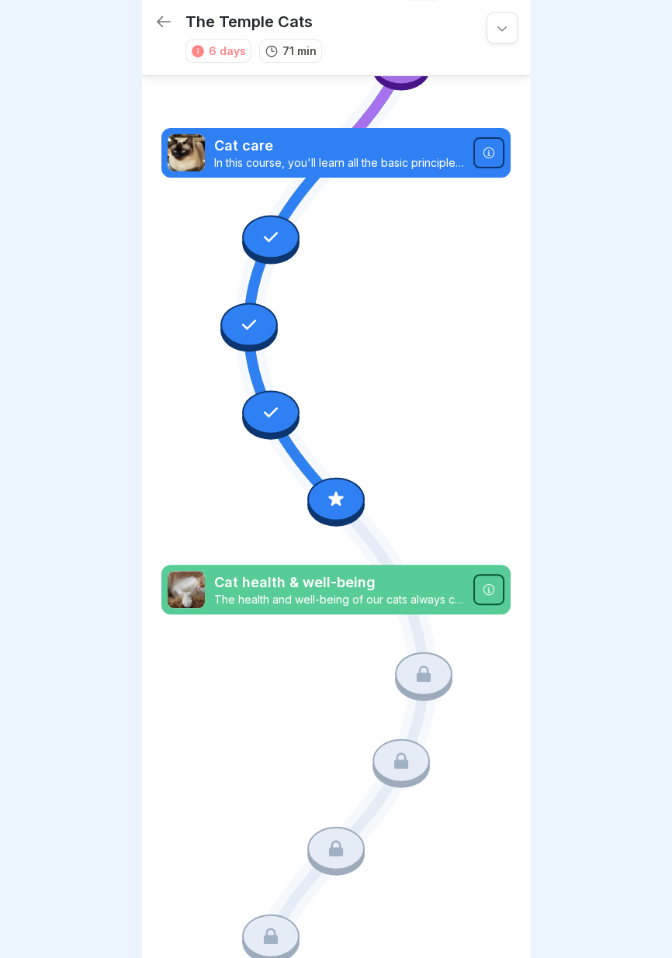
scroll to position [318, 0]
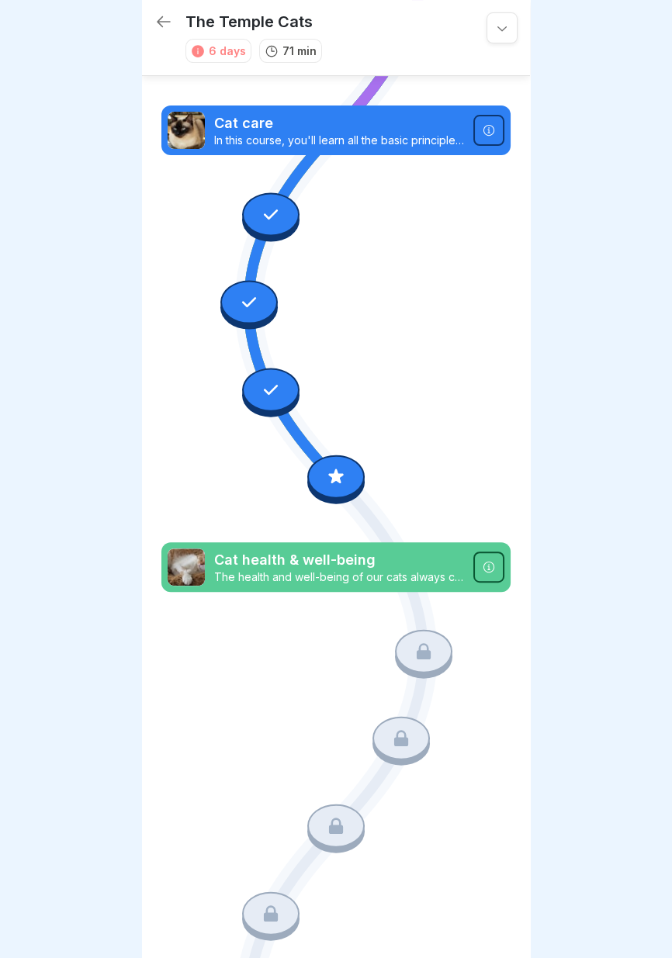
click at [253, 306] on icon at bounding box center [249, 302] width 20 height 20
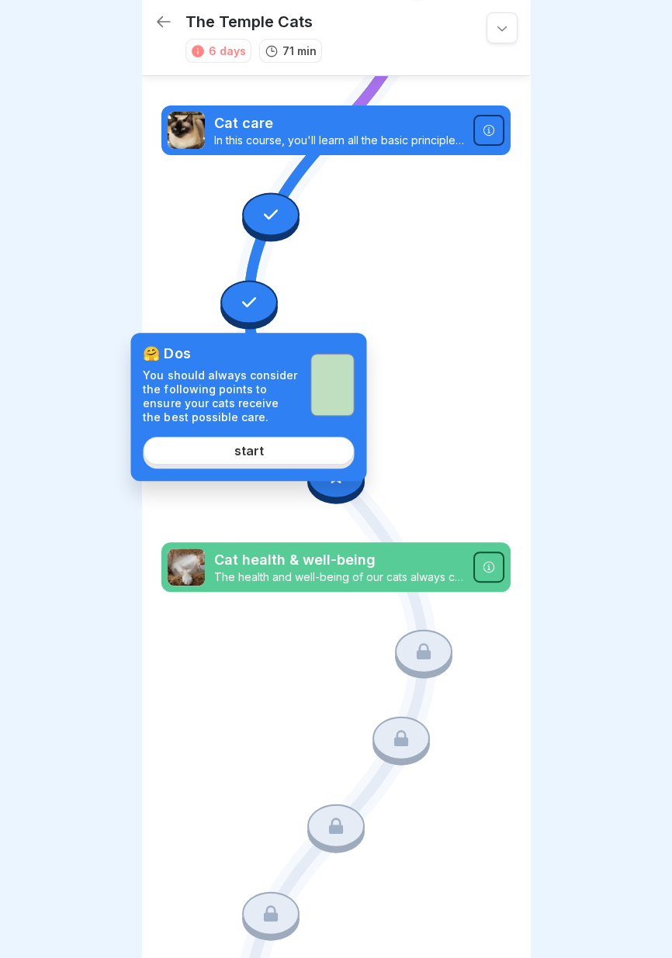
click at [291, 448] on link "start" at bounding box center [248, 451] width 211 height 28
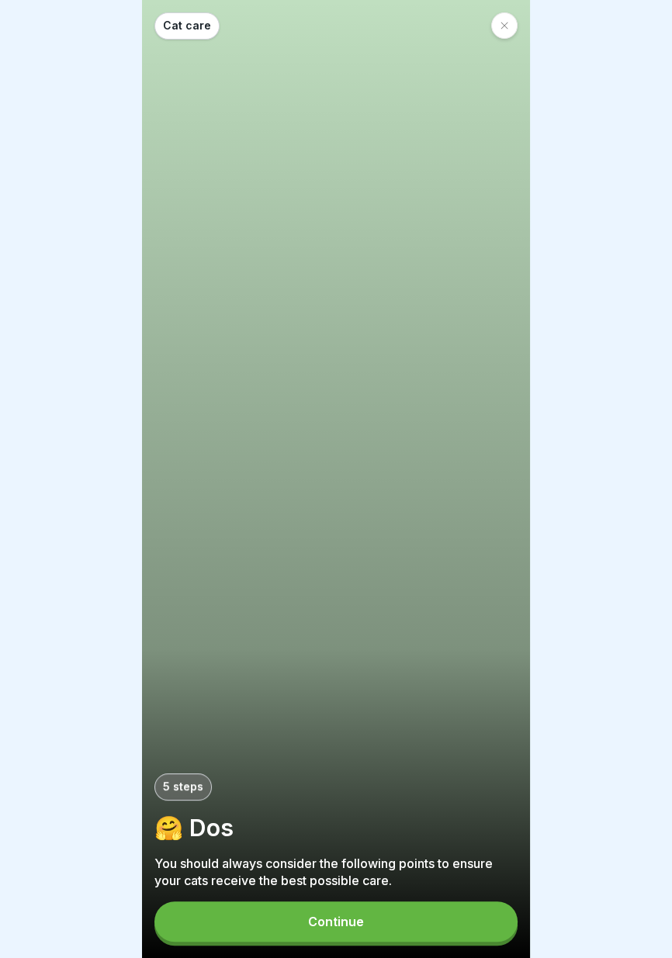
click at [410, 923] on button "Continue" at bounding box center [335, 921] width 363 height 40
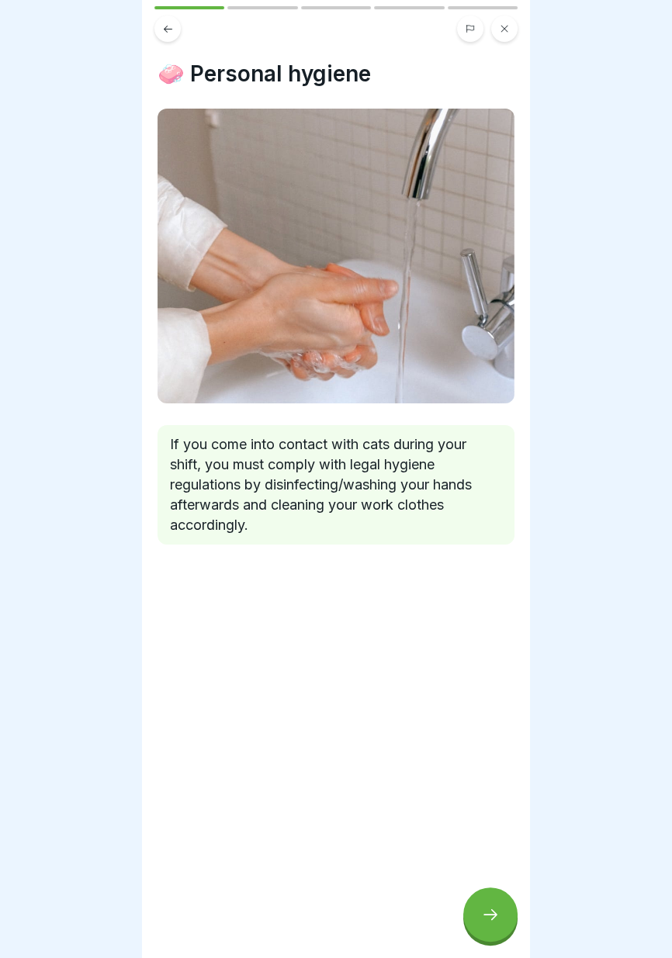
click at [483, 918] on icon at bounding box center [490, 914] width 19 height 19
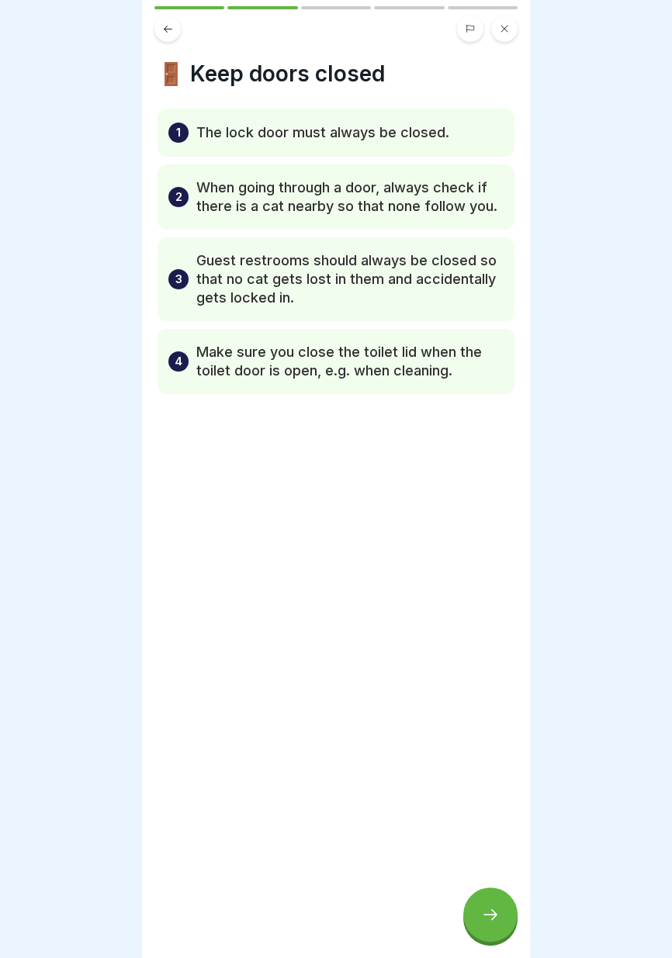
click at [489, 917] on icon at bounding box center [490, 914] width 19 height 19
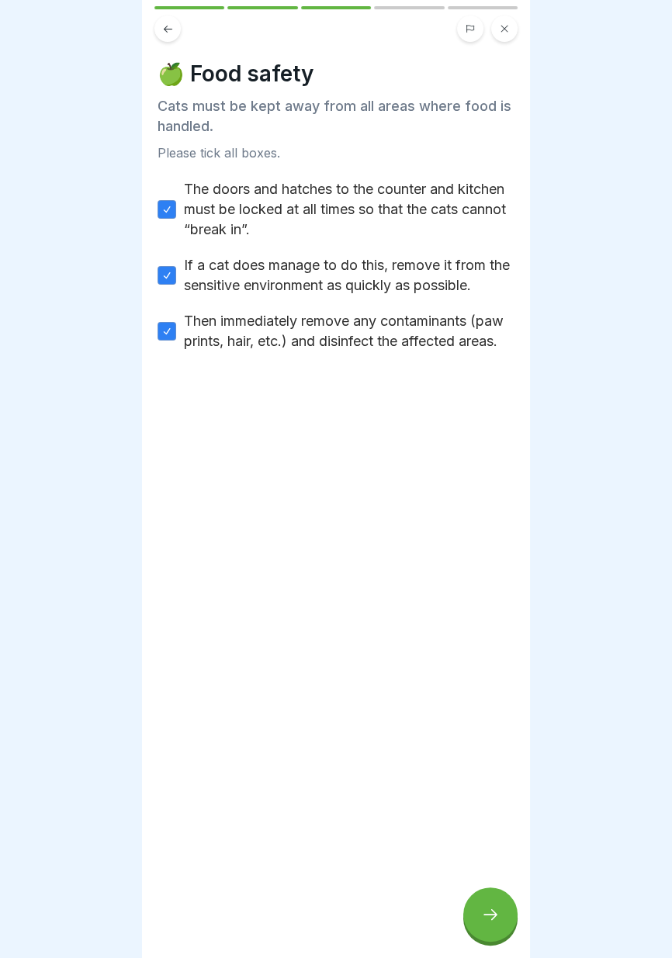
click at [489, 917] on icon at bounding box center [490, 914] width 19 height 19
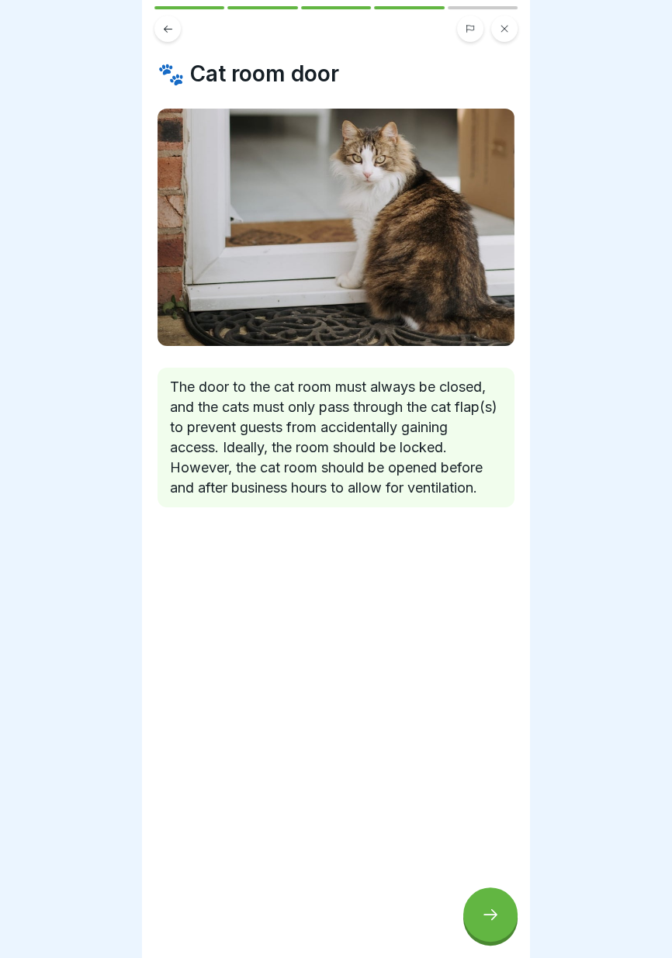
click at [488, 918] on icon at bounding box center [490, 914] width 19 height 19
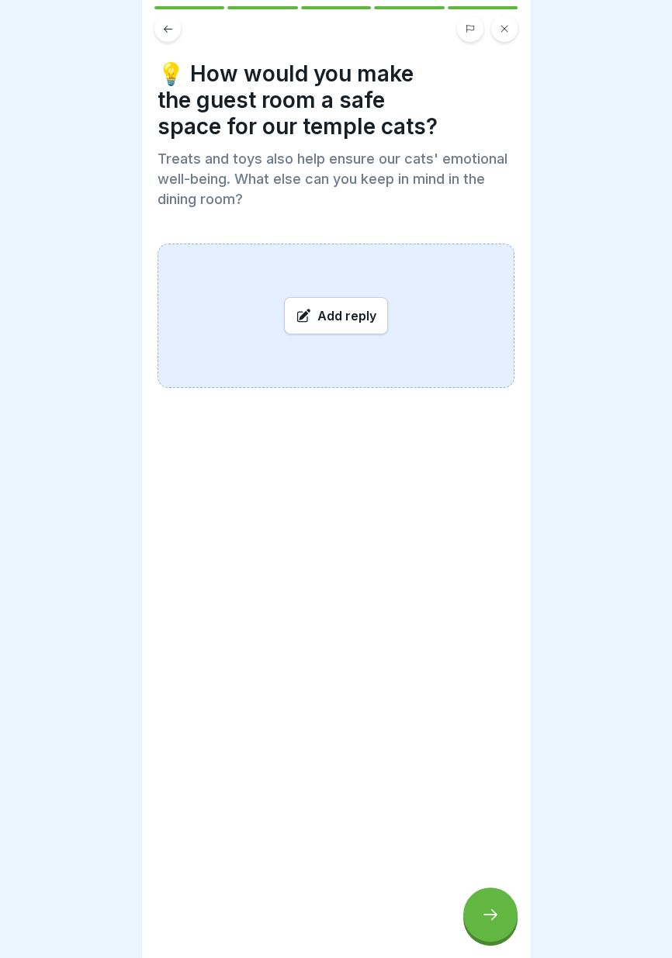
click at [489, 918] on icon at bounding box center [490, 914] width 19 height 19
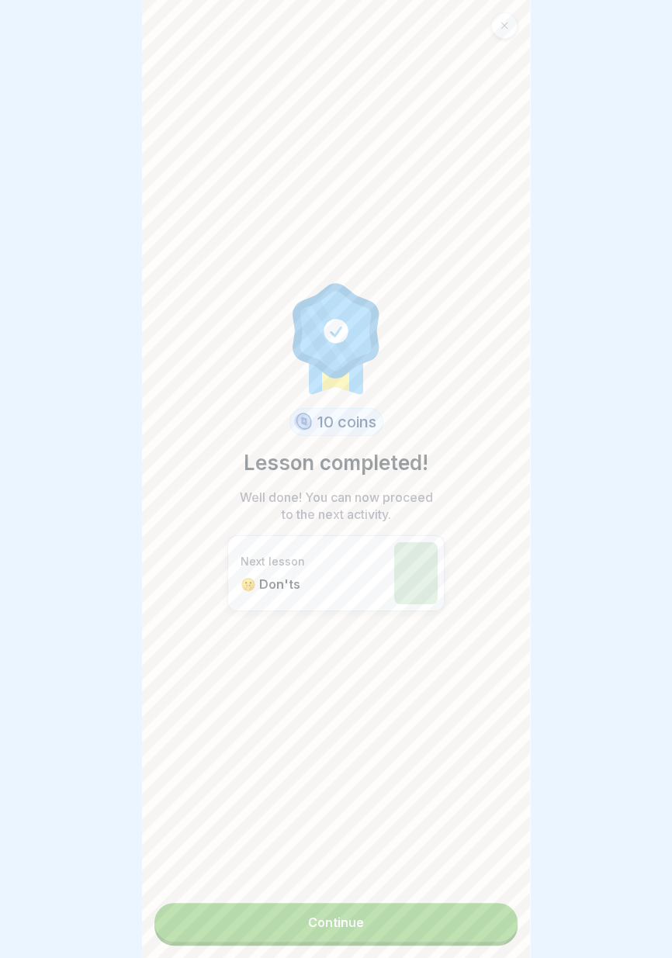
click at [504, 23] on icon at bounding box center [503, 25] width 9 height 9
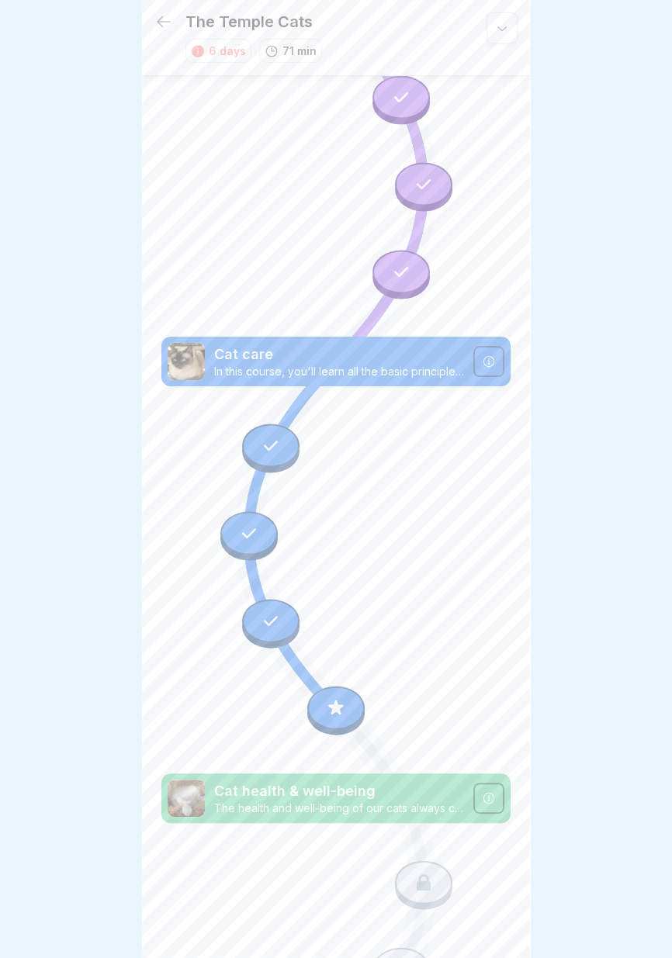
scroll to position [84, 0]
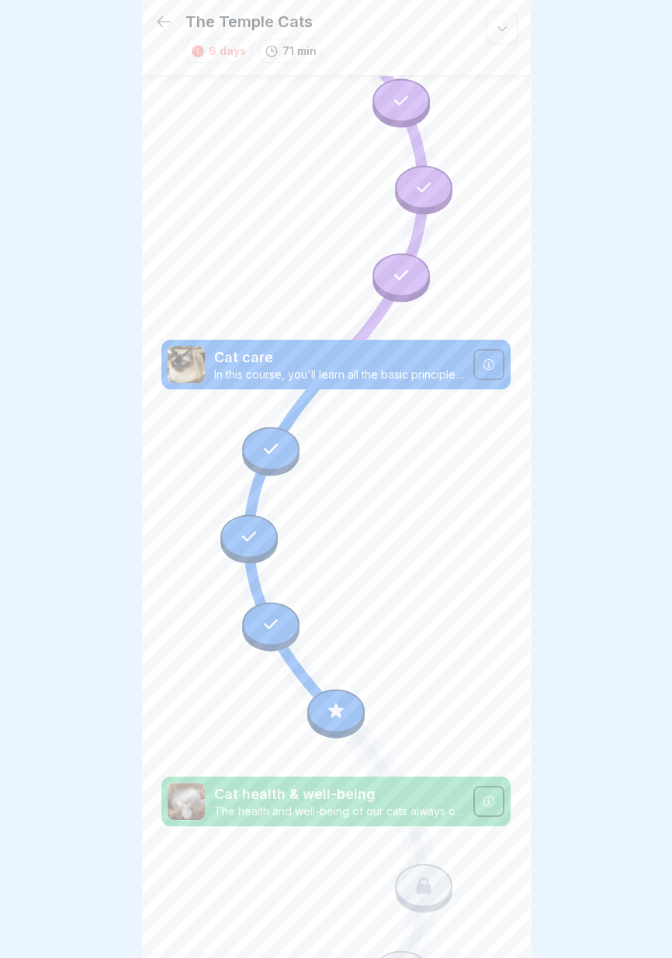
click at [263, 451] on icon at bounding box center [271, 449] width 20 height 20
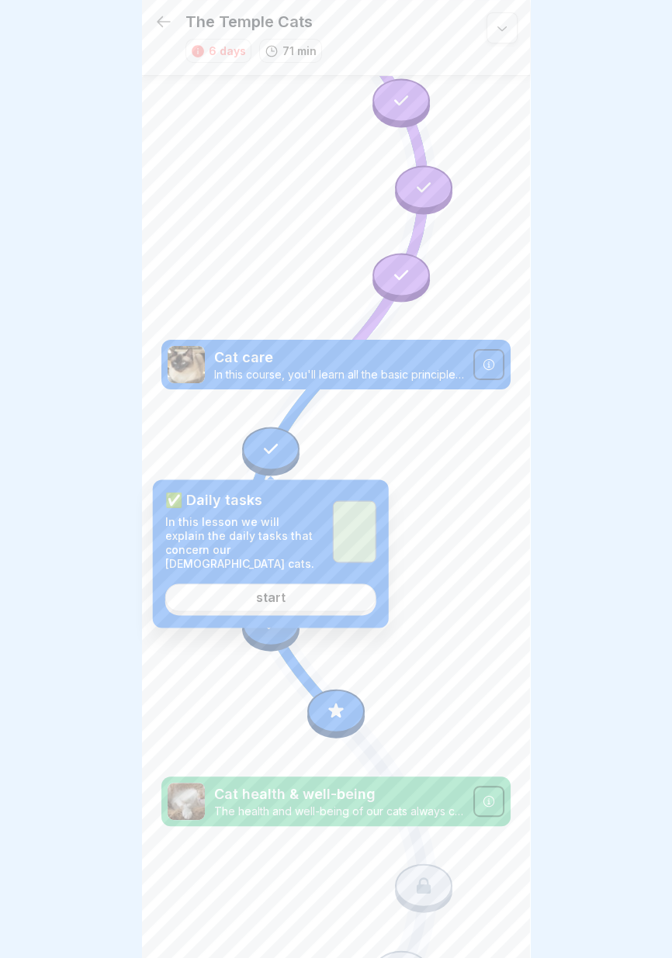
click at [313, 583] on link "start" at bounding box center [270, 597] width 211 height 28
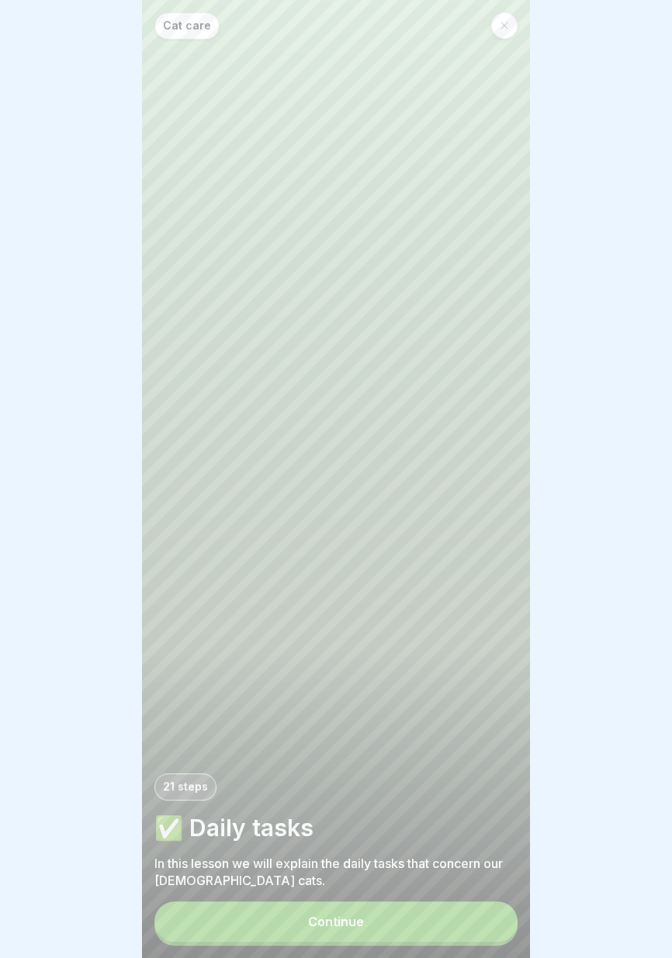
click at [430, 925] on button "Continue" at bounding box center [335, 921] width 363 height 40
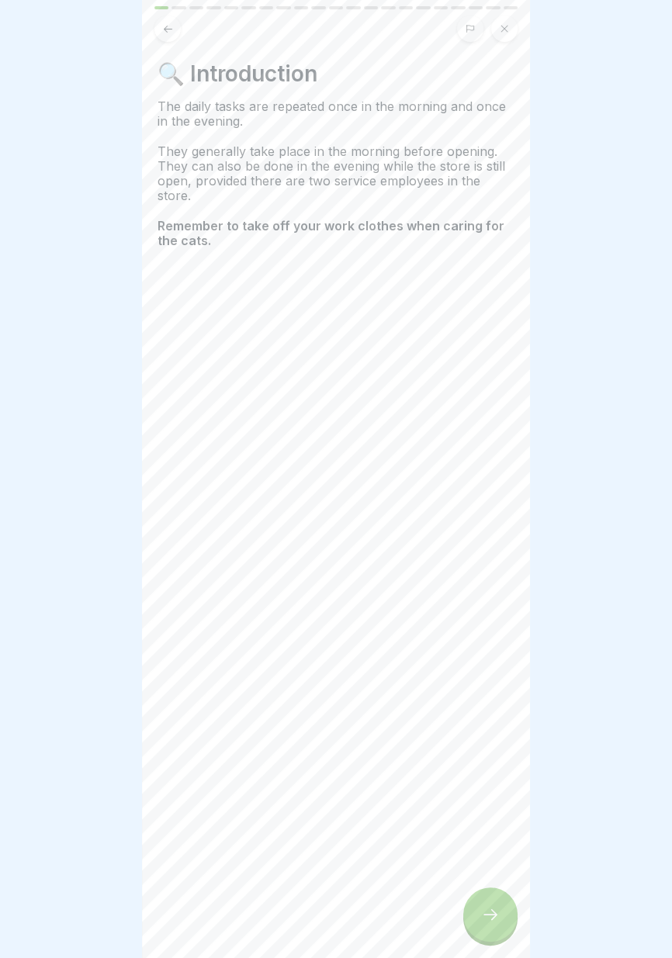
click at [492, 923] on icon at bounding box center [490, 914] width 19 height 19
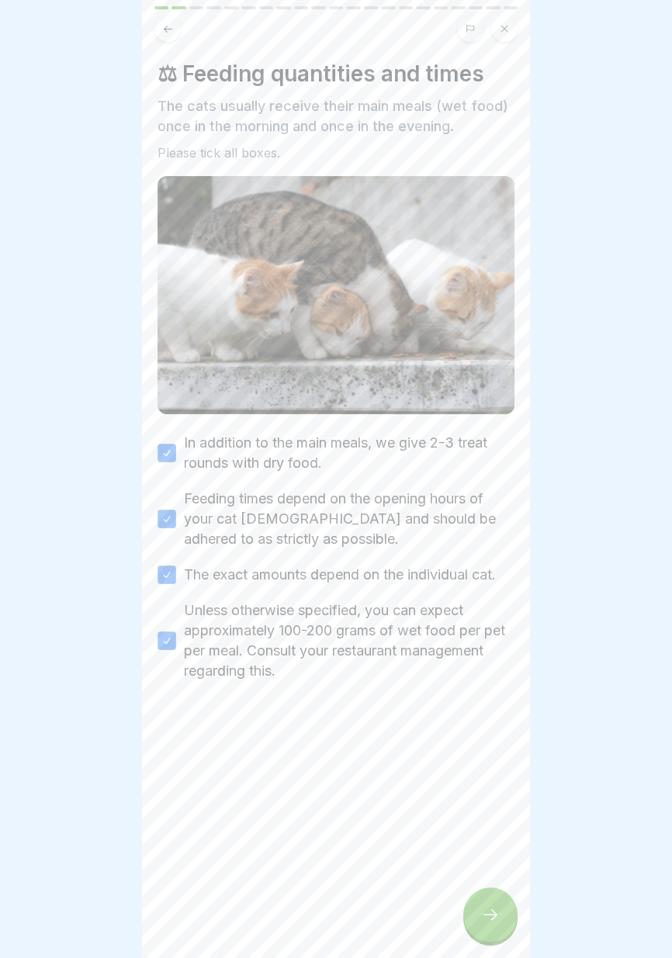
click at [497, 924] on div at bounding box center [490, 914] width 54 height 54
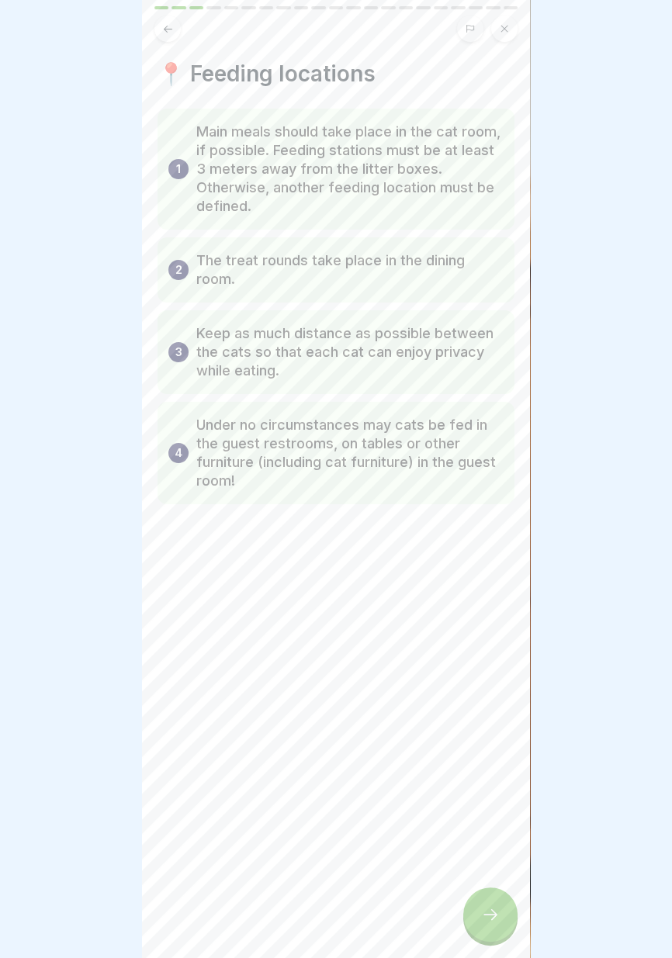
click at [499, 922] on icon at bounding box center [490, 914] width 19 height 19
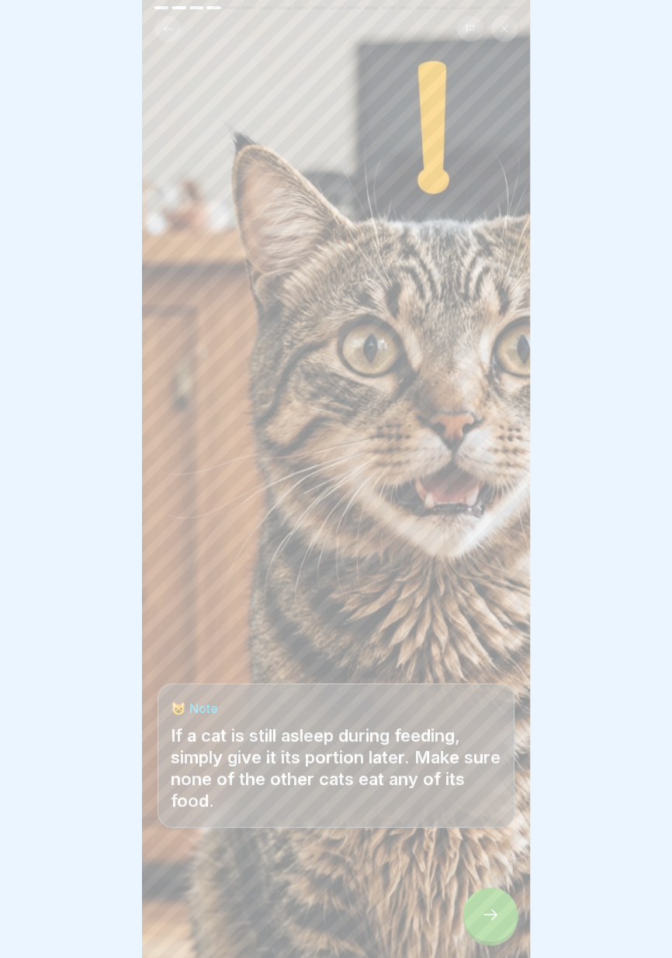
click at [496, 926] on div at bounding box center [490, 914] width 54 height 54
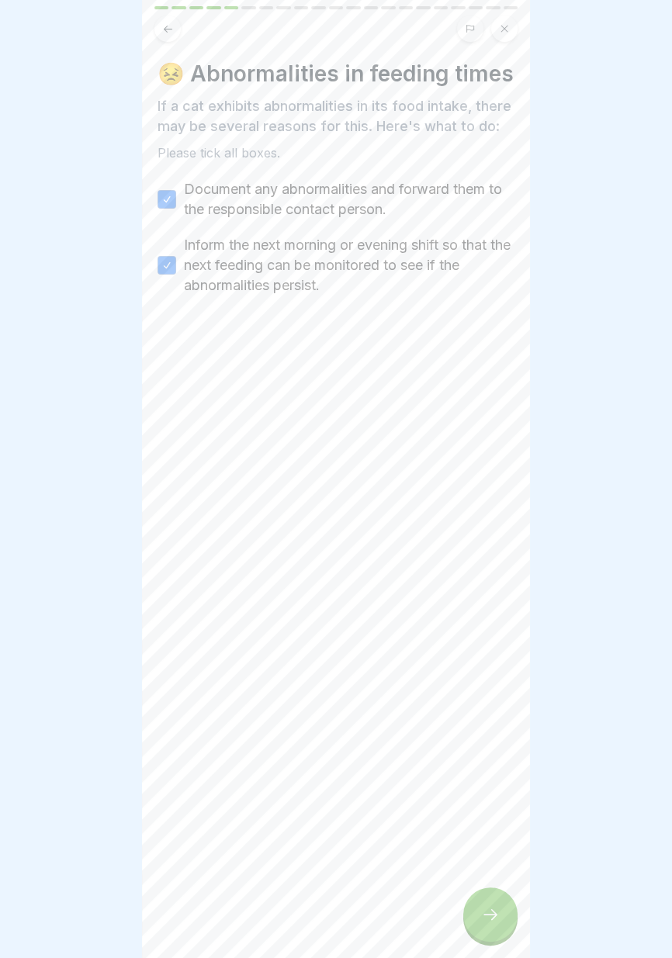
click at [493, 925] on div at bounding box center [490, 914] width 54 height 54
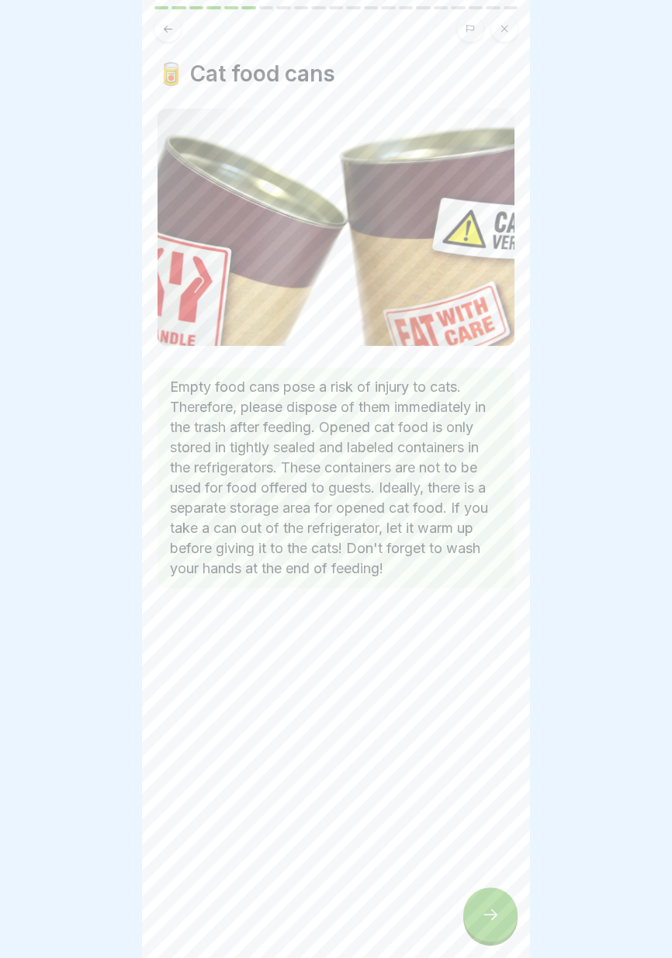
click at [493, 924] on div at bounding box center [490, 914] width 54 height 54
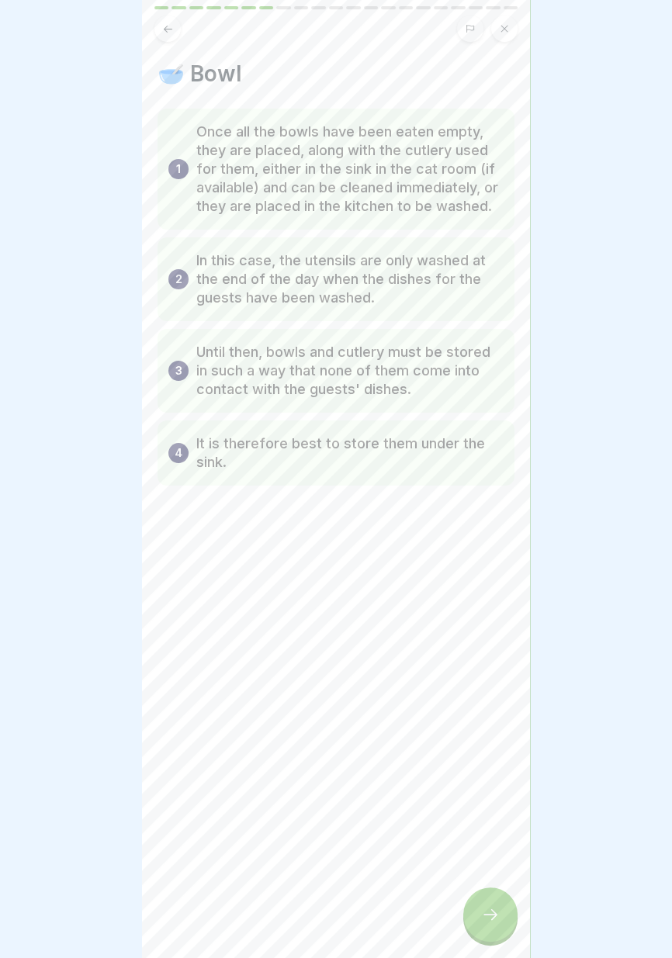
click at [492, 923] on icon at bounding box center [490, 914] width 19 height 19
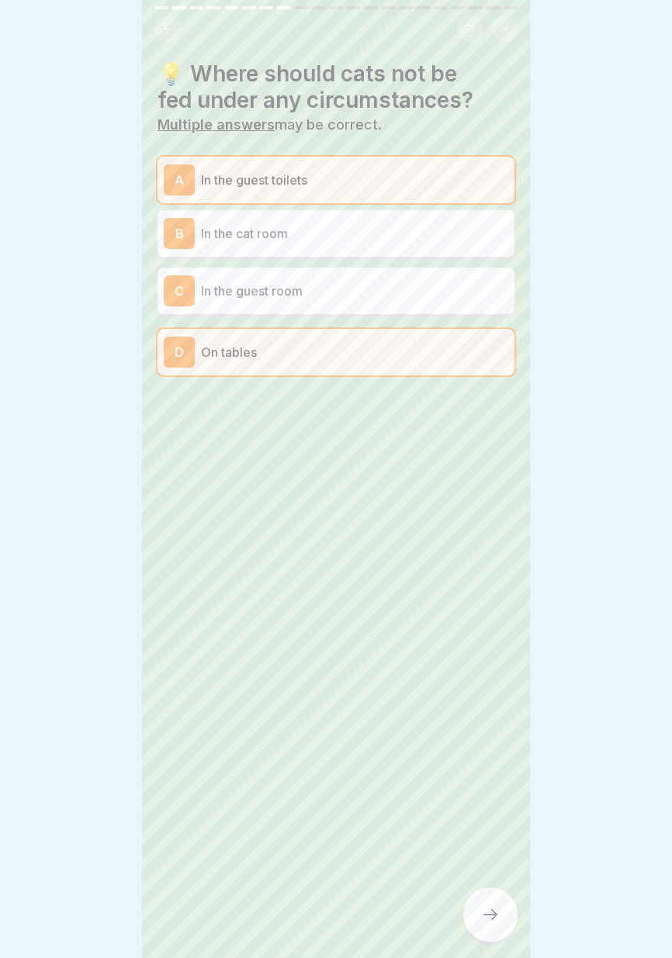
click at [492, 923] on icon at bounding box center [490, 914] width 19 height 19
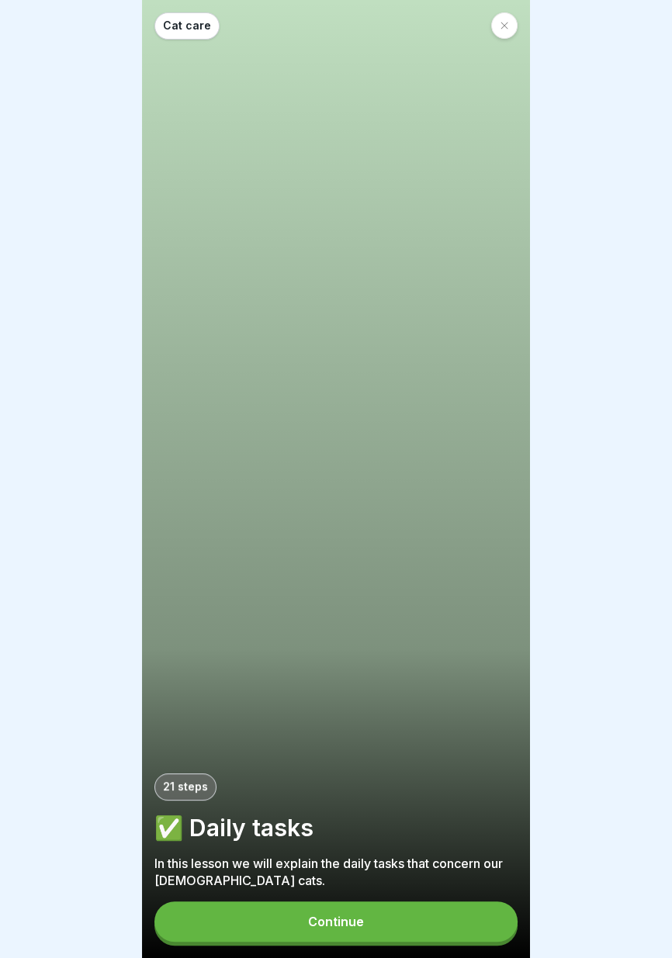
click at [420, 906] on button "Continue" at bounding box center [335, 921] width 363 height 40
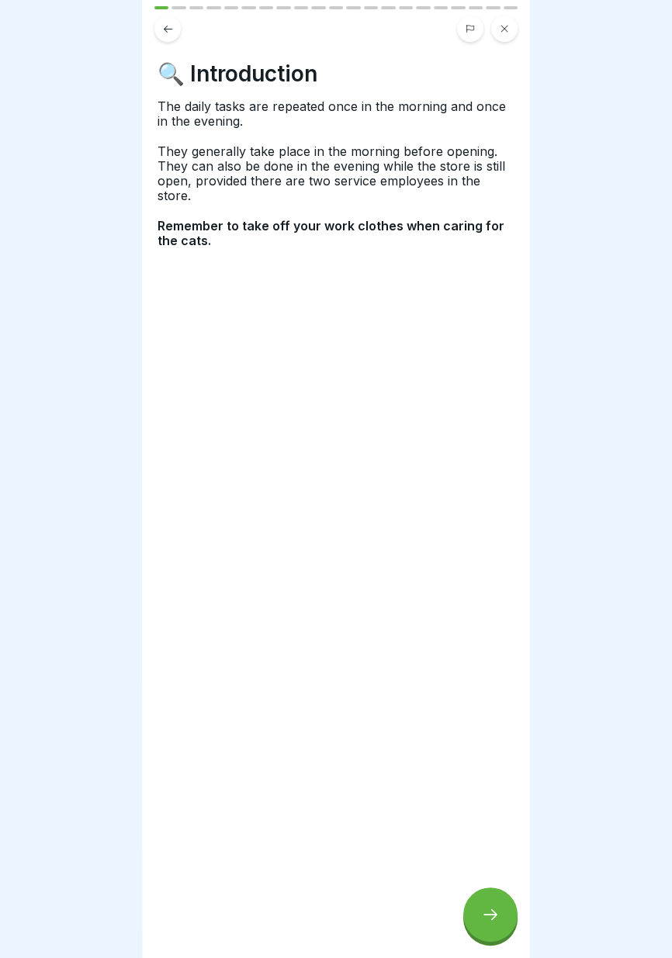
click at [486, 905] on icon at bounding box center [490, 914] width 19 height 19
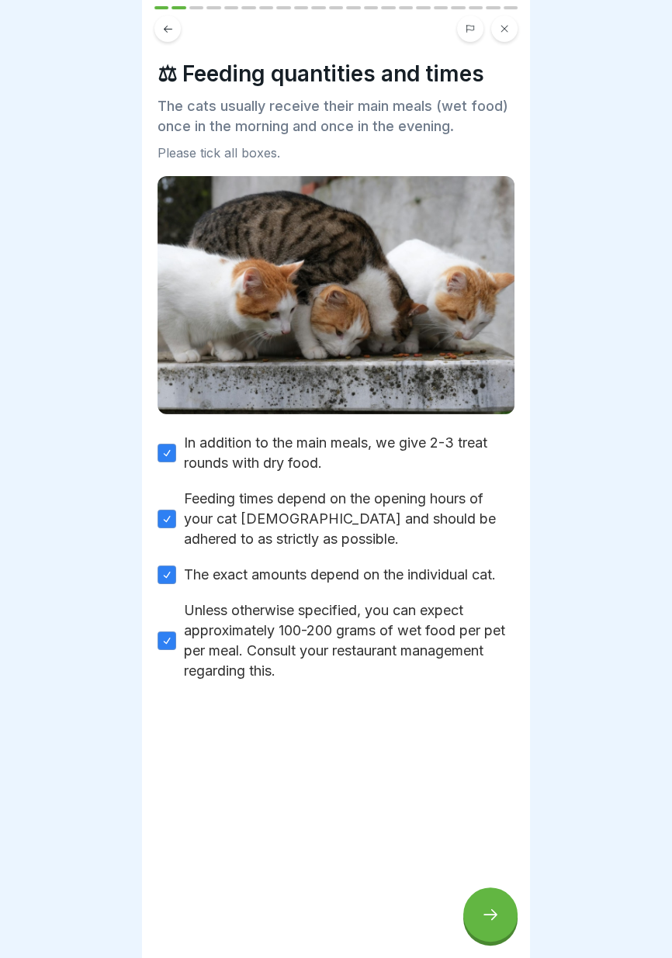
click at [485, 903] on div at bounding box center [490, 914] width 54 height 54
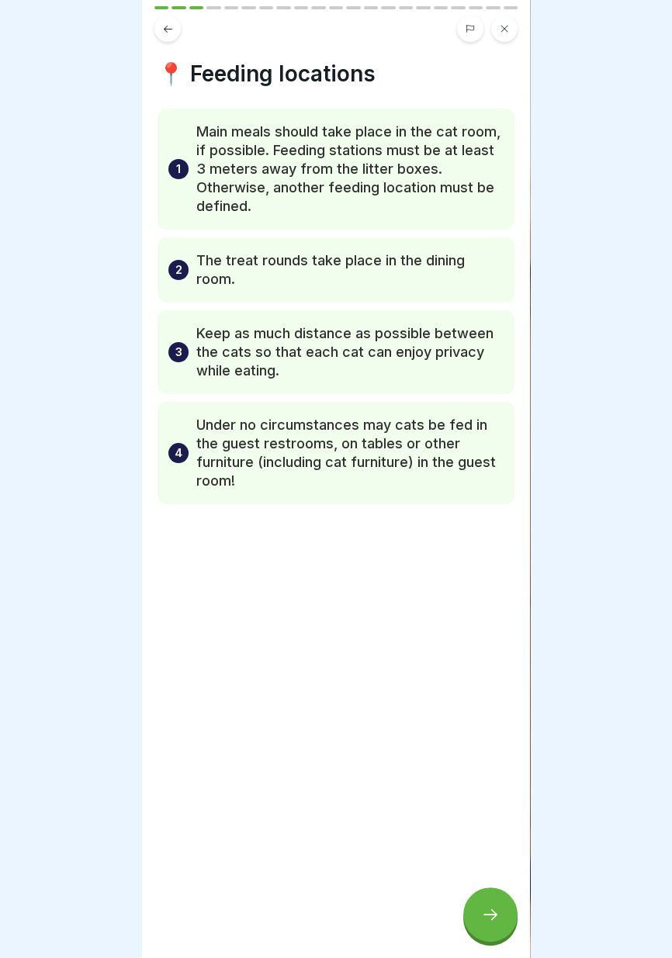
click at [488, 905] on icon at bounding box center [490, 914] width 19 height 19
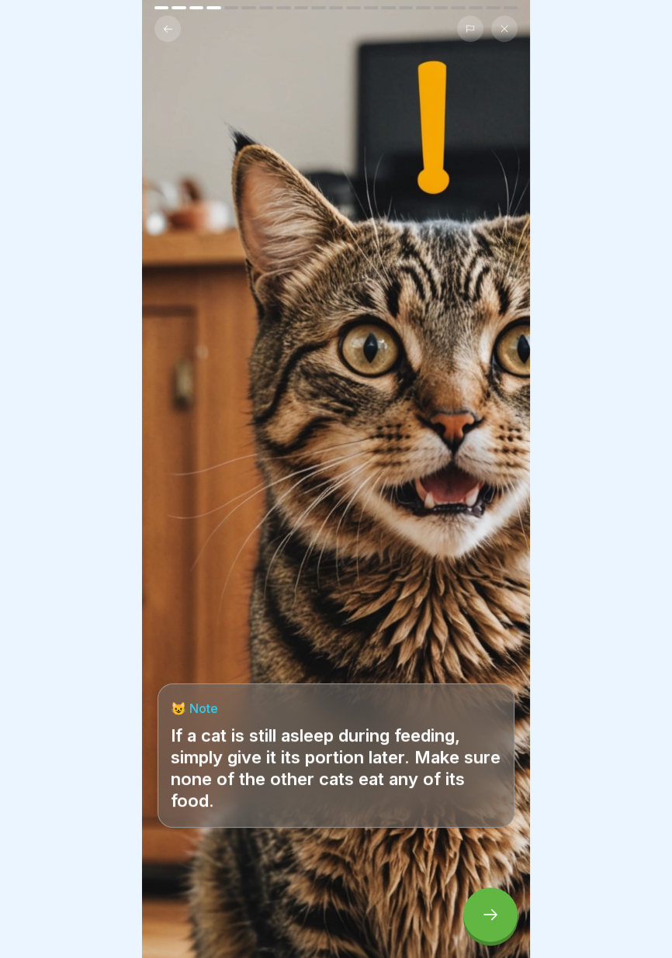
click at [488, 904] on div at bounding box center [490, 914] width 54 height 54
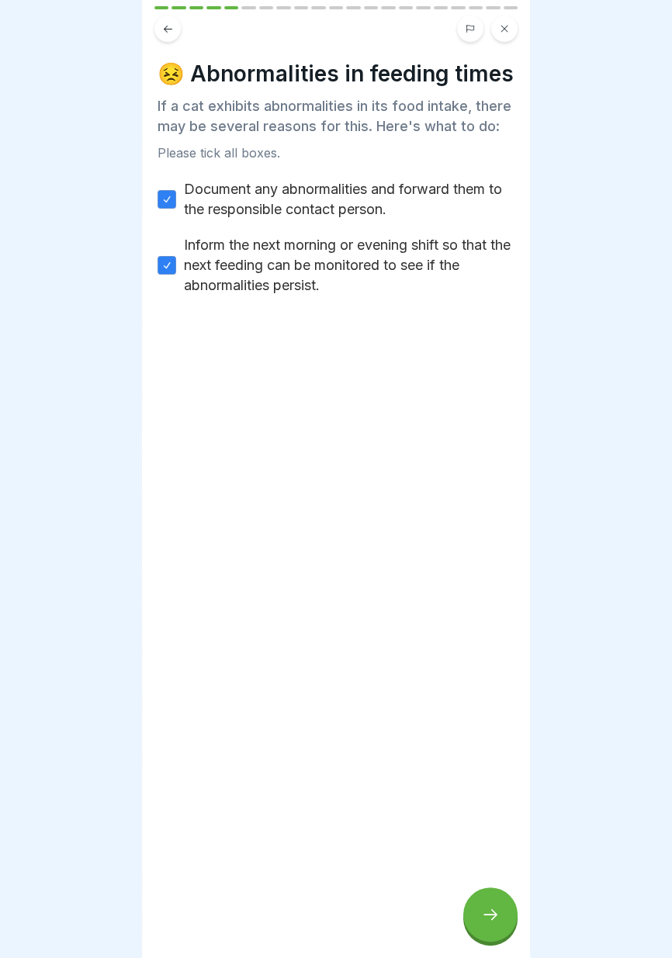
click at [490, 906] on icon at bounding box center [490, 914] width 19 height 19
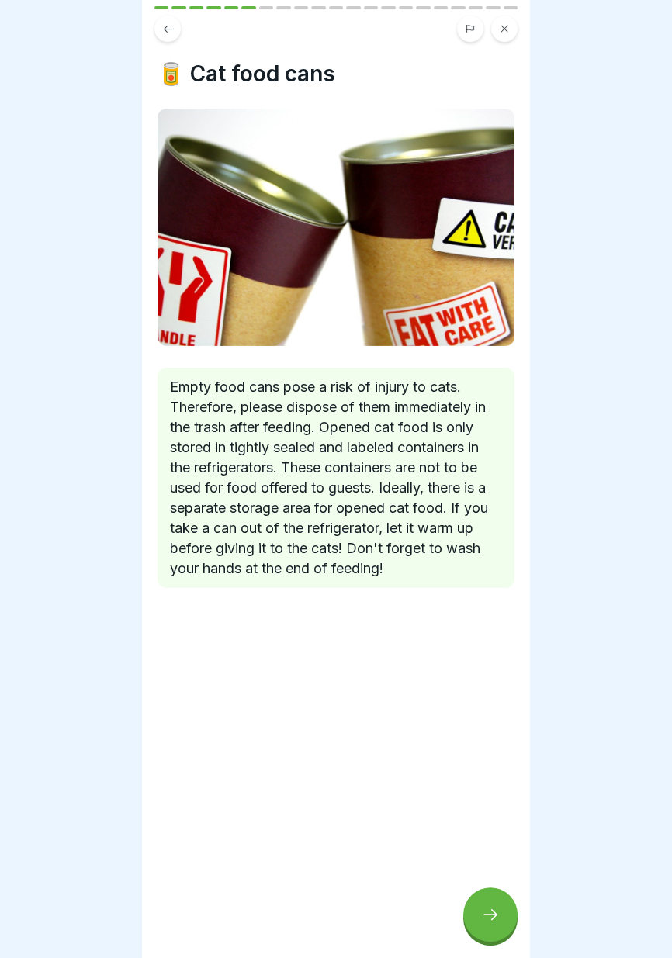
click at [493, 907] on icon at bounding box center [490, 914] width 19 height 19
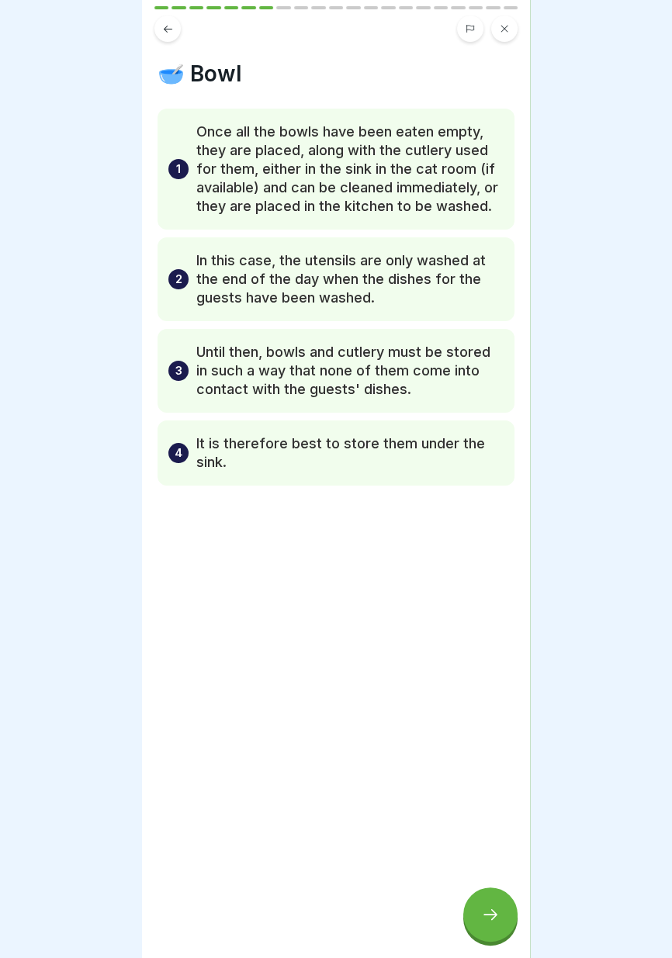
click at [493, 907] on icon at bounding box center [490, 914] width 19 height 19
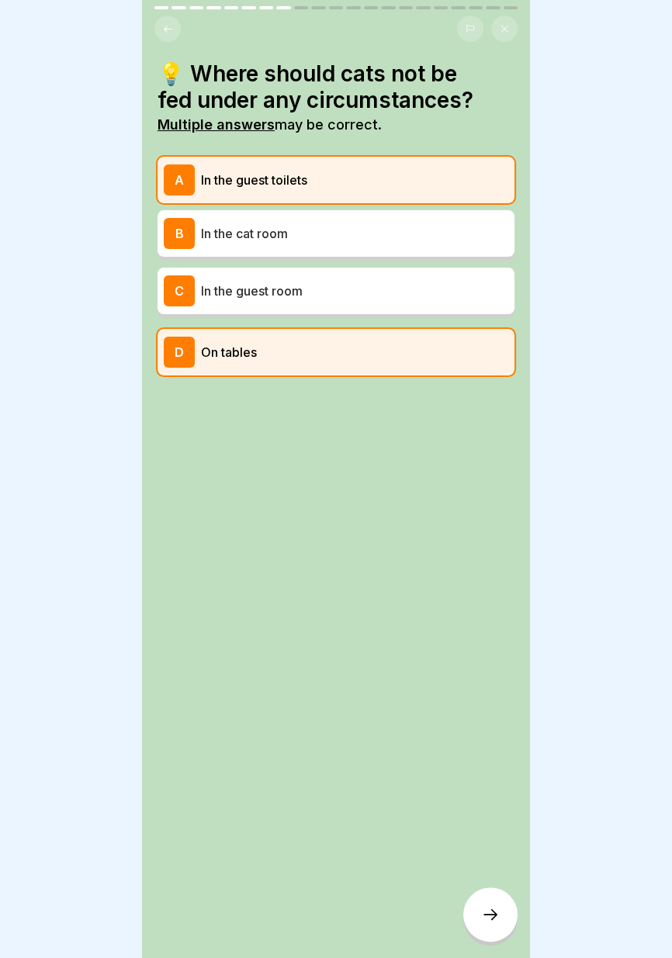
click at [493, 907] on icon at bounding box center [490, 914] width 19 height 19
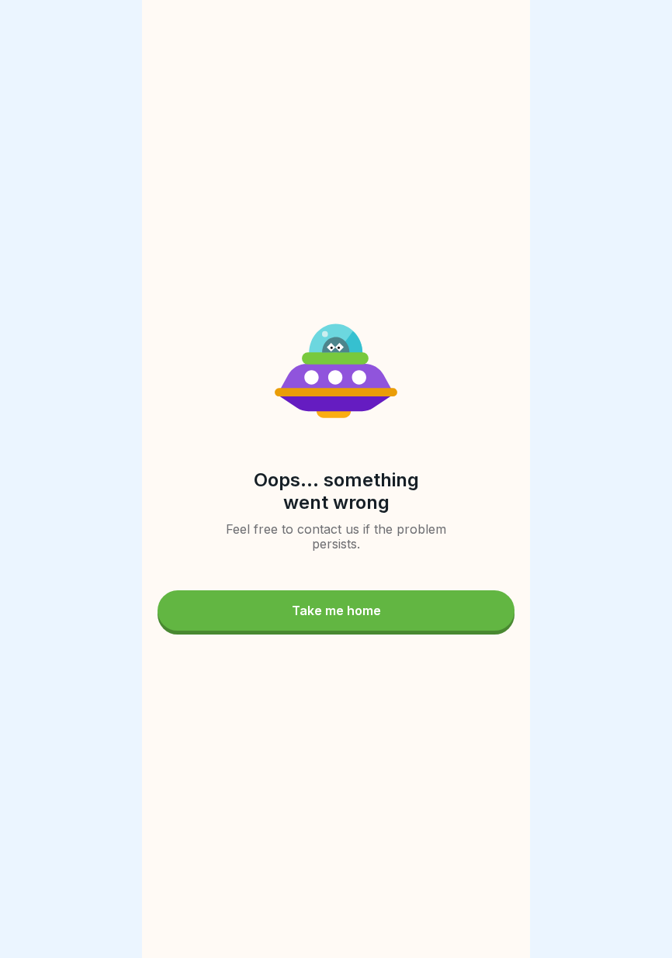
click at [410, 600] on button "Take me home" at bounding box center [335, 610] width 357 height 40
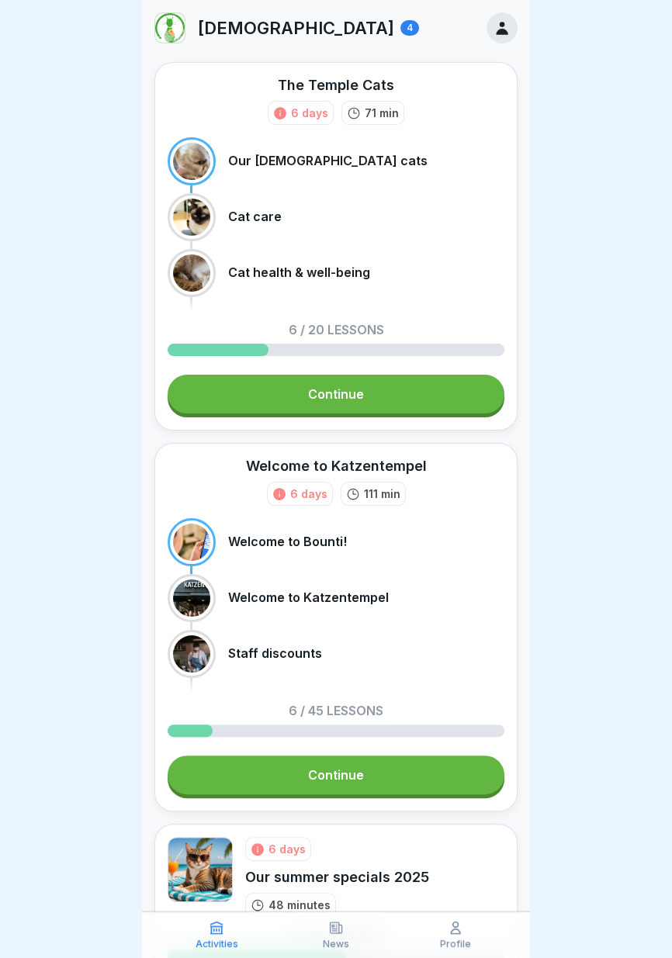
click at [414, 392] on link "Continue" at bounding box center [336, 394] width 337 height 39
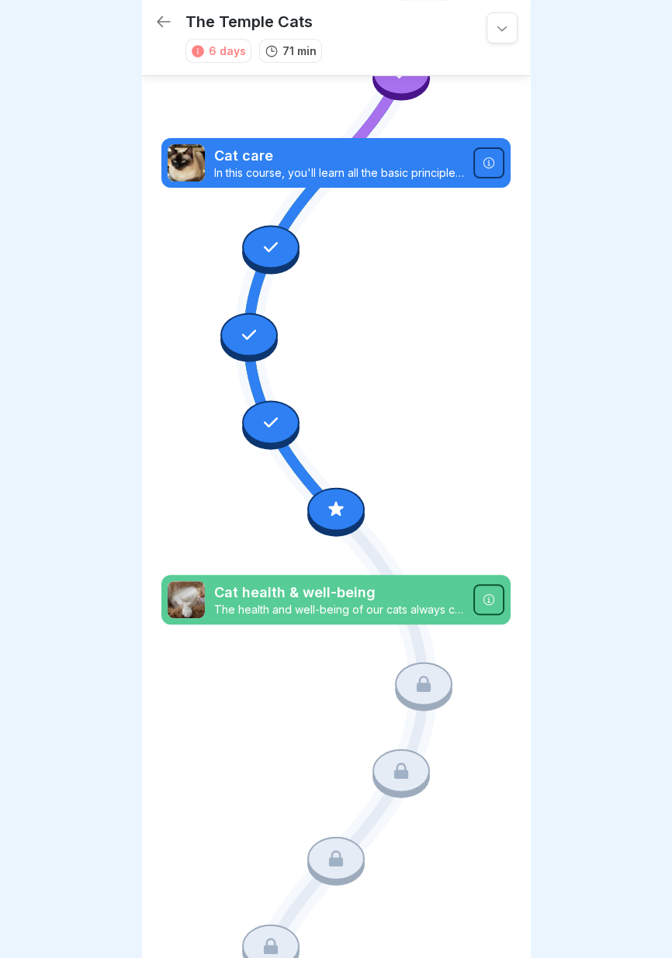
scroll to position [318, 0]
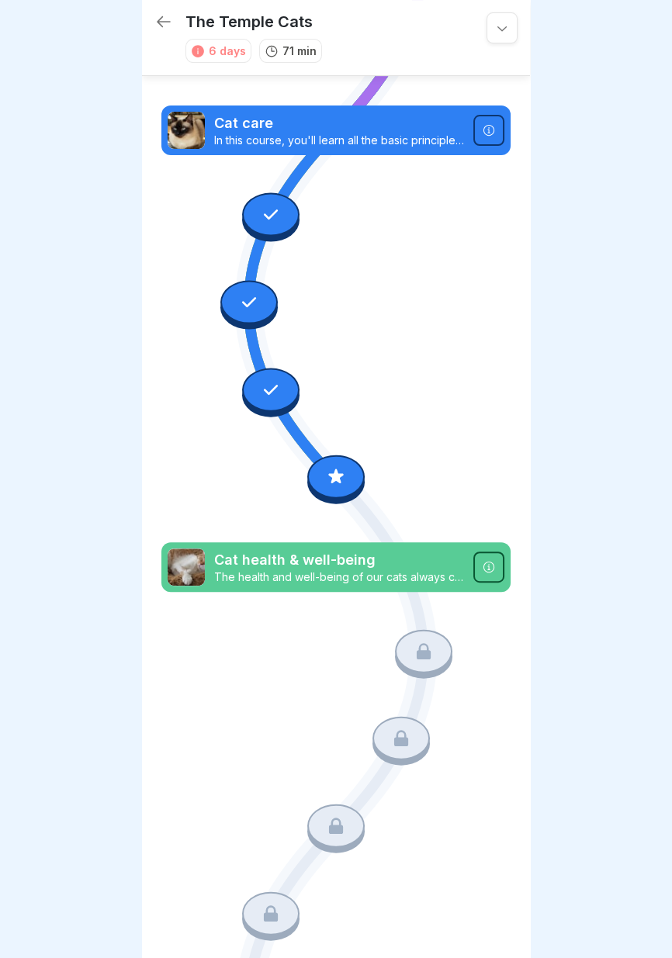
click at [279, 206] on icon at bounding box center [271, 215] width 20 height 20
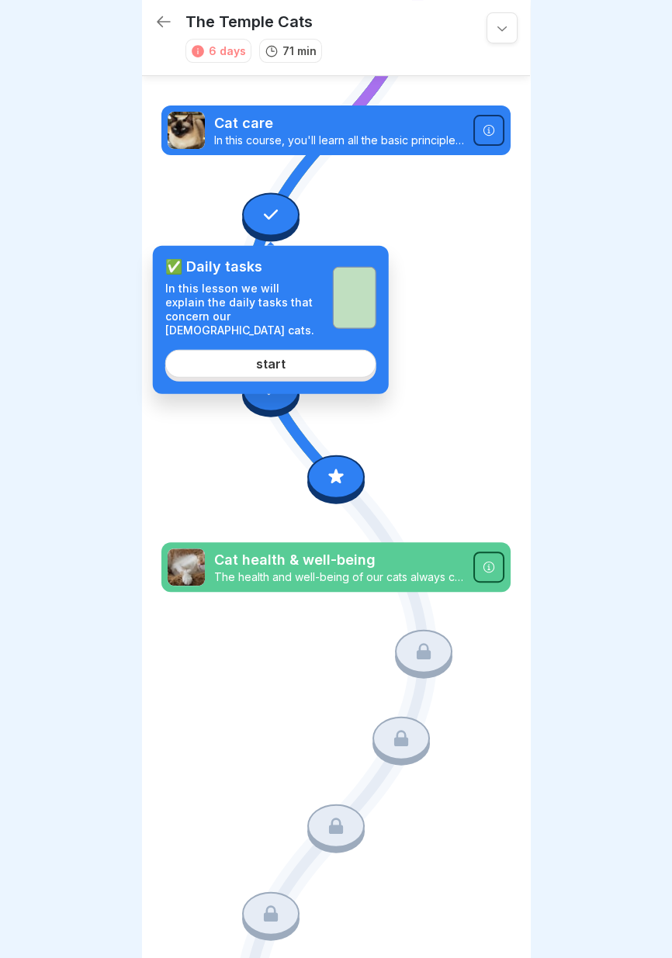
click at [298, 353] on link "start" at bounding box center [270, 363] width 211 height 28
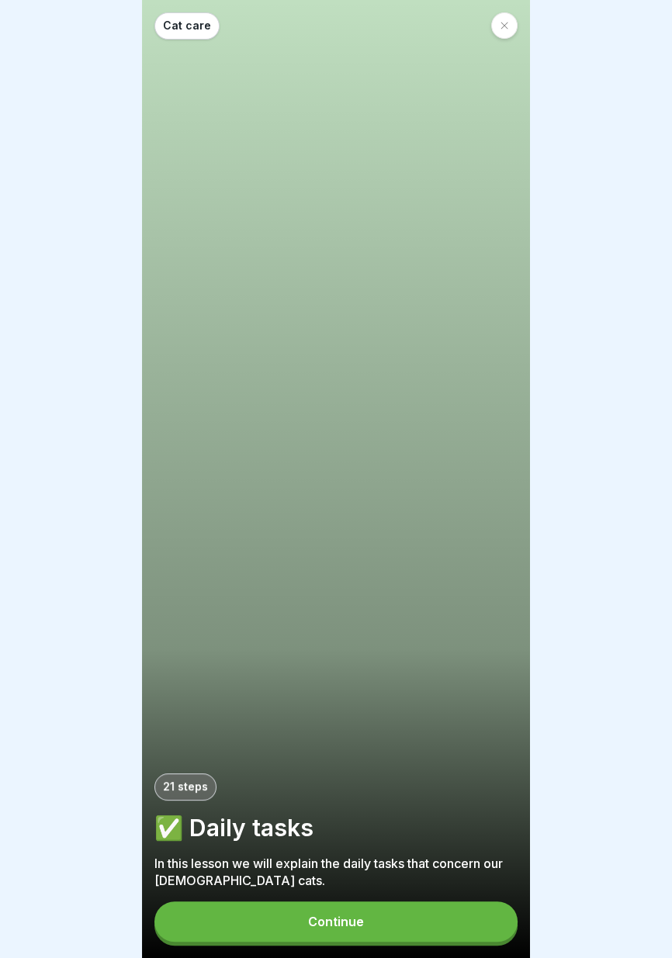
click at [185, 793] on div "21 steps" at bounding box center [185, 786] width 62 height 27
click at [188, 787] on font "21 steps" at bounding box center [185, 785] width 45 height 13
click at [191, 787] on font "21 steps" at bounding box center [185, 785] width 45 height 13
click at [384, 921] on button "Continue" at bounding box center [335, 921] width 363 height 40
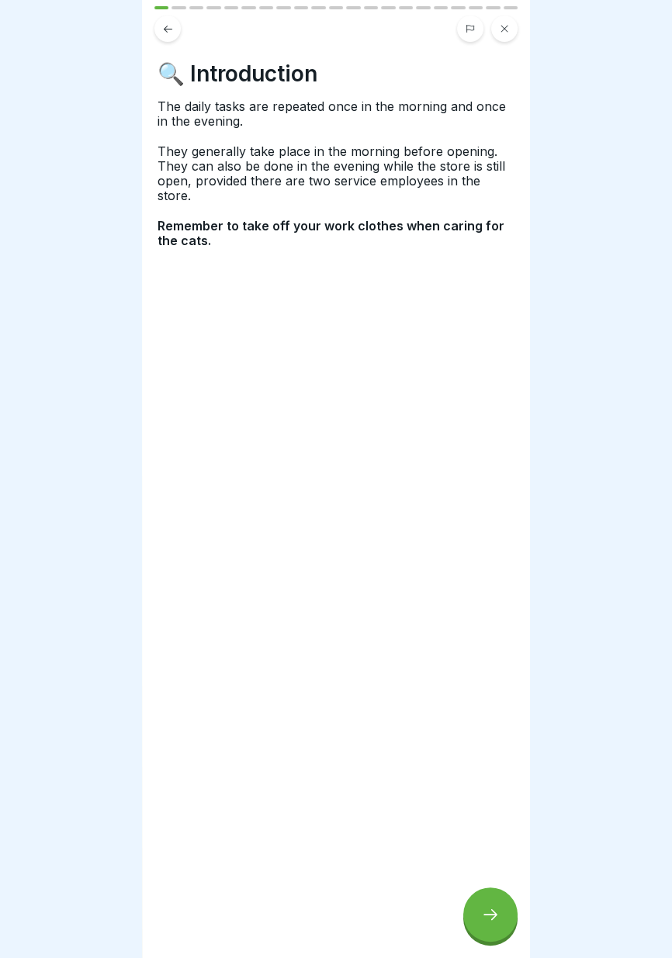
click at [482, 898] on div at bounding box center [490, 914] width 54 height 54
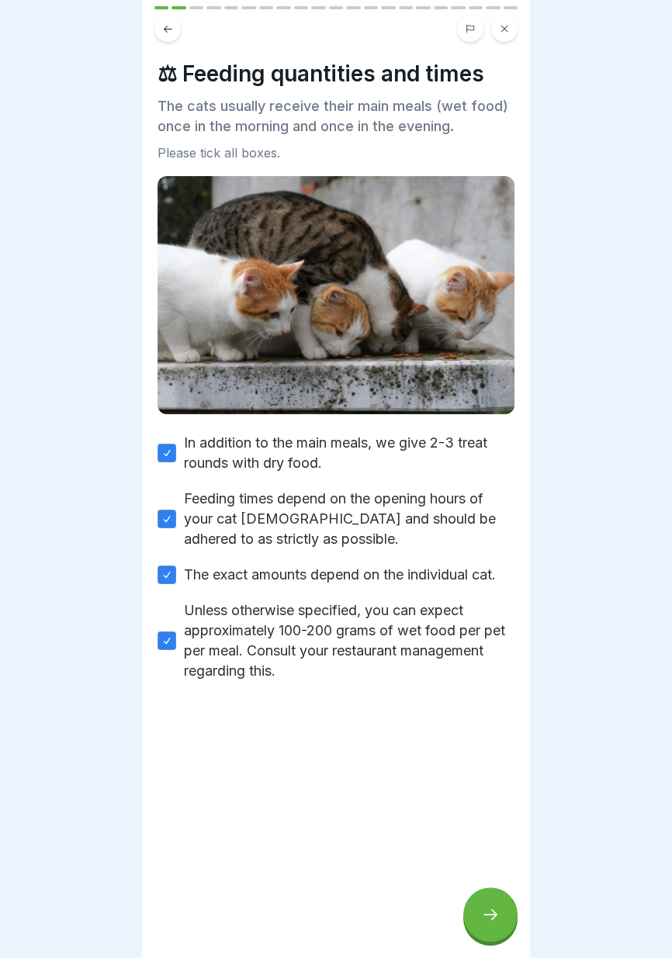
click at [488, 903] on div at bounding box center [490, 914] width 54 height 54
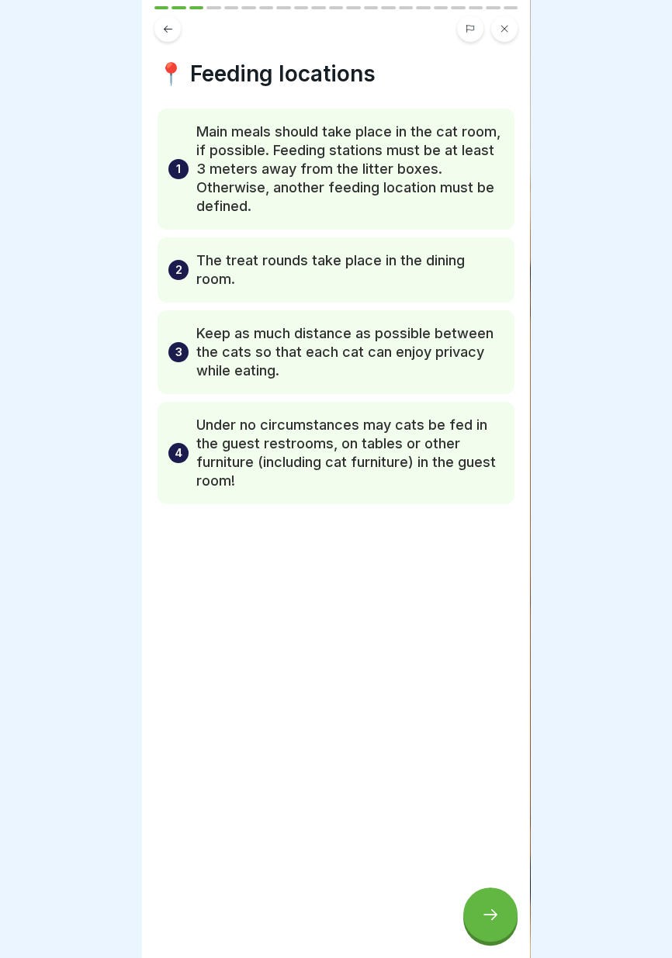
click at [487, 903] on div at bounding box center [490, 914] width 54 height 54
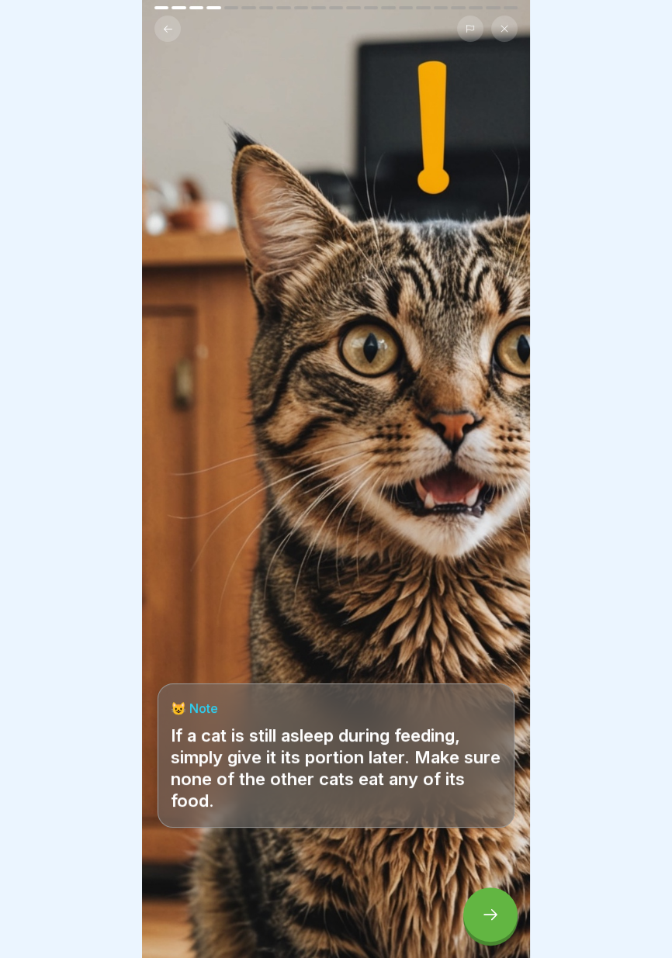
click at [486, 906] on icon at bounding box center [490, 914] width 19 height 19
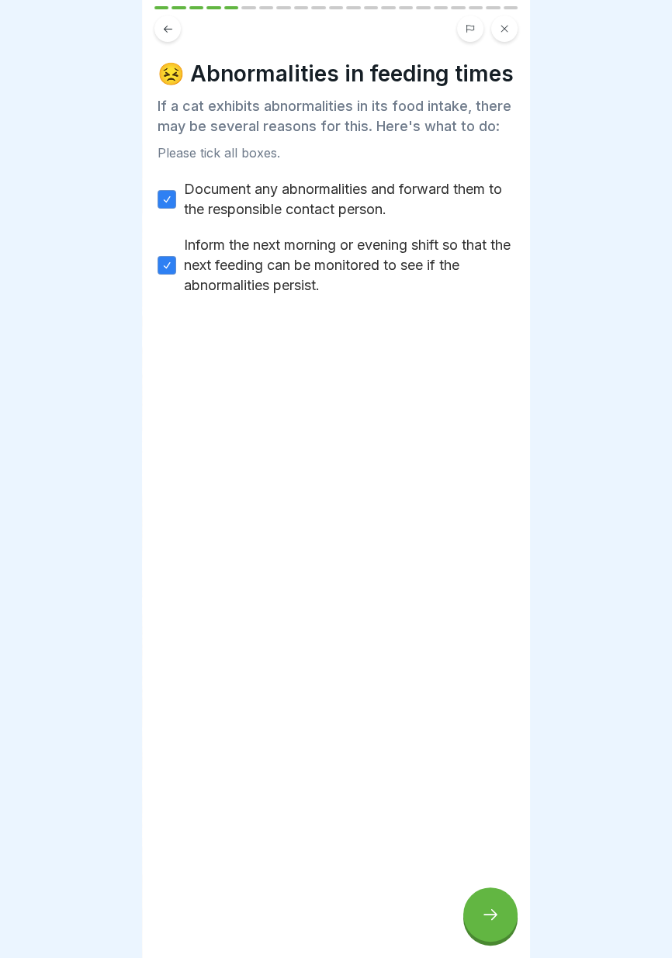
click at [487, 907] on icon at bounding box center [490, 914] width 19 height 19
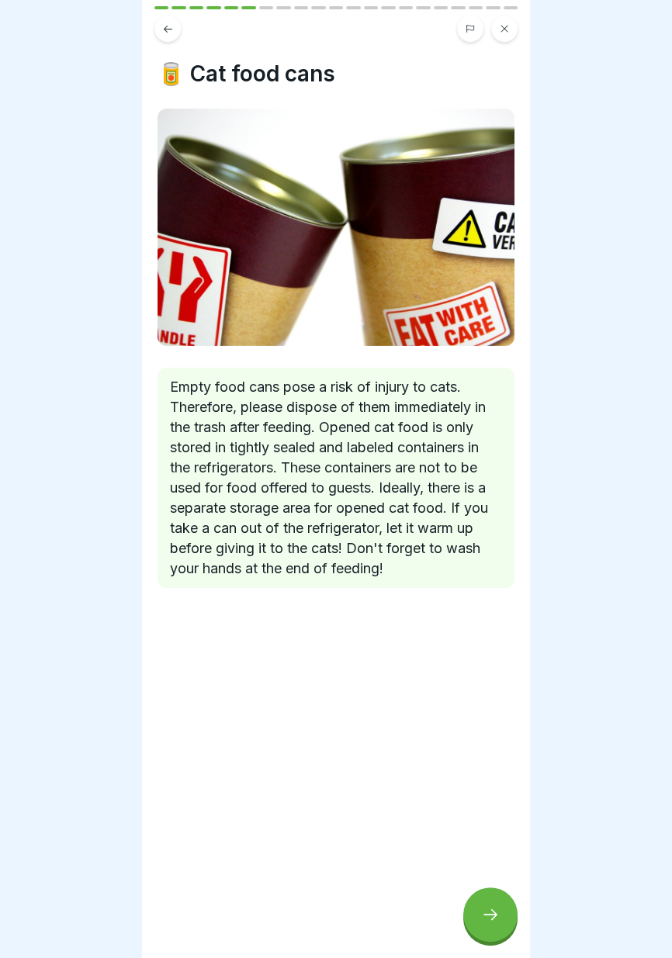
click at [488, 908] on icon at bounding box center [490, 914] width 19 height 19
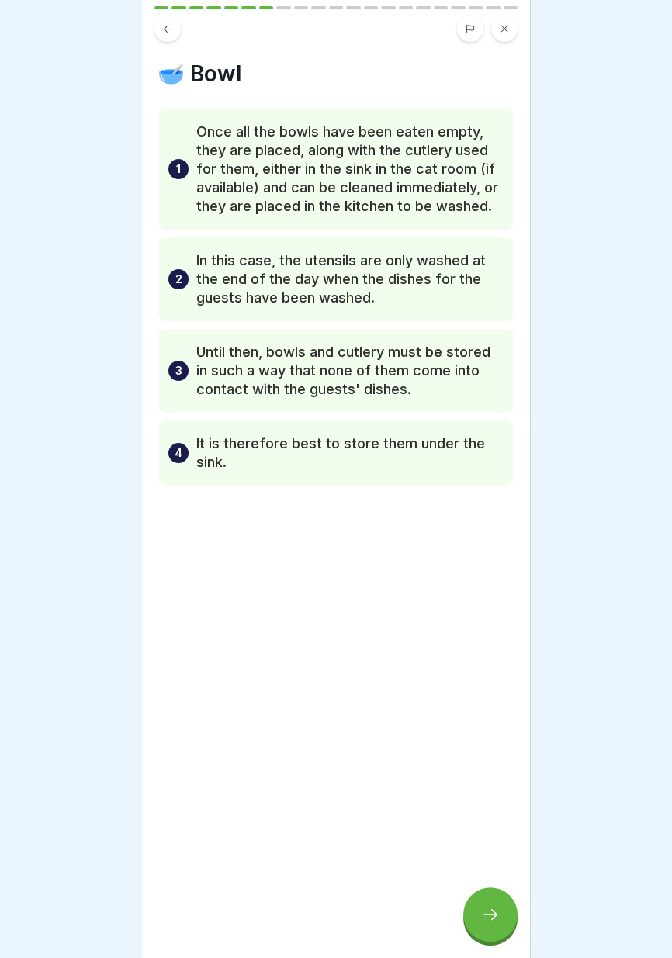
click at [486, 907] on icon at bounding box center [490, 914] width 19 height 19
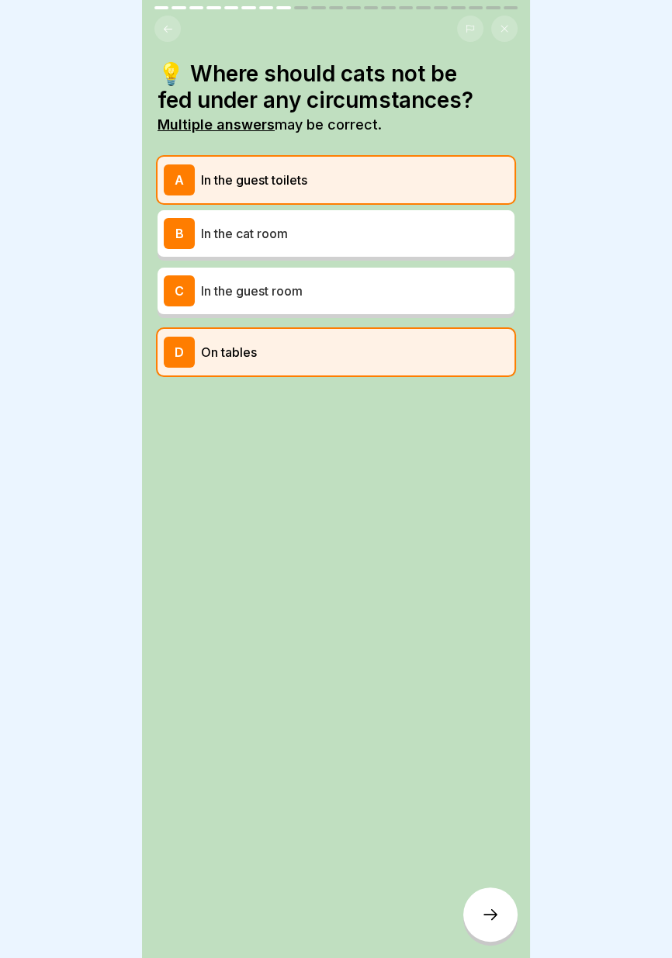
click at [486, 907] on icon at bounding box center [490, 914] width 19 height 19
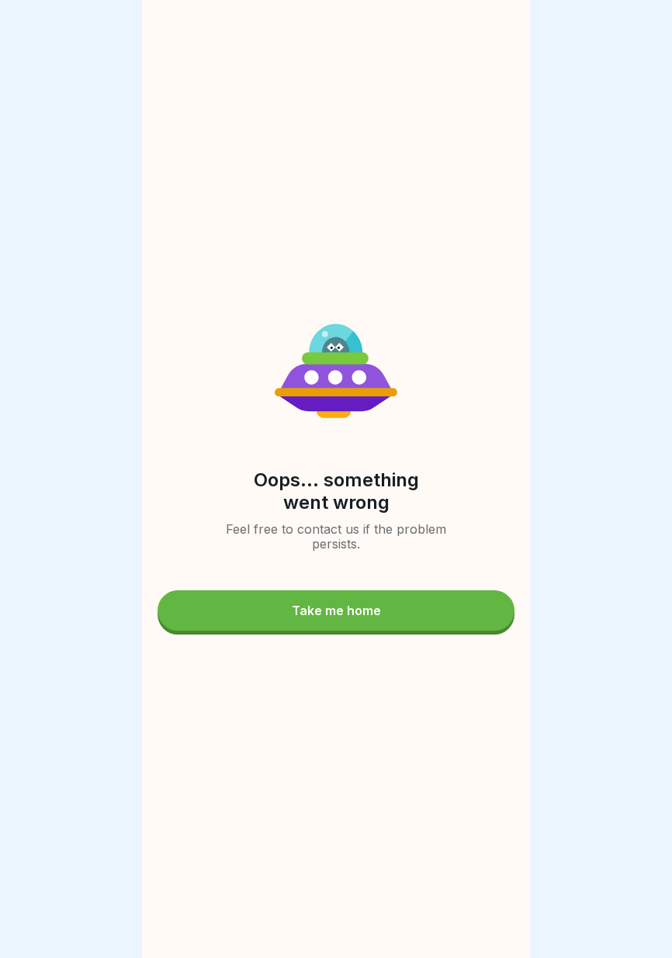
click at [424, 605] on button "Take me home" at bounding box center [335, 610] width 357 height 40
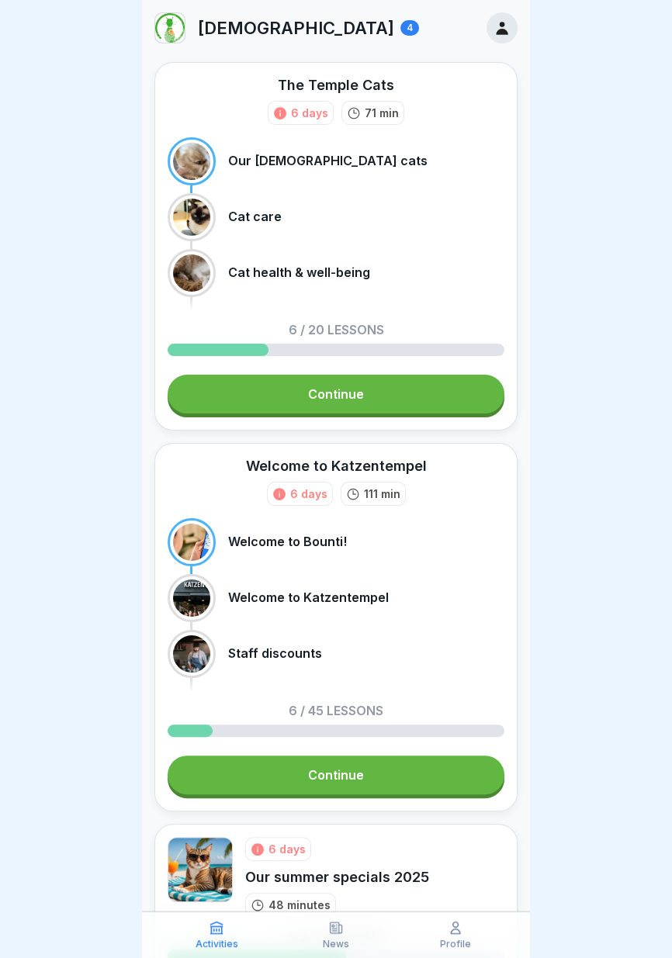
click at [338, 389] on font "Continue" at bounding box center [336, 394] width 56 height 16
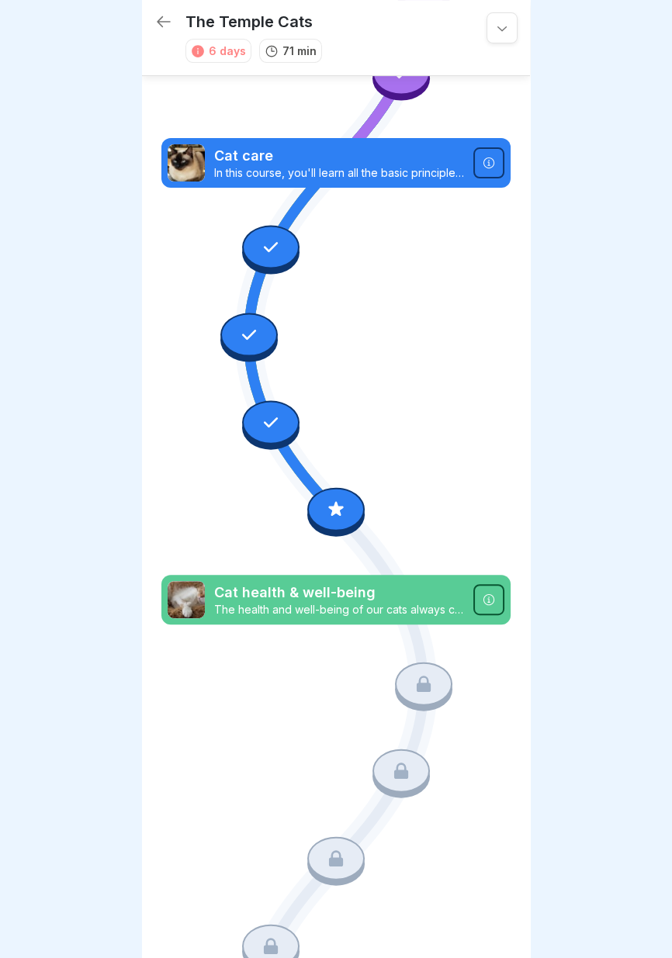
scroll to position [318, 0]
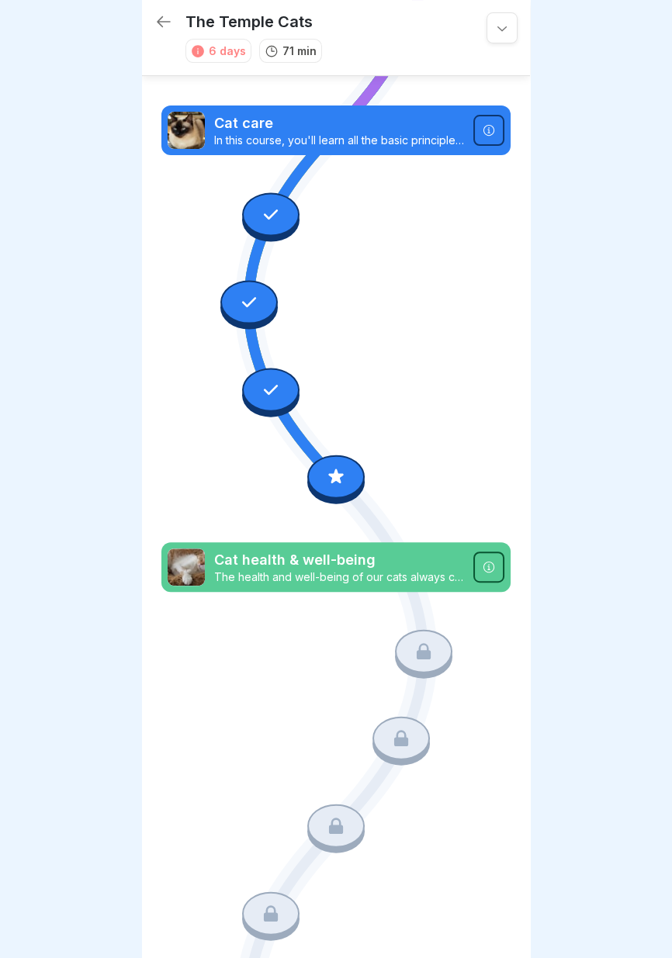
click at [281, 210] on div at bounding box center [270, 214] width 57 height 43
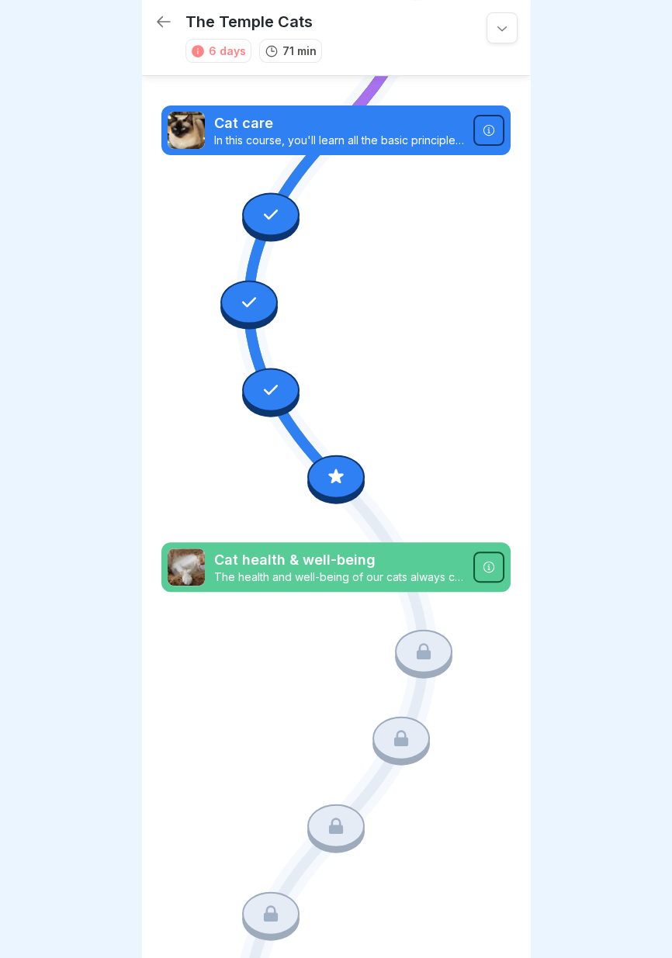
click at [257, 296] on icon at bounding box center [249, 302] width 20 height 20
click at [261, 288] on div at bounding box center [248, 302] width 57 height 43
click at [267, 396] on icon at bounding box center [271, 389] width 20 height 20
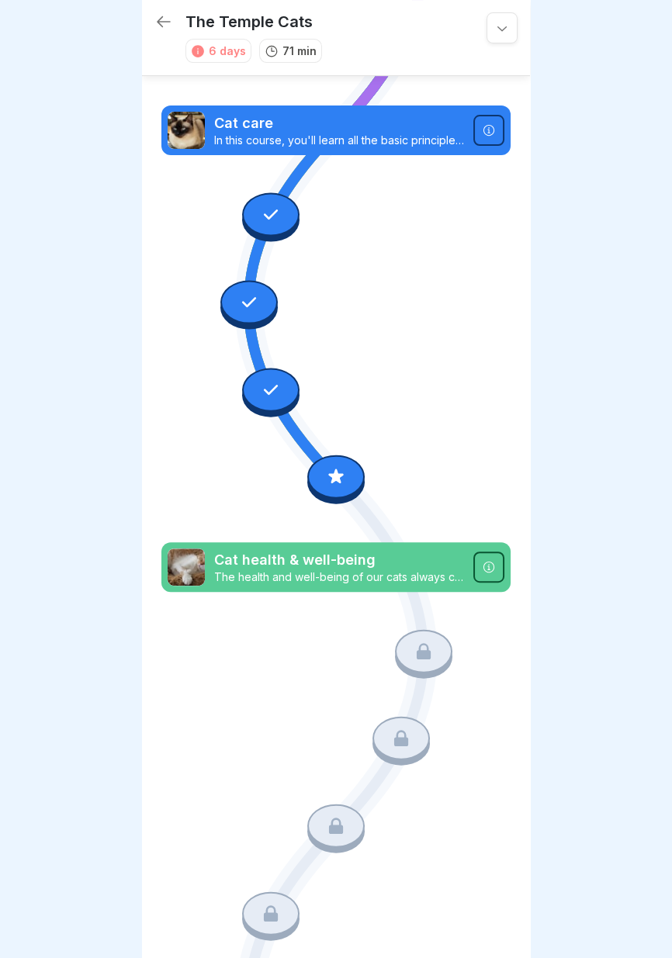
click at [337, 478] on icon at bounding box center [335, 475] width 15 height 15
click at [254, 292] on icon at bounding box center [249, 302] width 20 height 20
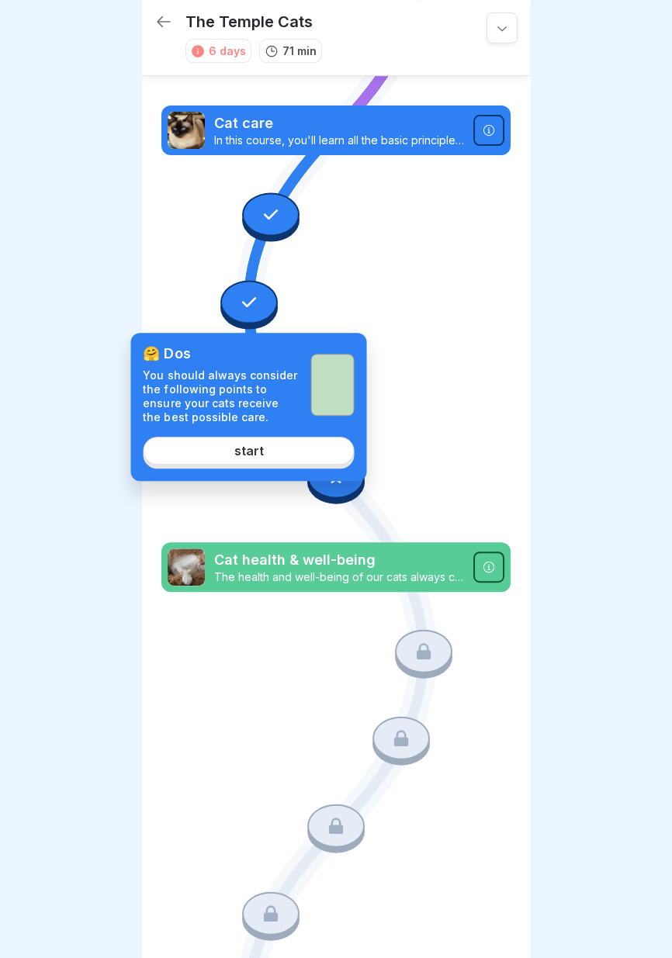
click at [280, 458] on link "start" at bounding box center [248, 451] width 211 height 28
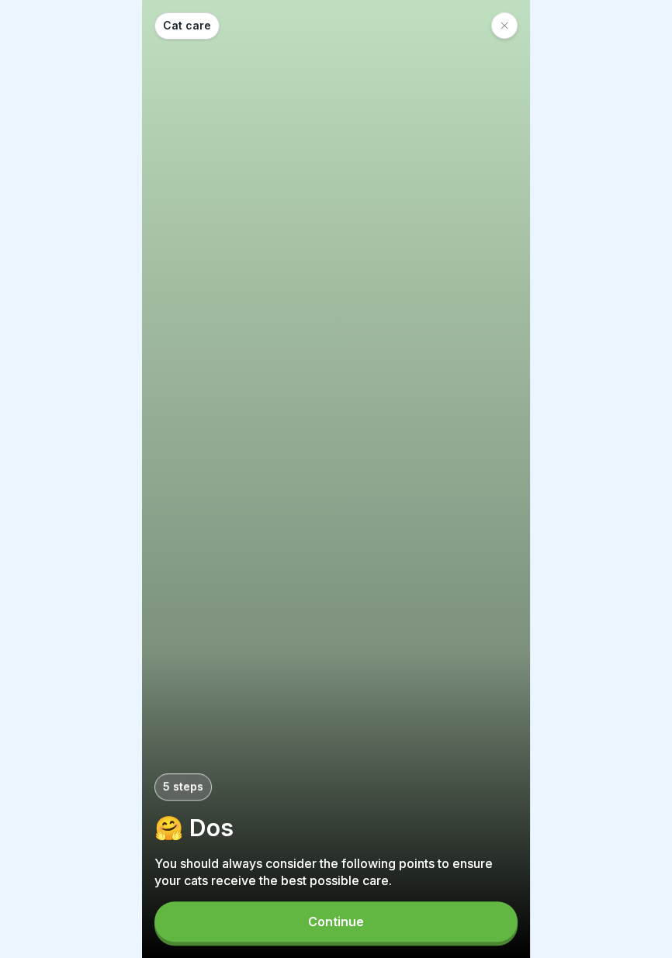
click at [387, 920] on button "Continue" at bounding box center [335, 921] width 363 height 40
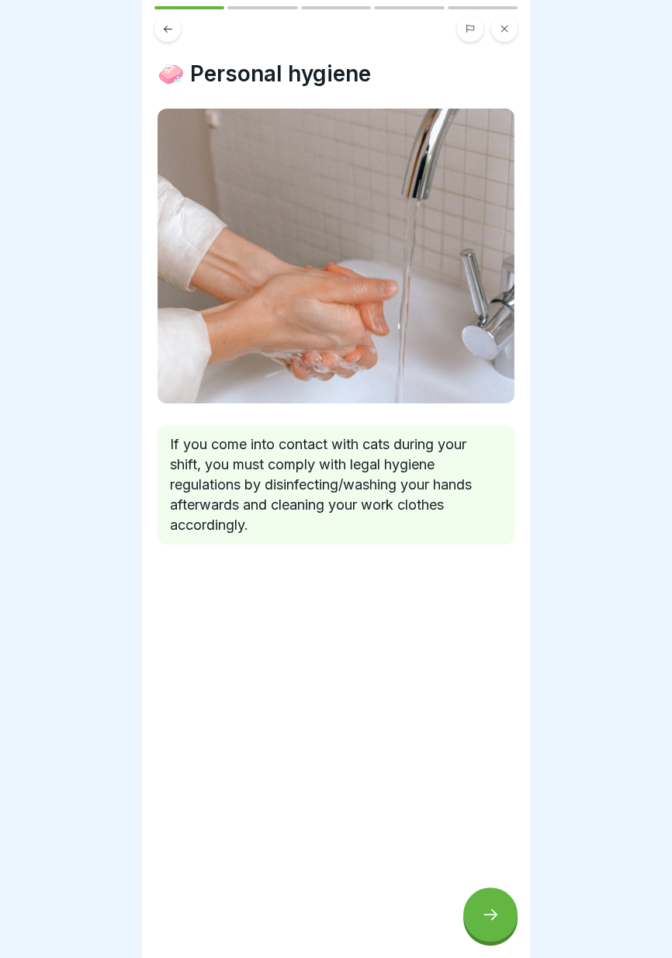
click at [497, 922] on icon at bounding box center [490, 914] width 19 height 19
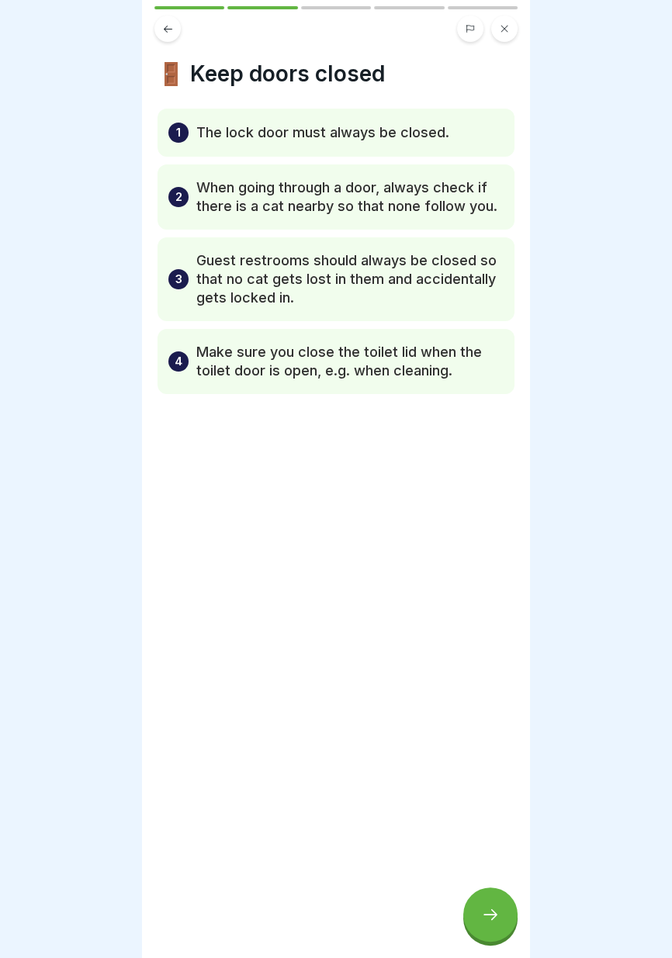
click at [495, 923] on icon at bounding box center [490, 914] width 19 height 19
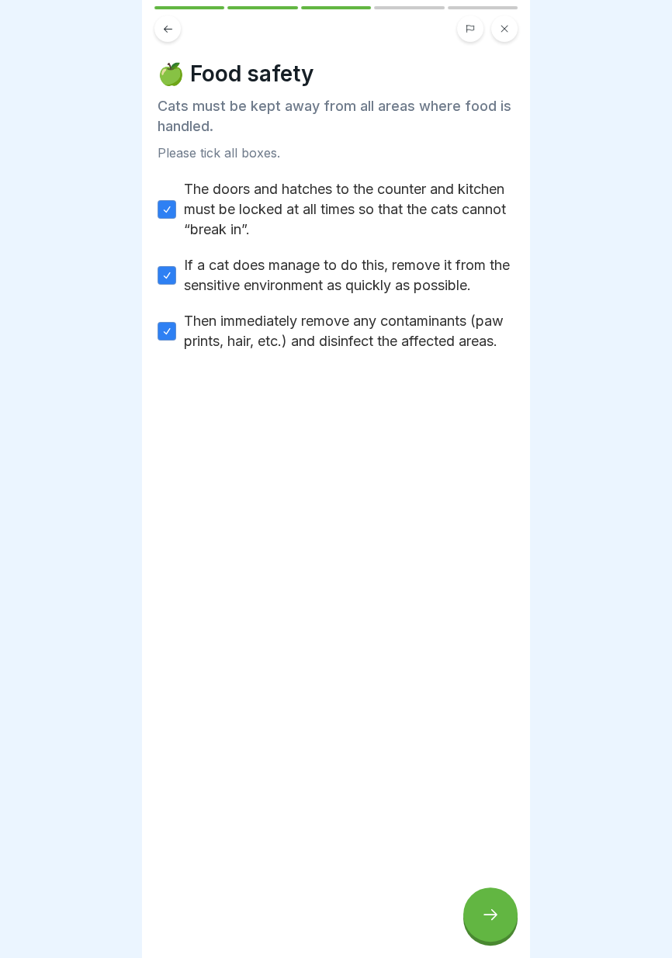
click at [495, 923] on icon at bounding box center [490, 914] width 19 height 19
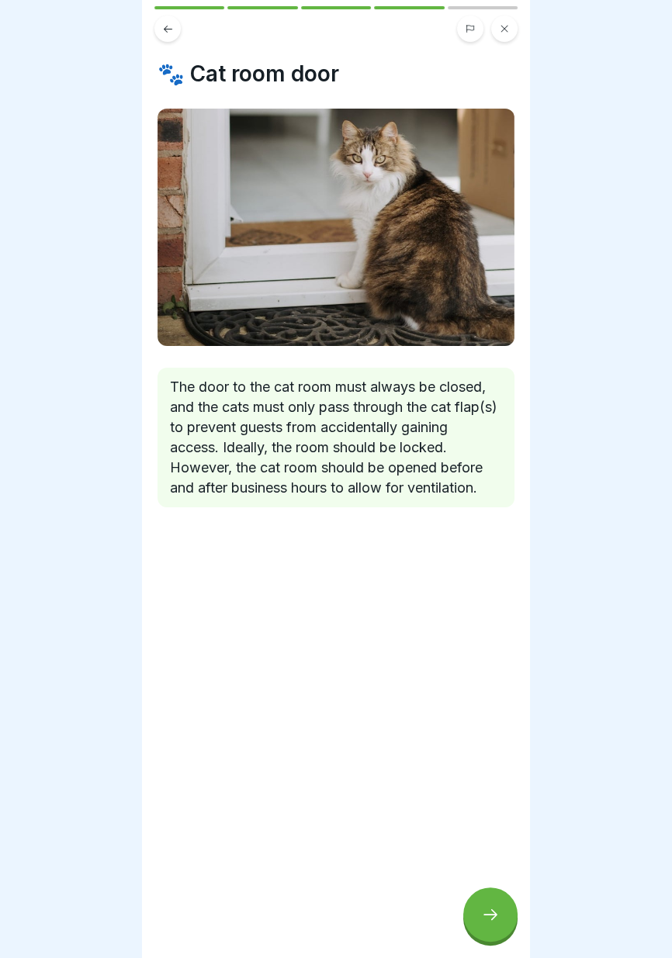
click at [495, 923] on icon at bounding box center [490, 914] width 19 height 19
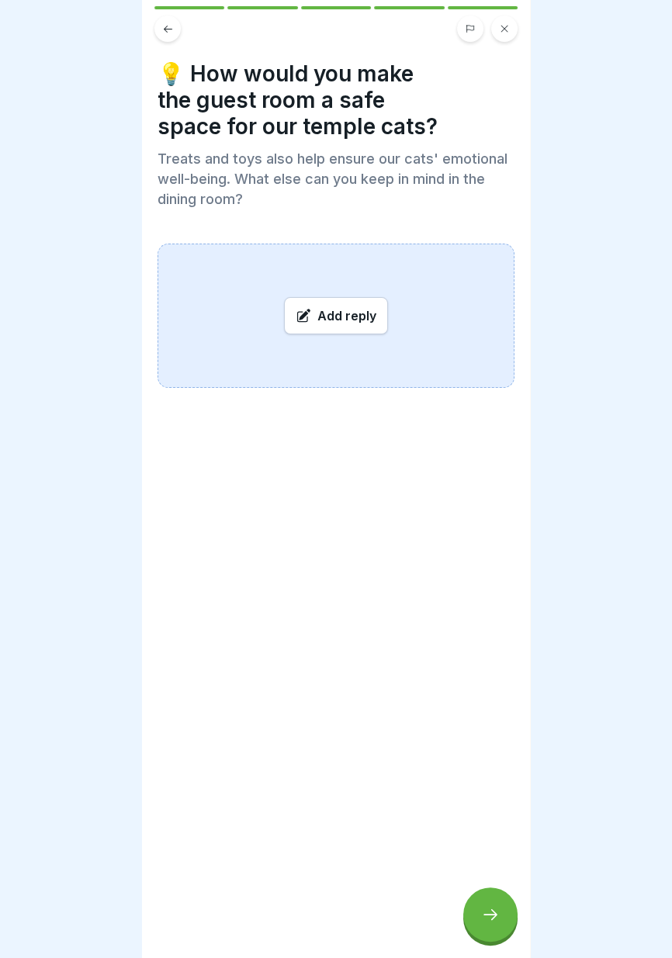
click at [171, 28] on icon at bounding box center [168, 29] width 12 height 12
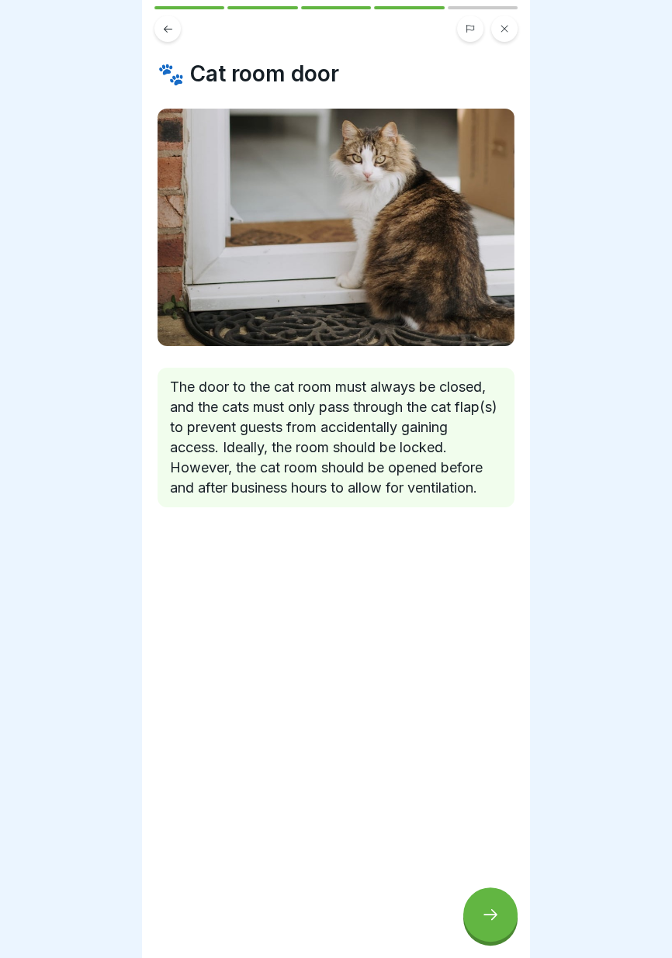
click at [485, 918] on icon at bounding box center [490, 914] width 19 height 19
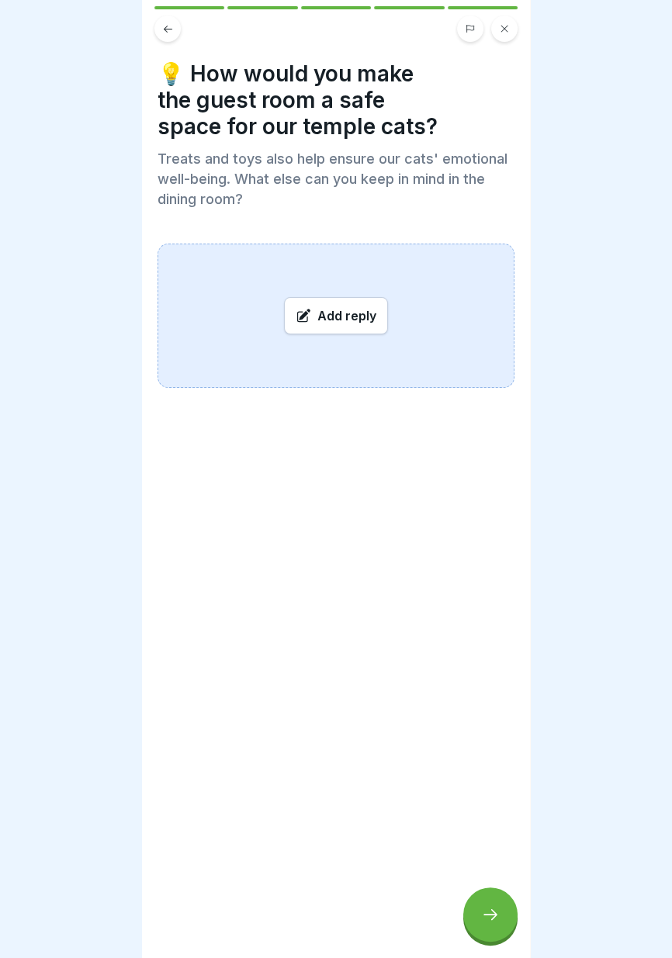
click at [164, 34] on icon at bounding box center [168, 29] width 12 height 12
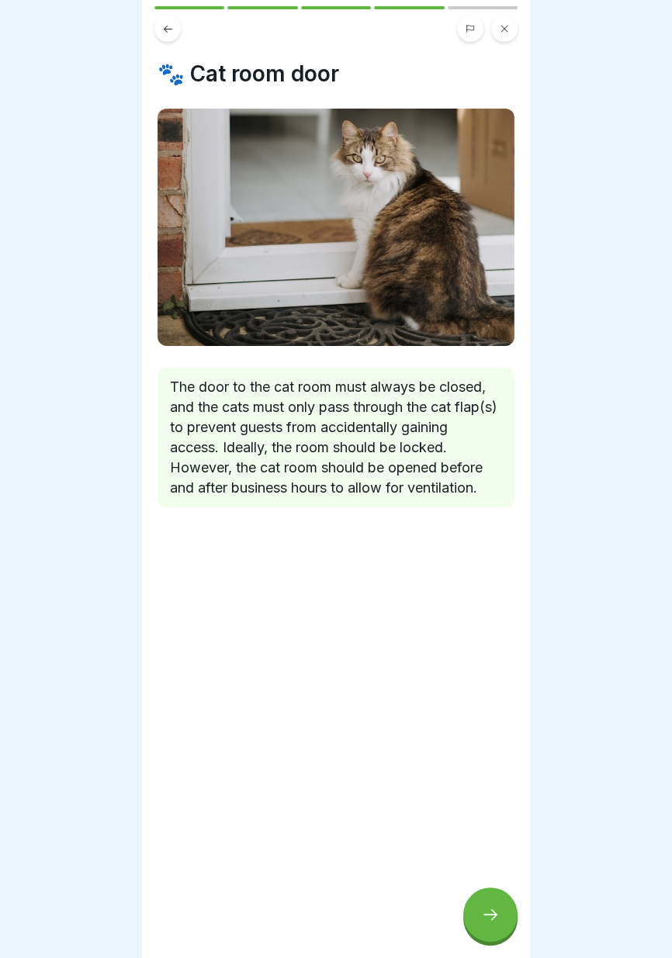
click at [166, 26] on icon at bounding box center [168, 29] width 12 height 12
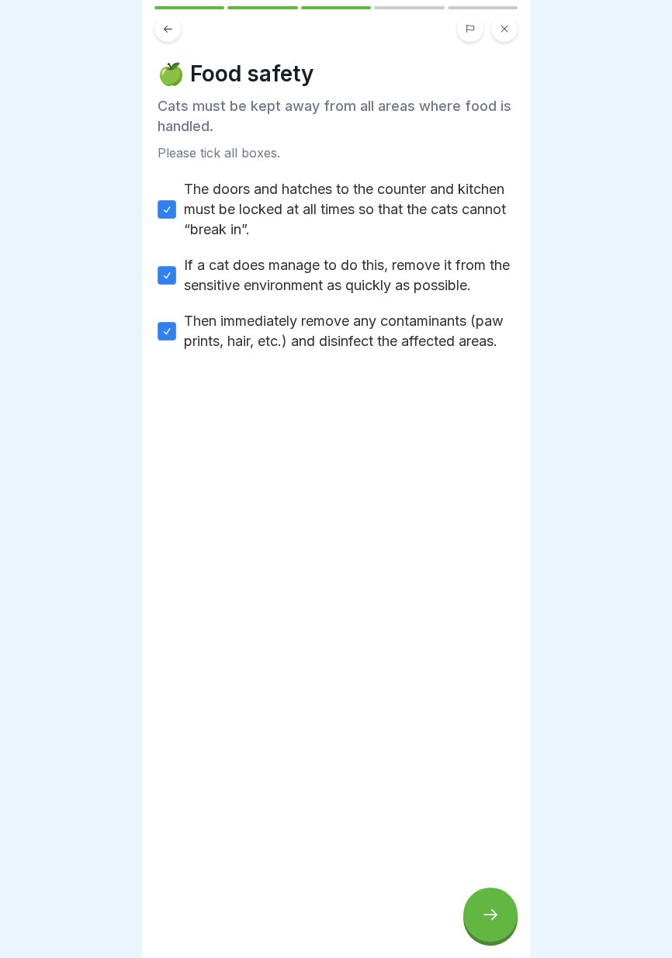
click at [165, 31] on icon at bounding box center [168, 29] width 12 height 12
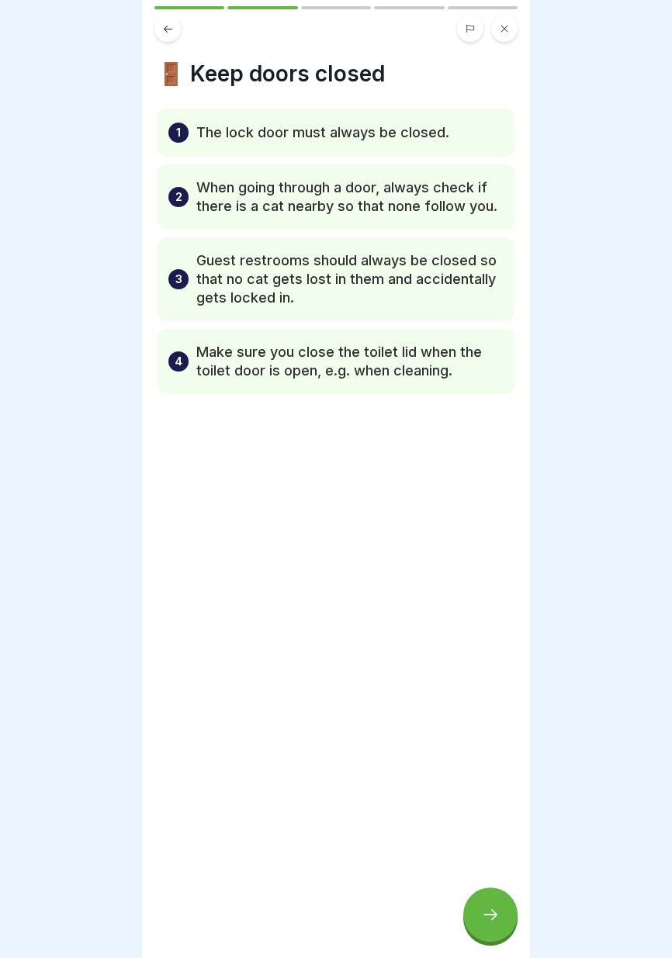
click at [169, 26] on icon at bounding box center [168, 29] width 12 height 12
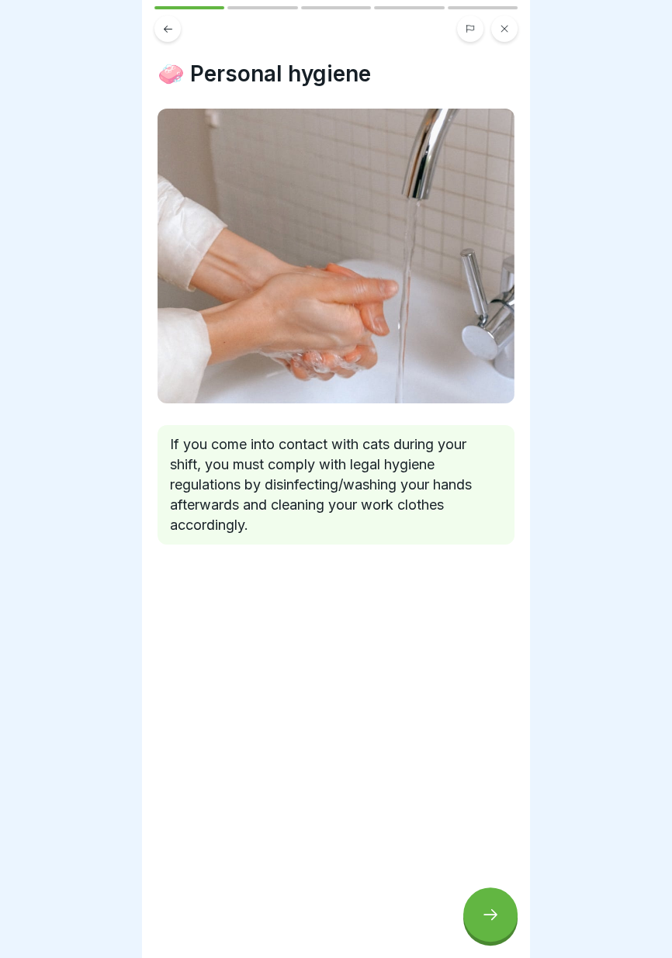
click at [173, 28] on icon at bounding box center [168, 29] width 12 height 12
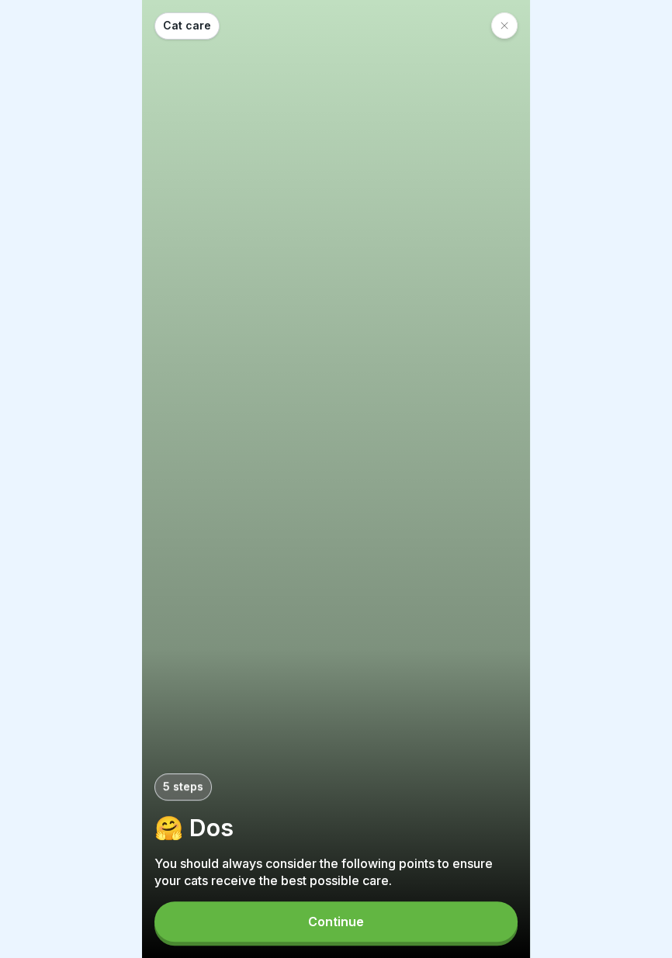
click at [204, 26] on font "Cat care" at bounding box center [187, 25] width 48 height 13
click at [197, 28] on font "Cat care" at bounding box center [187, 25] width 48 height 13
click at [503, 24] on icon at bounding box center [503, 25] width 9 height 9
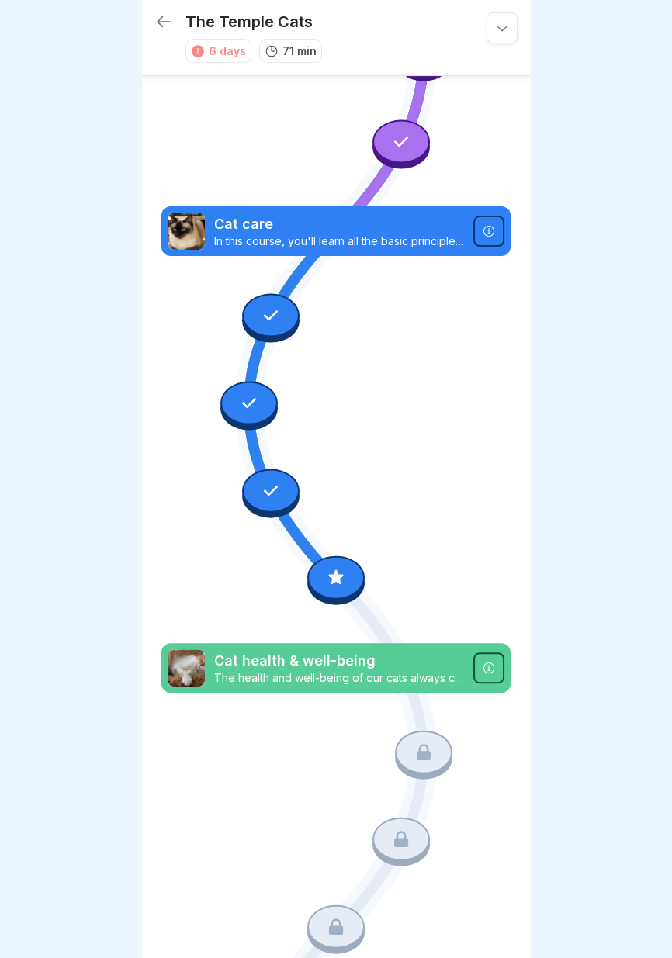
scroll to position [318, 0]
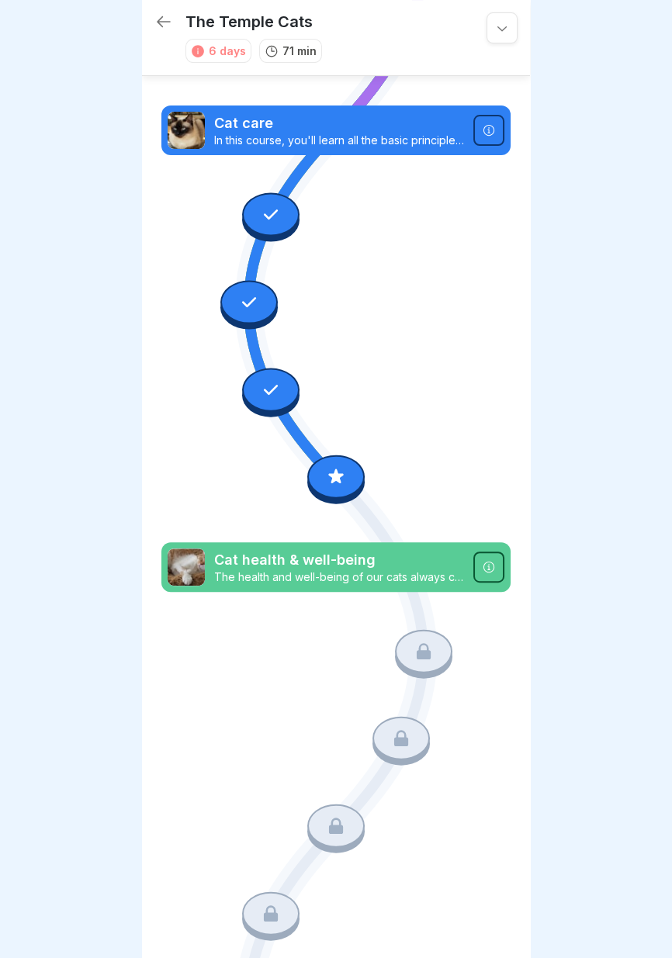
click at [274, 398] on icon at bounding box center [271, 389] width 20 height 20
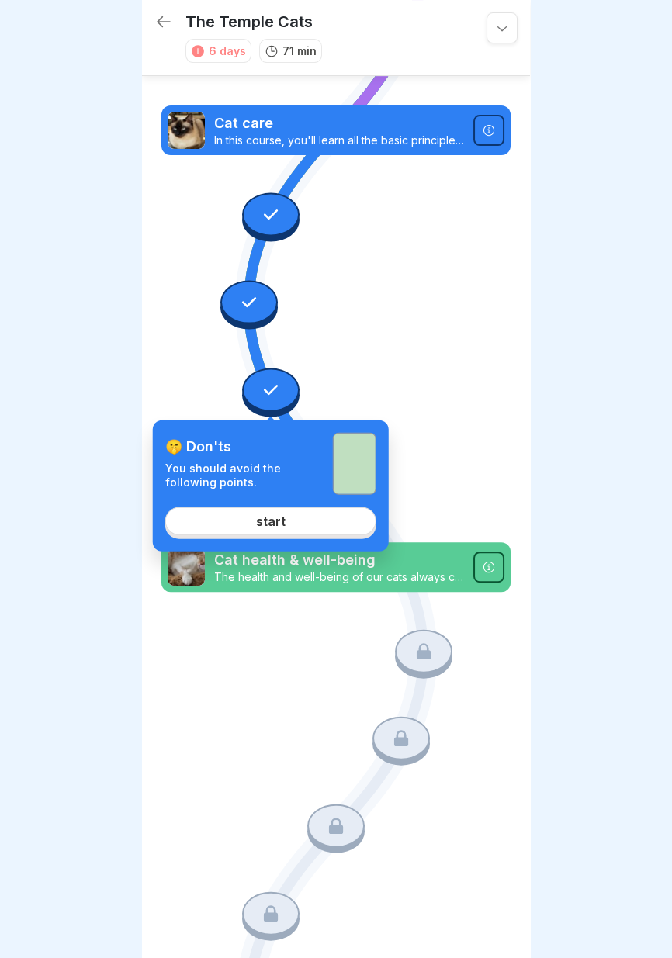
click at [313, 516] on link "start" at bounding box center [270, 521] width 211 height 28
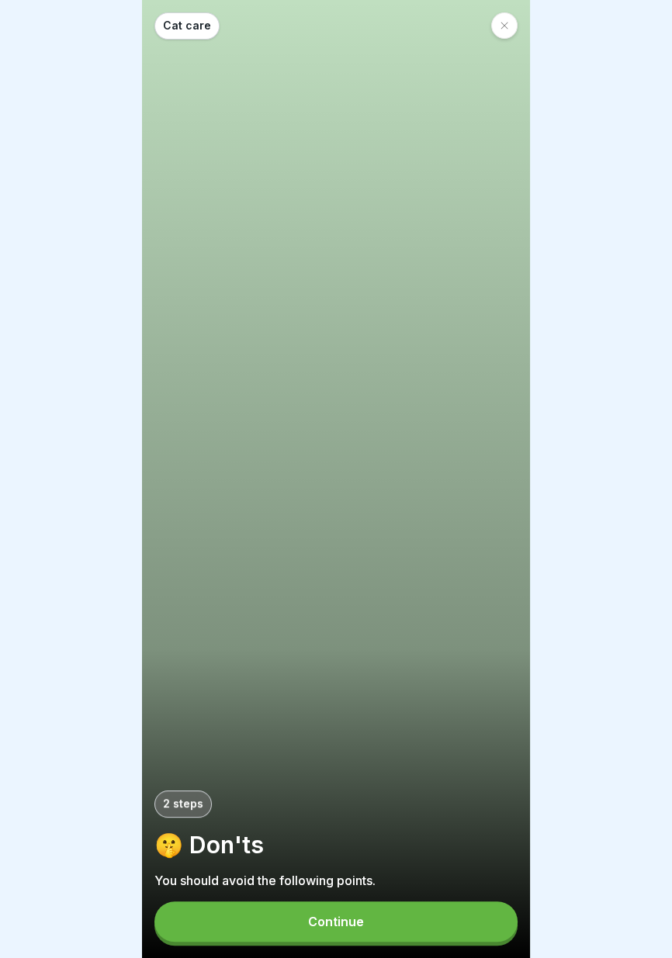
click at [375, 928] on button "Continue" at bounding box center [335, 921] width 363 height 40
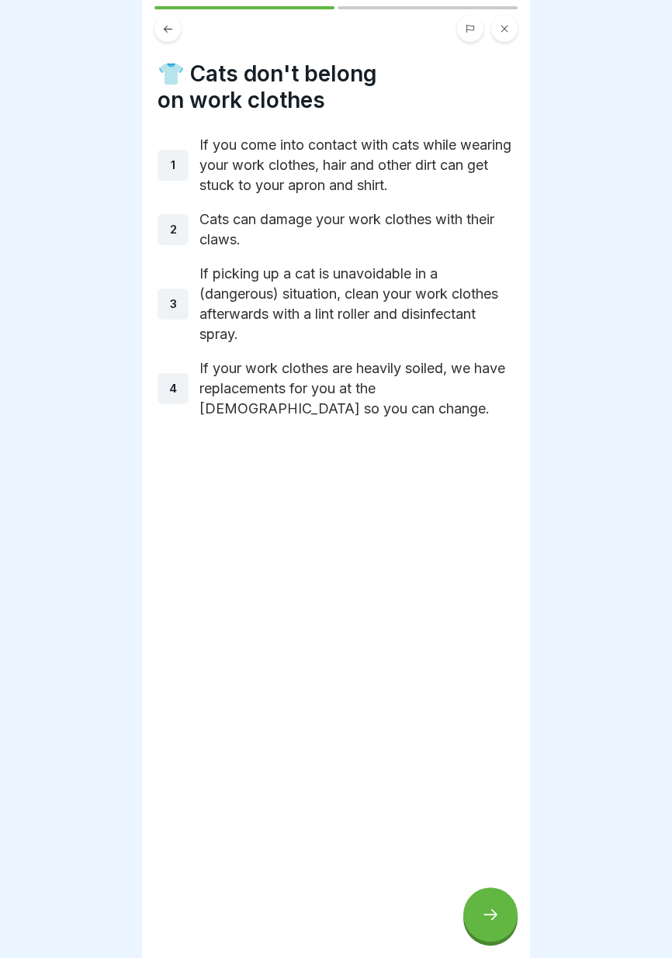
click at [488, 928] on div at bounding box center [490, 914] width 54 height 54
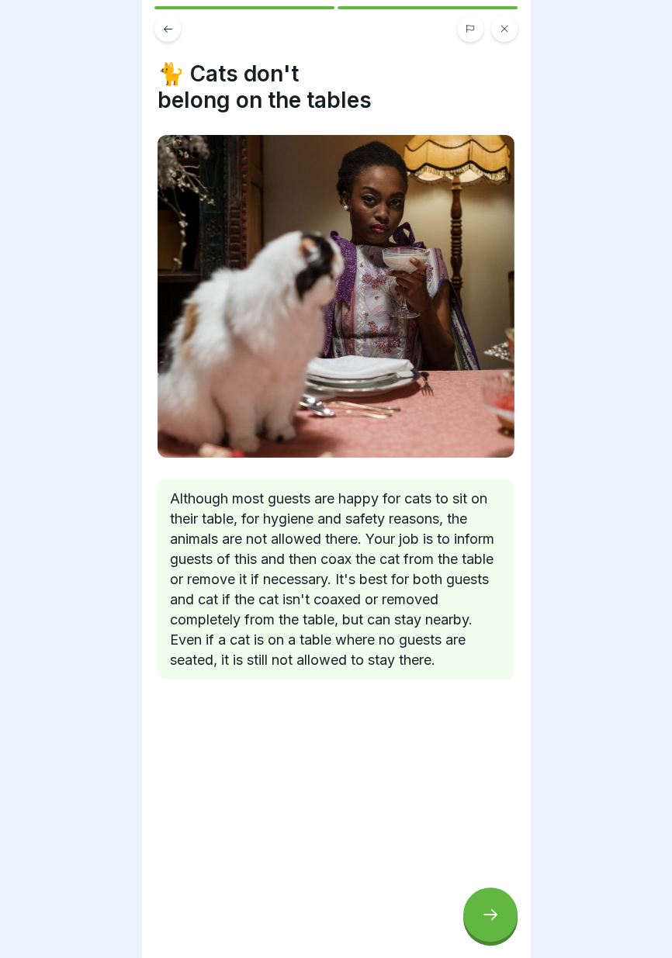
click at [503, 39] on button at bounding box center [504, 29] width 26 height 26
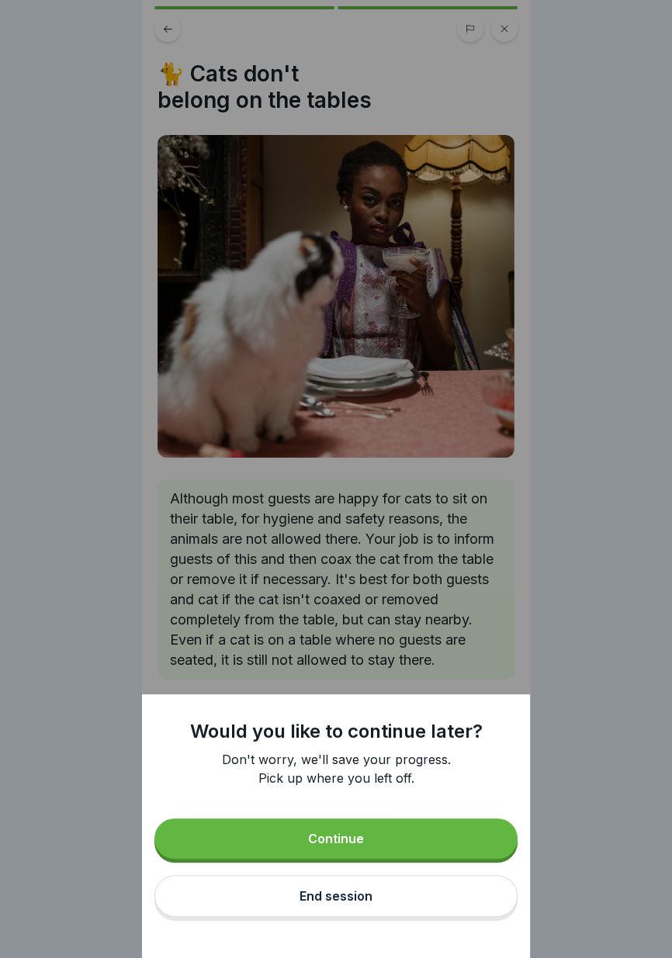
click at [402, 904] on button "End session" at bounding box center [335, 896] width 363 height 42
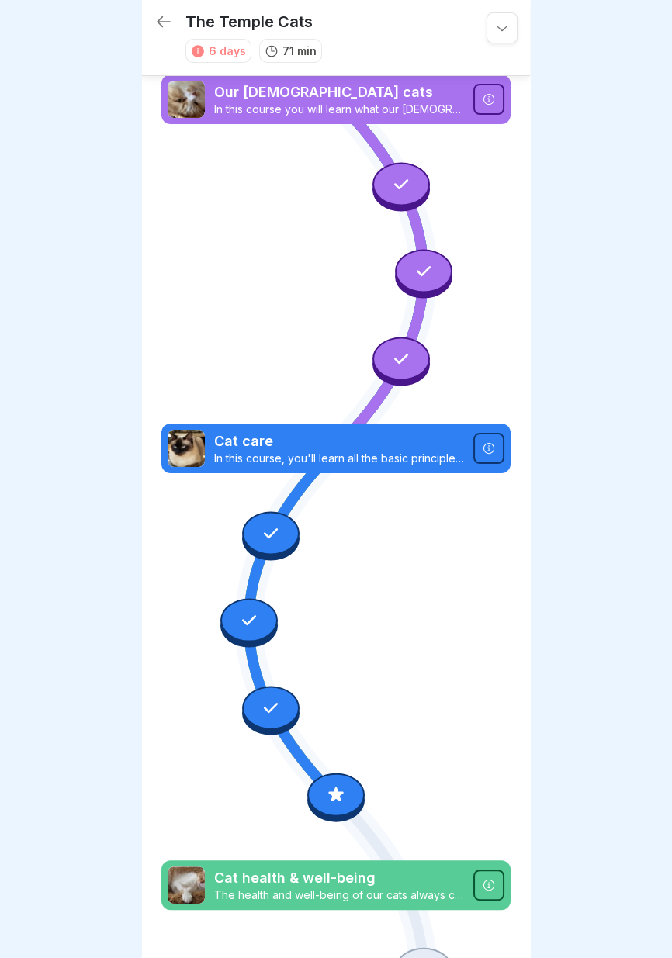
click at [272, 537] on icon at bounding box center [271, 533] width 20 height 20
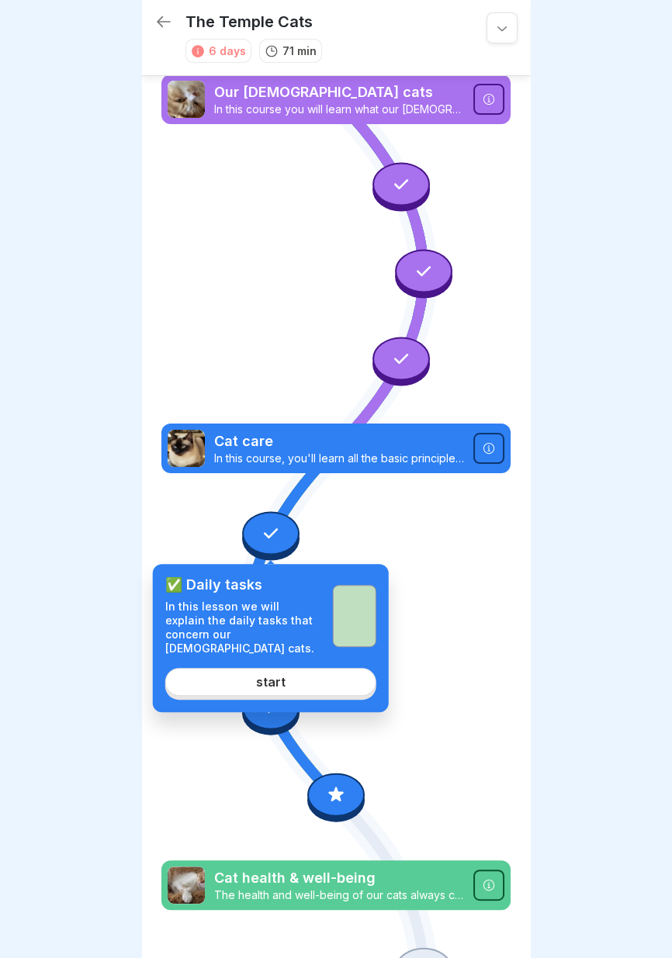
click at [316, 682] on div "✅ Daily tasks In this lesson we will explain the daily tasks that concern our […" at bounding box center [271, 638] width 236 height 148
click at [318, 672] on link "start" at bounding box center [270, 682] width 211 height 28
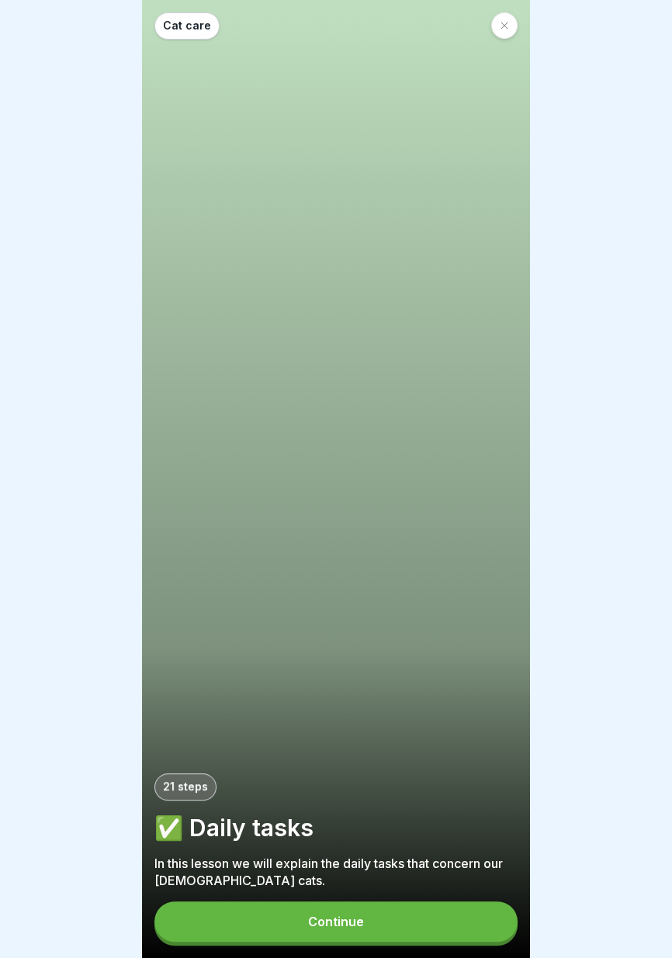
click at [370, 928] on button "Continue" at bounding box center [335, 921] width 363 height 40
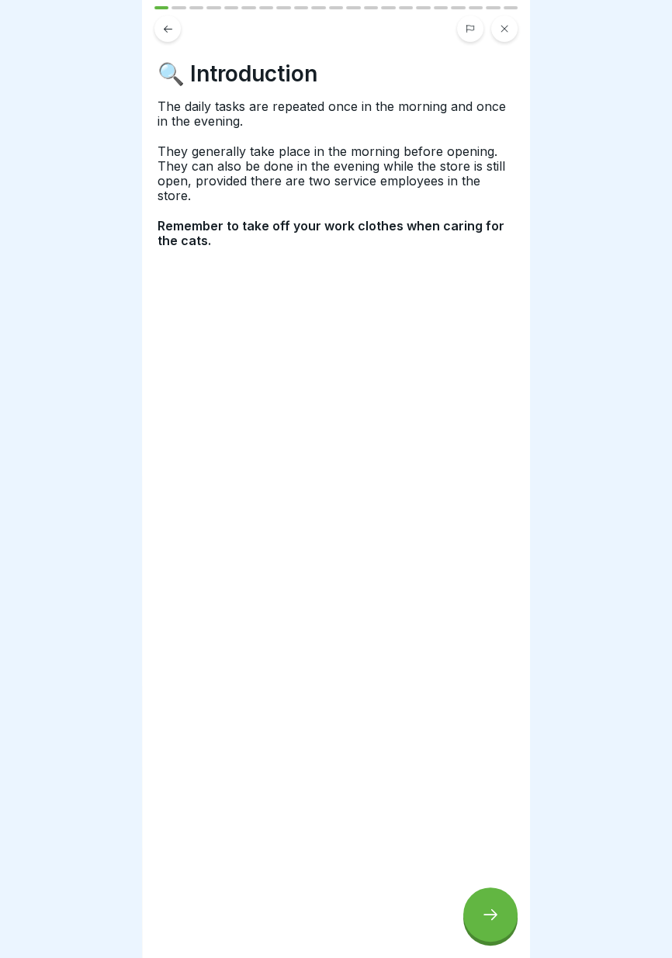
click at [499, 920] on icon at bounding box center [490, 914] width 19 height 19
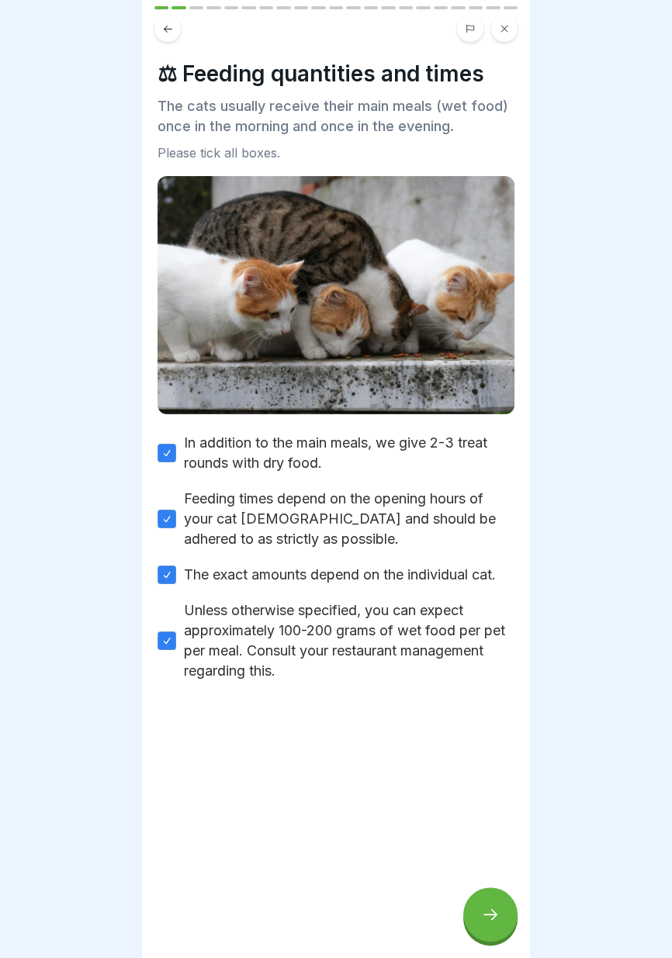
click at [496, 923] on icon at bounding box center [490, 914] width 19 height 19
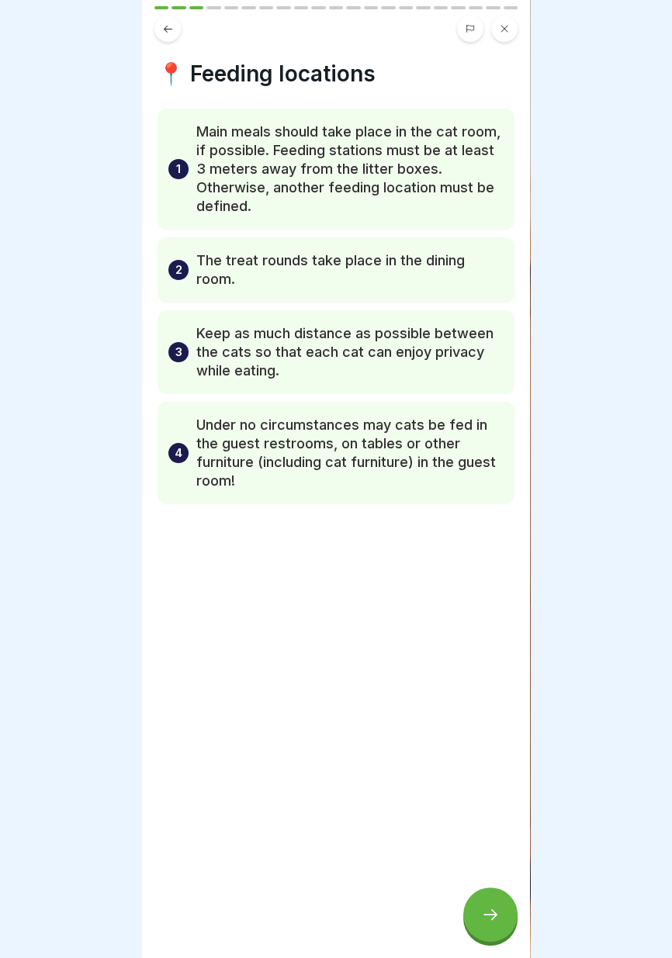
click at [496, 924] on div at bounding box center [490, 914] width 54 height 54
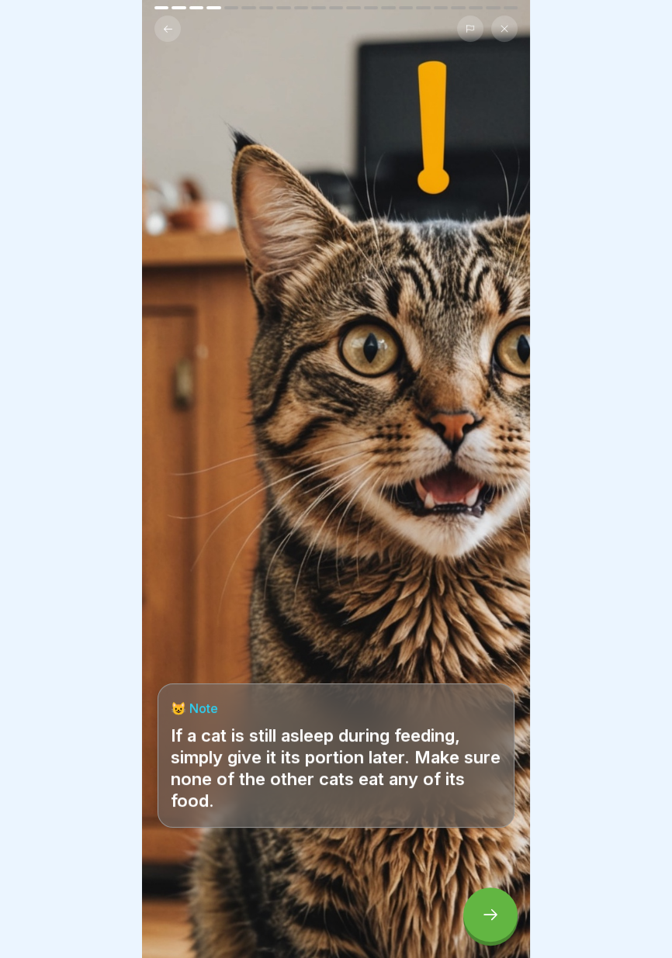
click at [165, 29] on icon at bounding box center [168, 28] width 9 height 7
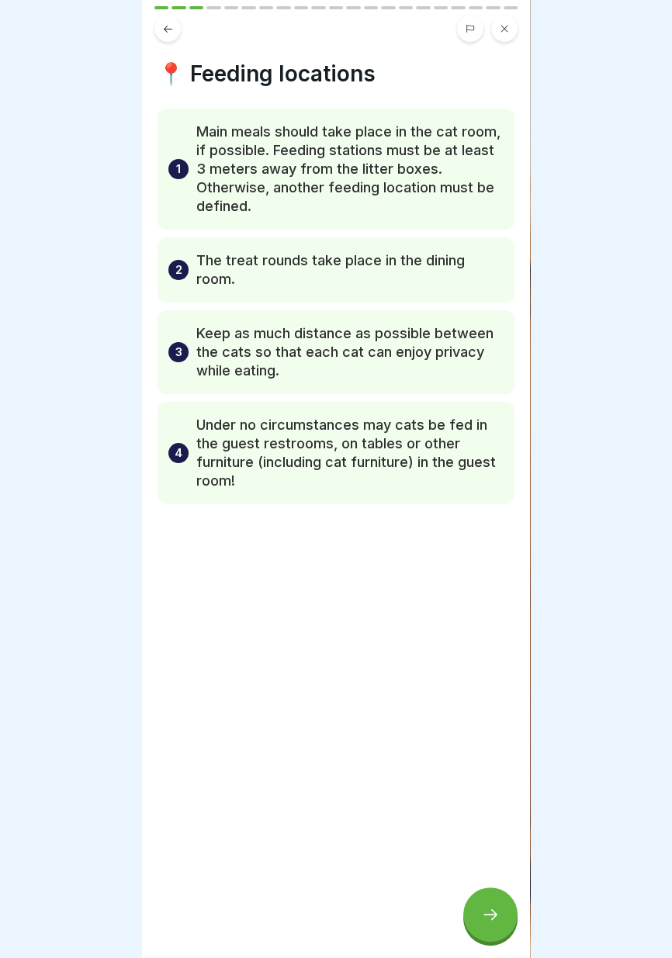
click at [168, 31] on icon at bounding box center [168, 29] width 12 height 12
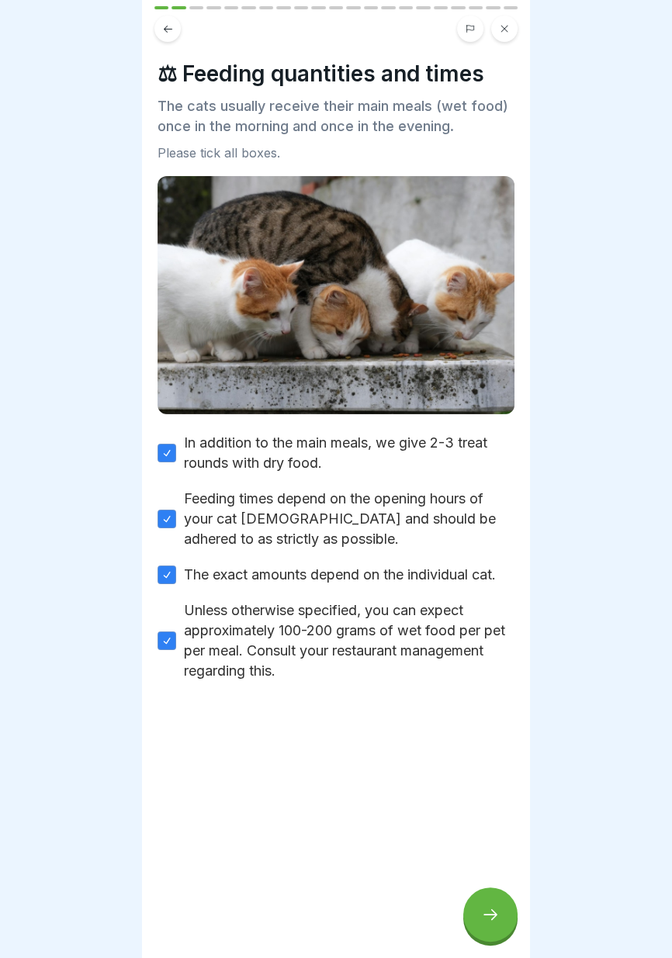
click at [494, 914] on icon at bounding box center [490, 914] width 14 height 11
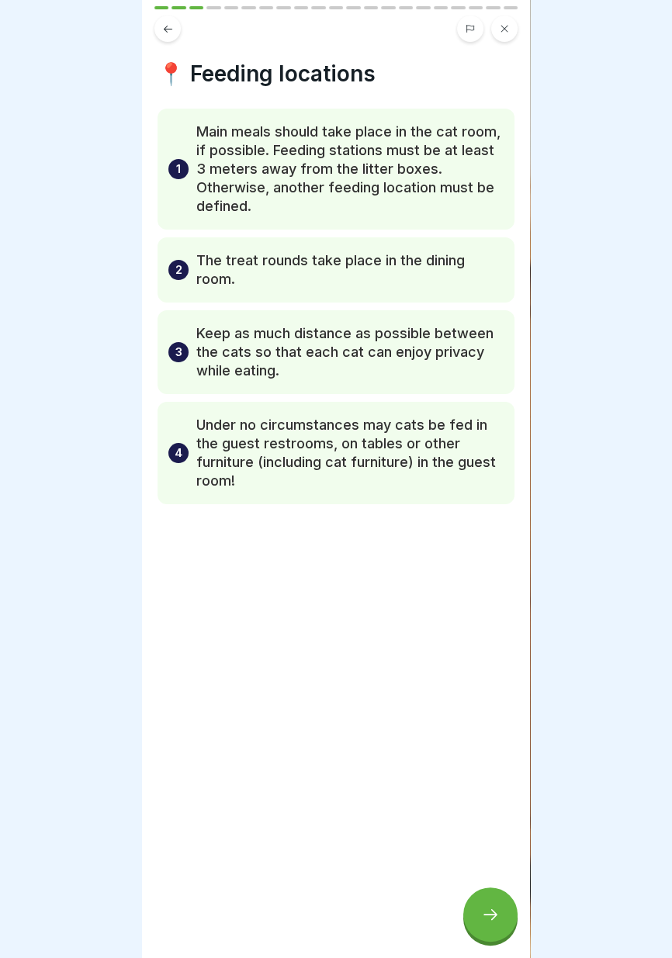
click at [493, 916] on icon at bounding box center [490, 914] width 19 height 19
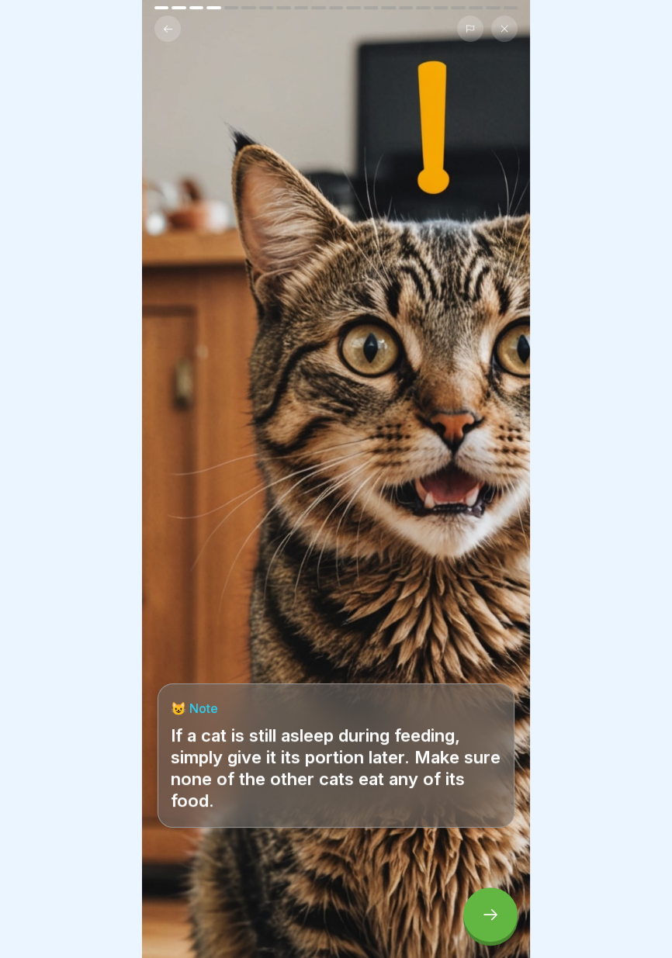
click at [492, 919] on icon at bounding box center [490, 914] width 14 height 11
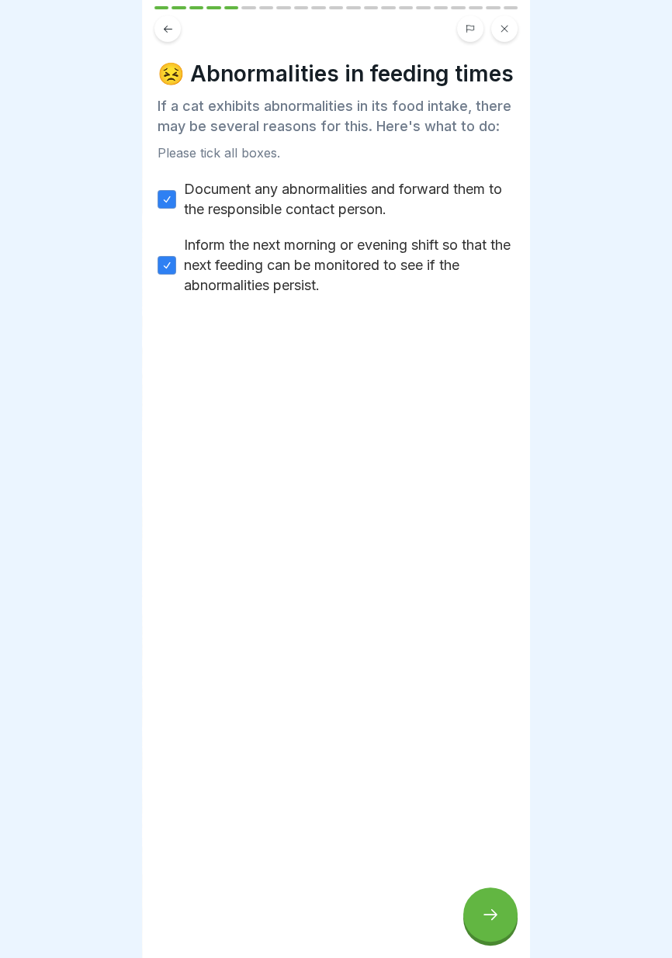
click at [661, 676] on div at bounding box center [336, 479] width 672 height 958
click at [513, 917] on div at bounding box center [490, 914] width 54 height 54
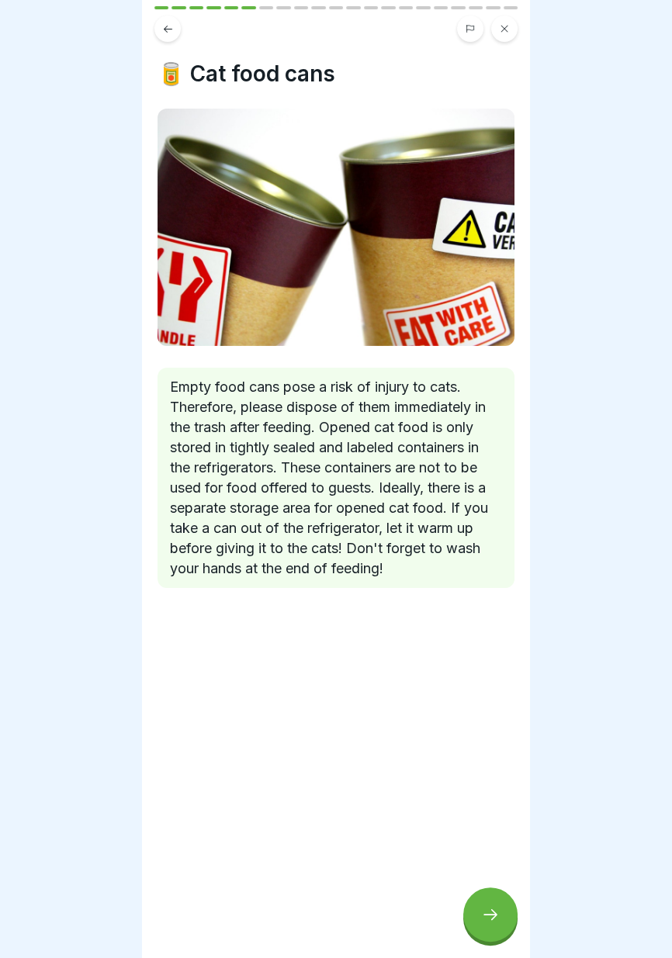
click at [506, 918] on div at bounding box center [490, 914] width 54 height 54
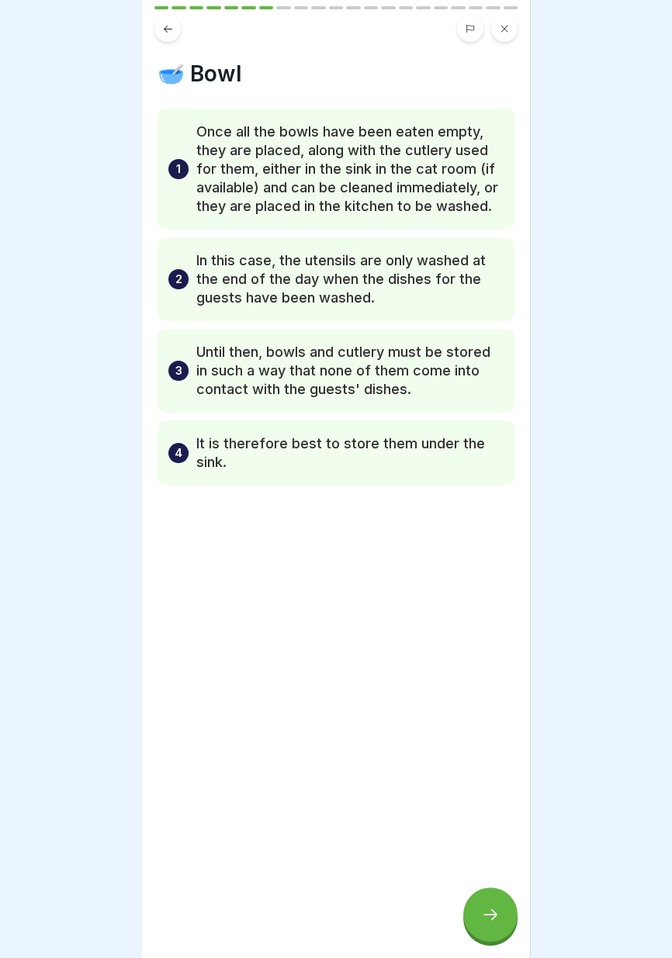
click at [503, 921] on div at bounding box center [490, 914] width 54 height 54
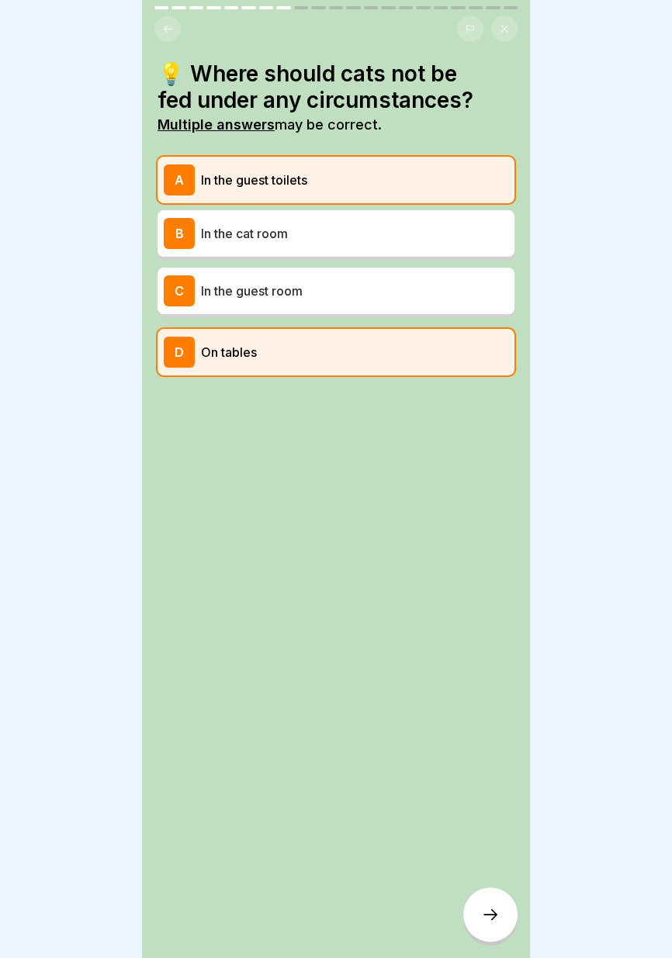
click at [431, 299] on p "In the guest room" at bounding box center [354, 290] width 307 height 19
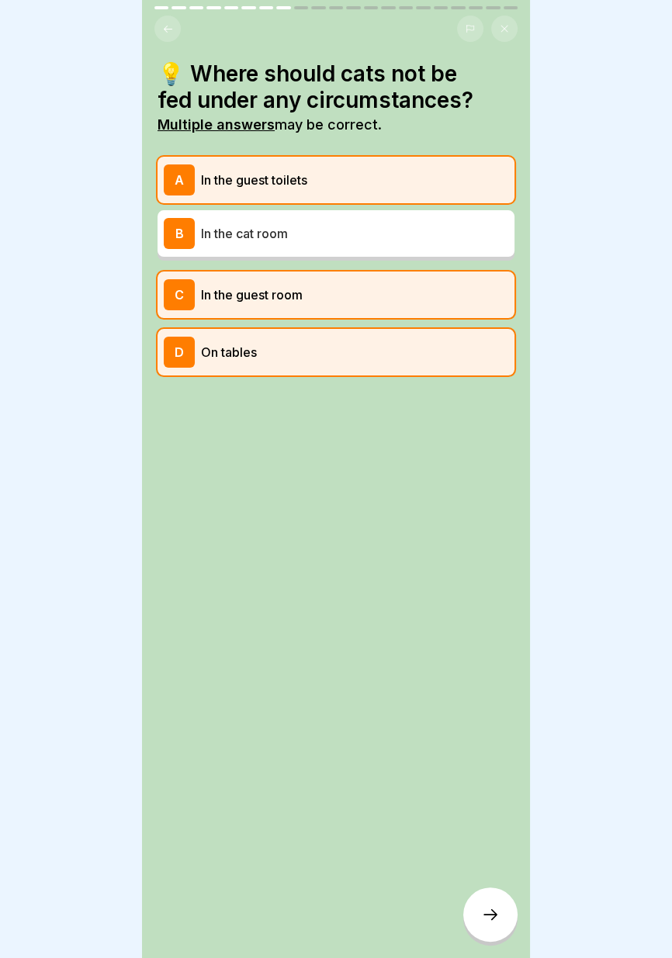
click at [428, 301] on p "In the guest room" at bounding box center [354, 294] width 307 height 19
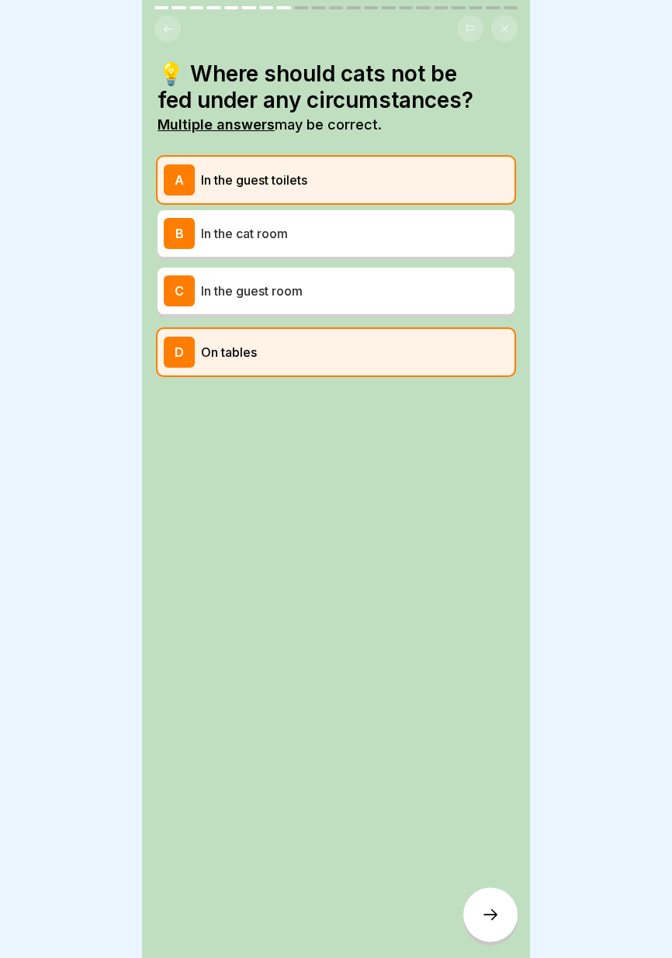
click at [412, 293] on p "In the guest room" at bounding box center [354, 290] width 307 height 19
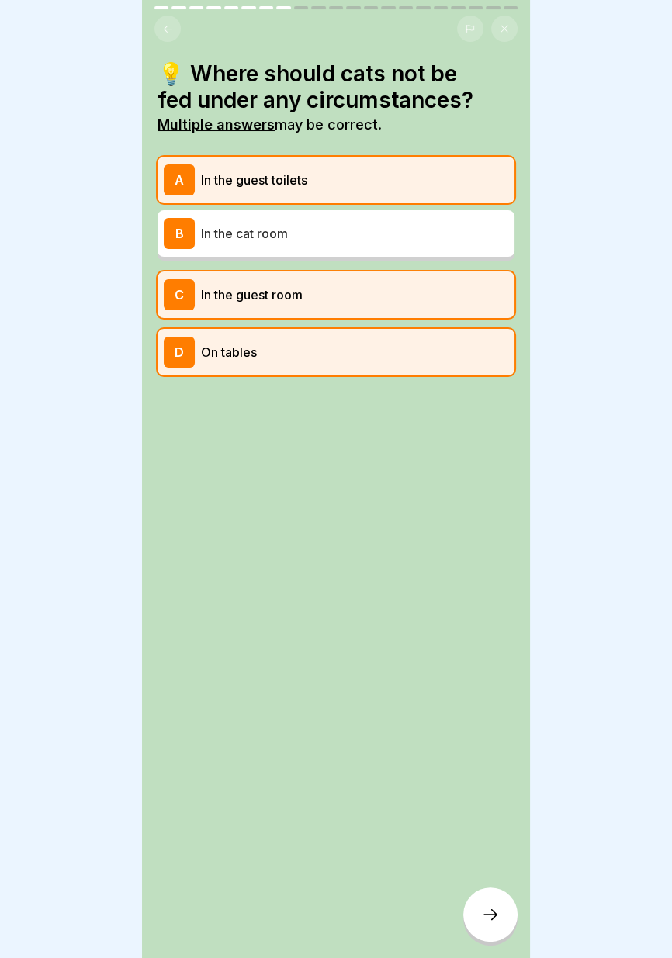
click at [492, 917] on icon at bounding box center [490, 914] width 19 height 19
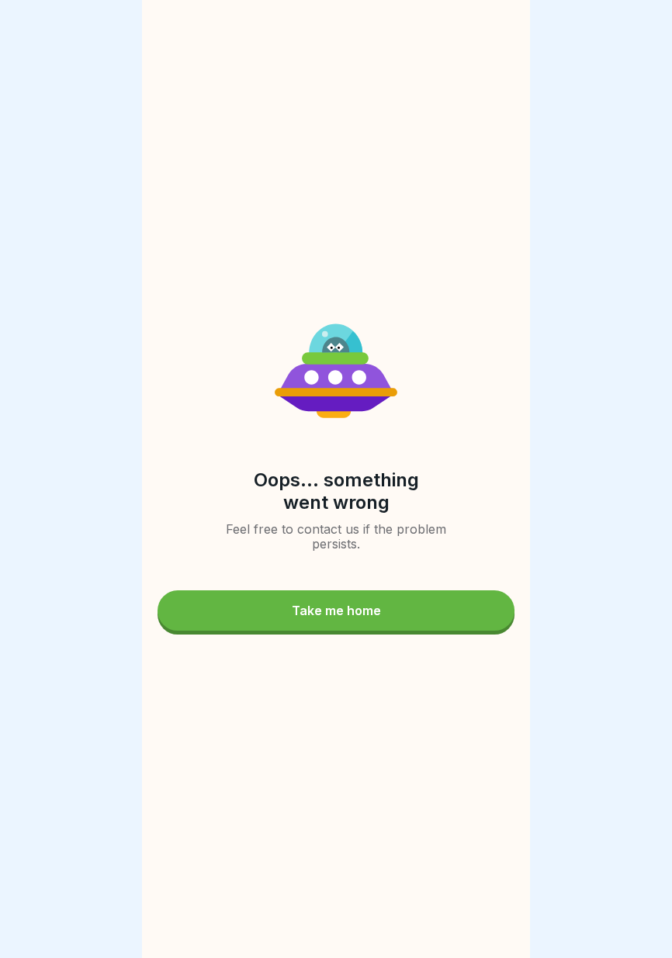
click at [385, 604] on button "Take me home" at bounding box center [335, 610] width 357 height 40
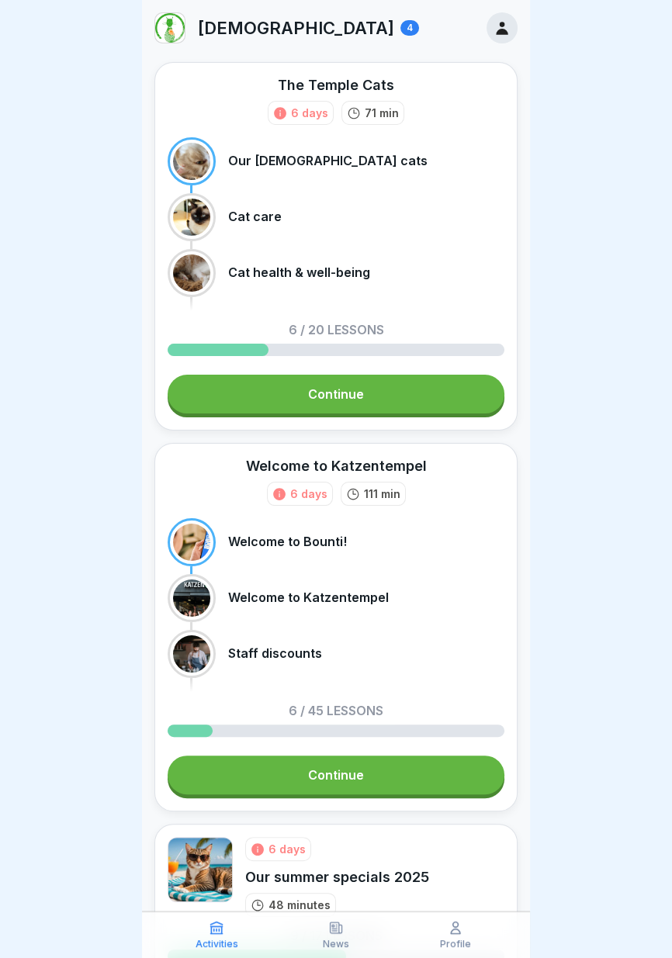
click at [397, 398] on link "Continue" at bounding box center [336, 394] width 337 height 39
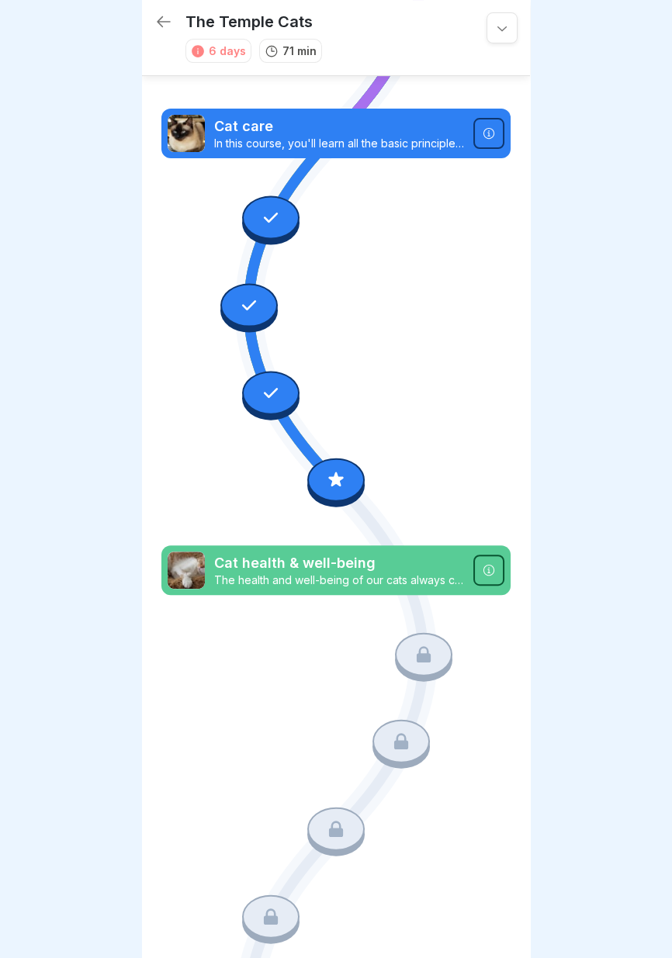
scroll to position [318, 0]
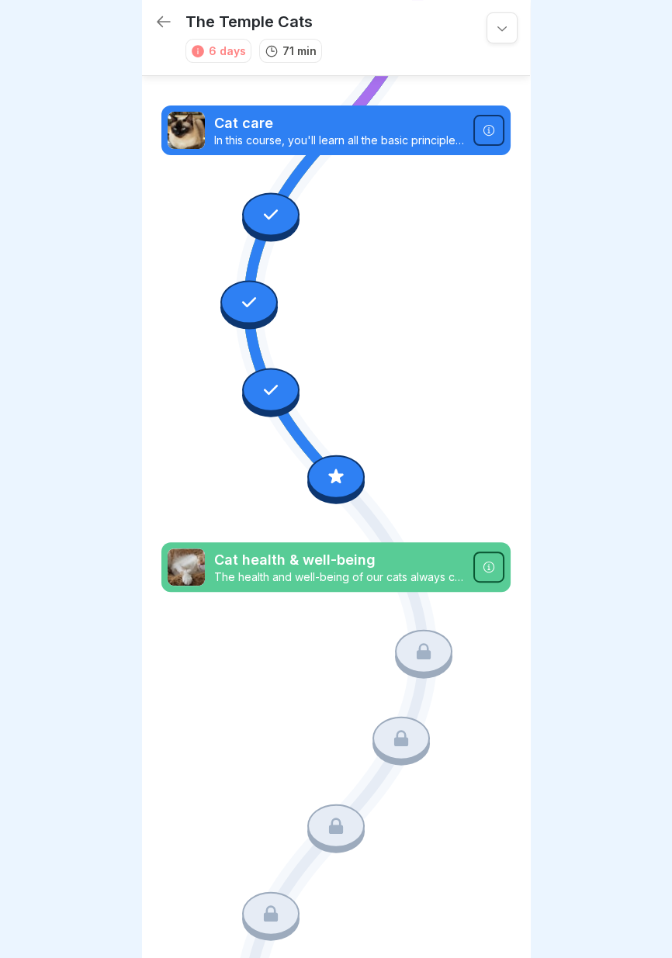
click at [340, 482] on icon at bounding box center [336, 476] width 20 height 20
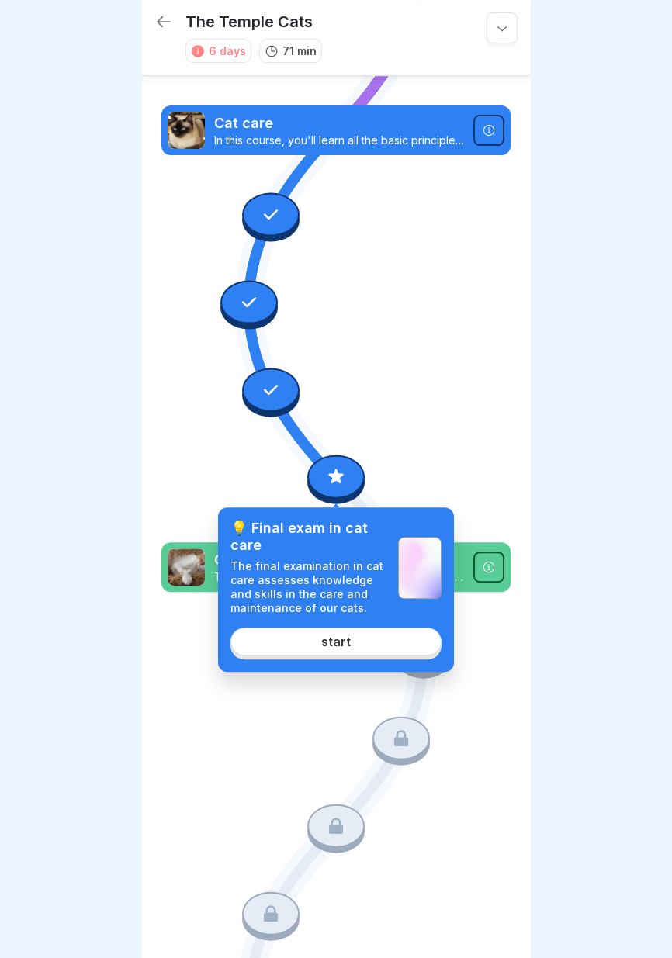
click at [354, 644] on link "start" at bounding box center [335, 641] width 211 height 28
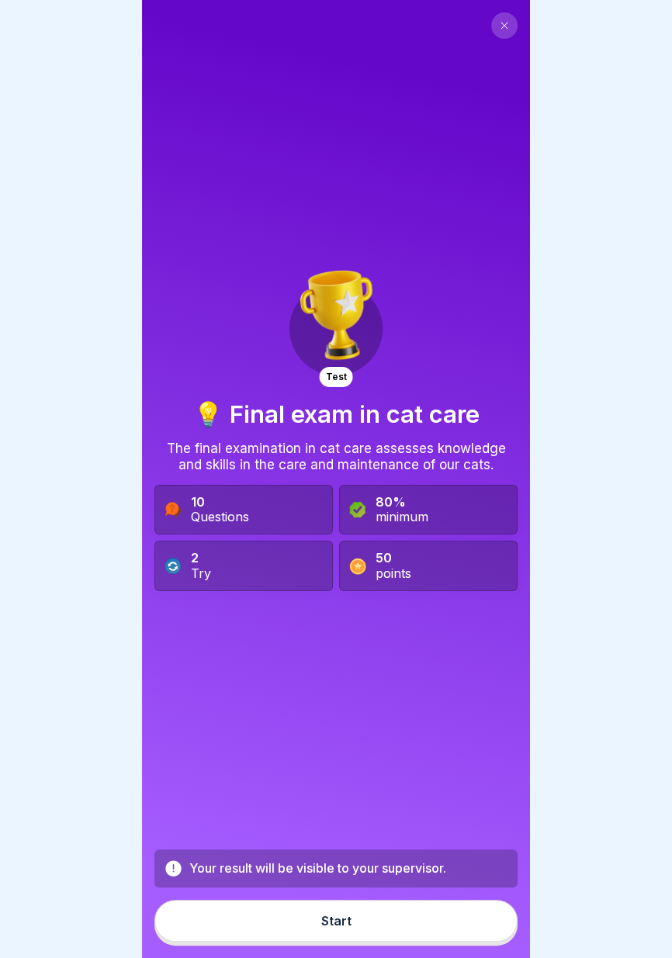
click at [254, 564] on div "2 Try" at bounding box center [243, 566] width 178 height 50
click at [167, 565] on 419 at bounding box center [172, 566] width 16 height 16
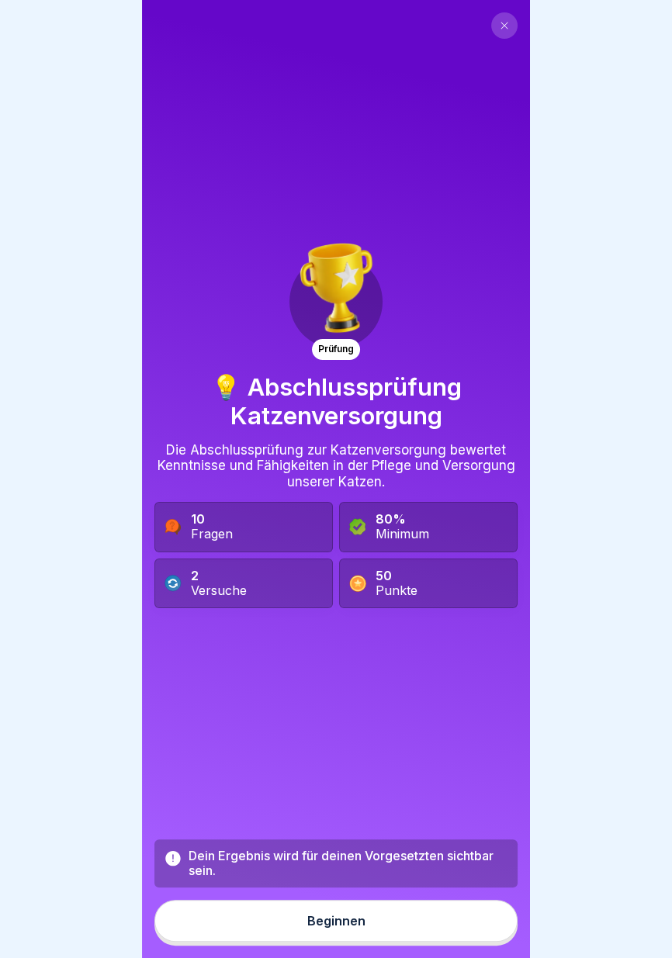
click at [389, 918] on button "Beginnen" at bounding box center [335, 921] width 363 height 42
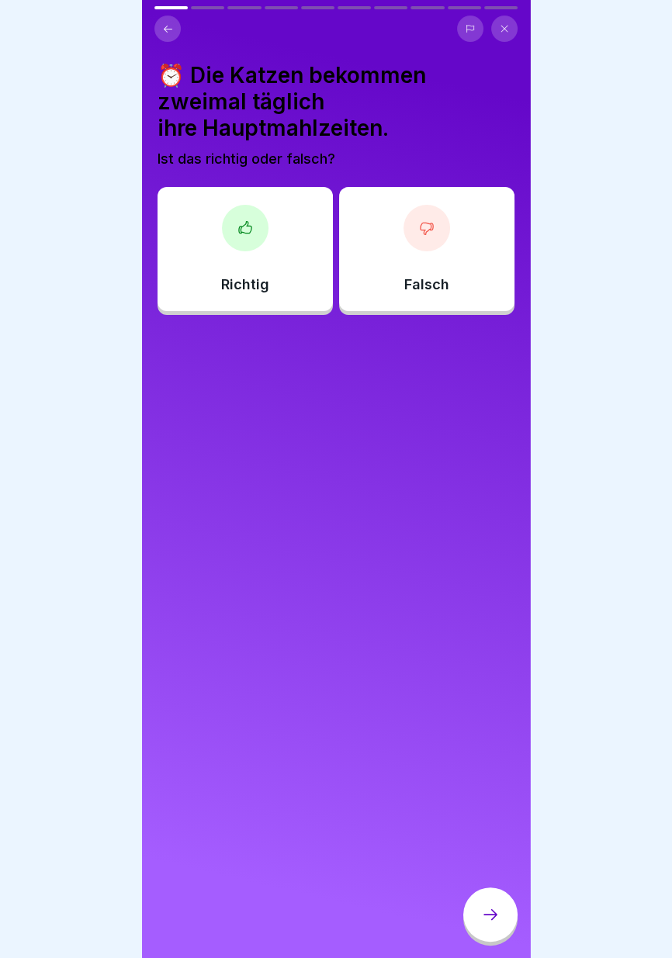
click at [495, 924] on div at bounding box center [490, 914] width 54 height 54
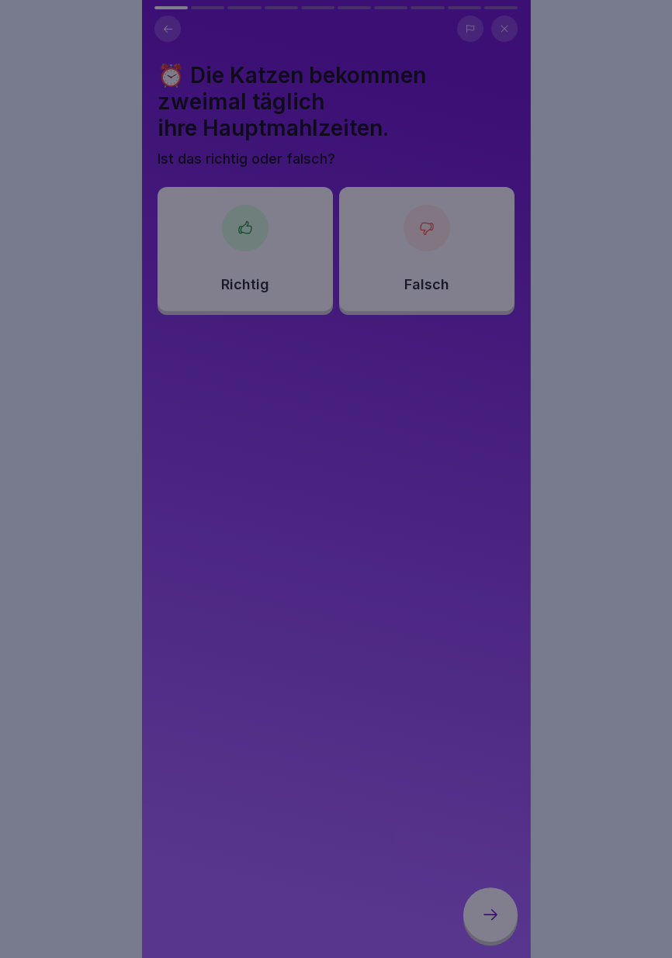
click at [380, 586] on div at bounding box center [336, 479] width 672 height 958
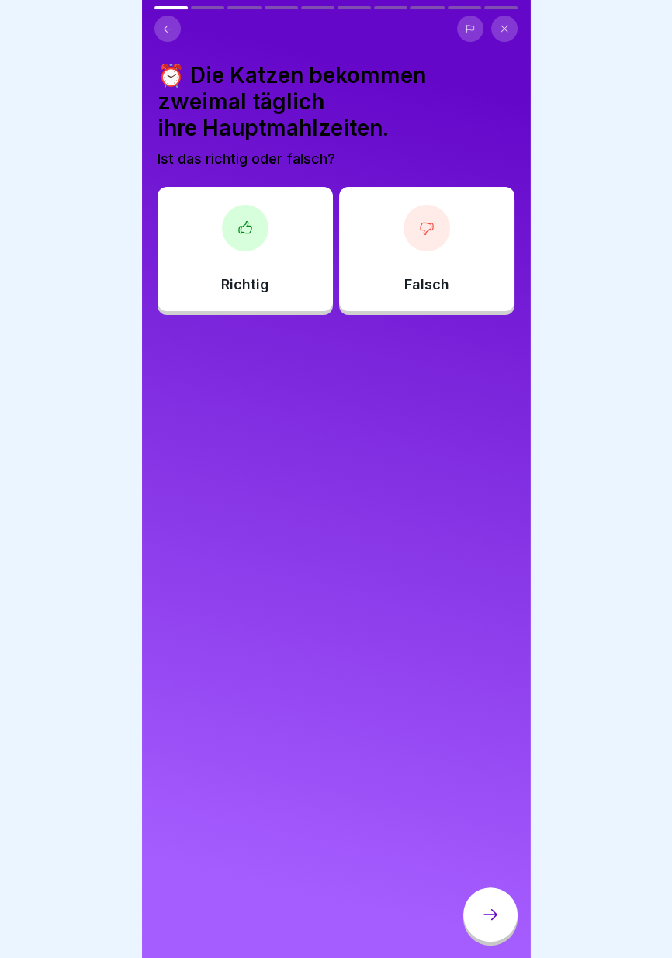
click at [281, 268] on div "Richtig" at bounding box center [244, 249] width 175 height 124
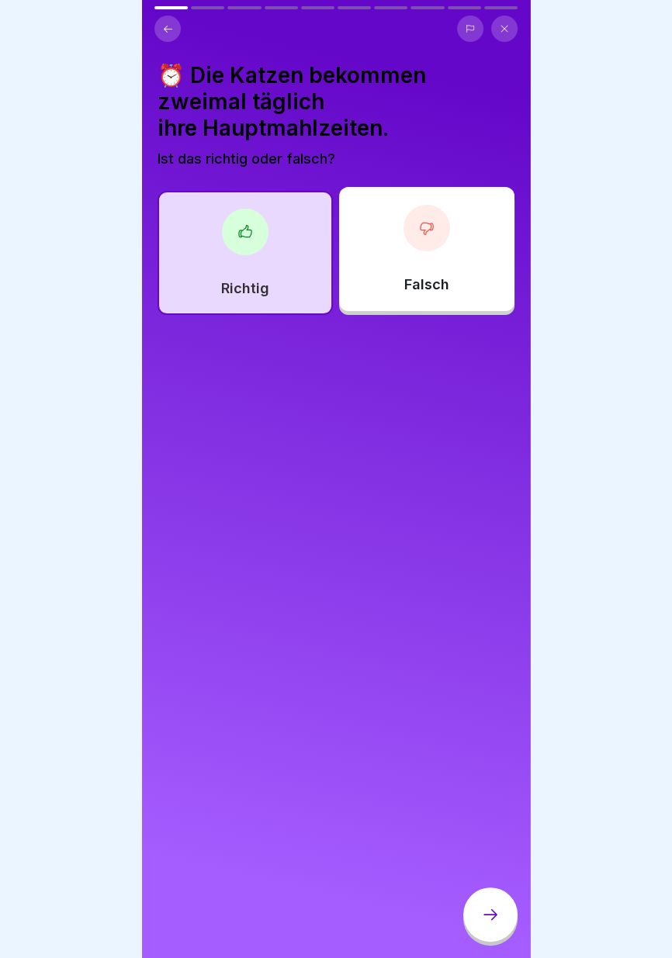
click at [492, 920] on icon at bounding box center [490, 914] width 19 height 19
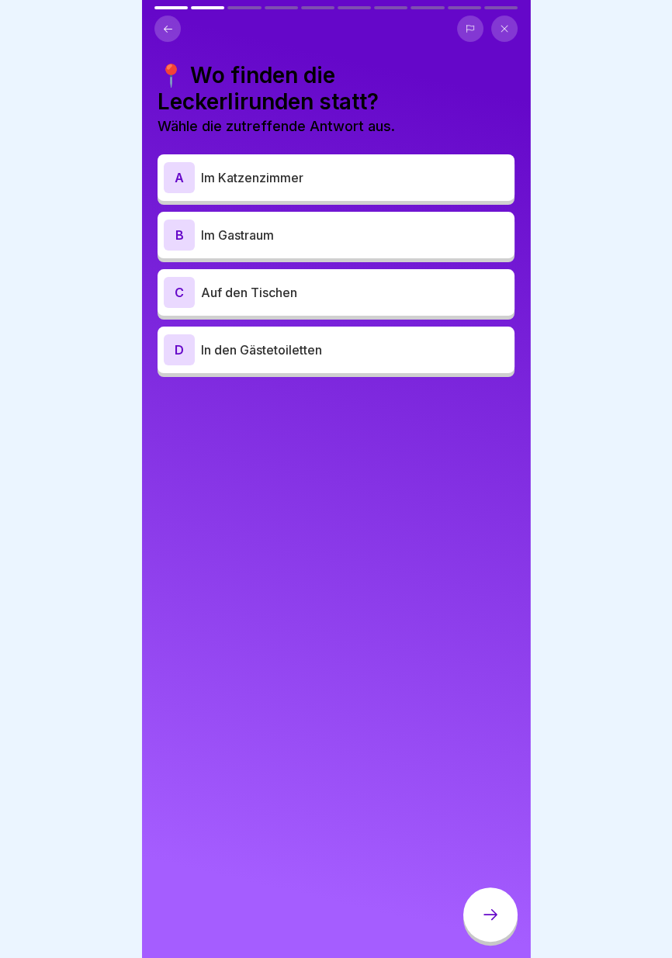
click at [423, 230] on p "Im Gastraum" at bounding box center [354, 235] width 307 height 19
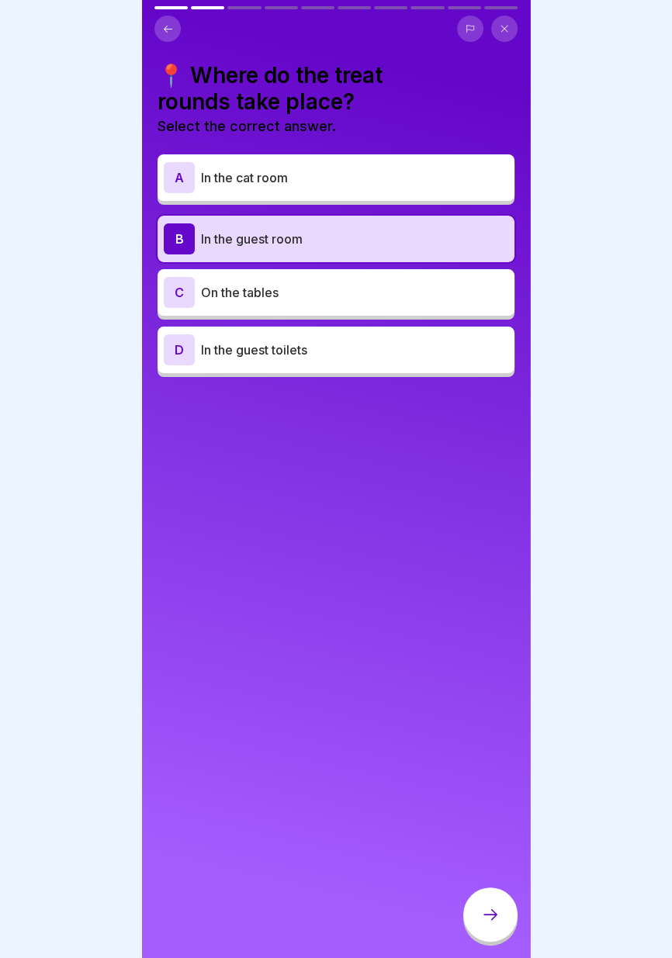
click at [492, 916] on icon at bounding box center [490, 914] width 19 height 19
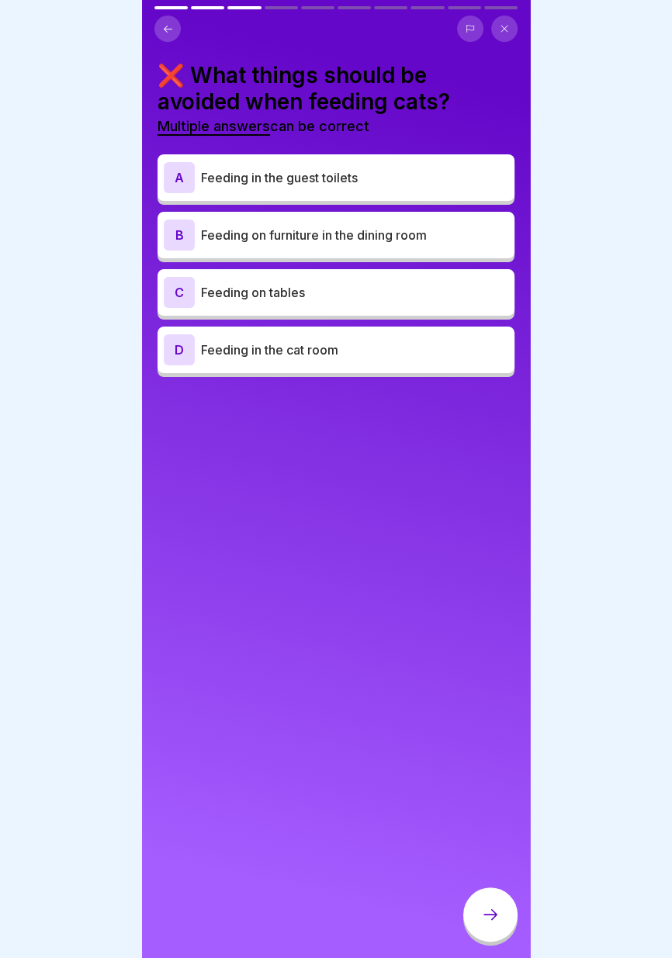
click at [416, 178] on p "Feeding in the guest toilets" at bounding box center [354, 177] width 307 height 19
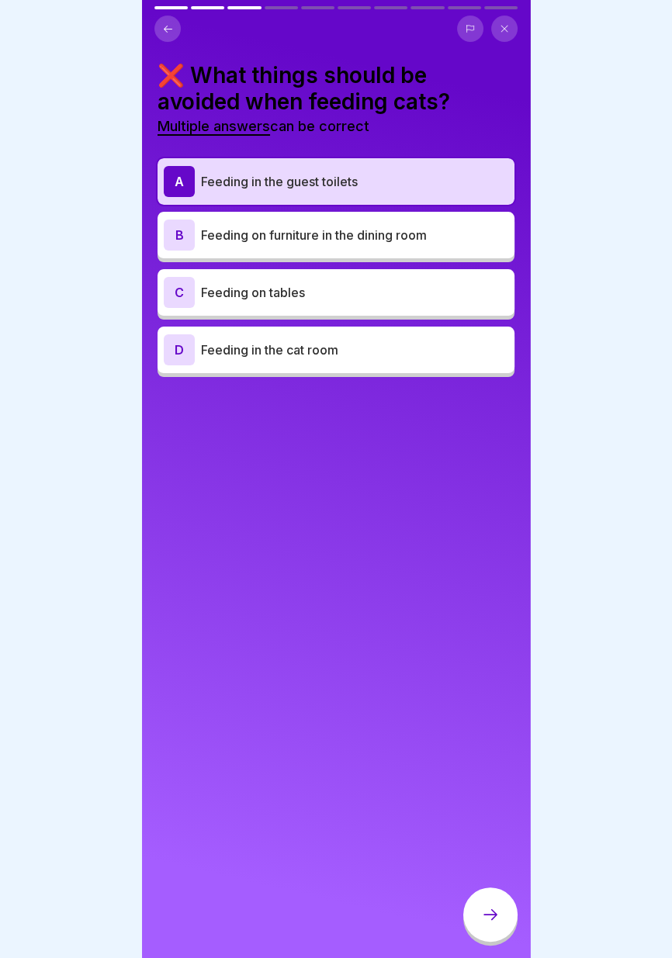
click at [448, 238] on p "Feeding on furniture in the dining room" at bounding box center [354, 235] width 307 height 19
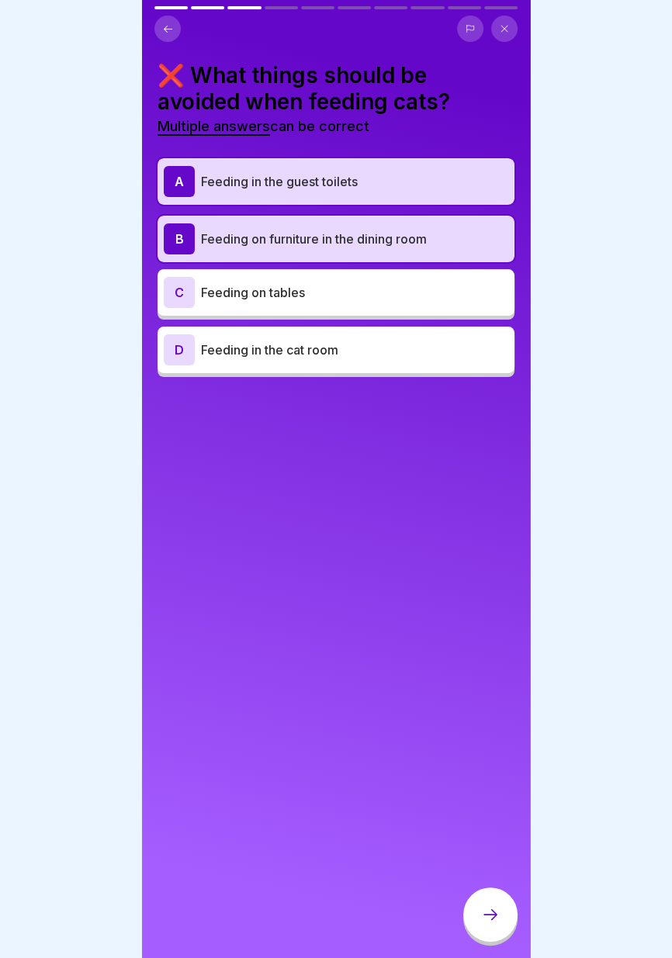
click at [424, 285] on p "Feeding on tables" at bounding box center [354, 292] width 307 height 19
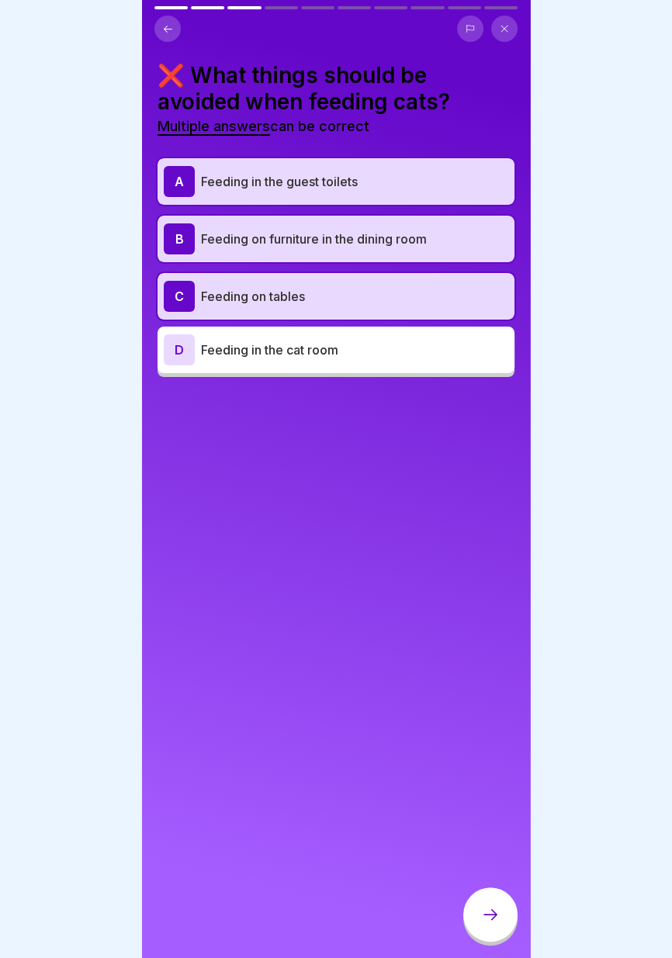
click at [492, 915] on icon at bounding box center [490, 914] width 19 height 19
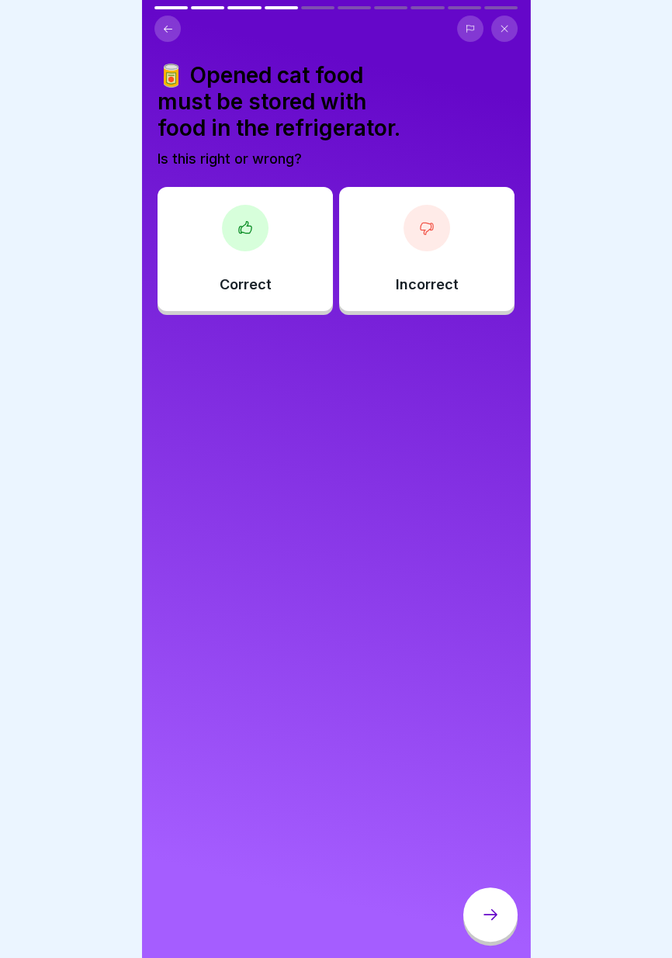
click at [451, 269] on div "Incorrect" at bounding box center [426, 249] width 175 height 124
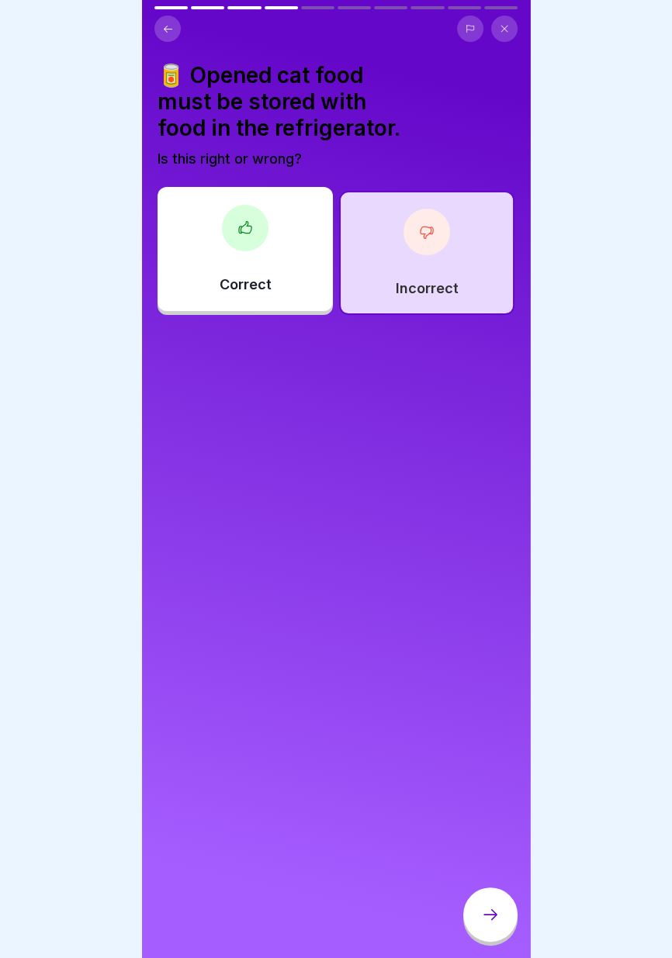
click at [461, 275] on div "Incorrect" at bounding box center [426, 253] width 175 height 124
click at [489, 925] on div at bounding box center [490, 914] width 54 height 54
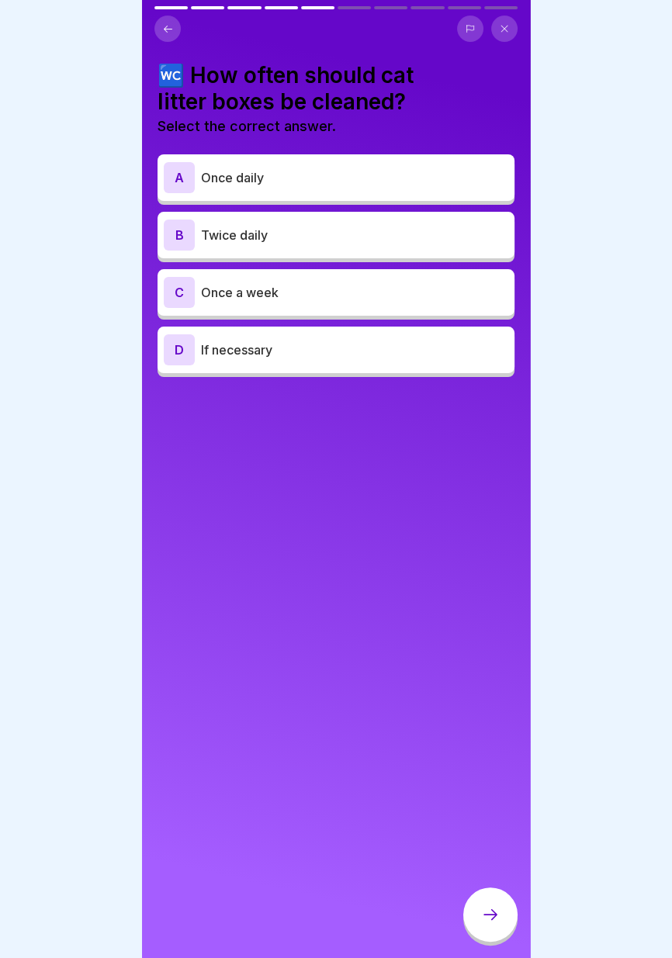
click at [448, 179] on p "Once daily" at bounding box center [354, 177] width 307 height 19
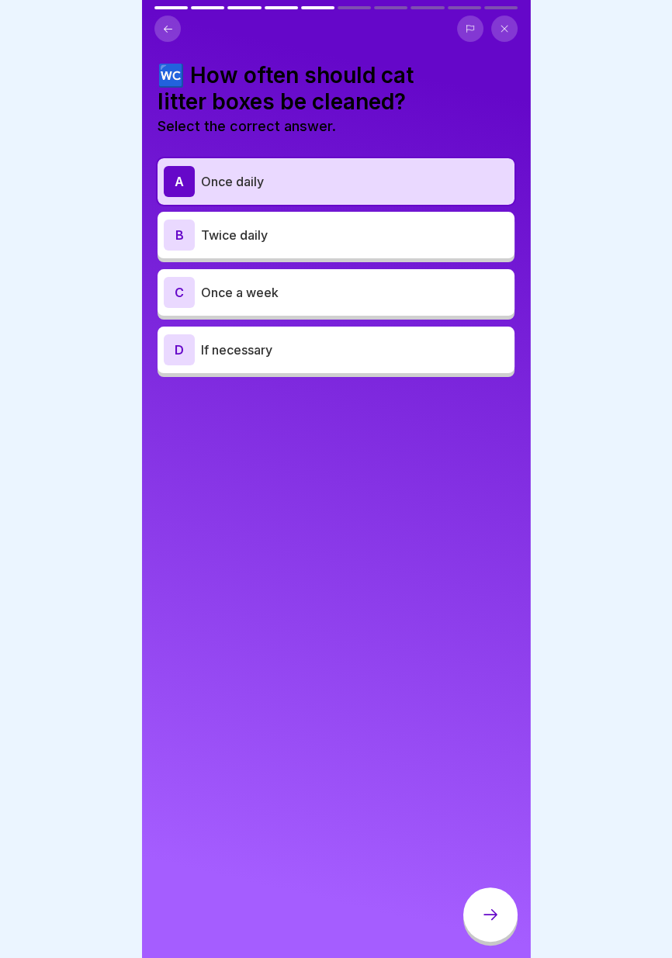
click at [369, 231] on p "Twice daily" at bounding box center [354, 235] width 307 height 19
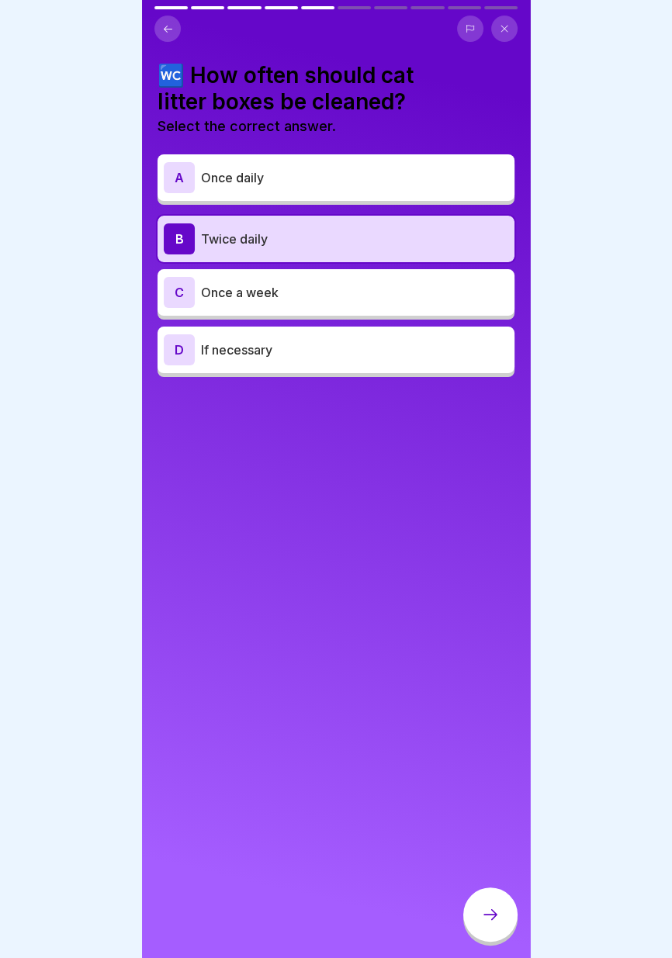
click at [503, 920] on div at bounding box center [490, 914] width 54 height 54
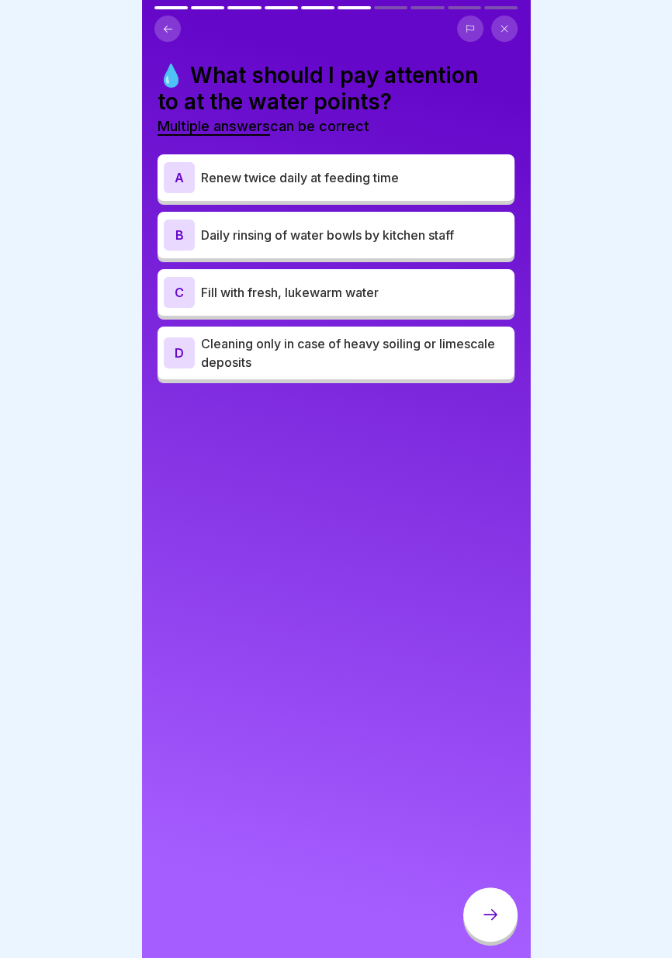
click at [453, 174] on p "Renew twice daily at feeding time" at bounding box center [354, 177] width 307 height 19
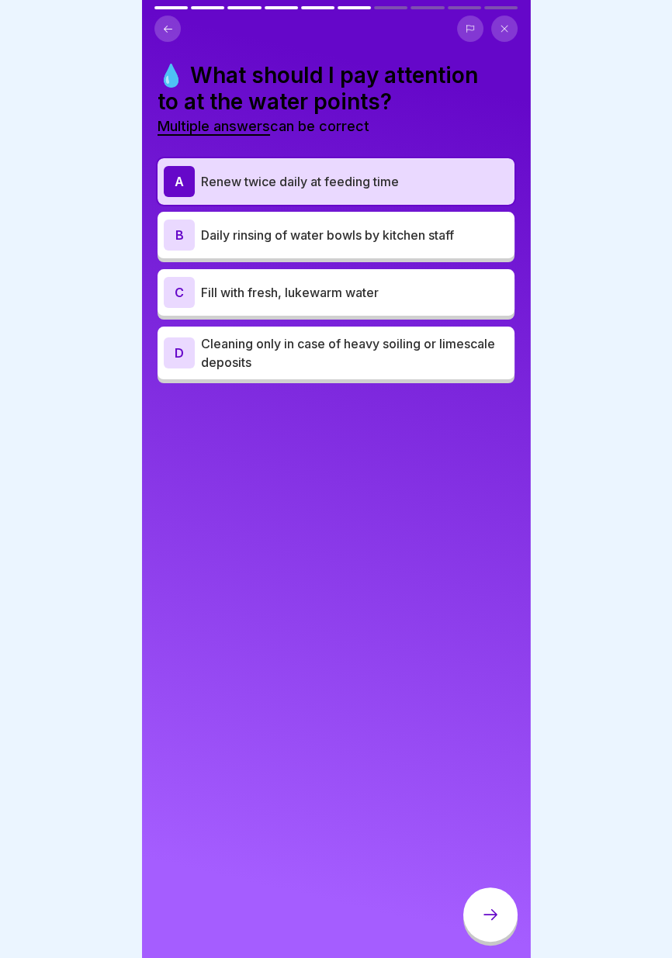
click at [454, 294] on p "Fill with fresh, lukewarm water" at bounding box center [354, 292] width 307 height 19
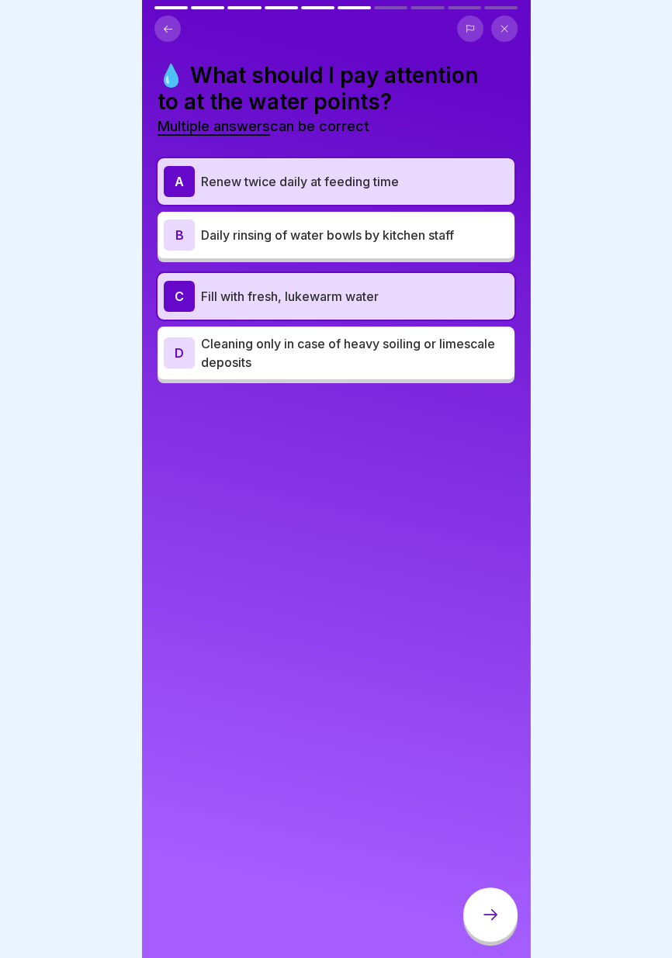
click at [493, 911] on icon at bounding box center [490, 914] width 14 height 11
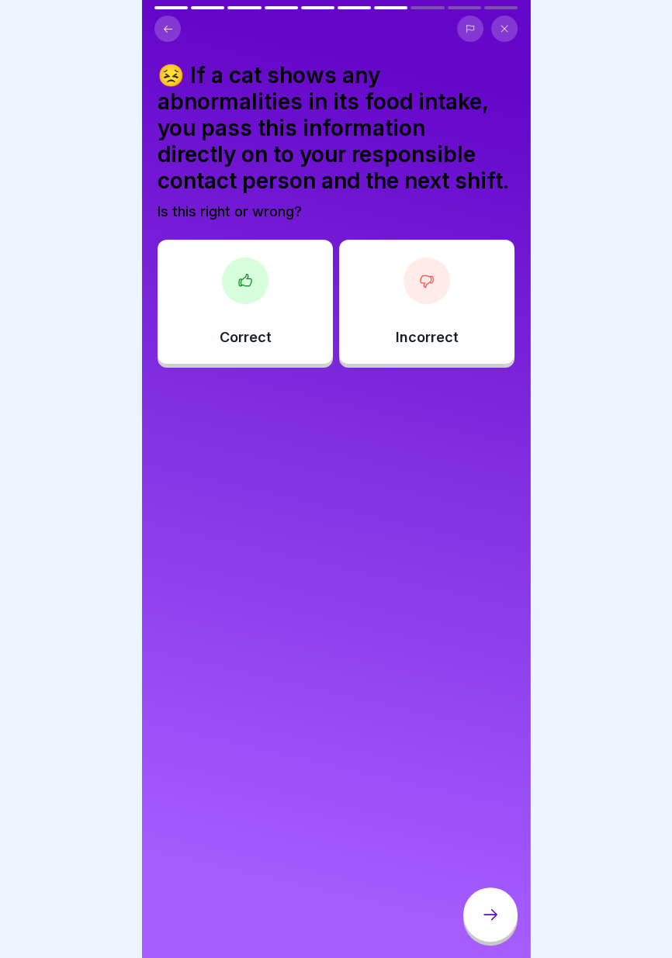
click at [280, 309] on div "Correct" at bounding box center [244, 302] width 175 height 124
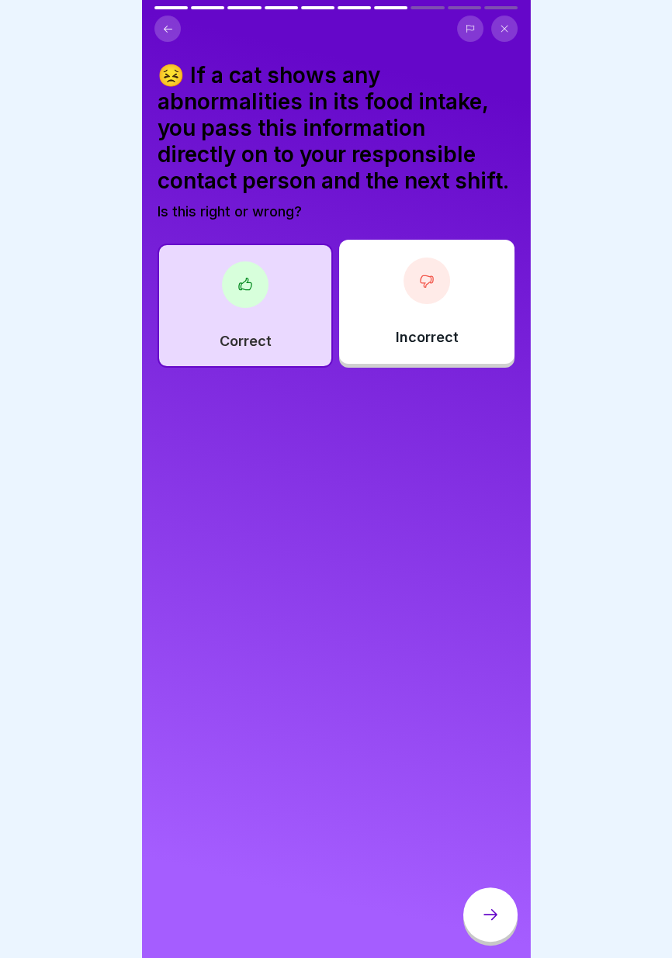
click at [511, 933] on div at bounding box center [490, 916] width 54 height 58
click at [492, 902] on div at bounding box center [490, 914] width 54 height 54
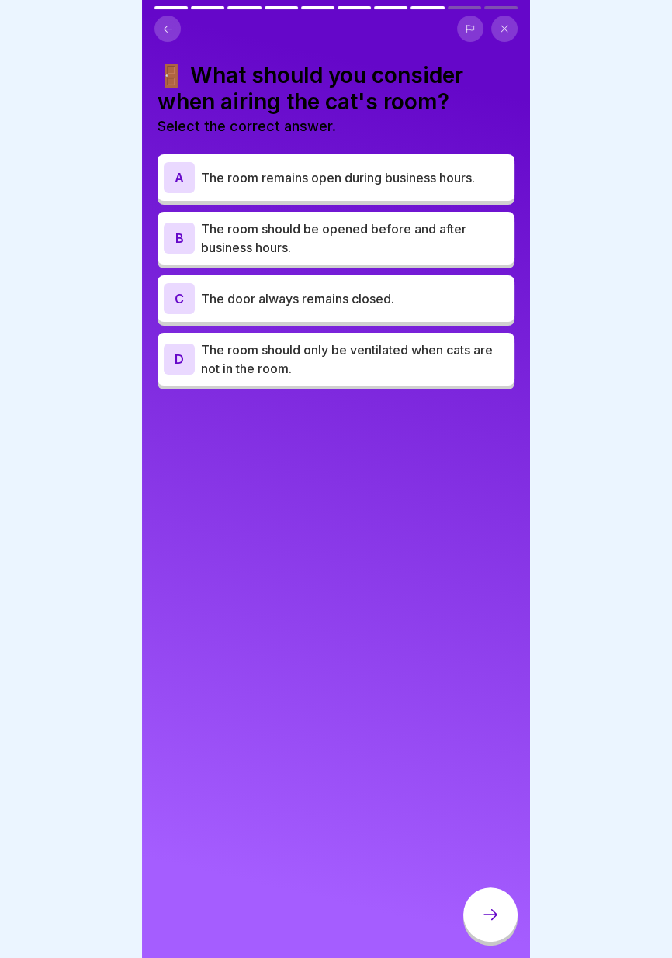
click at [475, 169] on p "The room remains open during business hours." at bounding box center [354, 177] width 307 height 19
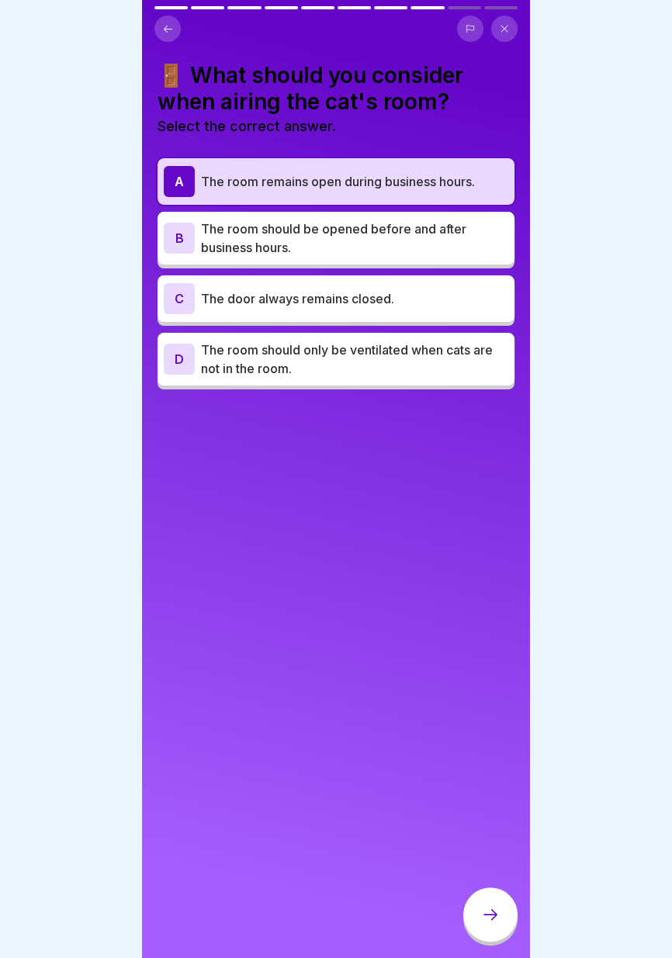
click at [461, 236] on p "The room should be opened before and after business hours." at bounding box center [354, 237] width 307 height 37
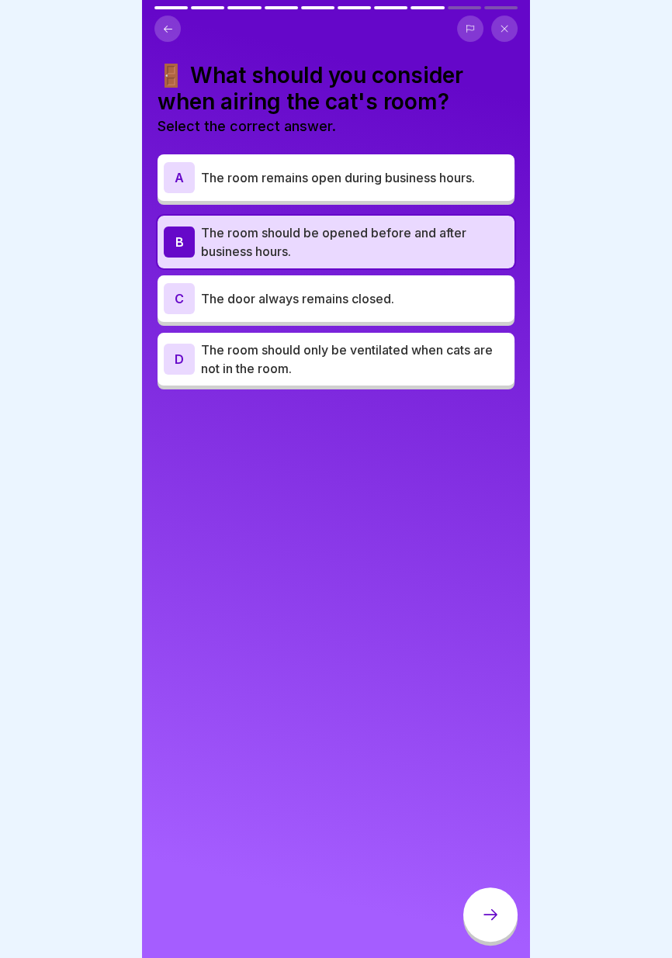
click at [475, 174] on font "The room remains open during business hours." at bounding box center [338, 178] width 274 height 16
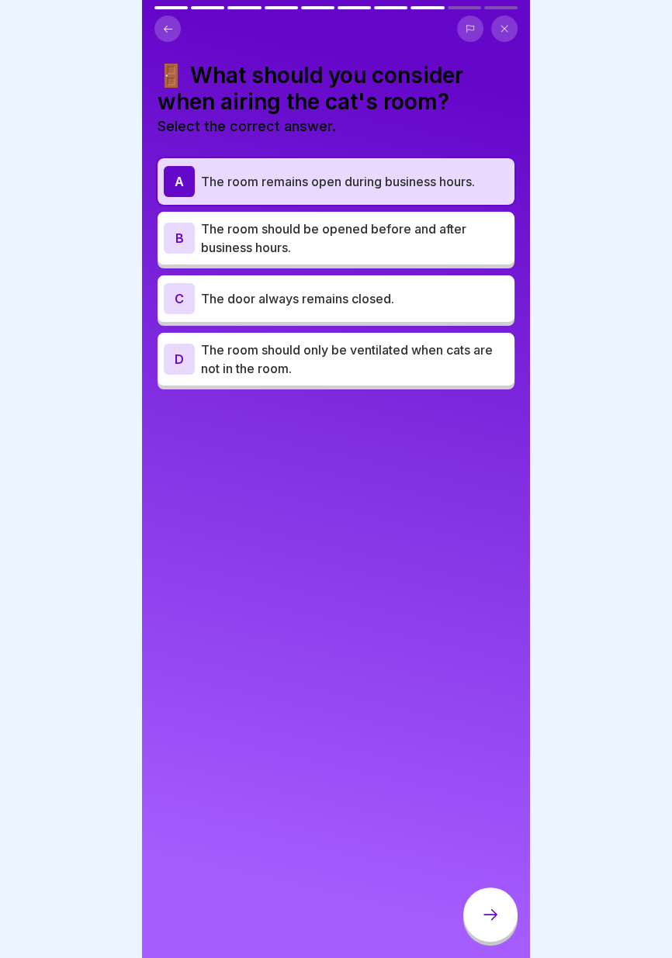
click at [459, 239] on p "The room should be opened before and after business hours." at bounding box center [354, 237] width 307 height 37
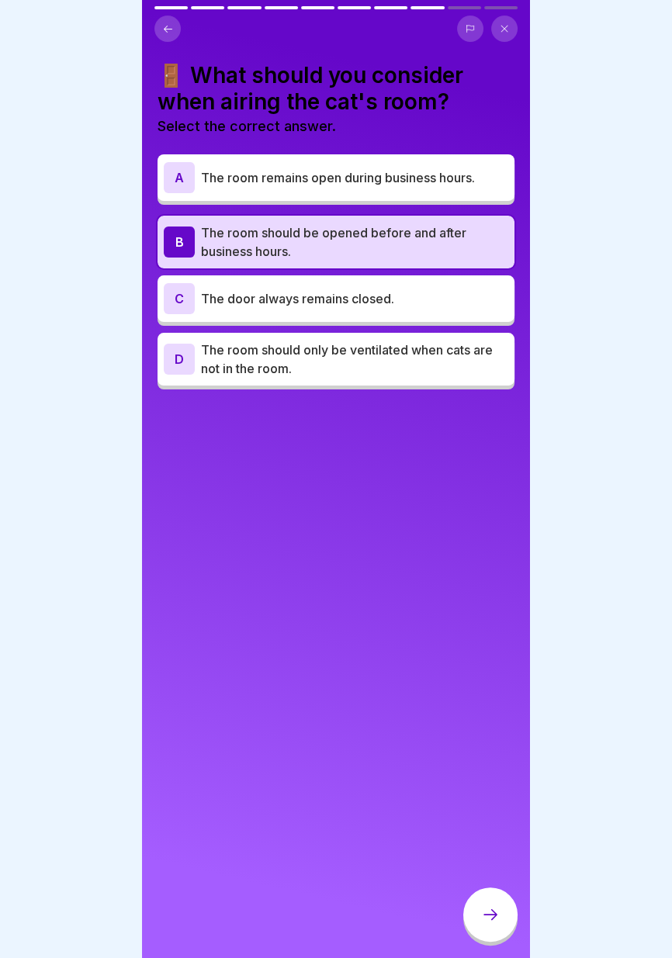
click at [493, 914] on icon at bounding box center [490, 914] width 14 height 11
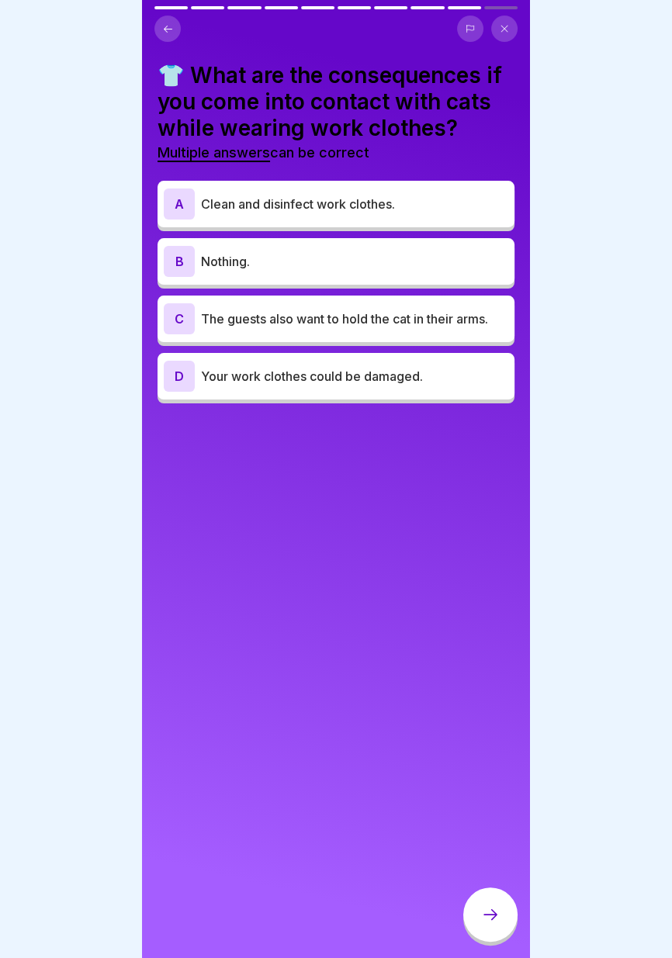
click at [447, 377] on p "Your work clothes could be damaged." at bounding box center [354, 376] width 307 height 19
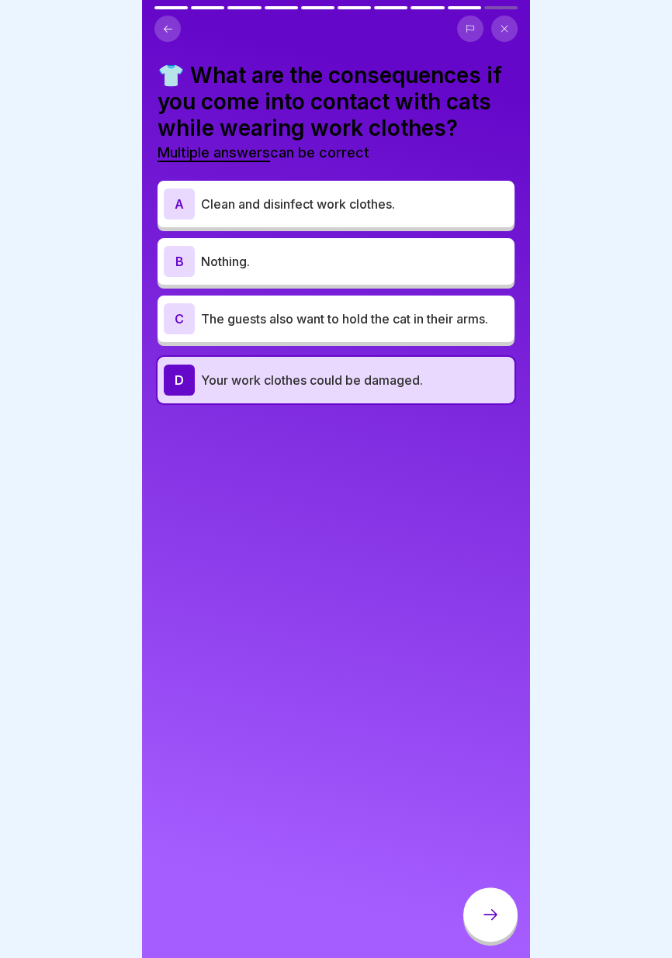
click at [497, 913] on icon at bounding box center [490, 914] width 19 height 19
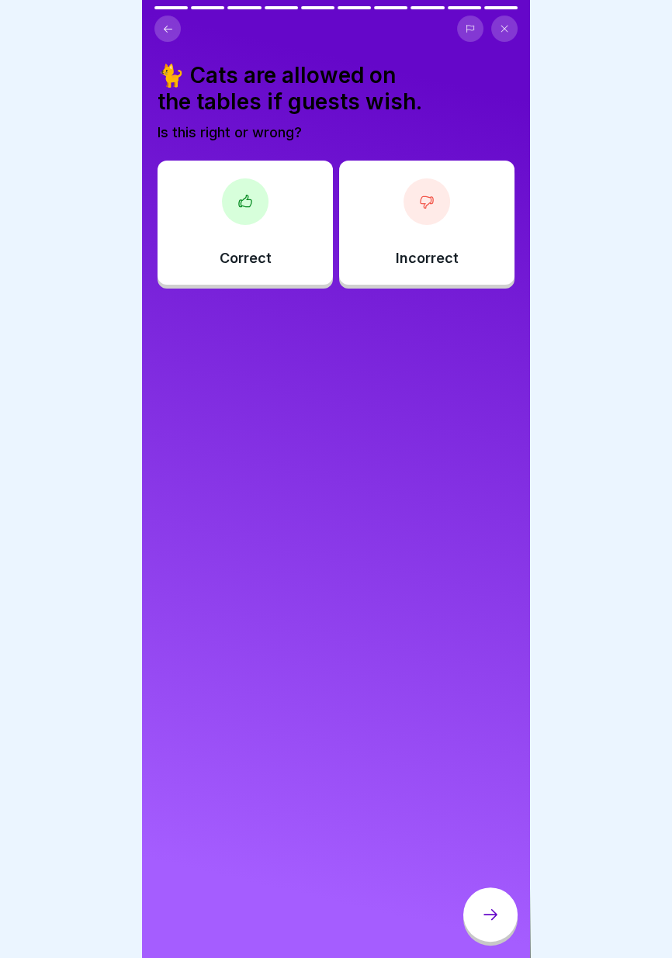
click at [457, 247] on div "Incorrect" at bounding box center [426, 223] width 175 height 124
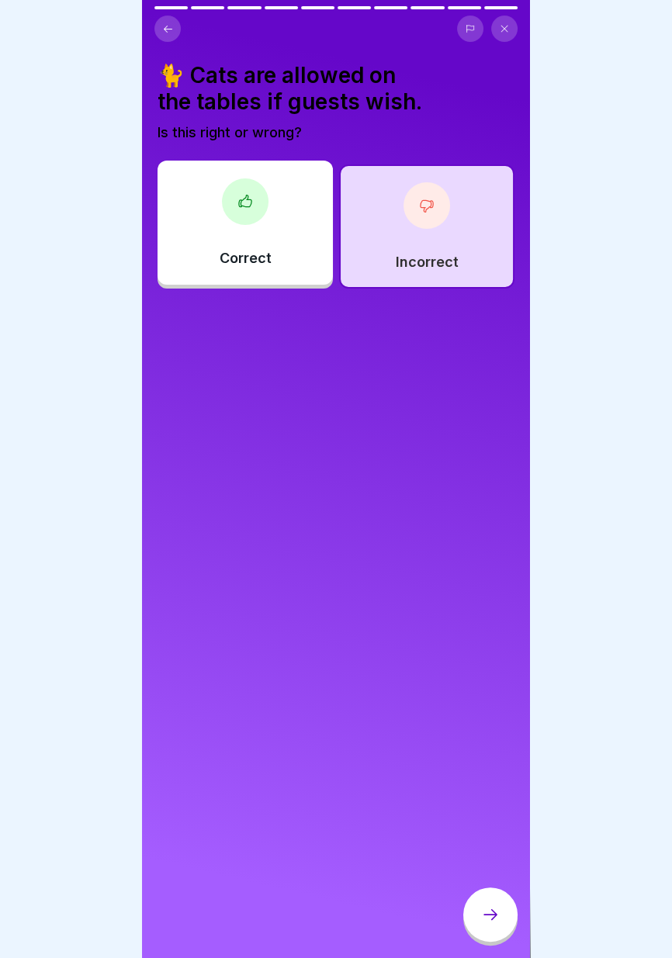
click at [492, 916] on icon at bounding box center [490, 914] width 19 height 19
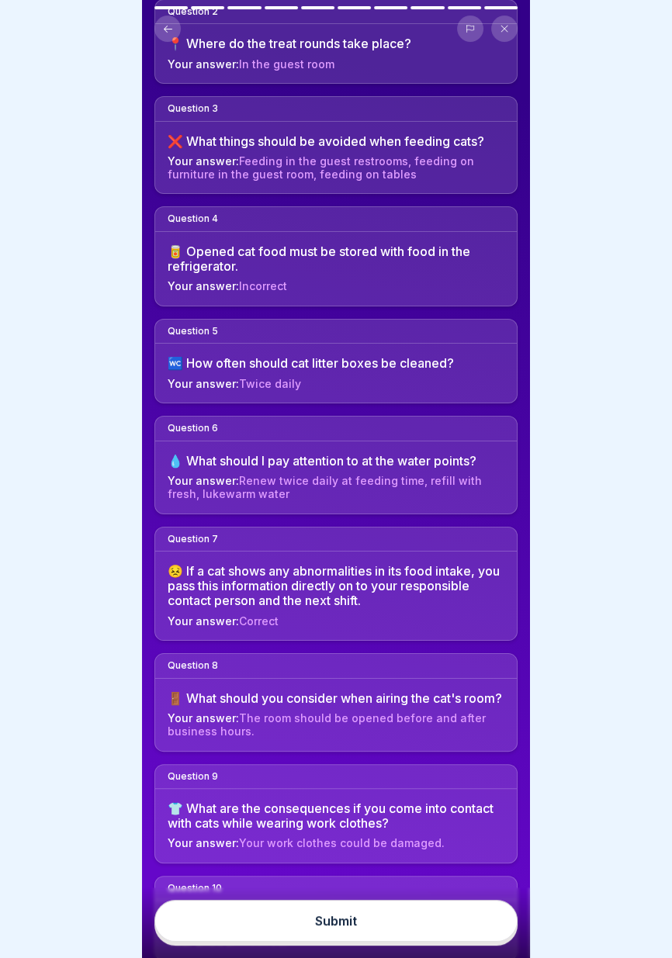
scroll to position [268, 0]
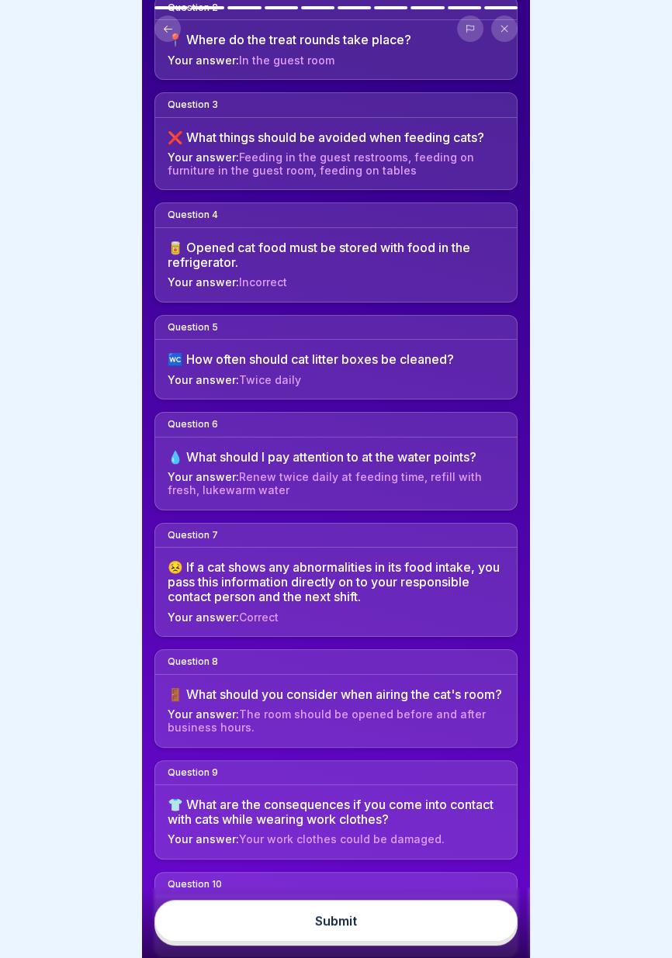
click at [389, 917] on button "Submit" at bounding box center [335, 921] width 363 height 42
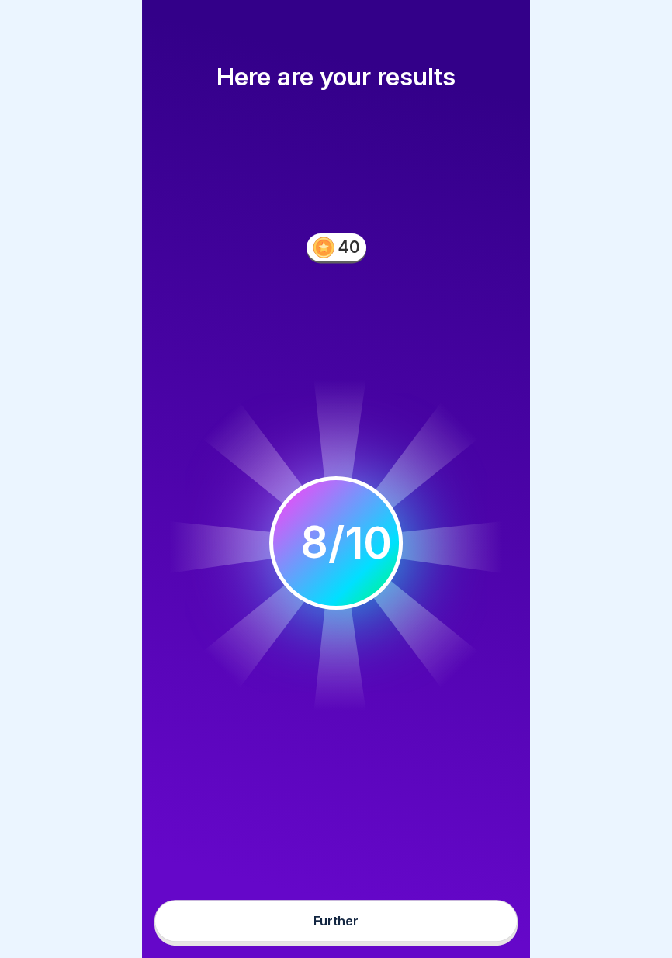
click at [387, 921] on button "Further" at bounding box center [335, 921] width 363 height 42
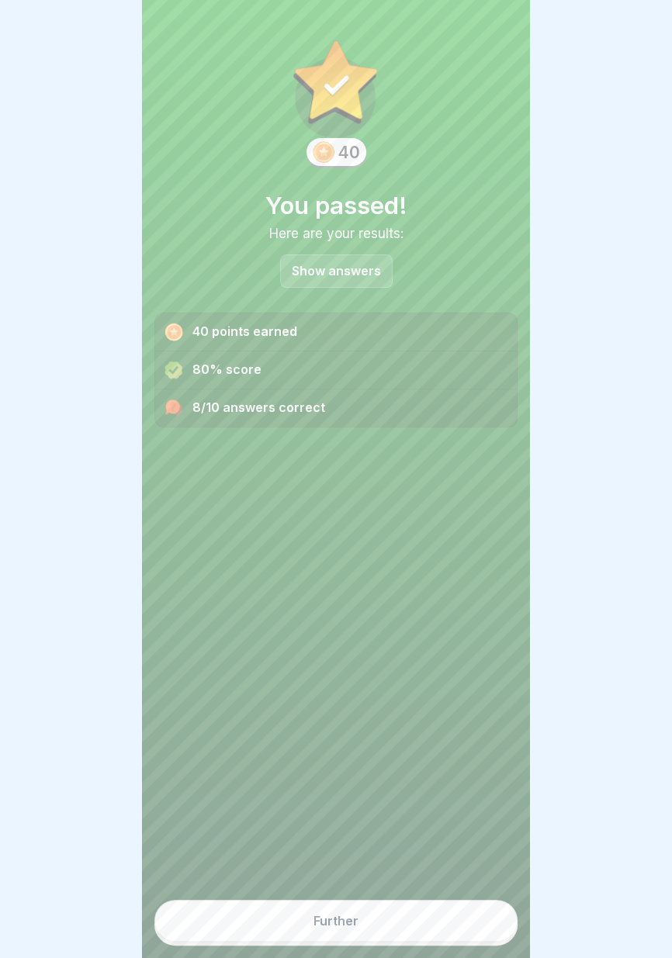
click at [395, 924] on button "Further" at bounding box center [335, 921] width 363 height 42
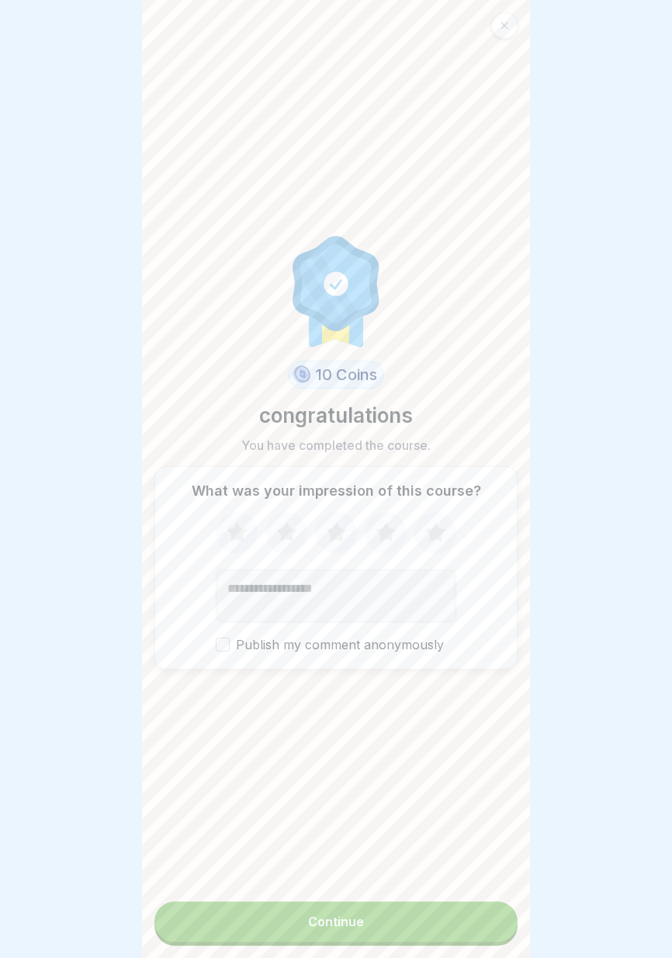
click at [389, 921] on button "Continue" at bounding box center [335, 921] width 363 height 40
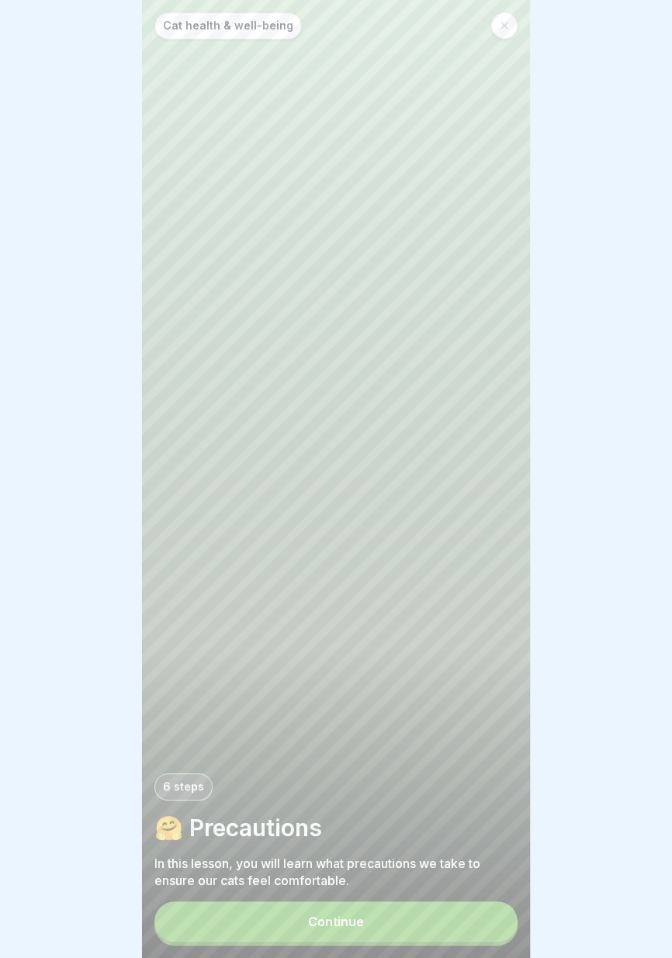
click at [385, 926] on button "Continue" at bounding box center [335, 921] width 363 height 40
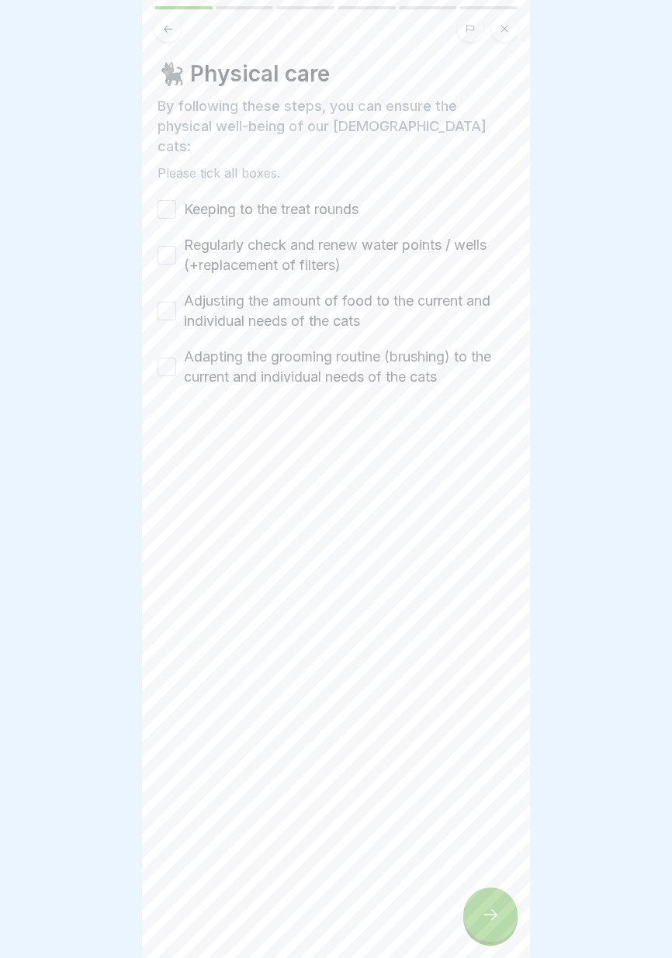
click at [340, 201] on font "Keeping to the treat rounds" at bounding box center [271, 209] width 174 height 16
click at [176, 200] on button "Keeping to the treat rounds" at bounding box center [166, 209] width 19 height 19
click at [306, 235] on label "Regularly check and renew water points / wells (+replacement of filters)" at bounding box center [349, 255] width 330 height 40
click at [176, 246] on button "Regularly check and renew water points / wells (+replacement of filters)" at bounding box center [166, 255] width 19 height 19
click at [300, 292] on font "Adjusting the amount of food to the current and individual needs of the cats" at bounding box center [337, 310] width 306 height 36
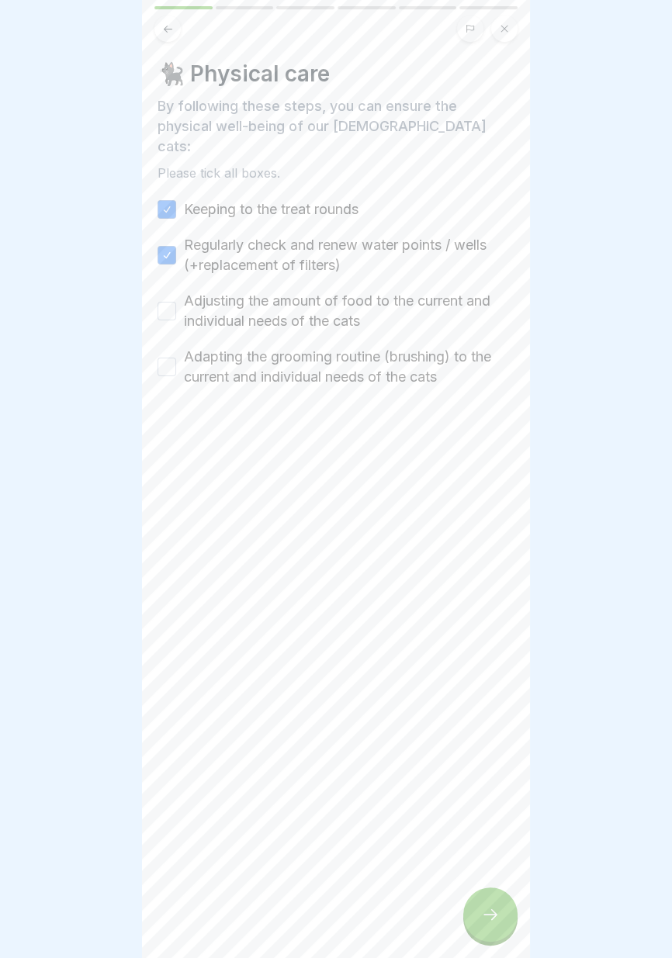
click at [176, 302] on button "Adjusting the amount of food to the current and individual needs of the cats" at bounding box center [166, 311] width 19 height 19
click at [302, 348] on font "Adapting the grooming routine (brushing) to the current and individual needs of…" at bounding box center [337, 366] width 307 height 36
click at [176, 357] on button "Adapting the grooming routine (brushing) to the current and individual needs of…" at bounding box center [166, 366] width 19 height 19
click at [494, 923] on icon at bounding box center [490, 914] width 19 height 19
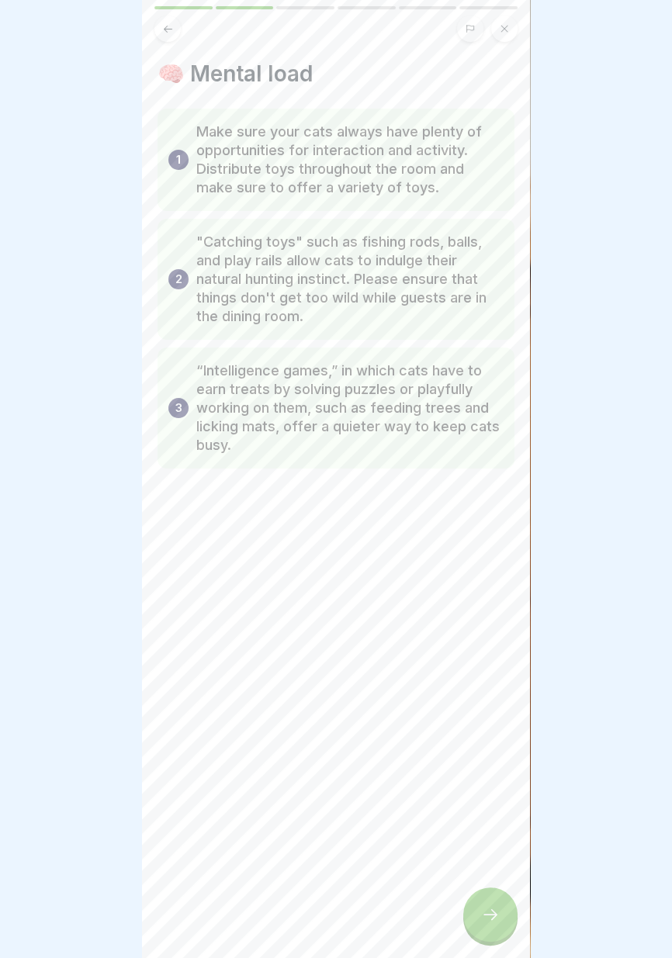
click at [669, 523] on div at bounding box center [336, 479] width 672 height 958
click at [483, 917] on icon at bounding box center [490, 914] width 19 height 19
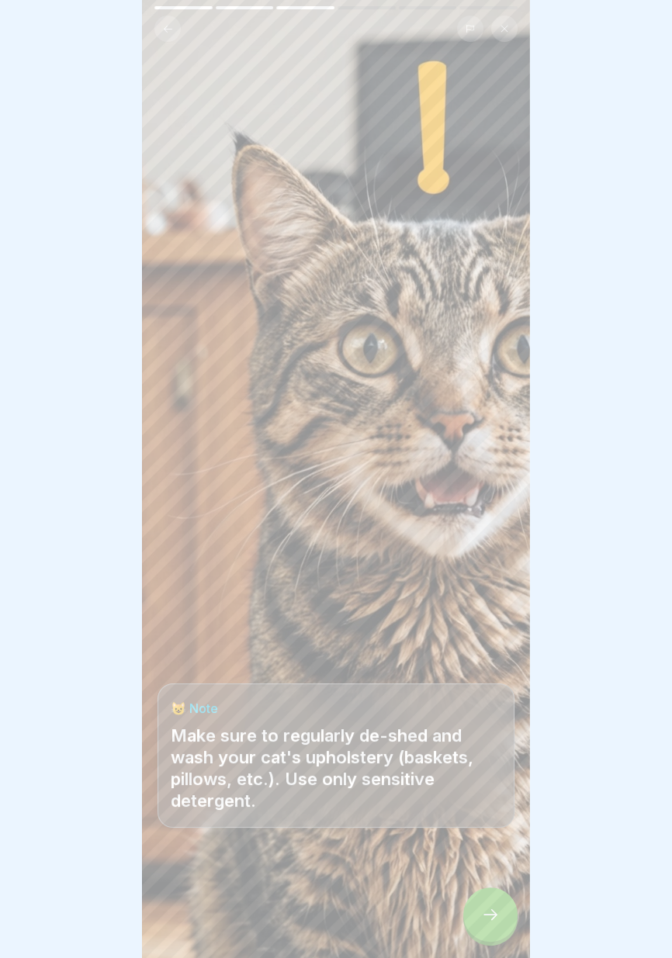
click at [499, 922] on div at bounding box center [490, 914] width 54 height 54
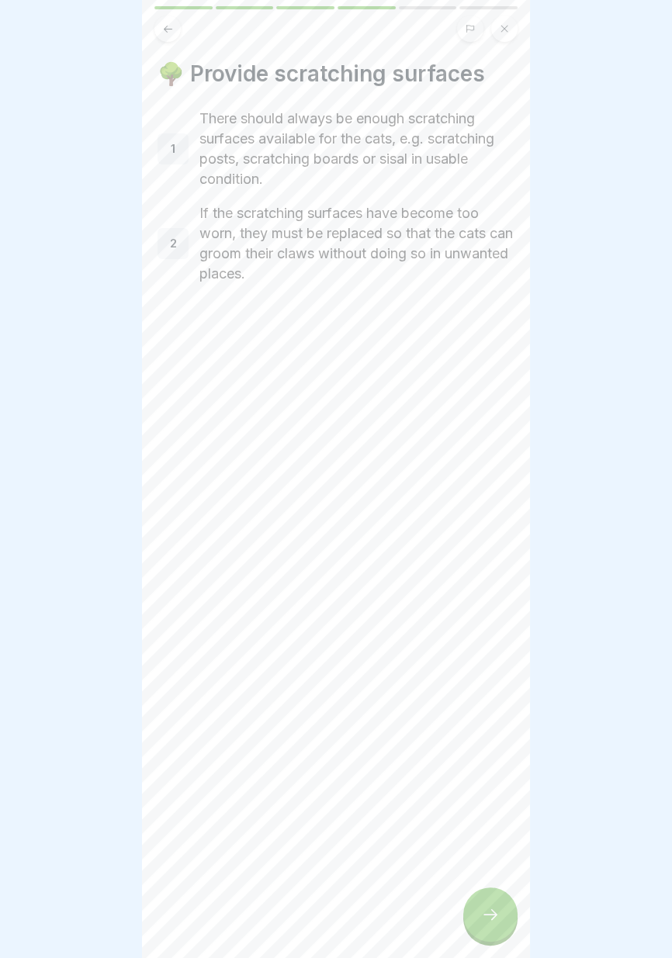
click at [492, 918] on icon at bounding box center [490, 914] width 14 height 11
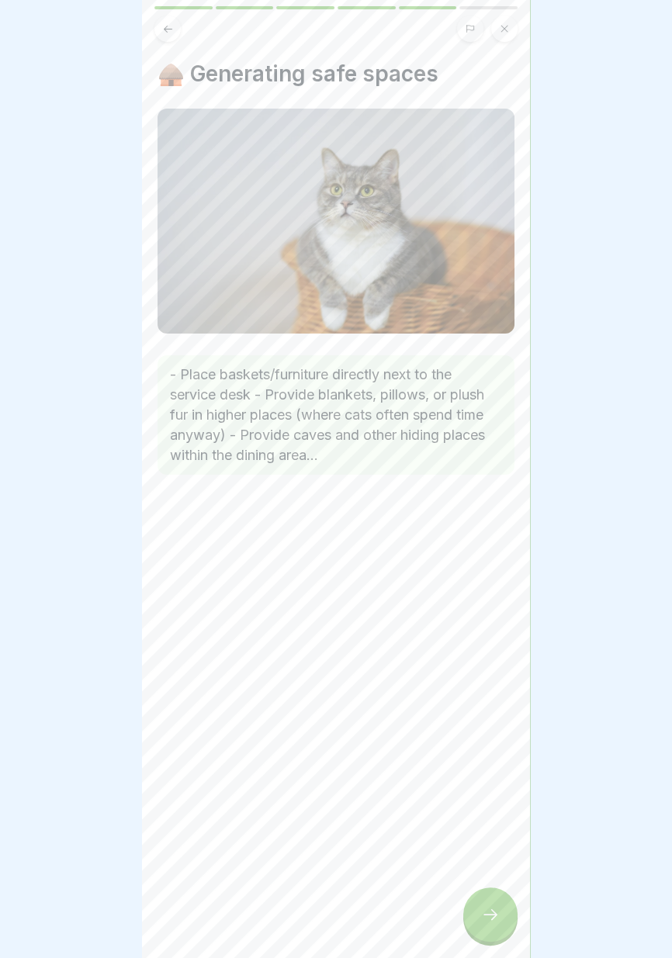
click at [494, 916] on icon at bounding box center [490, 914] width 14 height 11
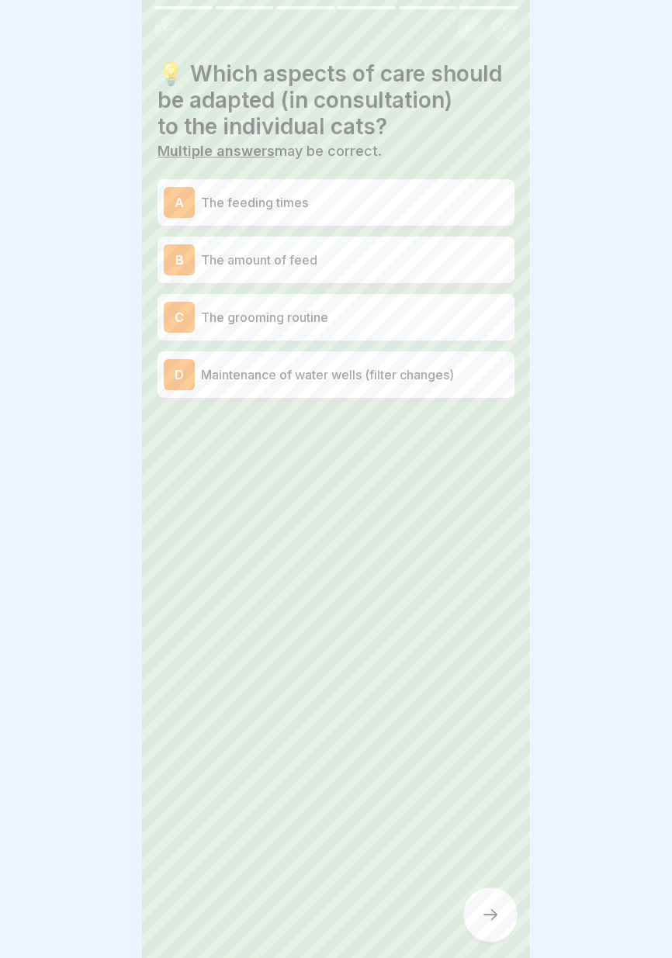
click at [426, 380] on font "Maintenance of water wells (filter changes)" at bounding box center [327, 375] width 253 height 16
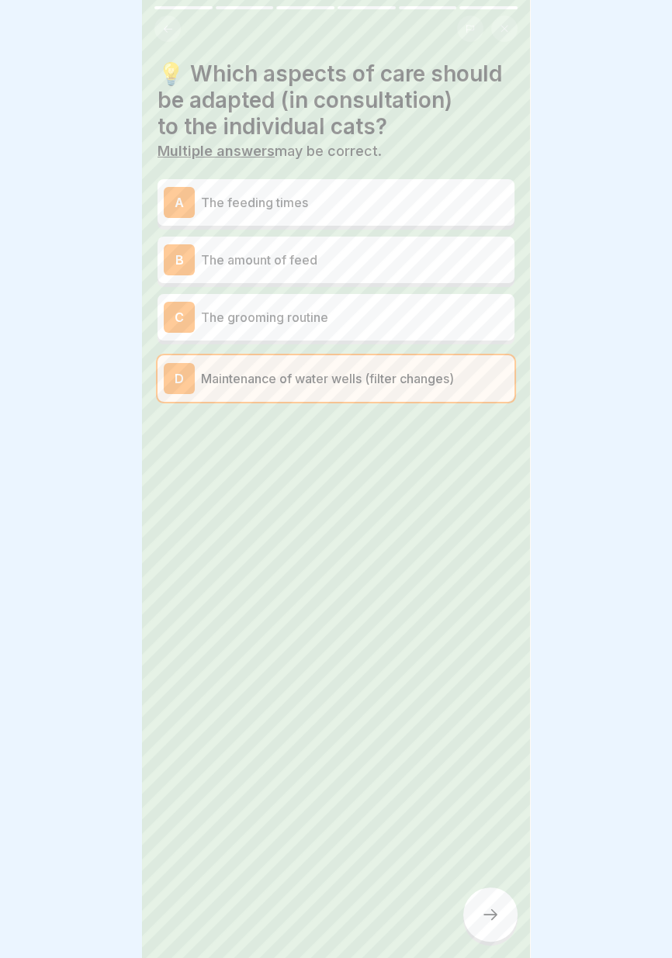
click at [420, 266] on p "The amount of feed" at bounding box center [354, 259] width 307 height 19
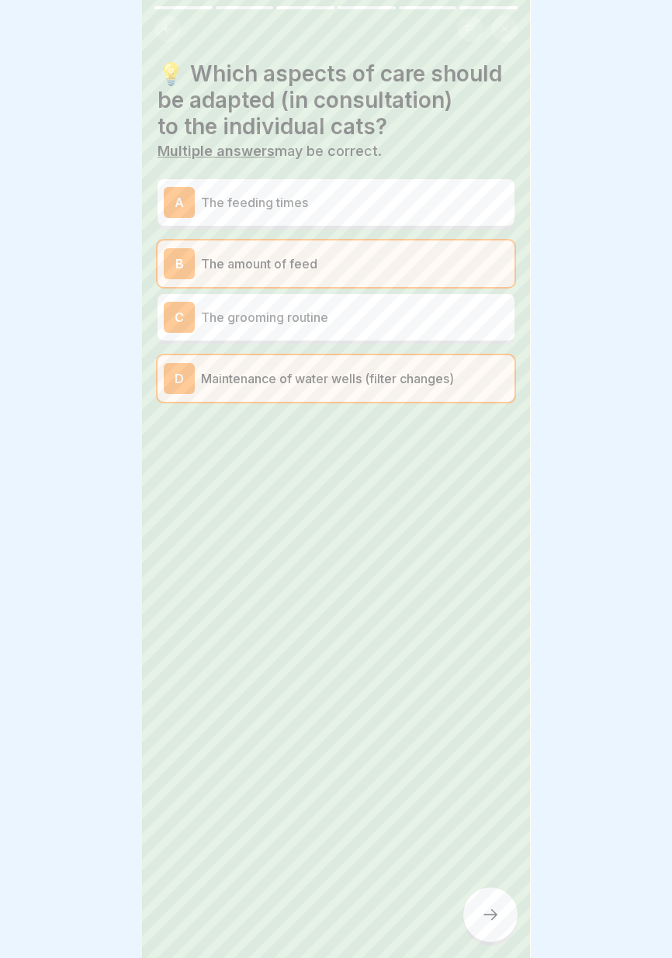
click at [495, 914] on icon at bounding box center [490, 914] width 14 height 11
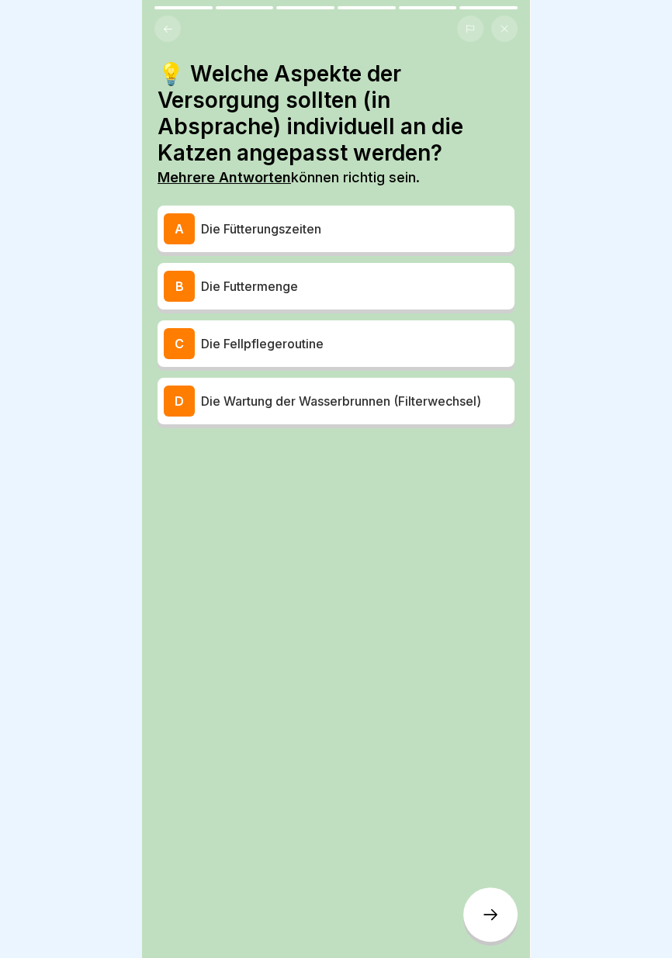
click at [355, 288] on p "Die Futtermenge" at bounding box center [354, 286] width 307 height 19
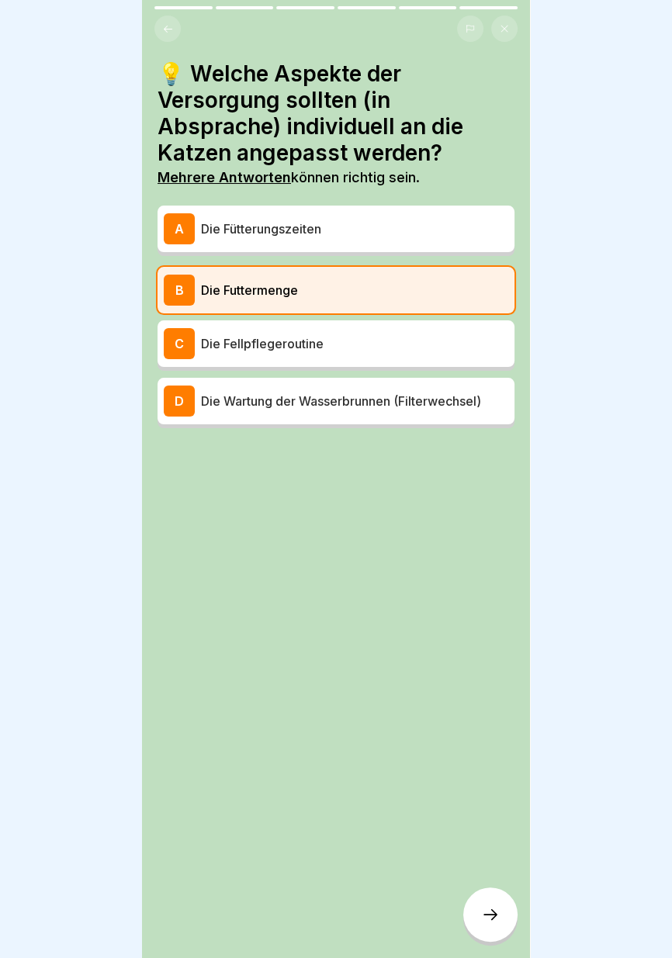
click at [380, 417] on div "D Die Wartung der Wasserbrunnen (Filterwechsel)" at bounding box center [335, 401] width 357 height 47
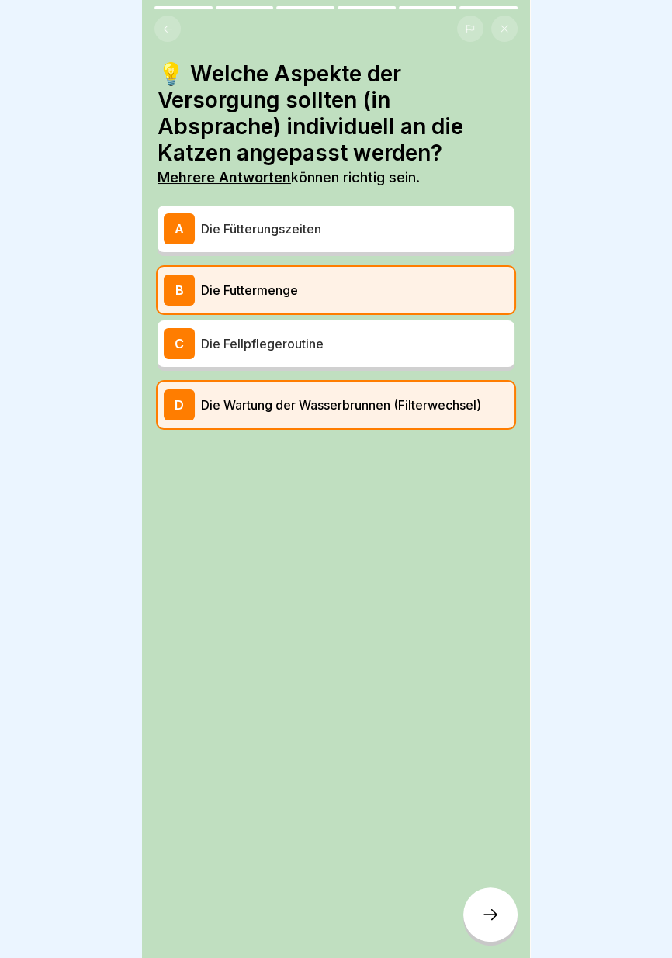
click at [490, 916] on icon at bounding box center [490, 914] width 19 height 19
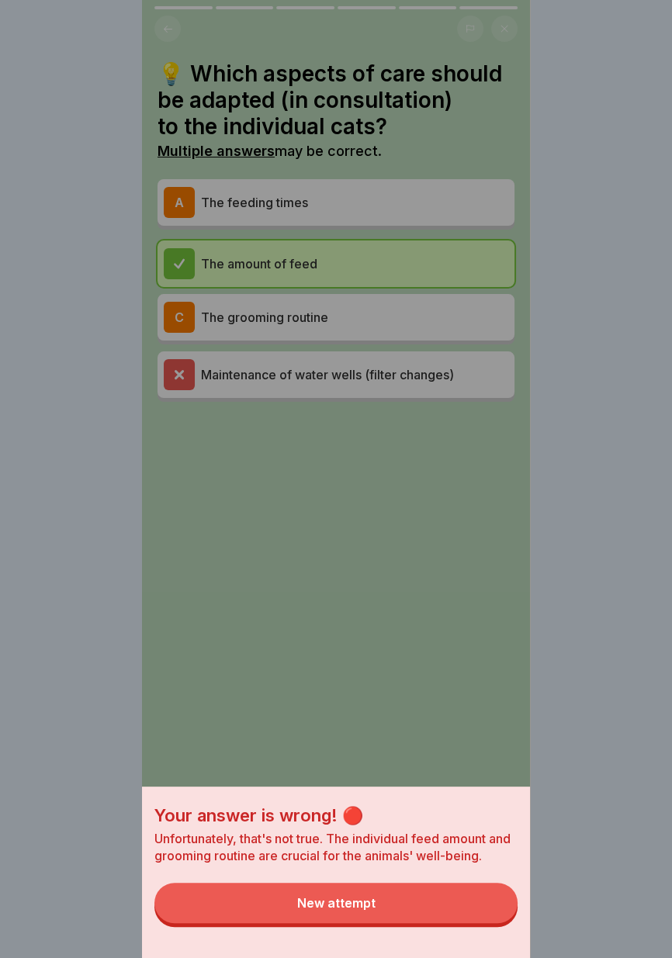
click at [418, 905] on button "New attempt" at bounding box center [335, 902] width 363 height 40
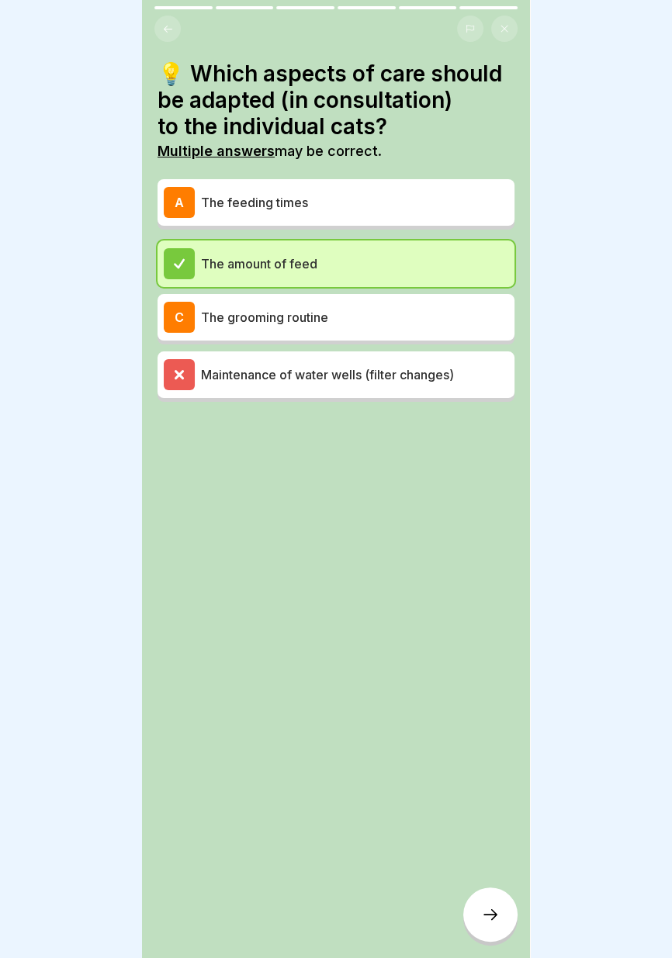
click at [401, 312] on p "The grooming routine" at bounding box center [354, 317] width 307 height 19
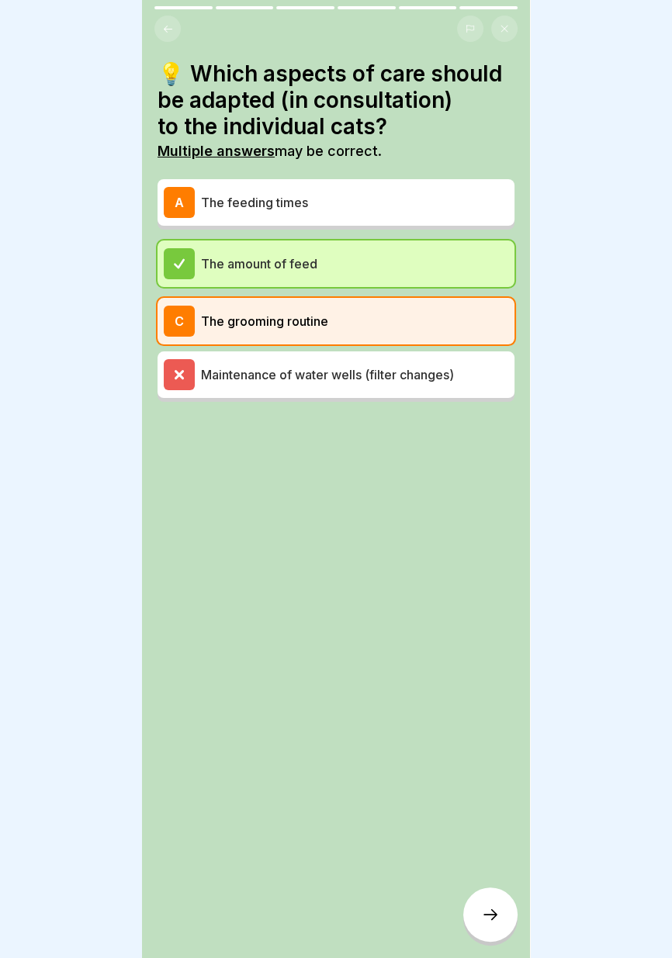
click at [497, 916] on icon at bounding box center [490, 914] width 19 height 19
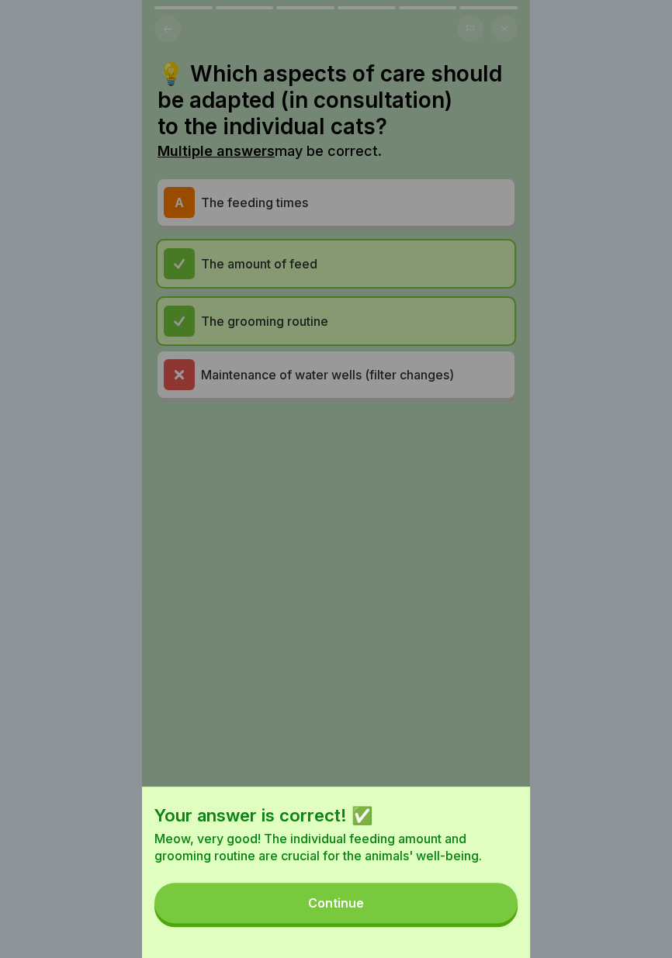
click at [458, 915] on button "Continue" at bounding box center [335, 902] width 363 height 40
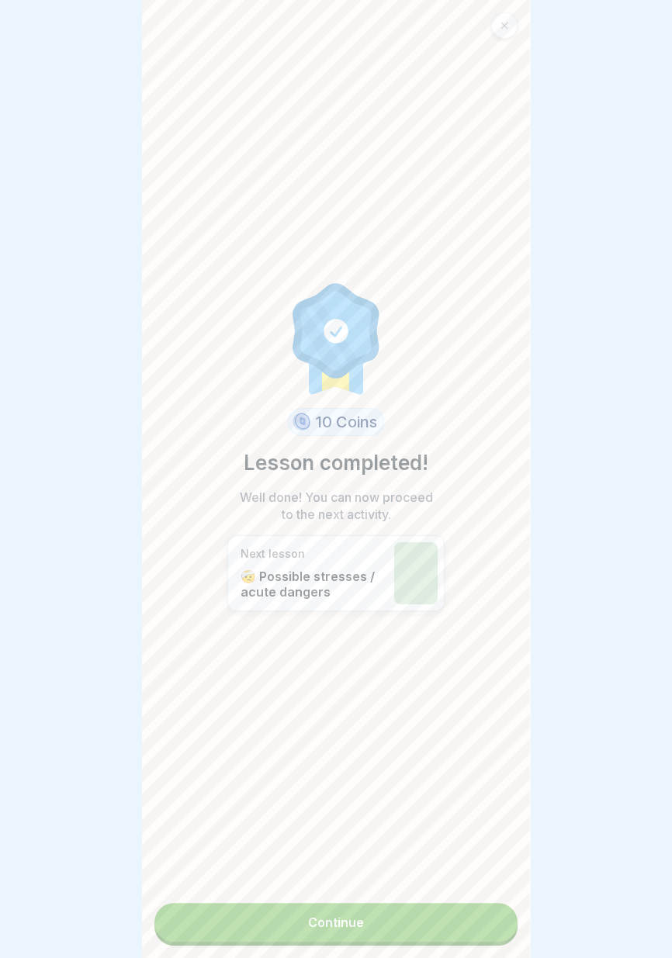
click at [409, 919] on link "Continue" at bounding box center [335, 922] width 363 height 39
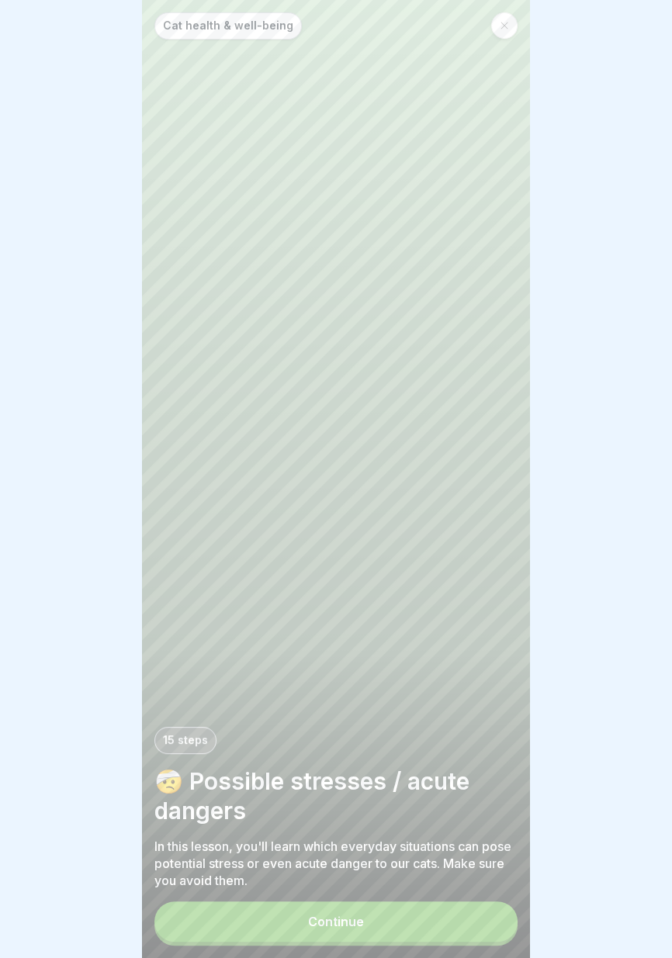
click at [408, 924] on button "Continue" at bounding box center [335, 921] width 363 height 40
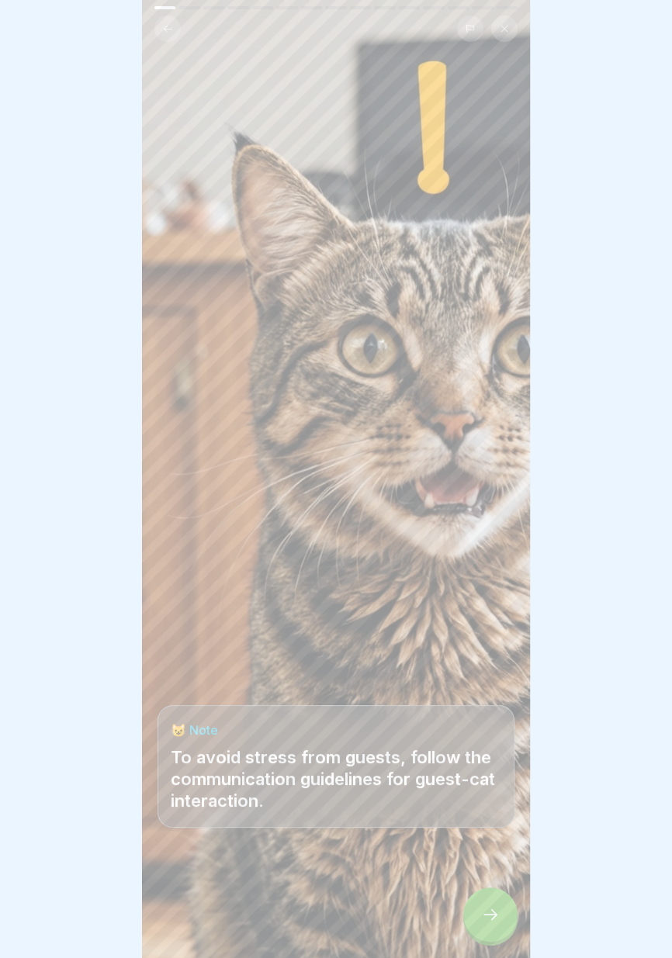
click at [489, 918] on icon at bounding box center [490, 914] width 19 height 19
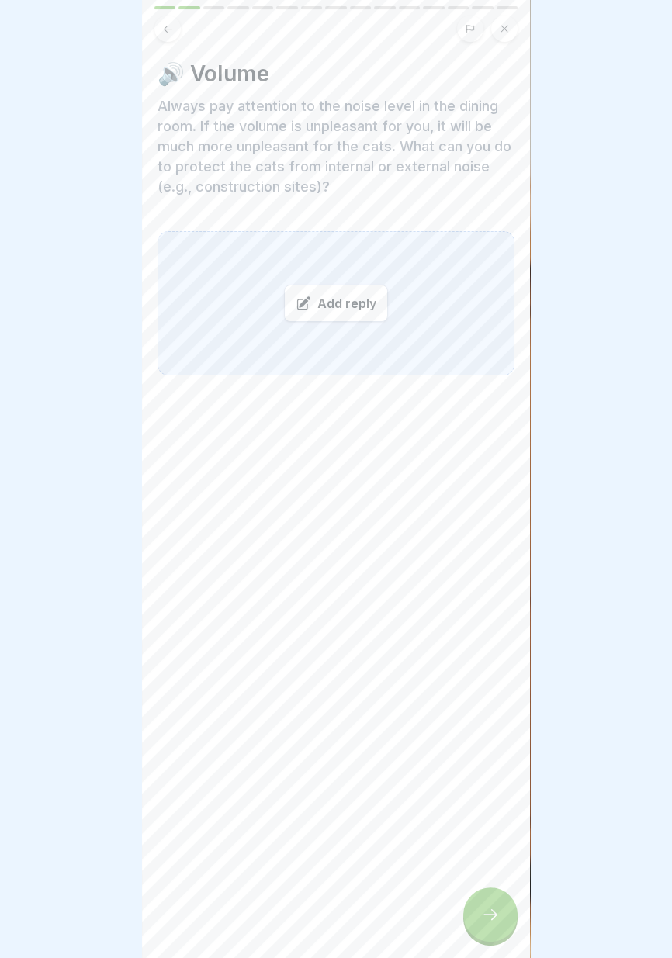
click at [326, 302] on font "Add reply" at bounding box center [346, 303] width 59 height 16
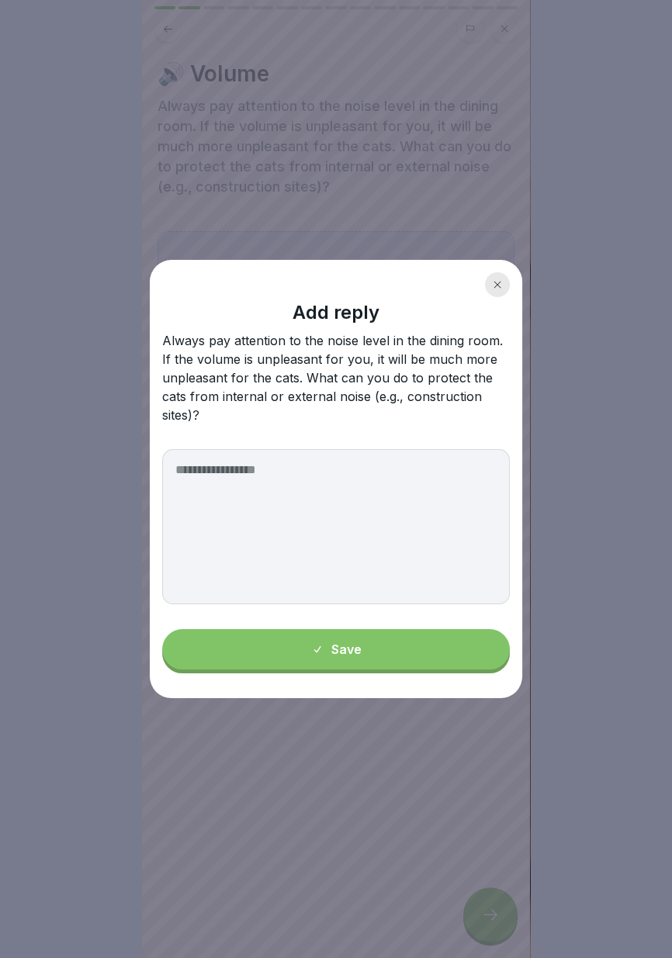
click at [330, 821] on div at bounding box center [336, 479] width 672 height 958
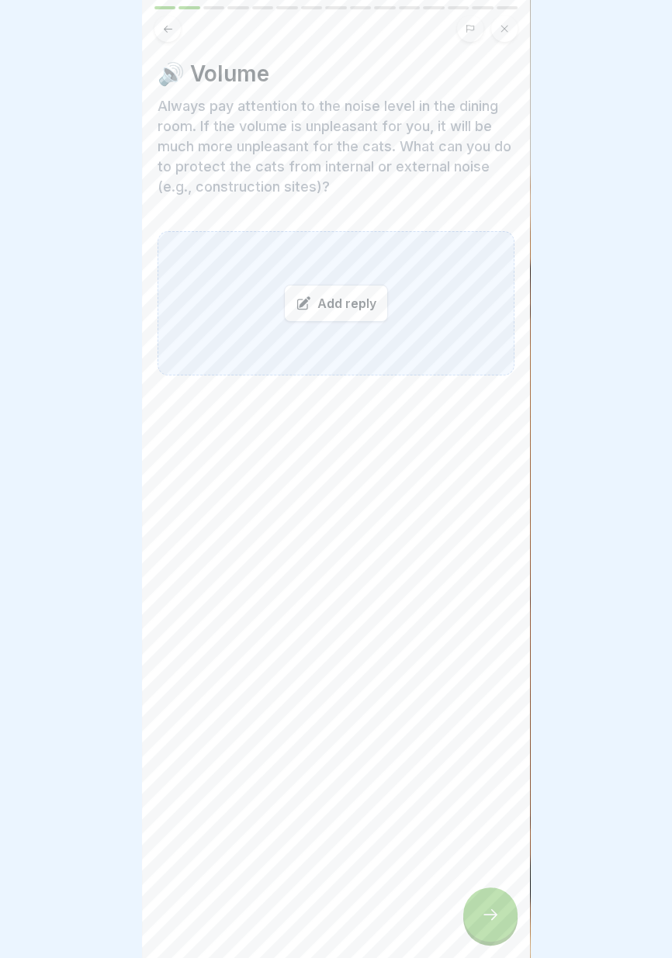
click at [340, 306] on font "Add reply" at bounding box center [346, 303] width 59 height 16
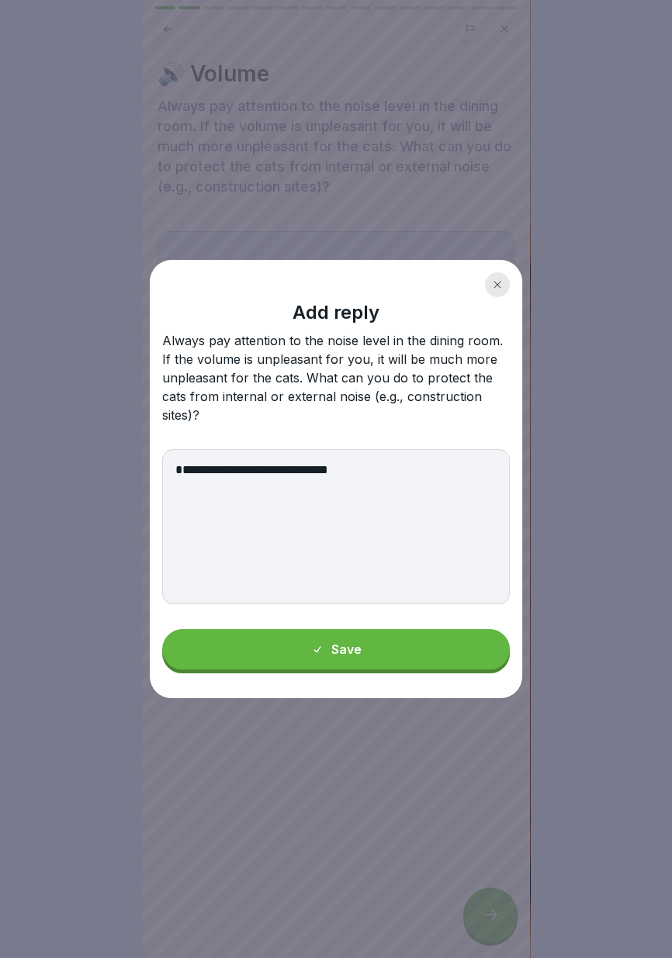
click at [380, 467] on textarea "**********" at bounding box center [335, 526] width 347 height 155
click at [376, 470] on textarea "**********" at bounding box center [335, 526] width 347 height 155
click at [380, 469] on textarea "**********" at bounding box center [335, 526] width 347 height 155
click at [418, 462] on textarea "**********" at bounding box center [335, 526] width 347 height 155
click at [422, 467] on textarea "**********" at bounding box center [335, 526] width 347 height 155
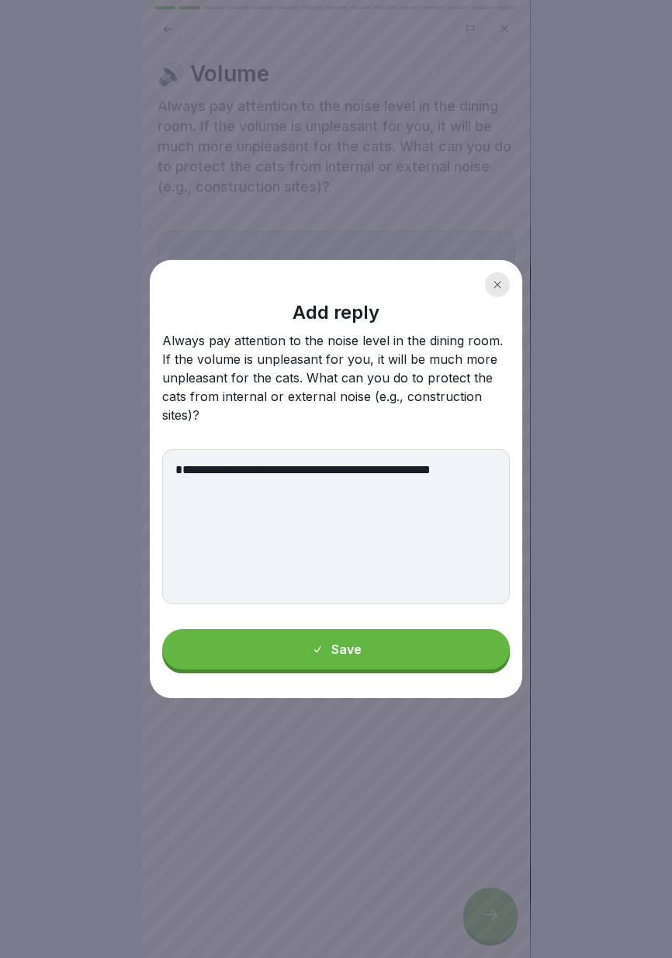
click at [448, 472] on textarea "**********" at bounding box center [335, 526] width 347 height 155
click at [450, 468] on textarea "**********" at bounding box center [335, 526] width 347 height 155
click at [438, 471] on textarea "**********" at bounding box center [335, 526] width 347 height 155
click at [451, 471] on textarea "**********" at bounding box center [335, 526] width 347 height 155
click at [264, 487] on textarea "**********" at bounding box center [335, 526] width 347 height 155
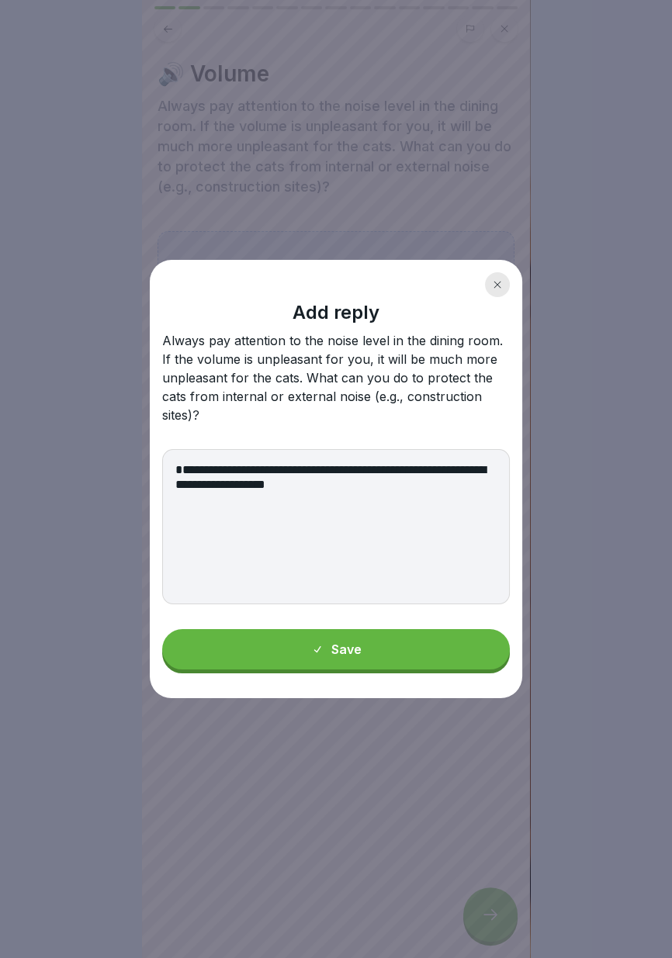
click at [411, 483] on textarea "**********" at bounding box center [335, 526] width 347 height 155
type textarea "**********"
click at [353, 648] on font "Save" at bounding box center [346, 649] width 30 height 16
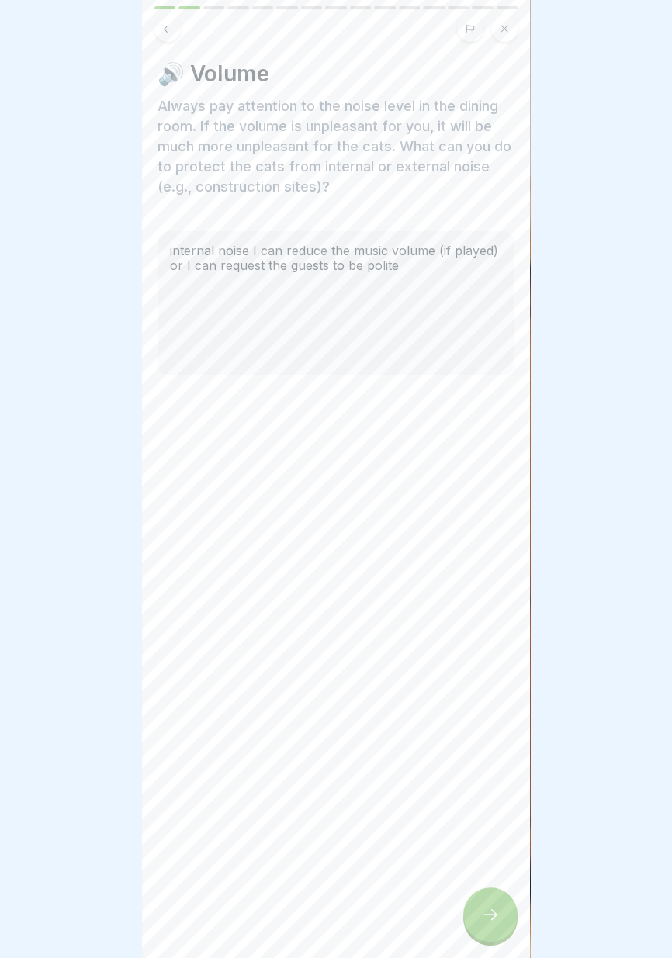
click at [498, 917] on icon at bounding box center [490, 914] width 19 height 19
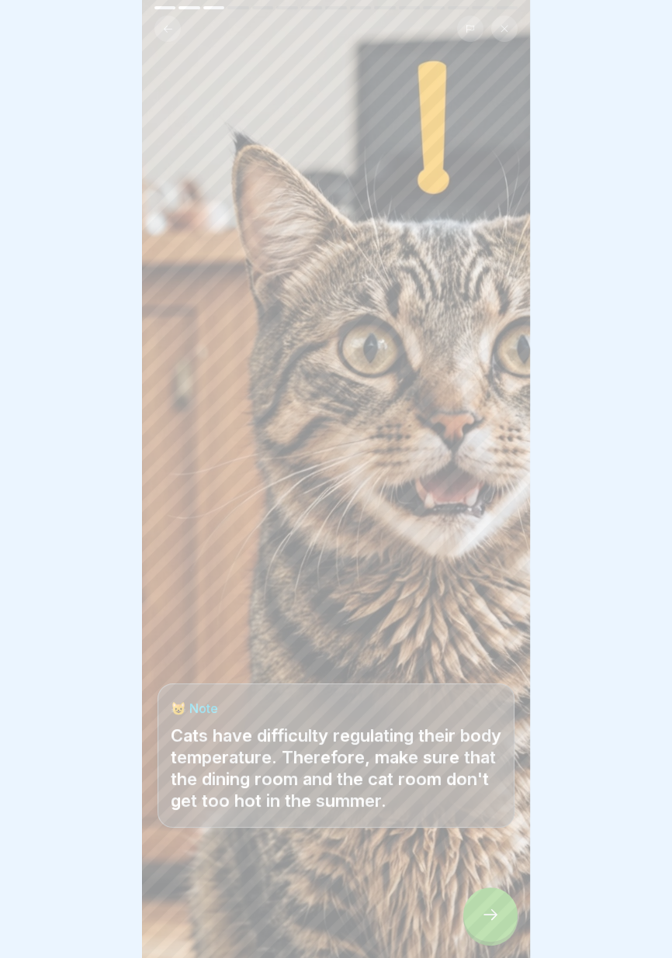
click at [663, 865] on div at bounding box center [336, 479] width 672 height 958
click at [503, 917] on div at bounding box center [490, 914] width 54 height 54
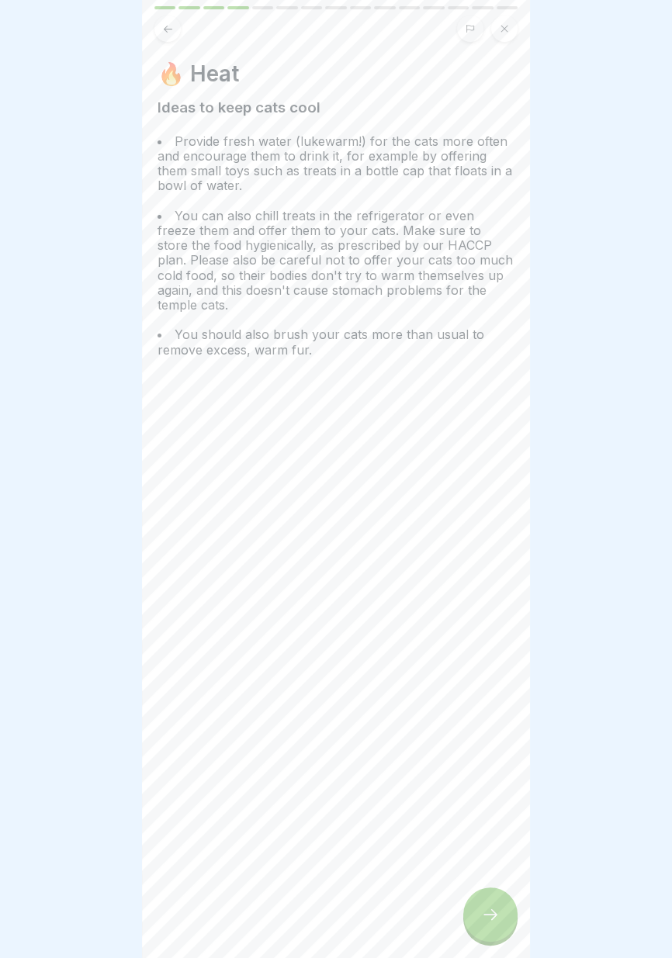
click at [497, 913] on icon at bounding box center [490, 914] width 19 height 19
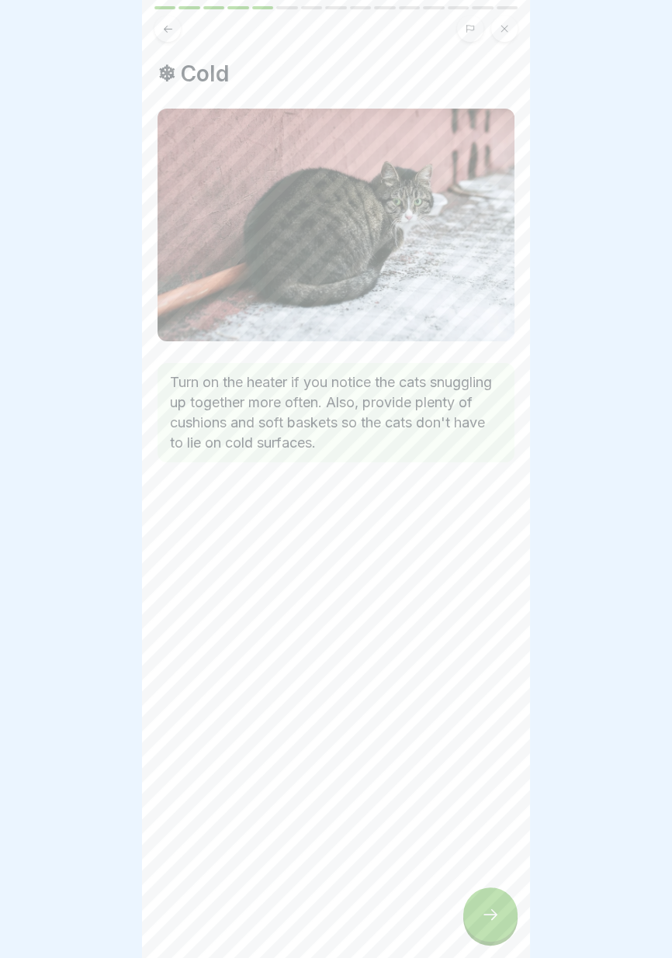
click at [489, 918] on icon at bounding box center [490, 914] width 19 height 19
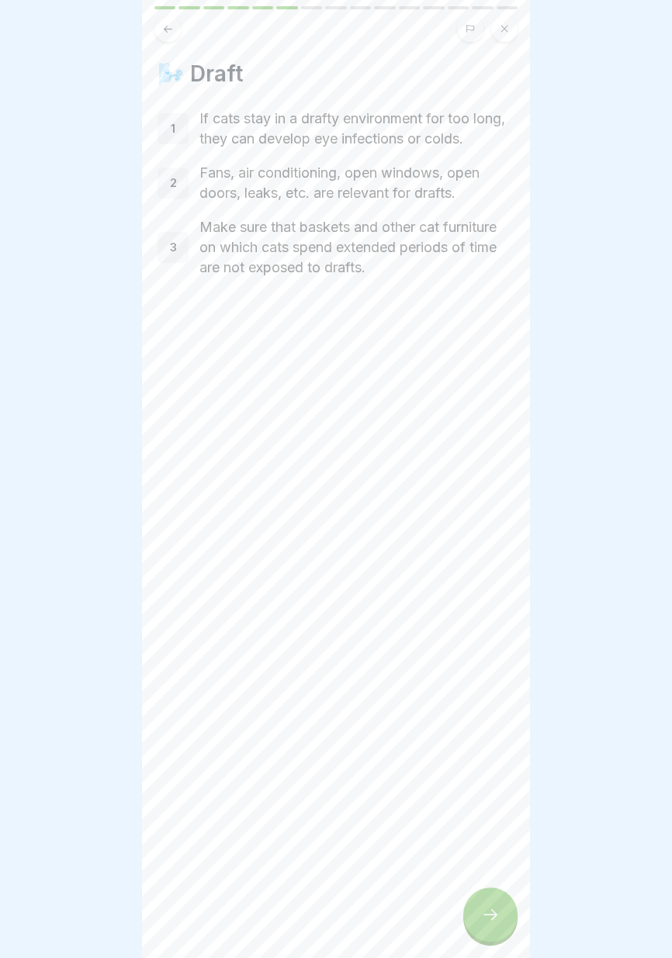
click at [499, 917] on icon at bounding box center [490, 914] width 19 height 19
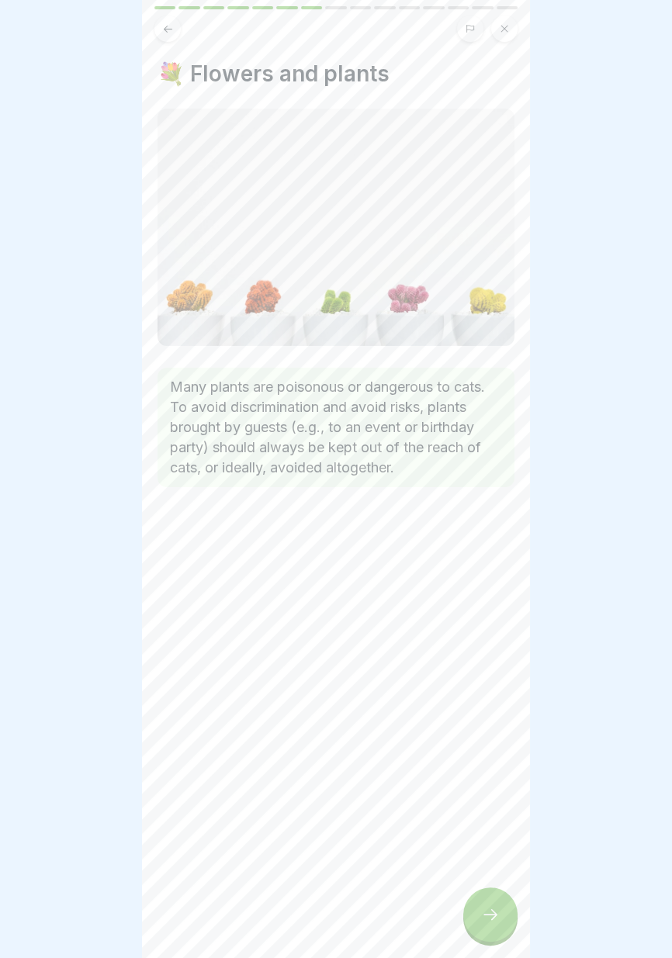
click at [500, 908] on div at bounding box center [490, 914] width 54 height 54
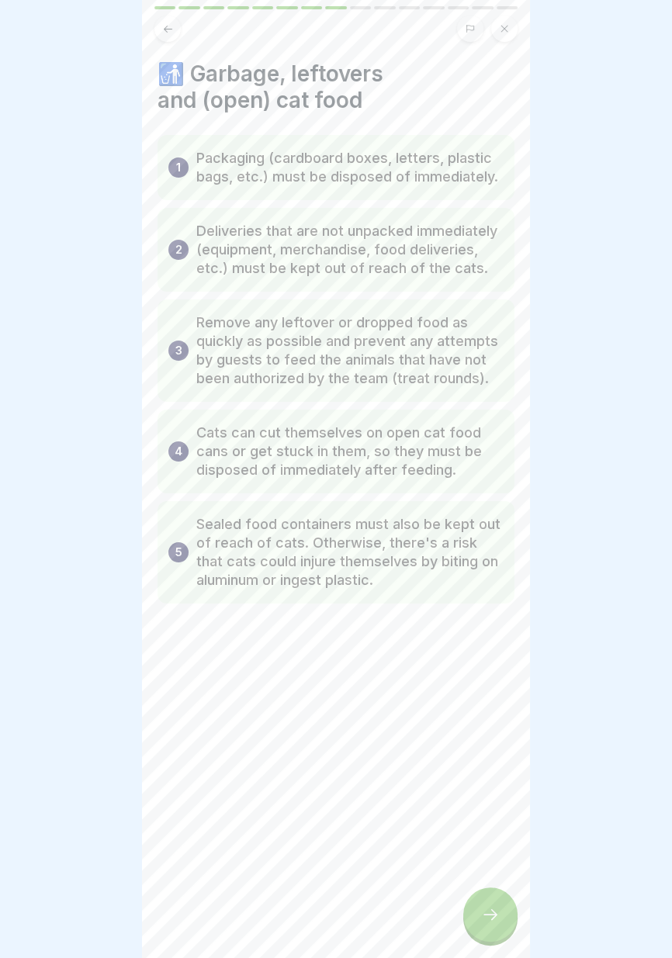
click at [490, 915] on icon at bounding box center [490, 914] width 14 height 11
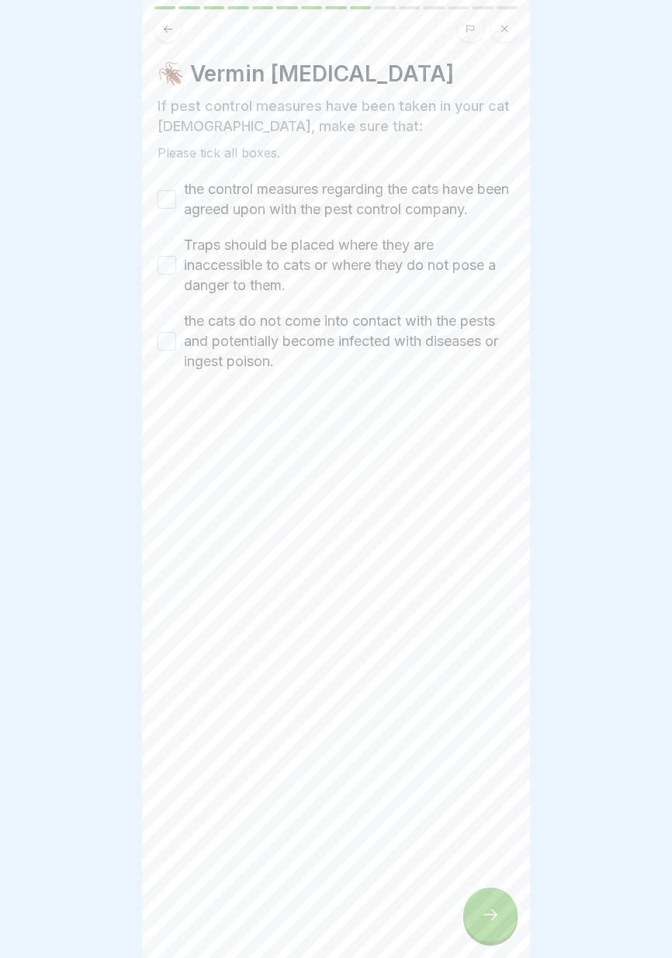
click at [408, 625] on div "🪳 Vermin infestation If pest control measures have been taken in your cat templ…" at bounding box center [336, 479] width 388 height 958
click at [167, 202] on button "the control measures regarding the cats have been agreed upon with the pest con…" at bounding box center [166, 199] width 19 height 19
click at [165, 264] on button "Traps should be placed where they are inaccessible to cats or where they do not…" at bounding box center [166, 265] width 19 height 19
click at [172, 353] on div "the cats do not come into contact with the pests and potentially become infecte…" at bounding box center [335, 341] width 357 height 60
click at [161, 342] on button "the cats do not come into contact with the pests and potentially become infecte…" at bounding box center [166, 341] width 19 height 19
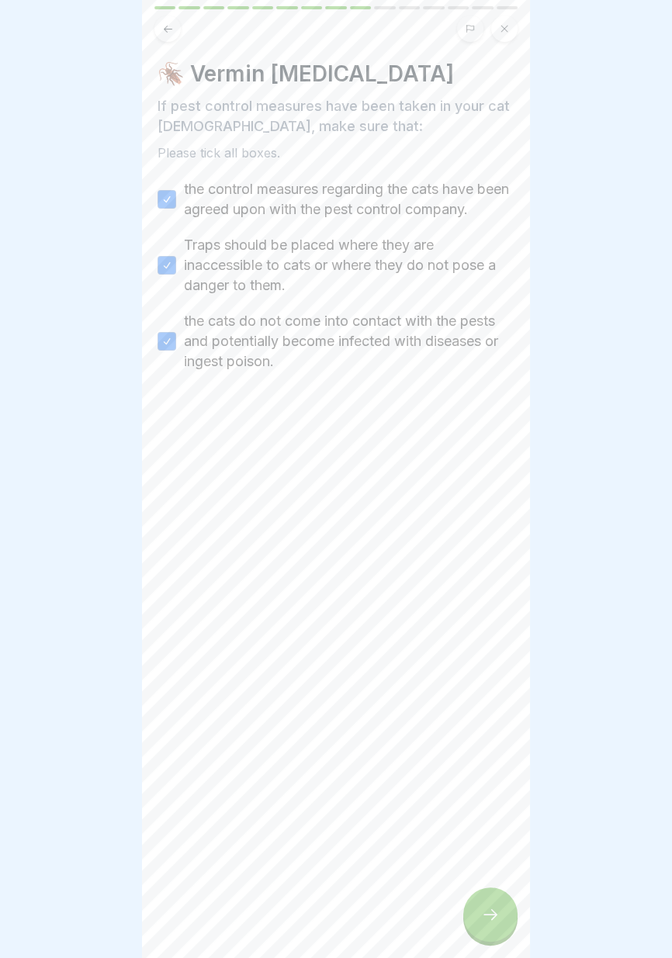
click at [487, 920] on icon at bounding box center [490, 914] width 19 height 19
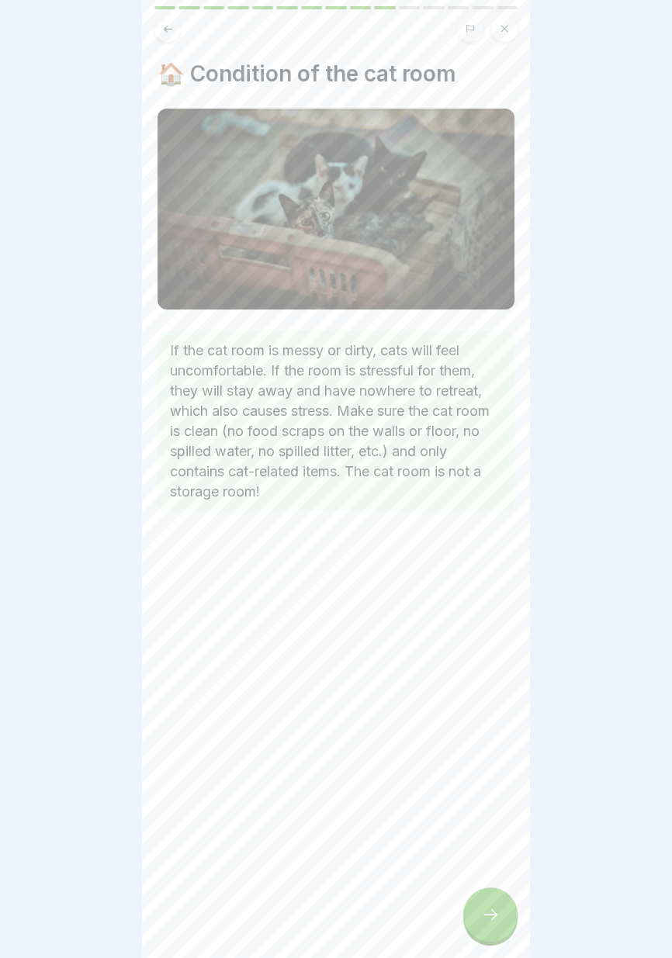
click at [499, 923] on icon at bounding box center [490, 914] width 19 height 19
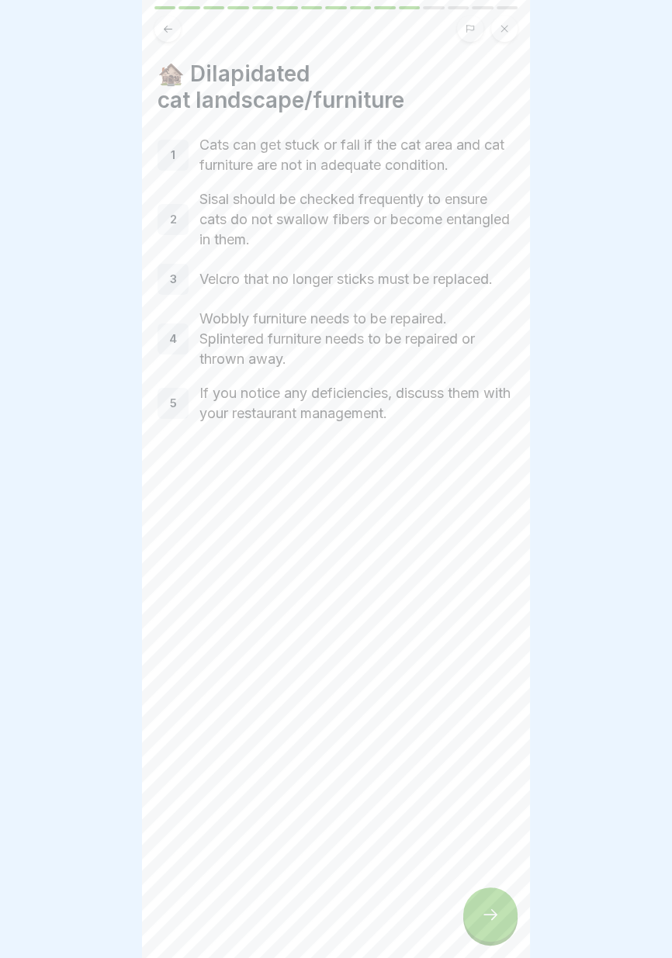
click at [496, 916] on icon at bounding box center [490, 914] width 19 height 19
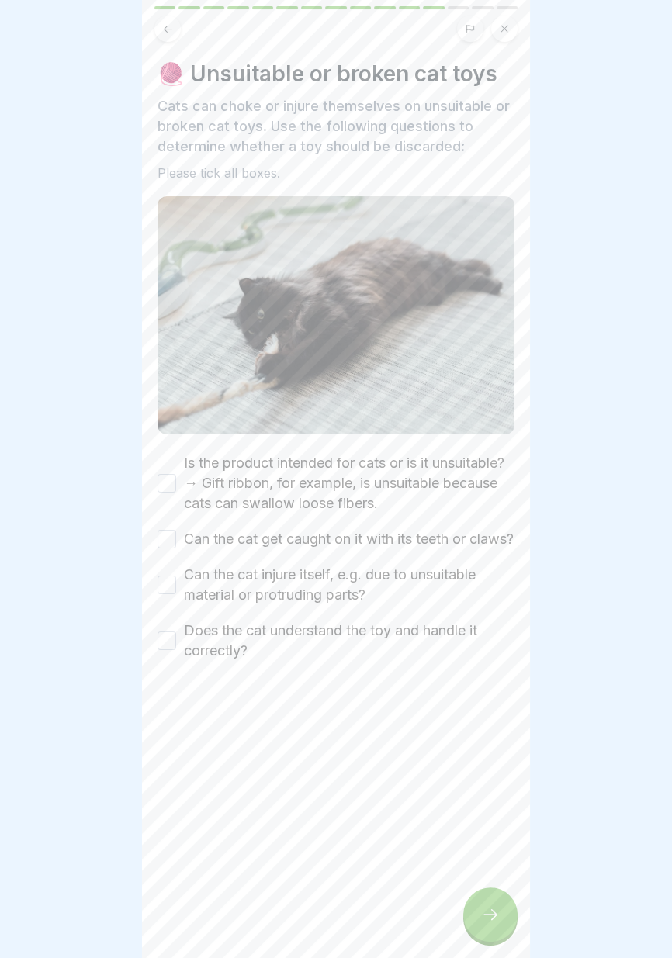
click at [168, 478] on button "Is the product intended for cats or is it unsuitable? → Gift ribbon, for exampl…" at bounding box center [166, 483] width 19 height 19
click at [169, 546] on button "Can the cat get caught on it with its teeth or claws?" at bounding box center [166, 539] width 19 height 19
click at [169, 594] on button "Can the cat injure itself, e.g. due to unsuitable material or protruding parts?" at bounding box center [166, 584] width 19 height 19
click at [159, 650] on button "Does the cat understand the toy and handle it correctly?" at bounding box center [166, 640] width 19 height 19
click at [487, 916] on icon at bounding box center [490, 914] width 19 height 19
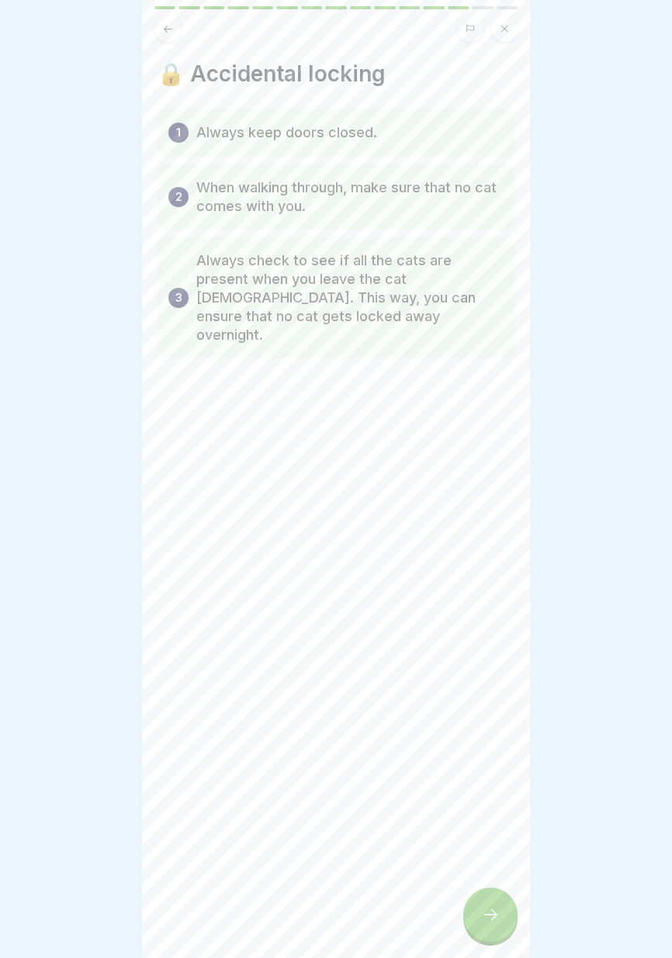
click at [489, 910] on icon at bounding box center [490, 914] width 19 height 19
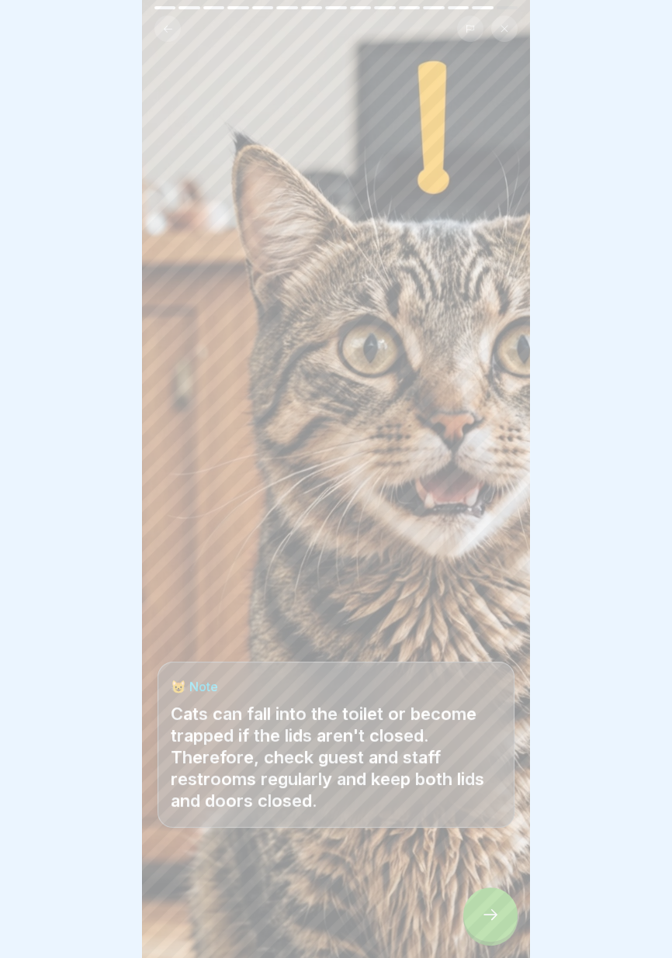
click at [495, 911] on icon at bounding box center [490, 914] width 19 height 19
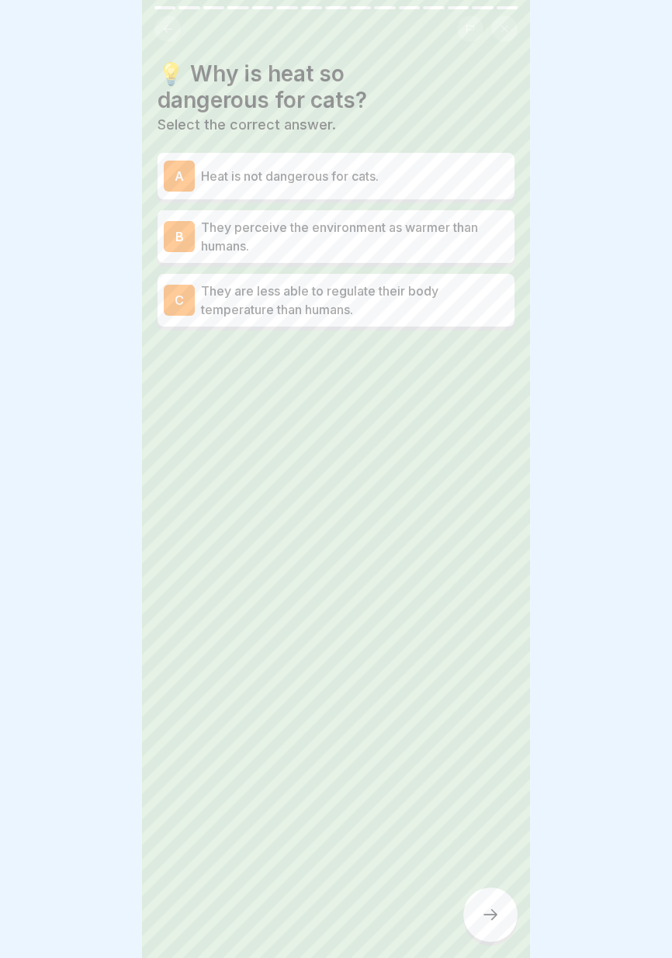
click at [466, 296] on p "They are less able to regulate their body temperature than humans." at bounding box center [354, 299] width 307 height 37
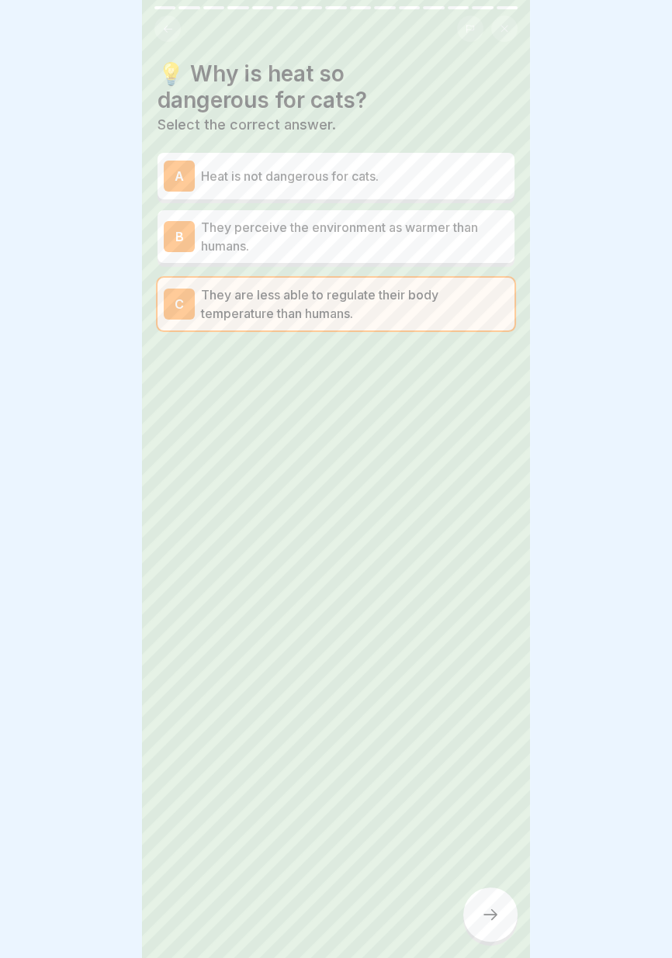
click at [497, 913] on icon at bounding box center [490, 914] width 19 height 19
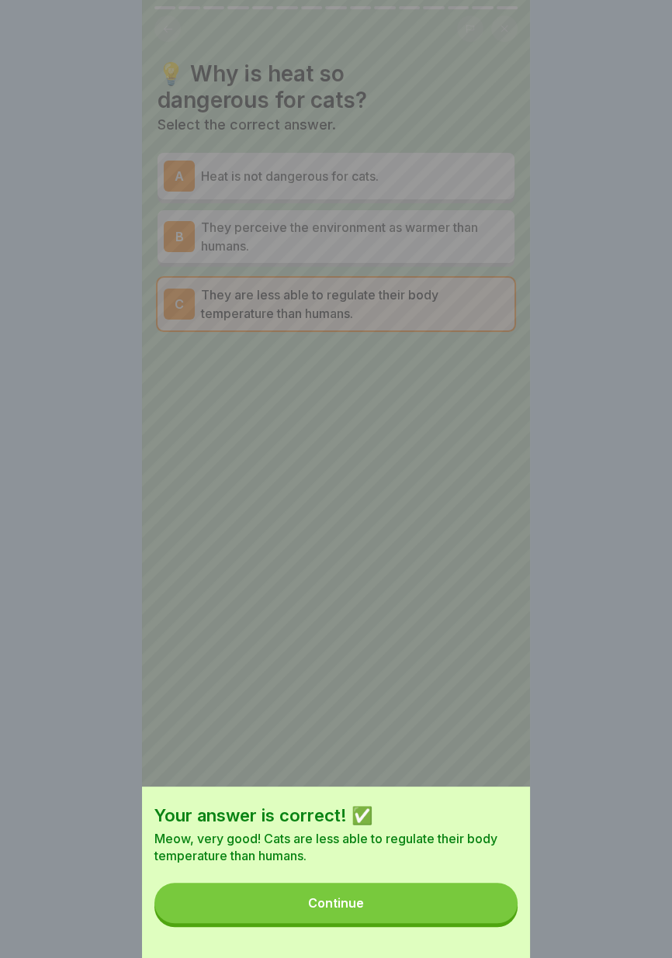
click at [439, 905] on button "Continue" at bounding box center [335, 902] width 363 height 40
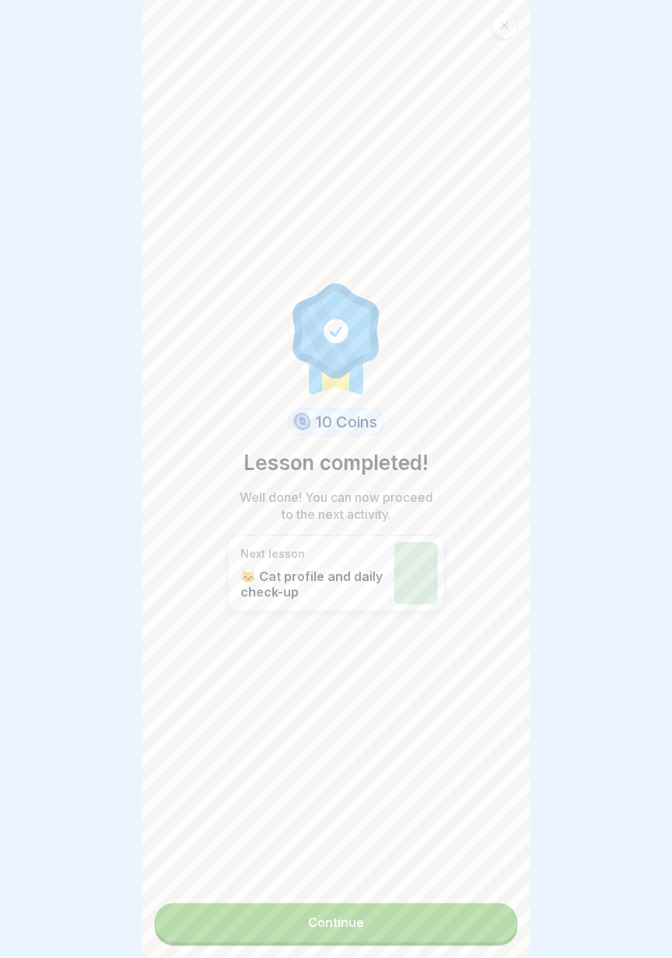
click at [444, 923] on link "Continue" at bounding box center [335, 922] width 363 height 39
click at [425, 932] on link "Continue" at bounding box center [335, 922] width 363 height 39
click at [361, 921] on font "Continue" at bounding box center [336, 922] width 56 height 16
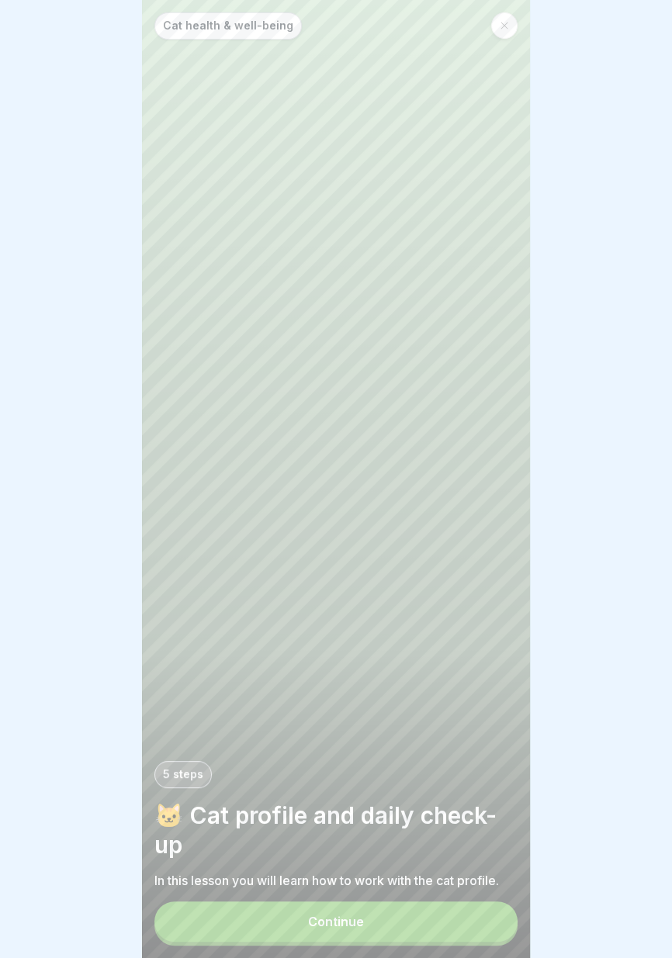
click at [351, 920] on font "Continue" at bounding box center [336, 922] width 56 height 16
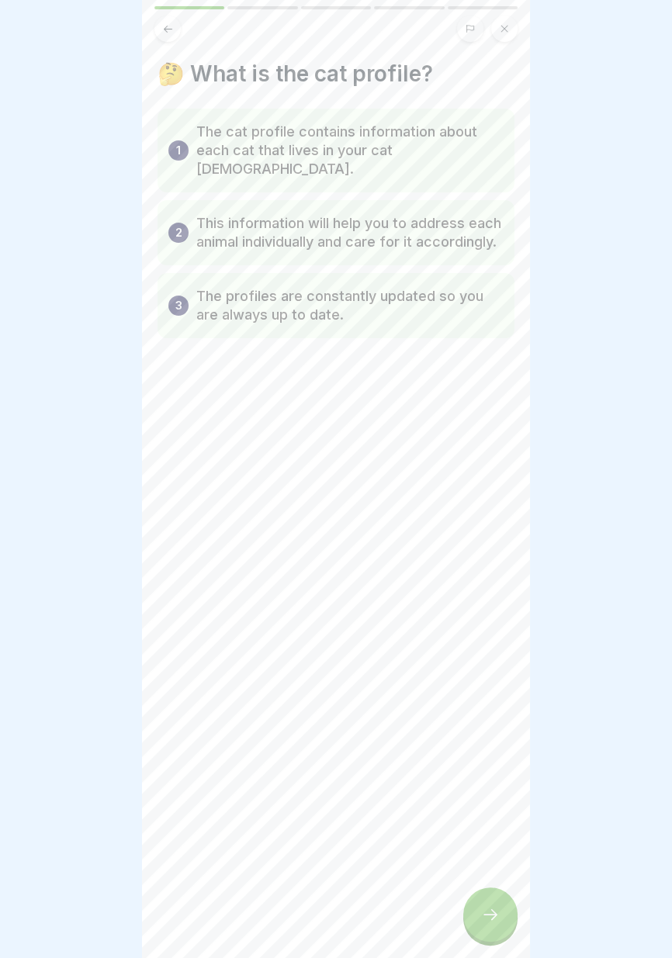
click at [377, 165] on div "1 The cat profile contains information about each cat that lives in your cat te…" at bounding box center [335, 151] width 357 height 84
click at [493, 920] on icon at bounding box center [490, 914] width 19 height 19
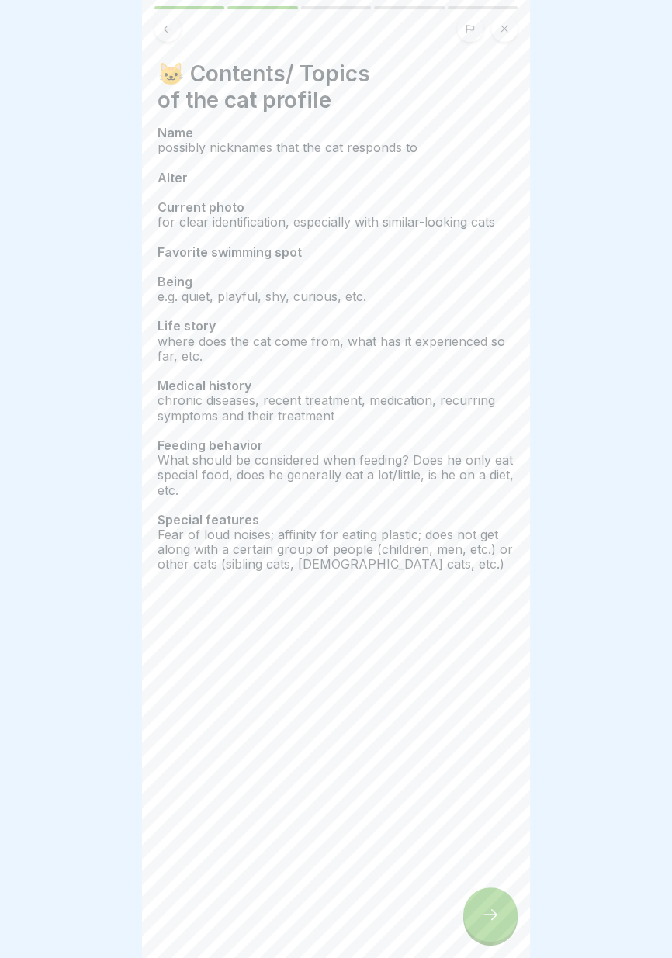
click at [494, 914] on icon at bounding box center [490, 914] width 14 height 11
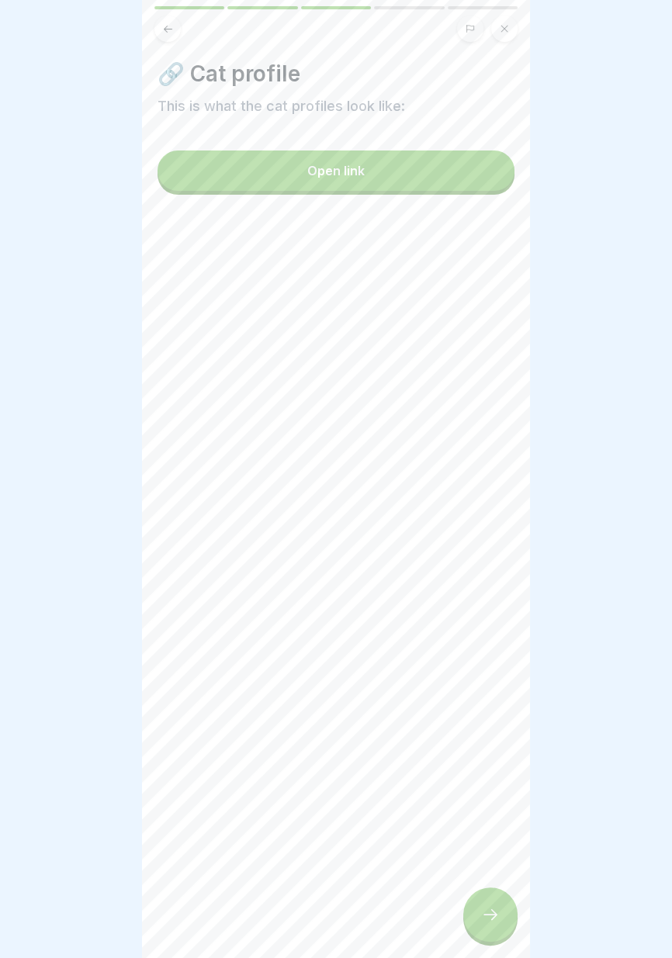
click at [431, 168] on button "Open link" at bounding box center [335, 170] width 357 height 40
click at [492, 924] on div at bounding box center [490, 914] width 54 height 54
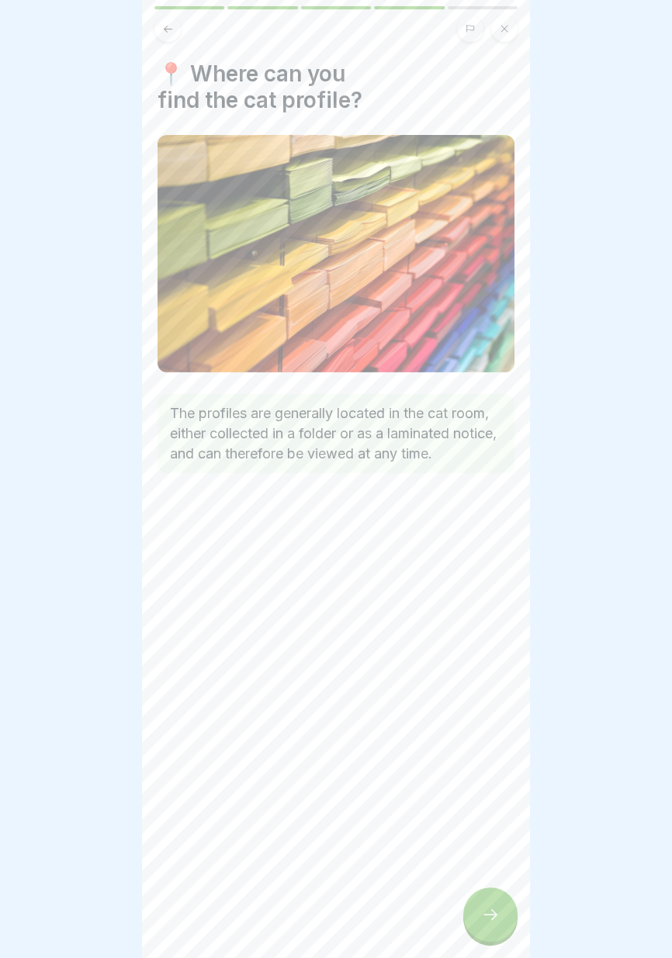
click at [493, 918] on icon at bounding box center [490, 914] width 19 height 19
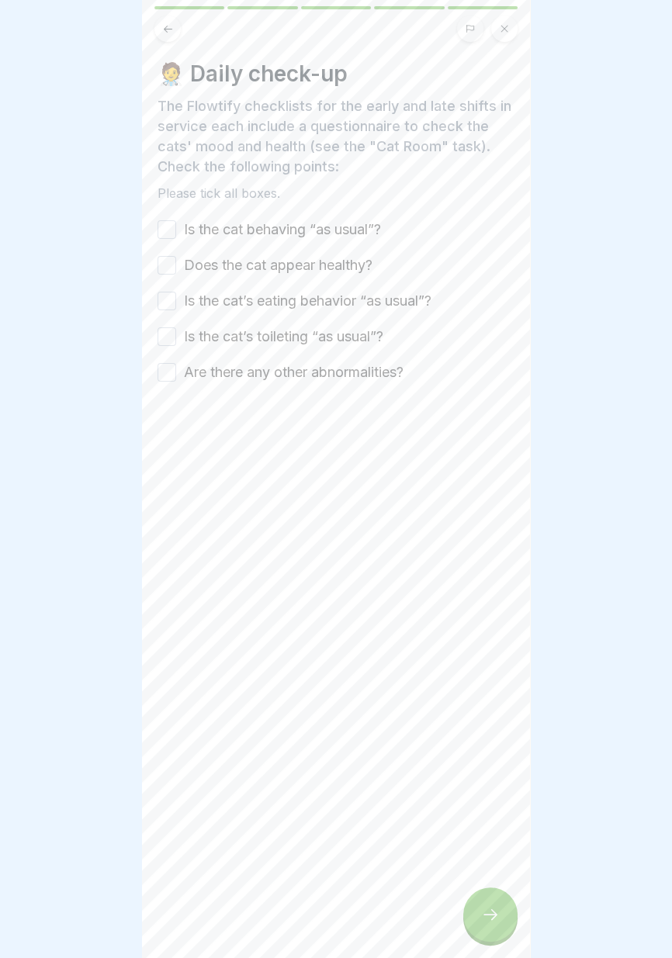
click at [482, 552] on div "🧑‍⚕️ Daily check-up The Flowtify checklists for the early and late shifts in se…" at bounding box center [336, 479] width 388 height 958
click at [173, 226] on button "Is the cat behaving “as usual”?" at bounding box center [166, 229] width 19 height 19
click at [168, 271] on button "Does the cat appear healthy?" at bounding box center [166, 265] width 19 height 19
click at [170, 301] on button "Is the cat’s eating behavior “as usual”?" at bounding box center [166, 301] width 19 height 19
click at [171, 331] on button "Is the cat’s toileting “as usual”?" at bounding box center [166, 336] width 19 height 19
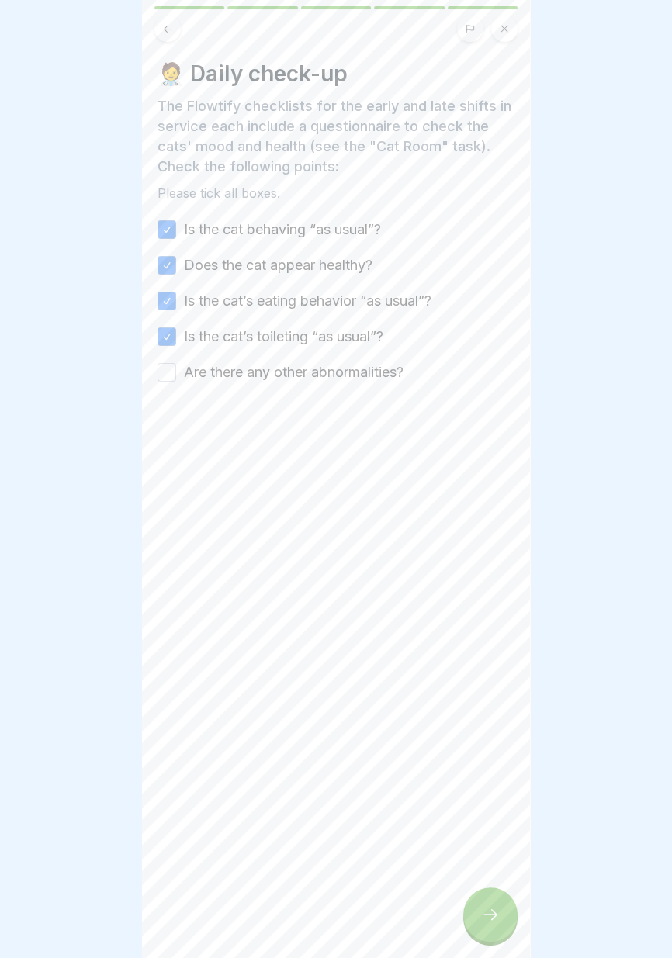
click at [161, 375] on button "Are there any other abnormalities?" at bounding box center [166, 372] width 19 height 19
click at [491, 916] on icon at bounding box center [490, 914] width 19 height 19
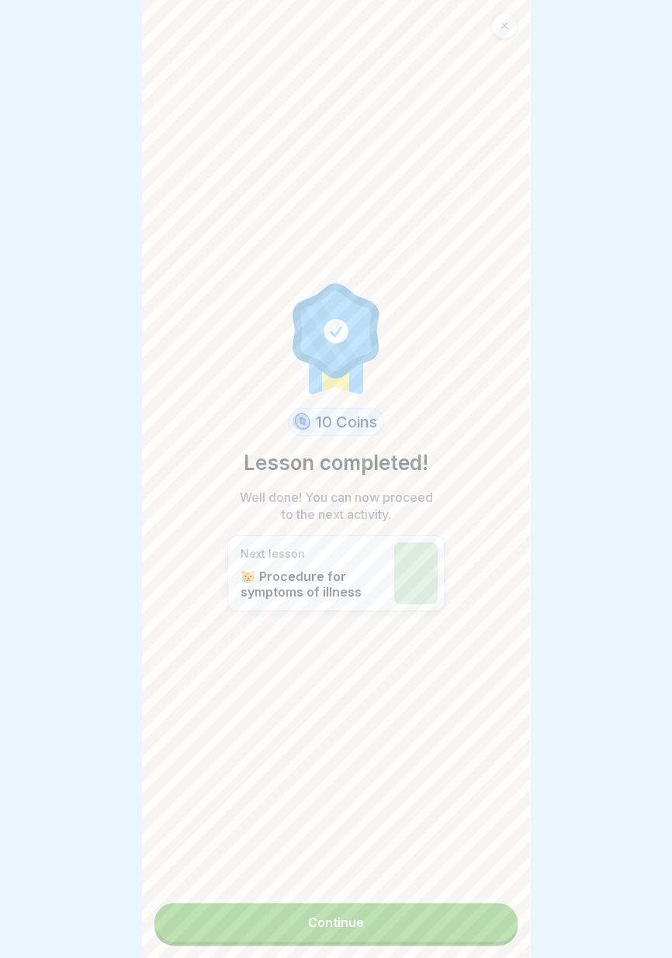
click at [408, 921] on link "Continue" at bounding box center [335, 922] width 363 height 39
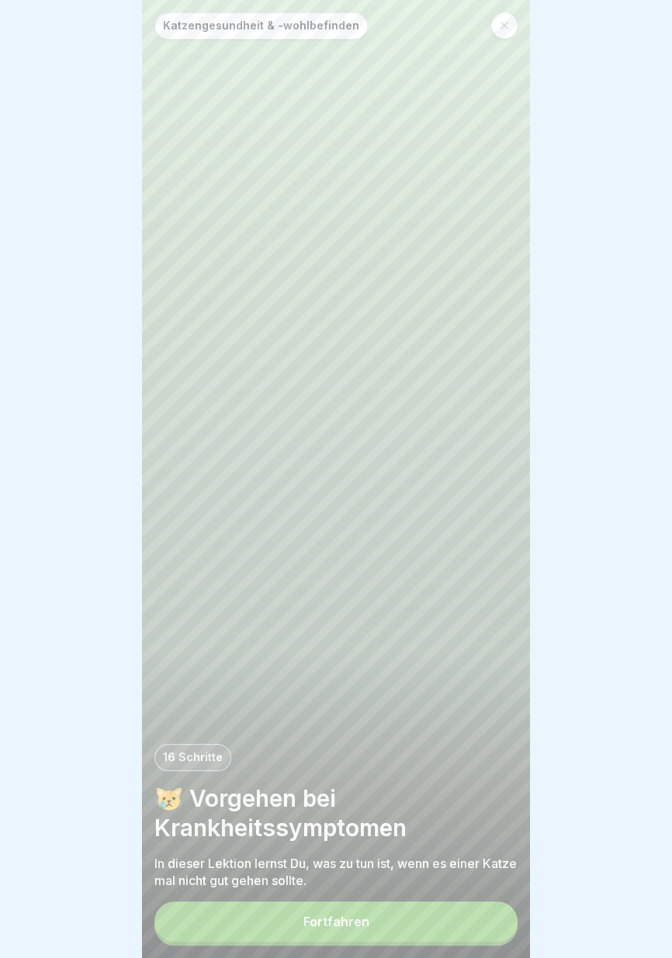
click at [409, 918] on button "Fortfahren" at bounding box center [335, 921] width 363 height 40
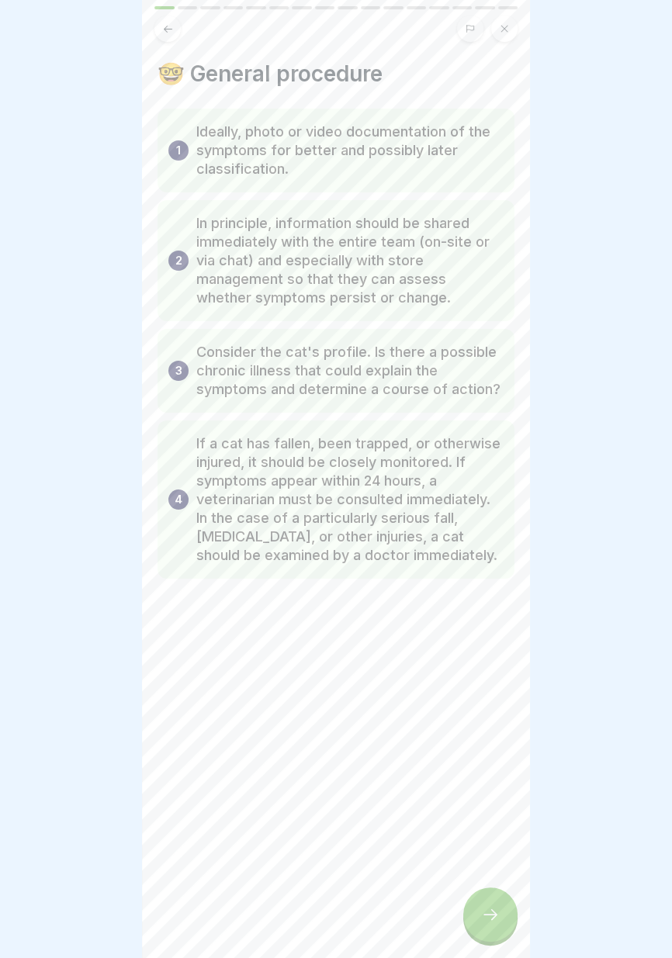
click at [493, 914] on icon at bounding box center [490, 914] width 19 height 19
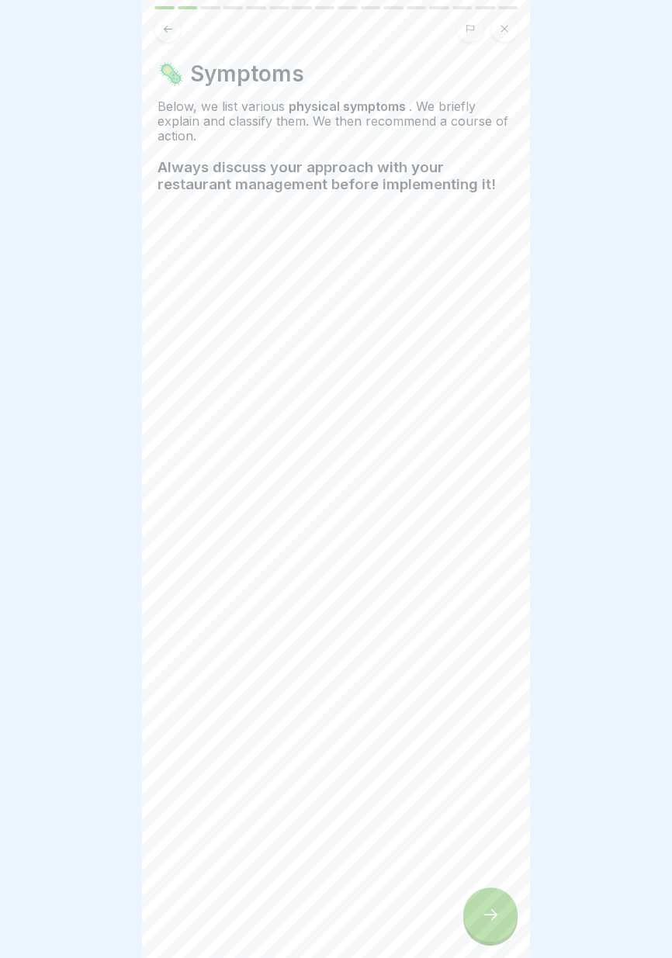
click at [488, 921] on icon at bounding box center [490, 914] width 19 height 19
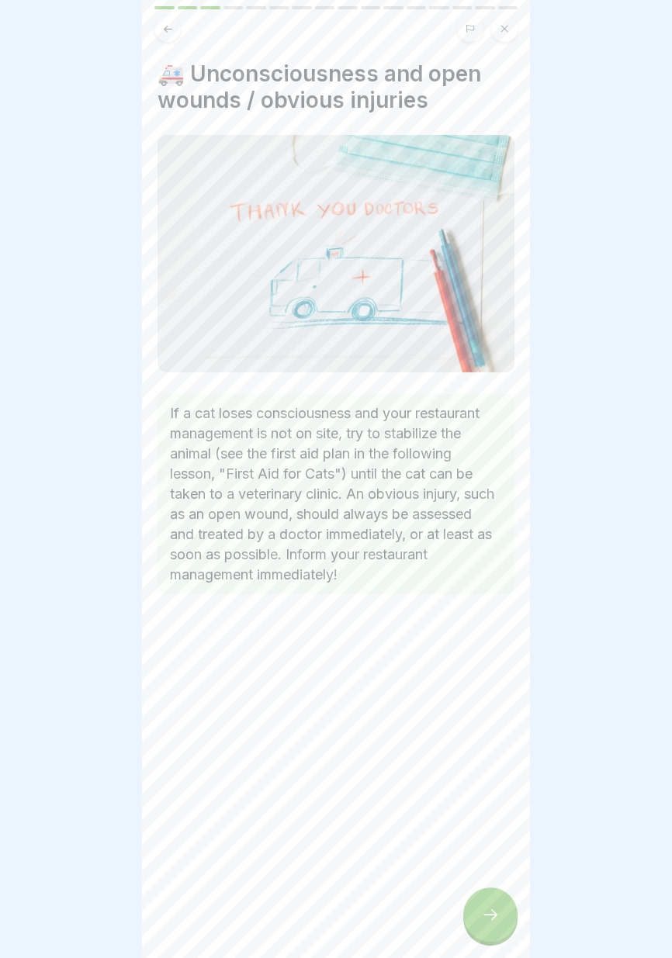
click at [474, 915] on div at bounding box center [490, 914] width 54 height 54
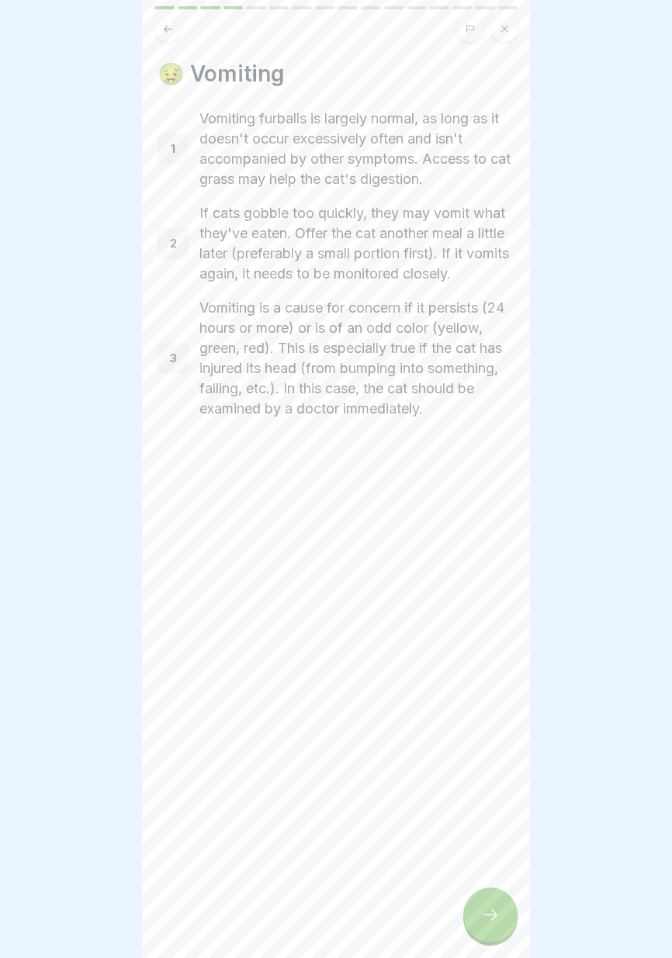
click at [474, 914] on div at bounding box center [490, 914] width 54 height 54
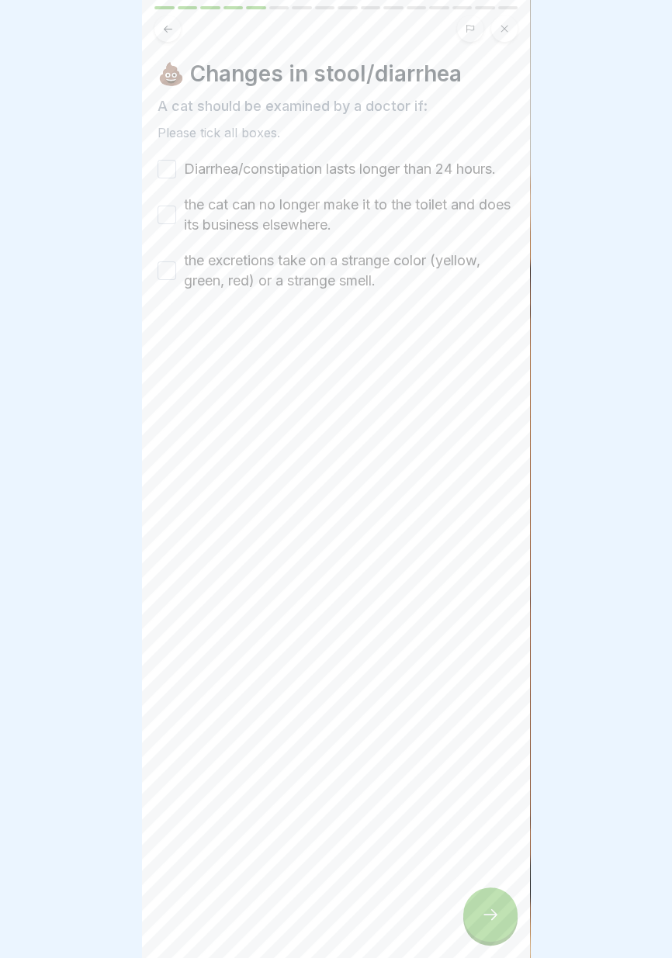
click at [167, 173] on button "Diarrhea/constipation lasts longer than 24 hours." at bounding box center [166, 169] width 19 height 19
click at [172, 224] on button "the cat can no longer make it to the toilet and does its business elsewhere." at bounding box center [166, 215] width 19 height 19
click at [167, 272] on button "the excretions take on a strange color (yellow, green, red) or a strange smell." at bounding box center [166, 270] width 19 height 19
click at [491, 919] on icon at bounding box center [490, 914] width 19 height 19
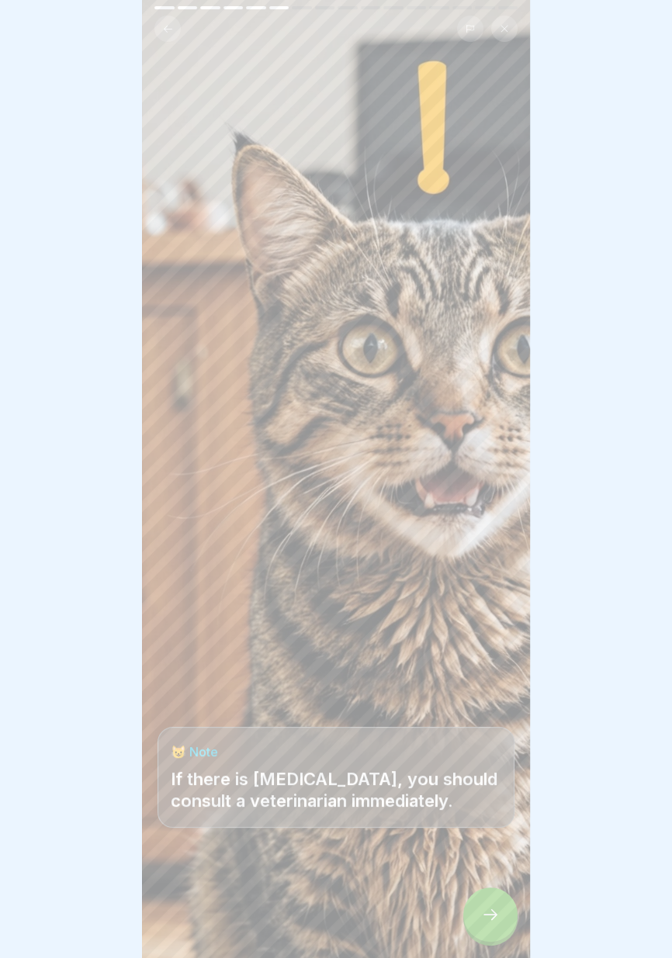
click at [459, 891] on div at bounding box center [335, 911] width 357 height 93
click at [458, 890] on div at bounding box center [335, 911] width 357 height 93
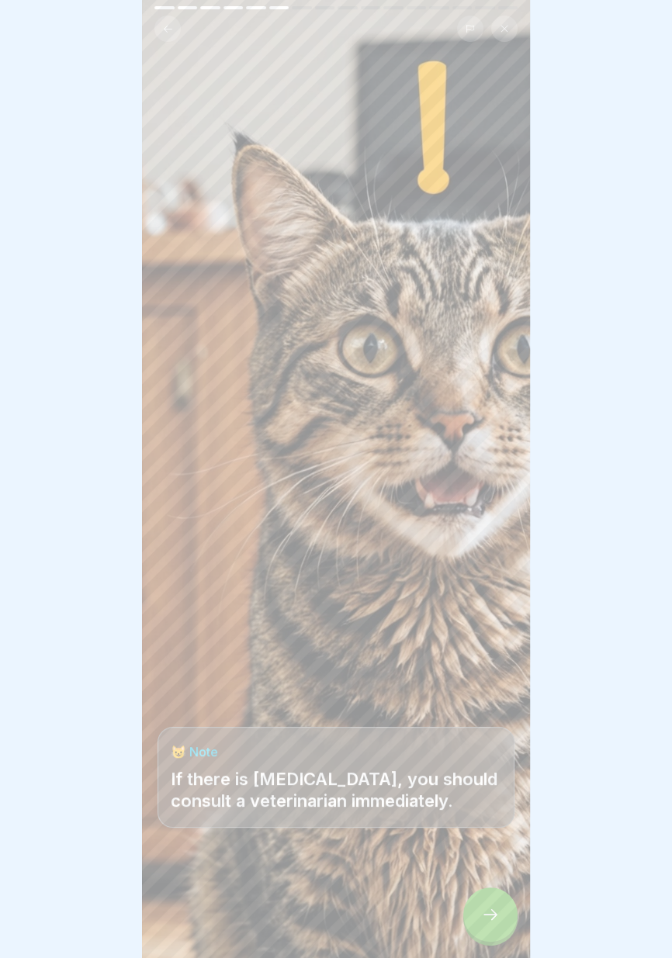
click at [458, 890] on div at bounding box center [335, 911] width 357 height 93
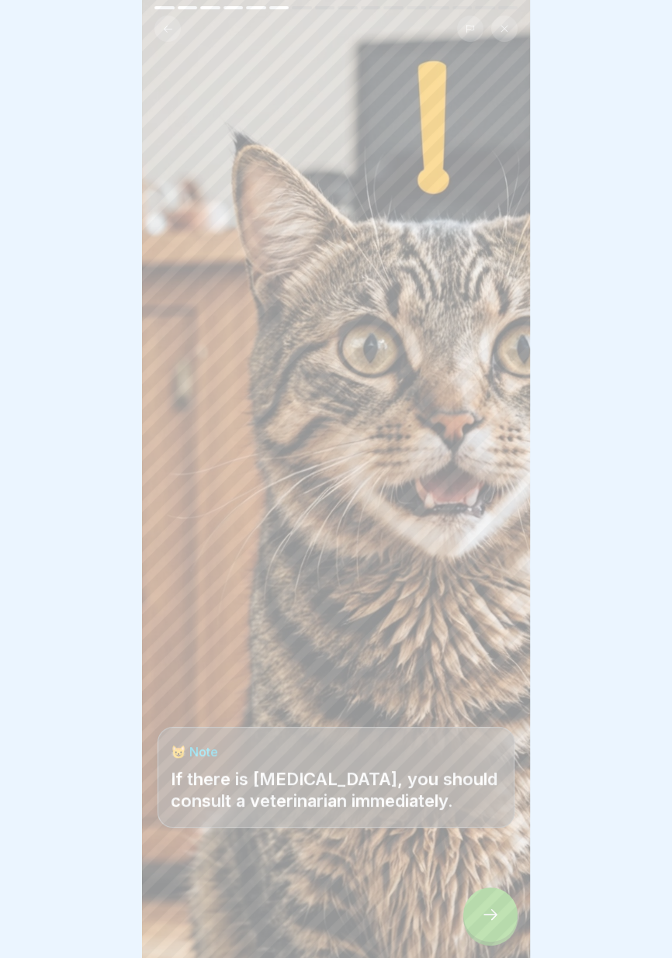
click at [458, 890] on div at bounding box center [335, 911] width 357 height 93
click at [458, 891] on div at bounding box center [335, 911] width 357 height 93
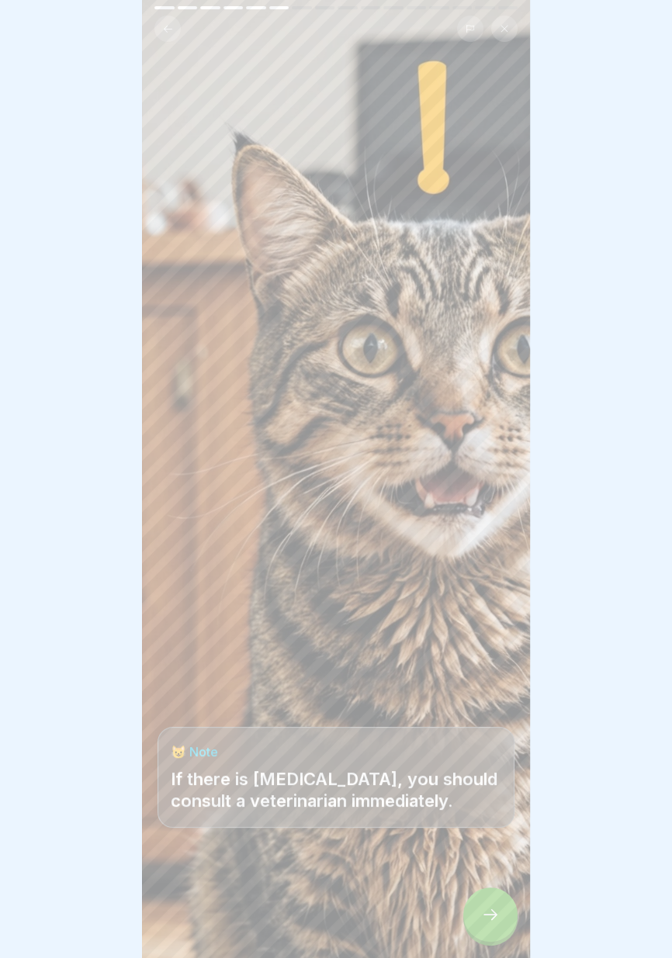
click at [458, 890] on div at bounding box center [335, 911] width 357 height 93
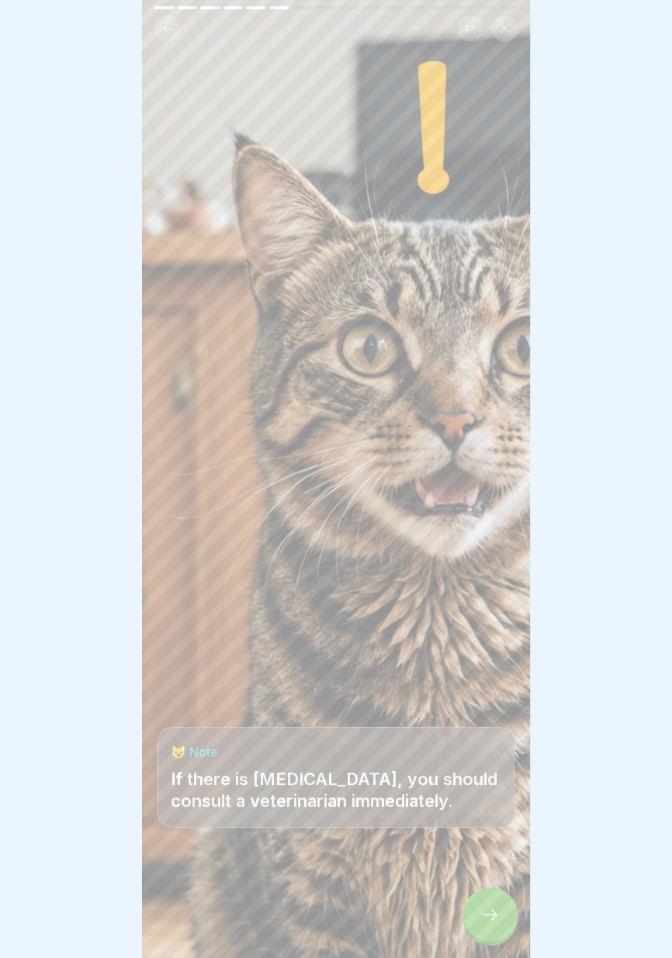
click at [458, 890] on div at bounding box center [335, 911] width 357 height 93
click at [458, 889] on div at bounding box center [335, 911] width 357 height 93
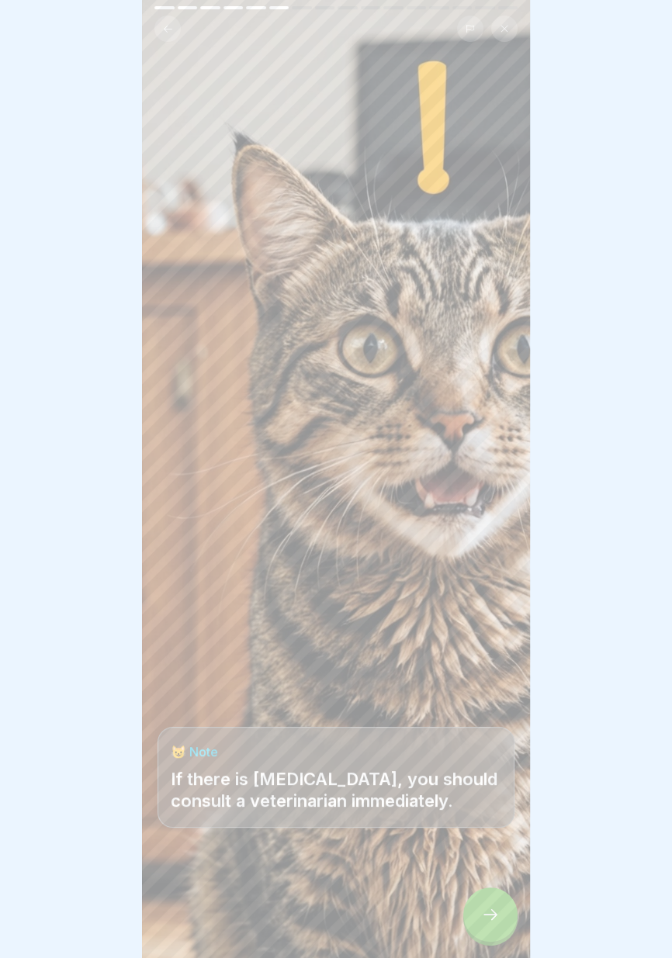
click at [458, 889] on div at bounding box center [335, 911] width 357 height 93
click at [458, 890] on div at bounding box center [335, 911] width 357 height 93
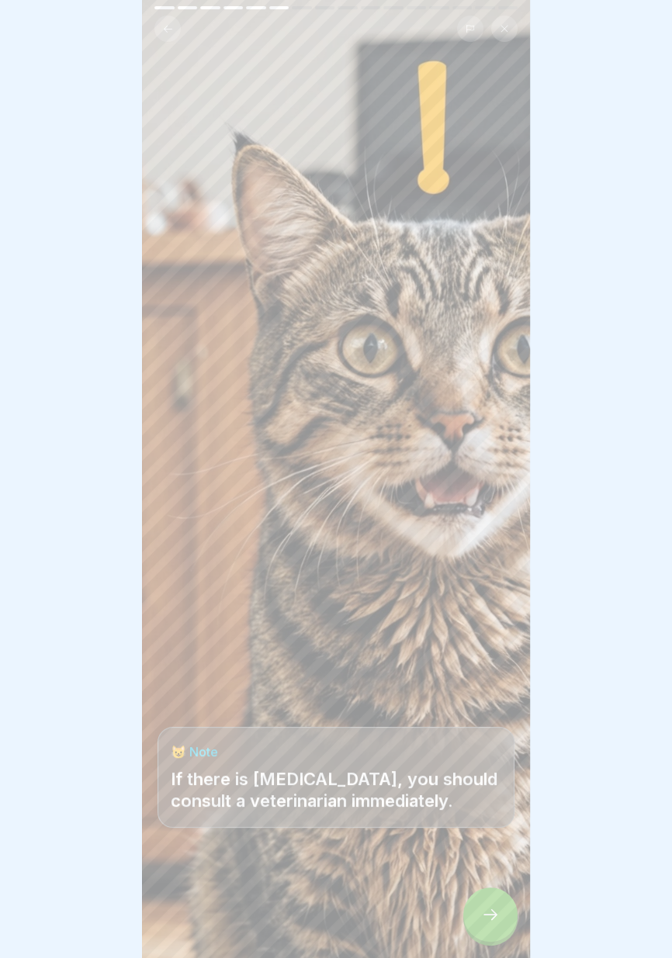
click at [458, 890] on div at bounding box center [335, 911] width 357 height 93
click at [458, 889] on div at bounding box center [335, 911] width 357 height 93
click at [463, 834] on div "😺 Note If there is blood in the stool, you should consult a veterinarian immedi…" at bounding box center [336, 479] width 388 height 958
click at [485, 900] on div at bounding box center [490, 914] width 54 height 54
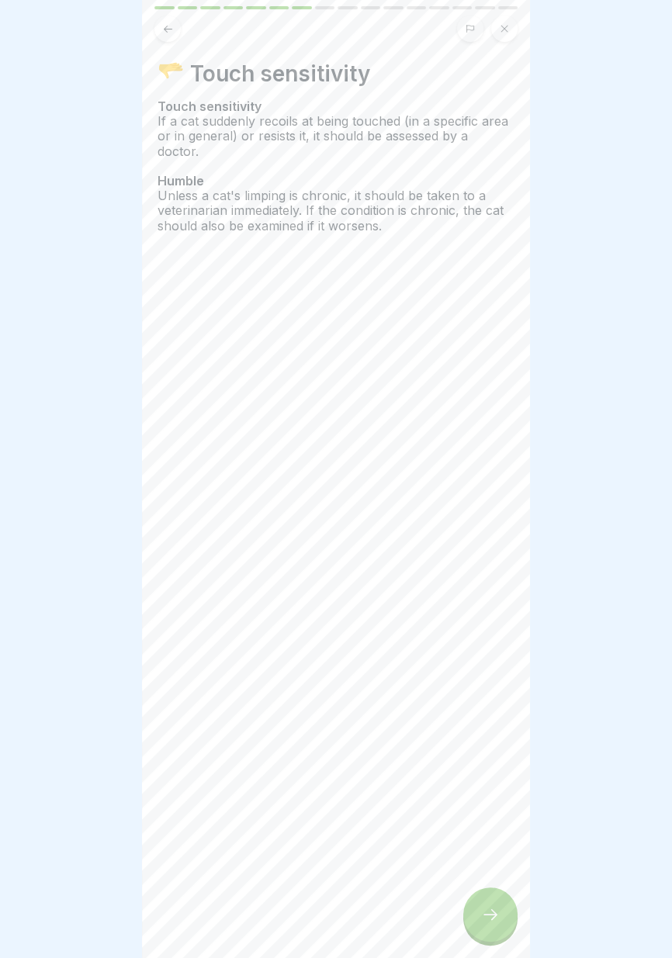
click at [493, 891] on div at bounding box center [490, 914] width 54 height 54
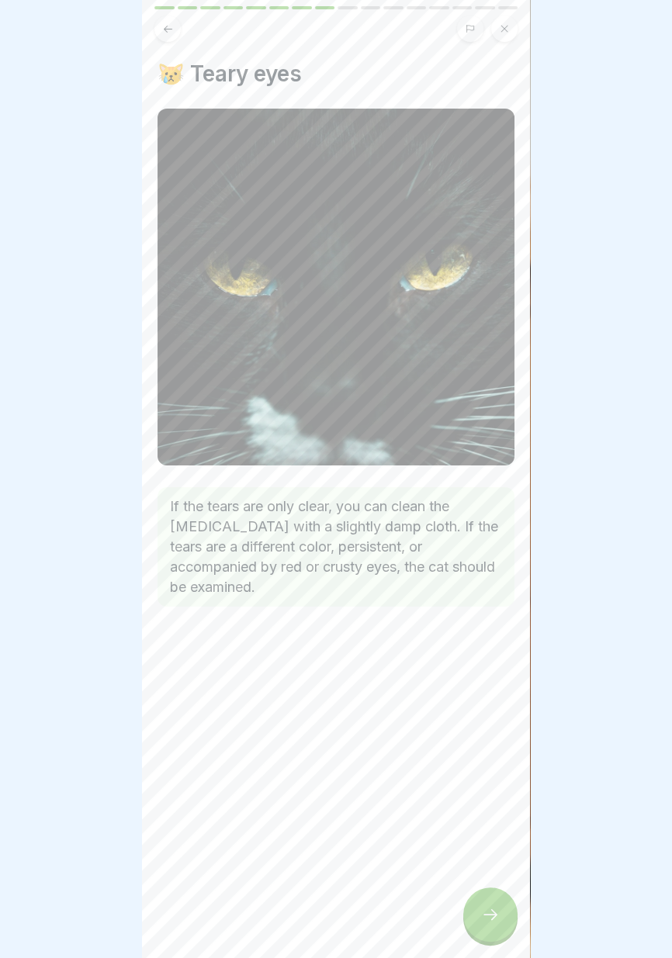
click at [493, 906] on div at bounding box center [490, 914] width 54 height 54
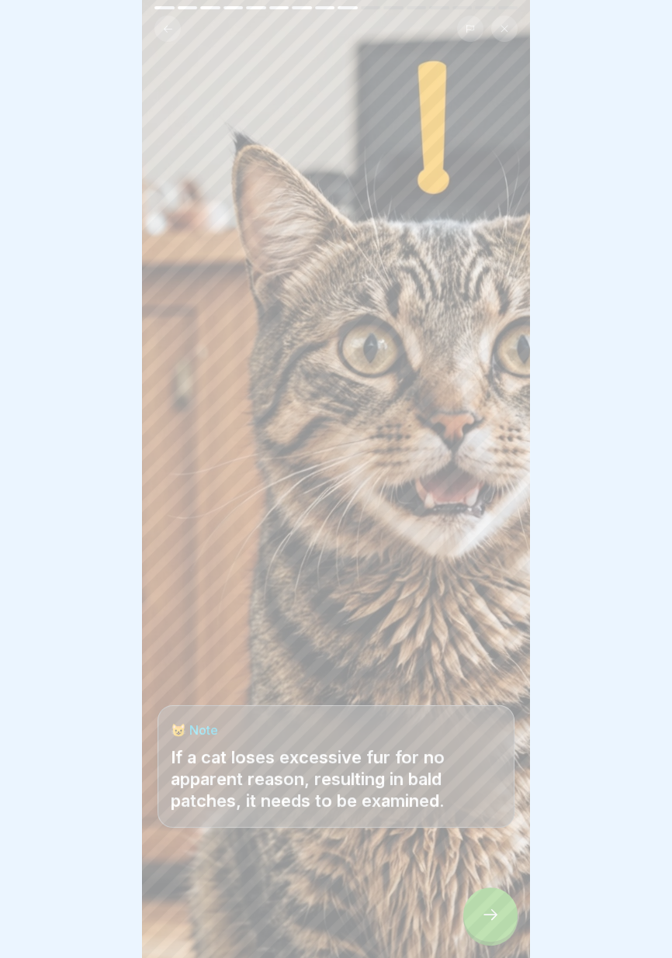
click at [491, 903] on div at bounding box center [490, 914] width 54 height 54
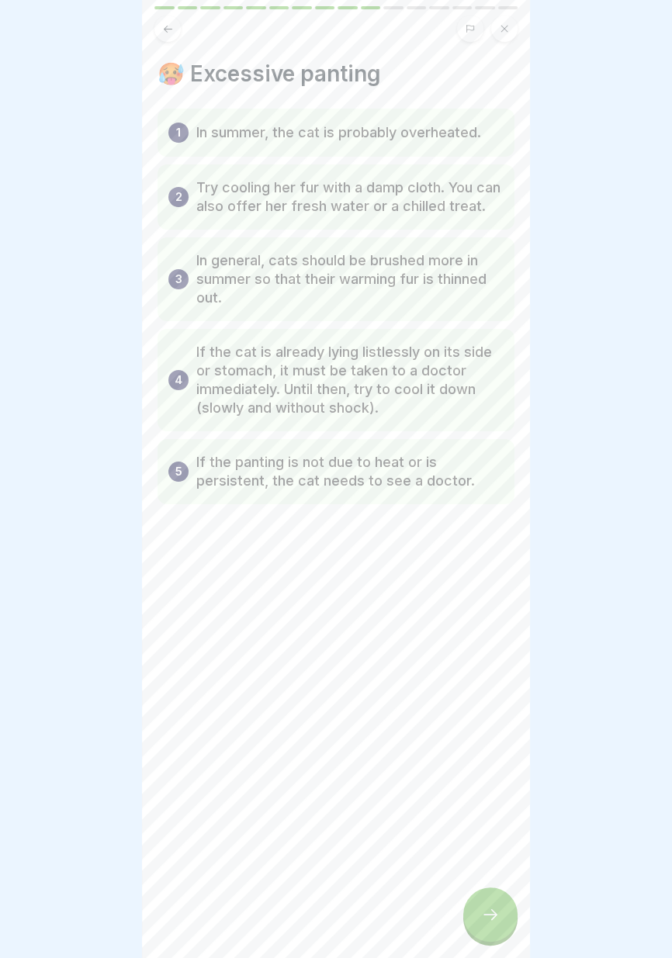
click at [495, 919] on icon at bounding box center [490, 914] width 14 height 11
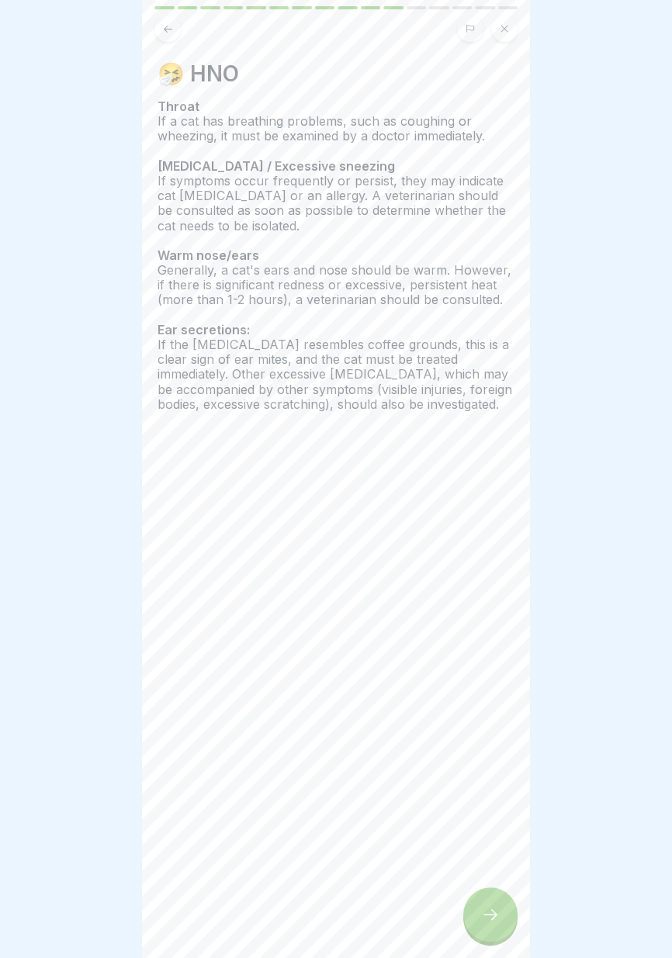
click at [496, 907] on icon at bounding box center [490, 914] width 19 height 19
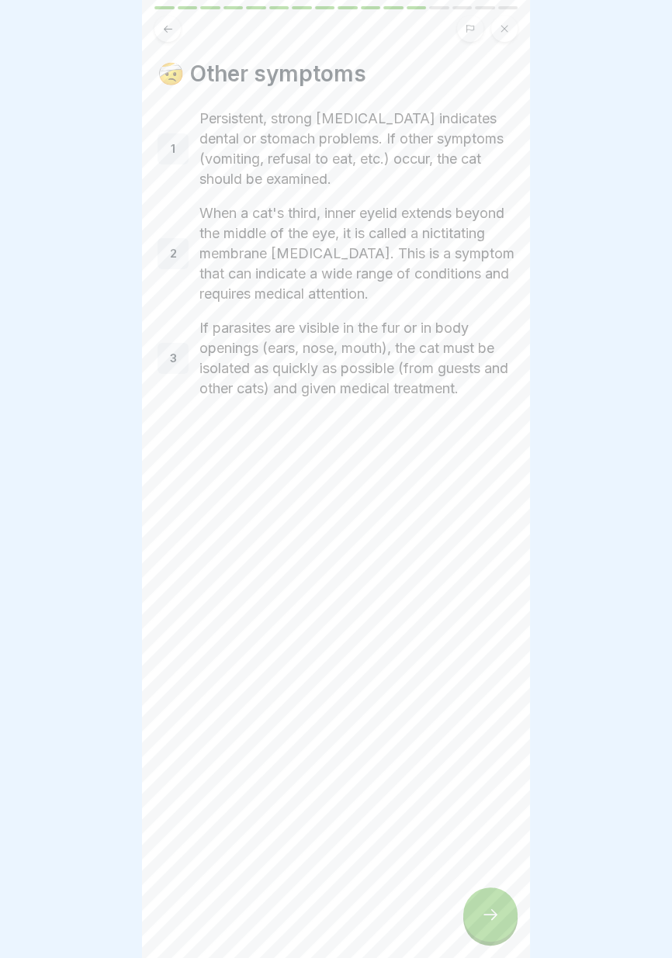
click at [494, 910] on icon at bounding box center [490, 914] width 19 height 19
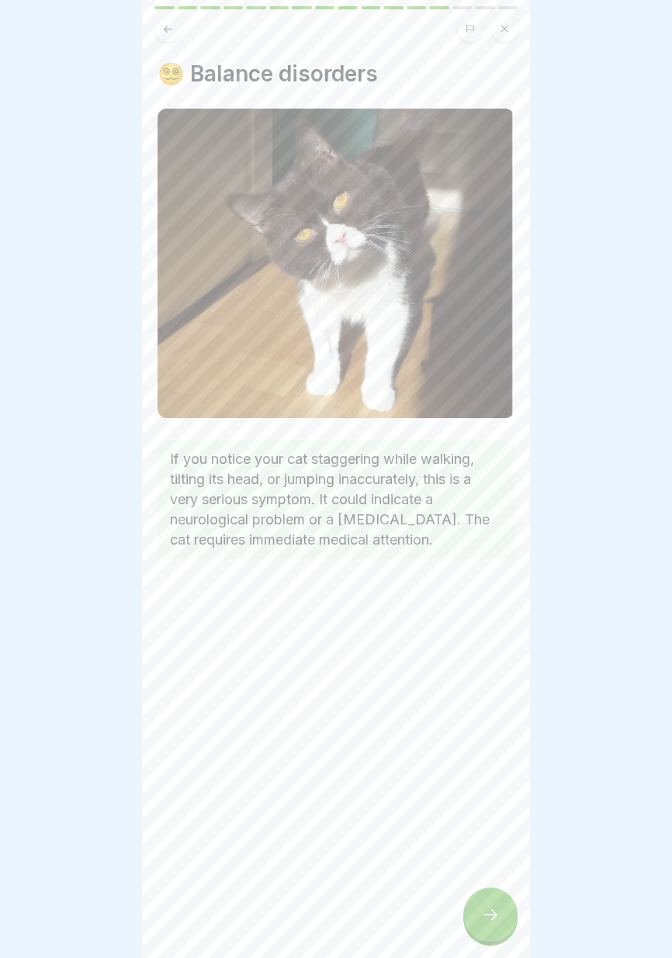
click at [494, 909] on icon at bounding box center [490, 914] width 19 height 19
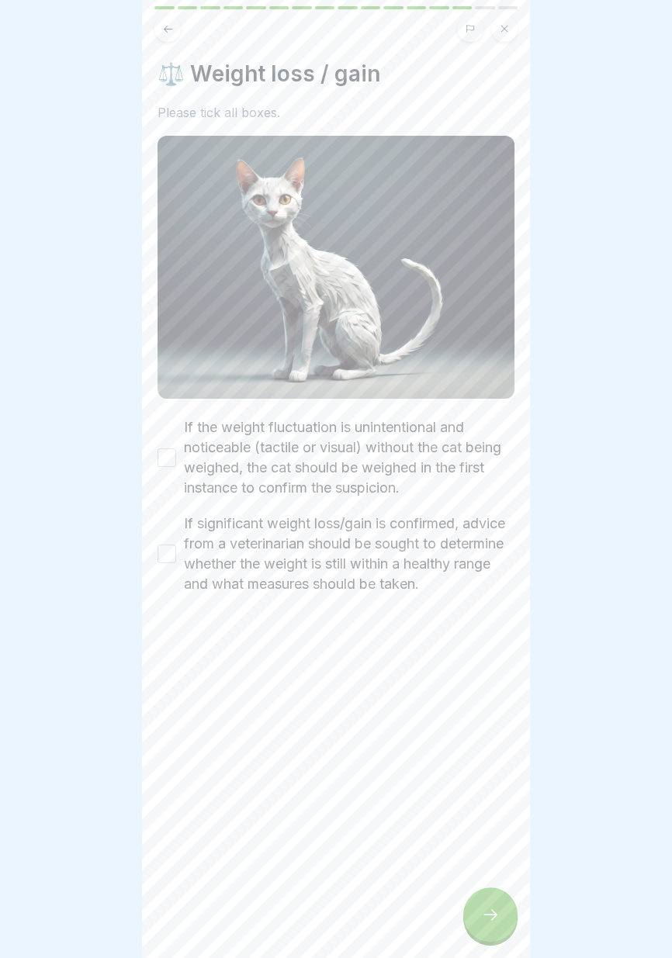
click at [382, 488] on font "If the weight fluctuation is unintentional and noticeable (tactile or visual) w…" at bounding box center [342, 457] width 317 height 77
click at [176, 467] on button "If the weight fluctuation is unintentional and noticeable (tactile or visual) w…" at bounding box center [166, 457] width 19 height 19
click at [163, 563] on button "If significant weight loss/gain is confirmed, advice from a veterinarian should…" at bounding box center [166, 553] width 19 height 19
click at [494, 919] on icon at bounding box center [490, 914] width 19 height 19
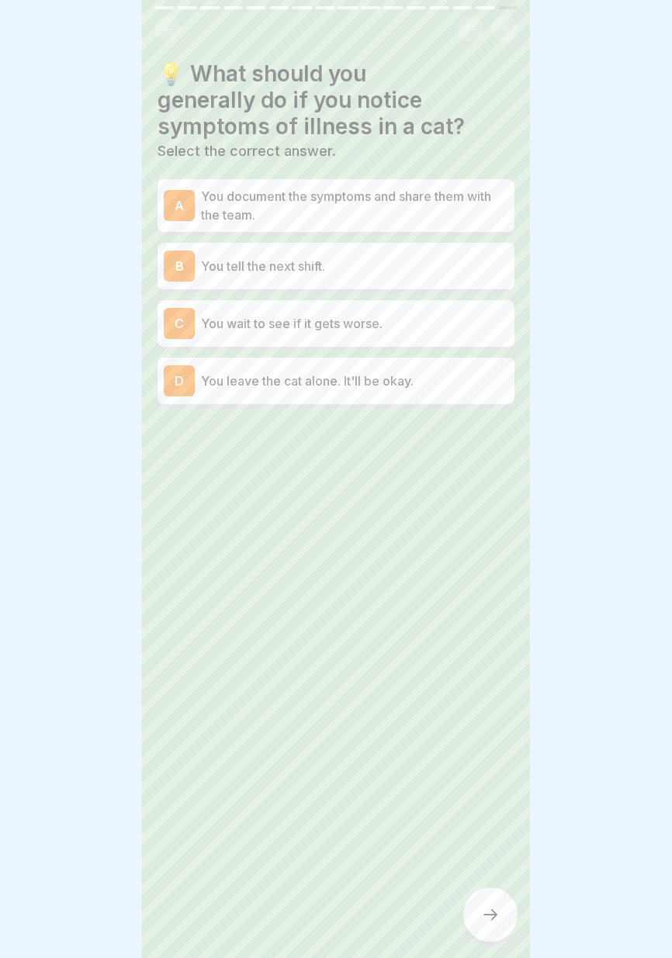
click at [463, 193] on font "You document the symptoms and share them with the team." at bounding box center [346, 205] width 290 height 34
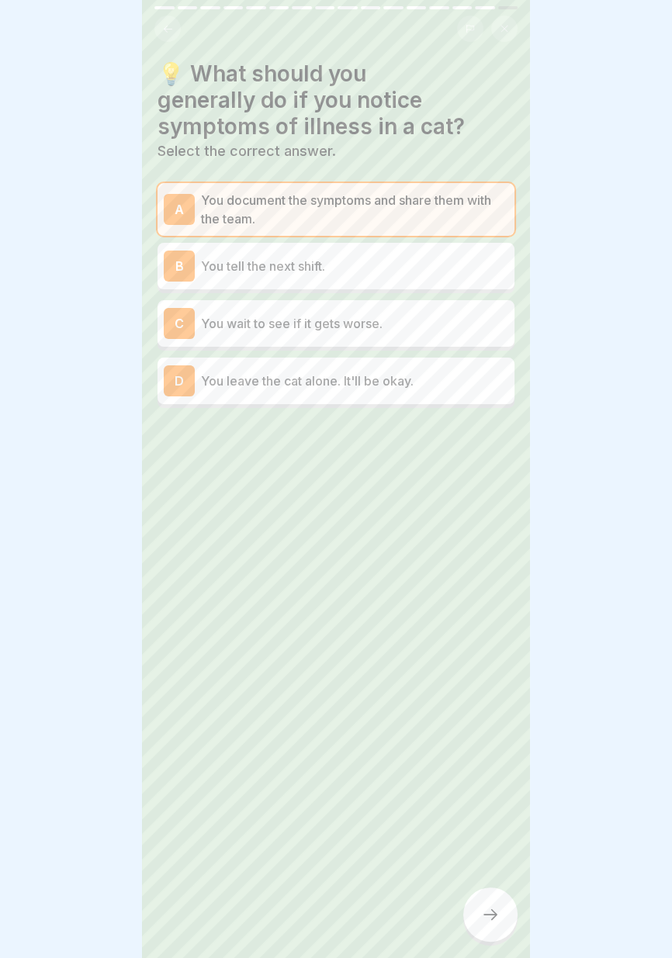
click at [461, 255] on div "B You tell the next shift." at bounding box center [336, 265] width 344 height 31
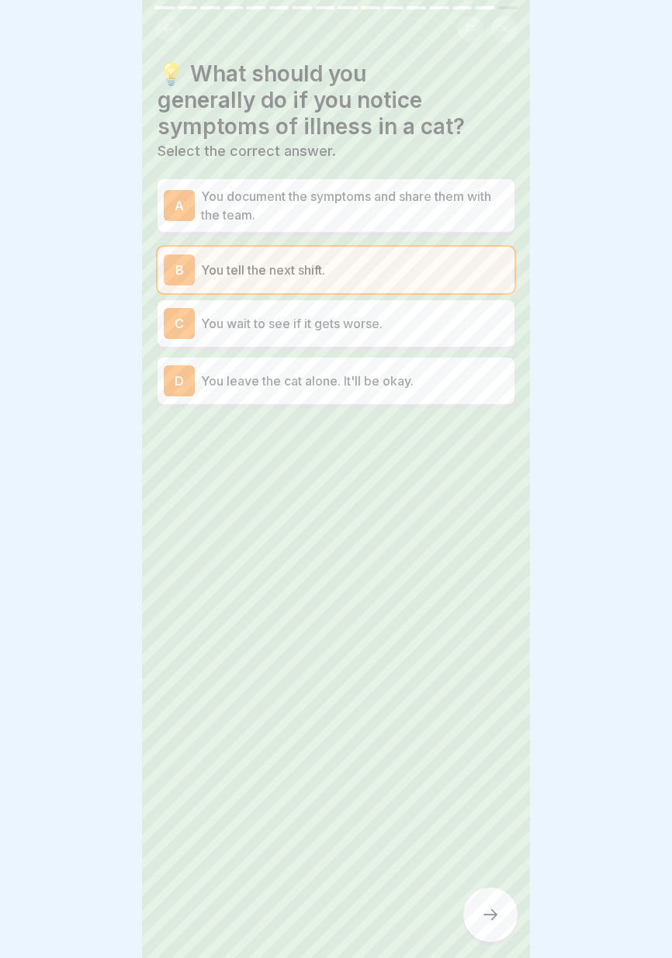
click at [470, 205] on p "You document the symptoms and share them with the team." at bounding box center [354, 205] width 307 height 37
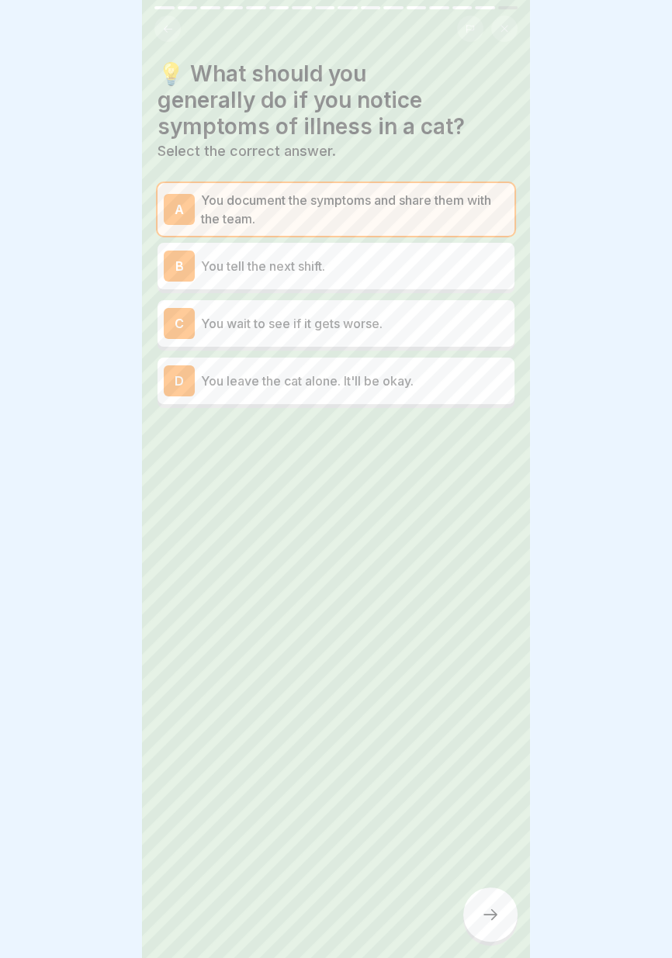
click at [489, 917] on icon at bounding box center [490, 914] width 19 height 19
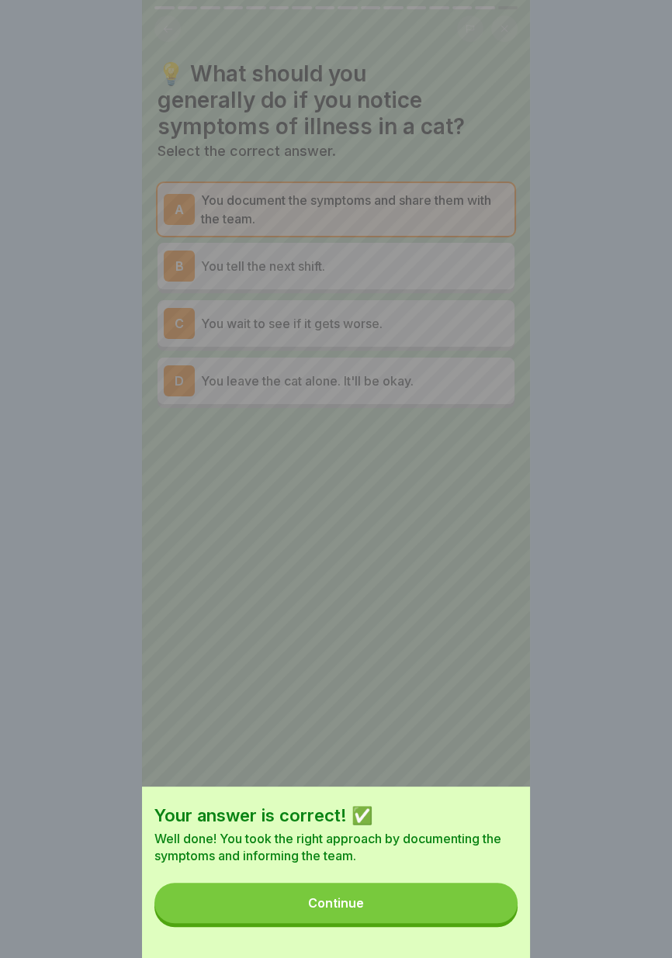
click at [474, 912] on button "Continue" at bounding box center [335, 902] width 363 height 40
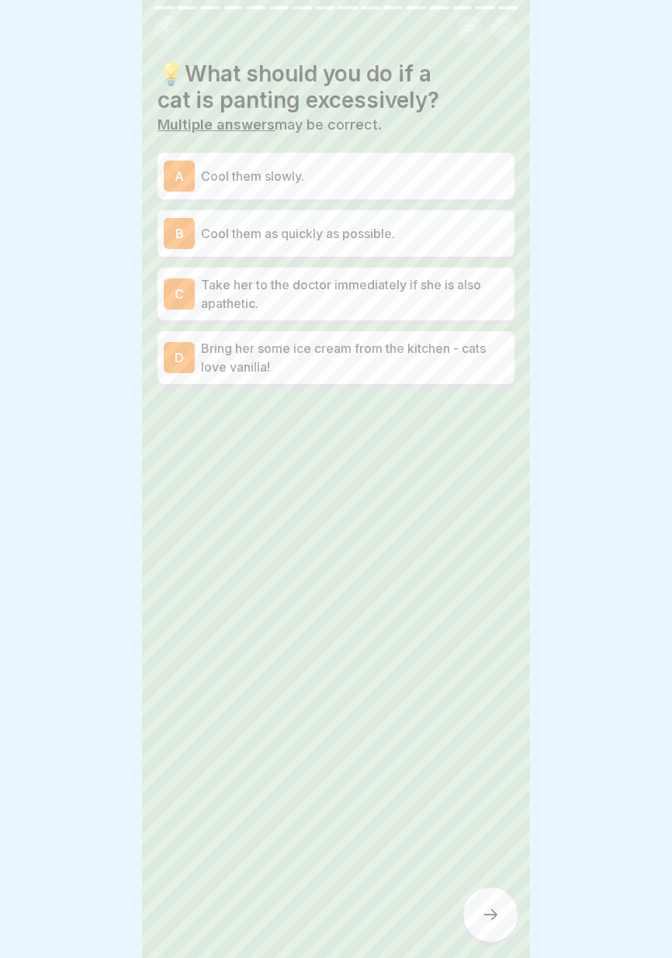
click at [447, 281] on font "Take her to the doctor immediately if she is also apathetic." at bounding box center [341, 294] width 280 height 34
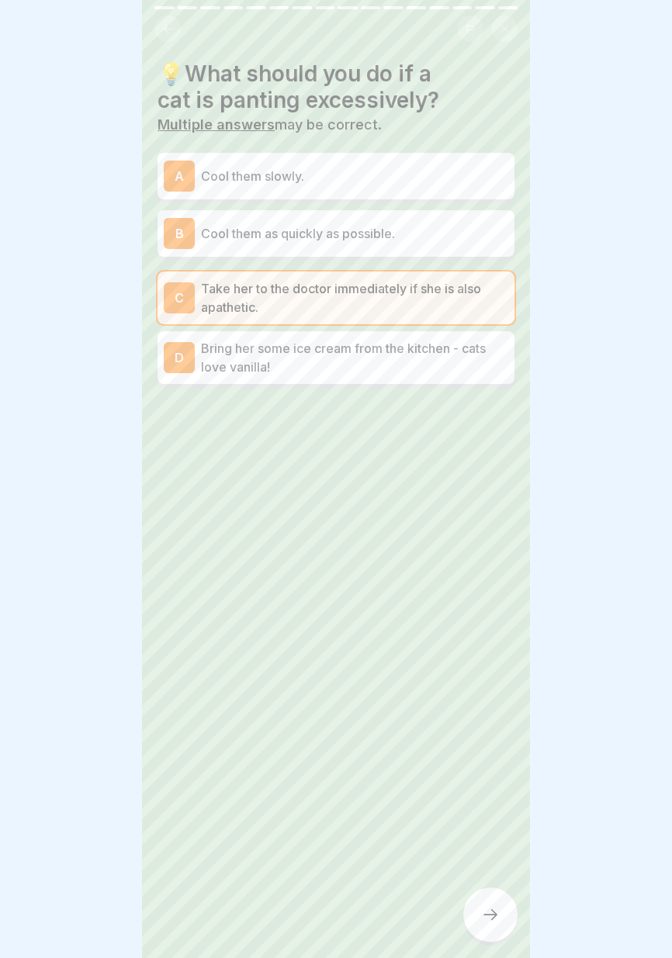
click at [456, 231] on p "Cool them as quickly as possible." at bounding box center [354, 233] width 307 height 19
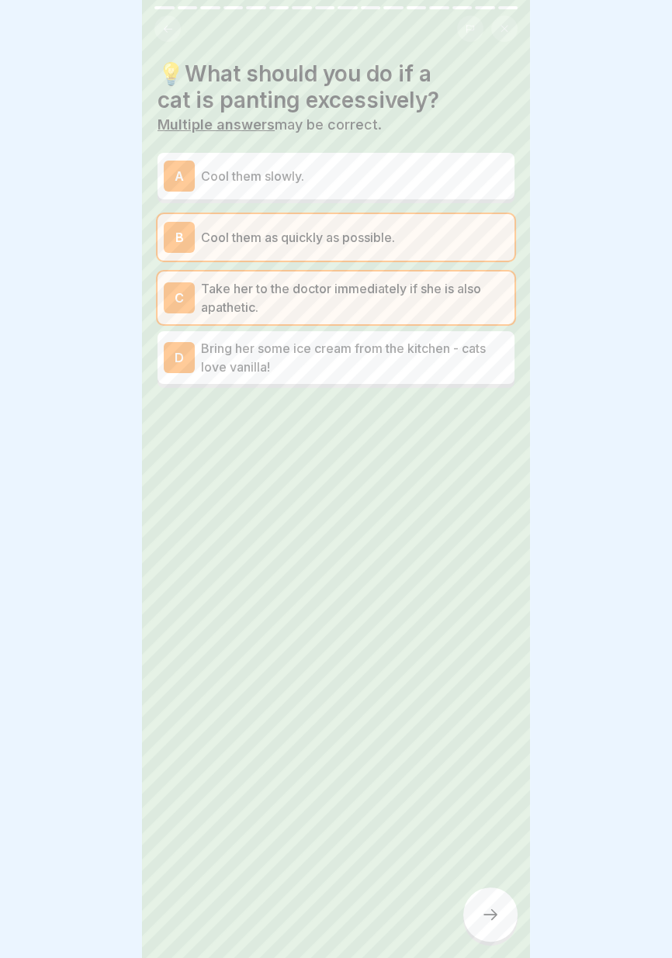
click at [488, 923] on icon at bounding box center [490, 914] width 19 height 19
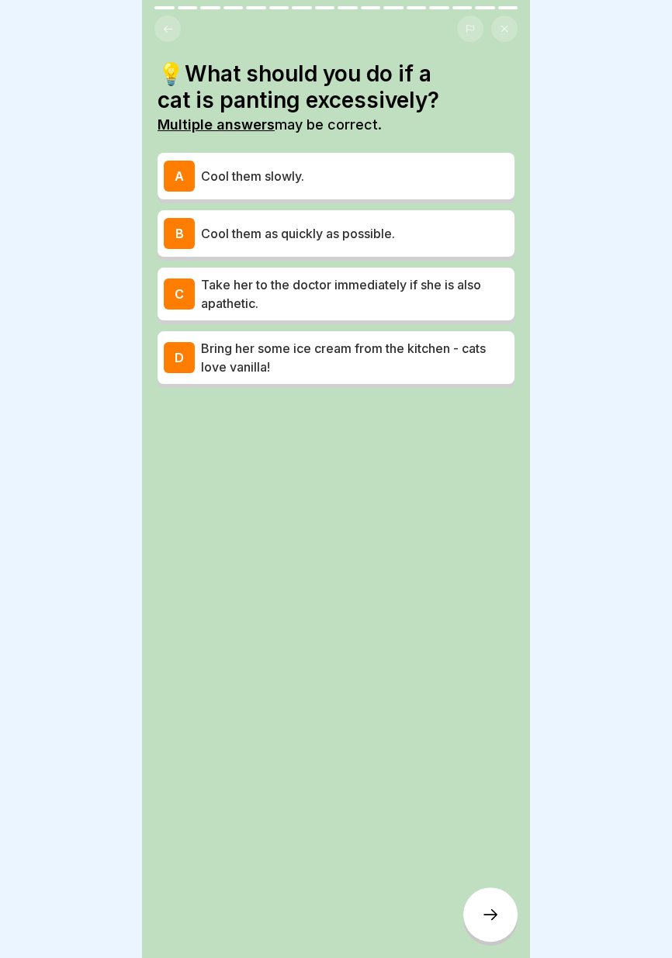
click at [424, 282] on font "Take her to the doctor immediately if she is also apathetic." at bounding box center [341, 294] width 280 height 34
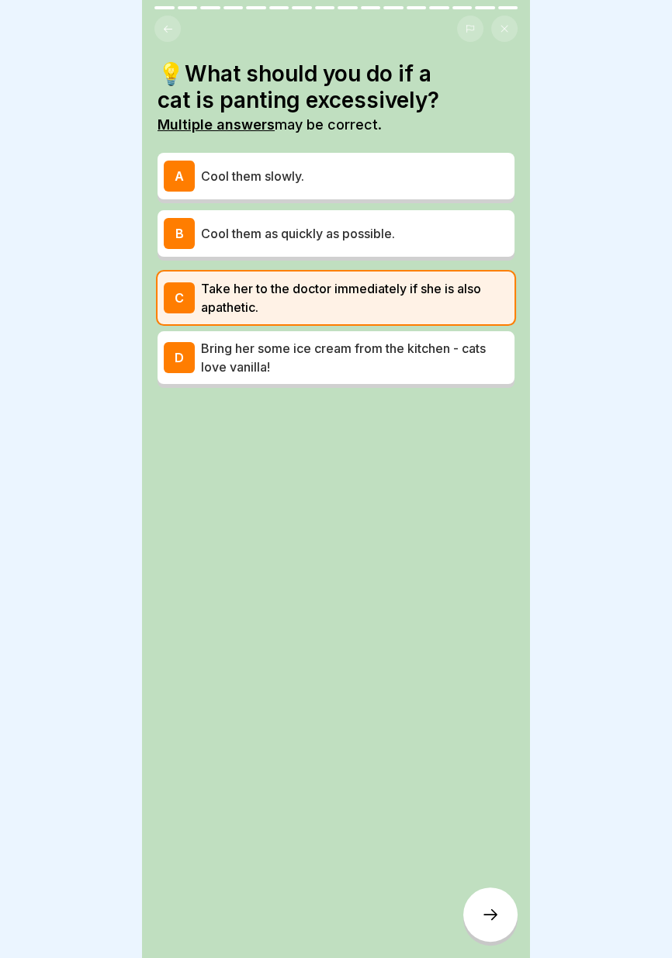
click at [420, 235] on p "Cool them as quickly as possible." at bounding box center [354, 233] width 307 height 19
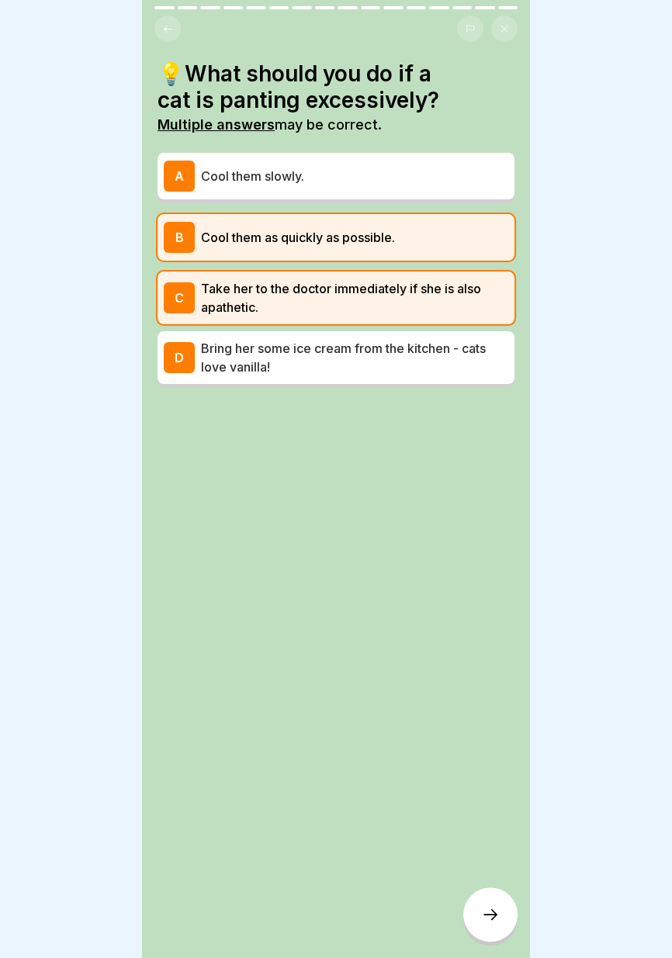
click at [497, 924] on icon at bounding box center [490, 914] width 19 height 19
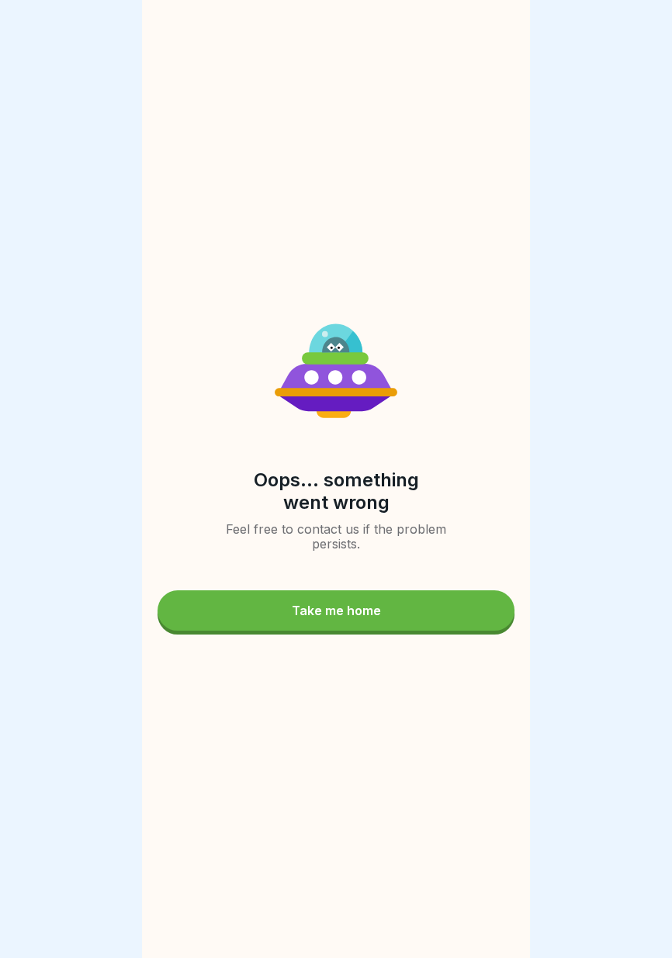
click at [374, 603] on div "Take me home" at bounding box center [336, 610] width 89 height 14
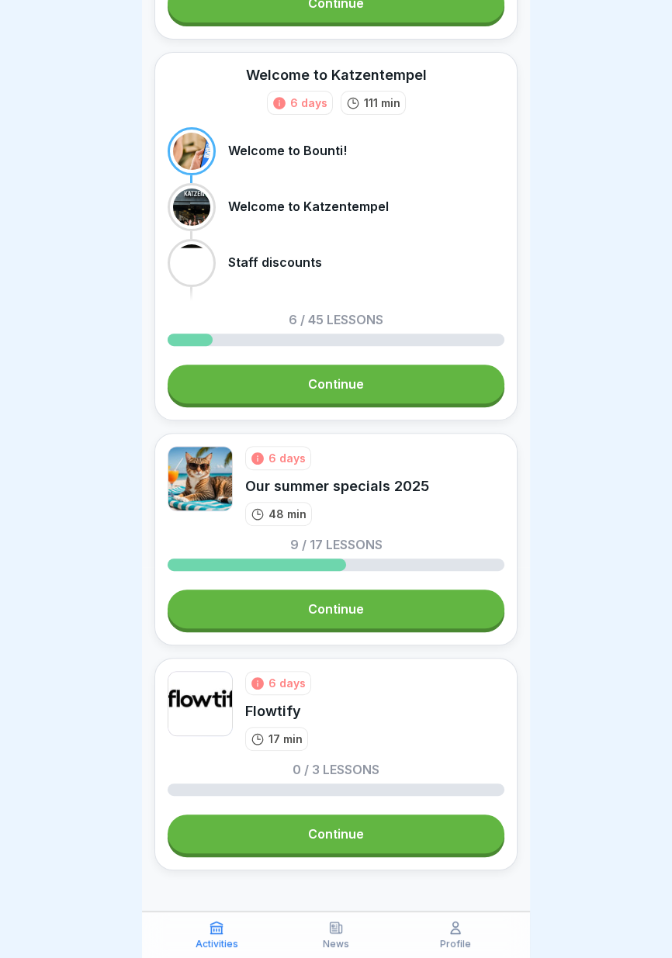
scroll to position [407, 0]
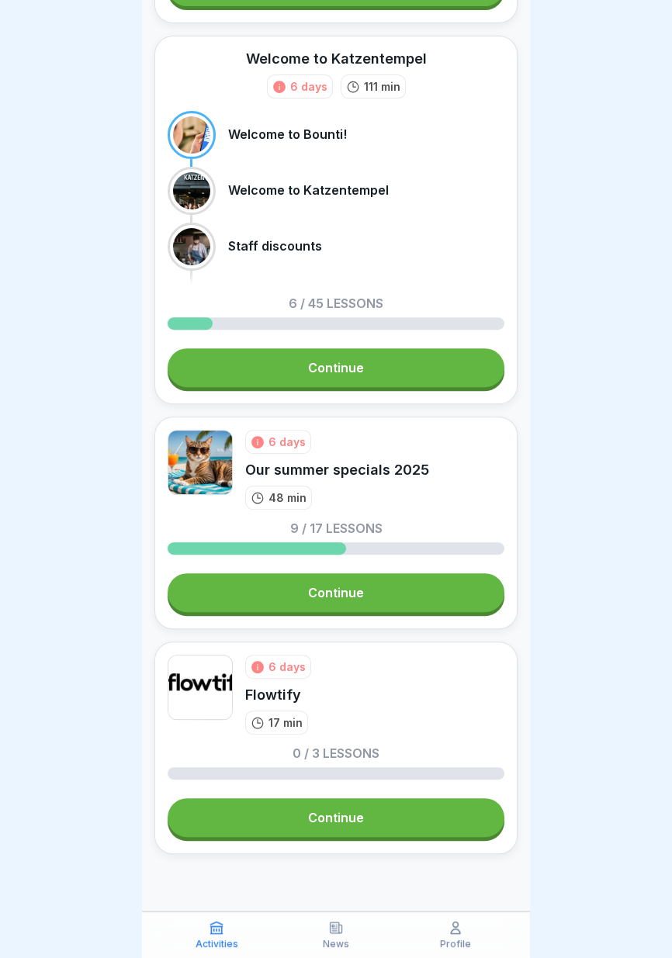
click at [392, 826] on link "Continue" at bounding box center [336, 817] width 337 height 39
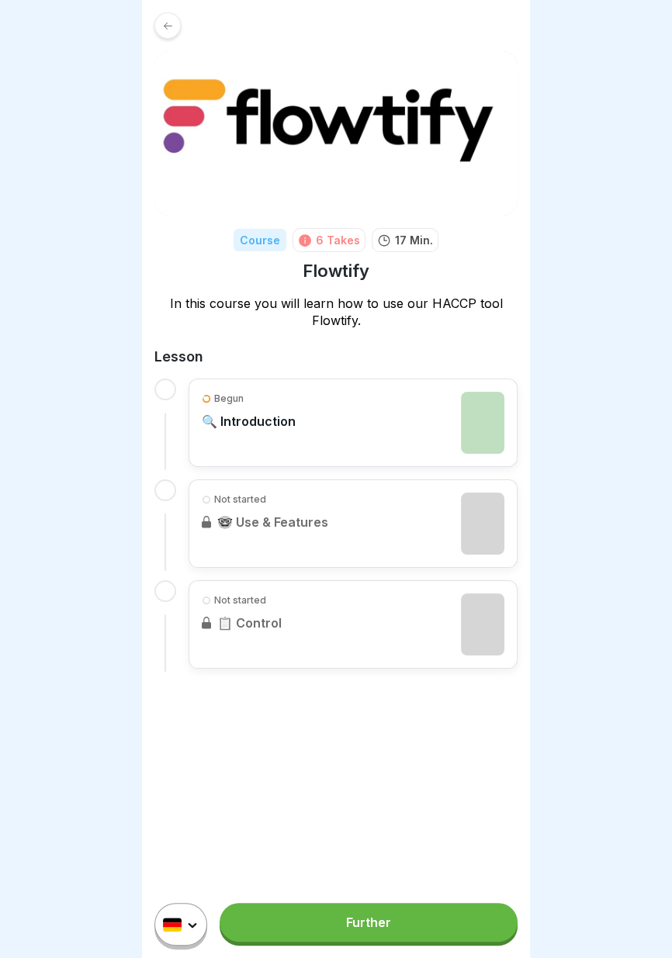
click at [416, 937] on link "Further" at bounding box center [368, 922] width 298 height 39
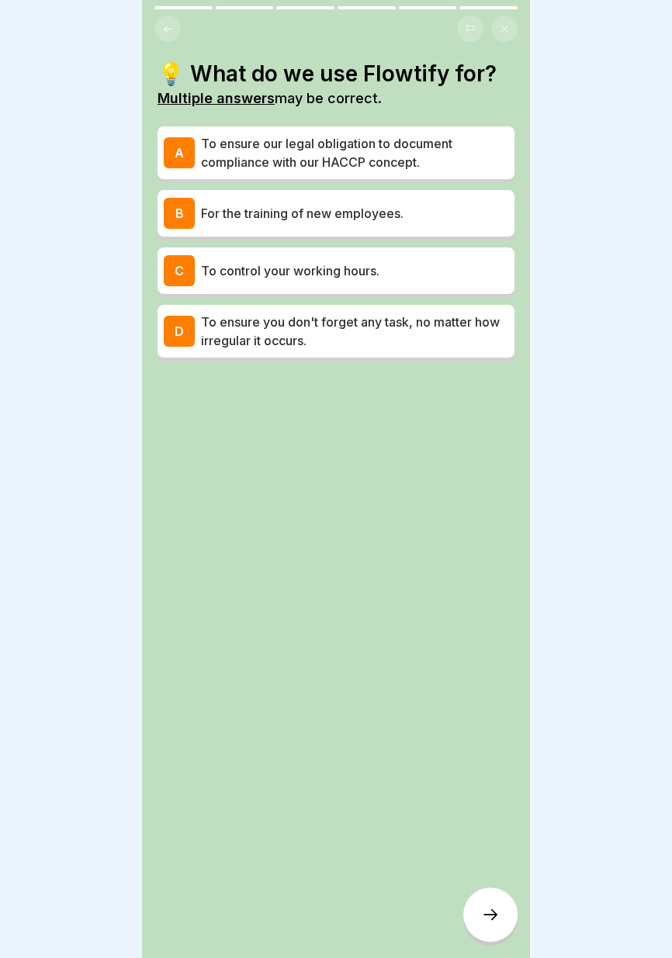
click at [449, 142] on font "To ensure our legal obligation to document compliance with our HACCP concept." at bounding box center [326, 153] width 251 height 34
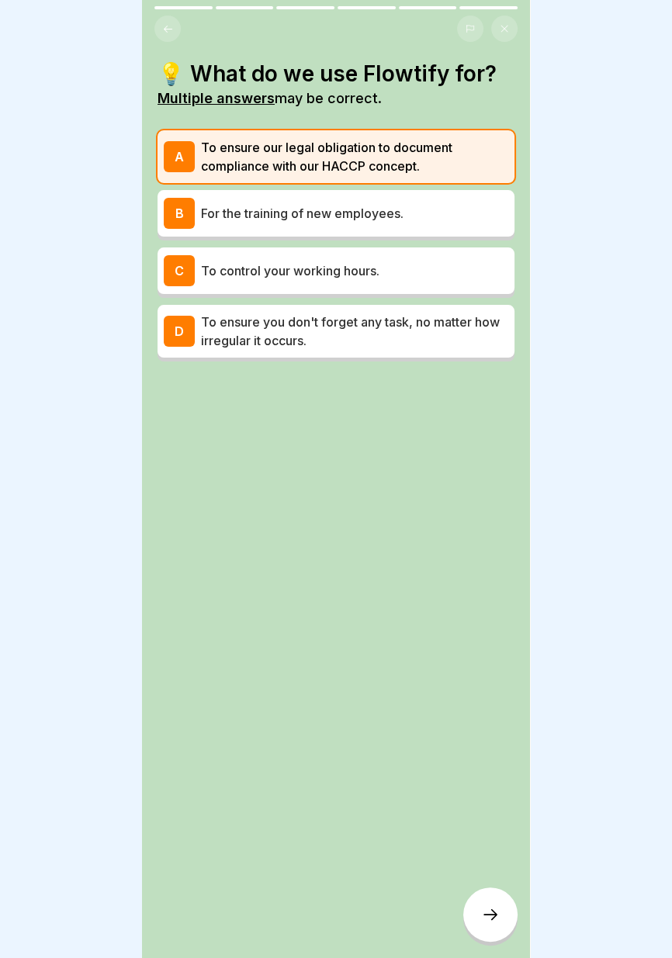
click at [393, 277] on p "To control your working hours." at bounding box center [354, 270] width 307 height 19
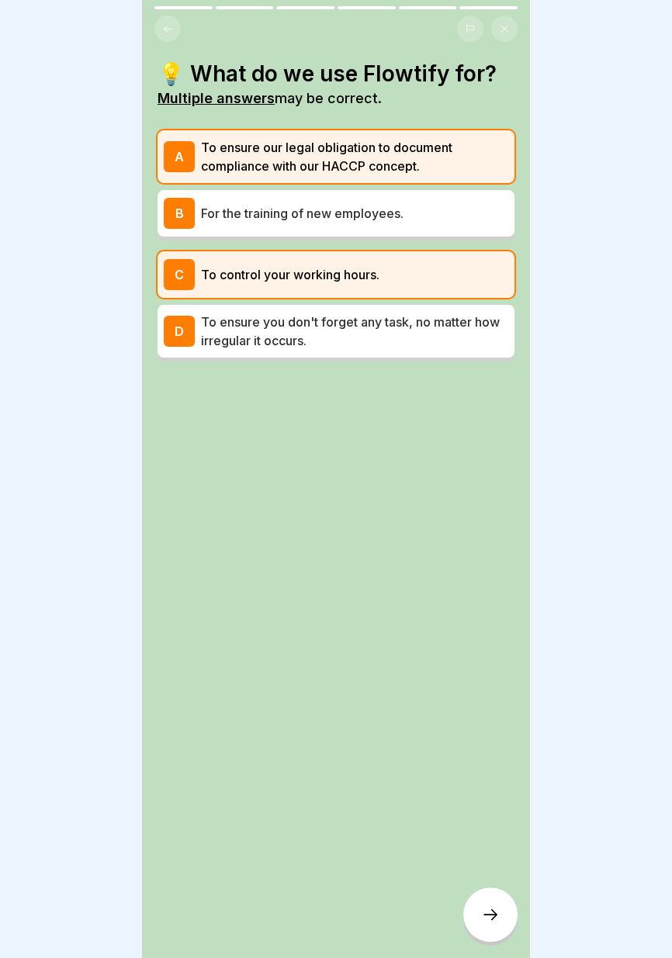
click at [481, 914] on icon at bounding box center [490, 914] width 19 height 19
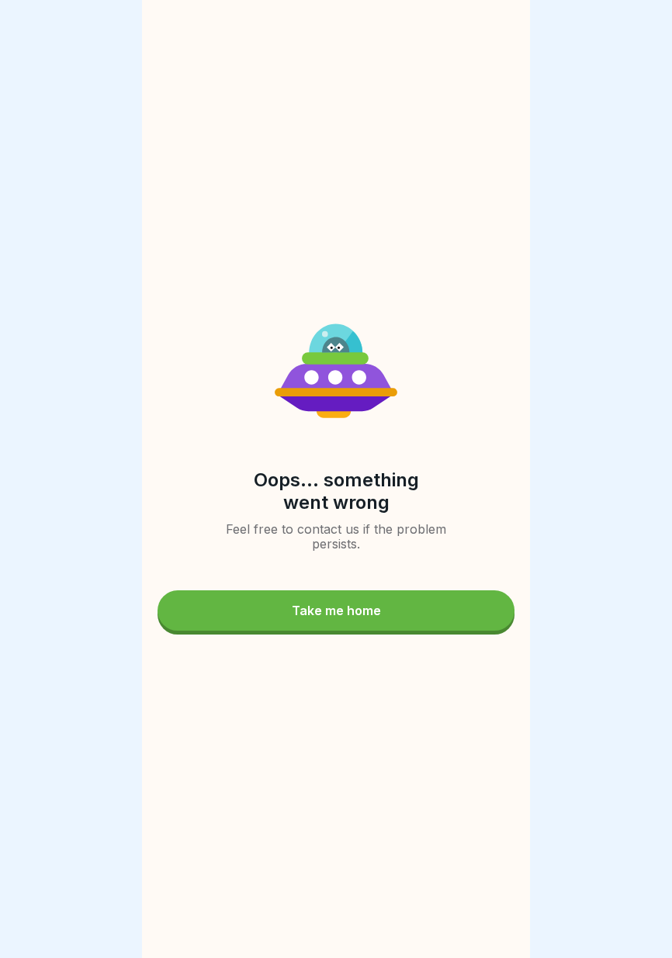
click at [375, 608] on div "Take me home" at bounding box center [336, 610] width 89 height 14
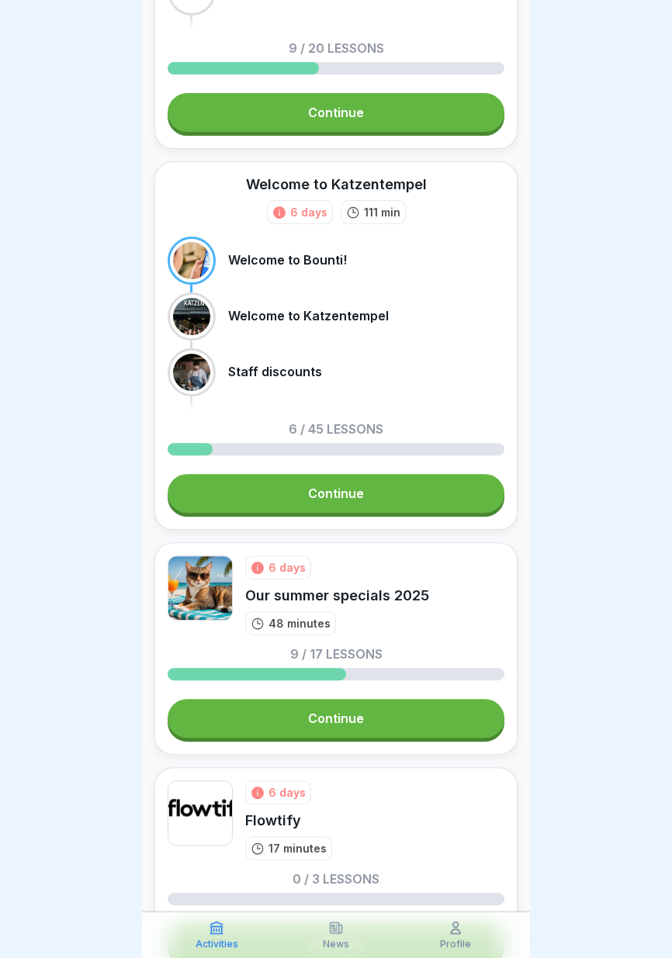
scroll to position [407, 0]
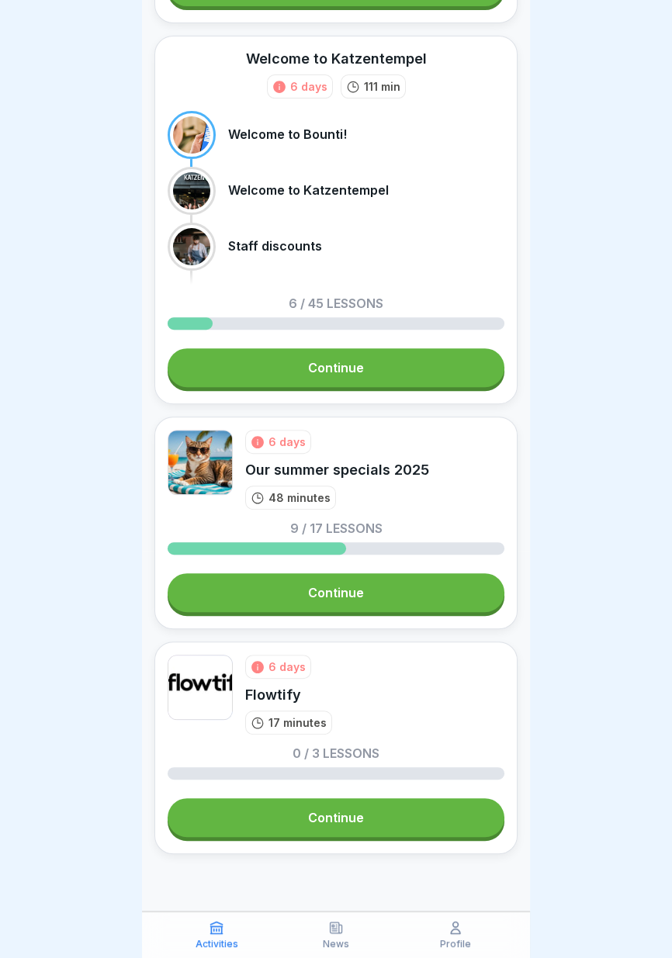
click at [382, 365] on link "Continue" at bounding box center [336, 367] width 337 height 39
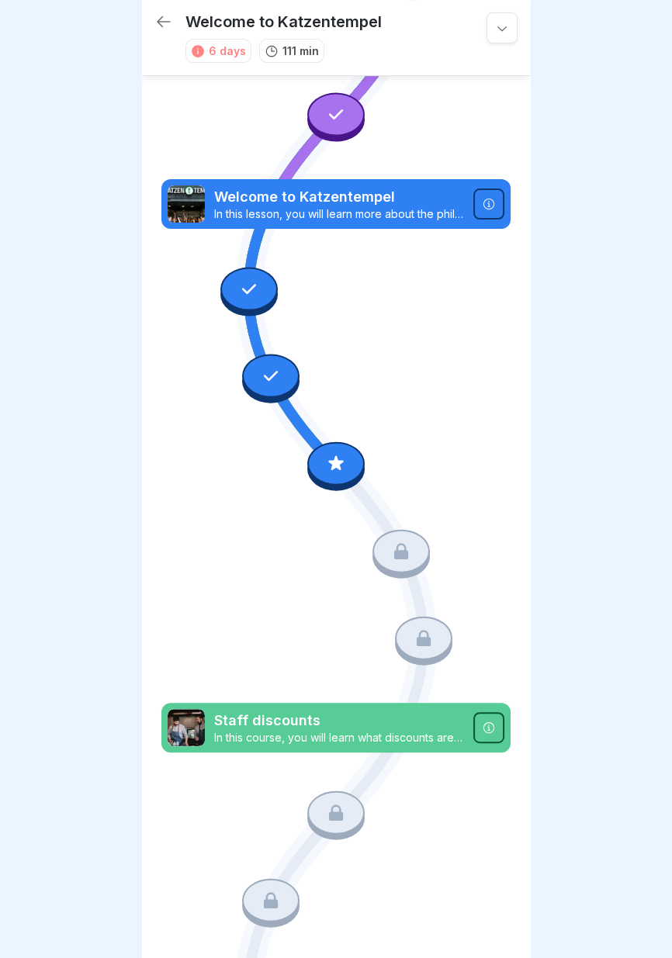
scroll to position [318, 0]
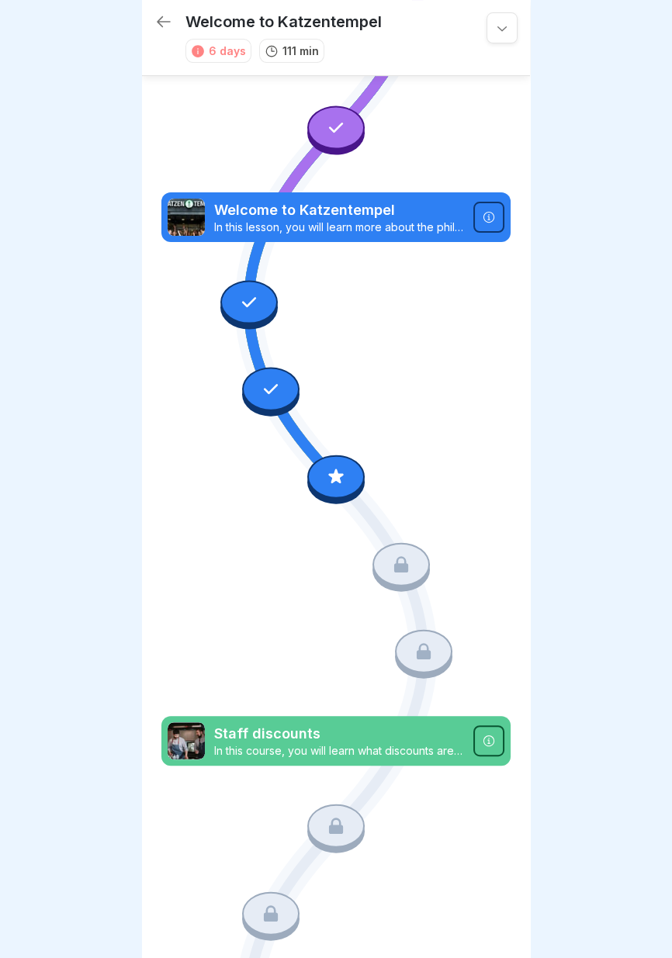
click at [337, 482] on icon at bounding box center [336, 476] width 20 height 20
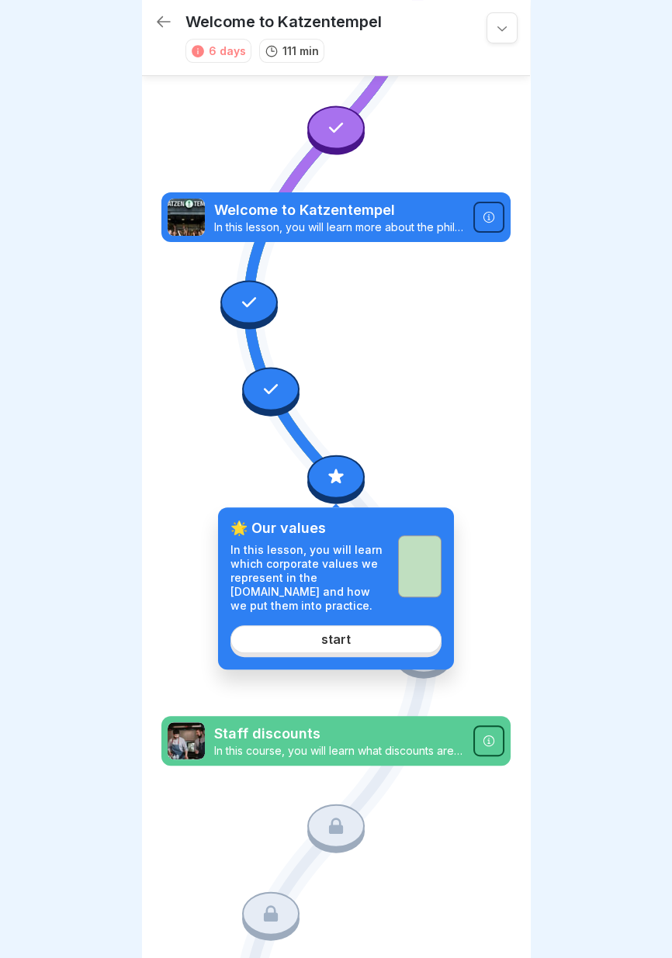
click at [349, 651] on link "start" at bounding box center [335, 639] width 211 height 28
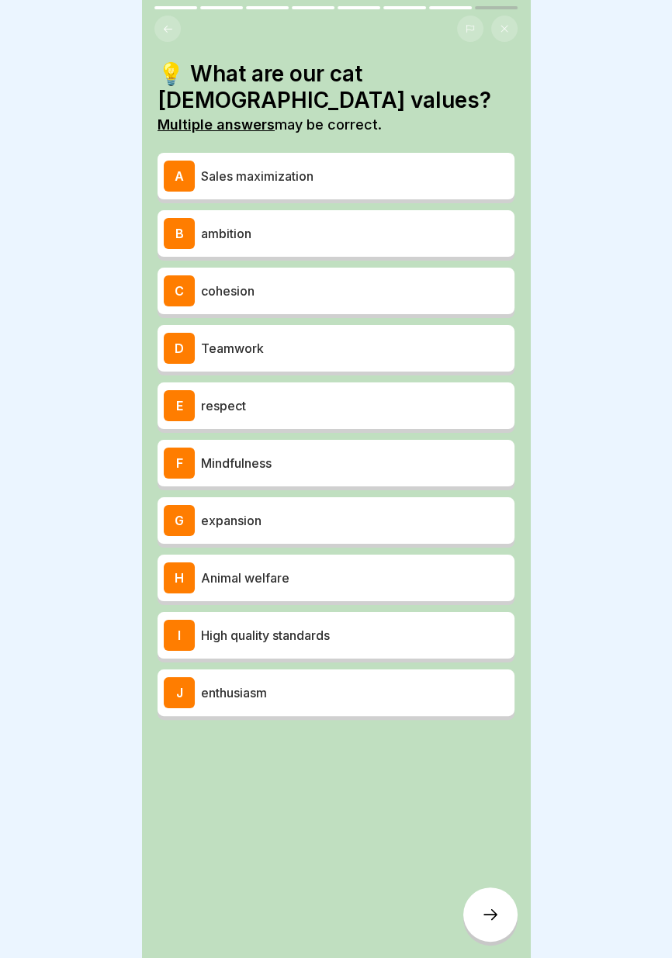
click at [344, 638] on p "High quality standards" at bounding box center [354, 635] width 307 height 19
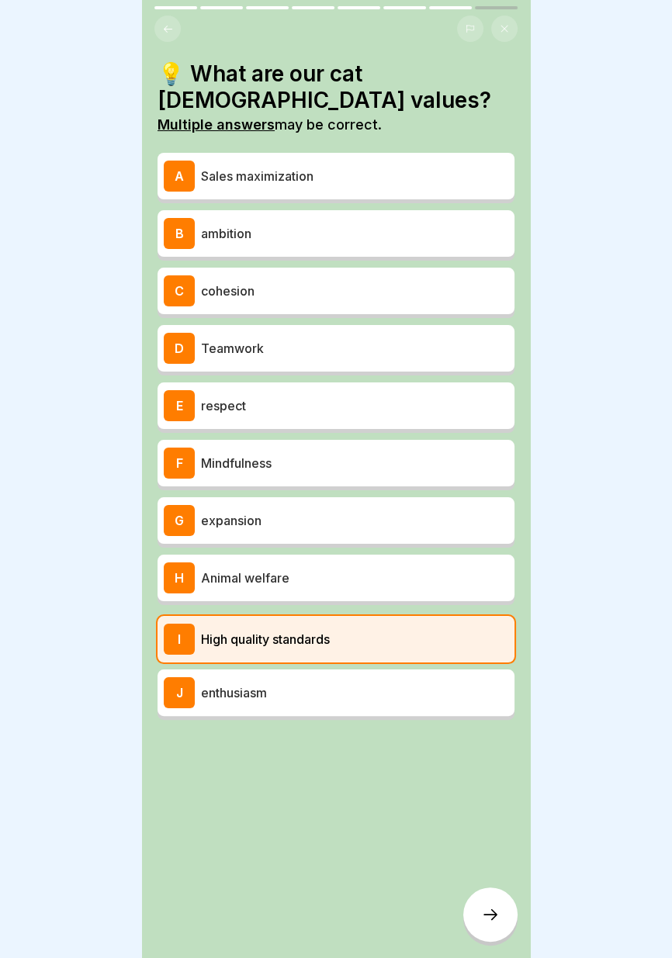
click at [347, 463] on p "Mindfulness" at bounding box center [354, 463] width 307 height 19
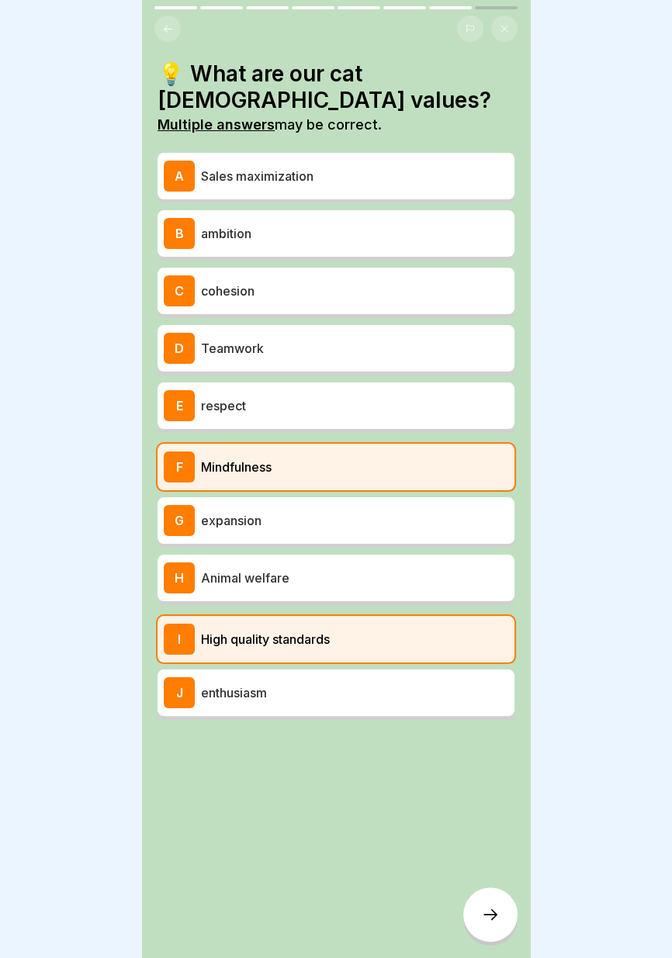
click at [359, 396] on p "respect" at bounding box center [354, 405] width 307 height 19
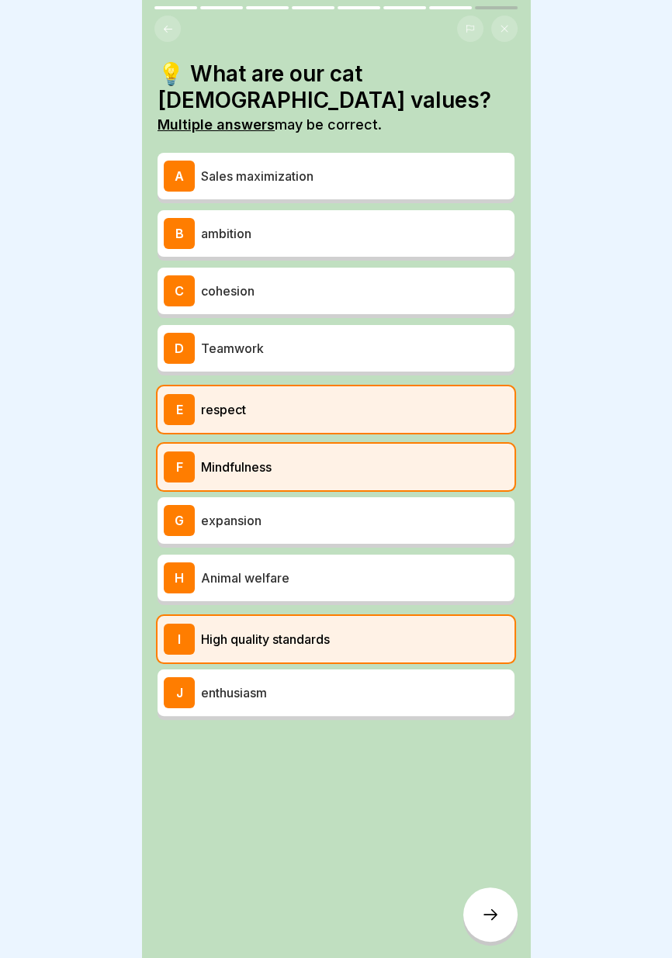
click at [394, 351] on p "Teamwork" at bounding box center [354, 348] width 307 height 19
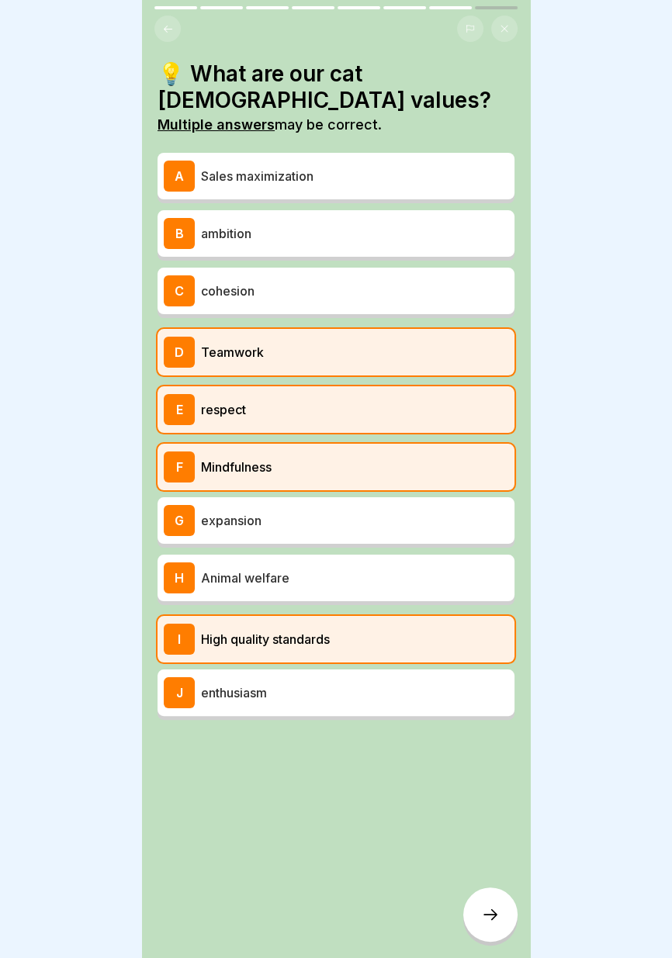
click at [409, 231] on p "ambition" at bounding box center [354, 233] width 307 height 19
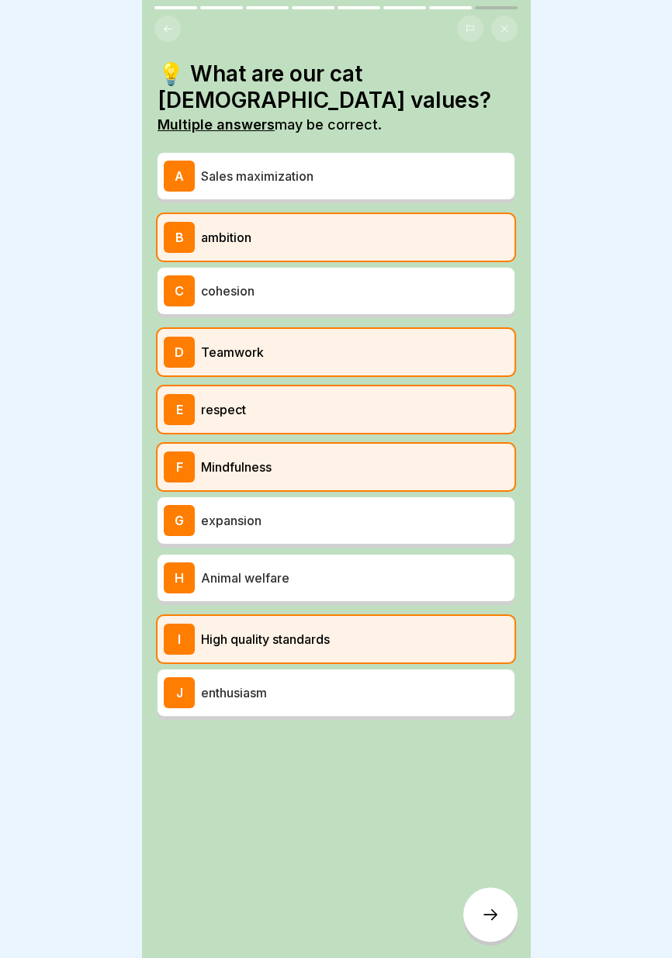
click at [341, 588] on div "H Animal welfare" at bounding box center [336, 577] width 344 height 31
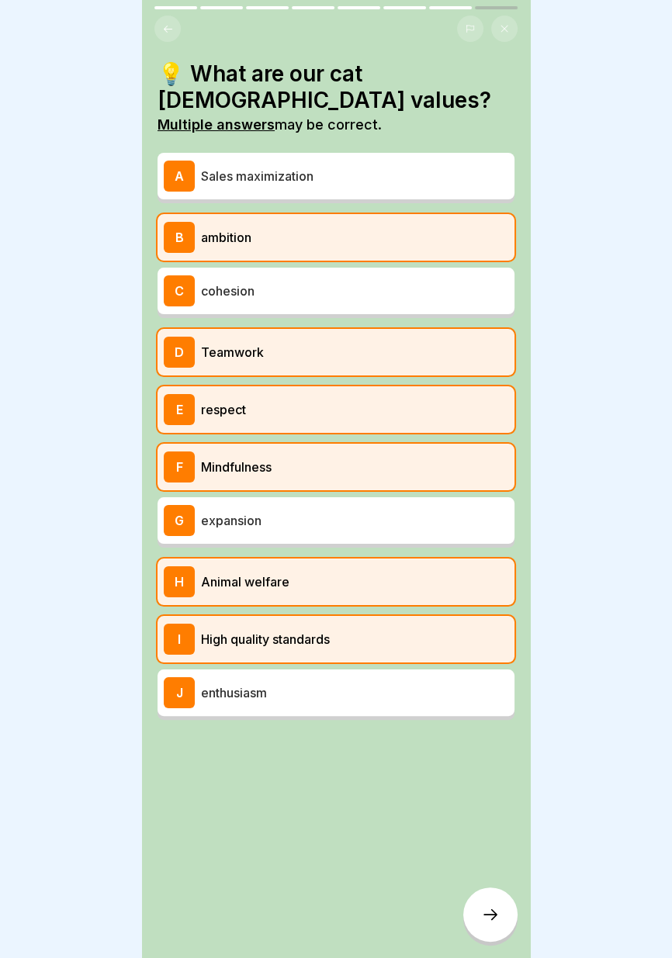
click at [377, 694] on p "enthusiasm" at bounding box center [354, 692] width 307 height 19
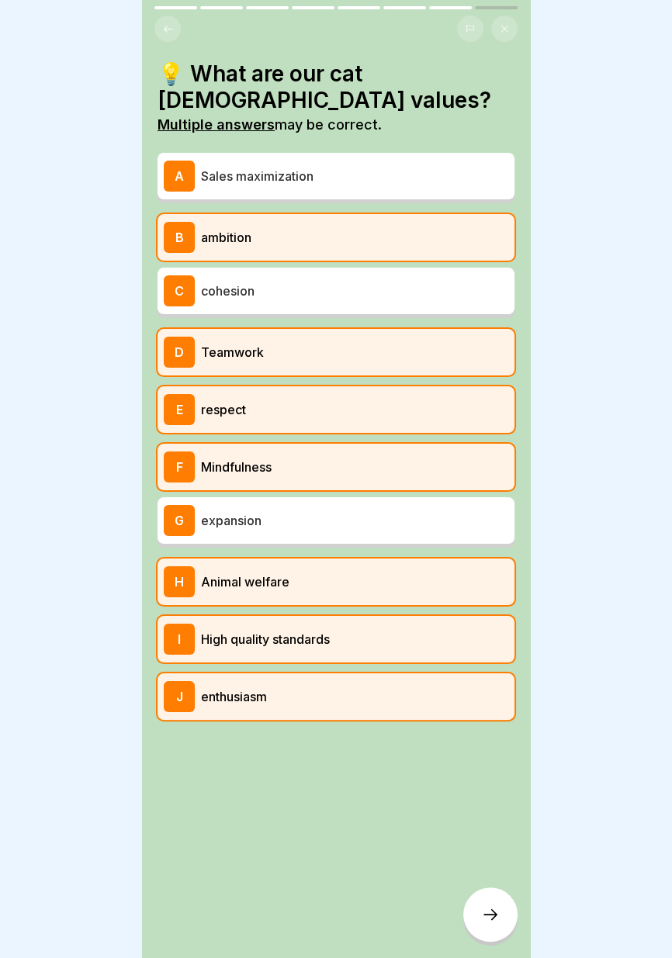
click at [489, 922] on icon at bounding box center [490, 914] width 19 height 19
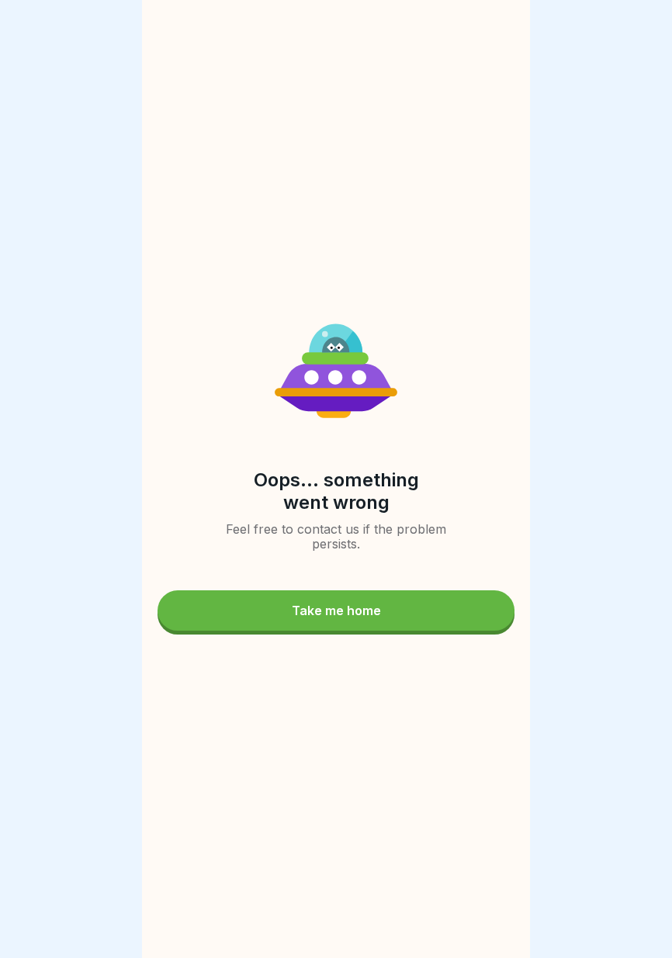
click at [359, 605] on div "Take me home" at bounding box center [336, 610] width 89 height 14
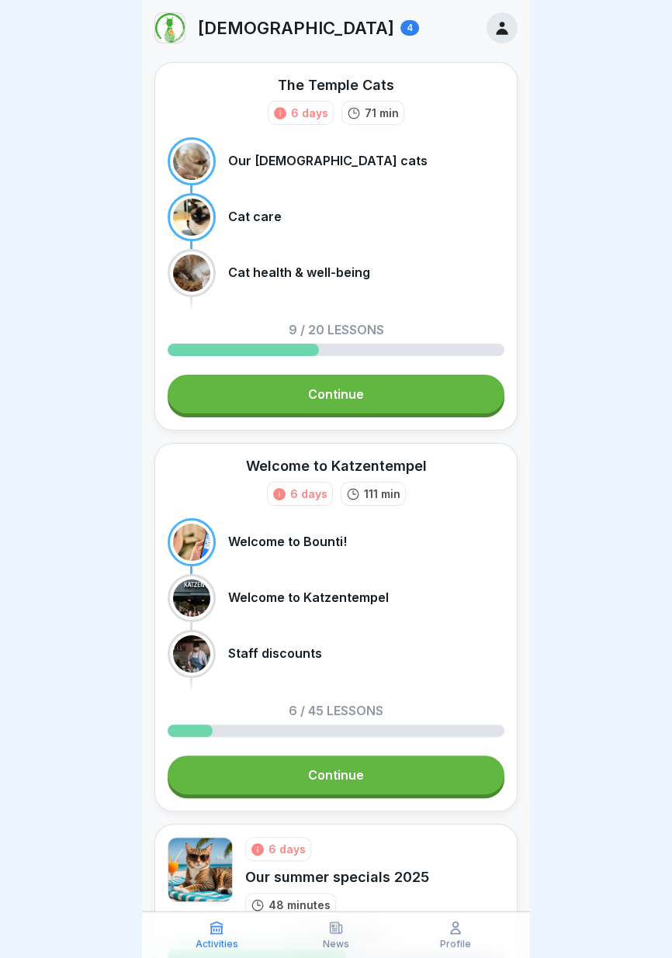
click at [499, 32] on icon at bounding box center [502, 28] width 12 height 13
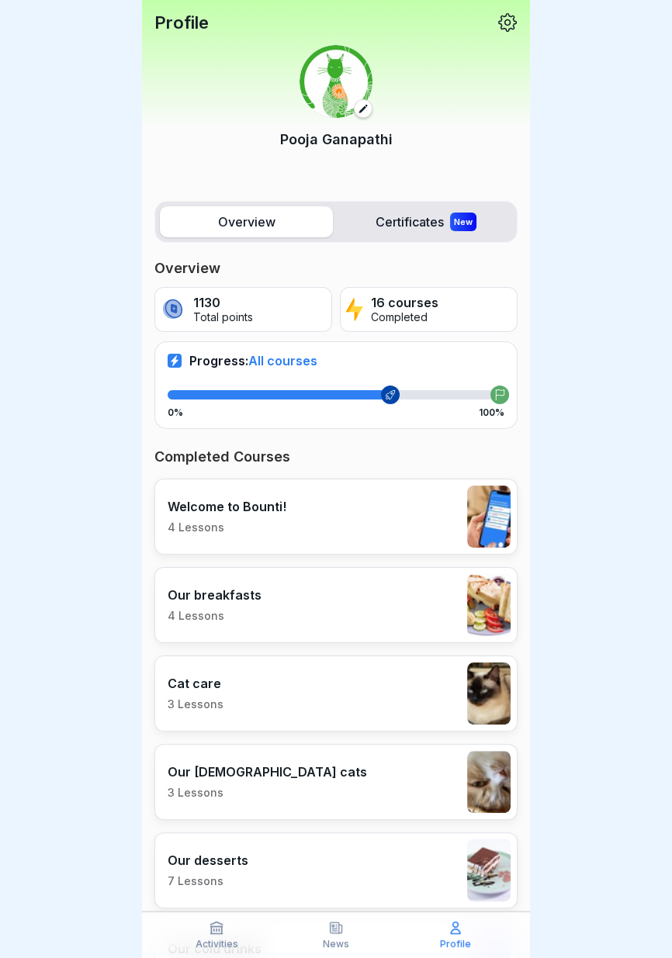
click at [393, 396] on icon at bounding box center [390, 394] width 11 height 11
click at [172, 414] on font "0%" at bounding box center [176, 412] width 16 height 12
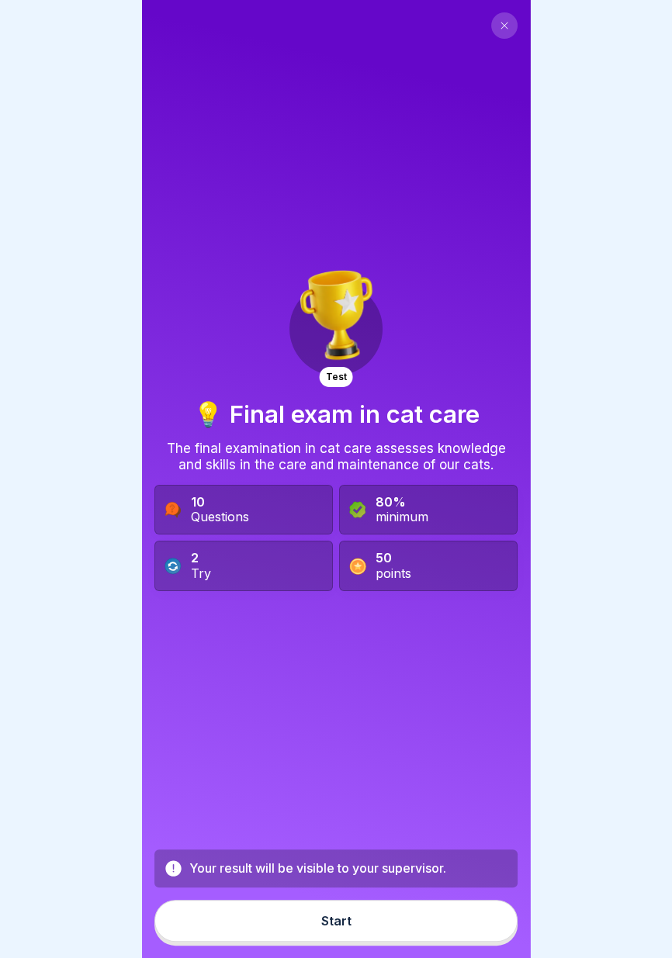
click at [168, 572] on 419 at bounding box center [172, 566] width 16 height 16
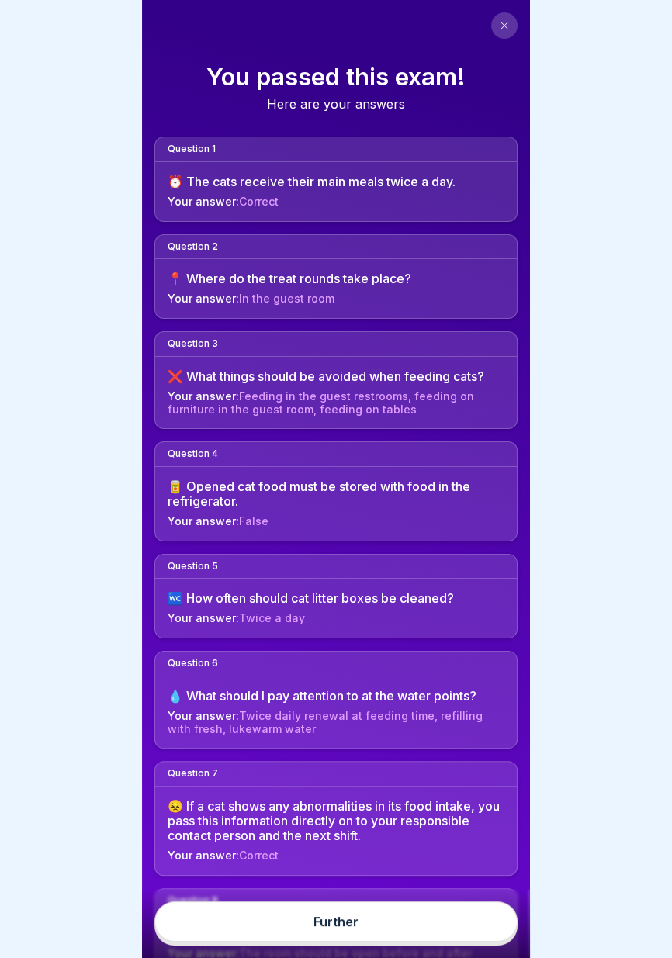
click at [654, 799] on div at bounding box center [336, 479] width 672 height 958
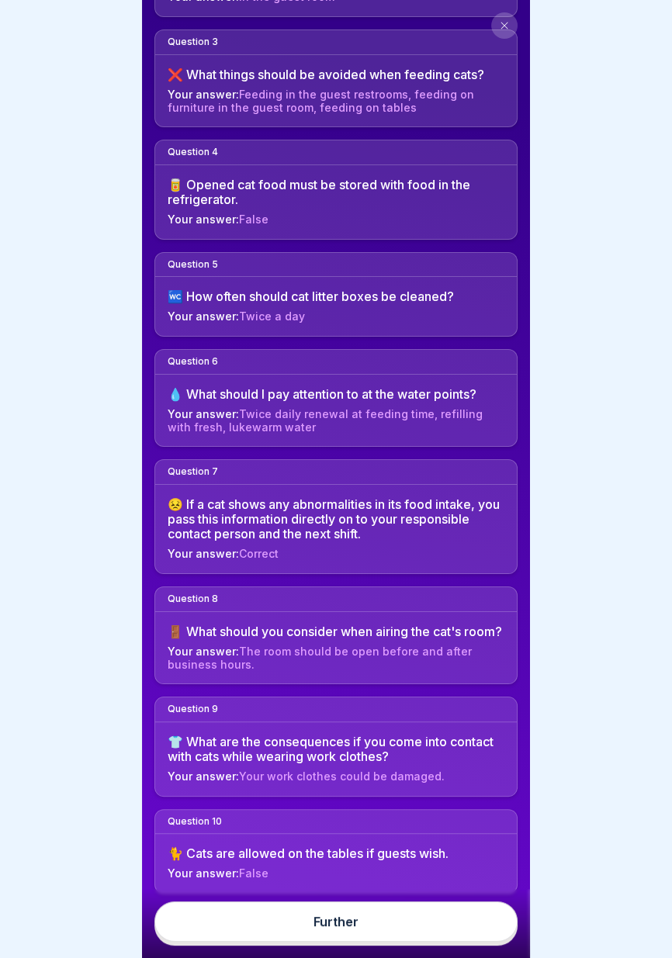
scroll to position [325, 0]
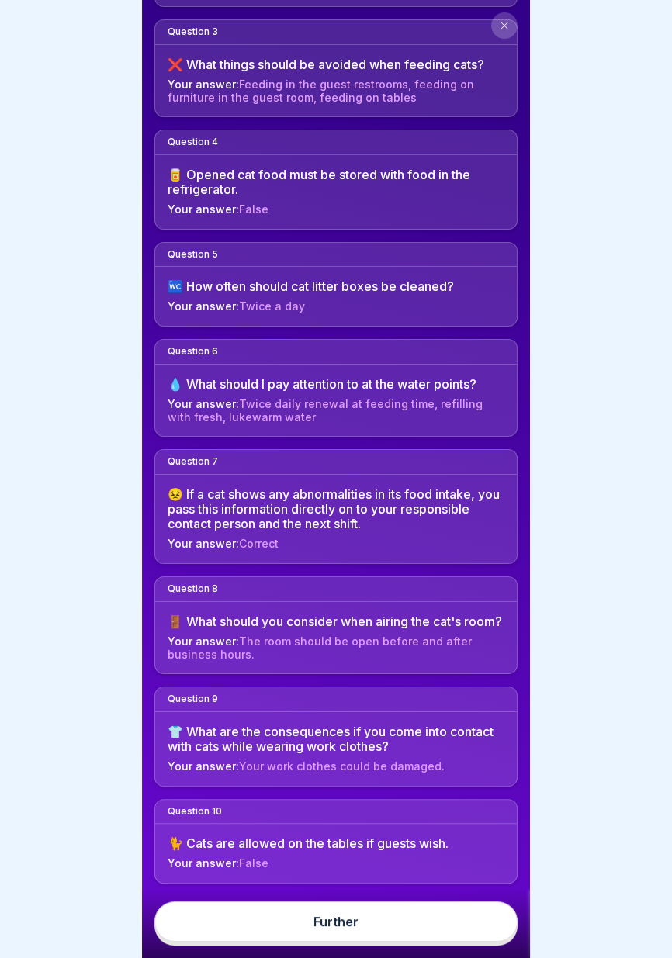
click at [543, 880] on div at bounding box center [336, 479] width 672 height 958
click at [371, 932] on link "Further" at bounding box center [335, 921] width 363 height 40
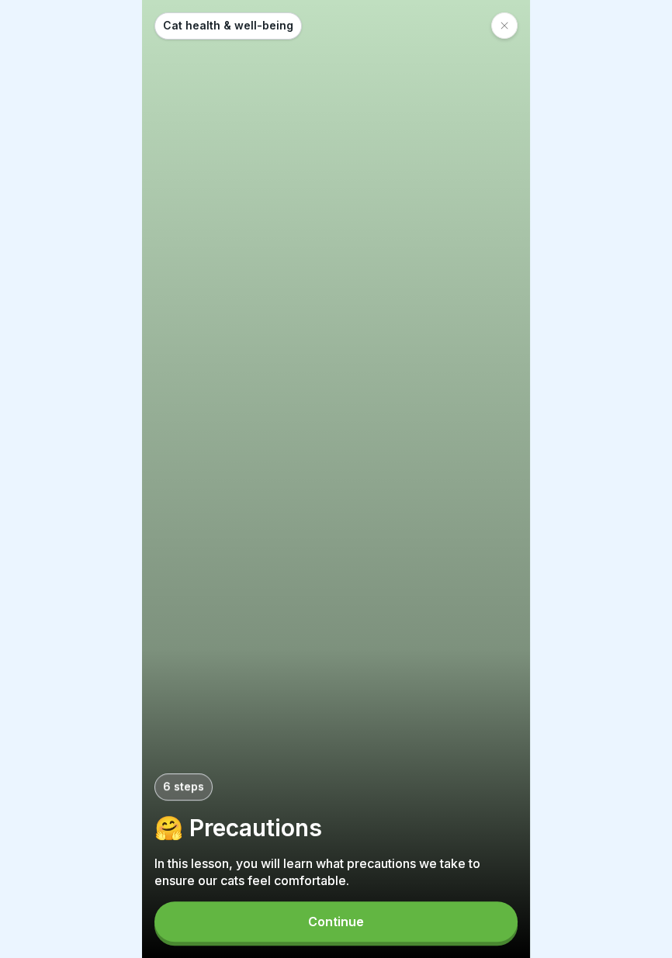
click at [375, 922] on button "Continue" at bounding box center [335, 921] width 363 height 40
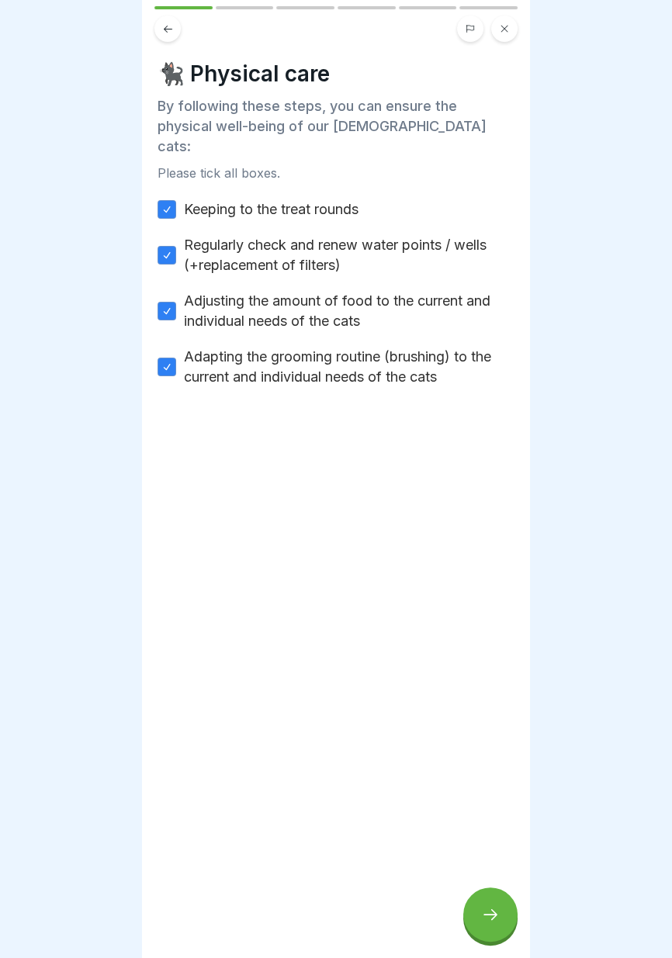
click at [499, 26] on icon at bounding box center [503, 28] width 9 height 9
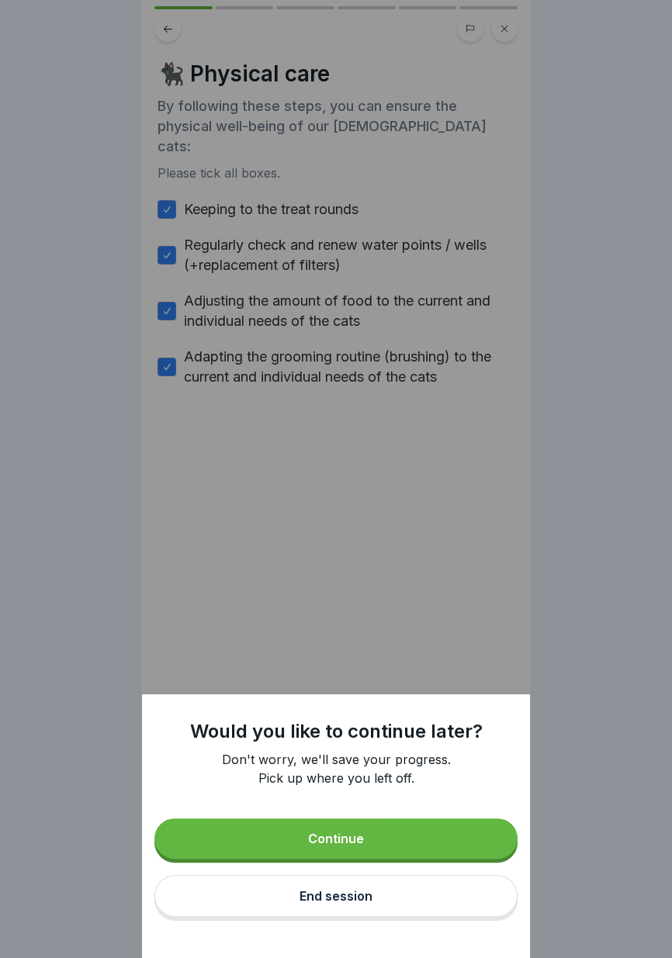
click at [352, 900] on font "End session" at bounding box center [335, 896] width 73 height 16
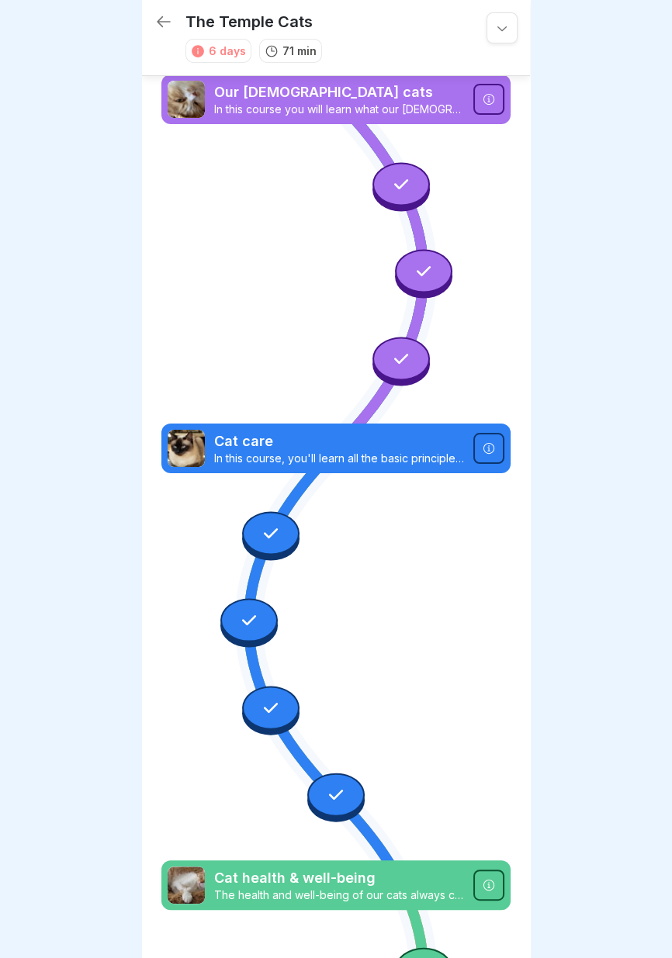
click at [171, 5] on div "The Temple Cats 6 days 71 min" at bounding box center [336, 38] width 388 height 76
click at [162, 19] on icon at bounding box center [163, 21] width 19 height 19
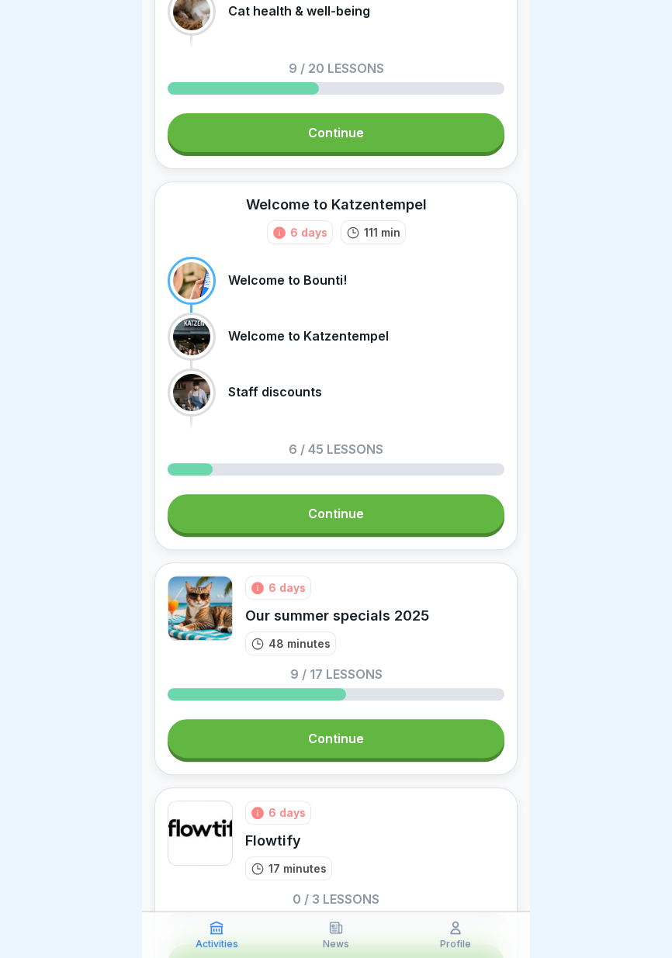
scroll to position [310, 0]
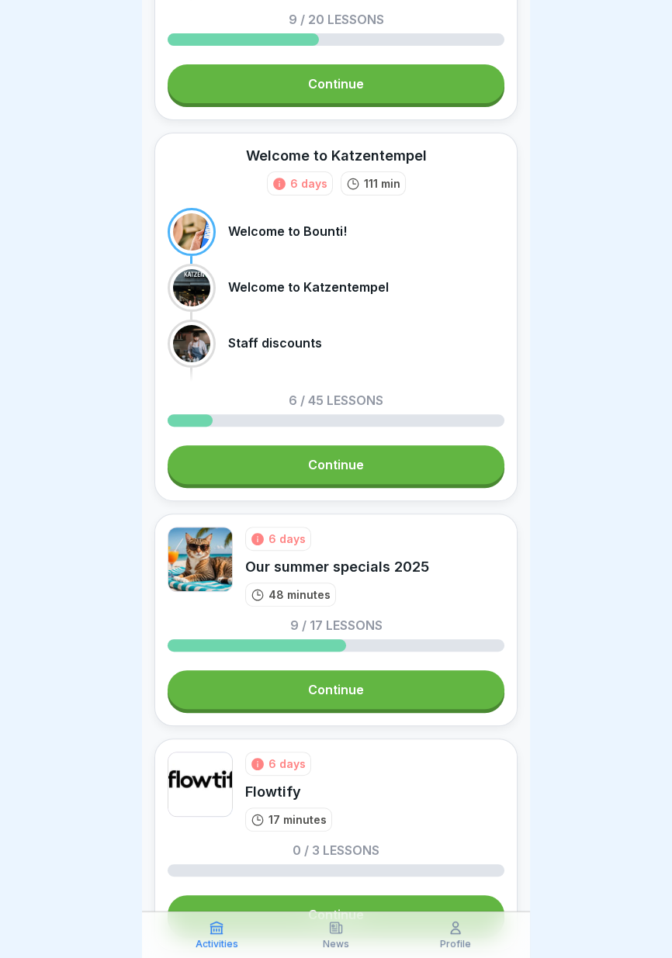
click at [316, 470] on font "Continue" at bounding box center [336, 465] width 56 height 16
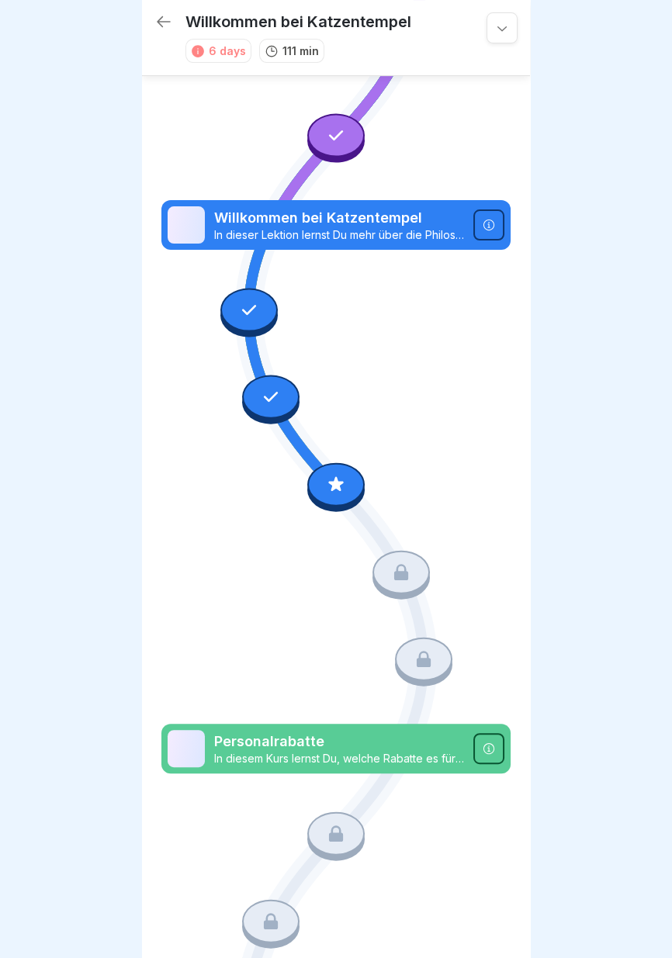
scroll to position [318, 0]
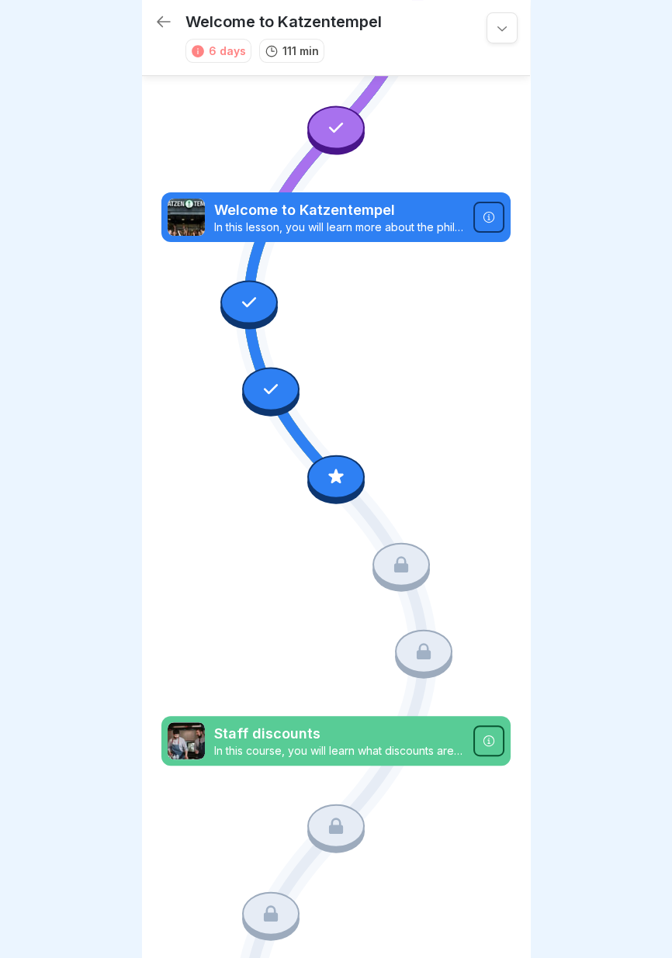
click at [327, 470] on icon at bounding box center [336, 476] width 20 height 20
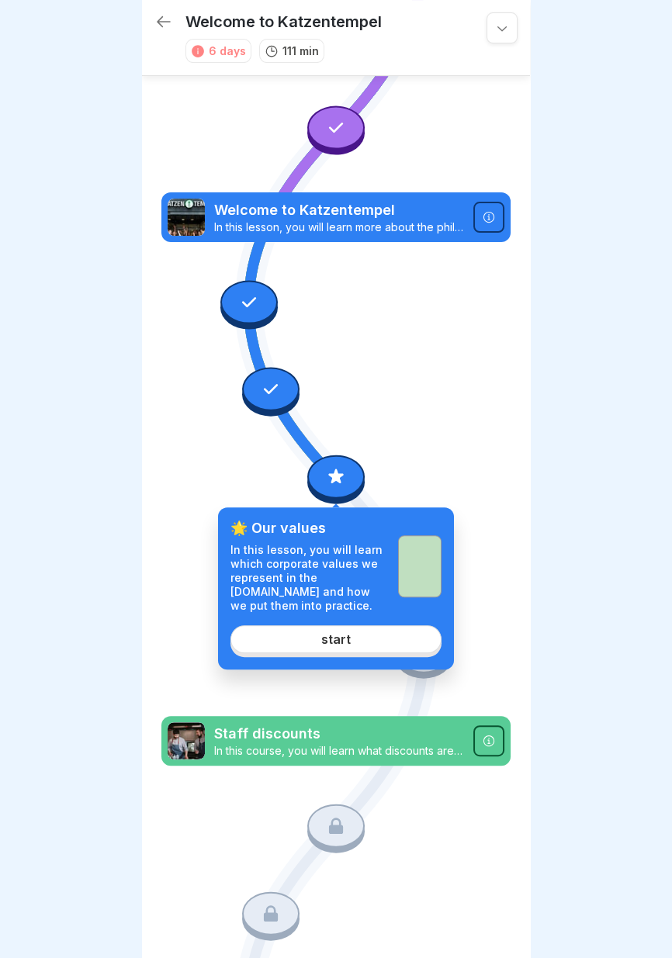
click at [284, 643] on link "start" at bounding box center [335, 639] width 211 height 28
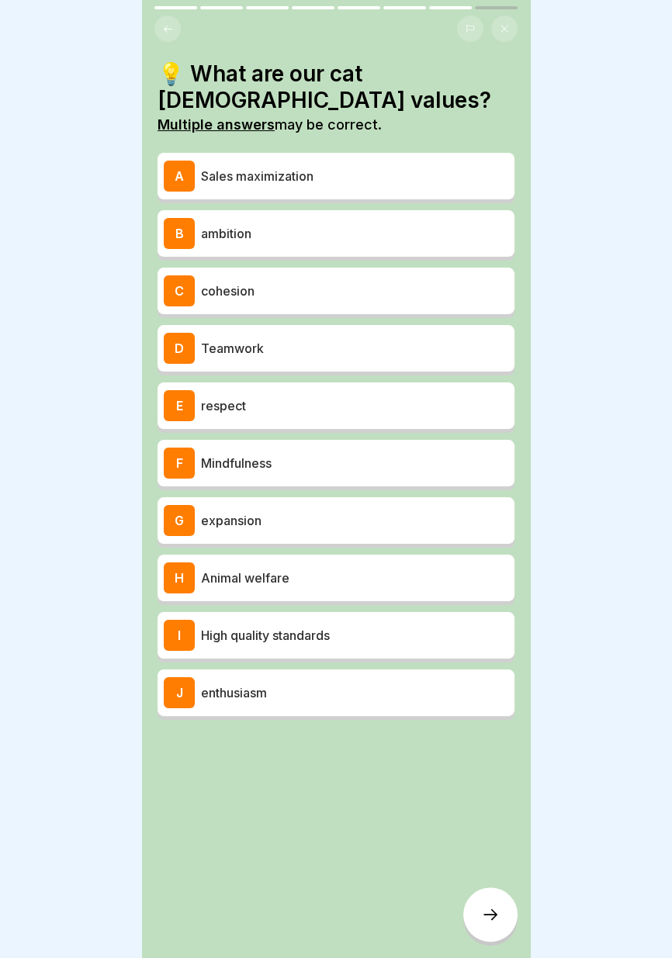
click at [345, 166] on div "A Sales maximization" at bounding box center [336, 176] width 344 height 31
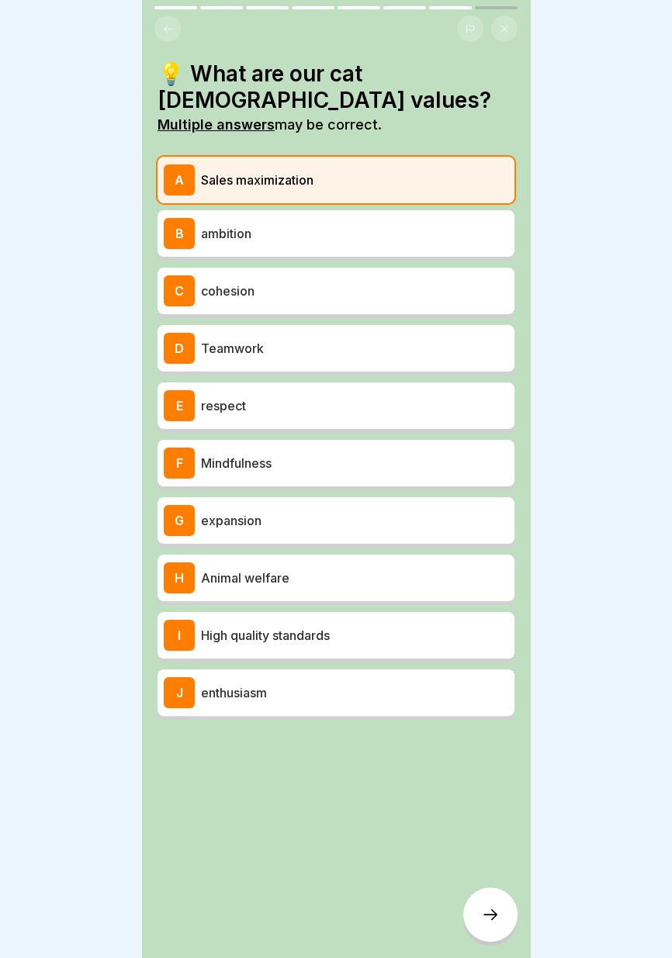
click at [266, 696] on font "enthusiasm" at bounding box center [234, 693] width 66 height 16
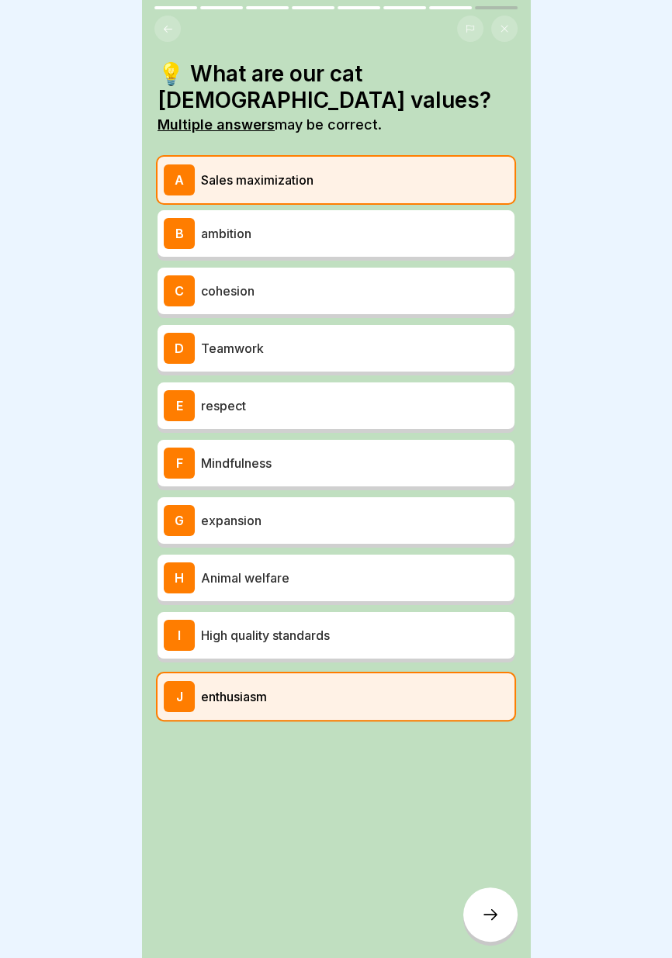
click at [285, 636] on font "High quality standards" at bounding box center [265, 635] width 129 height 16
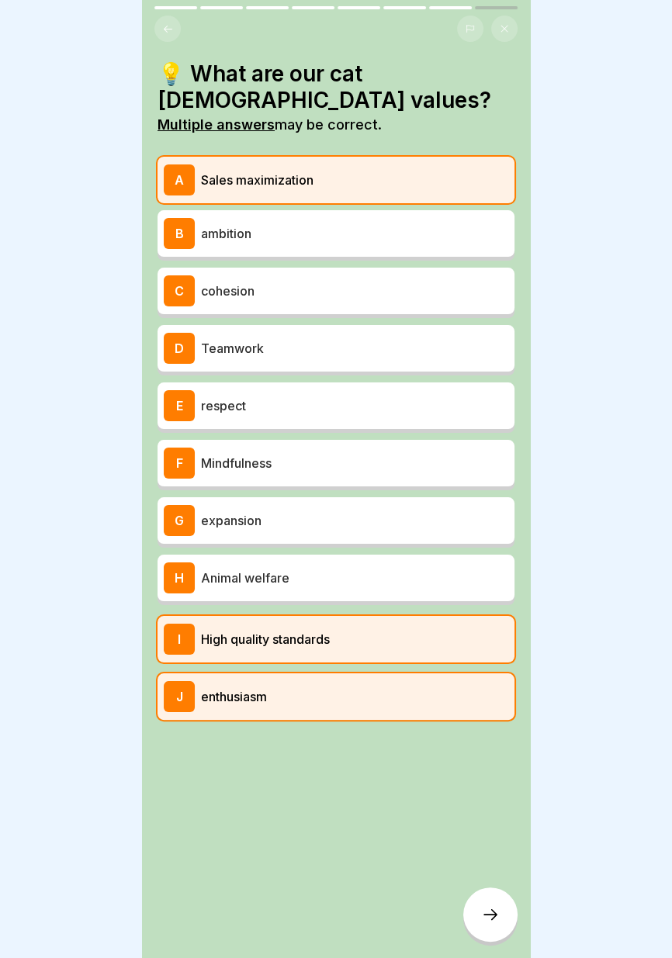
click at [302, 562] on div "H Animal welfare" at bounding box center [336, 577] width 344 height 31
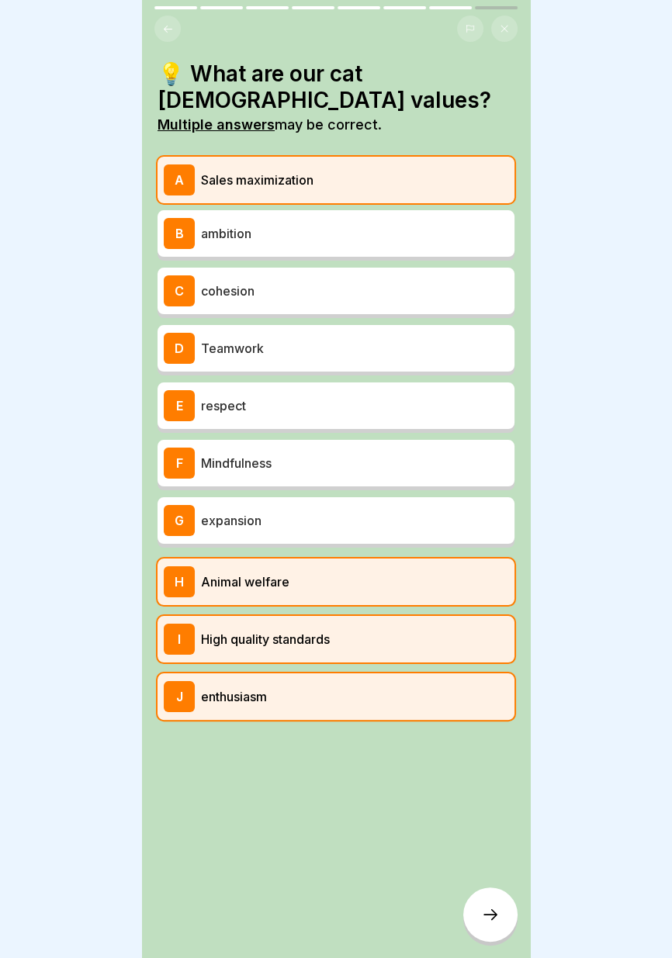
click at [313, 503] on div "G expansion" at bounding box center [335, 520] width 357 height 47
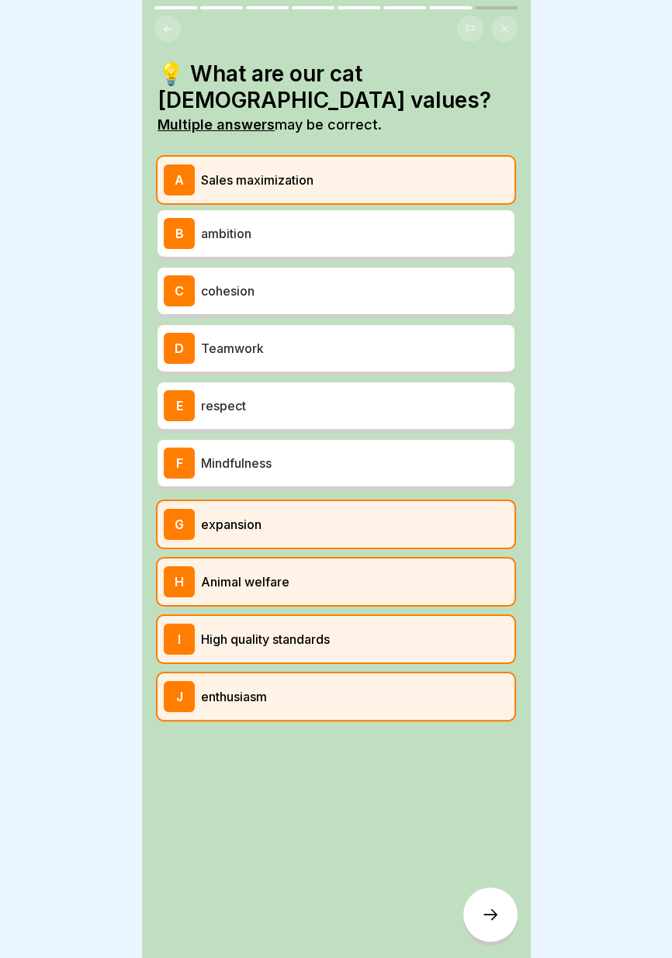
click at [327, 451] on div "F Mindfulness" at bounding box center [336, 462] width 344 height 31
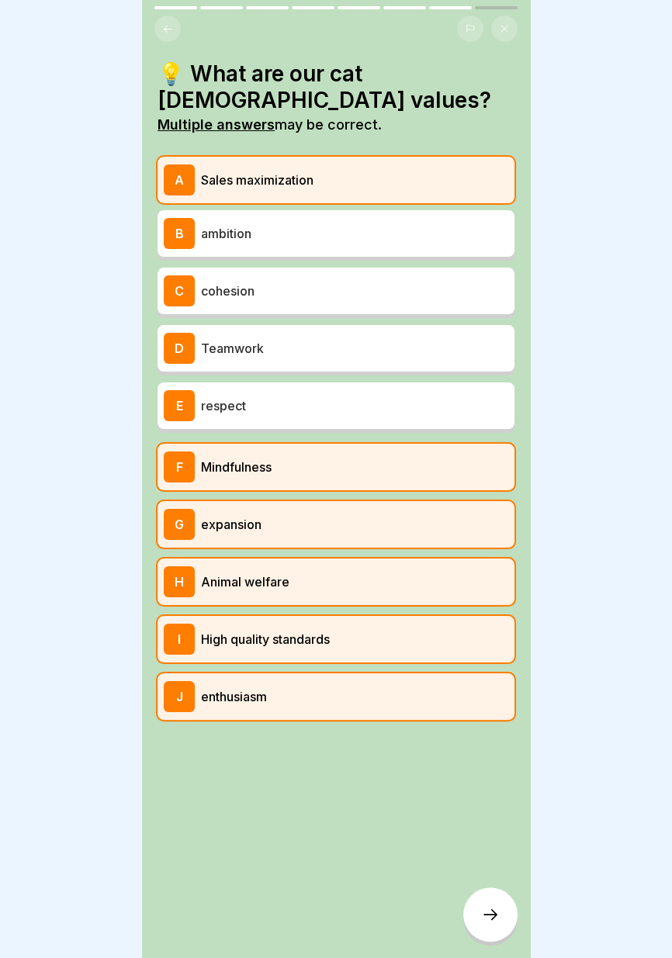
click at [306, 520] on p "expansion" at bounding box center [354, 524] width 307 height 19
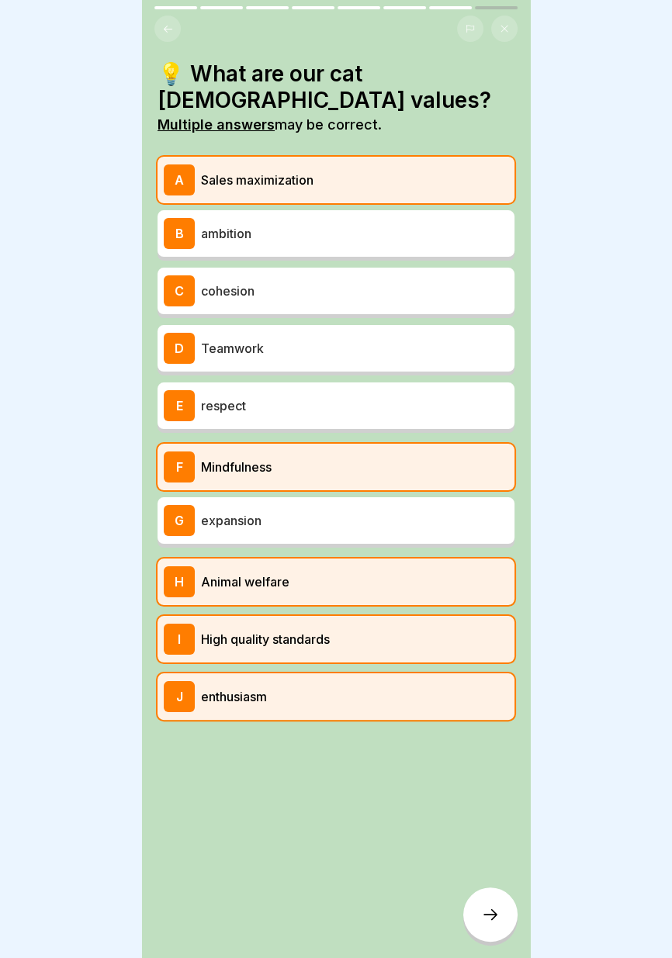
click at [355, 396] on p "respect" at bounding box center [354, 405] width 307 height 19
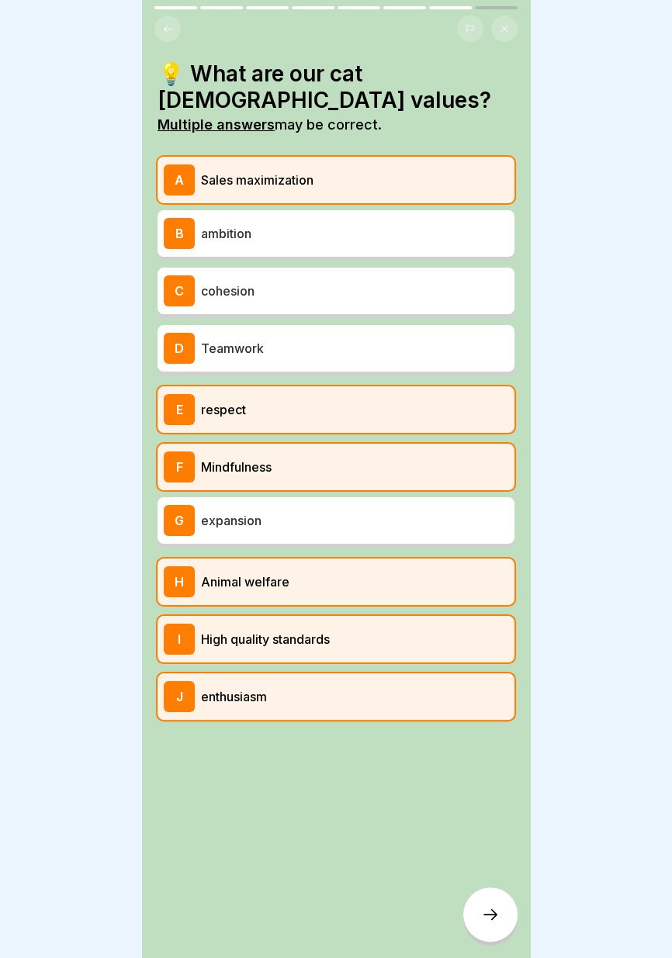
click at [329, 241] on p "ambition" at bounding box center [354, 233] width 307 height 19
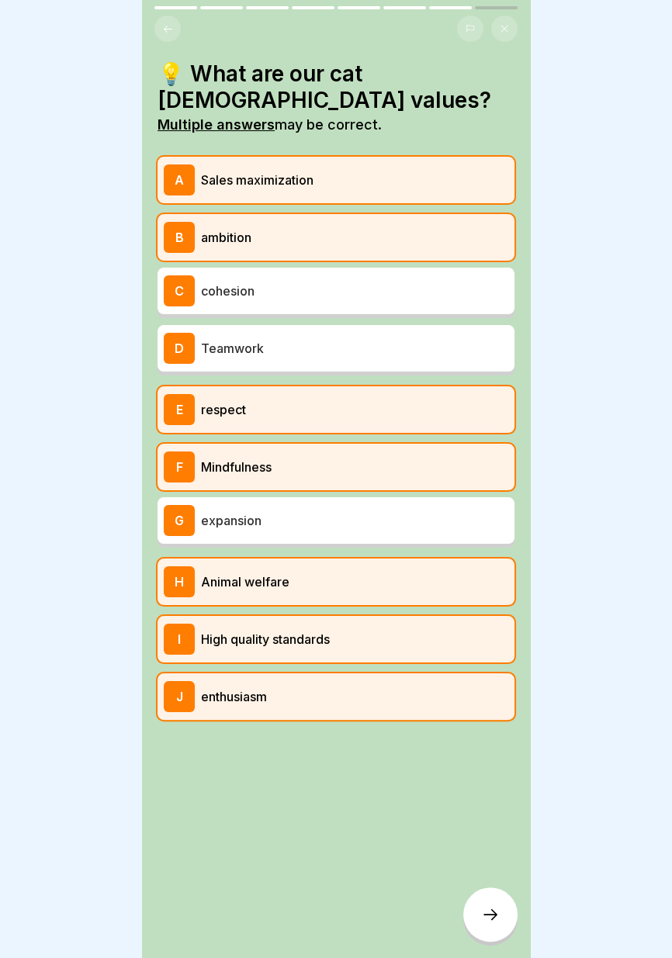
click at [394, 180] on p "Sales maximization" at bounding box center [354, 180] width 307 height 19
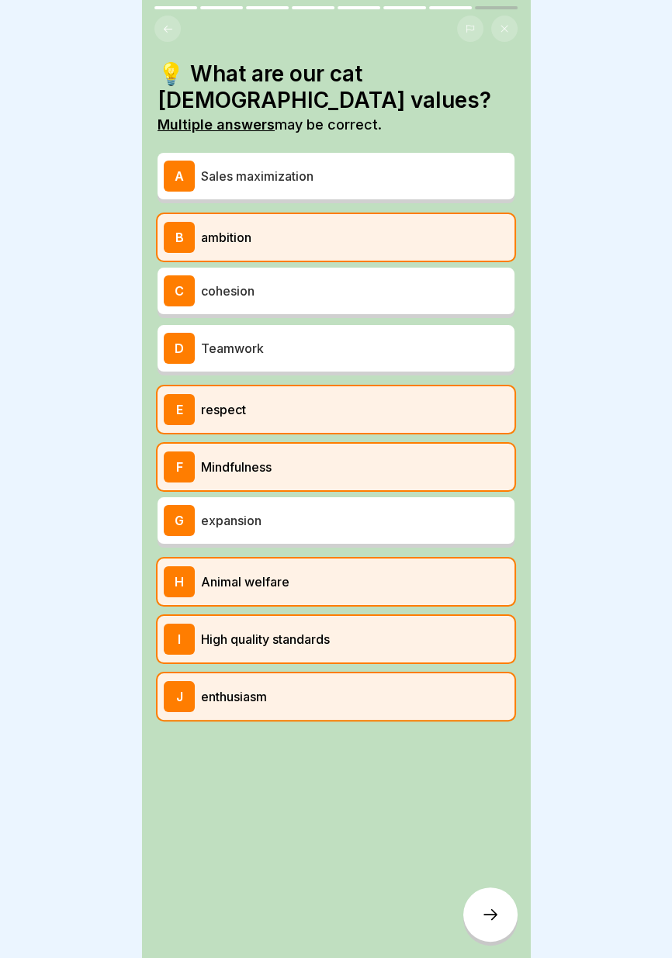
click at [491, 913] on icon at bounding box center [490, 914] width 19 height 19
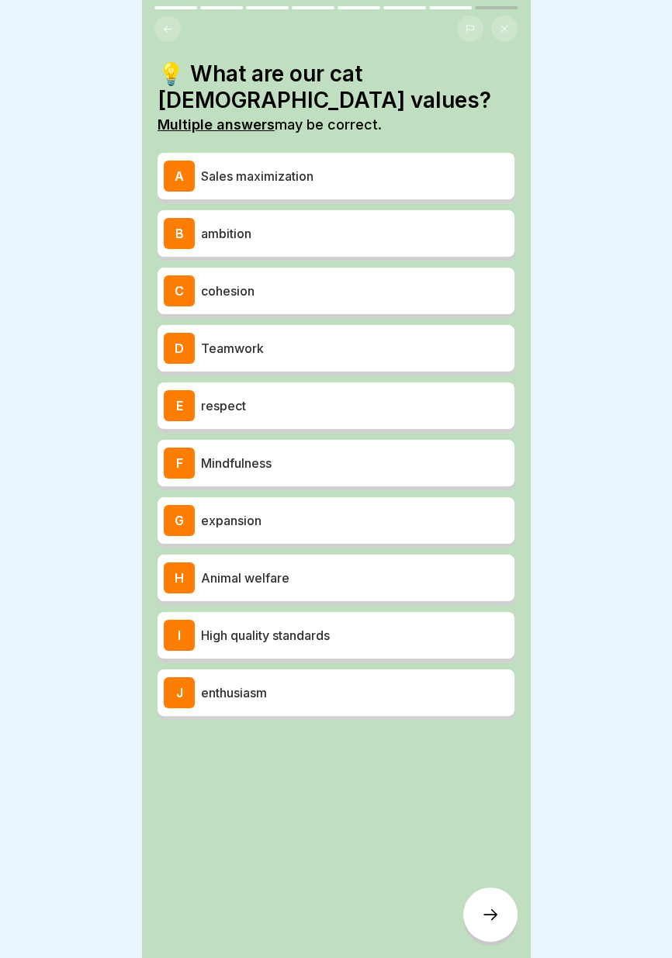
click at [475, 24] on button at bounding box center [470, 29] width 26 height 26
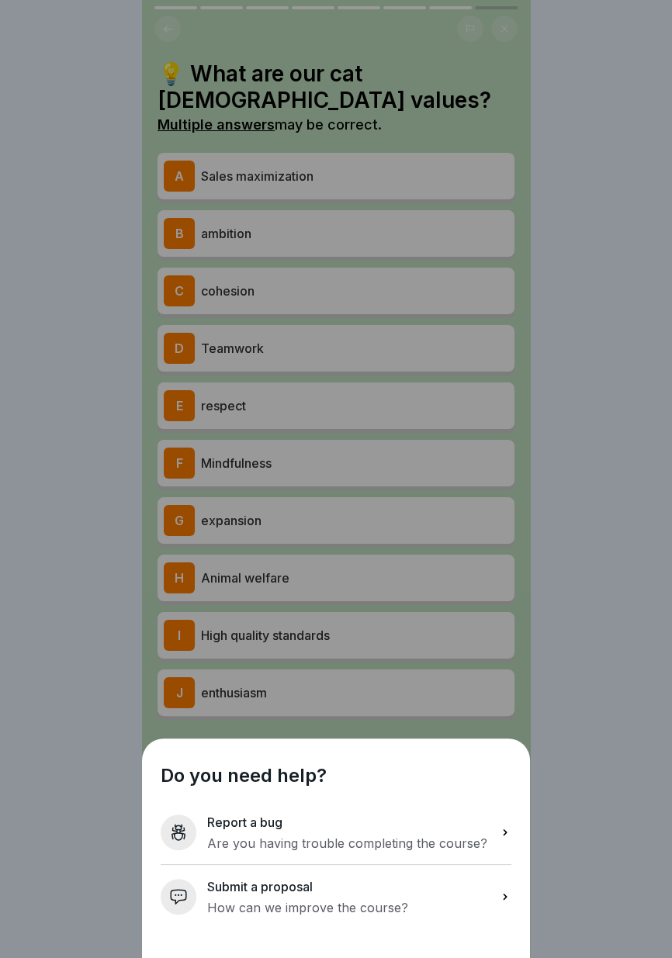
click at [471, 836] on font "Are you having trouble completing the course?" at bounding box center [347, 843] width 280 height 16
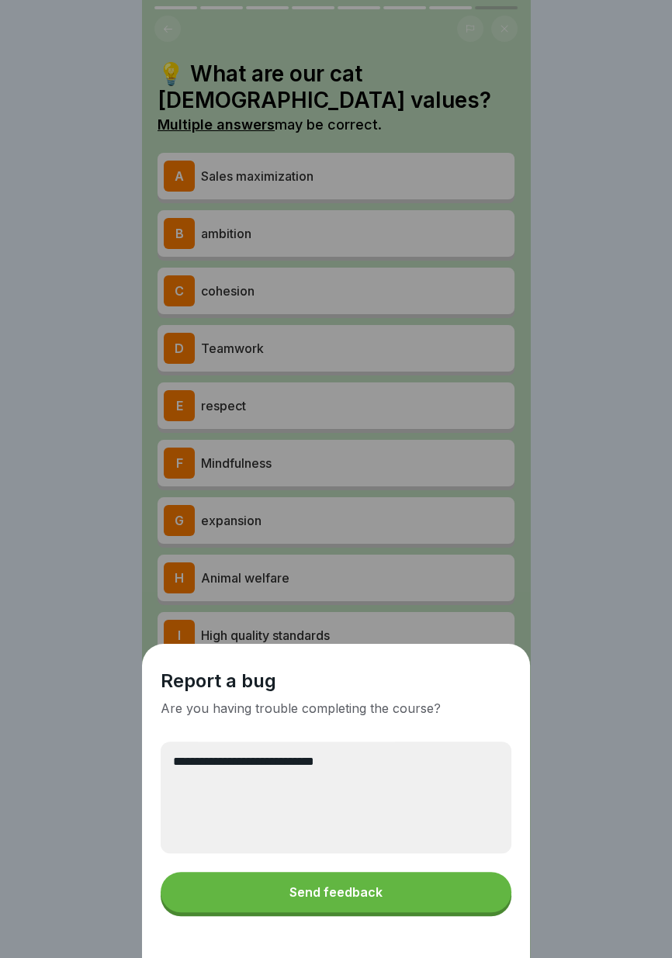
type textarea "**********"
click at [357, 899] on font "Send feedback" at bounding box center [335, 892] width 93 height 16
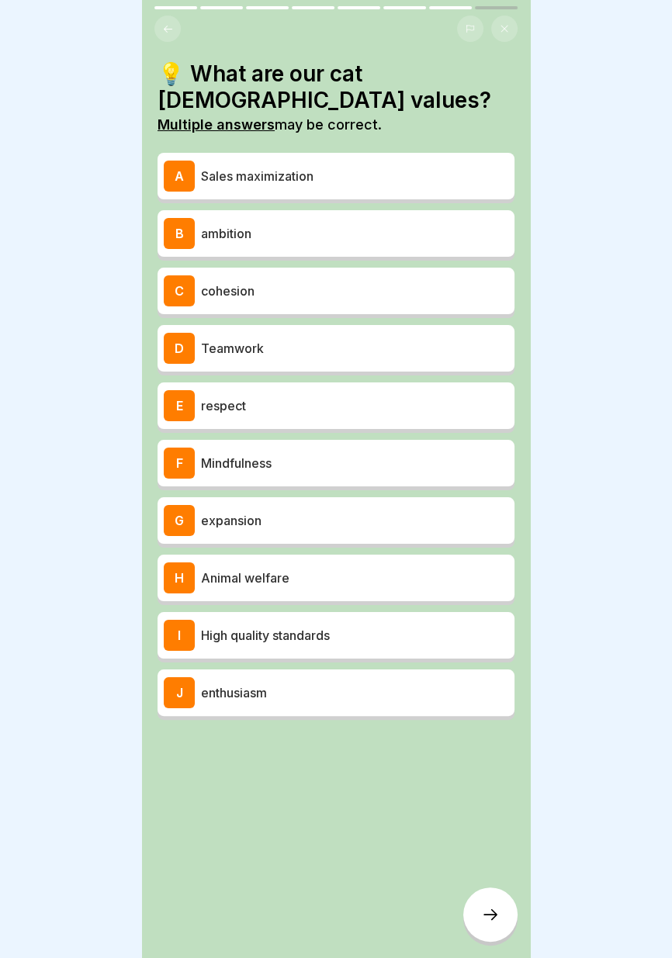
click at [490, 917] on icon at bounding box center [490, 914] width 19 height 19
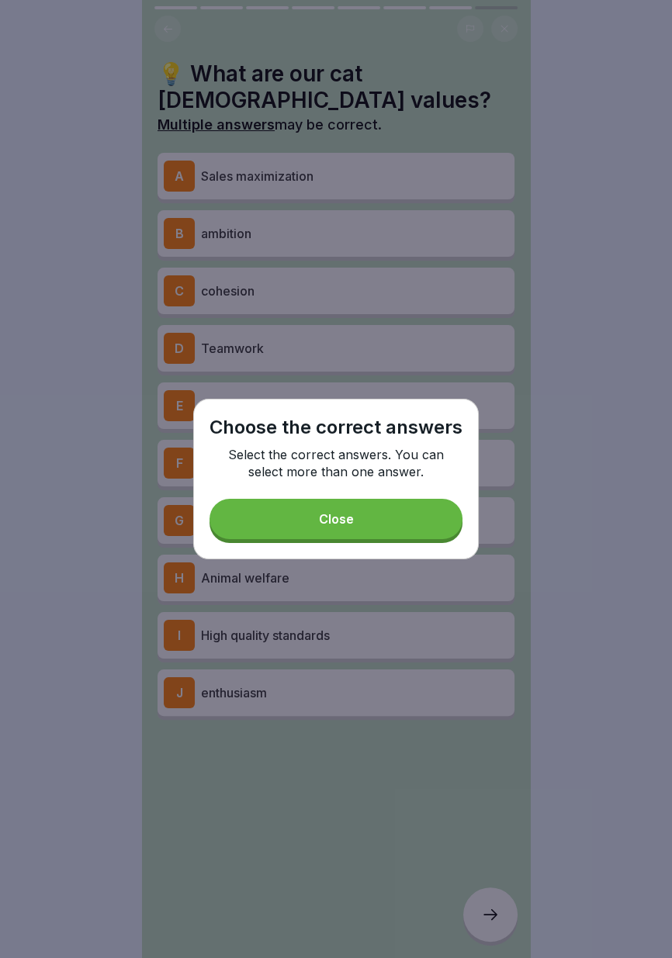
click at [382, 516] on button "Close" at bounding box center [335, 519] width 253 height 40
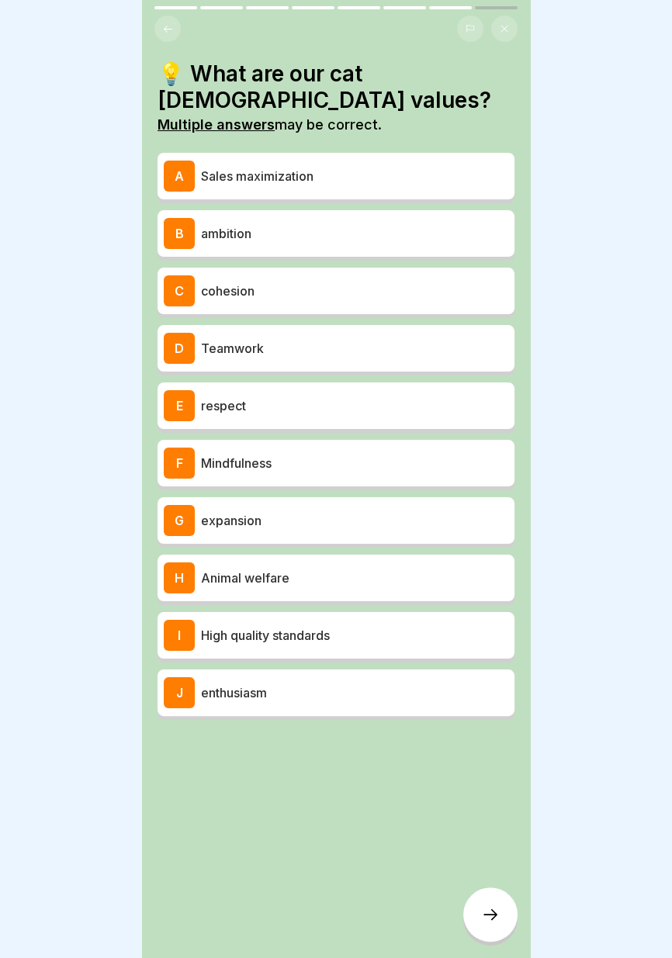
click at [297, 690] on p "enthusiasm" at bounding box center [354, 692] width 307 height 19
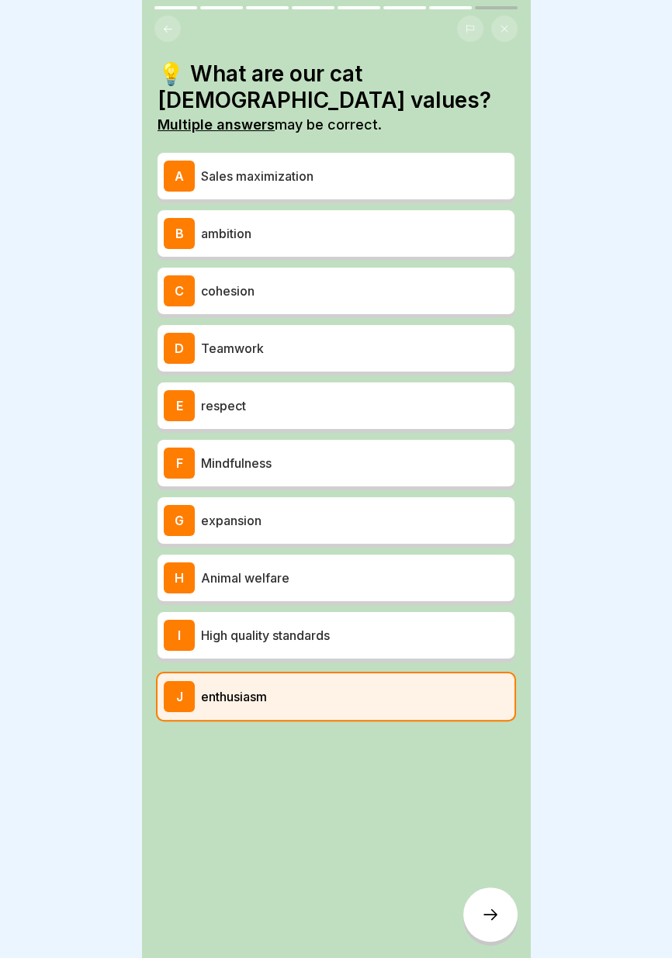
click at [344, 460] on p "Mindfulness" at bounding box center [354, 463] width 307 height 19
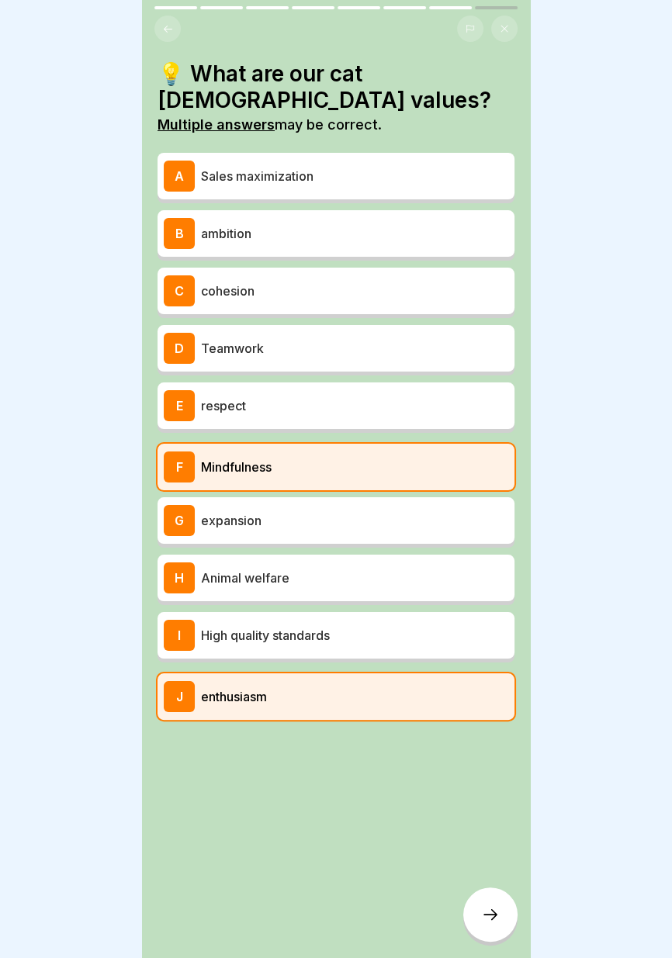
click at [368, 395] on div "E respect" at bounding box center [336, 405] width 344 height 31
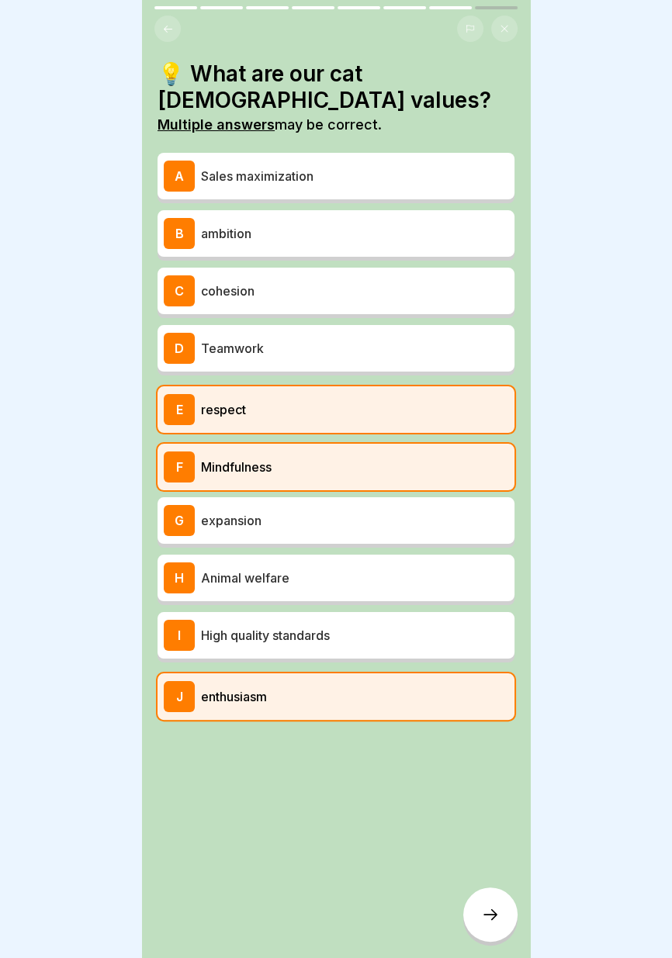
click at [396, 345] on p "Teamwork" at bounding box center [354, 348] width 307 height 19
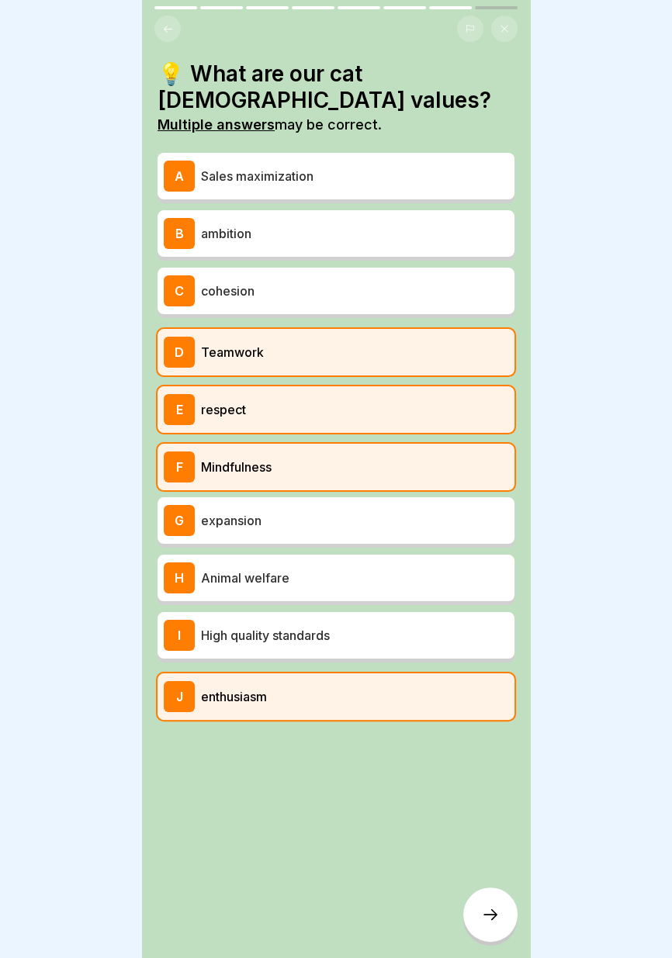
click at [433, 236] on p "ambition" at bounding box center [354, 233] width 307 height 19
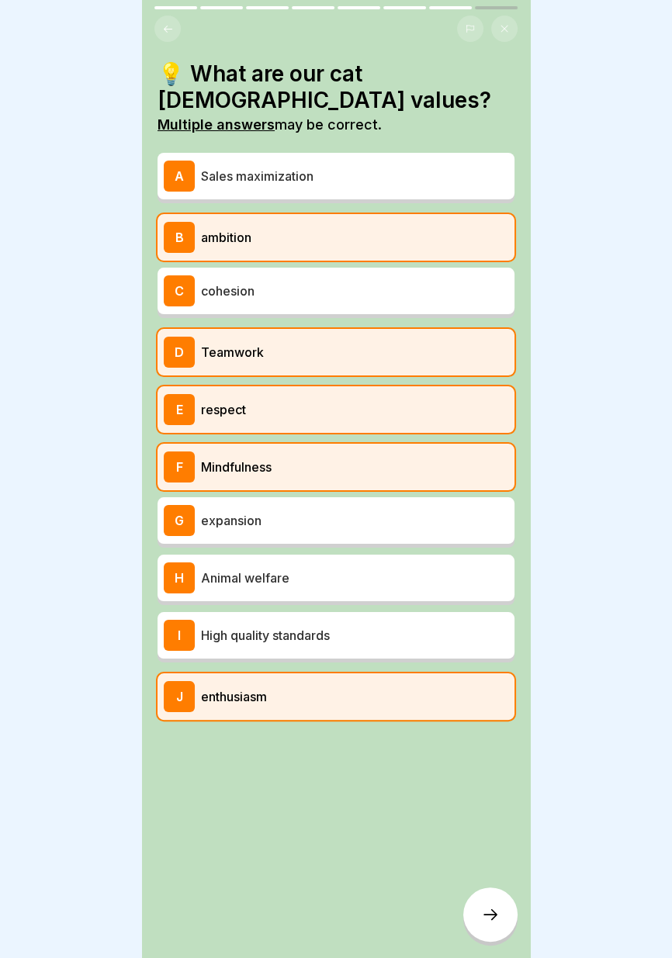
click at [492, 926] on div at bounding box center [490, 914] width 54 height 54
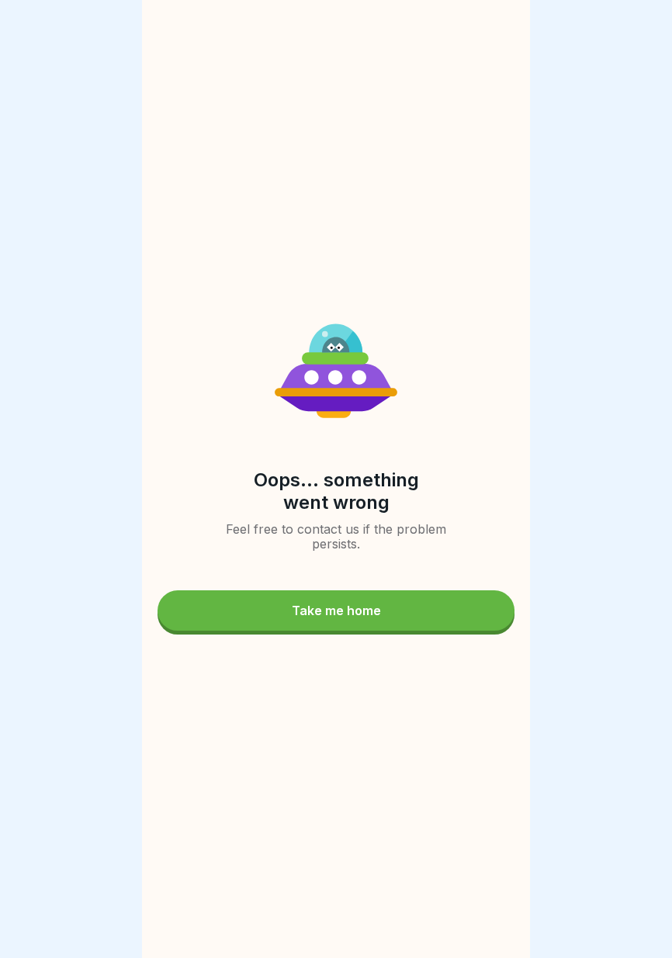
click at [413, 600] on button "Take me home" at bounding box center [335, 610] width 357 height 40
